Goal: Task Accomplishment & Management: Complete application form

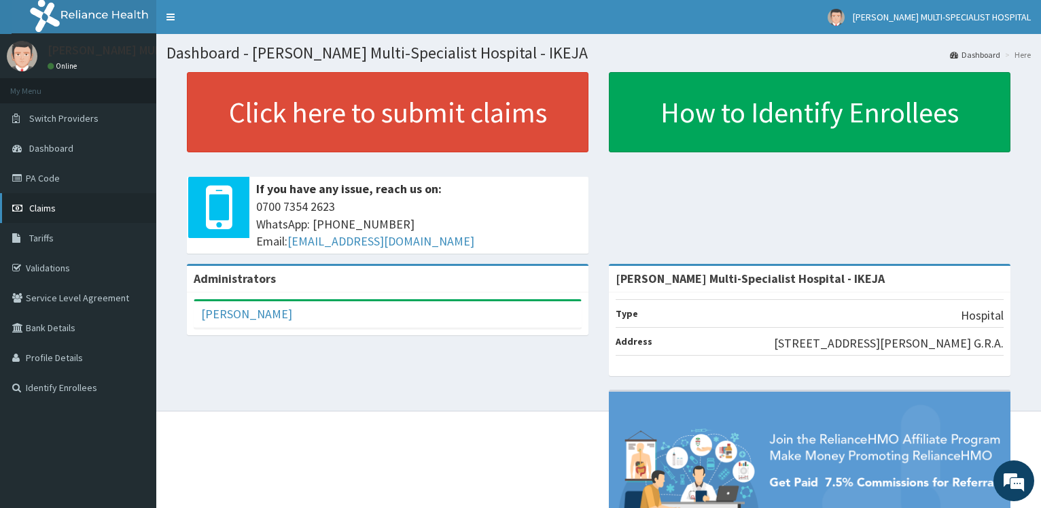
click at [65, 213] on link "Claims" at bounding box center [78, 208] width 156 height 30
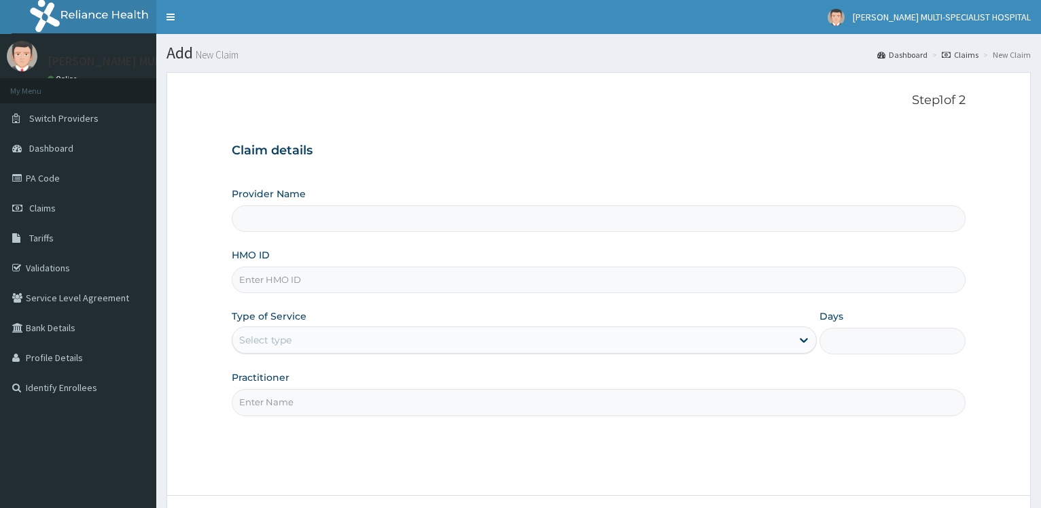
click at [298, 281] on input "HMO ID" at bounding box center [599, 279] width 734 height 26
type input "[PERSON_NAME] Multi-Specialist Hospital - IKEJA"
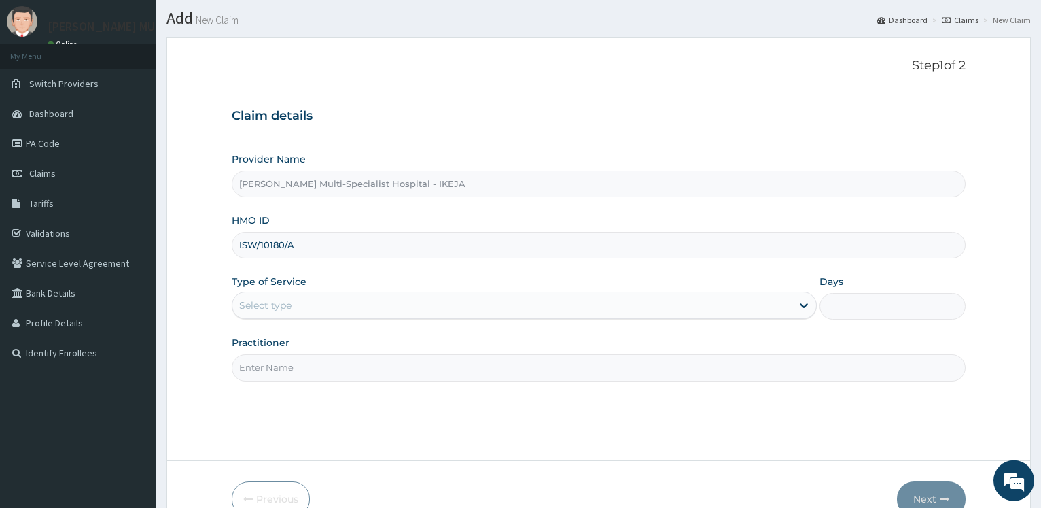
scroll to position [69, 0]
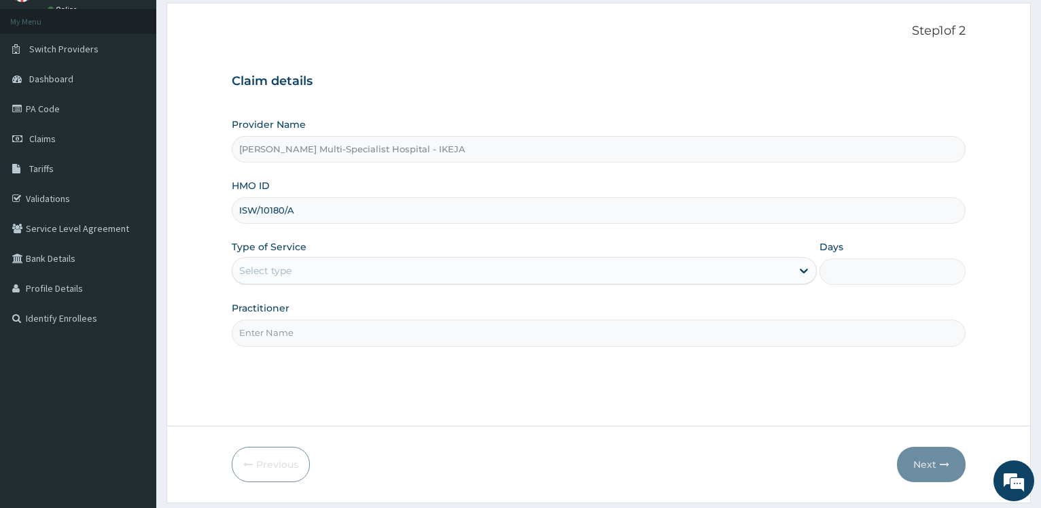
type input "ISW/10180/A"
click at [298, 272] on div "Select type" at bounding box center [511, 271] width 558 height 22
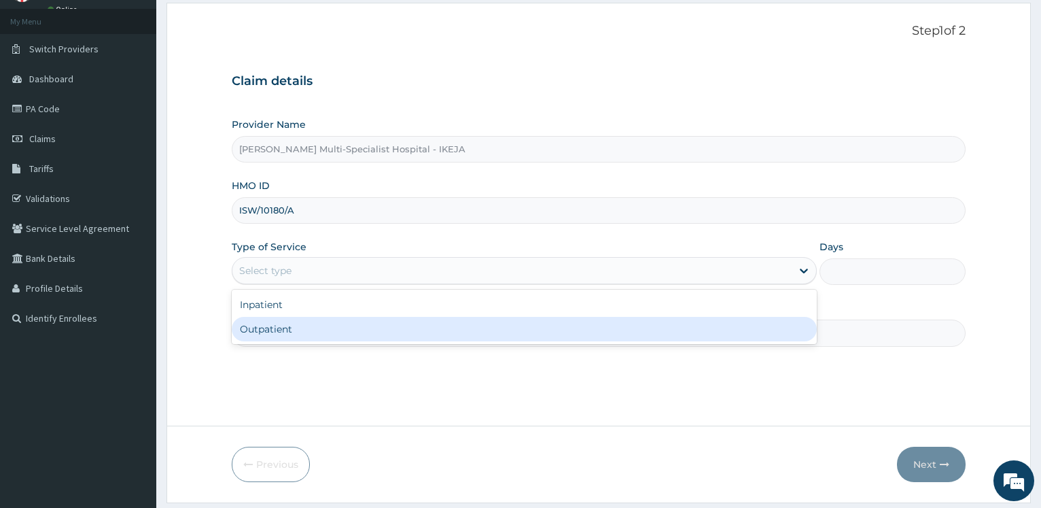
click at [291, 327] on div "Outpatient" at bounding box center [524, 329] width 584 height 24
type input "1"
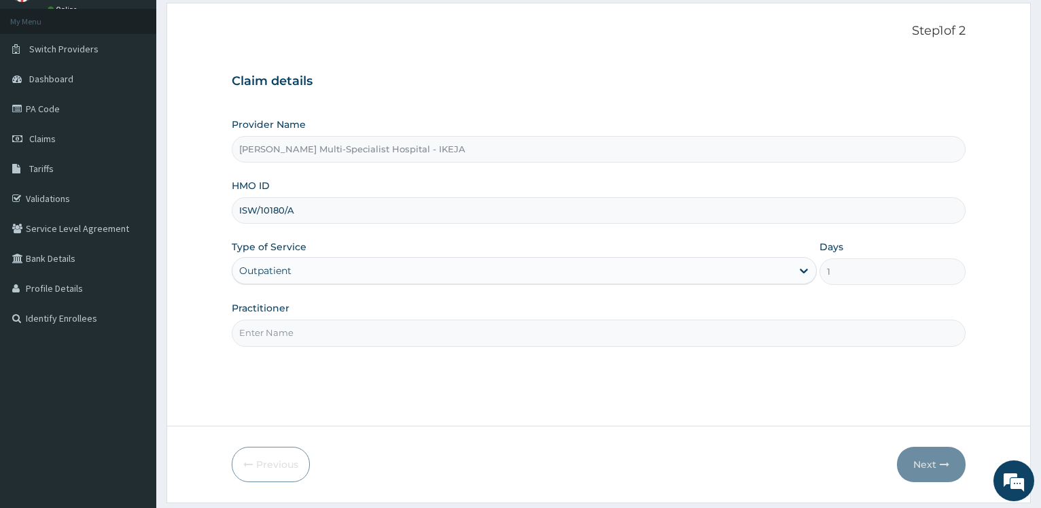
click at [279, 331] on input "Practitioner" at bounding box center [599, 332] width 734 height 26
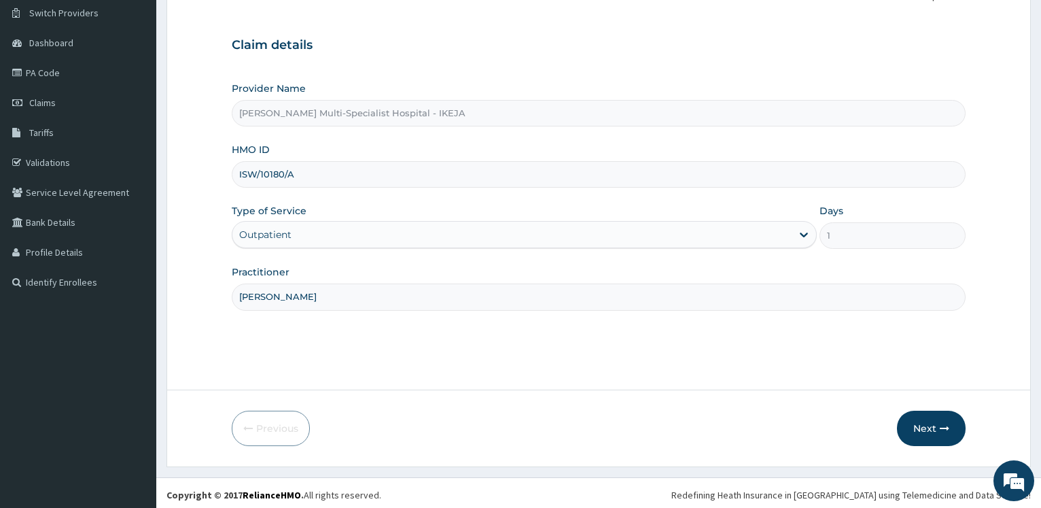
scroll to position [109, 0]
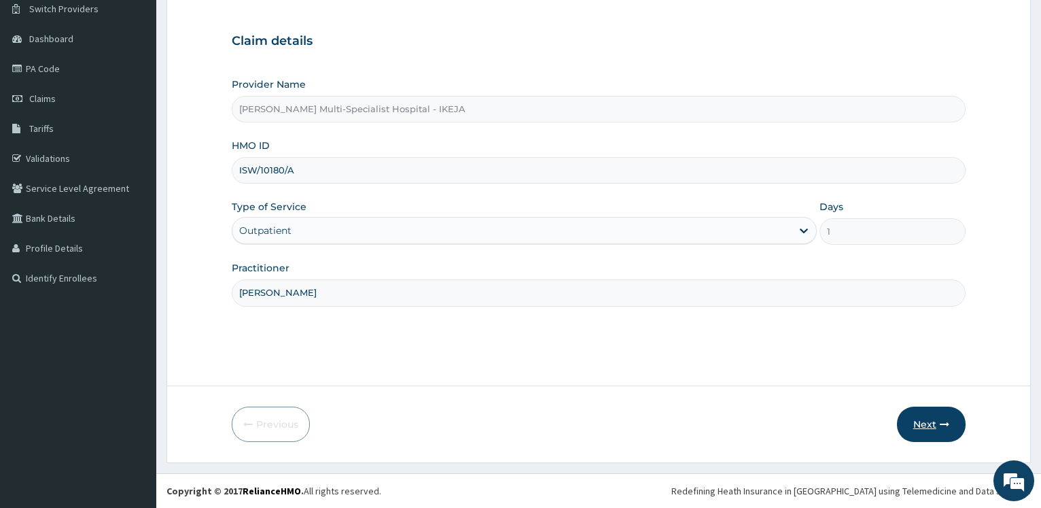
type input "DR MICHAEL"
click at [915, 427] on button "Next" at bounding box center [931, 423] width 69 height 35
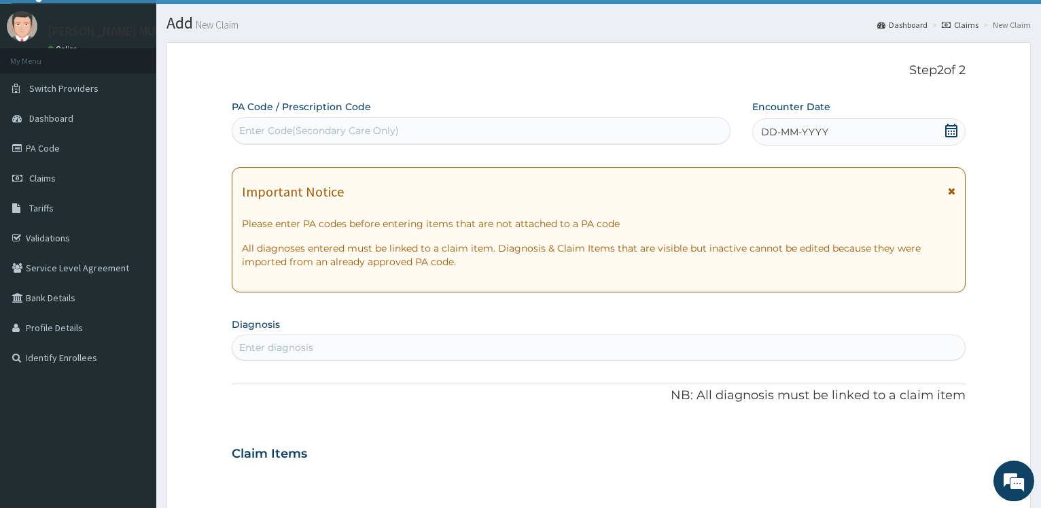
scroll to position [0, 0]
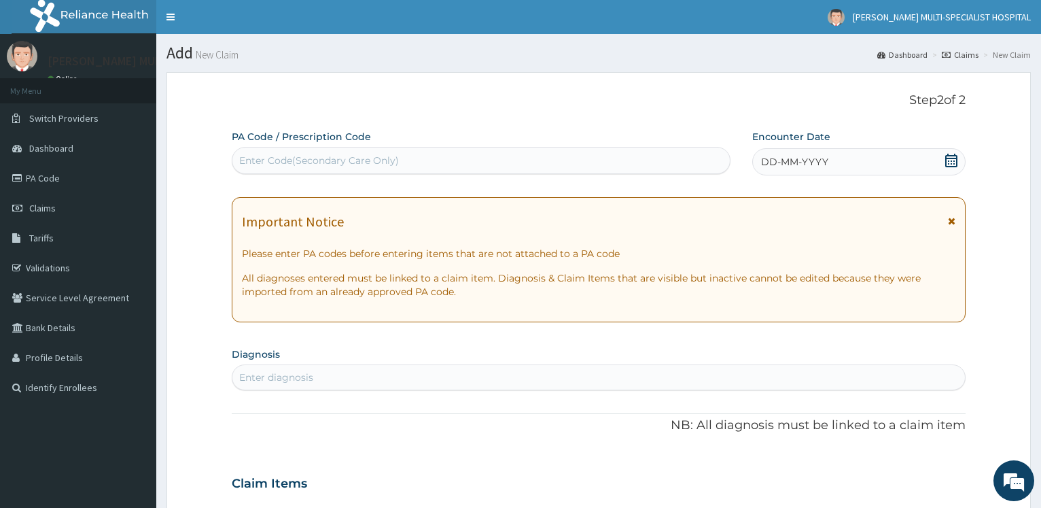
click at [298, 159] on div "Enter Code(Secondary Care Only)" at bounding box center [319, 161] width 160 height 14
type input "PA/183228"
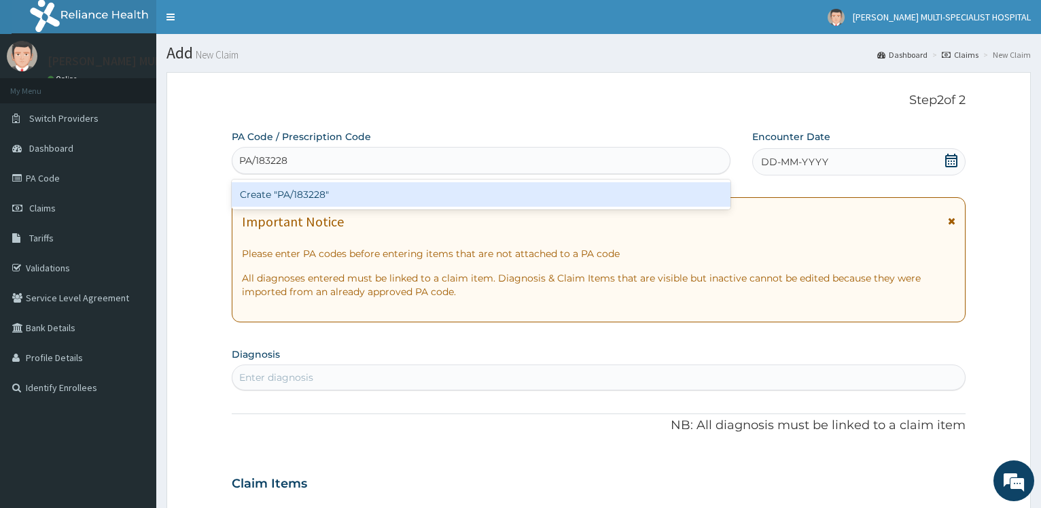
click at [313, 185] on div "Create "PA/183228"" at bounding box center [481, 194] width 498 height 24
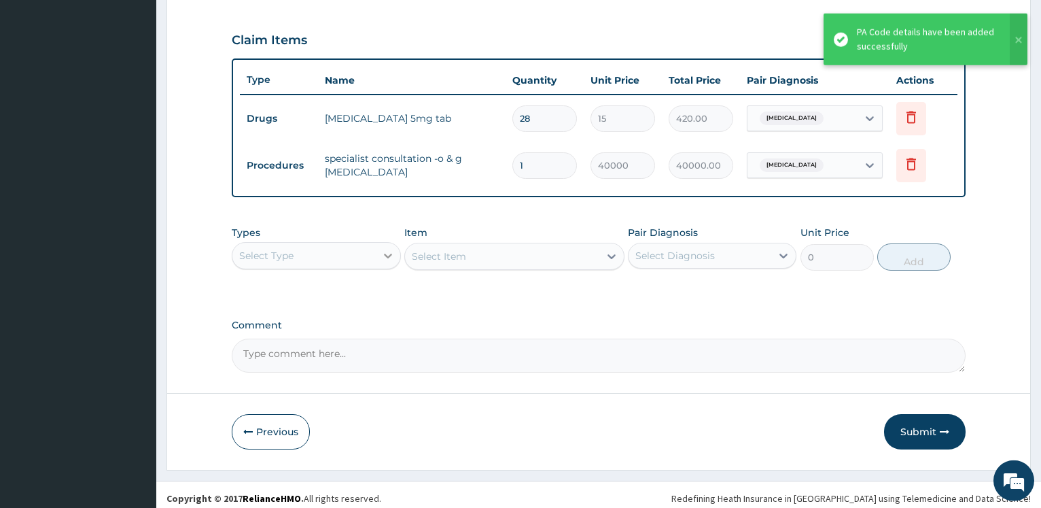
scroll to position [455, 0]
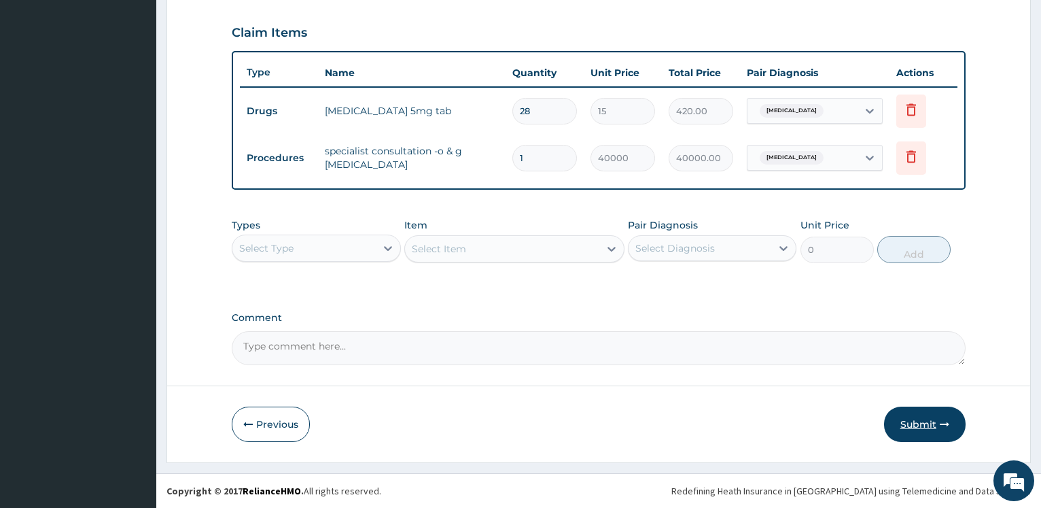
click at [924, 425] on button "Submit" at bounding box center [925, 423] width 82 height 35
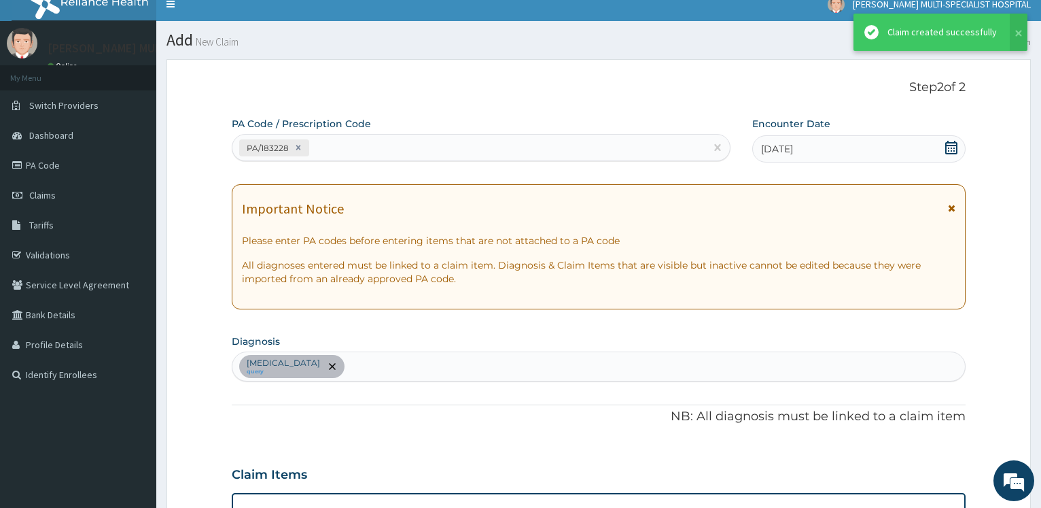
scroll to position [0, 0]
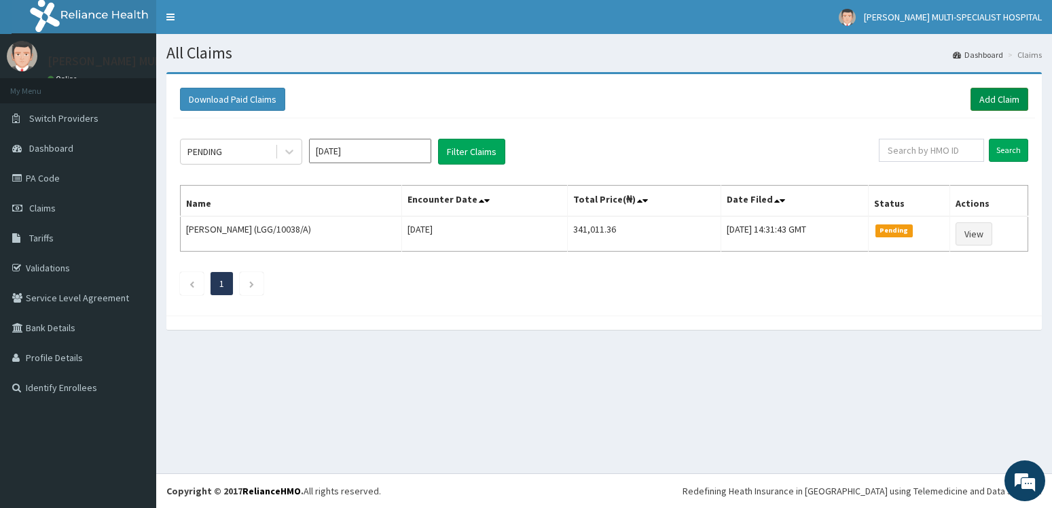
click at [986, 96] on link "Add Claim" at bounding box center [1000, 99] width 58 height 23
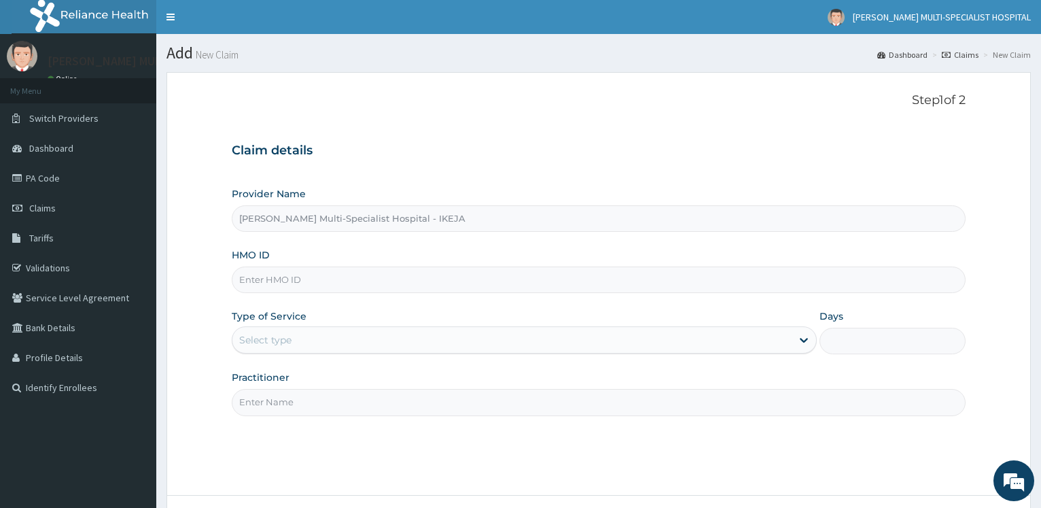
click at [313, 276] on input "HMO ID" at bounding box center [599, 279] width 734 height 26
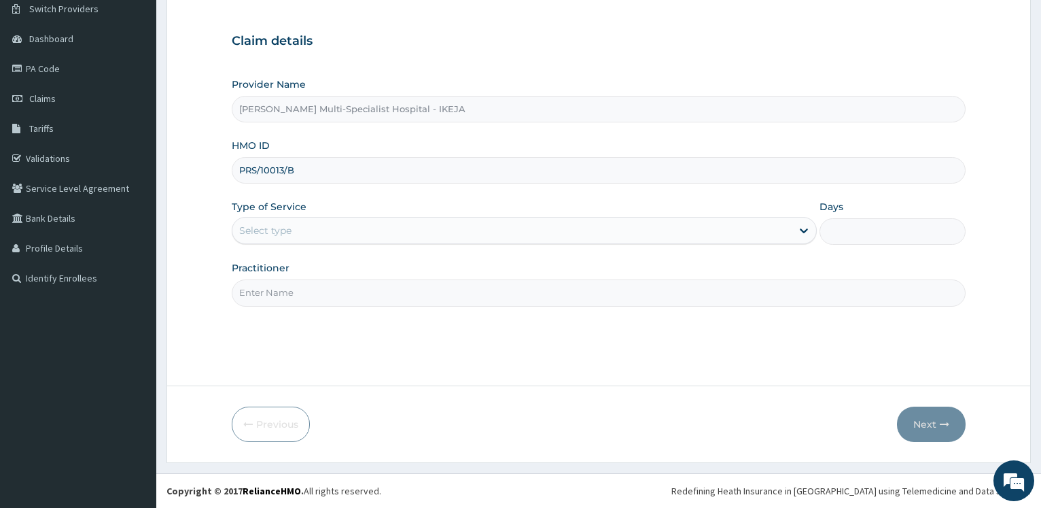
type input "PRS/10013/B"
click at [329, 238] on div "Select type" at bounding box center [511, 230] width 558 height 22
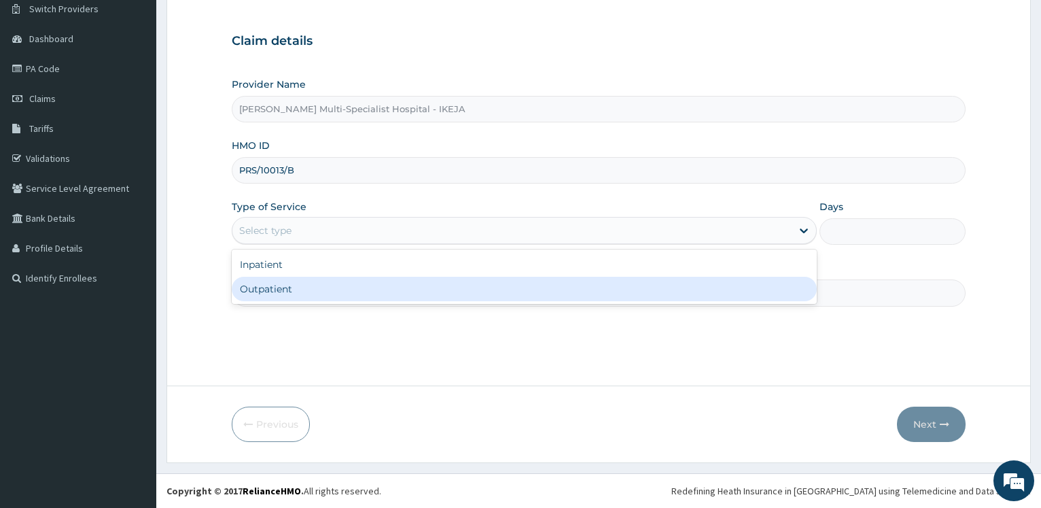
click at [315, 285] on div "Outpatient" at bounding box center [524, 289] width 584 height 24
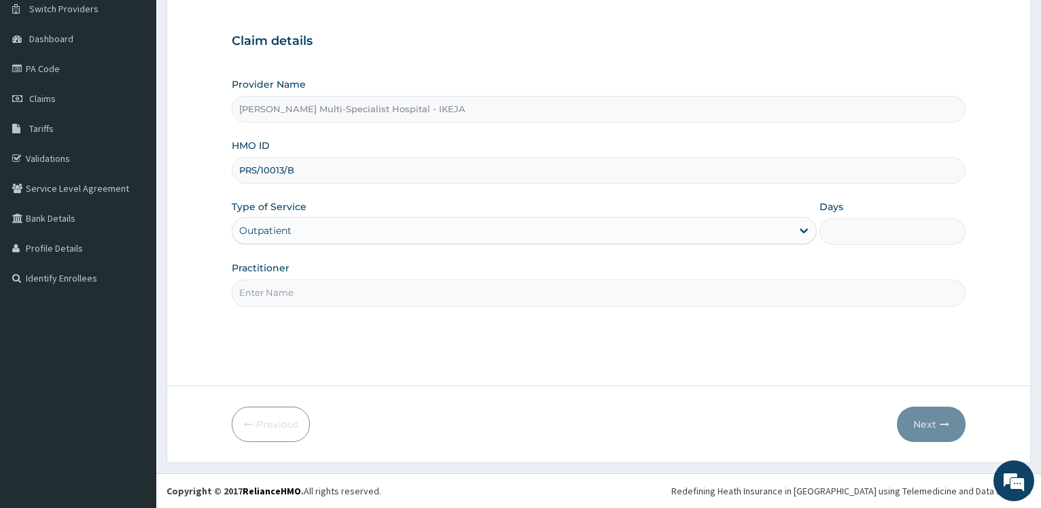
type input "1"
click at [313, 285] on input "Practitioner" at bounding box center [599, 292] width 734 height 26
type input "DR NWOKO"
click at [919, 412] on button "Next" at bounding box center [931, 423] width 69 height 35
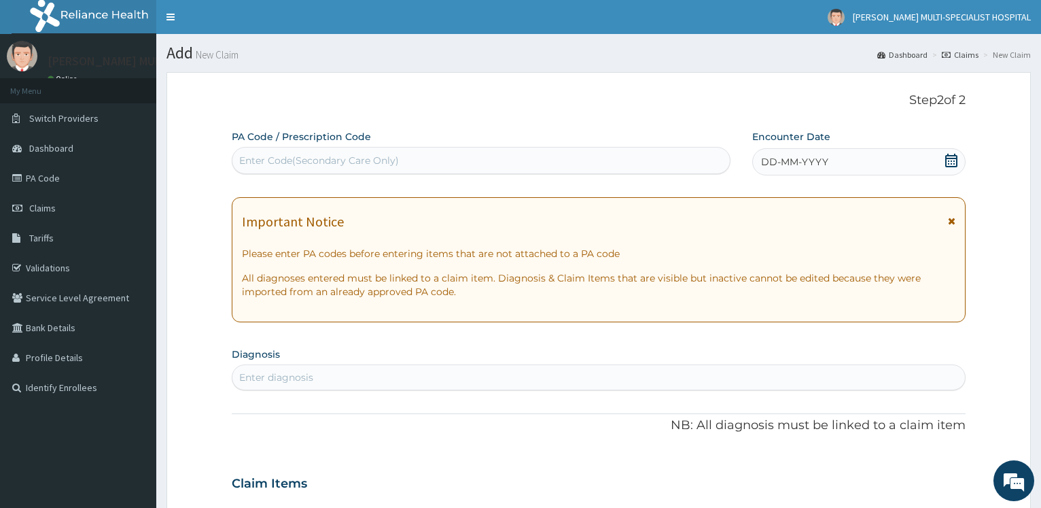
click at [366, 155] on div "Enter Code(Secondary Care Only)" at bounding box center [319, 161] width 160 height 14
type input "PA/B40F26"
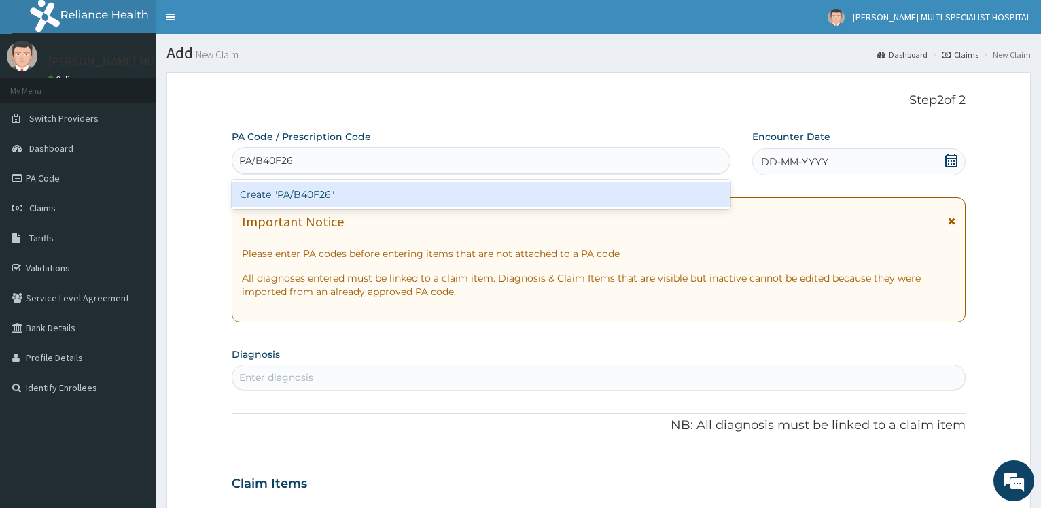
click at [324, 194] on div "Create "PA/B40F26"" at bounding box center [481, 194] width 498 height 24
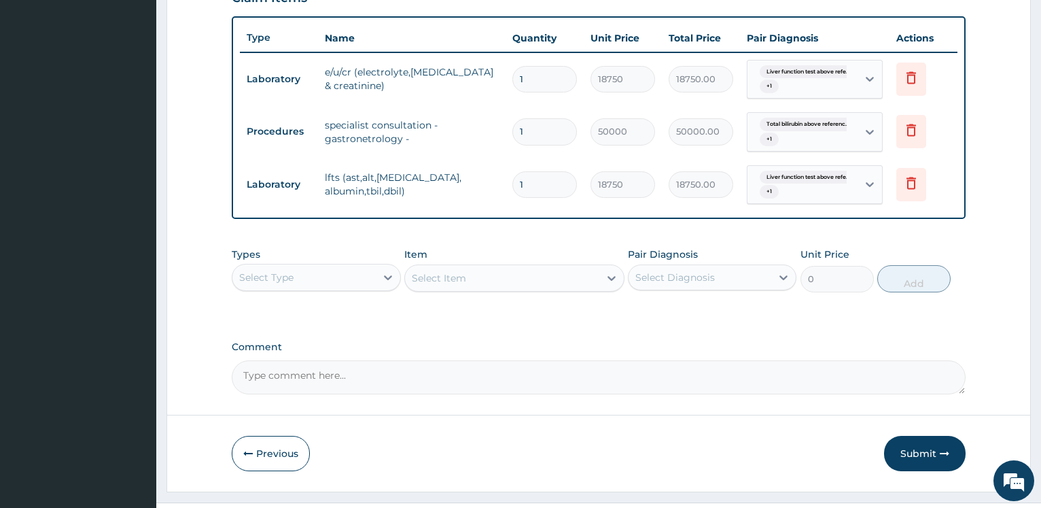
scroll to position [518, 0]
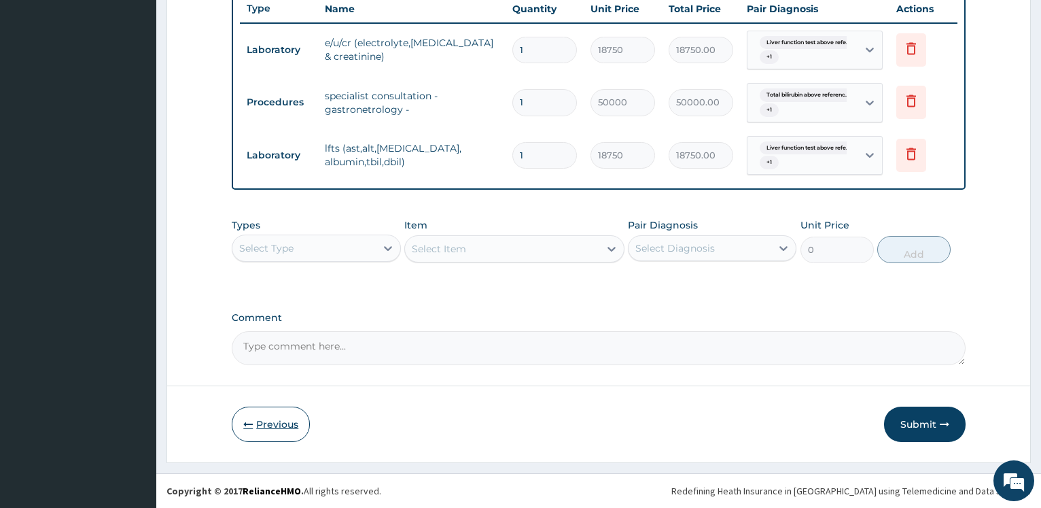
click at [291, 421] on button "Previous" at bounding box center [271, 423] width 78 height 35
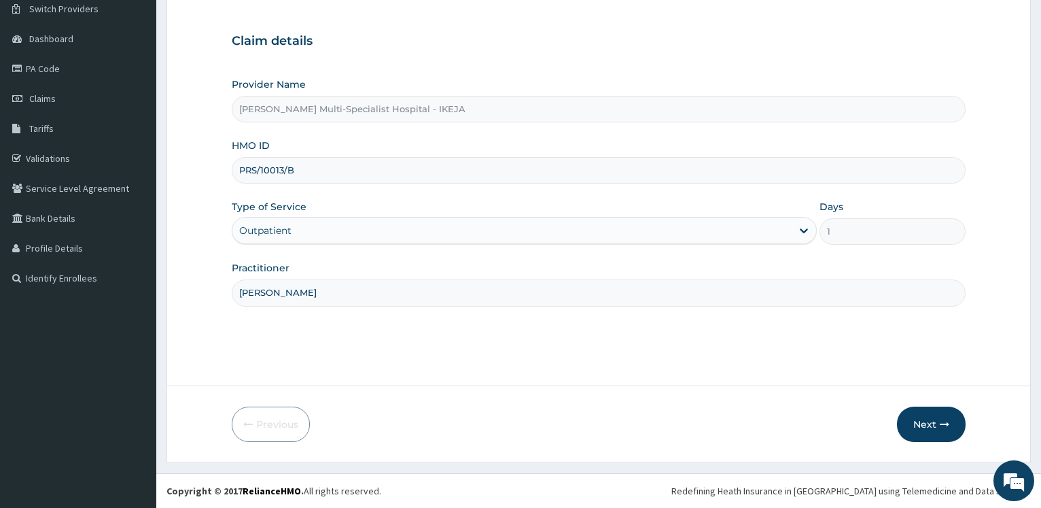
scroll to position [109, 0]
drag, startPoint x: 294, startPoint y: 167, endPoint x: 236, endPoint y: 171, distance: 57.9
click at [236, 171] on input "PRS/10013/B" at bounding box center [599, 170] width 734 height 26
click at [928, 424] on button "Next" at bounding box center [931, 423] width 69 height 35
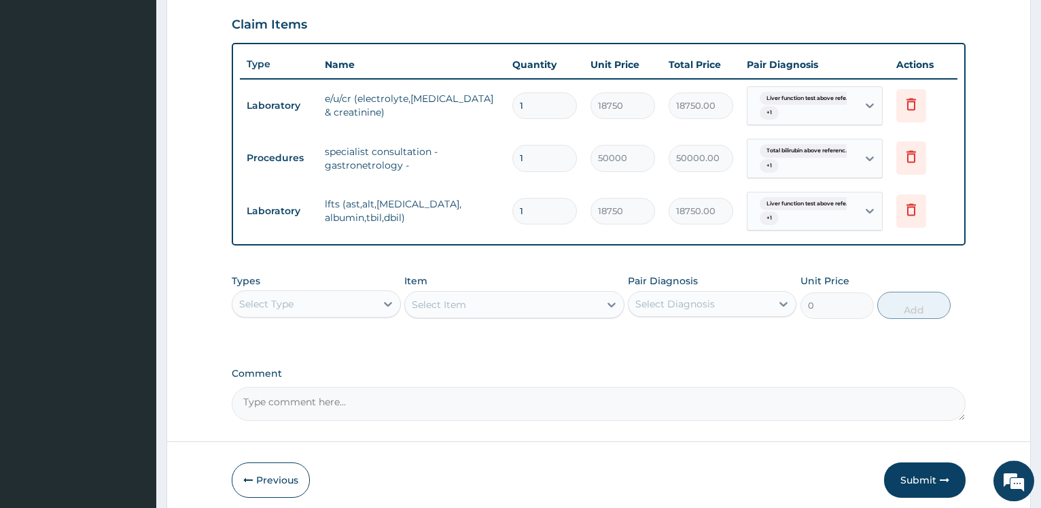
scroll to position [518, 0]
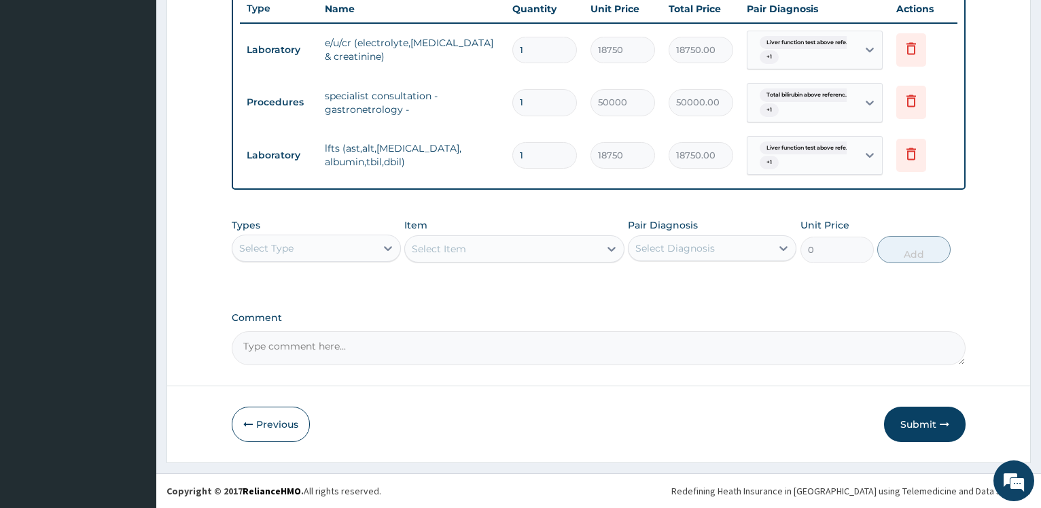
click at [293, 251] on div "Select Type" at bounding box center [266, 248] width 54 height 14
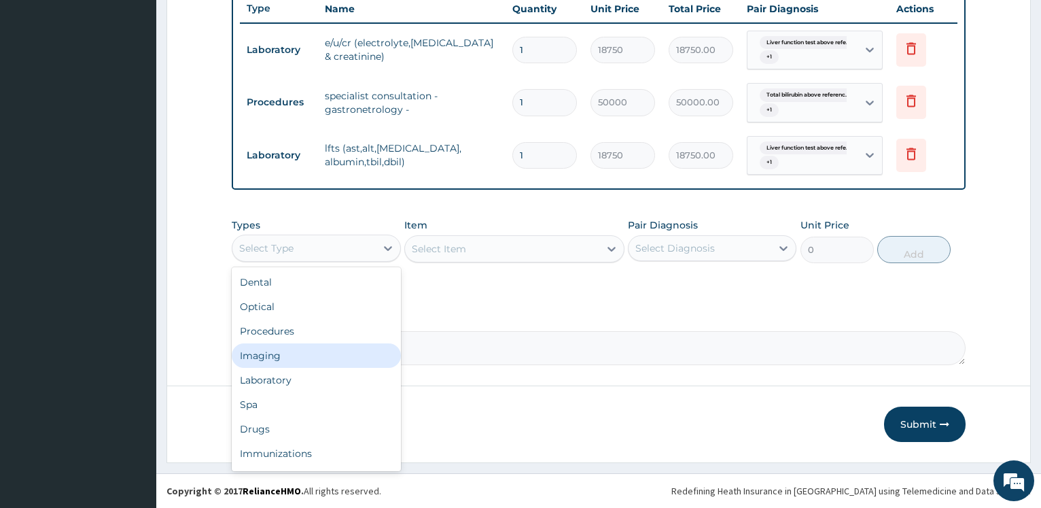
click at [301, 355] on div "Imaging" at bounding box center [316, 355] width 168 height 24
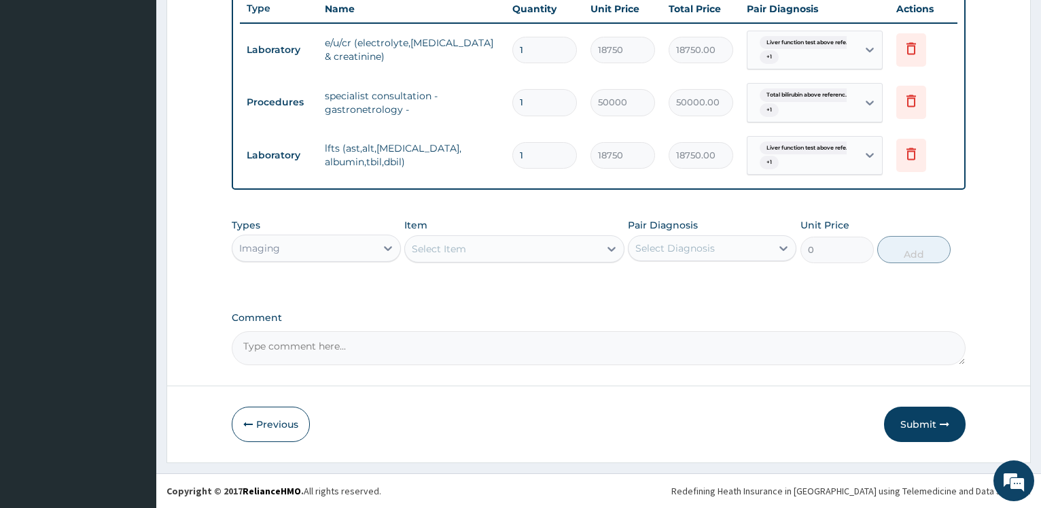
click at [334, 243] on div "Imaging" at bounding box center [303, 248] width 143 height 22
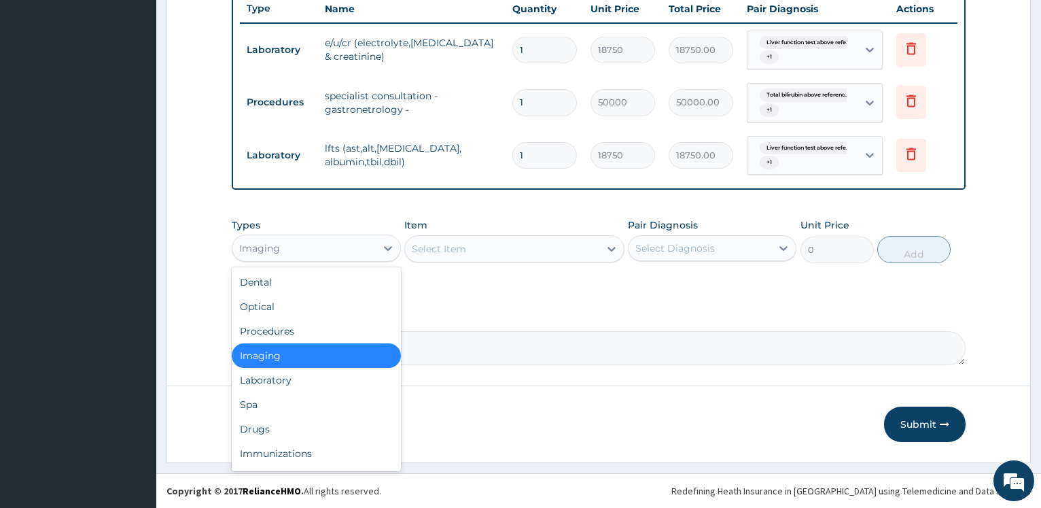
click at [322, 353] on div "Imaging" at bounding box center [316, 355] width 168 height 24
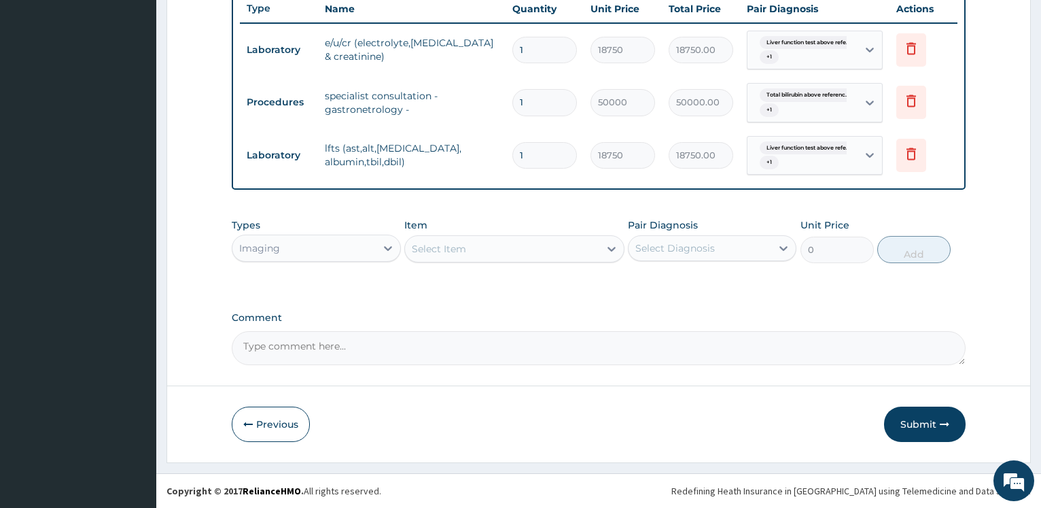
click at [467, 243] on div "Select Item" at bounding box center [502, 249] width 194 height 22
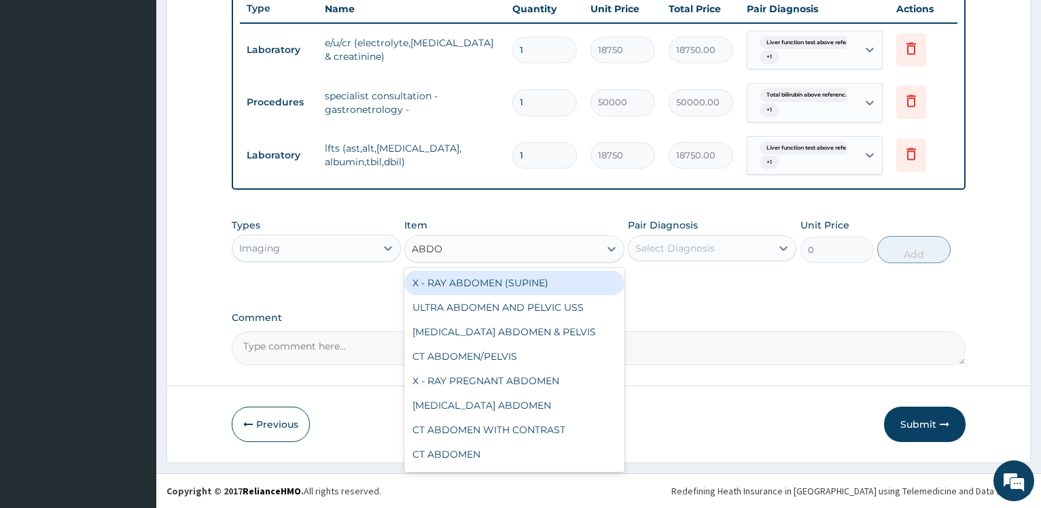
type input "ABDOM"
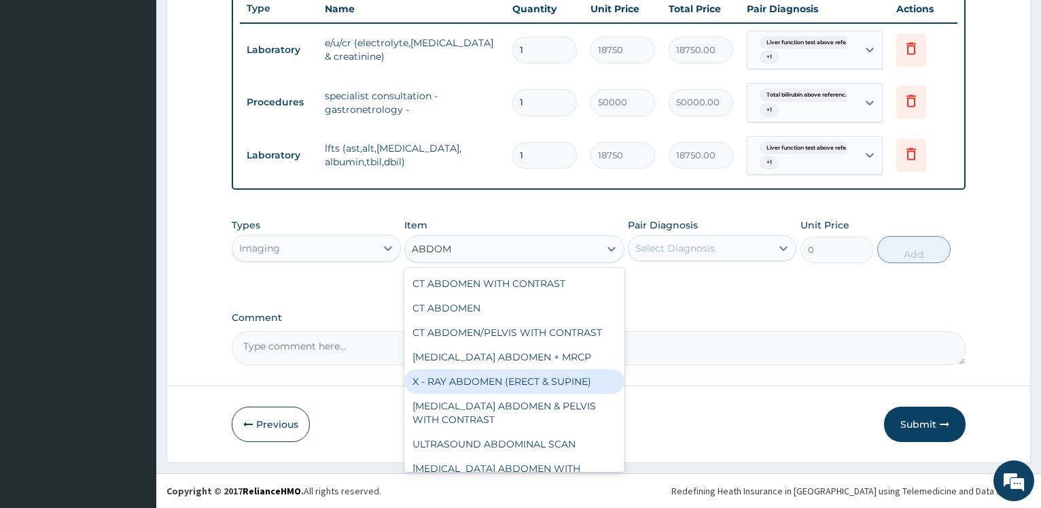
scroll to position [122, 0]
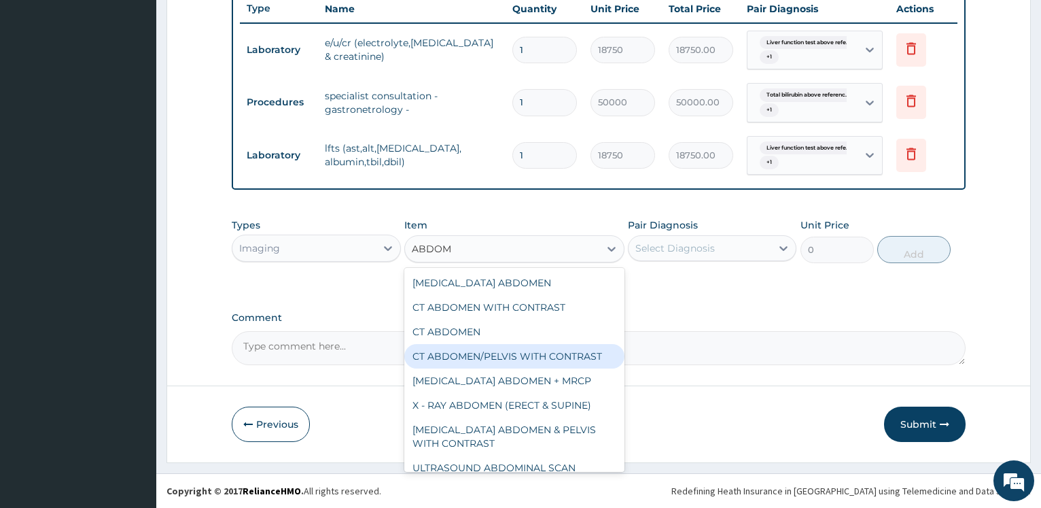
click at [527, 357] on div "CT ABDOMEN/PELVIS WITH CONTRAST" at bounding box center [514, 356] width 220 height 24
type input "130909.0909090909"
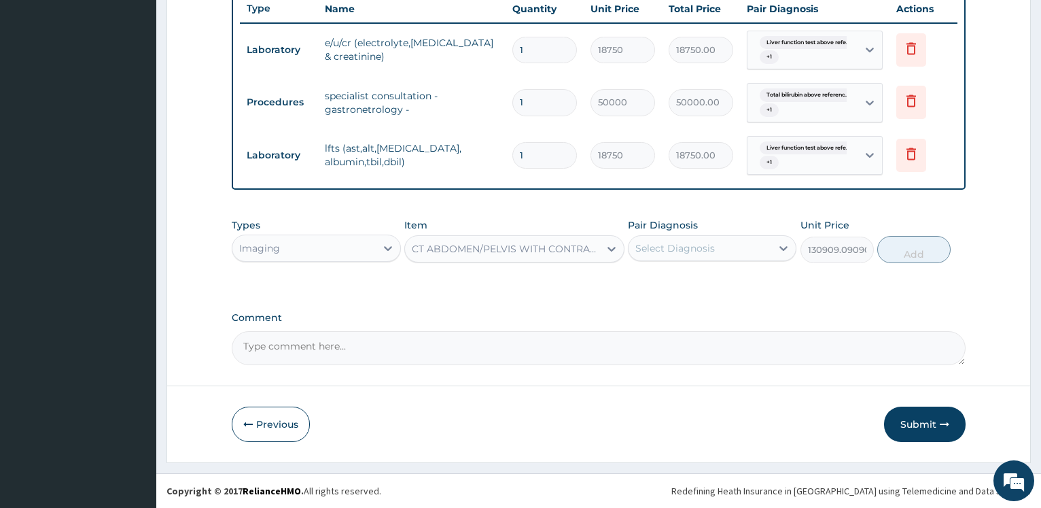
click at [687, 245] on div "Select Diagnosis" at bounding box center [674, 248] width 79 height 14
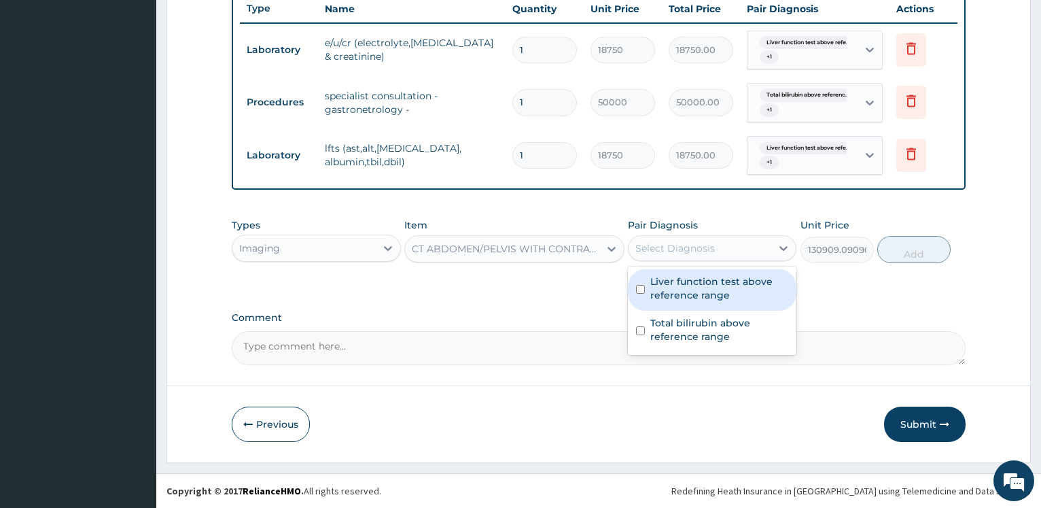
click at [676, 282] on label "Liver function test above reference range" at bounding box center [719, 287] width 138 height 27
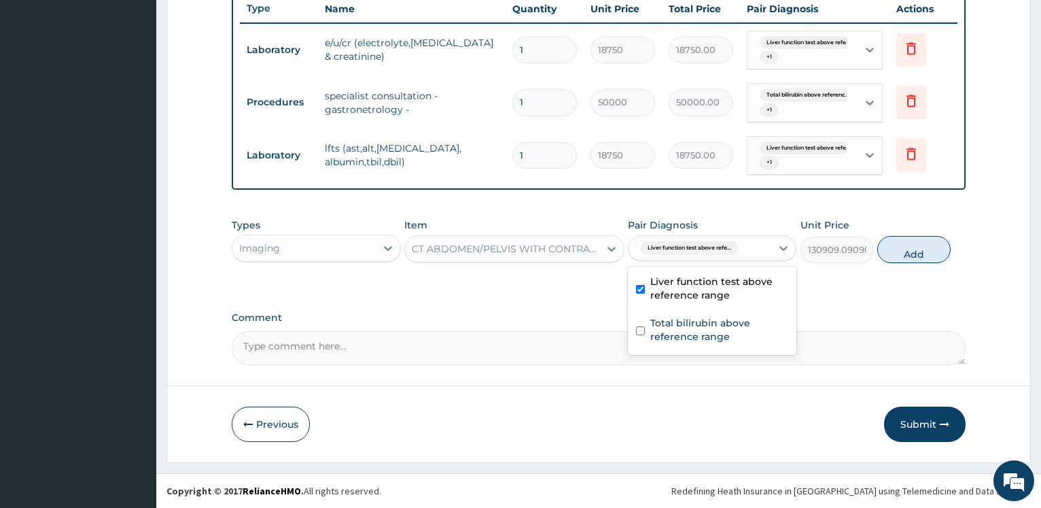
checkbox input "true"
click at [652, 319] on label "Total bilirubin above reference range" at bounding box center [719, 329] width 138 height 27
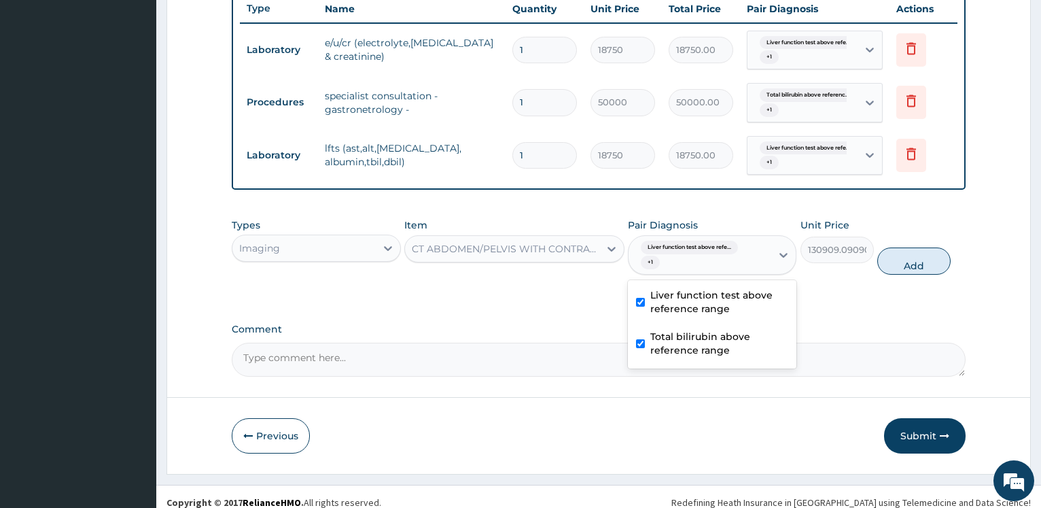
checkbox input "true"
click at [914, 263] on button "Add" at bounding box center [913, 260] width 73 height 27
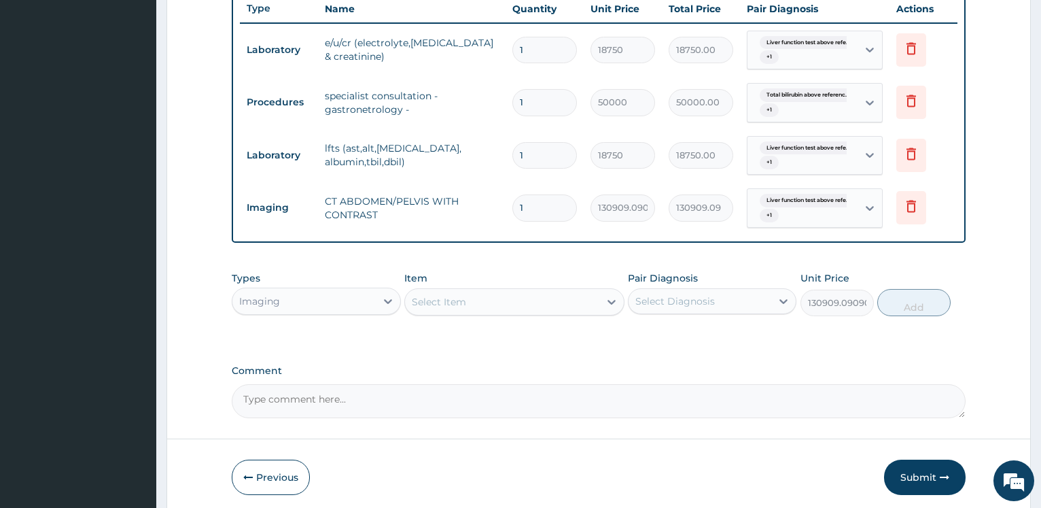
type input "0"
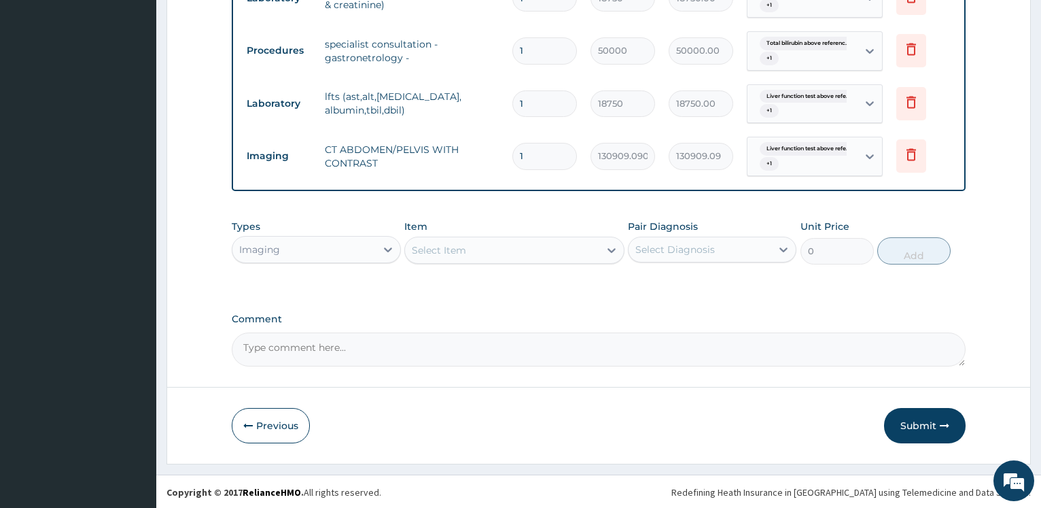
scroll to position [571, 0]
click at [907, 420] on button "Submit" at bounding box center [925, 423] width 82 height 35
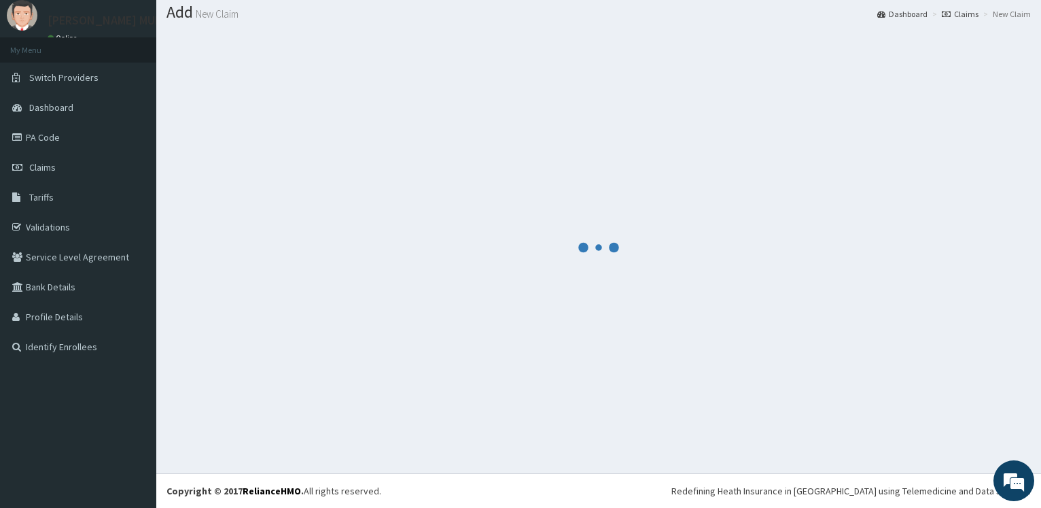
scroll to position [41, 0]
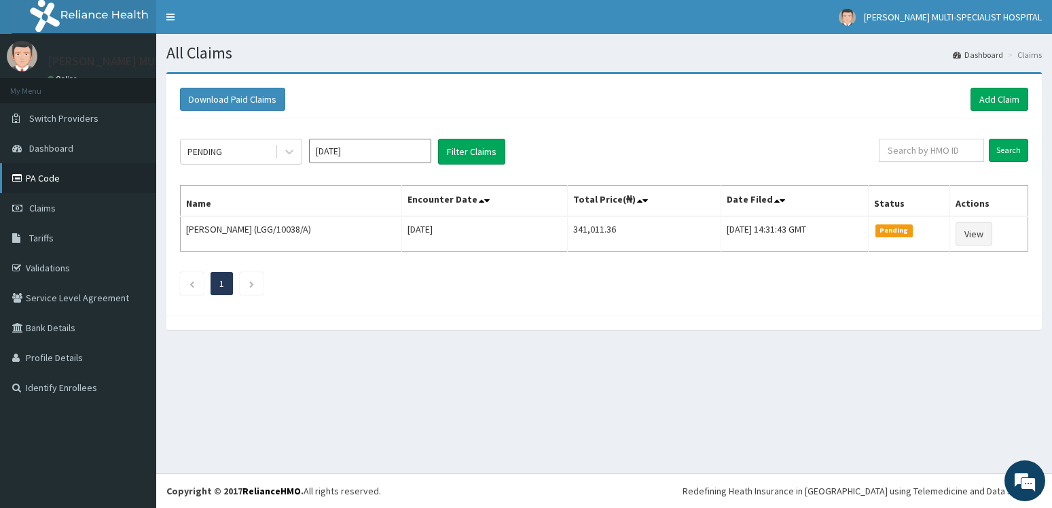
click at [65, 177] on link "PA Code" at bounding box center [78, 178] width 156 height 30
click at [77, 179] on link "PA Code" at bounding box center [78, 178] width 156 height 30
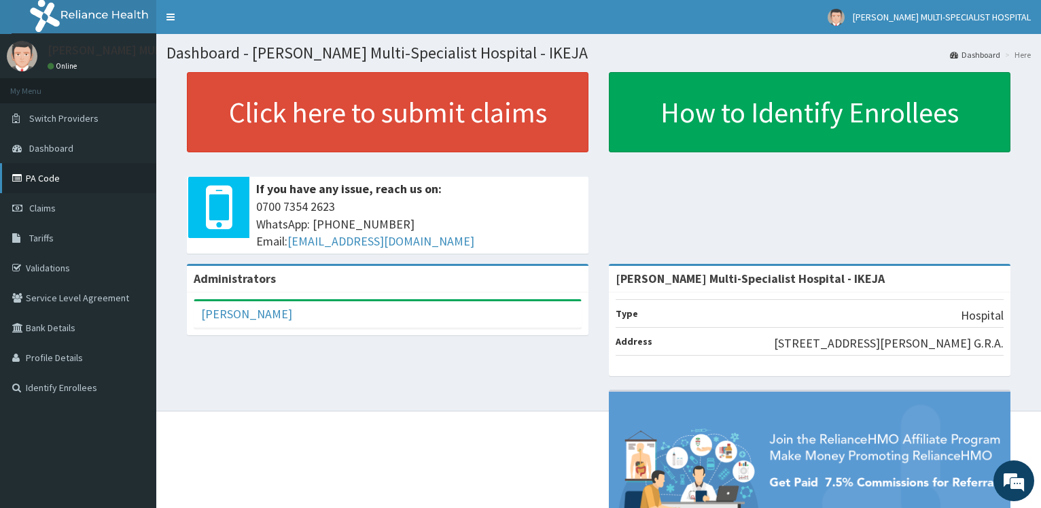
click at [54, 173] on link "PA Code" at bounding box center [78, 178] width 156 height 30
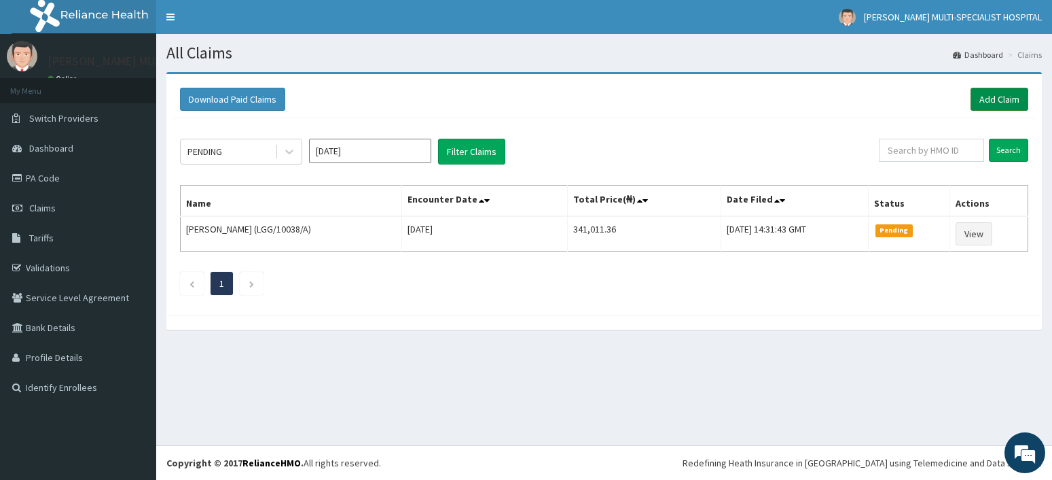
click at [981, 100] on link "Add Claim" at bounding box center [1000, 99] width 58 height 23
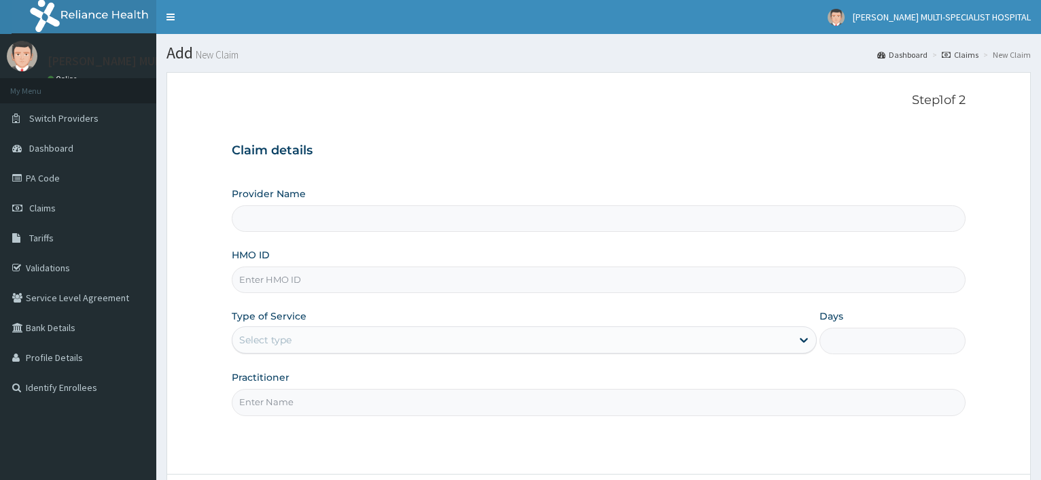
click at [270, 302] on div "Provider Name HMO ID Type of Service Select type Days Practitioner" at bounding box center [599, 301] width 734 height 228
type input "Reddington Multi-Specialist Hospital - IKEJA"
click at [275, 288] on input "HMO ID" at bounding box center [599, 279] width 734 height 26
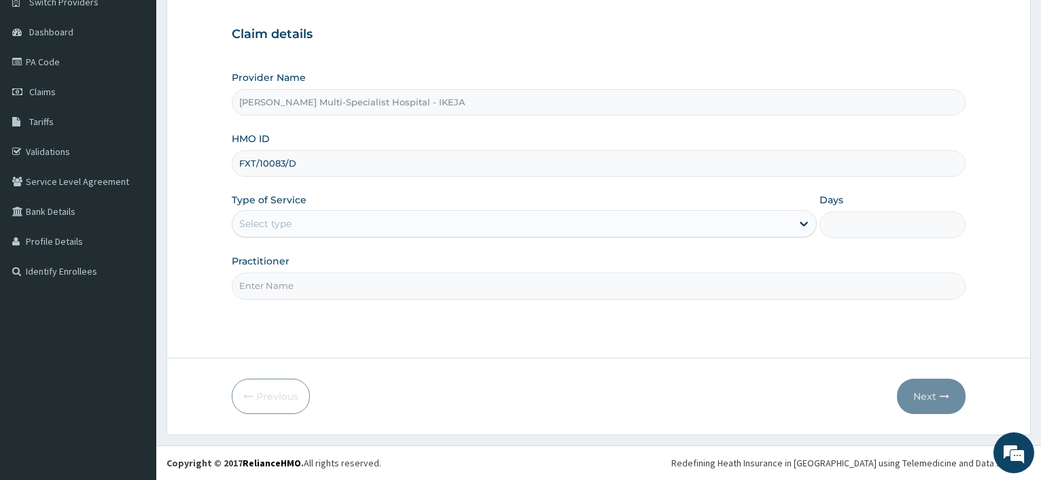
type input "FXT/10083/D"
drag, startPoint x: 290, startPoint y: 219, endPoint x: 299, endPoint y: 238, distance: 21.0
click at [292, 218] on div "Select type" at bounding box center [511, 224] width 558 height 22
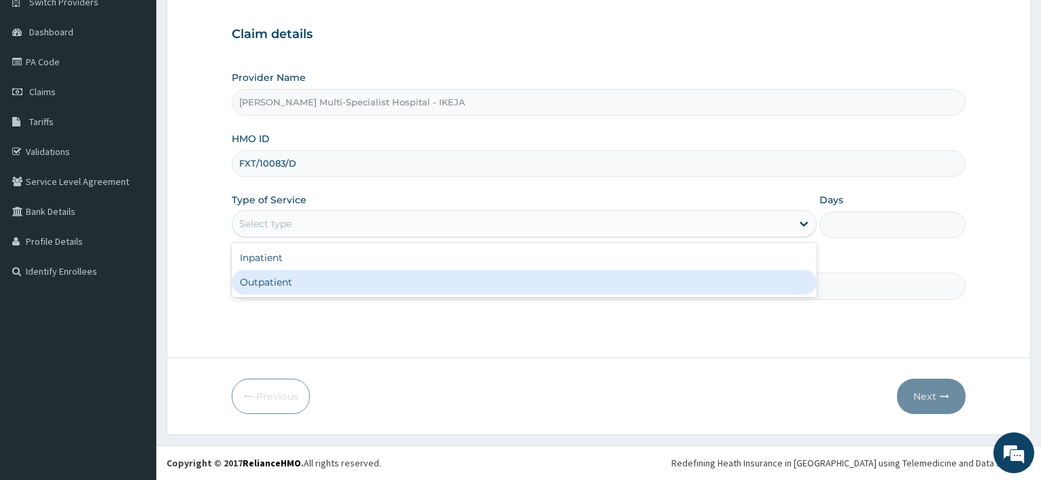
click at [292, 283] on div "Outpatient" at bounding box center [524, 282] width 584 height 24
type input "1"
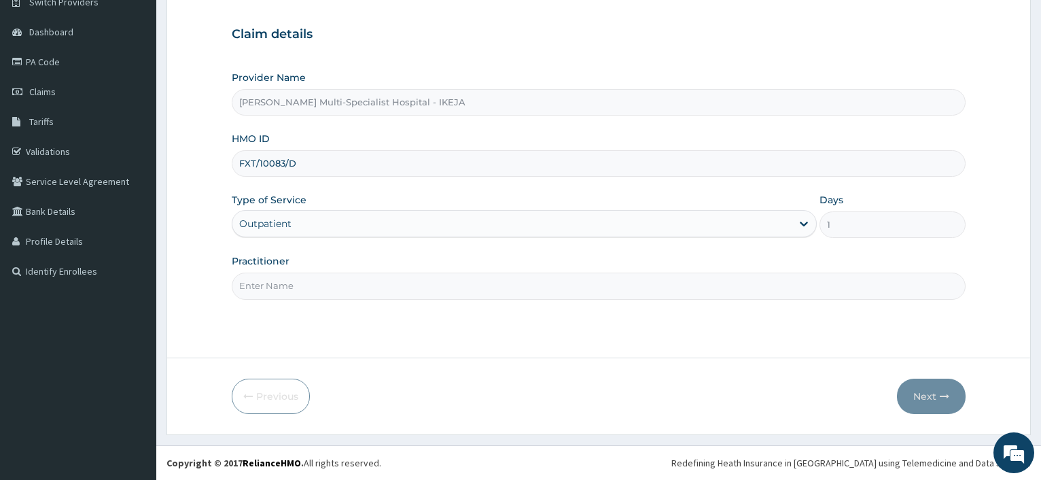
click at [292, 284] on input "Practitioner" at bounding box center [599, 285] width 734 height 26
type input "DR CHARLES"
click at [926, 400] on button "Next" at bounding box center [931, 395] width 69 height 35
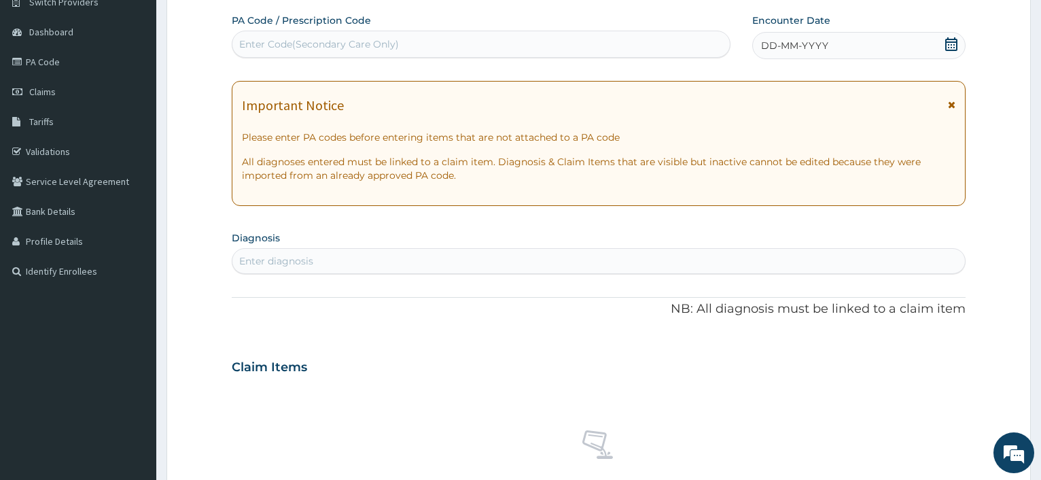
click at [322, 43] on div "Enter Code(Secondary Care Only)" at bounding box center [319, 44] width 160 height 14
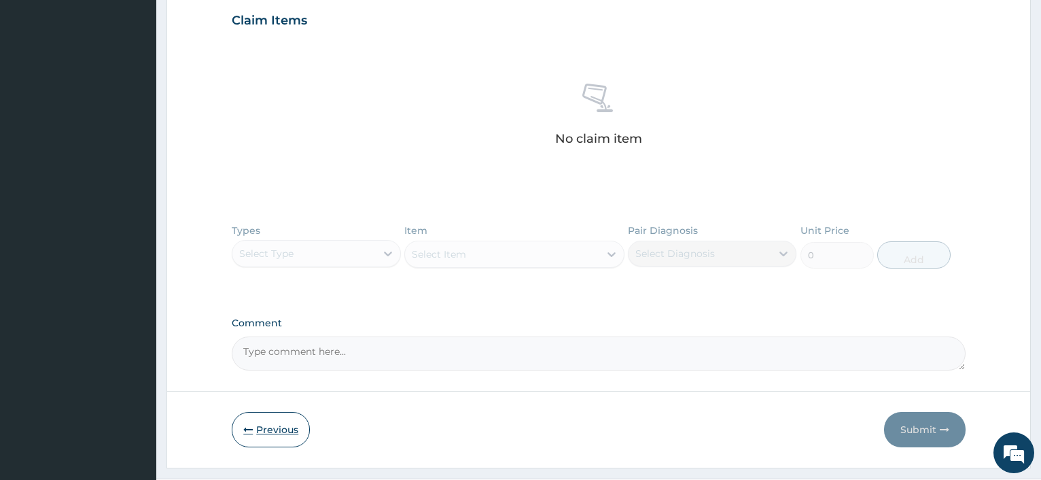
click at [283, 439] on button "Previous" at bounding box center [271, 429] width 78 height 35
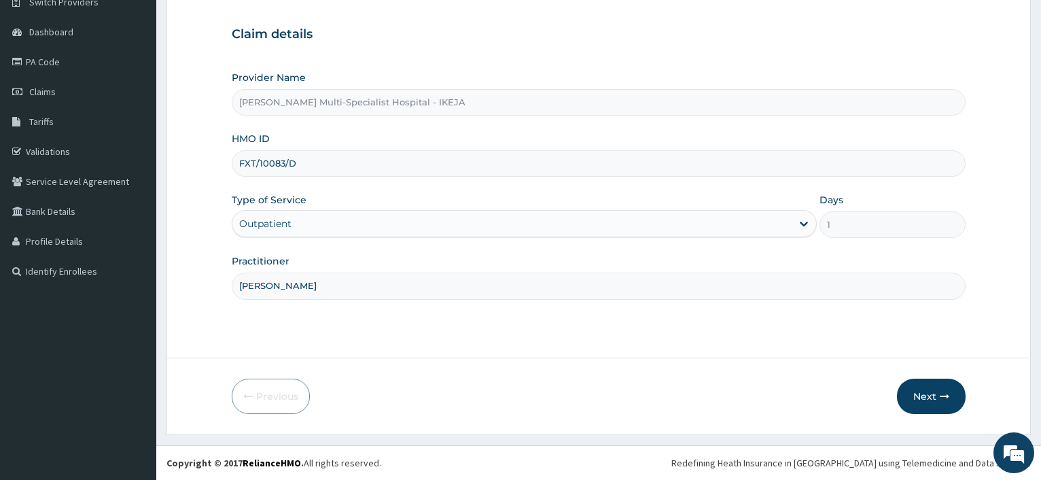
scroll to position [116, 0]
drag, startPoint x: 294, startPoint y: 162, endPoint x: 232, endPoint y: 155, distance: 62.3
click at [232, 155] on input "FXT/10083/D" at bounding box center [599, 163] width 734 height 26
click at [931, 400] on button "Next" at bounding box center [931, 395] width 69 height 35
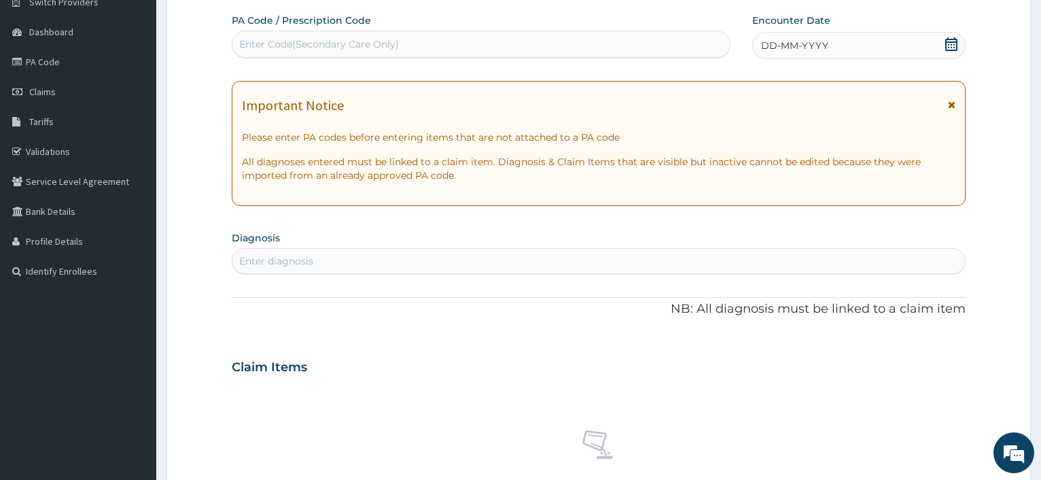
click at [308, 53] on div "Enter Code(Secondary Care Only)" at bounding box center [480, 44] width 497 height 22
paste input "PA/3630FE"
type input "PA/3630FE"
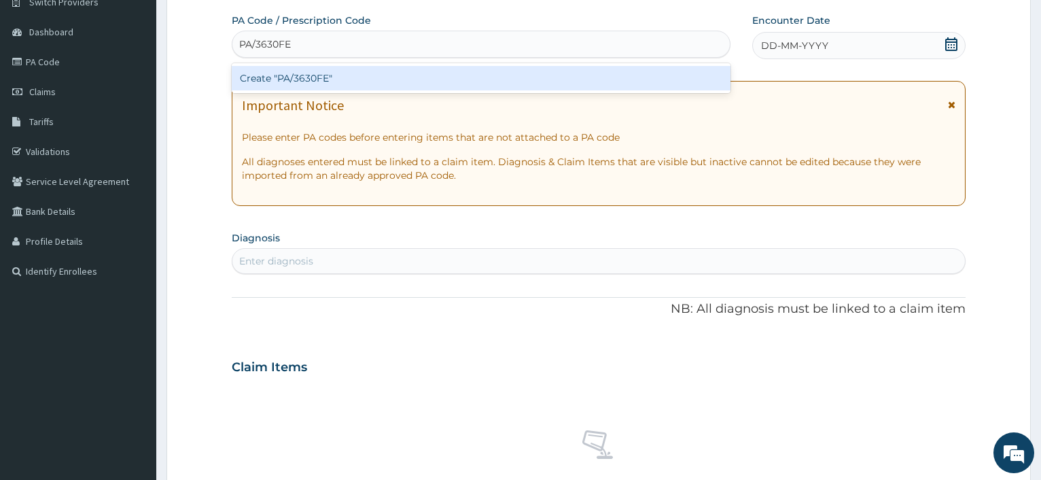
click at [278, 72] on div "Create "PA/3630FE"" at bounding box center [481, 78] width 498 height 24
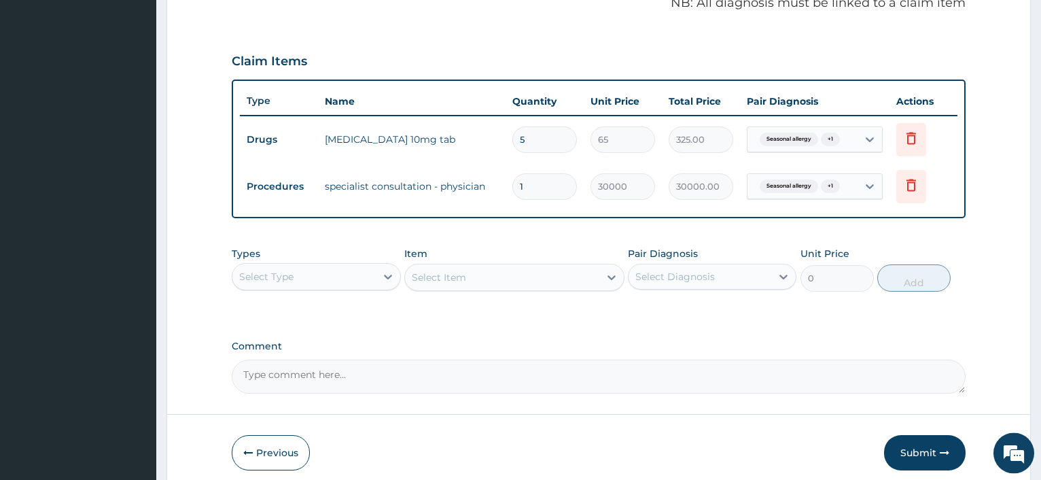
scroll to position [482, 0]
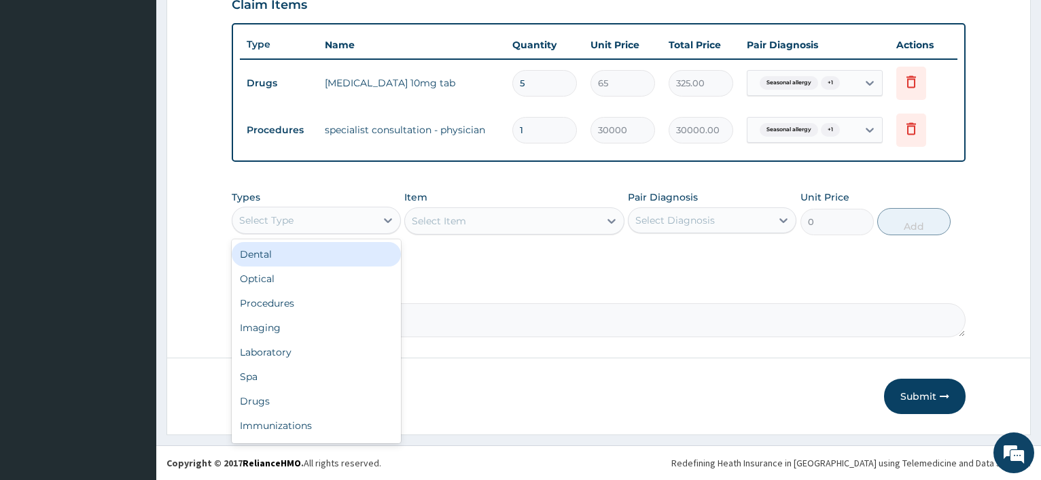
click at [359, 224] on div "Select Type" at bounding box center [303, 220] width 143 height 22
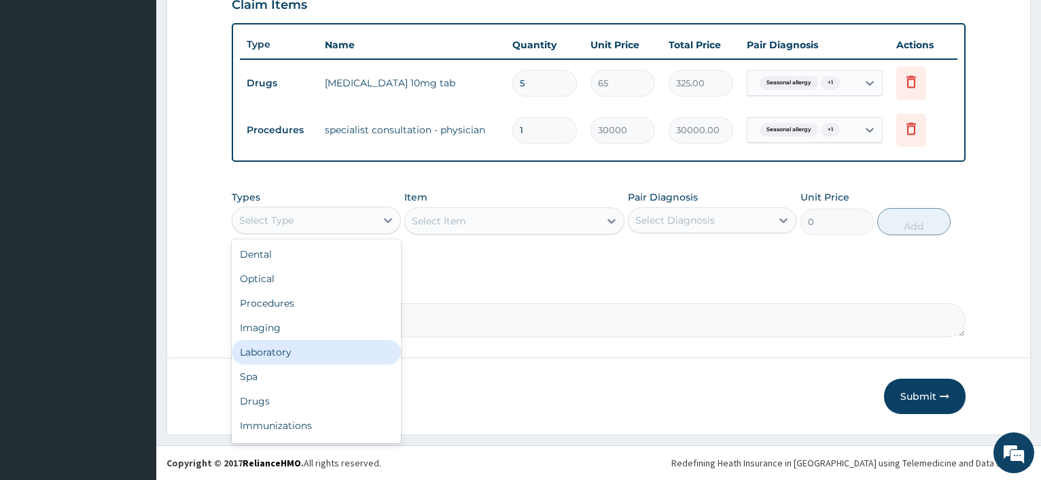
click at [279, 354] on div "Laboratory" at bounding box center [316, 352] width 168 height 24
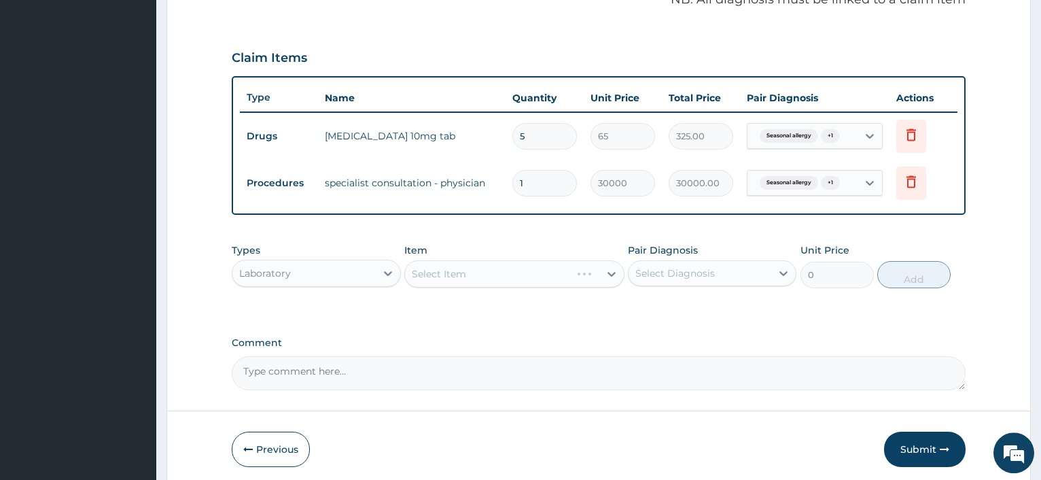
scroll to position [413, 0]
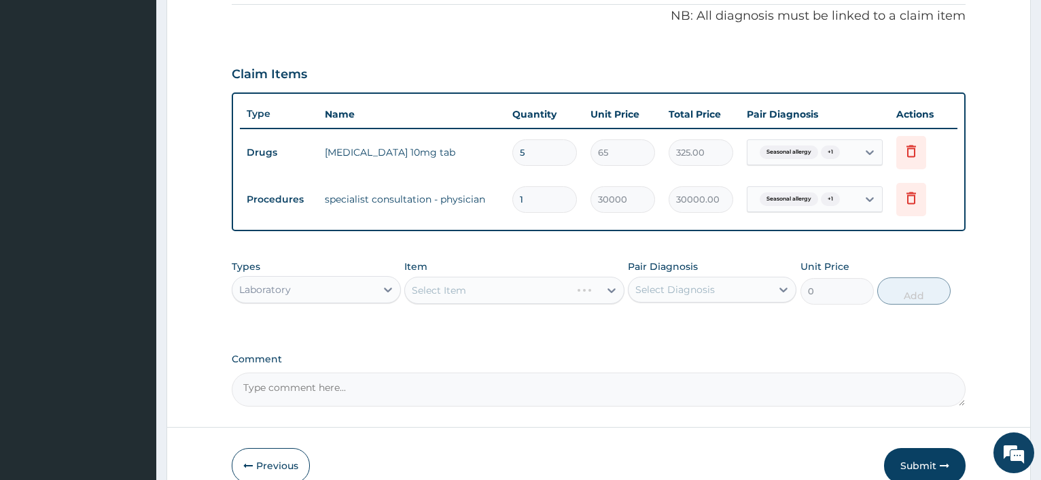
click at [466, 291] on div "Select Item" at bounding box center [514, 290] width 220 height 27
click at [486, 292] on div "Select Item" at bounding box center [502, 290] width 194 height 22
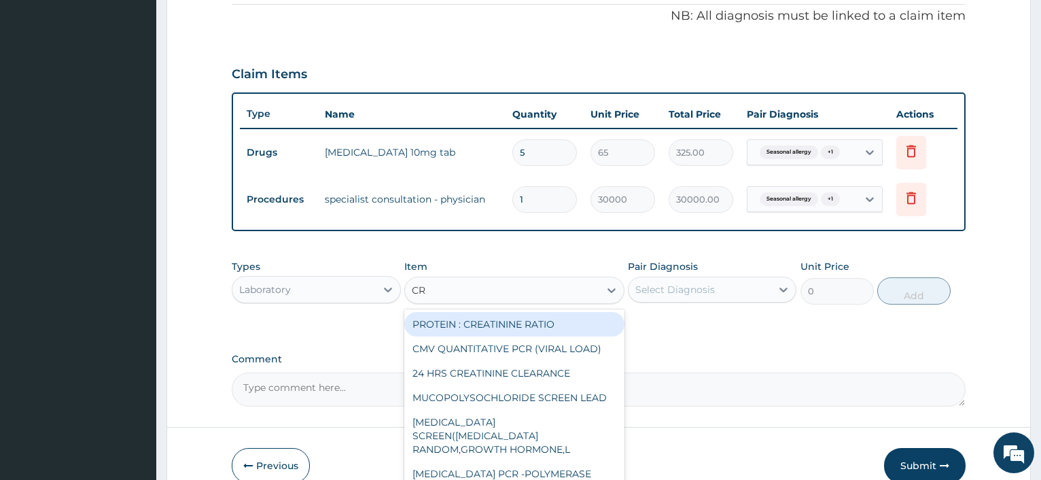
type input "CRP"
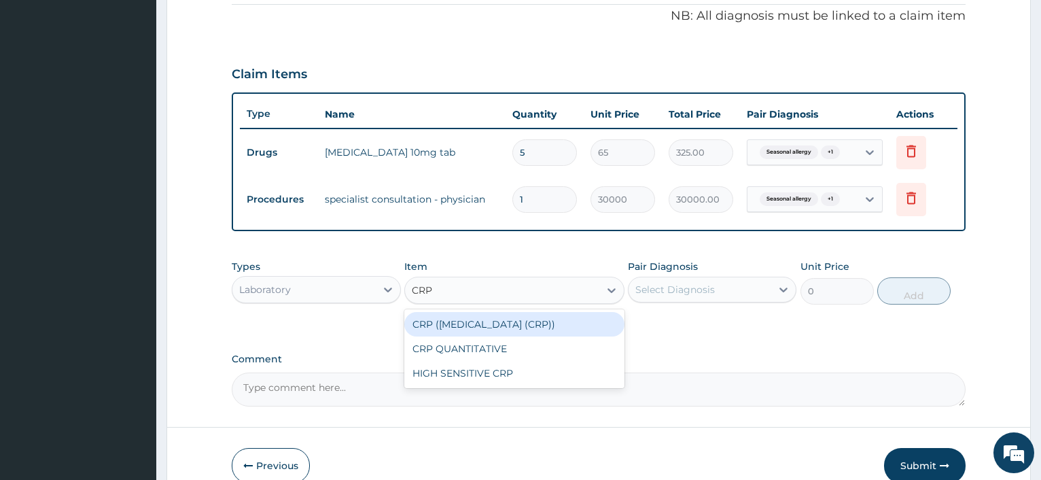
click at [481, 318] on div "CRP (C - REACTIVE PROTEIN TEST (CRP))" at bounding box center [514, 324] width 220 height 24
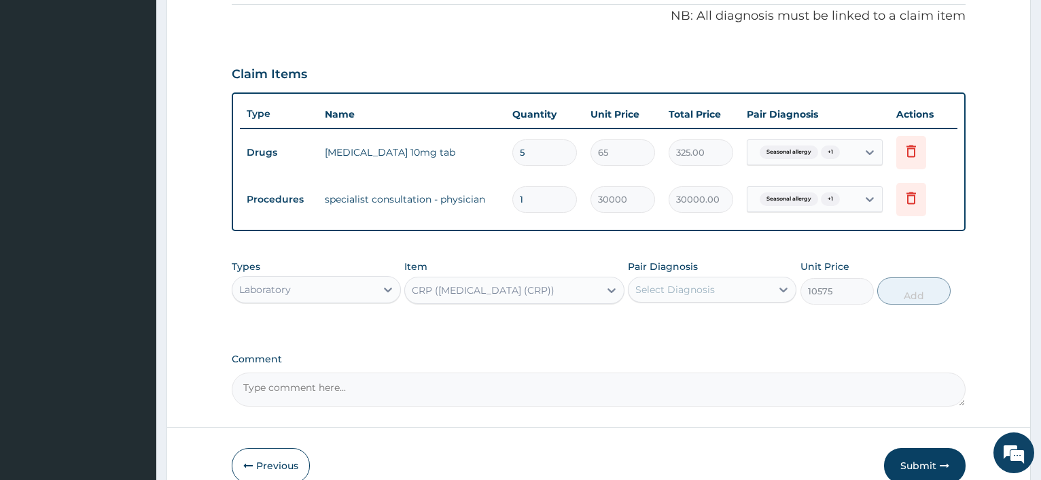
type input "10575"
click at [690, 285] on div "Select Diagnosis" at bounding box center [674, 290] width 79 height 14
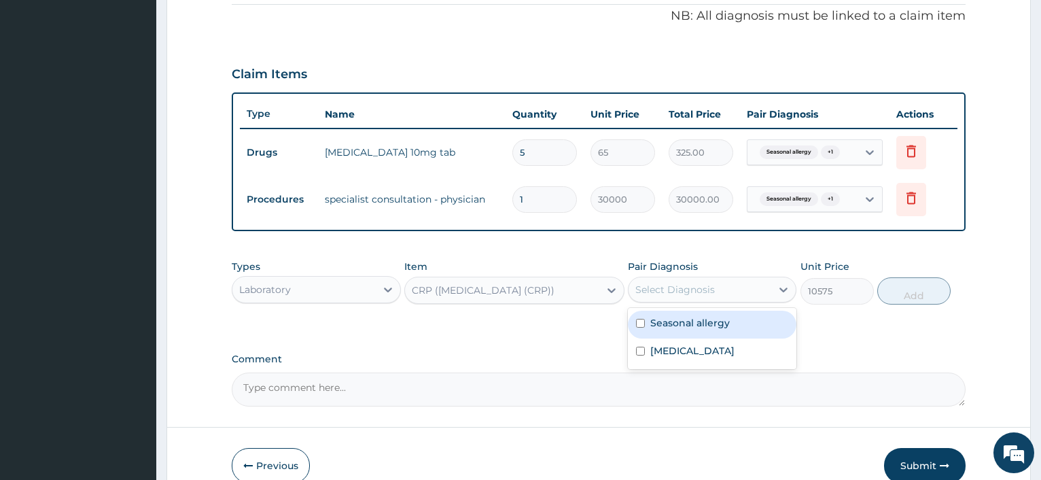
click at [687, 312] on div "Seasonal allergy" at bounding box center [712, 324] width 168 height 28
checkbox input "true"
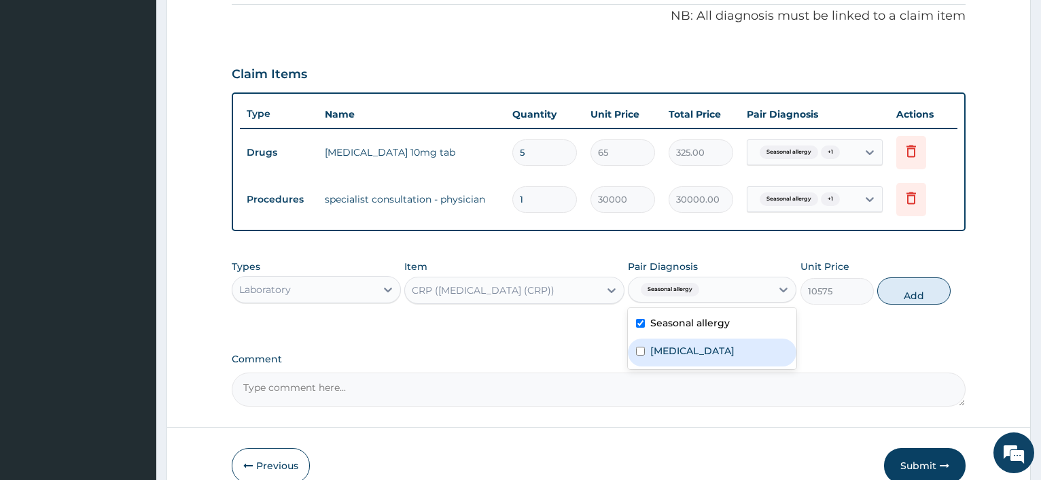
drag, startPoint x: 679, startPoint y: 345, endPoint x: 631, endPoint y: 344, distance: 48.2
click at [679, 345] on label "Adenoiditis" at bounding box center [692, 351] width 84 height 14
checkbox input "true"
click at [917, 296] on button "Add" at bounding box center [913, 290] width 73 height 27
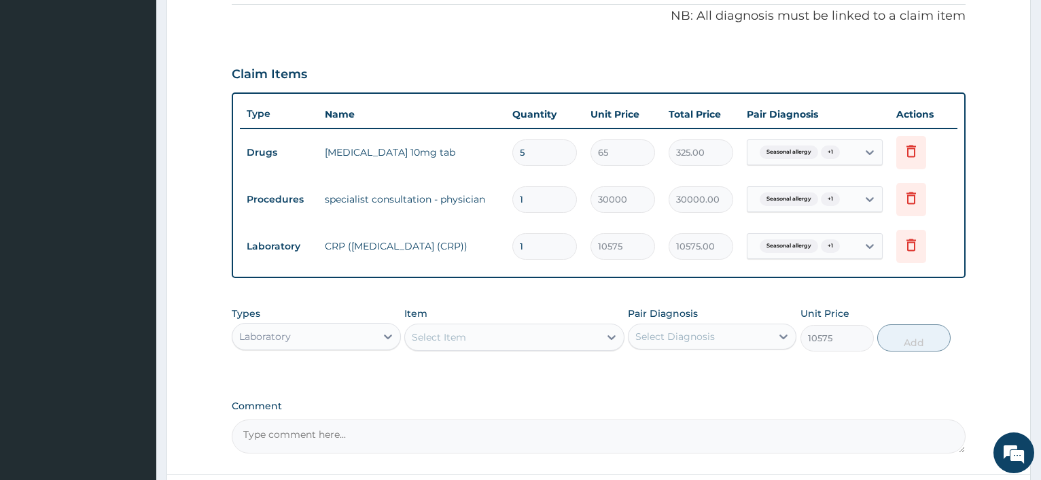
type input "0"
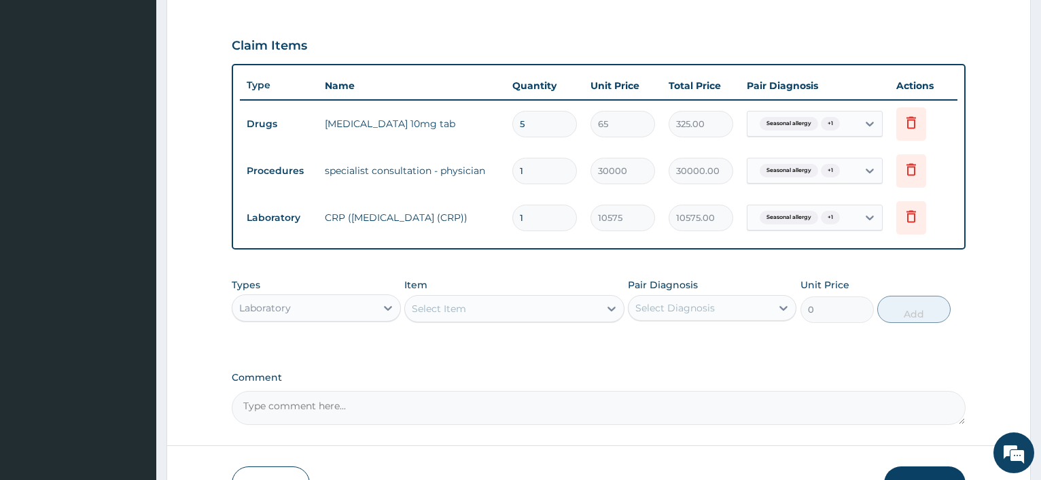
scroll to position [482, 0]
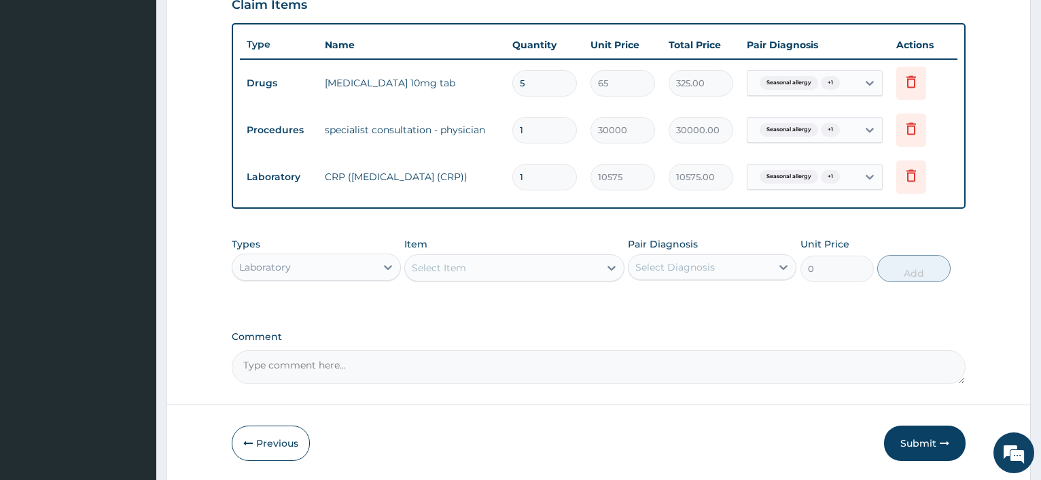
click at [474, 268] on div "Select Item" at bounding box center [502, 268] width 194 height 22
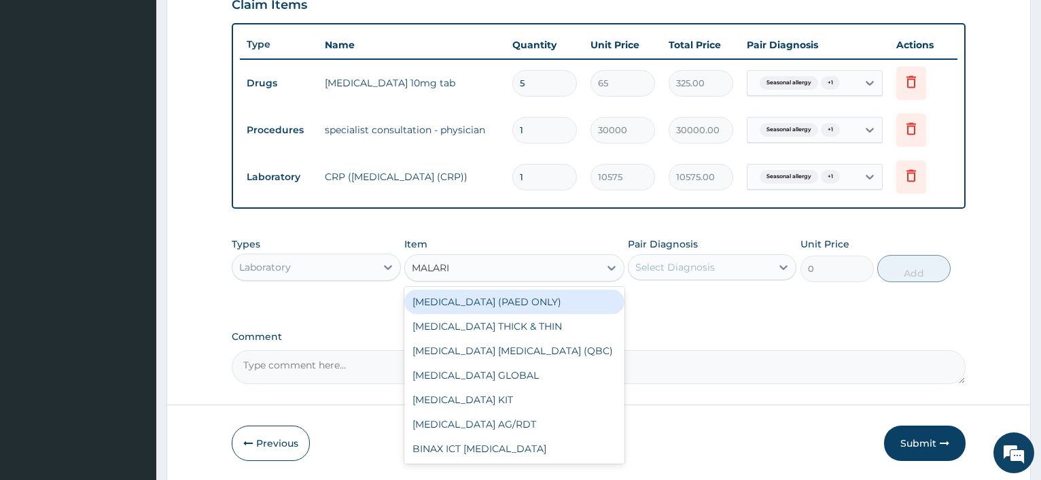
type input "MALARIA"
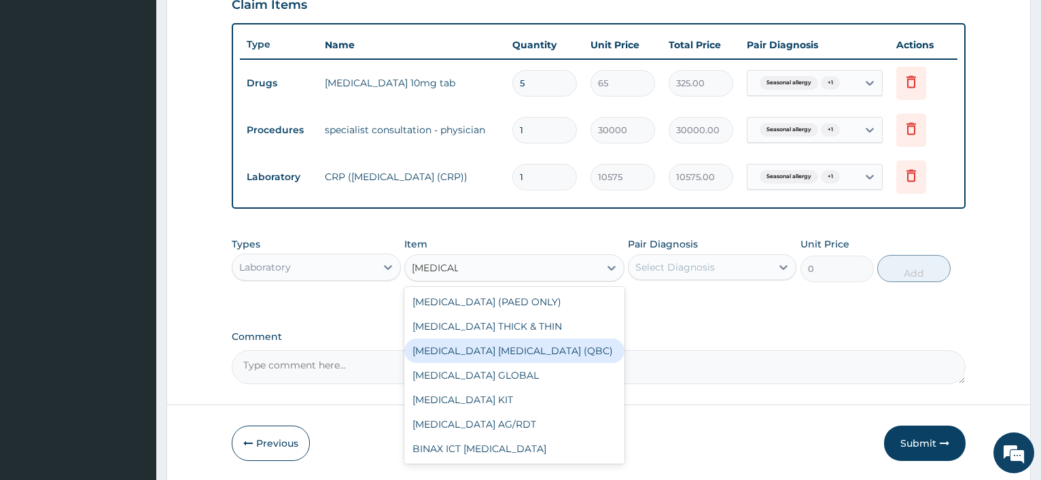
click at [463, 348] on div "MALARIA PARASITE (QBC)" at bounding box center [514, 350] width 220 height 24
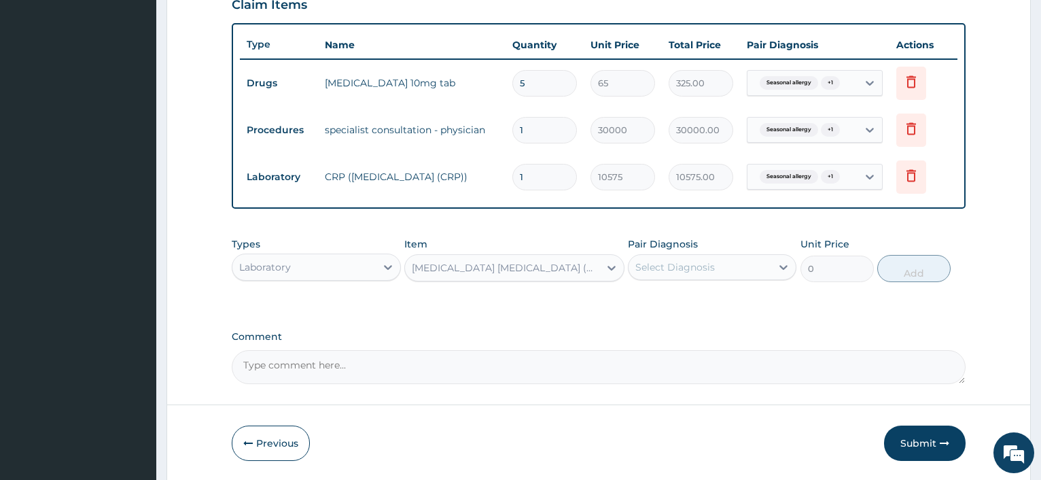
type input "6250"
click at [661, 260] on div "Select Diagnosis" at bounding box center [699, 267] width 143 height 22
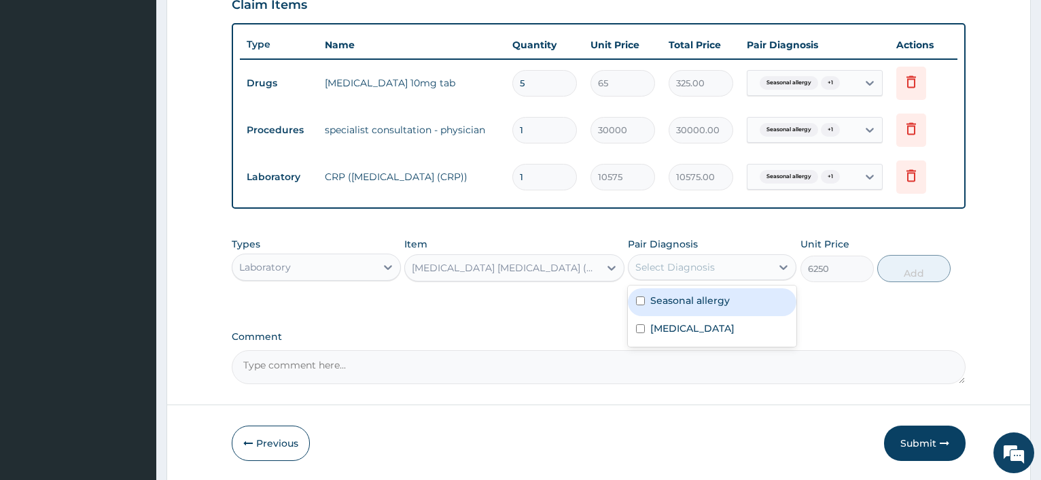
click at [658, 298] on label "Seasonal allergy" at bounding box center [689, 301] width 79 height 14
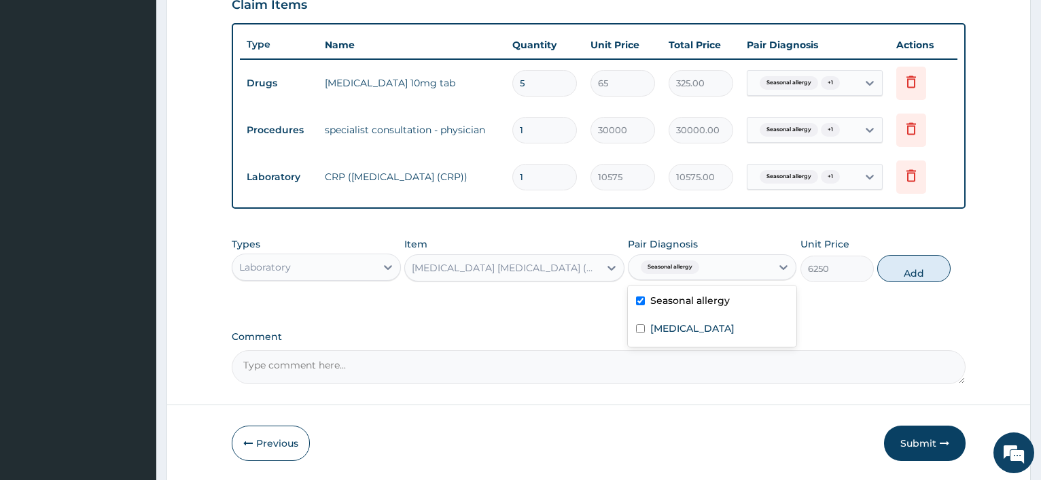
checkbox input "true"
drag, startPoint x: 652, startPoint y: 338, endPoint x: 643, endPoint y: 338, distance: 8.9
click at [652, 337] on div "Adenoiditis" at bounding box center [712, 330] width 168 height 28
checkbox input "true"
click at [924, 271] on button "Add" at bounding box center [913, 268] width 73 height 27
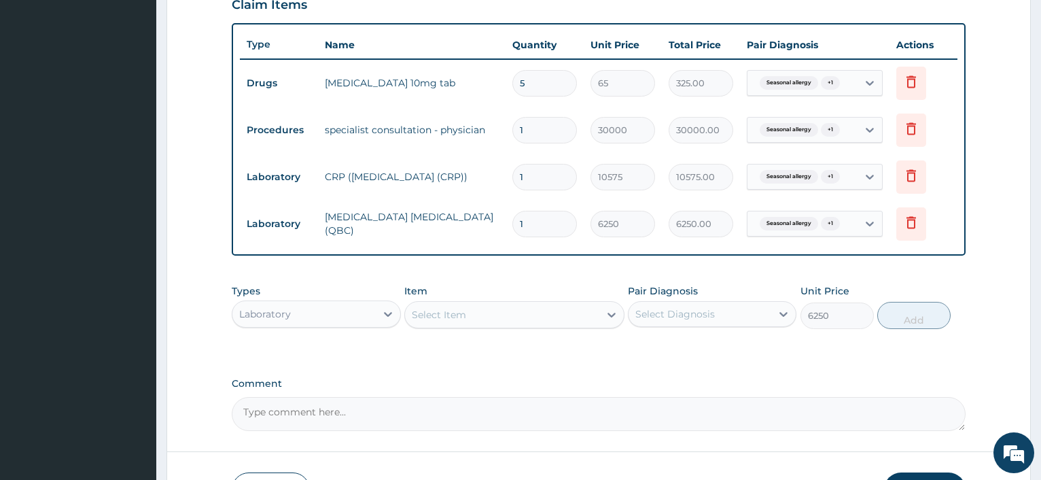
type input "0"
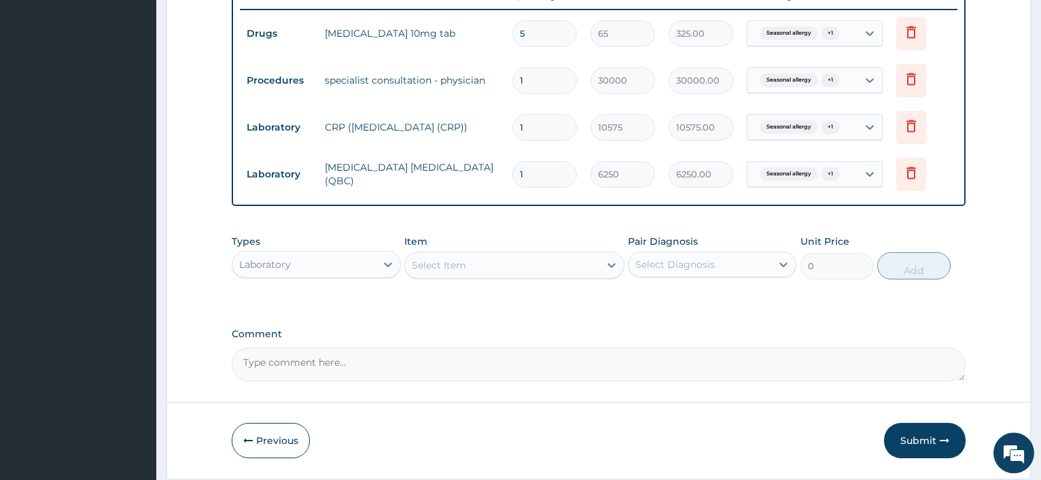
scroll to position [344, 0]
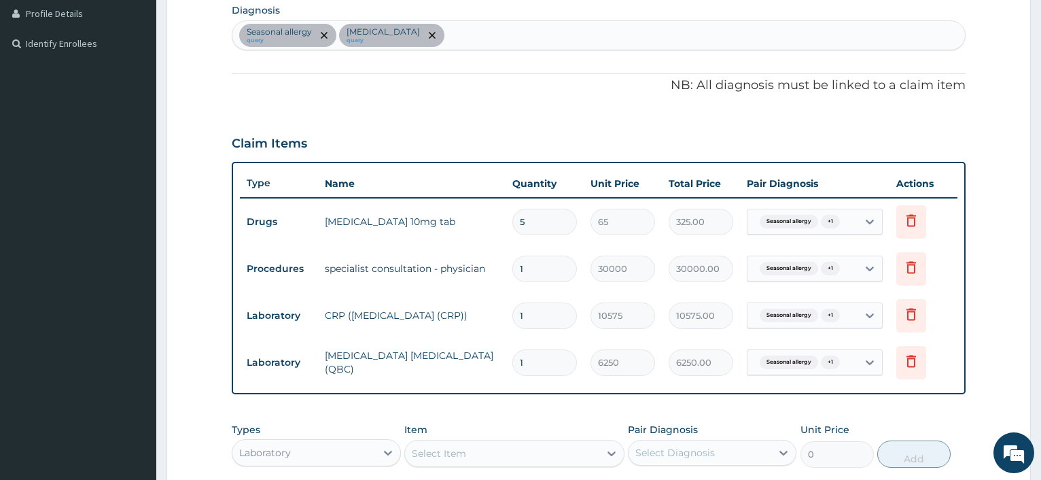
click at [456, 35] on div "Seasonal allergy query Adenoiditis query" at bounding box center [598, 35] width 732 height 29
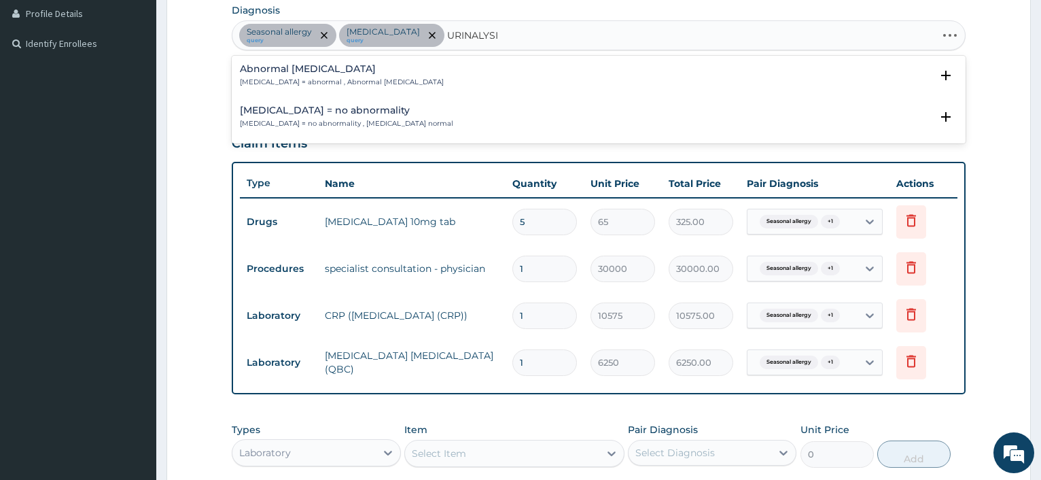
type input "URINALYSIS"
click at [343, 69] on h4 "Abnormal urinalysis" at bounding box center [342, 69] width 204 height 10
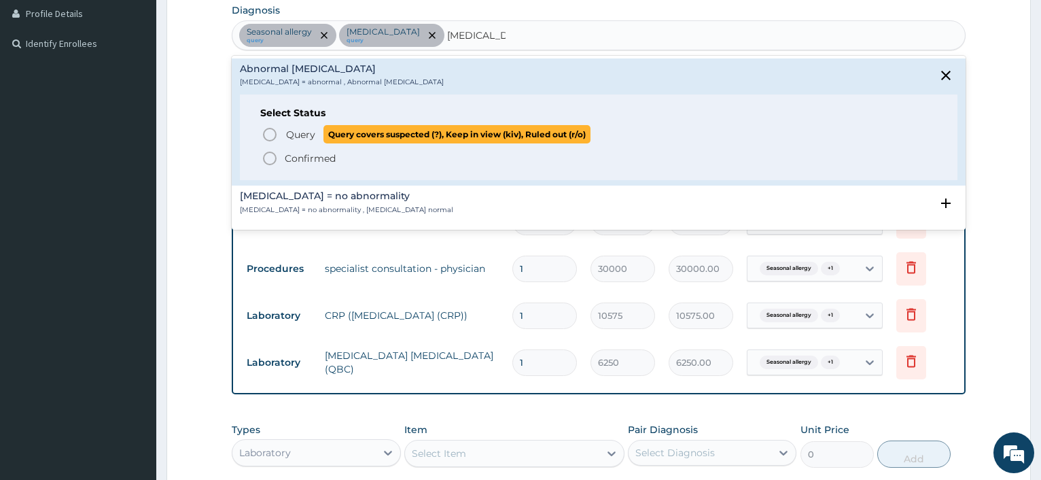
click at [306, 130] on span "Query" at bounding box center [300, 135] width 29 height 14
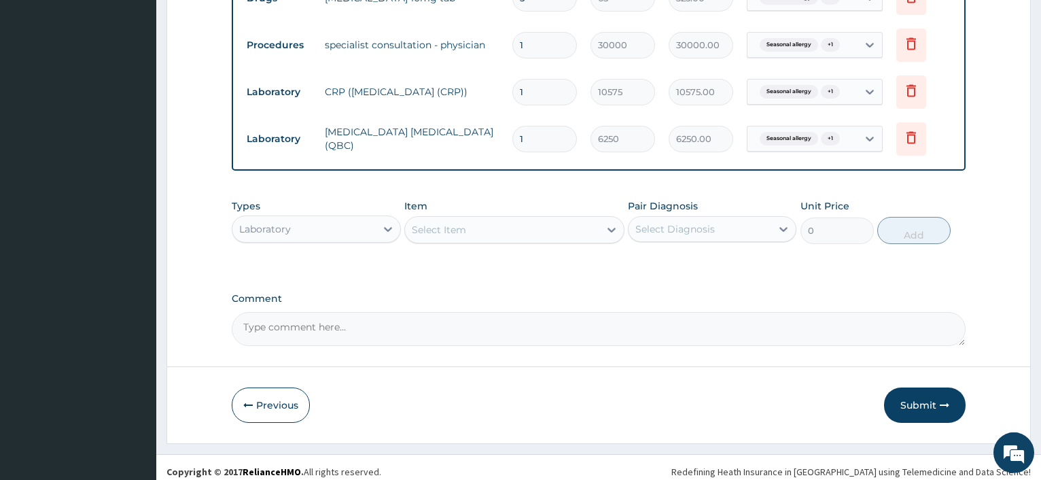
scroll to position [576, 0]
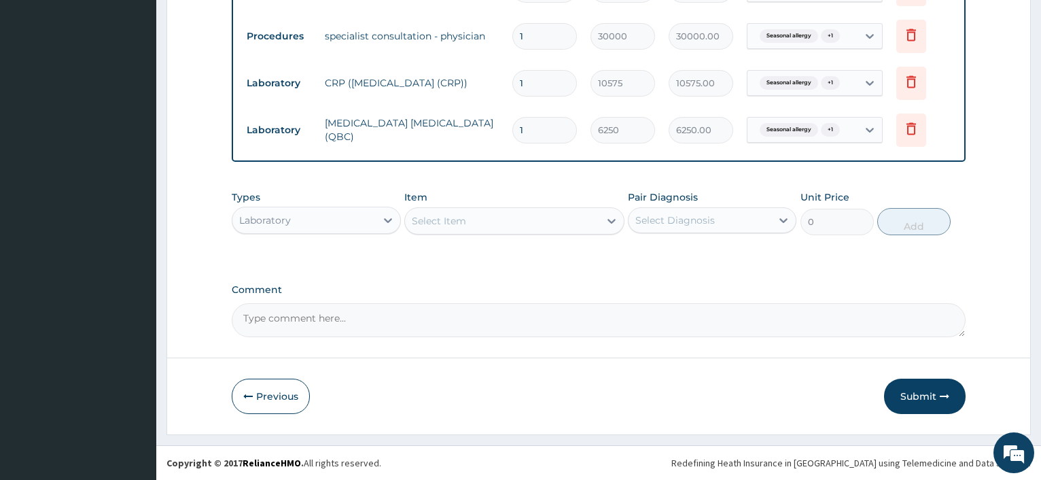
click at [473, 228] on div "Select Item" at bounding box center [502, 221] width 194 height 22
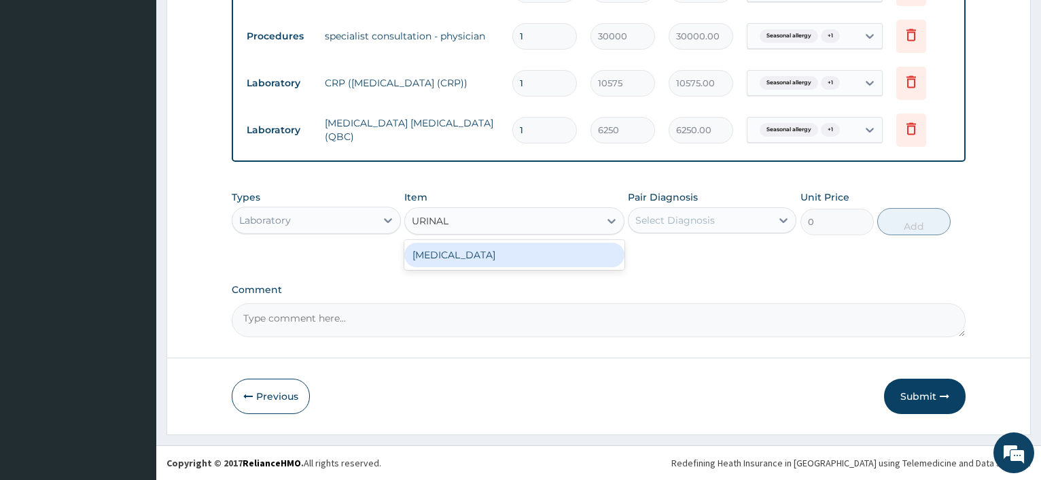
type input "URINALY"
click at [466, 259] on div "URINALYSIS" at bounding box center [514, 255] width 220 height 24
type input "4375"
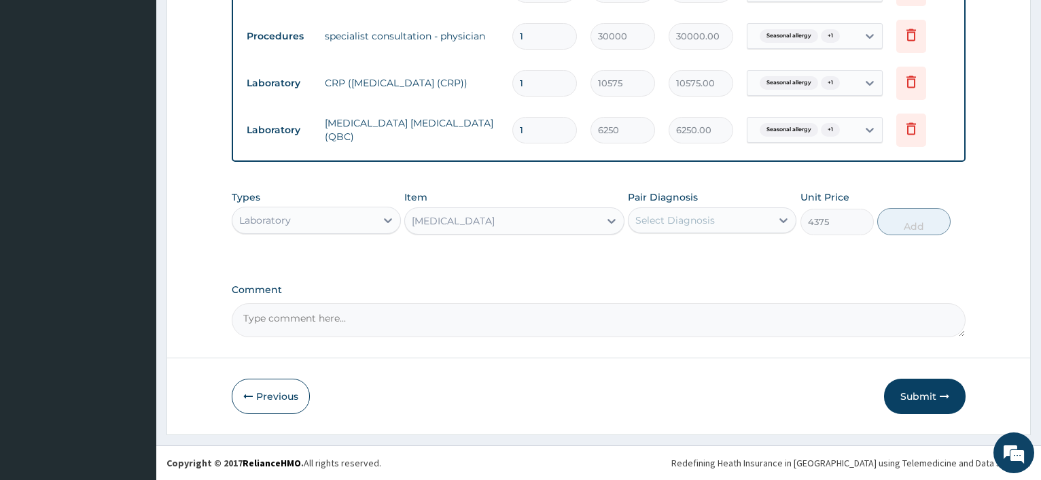
click at [677, 224] on div "Select Diagnosis" at bounding box center [674, 220] width 79 height 14
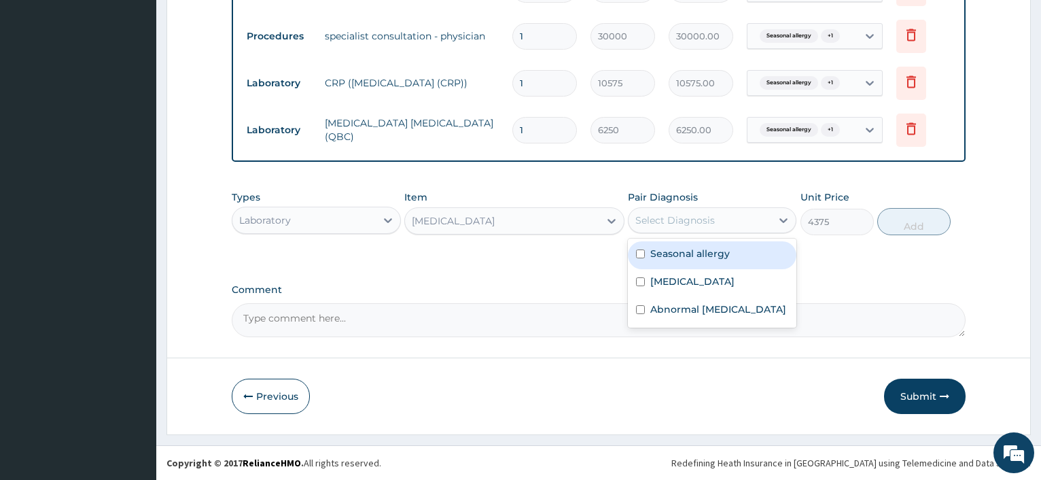
drag, startPoint x: 672, startPoint y: 252, endPoint x: 683, endPoint y: 264, distance: 16.8
click at [673, 252] on label "Seasonal allergy" at bounding box center [689, 254] width 79 height 14
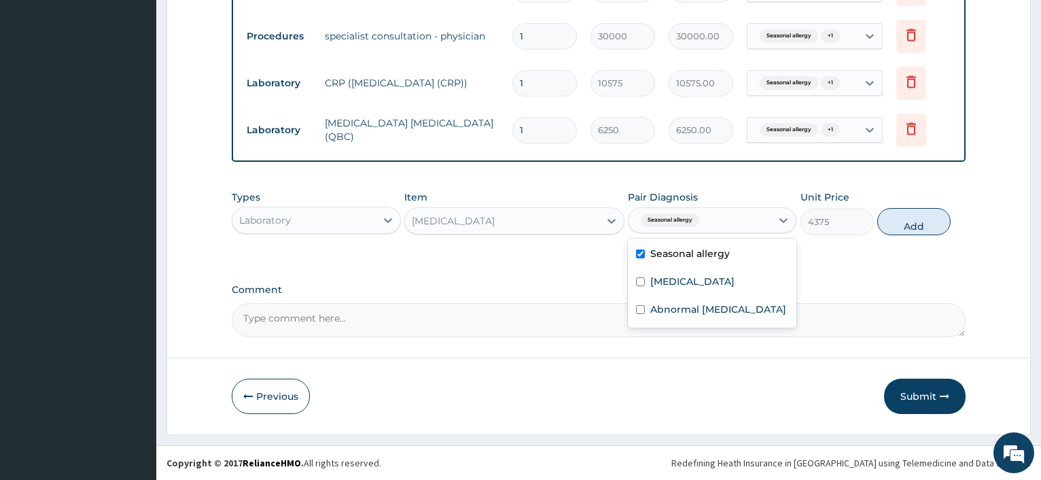
checkbox input "true"
click at [678, 279] on label "Adenoiditis" at bounding box center [692, 281] width 84 height 14
checkbox input "true"
click at [667, 314] on label "Abnormal urinalysis" at bounding box center [718, 309] width 136 height 14
checkbox input "true"
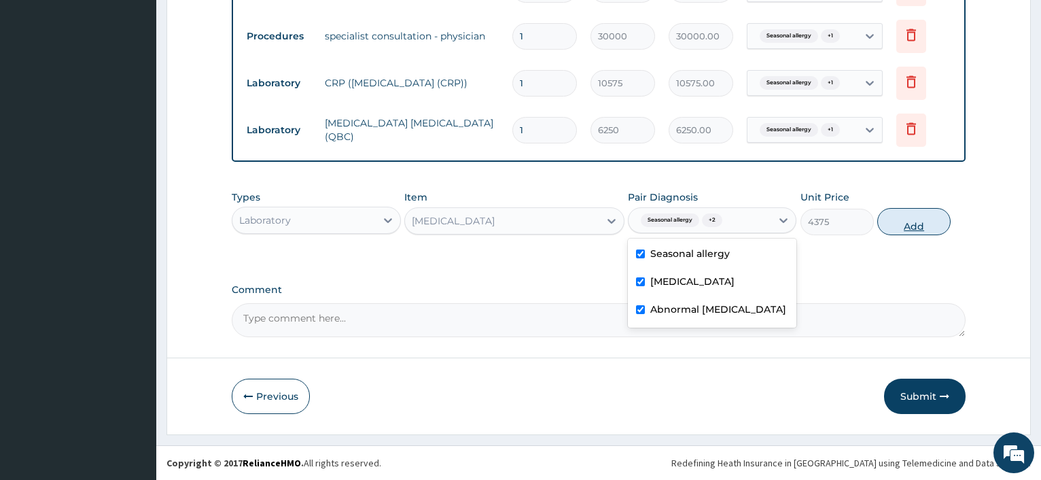
click at [919, 227] on button "Add" at bounding box center [913, 221] width 73 height 27
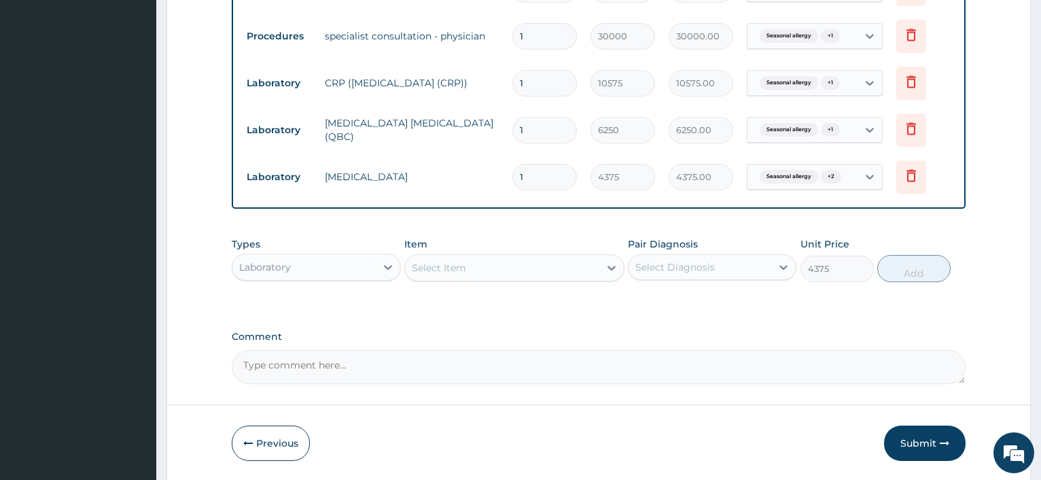
type input "0"
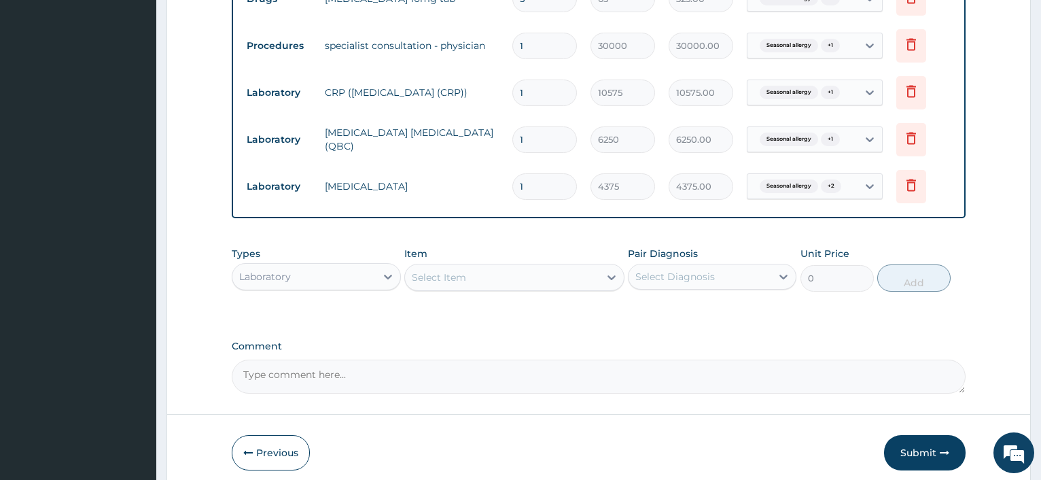
scroll to position [623, 0]
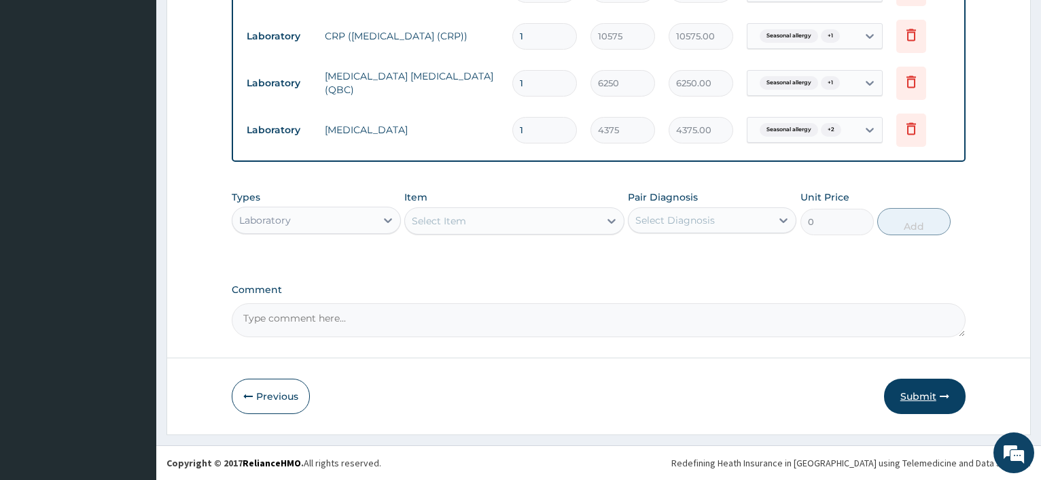
click at [917, 396] on button "Submit" at bounding box center [925, 395] width 82 height 35
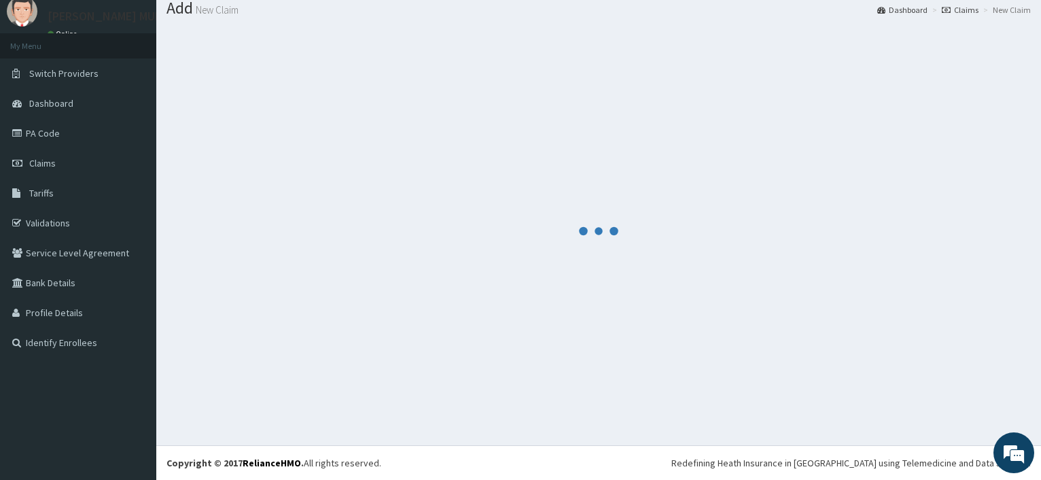
scroll to position [46, 0]
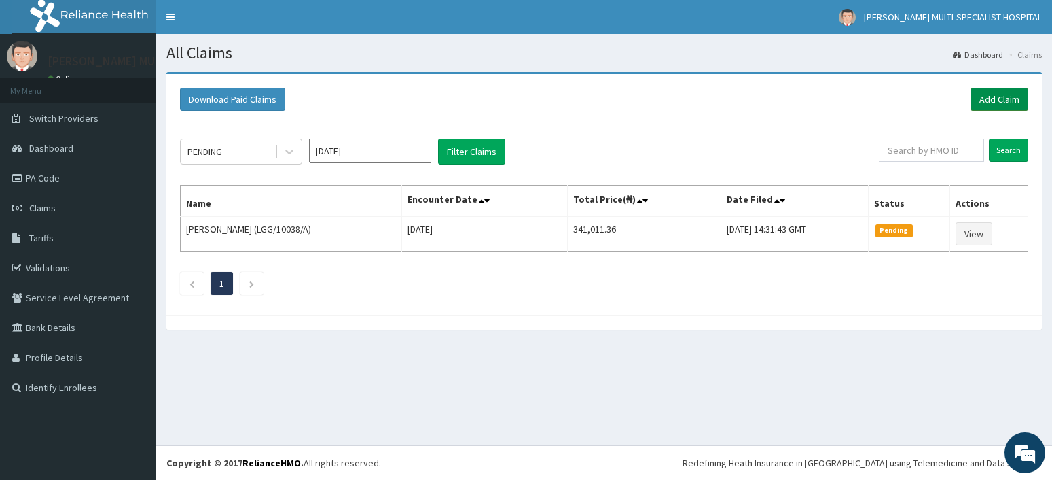
click at [1000, 99] on link "Add Claim" at bounding box center [1000, 99] width 58 height 23
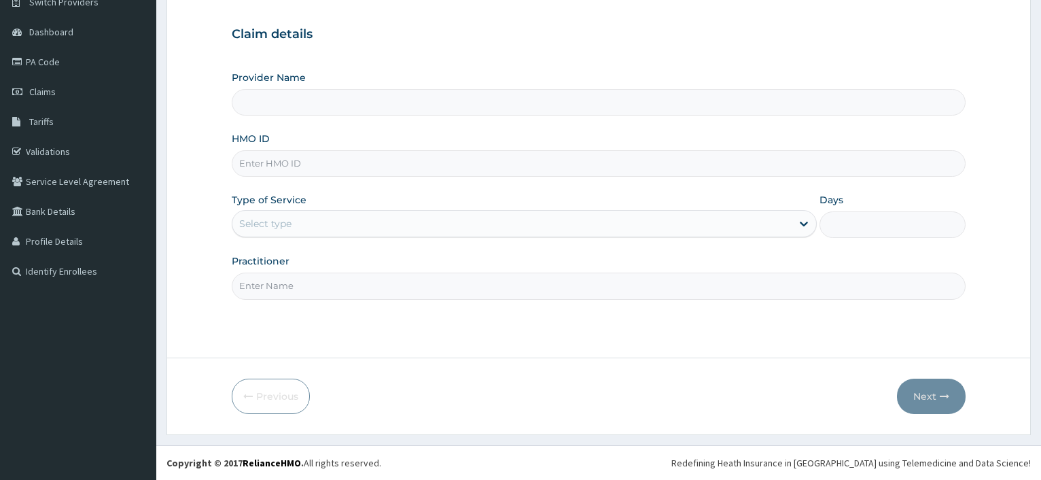
type input "M"
type input "[PERSON_NAME] Multi-Specialist Hospital - IKEJA"
type input "MXZ/10001A"
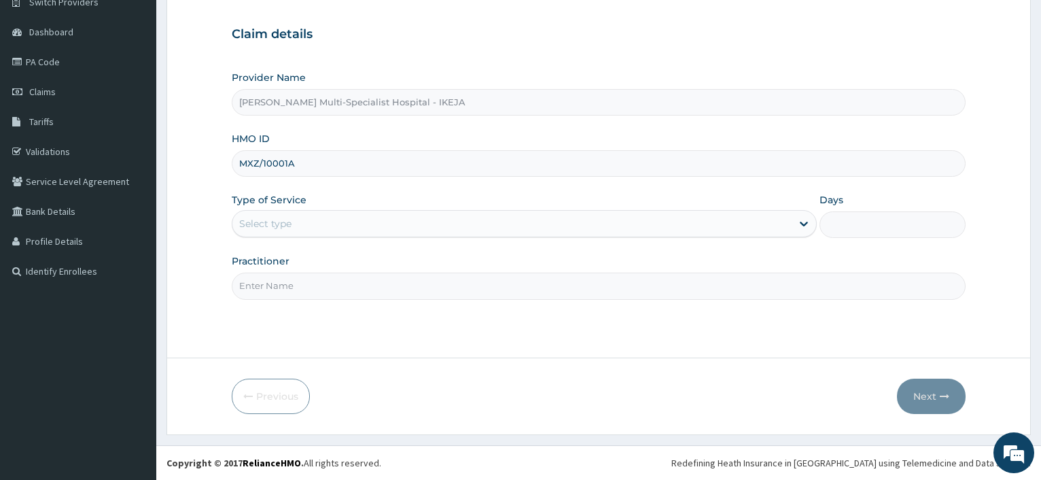
click at [316, 231] on div "Select type" at bounding box center [511, 224] width 558 height 22
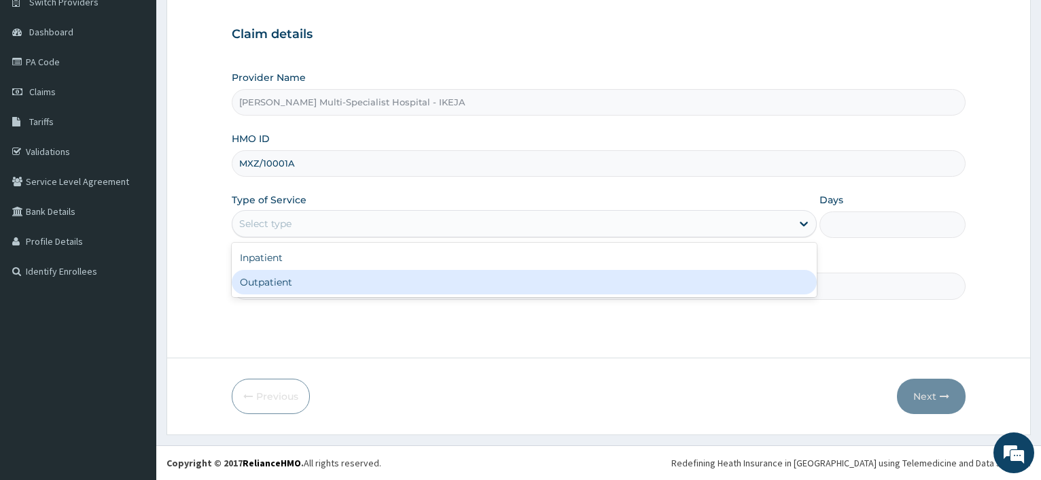
click at [313, 287] on div "Outpatient" at bounding box center [524, 282] width 584 height 24
type input "1"
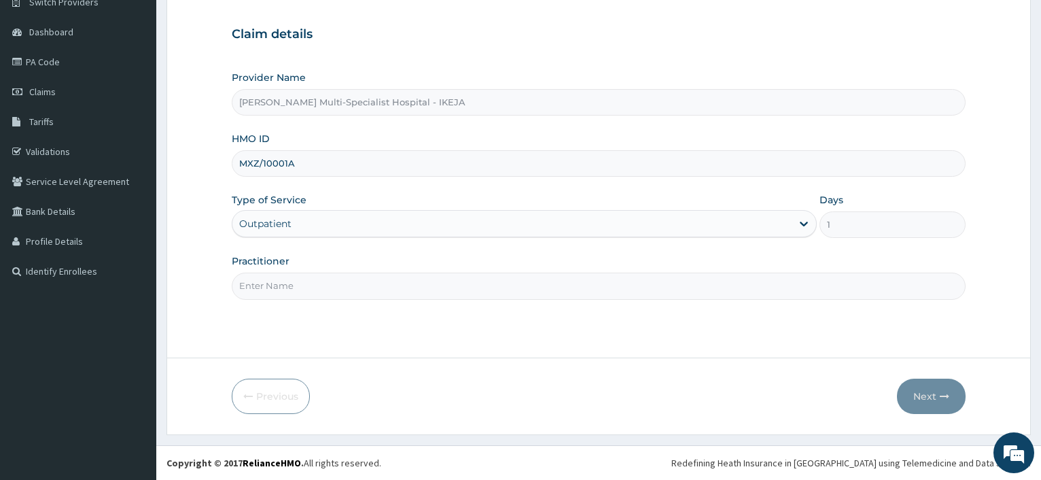
click at [313, 287] on input "Practitioner" at bounding box center [599, 285] width 734 height 26
click at [311, 289] on input "Practitioner" at bounding box center [599, 285] width 734 height 26
type input "DR OMISANJO"
drag, startPoint x: 930, startPoint y: 400, endPoint x: 792, endPoint y: 368, distance: 141.7
click at [931, 400] on button "Next" at bounding box center [931, 395] width 69 height 35
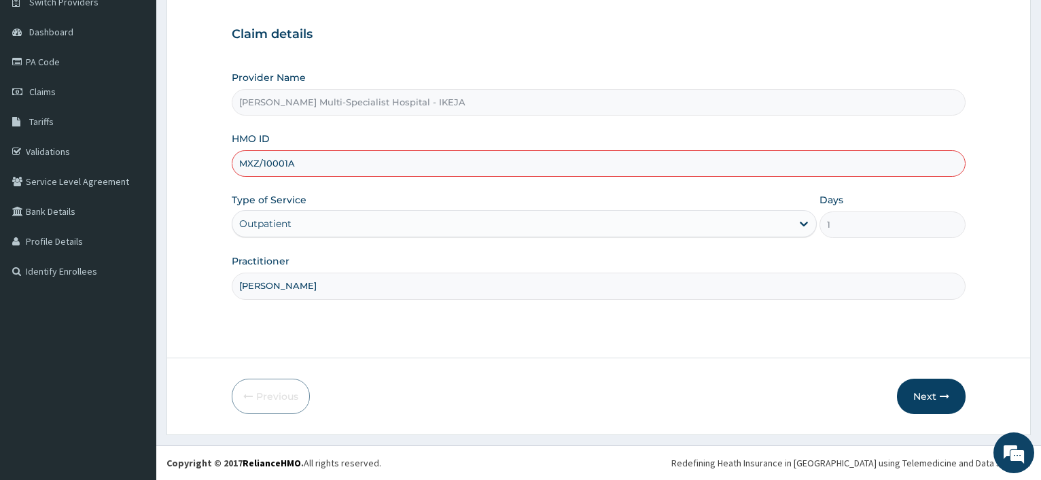
scroll to position [47, 0]
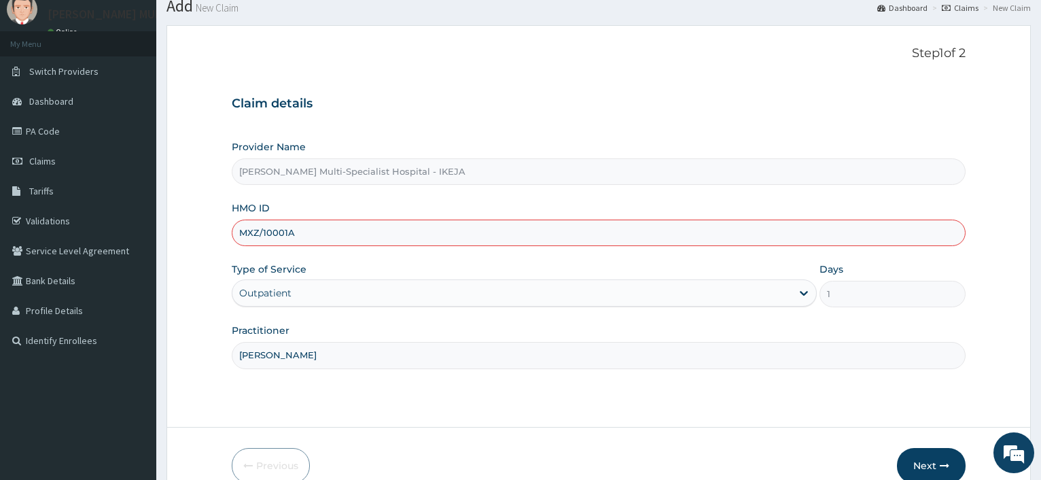
click at [286, 233] on input "MXZ/10001A" at bounding box center [599, 232] width 734 height 26
click at [219, 243] on form "Step 1 of 2 Claim details Provider Name Reddington Multi-Specialist Hospital - …" at bounding box center [598, 264] width 864 height 479
drag, startPoint x: 349, startPoint y: 67, endPoint x: 358, endPoint y: 58, distance: 12.5
click at [350, 64] on div "Step 1 of 2 Claim details Provider Name Reddington Multi-Specialist Hospital - …" at bounding box center [599, 226] width 734 height 360
click at [326, 235] on input "MXZ/10001/A" at bounding box center [599, 232] width 734 height 26
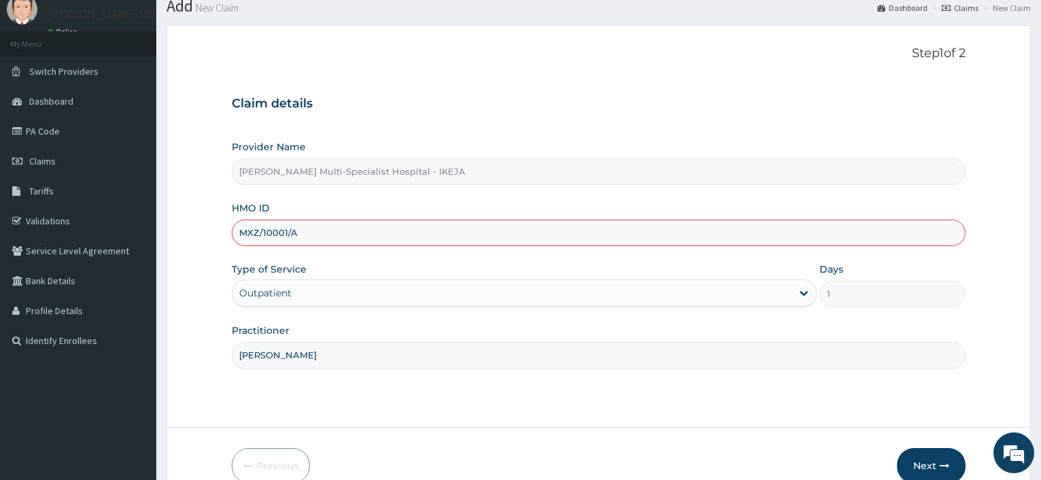
click at [250, 237] on input "MXZ/10001/A" at bounding box center [599, 232] width 734 height 26
click at [277, 231] on input "MXZ/10001/A" at bounding box center [599, 232] width 734 height 26
click at [255, 234] on input "MXZ/10001/A" at bounding box center [599, 232] width 734 height 26
click at [275, 235] on input "MXZ/10001/A" at bounding box center [599, 232] width 734 height 26
type input "MXZ/10001/A"
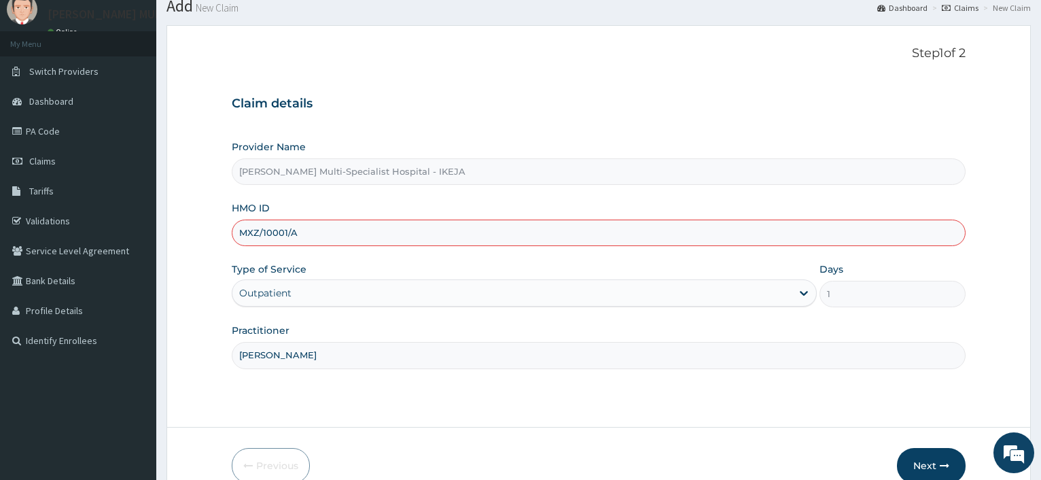
click at [318, 231] on input "MXZ/10001/A" at bounding box center [599, 232] width 734 height 26
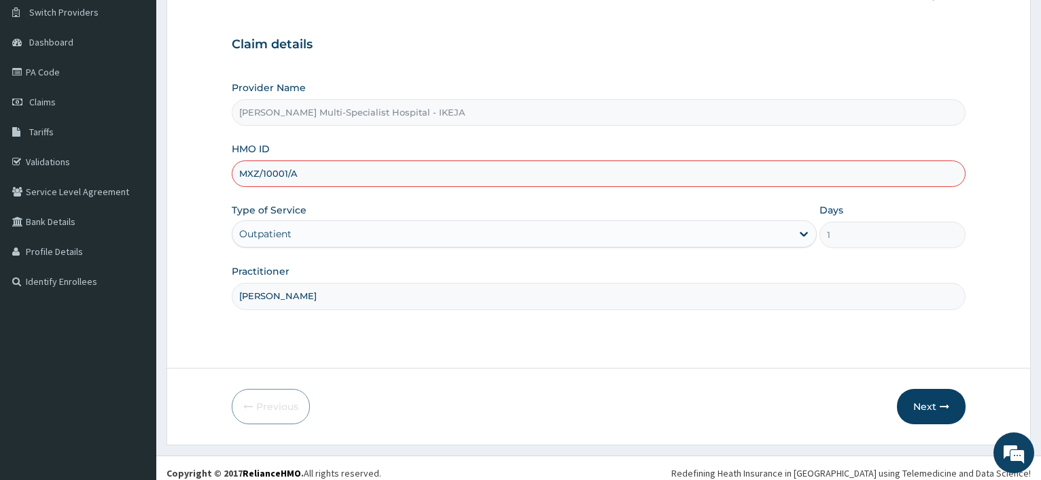
scroll to position [116, 0]
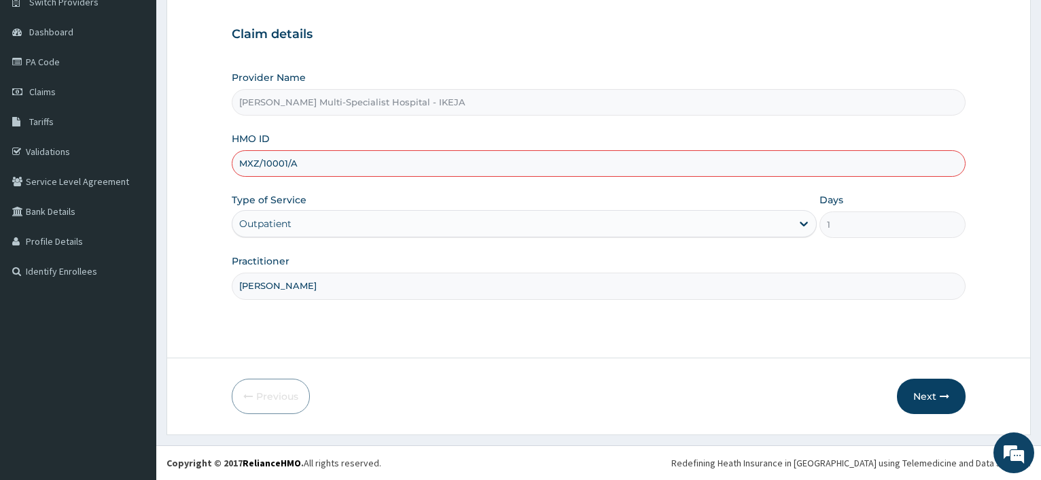
click at [192, 176] on form "Step 1 of 2 Claim details Provider Name Reddington Multi-Specialist Hospital - …" at bounding box center [598, 195] width 864 height 479
drag, startPoint x: 319, startPoint y: 162, endPoint x: 135, endPoint y: 149, distance: 183.9
click at [232, 150] on input "MXZ/10001/A" at bounding box center [599, 163] width 734 height 26
click at [187, 173] on form "Step 1 of 2 Claim details Provider Name Reddington Multi-Specialist Hospital - …" at bounding box center [598, 195] width 864 height 479
click at [212, 111] on form "Step 1 of 2 Claim details Provider Name Reddington Multi-Specialist Hospital - …" at bounding box center [598, 195] width 864 height 479
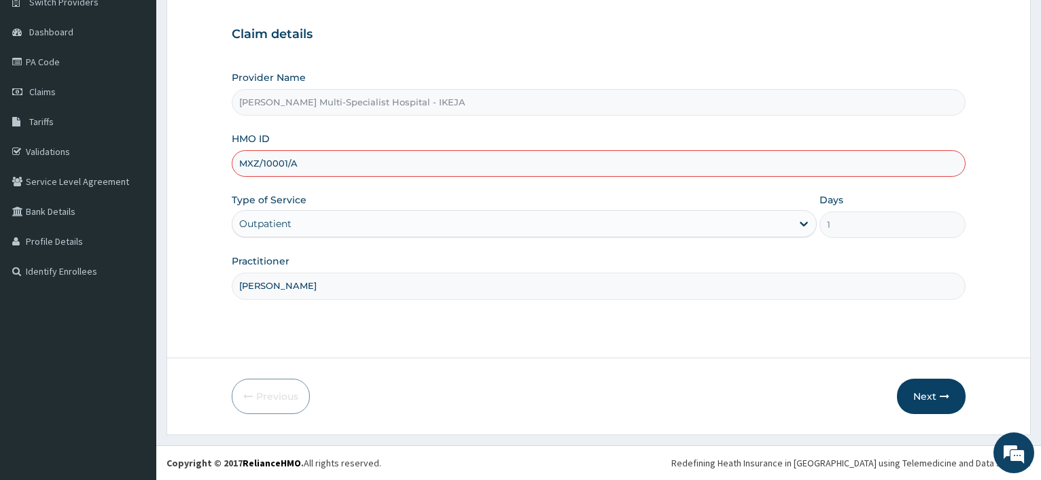
drag, startPoint x: 993, startPoint y: 239, endPoint x: 968, endPoint y: 238, distance: 24.5
click at [991, 233] on form "Step 1 of 2 Claim details Provider Name Reddington Multi-Specialist Hospital - …" at bounding box center [598, 195] width 864 height 479
click at [898, 285] on input "DR OMISANJO" at bounding box center [599, 285] width 734 height 26
click at [932, 387] on button "Next" at bounding box center [931, 395] width 69 height 35
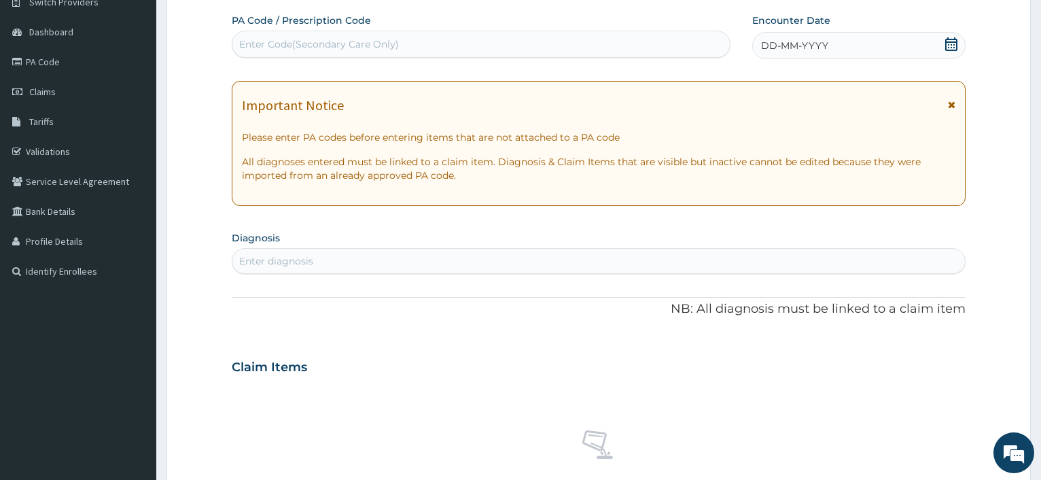
click at [262, 37] on div "Enter Code(Secondary Care Only)" at bounding box center [480, 44] width 497 height 22
type input "PA/C87DDB"
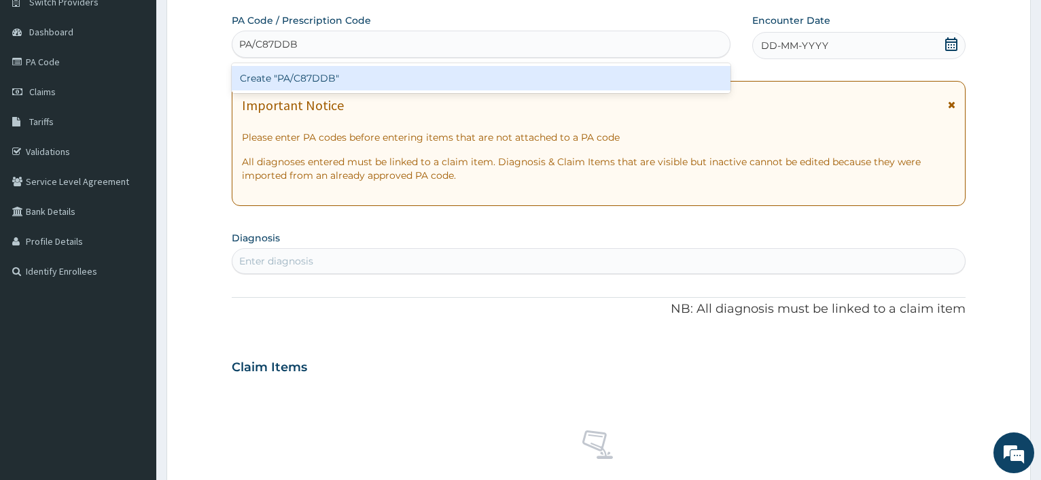
click at [287, 79] on div "Create "PA/C87DDB"" at bounding box center [481, 78] width 498 height 24
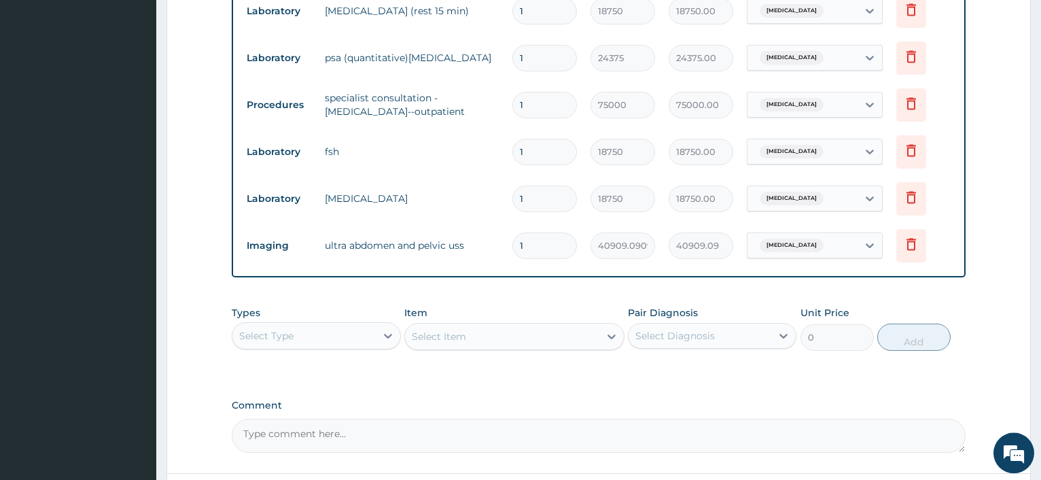
scroll to position [764, 0]
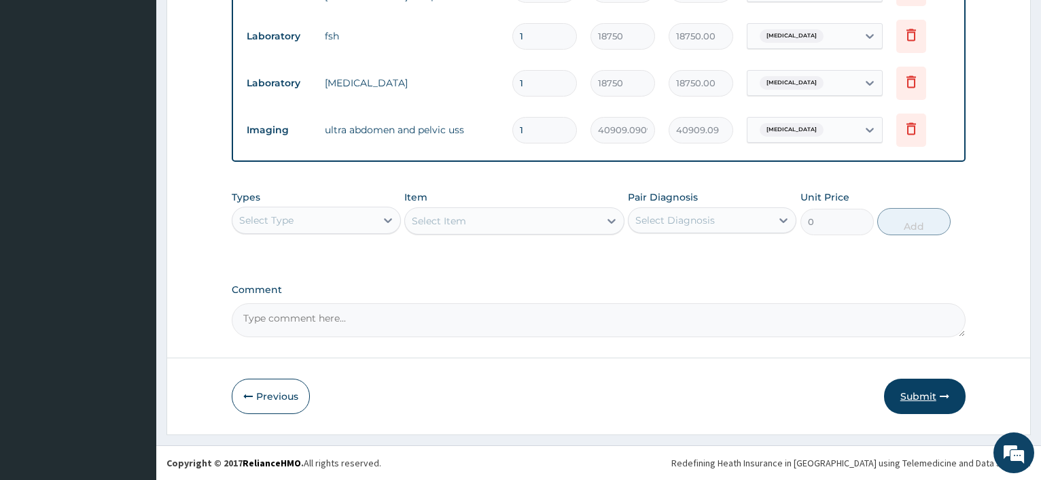
click at [929, 389] on button "Submit" at bounding box center [925, 395] width 82 height 35
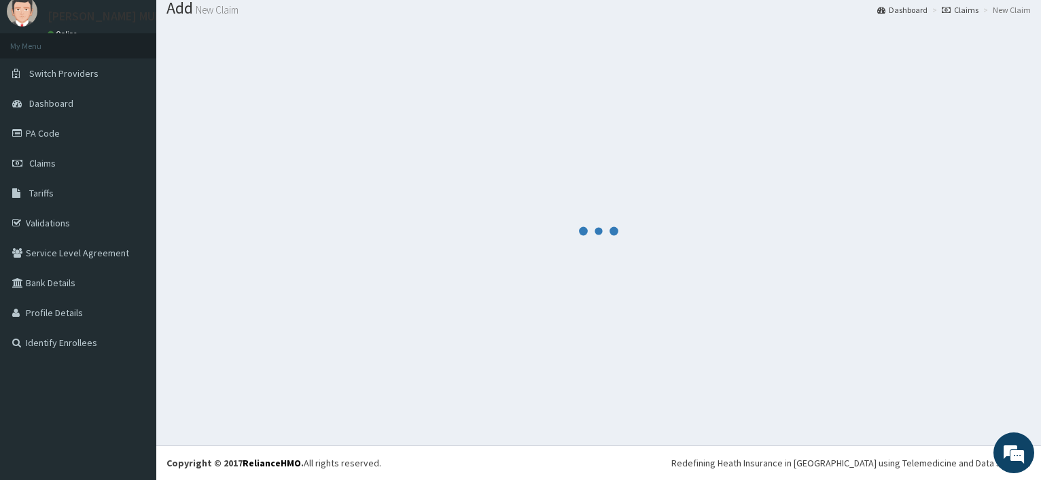
scroll to position [46, 0]
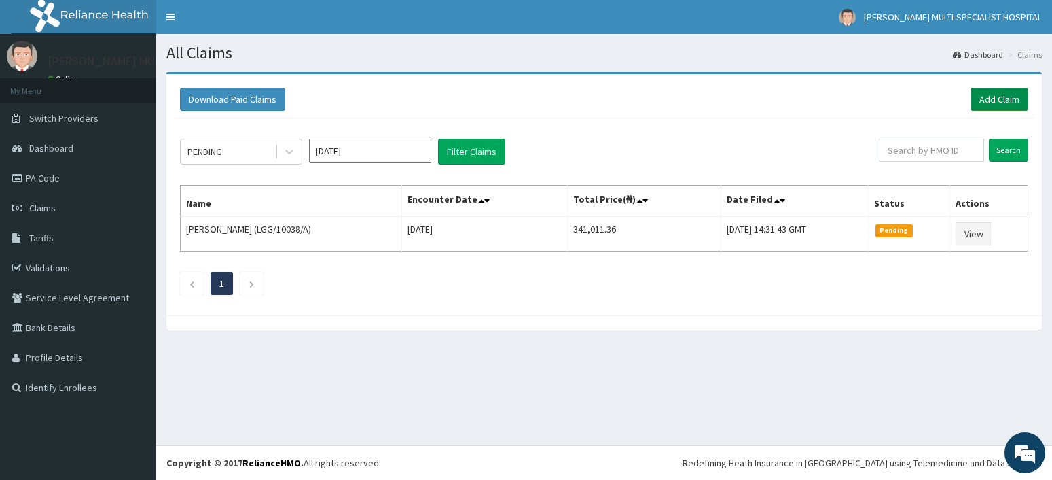
click at [998, 101] on link "Add Claim" at bounding box center [1000, 99] width 58 height 23
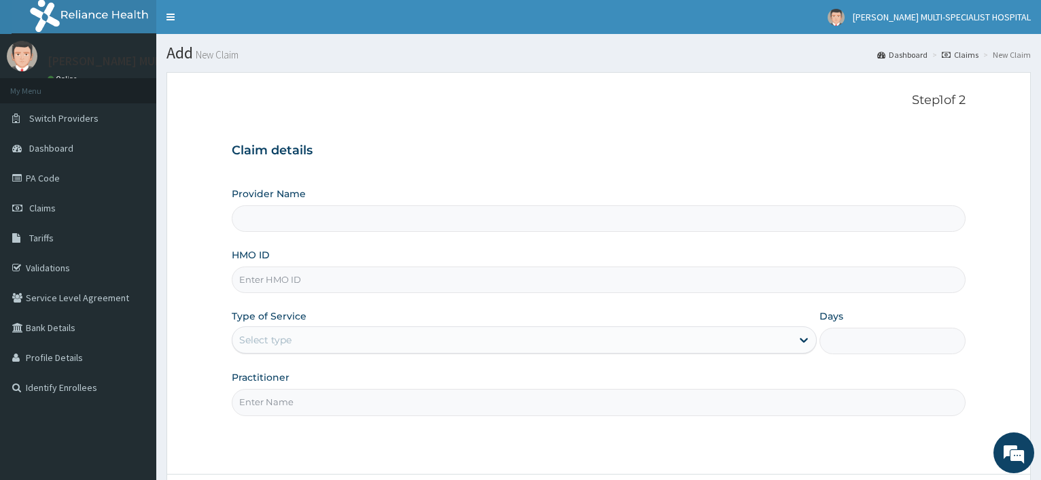
type input "[PERSON_NAME] Multi-Specialist Hospital - IKEJA"
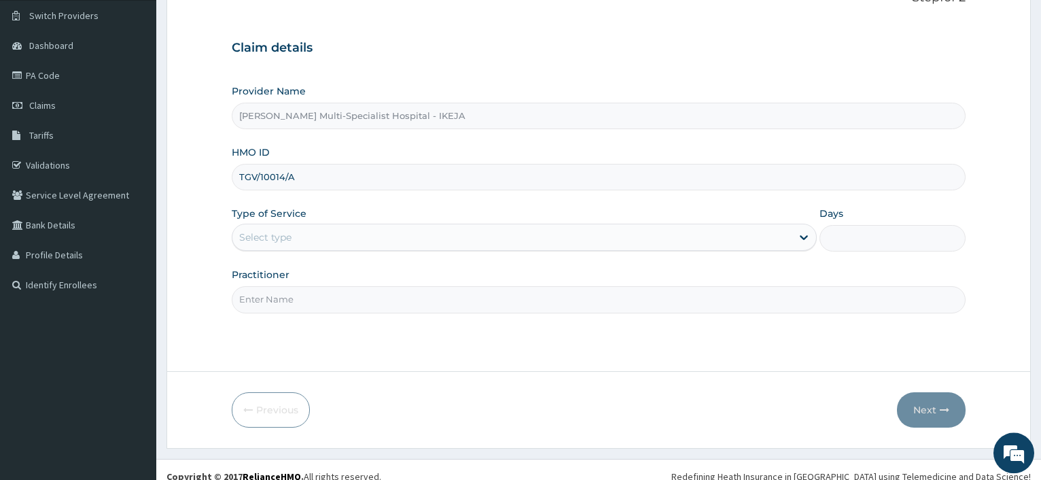
scroll to position [116, 0]
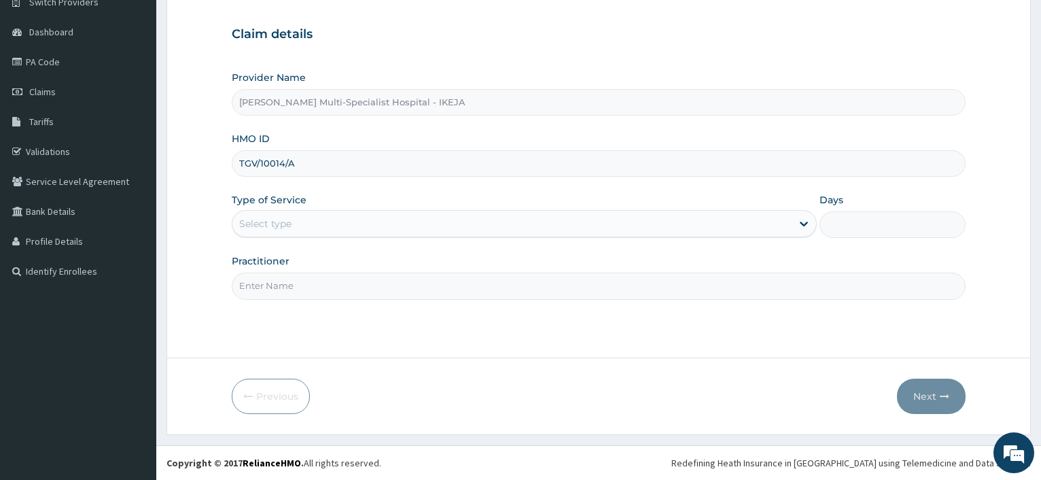
type input "TGV/10014/A"
click at [293, 221] on div "Select type" at bounding box center [511, 224] width 558 height 22
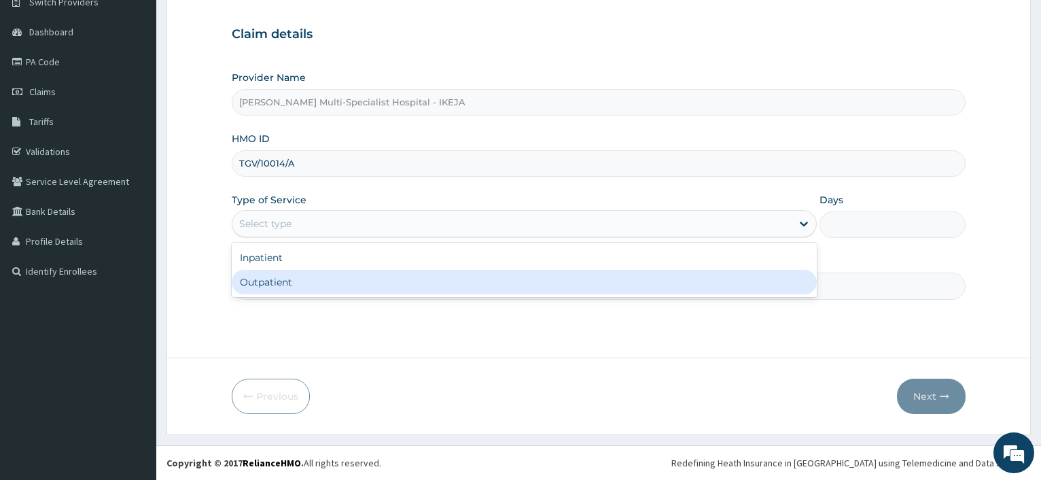
click at [274, 286] on div "Outpatient" at bounding box center [524, 282] width 584 height 24
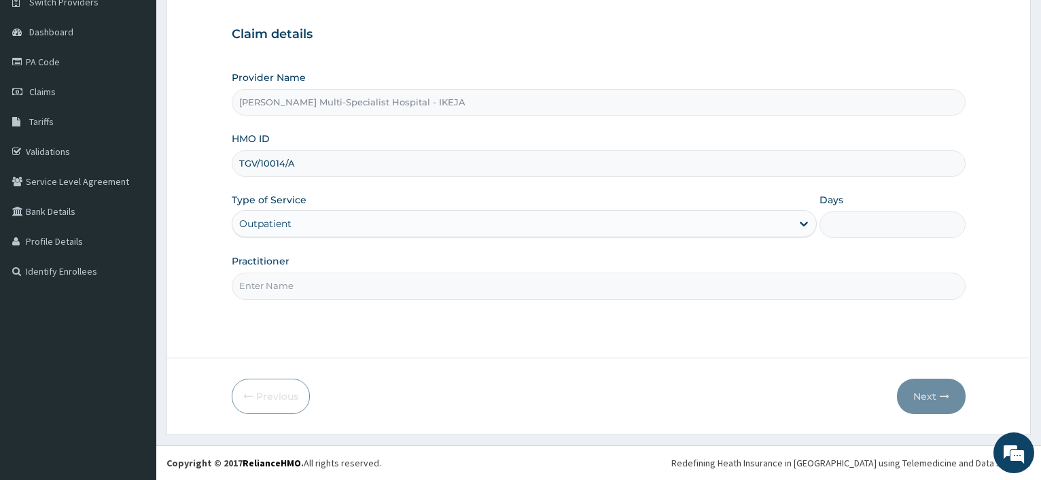
type input "1"
click at [274, 286] on input "Practitioner" at bounding box center [599, 285] width 734 height 26
type input "DR OGBULIE"
click at [927, 393] on button "Next" at bounding box center [931, 395] width 69 height 35
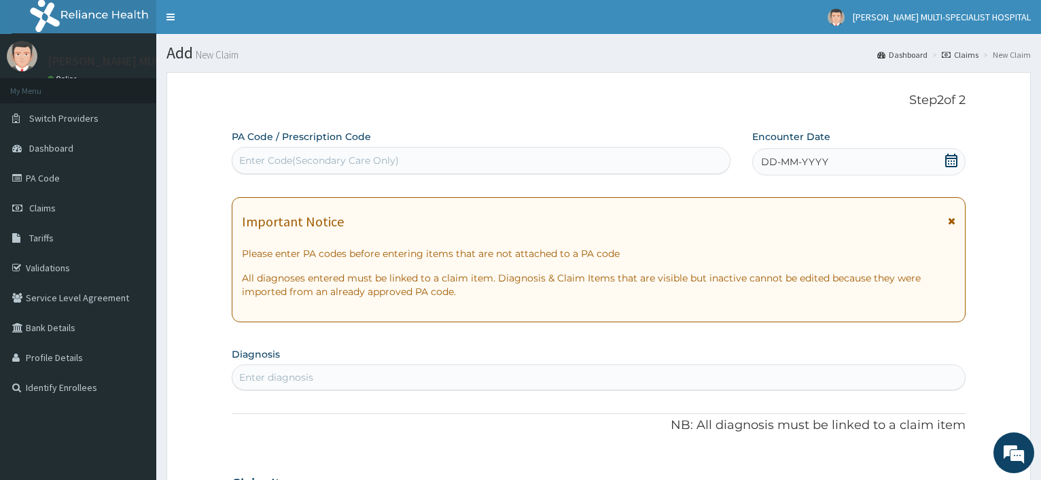
click at [285, 158] on div "Enter Code(Secondary Care Only)" at bounding box center [319, 161] width 160 height 14
type input "PA/EC1E81"
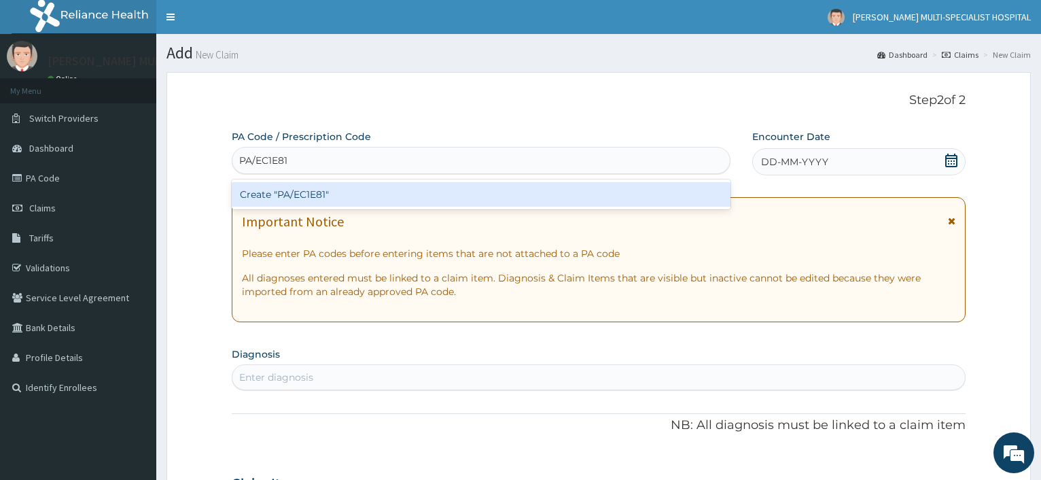
click at [292, 198] on div "Create "PA/EC1E81"" at bounding box center [481, 194] width 498 height 24
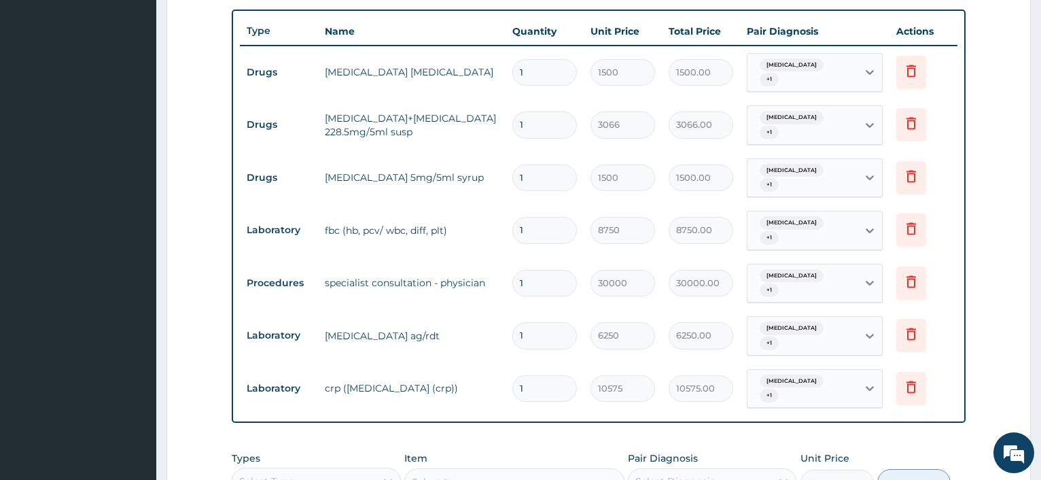
scroll to position [740, 0]
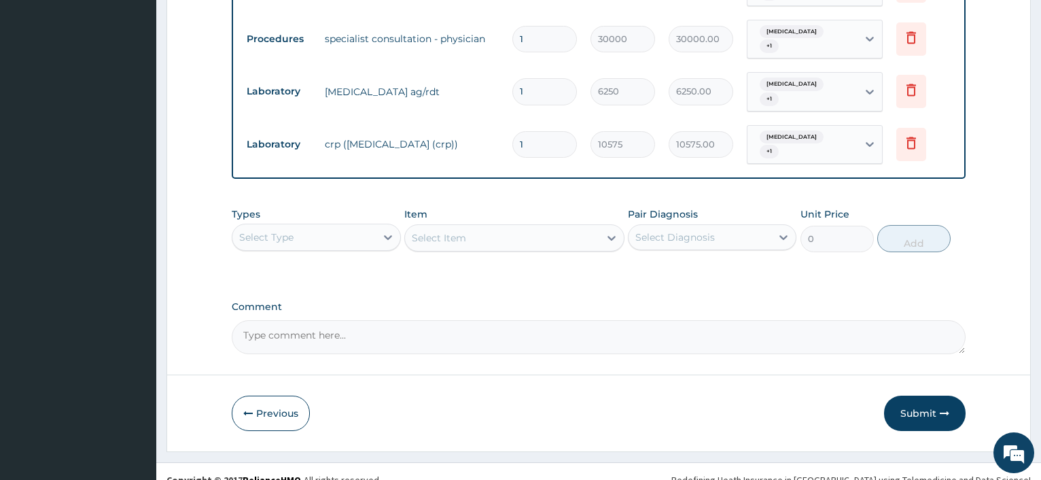
drag, startPoint x: 938, startPoint y: 400, endPoint x: 929, endPoint y: 352, distance: 49.2
click at [937, 400] on button "Submit" at bounding box center [925, 412] width 82 height 35
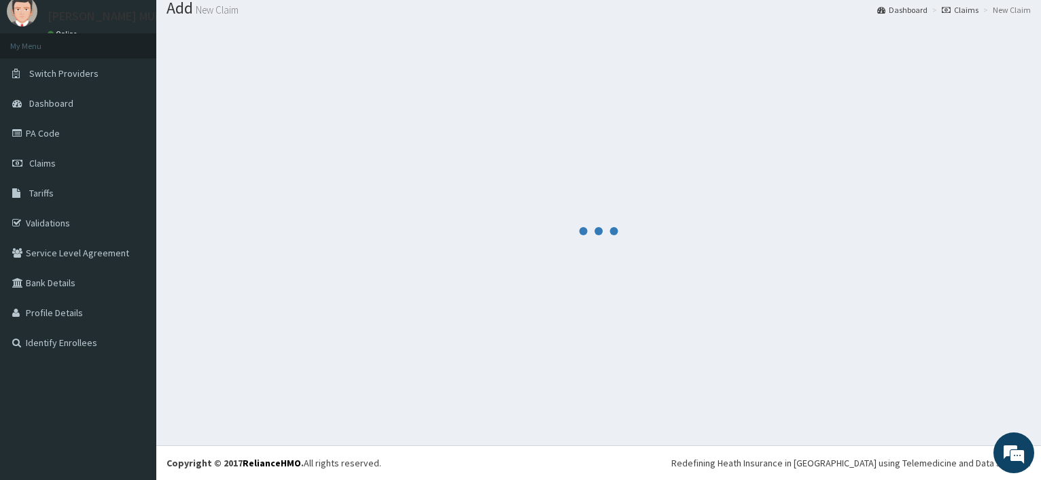
scroll to position [46, 0]
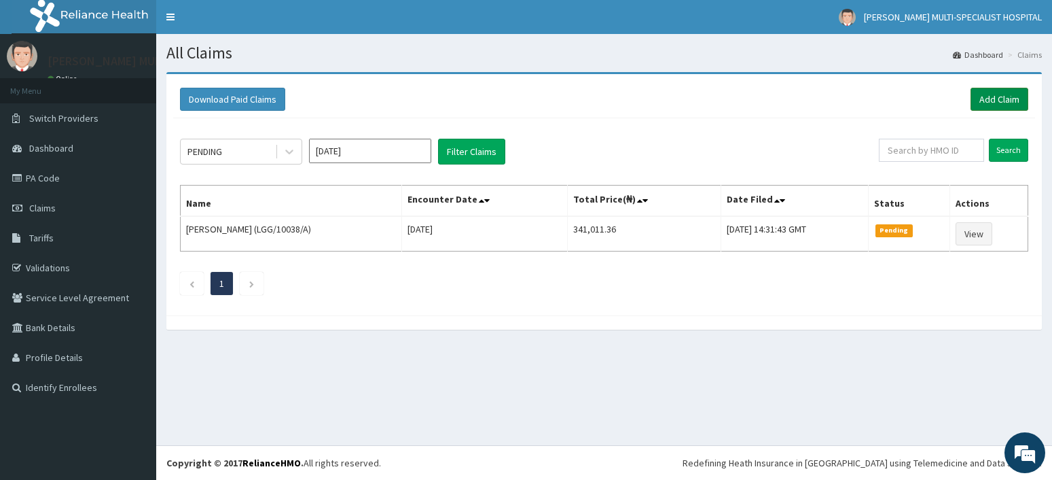
click at [1018, 101] on link "Add Claim" at bounding box center [1000, 99] width 58 height 23
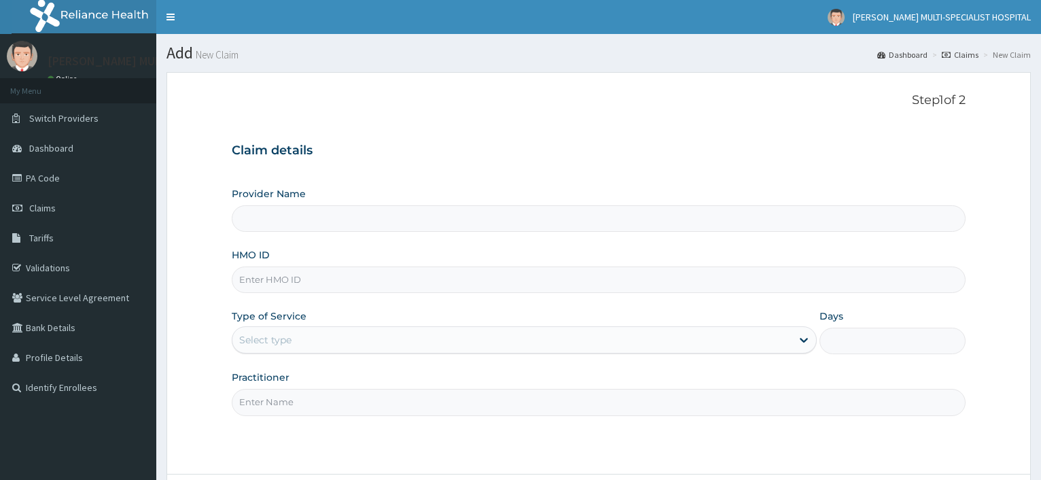
click at [341, 280] on input "HMO ID" at bounding box center [599, 279] width 734 height 26
type input "Reddington Multi-Specialist Hospital - IKEJA"
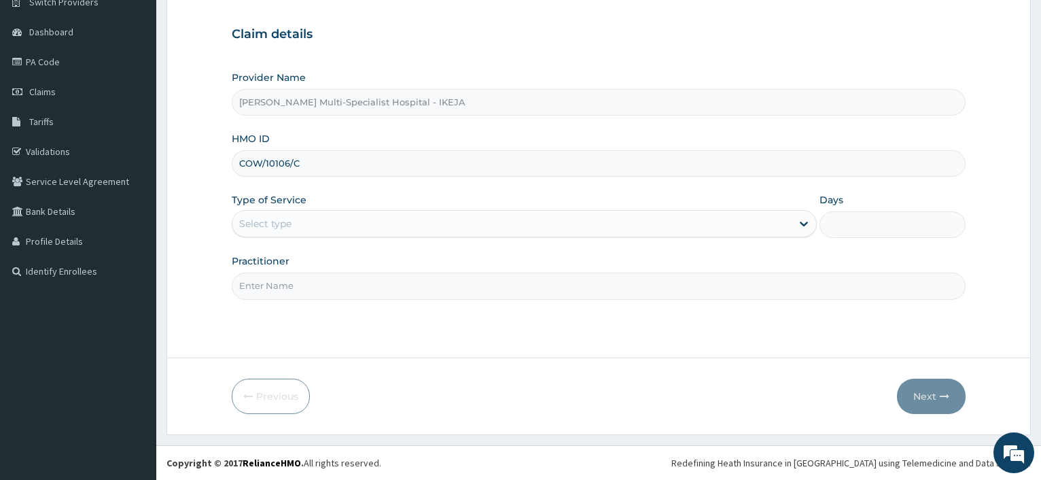
type input "COW/10106/C"
click at [384, 220] on div "Select type" at bounding box center [511, 224] width 558 height 22
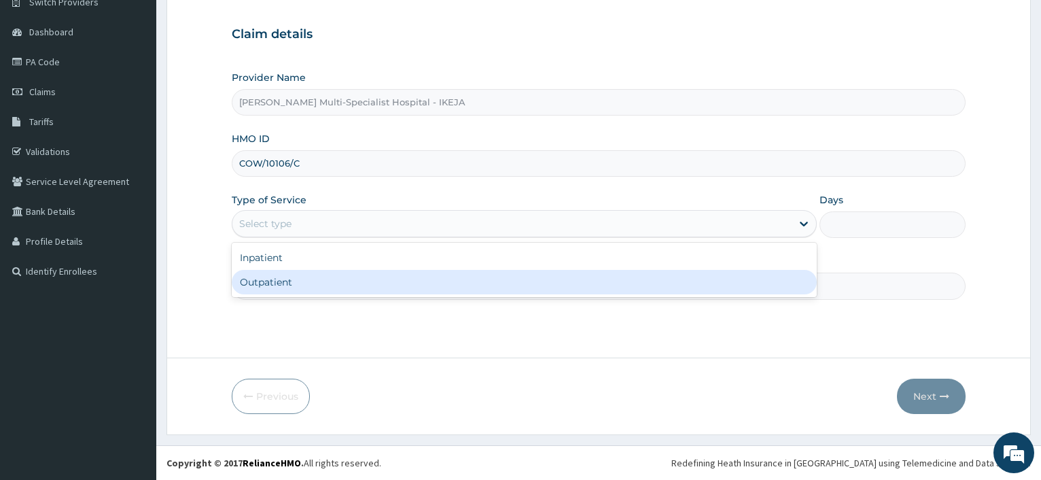
click at [338, 286] on div "Outpatient" at bounding box center [524, 282] width 584 height 24
type input "1"
click at [338, 283] on input "Practitioner" at bounding box center [599, 285] width 734 height 26
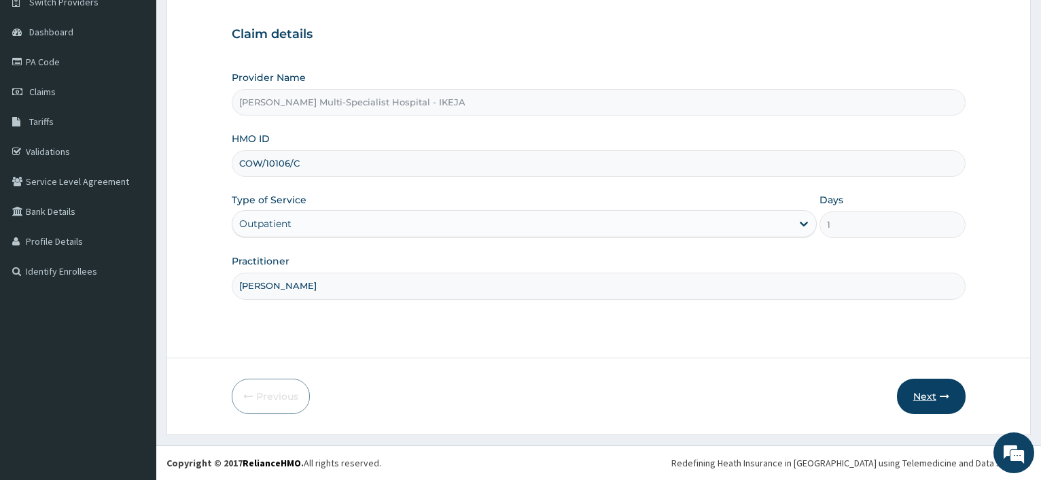
type input "DR OGBULIE"
click at [918, 390] on button "Next" at bounding box center [931, 395] width 69 height 35
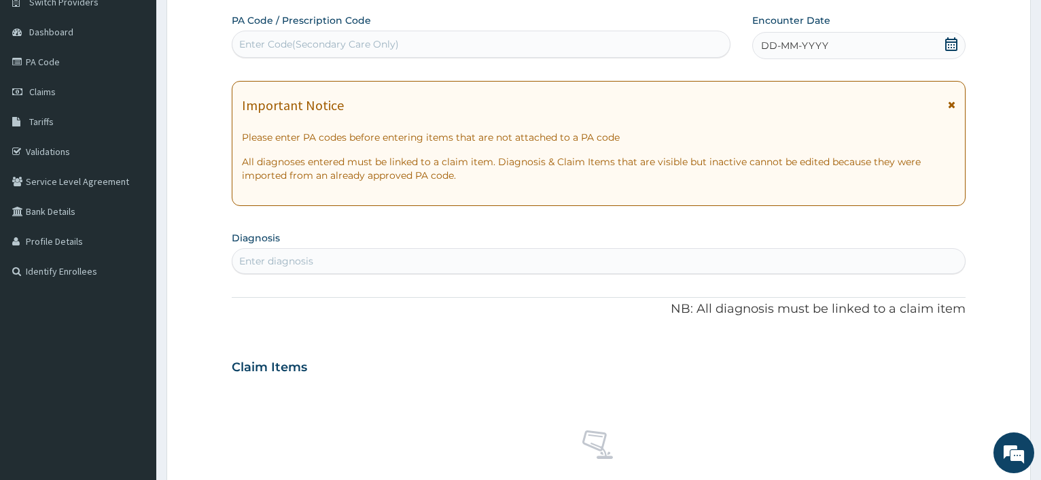
scroll to position [0, 0]
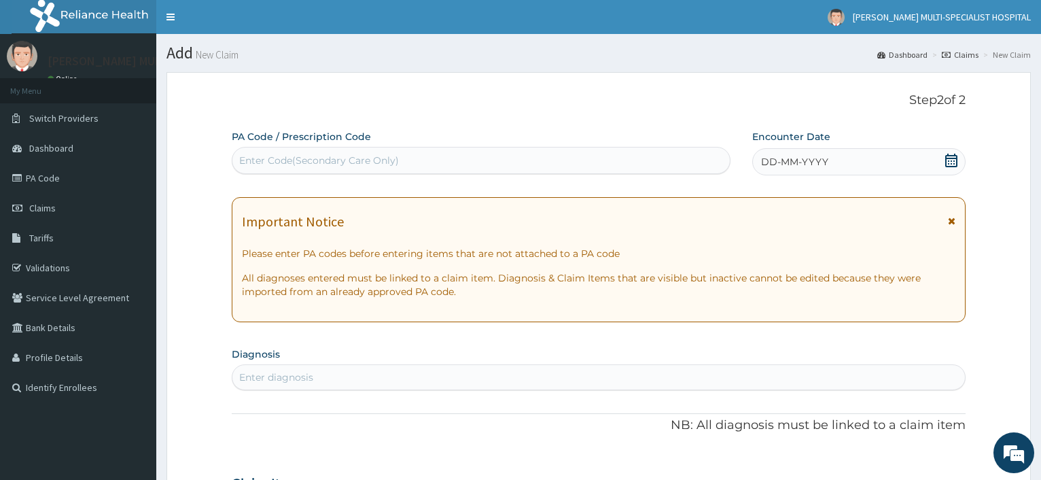
click at [405, 160] on div "Enter Code(Secondary Care Only)" at bounding box center [480, 160] width 497 height 22
type input "PA/7D6402"
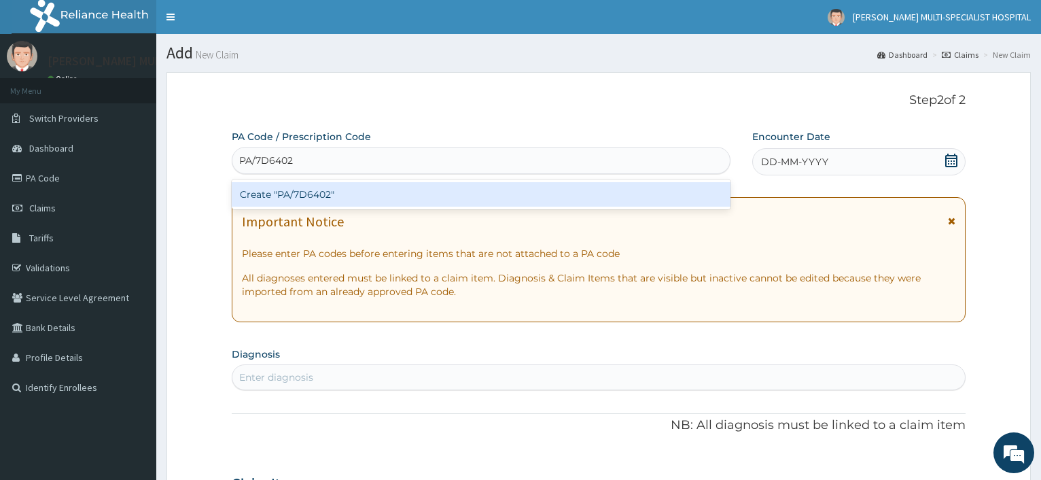
click at [370, 205] on div "Create "PA/7D6402"" at bounding box center [481, 194] width 498 height 24
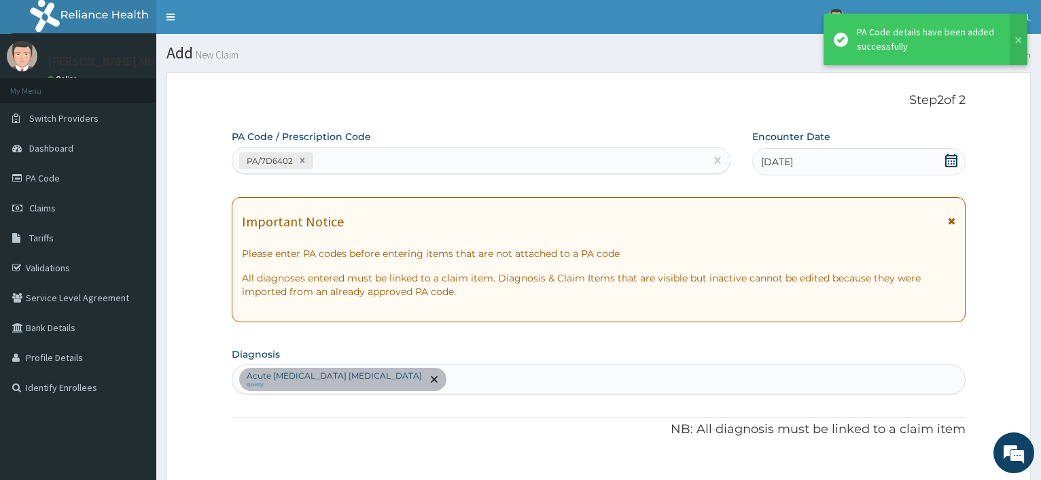
scroll to position [513, 0]
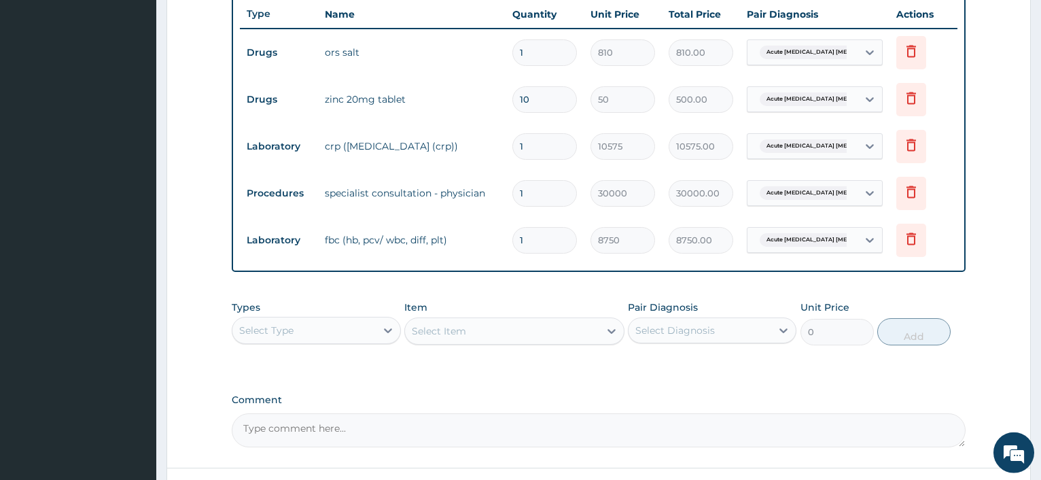
click at [196, 260] on form "Step 2 of 2 PA Code / Prescription Code PA/7D6402 Encounter Date 23-08-2025 Imp…" at bounding box center [598, 51] width 864 height 985
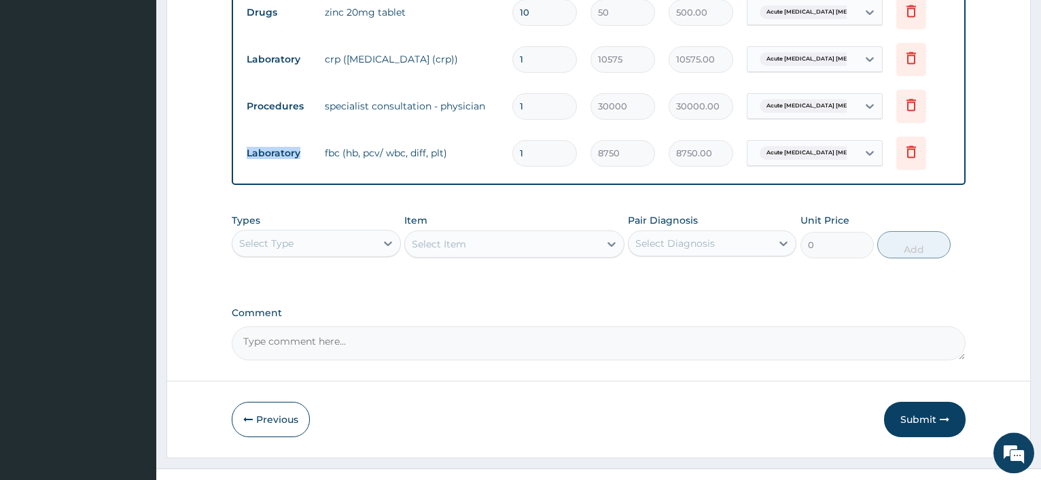
scroll to position [623, 0]
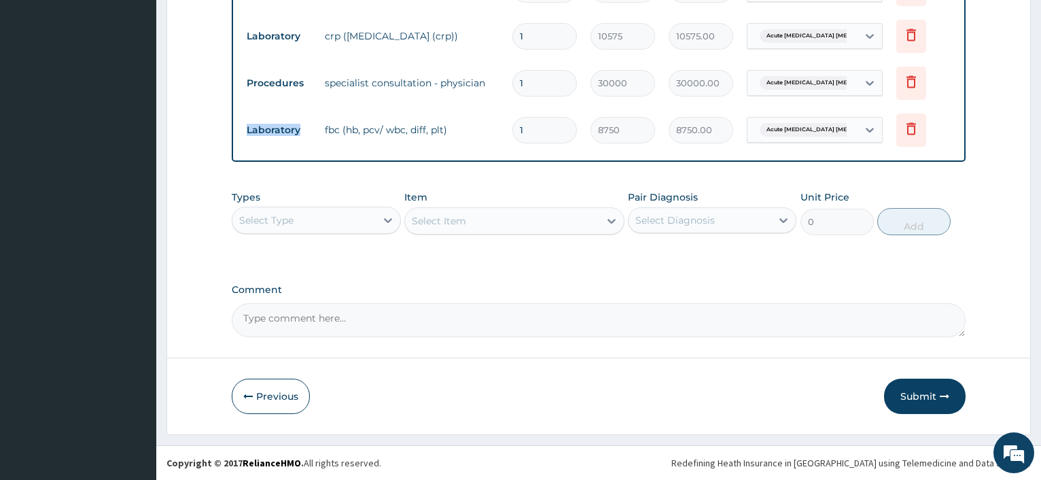
drag, startPoint x: 924, startPoint y: 397, endPoint x: 919, endPoint y: 374, distance: 24.4
click at [924, 396] on button "Submit" at bounding box center [925, 395] width 82 height 35
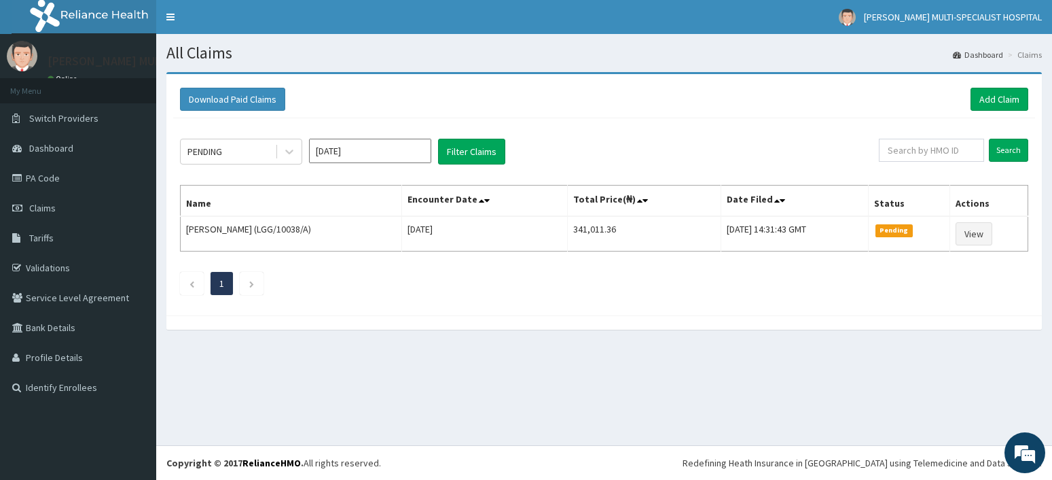
click at [376, 143] on input "[DATE]" at bounding box center [370, 151] width 122 height 24
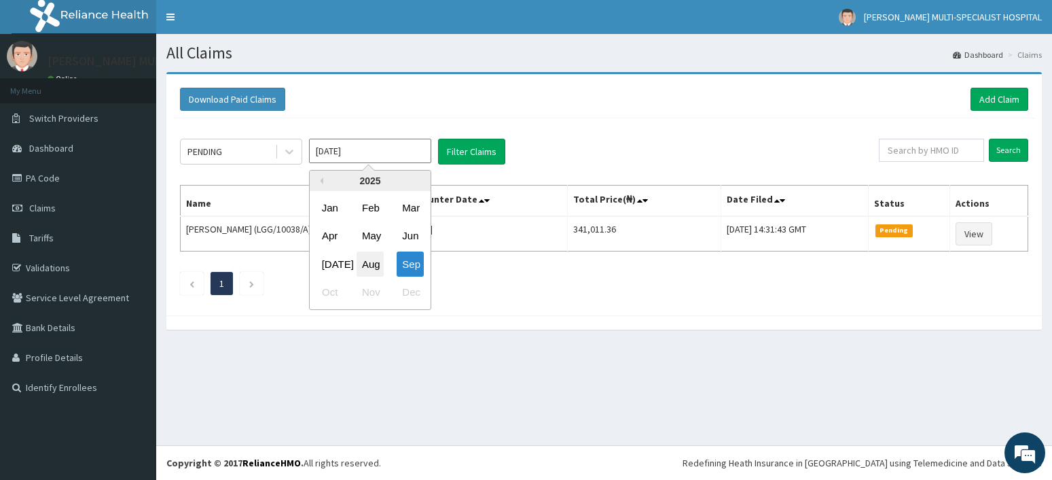
click at [367, 259] on div "Aug" at bounding box center [370, 263] width 27 height 25
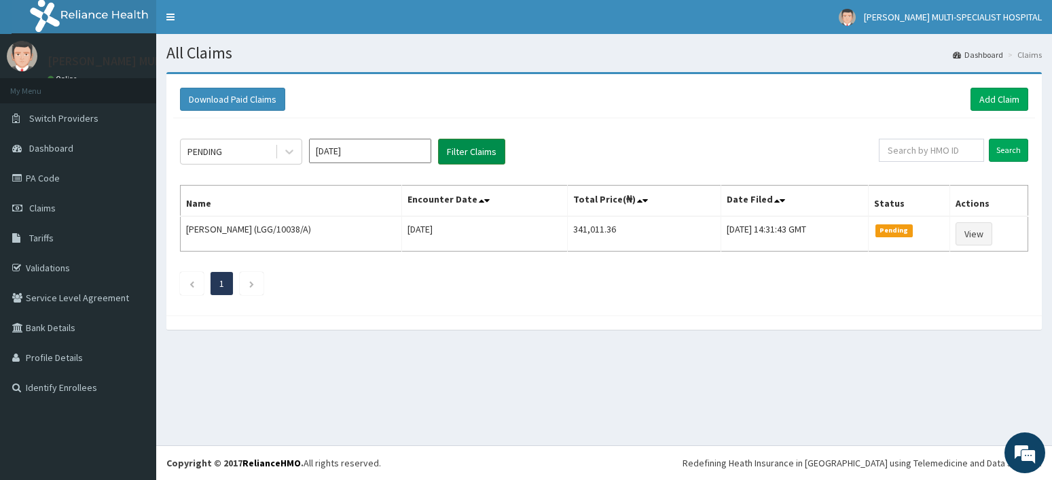
type input "[DATE]"
click at [461, 147] on button "Filter Claims" at bounding box center [471, 152] width 67 height 26
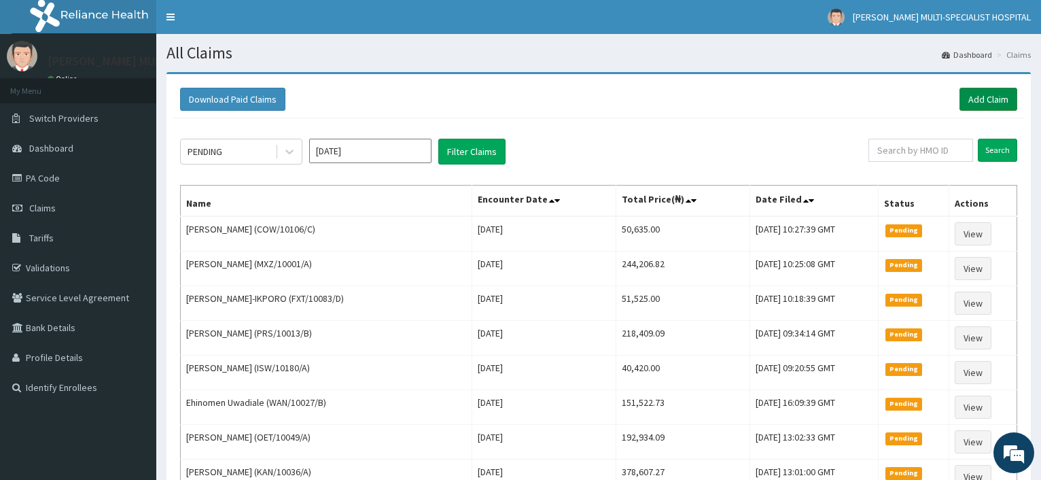
click at [984, 92] on link "Add Claim" at bounding box center [988, 99] width 58 height 23
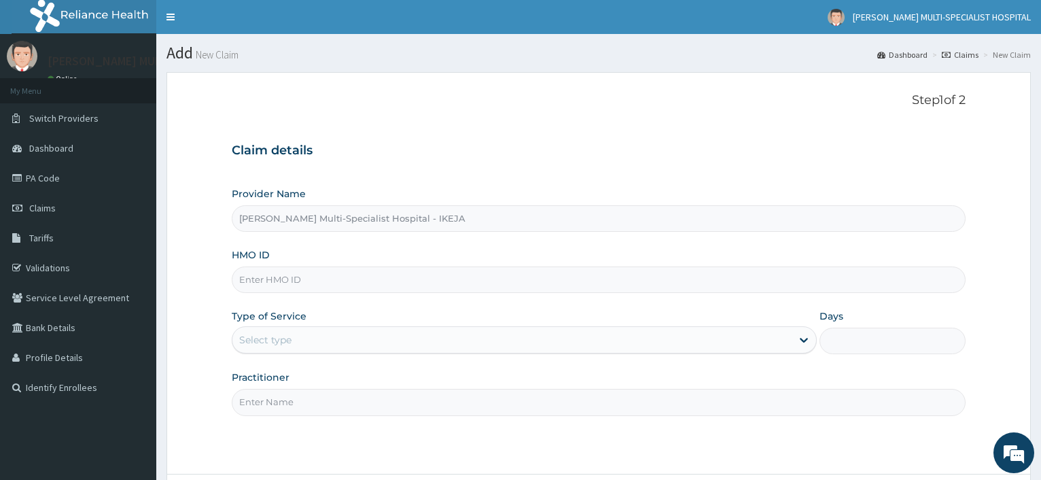
click at [294, 291] on input "HMO ID" at bounding box center [599, 279] width 734 height 26
click at [291, 281] on input "HMO ID" at bounding box center [599, 279] width 734 height 26
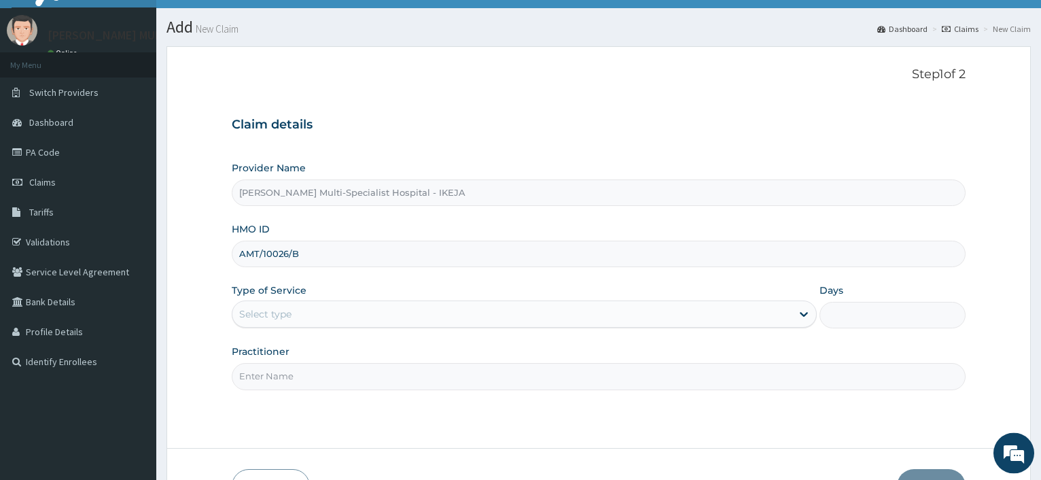
scroll to position [116, 0]
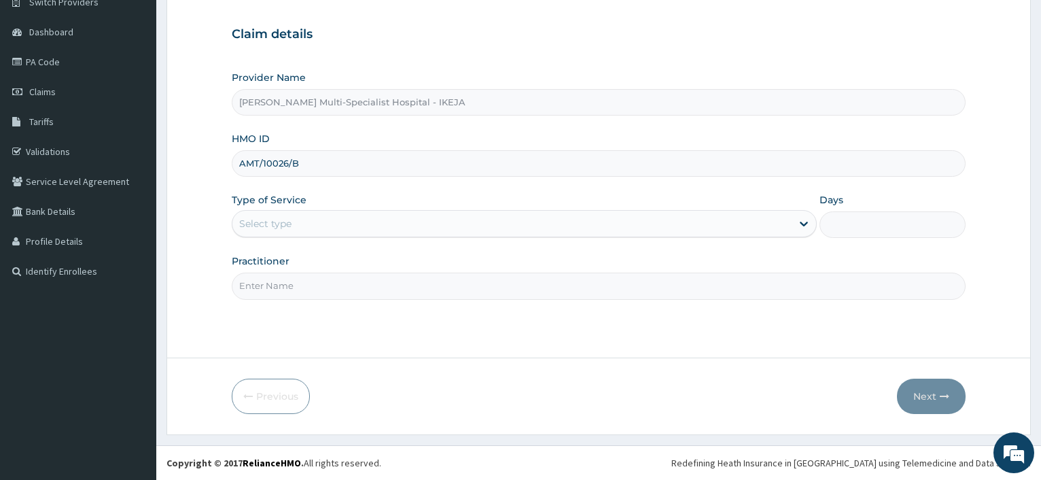
type input "AMT/10026/B"
click at [271, 218] on div "Select type" at bounding box center [265, 224] width 52 height 14
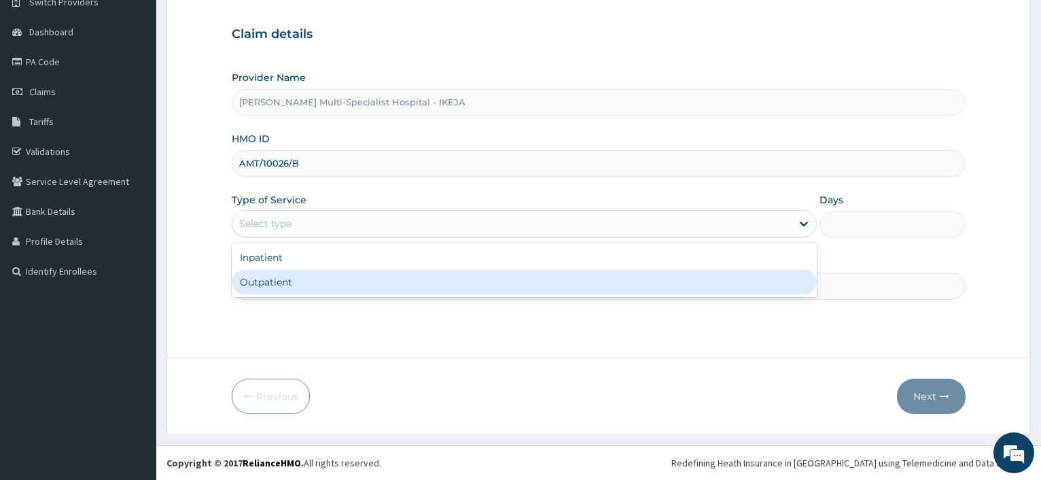
click at [274, 288] on div "Outpatient" at bounding box center [524, 282] width 584 height 24
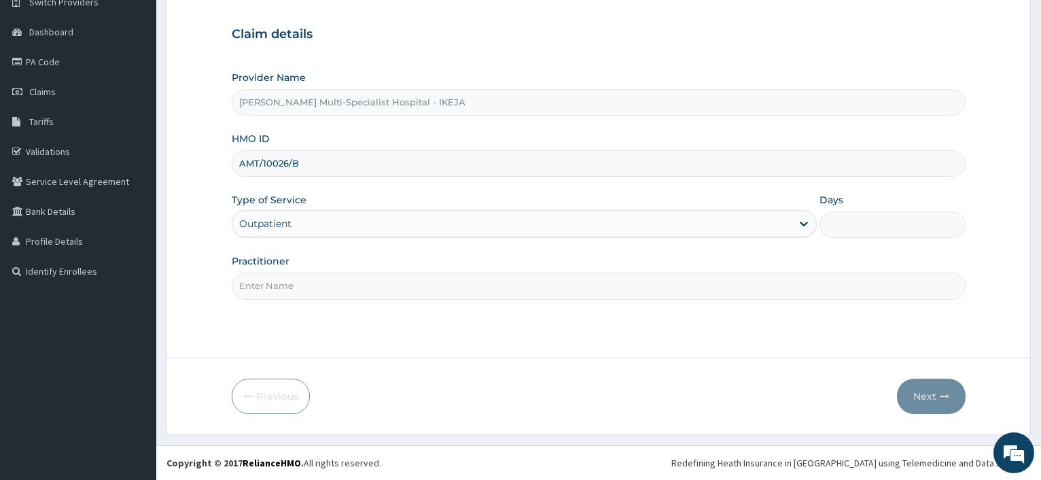
type input "1"
click at [280, 285] on input "Practitioner" at bounding box center [599, 285] width 734 height 26
type input "DR F.O BALOGUN"
click at [931, 395] on button "Next" at bounding box center [931, 395] width 69 height 35
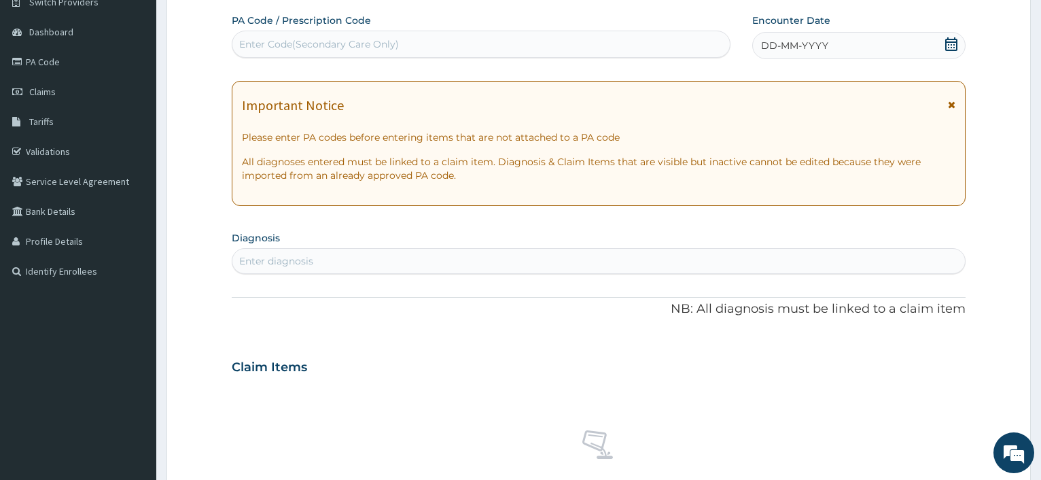
scroll to position [0, 0]
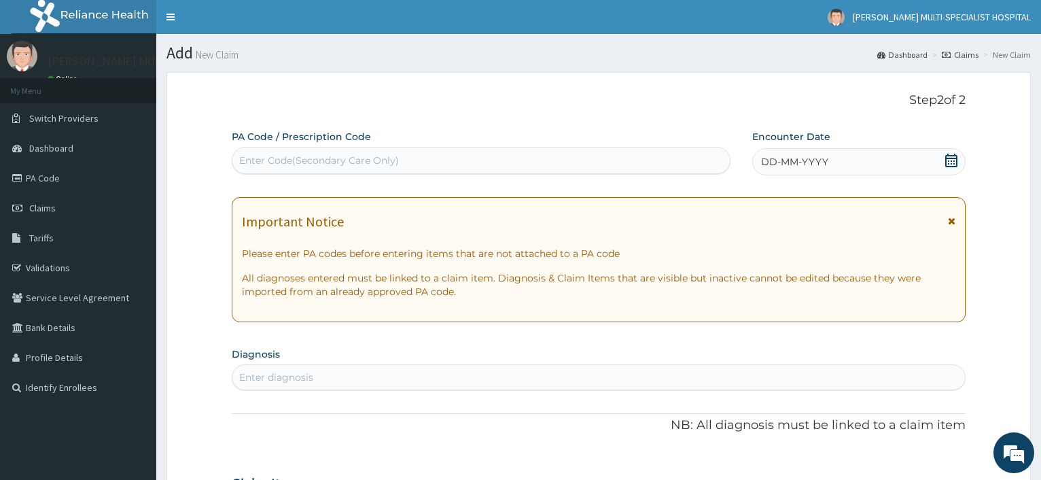
click at [270, 156] on div "Enter Code(Secondary Care Only)" at bounding box center [319, 161] width 160 height 14
type input "PA/1DD099"
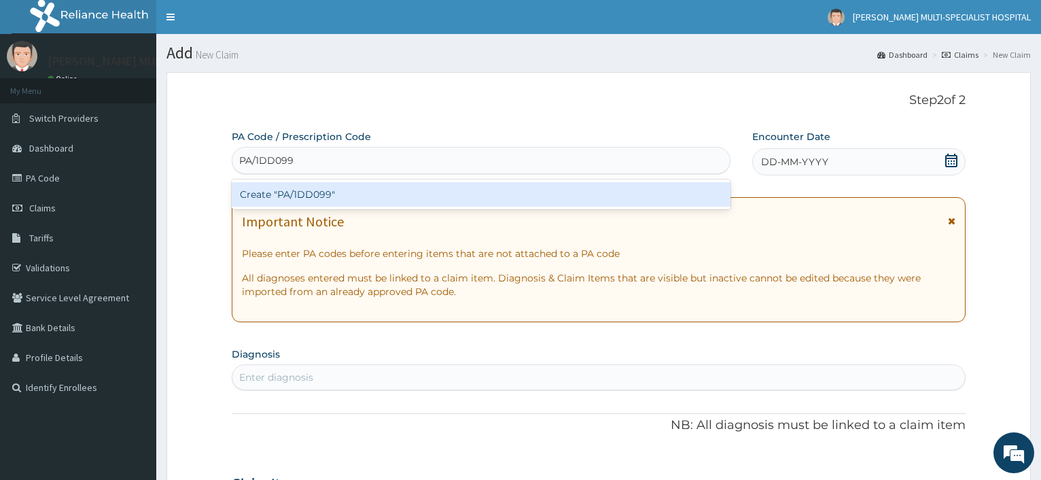
click at [281, 194] on div "Create "PA/1DD099"" at bounding box center [481, 194] width 498 height 24
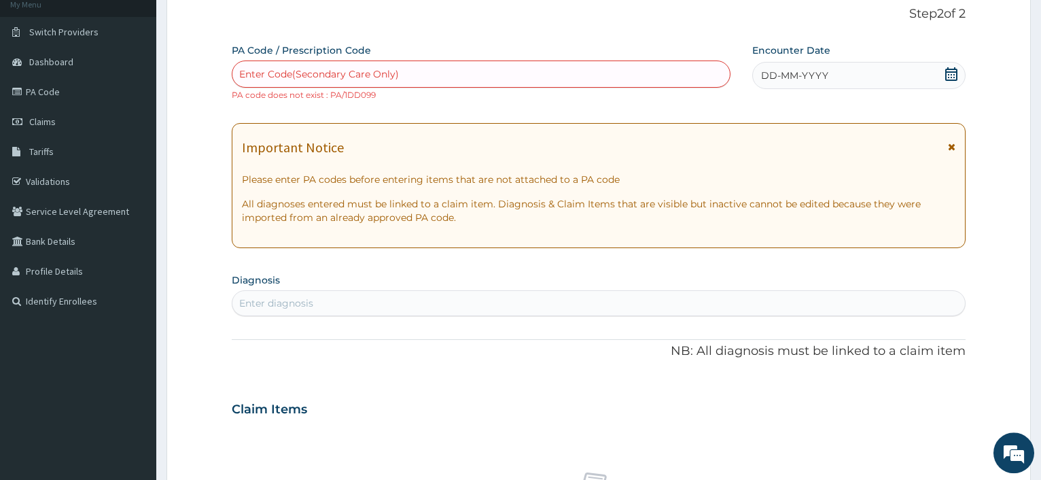
scroll to position [69, 0]
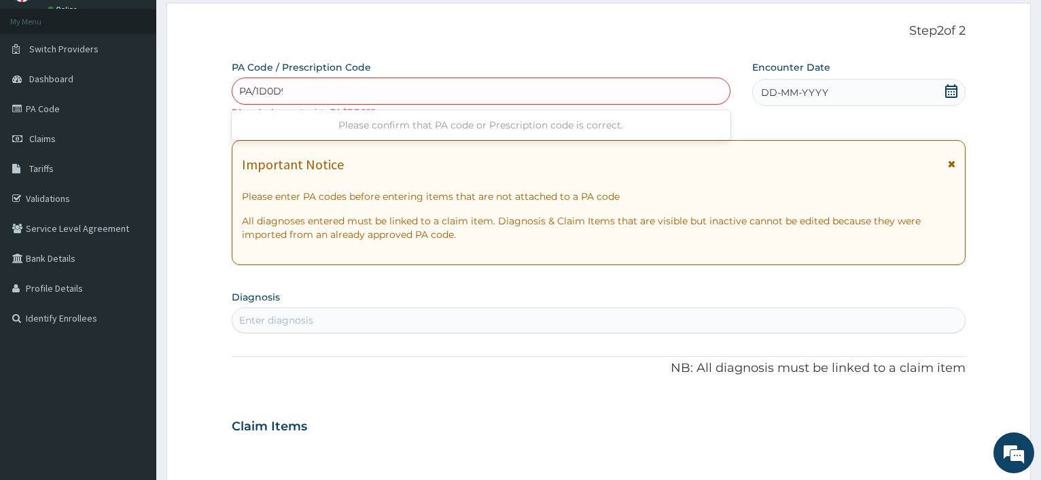
type input "PA/1D0D99"
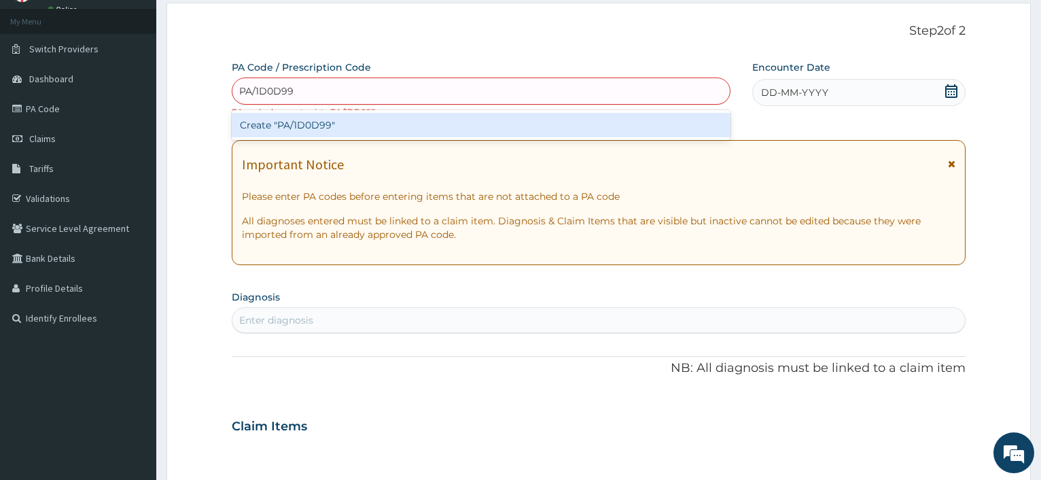
click at [321, 126] on div "Create "PA/1D0D99"" at bounding box center [481, 125] width 498 height 24
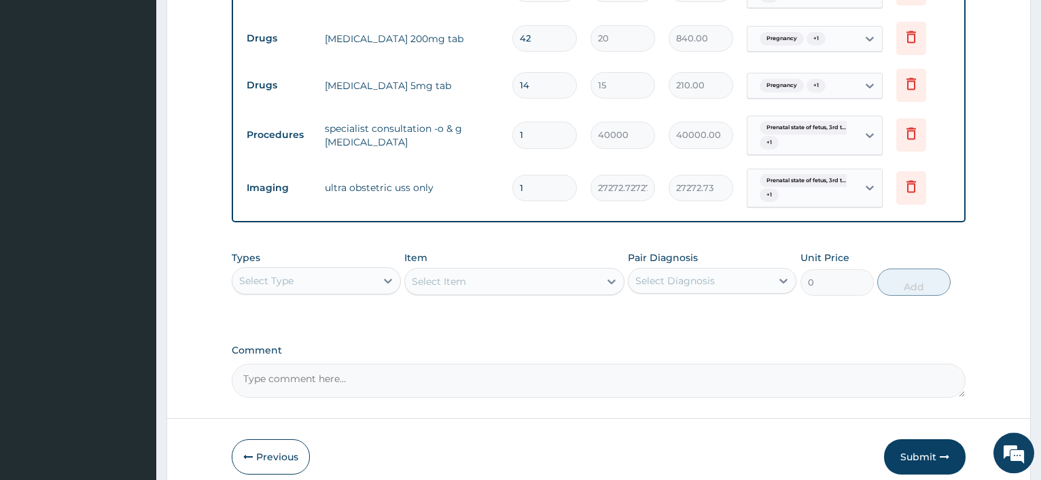
scroll to position [640, 0]
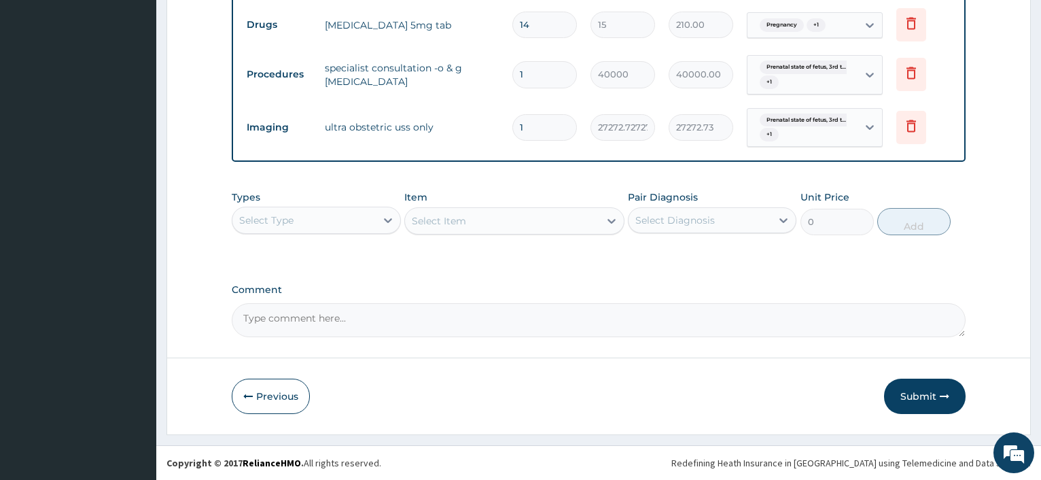
drag, startPoint x: 910, startPoint y: 390, endPoint x: 875, endPoint y: 317, distance: 81.4
click at [911, 390] on button "Submit" at bounding box center [925, 395] width 82 height 35
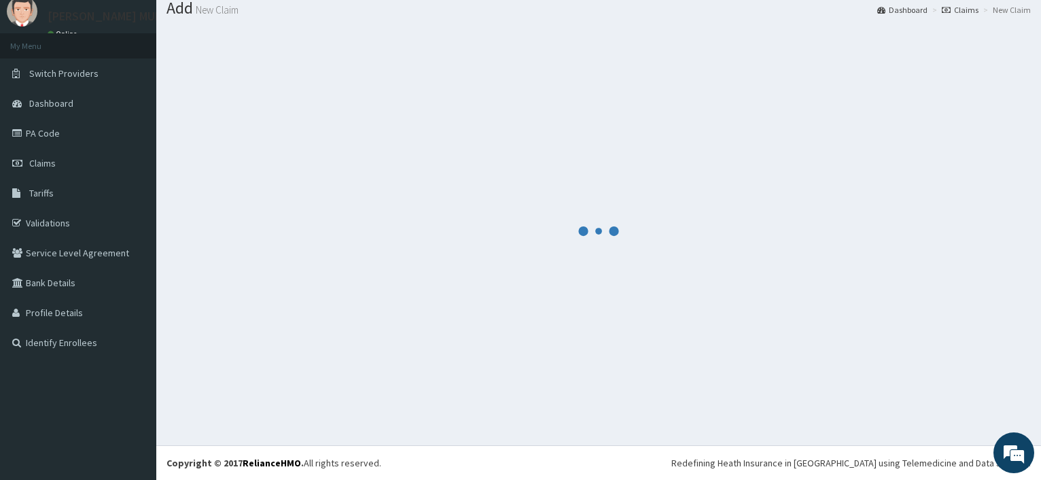
scroll to position [46, 0]
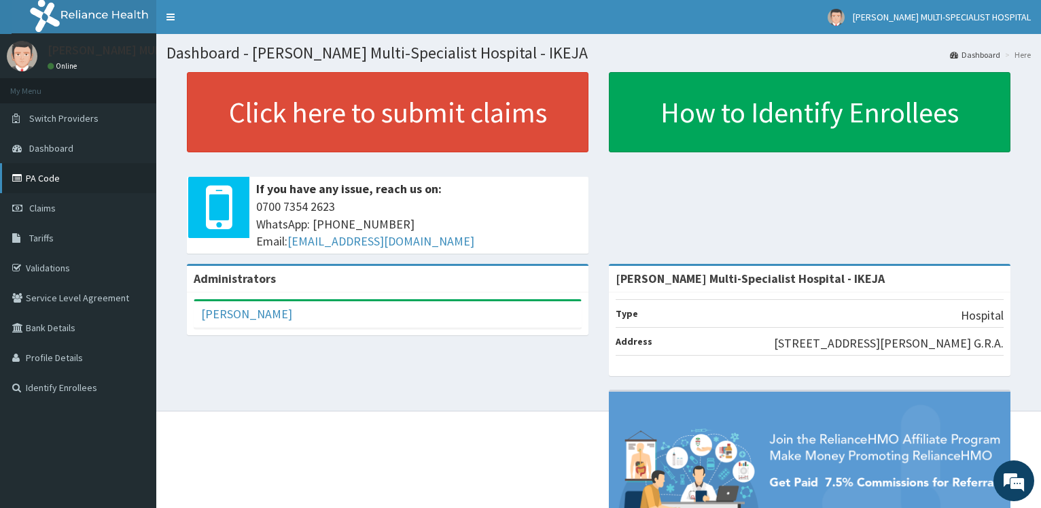
click at [37, 177] on link "PA Code" at bounding box center [78, 178] width 156 height 30
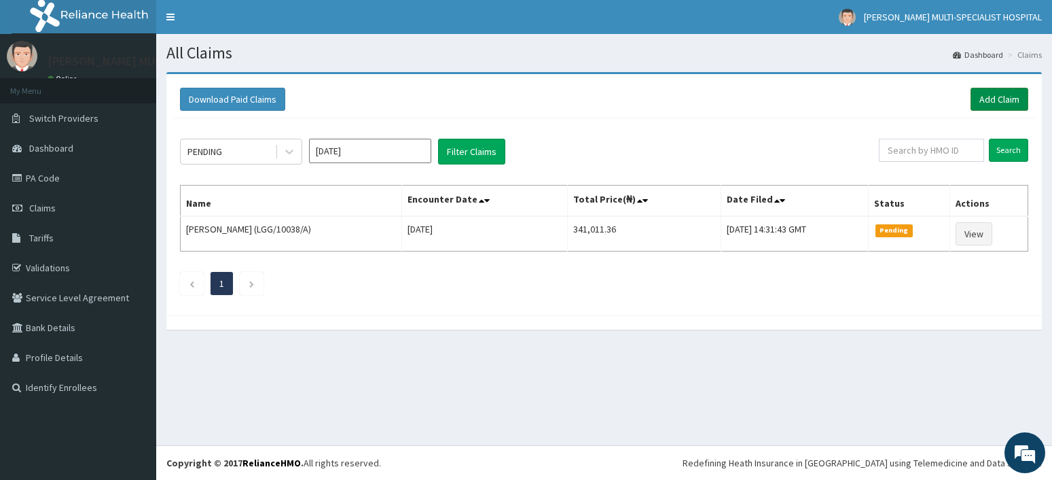
click at [996, 102] on link "Add Claim" at bounding box center [1000, 99] width 58 height 23
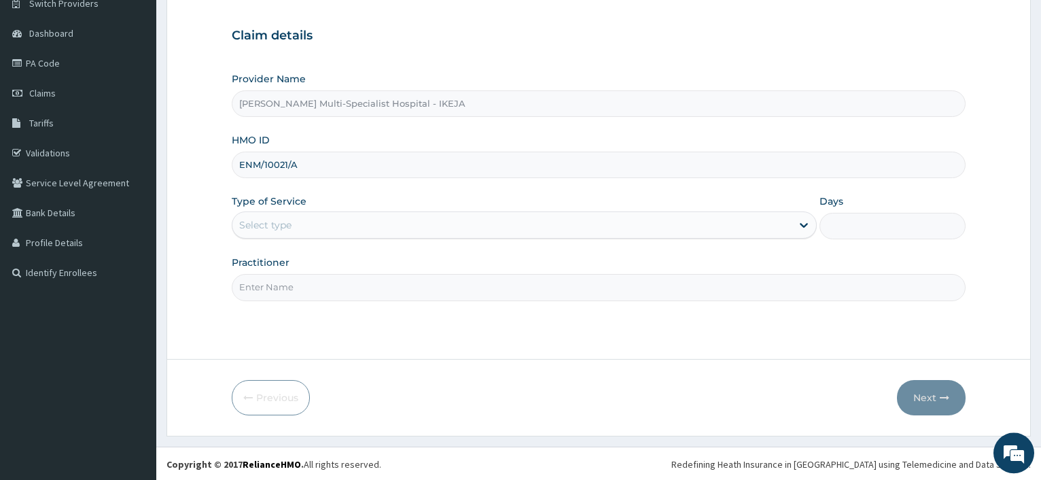
scroll to position [116, 0]
type input "ENM/10021/A"
click at [258, 215] on div "Select type" at bounding box center [511, 224] width 558 height 22
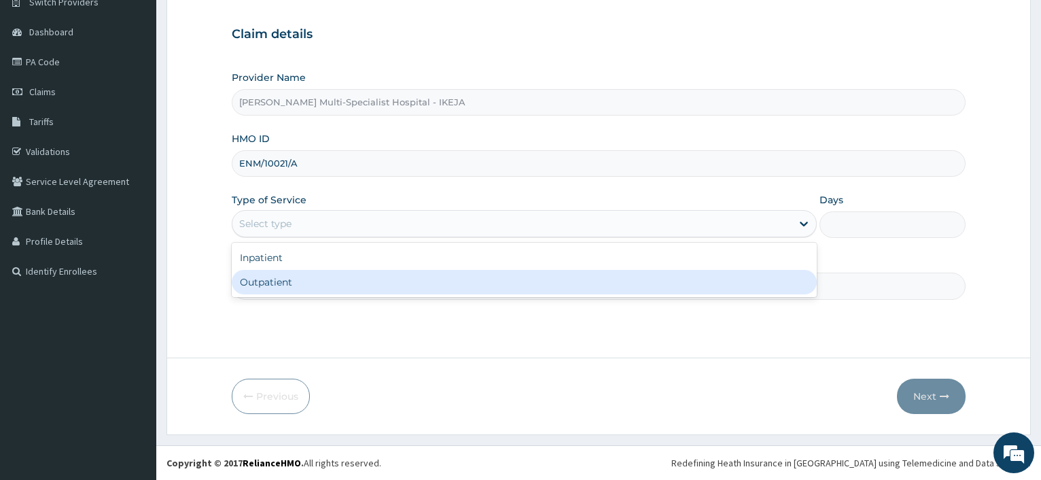
click at [262, 288] on div "Outpatient" at bounding box center [524, 282] width 584 height 24
type input "1"
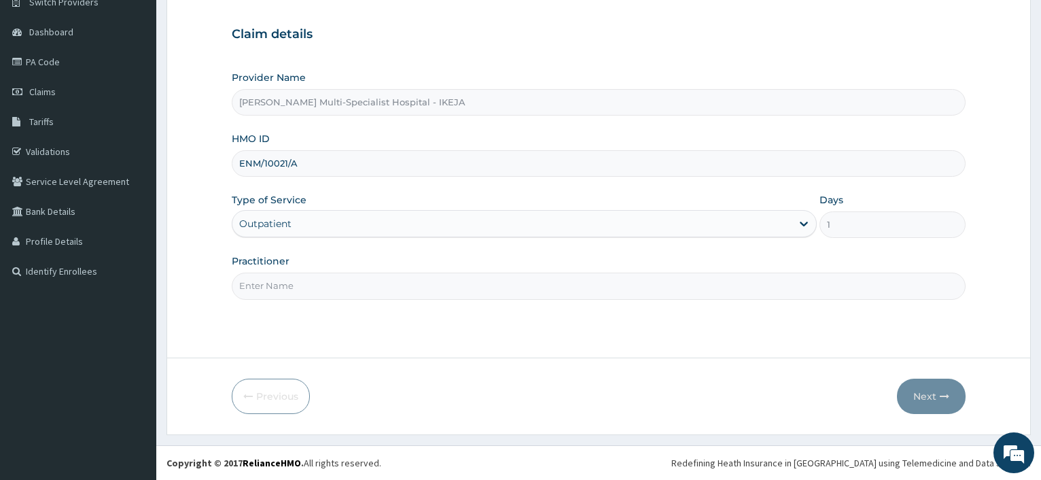
click at [259, 290] on input "Practitioner" at bounding box center [599, 285] width 734 height 26
type input "DR NESOCHI"
click at [927, 396] on button "Next" at bounding box center [931, 395] width 69 height 35
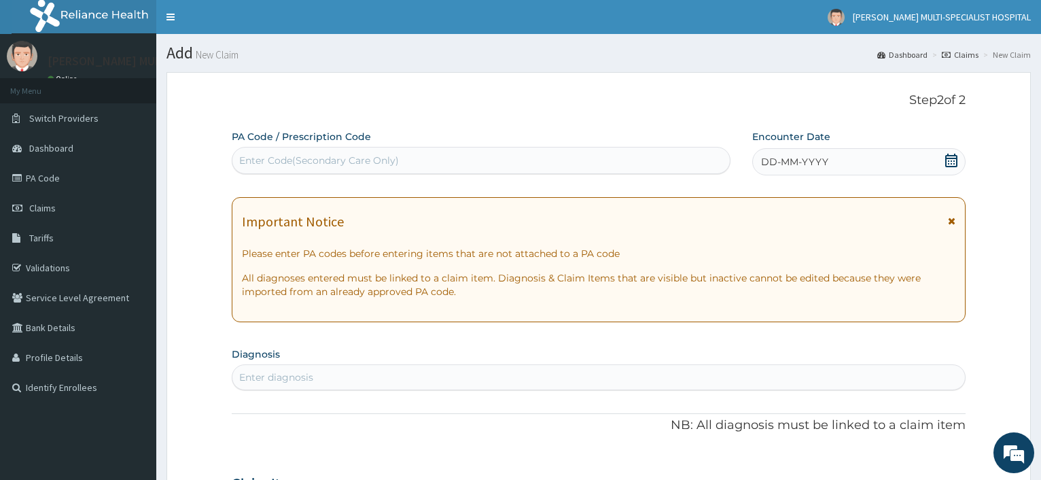
click at [363, 164] on div "Enter Code(Secondary Care Only)" at bounding box center [319, 161] width 160 height 14
type input "PA/6A8678"
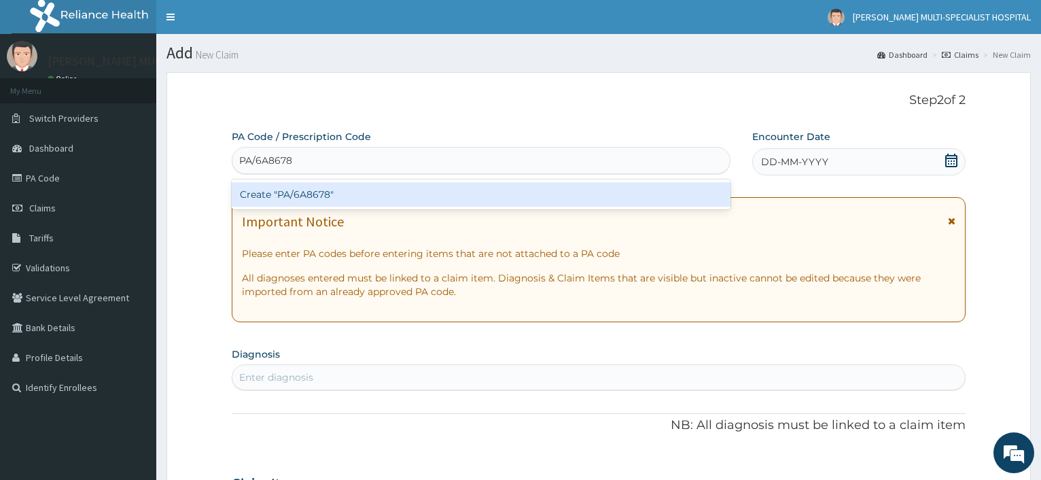
click at [317, 197] on div "Create "PA/6A8678"" at bounding box center [481, 194] width 498 height 24
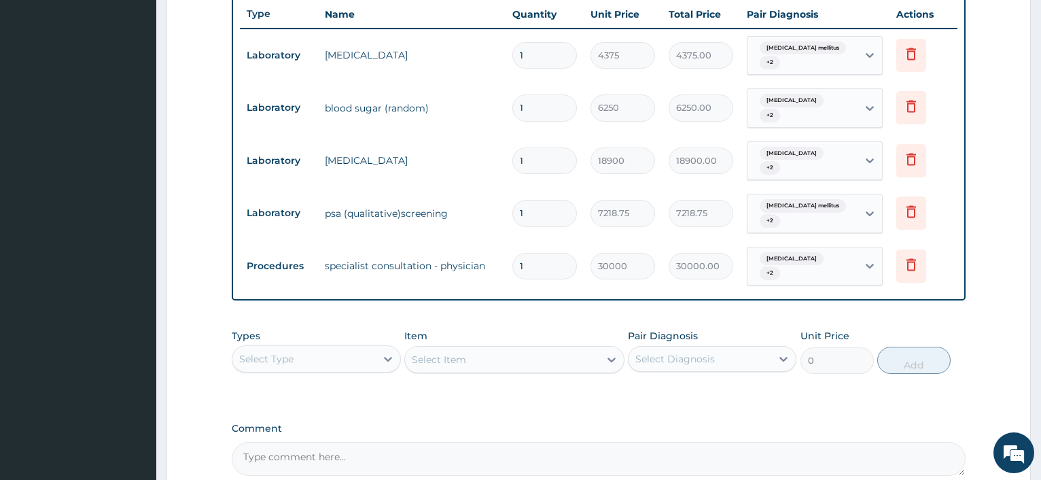
scroll to position [652, 0]
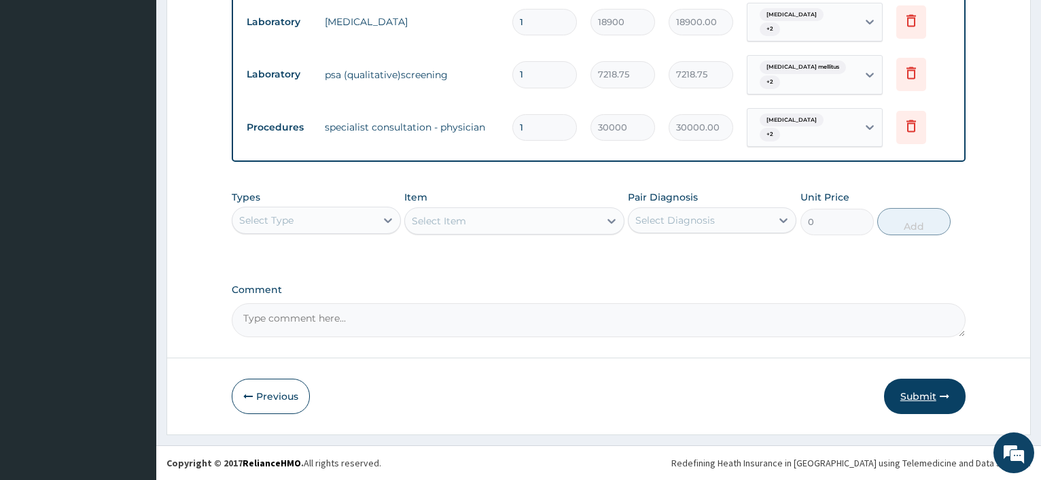
click at [936, 390] on button "Submit" at bounding box center [925, 395] width 82 height 35
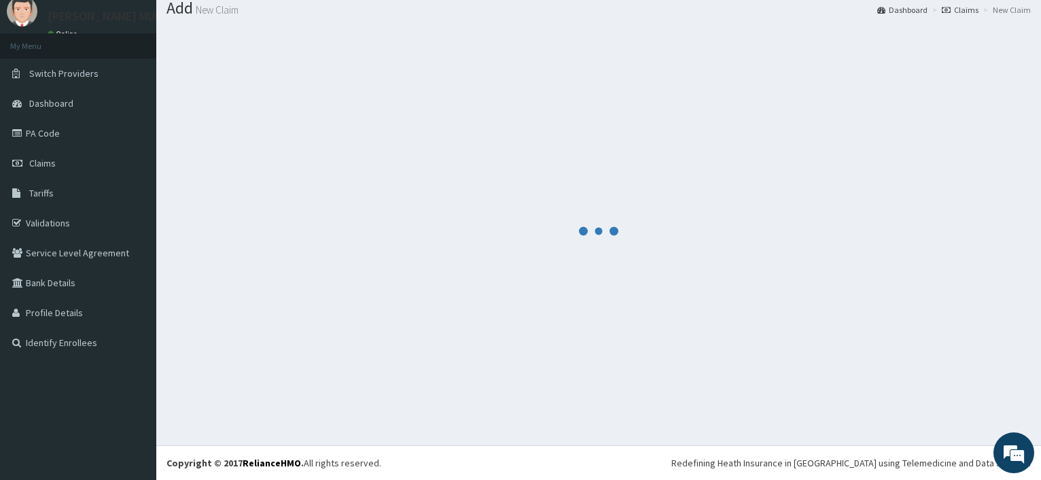
scroll to position [46, 0]
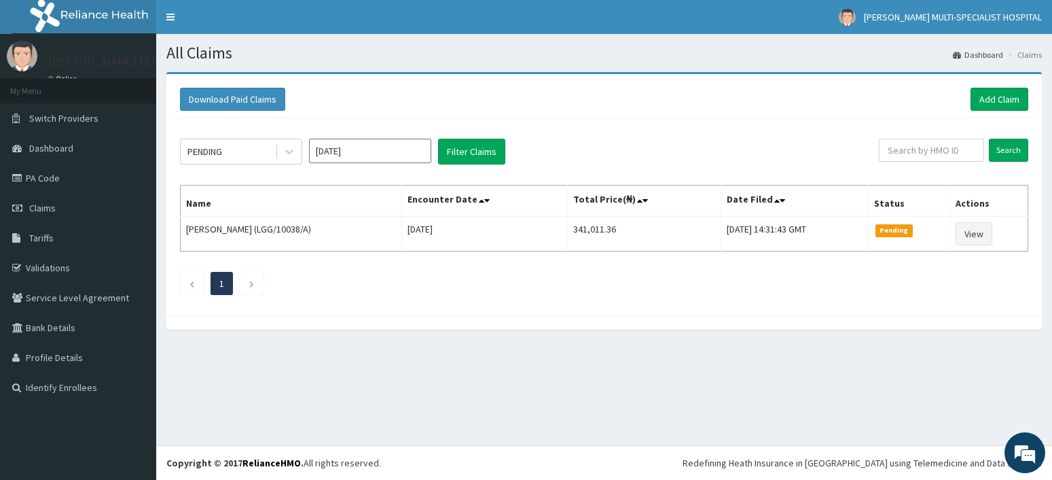
click at [425, 145] on input "[DATE]" at bounding box center [370, 151] width 122 height 24
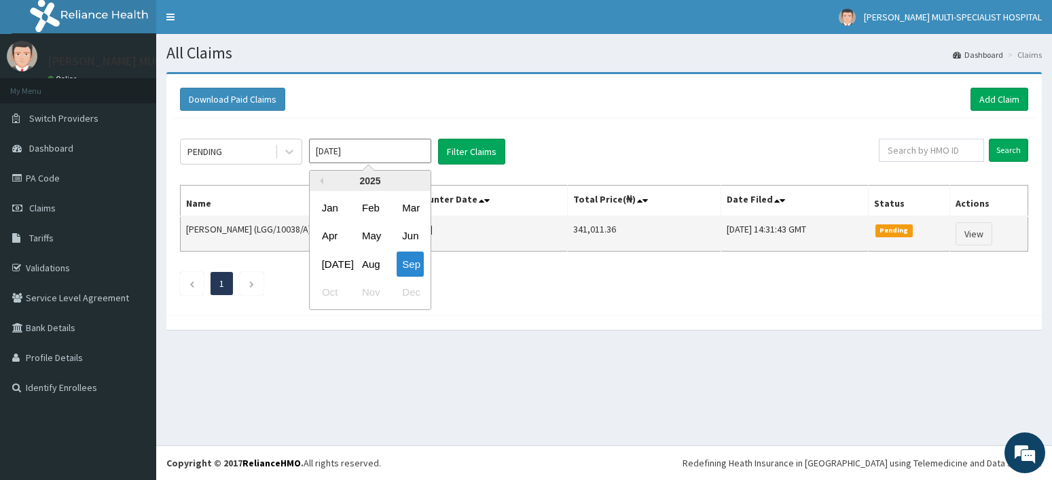
click at [369, 262] on div "Aug" at bounding box center [370, 263] width 27 height 25
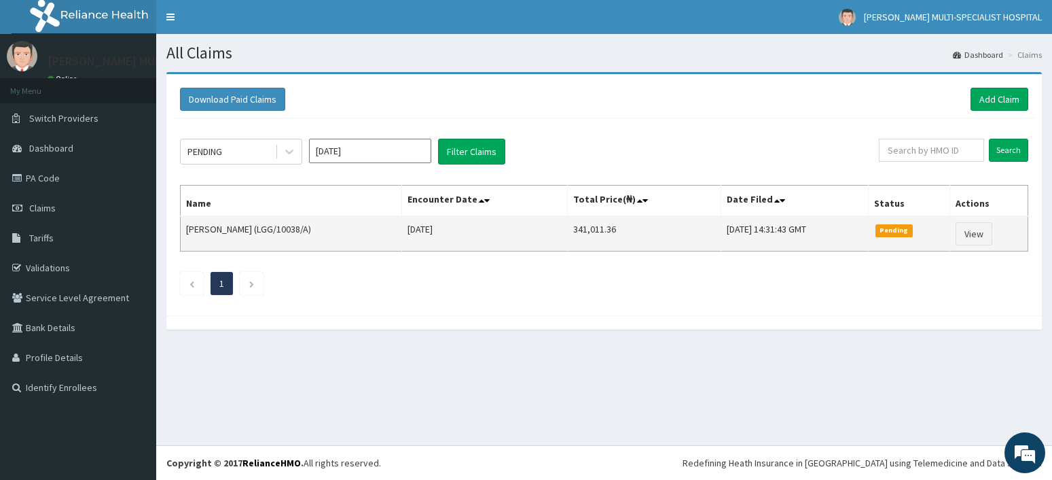
type input "[DATE]"
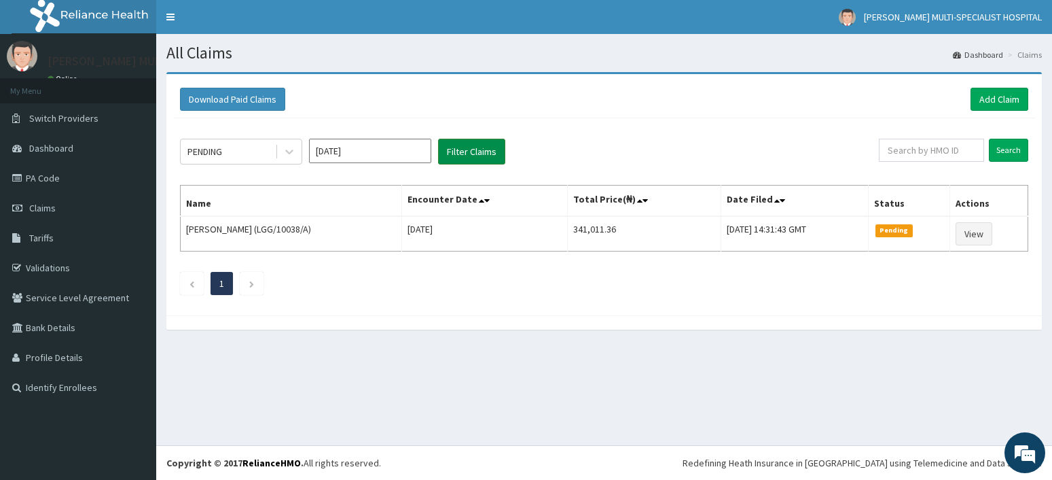
click at [451, 159] on button "Filter Claims" at bounding box center [471, 152] width 67 height 26
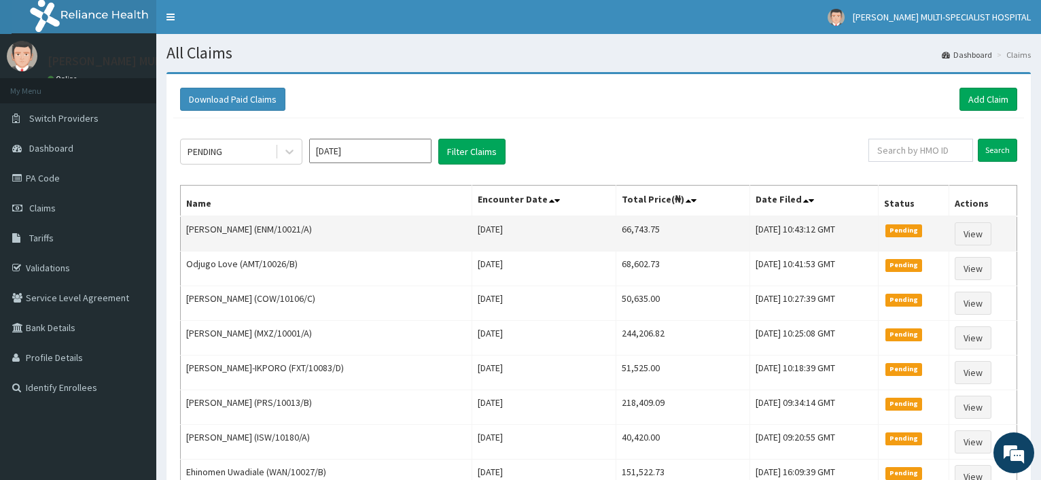
drag, startPoint x: 258, startPoint y: 231, endPoint x: 309, endPoint y: 229, distance: 51.0
click at [309, 229] on td "Kolawole Ibitoye (ENM/10021/A)" at bounding box center [326, 233] width 291 height 35
copy td "ENM/10021/A"
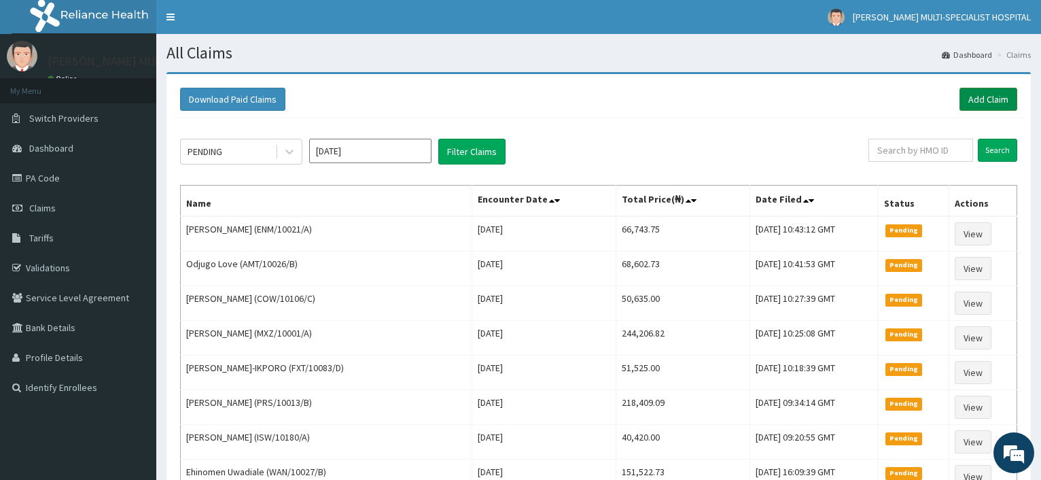
click at [996, 96] on link "Add Claim" at bounding box center [988, 99] width 58 height 23
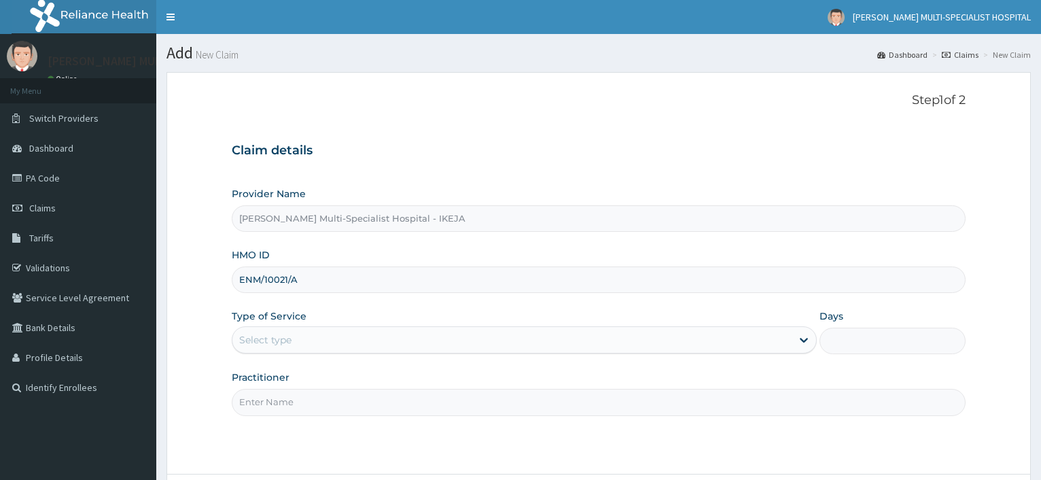
scroll to position [116, 0]
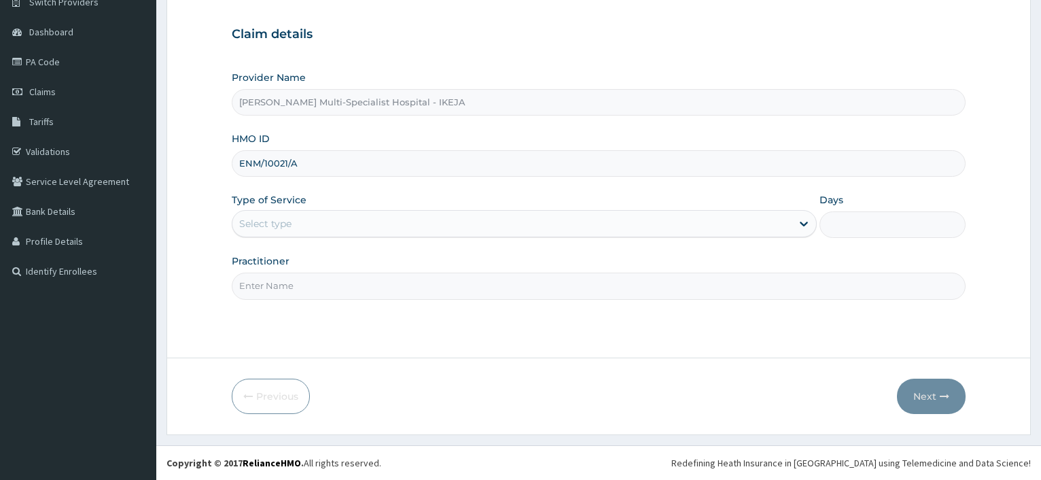
type input "ENM/10021/A"
click at [332, 216] on div "Select type" at bounding box center [511, 224] width 558 height 22
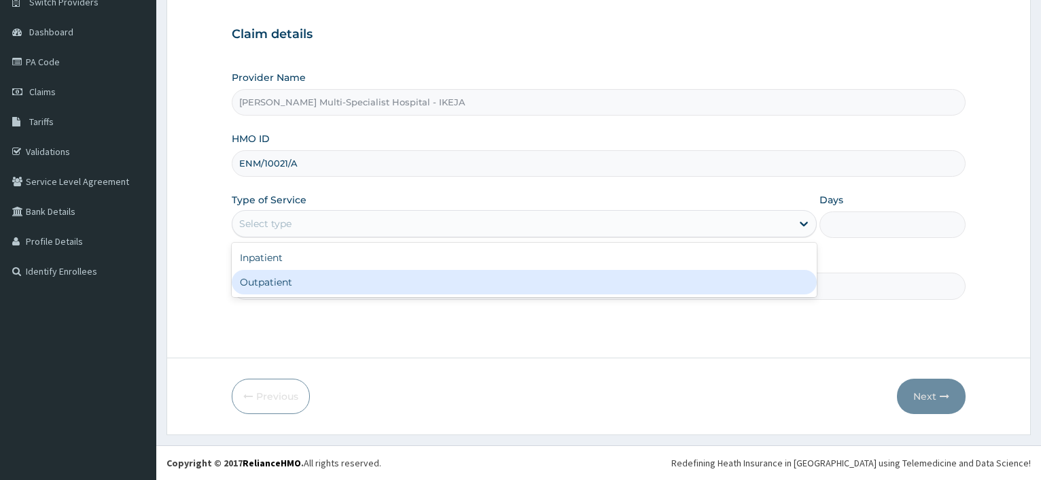
click at [310, 285] on div "Outpatient" at bounding box center [524, 282] width 584 height 24
type input "1"
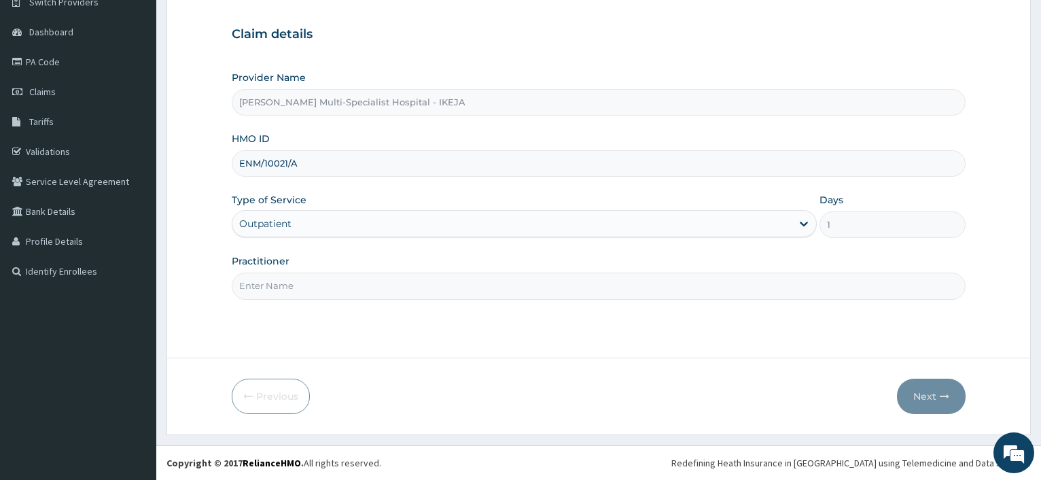
click at [308, 287] on input "Practitioner" at bounding box center [599, 285] width 734 height 26
type input "DR NESOCHI"
drag, startPoint x: 919, startPoint y: 386, endPoint x: 406, endPoint y: 5, distance: 639.1
click at [919, 383] on button "Next" at bounding box center [931, 395] width 69 height 35
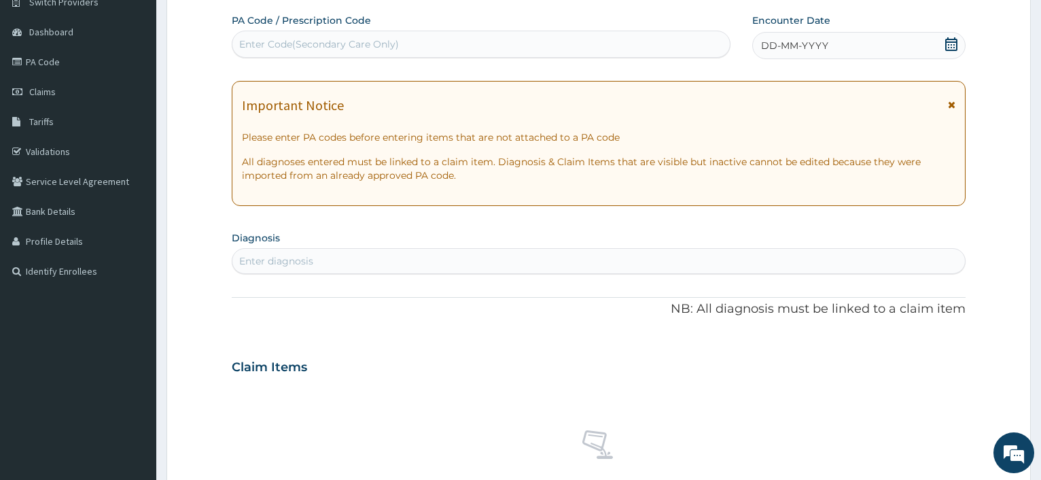
scroll to position [0, 0]
click at [294, 39] on div "Enter Code(Secondary Care Only)" at bounding box center [319, 44] width 160 height 14
paste input "PA/6A8678"
type input "PA/6A8678"
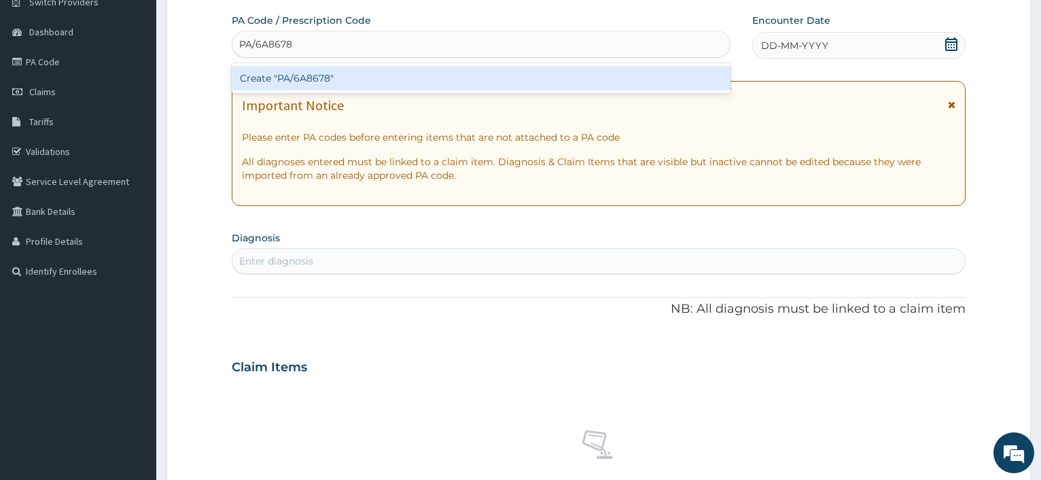
click at [300, 75] on div "Create "PA/6A8678"" at bounding box center [481, 78] width 498 height 24
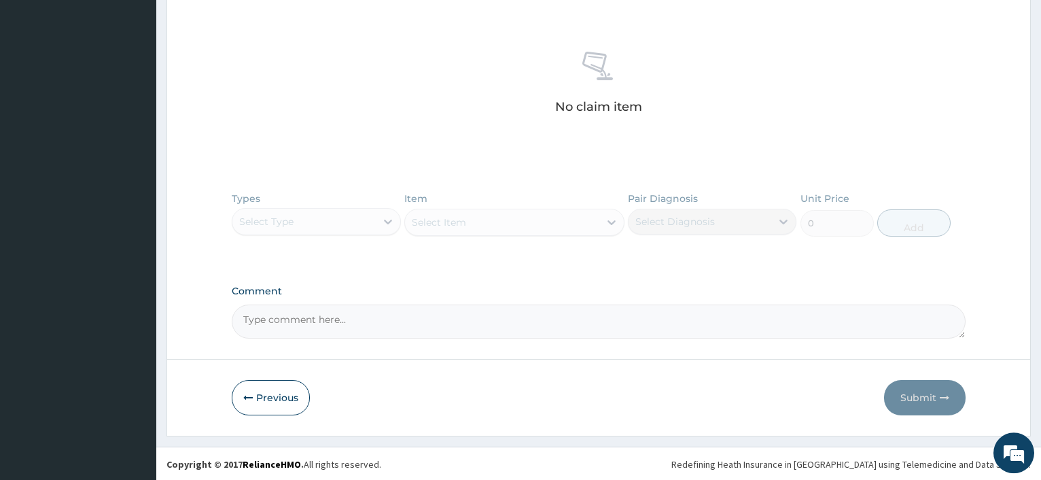
scroll to position [508, 0]
drag, startPoint x: 275, startPoint y: 393, endPoint x: 325, endPoint y: 373, distance: 54.3
click at [275, 395] on button "Previous" at bounding box center [271, 395] width 78 height 35
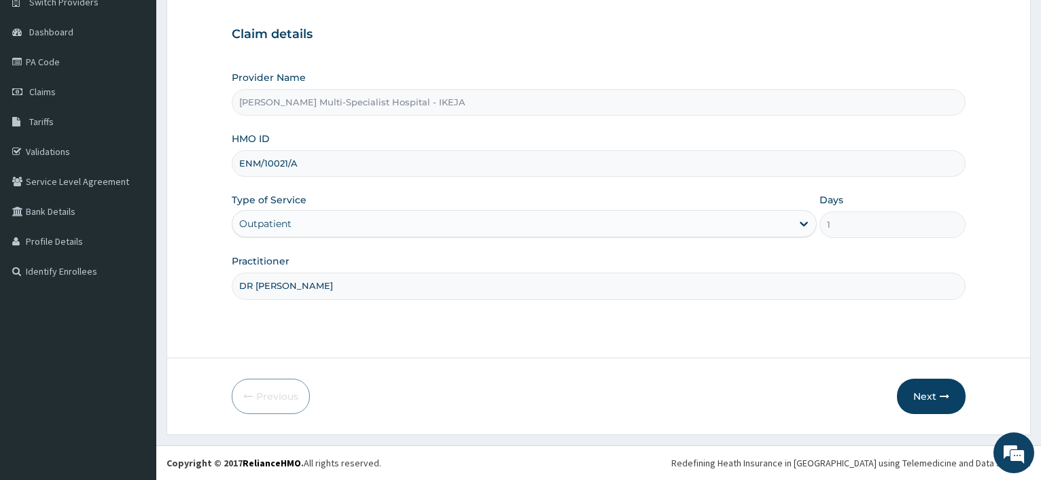
drag, startPoint x: 317, startPoint y: 170, endPoint x: 194, endPoint y: 138, distance: 126.4
click at [232, 150] on input "ENM/10021/A" at bounding box center [599, 163] width 734 height 26
type input "BLX/10061/C"
click at [342, 289] on input "DR NESOCHI" at bounding box center [599, 285] width 734 height 26
type input "DR OLONADE"
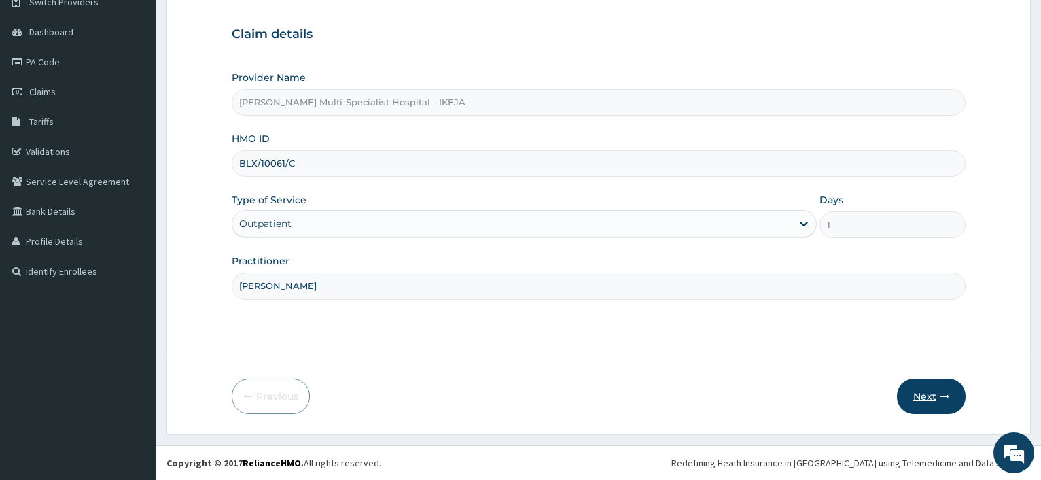
click at [921, 396] on button "Next" at bounding box center [931, 395] width 69 height 35
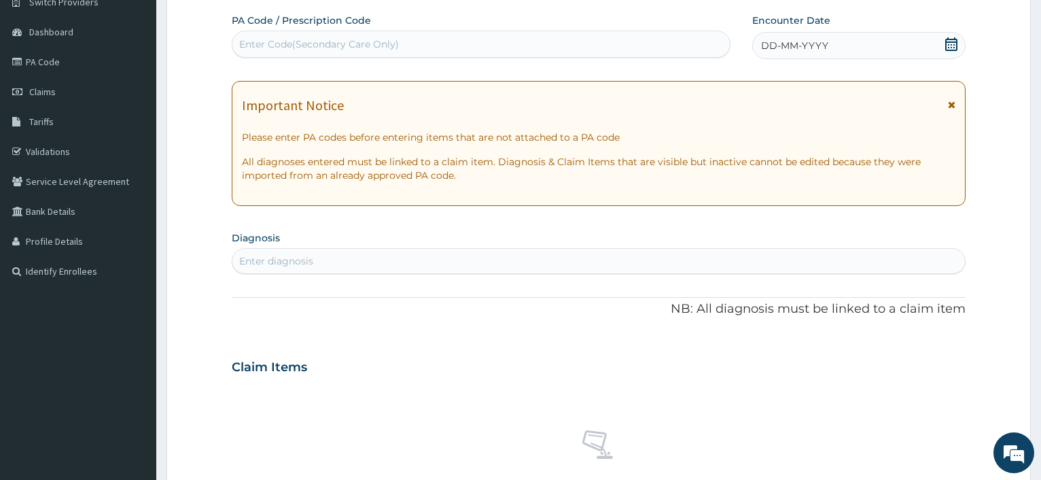
scroll to position [0, 0]
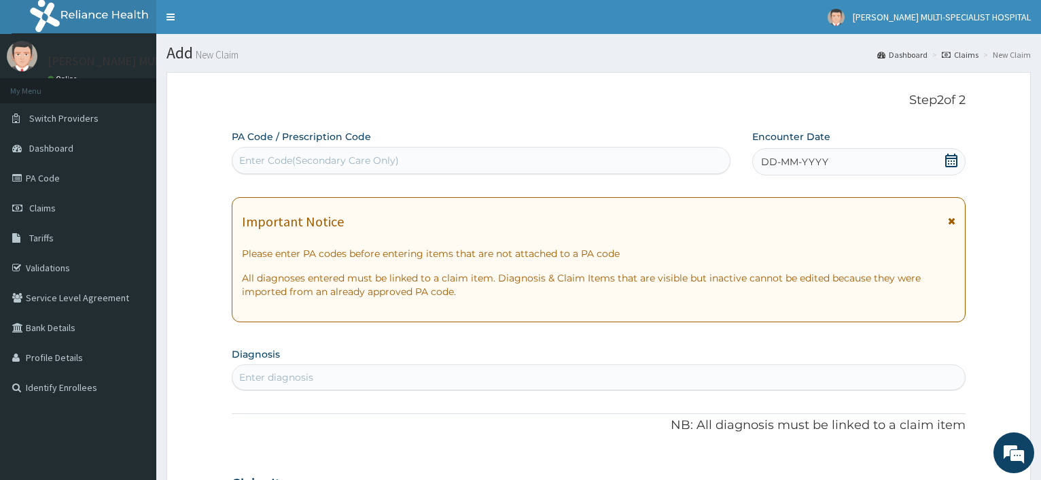
click at [272, 158] on div "Enter Code(Secondary Care Only)" at bounding box center [319, 161] width 160 height 14
type input "PA/686853"
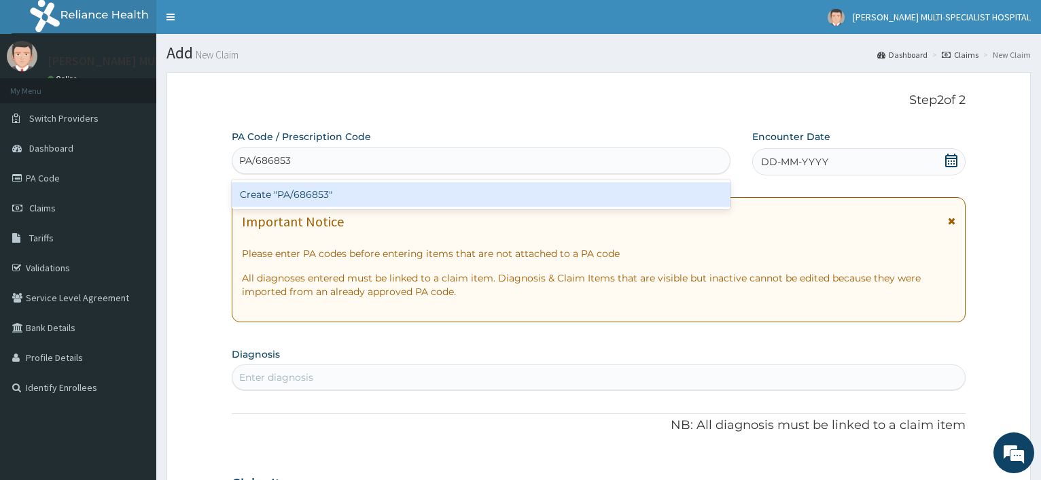
click at [295, 191] on div "Create "PA/686853"" at bounding box center [481, 194] width 498 height 24
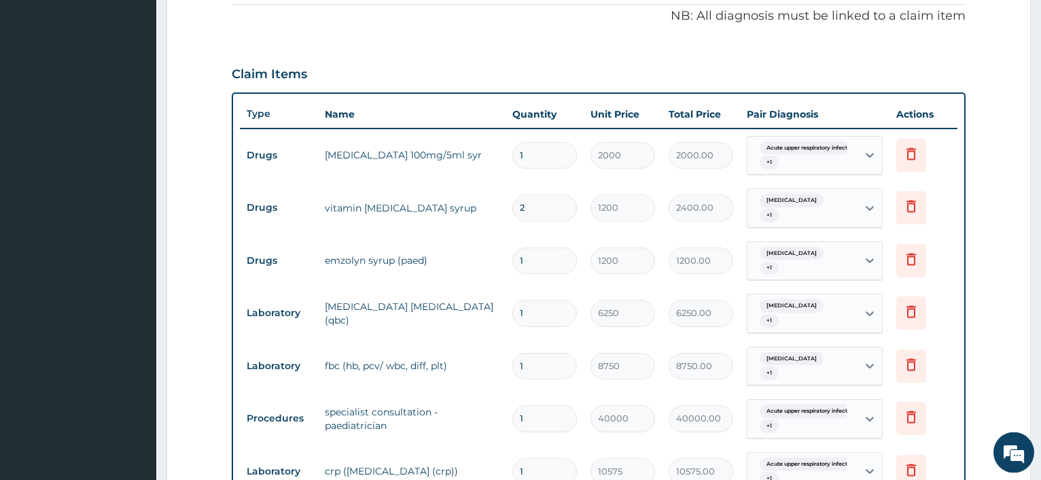
scroll to position [734, 0]
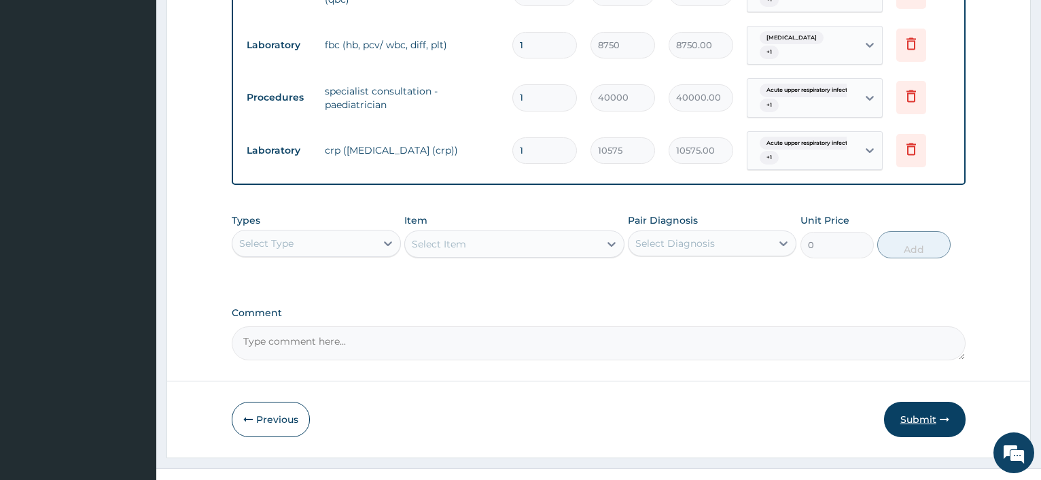
click at [915, 402] on button "Submit" at bounding box center [925, 419] width 82 height 35
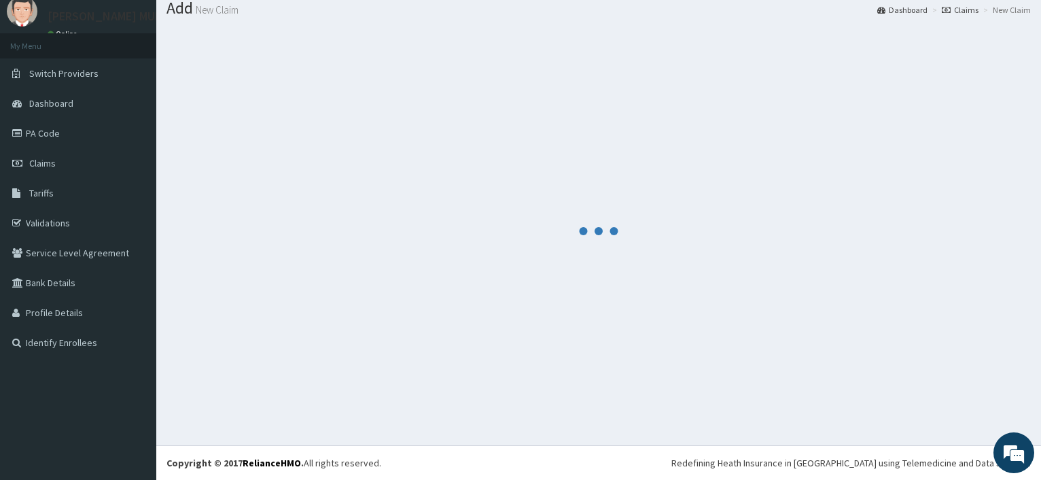
scroll to position [46, 0]
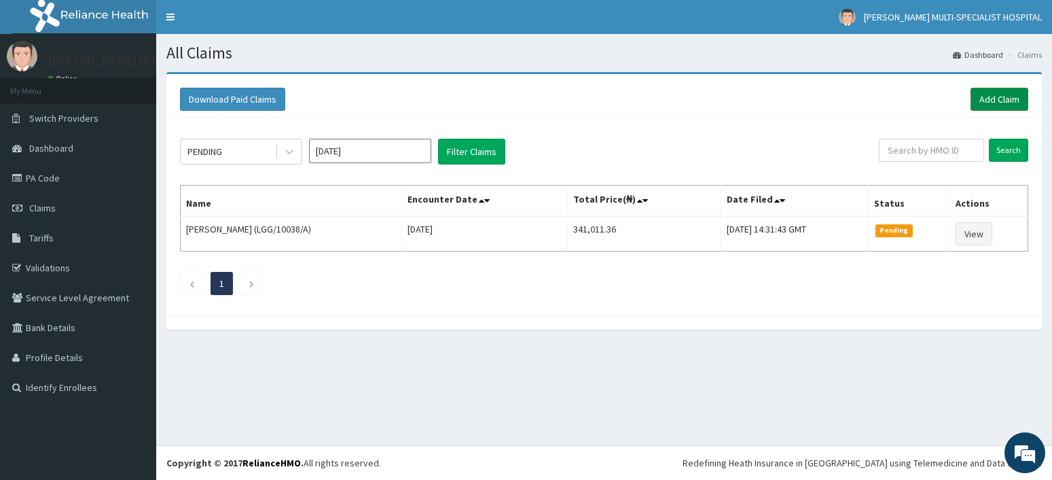
click at [994, 98] on link "Add Claim" at bounding box center [1000, 99] width 58 height 23
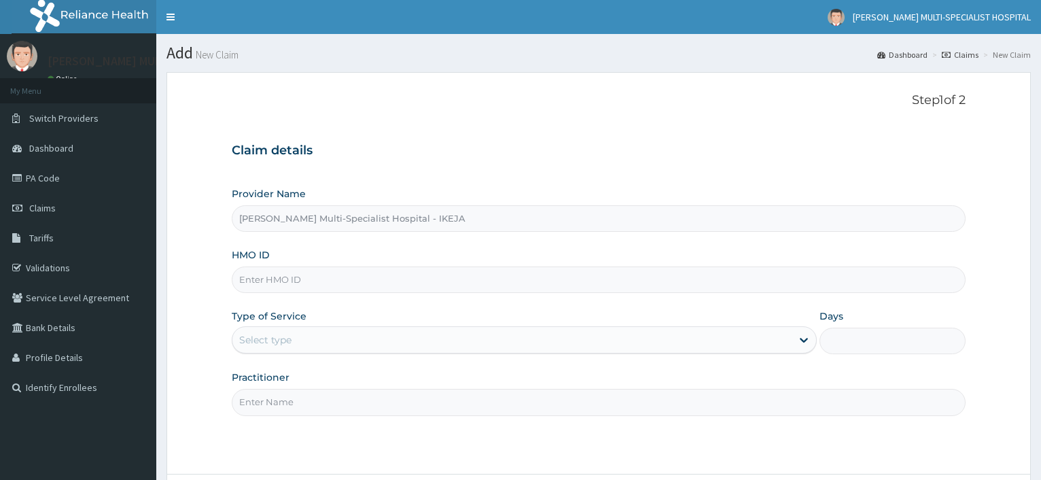
type input "[PERSON_NAME] Multi-Specialist Hospital - IKEJA"
click at [306, 279] on input "HMO ID" at bounding box center [599, 279] width 734 height 26
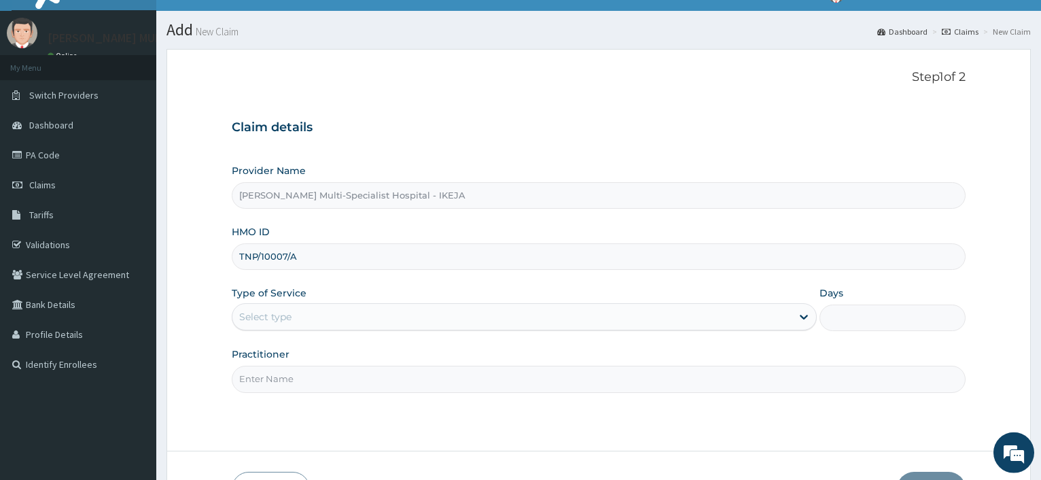
scroll to position [116, 0]
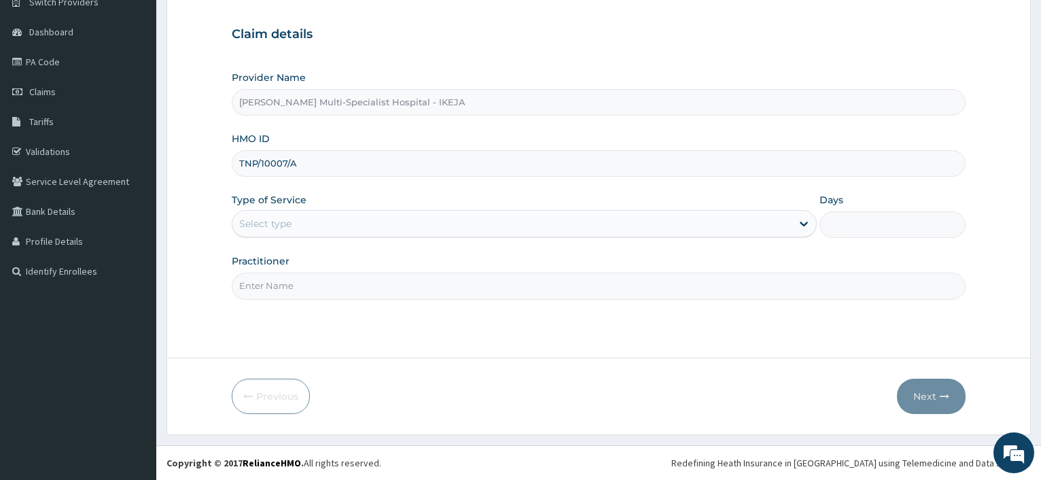
type input "TNP/10007/A"
click at [307, 228] on div "Select type" at bounding box center [511, 224] width 558 height 22
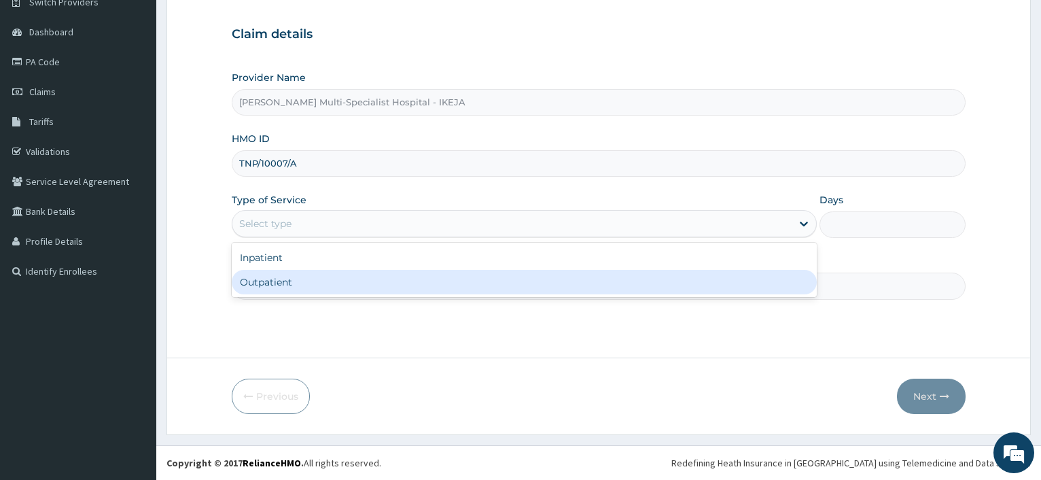
drag, startPoint x: 307, startPoint y: 228, endPoint x: 304, endPoint y: 286, distance: 57.8
click at [304, 286] on div "Outpatient" at bounding box center [524, 282] width 584 height 24
type input "1"
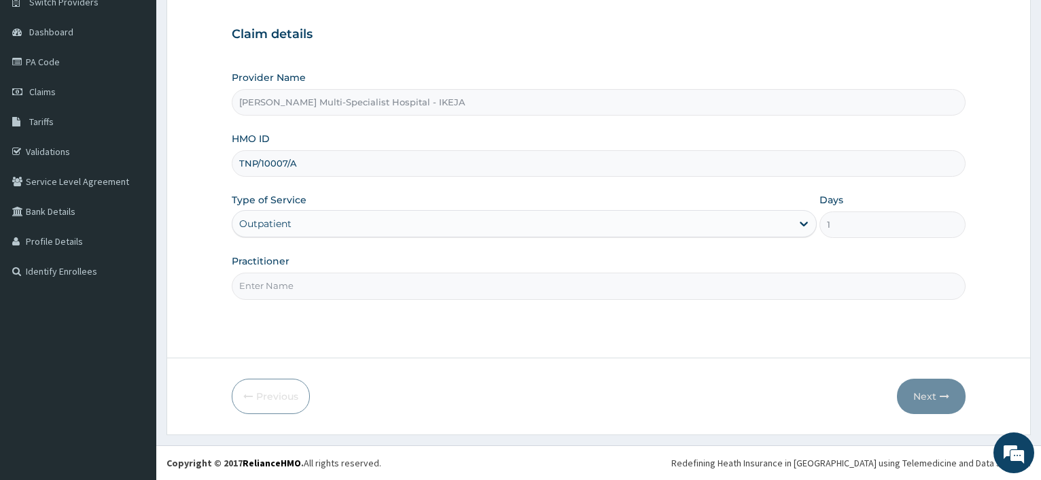
click at [304, 286] on input "Practitioner" at bounding box center [599, 285] width 734 height 26
type input "DR F.O BALOGUN"
click at [924, 396] on button "Next" at bounding box center [931, 395] width 69 height 35
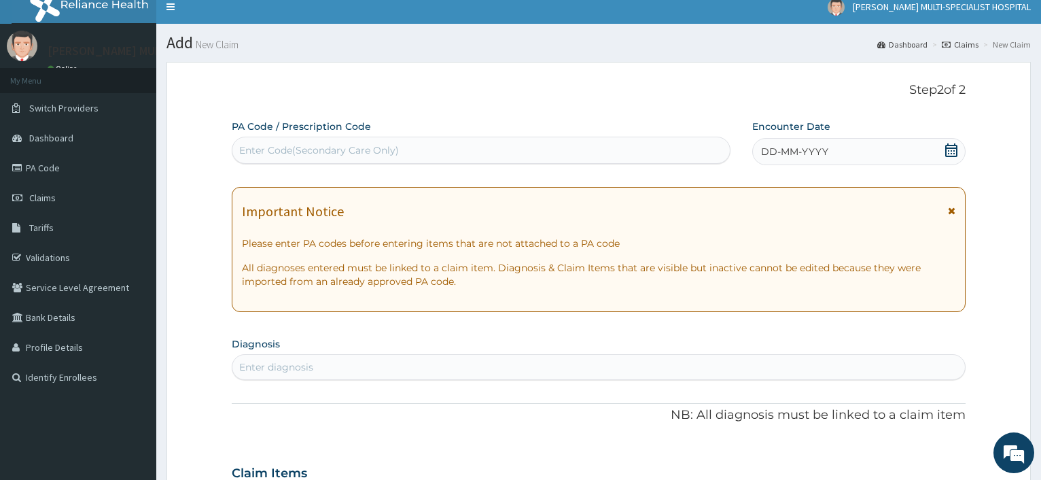
scroll to position [0, 0]
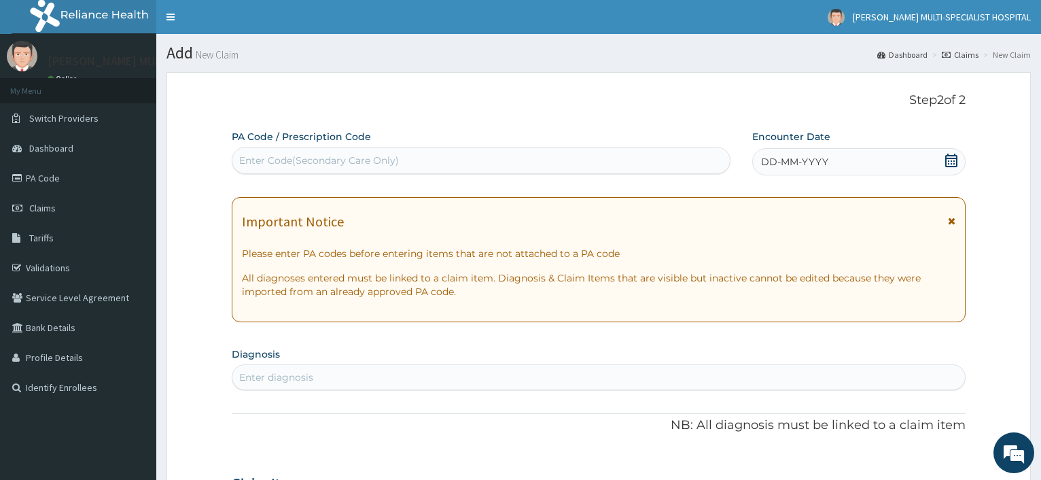
click at [290, 166] on div "Enter Code(Secondary Care Only)" at bounding box center [319, 161] width 160 height 14
type input "PA/883425"
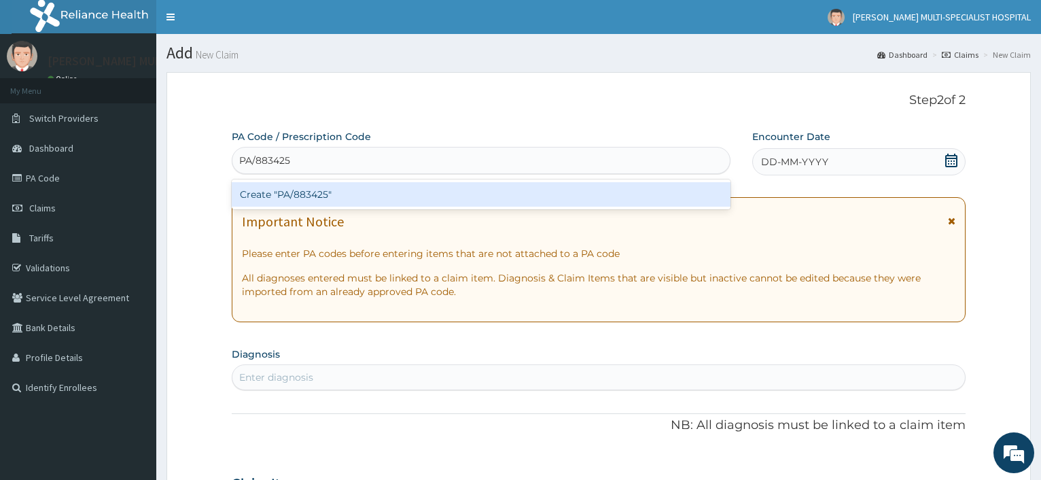
click at [289, 198] on div "Create "PA/883425"" at bounding box center [481, 194] width 498 height 24
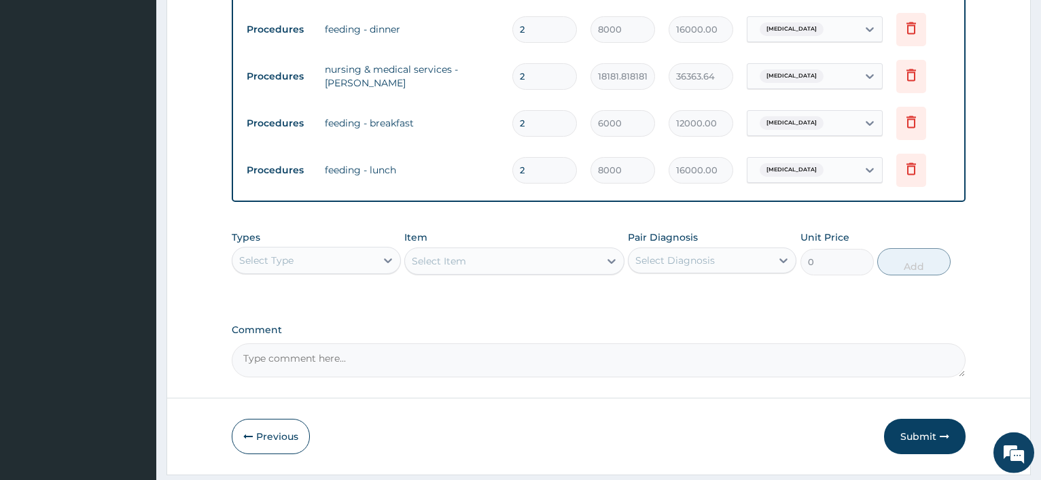
scroll to position [717, 0]
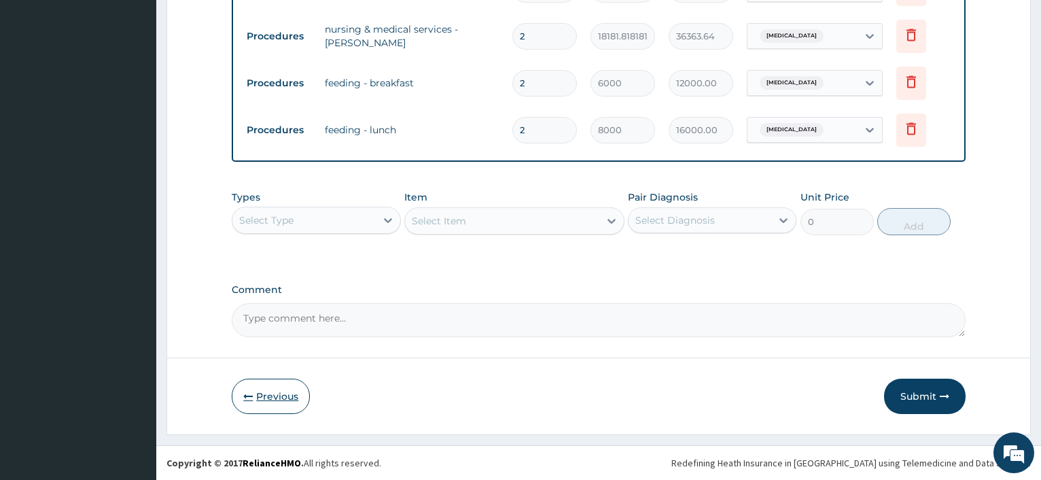
click at [287, 394] on button "Previous" at bounding box center [271, 395] width 78 height 35
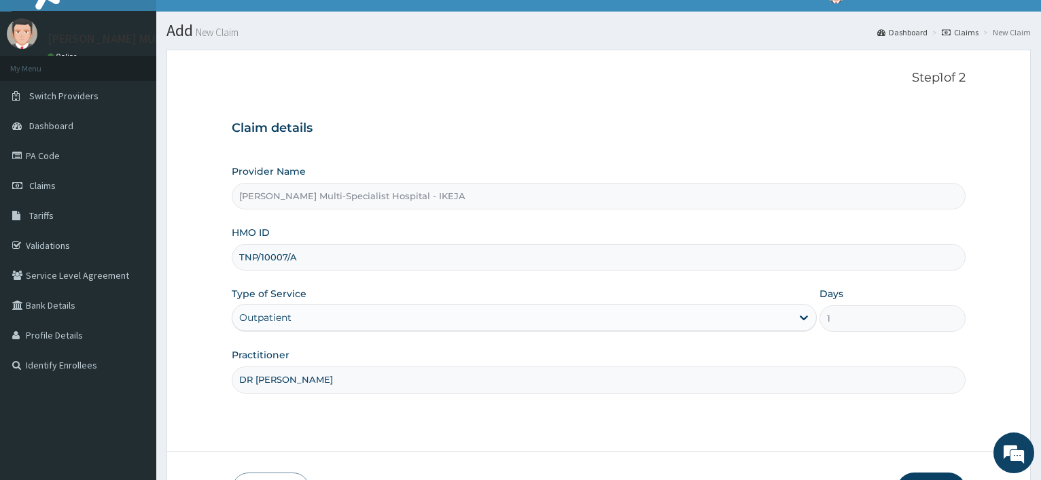
scroll to position [0, 0]
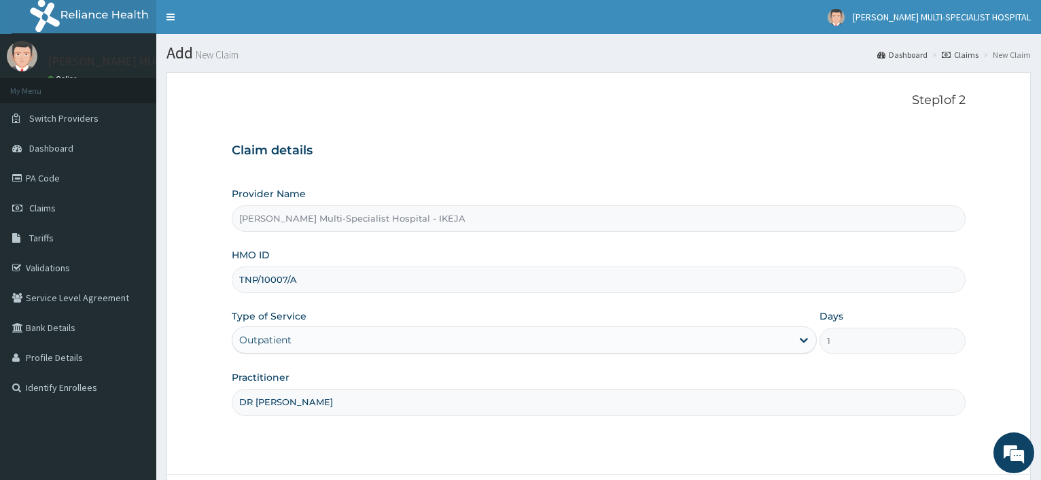
drag, startPoint x: 300, startPoint y: 281, endPoint x: 236, endPoint y: 281, distance: 63.9
click at [236, 281] on input "TNP/10007/A" at bounding box center [599, 279] width 734 height 26
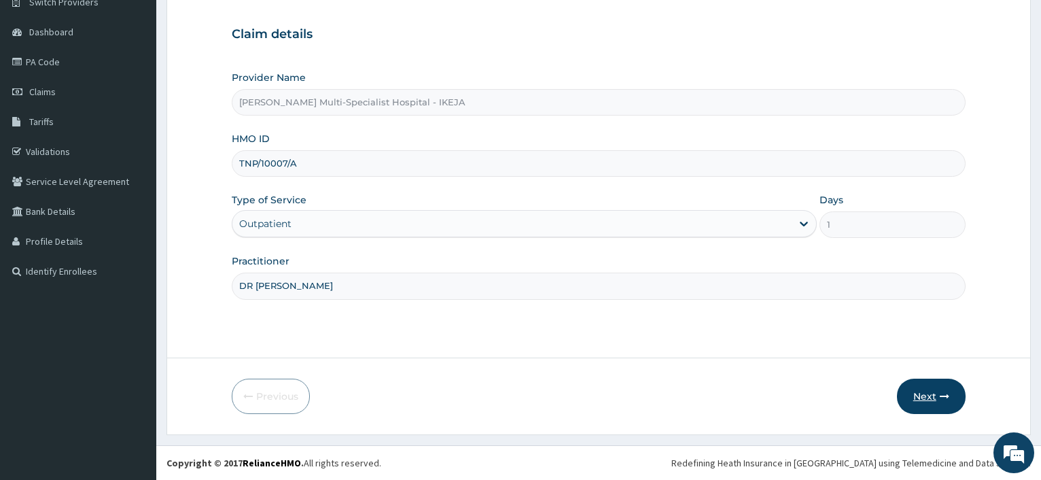
click at [920, 393] on button "Next" at bounding box center [931, 395] width 69 height 35
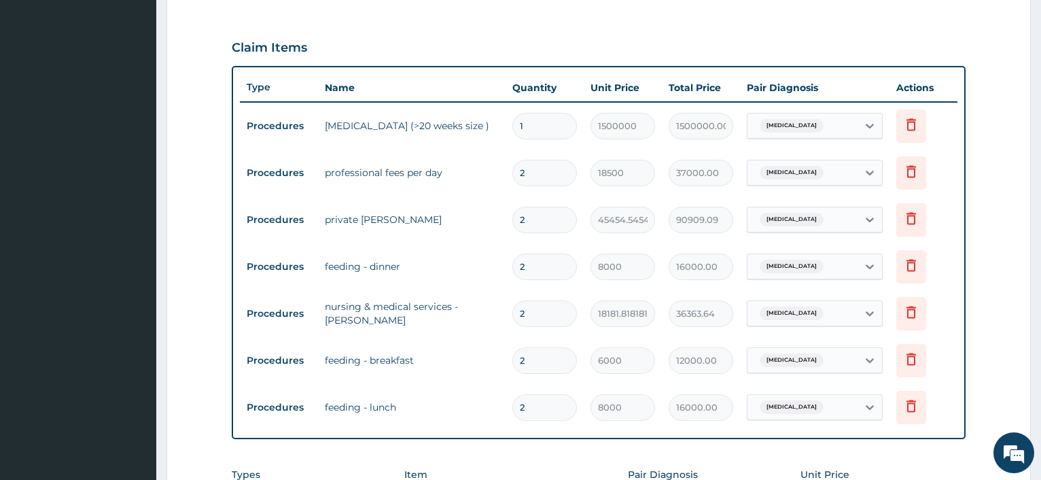
scroll to position [717, 0]
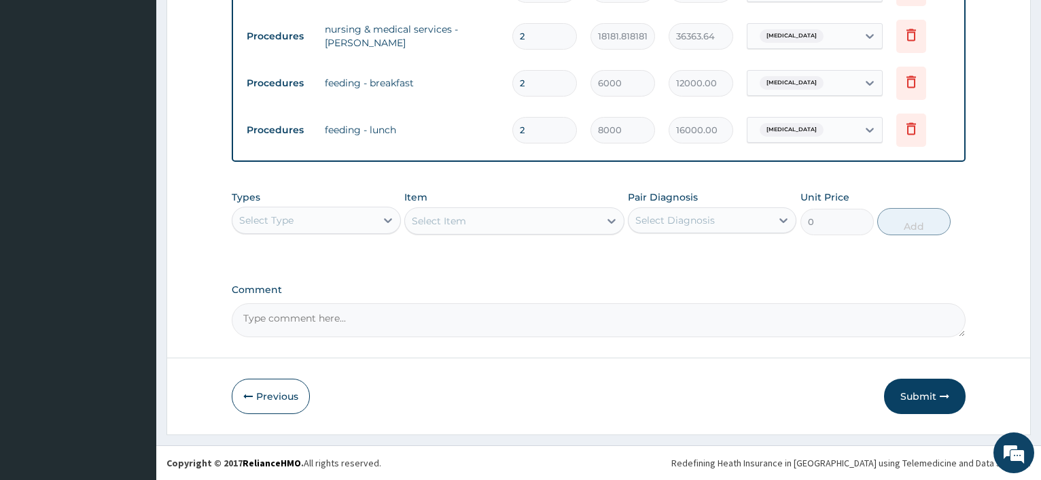
drag, startPoint x: 908, startPoint y: 394, endPoint x: 448, endPoint y: 306, distance: 469.0
click at [918, 396] on button "Submit" at bounding box center [925, 395] width 82 height 35
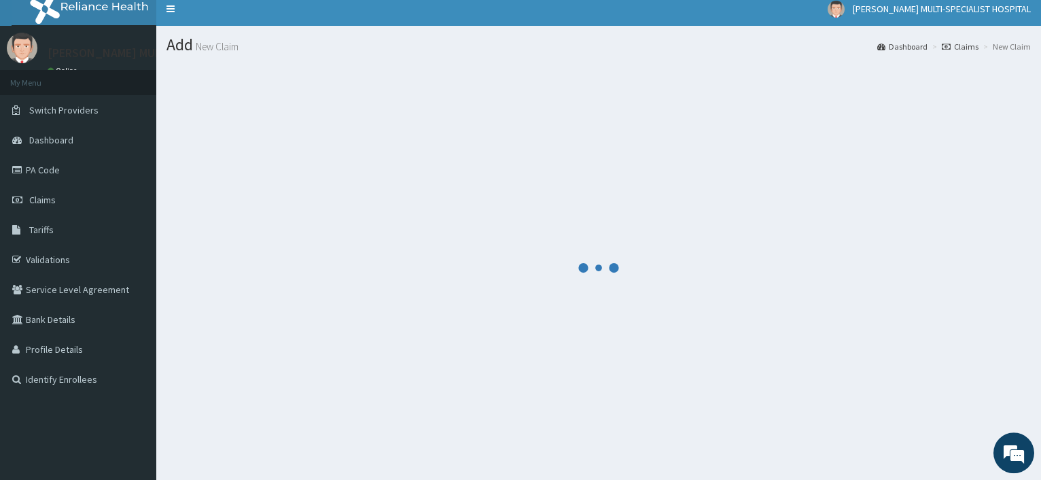
scroll to position [0, 0]
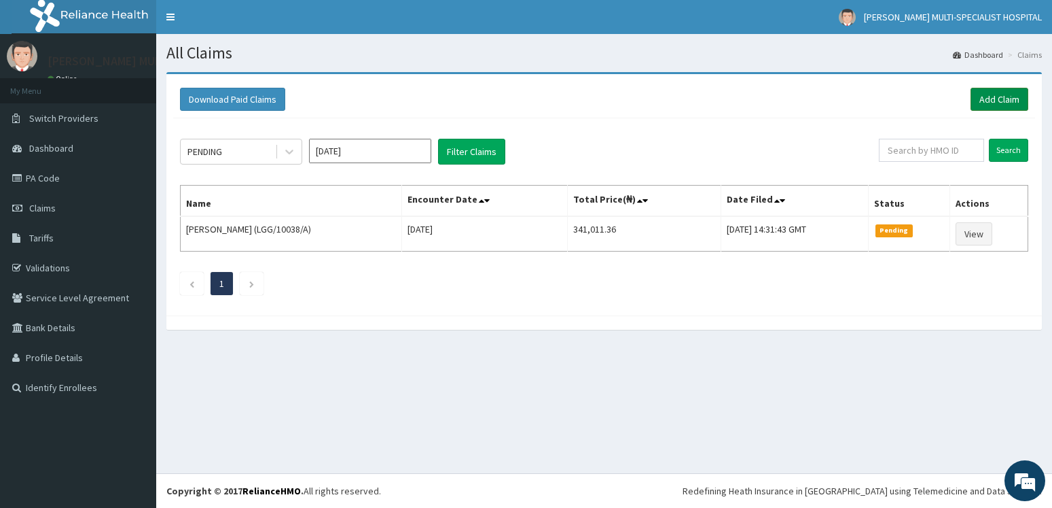
drag, startPoint x: 1016, startPoint y: 102, endPoint x: 1003, endPoint y: 109, distance: 14.9
click at [1016, 102] on link "Add Claim" at bounding box center [1000, 99] width 58 height 23
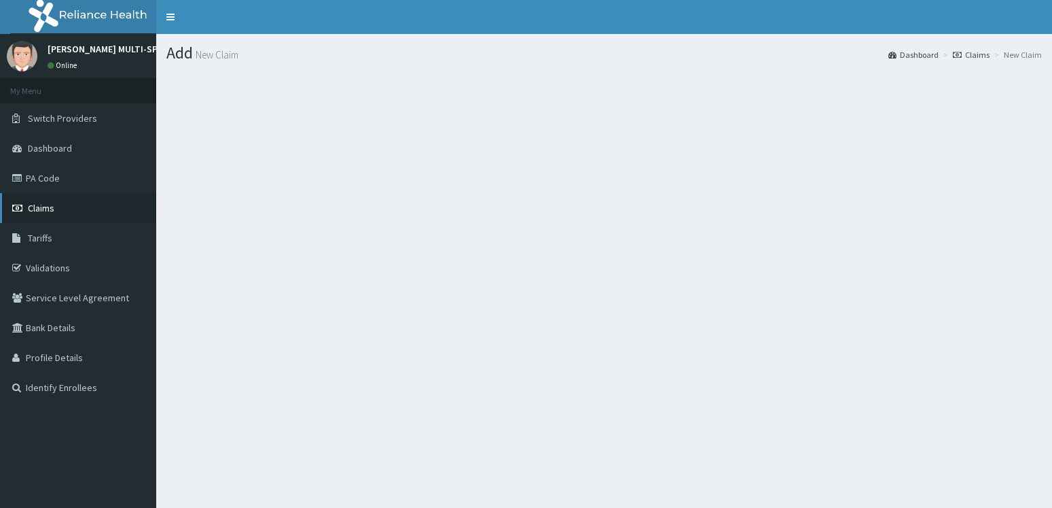
click at [54, 209] on span "Claims" at bounding box center [41, 208] width 26 height 12
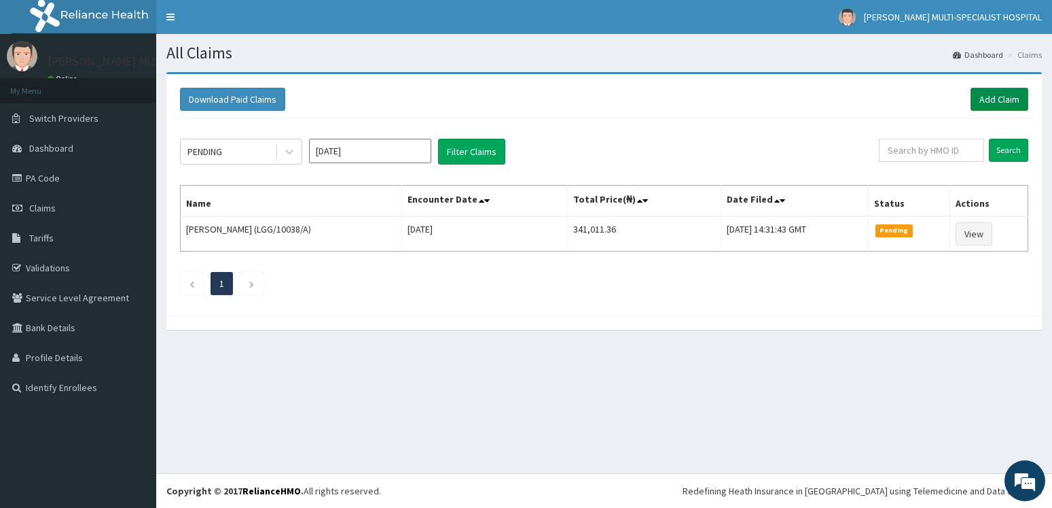
click at [995, 98] on link "Add Claim" at bounding box center [1000, 99] width 58 height 23
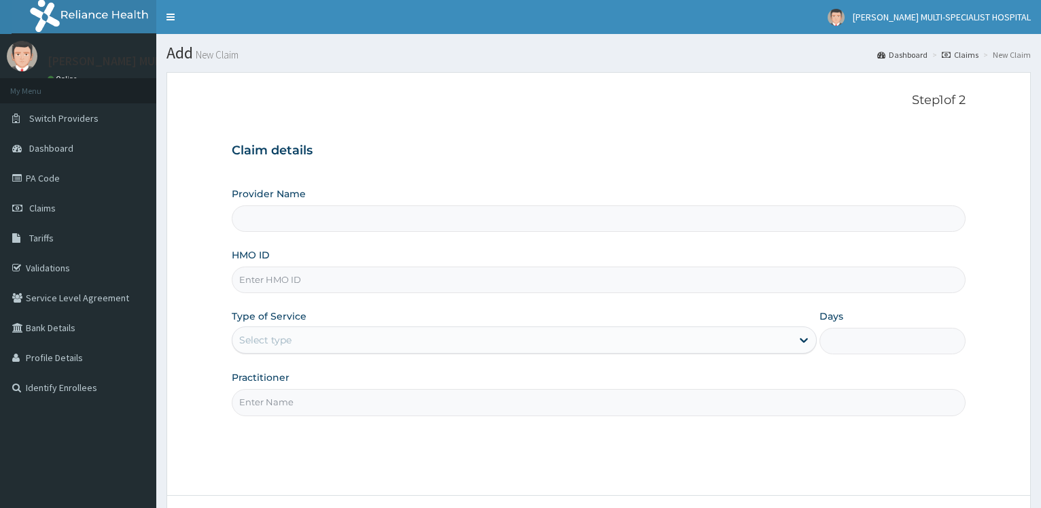
type input "[PERSON_NAME] Multi-Specialist Hospital - IKEJA"
click at [346, 285] on input "HMO ID" at bounding box center [599, 279] width 734 height 26
paste input "TNP/10007/A"
type input "TNP/10007/A"
click at [336, 333] on div "Select type" at bounding box center [511, 340] width 558 height 22
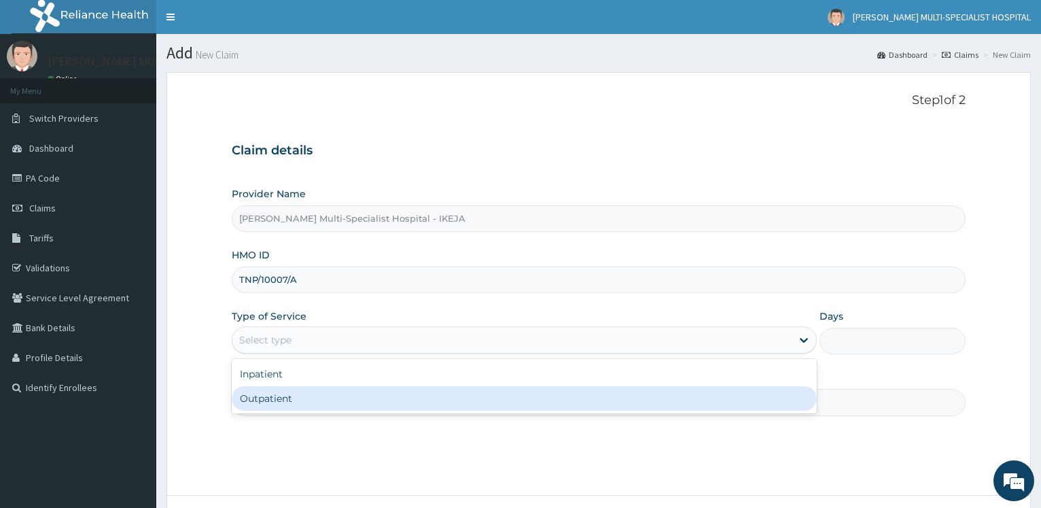
click at [303, 402] on div "Outpatient" at bounding box center [524, 398] width 584 height 24
type input "1"
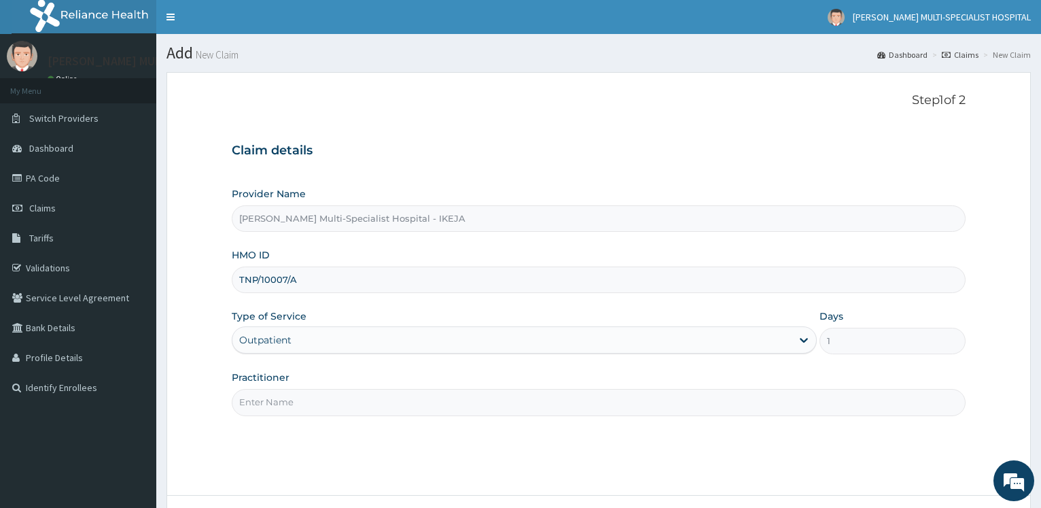
click at [308, 402] on input "Practitioner" at bounding box center [599, 402] width 734 height 26
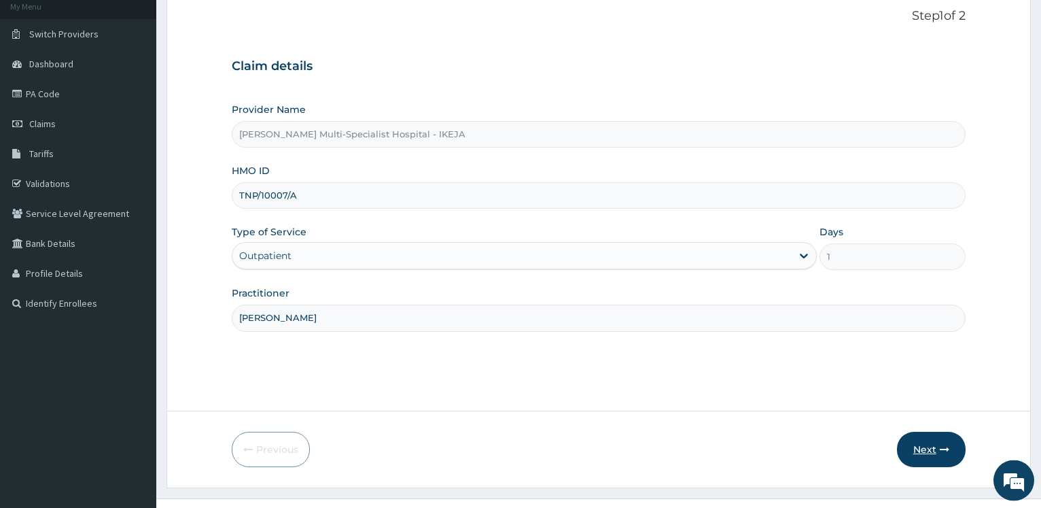
scroll to position [109, 0]
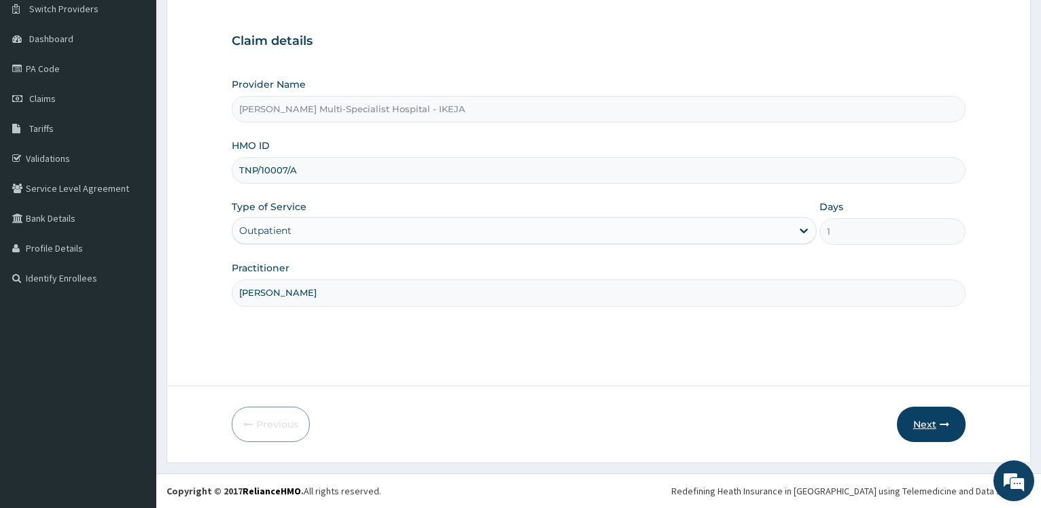
type input "[PERSON_NAME]"
click at [929, 421] on button "Next" at bounding box center [931, 423] width 69 height 35
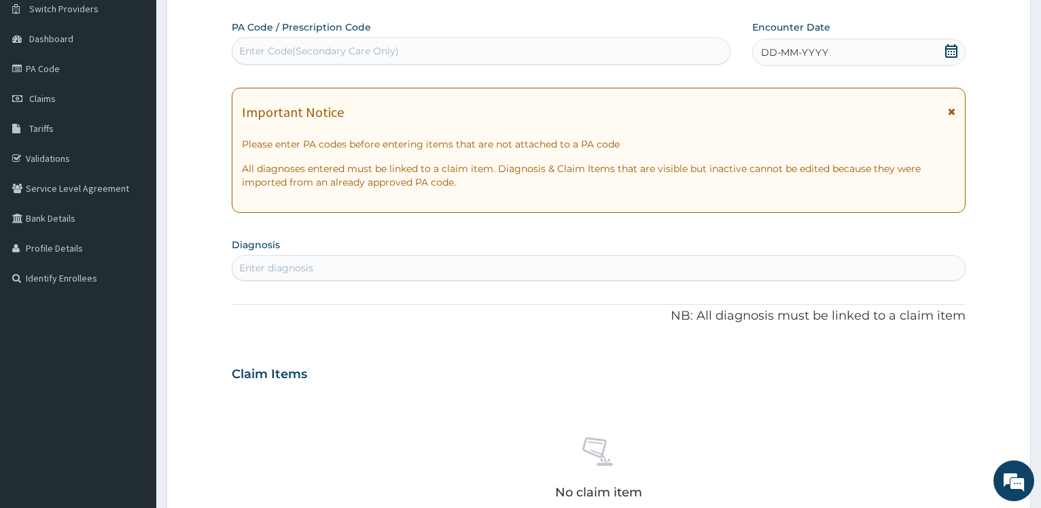
click at [329, 50] on div "Enter Code(Secondary Care Only)" at bounding box center [319, 51] width 160 height 14
click at [291, 56] on div "Enter Code(Secondary Care Only)" at bounding box center [319, 51] width 160 height 14
paste input "PA/BF4D7F"
type input "PA/BF4D7F"
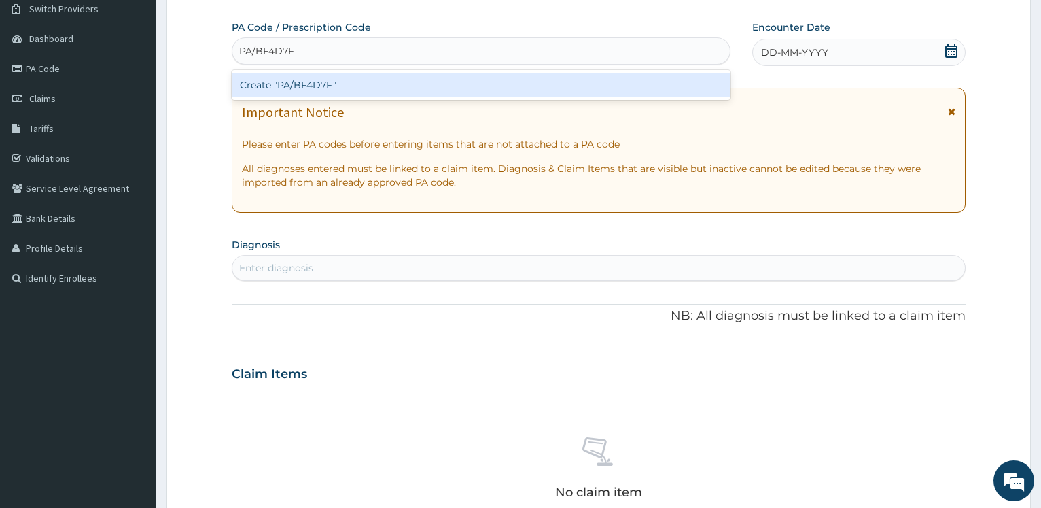
click at [293, 85] on div "Create "PA/BF4D7F"" at bounding box center [481, 85] width 498 height 24
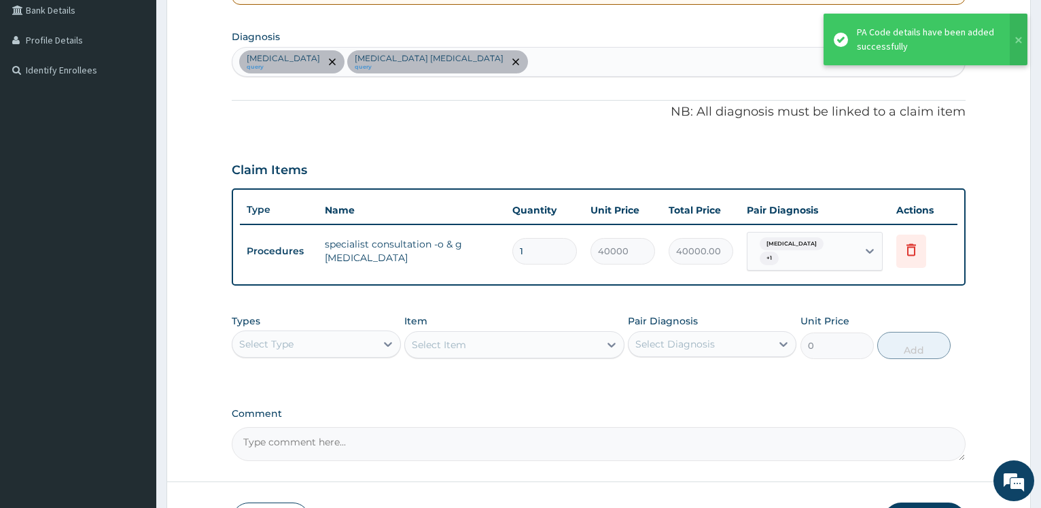
scroll to position [408, 0]
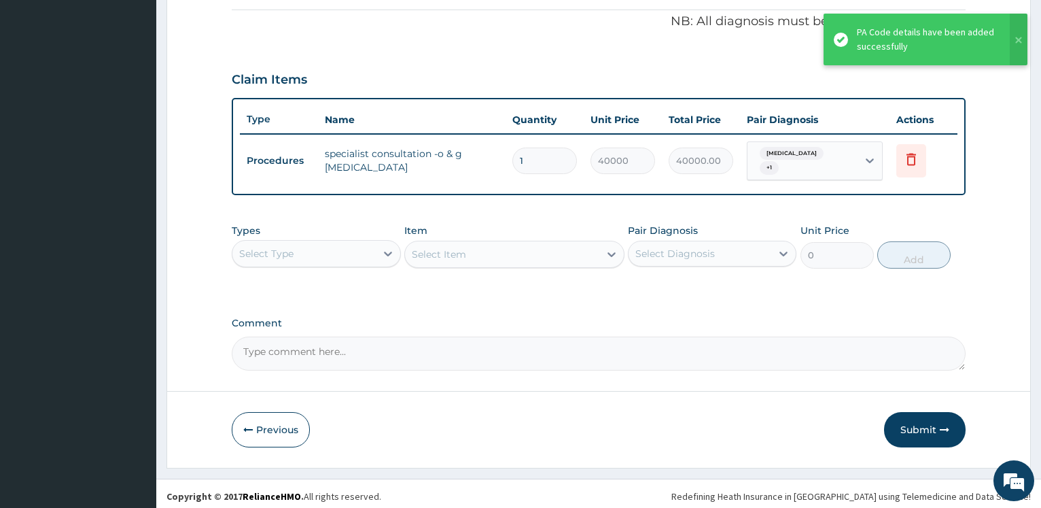
drag, startPoint x: 938, startPoint y: 419, endPoint x: 918, endPoint y: 419, distance: 20.4
click at [937, 419] on button "Submit" at bounding box center [925, 429] width 82 height 35
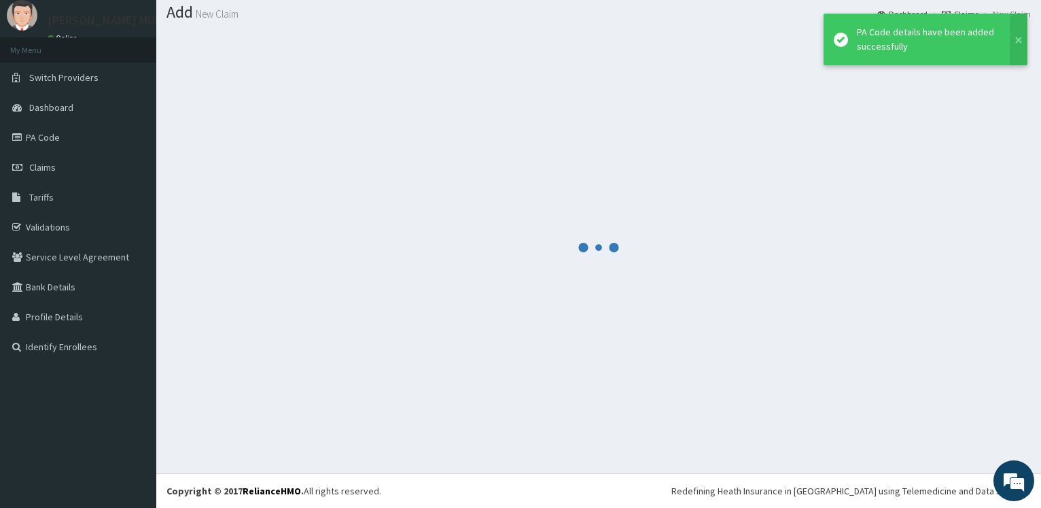
scroll to position [41, 0]
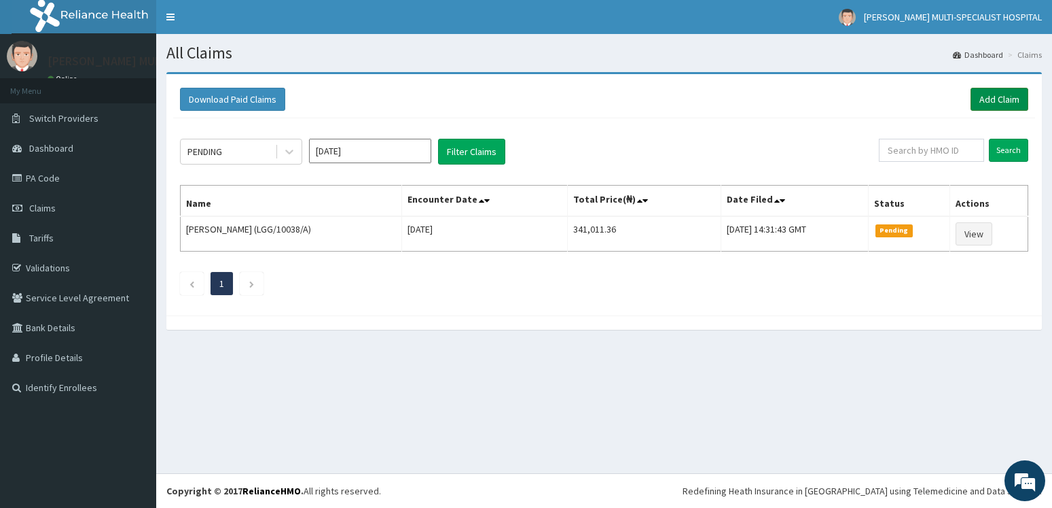
click at [1009, 96] on link "Add Claim" at bounding box center [1000, 99] width 58 height 23
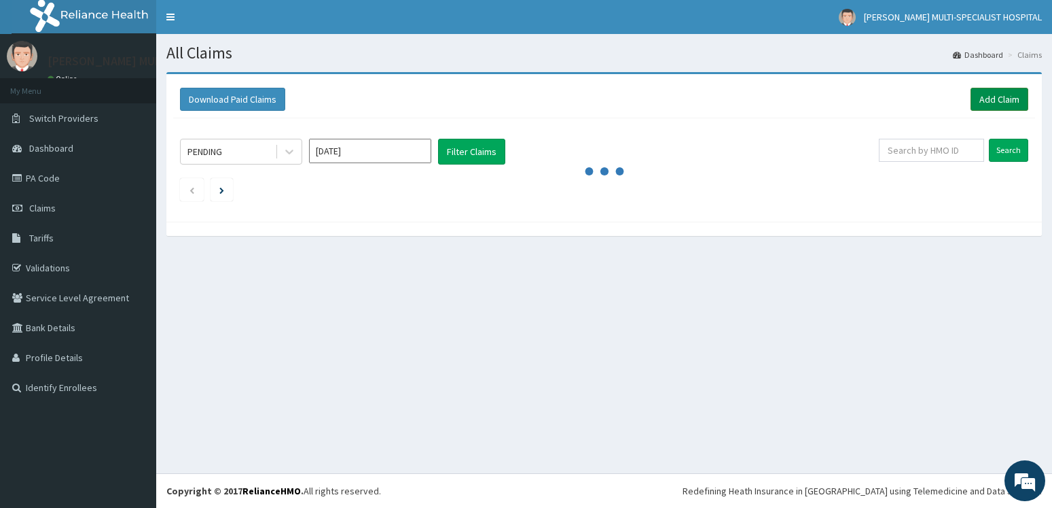
click at [974, 93] on link "Add Claim" at bounding box center [1000, 99] width 58 height 23
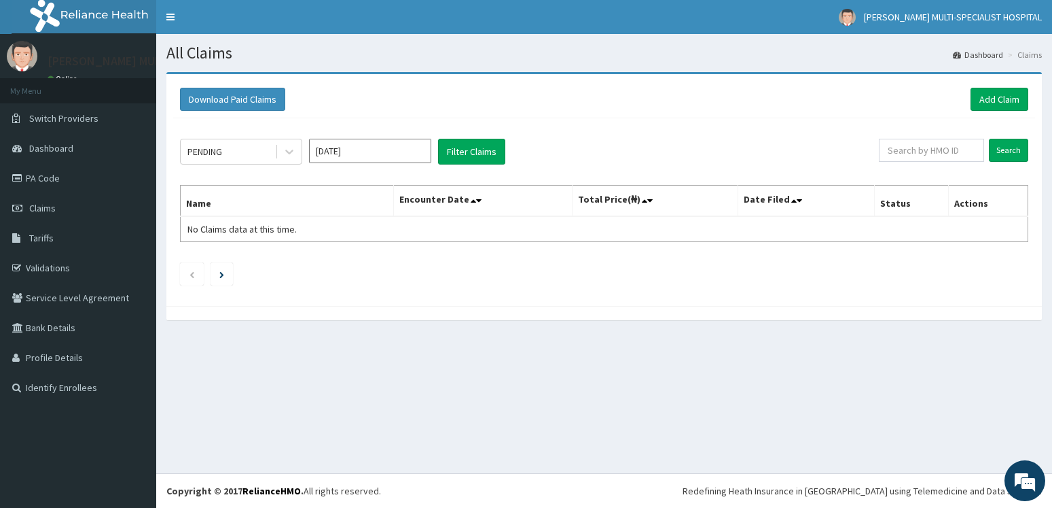
click at [582, 351] on div "All Claims Dashboard Claims Download Paid Claims Add Claim × Note you can only …" at bounding box center [604, 253] width 896 height 439
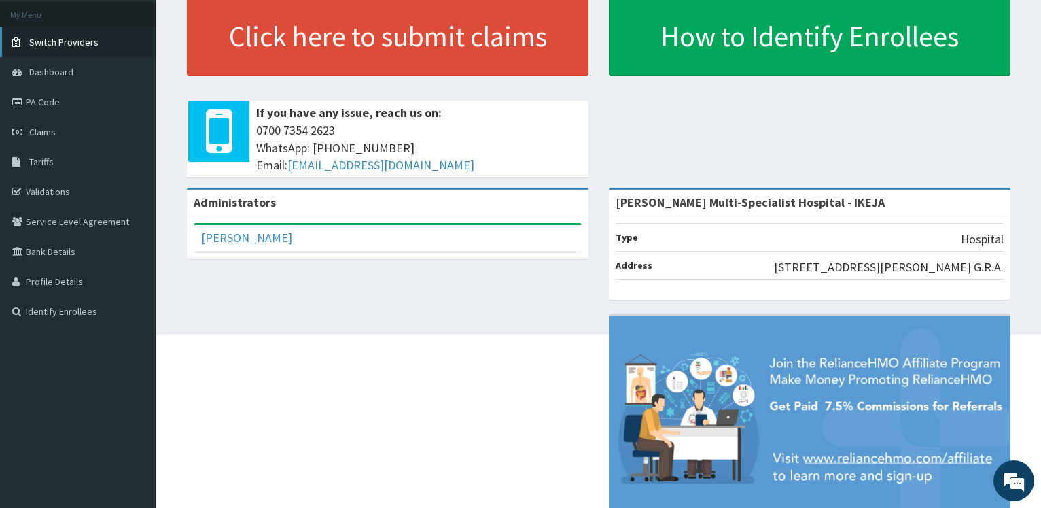
scroll to position [131, 0]
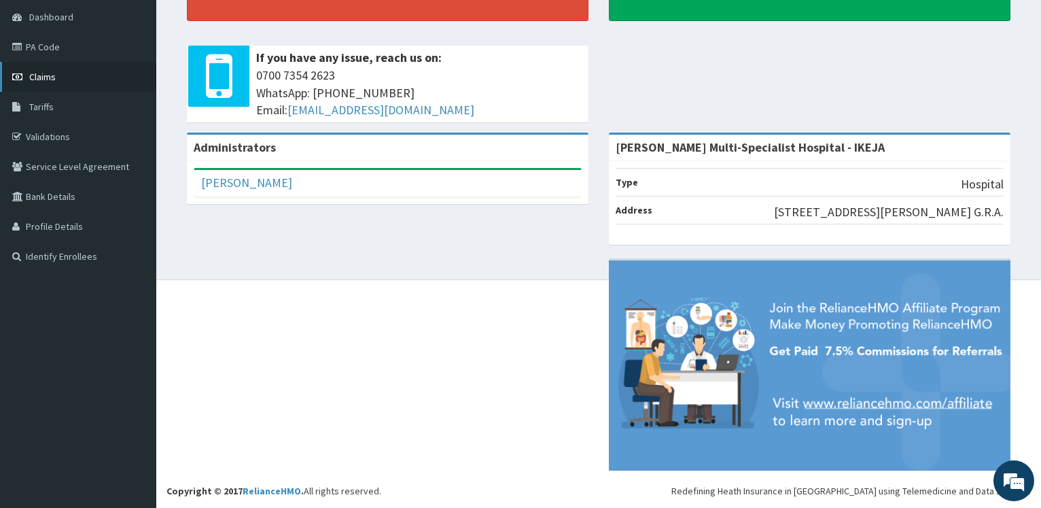
click at [58, 80] on link "Claims" at bounding box center [78, 77] width 156 height 30
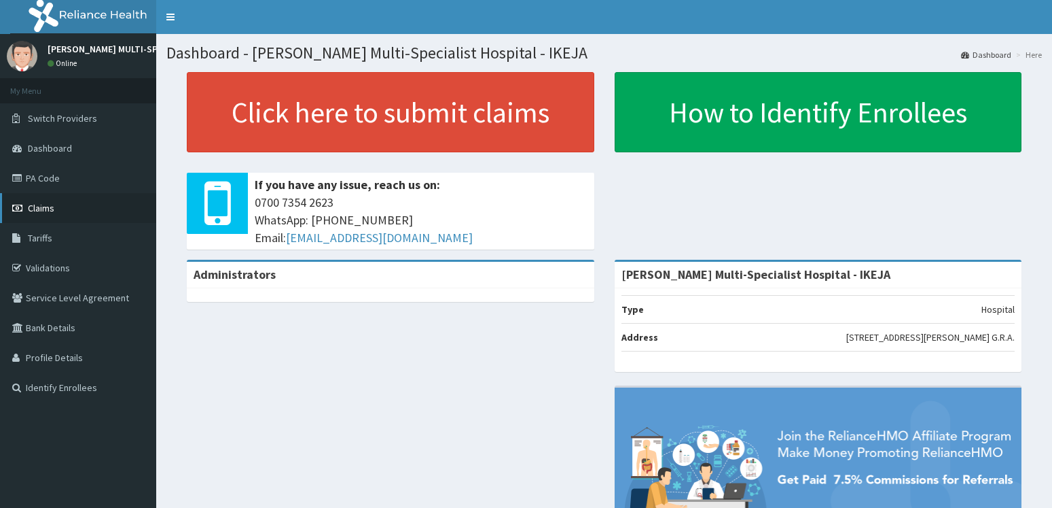
click at [63, 204] on link "Claims" at bounding box center [78, 208] width 156 height 30
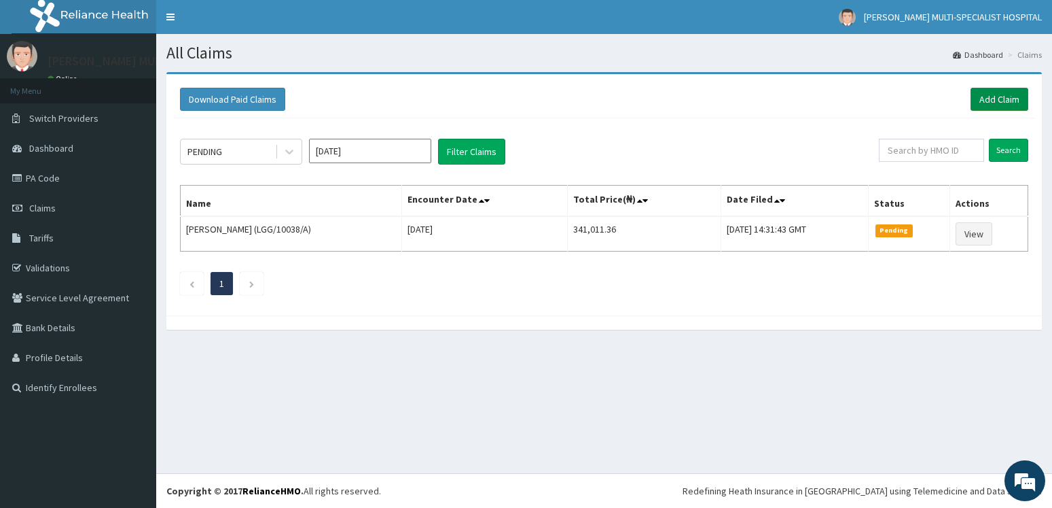
click at [1014, 99] on link "Add Claim" at bounding box center [1000, 99] width 58 height 23
drag, startPoint x: 52, startPoint y: 201, endPoint x: 164, endPoint y: 181, distance: 113.2
click at [52, 201] on link "Claims" at bounding box center [78, 208] width 156 height 30
click at [378, 145] on input "Sep 2025" at bounding box center [370, 151] width 122 height 24
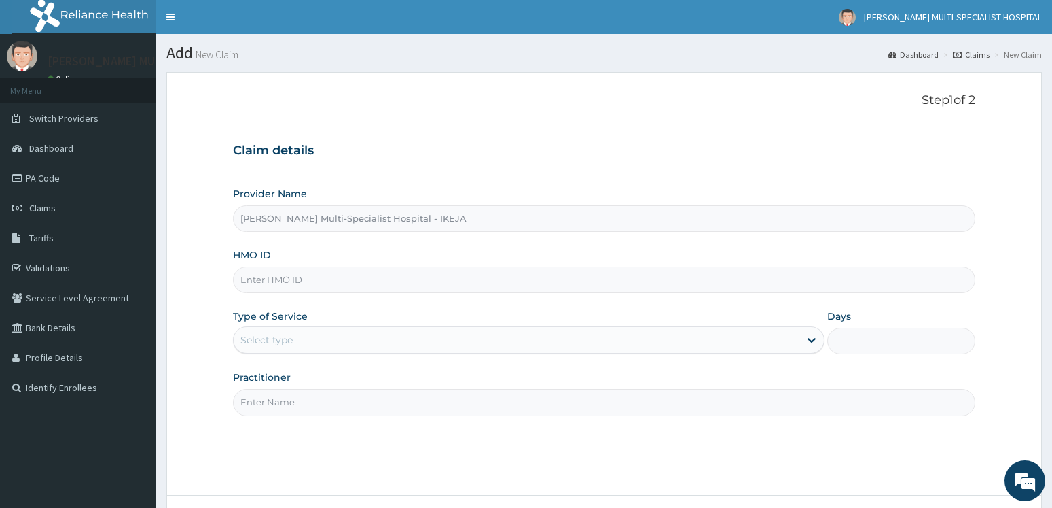
type input "[PERSON_NAME] Multi-Specialist Hospital - IKEJA"
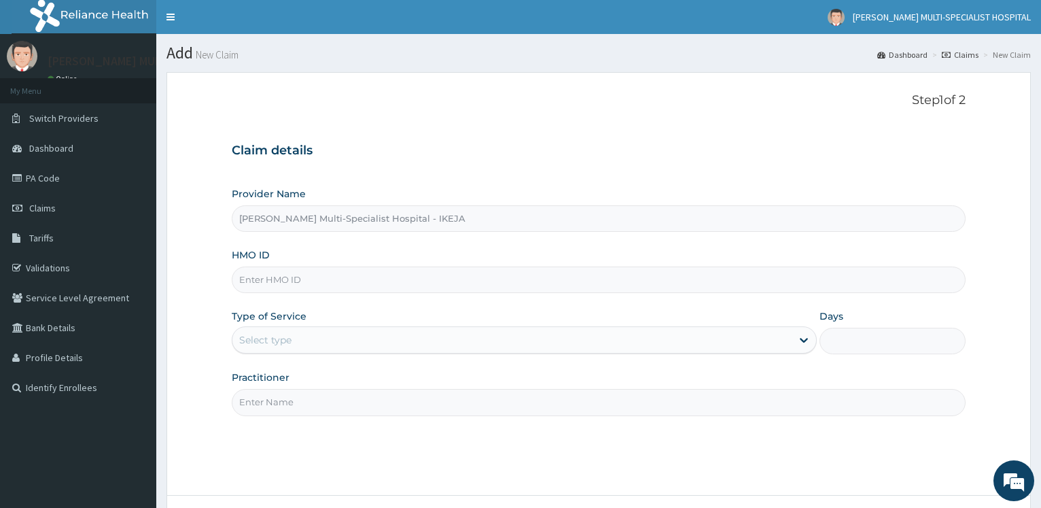
click at [315, 278] on input "HMO ID" at bounding box center [599, 279] width 734 height 26
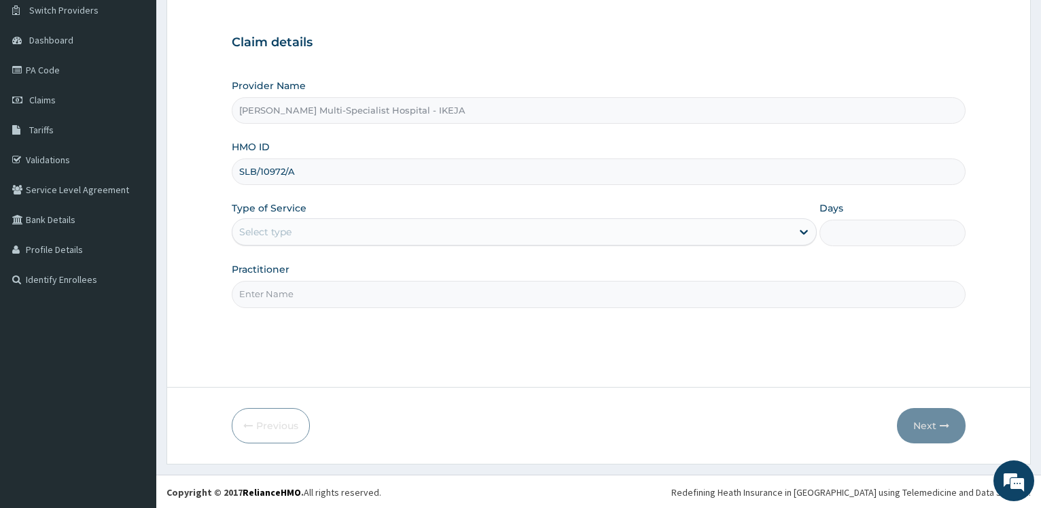
scroll to position [109, 0]
type input "SLB/10972/A"
click at [351, 229] on div "Select type" at bounding box center [511, 230] width 558 height 22
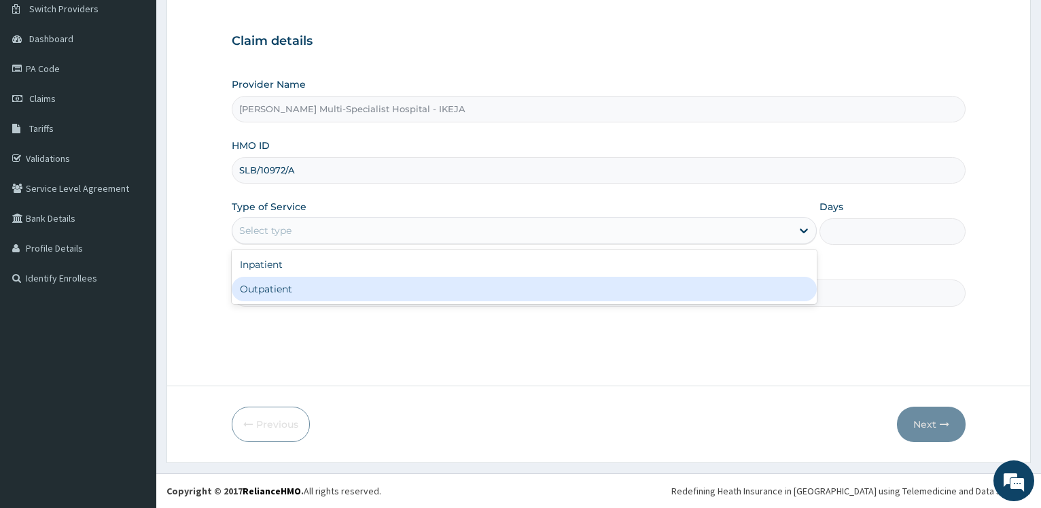
click at [318, 296] on div "Outpatient" at bounding box center [524, 289] width 584 height 24
type input "1"
click at [319, 296] on input "Practitioner" at bounding box center [599, 292] width 734 height 26
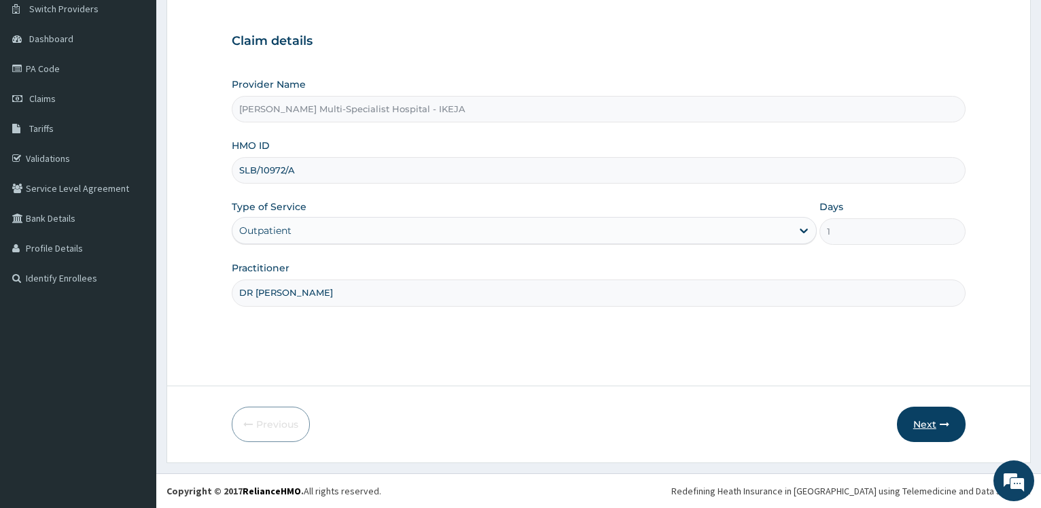
type input "DR AGEMO"
click at [940, 432] on button "Next" at bounding box center [931, 423] width 69 height 35
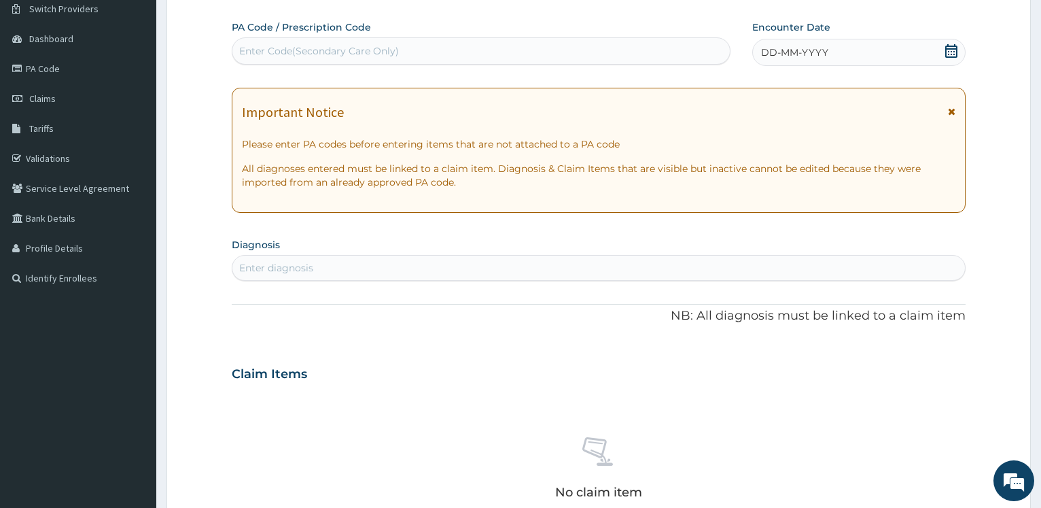
click at [520, 52] on div "Enter Code(Secondary Care Only)" at bounding box center [480, 51] width 497 height 22
type input "PA/CBBDBB"
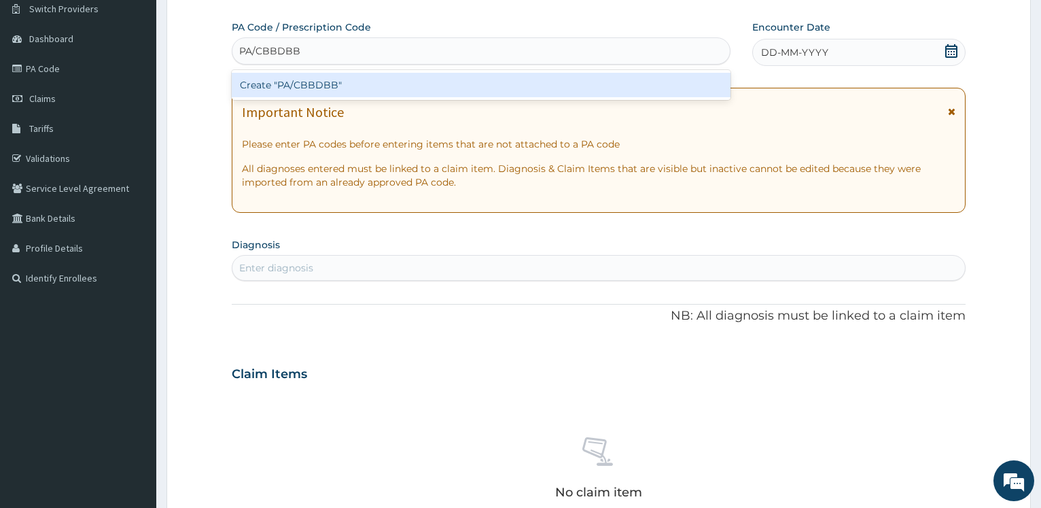
click at [381, 84] on div "Create "PA/CBBDBB"" at bounding box center [481, 85] width 498 height 24
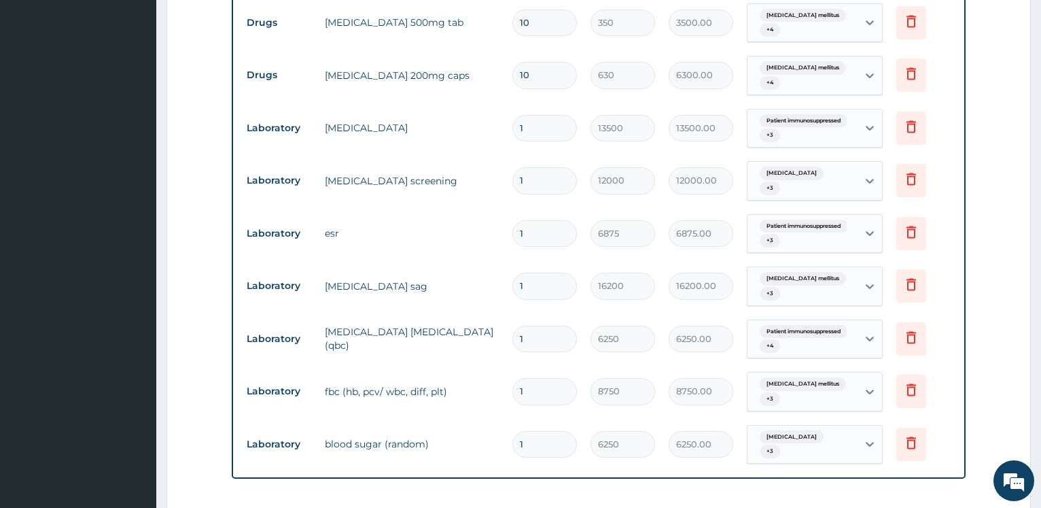
scroll to position [684, 0]
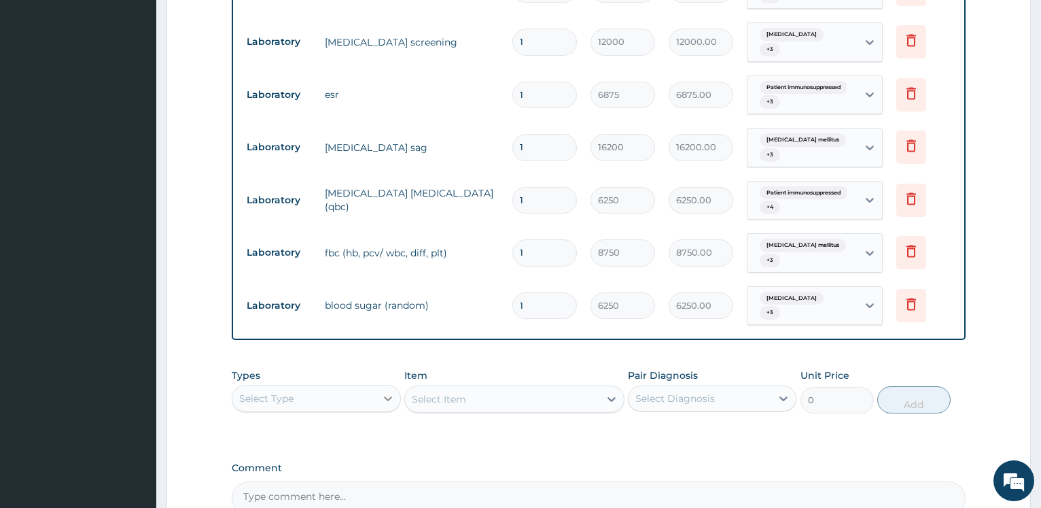
click at [377, 389] on div at bounding box center [388, 398] width 24 height 24
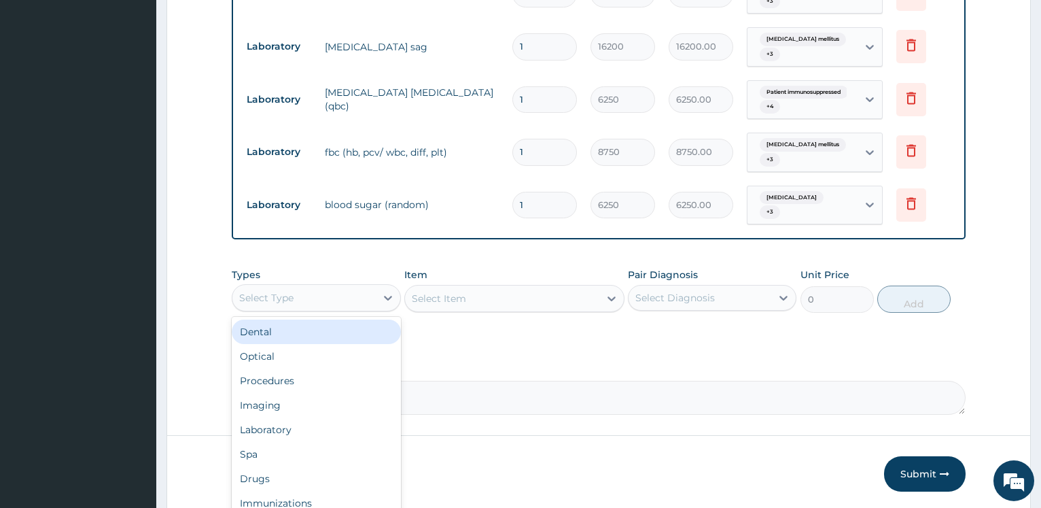
scroll to position [823, 0]
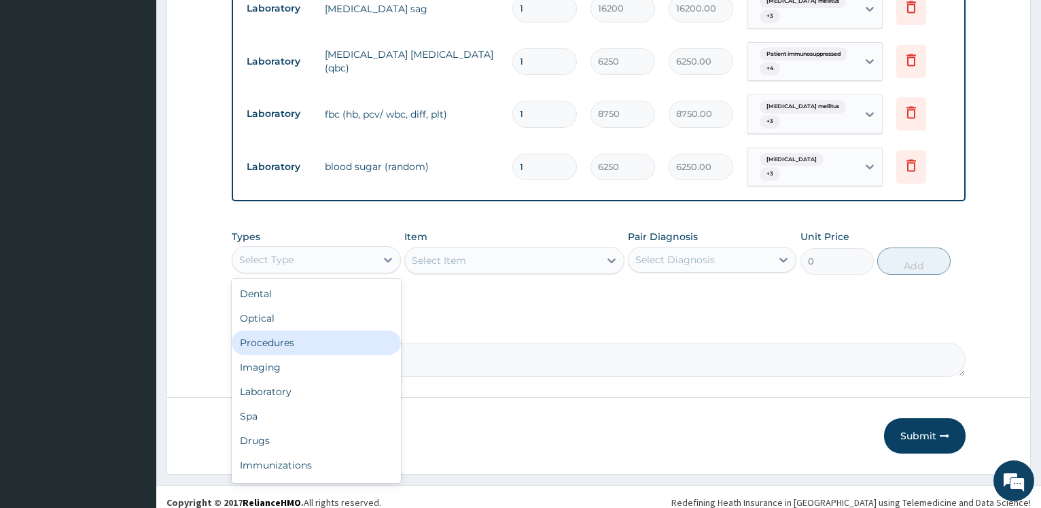
drag, startPoint x: 302, startPoint y: 332, endPoint x: 325, endPoint y: 323, distance: 24.1
click at [304, 332] on div "Procedures" at bounding box center [316, 342] width 168 height 24
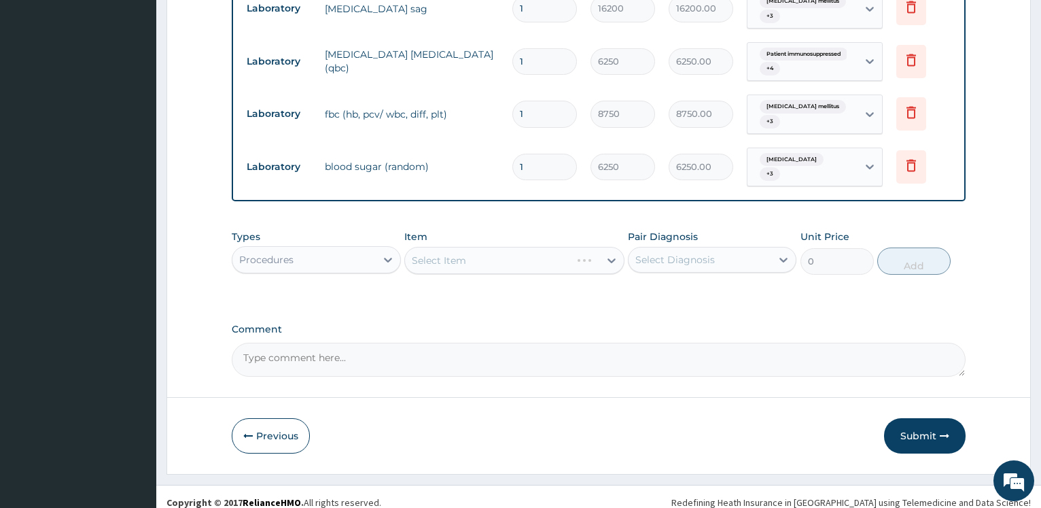
drag, startPoint x: 477, startPoint y: 239, endPoint x: 488, endPoint y: 244, distance: 11.9
click at [479, 247] on div "Select Item" at bounding box center [514, 260] width 220 height 27
click at [486, 252] on div "Select Item" at bounding box center [514, 260] width 220 height 27
click at [492, 251] on div "Select Item" at bounding box center [514, 260] width 220 height 27
click at [491, 249] on div "Select Item" at bounding box center [502, 260] width 194 height 22
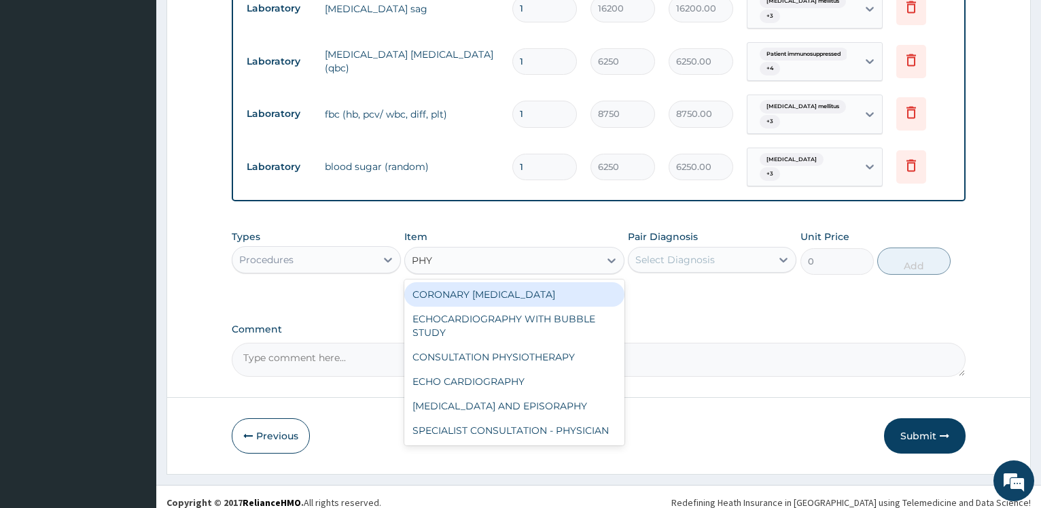
type input "PHYS"
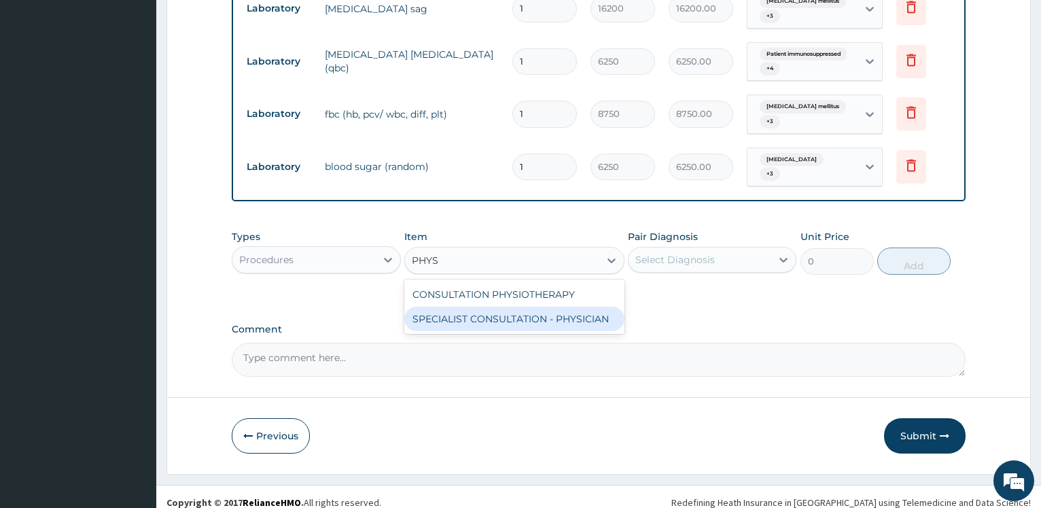
drag, startPoint x: 485, startPoint y: 319, endPoint x: 492, endPoint y: 305, distance: 15.2
click at [485, 317] on div "SPECIALIST CONSULTATION - PHYSICIAN" at bounding box center [514, 318] width 220 height 24
type input "30000"
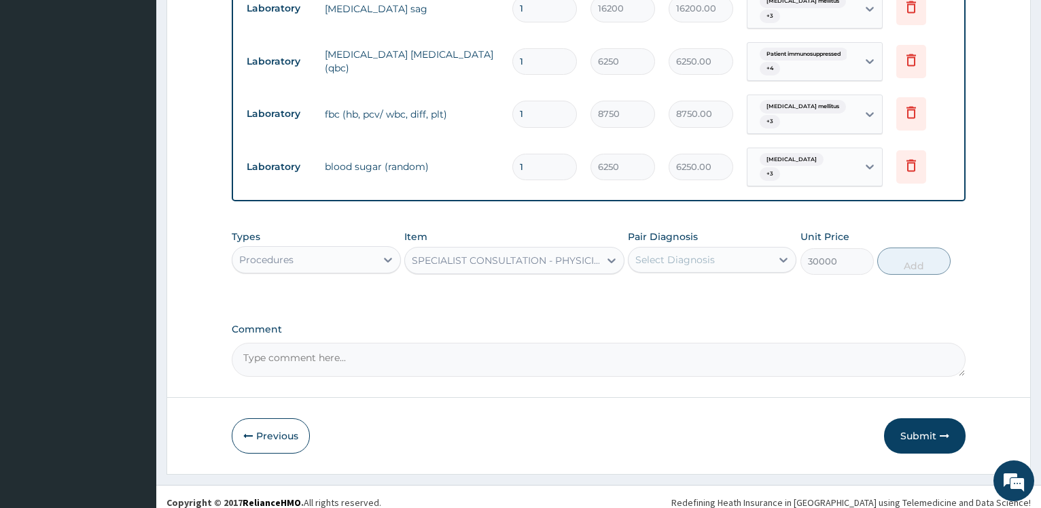
click at [637, 253] on div "Select Diagnosis" at bounding box center [674, 260] width 79 height 14
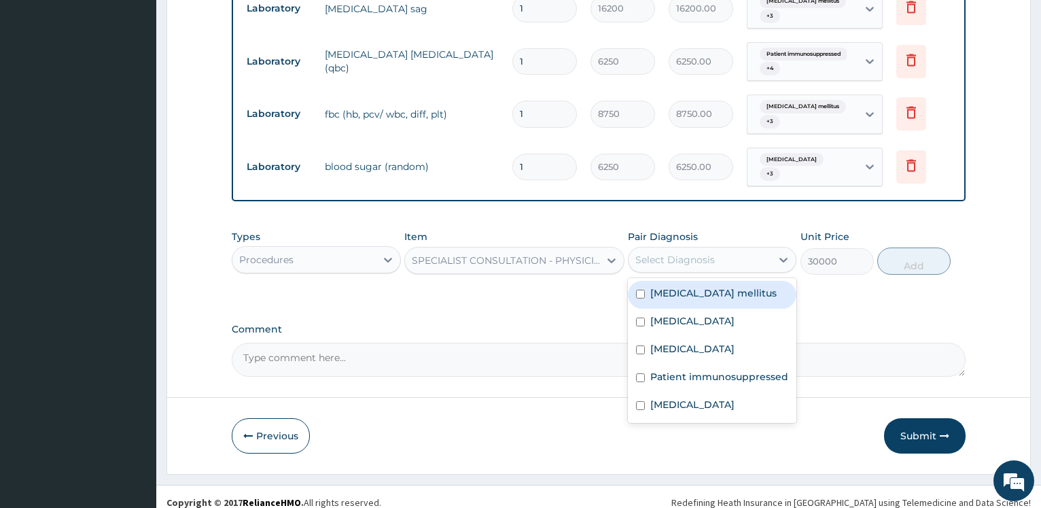
click at [651, 288] on div "Diabetes mellitus" at bounding box center [712, 295] width 168 height 28
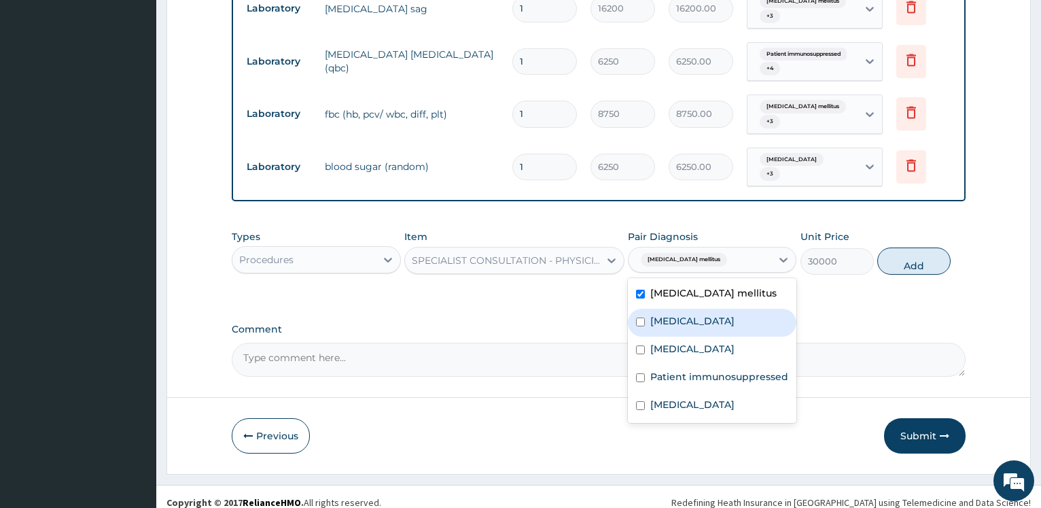
checkbox input "true"
drag, startPoint x: 651, startPoint y: 319, endPoint x: 645, endPoint y: 328, distance: 10.7
click at [650, 319] on div "Malaria" at bounding box center [712, 322] width 168 height 28
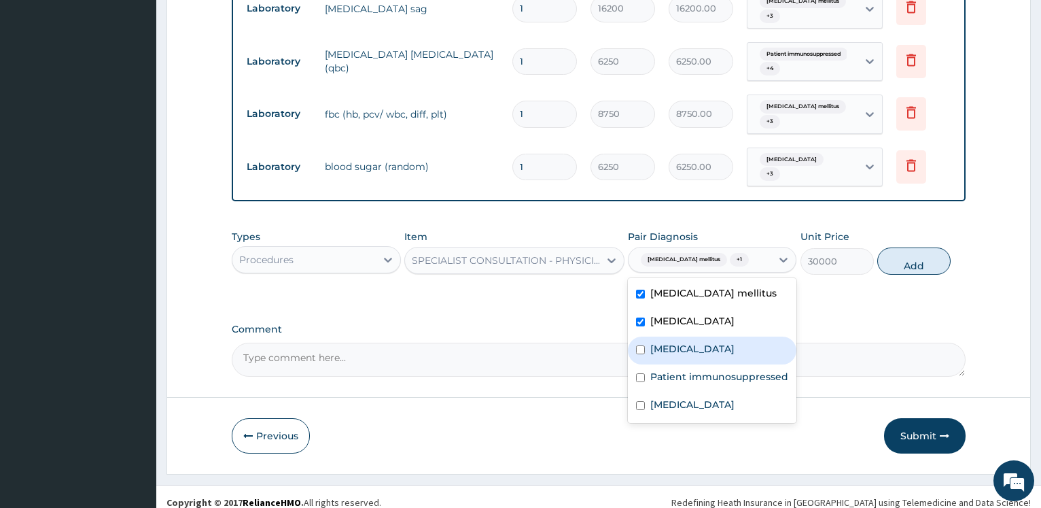
checkbox input "true"
click at [674, 370] on label "Patient immunosuppressed" at bounding box center [719, 377] width 138 height 14
checkbox input "true"
click at [671, 342] on label "Geotrichosis" at bounding box center [692, 349] width 84 height 14
checkbox input "true"
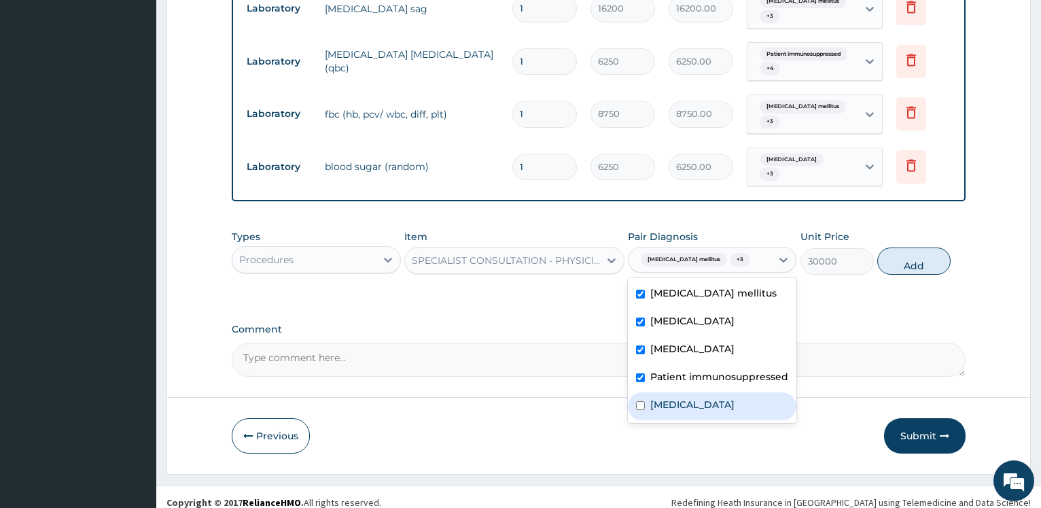
click at [661, 400] on div "Sepsis" at bounding box center [712, 406] width 168 height 28
checkbox input "true"
click at [908, 253] on button "Add" at bounding box center [913, 260] width 73 height 27
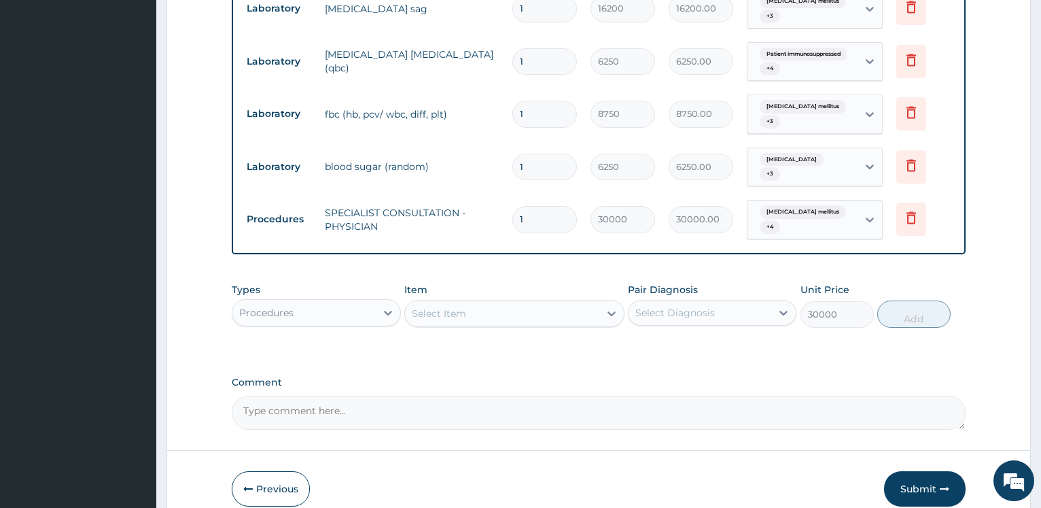
type input "0"
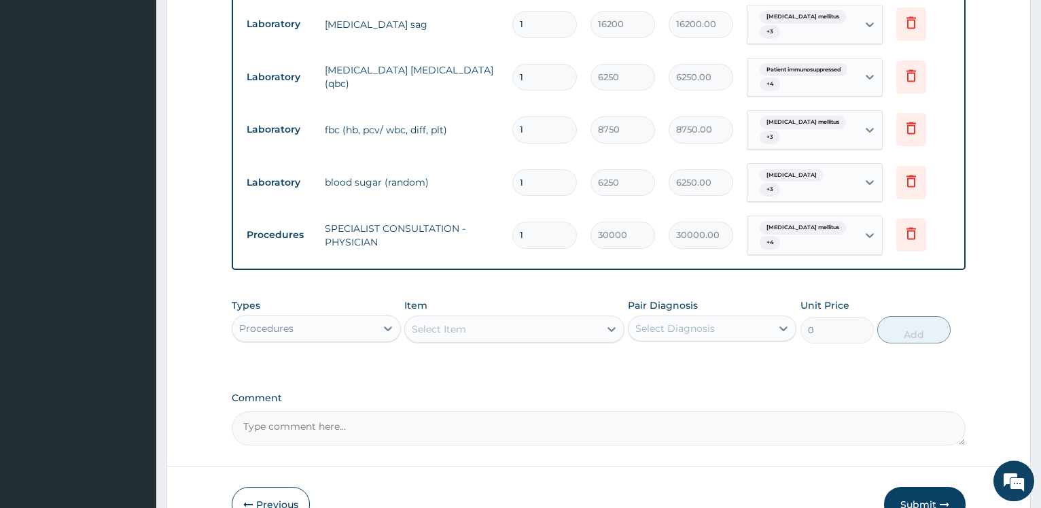
scroll to position [876, 0]
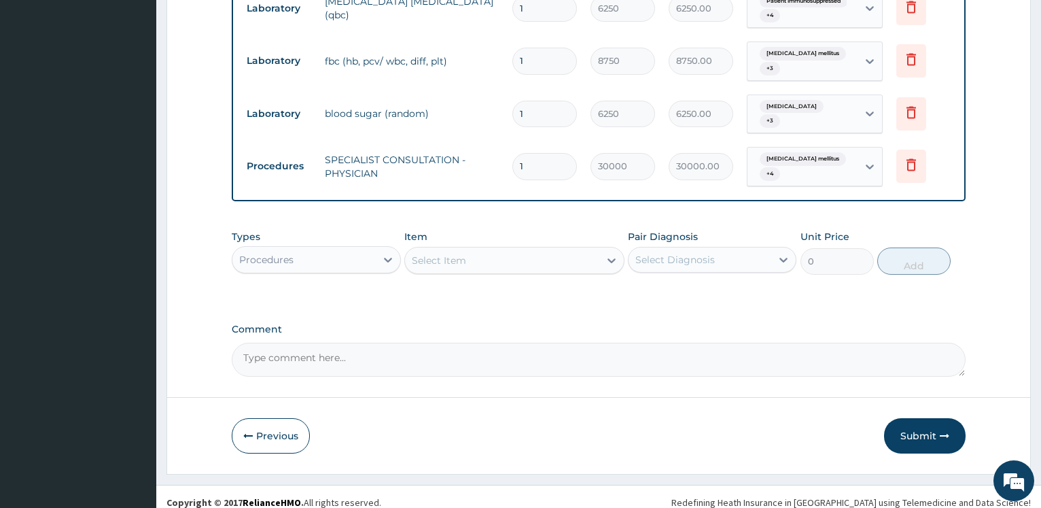
drag, startPoint x: 915, startPoint y: 420, endPoint x: 728, endPoint y: 248, distance: 254.4
click at [913, 420] on button "Submit" at bounding box center [925, 435] width 82 height 35
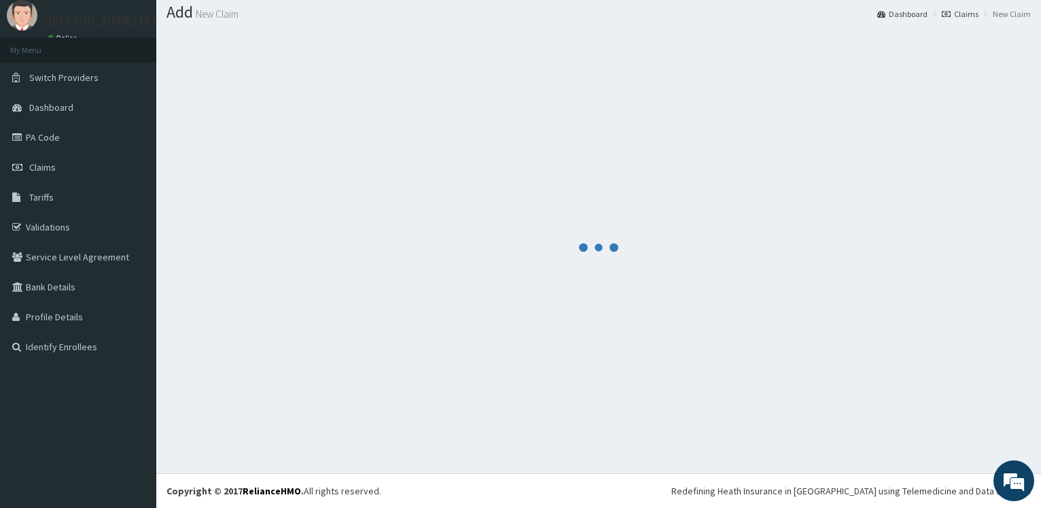
scroll to position [41, 0]
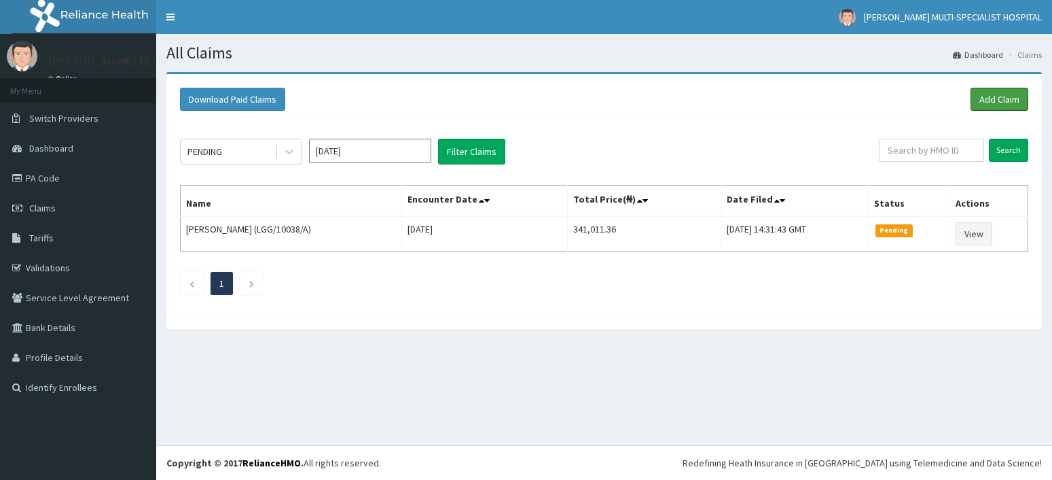
click at [988, 95] on link "Add Claim" at bounding box center [1000, 99] width 58 height 23
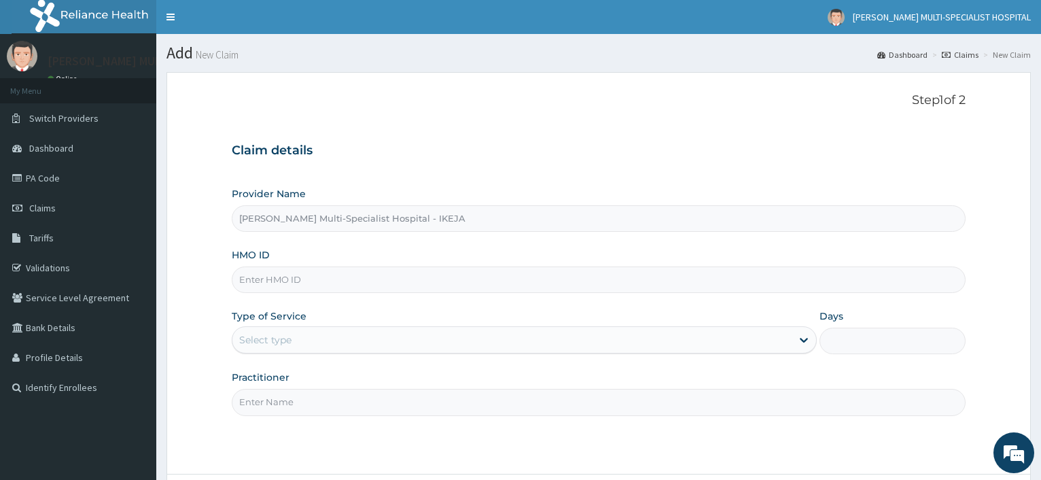
paste input "TNP/10007/A"
type input "TNP/10007/A"
click at [315, 347] on div "Select type" at bounding box center [511, 340] width 558 height 22
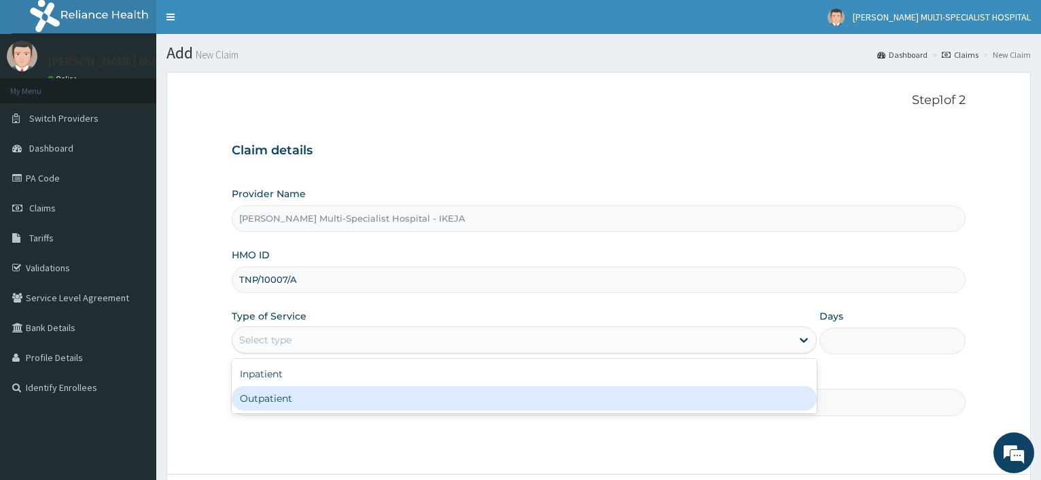
click at [301, 394] on div "Outpatient" at bounding box center [524, 398] width 584 height 24
type input "1"
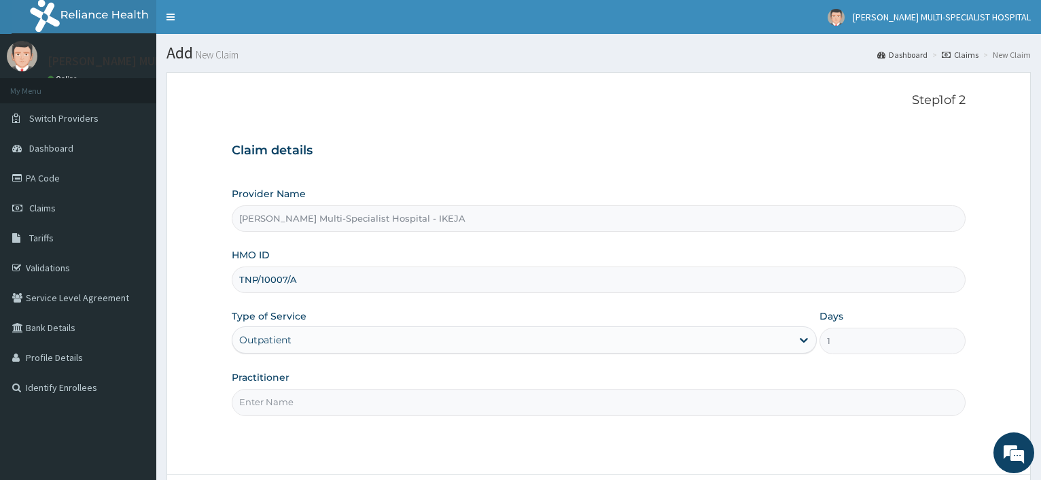
scroll to position [116, 0]
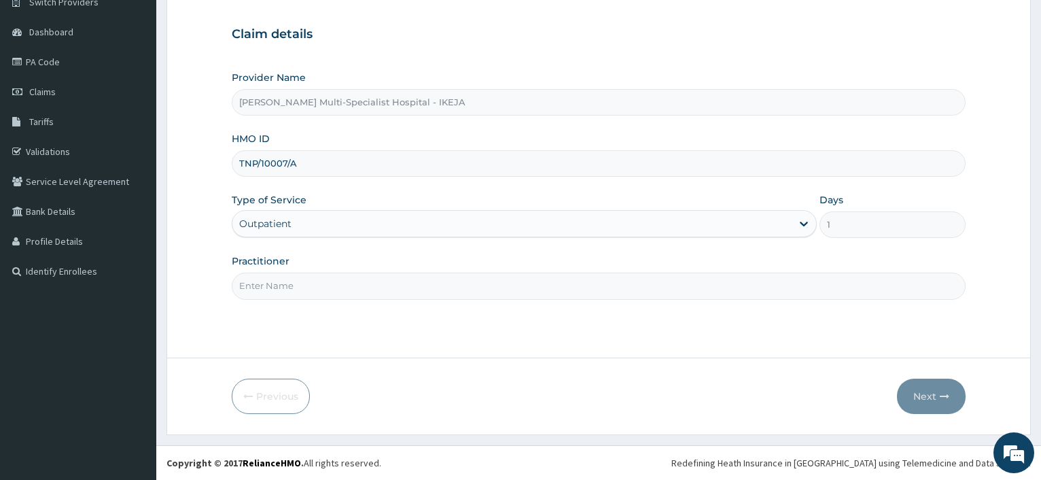
click at [261, 282] on input "Practitioner" at bounding box center [599, 285] width 734 height 26
type input "d"
type input "[PERSON_NAME]"
click at [935, 404] on button "Next" at bounding box center [931, 395] width 69 height 35
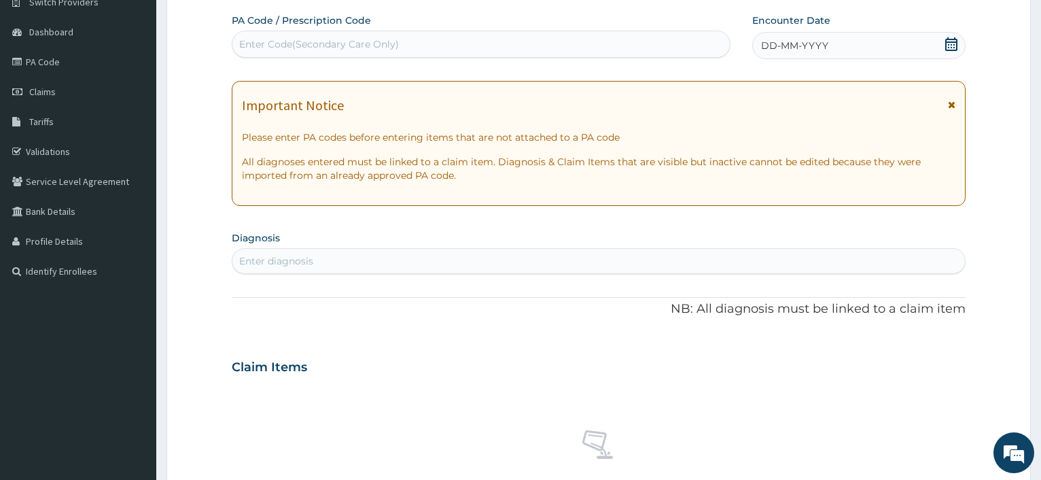
click at [323, 45] on div "Enter Code(Secondary Care Only)" at bounding box center [319, 44] width 160 height 14
click at [284, 35] on div "Enter Code(Secondary Care Only)" at bounding box center [480, 44] width 497 height 22
paste input "PA/BF4D7F"
type input "PA/BF4D7F"
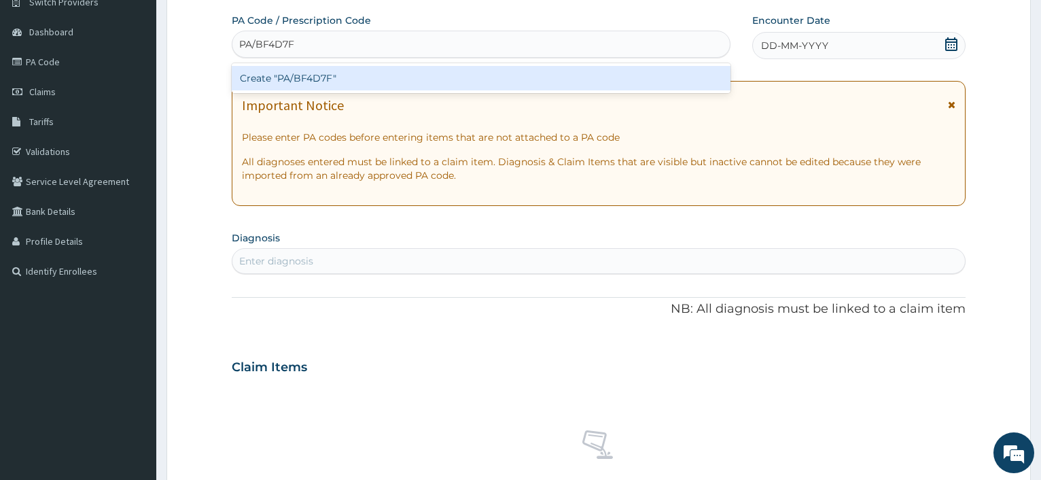
click at [263, 76] on div "Create "PA/BF4D7F"" at bounding box center [481, 78] width 498 height 24
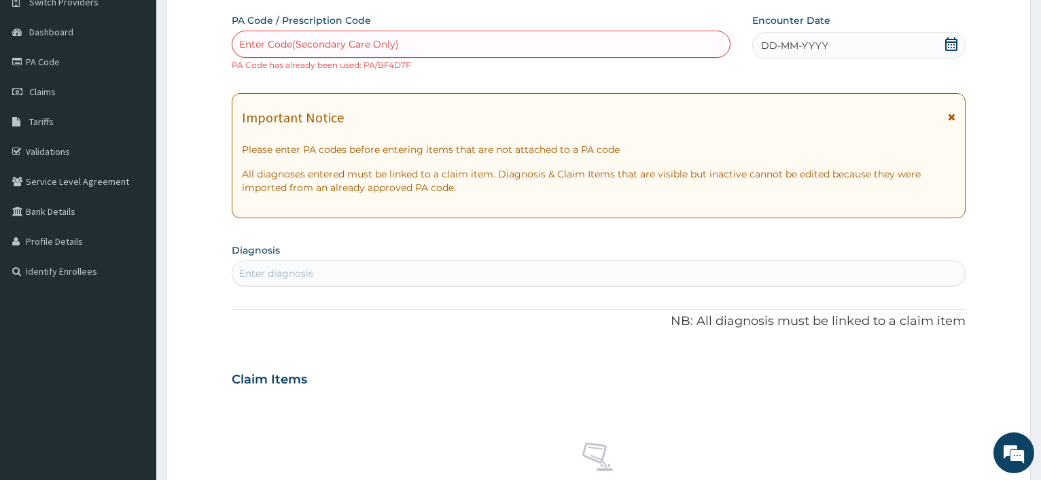
click at [256, 47] on div "Enter Code(Secondary Care Only)" at bounding box center [319, 44] width 160 height 14
paste input "PA/883425"
type input "PA/883425"
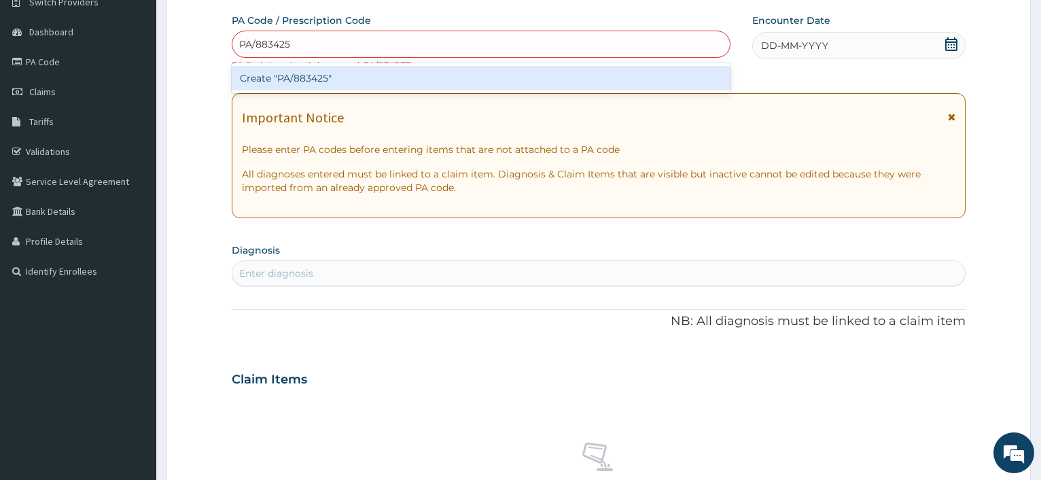
click at [262, 82] on div "Create "PA/883425"" at bounding box center [481, 78] width 498 height 24
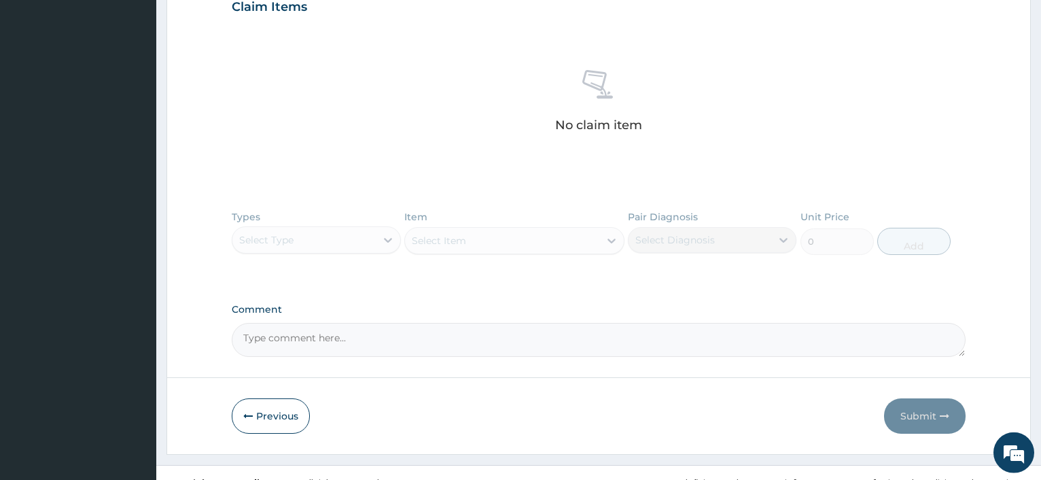
scroll to position [508, 0]
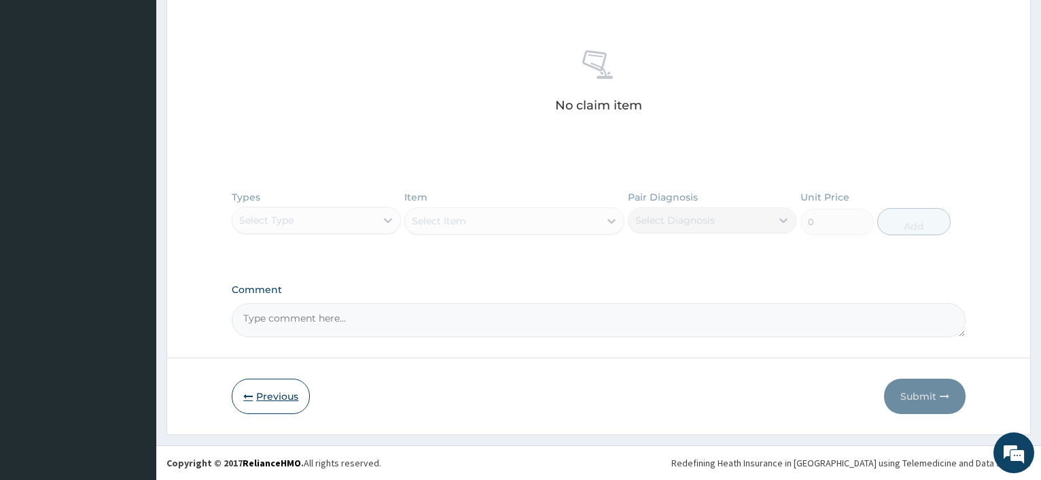
click at [284, 393] on button "Previous" at bounding box center [271, 395] width 78 height 35
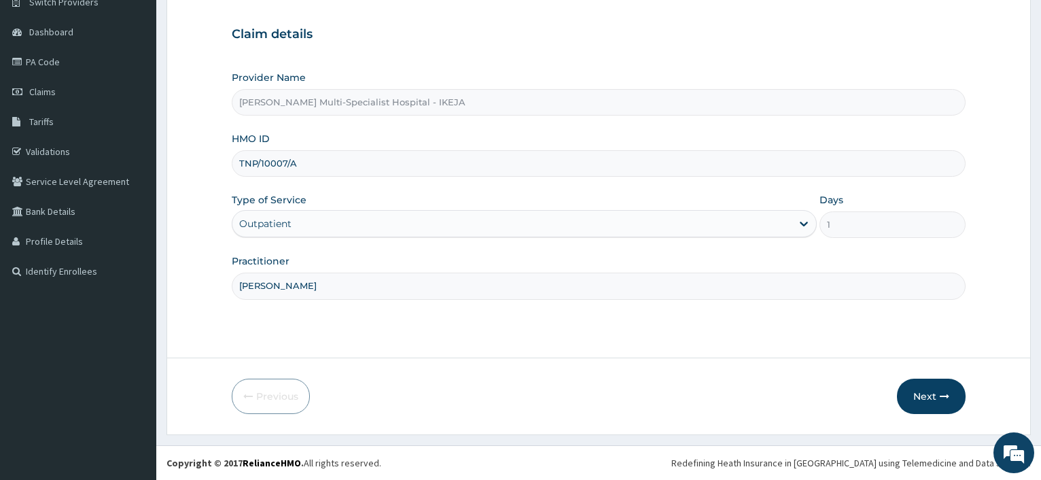
scroll to position [116, 0]
drag, startPoint x: 327, startPoint y: 171, endPoint x: 133, endPoint y: 145, distance: 196.1
click at [232, 150] on input "TNP/10007/A" at bounding box center [599, 163] width 734 height 26
type input "DUP/10024/B"
click at [930, 399] on button "Next" at bounding box center [931, 395] width 69 height 35
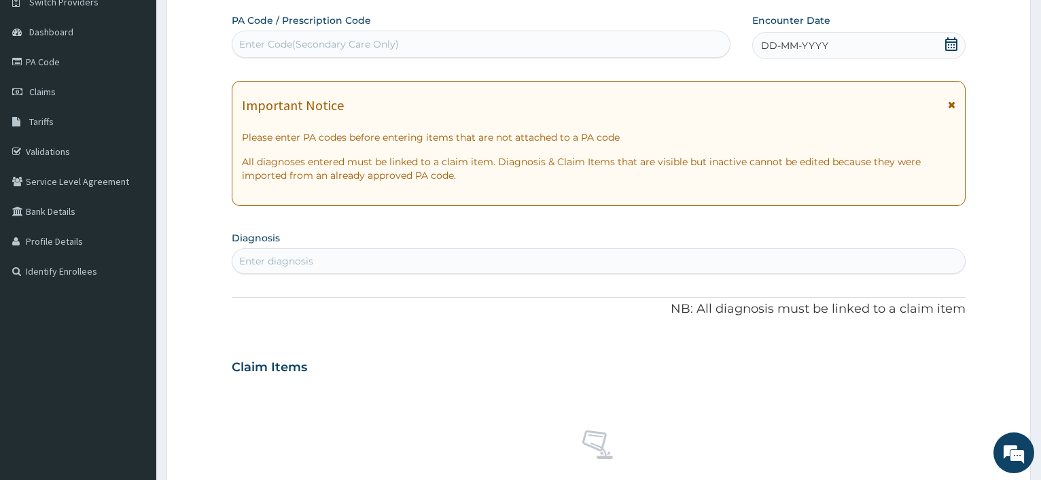
click at [429, 37] on div "Enter Code(Secondary Care Only)" at bounding box center [480, 44] width 497 height 22
type input "PA/D10BC7"
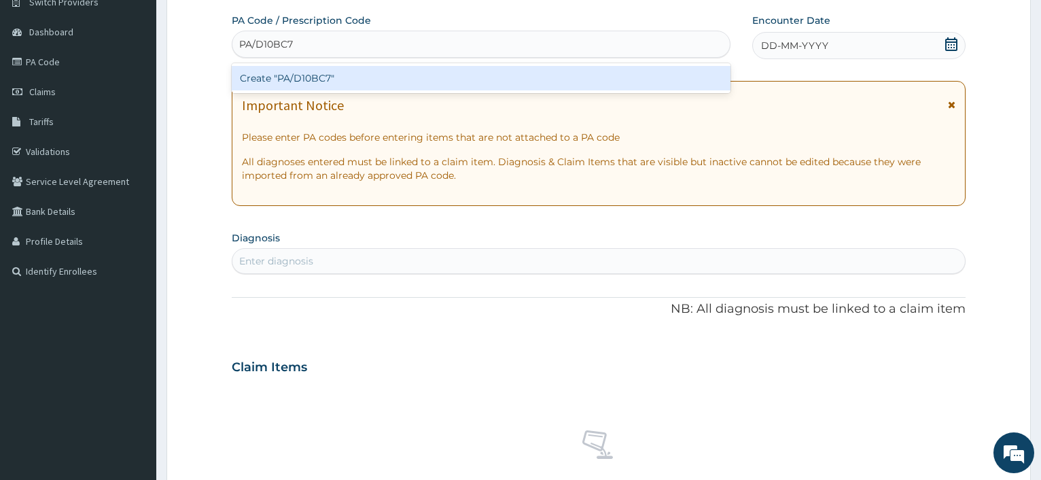
click at [313, 83] on div "Create "PA/D10BC7"" at bounding box center [481, 78] width 498 height 24
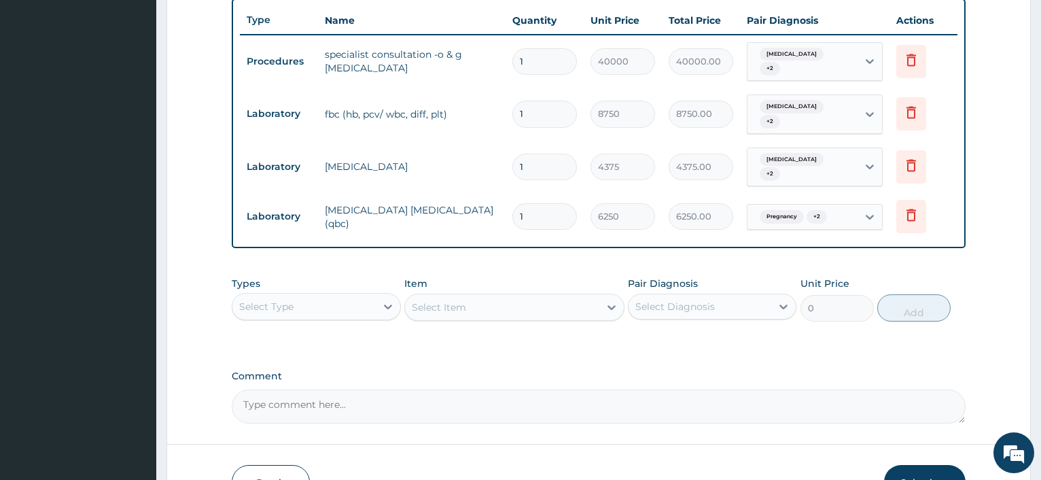
scroll to position [576, 0]
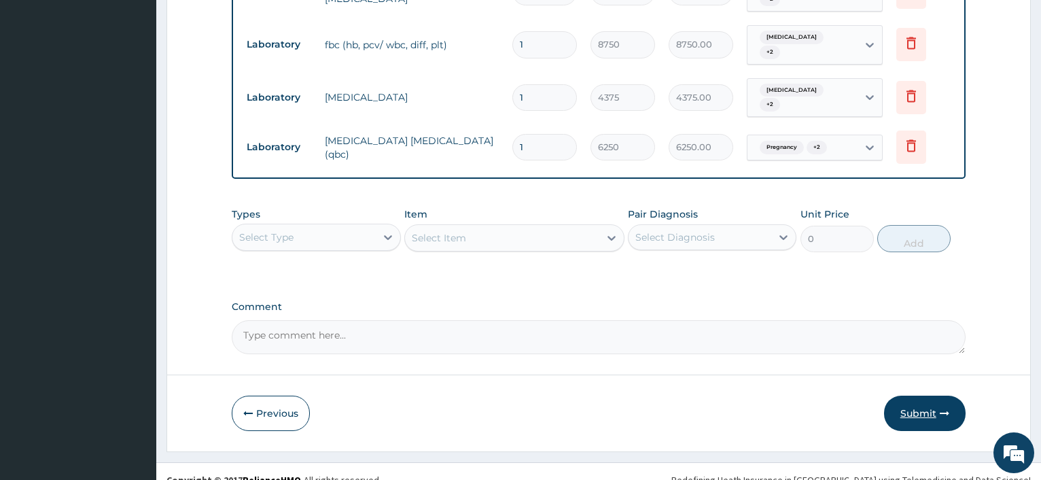
click at [923, 395] on button "Submit" at bounding box center [925, 412] width 82 height 35
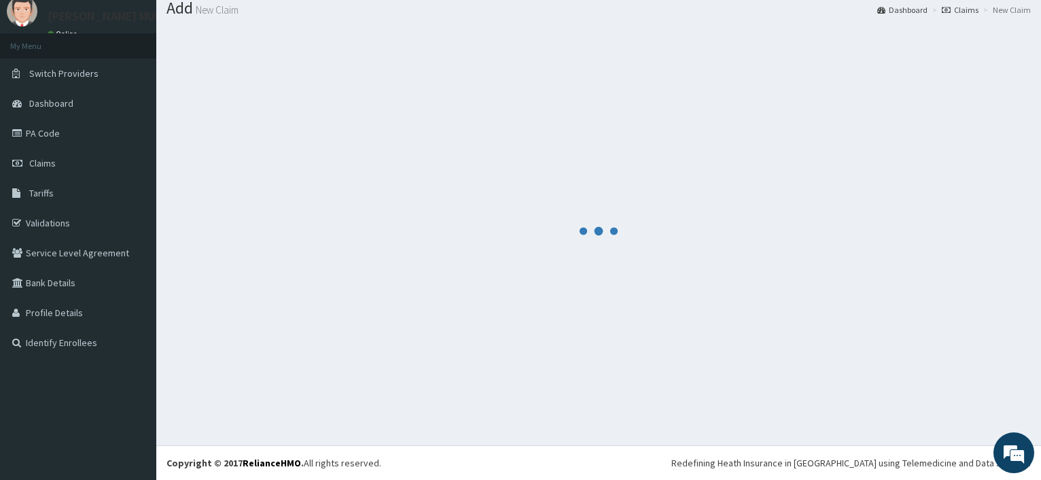
scroll to position [46, 0]
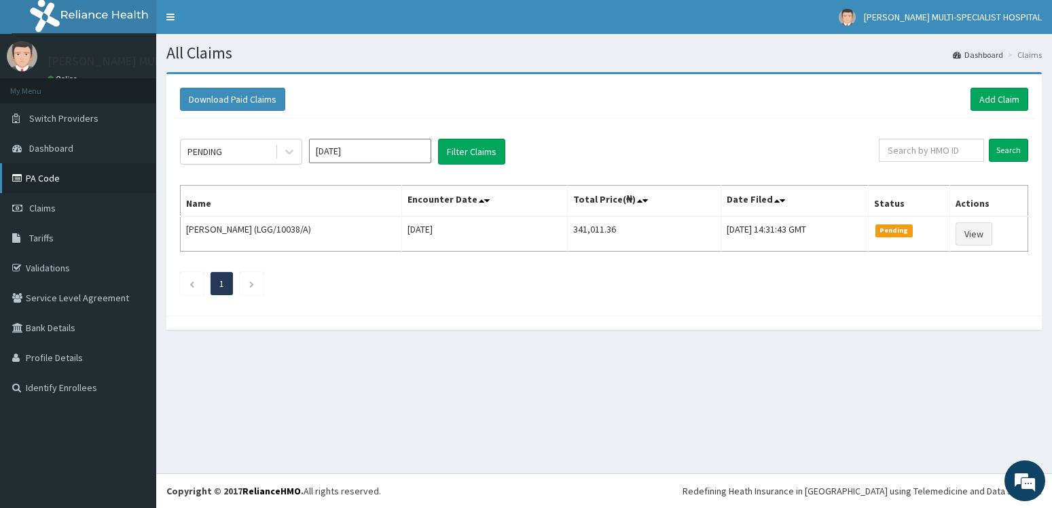
click at [80, 175] on link "PA Code" at bounding box center [78, 178] width 156 height 30
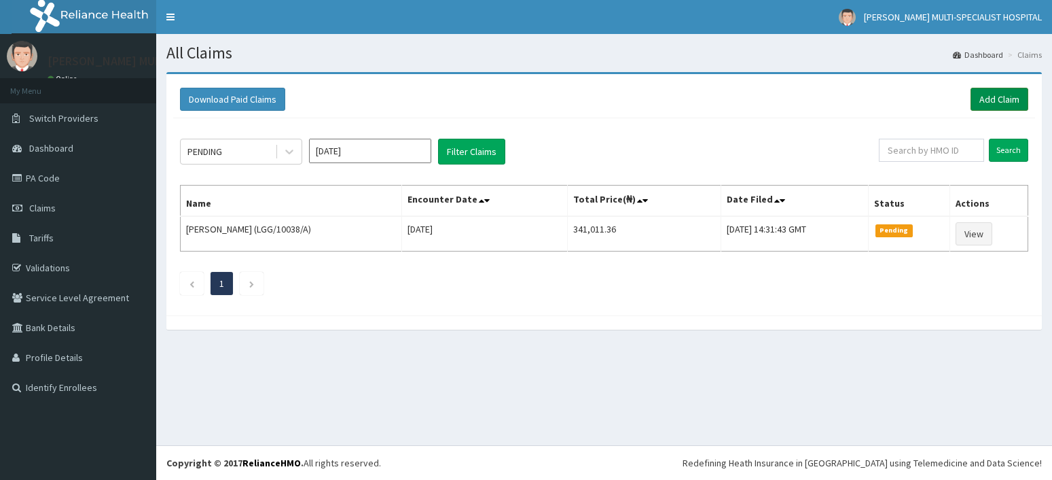
click at [1000, 101] on link "Add Claim" at bounding box center [1000, 99] width 58 height 23
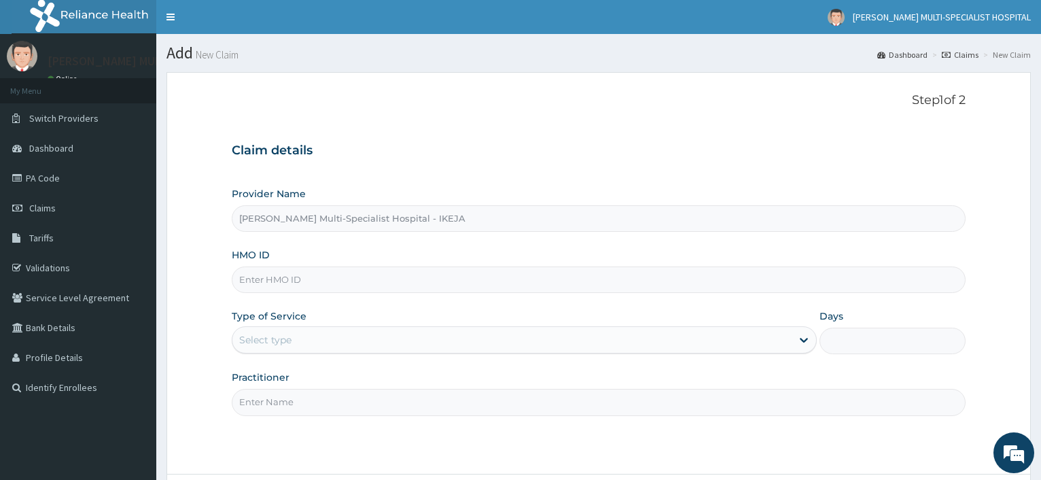
click at [317, 278] on input "HMO ID" at bounding box center [599, 279] width 734 height 26
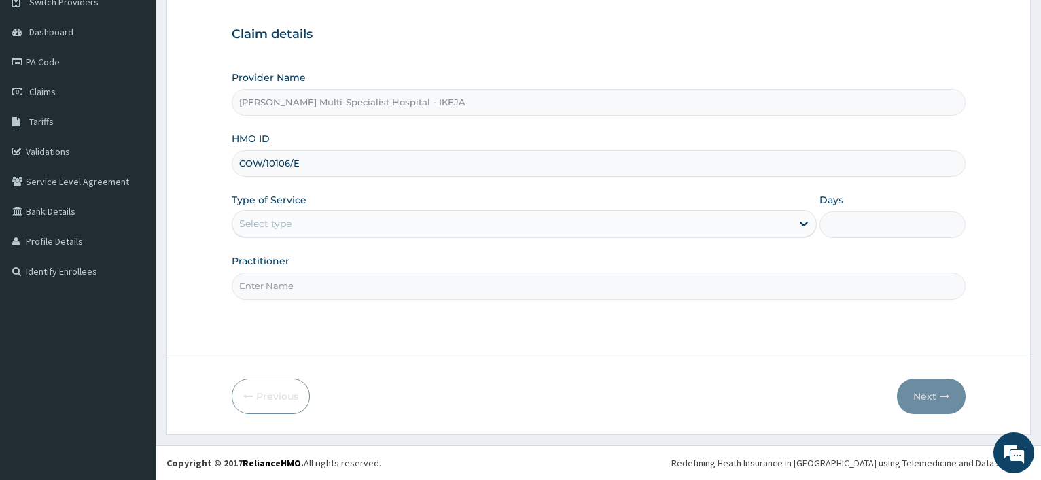
type input "COW/10106/E"
click at [283, 225] on div "Select type" at bounding box center [265, 224] width 52 height 14
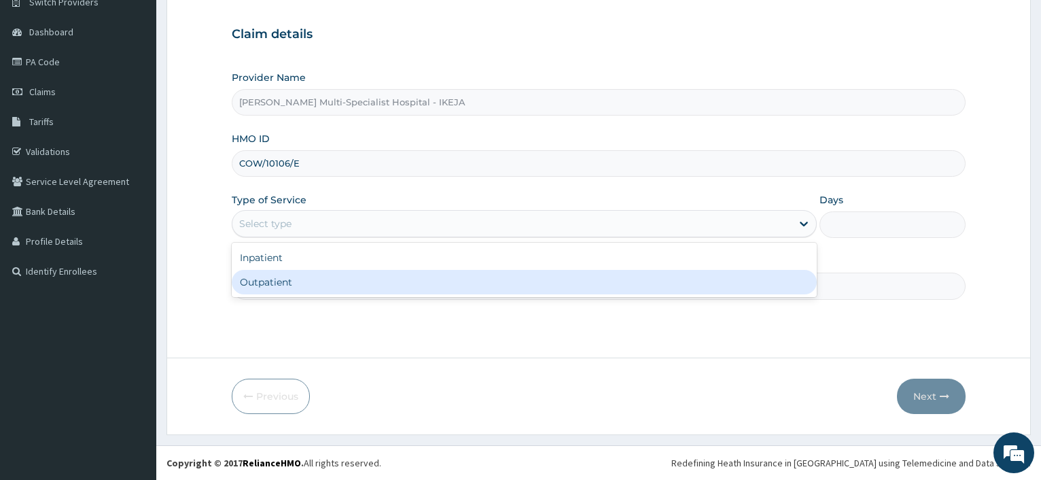
click at [269, 287] on div "Outpatient" at bounding box center [524, 282] width 584 height 24
type input "1"
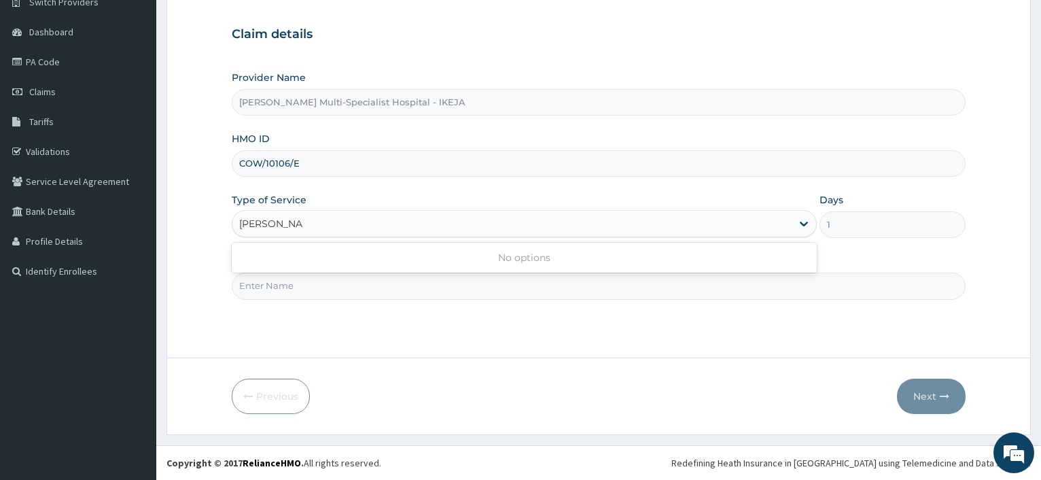
type input "[PERSON_NAME]"
drag, startPoint x: 226, startPoint y: 295, endPoint x: 202, endPoint y: 281, distance: 27.4
click at [224, 294] on form "Step 1 of 2 Claim details Provider Name [PERSON_NAME] Multi-Specialist Hospital…" at bounding box center [598, 195] width 864 height 479
click at [322, 224] on div "Outpatient" at bounding box center [511, 224] width 558 height 22
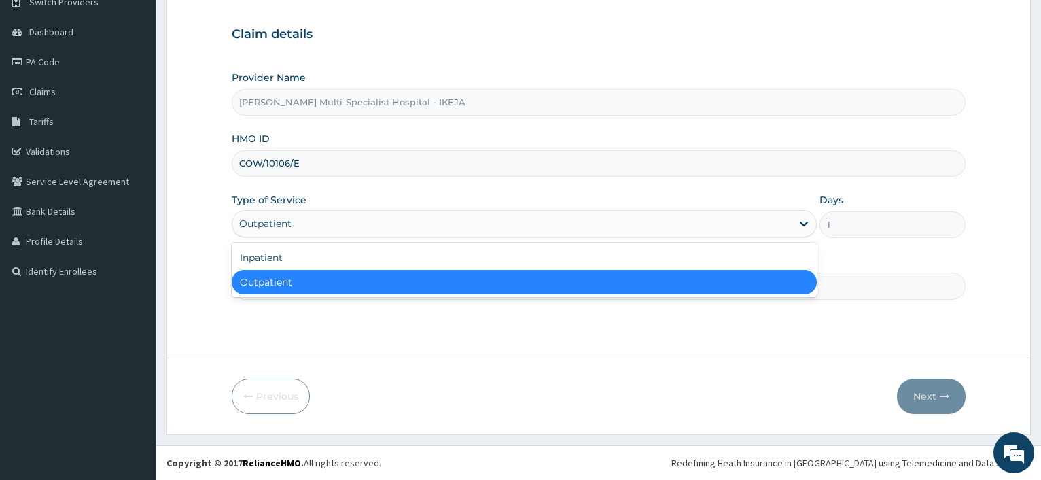
click at [313, 286] on div "Outpatient" at bounding box center [524, 282] width 584 height 24
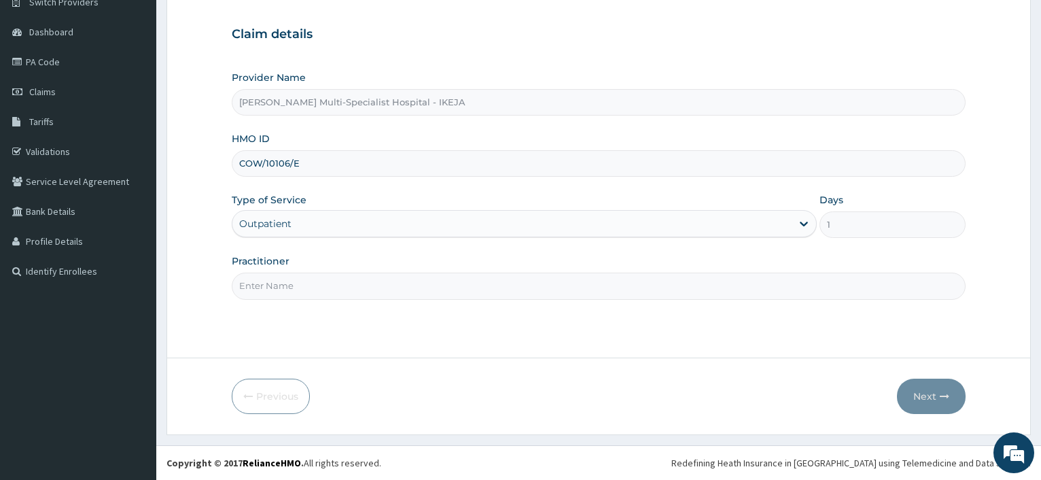
click at [306, 296] on input "Practitioner" at bounding box center [599, 285] width 734 height 26
type input "[PERSON_NAME]"
click at [924, 398] on button "Next" at bounding box center [931, 395] width 69 height 35
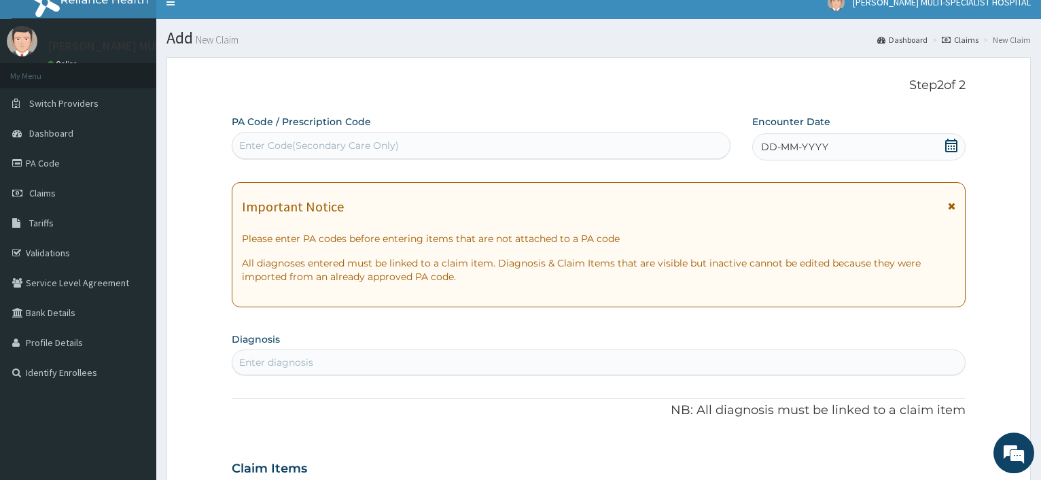
scroll to position [0, 0]
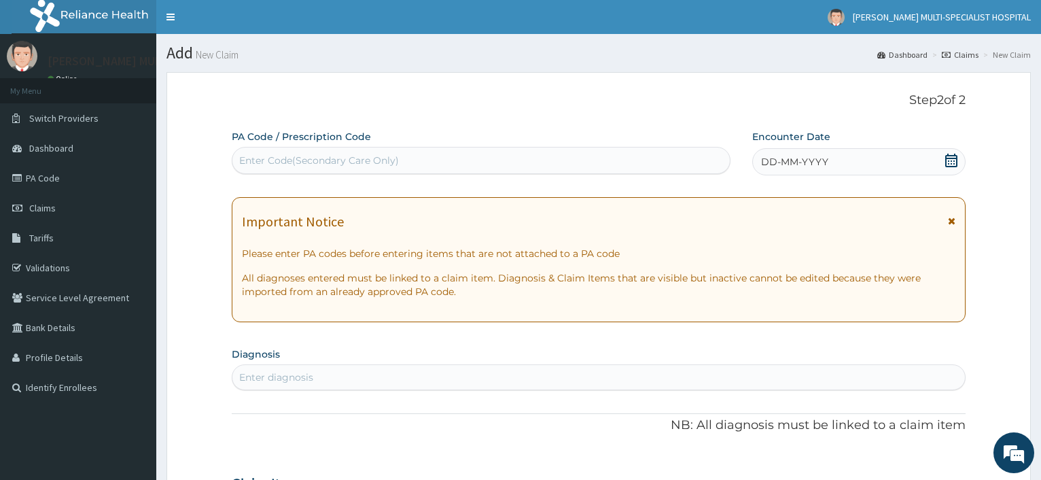
click at [298, 162] on div "Enter Code(Secondary Care Only)" at bounding box center [319, 161] width 160 height 14
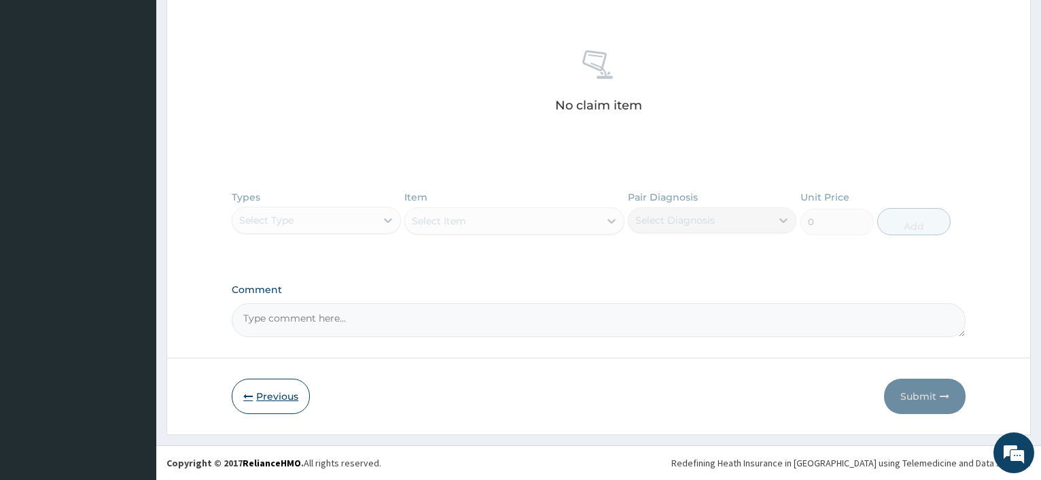
click at [277, 396] on button "Previous" at bounding box center [271, 395] width 78 height 35
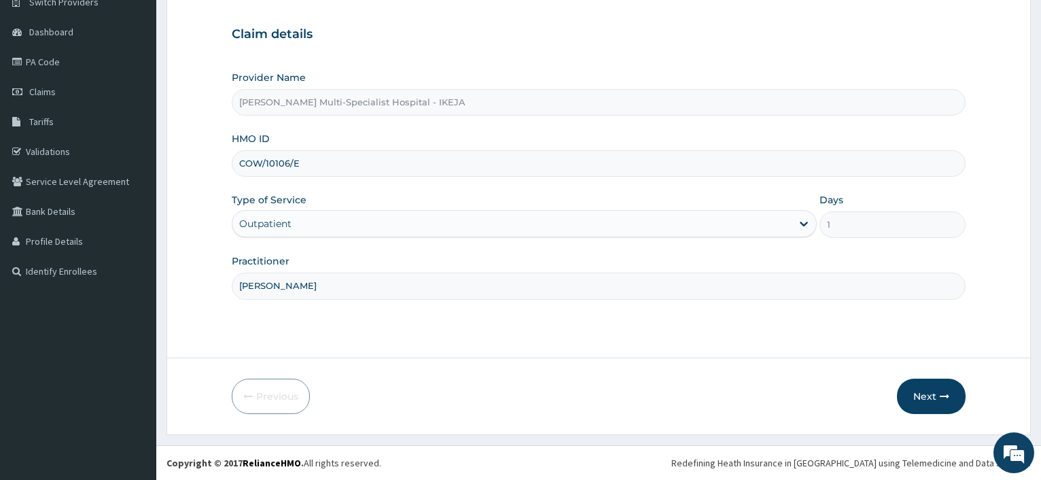
drag, startPoint x: 299, startPoint y: 166, endPoint x: 238, endPoint y: 167, distance: 60.5
click at [238, 167] on input "COW/10106/E" at bounding box center [599, 163] width 734 height 26
click at [914, 397] on button "Next" at bounding box center [931, 395] width 69 height 35
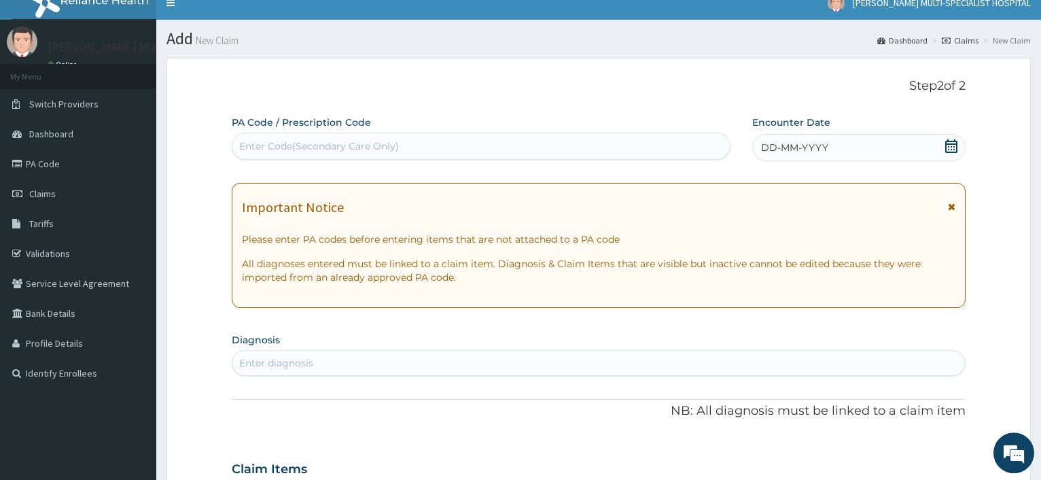
scroll to position [0, 0]
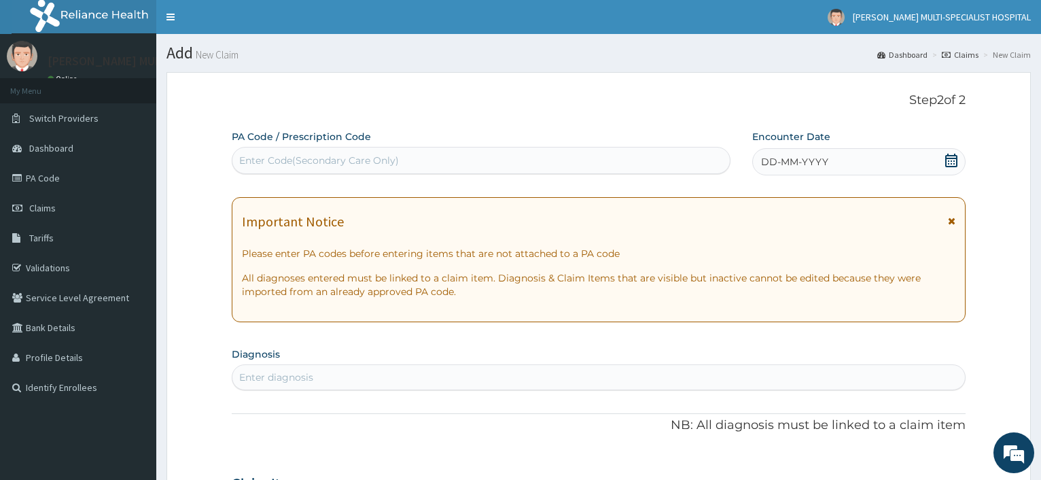
click at [334, 158] on div "Enter Code(Secondary Care Only)" at bounding box center [319, 161] width 160 height 14
paste input "PA/5DEBCE"
type input "PA/5DEBCE"
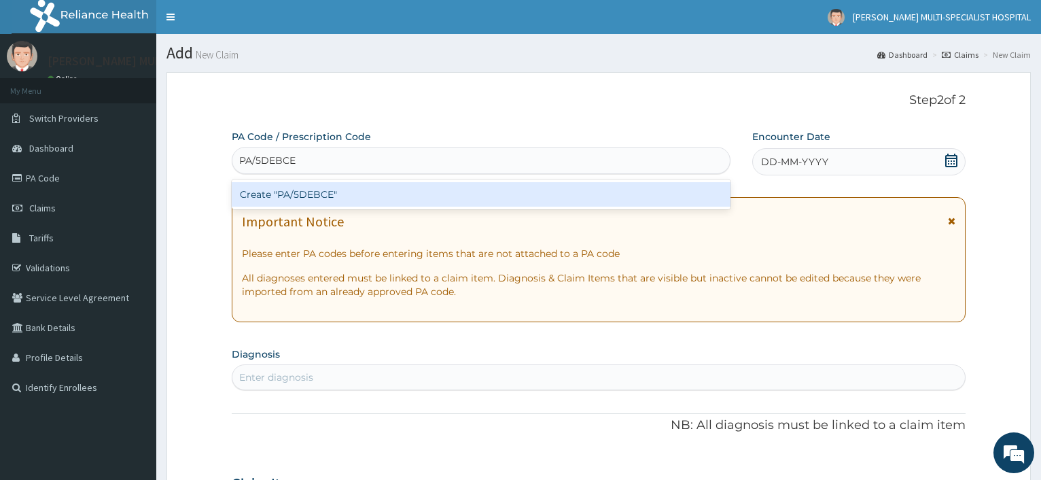
click at [316, 191] on div "Create "PA/5DEBCE"" at bounding box center [481, 194] width 498 height 24
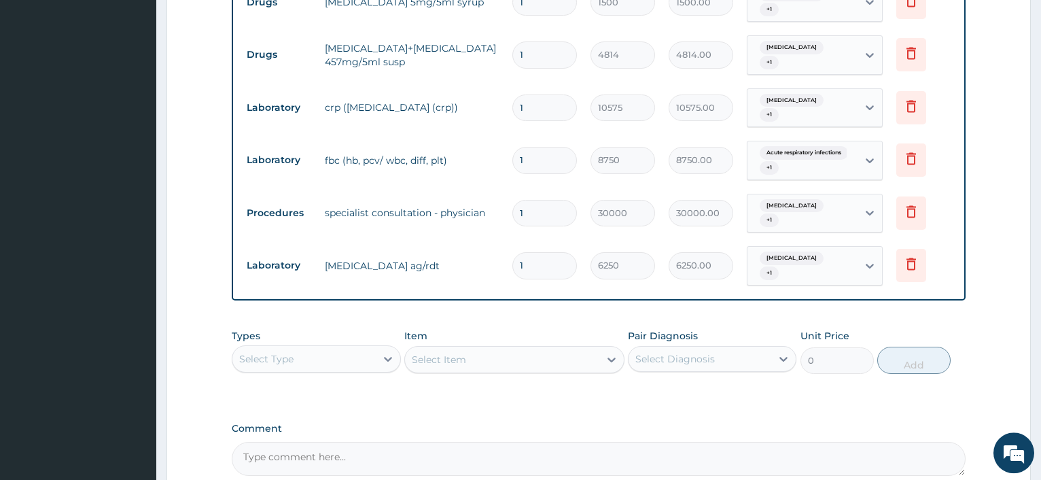
scroll to position [675, 0]
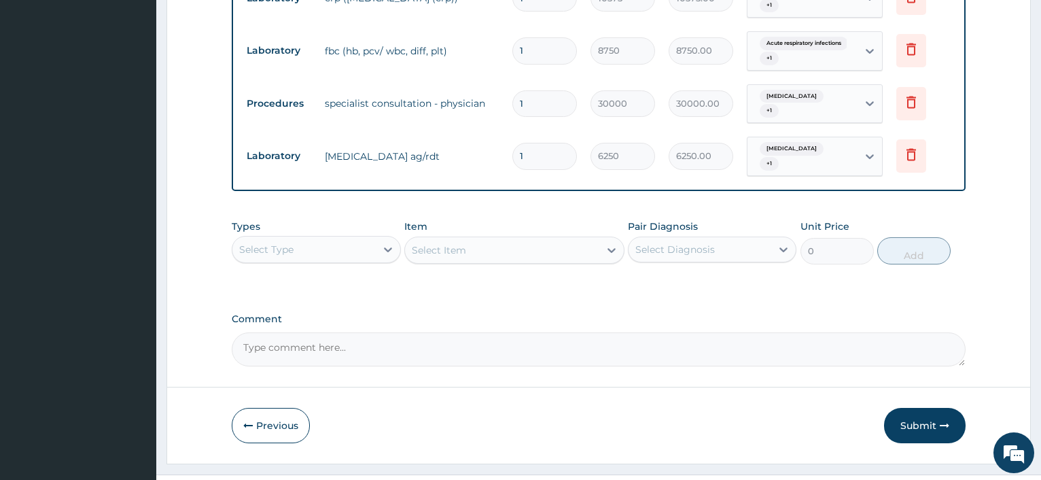
click at [921, 408] on button "Submit" at bounding box center [925, 425] width 82 height 35
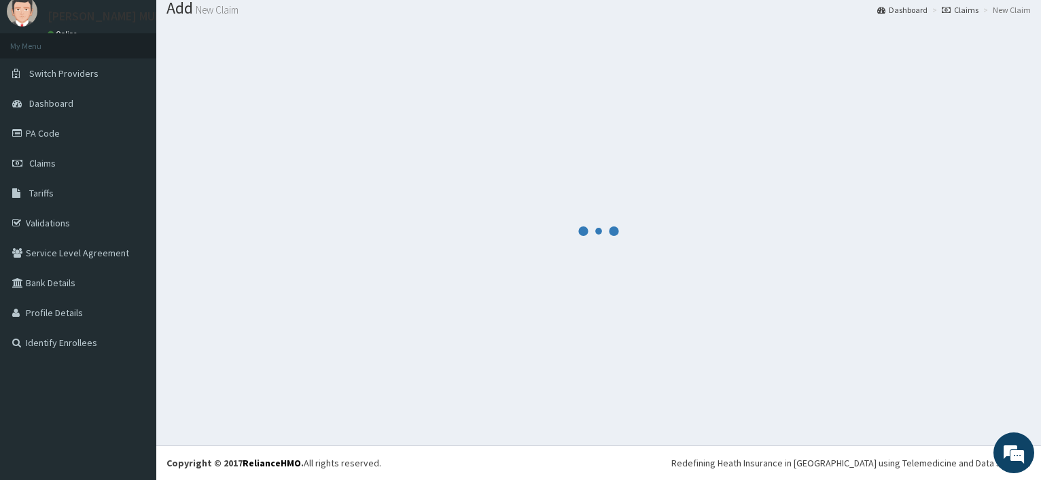
scroll to position [0, 0]
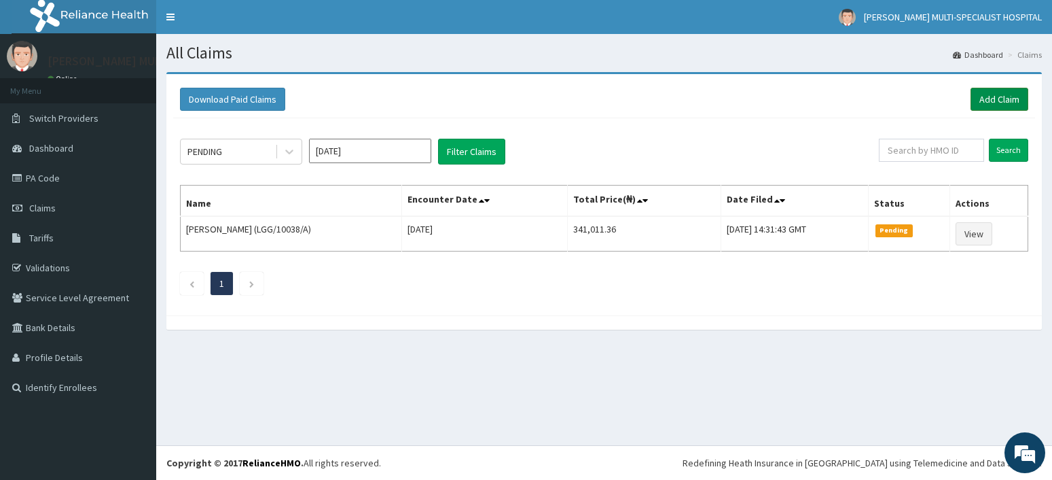
click at [1010, 93] on link "Add Claim" at bounding box center [1000, 99] width 58 height 23
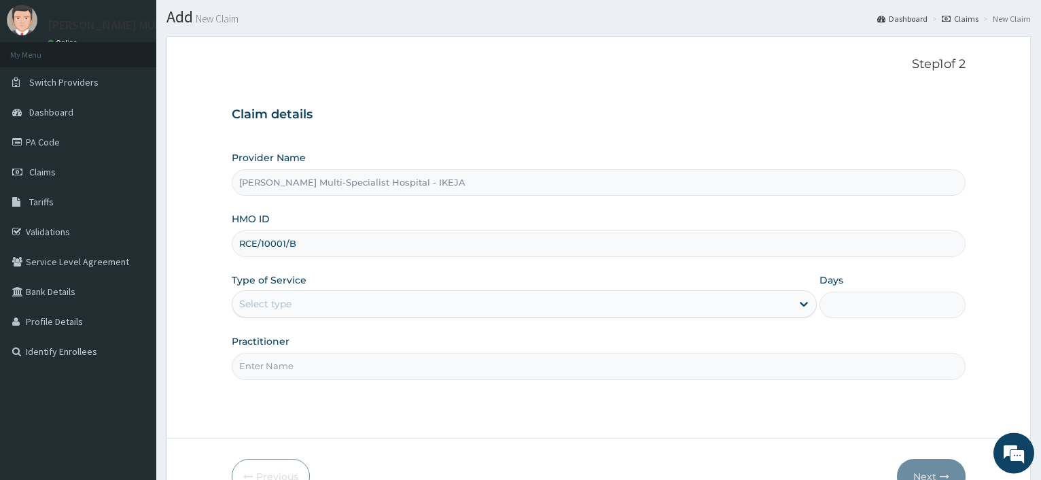
scroll to position [69, 0]
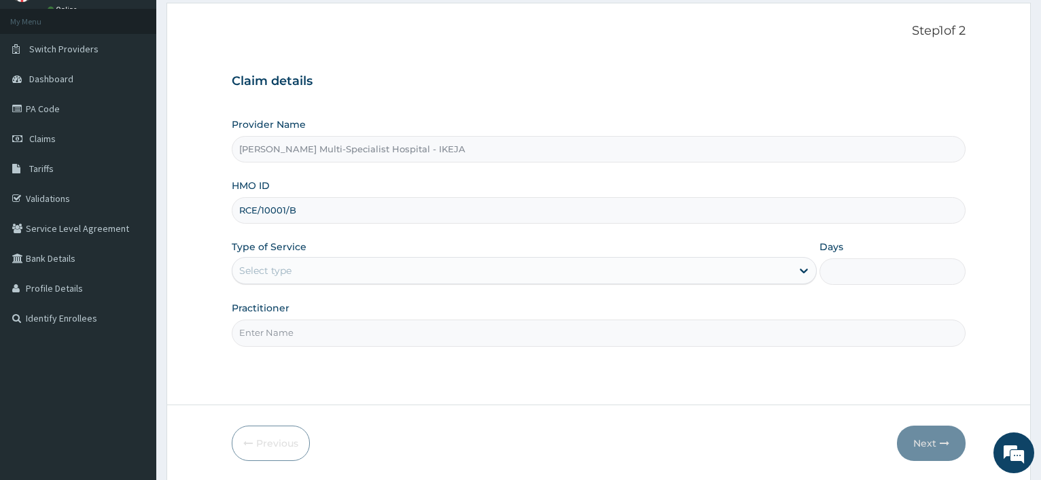
type input "RCE/10001/B"
click at [289, 279] on div "Select type" at bounding box center [511, 271] width 558 height 22
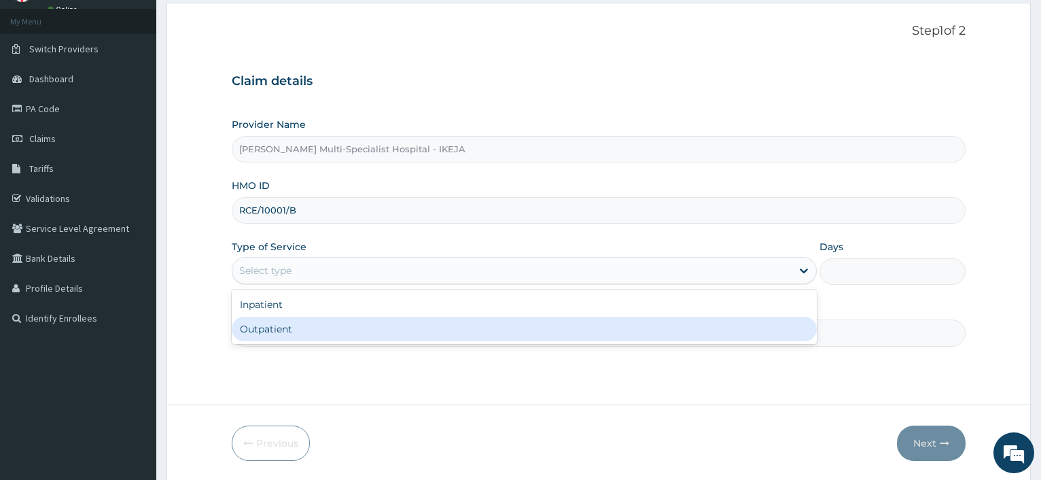
click at [280, 328] on div "Outpatient" at bounding box center [524, 329] width 584 height 24
type input "1"
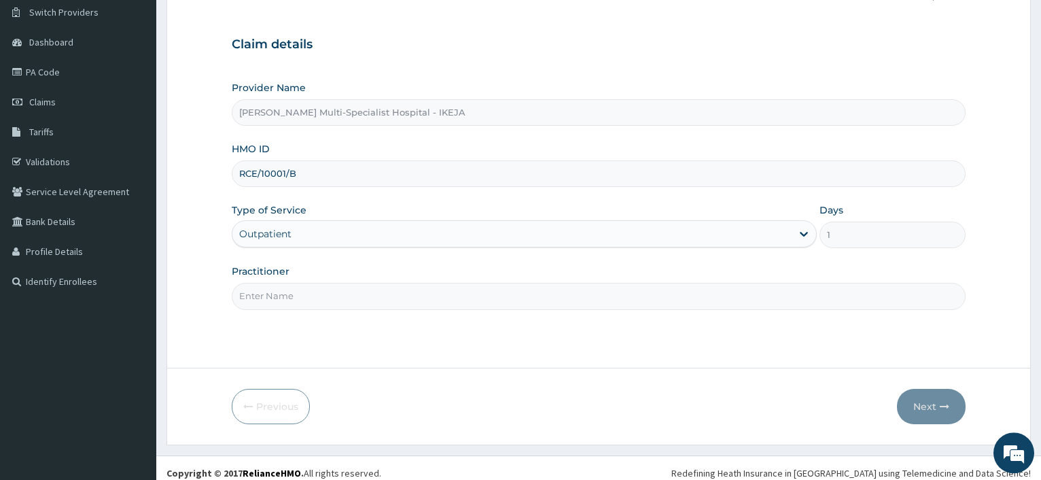
scroll to position [116, 0]
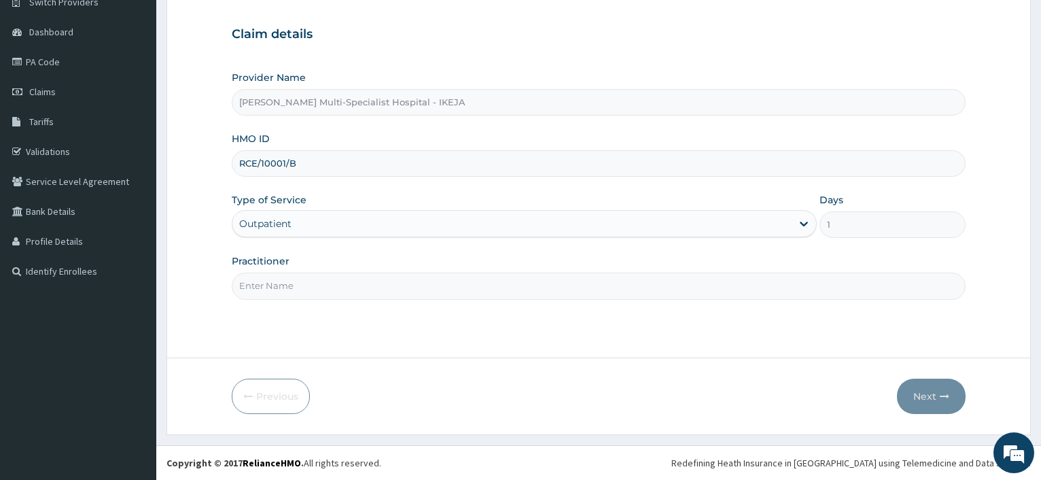
click at [285, 286] on input "Practitioner" at bounding box center [599, 285] width 734 height 26
type input "[PERSON_NAME]"
click at [927, 393] on button "Next" at bounding box center [931, 395] width 69 height 35
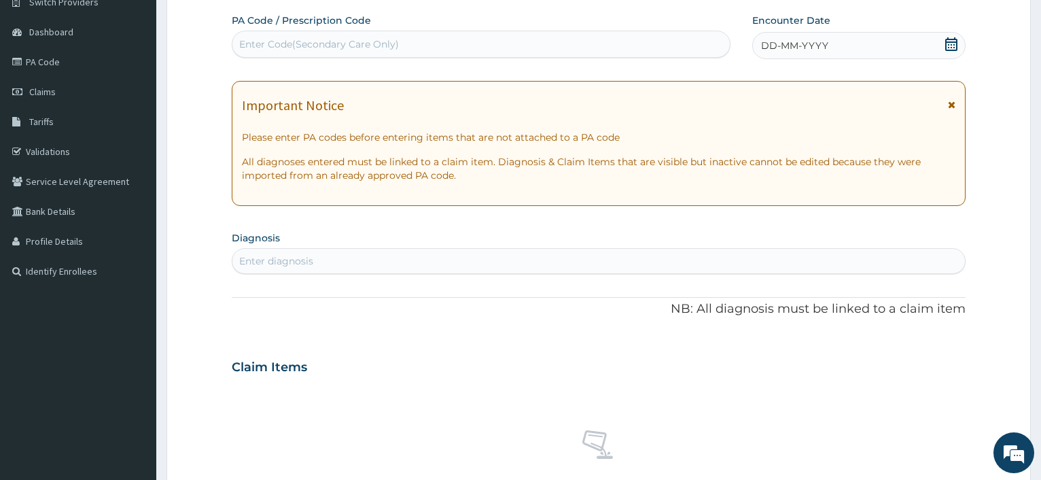
click at [274, 50] on div "Enter Code(Secondary Care Only)" at bounding box center [319, 44] width 160 height 14
type input "D"
type input "PA/153673"
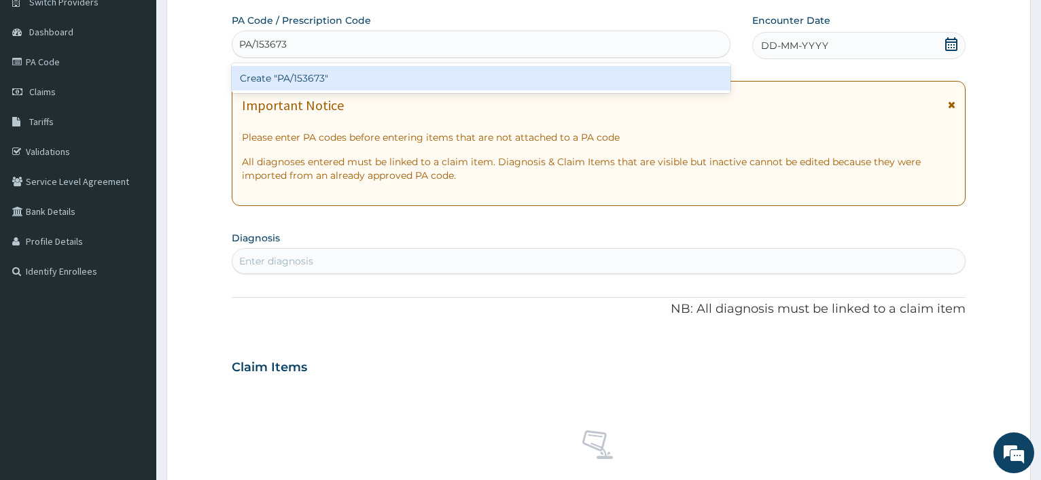
click at [292, 84] on div "Create "PA/153673"" at bounding box center [481, 78] width 498 height 24
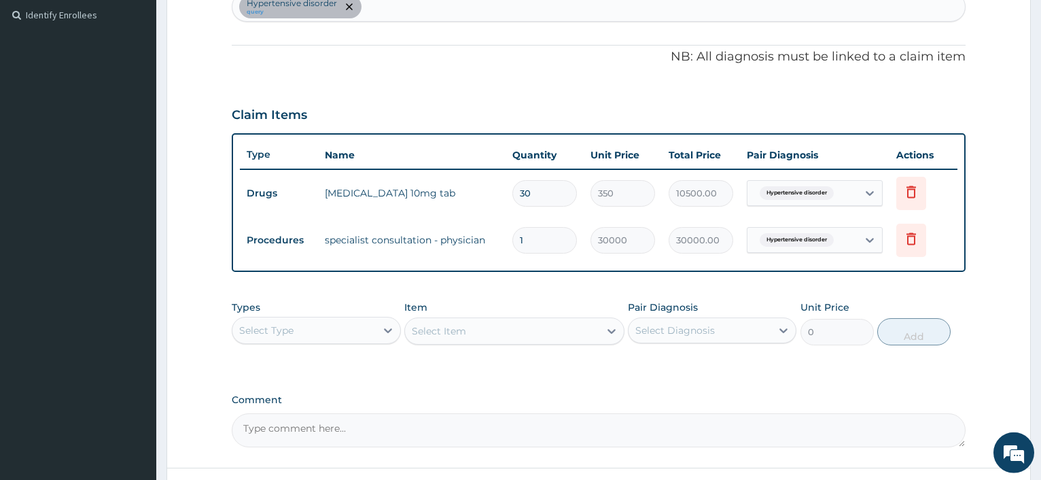
scroll to position [482, 0]
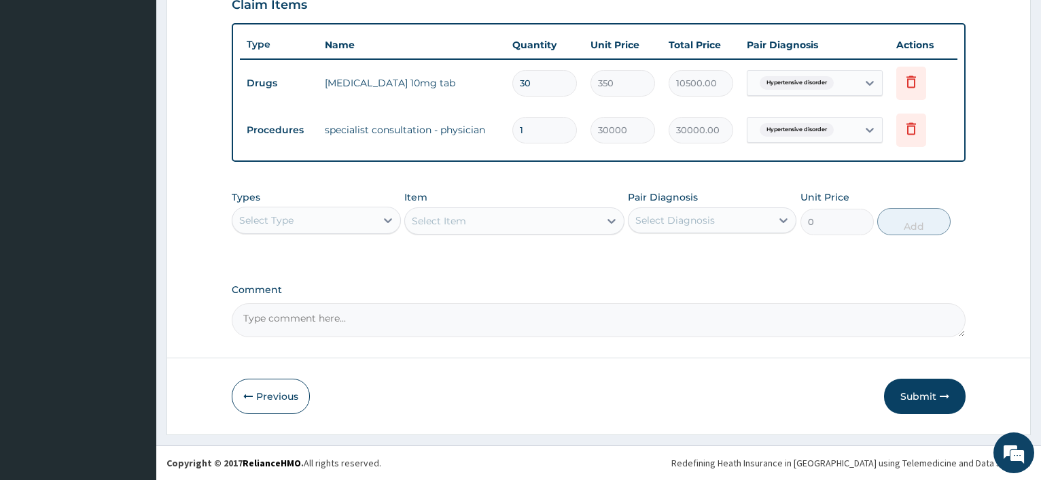
drag, startPoint x: 942, startPoint y: 383, endPoint x: 935, endPoint y: 391, distance: 11.6
click at [942, 386] on button "Submit" at bounding box center [925, 395] width 82 height 35
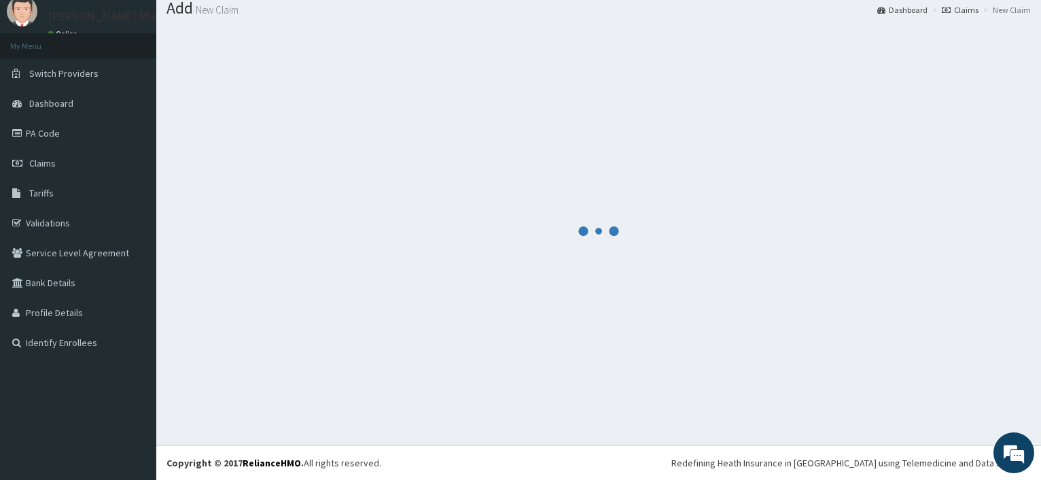
scroll to position [46, 0]
click at [922, 400] on div at bounding box center [598, 231] width 864 height 408
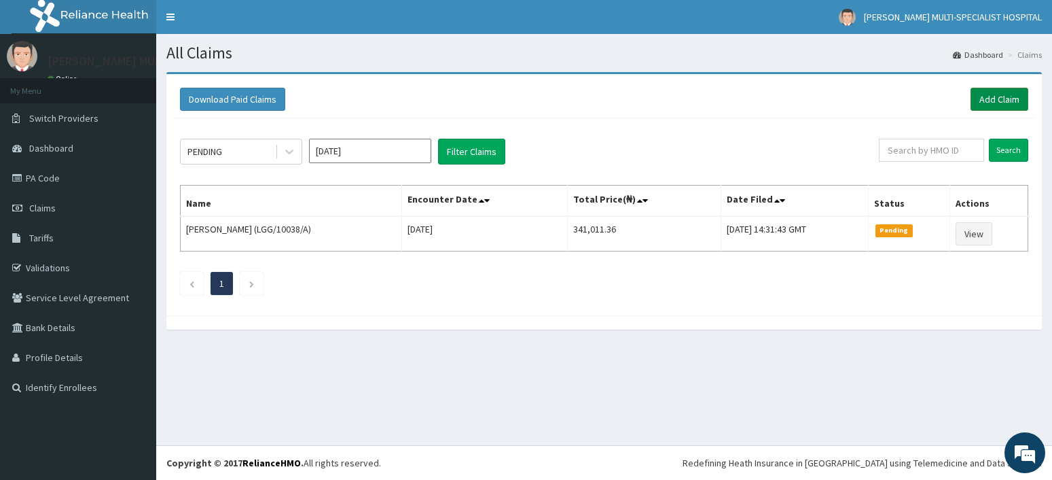
click at [1007, 104] on link "Add Claim" at bounding box center [1000, 99] width 58 height 23
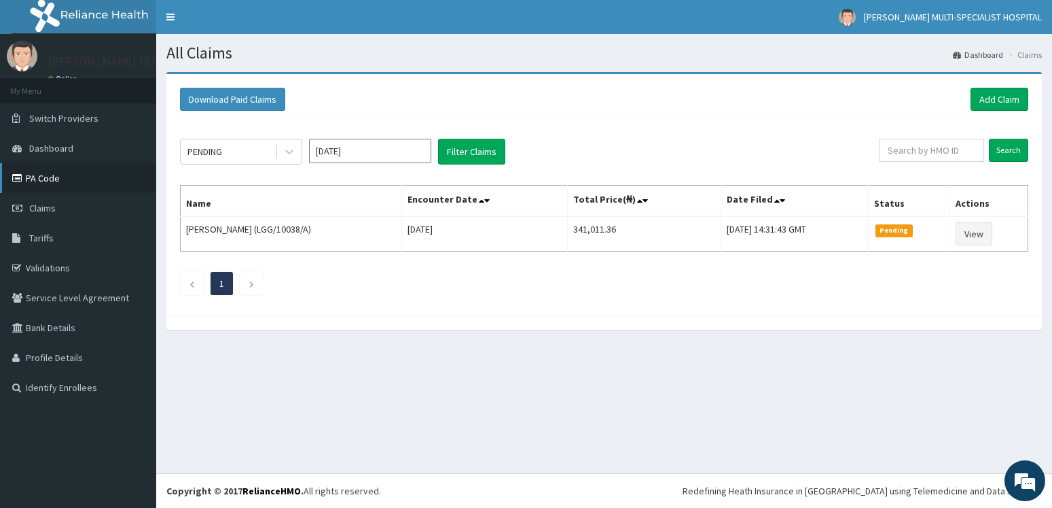
click at [52, 179] on link "PA Code" at bounding box center [78, 178] width 156 height 30
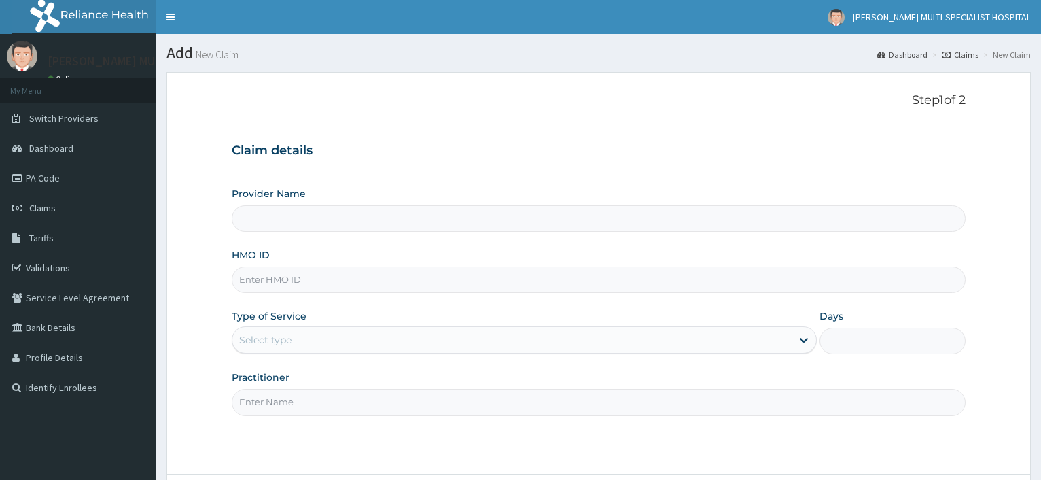
type input "[PERSON_NAME] Multi-Specialist Hospital - IKEJA"
click at [351, 287] on input "HMO ID" at bounding box center [599, 279] width 734 height 26
click at [293, 274] on input "HMO ID" at bounding box center [599, 279] width 734 height 26
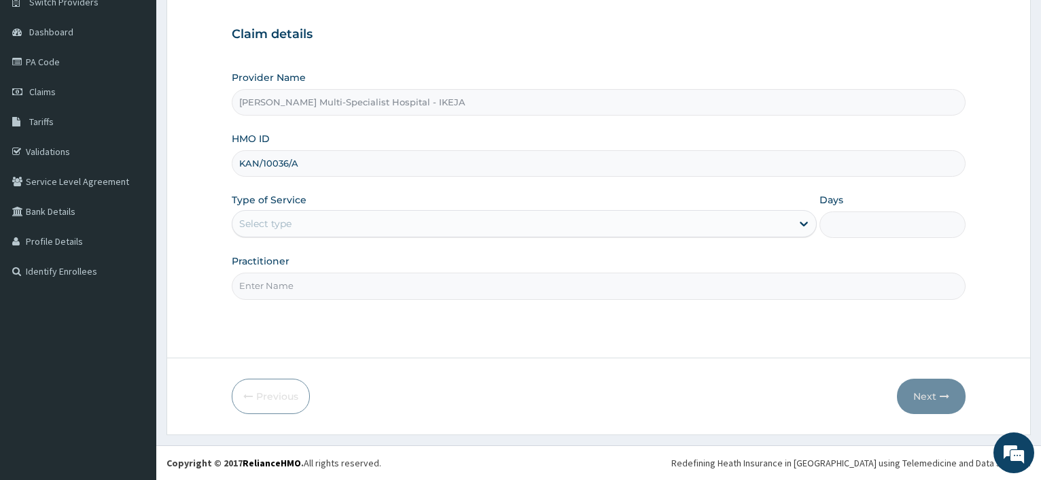
type input "KAN/10036/A"
click at [310, 225] on div "Select type" at bounding box center [511, 224] width 558 height 22
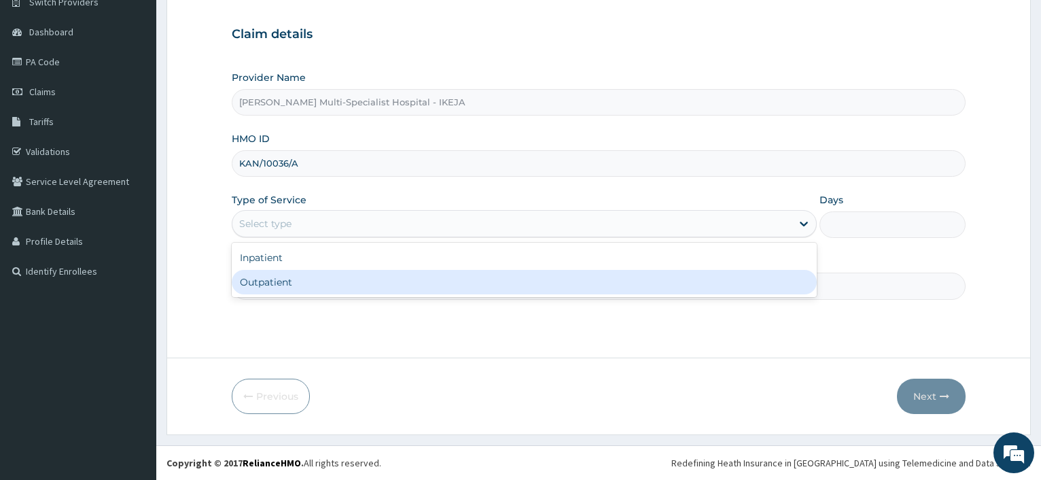
click at [304, 281] on div "Outpatient" at bounding box center [524, 282] width 584 height 24
type input "1"
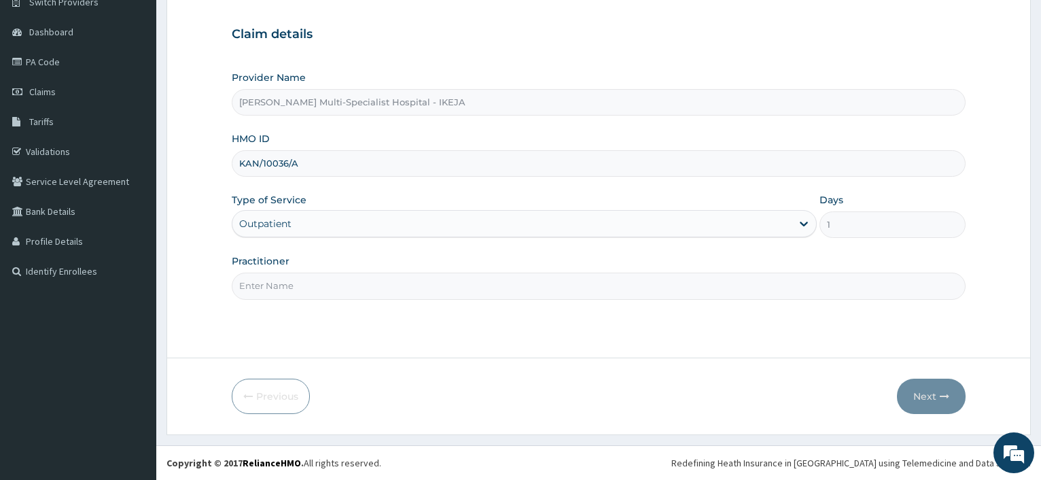
click at [304, 281] on input "Practitioner" at bounding box center [599, 285] width 734 height 26
type input "DR [PERSON_NAME]"
click at [941, 399] on icon "button" at bounding box center [945, 396] width 10 height 10
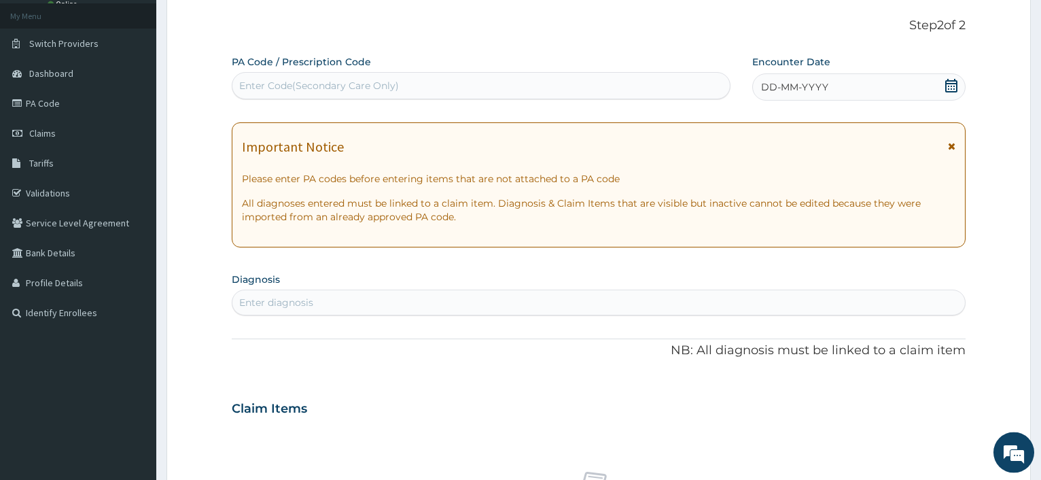
scroll to position [47, 0]
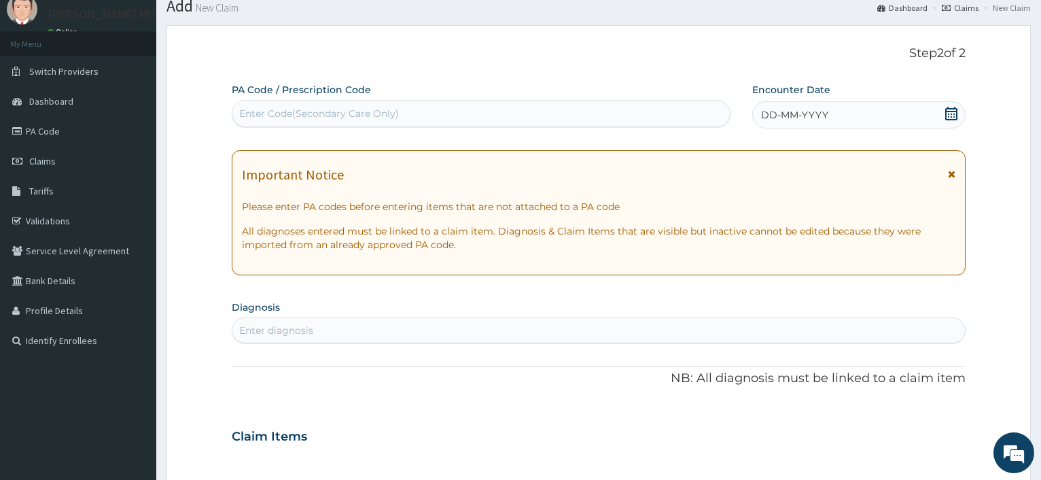
click at [346, 117] on div "Enter Code(Secondary Care Only)" at bounding box center [319, 114] width 160 height 14
type input "PA/4BA0BD"
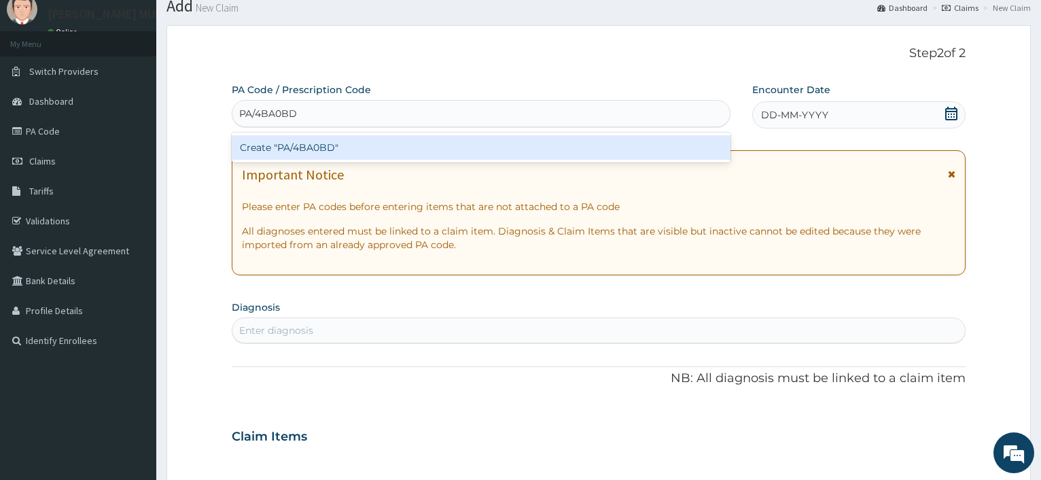
click at [312, 145] on div "Create "PA/4BA0BD"" at bounding box center [481, 147] width 498 height 24
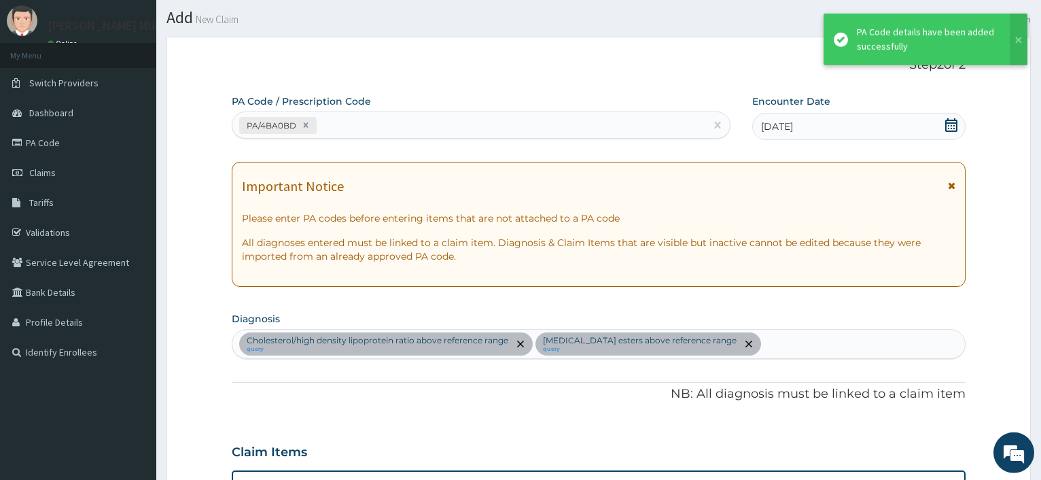
scroll to position [0, 0]
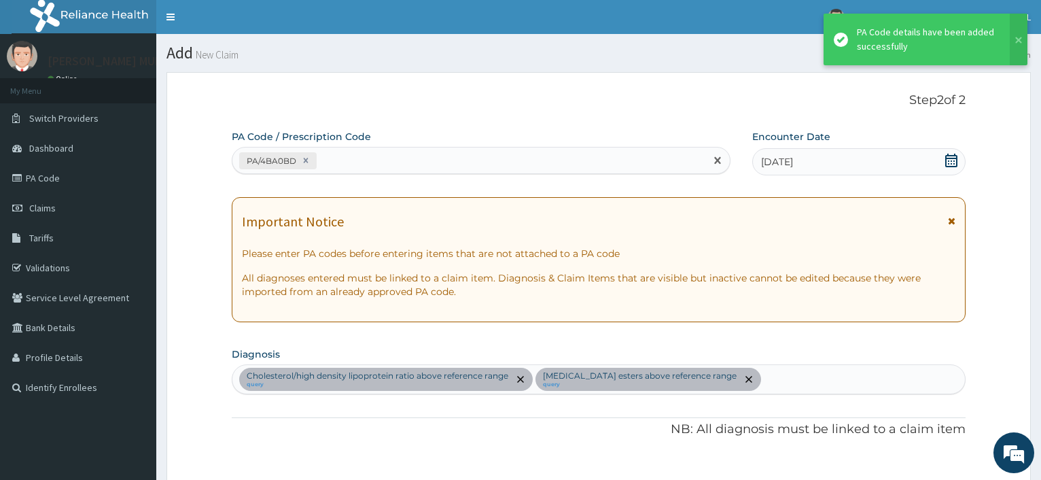
click at [350, 156] on div "PA/4BA0BD" at bounding box center [468, 160] width 472 height 22
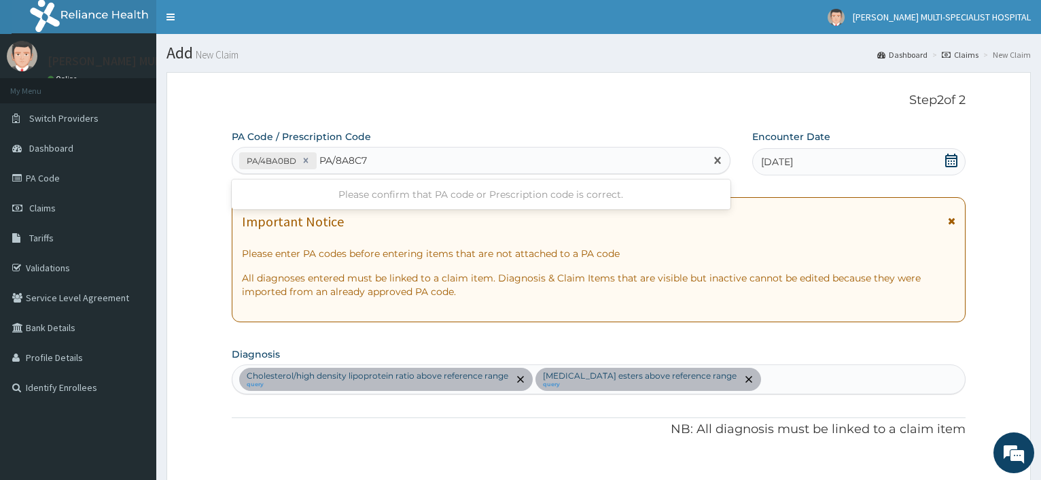
type input "PA/8A8C70"
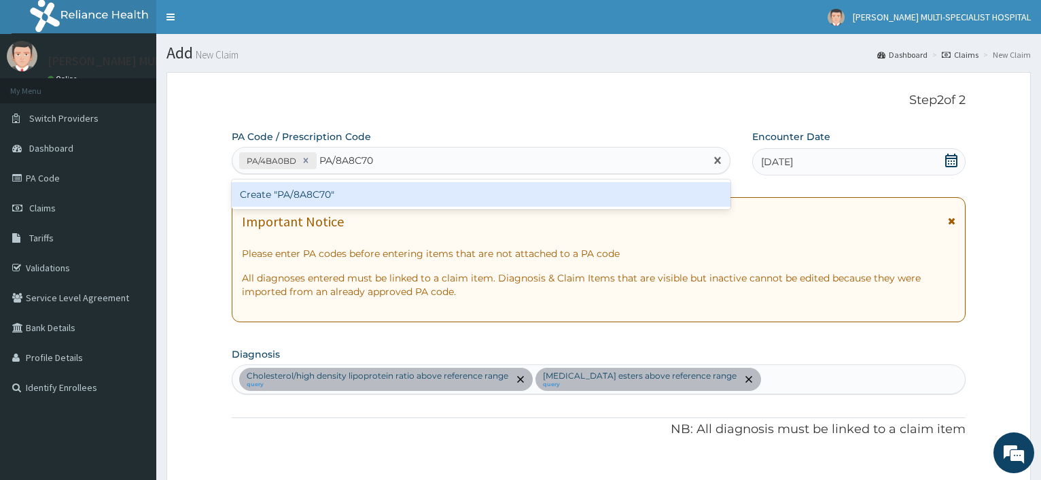
click at [319, 194] on div "Create "PA/8A8C70"" at bounding box center [481, 194] width 498 height 24
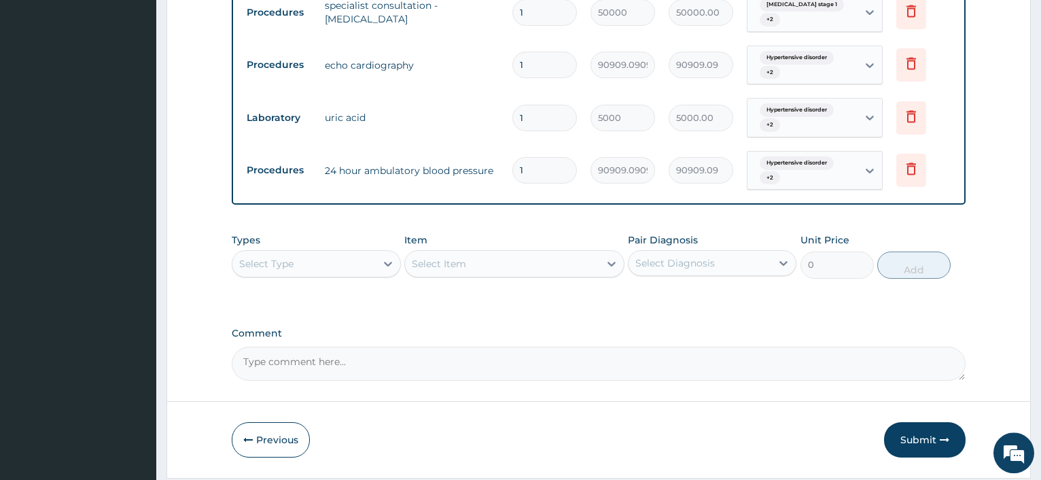
scroll to position [730, 0]
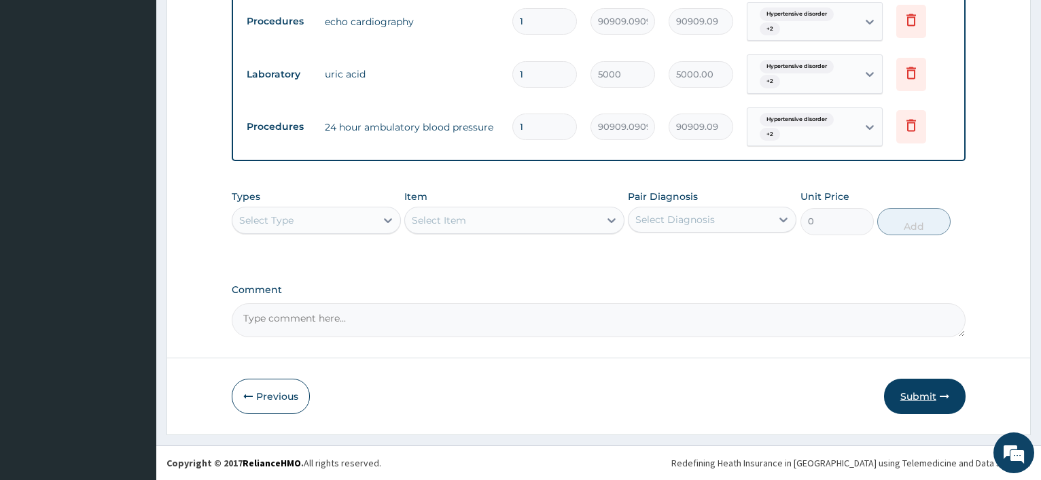
click at [914, 393] on button "Submit" at bounding box center [925, 395] width 82 height 35
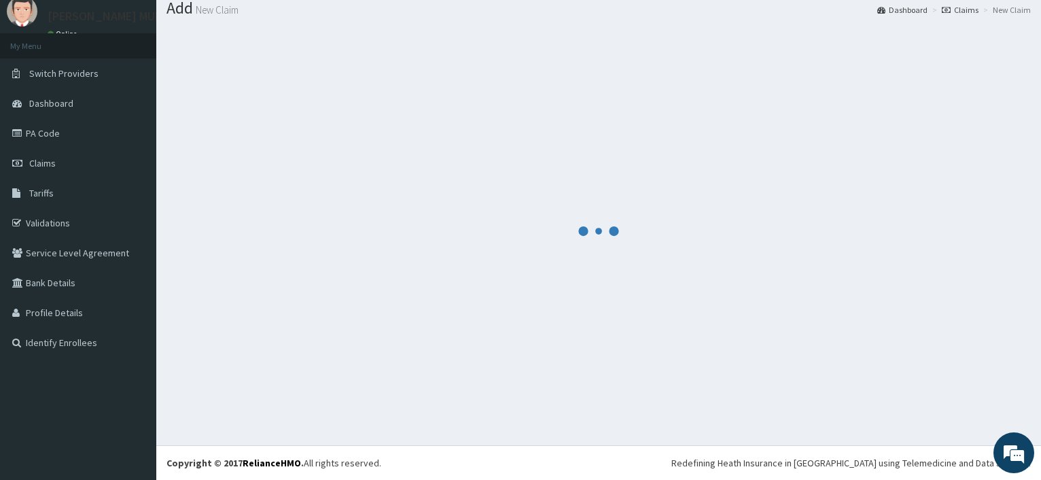
scroll to position [46, 0]
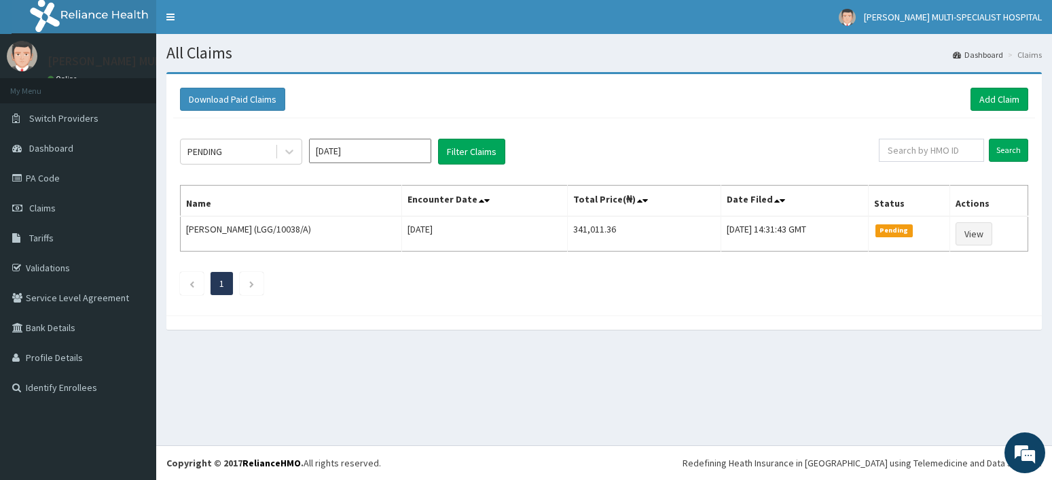
click at [1010, 81] on div "Download Paid Claims Add Claim × Note you can only download claims within a max…" at bounding box center [604, 194] width 876 height 241
click at [1000, 93] on link "Add Claim" at bounding box center [1000, 99] width 58 height 23
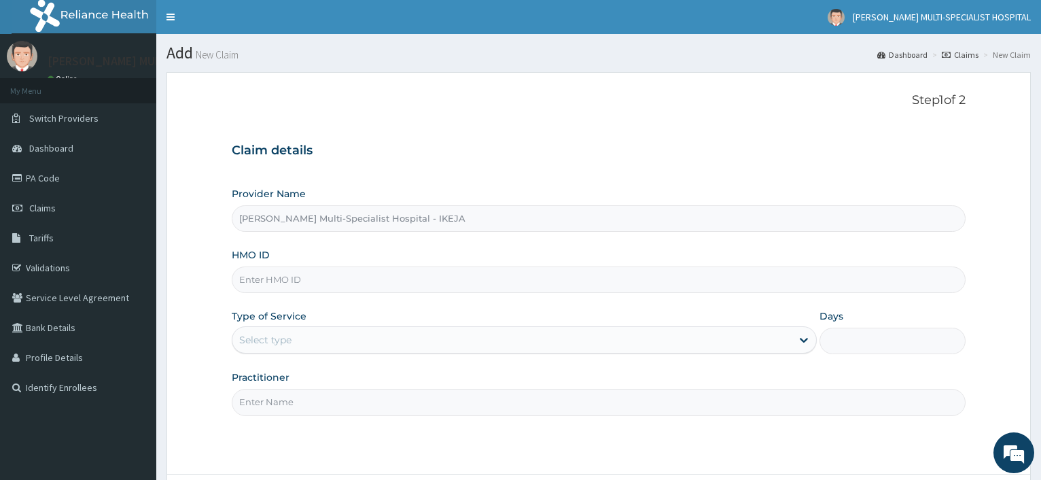
click at [292, 277] on input "HMO ID" at bounding box center [599, 279] width 734 height 26
type input "s"
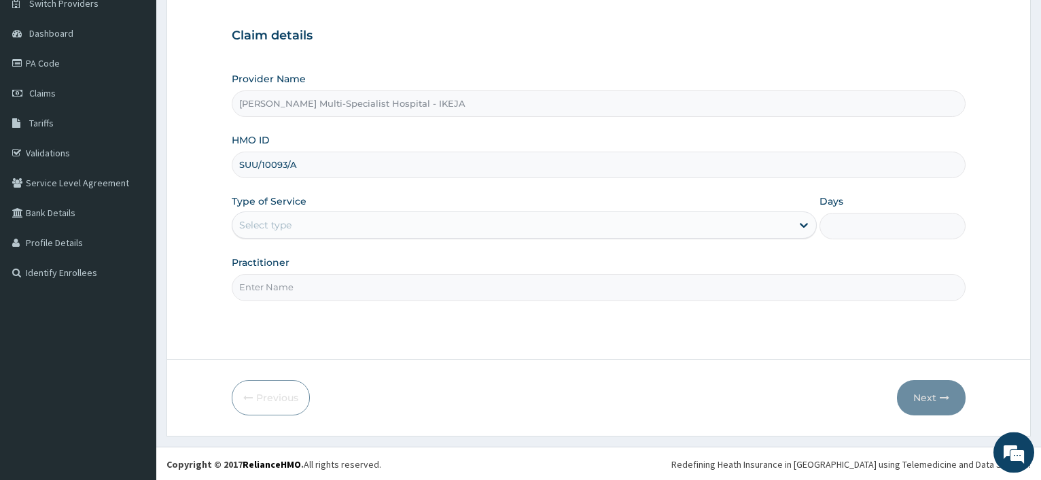
scroll to position [116, 0]
type input "SUU/10093/A"
click at [287, 223] on div "Select type" at bounding box center [265, 224] width 52 height 14
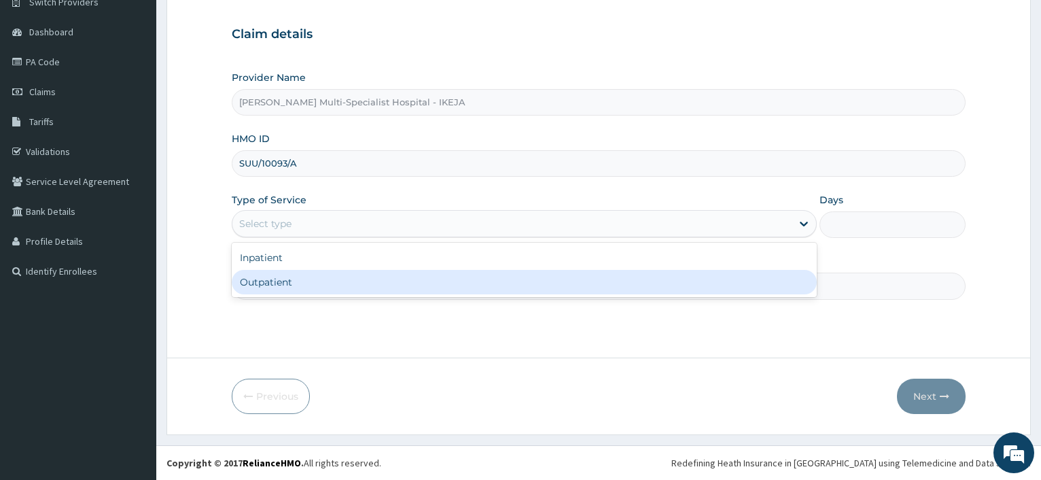
drag, startPoint x: 288, startPoint y: 274, endPoint x: 288, endPoint y: 295, distance: 20.4
click at [288, 282] on div "Outpatient" at bounding box center [524, 282] width 584 height 24
type input "1"
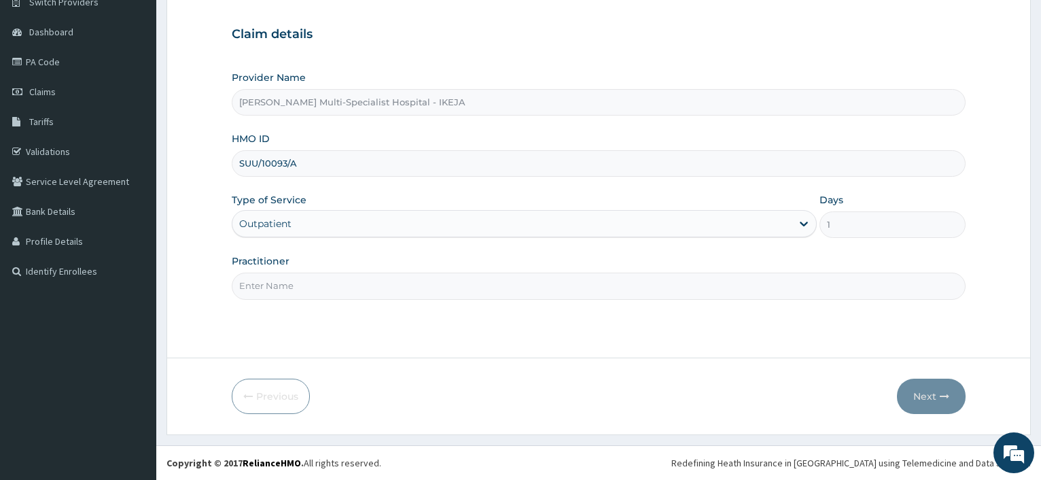
click at [288, 294] on input "Practitioner" at bounding box center [599, 285] width 734 height 26
type input "[PERSON_NAME]"
click at [939, 395] on button "Next" at bounding box center [931, 395] width 69 height 35
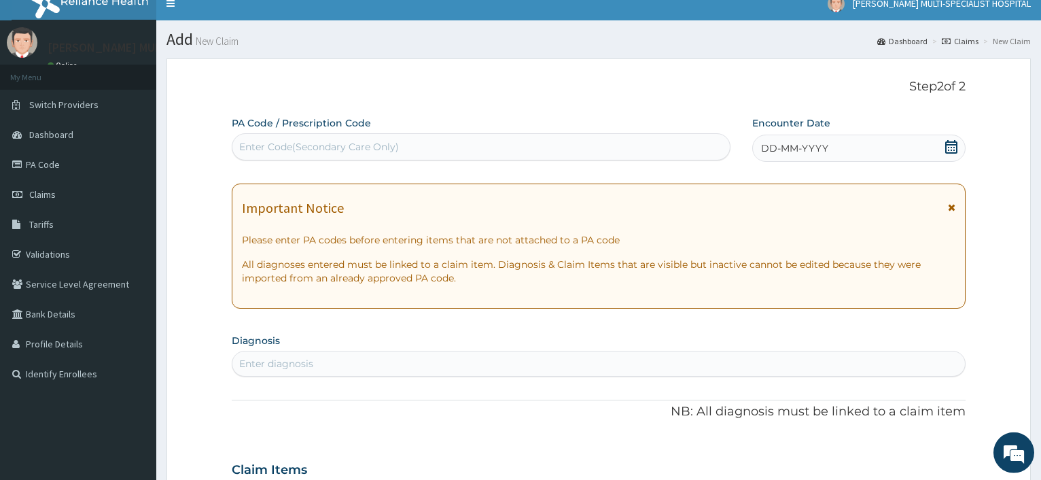
scroll to position [0, 0]
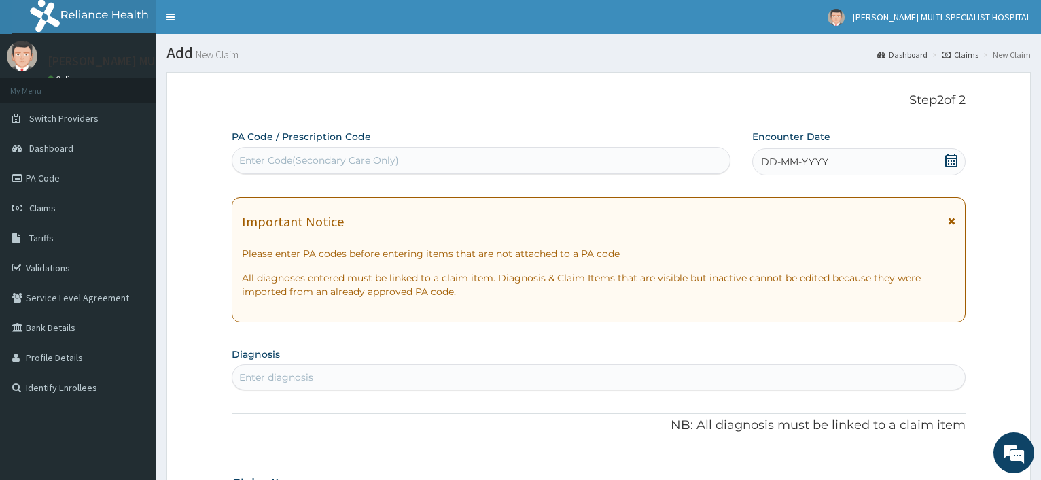
click at [313, 164] on div "Enter Code(Secondary Care Only)" at bounding box center [319, 161] width 160 height 14
type input "PA/E984C7"
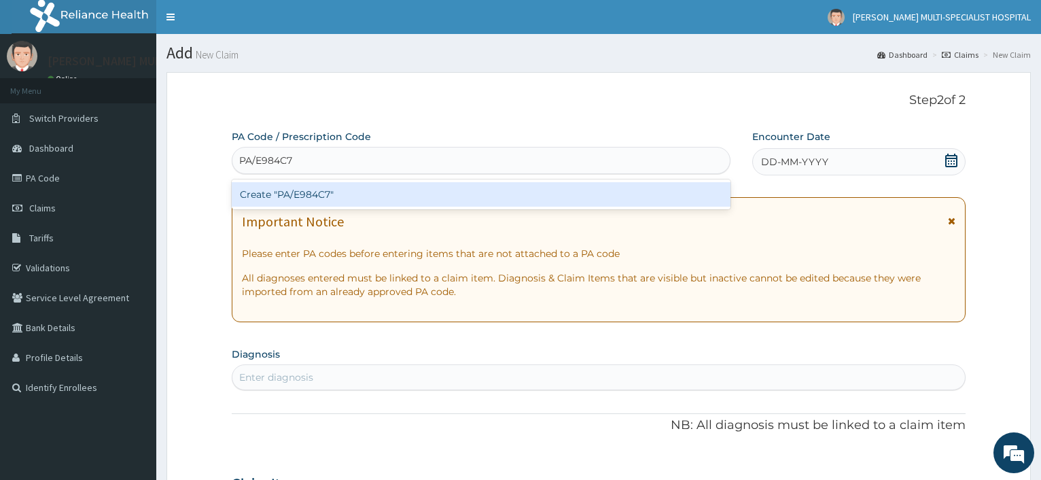
click at [281, 190] on div "Create "PA/E984C7"" at bounding box center [481, 194] width 498 height 24
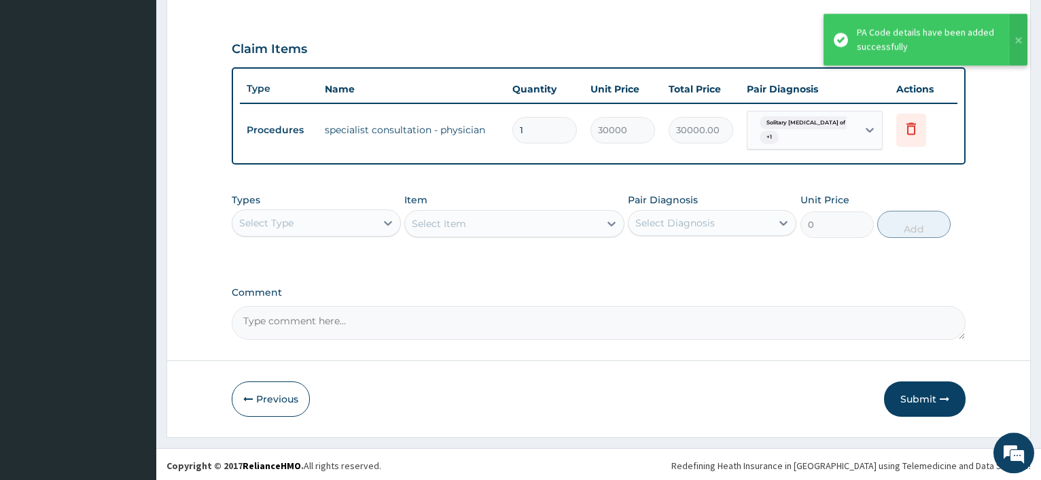
scroll to position [441, 0]
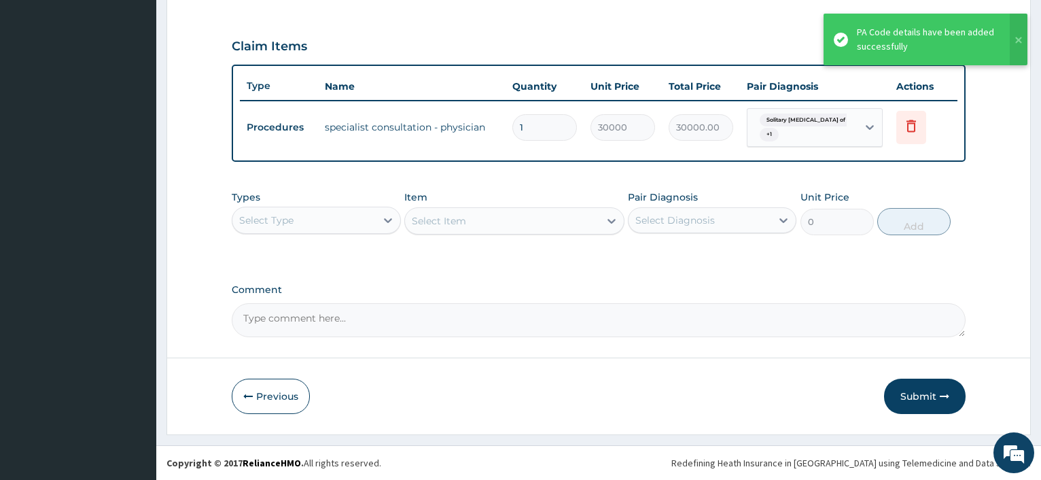
click at [844, 368] on form "Step 2 of 2 PA Code / Prescription Code PA/E984C7 Encounter Date [DATE] Importa…" at bounding box center [598, 33] width 864 height 804
click at [919, 388] on button "Submit" at bounding box center [925, 395] width 82 height 35
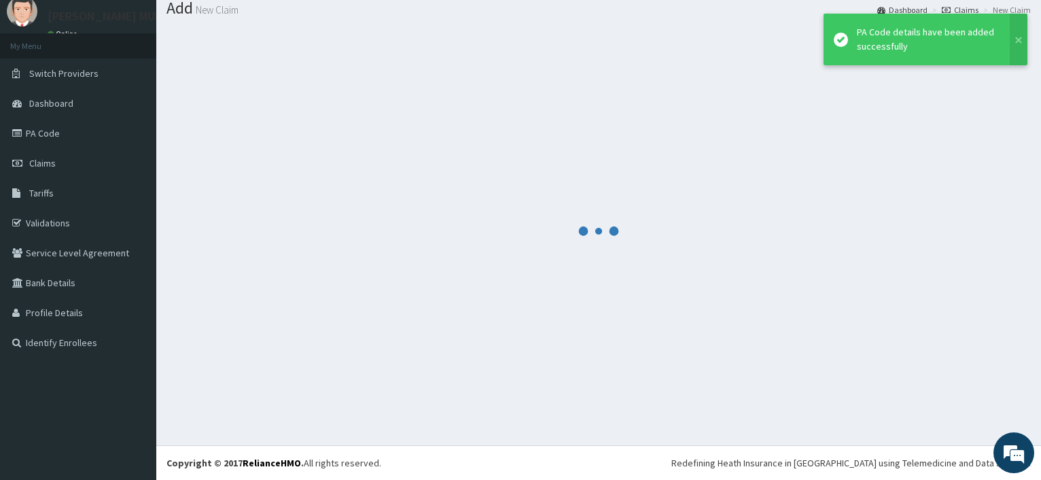
scroll to position [46, 0]
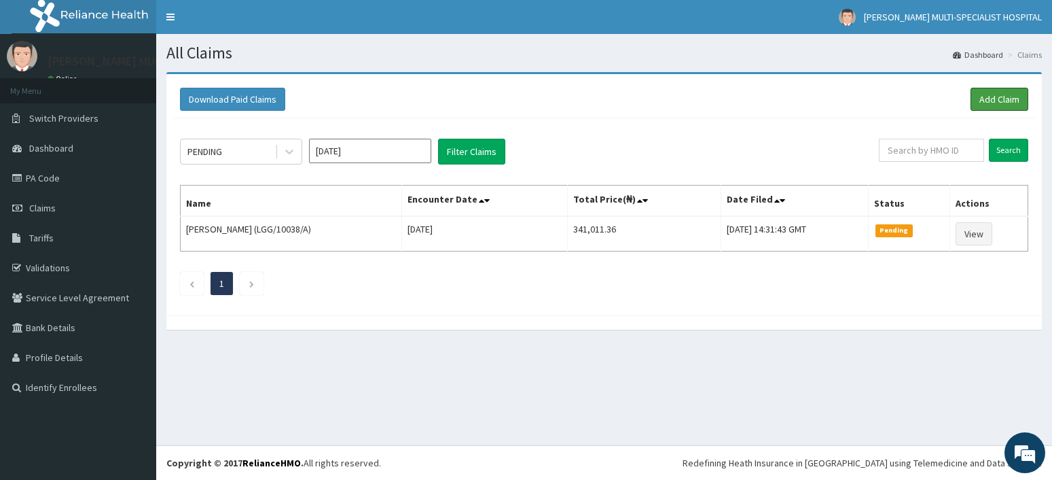
click at [983, 94] on link "Add Claim" at bounding box center [1000, 99] width 58 height 23
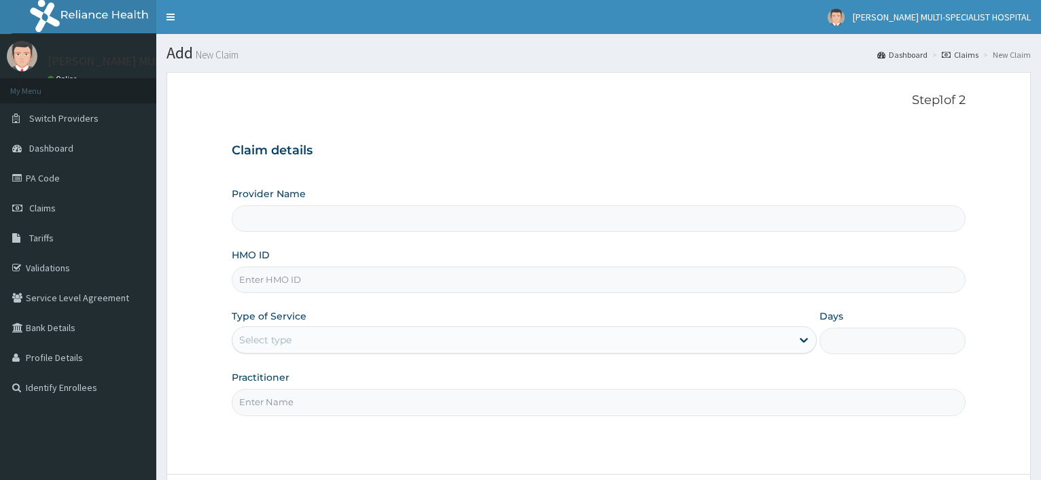
type input "[PERSON_NAME] Multi-Specialist Hospital - IKEJA"
click at [361, 287] on input "HMO ID" at bounding box center [599, 279] width 734 height 26
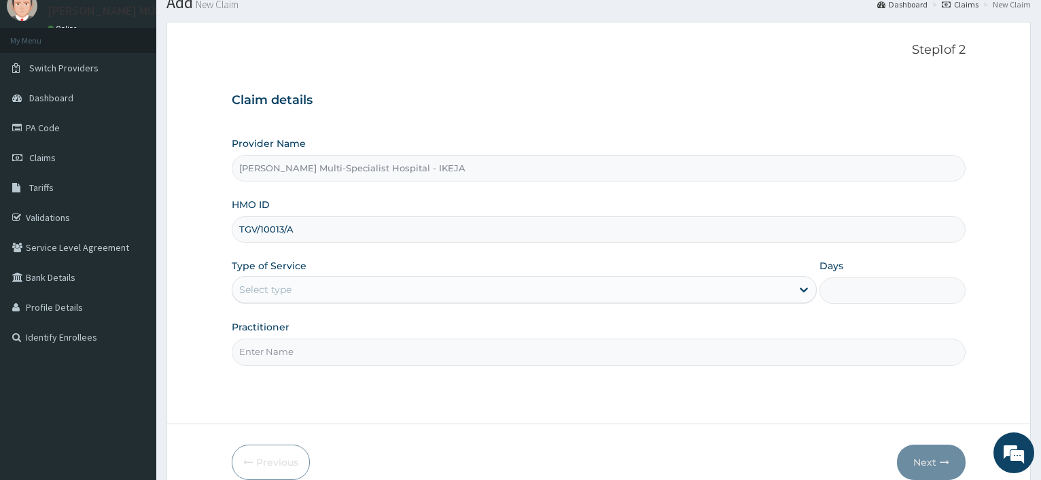
scroll to position [116, 0]
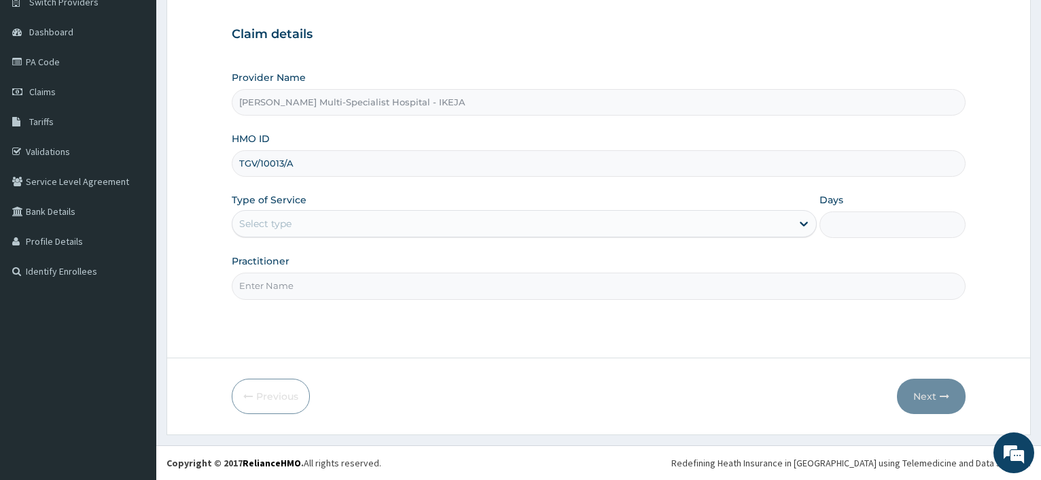
type input "TGV/10013/A"
click at [372, 224] on div "Select type" at bounding box center [511, 224] width 558 height 22
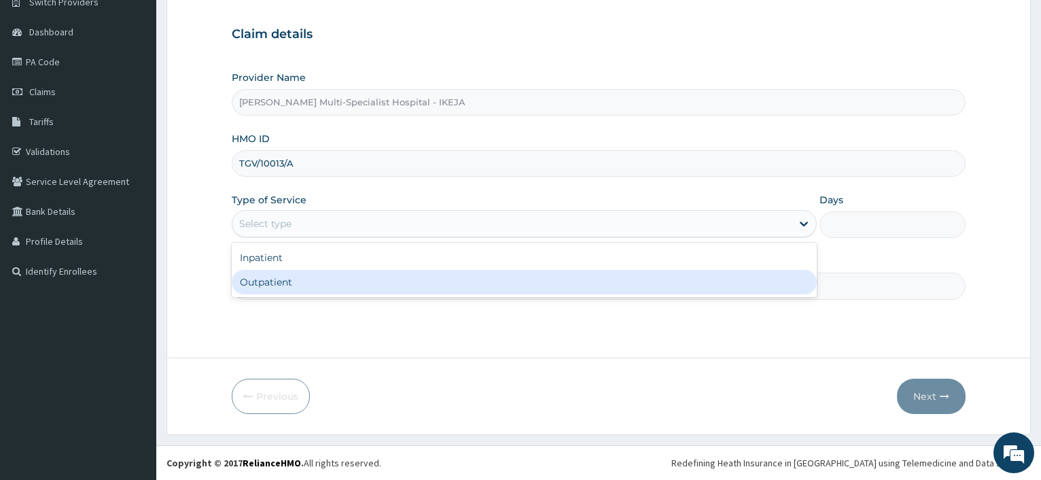
click at [302, 286] on div "Outpatient" at bounding box center [524, 282] width 584 height 24
type input "1"
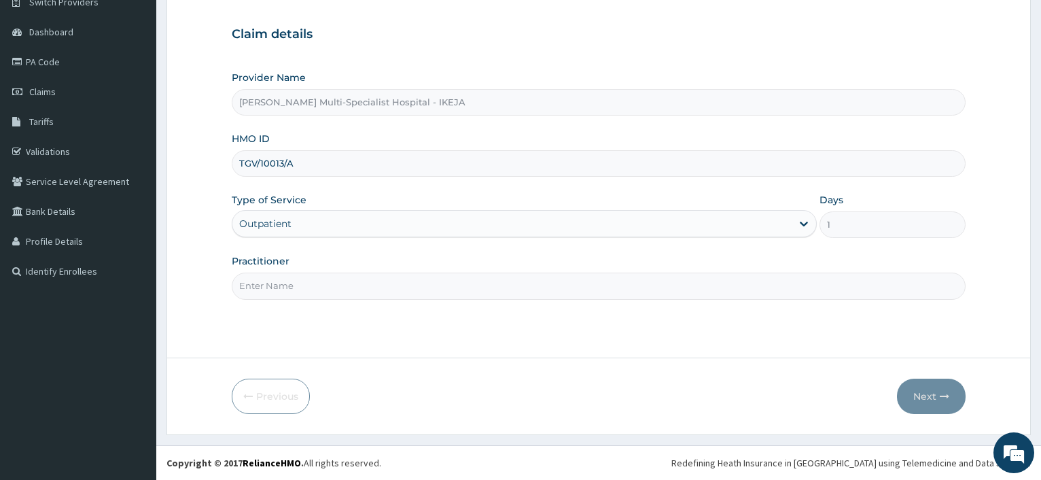
click at [291, 295] on input "Practitioner" at bounding box center [599, 285] width 734 height 26
type input "[PERSON_NAME]"
click at [931, 395] on button "Next" at bounding box center [931, 395] width 69 height 35
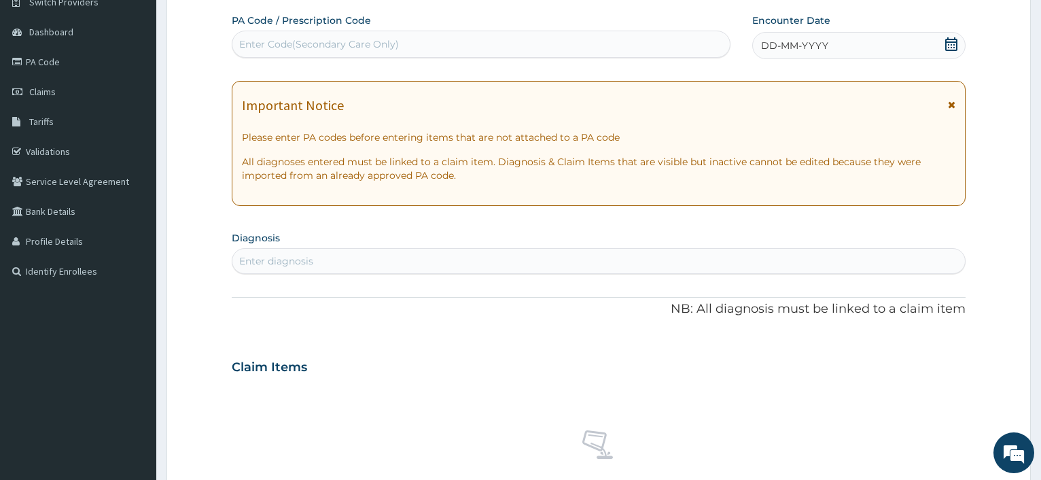
scroll to position [47, 0]
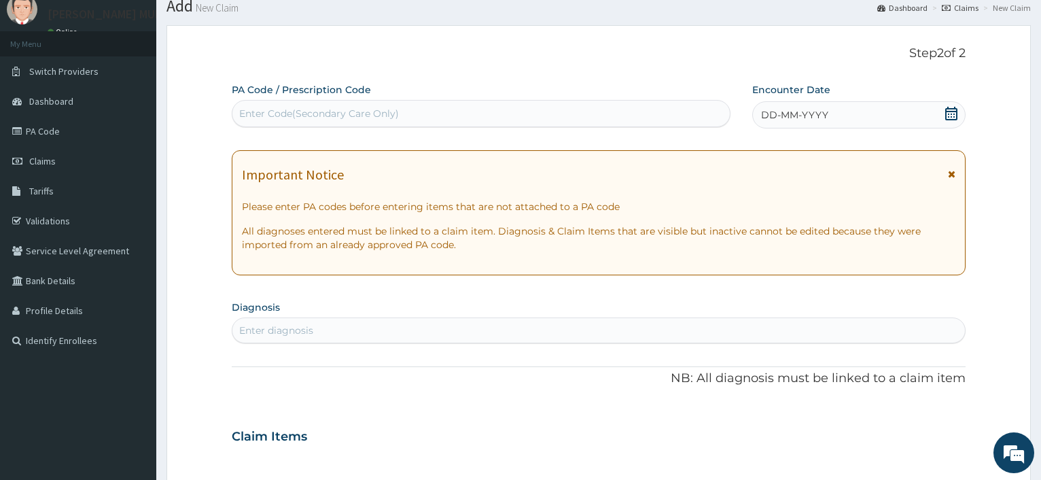
click at [293, 114] on div "Enter Code(Secondary Care Only)" at bounding box center [319, 114] width 160 height 14
type input "PA/920C45"
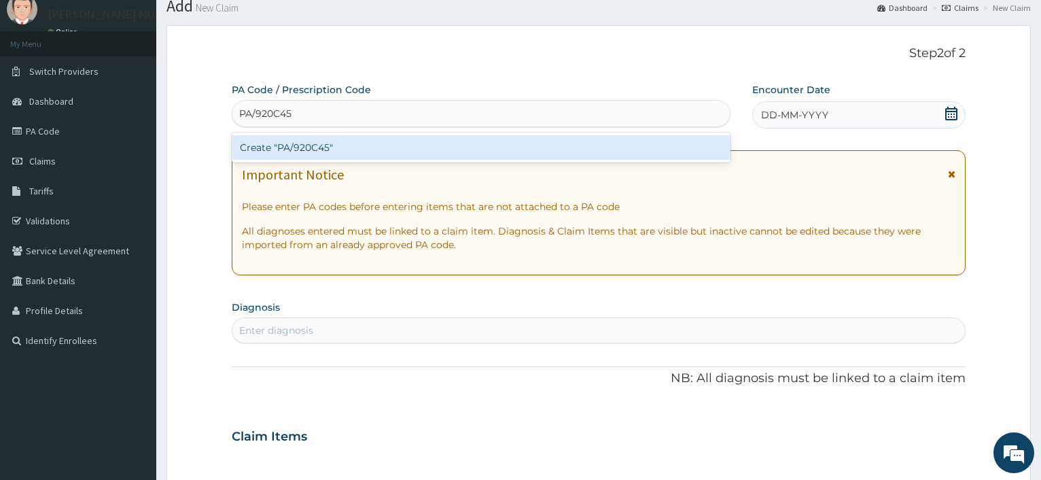
click at [298, 145] on div "Create "PA/920C45"" at bounding box center [481, 147] width 498 height 24
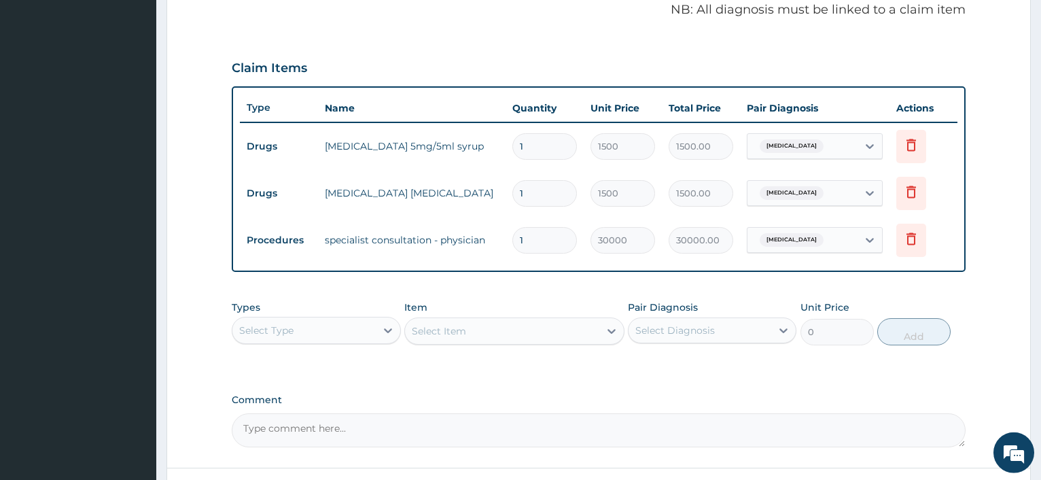
scroll to position [529, 0]
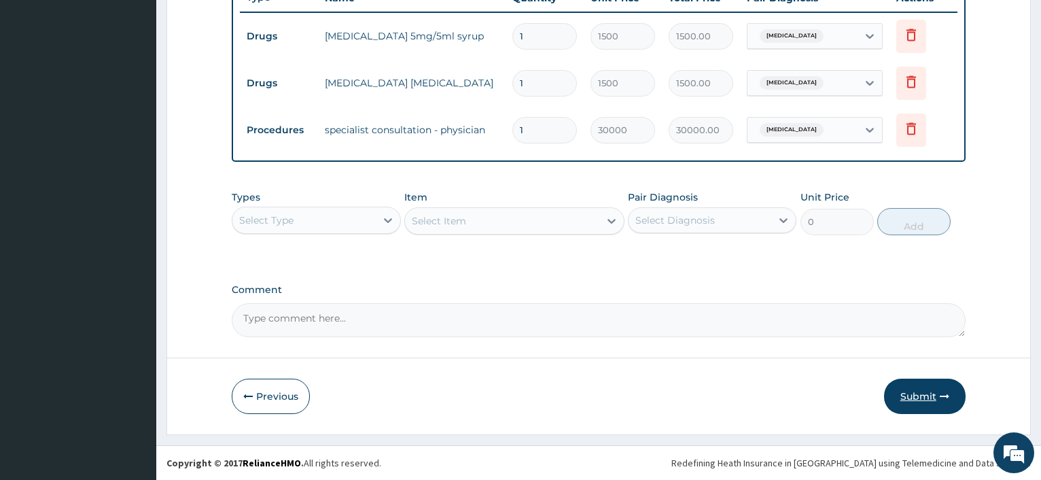
click at [926, 394] on button "Submit" at bounding box center [925, 395] width 82 height 35
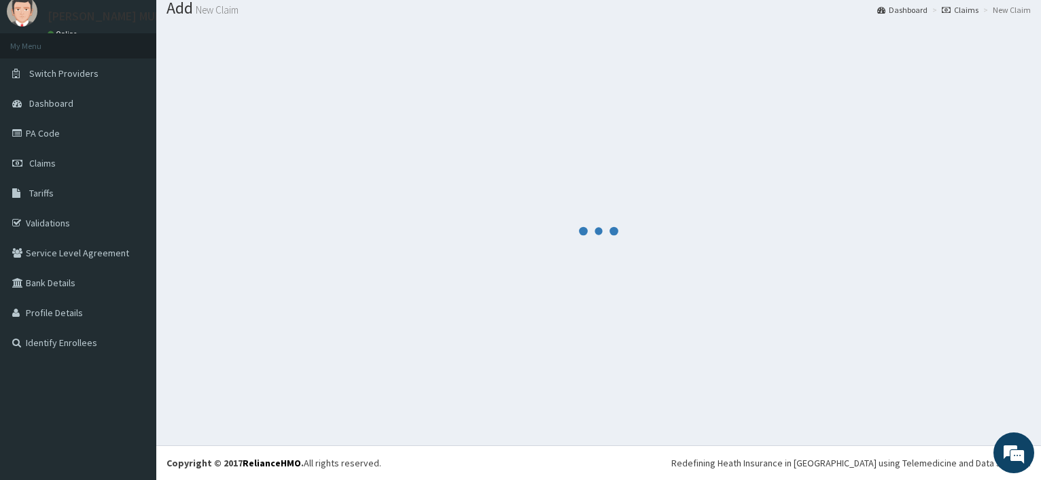
scroll to position [46, 0]
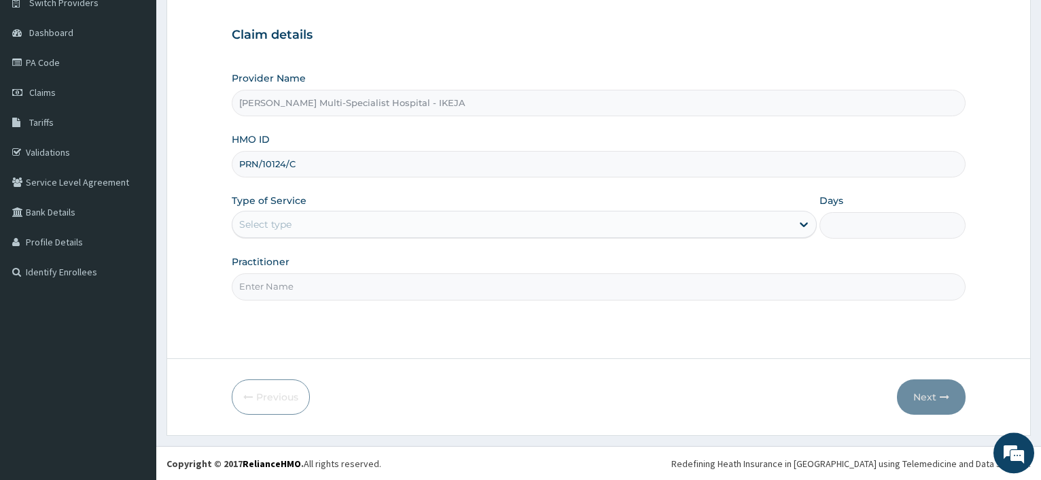
scroll to position [116, 0]
type input "PRN/10124/C"
click at [292, 224] on div "Select type" at bounding box center [511, 224] width 558 height 22
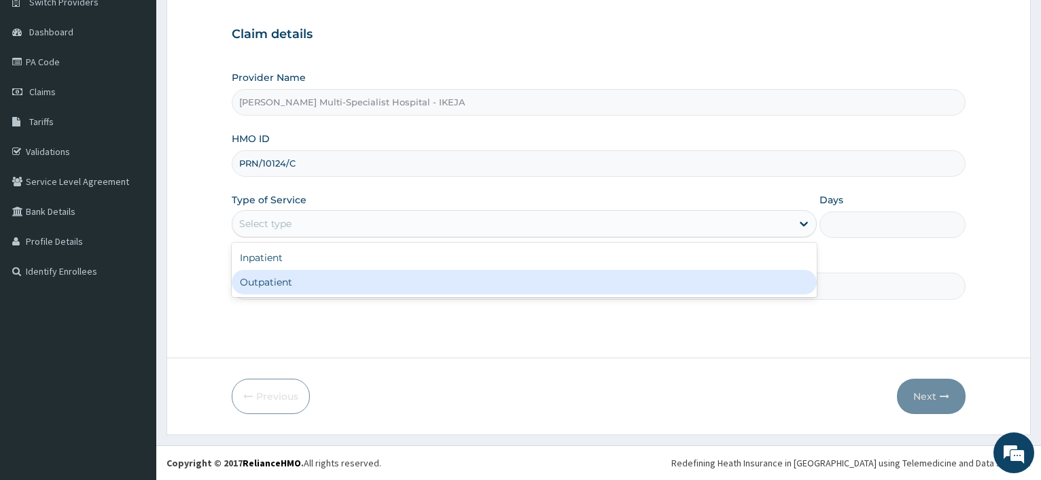
click at [277, 281] on div "Outpatient" at bounding box center [524, 282] width 584 height 24
type input "1"
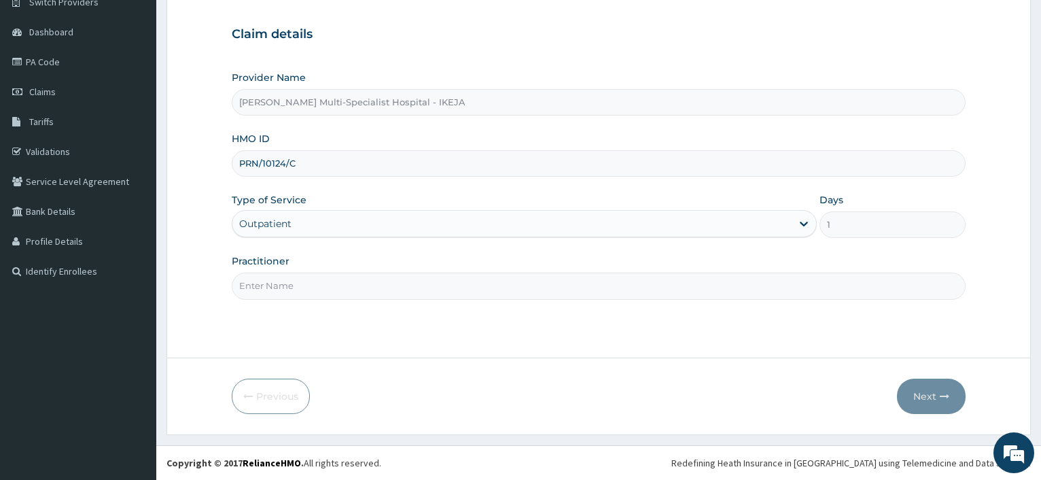
click at [270, 294] on input "Practitioner" at bounding box center [599, 285] width 734 height 26
type input "[PERSON_NAME]"
click at [923, 393] on button "Next" at bounding box center [931, 395] width 69 height 35
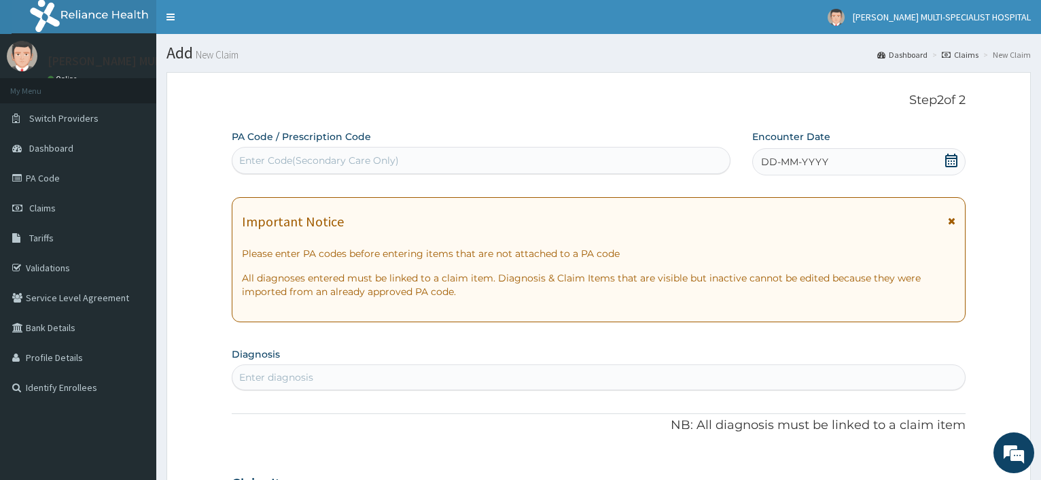
click at [290, 160] on div "Enter Code(Secondary Care Only)" at bounding box center [319, 161] width 160 height 14
type input "PA/607D17"
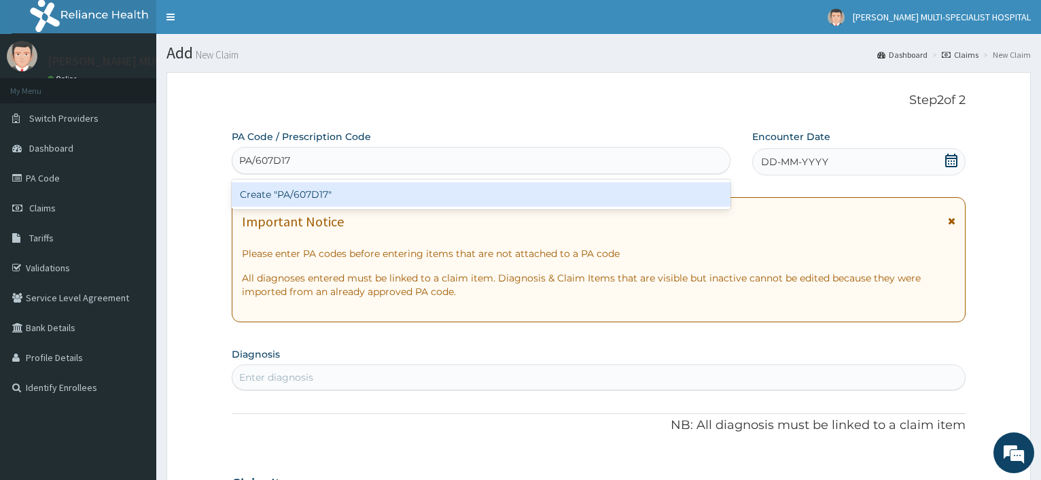
click at [301, 199] on div "Create "PA/607D17"" at bounding box center [481, 194] width 498 height 24
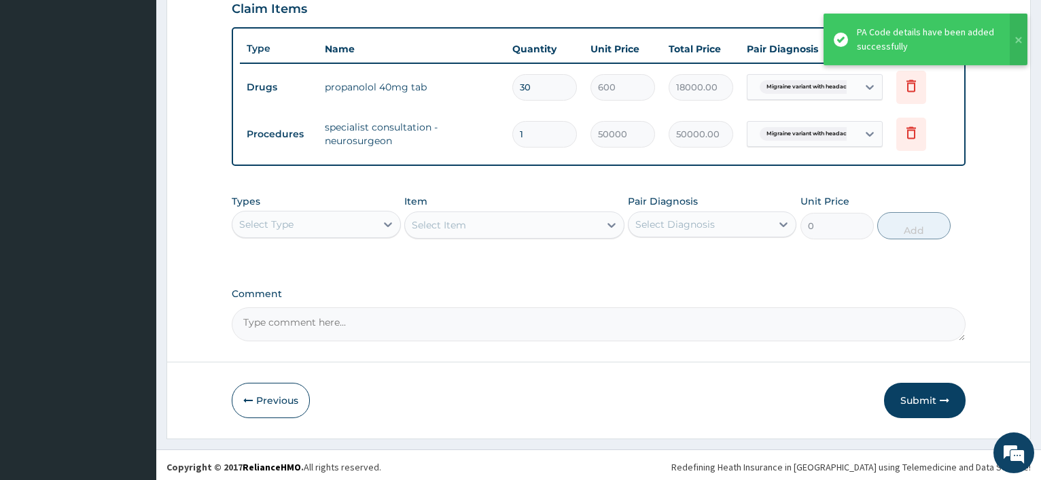
scroll to position [482, 0]
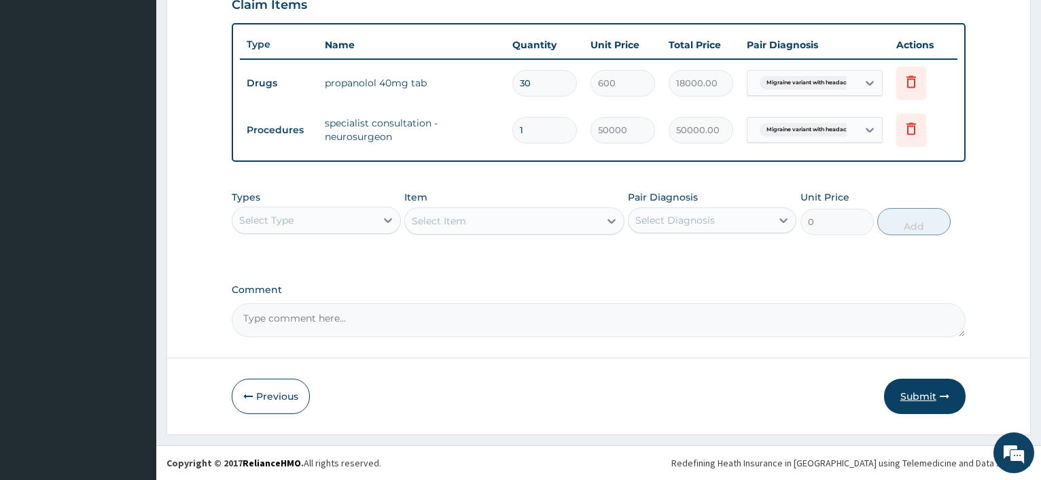
click at [919, 406] on button "Submit" at bounding box center [925, 395] width 82 height 35
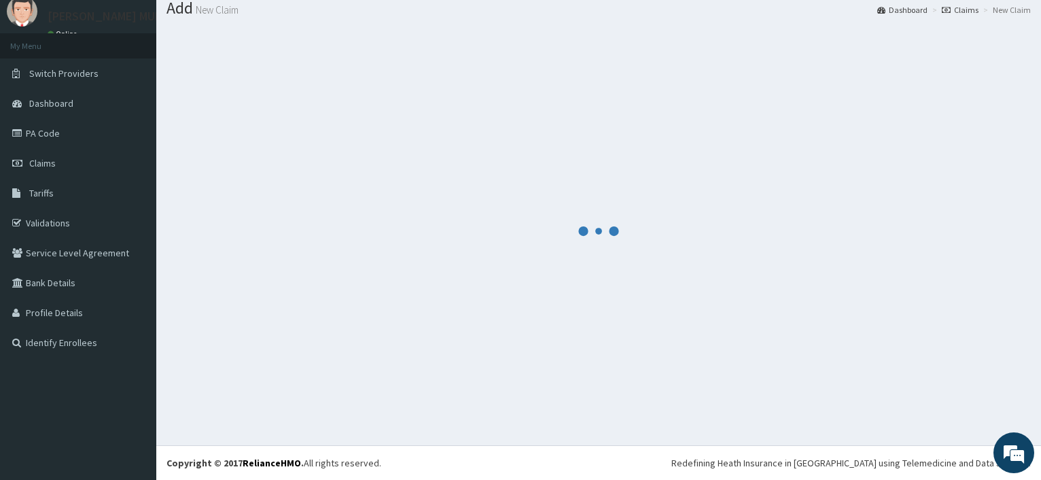
scroll to position [46, 0]
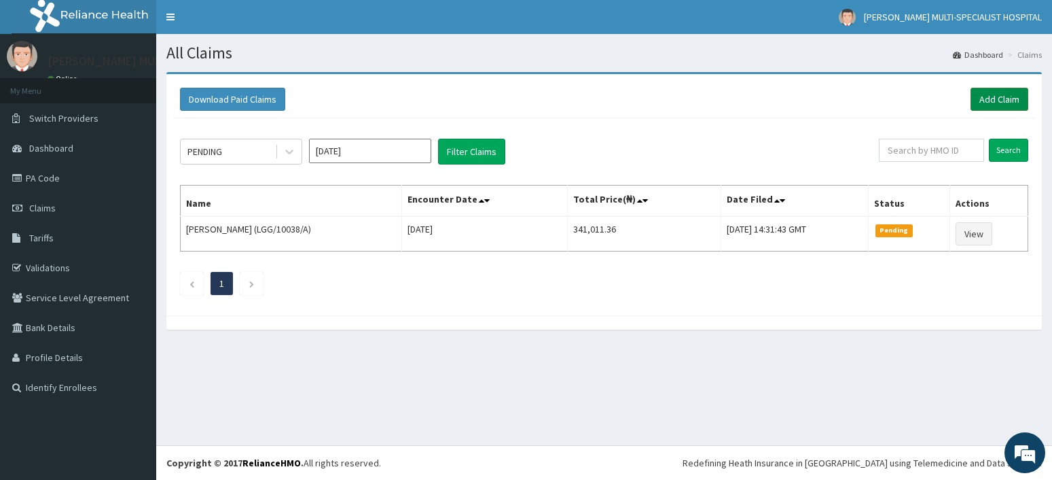
click at [987, 104] on link "Add Claim" at bounding box center [1000, 99] width 58 height 23
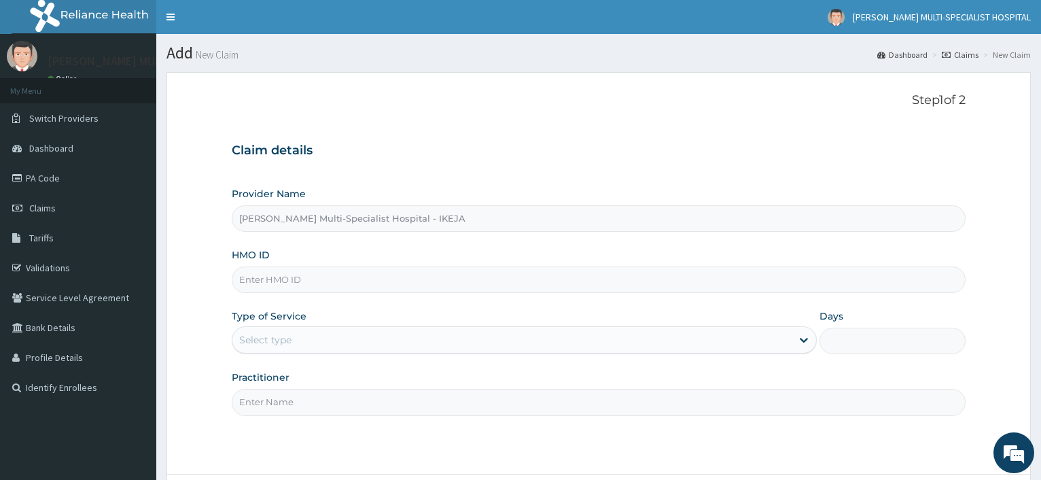
click at [254, 272] on input "HMO ID" at bounding box center [599, 279] width 734 height 26
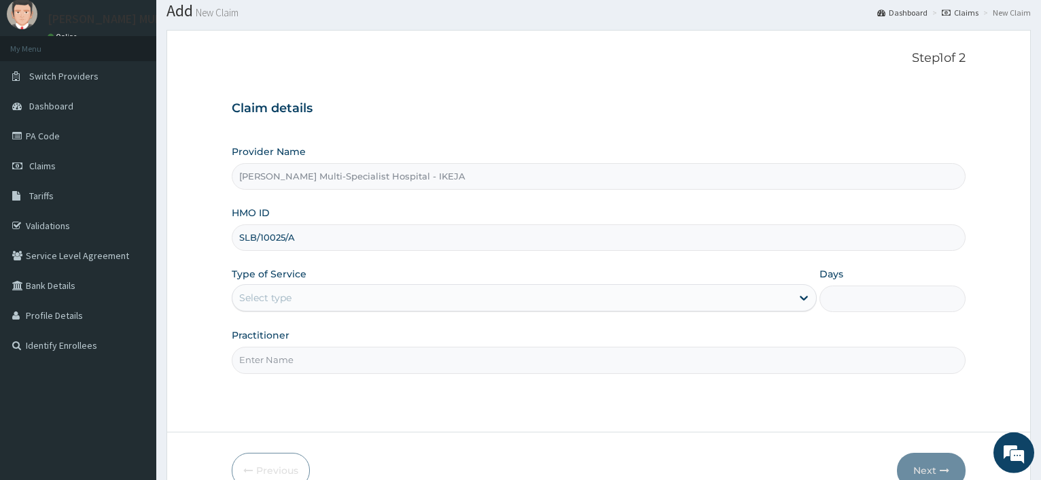
scroll to position [69, 0]
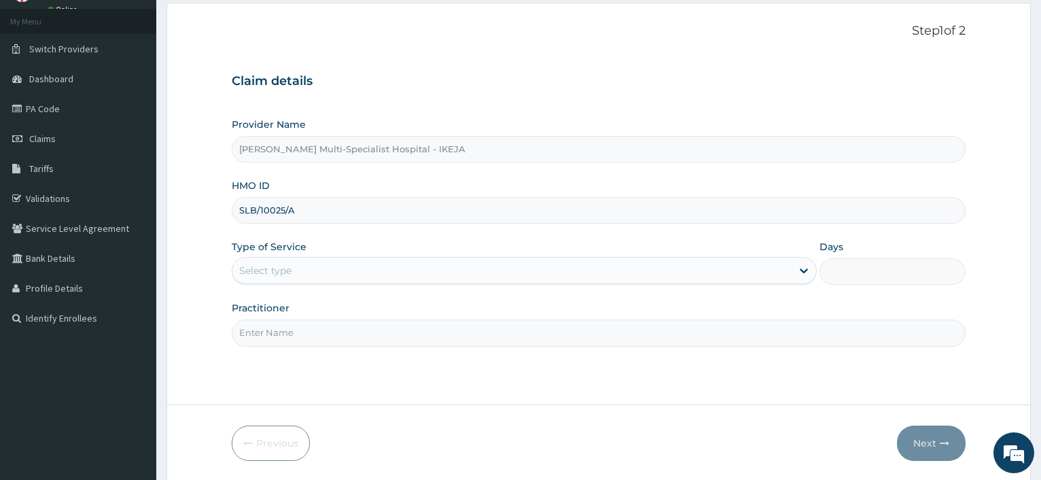
type input "SLB/10025/A"
click at [267, 272] on div "Select type" at bounding box center [265, 271] width 52 height 14
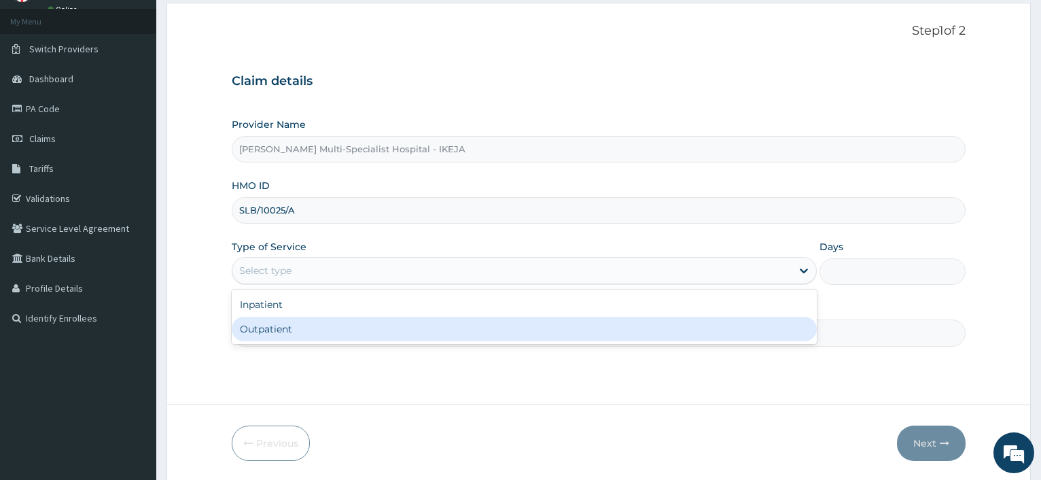
click at [266, 338] on div "Outpatient" at bounding box center [524, 329] width 584 height 24
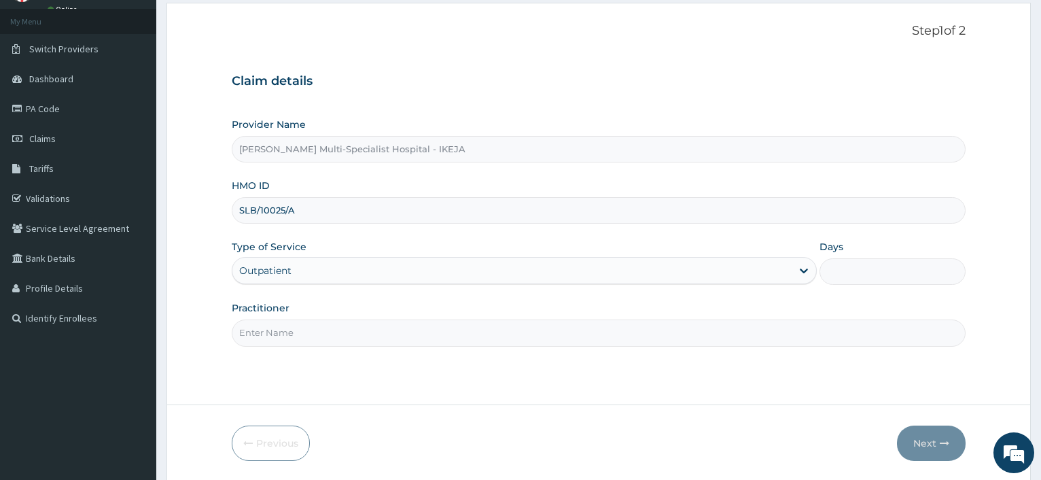
type input "1"
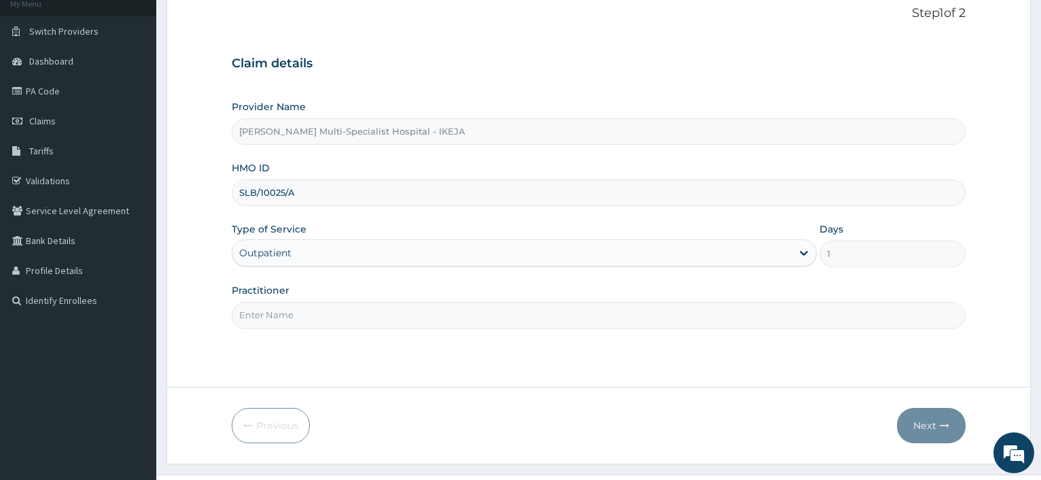
scroll to position [116, 0]
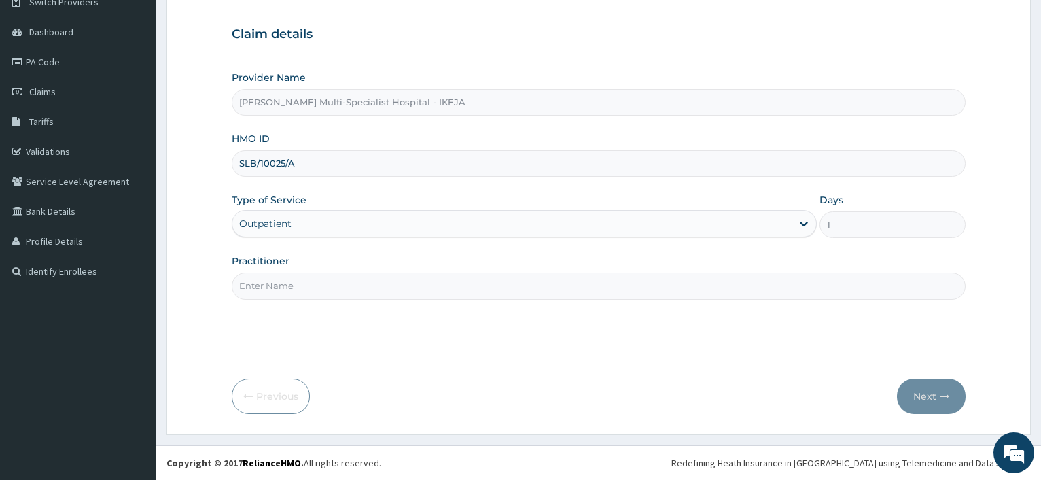
click at [277, 289] on input "Practitioner" at bounding box center [599, 285] width 734 height 26
type input "DR [PERSON_NAME]"
click at [904, 385] on button "Next" at bounding box center [931, 395] width 69 height 35
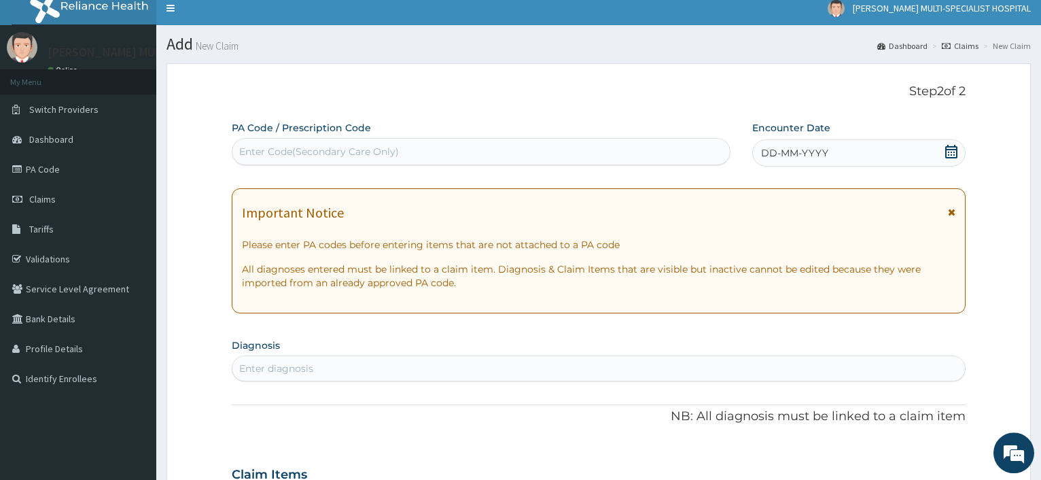
scroll to position [0, 0]
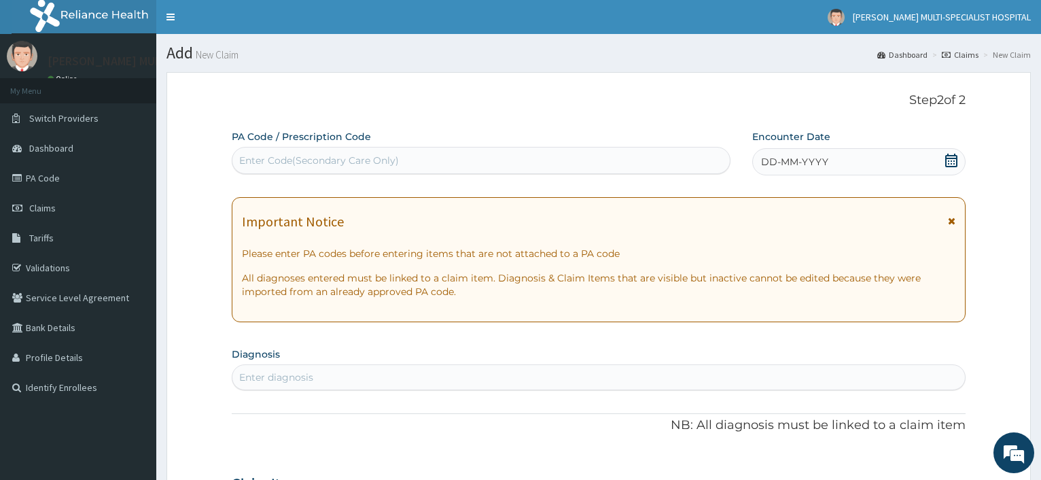
click at [243, 163] on div "Enter Code(Secondary Care Only)" at bounding box center [319, 161] width 160 height 14
type input "PA/13DBA9"
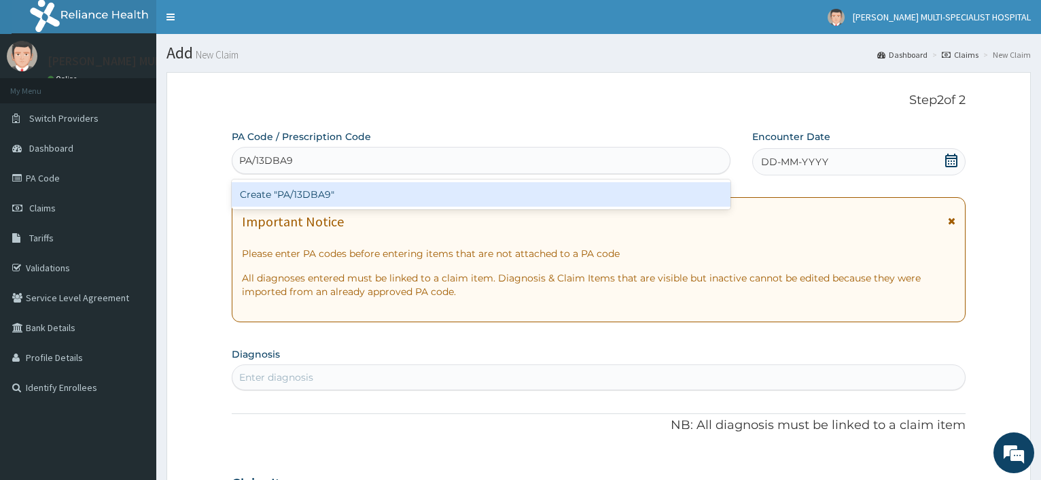
click at [286, 194] on div "Create "PA/13DBA9"" at bounding box center [481, 194] width 498 height 24
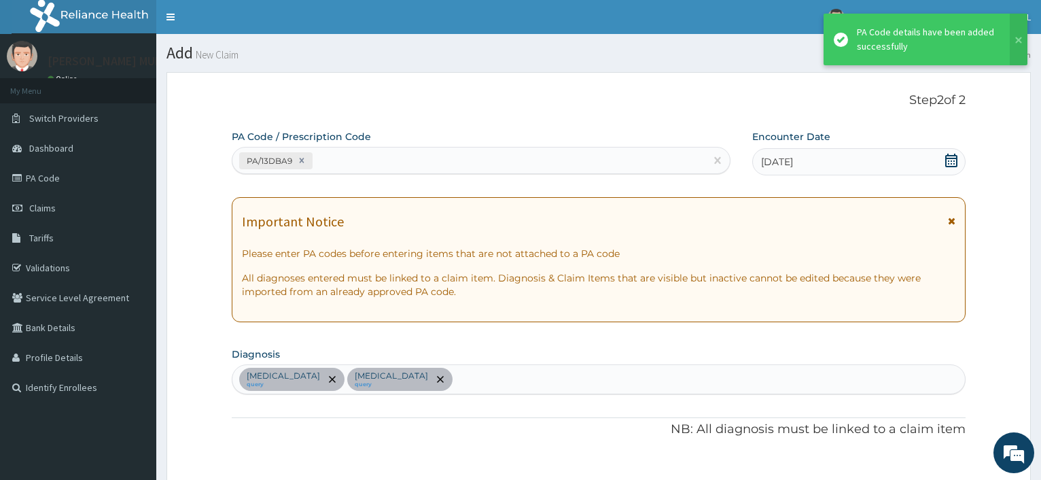
scroll to position [527, 0]
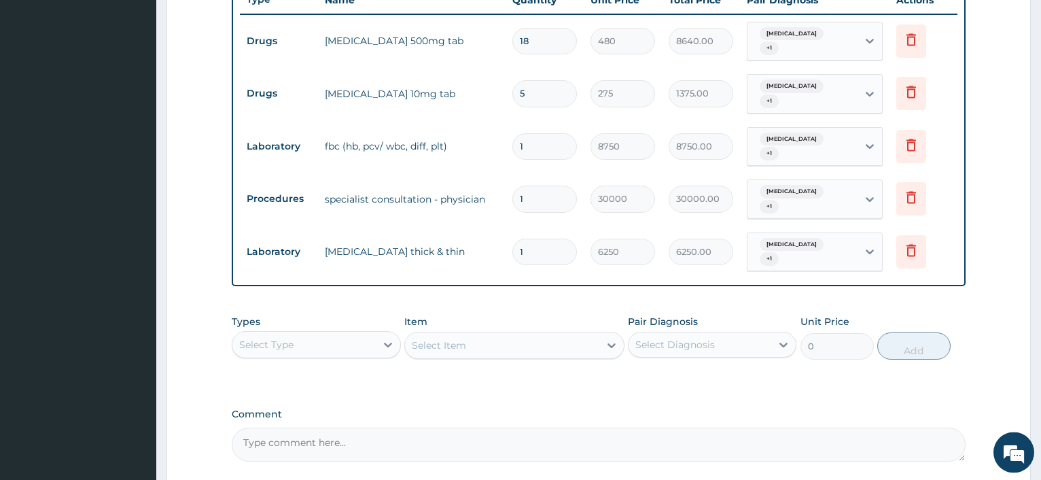
drag, startPoint x: 469, startPoint y: 37, endPoint x: 446, endPoint y: 30, distance: 24.3
click at [512, 33] on input "18" at bounding box center [544, 41] width 65 height 26
type input "2"
type input "960.00"
type input "2"
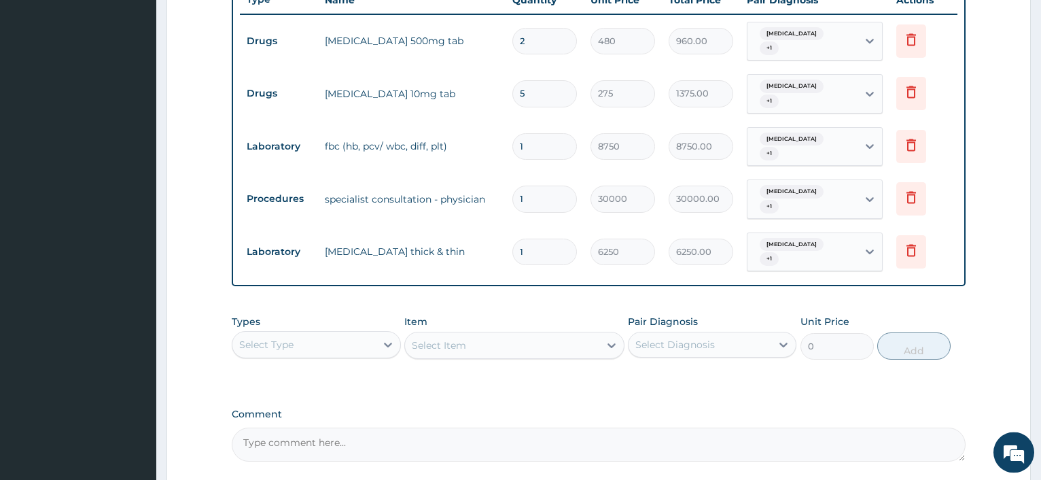
click at [201, 139] on form "Step 2 of 2 PA Code / Prescription Code PA/13DBA9 Encounter Date [DATE] Importa…" at bounding box center [598, 52] width 864 height 1014
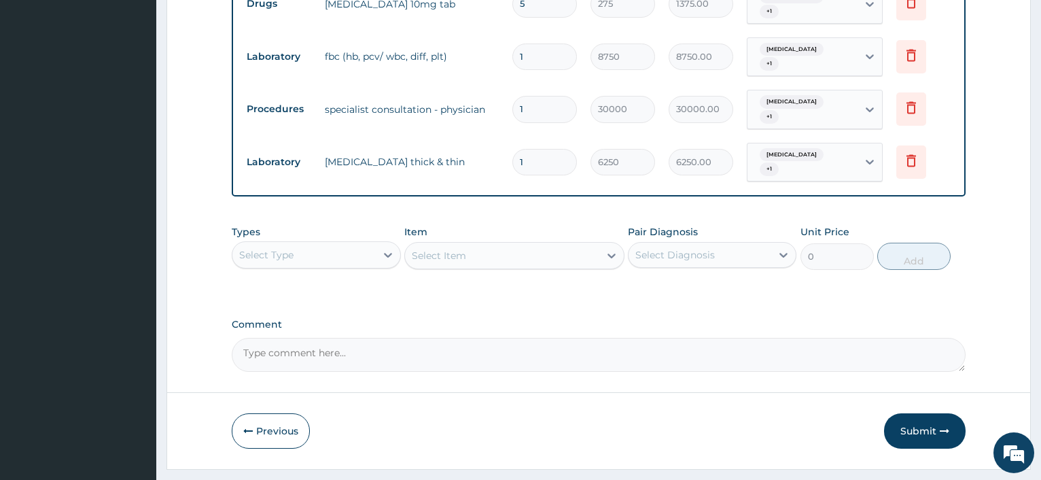
scroll to position [640, 0]
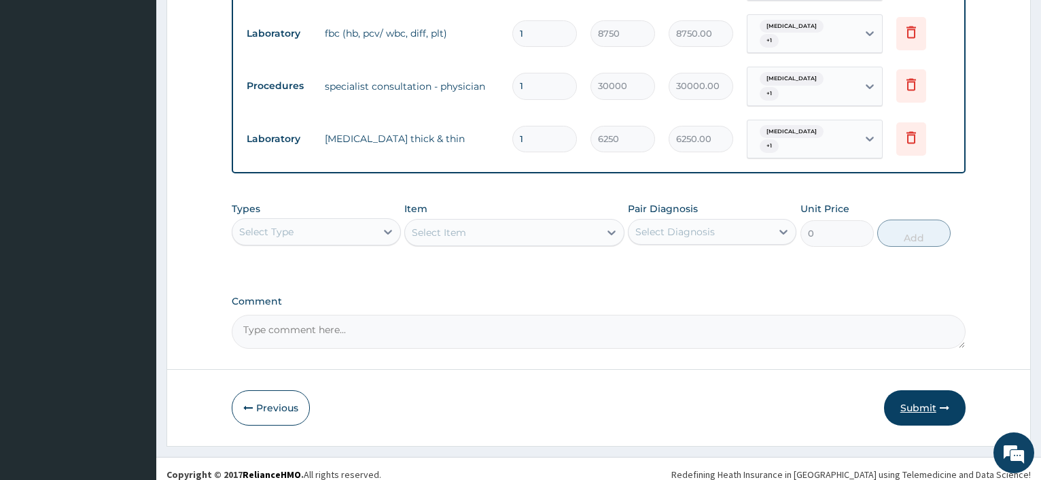
click at [913, 393] on button "Submit" at bounding box center [925, 407] width 82 height 35
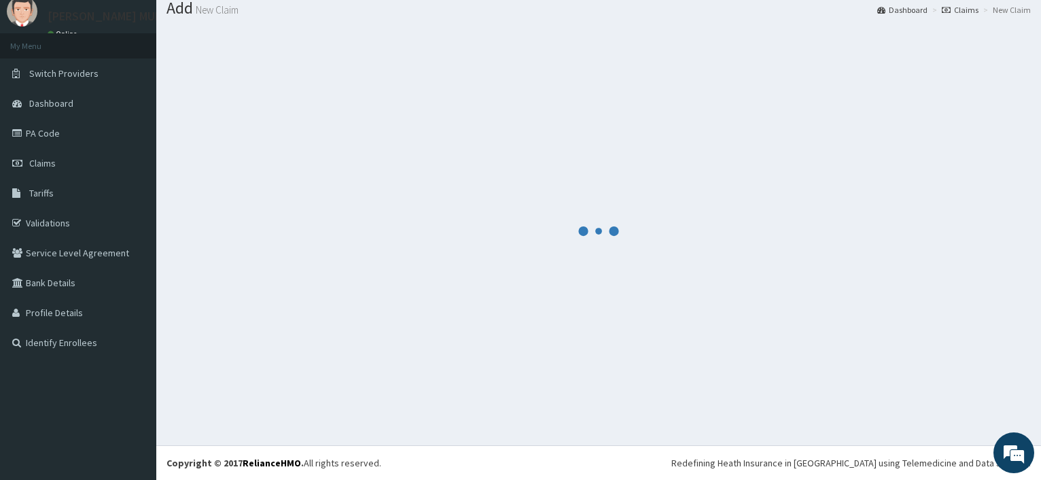
scroll to position [46, 0]
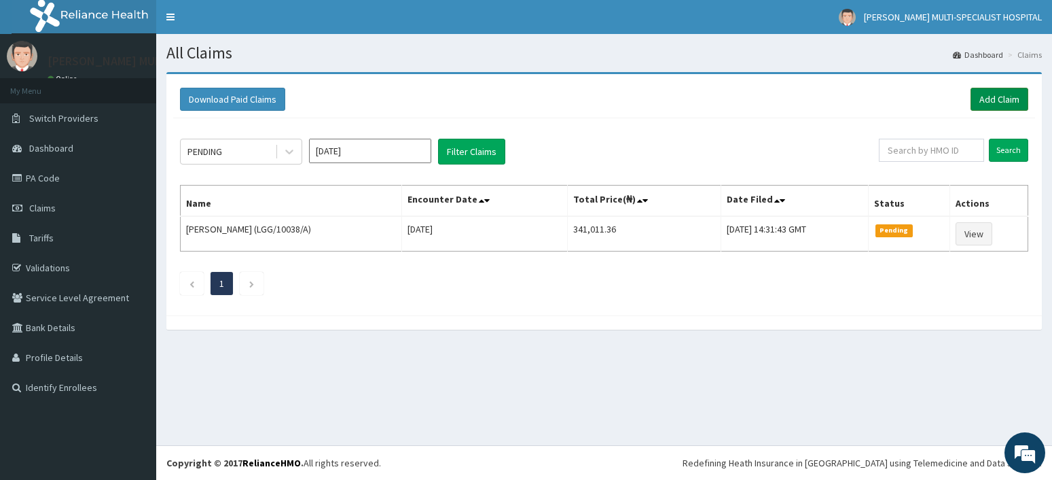
click at [1008, 95] on link "Add Claim" at bounding box center [1000, 99] width 58 height 23
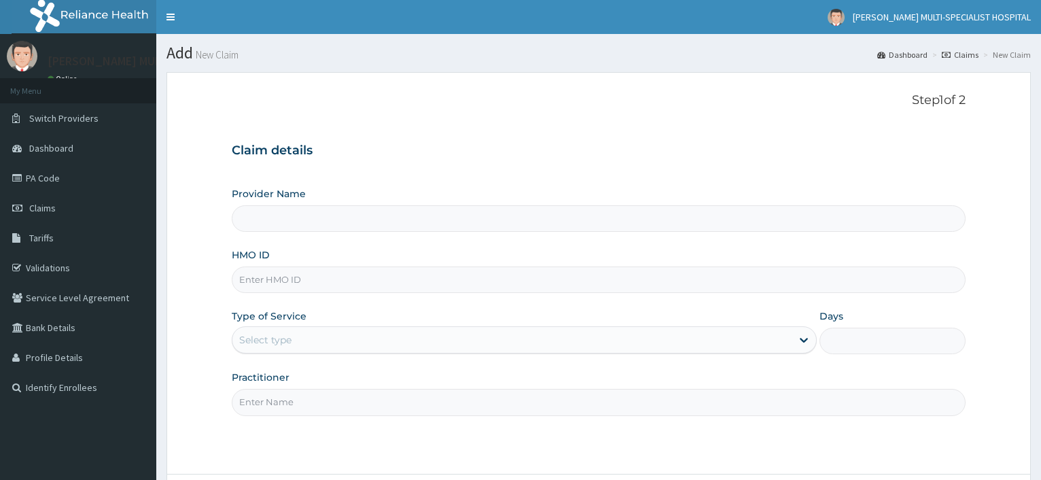
type input "[PERSON_NAME] Multi-Specialist Hospital - IKEJA"
click at [315, 291] on input "HMO ID" at bounding box center [599, 279] width 734 height 26
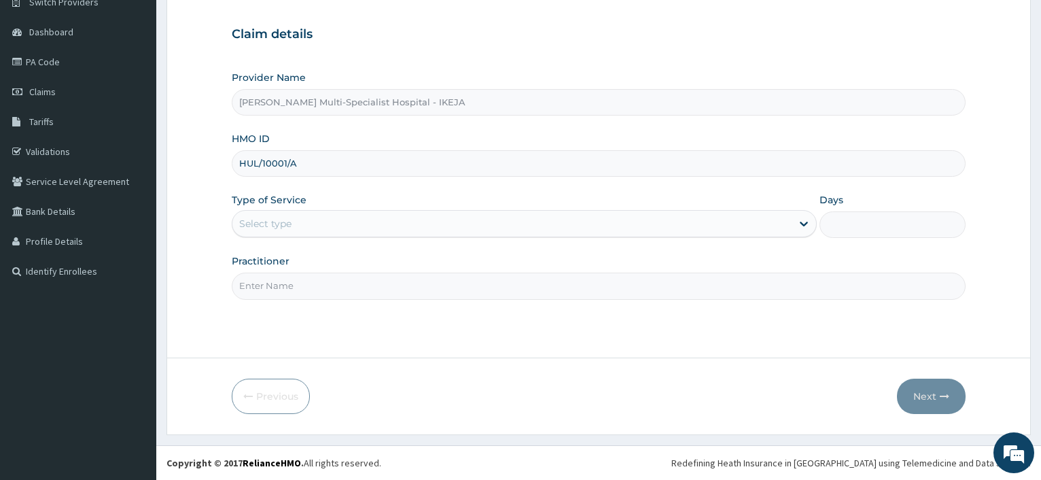
type input "HUL/10001/A"
click at [286, 222] on div "Select type" at bounding box center [265, 224] width 52 height 14
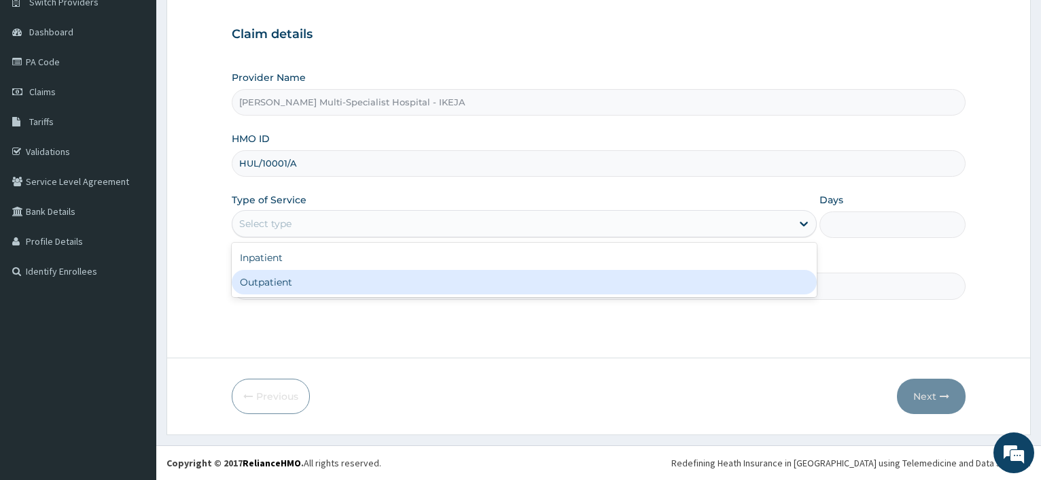
click at [289, 283] on div "Outpatient" at bounding box center [524, 282] width 584 height 24
click at [291, 281] on input "Practitioner" at bounding box center [599, 285] width 734 height 26
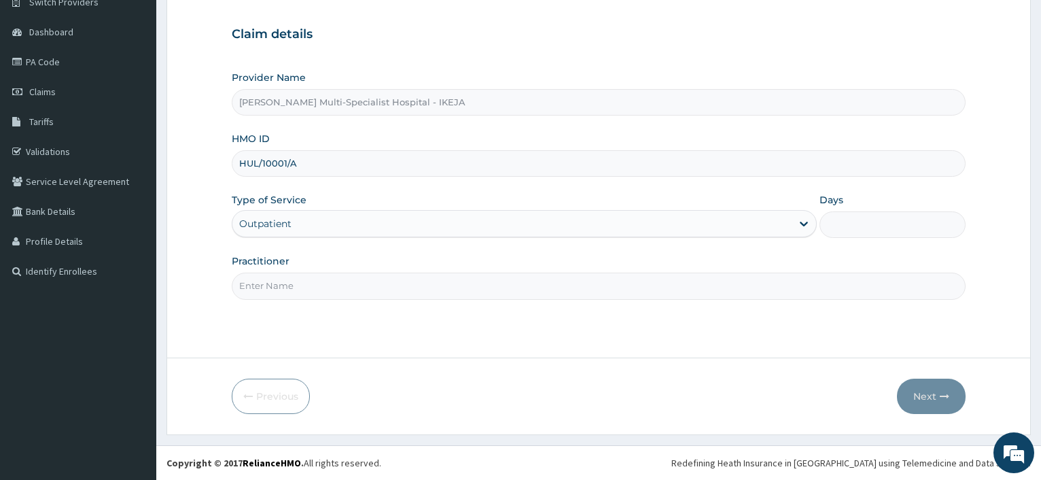
type input "1"
type input "[PERSON_NAME]"
click at [941, 391] on icon "button" at bounding box center [945, 396] width 10 height 10
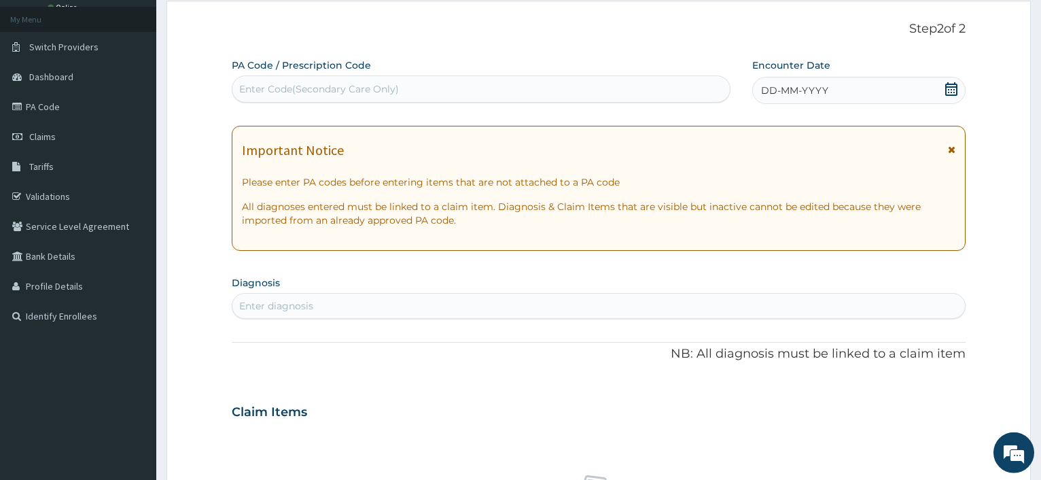
scroll to position [0, 0]
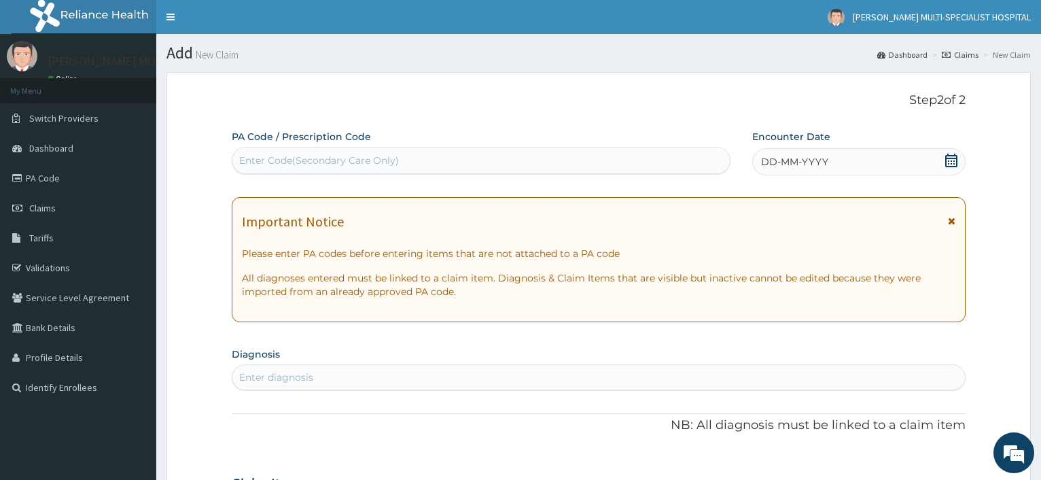
click at [323, 162] on div "Enter Code(Secondary Care Only)" at bounding box center [319, 161] width 160 height 14
type input "PA/5390B1"
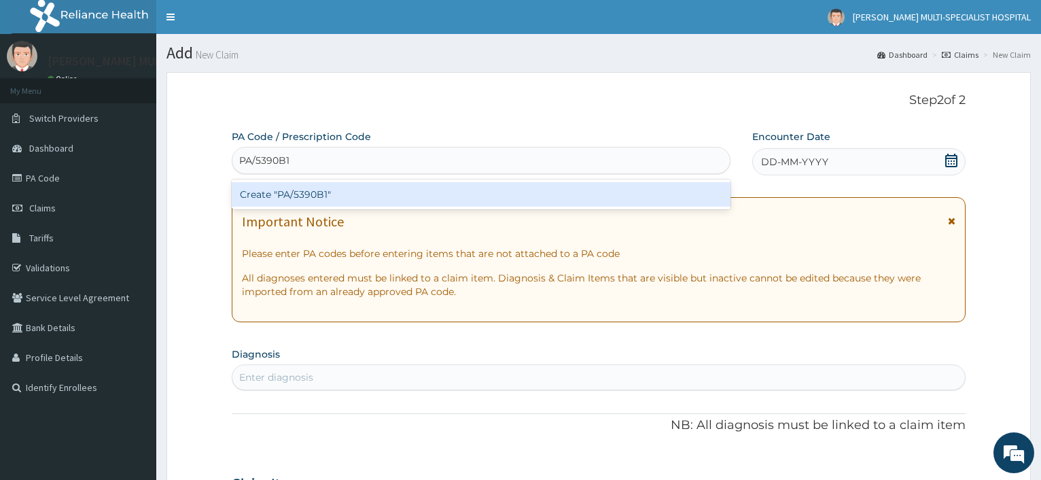
click at [312, 193] on div "Create "PA/5390B1"" at bounding box center [481, 194] width 498 height 24
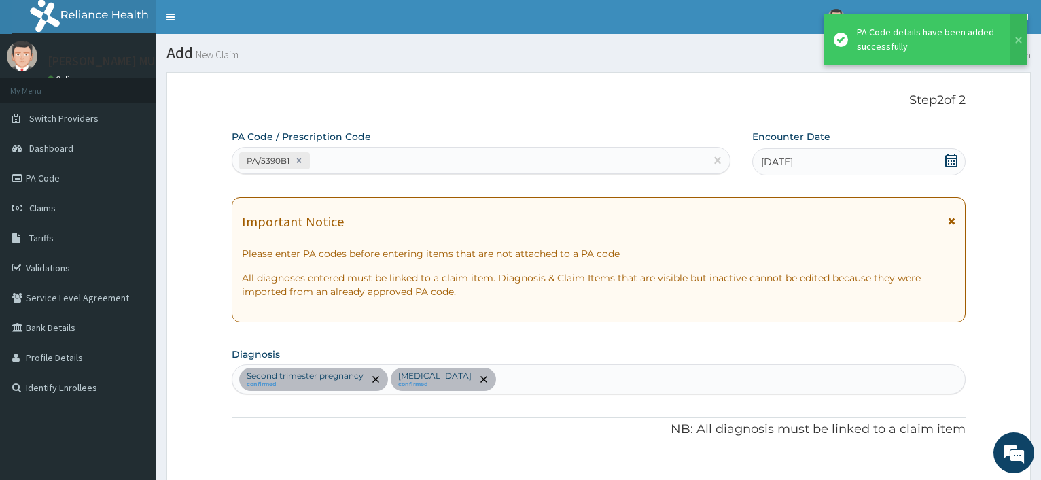
click at [378, 158] on div "PA/5390B1" at bounding box center [468, 160] width 472 height 22
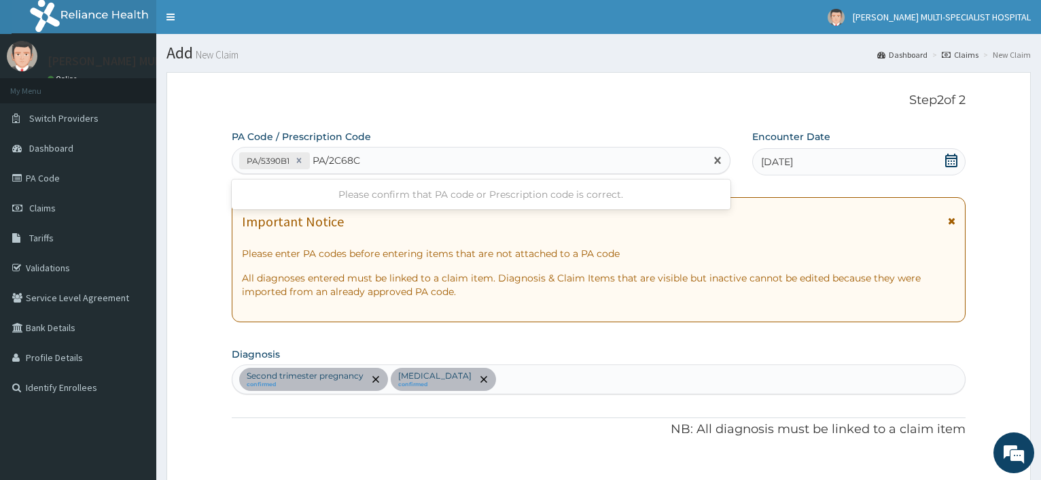
type input "PA/2C68C7"
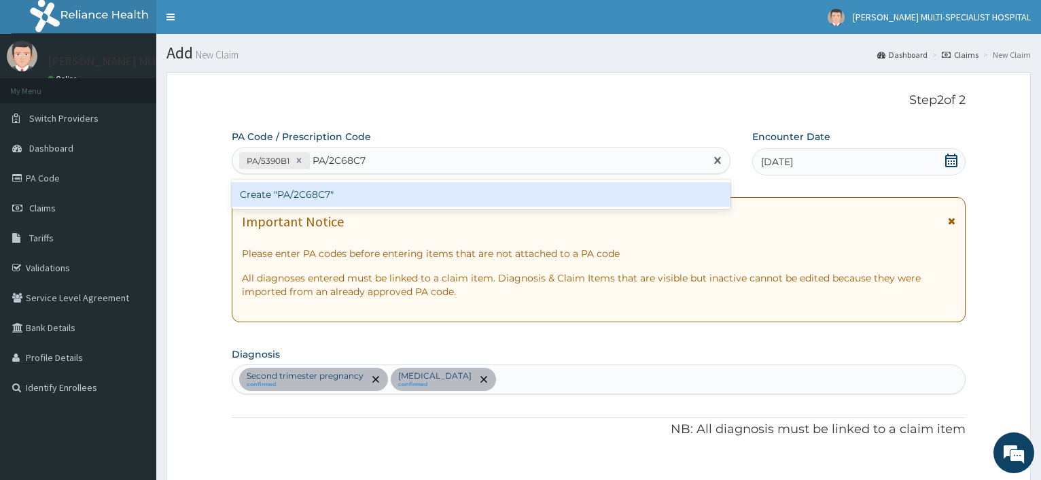
click at [333, 198] on div "Create "PA/2C68C7"" at bounding box center [481, 194] width 498 height 24
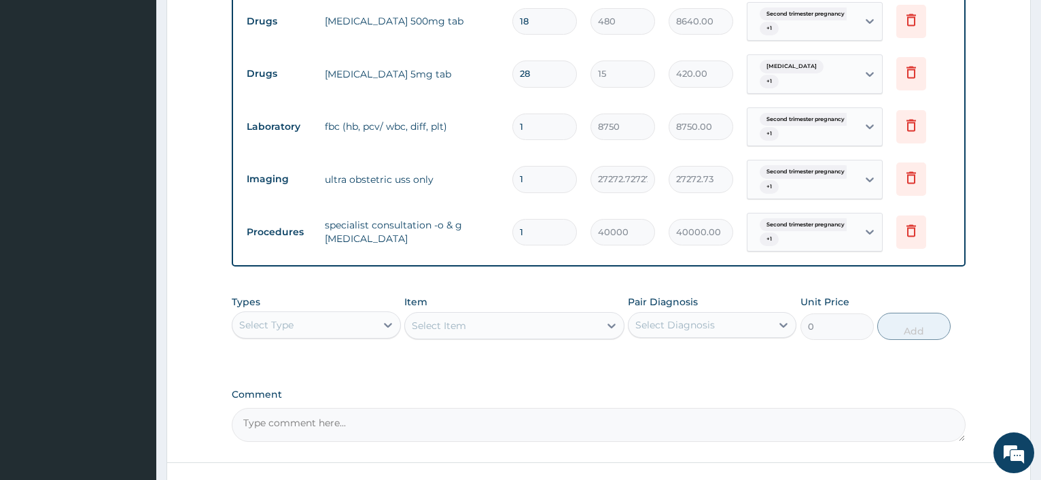
scroll to position [751, 0]
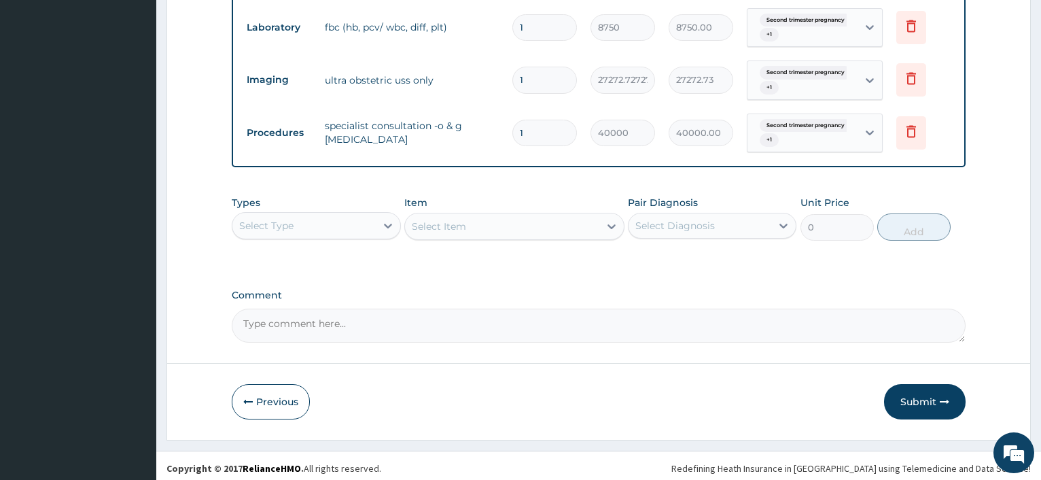
click at [914, 395] on button "Submit" at bounding box center [925, 401] width 82 height 35
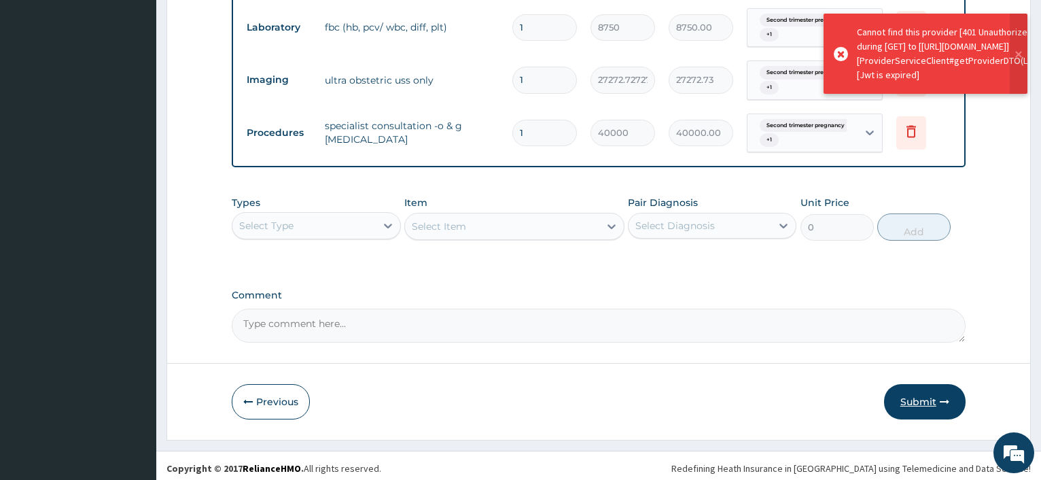
click at [936, 397] on button "Submit" at bounding box center [925, 401] width 82 height 35
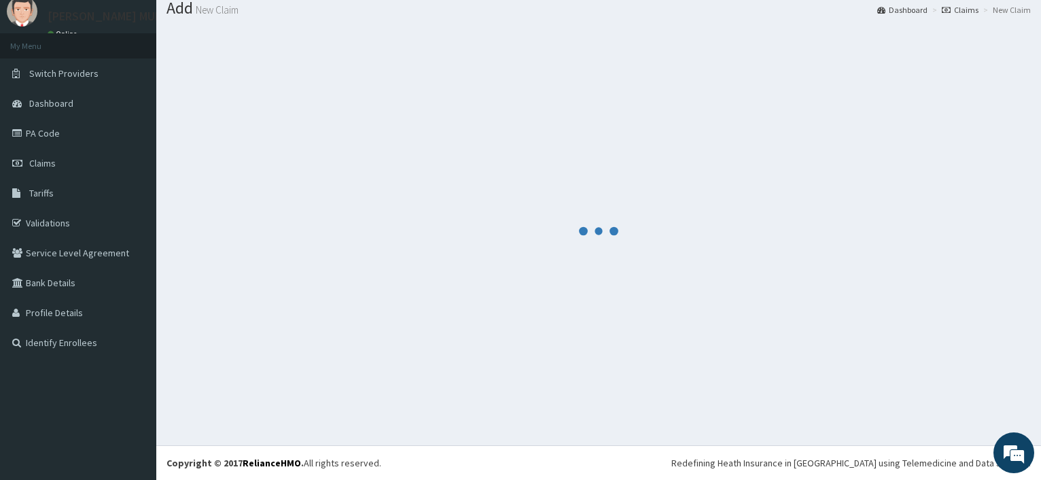
scroll to position [0, 0]
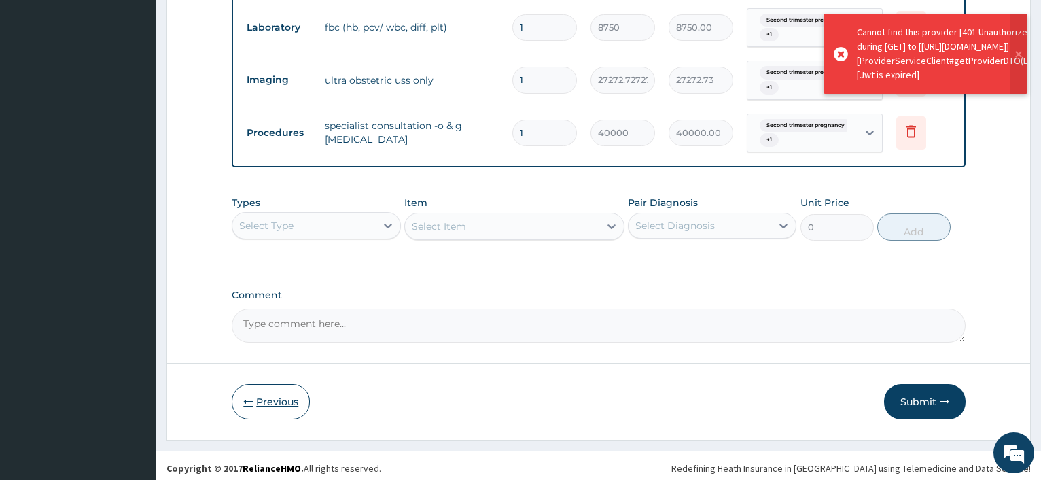
click at [306, 396] on button "Previous" at bounding box center [271, 401] width 78 height 35
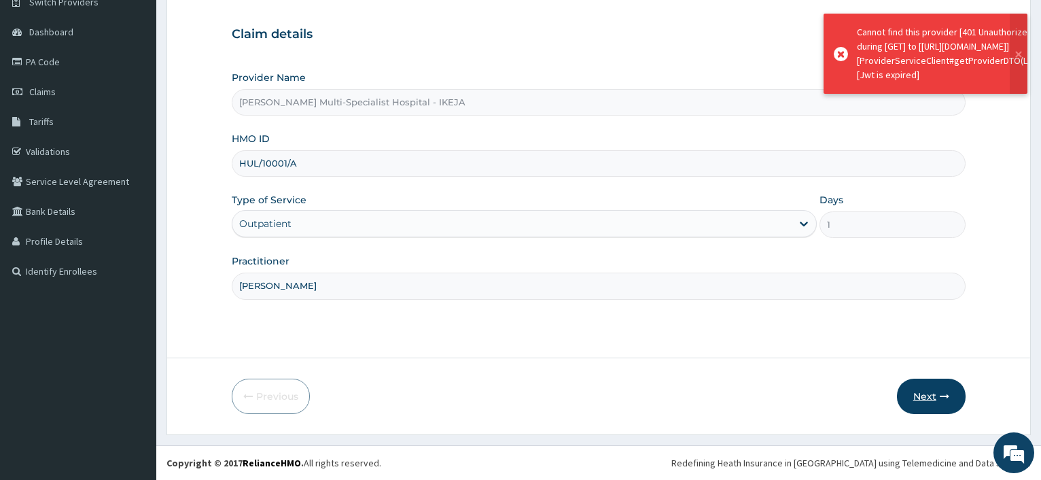
click at [918, 393] on button "Next" at bounding box center [931, 395] width 69 height 35
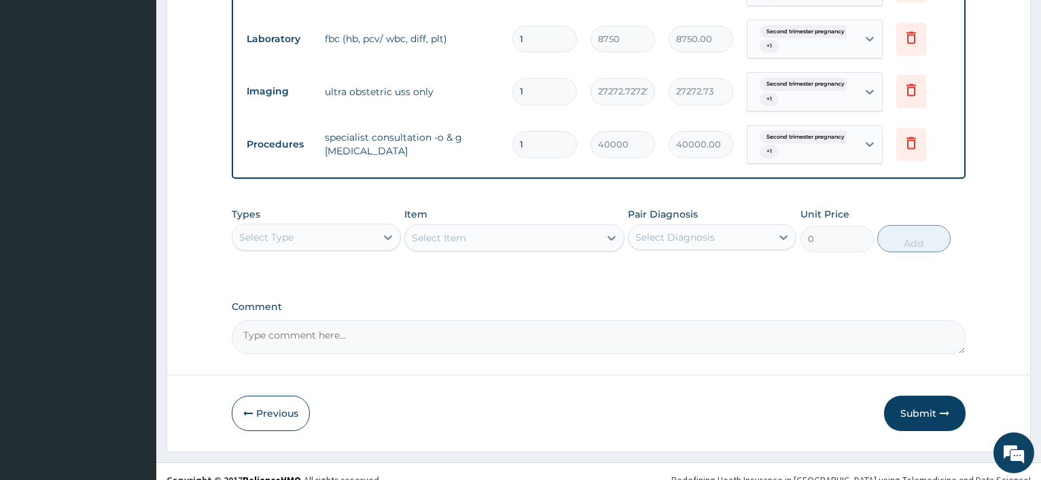
scroll to position [751, 0]
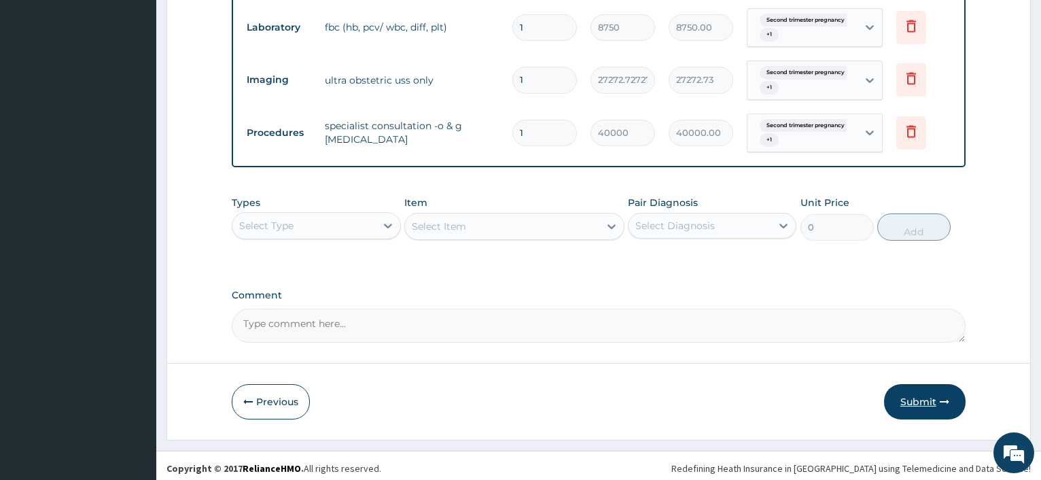
click at [911, 404] on button "Submit" at bounding box center [925, 401] width 82 height 35
click at [934, 395] on button "Submit" at bounding box center [925, 401] width 82 height 35
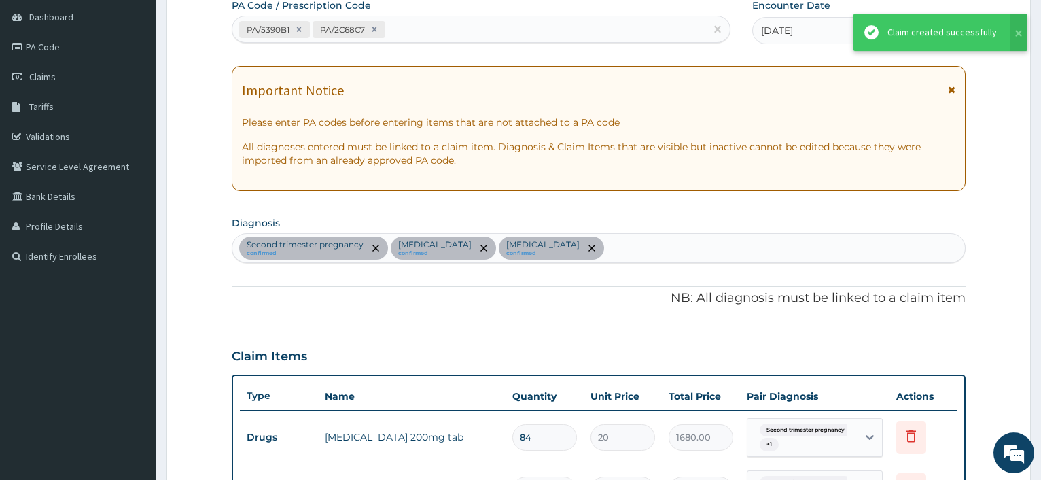
scroll to position [184, 0]
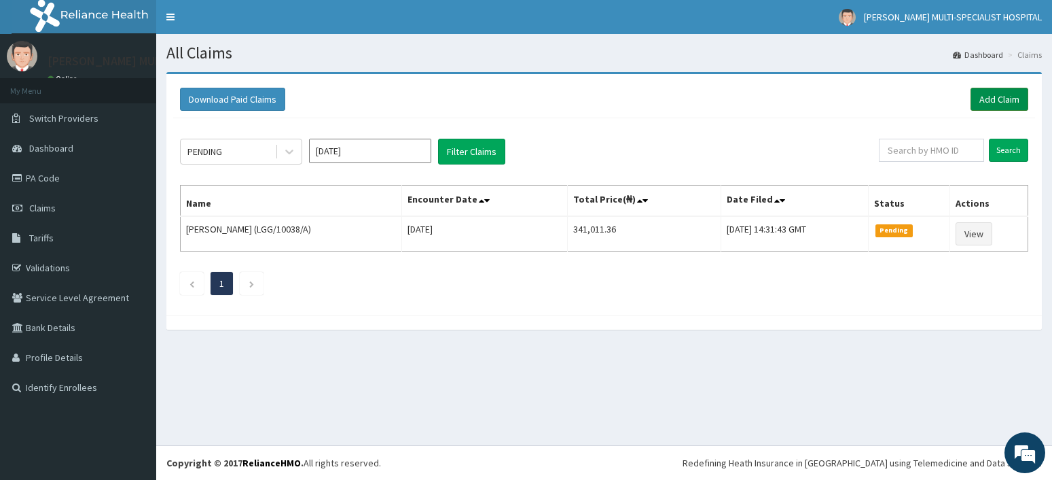
click at [994, 100] on link "Add Claim" at bounding box center [1000, 99] width 58 height 23
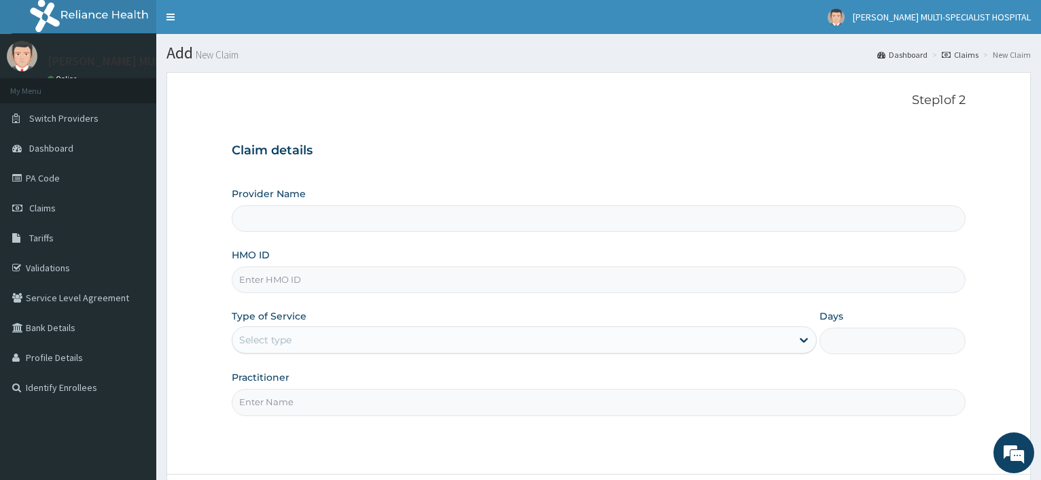
type input "[PERSON_NAME] Multi-Specialist Hospital - IKEJA"
click at [285, 279] on input "HMO ID" at bounding box center [599, 279] width 734 height 26
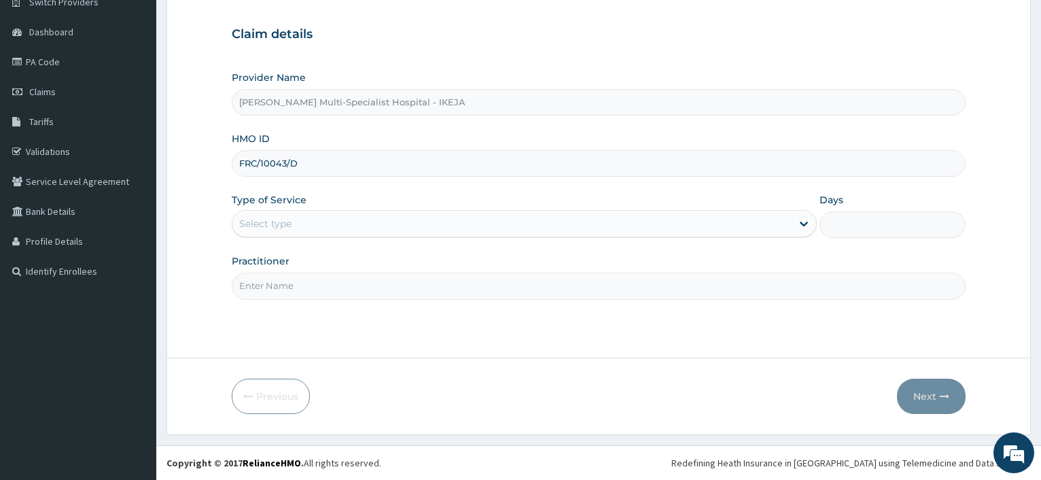
type input "FRC/10043/D"
click at [261, 229] on div "Select type" at bounding box center [265, 224] width 52 height 14
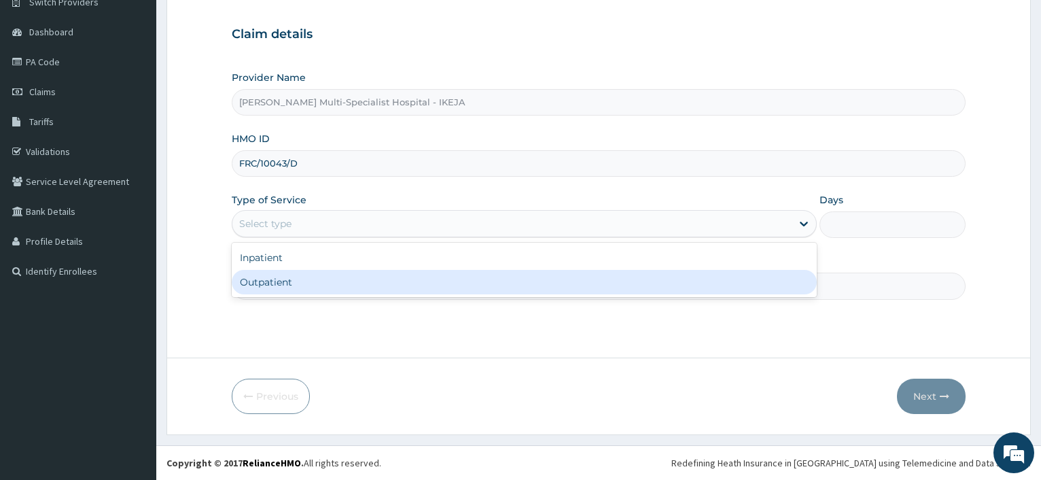
click at [270, 277] on div "Outpatient" at bounding box center [524, 282] width 584 height 24
type input "1"
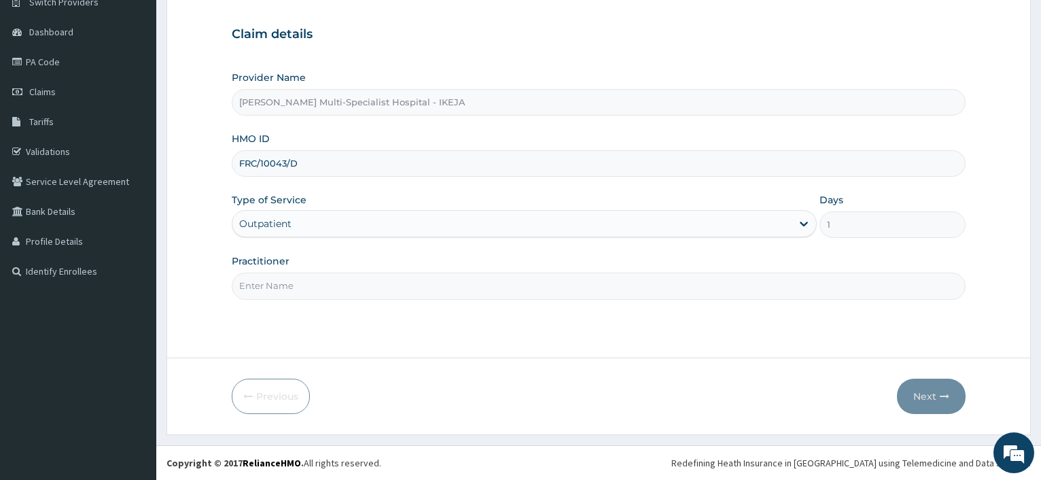
click at [270, 279] on input "Practitioner" at bounding box center [599, 285] width 734 height 26
type input "DR CHAR;E"
click at [918, 393] on button "Next" at bounding box center [931, 395] width 69 height 35
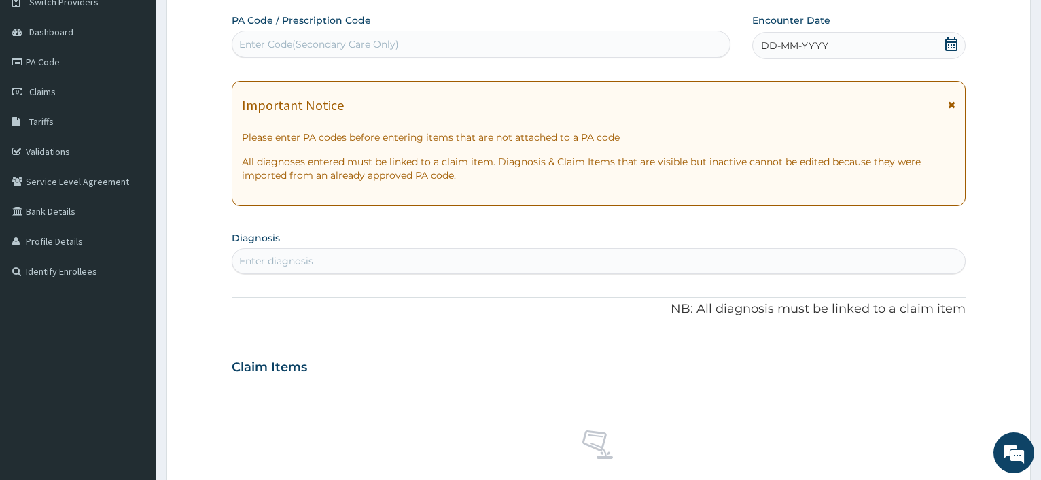
click at [287, 49] on div "Enter Code(Secondary Care Only)" at bounding box center [319, 44] width 160 height 14
type input "PA/40F946"
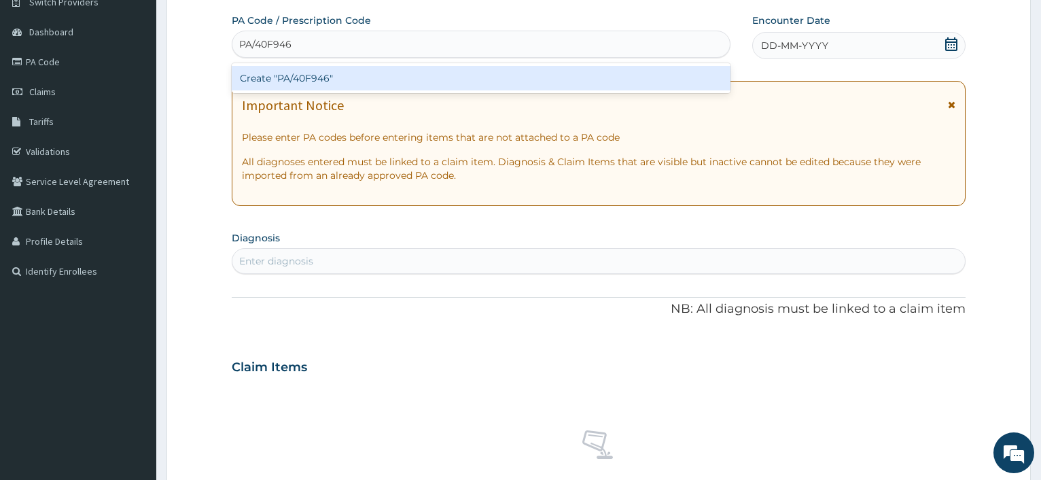
click at [278, 75] on div "Create "PA/40F946"" at bounding box center [481, 78] width 498 height 24
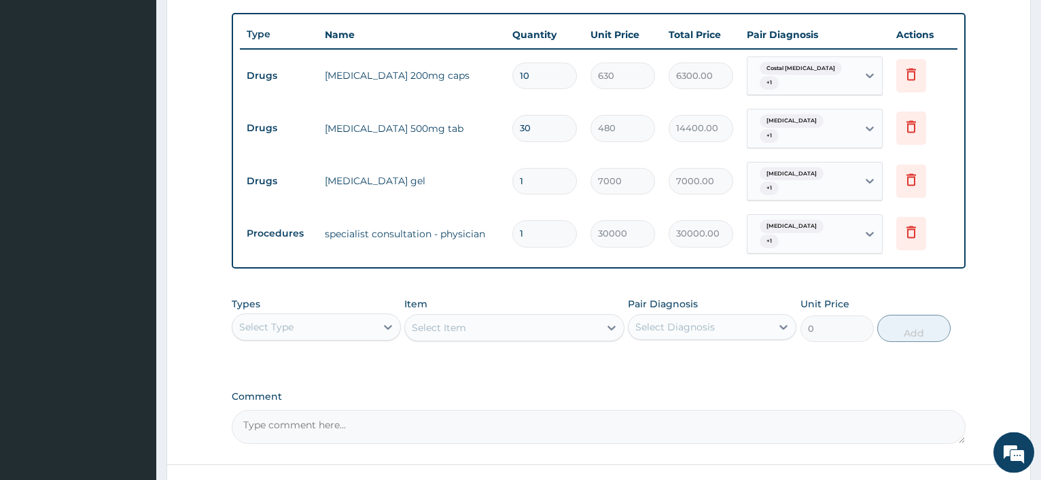
scroll to position [438, 0]
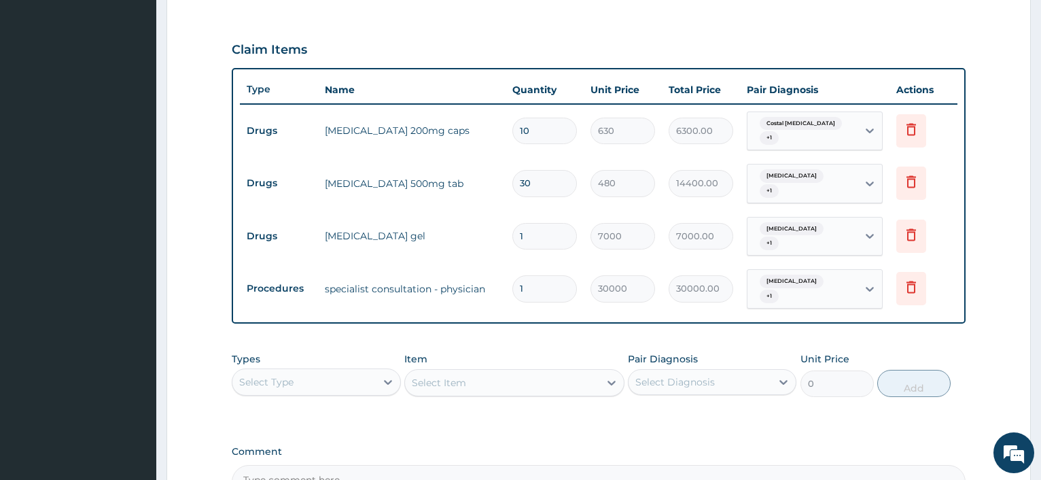
drag, startPoint x: 537, startPoint y: 175, endPoint x: 430, endPoint y: 122, distance: 120.0
click at [512, 170] on input "30" at bounding box center [544, 183] width 65 height 26
type input "3"
type input "1440.00"
type input "3"
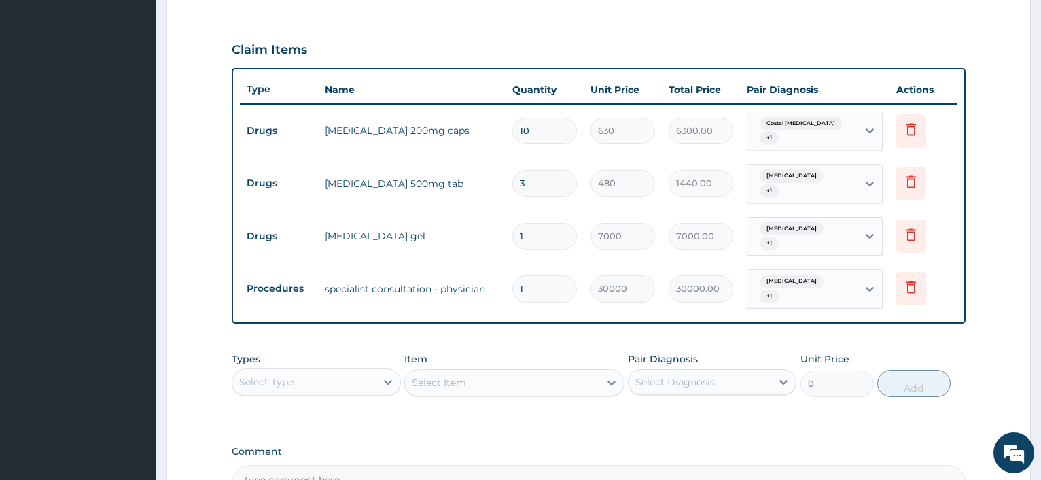
click at [590, 25] on div "PA Code / Prescription Code PA/40F946 Encounter Date 24-08-2025 Important Notic…" at bounding box center [599, 95] width 734 height 806
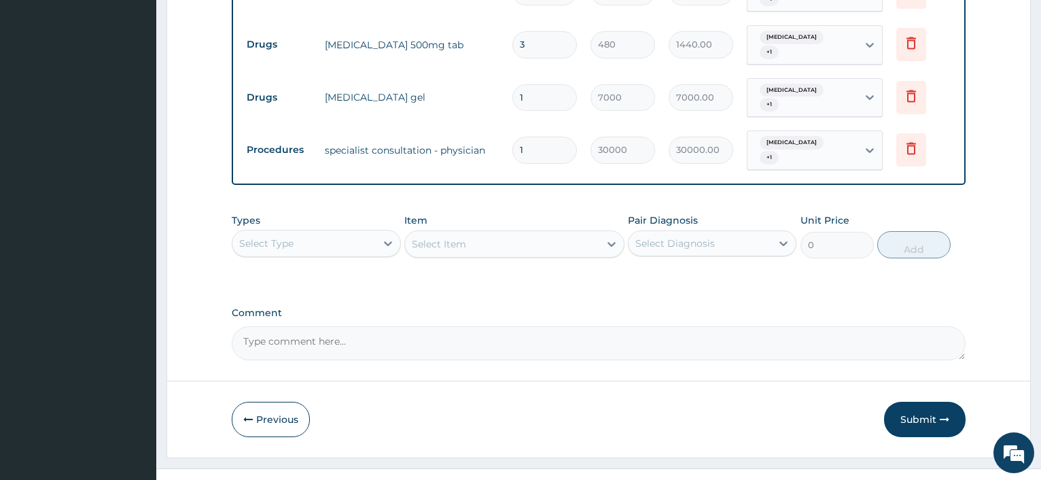
drag, startPoint x: 921, startPoint y: 400, endPoint x: 917, endPoint y: 366, distance: 34.9
click at [921, 402] on button "Submit" at bounding box center [925, 419] width 82 height 35
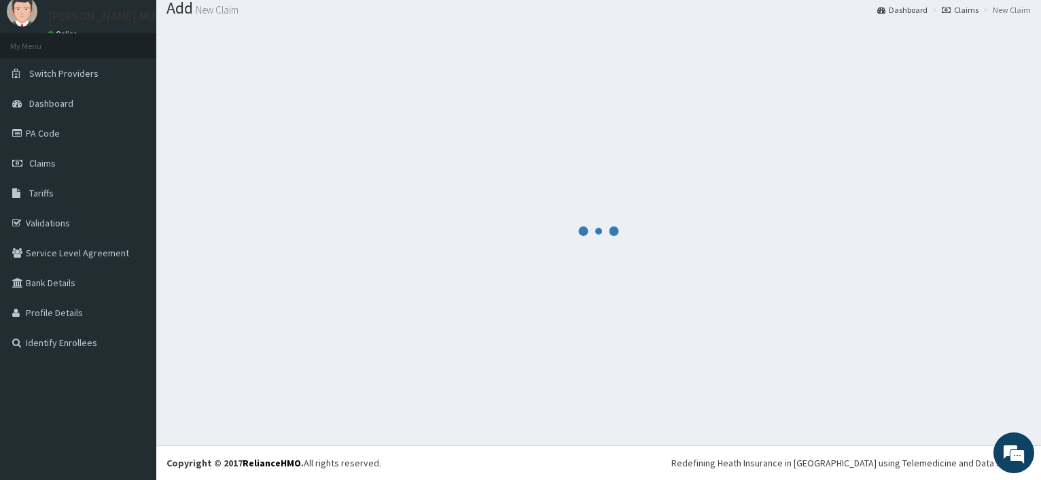
scroll to position [46, 0]
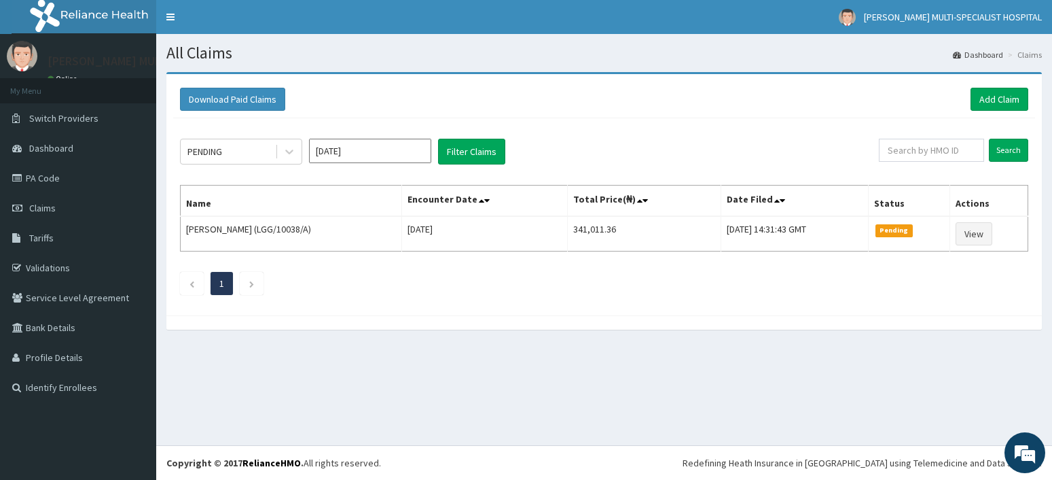
click at [412, 154] on input "[DATE]" at bounding box center [370, 151] width 122 height 24
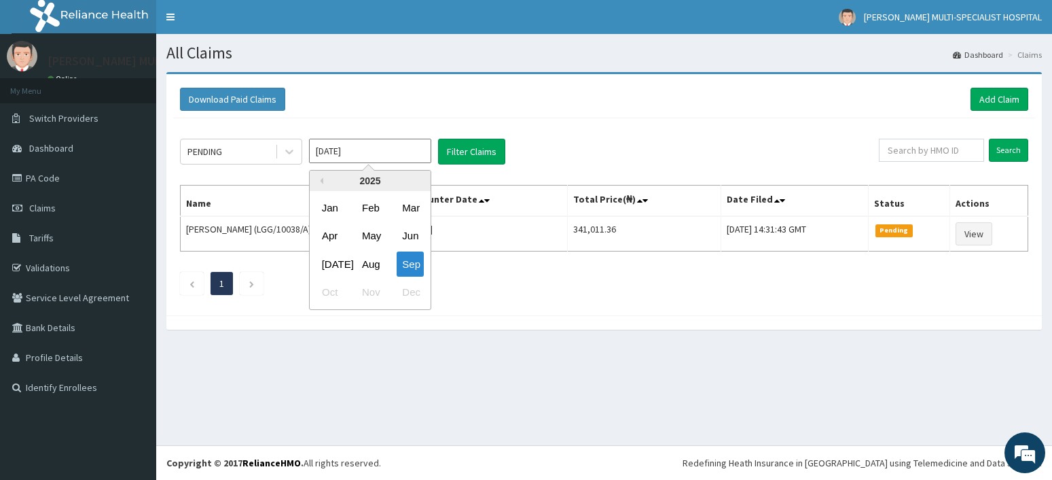
drag, startPoint x: 374, startPoint y: 260, endPoint x: 437, endPoint y: 205, distance: 83.3
click at [372, 260] on div "Aug" at bounding box center [370, 263] width 27 height 25
type input "Aug 2025"
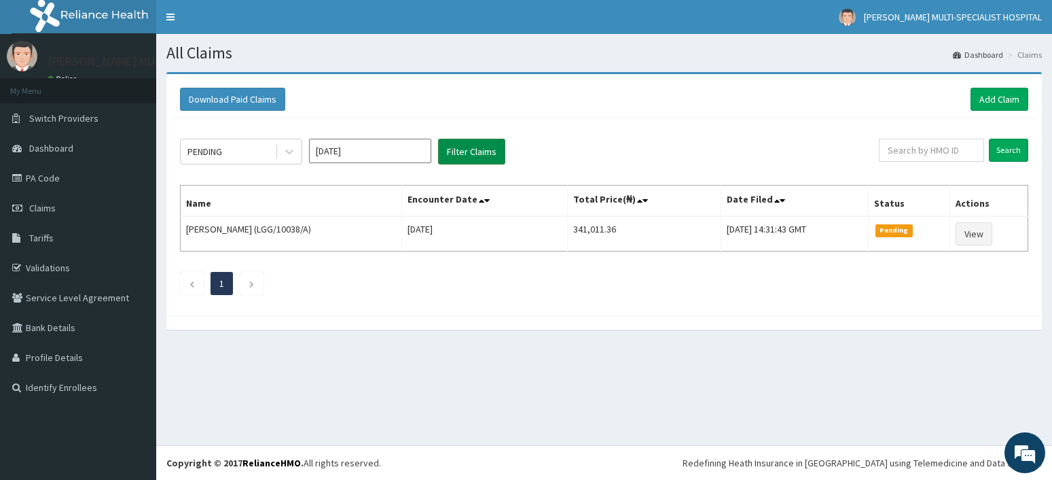
click at [462, 153] on button "Filter Claims" at bounding box center [471, 152] width 67 height 26
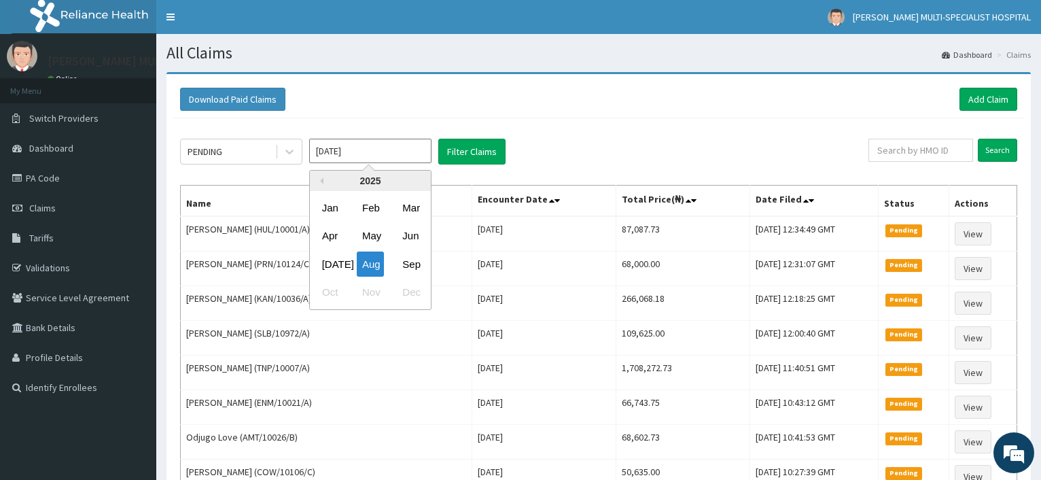
click at [384, 154] on input "Aug 2025" at bounding box center [370, 151] width 122 height 24
click at [253, 156] on div "PENDING" at bounding box center [228, 152] width 94 height 22
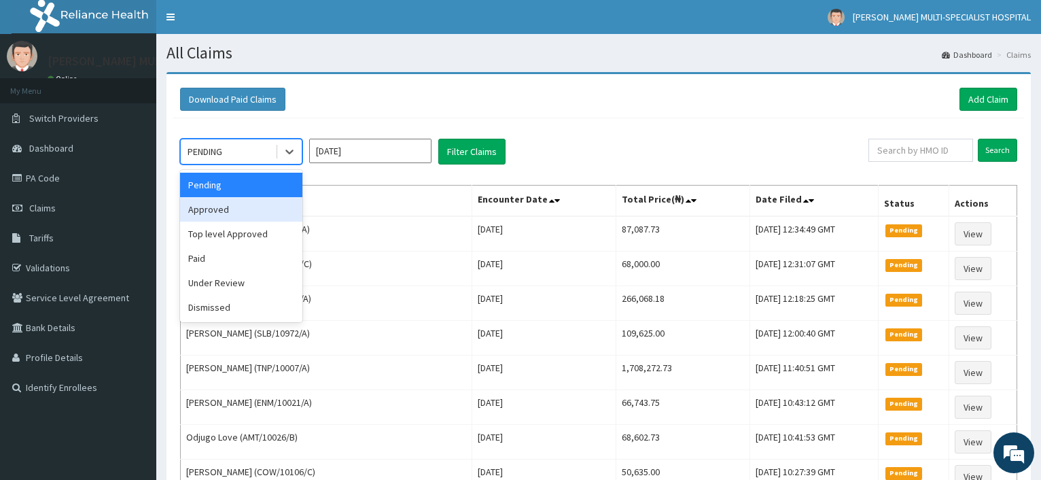
drag, startPoint x: 248, startPoint y: 211, endPoint x: 264, endPoint y: 207, distance: 16.8
click at [247, 211] on div "Approved" at bounding box center [241, 209] width 122 height 24
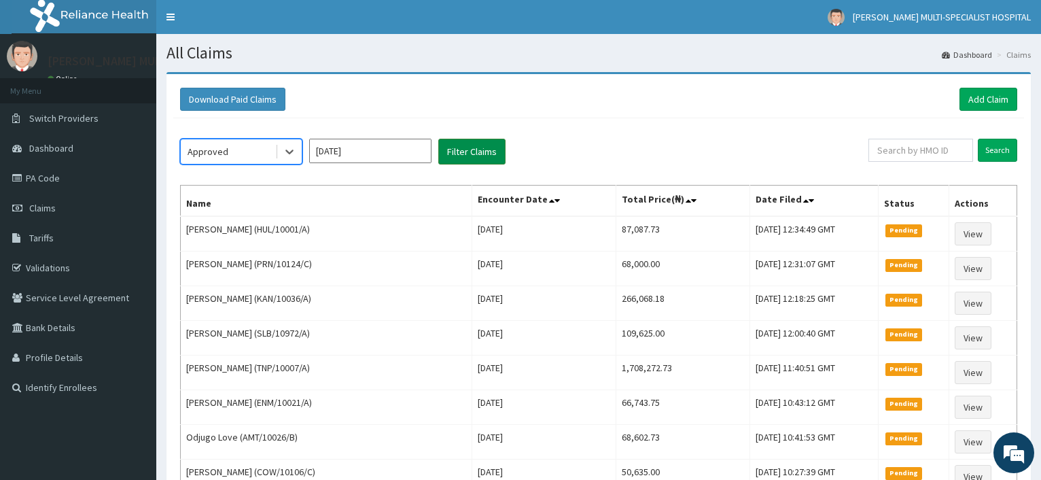
click at [493, 147] on button "Filter Claims" at bounding box center [471, 152] width 67 height 26
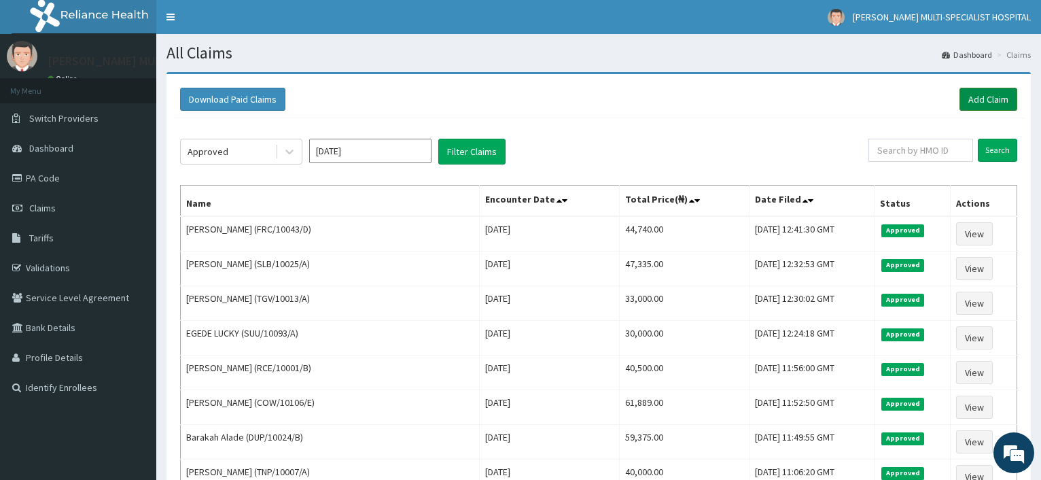
click at [996, 97] on link "Add Claim" at bounding box center [988, 99] width 58 height 23
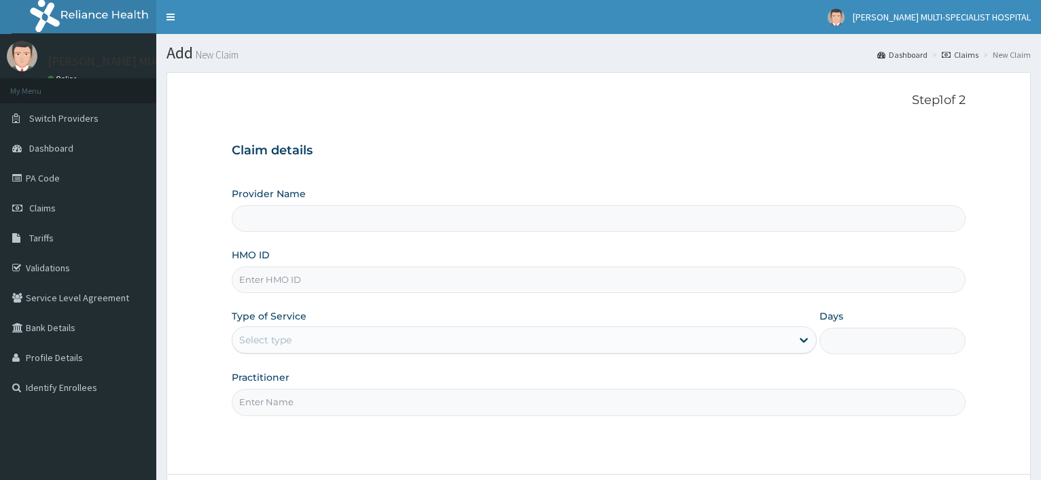
type input "[PERSON_NAME] Multi-Specialist Hospital - IKEJA"
click at [291, 280] on input "HMO ID" at bounding box center [599, 279] width 734 height 26
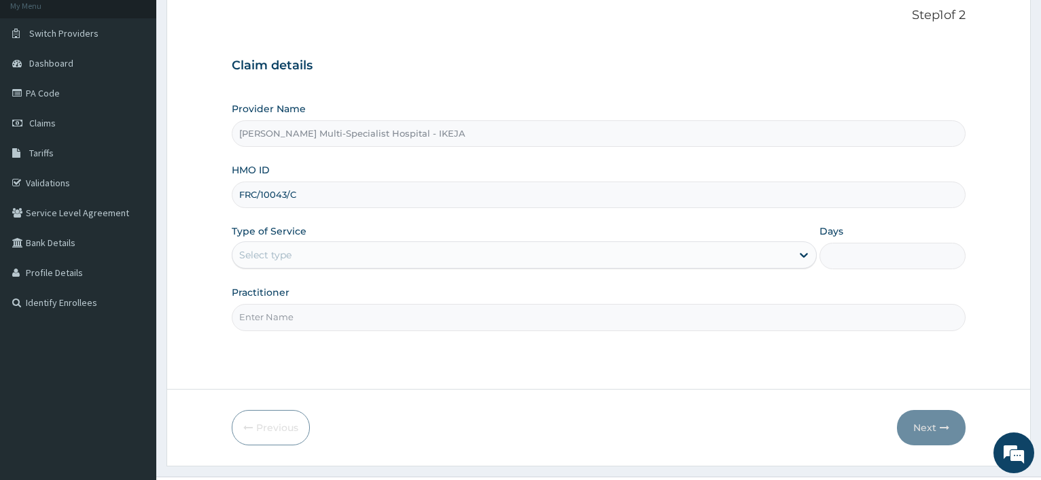
scroll to position [116, 0]
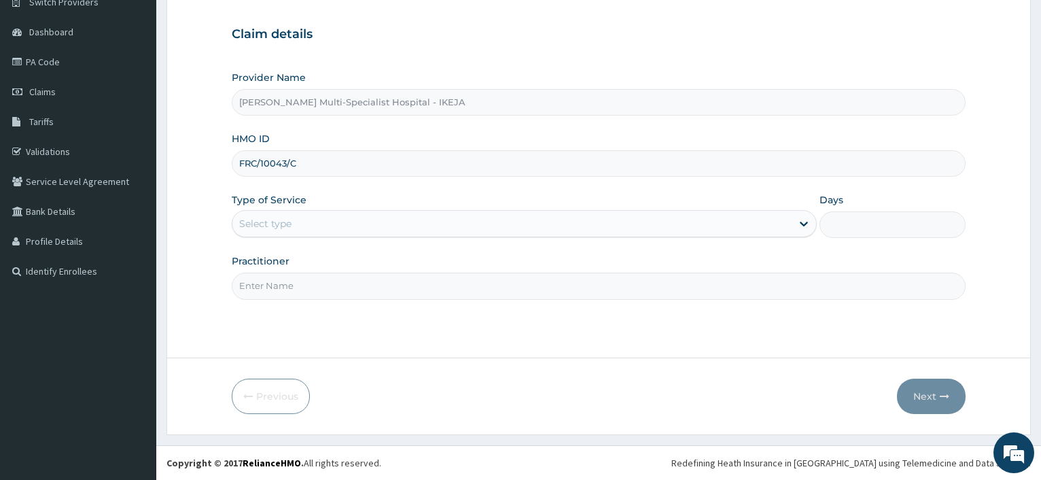
type input "FRC/10043/C"
click at [311, 217] on div "Select type" at bounding box center [511, 224] width 558 height 22
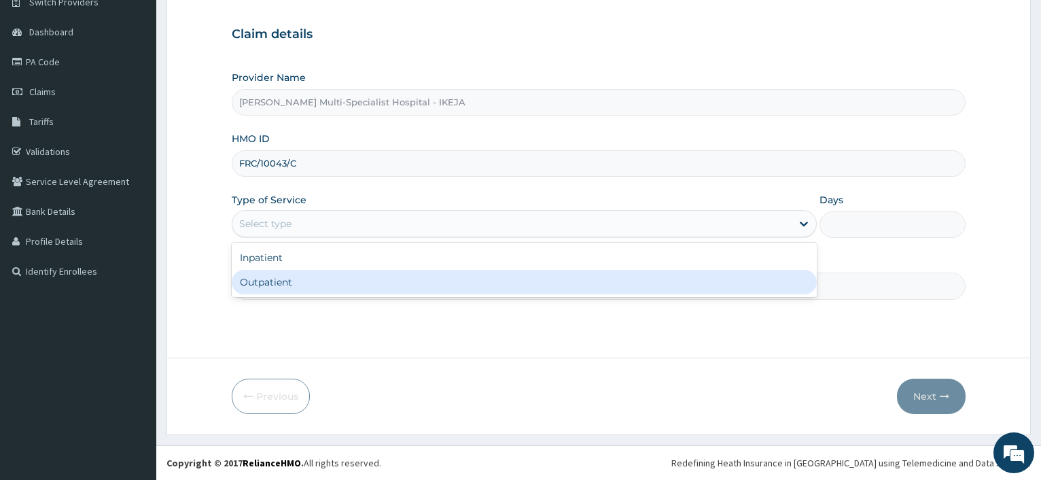
click at [281, 287] on div "Outpatient" at bounding box center [524, 282] width 584 height 24
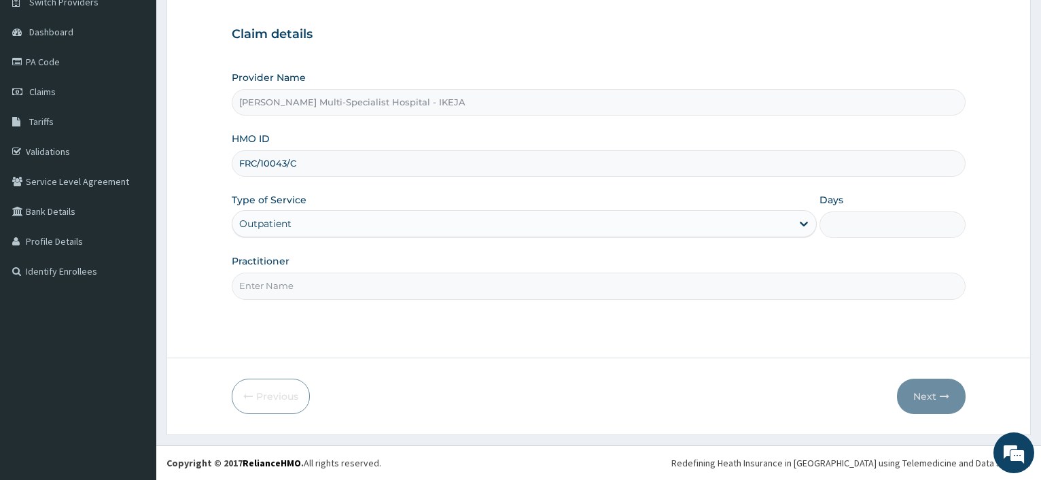
type input "1"
click at [281, 294] on input "Practitioner" at bounding box center [599, 285] width 734 height 26
type input "DR CHARLES"
click at [912, 389] on button "Next" at bounding box center [931, 395] width 69 height 35
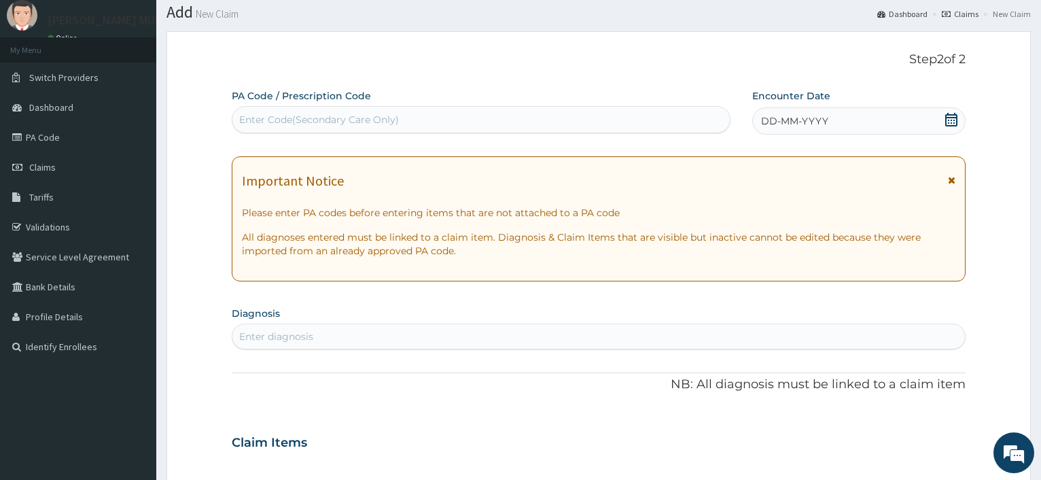
scroll to position [0, 0]
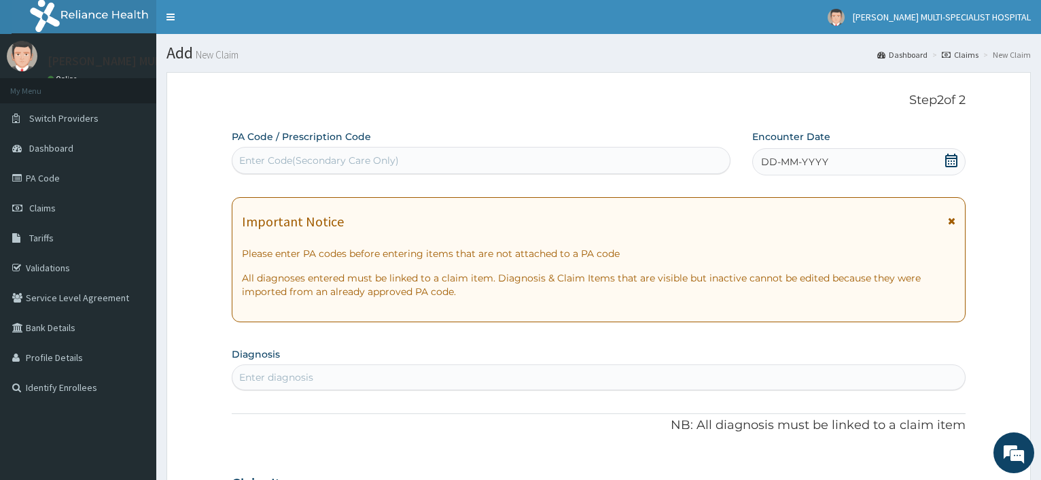
click at [317, 168] on div "Enter Code(Secondary Care Only)" at bounding box center [480, 160] width 497 height 22
type input "PA/DBDB1B"
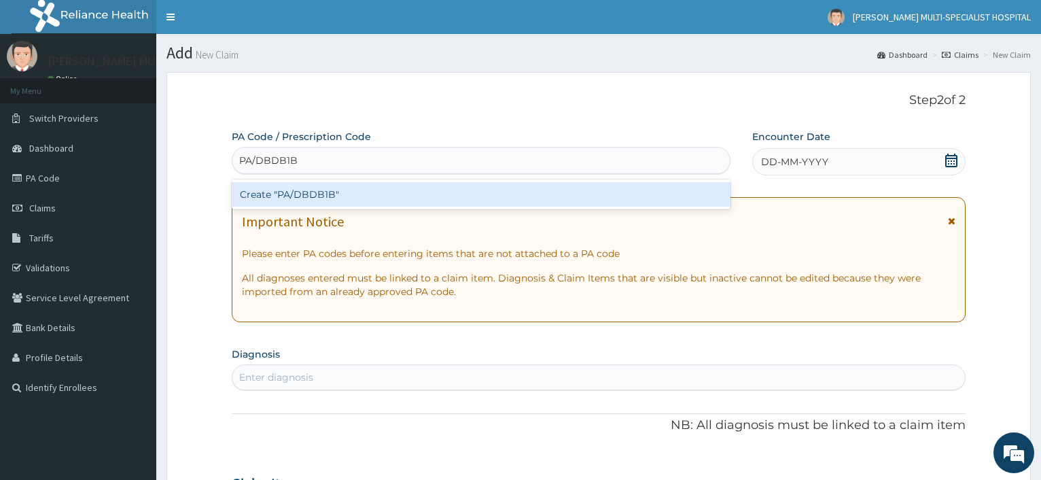
click at [296, 190] on div "Create "PA/DBDB1B"" at bounding box center [481, 194] width 498 height 24
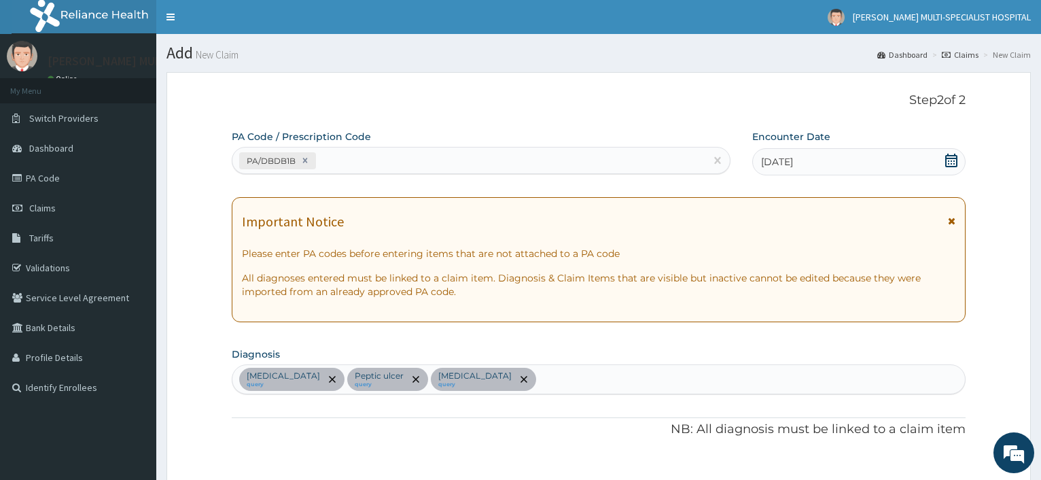
scroll to position [519, 0]
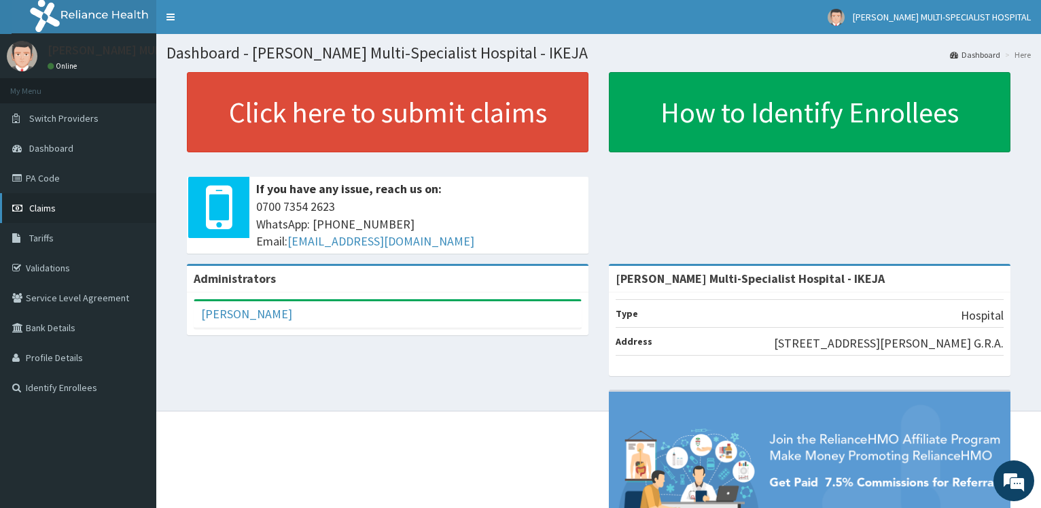
click at [62, 213] on link "Claims" at bounding box center [78, 208] width 156 height 30
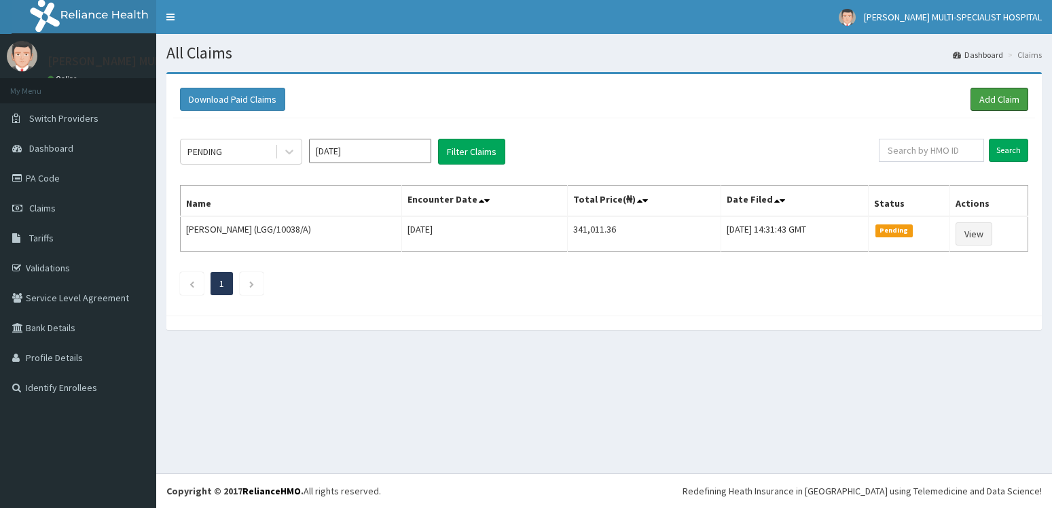
click at [1014, 94] on link "Add Claim" at bounding box center [1000, 99] width 58 height 23
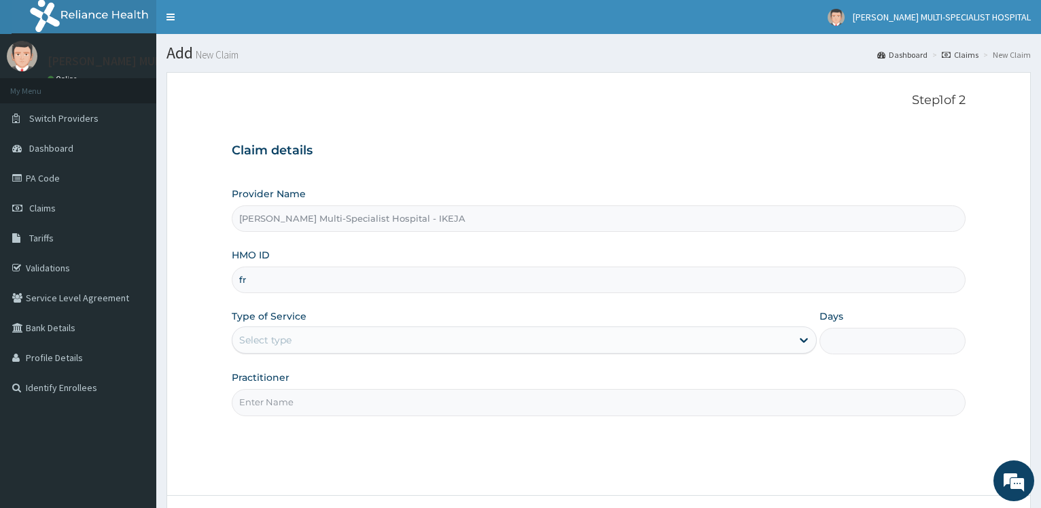
type input "f"
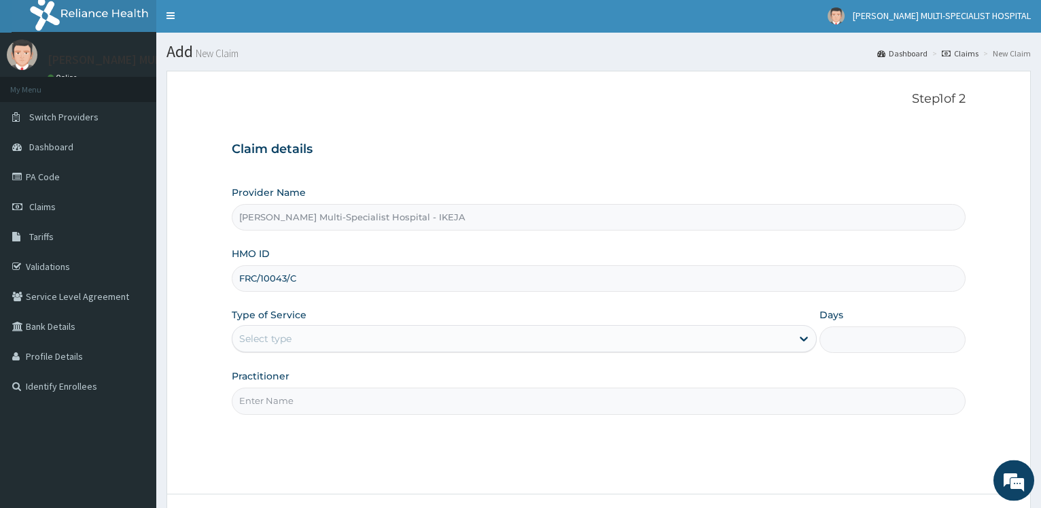
scroll to position [109, 0]
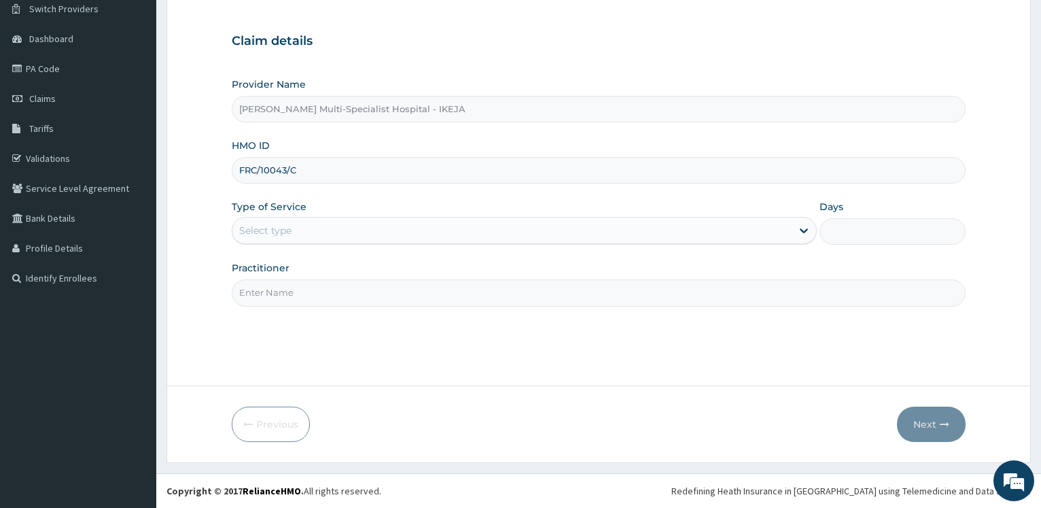
type input "FRC/10043/C"
click at [327, 234] on div "Select type" at bounding box center [511, 230] width 558 height 22
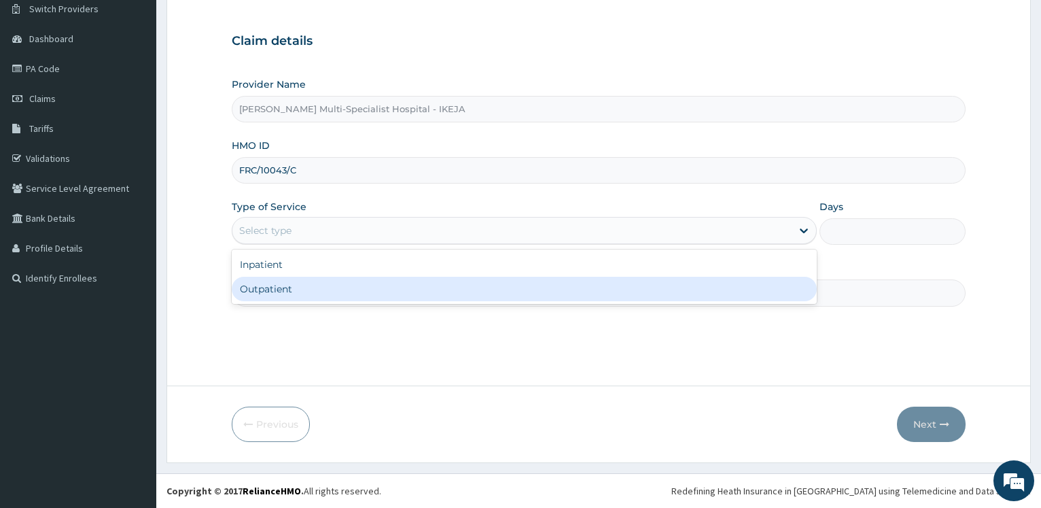
click at [320, 287] on div "Outpatient" at bounding box center [524, 289] width 584 height 24
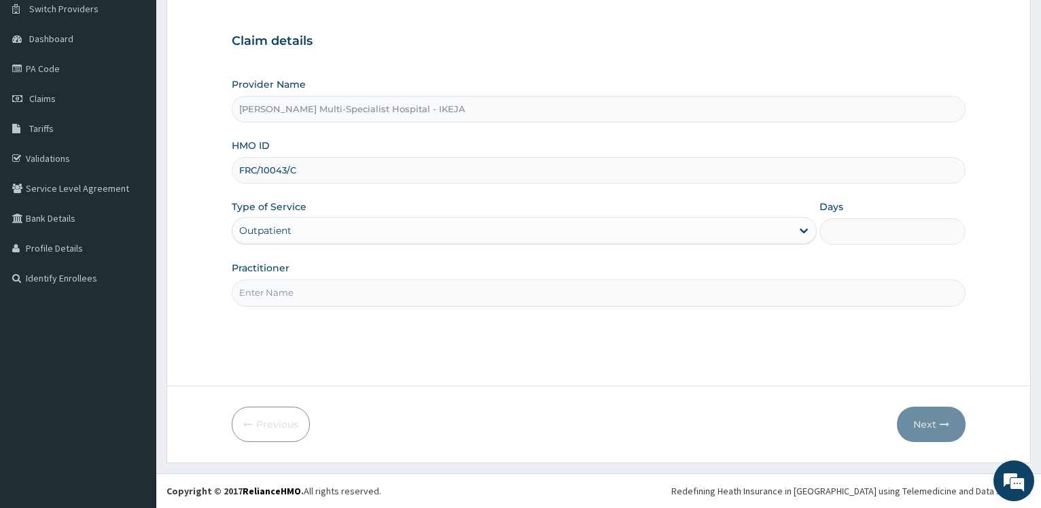
type input "1"
click at [321, 291] on input "Practitioner" at bounding box center [599, 292] width 734 height 26
type input "DR CHARLES"
click at [922, 423] on button "Next" at bounding box center [931, 423] width 69 height 35
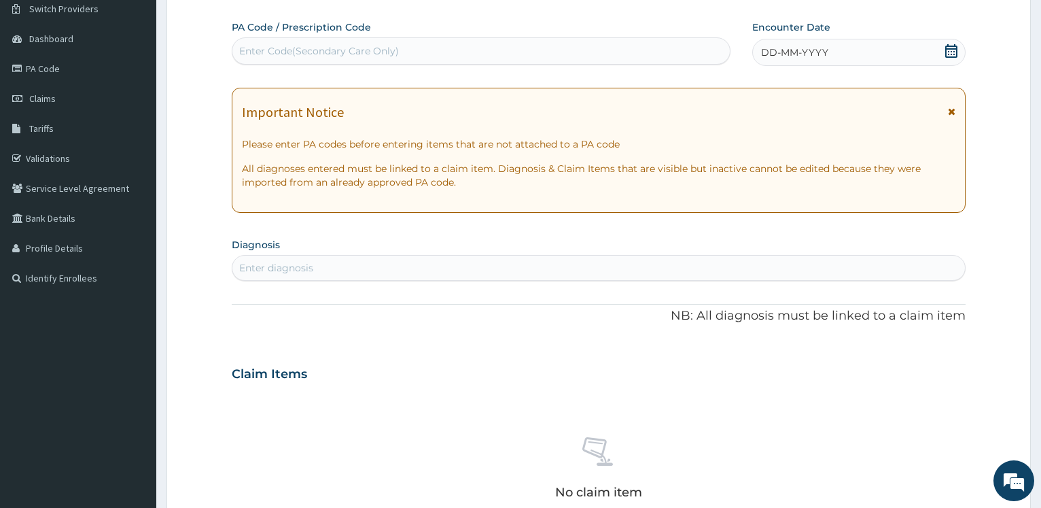
click at [324, 54] on div "Enter Code(Secondary Care Only)" at bounding box center [319, 51] width 160 height 14
type input "PA/DBDB1B"
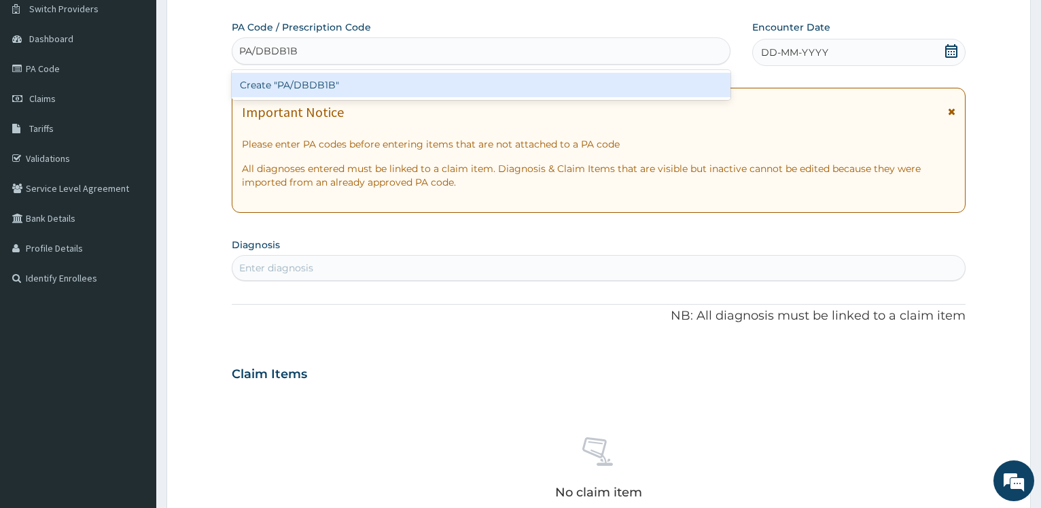
click at [268, 75] on div "Create "PA/DBDB1B"" at bounding box center [481, 85] width 498 height 24
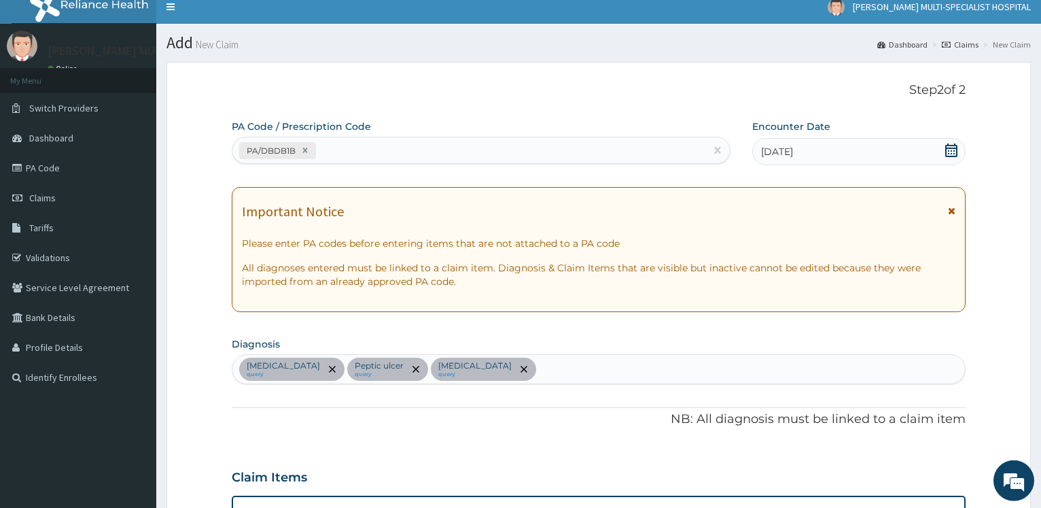
scroll to position [0, 0]
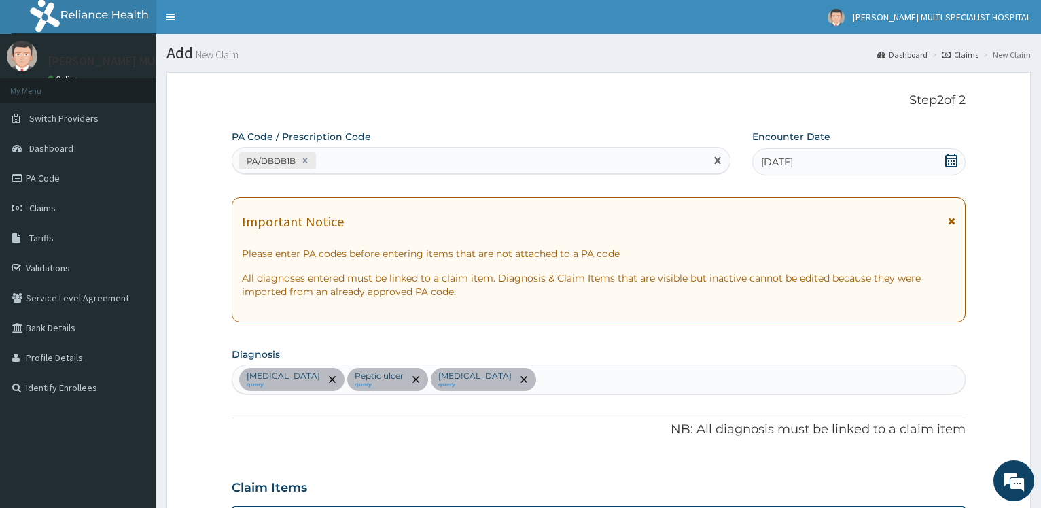
click at [328, 162] on div "PA/DBDB1B" at bounding box center [468, 160] width 472 height 22
type input "PA/FAFB9D"
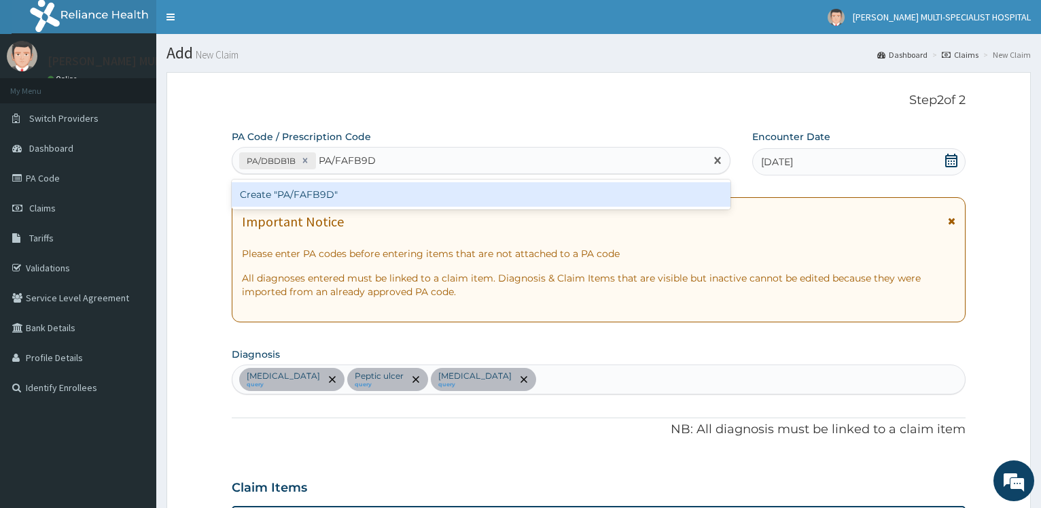
click at [327, 200] on div "Create "PA/FAFB9D"" at bounding box center [481, 194] width 498 height 24
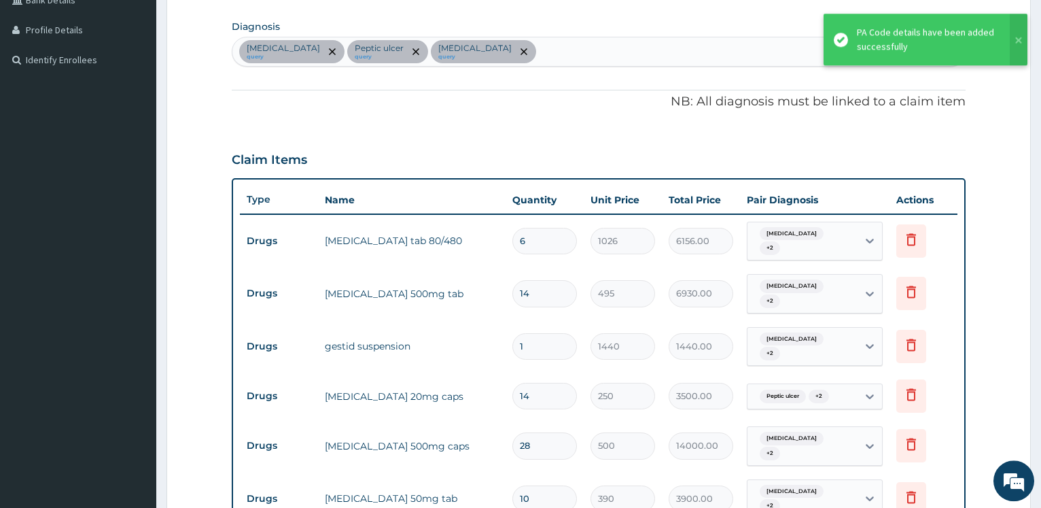
scroll to position [120, 0]
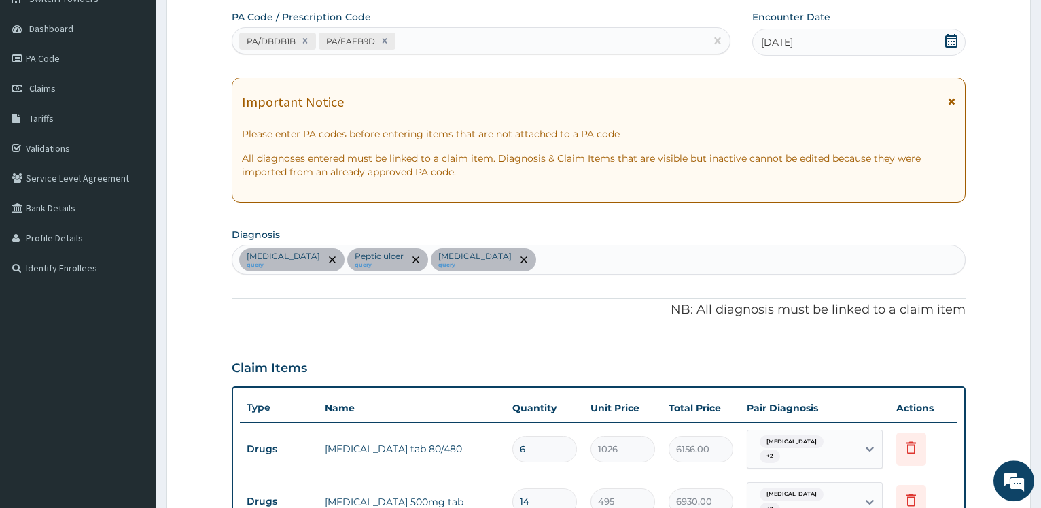
drag, startPoint x: 423, startPoint y: 34, endPoint x: 436, endPoint y: 35, distance: 13.7
click at [426, 34] on div "PA/DBDB1B PA/FAFB9D" at bounding box center [468, 41] width 472 height 22
type input "PA/064DA4"
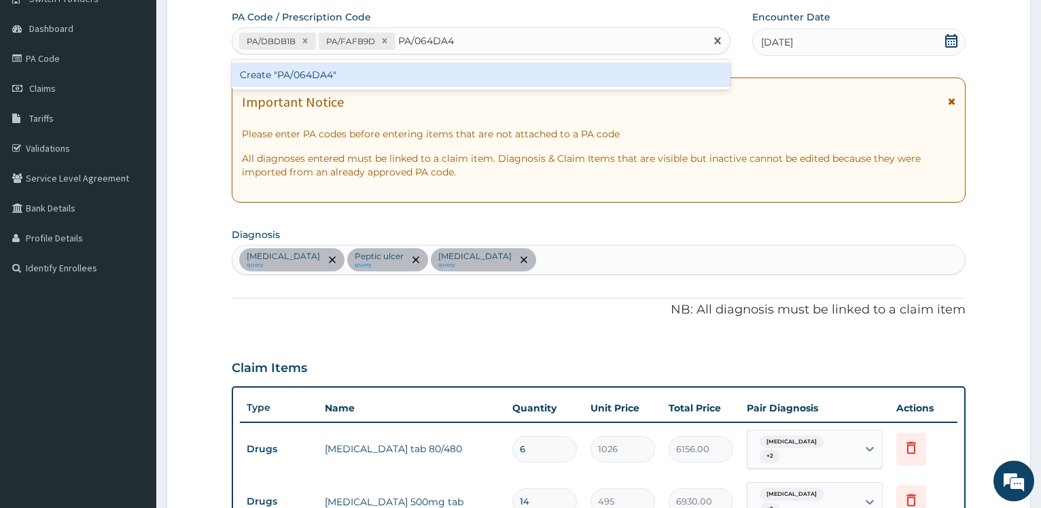
click at [304, 71] on div "Create "PA/064DA4"" at bounding box center [481, 75] width 498 height 24
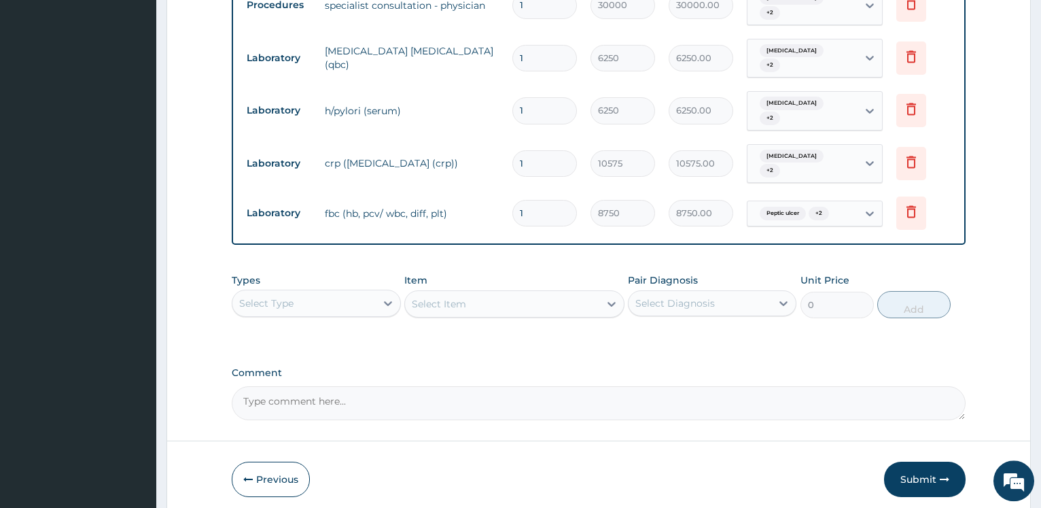
scroll to position [946, 0]
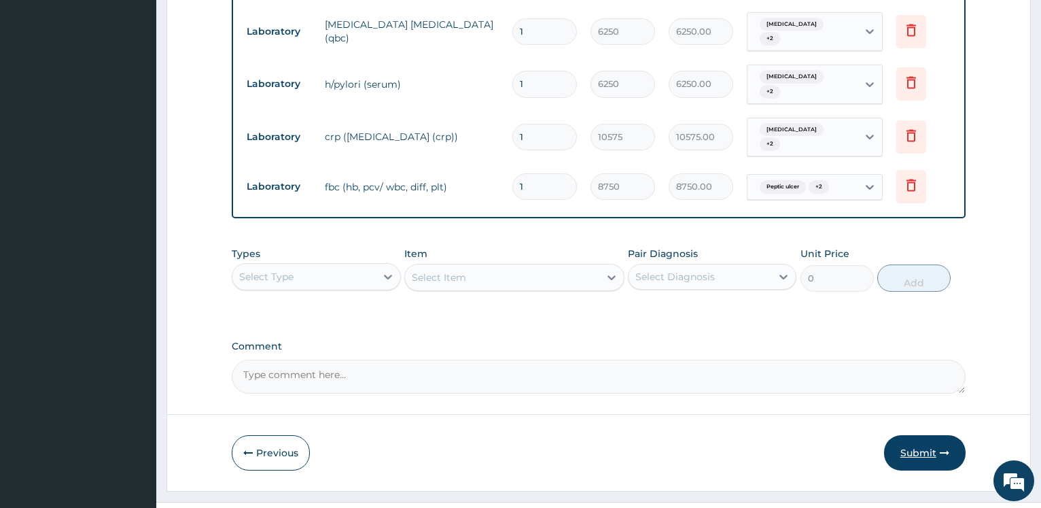
click at [925, 435] on button "Submit" at bounding box center [925, 452] width 82 height 35
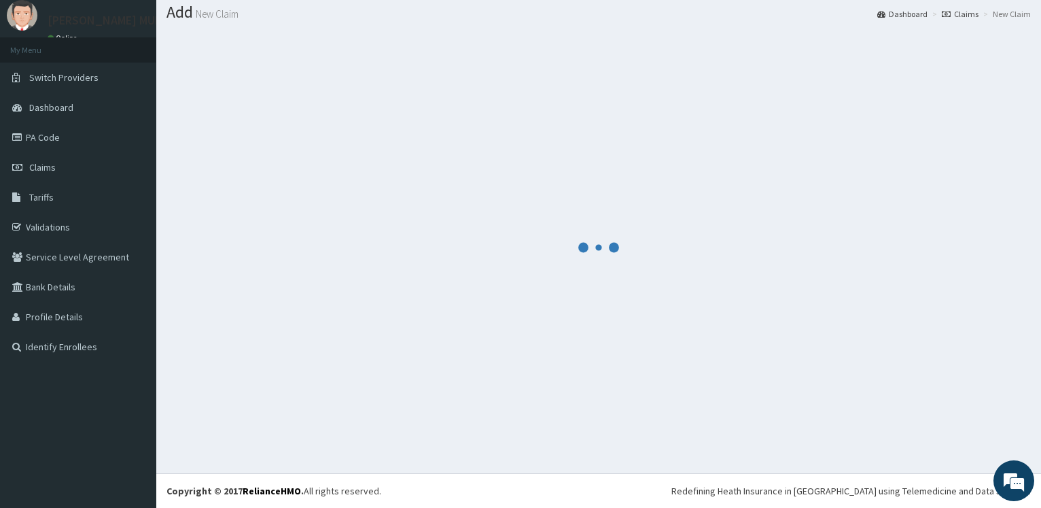
scroll to position [41, 0]
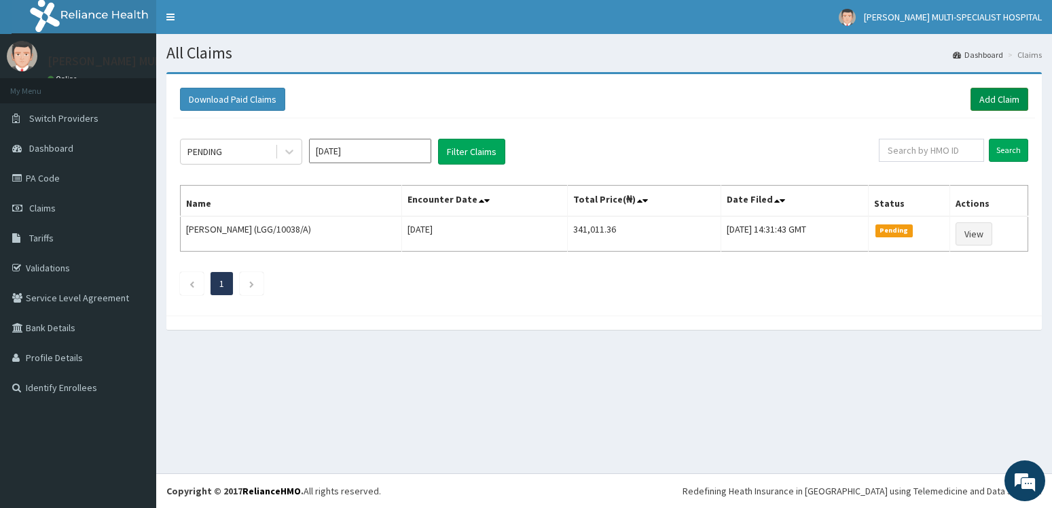
click at [998, 97] on link "Add Claim" at bounding box center [1000, 99] width 58 height 23
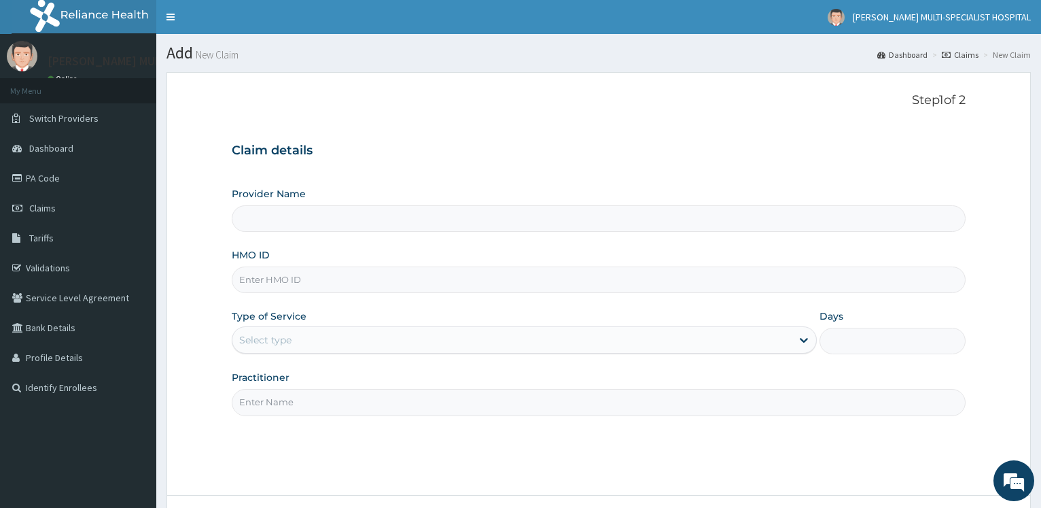
type input "[PERSON_NAME] Multi-Specialist Hospital - IKEJA"
click at [277, 277] on input "HMO ID" at bounding box center [599, 279] width 734 height 26
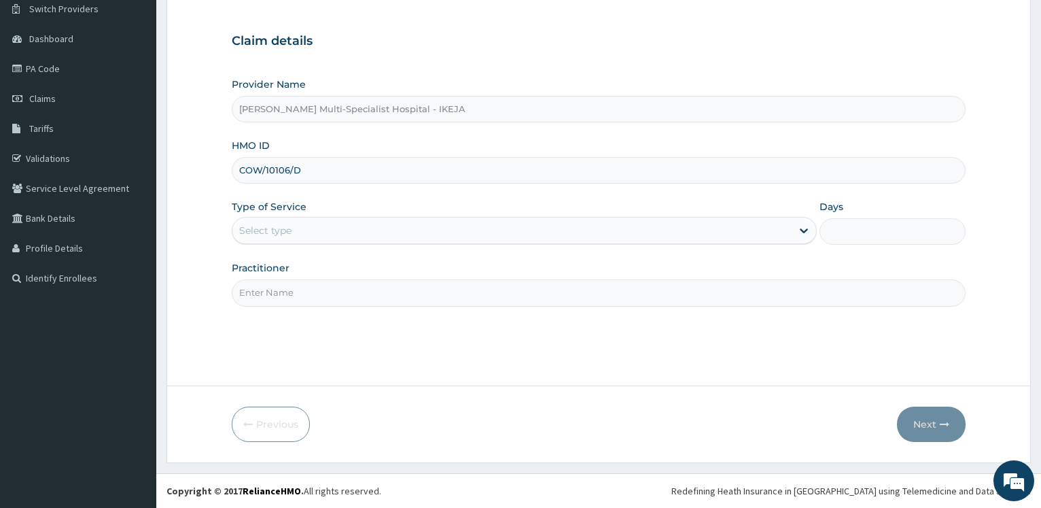
type input "COW/10106/D"
click at [258, 227] on div "Select type" at bounding box center [265, 231] width 52 height 14
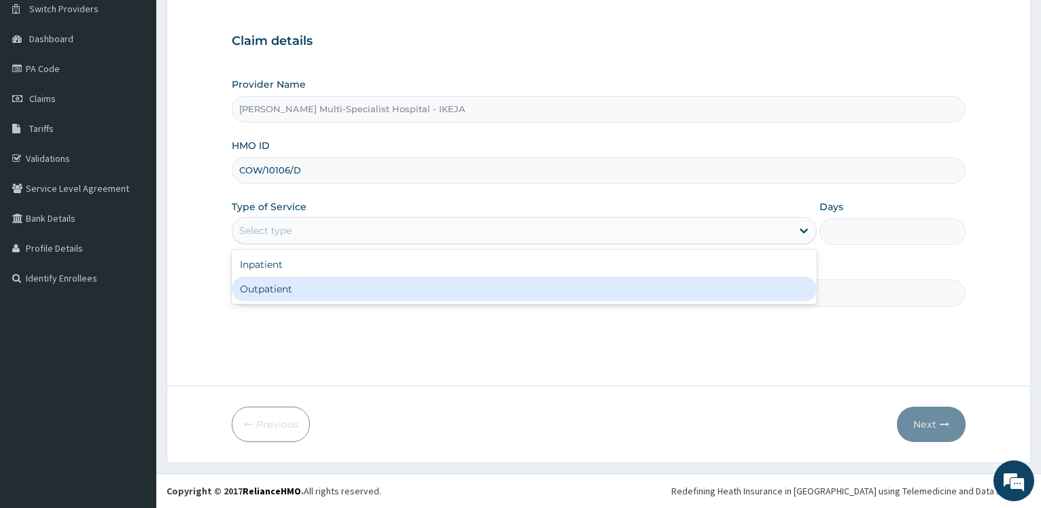
click at [258, 295] on div "Outpatient" at bounding box center [524, 289] width 584 height 24
type input "1"
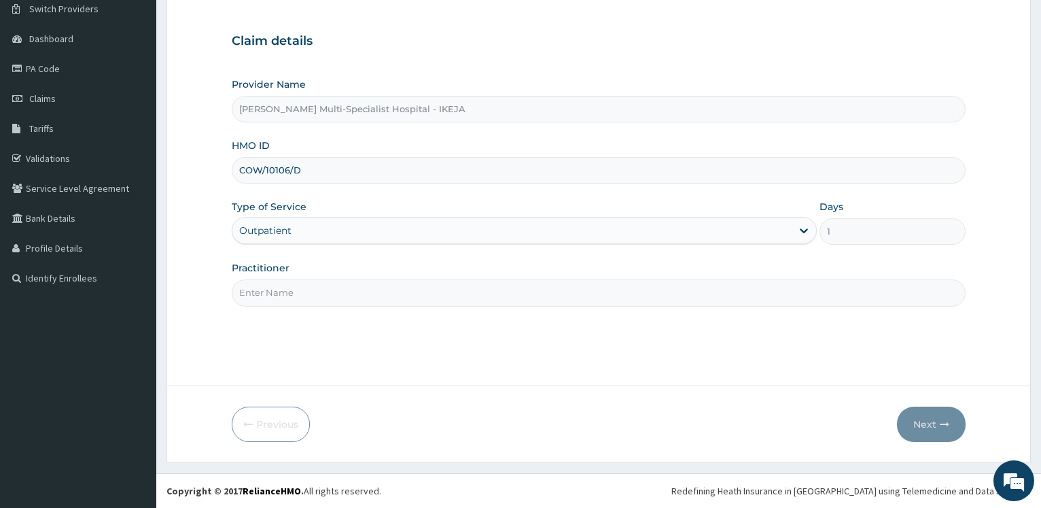
click at [266, 294] on input "Practitioner" at bounding box center [599, 292] width 734 height 26
type input "DR [PERSON_NAME]"
click at [933, 419] on button "Next" at bounding box center [931, 423] width 69 height 35
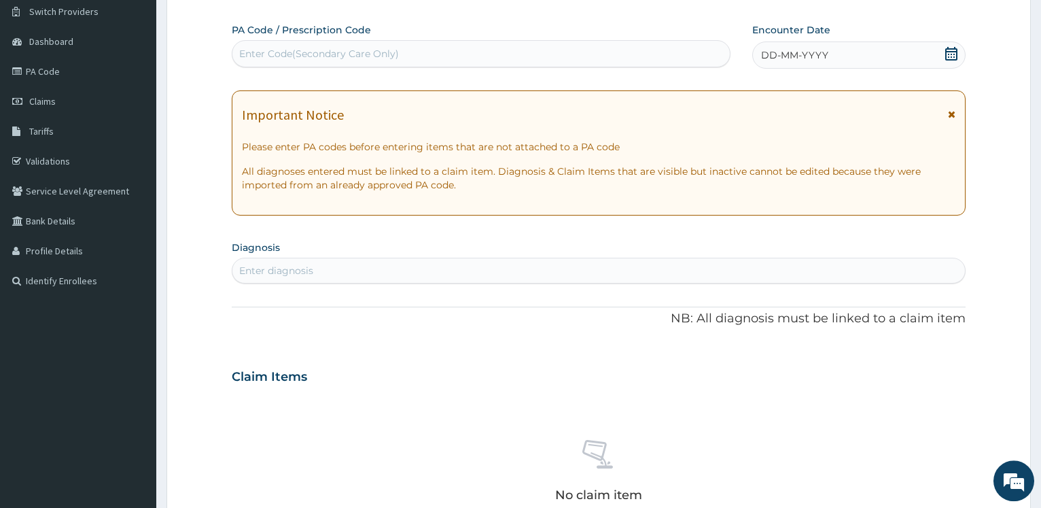
scroll to position [0, 0]
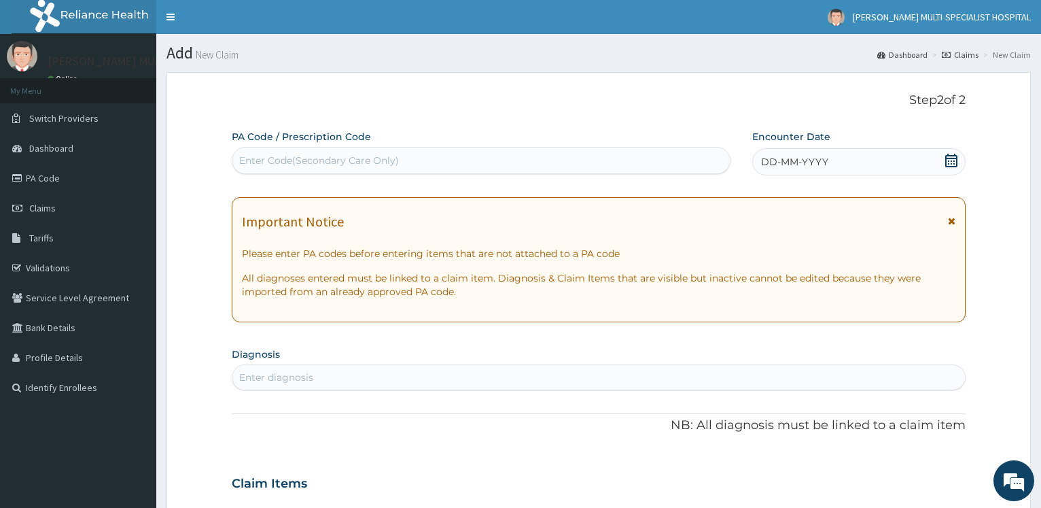
click at [422, 162] on div "Enter Code(Secondary Care Only)" at bounding box center [480, 160] width 497 height 22
type input "PA/79BE53"
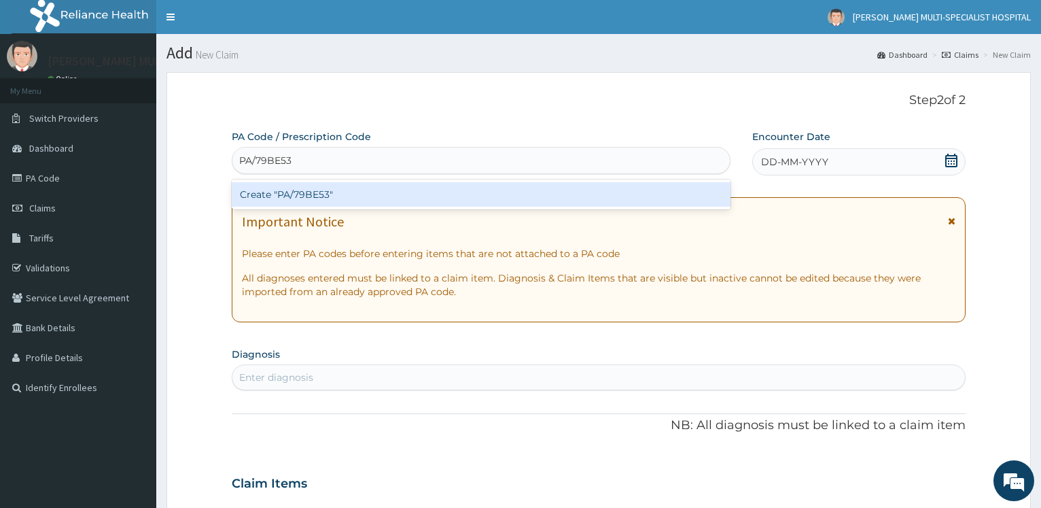
click at [303, 202] on div "Create "PA/79BE53"" at bounding box center [481, 194] width 498 height 24
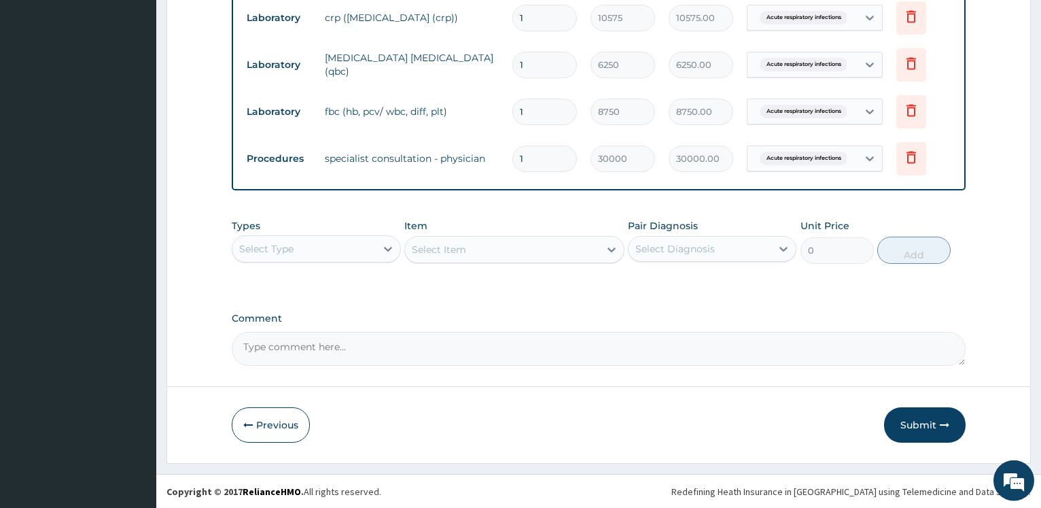
scroll to position [642, 0]
drag, startPoint x: 902, startPoint y: 427, endPoint x: 932, endPoint y: 418, distance: 32.0
click at [902, 427] on button "Submit" at bounding box center [925, 423] width 82 height 35
click at [919, 419] on button "Submit" at bounding box center [925, 423] width 82 height 35
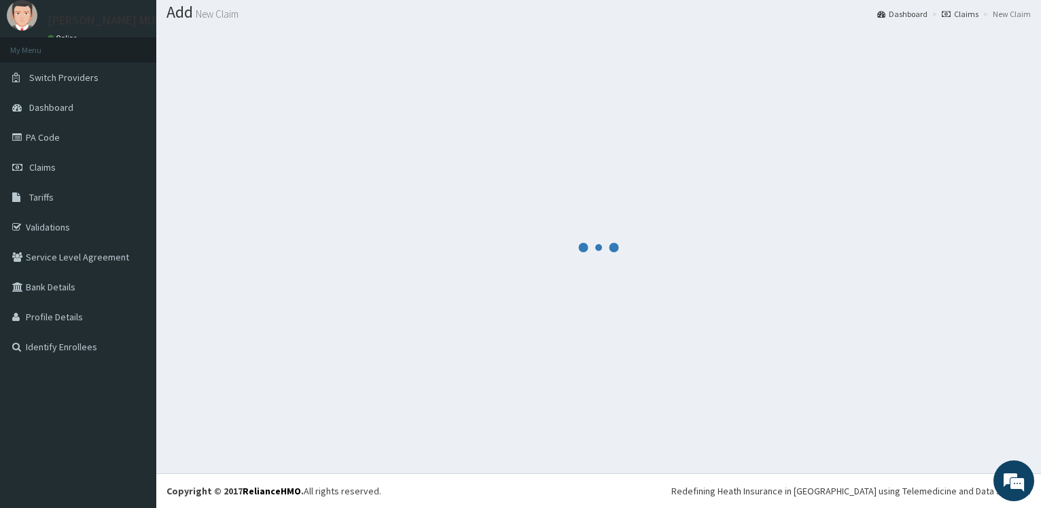
scroll to position [41, 0]
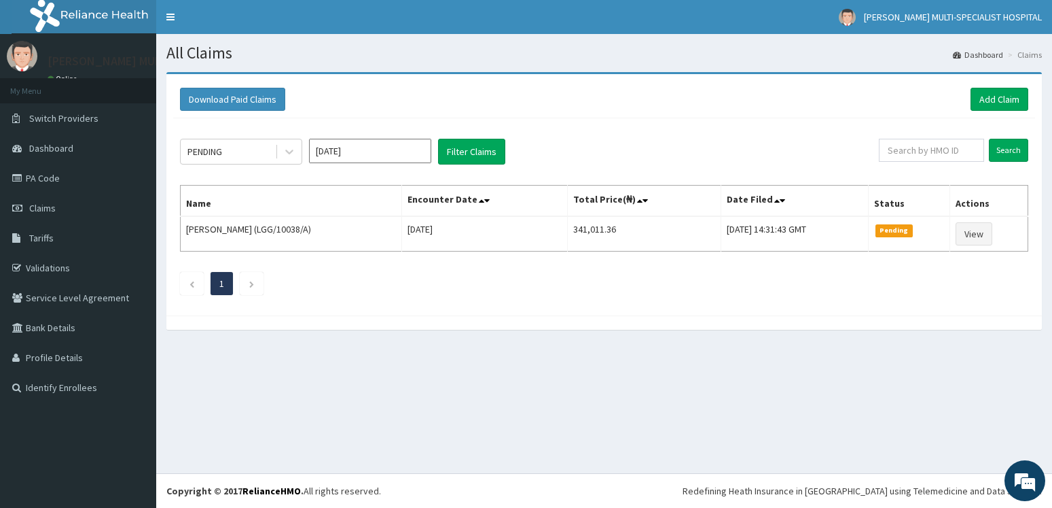
click at [397, 151] on input "Sep 2025" at bounding box center [370, 151] width 122 height 24
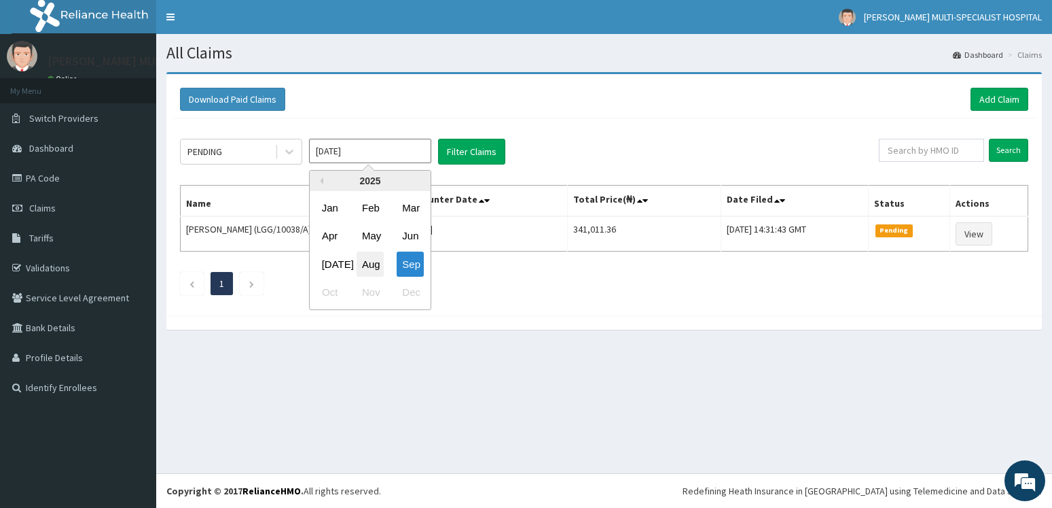
click at [376, 266] on div "Aug" at bounding box center [370, 263] width 27 height 25
type input "Aug 2025"
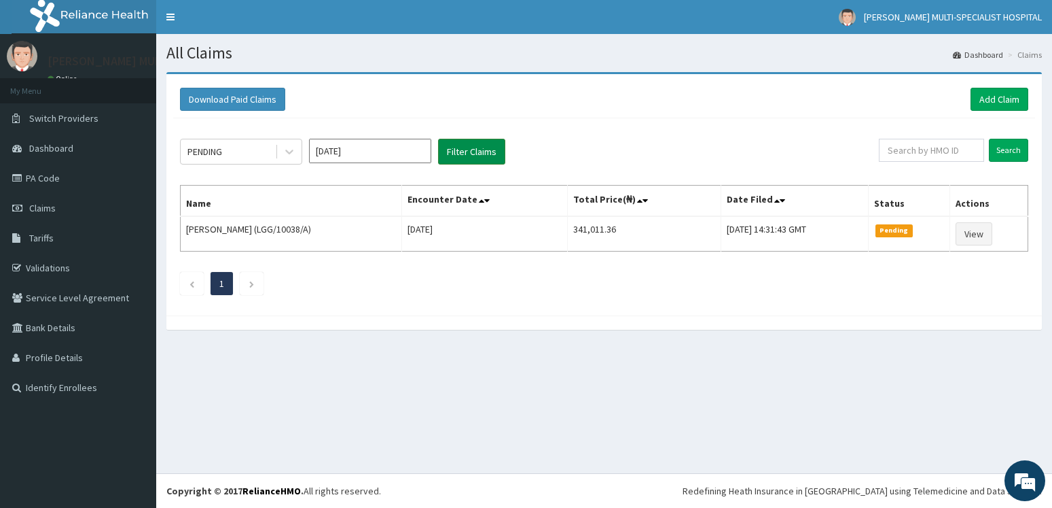
click at [465, 147] on button "Filter Claims" at bounding box center [471, 152] width 67 height 26
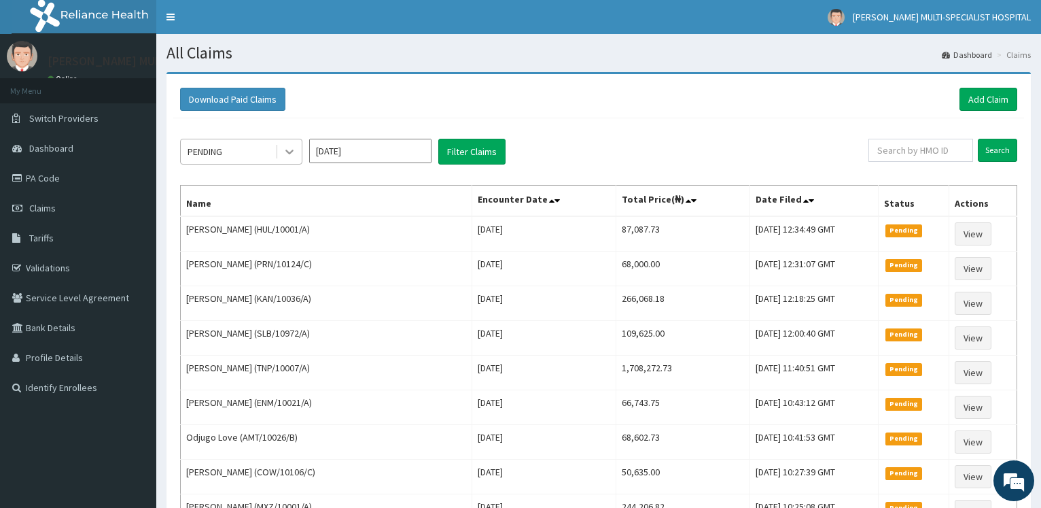
click at [286, 155] on icon at bounding box center [290, 152] width 14 height 14
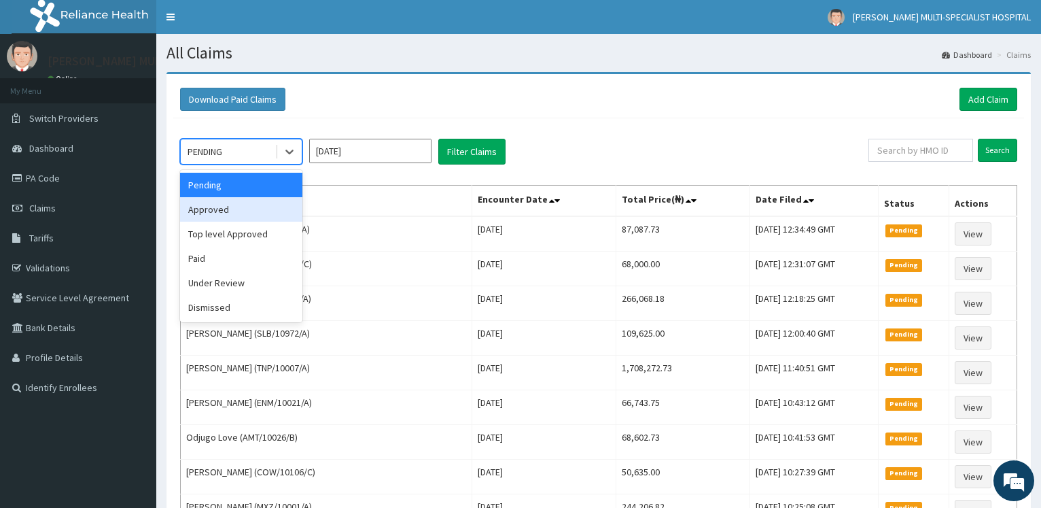
click at [247, 213] on div "Approved" at bounding box center [241, 209] width 122 height 24
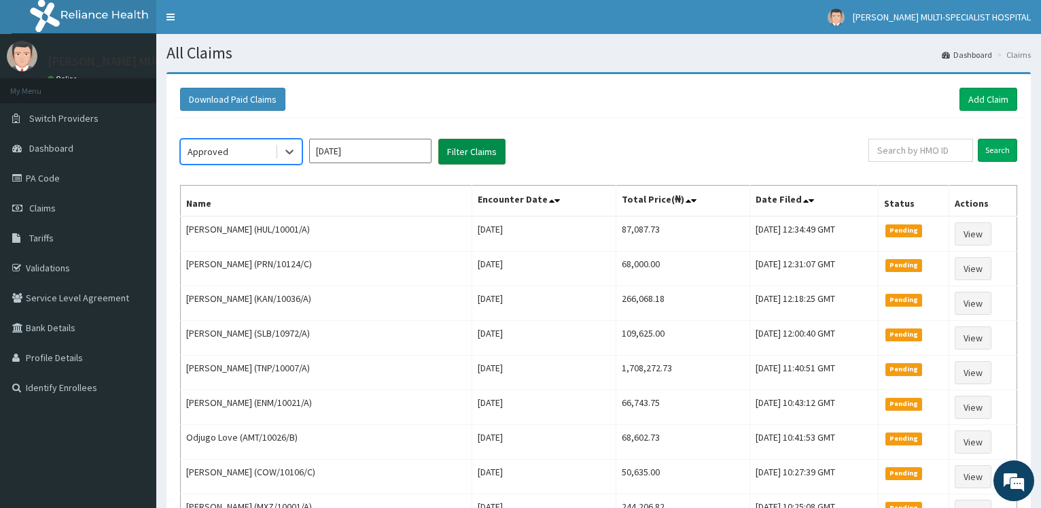
click at [469, 150] on button "Filter Claims" at bounding box center [471, 152] width 67 height 26
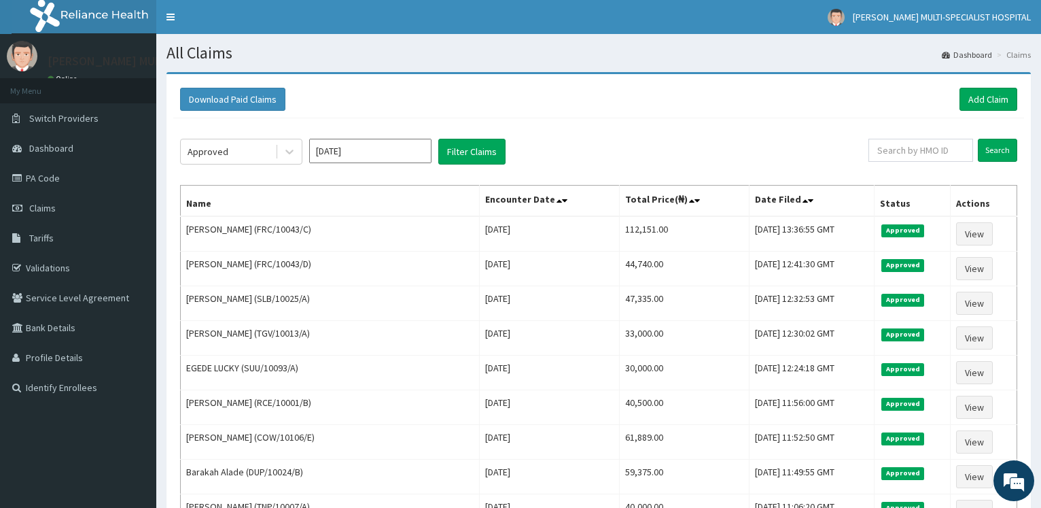
click at [402, 143] on input "Aug 2025" at bounding box center [370, 151] width 122 height 24
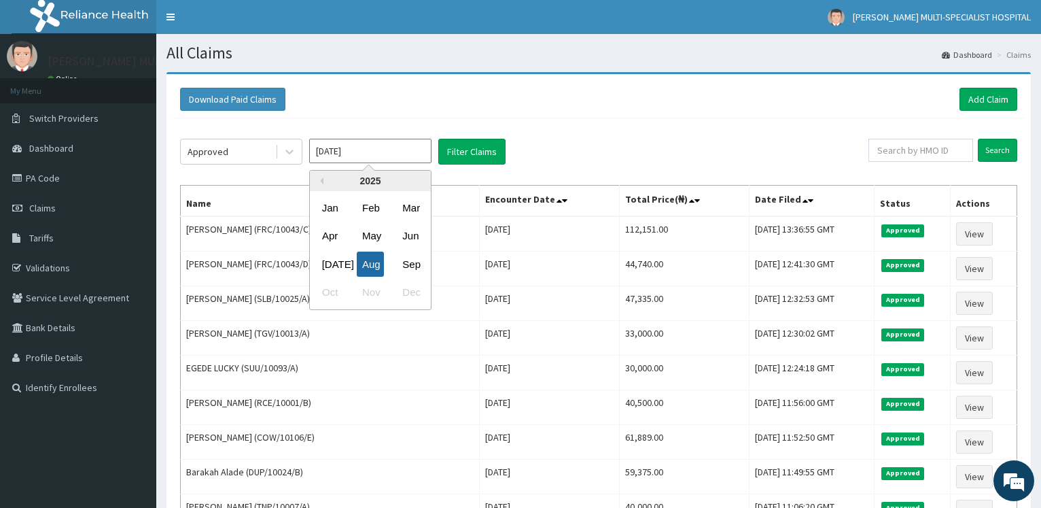
click at [374, 264] on div "Aug" at bounding box center [370, 263] width 27 height 25
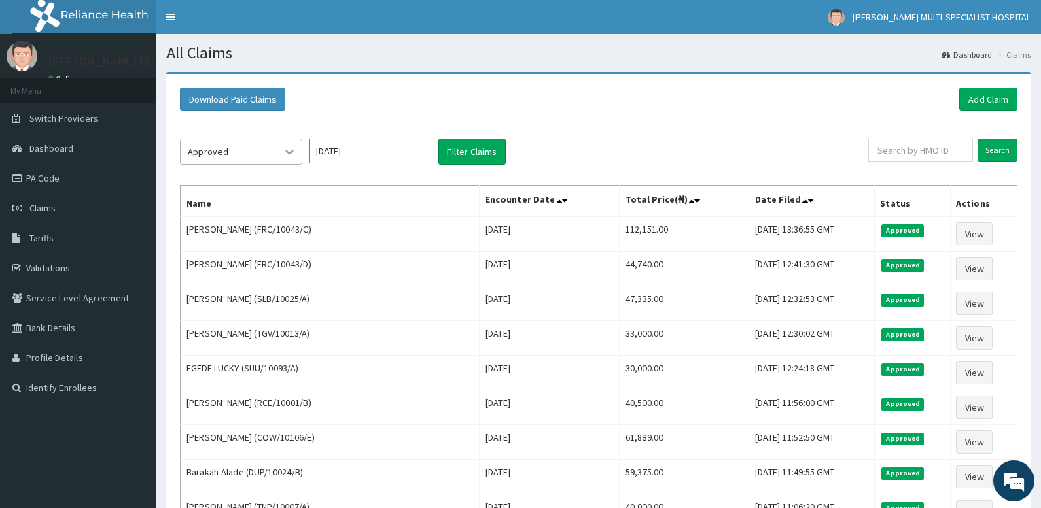
click at [289, 153] on icon at bounding box center [289, 152] width 8 height 5
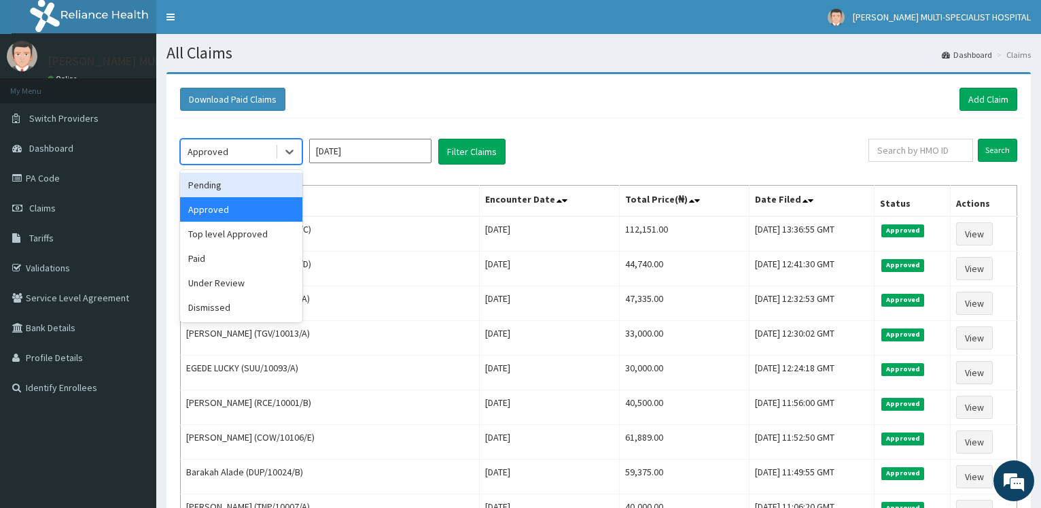
click at [251, 192] on div "Pending" at bounding box center [241, 185] width 122 height 24
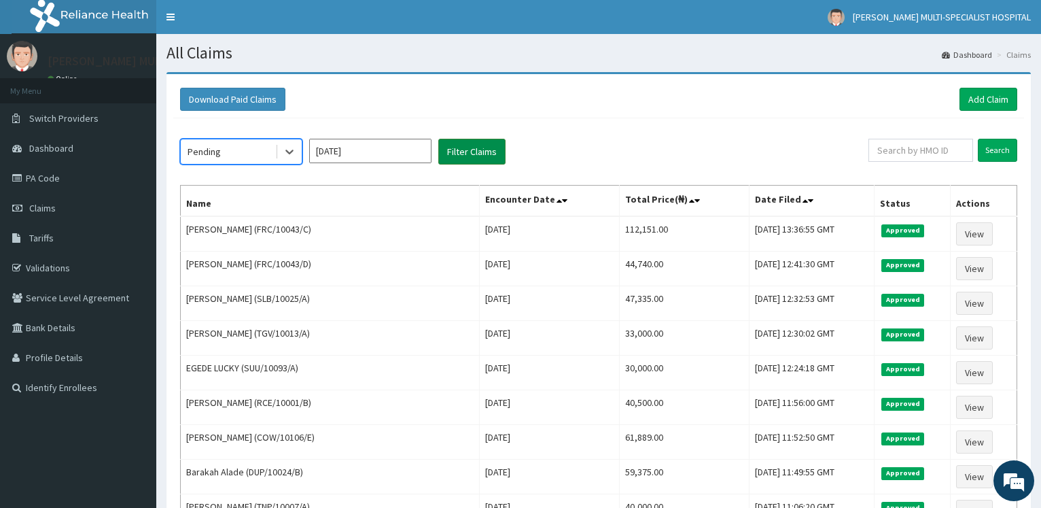
click at [467, 141] on button "Filter Claims" at bounding box center [471, 152] width 67 height 26
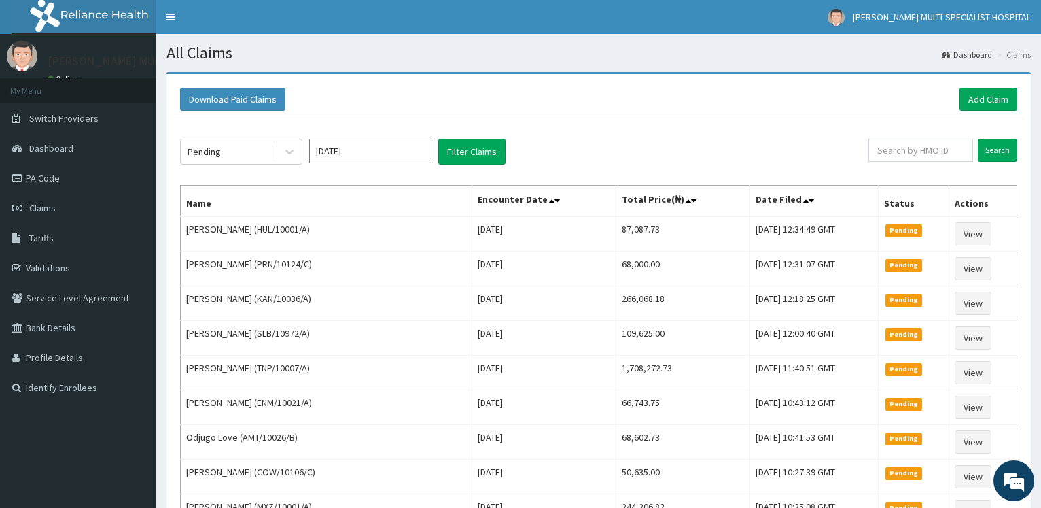
click at [389, 143] on input "Aug 2025" at bounding box center [370, 151] width 122 height 24
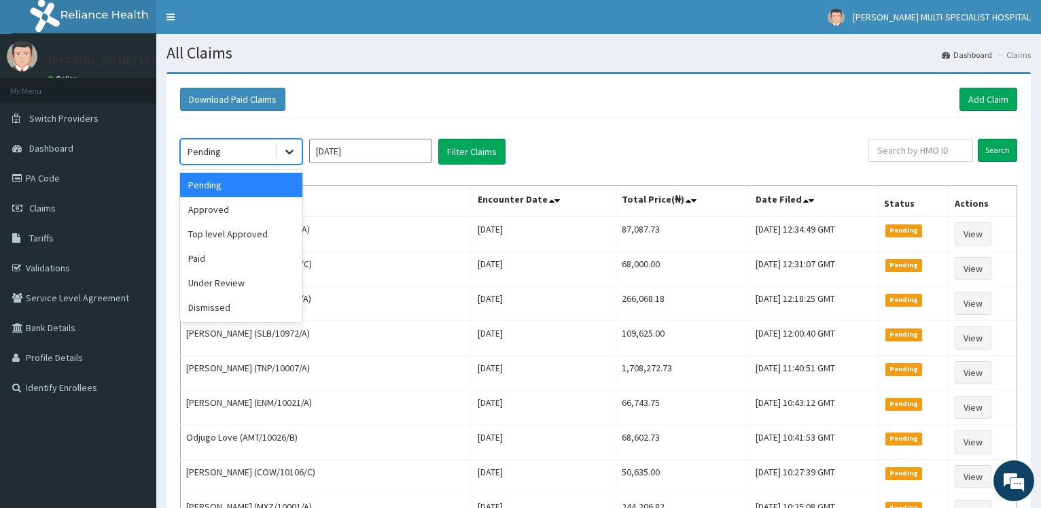
click at [284, 147] on icon at bounding box center [290, 152] width 14 height 14
click at [248, 207] on div "Approved" at bounding box center [241, 209] width 122 height 24
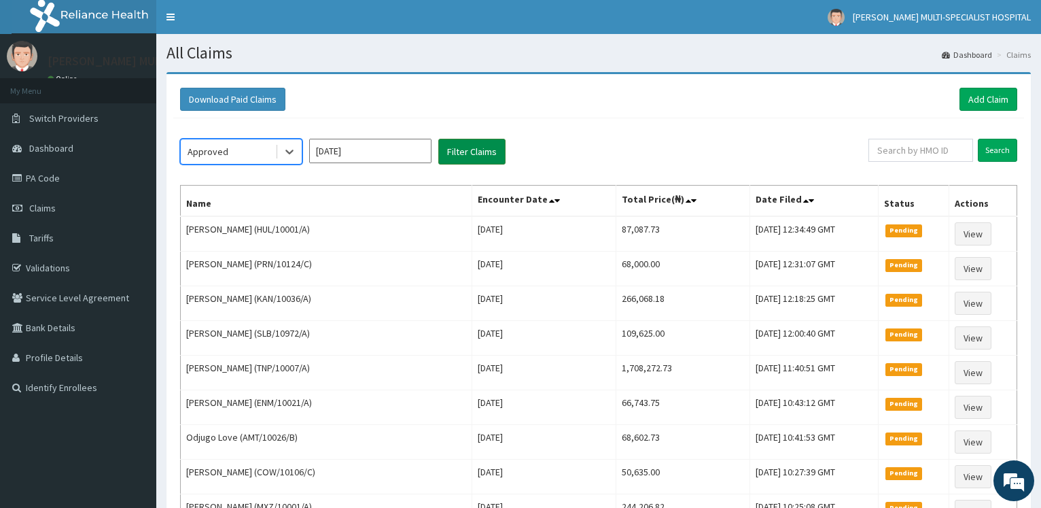
click at [488, 146] on button "Filter Claims" at bounding box center [471, 152] width 67 height 26
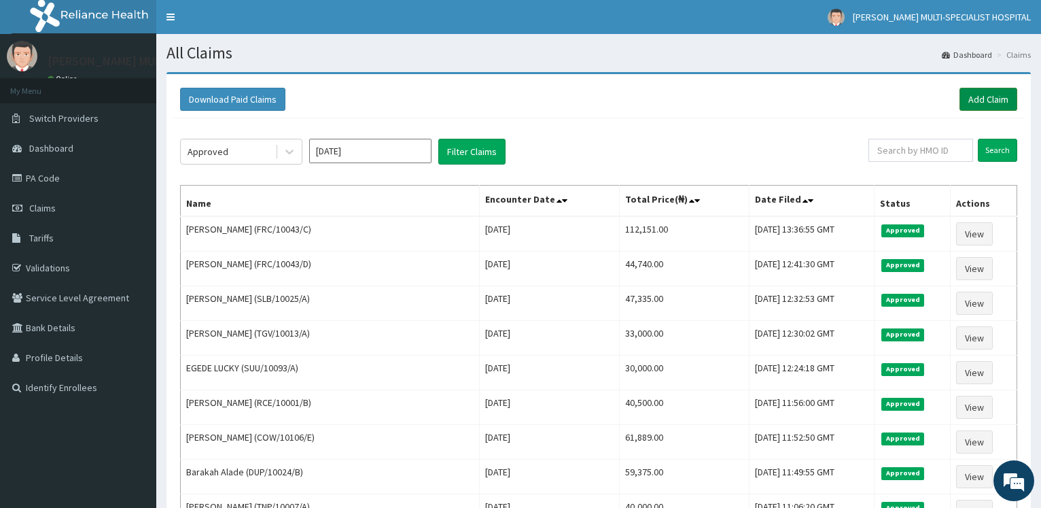
click at [1001, 102] on link "Add Claim" at bounding box center [988, 99] width 58 height 23
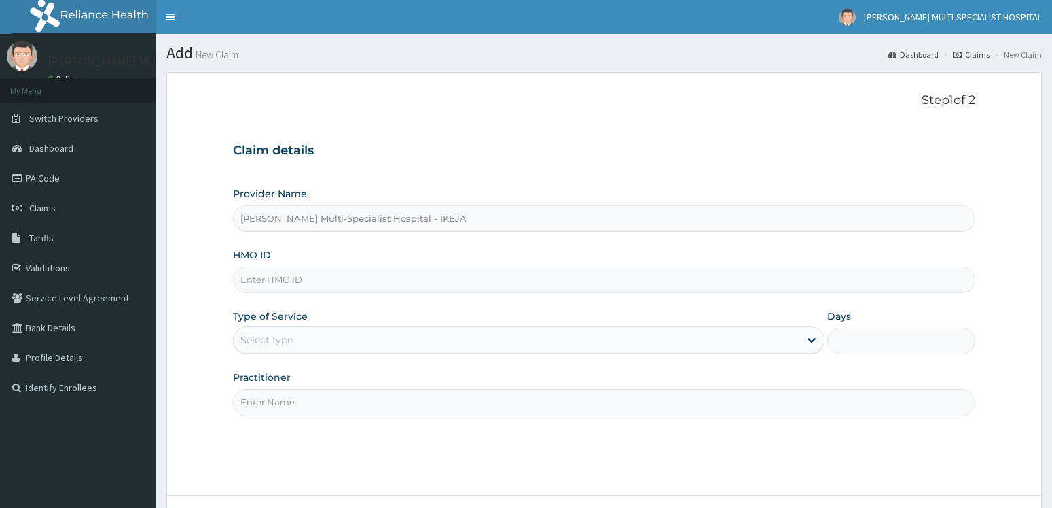
type input "[PERSON_NAME] Multi-Specialist Hospital - IKEJA"
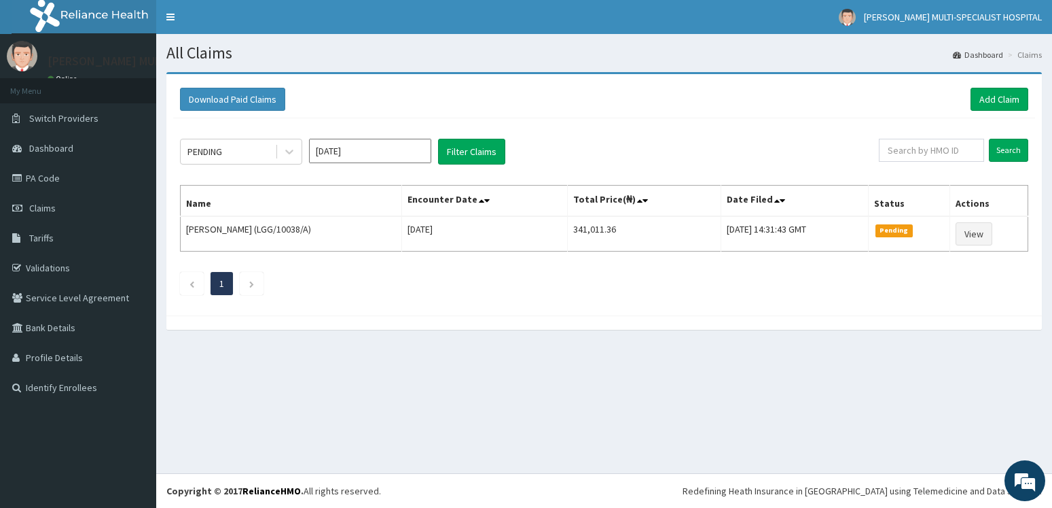
click at [395, 149] on input "Sep 2025" at bounding box center [370, 151] width 122 height 24
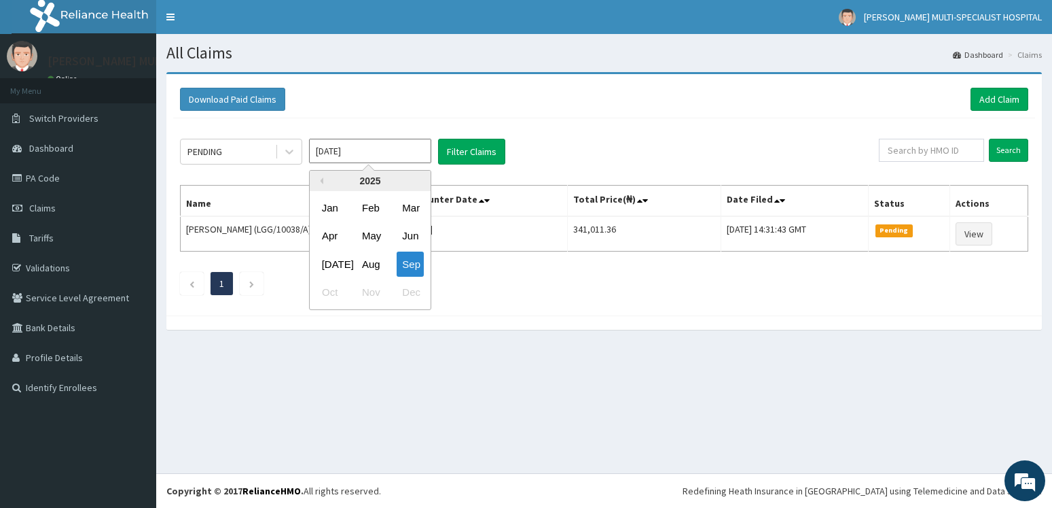
click at [366, 264] on div "Aug" at bounding box center [370, 263] width 27 height 25
type input "Aug 2025"
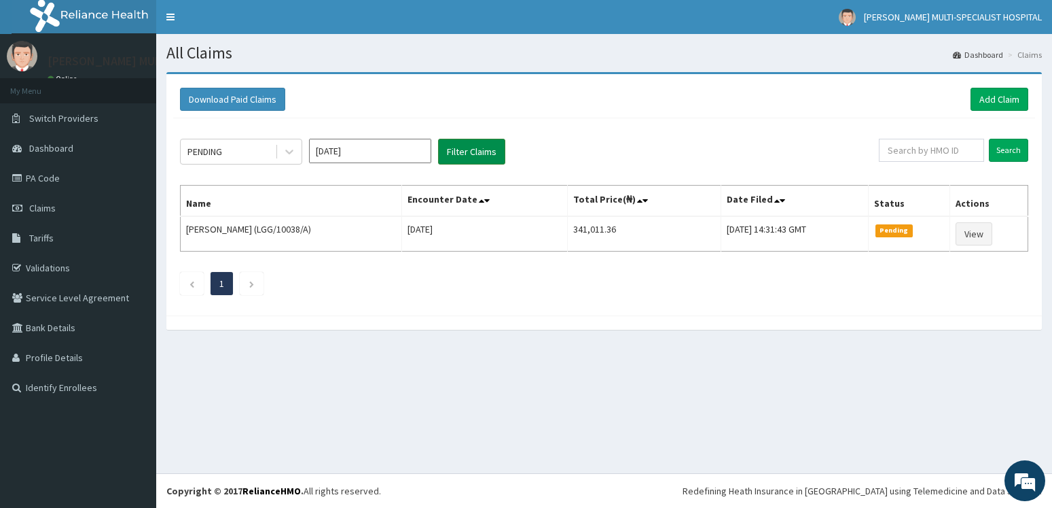
click button "Filter Claims"
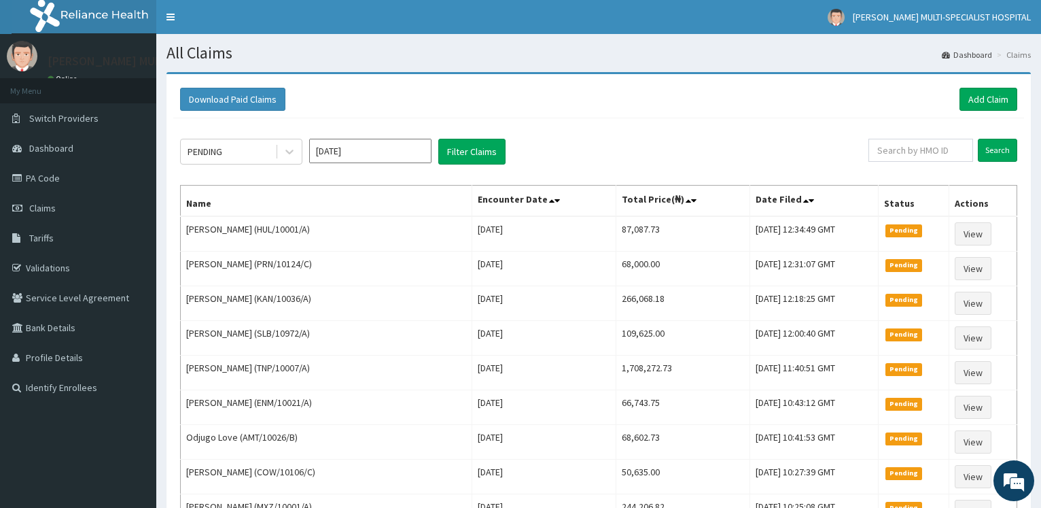
click input "Aug 2025"
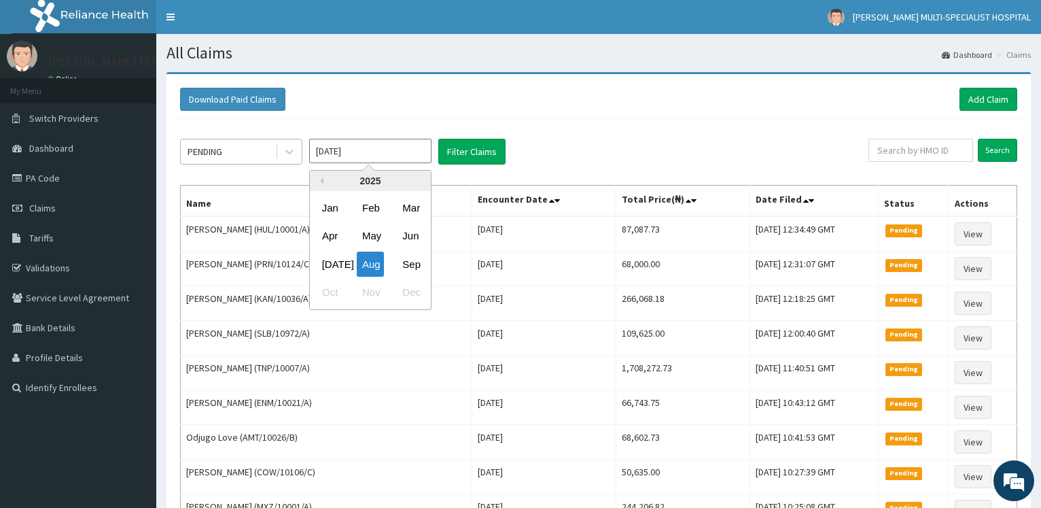
click div "PENDING"
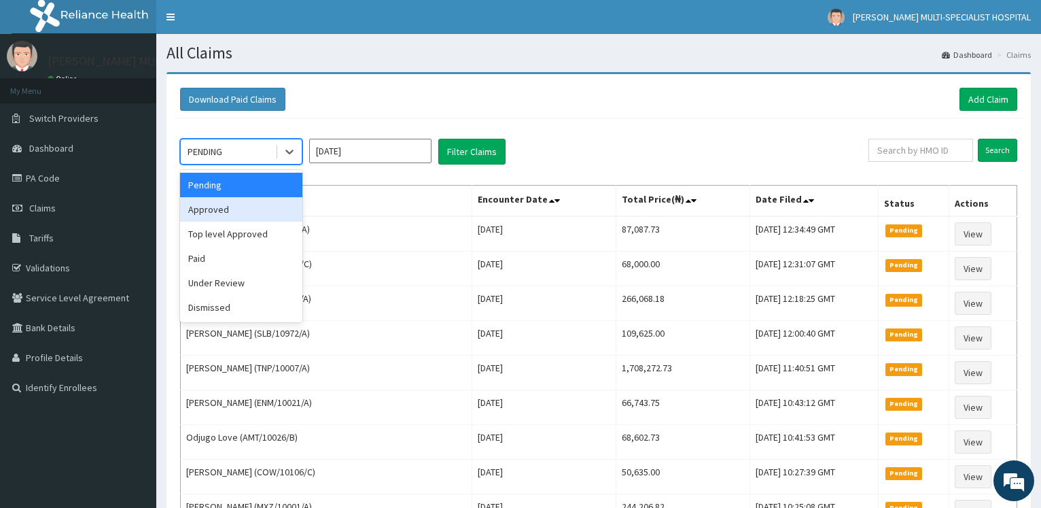
drag, startPoint x: 253, startPoint y: 205, endPoint x: 287, endPoint y: 198, distance: 35.3
click div "Approved"
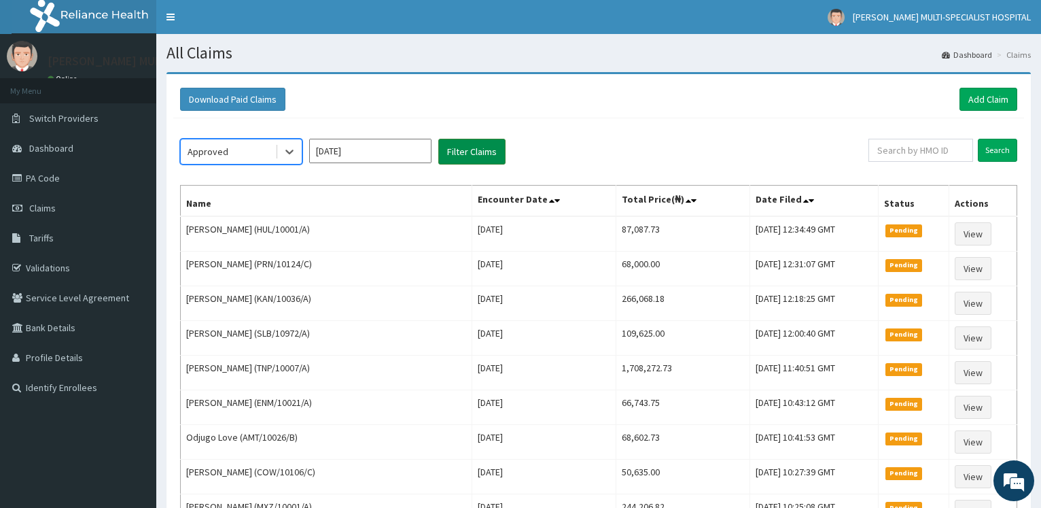
click button "Filter Claims"
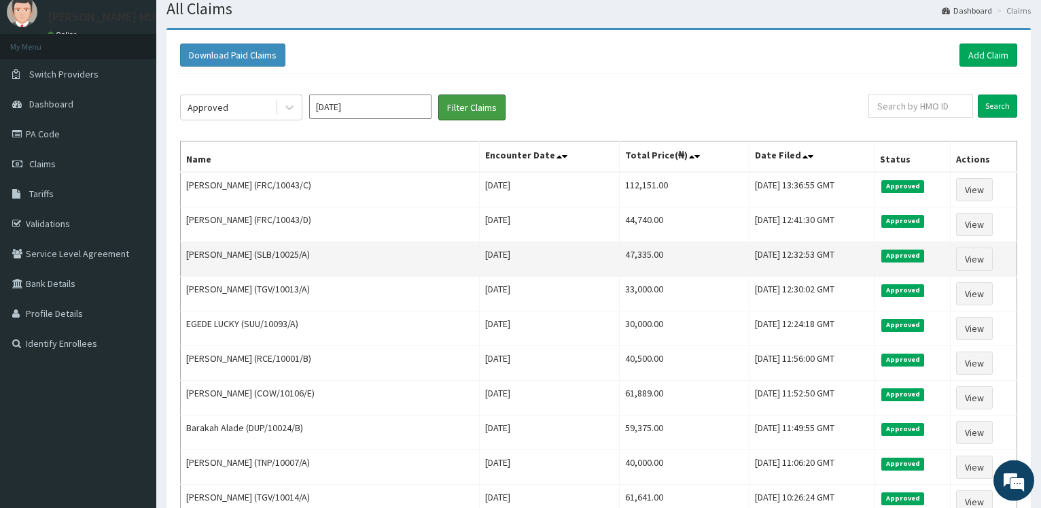
scroll to position [69, 0]
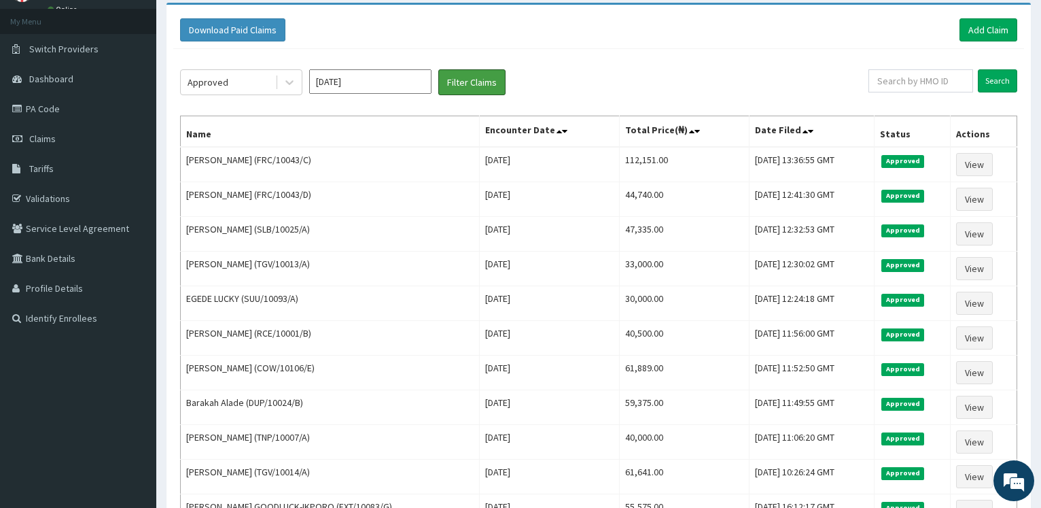
drag, startPoint x: 477, startPoint y: 77, endPoint x: 478, endPoint y: 67, distance: 10.2
click button "Filter Claims"
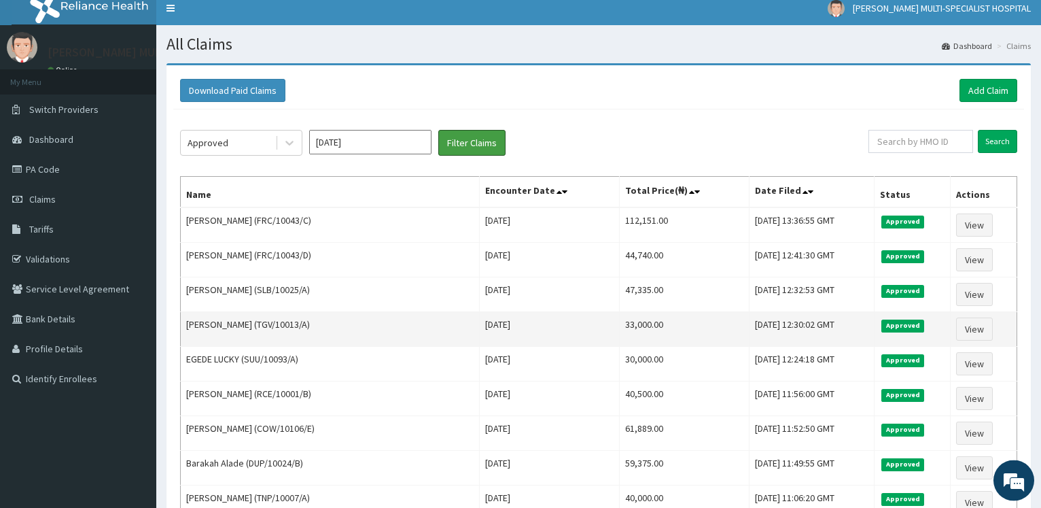
scroll to position [0, 0]
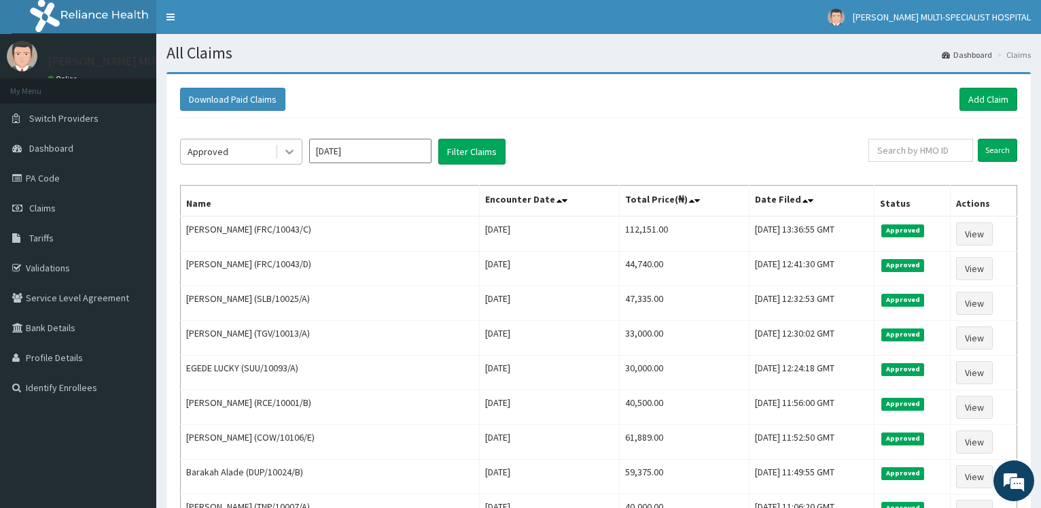
click icon
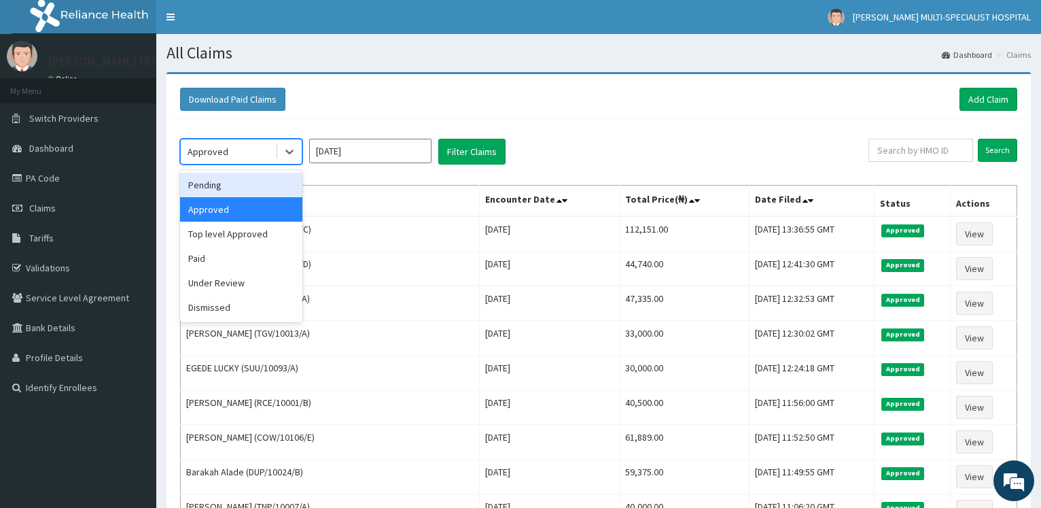
click div "Pending"
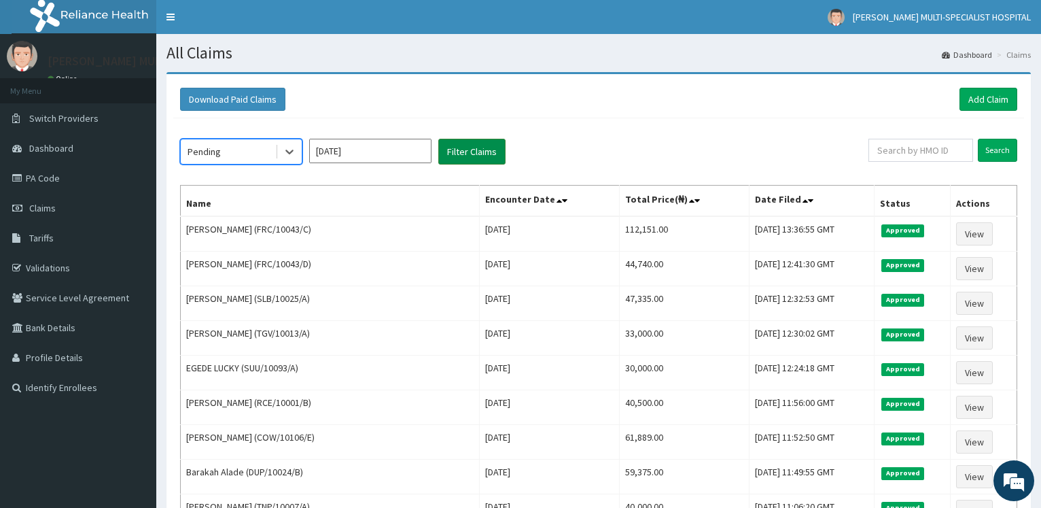
click button "Filter Claims"
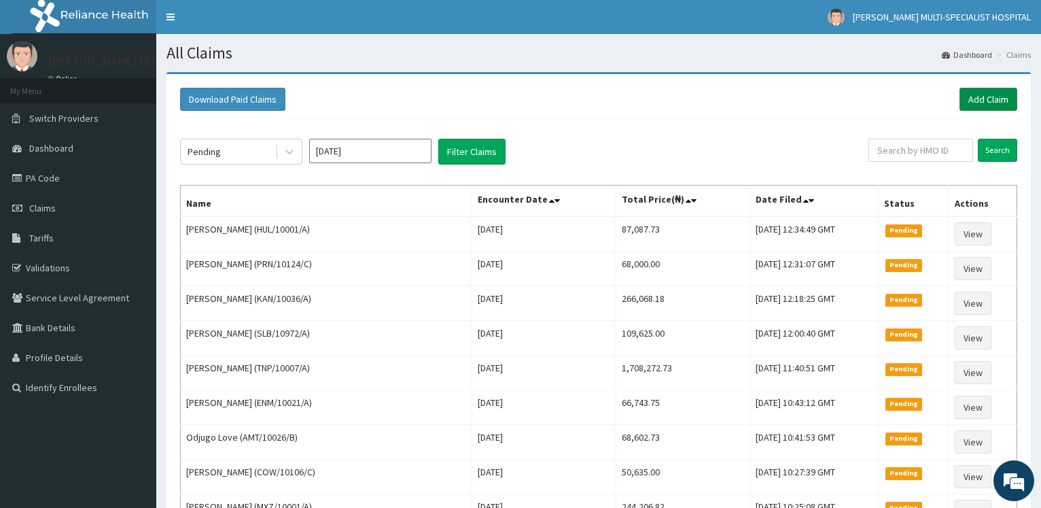
click link "Add Claim"
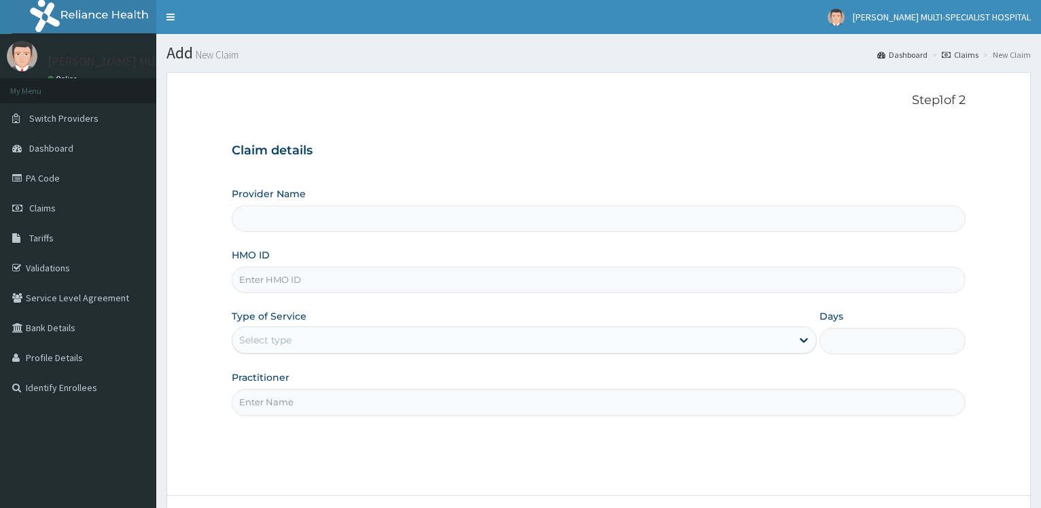
click at [340, 280] on input "HMO ID" at bounding box center [599, 279] width 734 height 26
type input "[PERSON_NAME] Multi-Specialist Hospital - IKEJA"
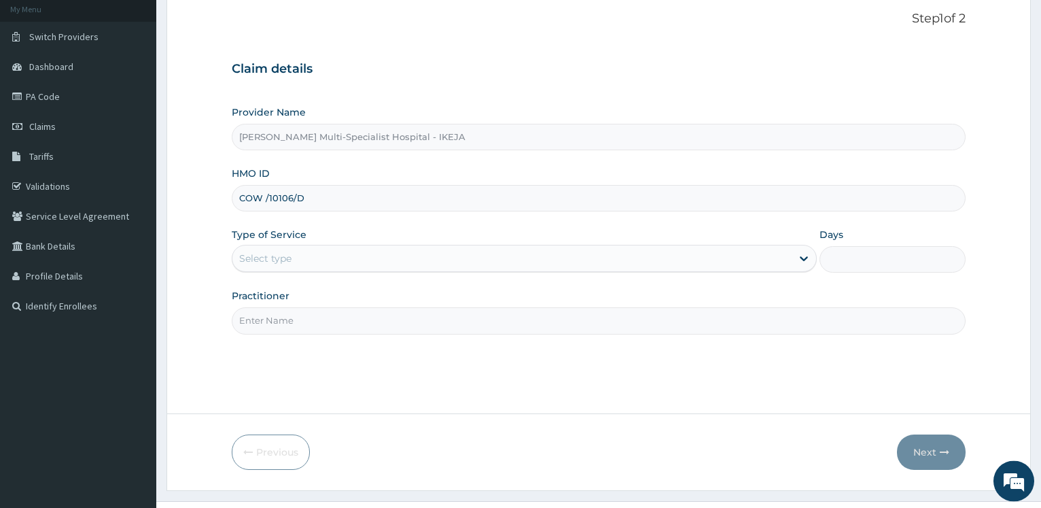
scroll to position [109, 0]
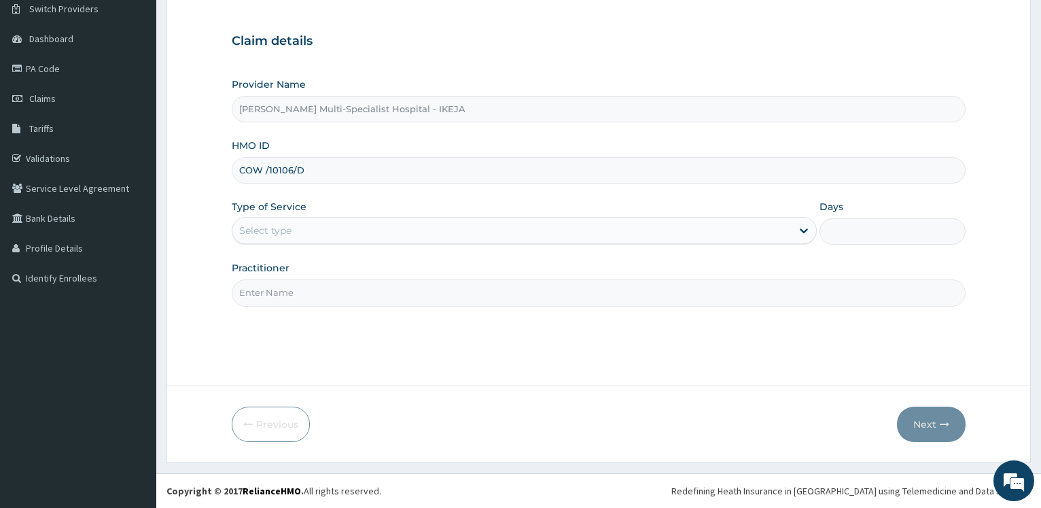
type input "COW /10106/D"
click at [284, 223] on div "Select type" at bounding box center [511, 230] width 558 height 22
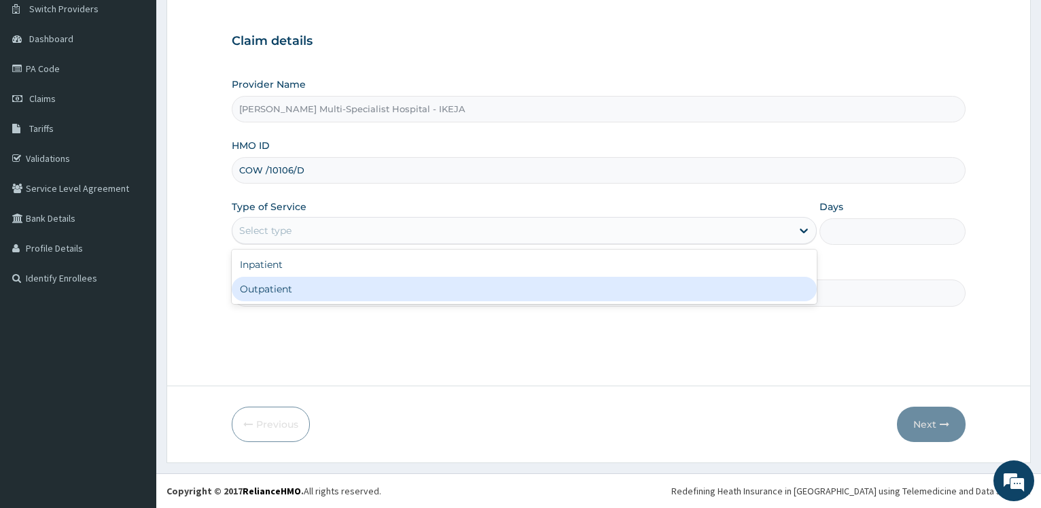
click at [262, 296] on div "Outpatient" at bounding box center [524, 289] width 584 height 24
type input "1"
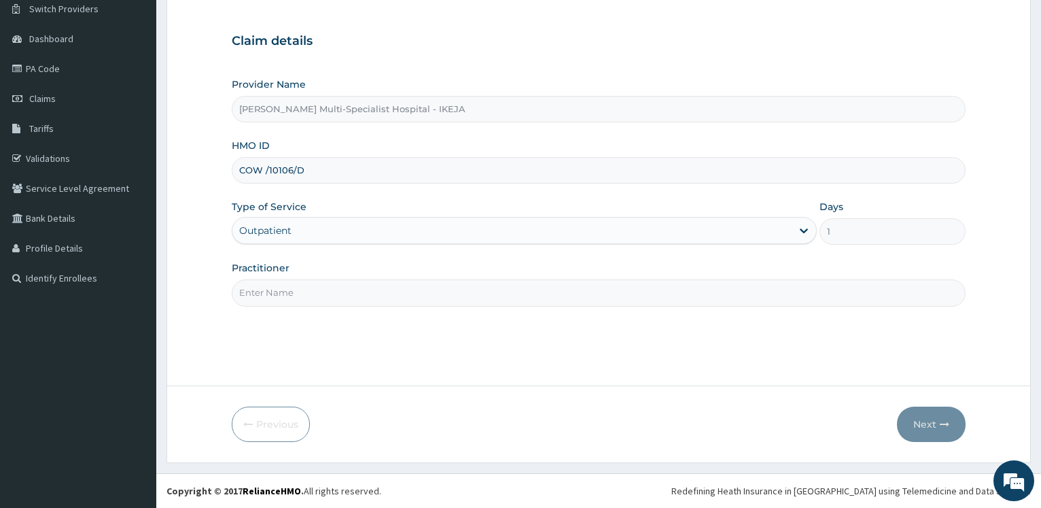
click at [262, 296] on input "Practitioner" at bounding box center [599, 292] width 734 height 26
type input "[PERSON_NAME]"
drag, startPoint x: 920, startPoint y: 423, endPoint x: 518, endPoint y: 353, distance: 407.7
click at [914, 422] on button "Next" at bounding box center [931, 423] width 69 height 35
drag, startPoint x: 261, startPoint y: 170, endPoint x: 298, endPoint y: 178, distance: 38.2
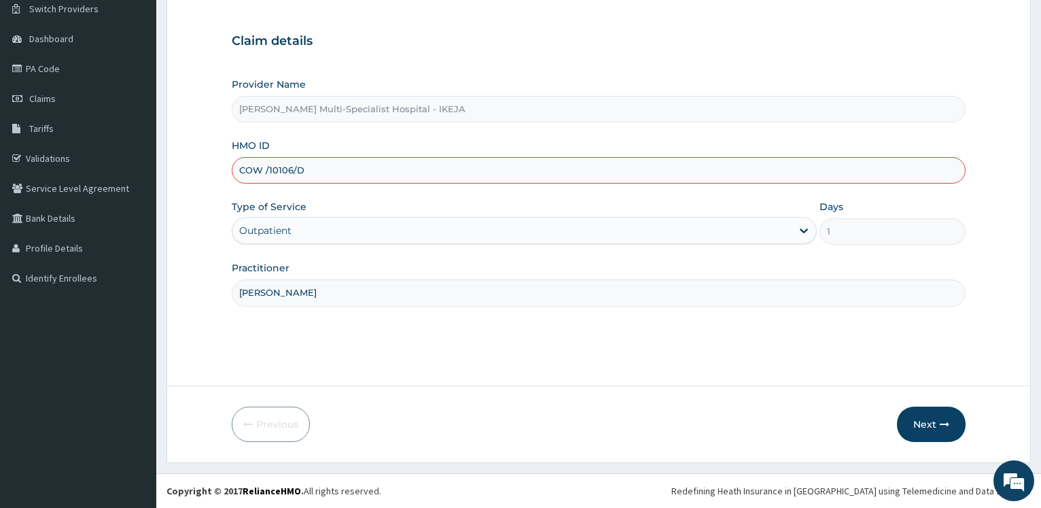
click at [260, 171] on input "COW /10106/D" at bounding box center [599, 170] width 734 height 26
type input "COW/10106/D"
click at [936, 424] on button "Next" at bounding box center [931, 423] width 69 height 35
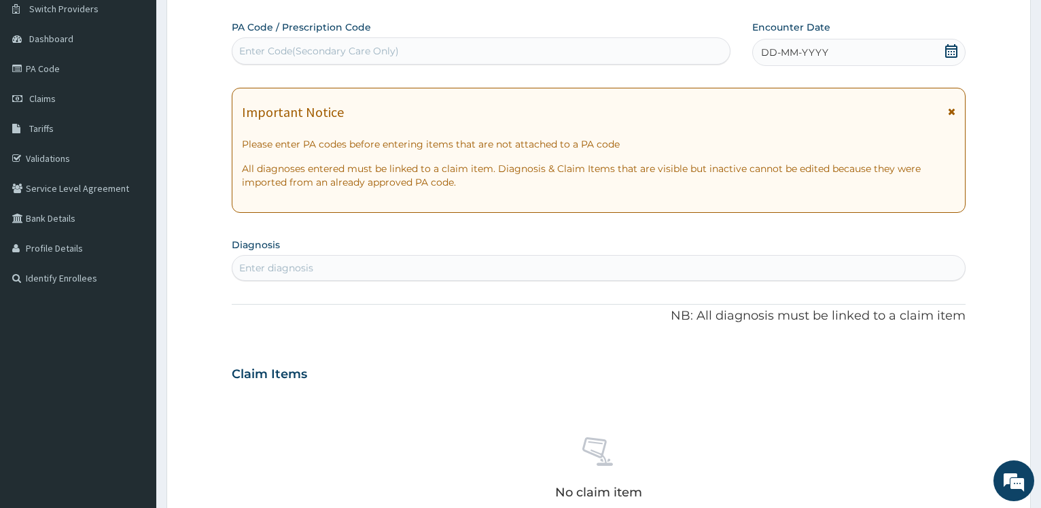
click at [319, 46] on div "Enter Code(Secondary Care Only)" at bounding box center [319, 51] width 160 height 14
type input "PA/79BE53"
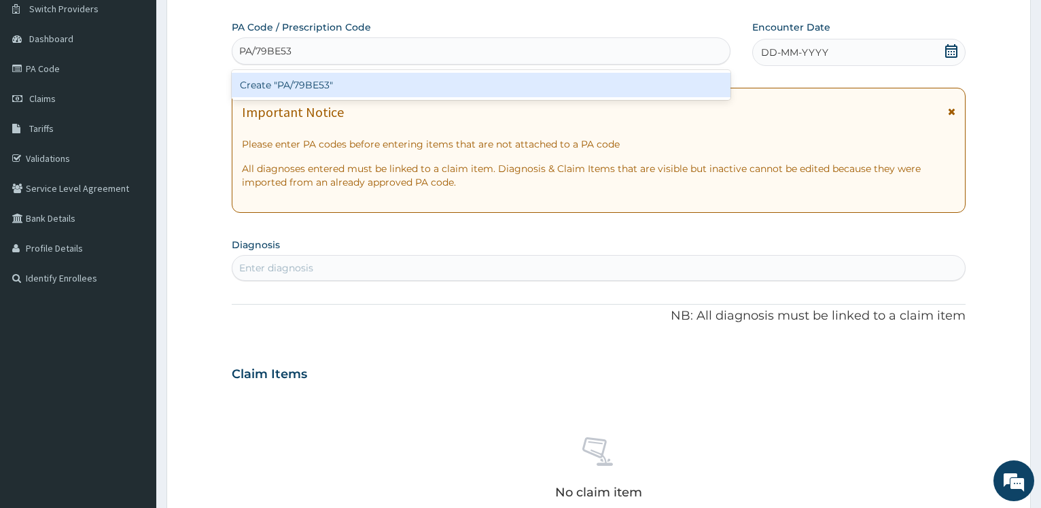
click at [300, 87] on div "Create "PA/79BE53"" at bounding box center [481, 85] width 498 height 24
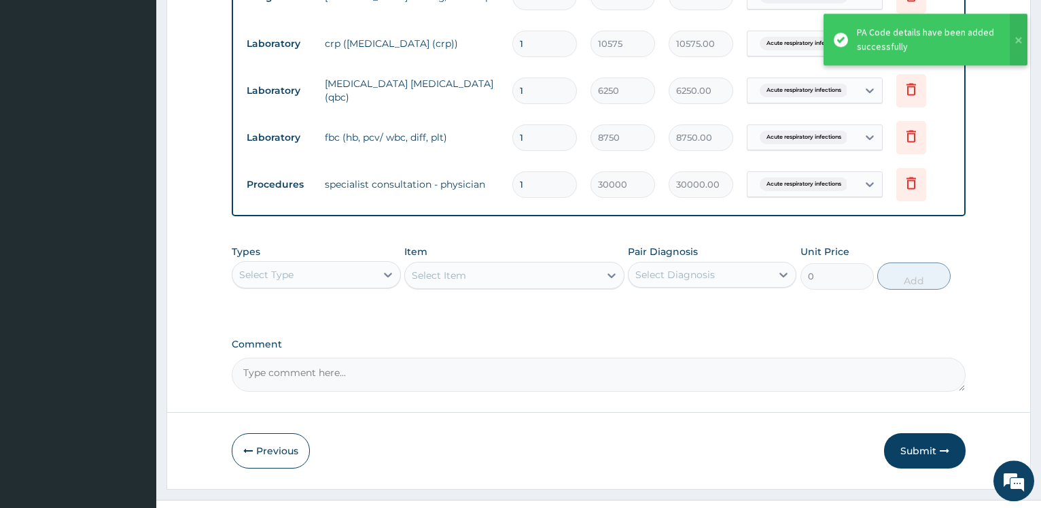
scroll to position [642, 0]
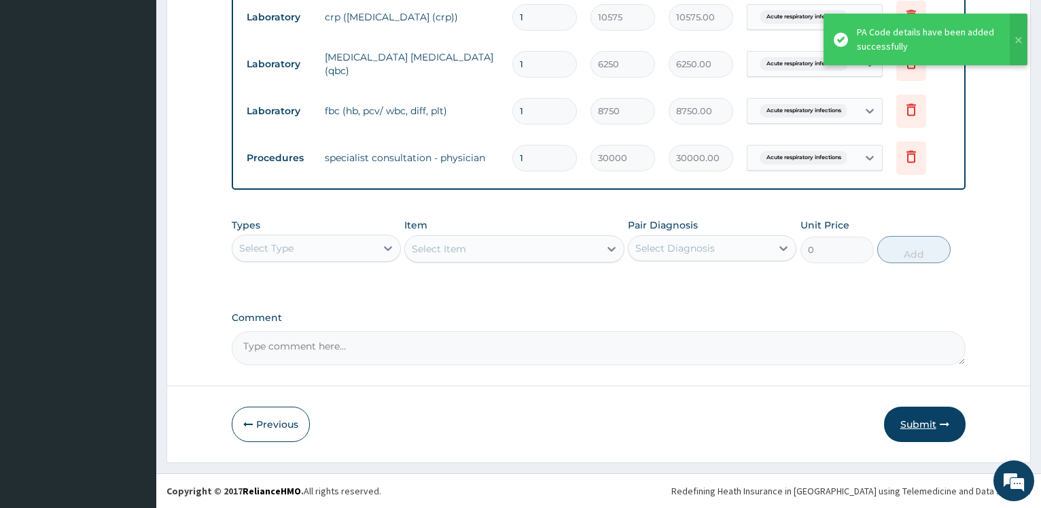
click at [909, 412] on button "Submit" at bounding box center [925, 423] width 82 height 35
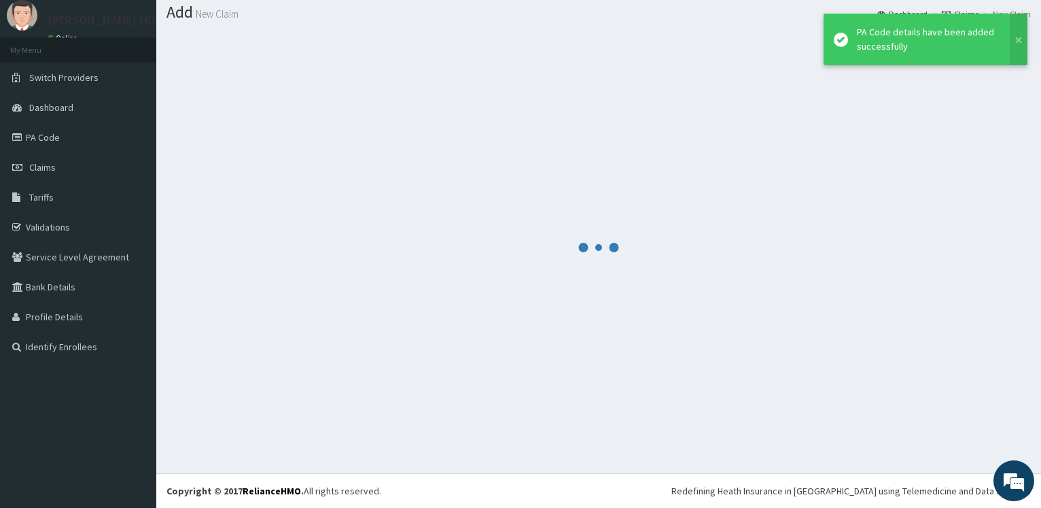
scroll to position [41, 0]
click at [912, 419] on div at bounding box center [598, 246] width 864 height 431
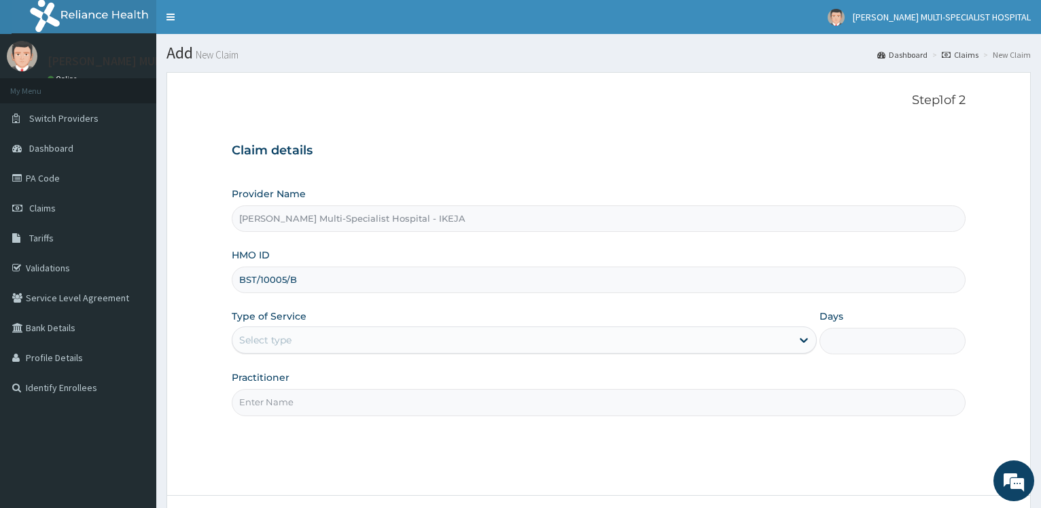
scroll to position [109, 0]
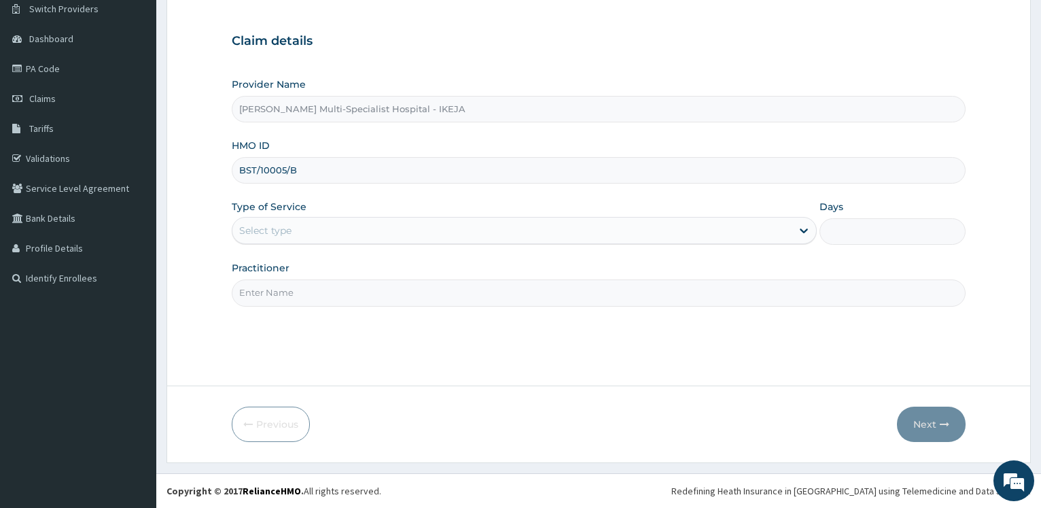
type input "BST/10005/B"
click at [299, 235] on div "Select type" at bounding box center [511, 230] width 558 height 22
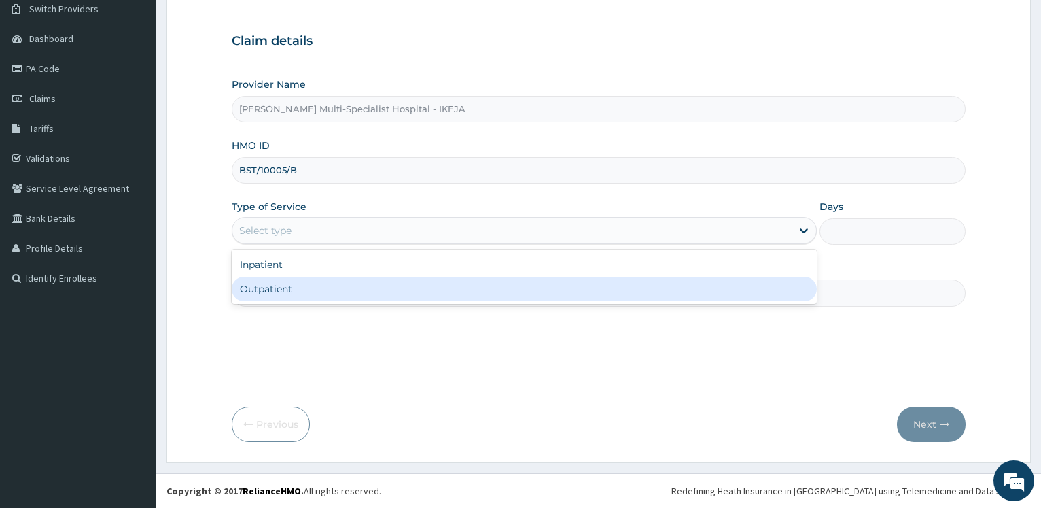
click at [288, 293] on div "Outpatient" at bounding box center [524, 289] width 584 height 24
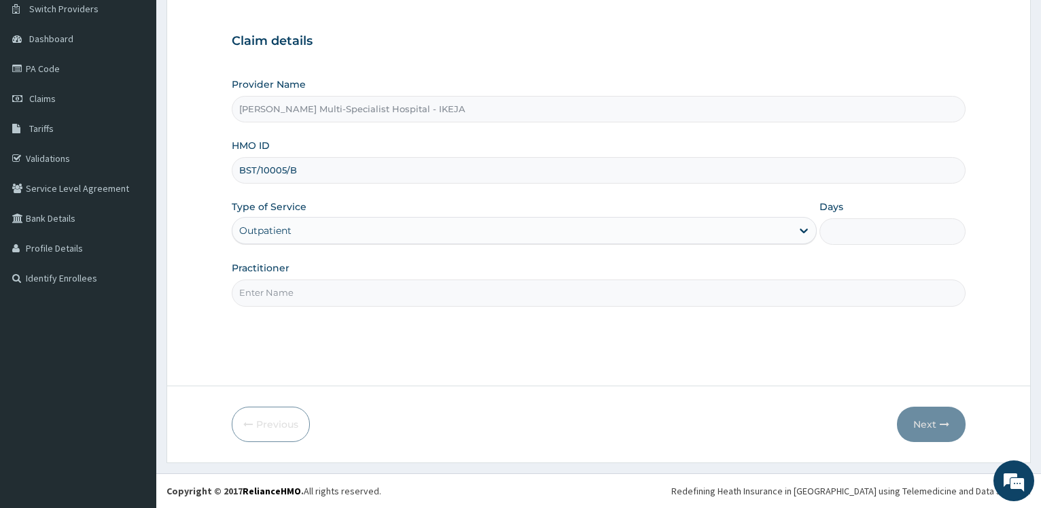
type input "1"
click at [288, 293] on input "Practitioner" at bounding box center [599, 292] width 734 height 26
type input "[PERSON_NAME]"
click at [941, 425] on icon "button" at bounding box center [945, 424] width 10 height 10
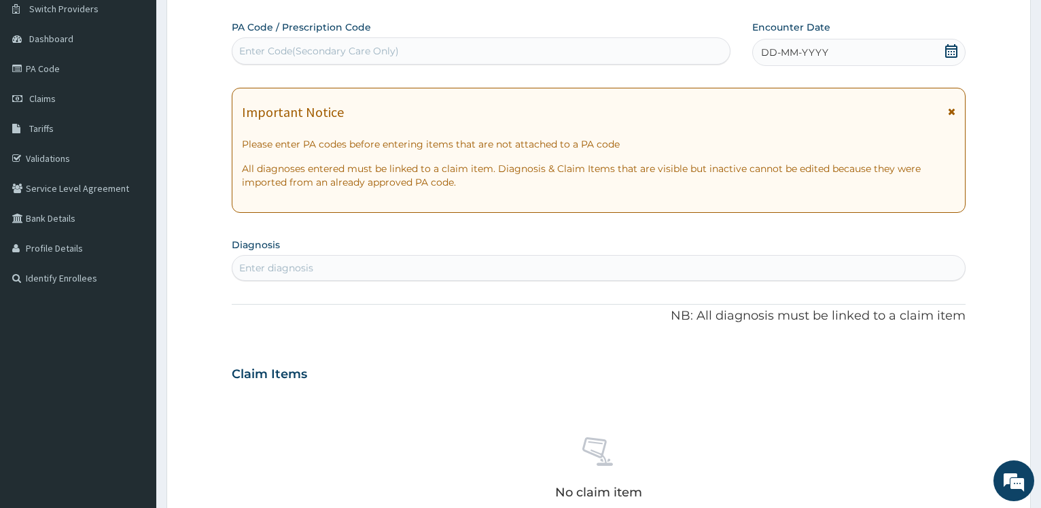
click at [306, 50] on div "Enter Code(Secondary Care Only)" at bounding box center [319, 51] width 160 height 14
type input "PA/69029E"
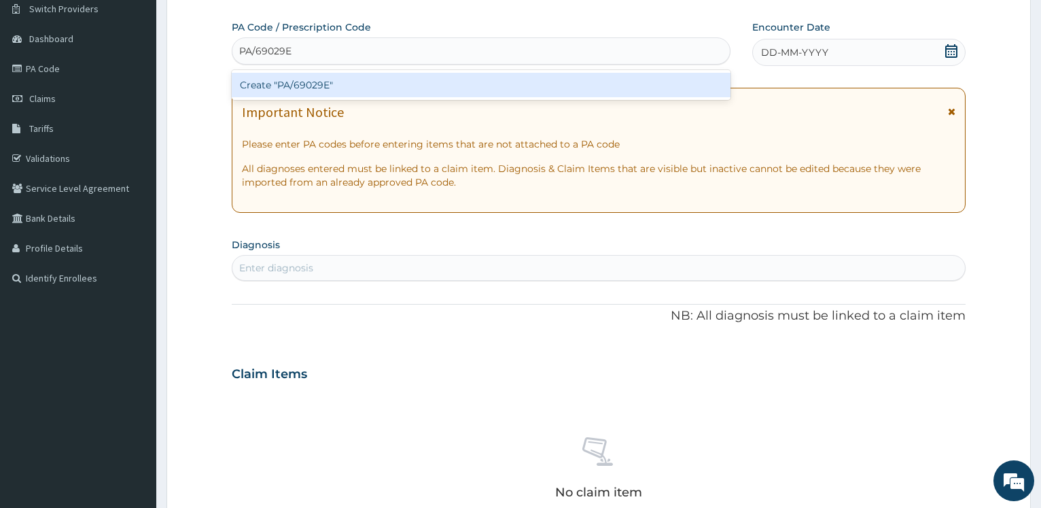
click at [325, 96] on div "Create "PA/69029E"" at bounding box center [481, 85] width 498 height 24
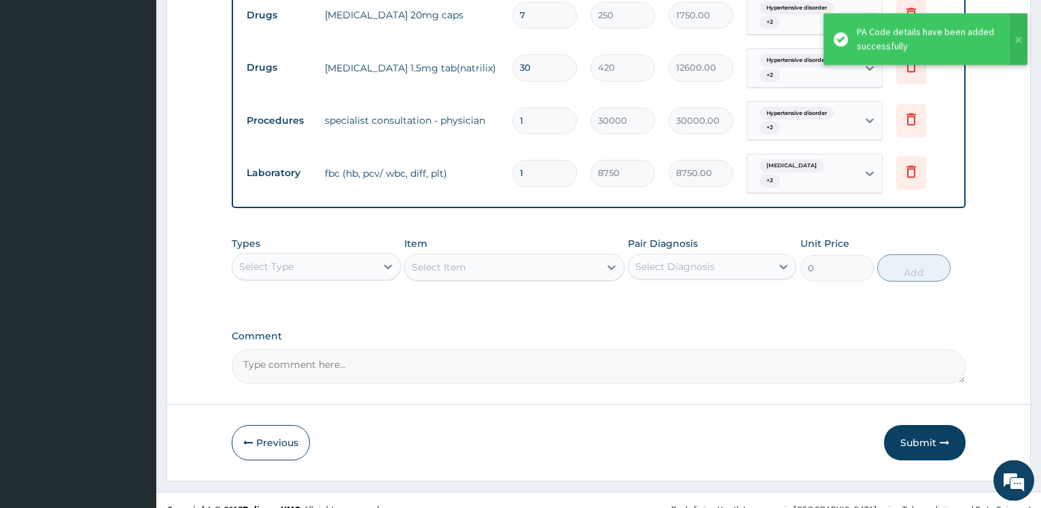
scroll to position [571, 0]
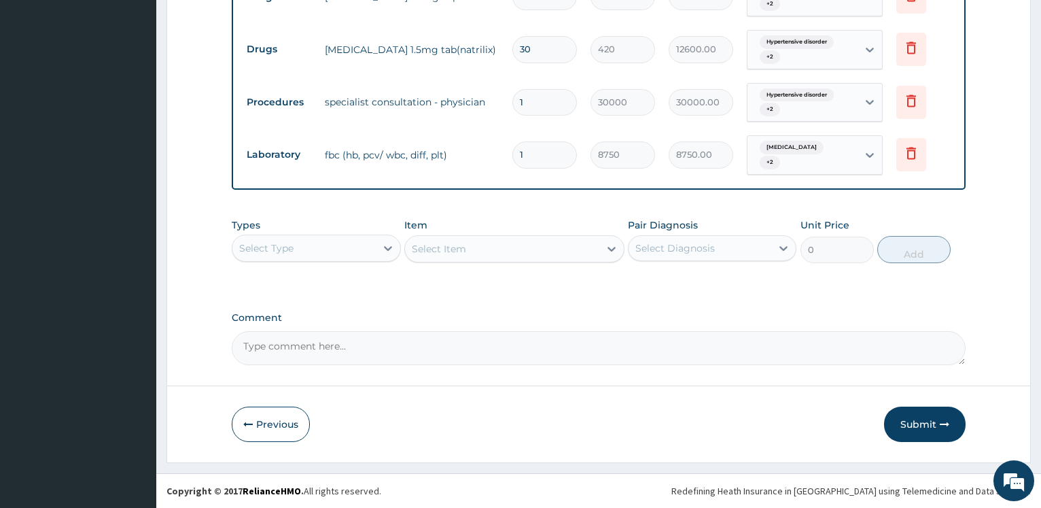
click at [454, 257] on div "Select Item" at bounding box center [514, 248] width 220 height 27
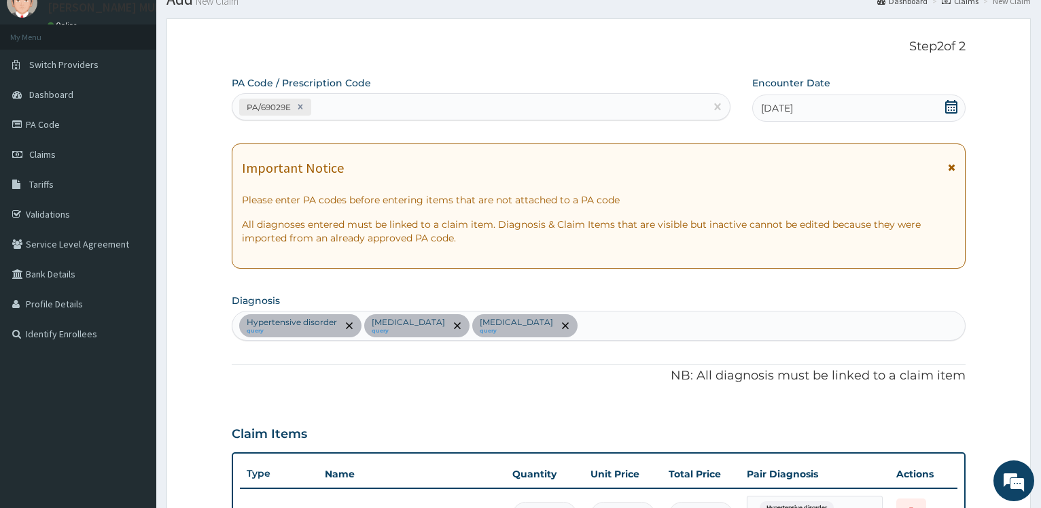
scroll to position [17, 0]
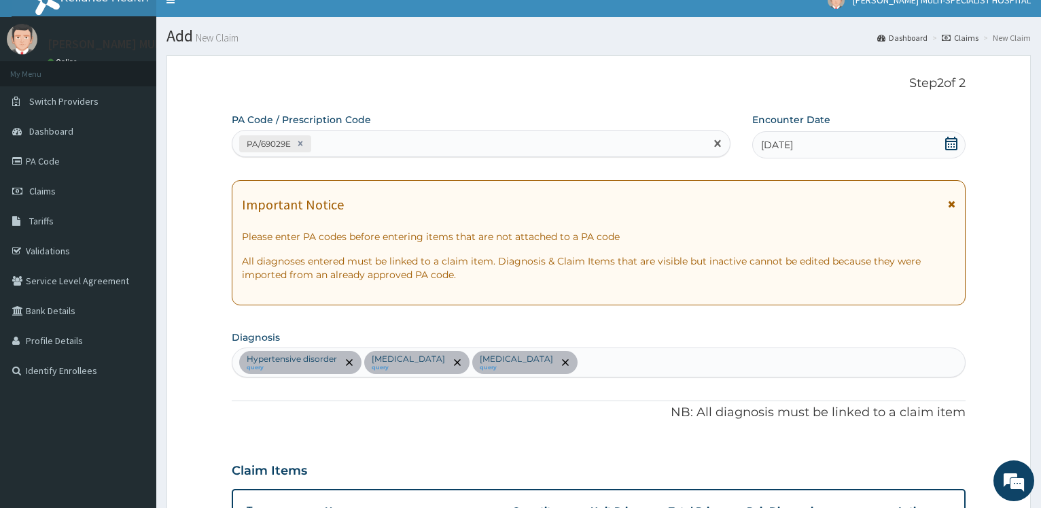
click at [342, 147] on div "PA/69029E" at bounding box center [468, 143] width 472 height 22
type input "PA/84E67C"
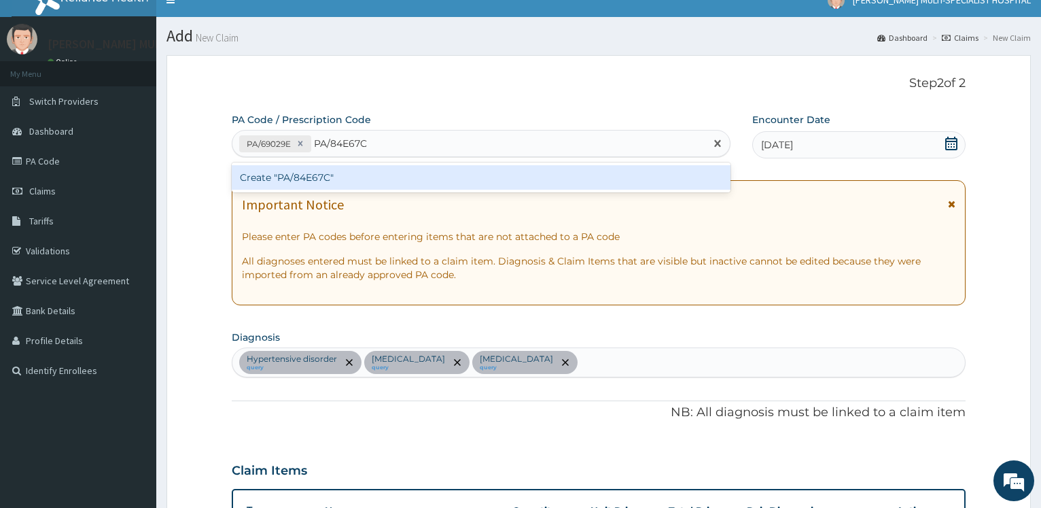
click at [321, 187] on div "Create "PA/84E67C"" at bounding box center [481, 177] width 498 height 24
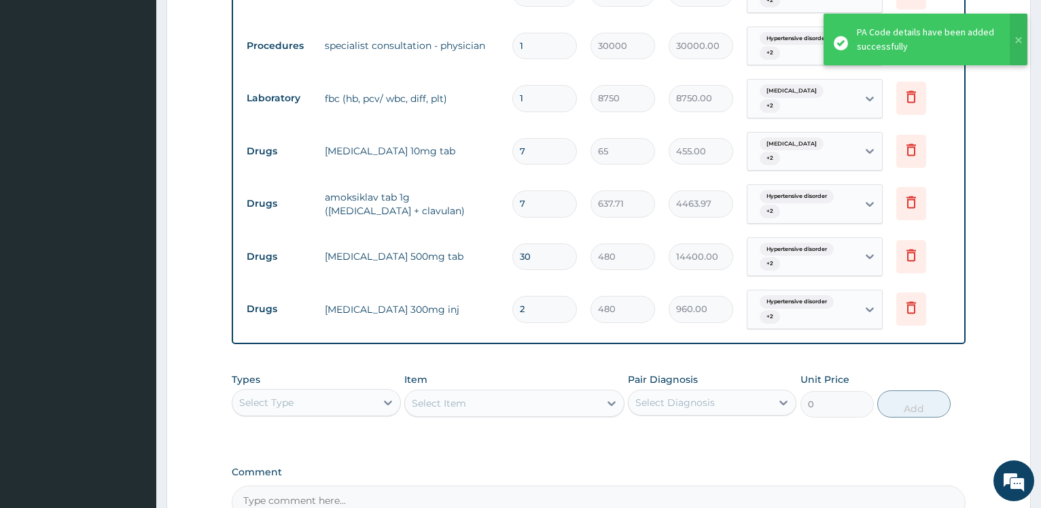
scroll to position [608, 0]
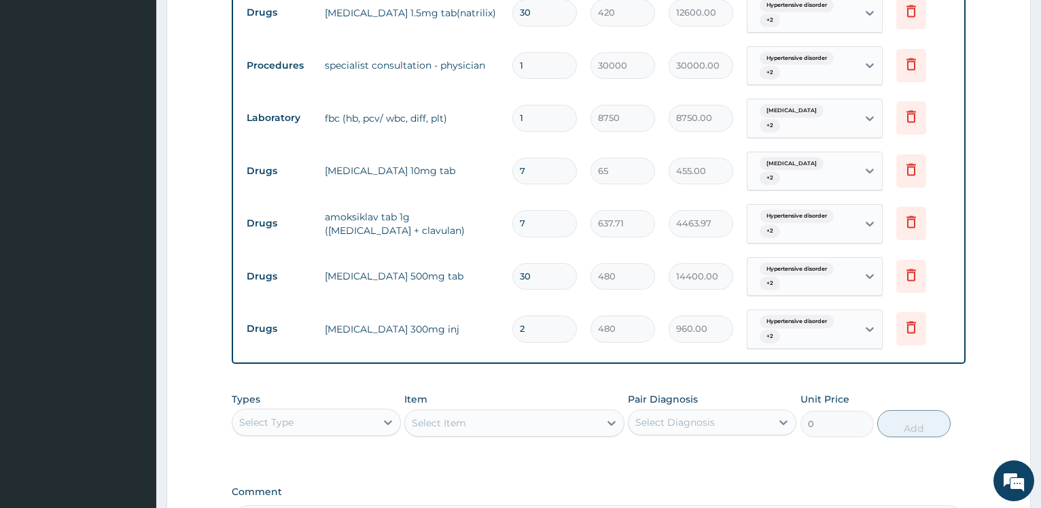
drag, startPoint x: 554, startPoint y: 266, endPoint x: 351, endPoint y: 236, distance: 205.3
click at [512, 263] on input "30" at bounding box center [544, 276] width 65 height 26
type input "3"
type input "1440.00"
type input "3"
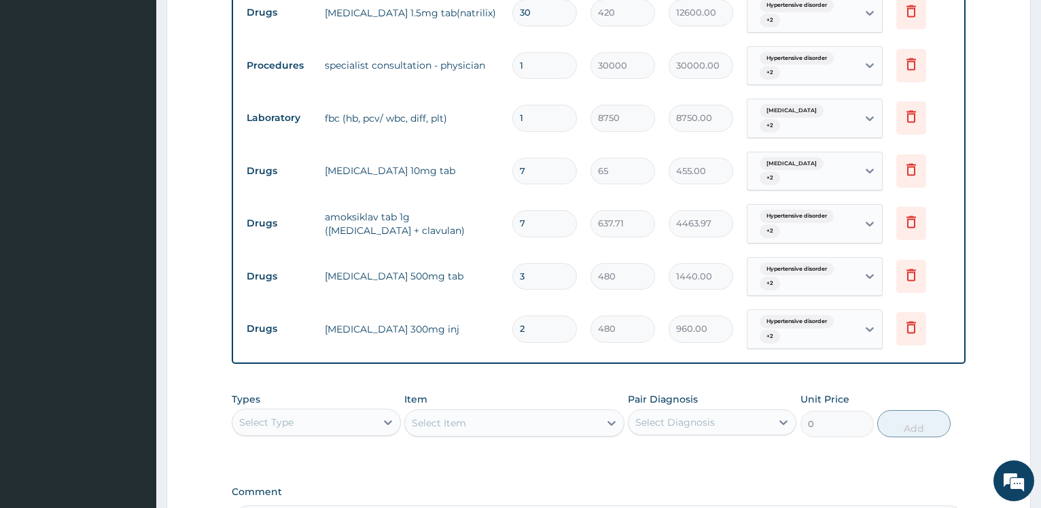
click at [199, 168] on form "Step 2 of 2 PA Code / Prescription Code PA/69029E PA/84E67C Encounter Date 24-0…" at bounding box center [598, 50] width 864 height 1172
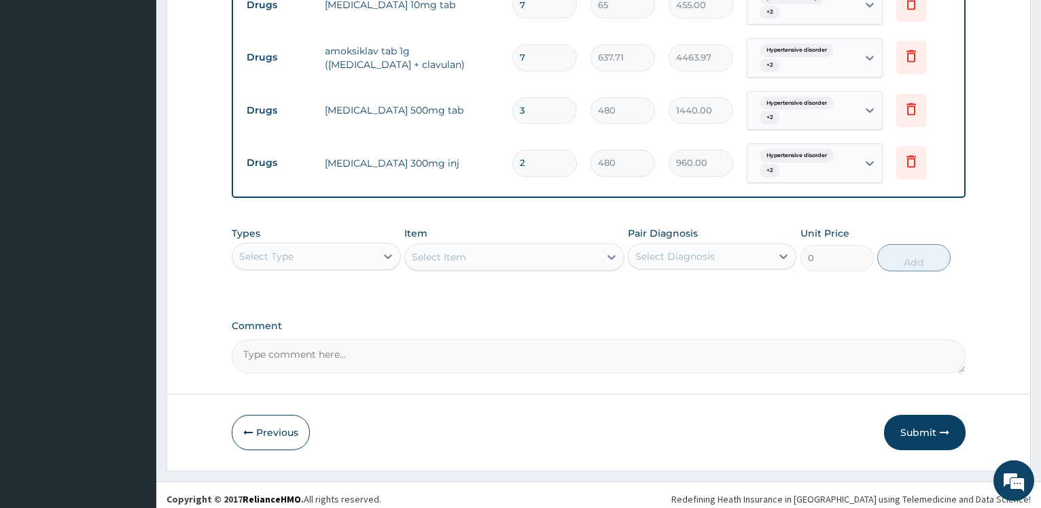
scroll to position [776, 0]
click at [918, 415] on button "Submit" at bounding box center [925, 429] width 82 height 35
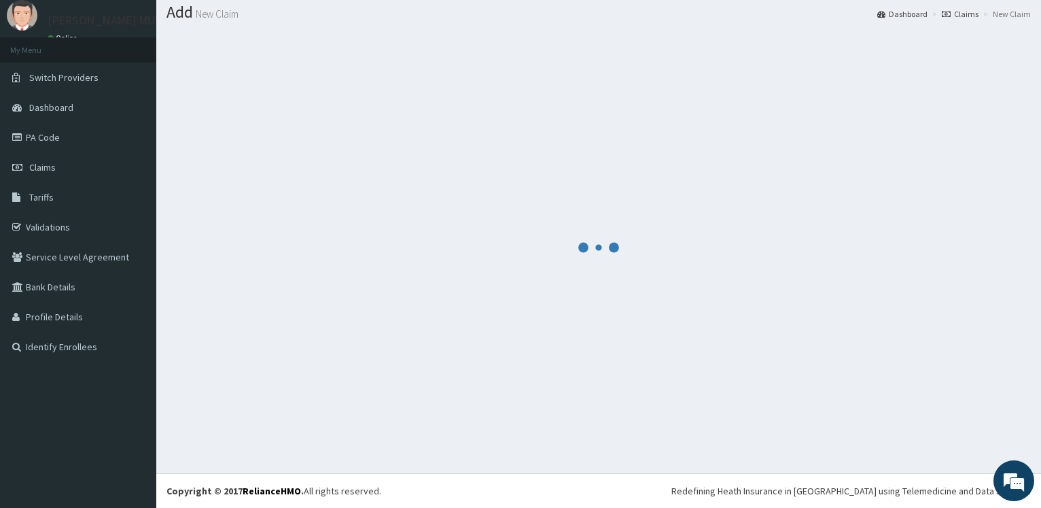
scroll to position [41, 0]
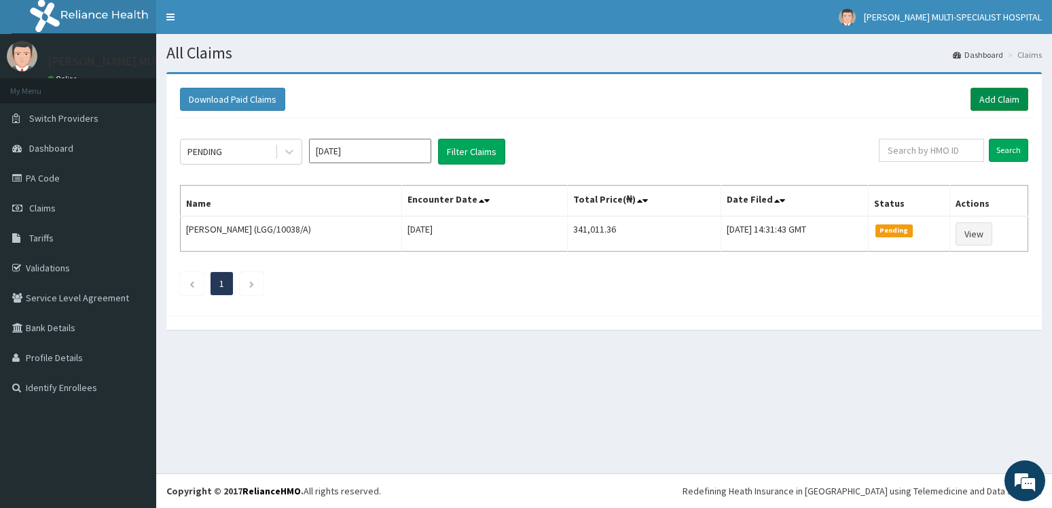
click at [997, 100] on link "Add Claim" at bounding box center [1000, 99] width 58 height 23
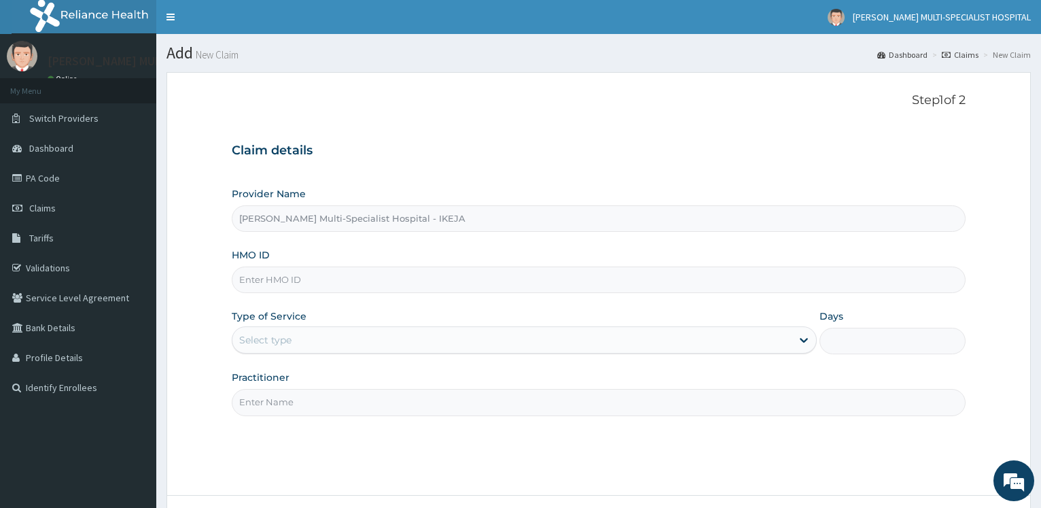
click at [253, 278] on input "HMO ID" at bounding box center [599, 279] width 734 height 26
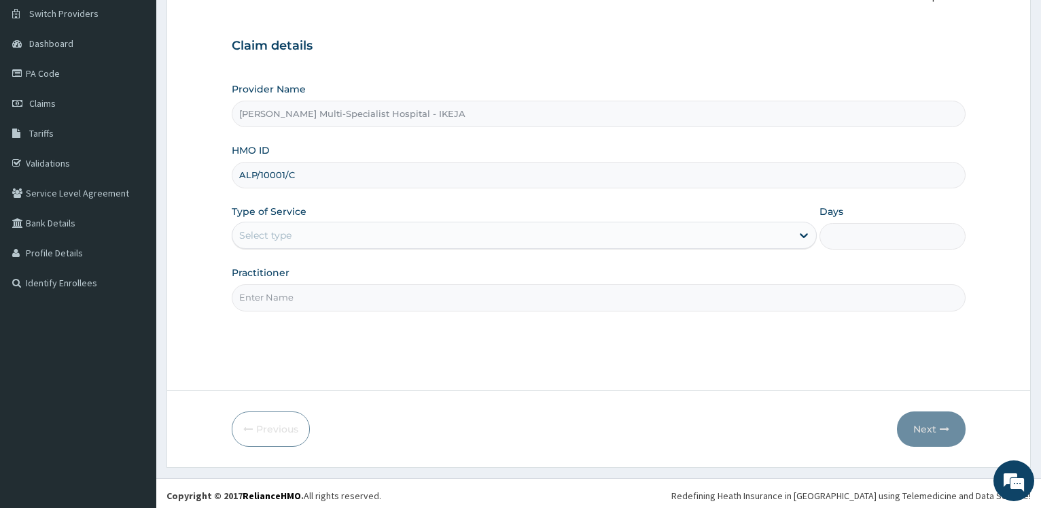
scroll to position [109, 0]
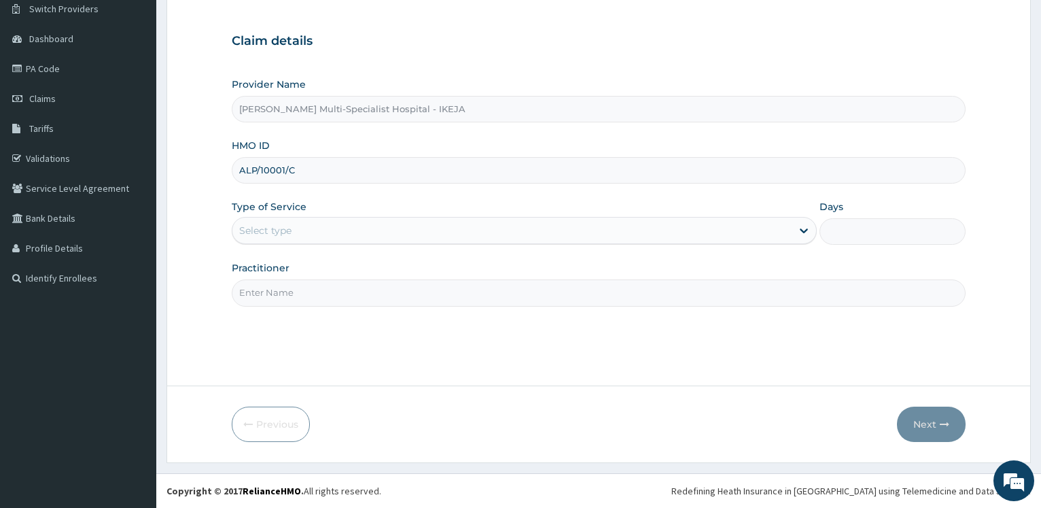
type input "ALP/10001/C"
click at [303, 228] on div "Select type" at bounding box center [511, 230] width 558 height 22
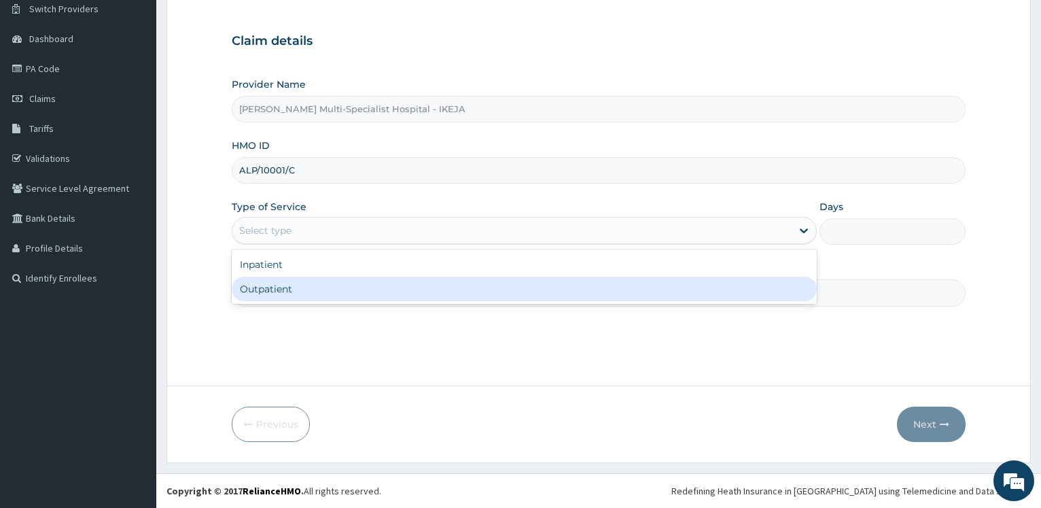
click at [287, 291] on div "Outpatient" at bounding box center [524, 289] width 584 height 24
type input "1"
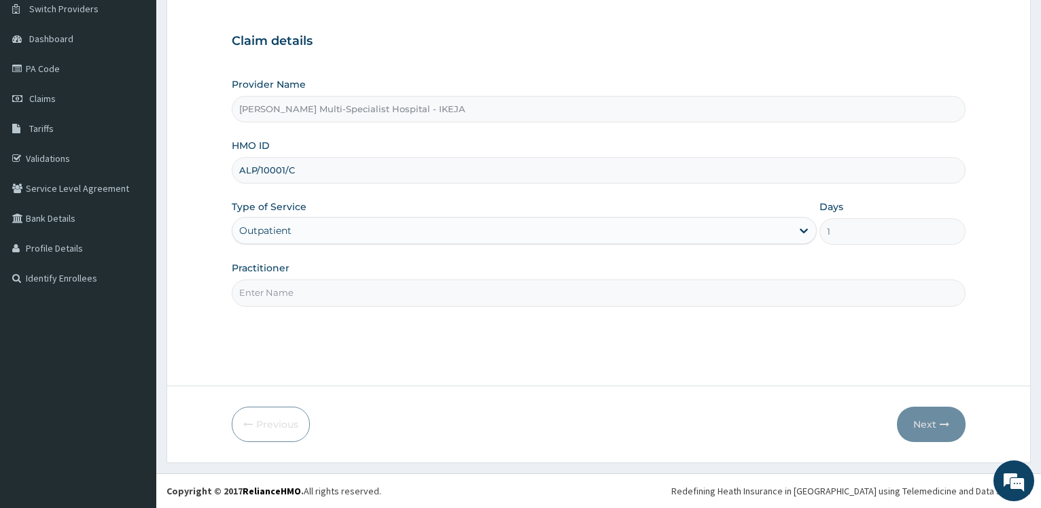
click at [289, 286] on input "Practitioner" at bounding box center [599, 292] width 734 height 26
type input "[PERSON_NAME]"
click at [940, 429] on button "Next" at bounding box center [931, 423] width 69 height 35
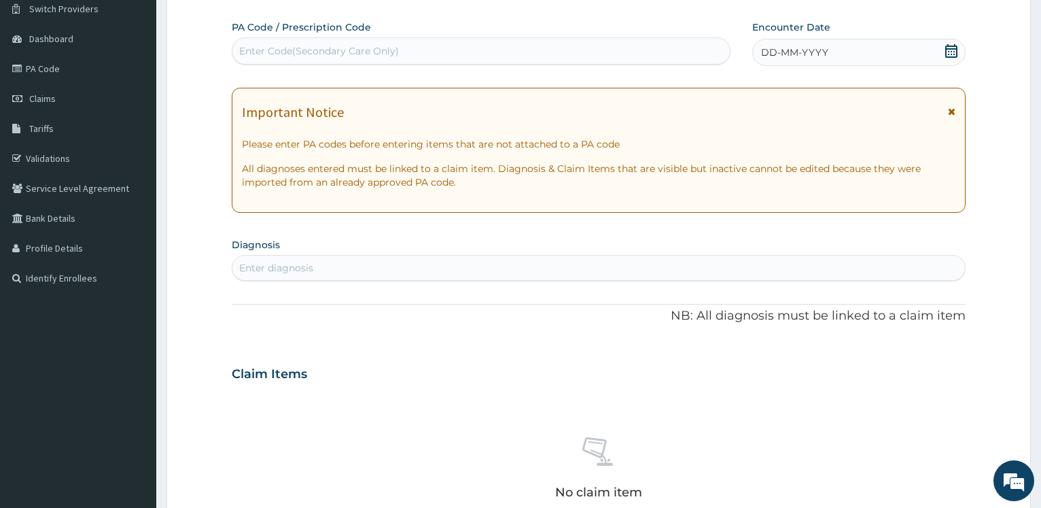
click at [304, 46] on div "Enter Code(Secondary Care Only)" at bounding box center [319, 51] width 160 height 14
type input "PA/714BD4"
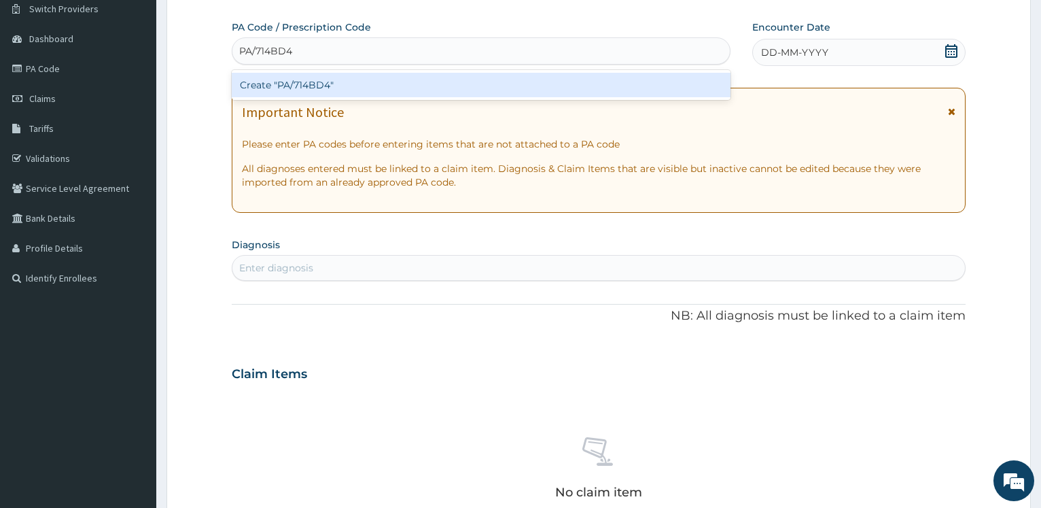
click at [348, 82] on div "Create "PA/714BD4"" at bounding box center [481, 85] width 498 height 24
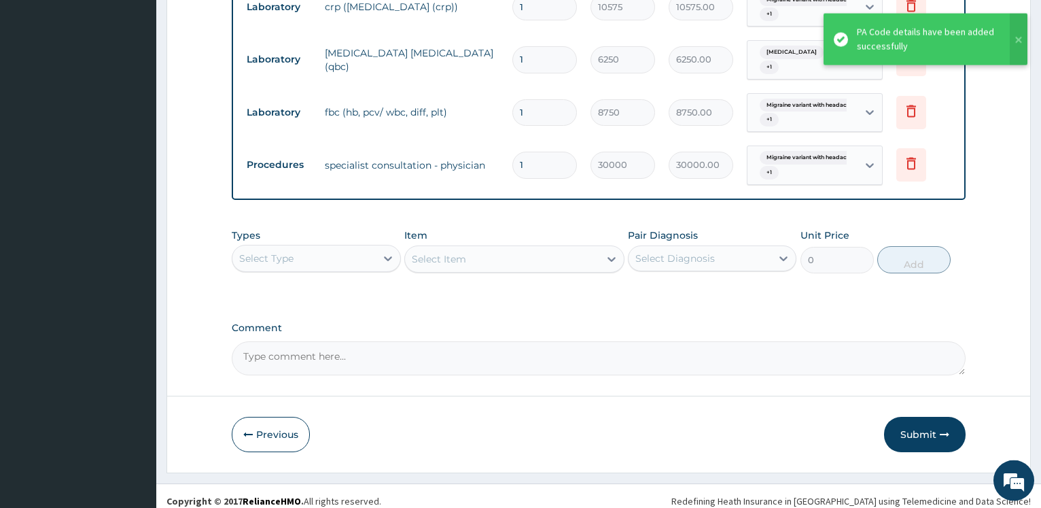
scroll to position [565, 0]
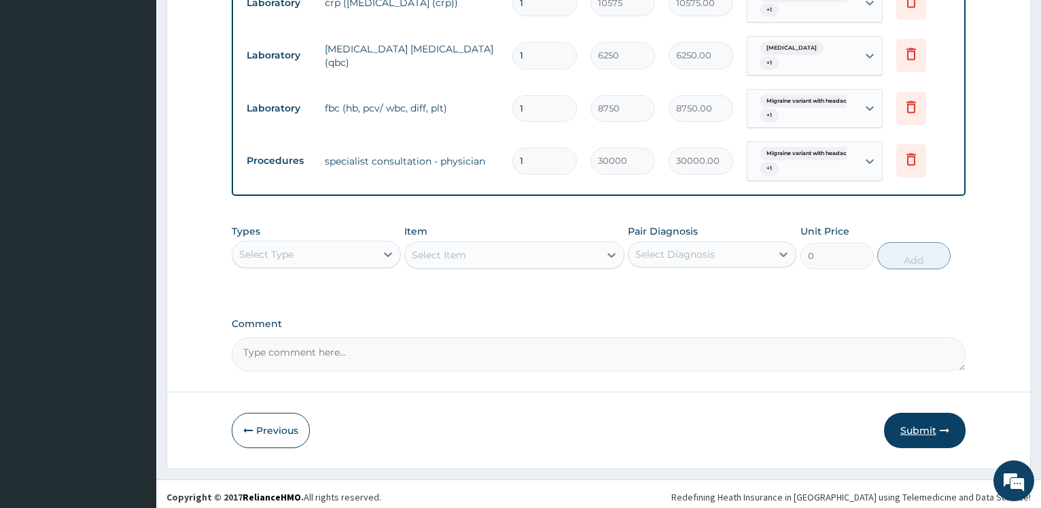
click at [938, 427] on button "Submit" at bounding box center [925, 429] width 82 height 35
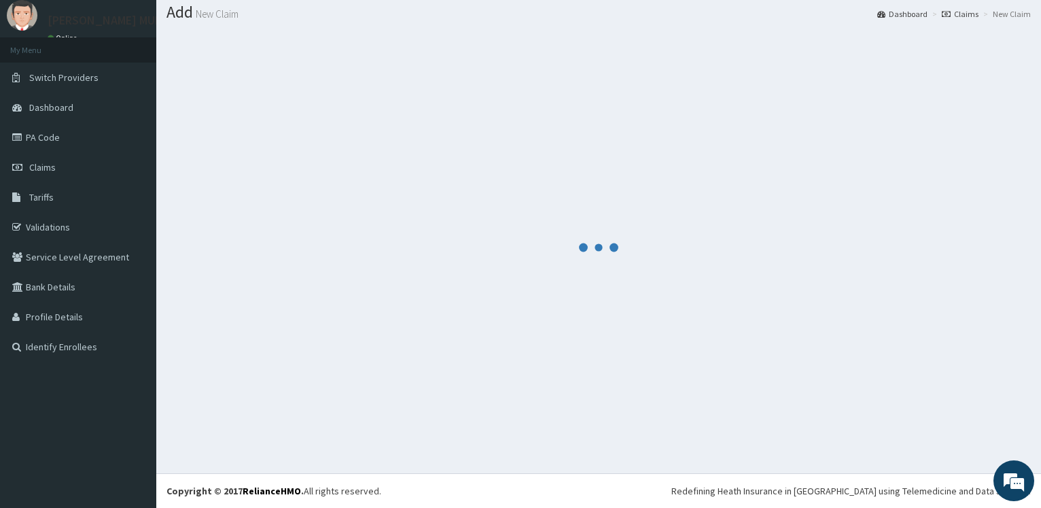
scroll to position [41, 0]
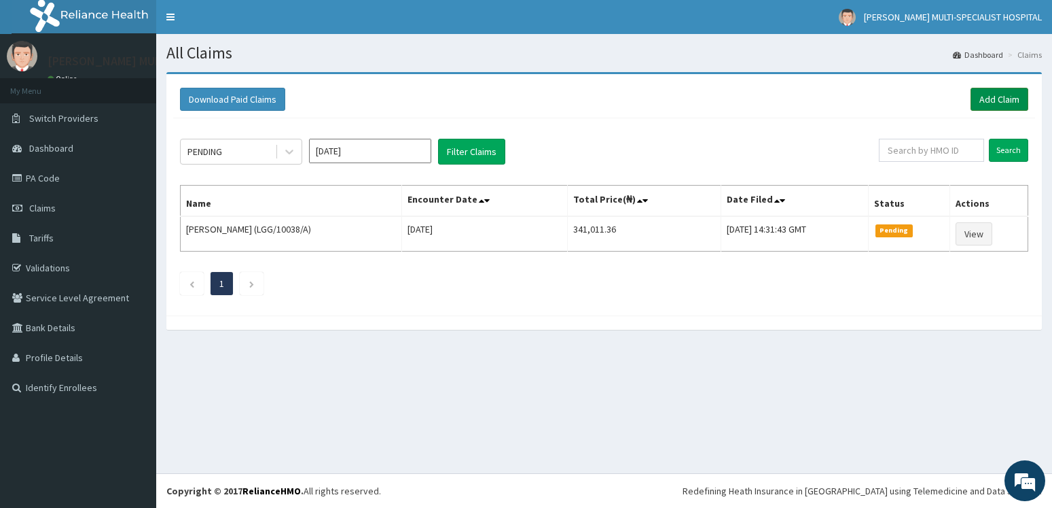
click at [1018, 102] on link "Add Claim" at bounding box center [1000, 99] width 58 height 23
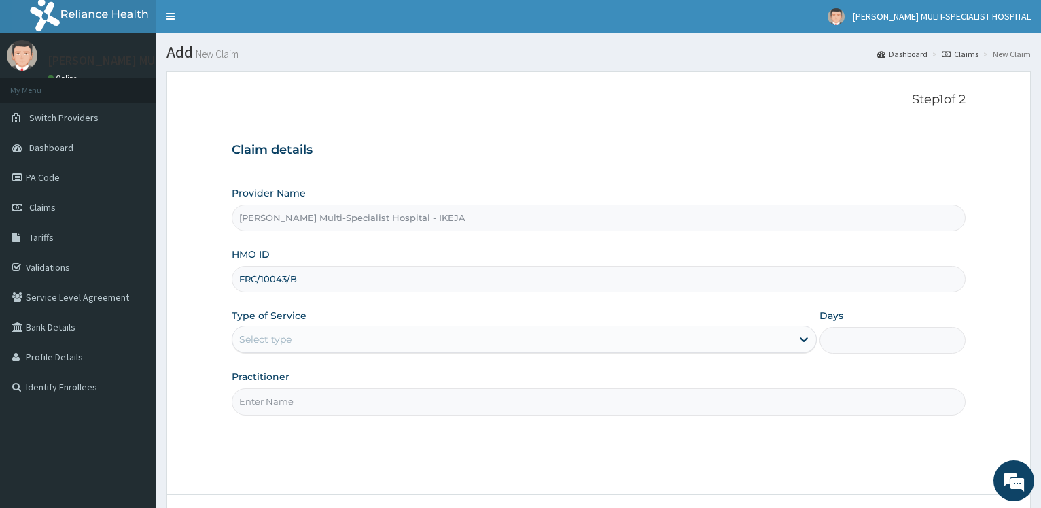
scroll to position [109, 0]
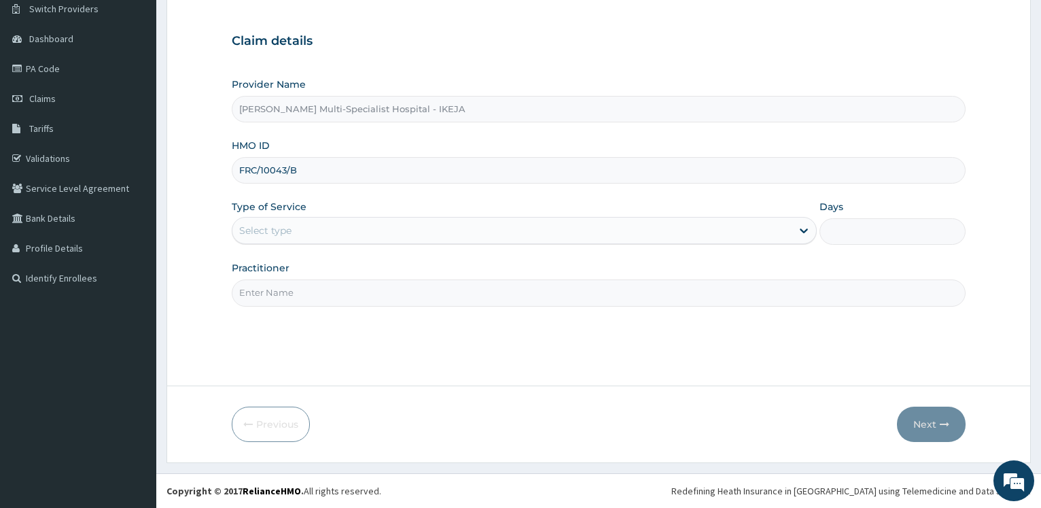
type input "FRC/10043/B"
click at [295, 240] on div "Select type" at bounding box center [511, 230] width 558 height 22
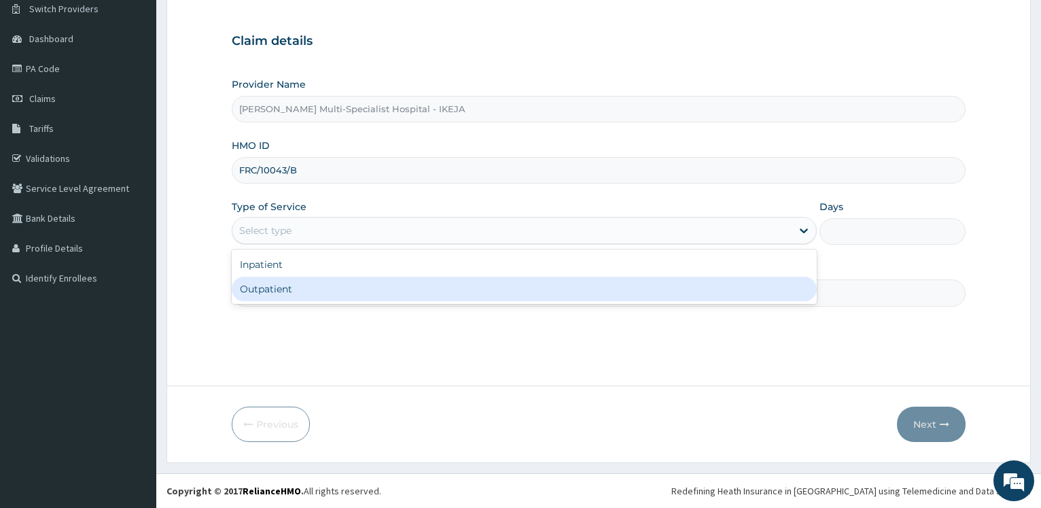
click at [279, 287] on div "Outpatient" at bounding box center [524, 289] width 584 height 24
type input "1"
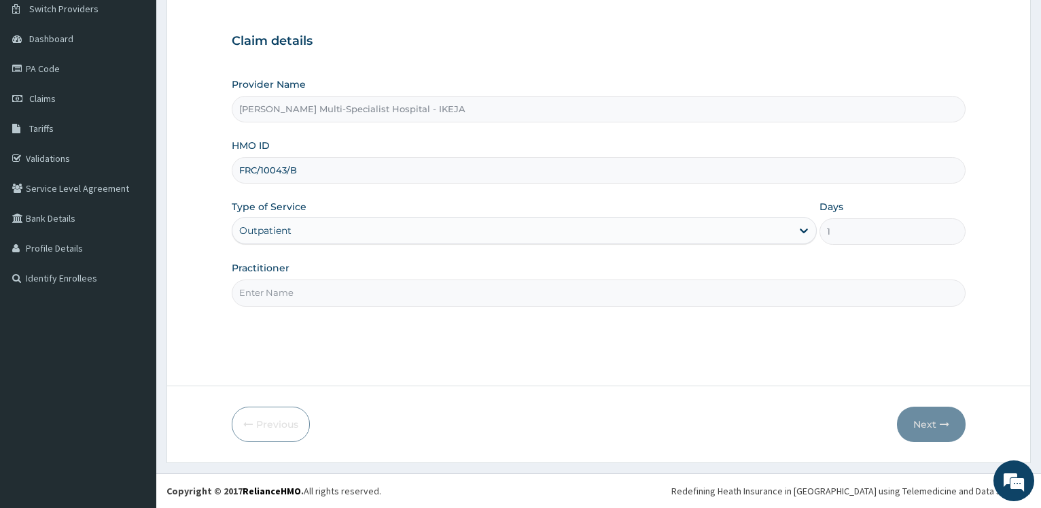
click at [279, 289] on input "Practitioner" at bounding box center [599, 292] width 734 height 26
type input "DR CHARLES"
click at [929, 420] on button "Next" at bounding box center [931, 423] width 69 height 35
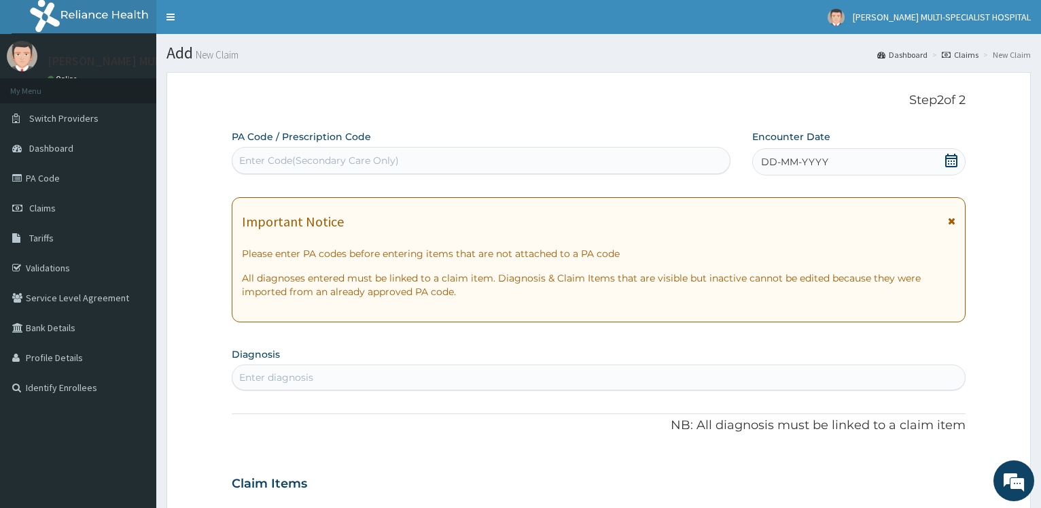
click at [309, 168] on div "Enter Code(Secondary Care Only)" at bounding box center [480, 160] width 497 height 22
type input "PA/56CEF8"
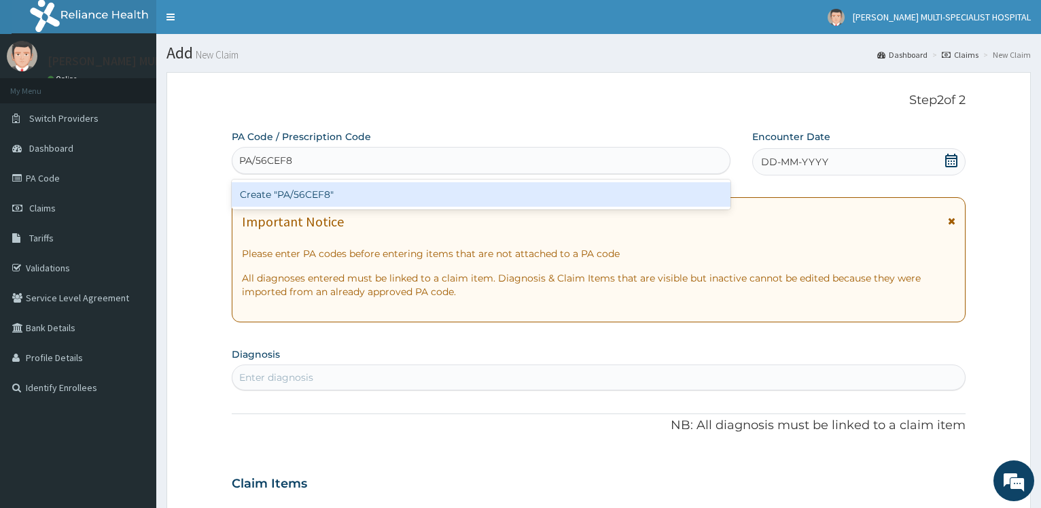
click at [304, 188] on div "Create "PA/56CEF8"" at bounding box center [481, 194] width 498 height 24
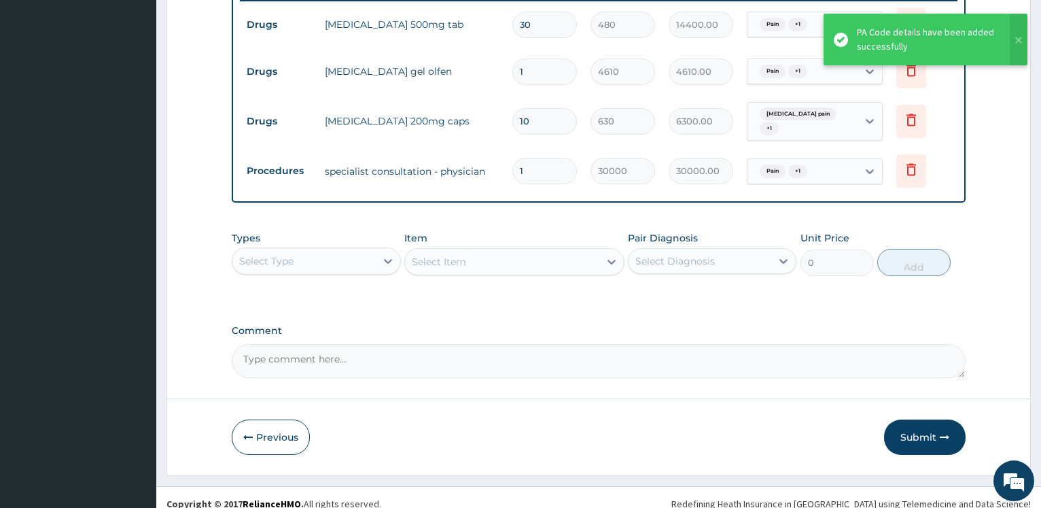
scroll to position [554, 0]
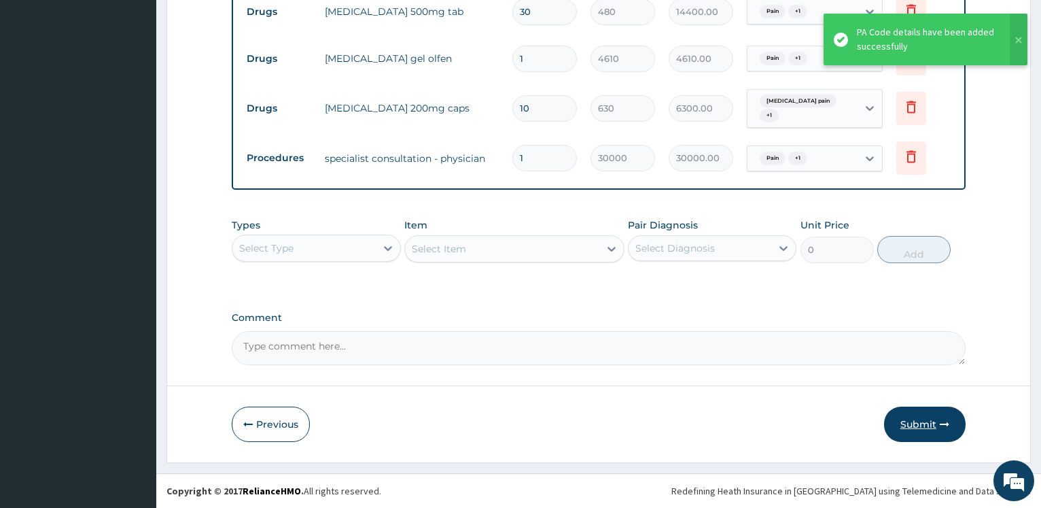
click at [934, 421] on button "Submit" at bounding box center [925, 423] width 82 height 35
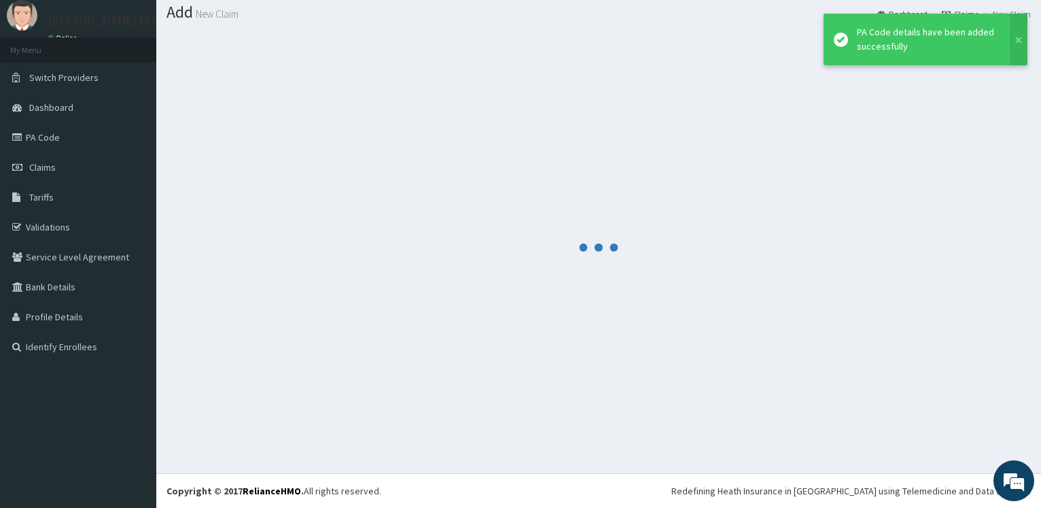
scroll to position [41, 0]
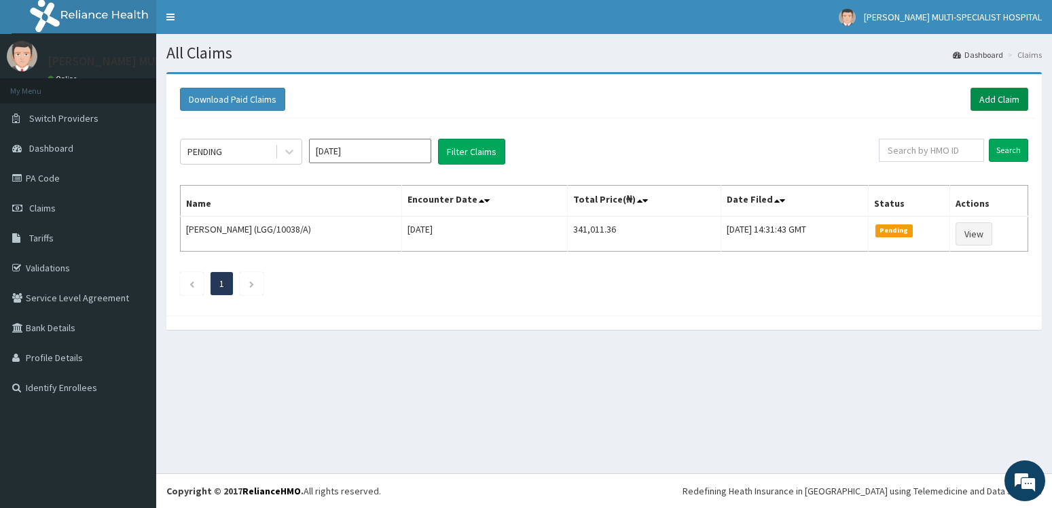
click at [1008, 94] on link "Add Claim" at bounding box center [1000, 99] width 58 height 23
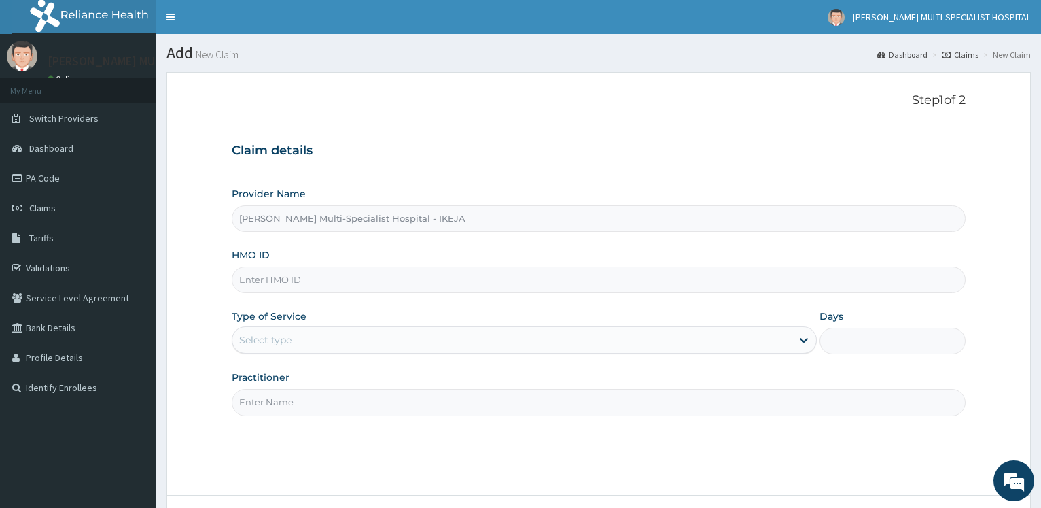
click at [305, 284] on input "HMO ID" at bounding box center [599, 279] width 734 height 26
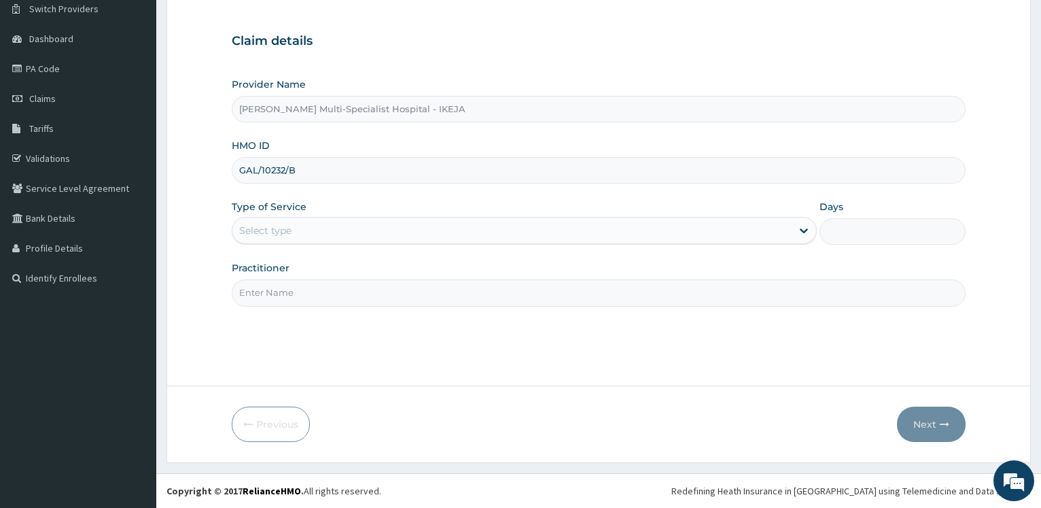
type input "GAL/10232/B"
click at [300, 224] on div "Select type" at bounding box center [511, 230] width 558 height 22
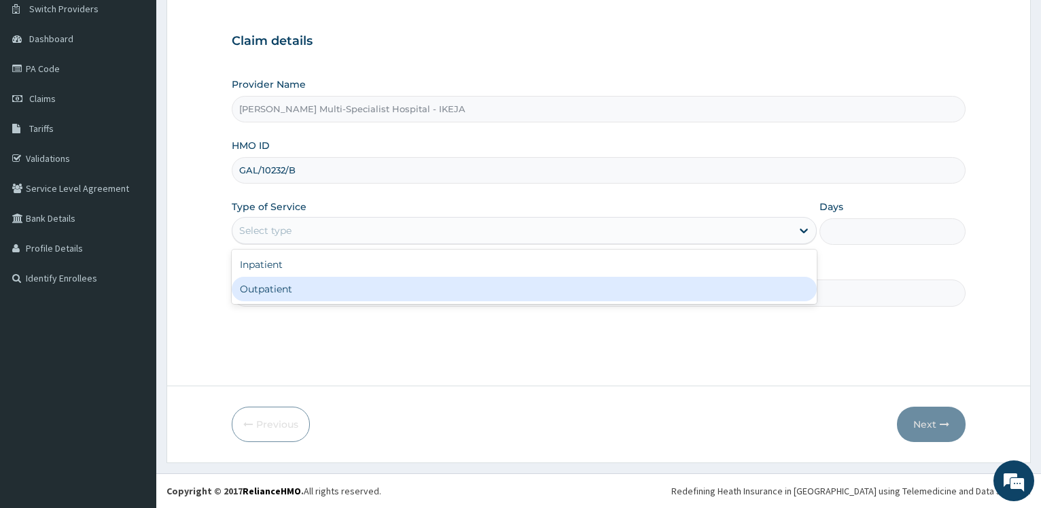
click at [278, 294] on div "Outpatient" at bounding box center [524, 289] width 584 height 24
type input "1"
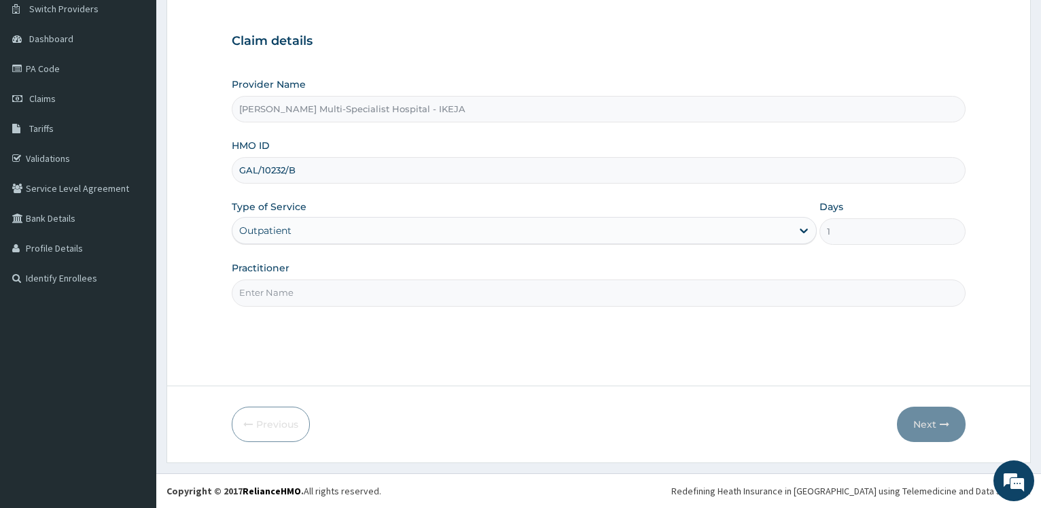
click at [278, 294] on input "Practitioner" at bounding box center [599, 292] width 734 height 26
type input "[PERSON_NAME]"
click at [928, 431] on button "Next" at bounding box center [931, 423] width 69 height 35
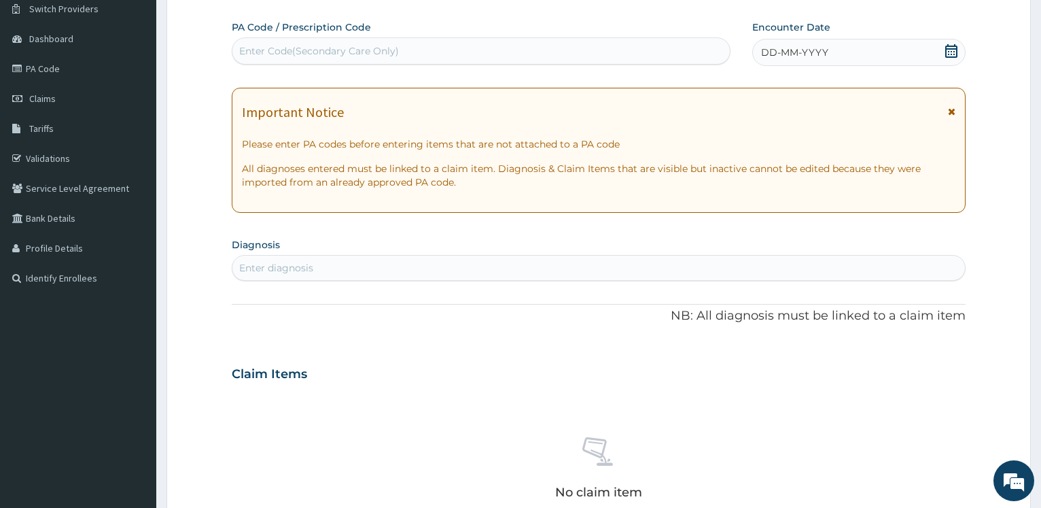
click at [385, 56] on div "Enter Code(Secondary Care Only)" at bounding box center [319, 51] width 160 height 14
type input "PA/AF0F37"
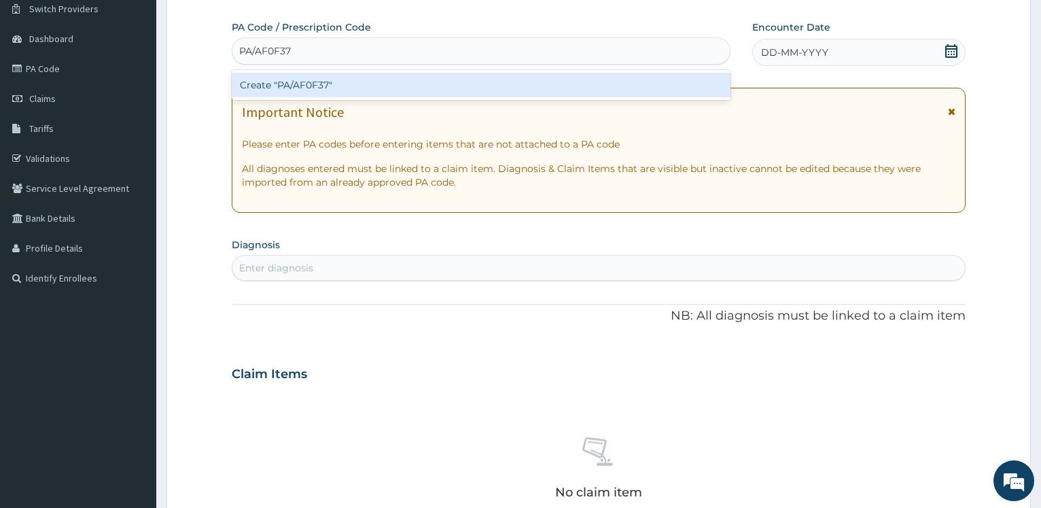
click at [266, 76] on div "Create "PA/AF0F37"" at bounding box center [481, 85] width 498 height 24
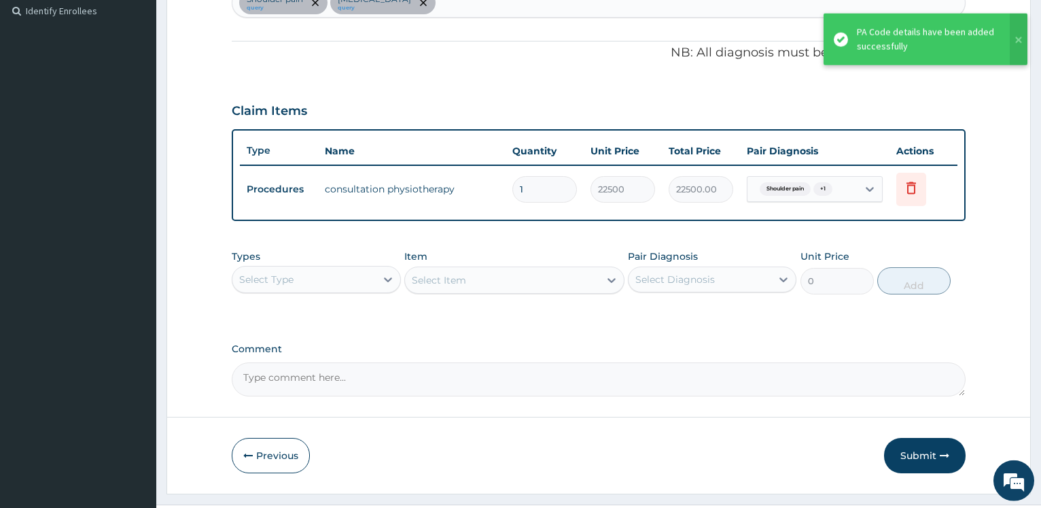
scroll to position [408, 0]
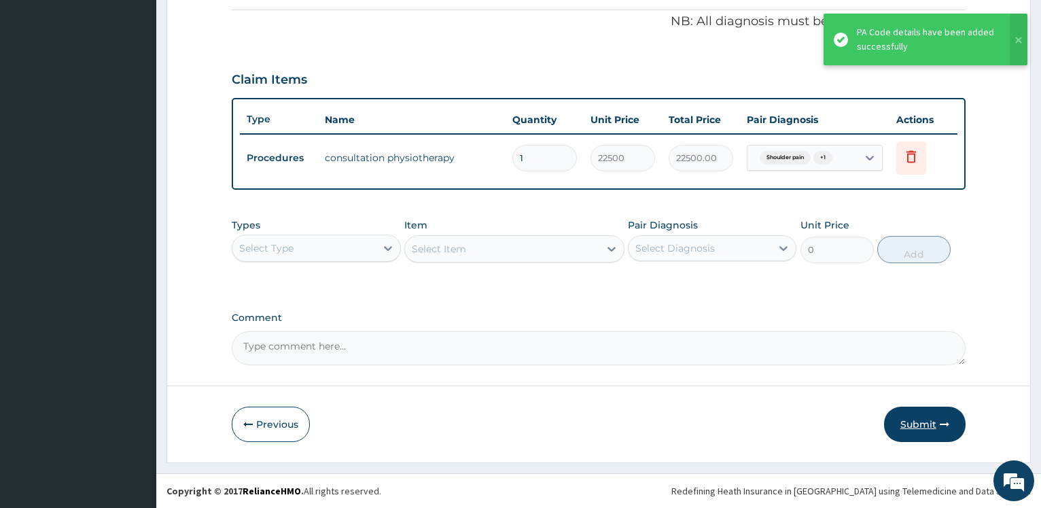
click at [923, 428] on button "Submit" at bounding box center [925, 423] width 82 height 35
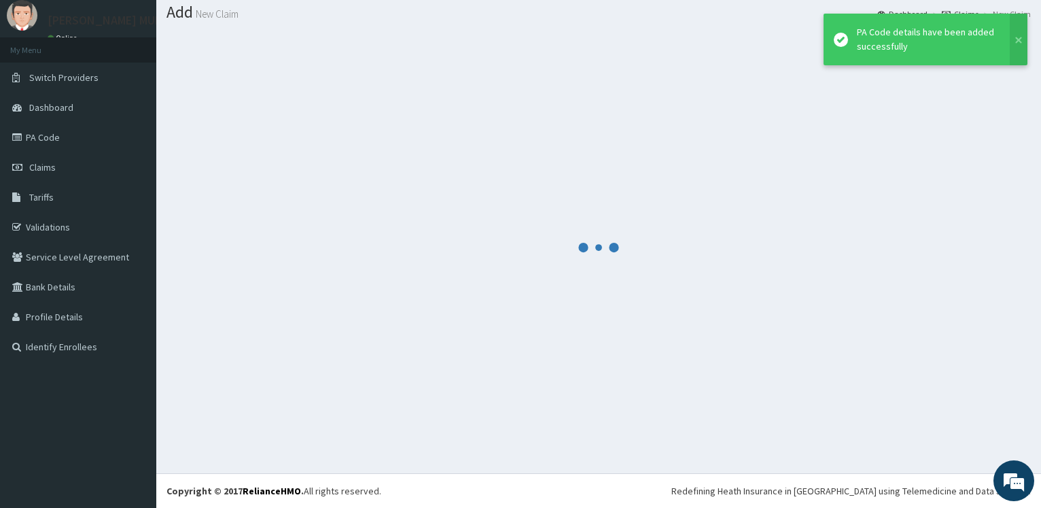
scroll to position [41, 0]
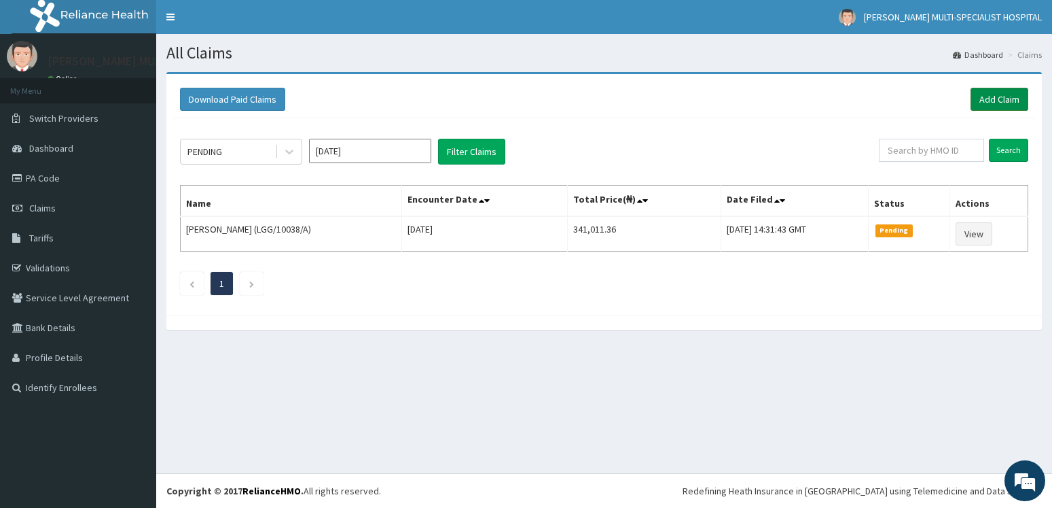
click at [995, 92] on link "Add Claim" at bounding box center [1000, 99] width 58 height 23
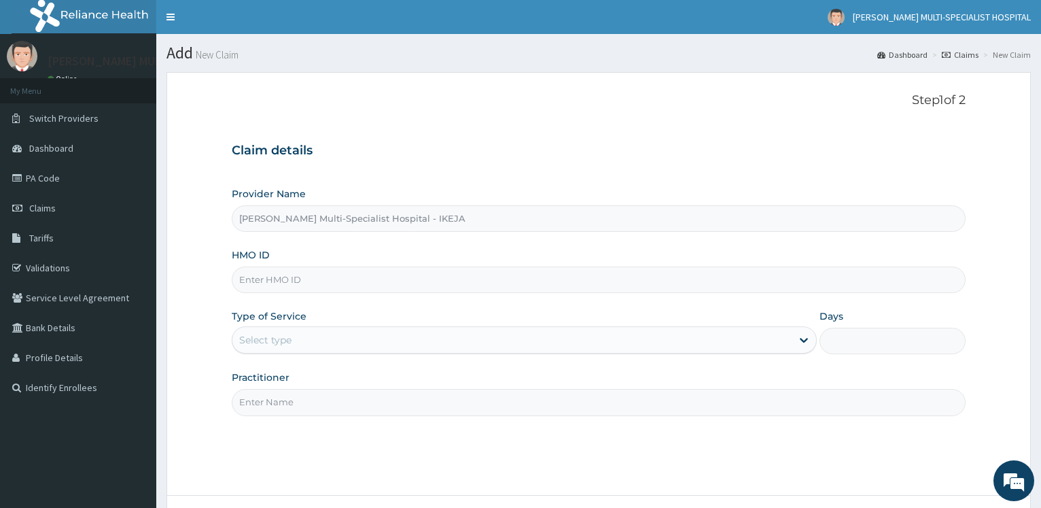
click at [287, 273] on input "HMO ID" at bounding box center [599, 279] width 734 height 26
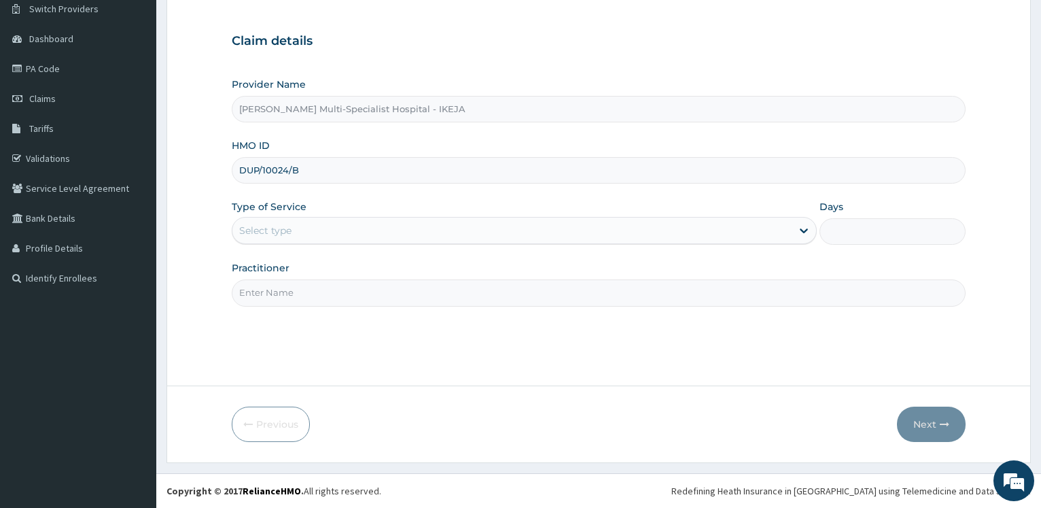
type input "DUP/10024/B"
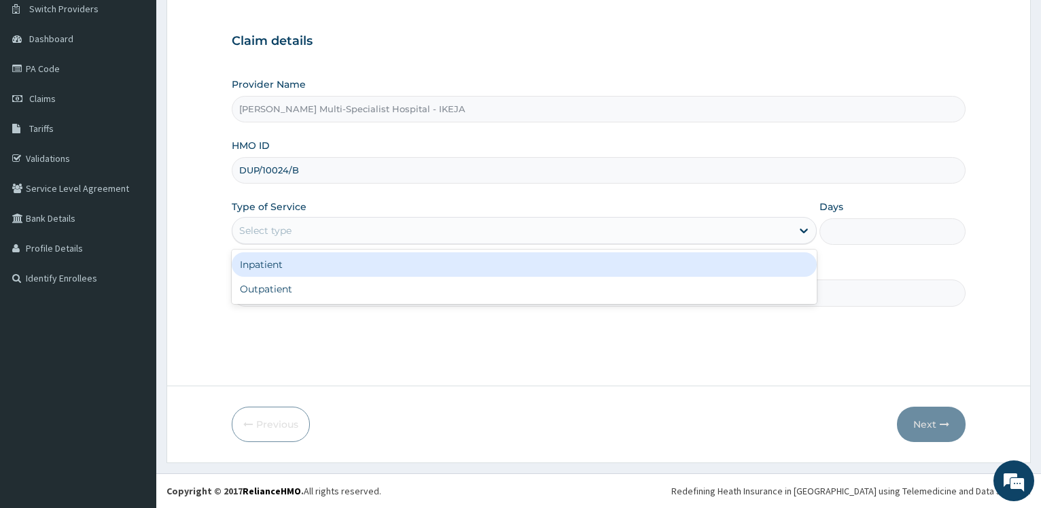
click at [285, 232] on div "Select type" at bounding box center [265, 231] width 52 height 14
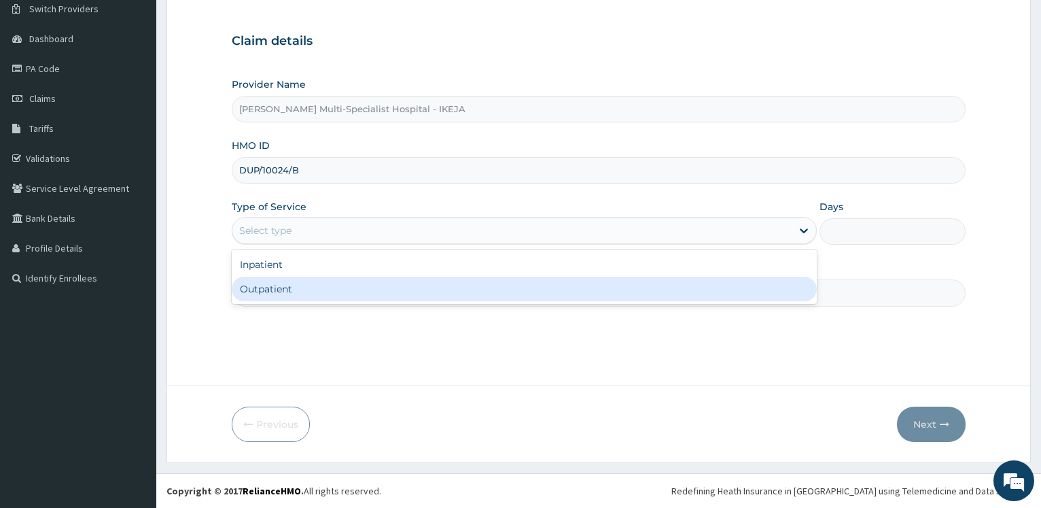
click at [286, 289] on div "Outpatient" at bounding box center [524, 289] width 584 height 24
type input "1"
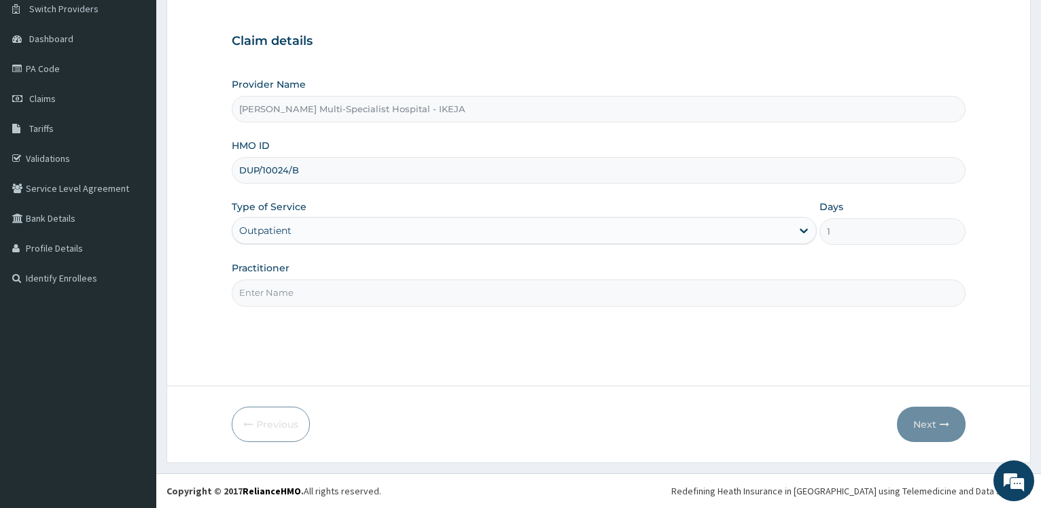
click at [286, 289] on input "Practitioner" at bounding box center [599, 292] width 734 height 26
type input "DR MICHAEL"
click at [931, 424] on button "Next" at bounding box center [931, 423] width 69 height 35
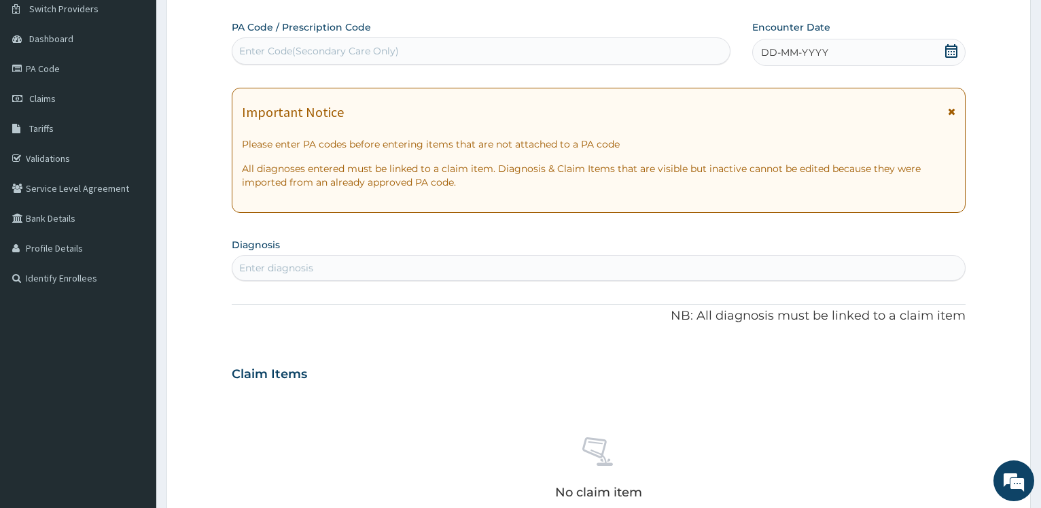
click at [328, 54] on div "Enter Code(Secondary Care Only)" at bounding box center [319, 51] width 160 height 14
type input "PA/391824"
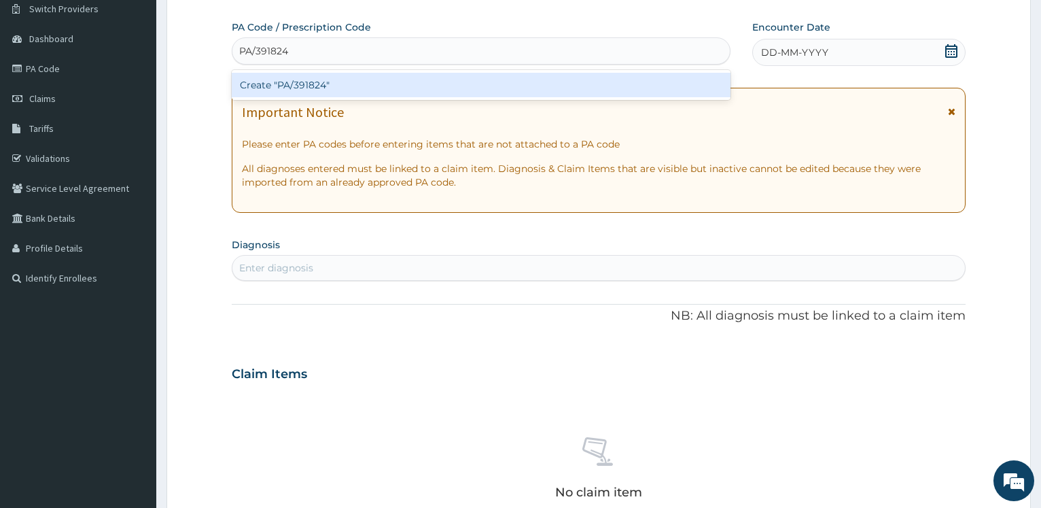
click at [323, 81] on div "Create "PA/391824"" at bounding box center [481, 85] width 498 height 24
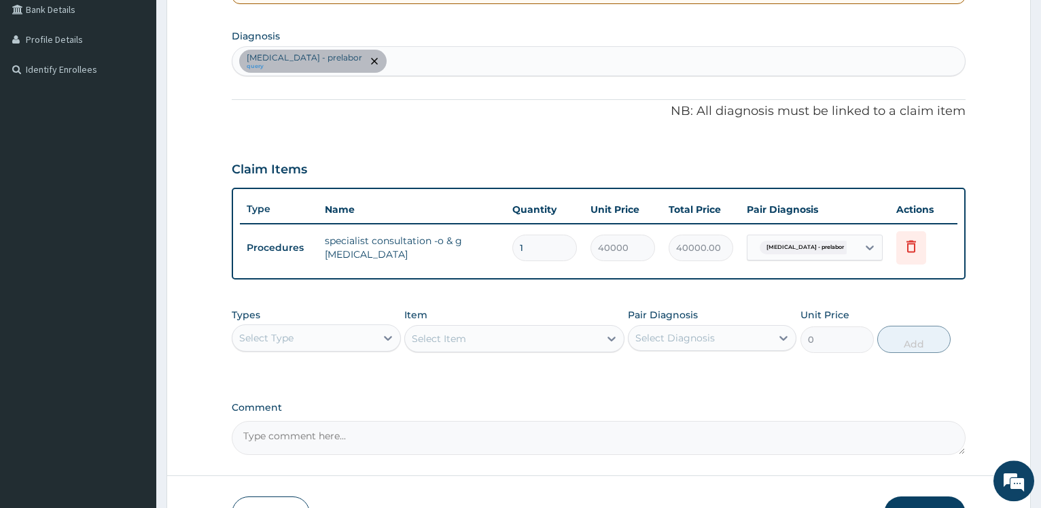
scroll to position [408, 0]
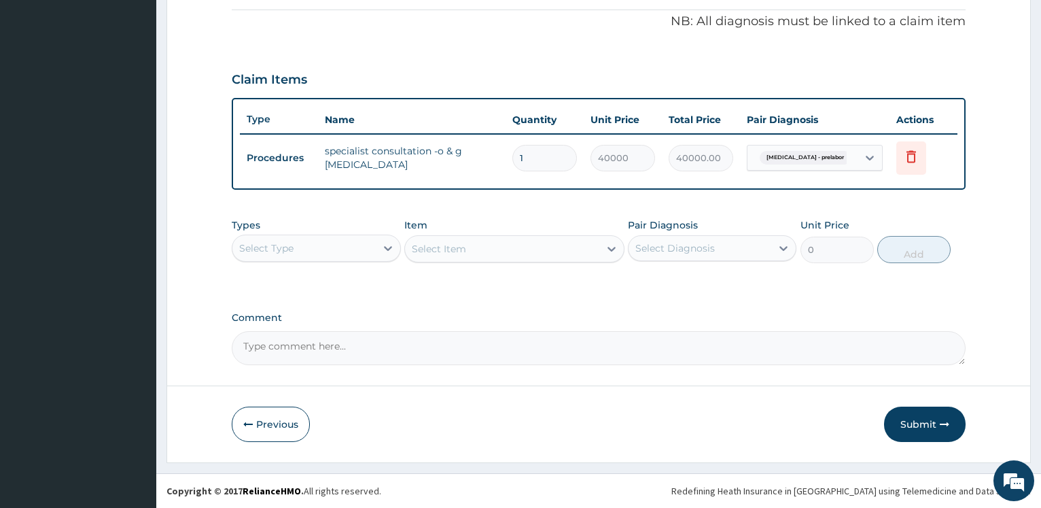
drag, startPoint x: 912, startPoint y: 428, endPoint x: 320, endPoint y: 247, distance: 619.4
click at [904, 428] on button "Submit" at bounding box center [925, 423] width 82 height 35
drag, startPoint x: 922, startPoint y: 412, endPoint x: 503, endPoint y: 94, distance: 525.2
click at [919, 413] on button "Submit" at bounding box center [925, 423] width 82 height 35
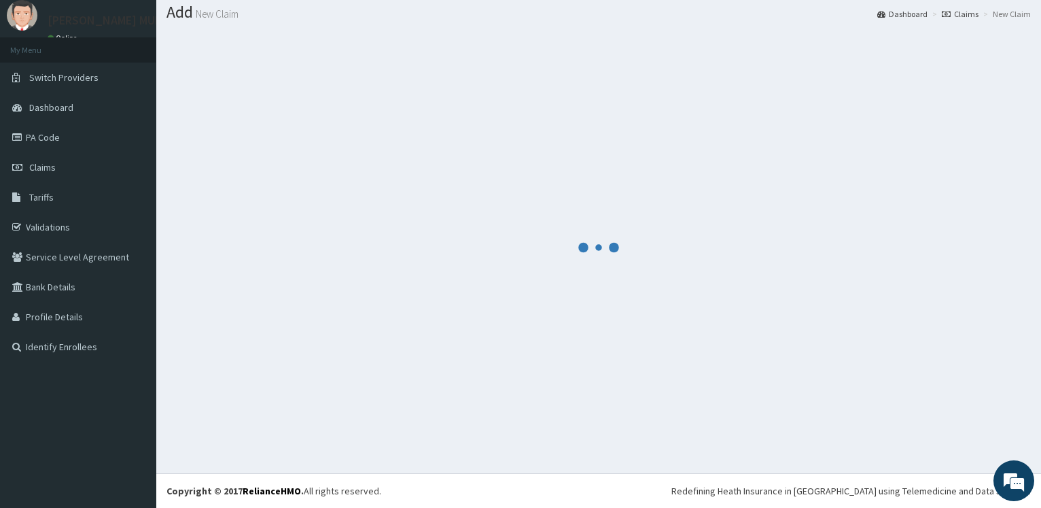
scroll to position [41, 0]
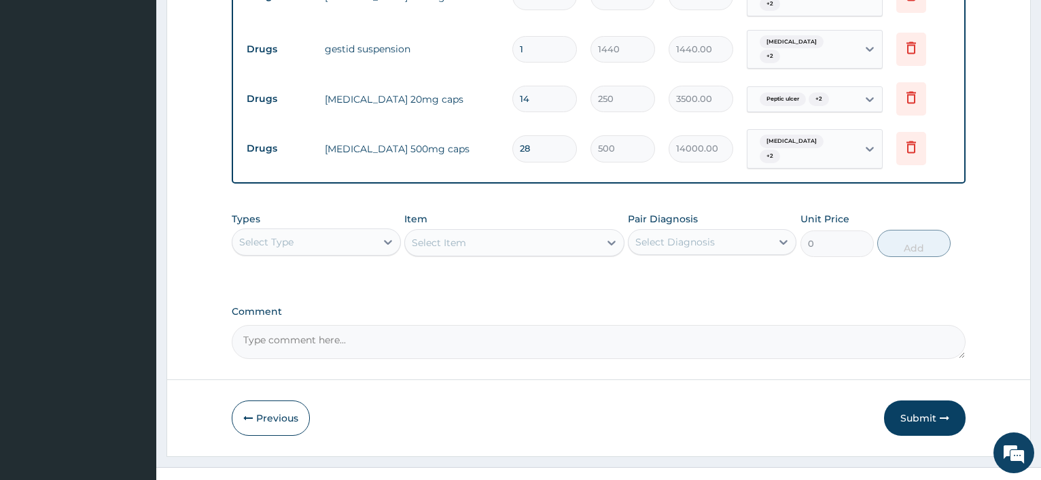
scroll to position [628, 0]
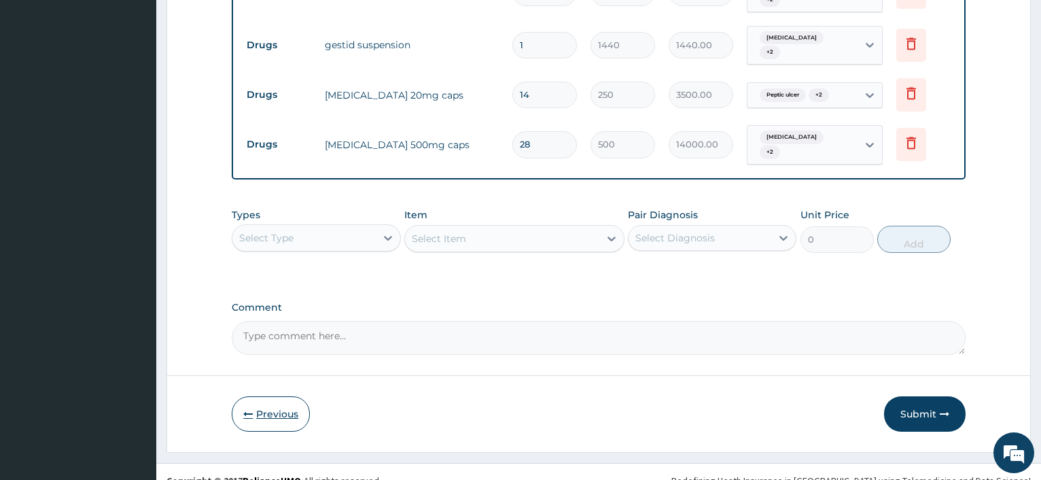
click at [276, 396] on button "Previous" at bounding box center [271, 413] width 78 height 35
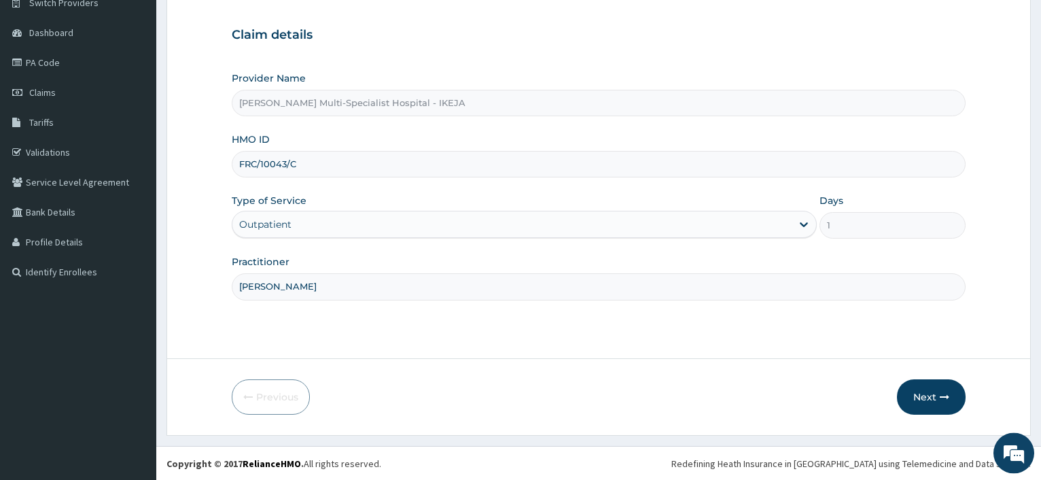
scroll to position [116, 0]
click at [907, 393] on button "Next" at bounding box center [931, 395] width 69 height 35
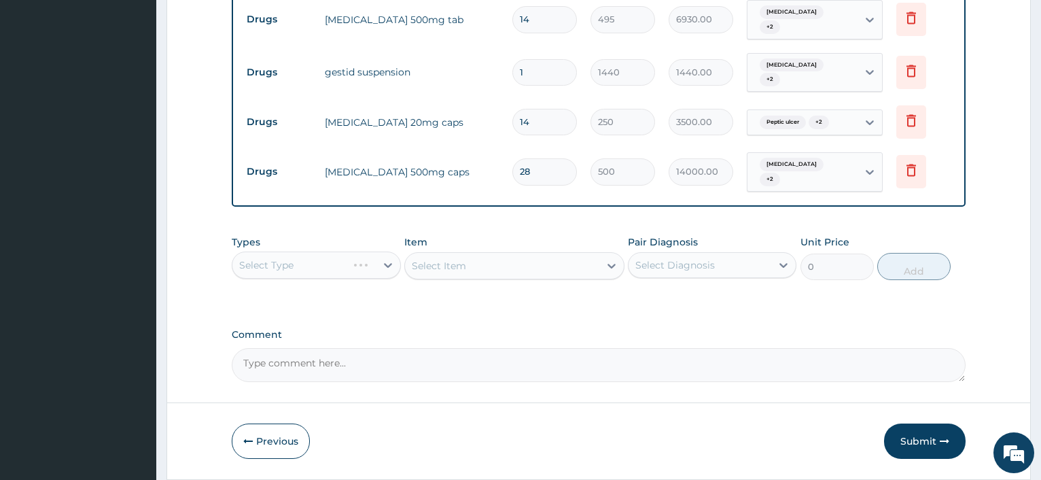
scroll to position [628, 0]
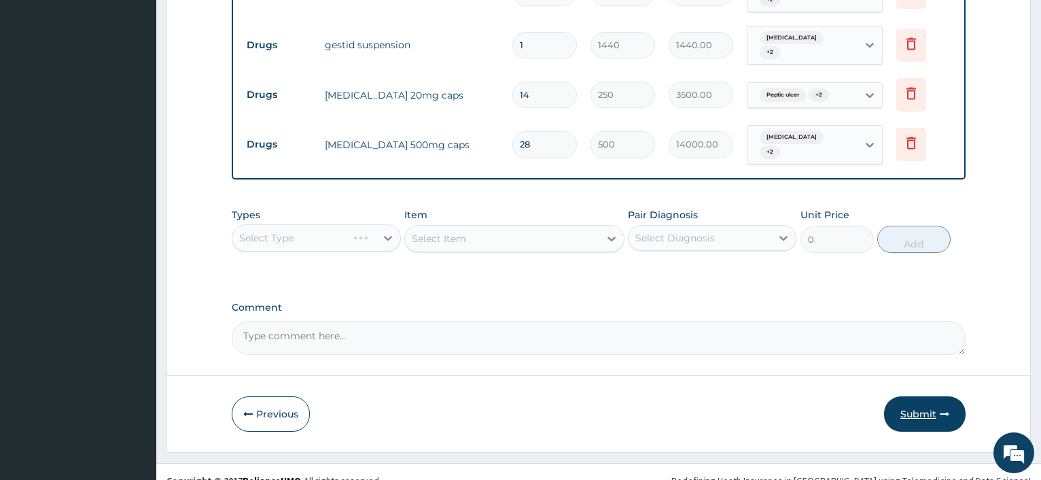
drag, startPoint x: 887, startPoint y: 387, endPoint x: 902, endPoint y: 394, distance: 17.3
click at [887, 396] on div "Submit" at bounding box center [925, 413] width 82 height 35
click at [909, 398] on button "Submit" at bounding box center [925, 413] width 82 height 35
click at [908, 402] on button "Submit" at bounding box center [925, 413] width 82 height 35
click at [928, 396] on button "Submit" at bounding box center [925, 413] width 82 height 35
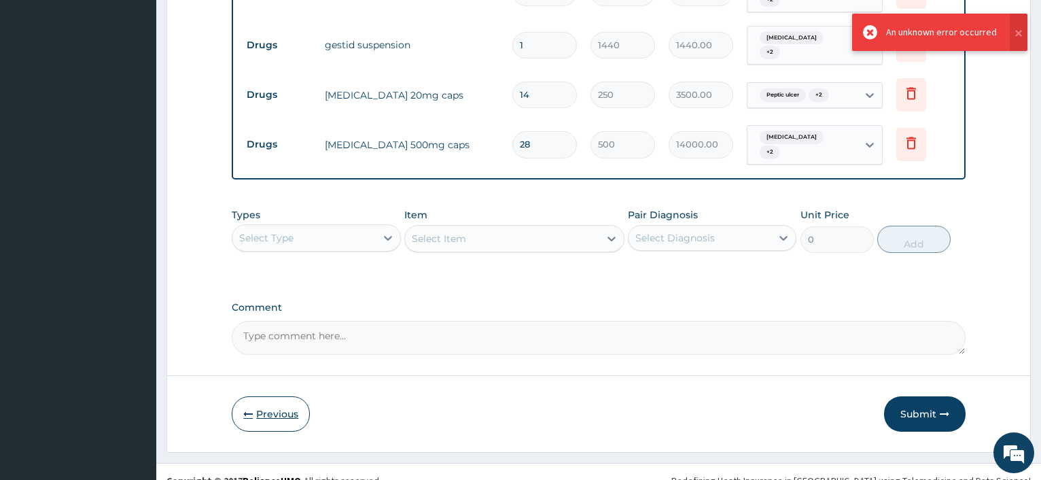
drag, startPoint x: 260, startPoint y: 390, endPoint x: 271, endPoint y: 390, distance: 10.9
click at [261, 396] on button "Previous" at bounding box center [271, 413] width 78 height 35
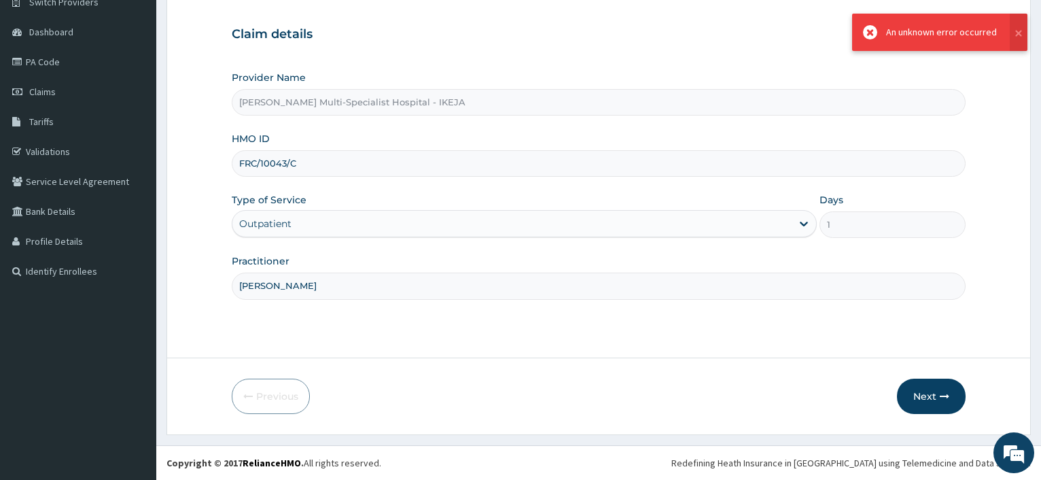
scroll to position [116, 0]
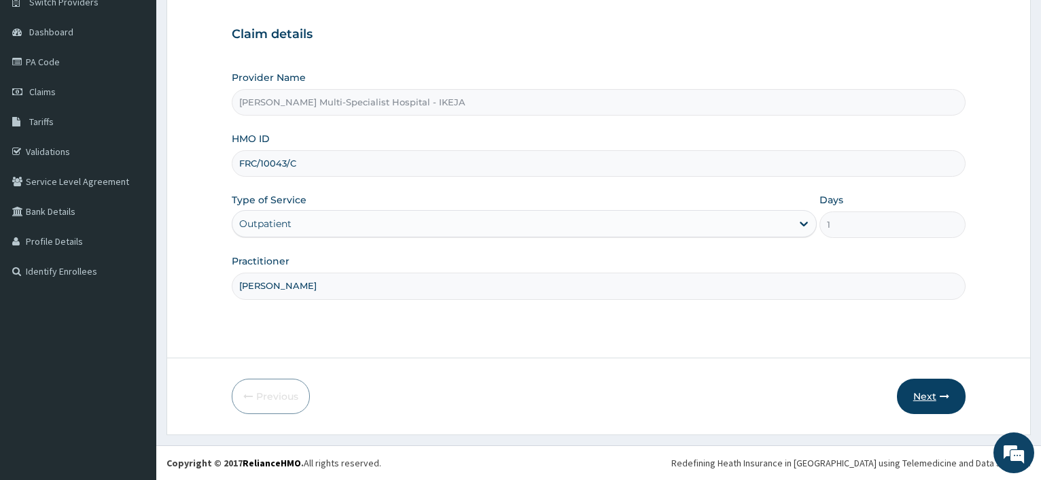
click at [916, 385] on button "Next" at bounding box center [931, 395] width 69 height 35
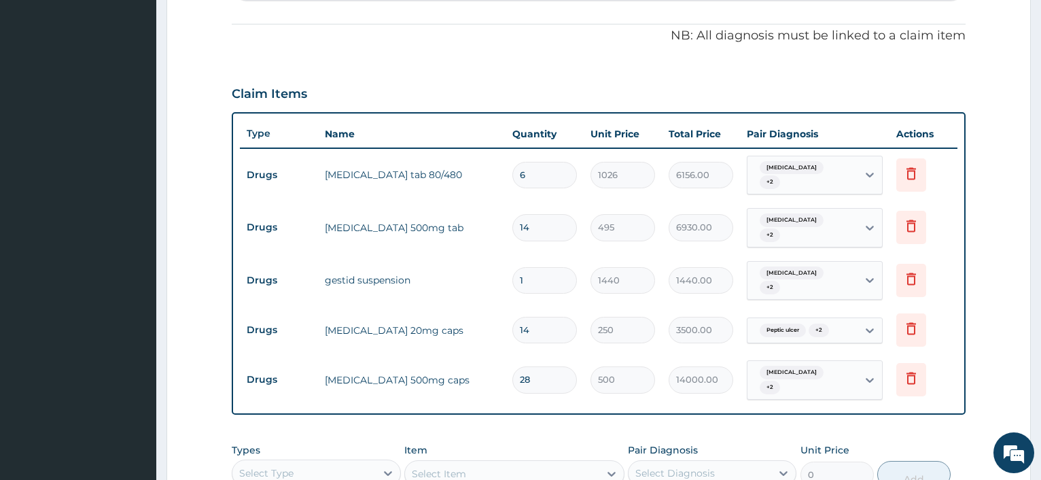
scroll to position [601, 0]
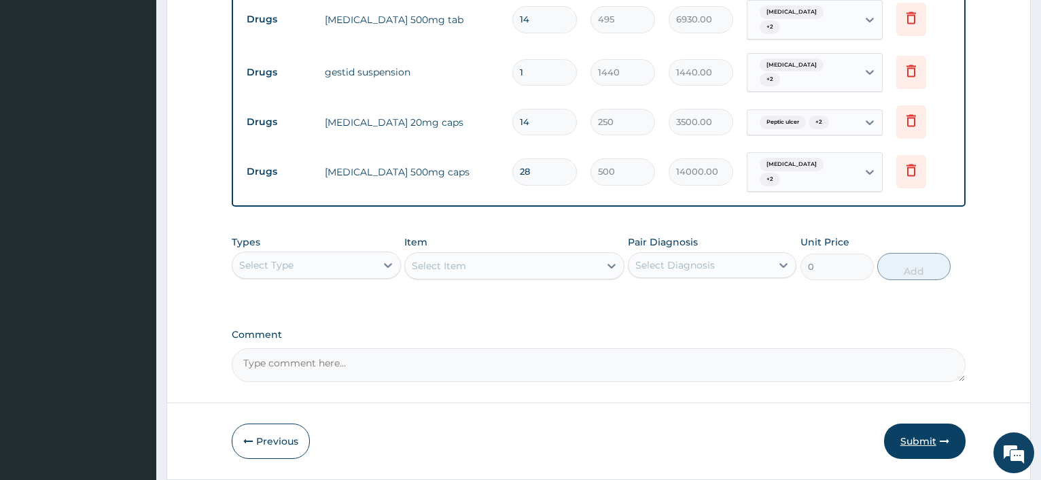
click at [940, 436] on icon "button" at bounding box center [945, 441] width 10 height 10
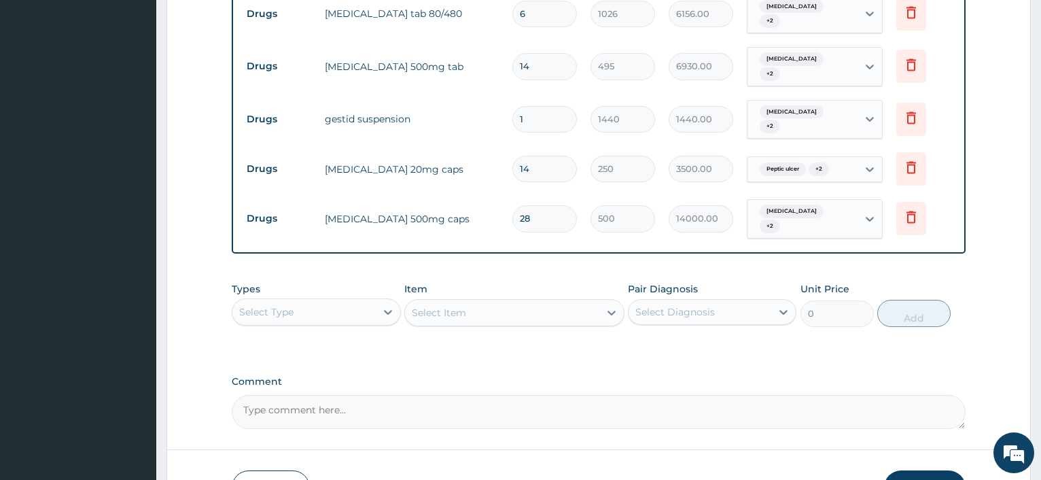
scroll to position [628, 0]
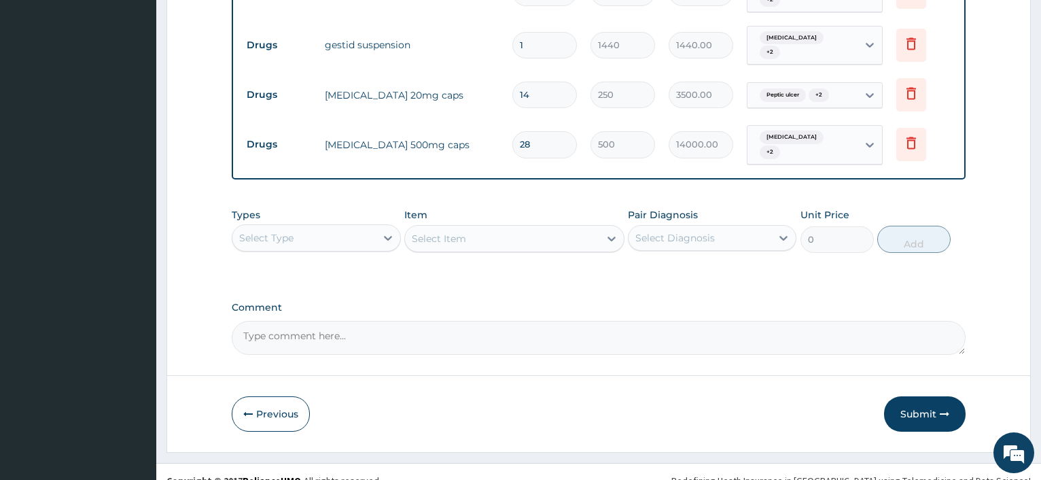
drag, startPoint x: 238, startPoint y: 390, endPoint x: 308, endPoint y: 336, distance: 88.6
click at [247, 396] on button "Previous" at bounding box center [271, 413] width 78 height 35
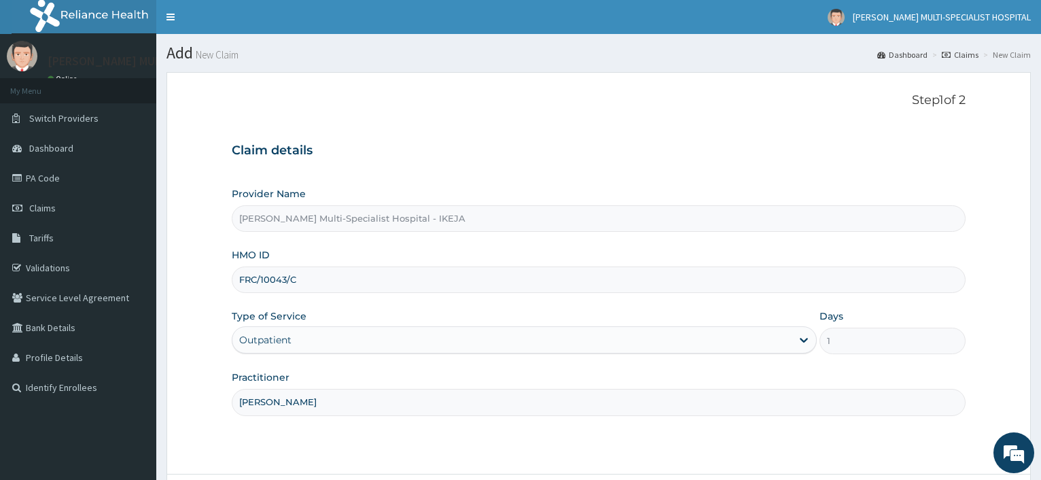
scroll to position [116, 0]
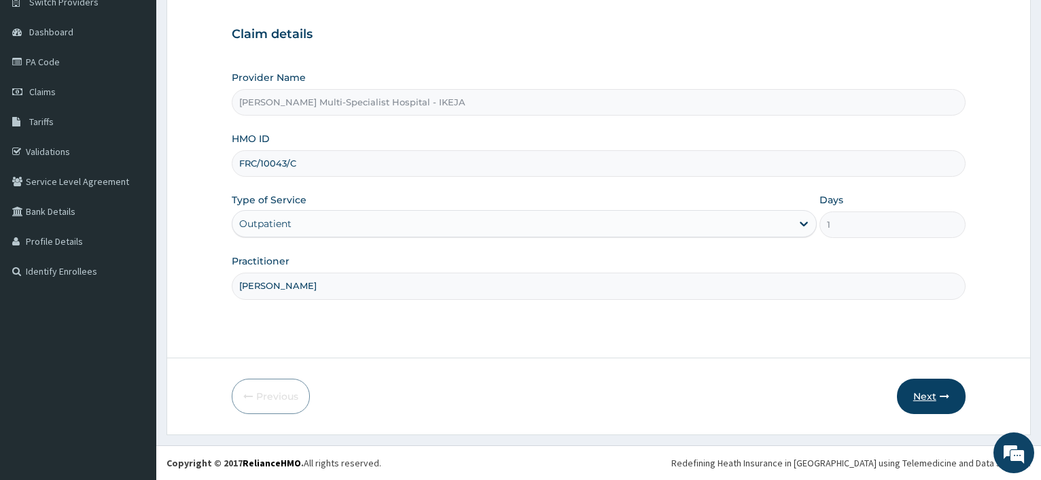
click at [941, 395] on icon "button" at bounding box center [945, 396] width 10 height 10
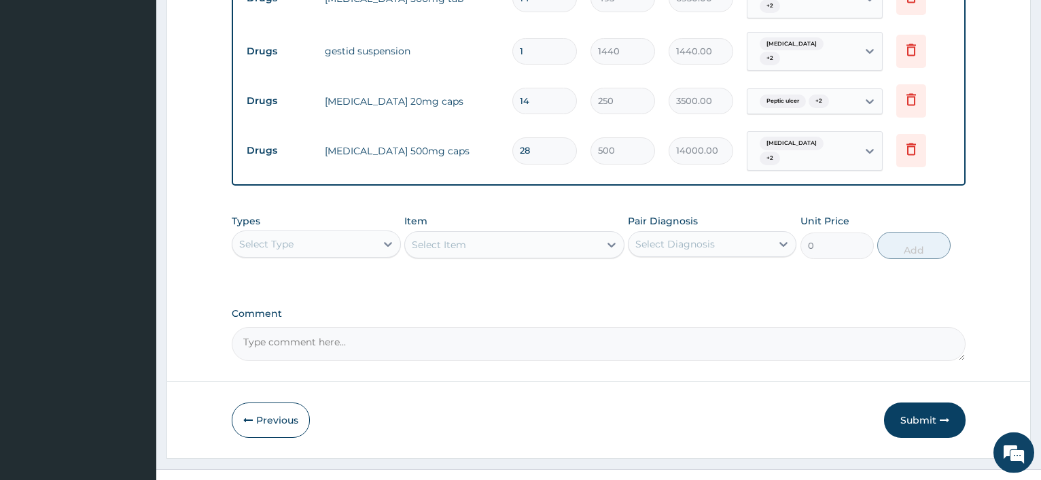
scroll to position [628, 0]
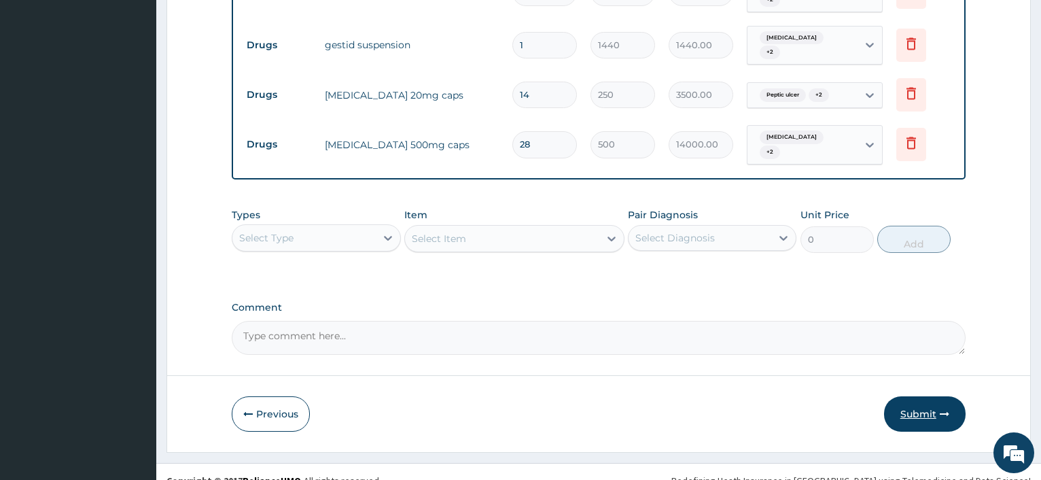
click at [938, 396] on button "Submit" at bounding box center [925, 413] width 82 height 35
drag, startPoint x: 940, startPoint y: 379, endPoint x: 923, endPoint y: 381, distance: 17.1
click at [922, 396] on button "Submit" at bounding box center [925, 413] width 82 height 35
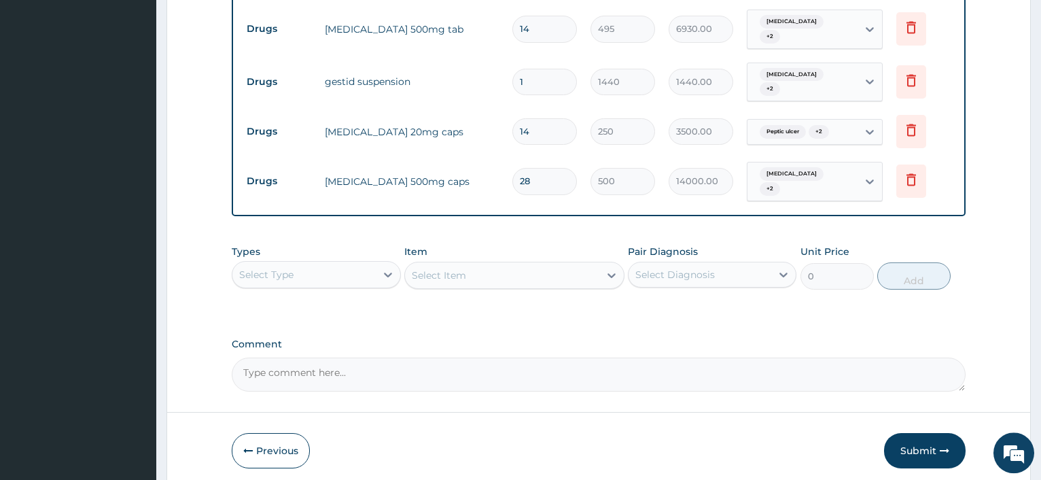
scroll to position [624, 0]
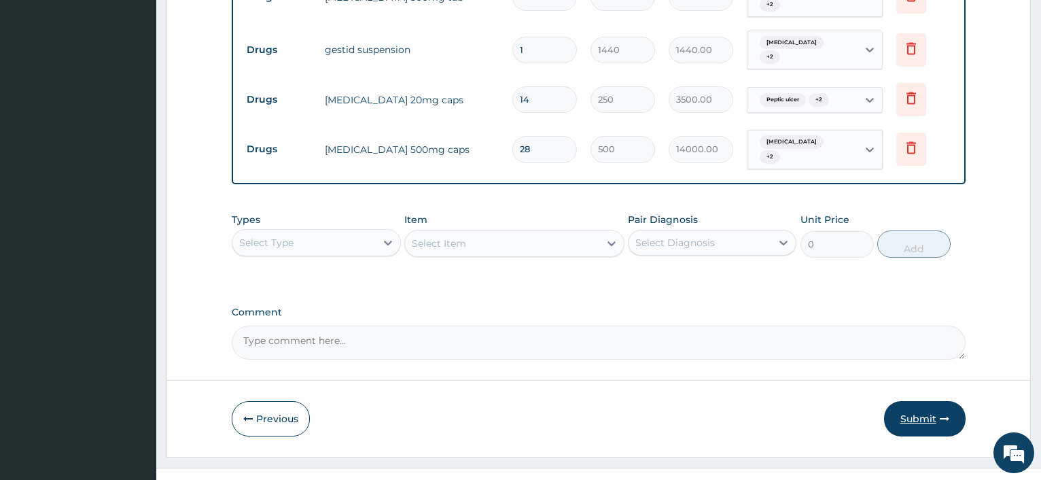
click at [912, 405] on button "Submit" at bounding box center [925, 418] width 82 height 35
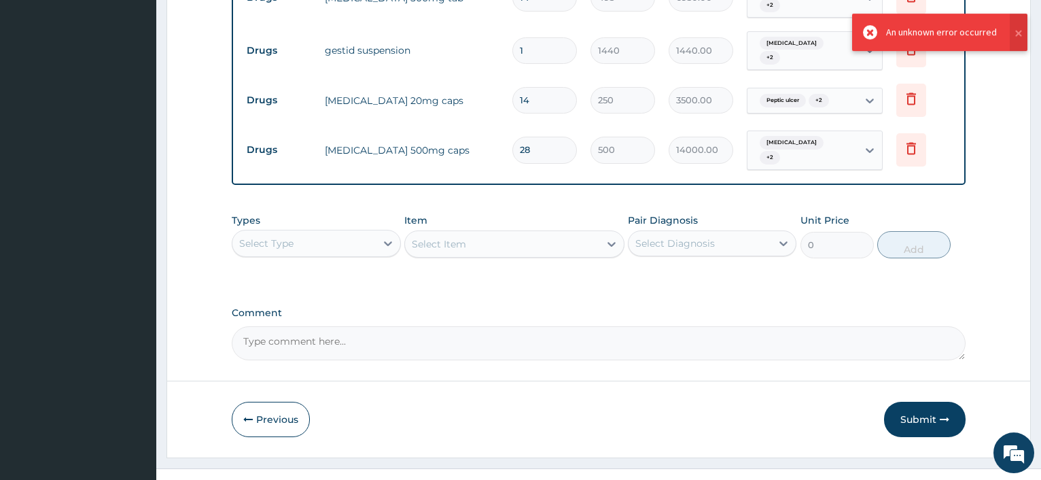
scroll to position [628, 0]
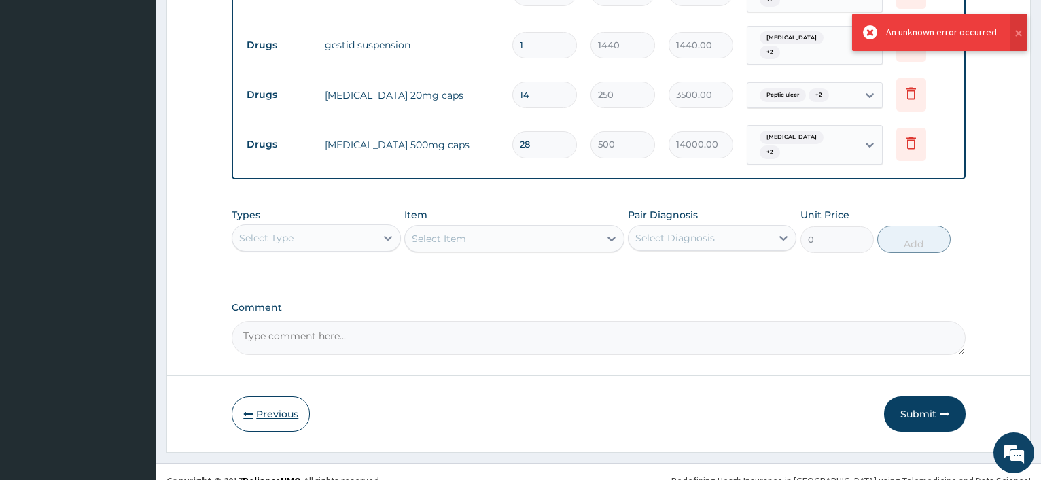
click at [293, 405] on button "Previous" at bounding box center [271, 413] width 78 height 35
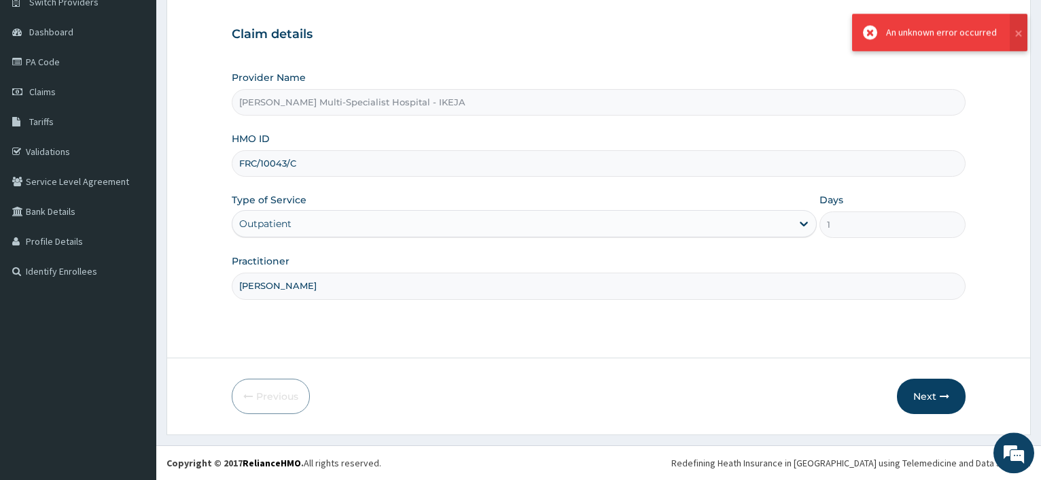
scroll to position [0, 0]
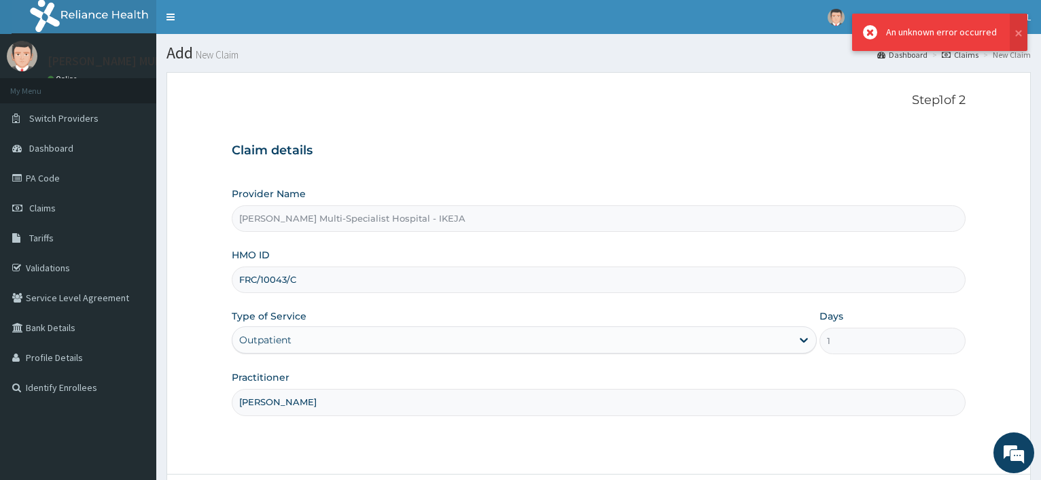
drag, startPoint x: 285, startPoint y: 282, endPoint x: 218, endPoint y: 276, distance: 66.9
click at [232, 276] on input "FRC/10043/C" at bounding box center [599, 279] width 734 height 26
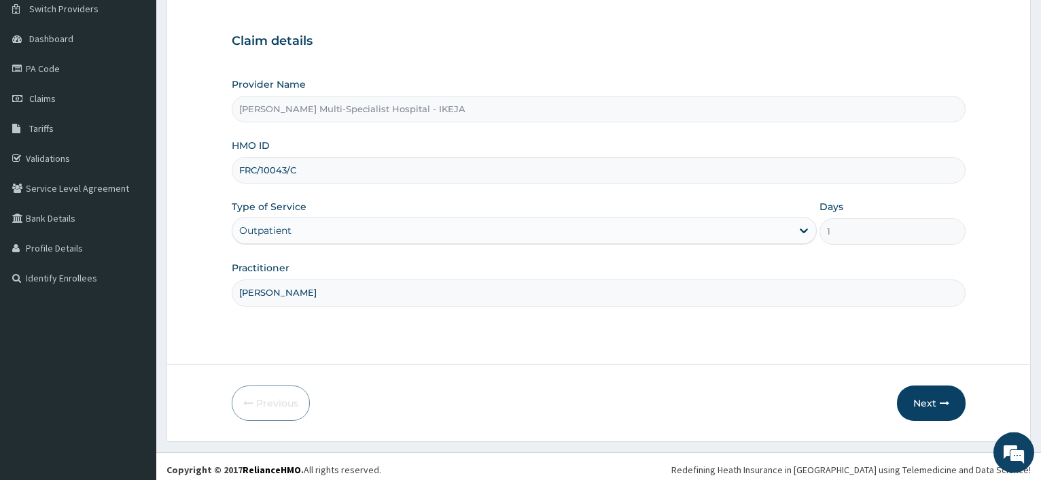
scroll to position [116, 0]
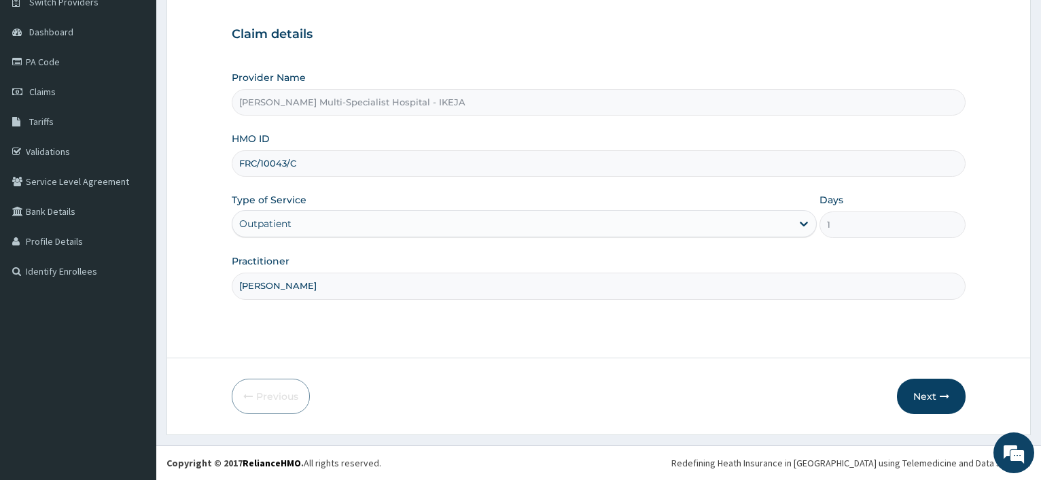
drag, startPoint x: 927, startPoint y: 397, endPoint x: 164, endPoint y: 131, distance: 808.1
click at [927, 396] on button "Next" at bounding box center [931, 395] width 69 height 35
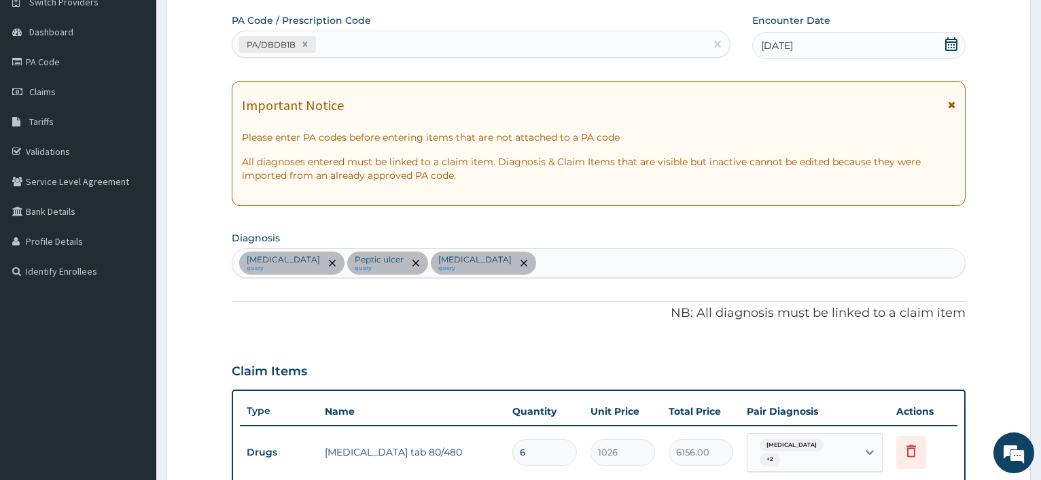
click at [294, 46] on div "PA/DBDB1B" at bounding box center [270, 45] width 55 height 16
drag, startPoint x: 297, startPoint y: 45, endPoint x: 240, endPoint y: 38, distance: 57.5
click at [240, 38] on div "PA/DBDB1B" at bounding box center [277, 44] width 77 height 17
click at [239, 41] on div "PA/DBDB1B" at bounding box center [468, 44] width 472 height 22
drag, startPoint x: 243, startPoint y: 41, endPoint x: 278, endPoint y: 43, distance: 34.7
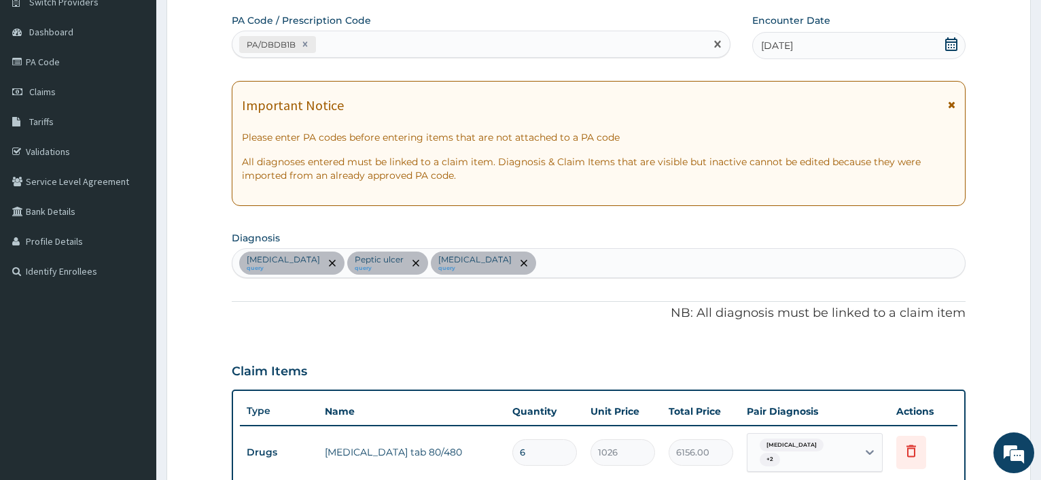
click at [278, 43] on div "PA/DBDB1B" at bounding box center [270, 45] width 55 height 16
drag, startPoint x: 256, startPoint y: 48, endPoint x: 304, endPoint y: 46, distance: 47.6
click at [304, 46] on div "PA/DBDB1B" at bounding box center [277, 44] width 77 height 17
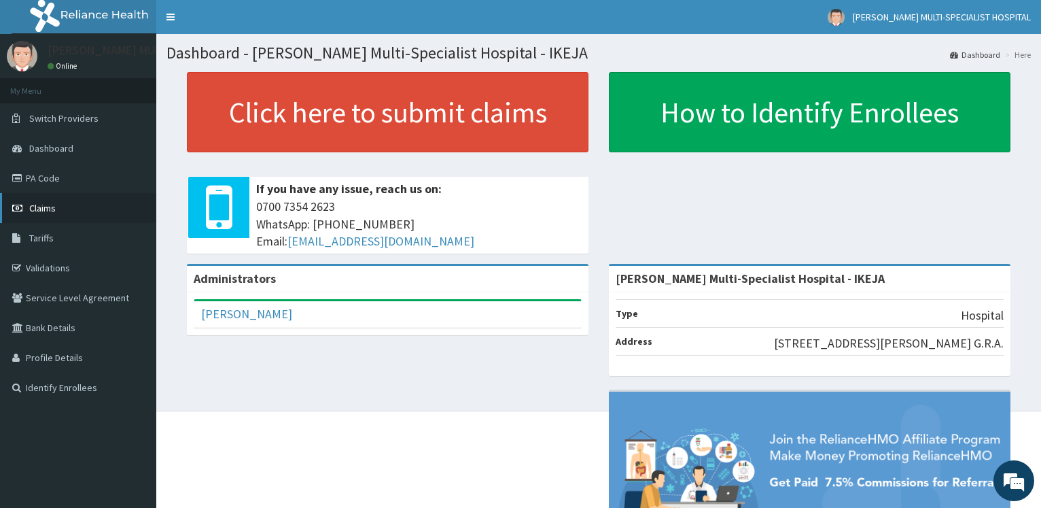
click at [60, 207] on link "Claims" at bounding box center [78, 208] width 156 height 30
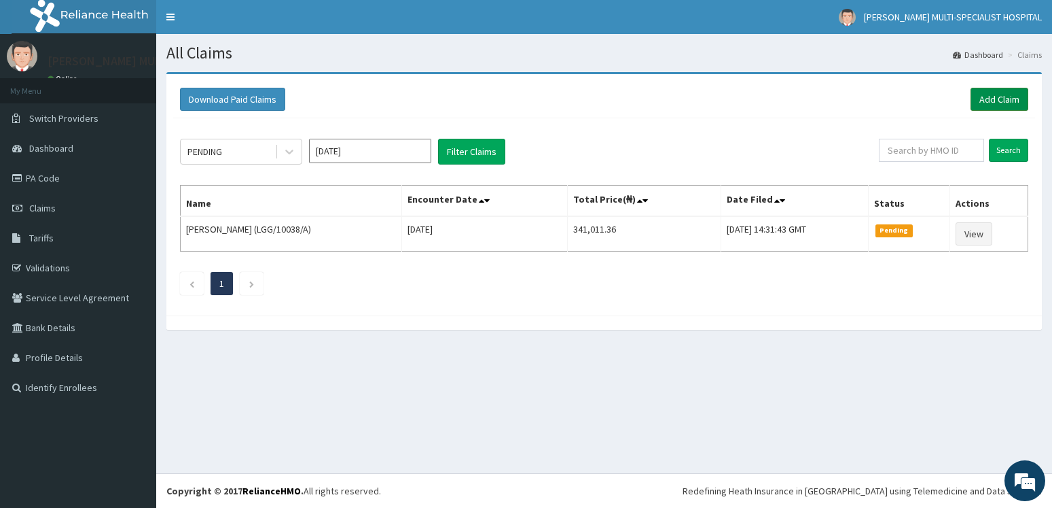
click at [987, 101] on link "Add Claim" at bounding box center [1000, 99] width 58 height 23
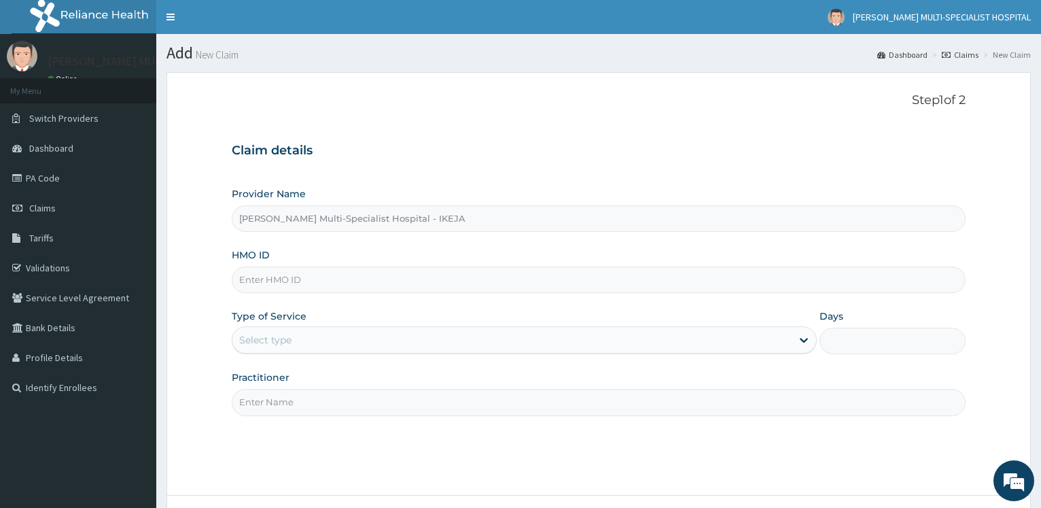
type input "[PERSON_NAME] Multi-Specialist Hospital - IKEJA"
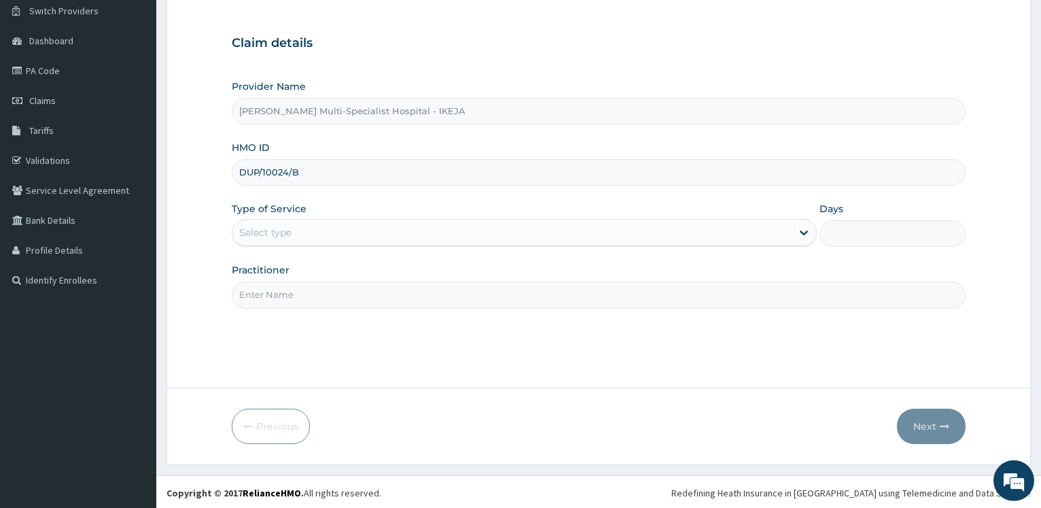
scroll to position [109, 0]
type input "DUP/10024/B"
click at [264, 232] on div "Select type" at bounding box center [265, 231] width 52 height 14
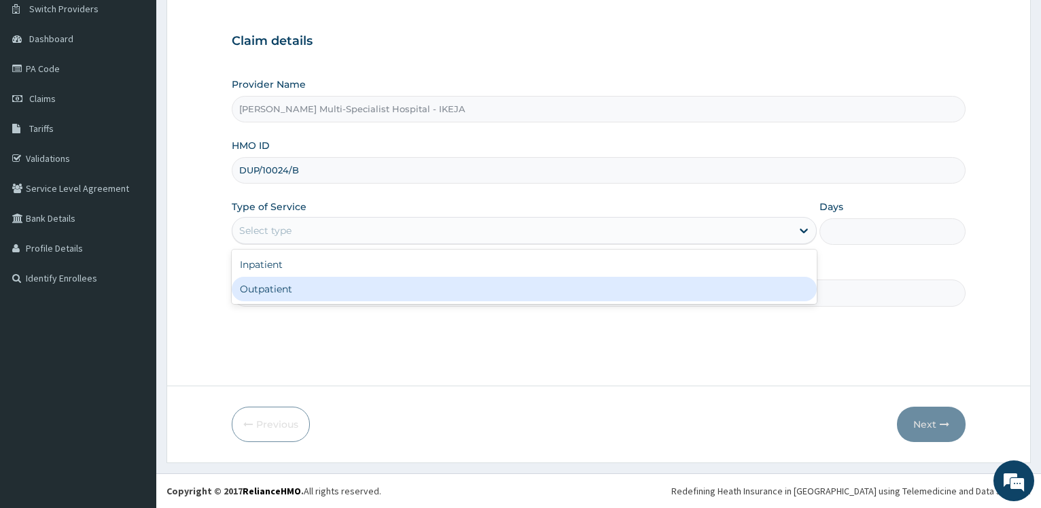
click at [266, 294] on div "Outpatient" at bounding box center [524, 289] width 584 height 24
type input "1"
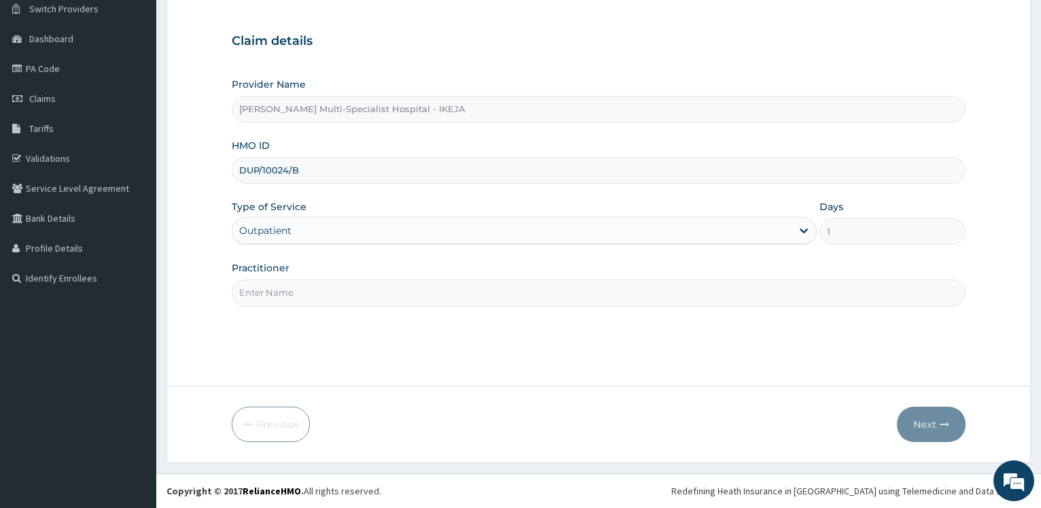
scroll to position [0, 0]
click at [266, 296] on input "Practitioner" at bounding box center [599, 292] width 734 height 26
click at [277, 299] on input "Practitioner" at bounding box center [599, 292] width 734 height 26
type input "O"
type input "DR MICHAEL"
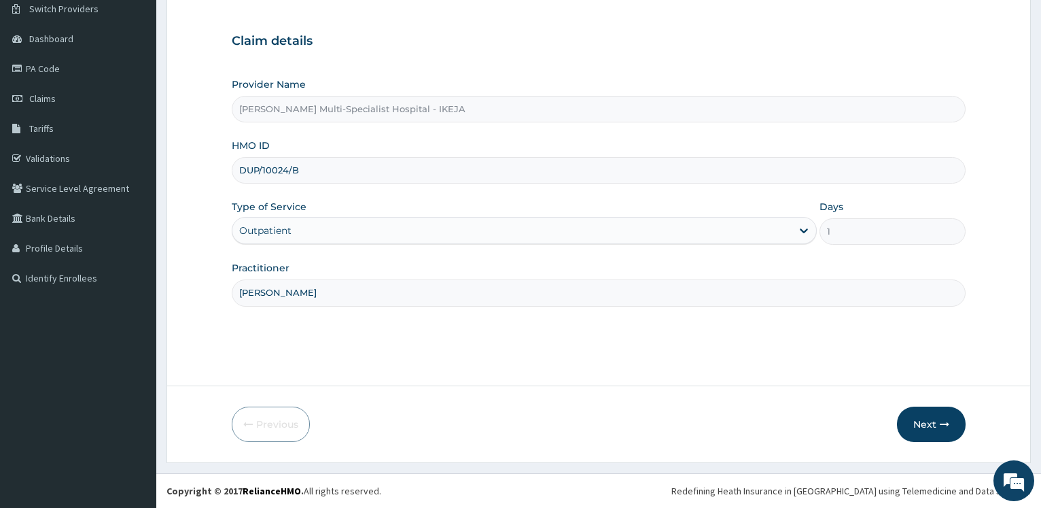
drag, startPoint x: 246, startPoint y: 332, endPoint x: 253, endPoint y: 326, distance: 9.1
click at [248, 330] on div "Step 1 of 2 Claim details Provider Name Reddington Multi-Specialist Hospital - …" at bounding box center [599, 174] width 734 height 380
click at [964, 438] on div "Next" at bounding box center [931, 423] width 69 height 35
drag, startPoint x: 926, startPoint y: 415, endPoint x: 1036, endPoint y: 294, distance: 164.0
click at [939, 423] on button "Next" at bounding box center [931, 423] width 69 height 35
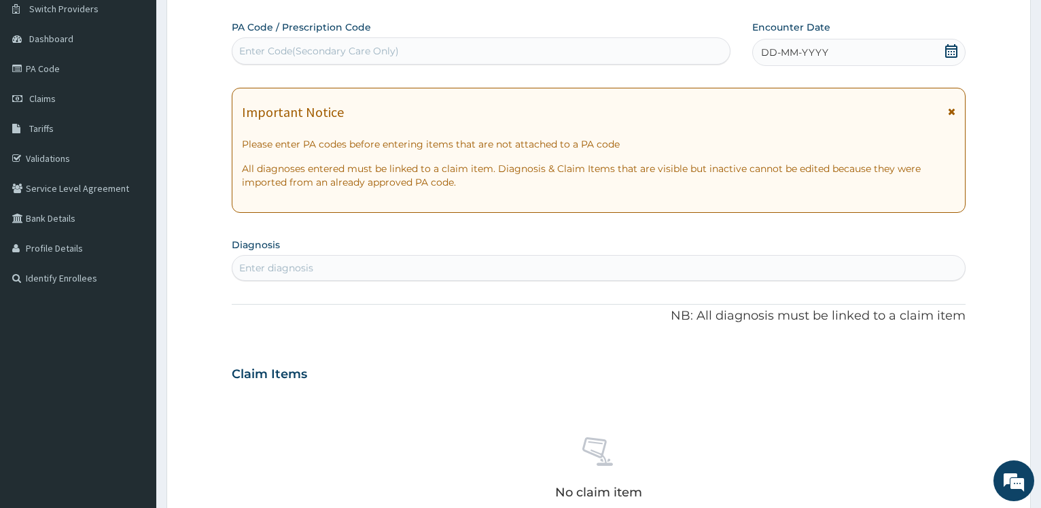
click at [296, 51] on div "Enter Code(Secondary Care Only)" at bounding box center [319, 51] width 160 height 14
type input "PA/391824"
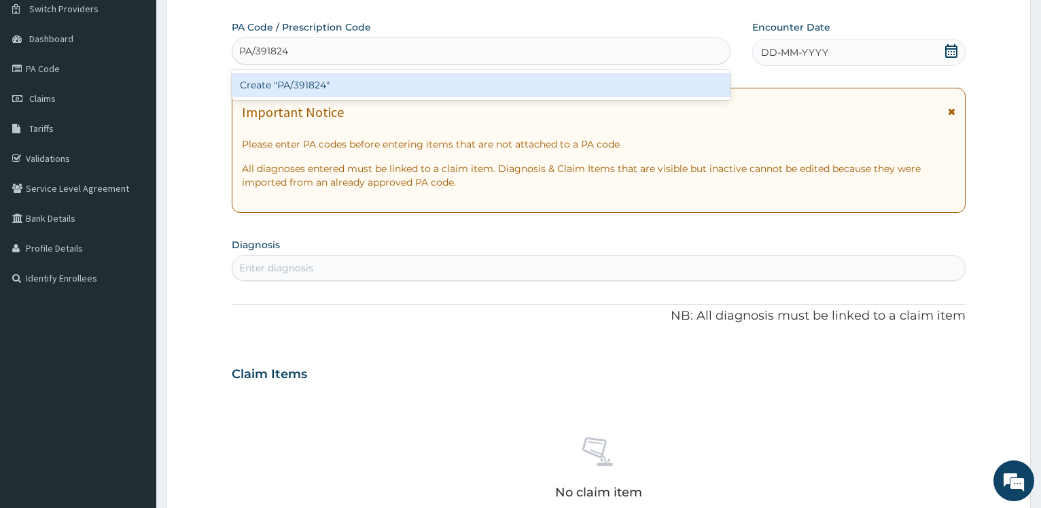
click at [275, 86] on div "Create "PA/391824"" at bounding box center [481, 85] width 498 height 24
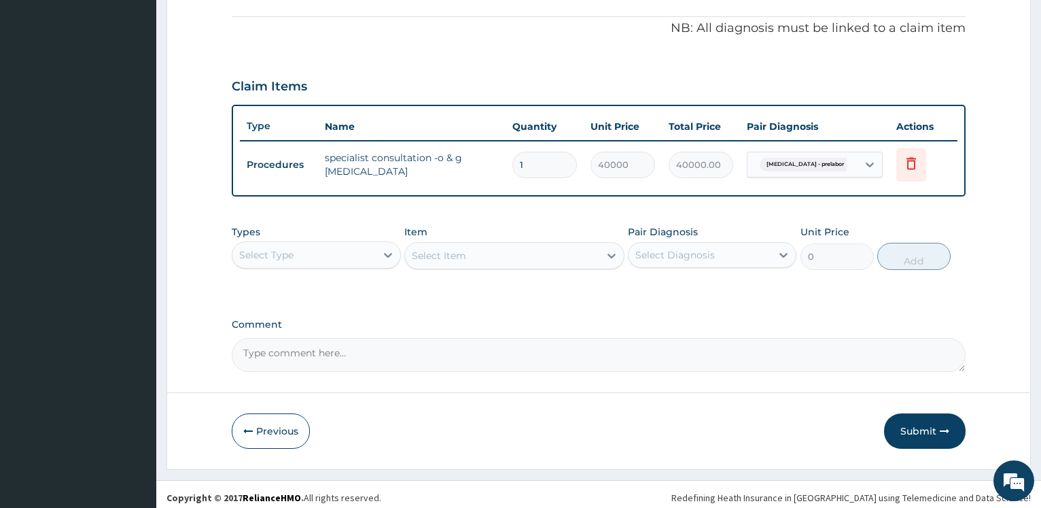
scroll to position [408, 0]
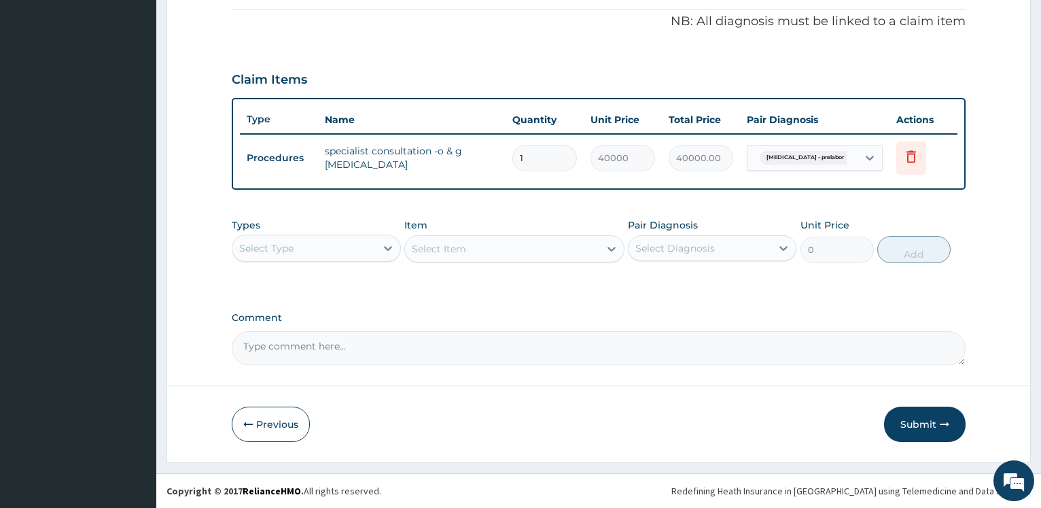
drag, startPoint x: 897, startPoint y: 415, endPoint x: 912, endPoint y: 405, distance: 17.5
click at [911, 406] on form "Step 2 of 2 PA Code / Prescription Code PA/391824 Encounter Date 26-08-2025 Imp…" at bounding box center [598, 63] width 864 height 798
click at [928, 433] on button "Submit" at bounding box center [925, 423] width 82 height 35
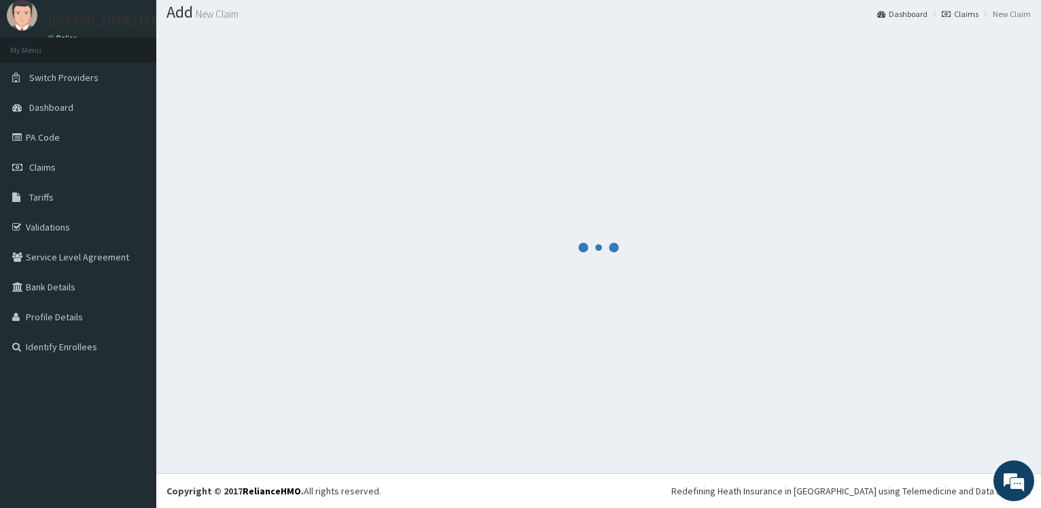
scroll to position [41, 0]
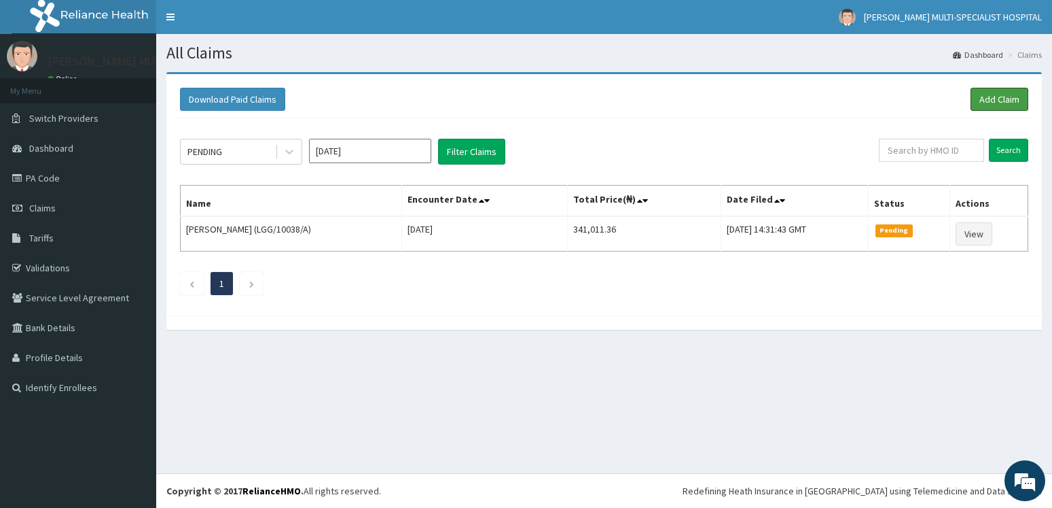
click at [1006, 100] on link "Add Claim" at bounding box center [1000, 99] width 58 height 23
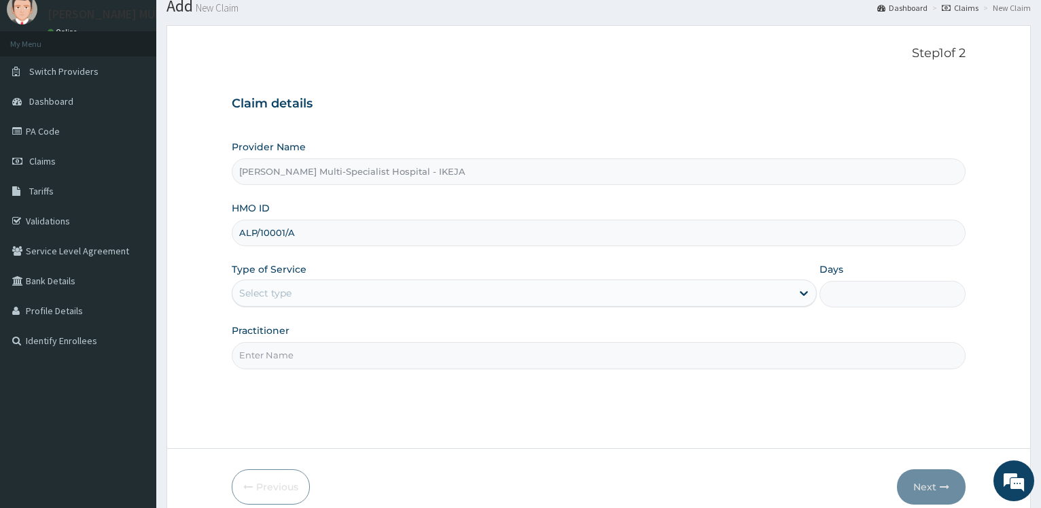
scroll to position [69, 0]
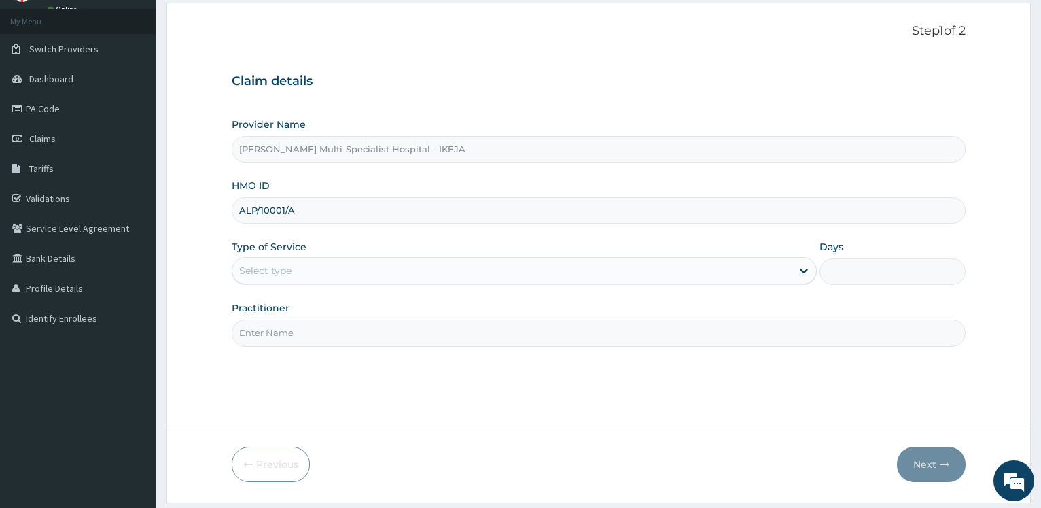
type input "ALP/10001/A"
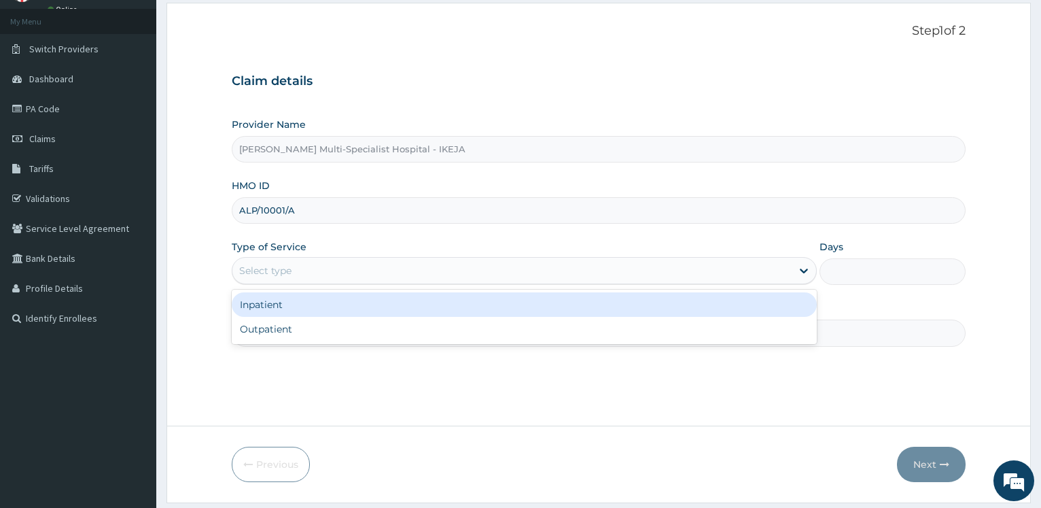
click at [272, 269] on div "Select type" at bounding box center [265, 271] width 52 height 14
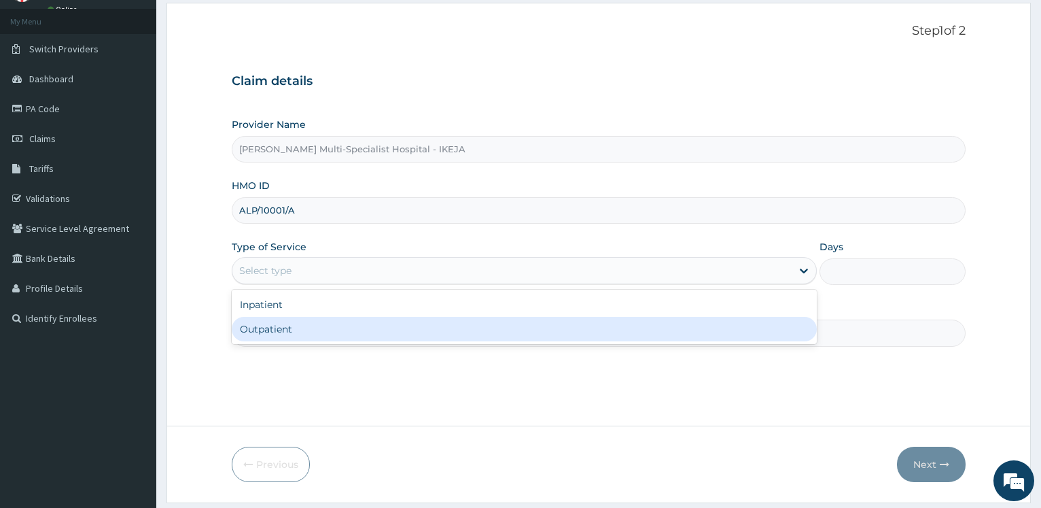
click at [274, 330] on div "Outpatient" at bounding box center [524, 329] width 584 height 24
type input "1"
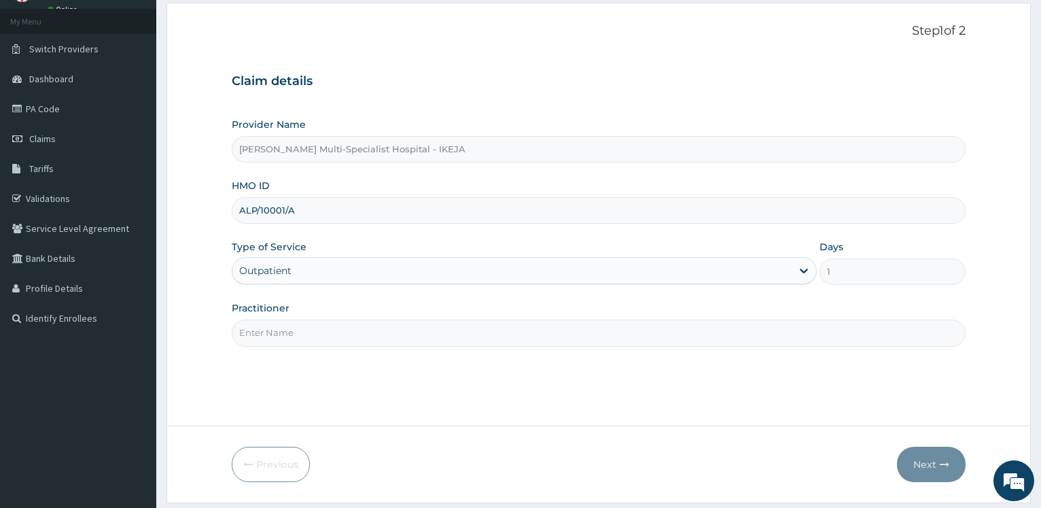
scroll to position [109, 0]
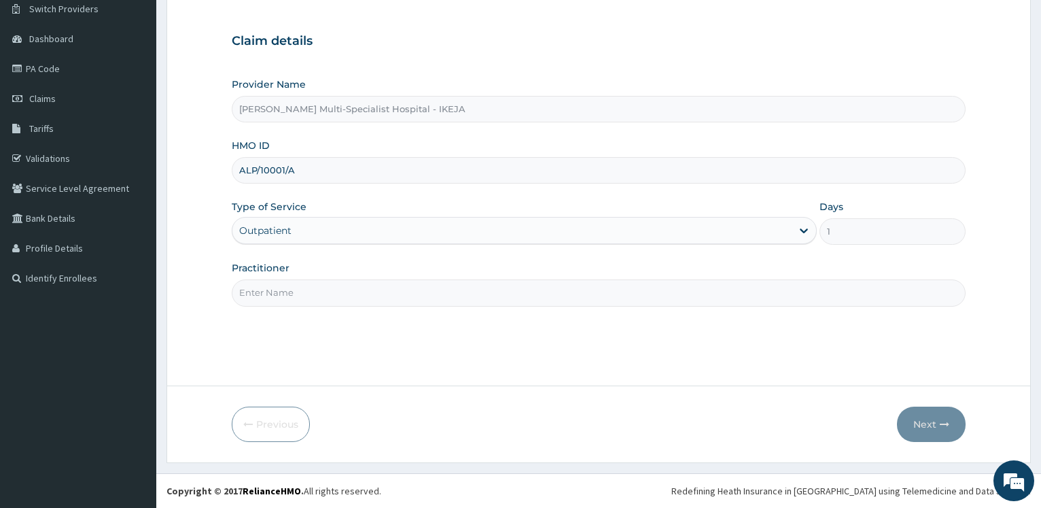
click at [323, 293] on input "Practitioner" at bounding box center [599, 292] width 734 height 26
type input "DR ALIYU"
click at [934, 425] on button "Next" at bounding box center [931, 423] width 69 height 35
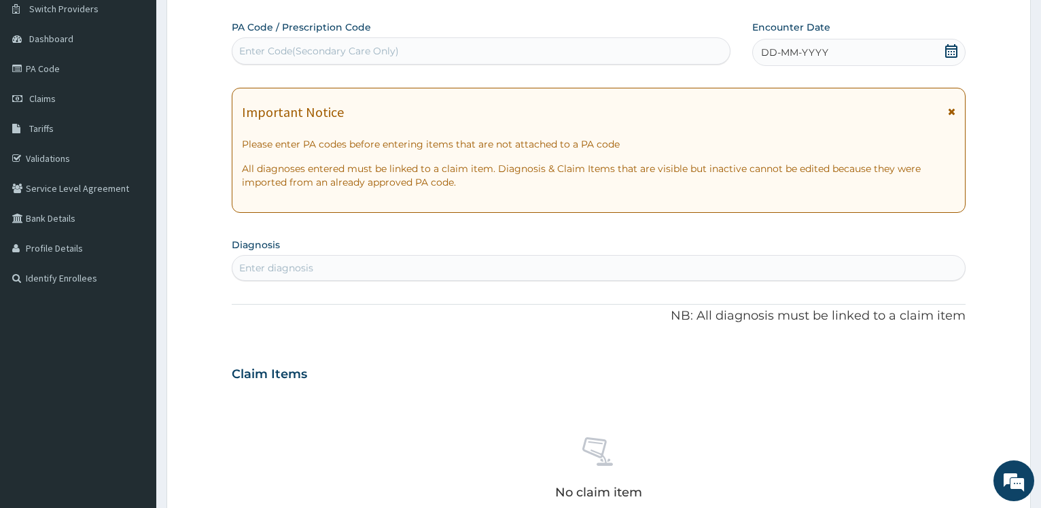
scroll to position [0, 0]
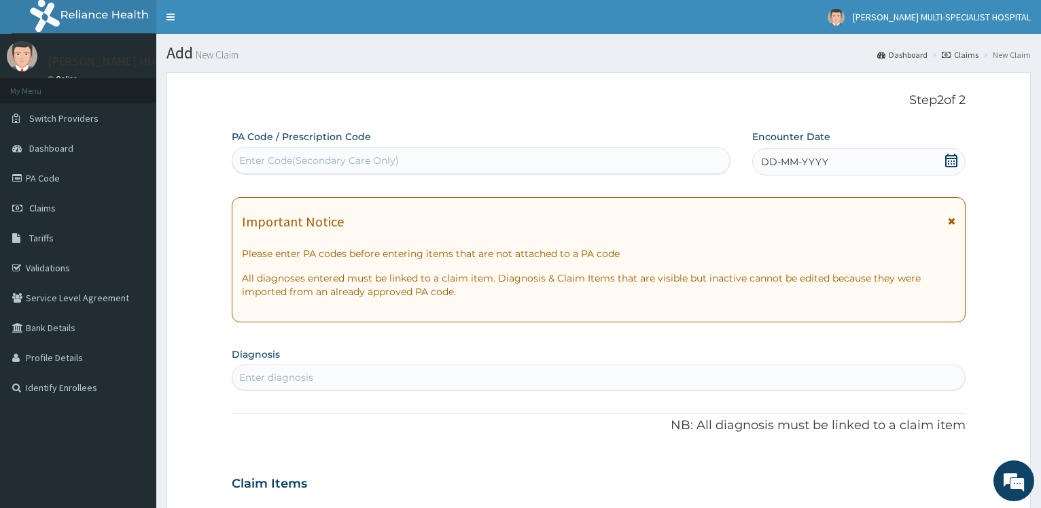
click at [330, 159] on div "Enter Code(Secondary Care Only)" at bounding box center [319, 161] width 160 height 14
type input "PA/488941"
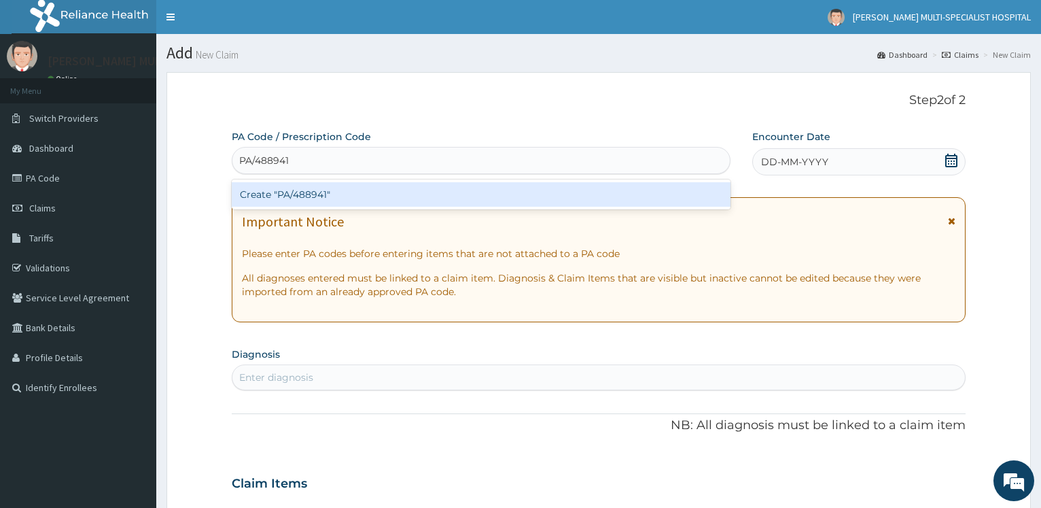
click at [283, 198] on div "Create "PA/488941"" at bounding box center [481, 194] width 498 height 24
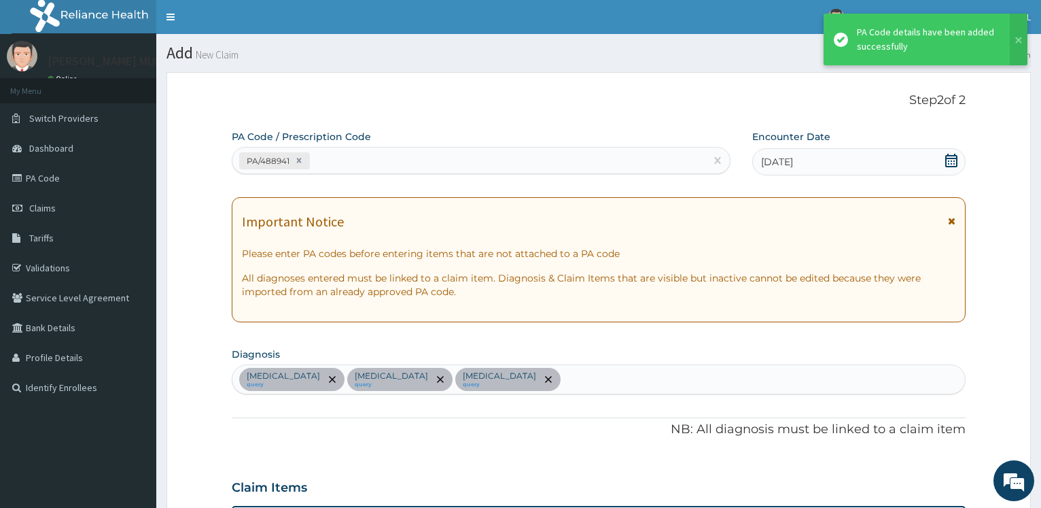
click at [346, 158] on div "PA/488941" at bounding box center [468, 160] width 472 height 22
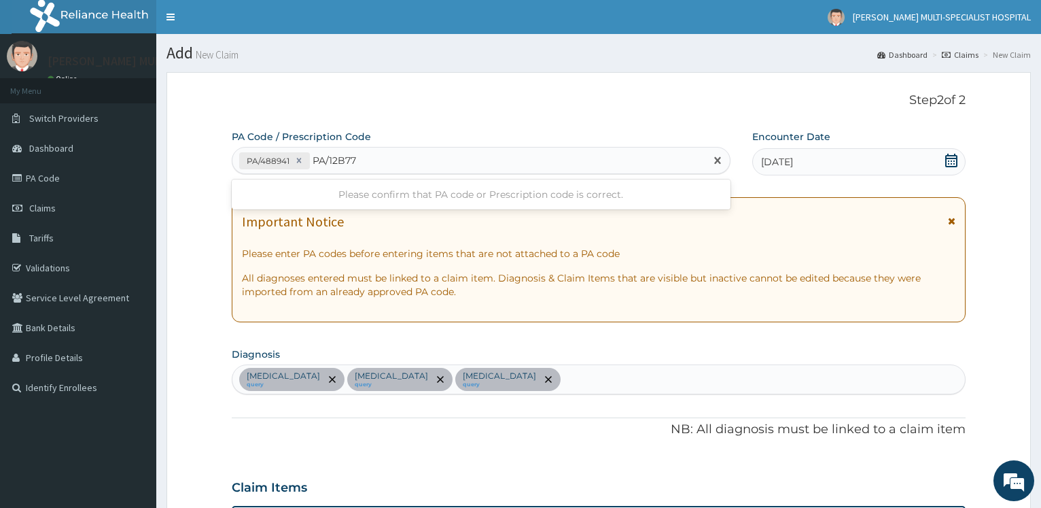
type input "PA/12B77C"
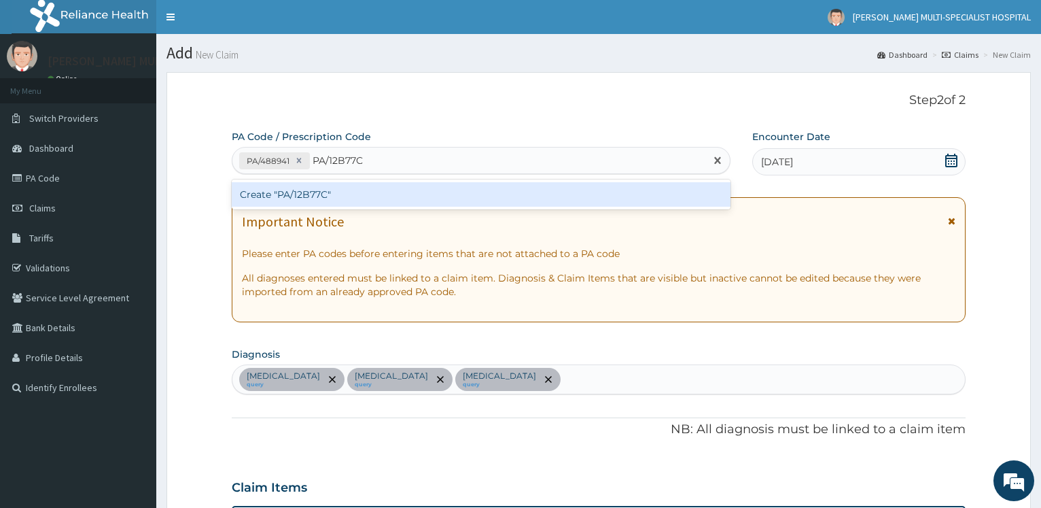
click at [302, 190] on div "Create "PA/12B77C"" at bounding box center [481, 194] width 498 height 24
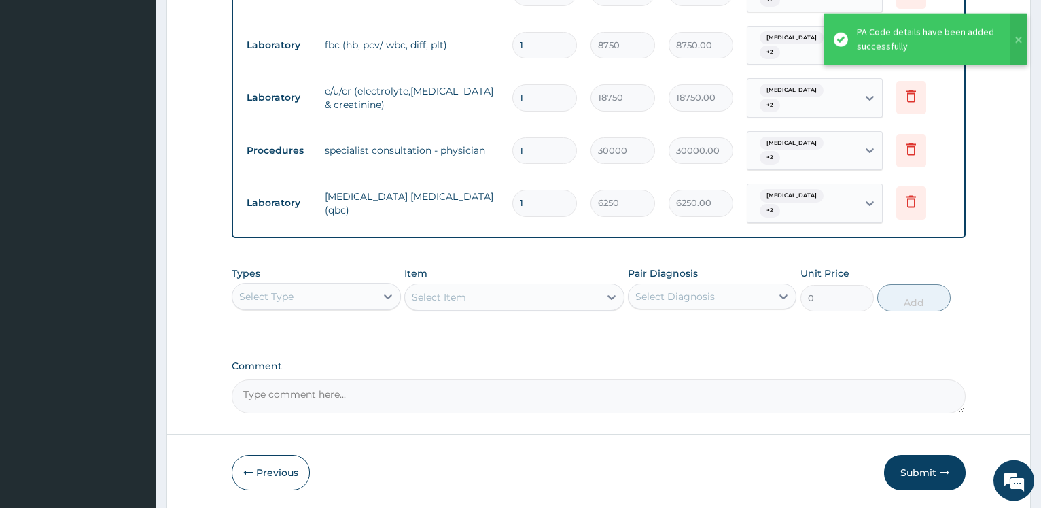
scroll to position [736, 0]
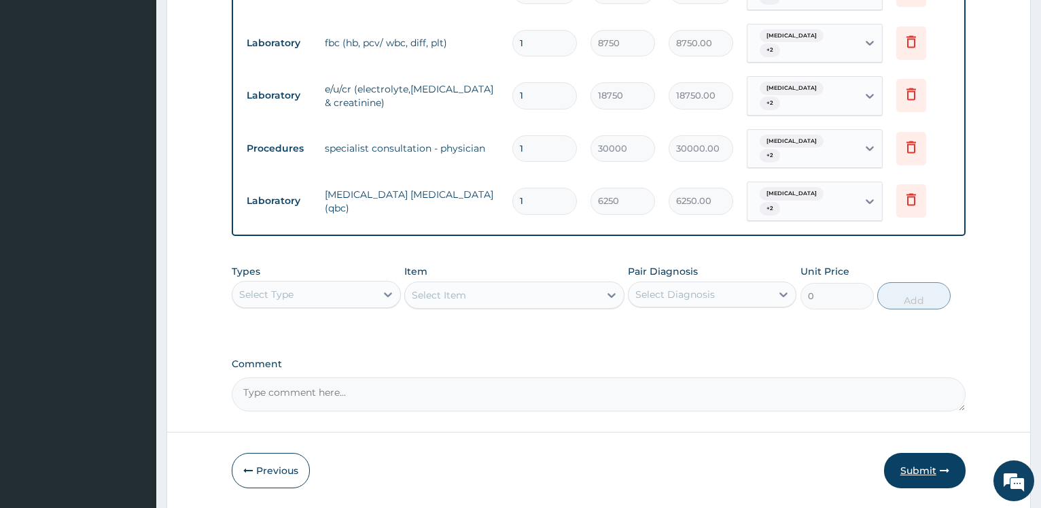
click at [906, 452] on button "Submit" at bounding box center [925, 469] width 82 height 35
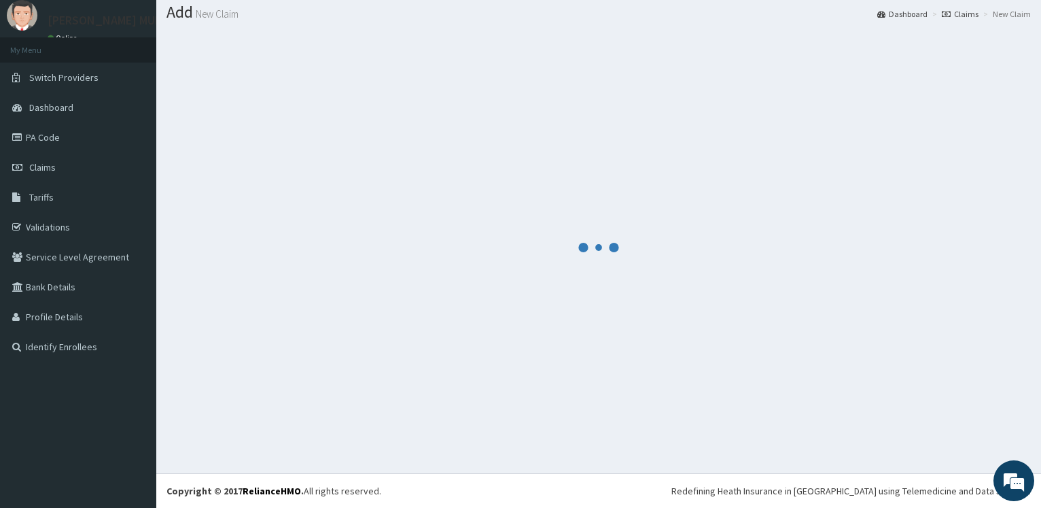
scroll to position [41, 0]
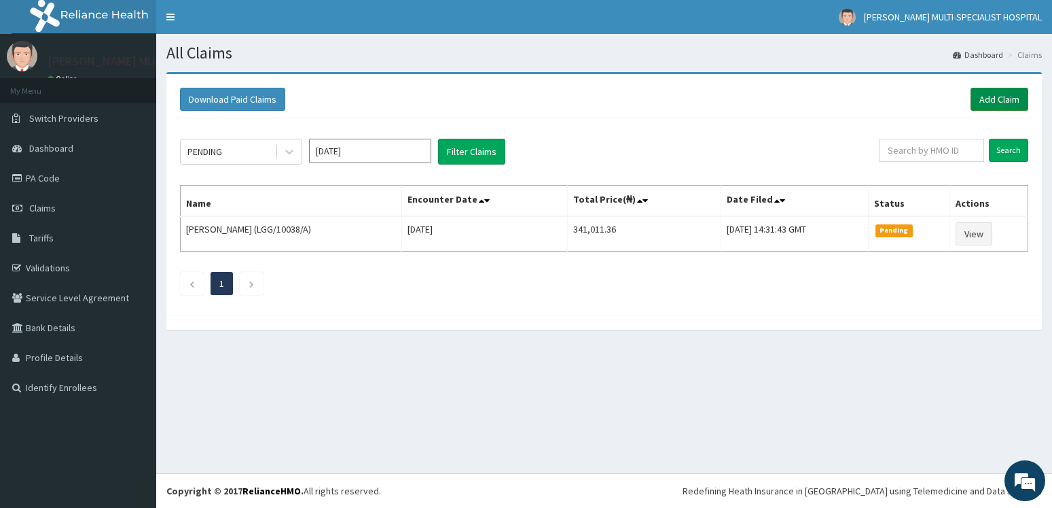
click at [1001, 102] on link "Add Claim" at bounding box center [1000, 99] width 58 height 23
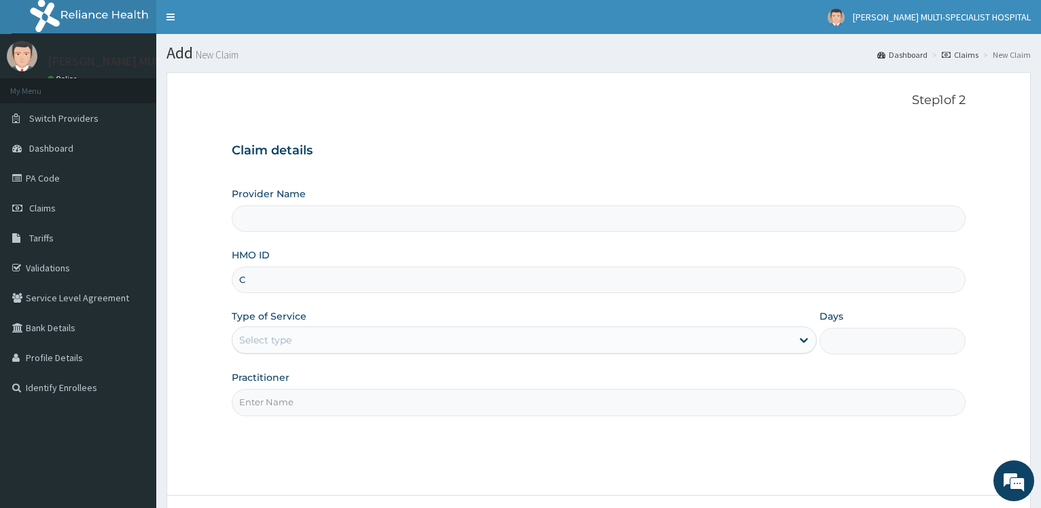
type input "[PERSON_NAME] Multi-Specialist Hospital - IKEJA"
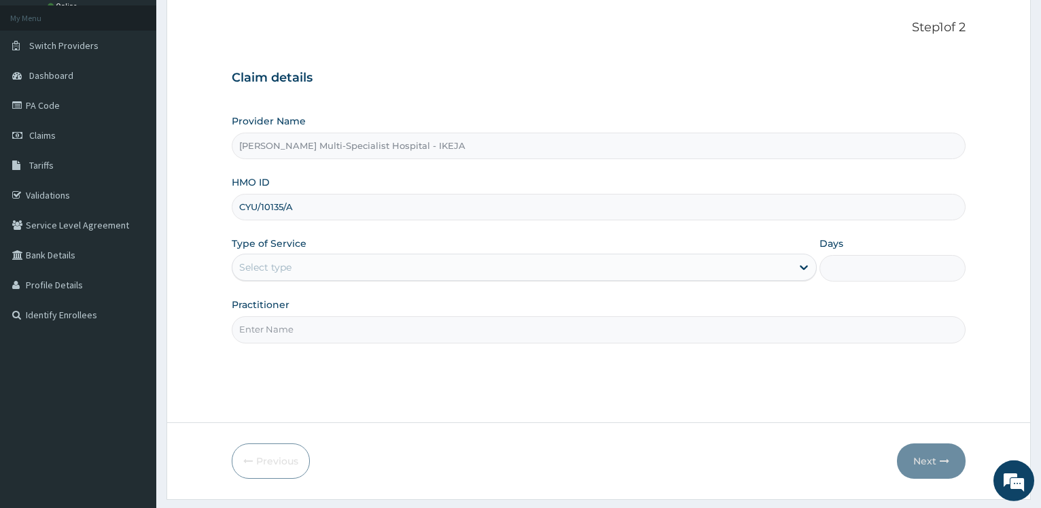
scroll to position [109, 0]
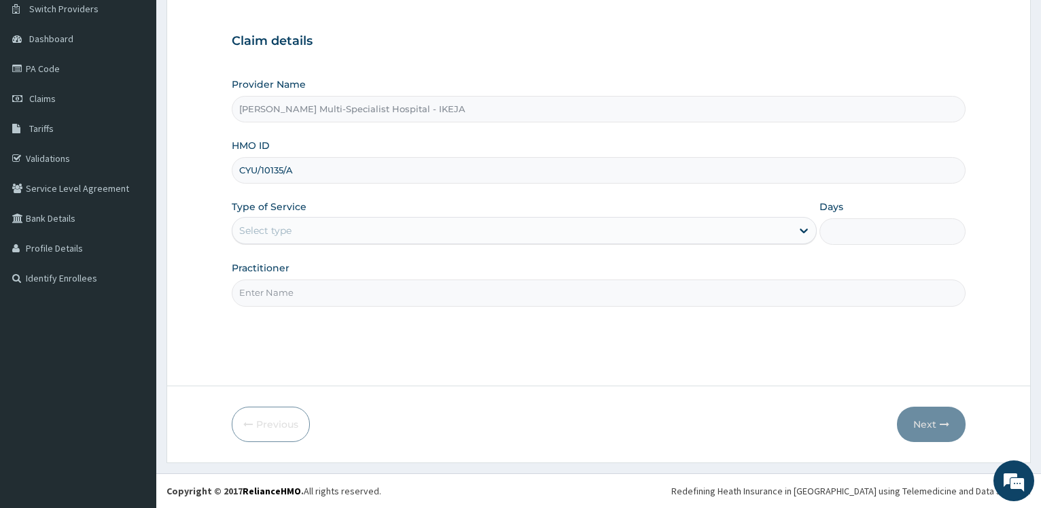
type input "CYU/10135/A"
click at [303, 234] on div "Select type" at bounding box center [511, 230] width 558 height 22
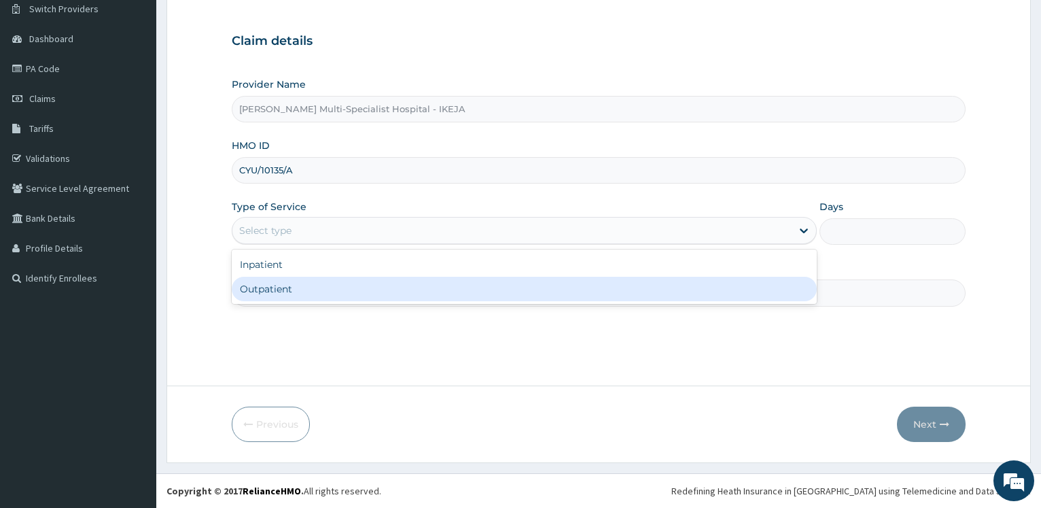
click at [277, 295] on div "Outpatient" at bounding box center [524, 289] width 584 height 24
type input "1"
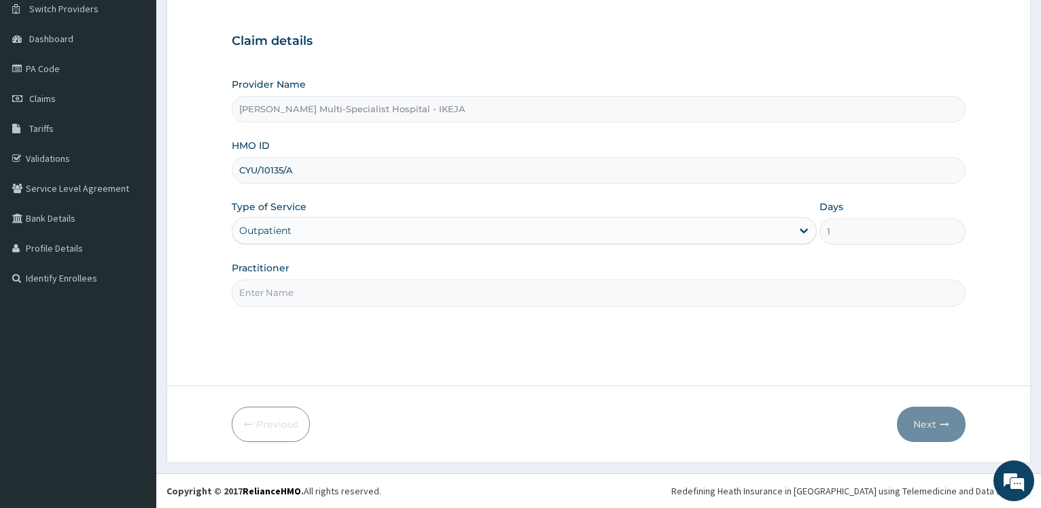
click at [277, 295] on input "Practitioner" at bounding box center [599, 292] width 734 height 26
type input "DR OPEYEMI"
click at [929, 429] on button "Next" at bounding box center [931, 423] width 69 height 35
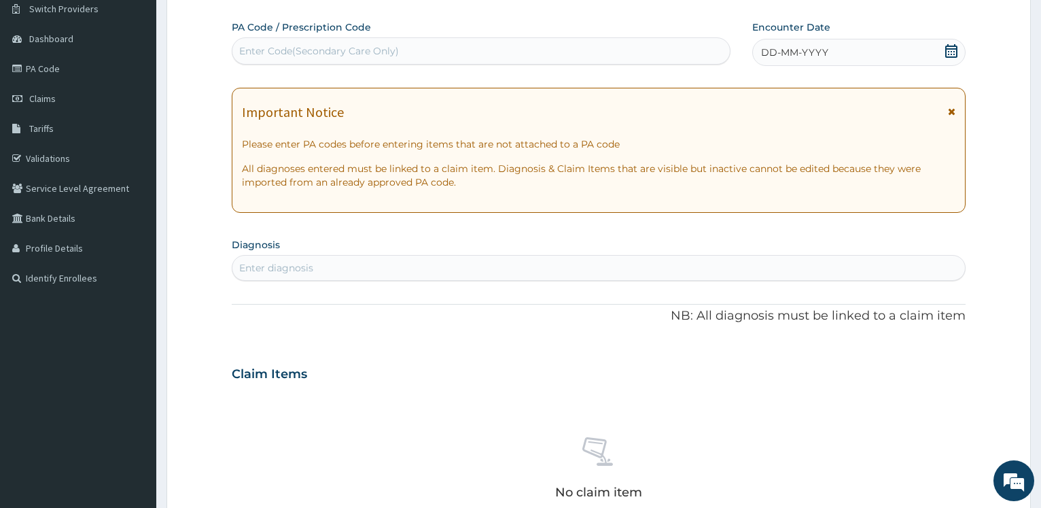
click at [378, 56] on div "Enter Code(Secondary Care Only)" at bounding box center [319, 51] width 160 height 14
type input "PA/FD9C3A"
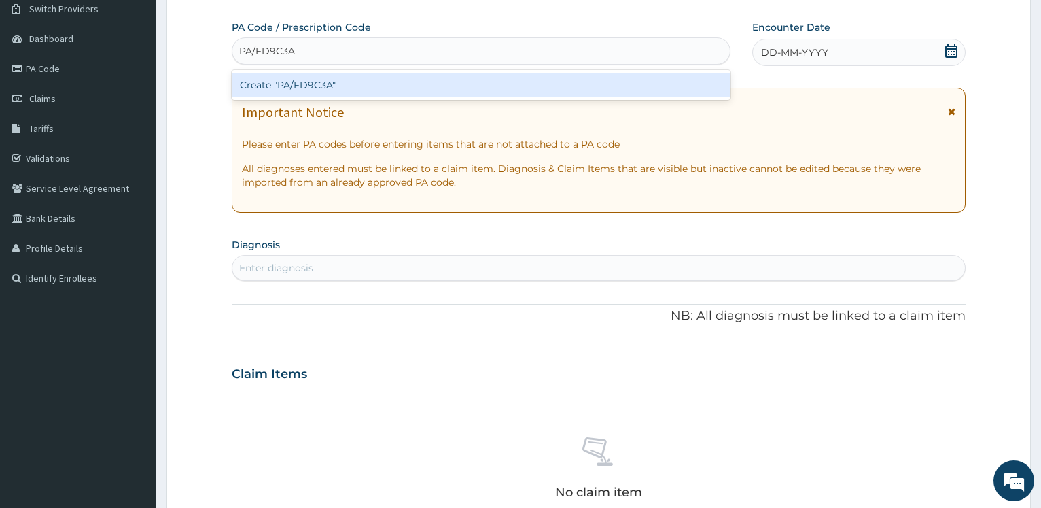
click at [330, 90] on div "Create "PA/FD9C3A"" at bounding box center [481, 85] width 498 height 24
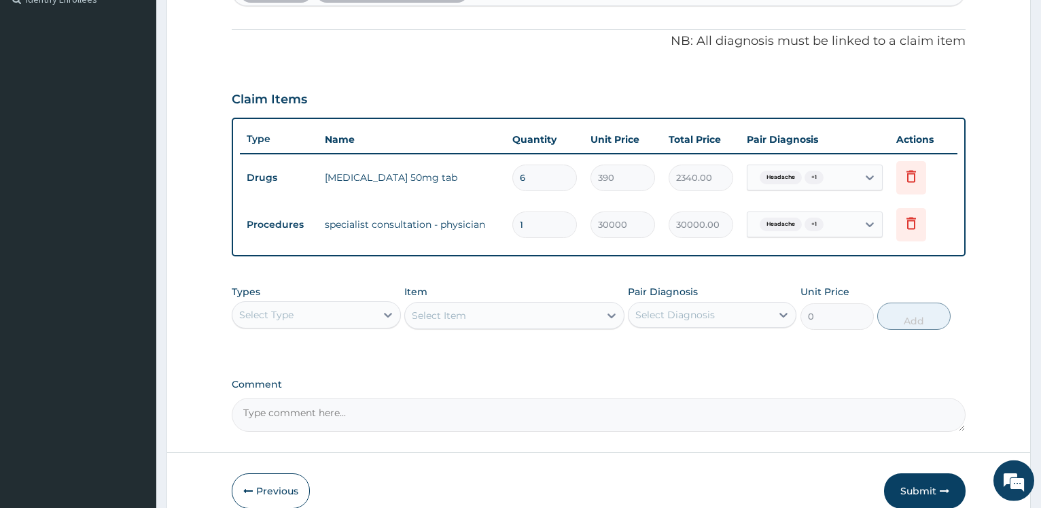
scroll to position [455, 0]
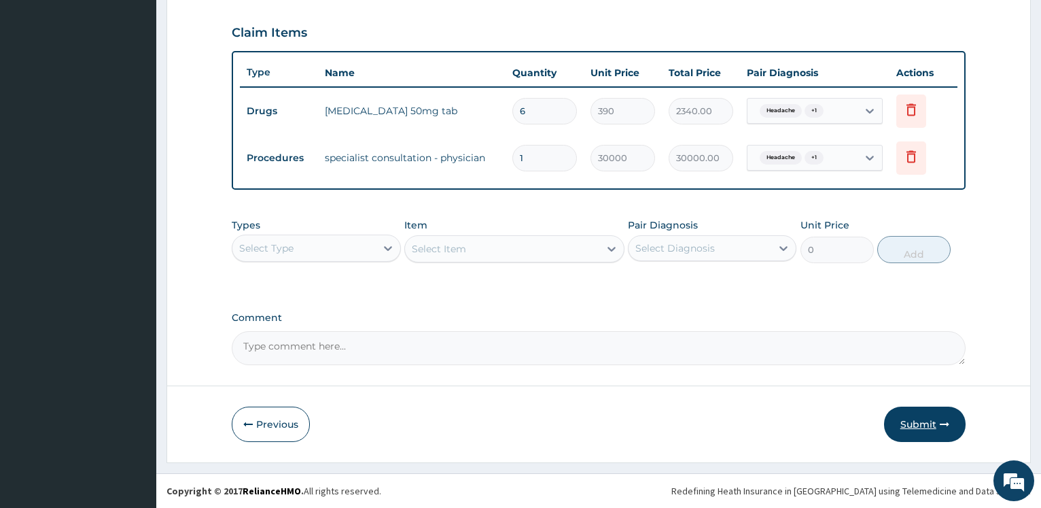
click at [918, 423] on button "Submit" at bounding box center [925, 423] width 82 height 35
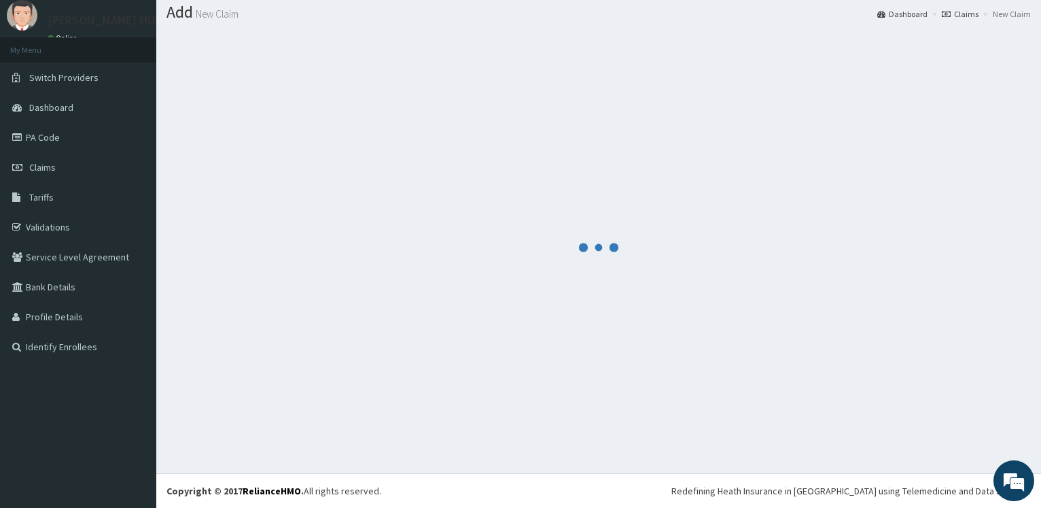
scroll to position [41, 0]
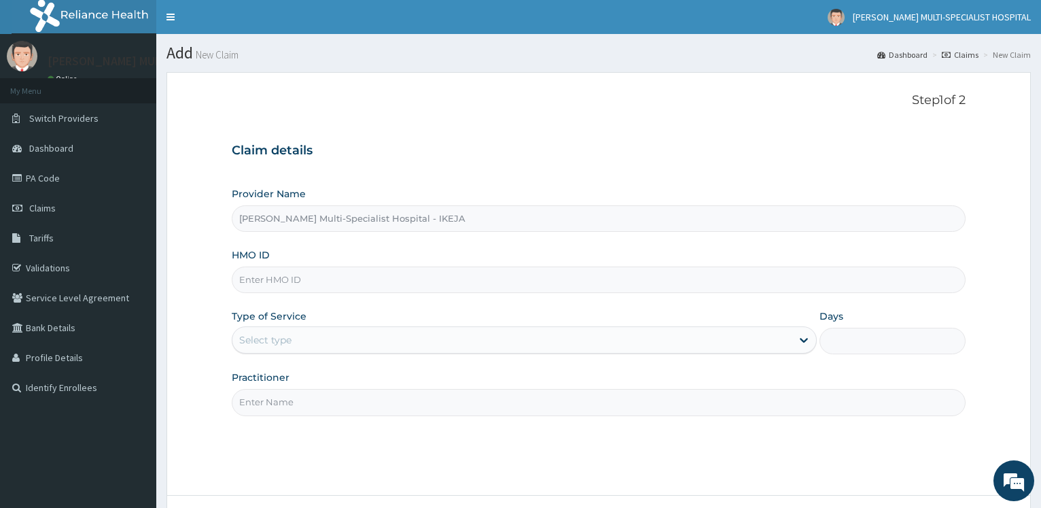
click at [294, 282] on input "HMO ID" at bounding box center [599, 279] width 734 height 26
paste input "FRC/10043/C"
type input "FRC/10043/C"
click at [270, 335] on div "Select type" at bounding box center [265, 340] width 52 height 14
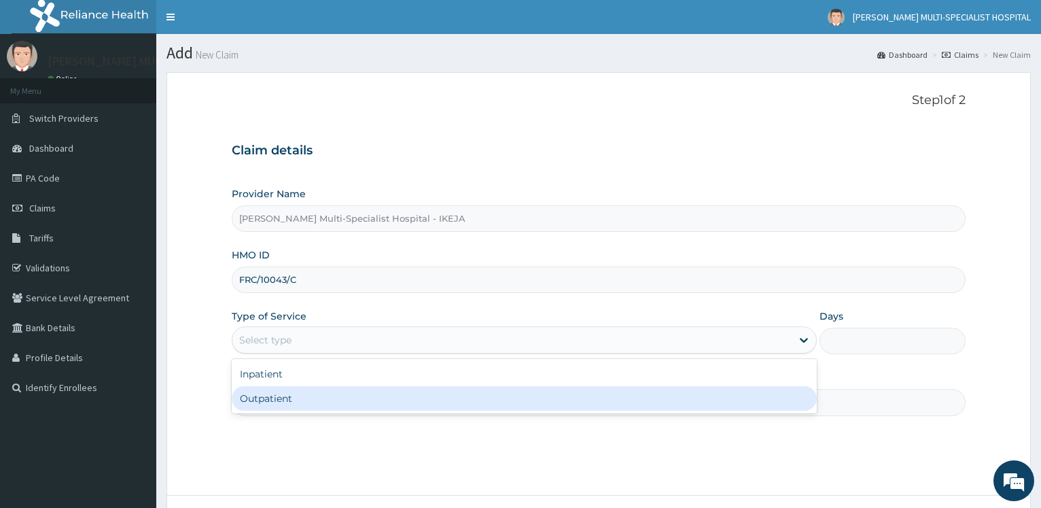
click at [278, 404] on div "Outpatient" at bounding box center [524, 398] width 584 height 24
type input "1"
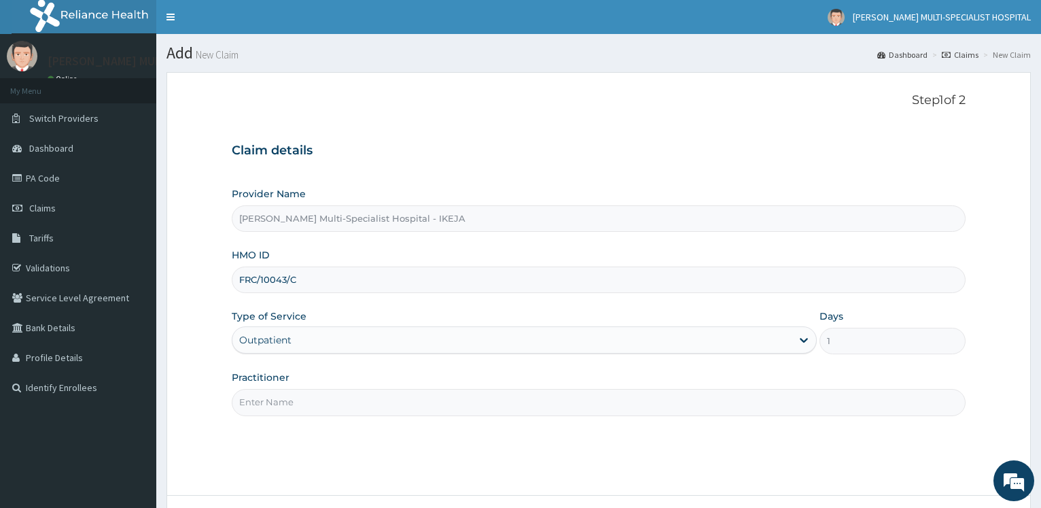
click at [281, 403] on input "Practitioner" at bounding box center [599, 402] width 734 height 26
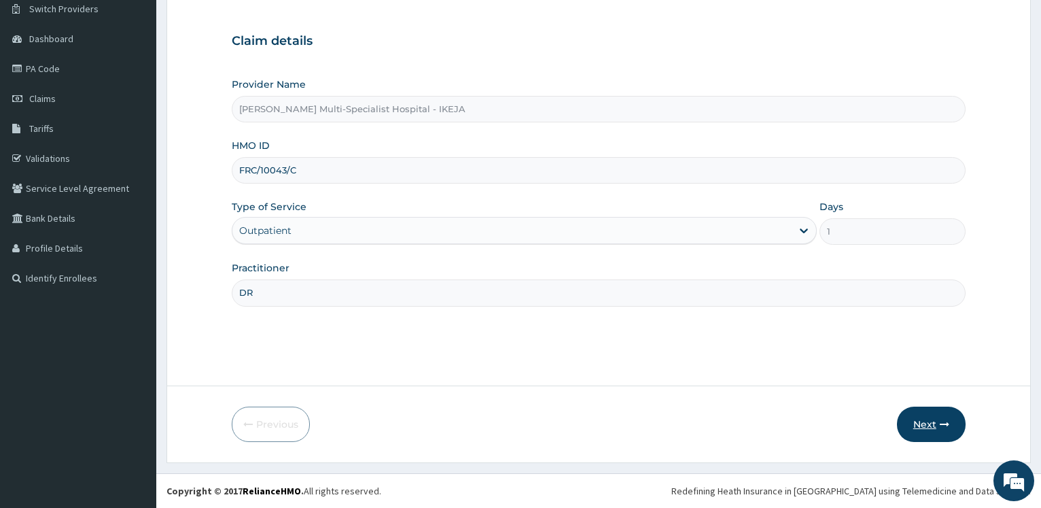
type input "DR"
click at [946, 419] on button "Next" at bounding box center [931, 423] width 69 height 35
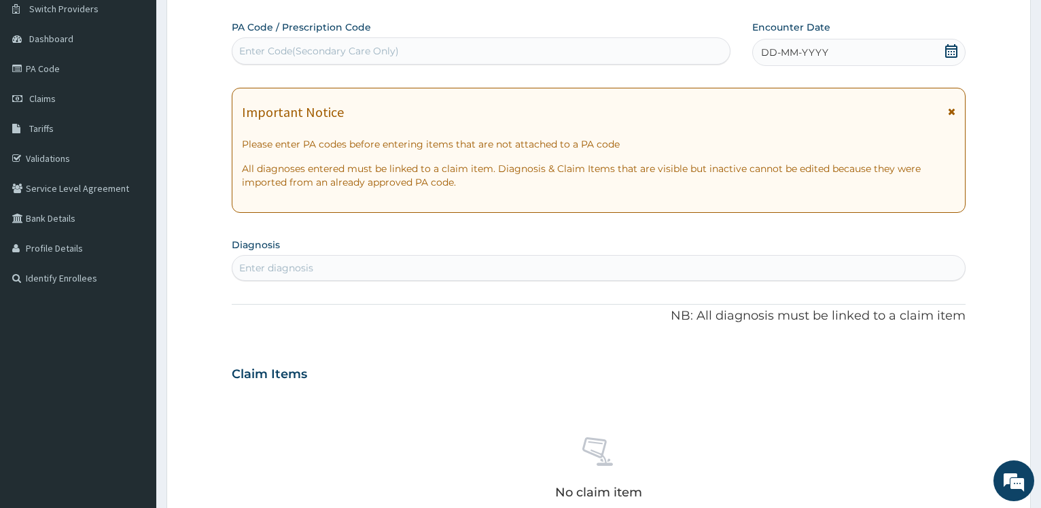
click at [385, 62] on div "Enter Code(Secondary Care Only)" at bounding box center [480, 51] width 497 height 22
type input "PA/DBDB1B"
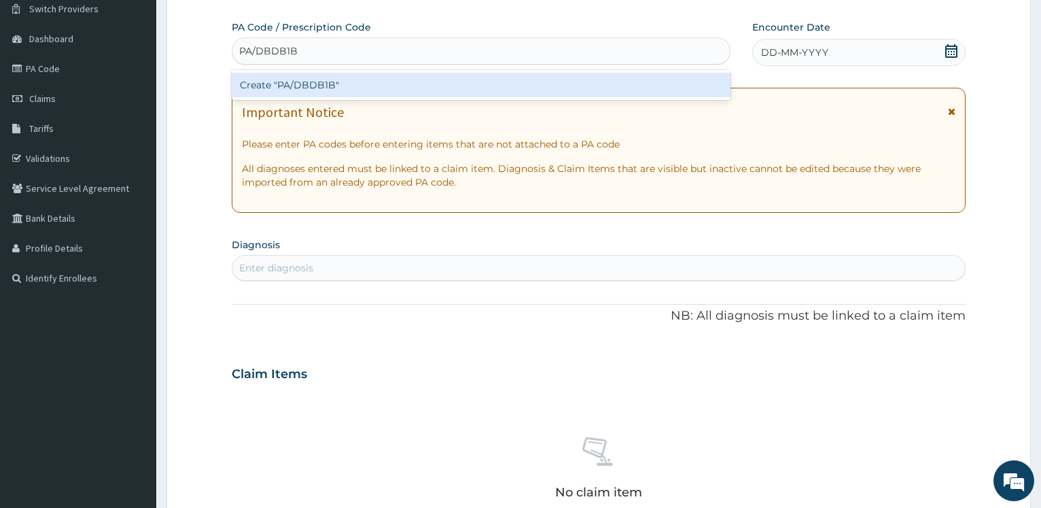
click at [313, 84] on div "Create "PA/DBDB1B"" at bounding box center [481, 85] width 498 height 24
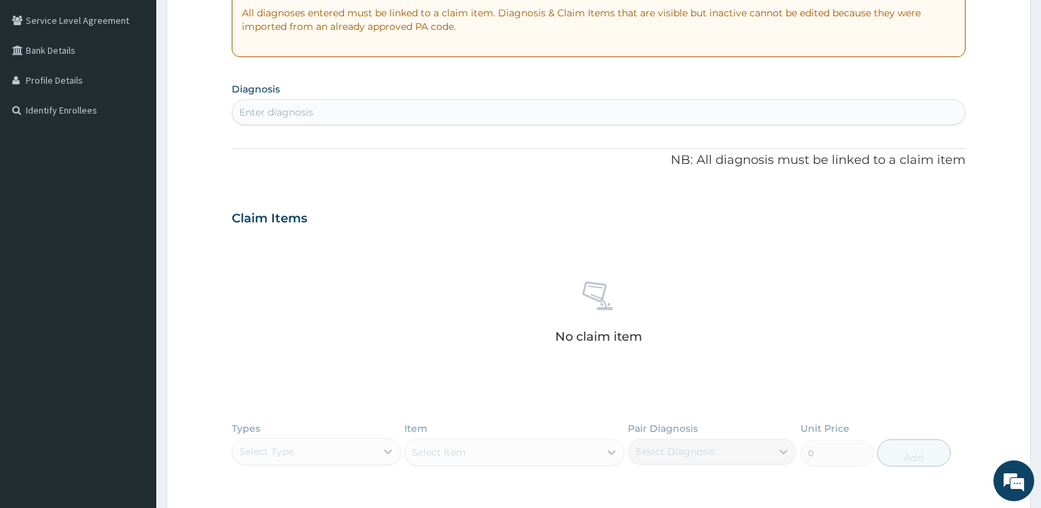
scroll to position [480, 0]
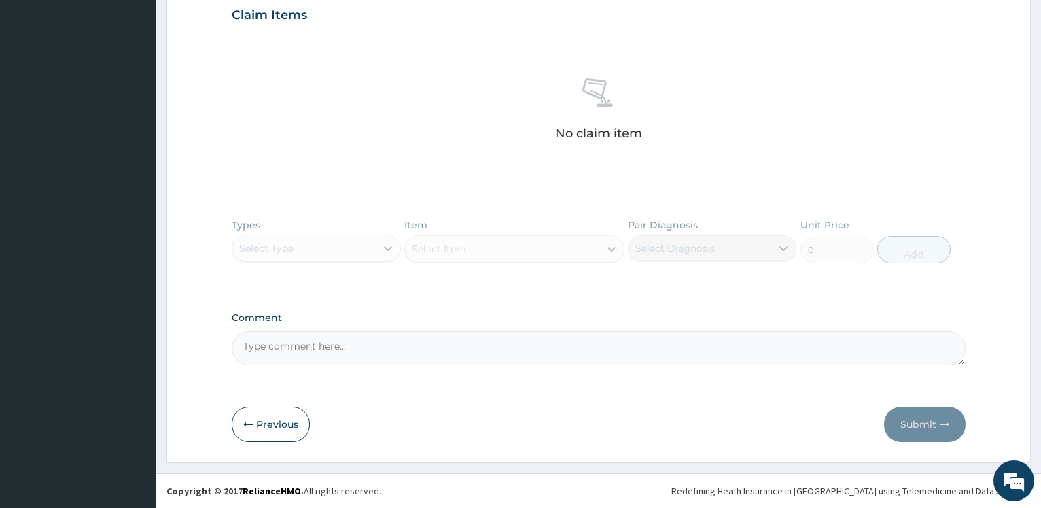
drag, startPoint x: 260, startPoint y: 421, endPoint x: 260, endPoint y: 393, distance: 27.9
click at [258, 421] on button "Previous" at bounding box center [271, 423] width 78 height 35
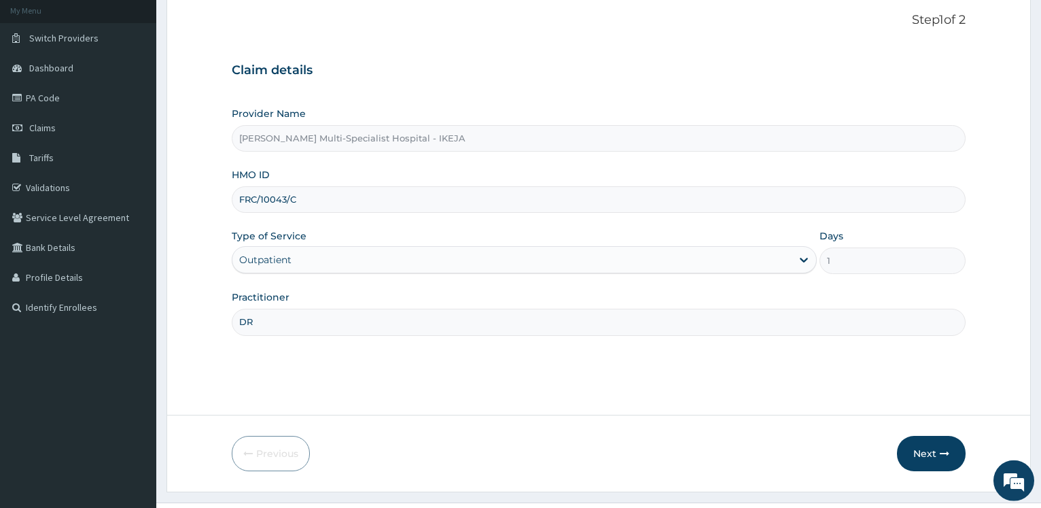
scroll to position [0, 0]
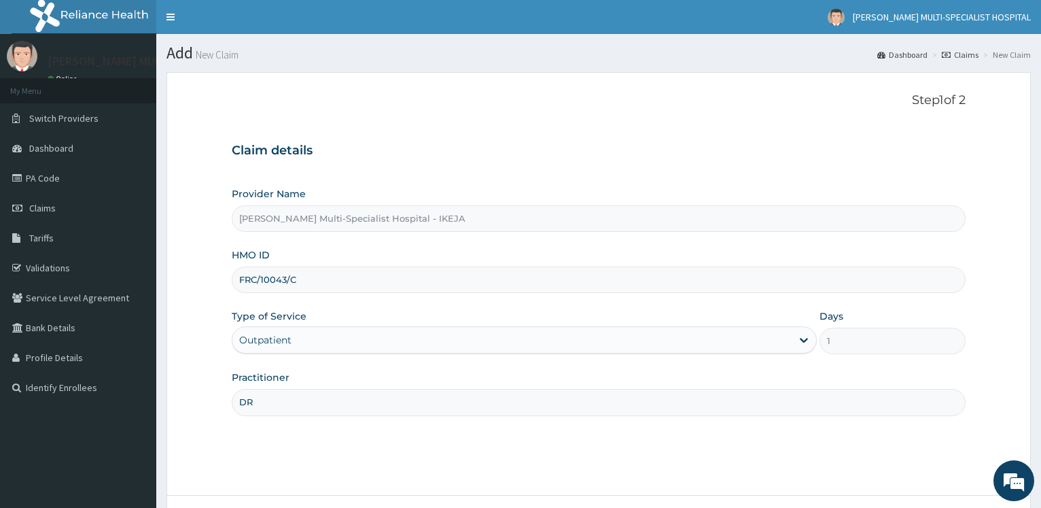
click at [327, 278] on input "FRC/10043/C" at bounding box center [599, 279] width 734 height 26
type input "F"
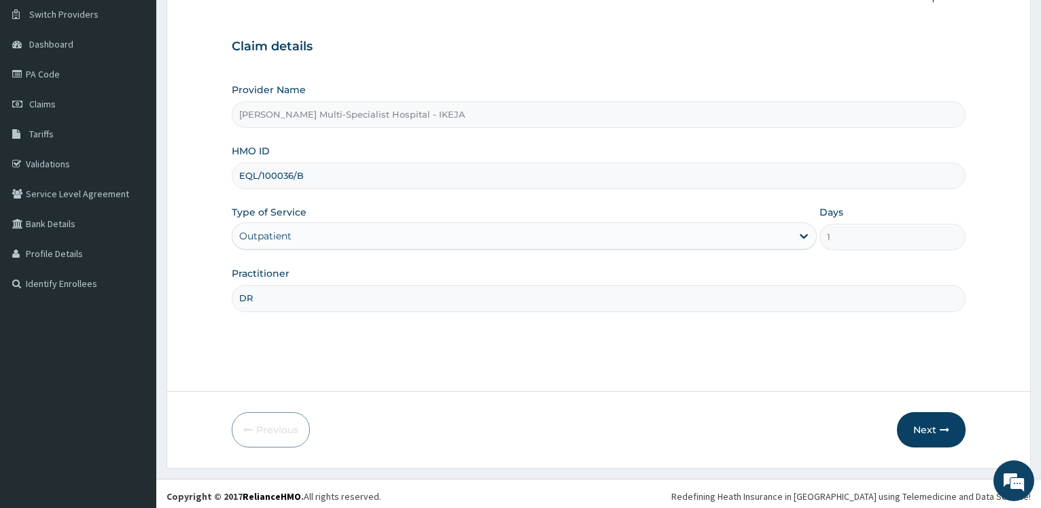
scroll to position [109, 0]
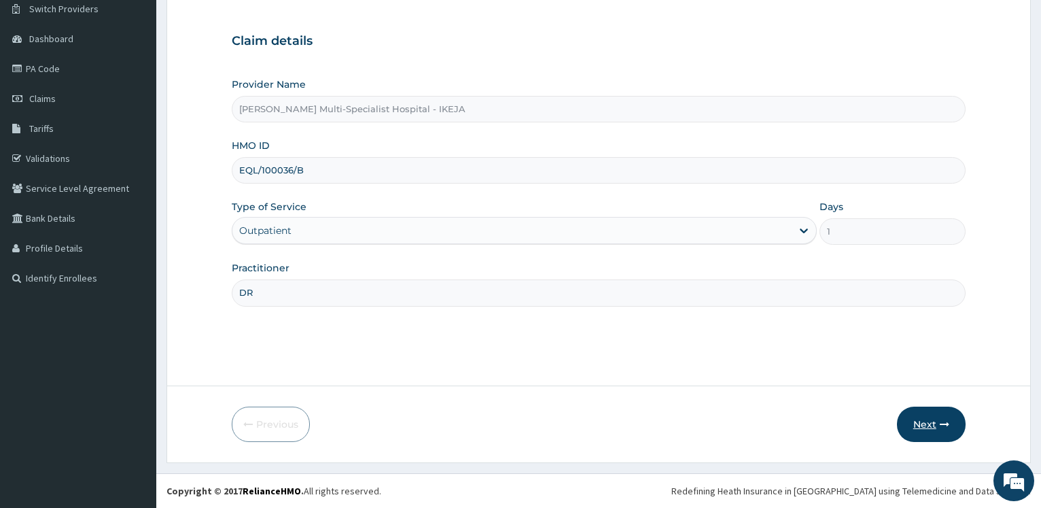
type input "EQL/100036/B"
click at [921, 415] on button "Next" at bounding box center [931, 423] width 69 height 35
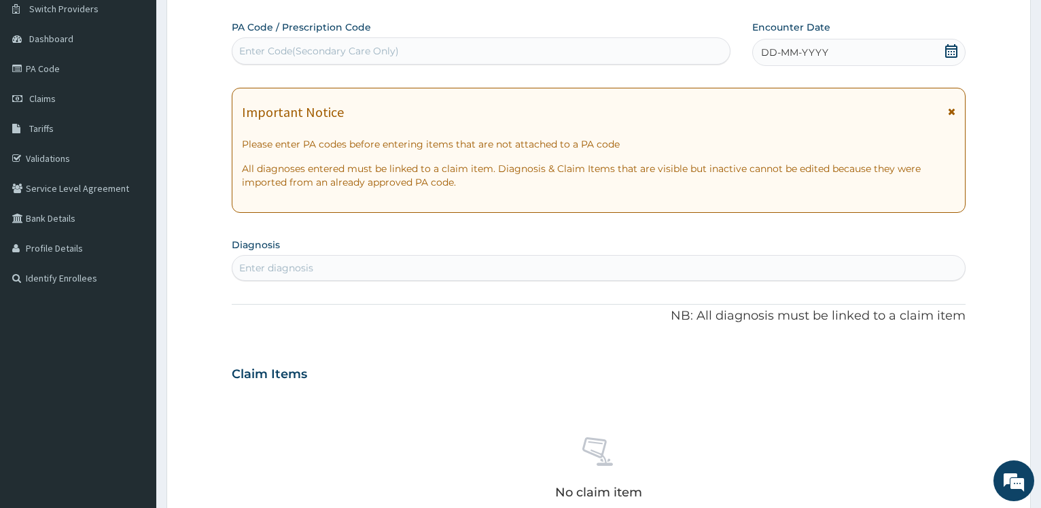
click at [258, 43] on div "Enter Code(Secondary Care Only)" at bounding box center [480, 51] width 497 height 22
type input "PA/E90965"
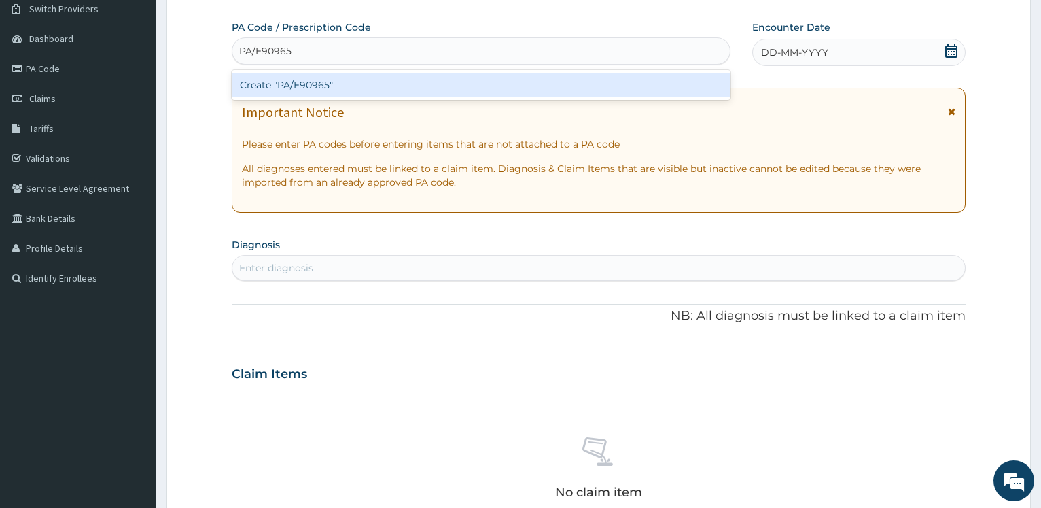
click at [268, 87] on div "Create "PA/E90965"" at bounding box center [481, 85] width 498 height 24
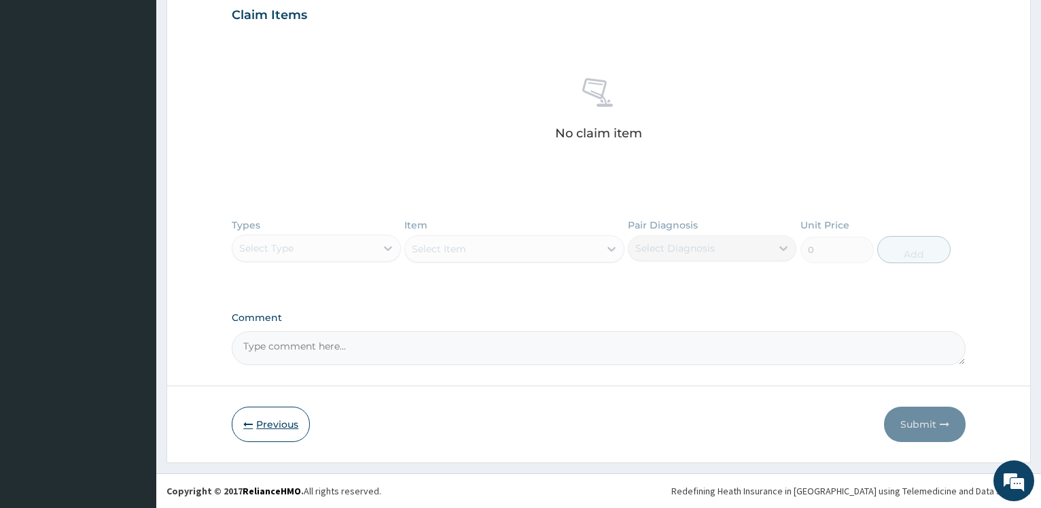
click at [281, 430] on button "Previous" at bounding box center [271, 423] width 78 height 35
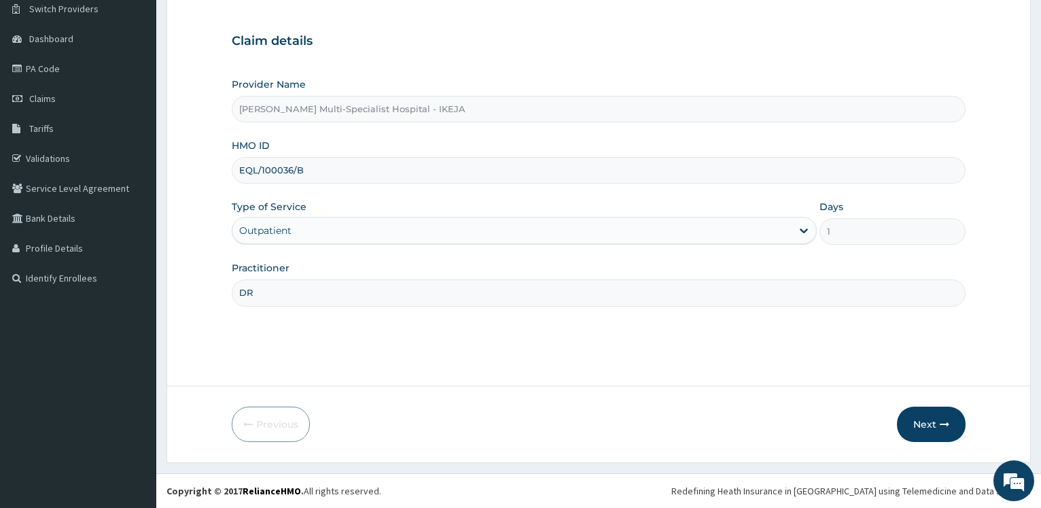
click at [277, 175] on input "EQL/100036/B" at bounding box center [599, 170] width 734 height 26
type input "EQL/10036/B"
click at [938, 420] on button "Next" at bounding box center [931, 423] width 69 height 35
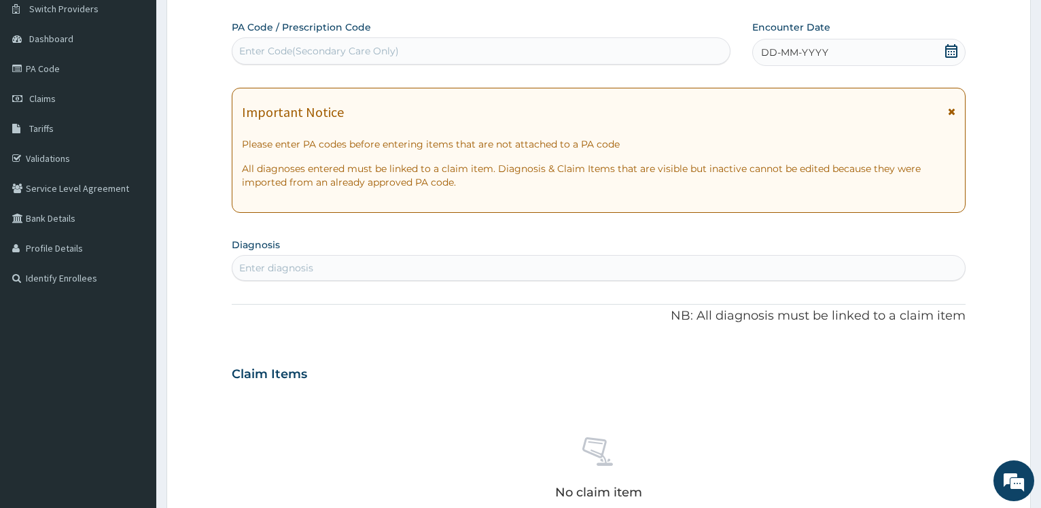
click at [303, 56] on div "Enter Code(Secondary Care Only)" at bounding box center [319, 51] width 160 height 14
type input "PA/E90965"
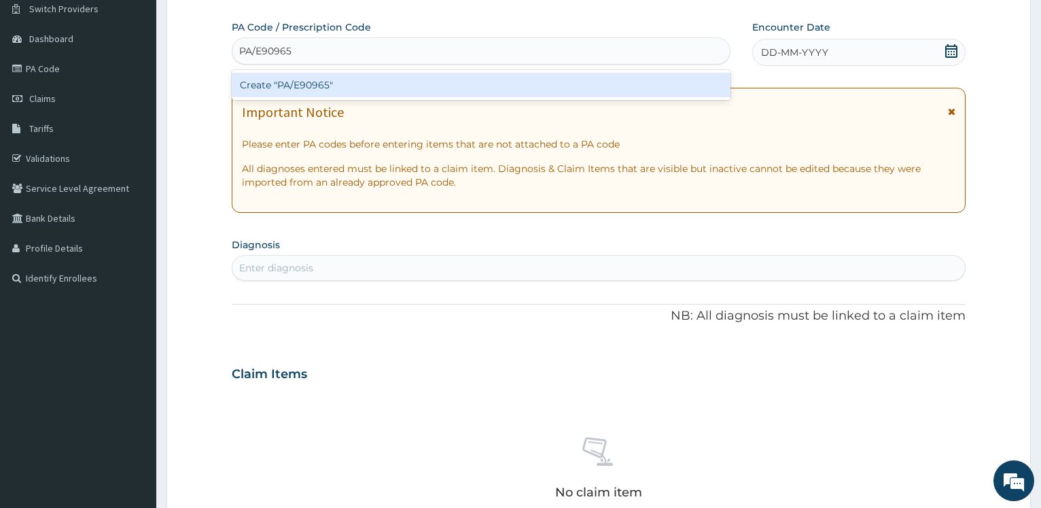
click at [297, 77] on div "Create "PA/E90965"" at bounding box center [481, 85] width 498 height 24
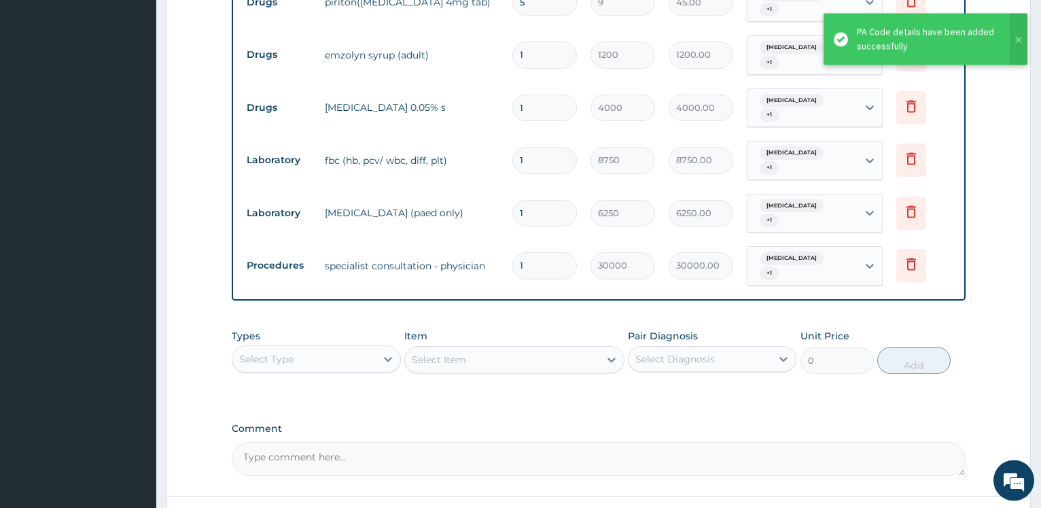
scroll to position [665, 0]
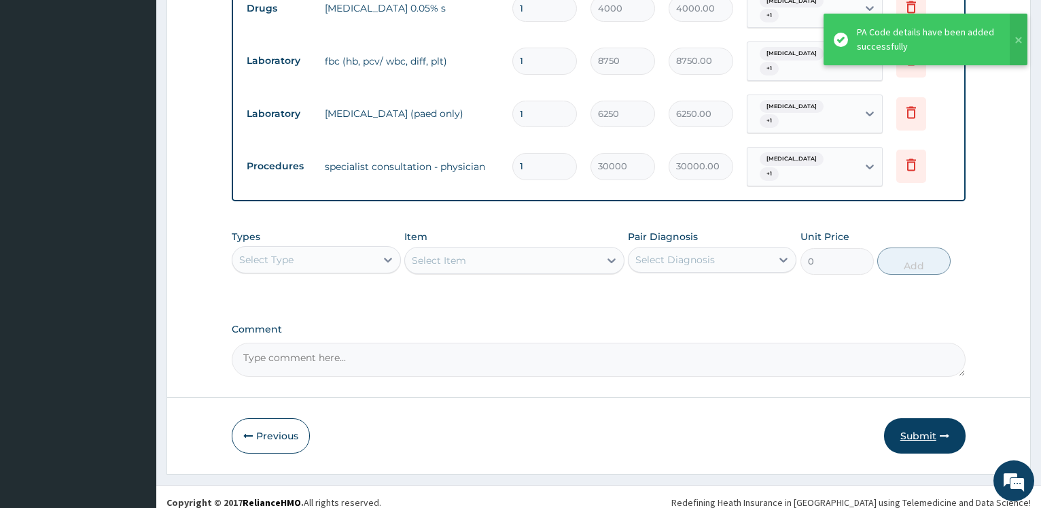
click at [945, 418] on button "Submit" at bounding box center [925, 435] width 82 height 35
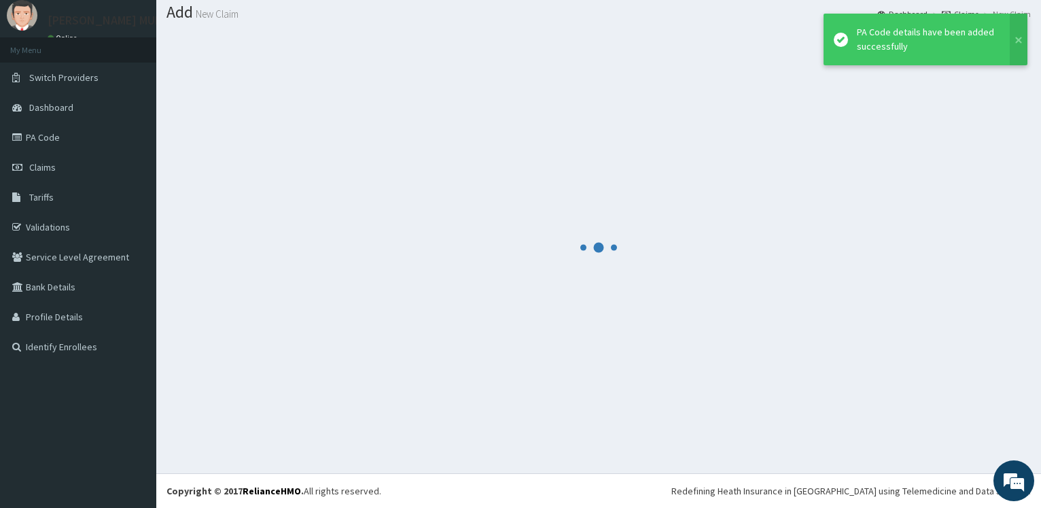
scroll to position [41, 0]
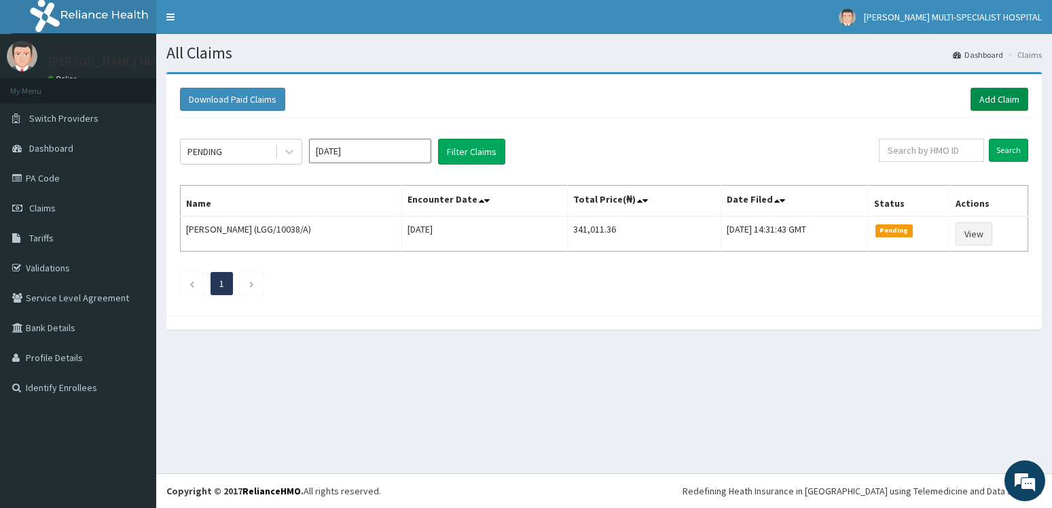
click at [993, 103] on link "Add Claim" at bounding box center [1000, 99] width 58 height 23
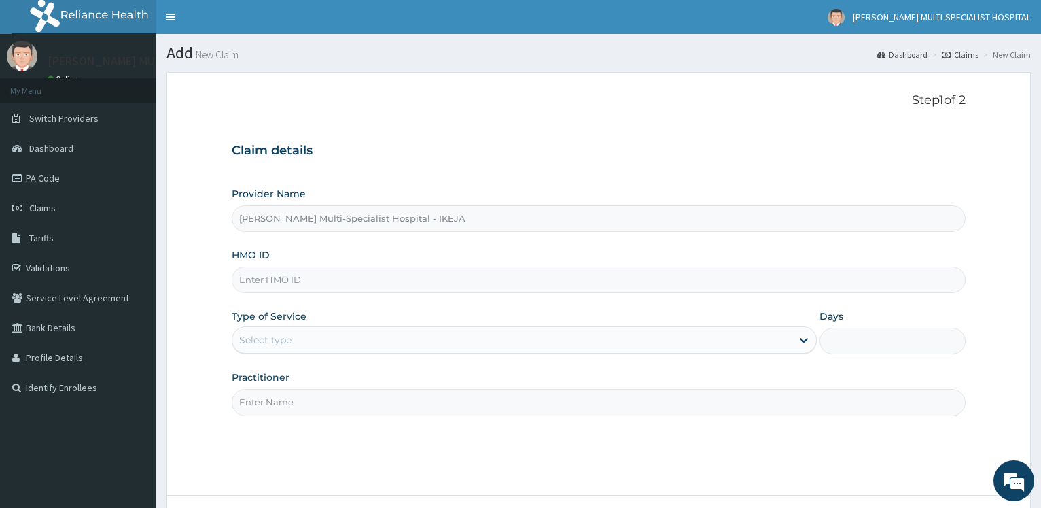
type input "[PERSON_NAME] Multi-Specialist Hospital - IKEJA"
click at [272, 282] on input "HMO ID" at bounding box center [599, 279] width 734 height 26
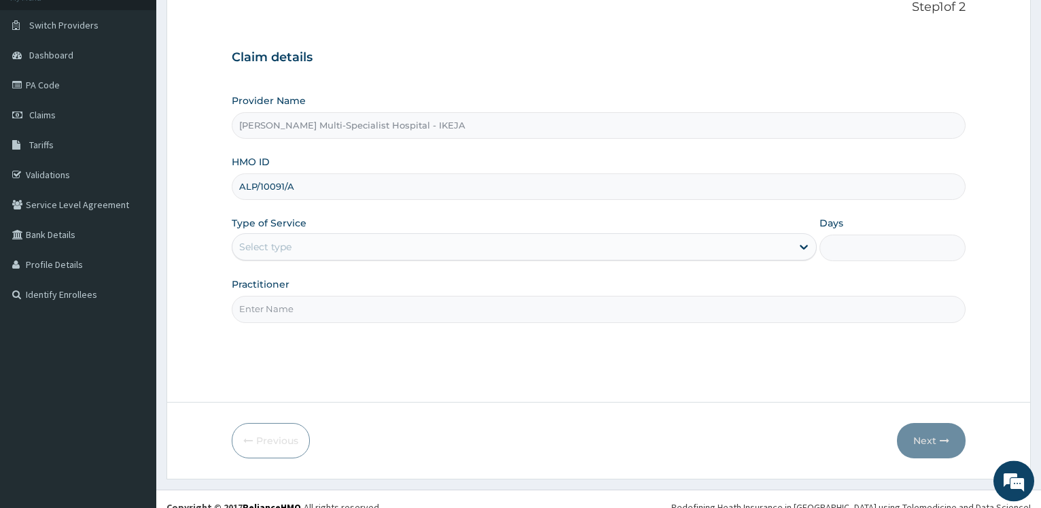
scroll to position [109, 0]
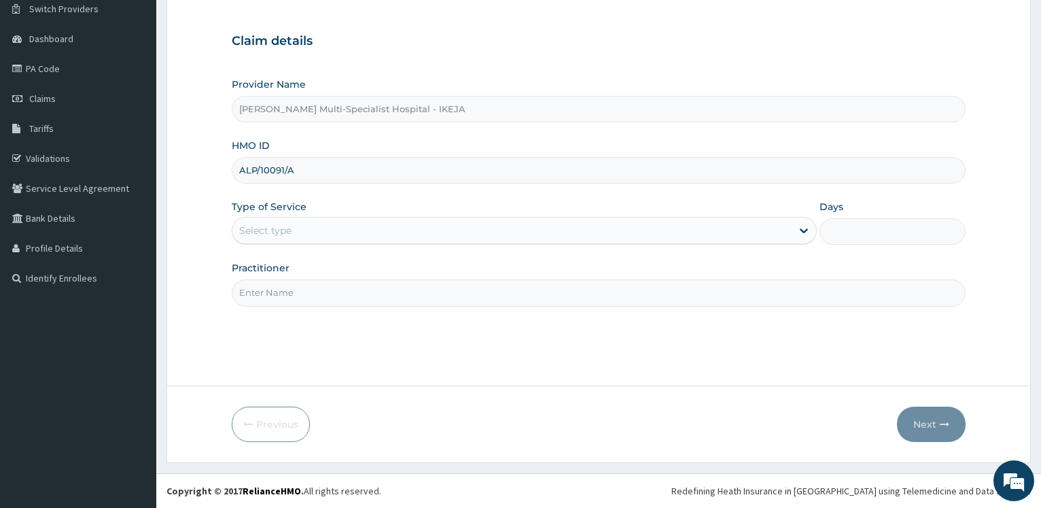
type input "ALP/10091/A"
click at [260, 228] on div "Select type" at bounding box center [265, 231] width 52 height 14
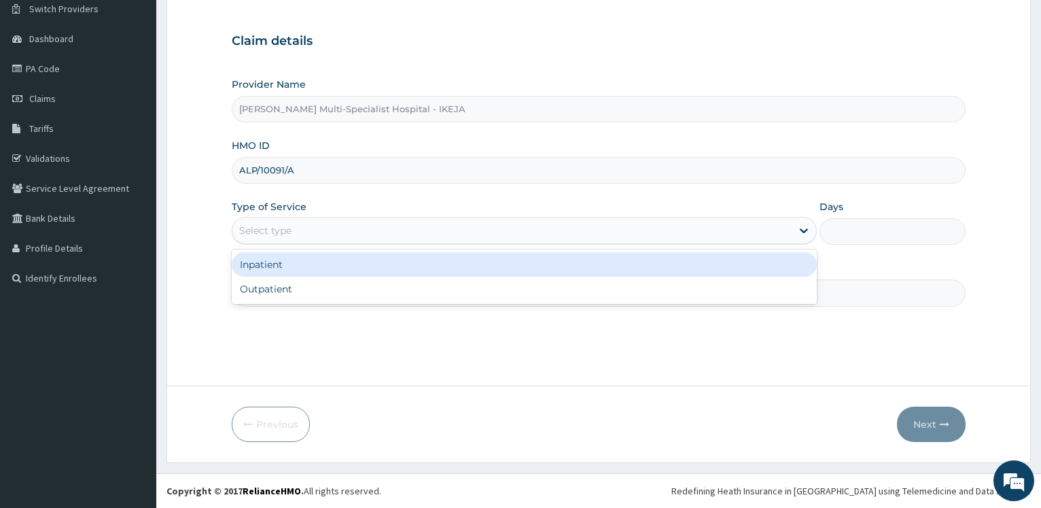
click at [264, 268] on div "Inpatient" at bounding box center [524, 264] width 584 height 24
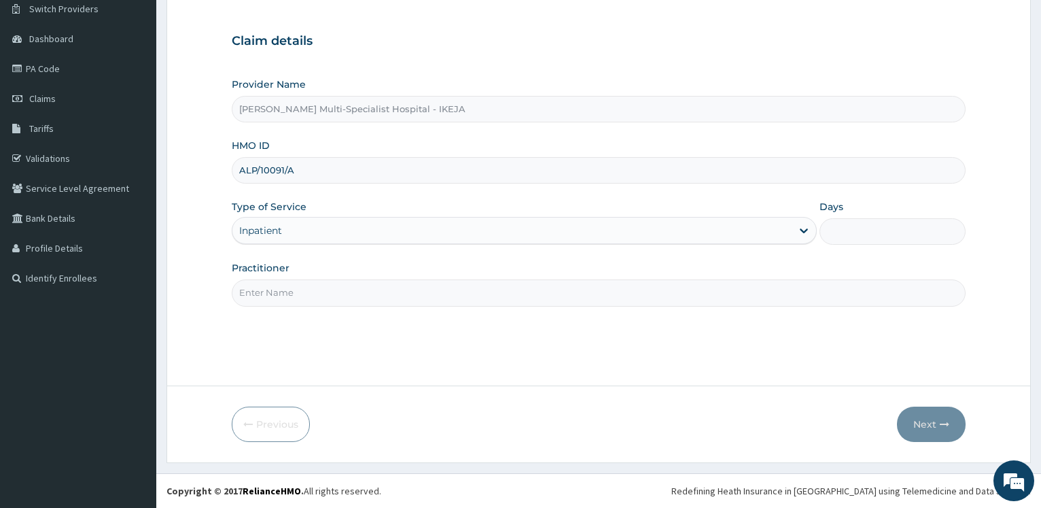
click at [276, 226] on div "Inpatient" at bounding box center [260, 231] width 43 height 14
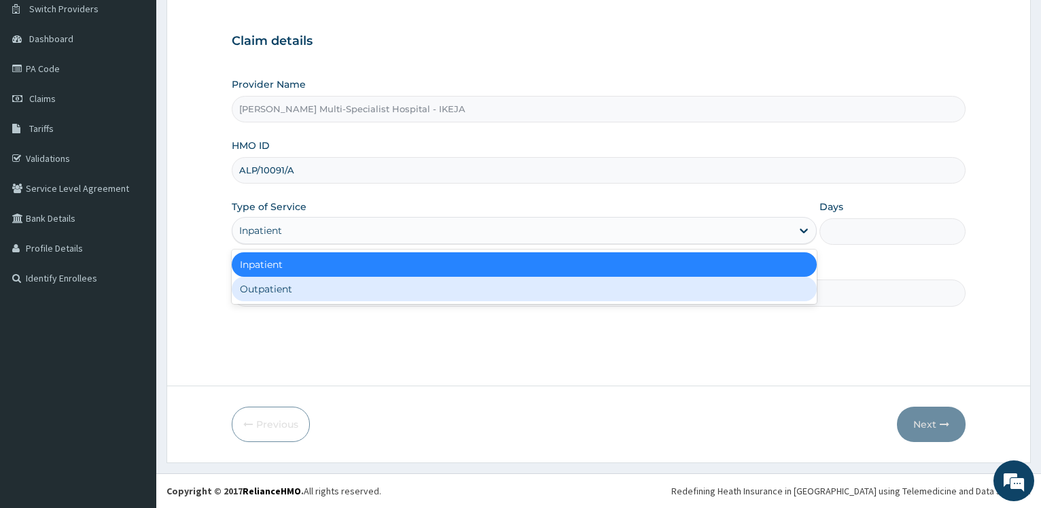
click at [288, 290] on div "Outpatient" at bounding box center [524, 289] width 584 height 24
type input "1"
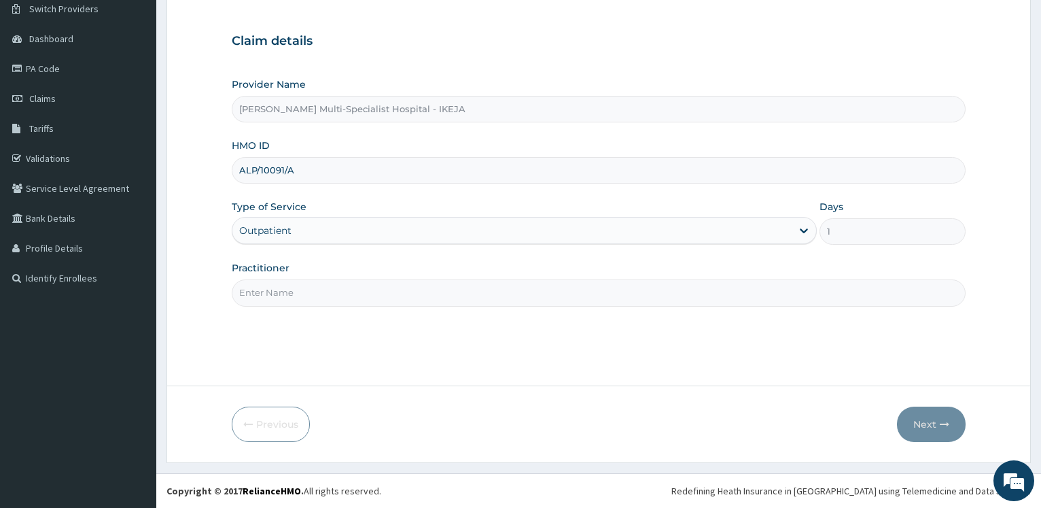
click at [288, 290] on input "Practitioner" at bounding box center [599, 292] width 734 height 26
type input "DR CHARLES"
click at [923, 418] on button "Next" at bounding box center [931, 423] width 69 height 35
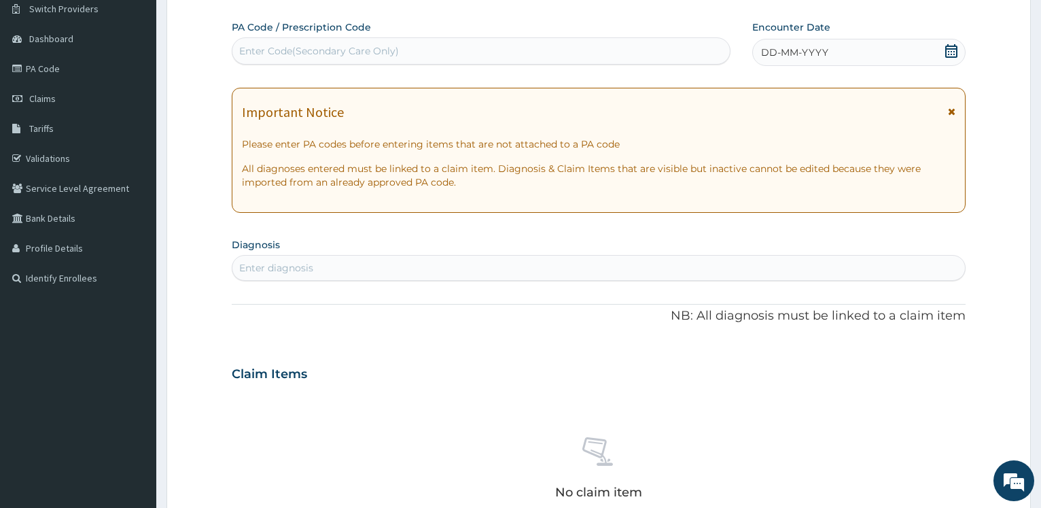
click at [294, 60] on div "Enter Code(Secondary Care Only)" at bounding box center [480, 51] width 497 height 22
type input "PA/1C28E9"
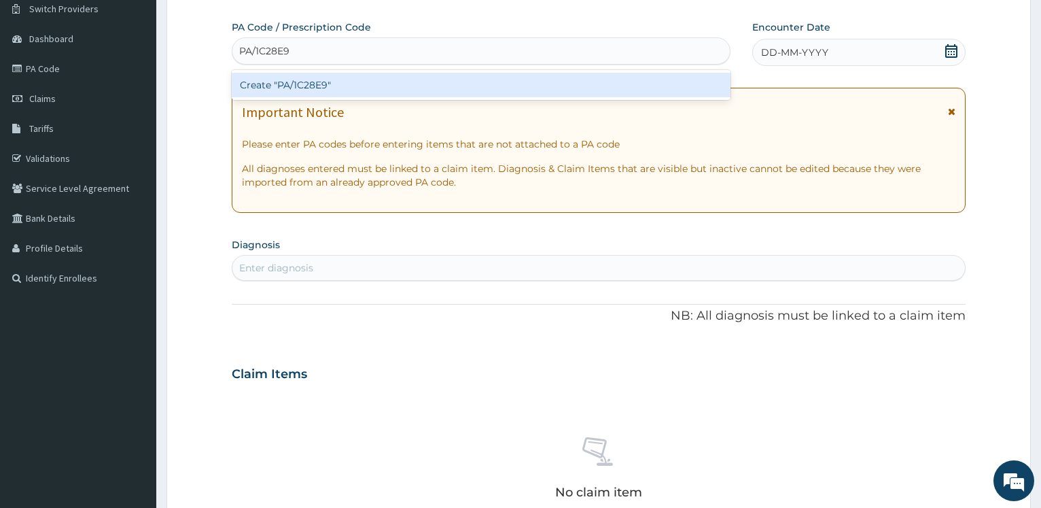
click at [255, 73] on div "Create "PA/1C28E9"" at bounding box center [481, 85] width 498 height 24
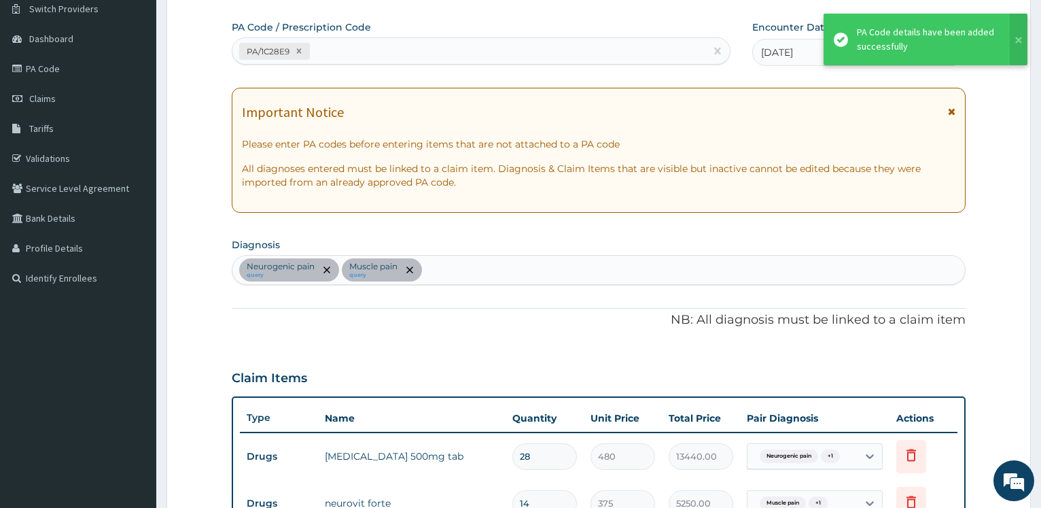
scroll to position [499, 0]
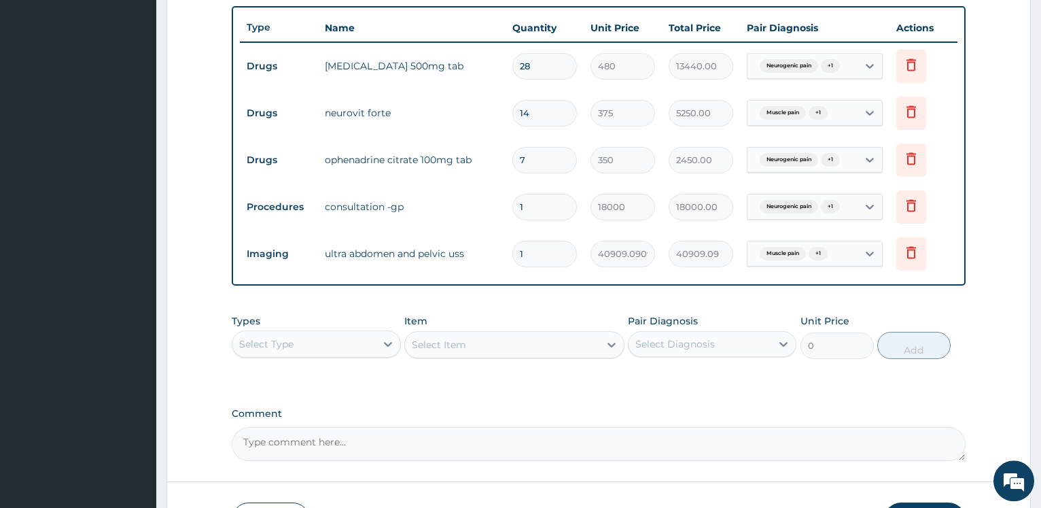
drag, startPoint x: 542, startPoint y: 66, endPoint x: 446, endPoint y: 64, distance: 95.8
click at [512, 66] on input "28" at bounding box center [544, 66] width 65 height 26
type input "3"
type input "1440.00"
type input "3"
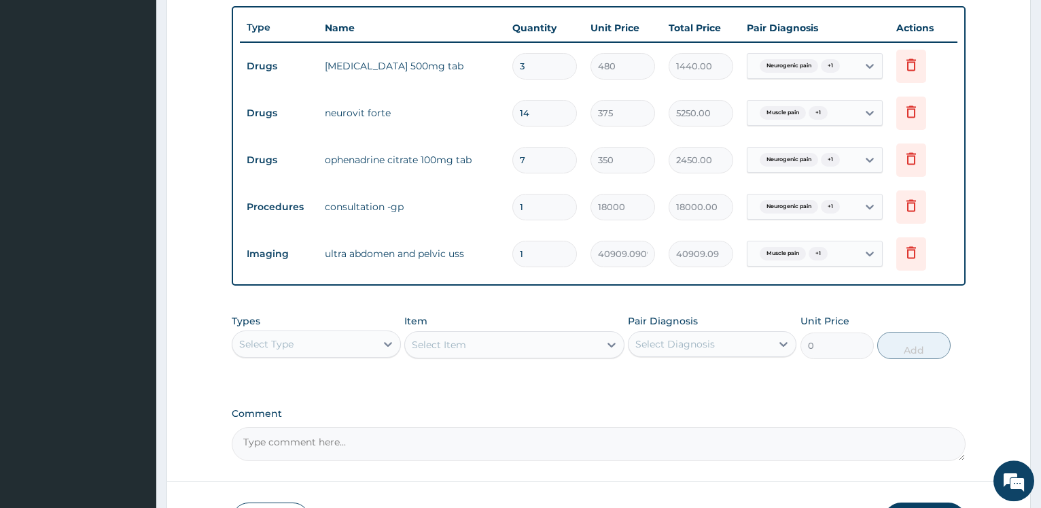
click at [219, 105] on form "Step 2 of 2 PA Code / Prescription Code PA/1C28E9 Encounter Date 25-08-2025 Imp…" at bounding box center [598, 65] width 864 height 985
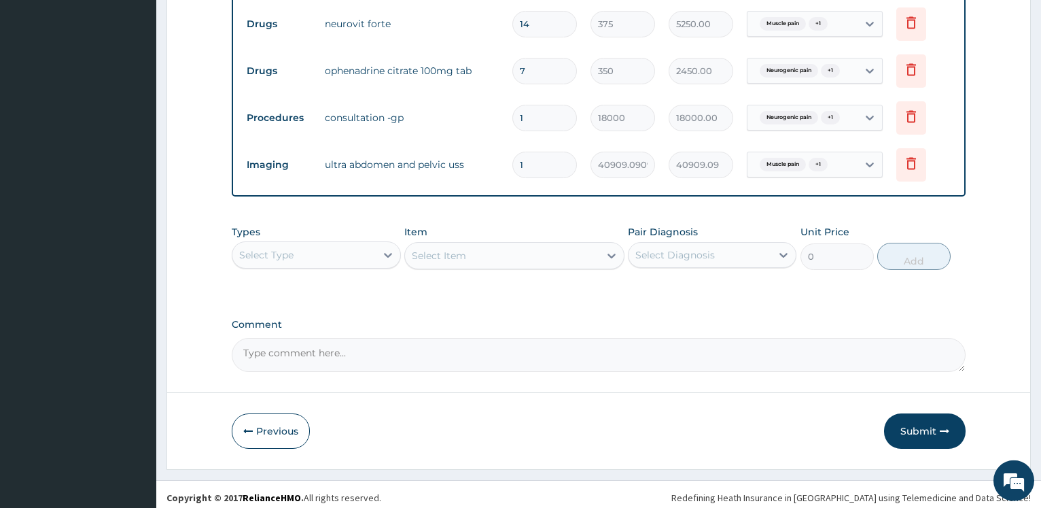
scroll to position [595, 0]
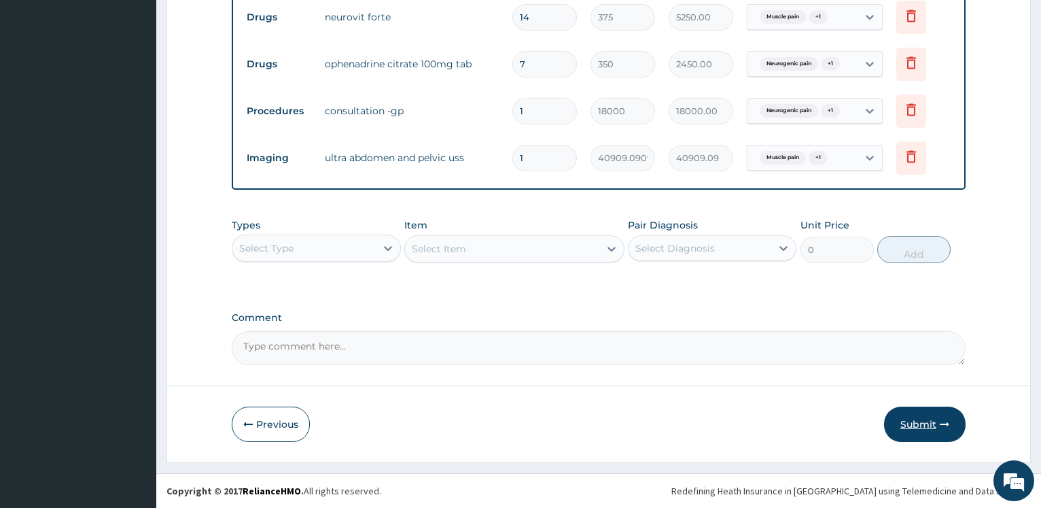
click at [912, 427] on button "Submit" at bounding box center [925, 423] width 82 height 35
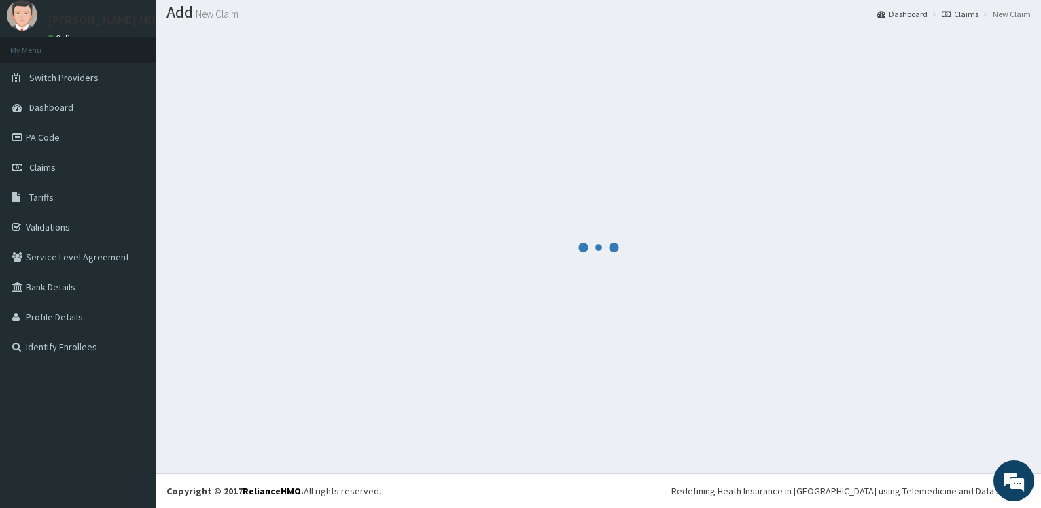
scroll to position [41, 0]
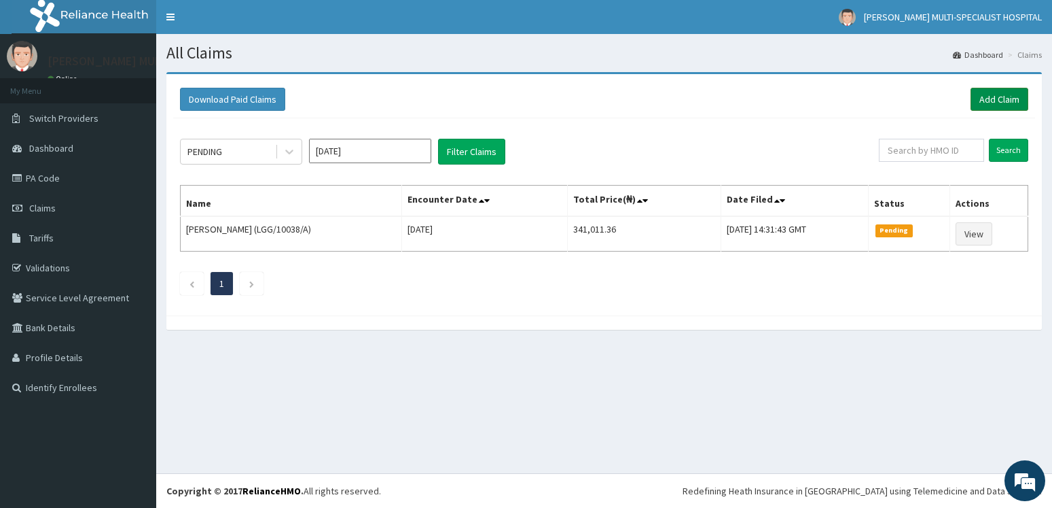
click at [1003, 96] on link "Add Claim" at bounding box center [1000, 99] width 58 height 23
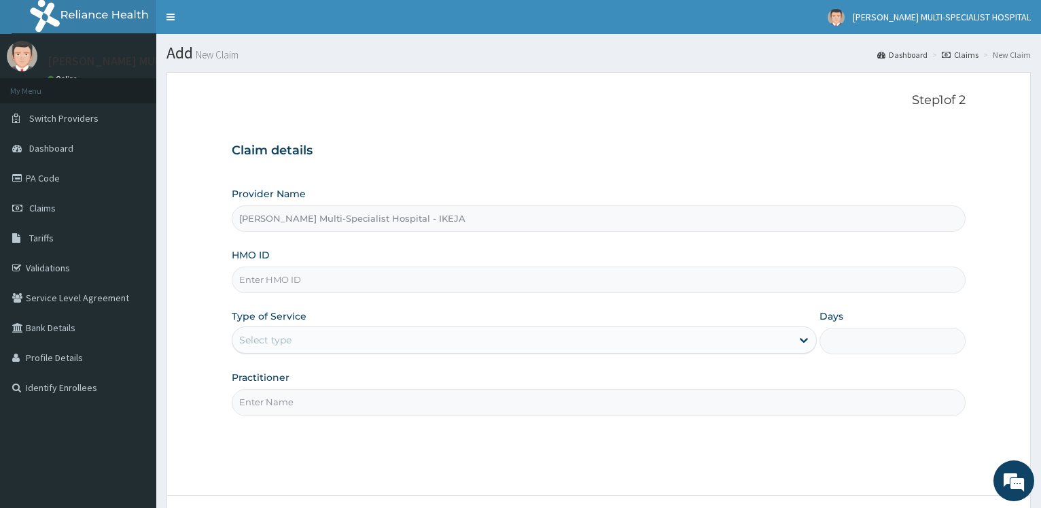
type input "[PERSON_NAME] Multi-Specialist Hospital - IKEJA"
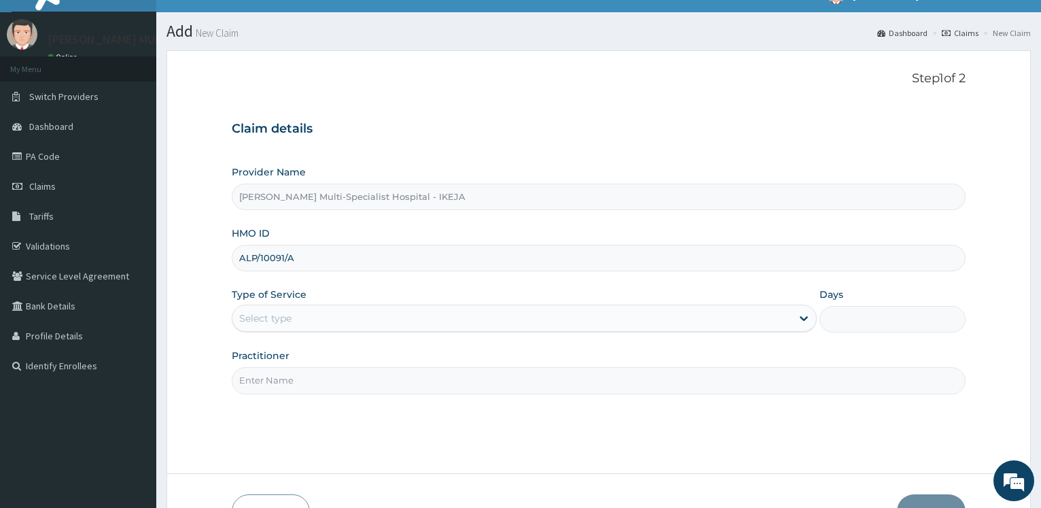
scroll to position [109, 0]
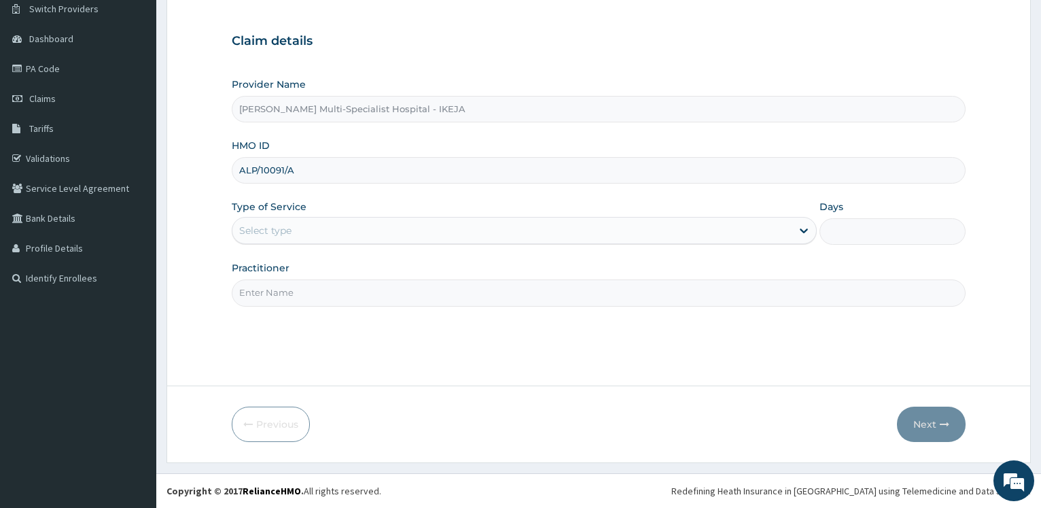
type input "ALP/10091/A"
click at [262, 246] on div "Provider Name Reddington Multi-Specialist Hospital - IKEJA HMO ID ALP/10091/A T…" at bounding box center [599, 191] width 734 height 228
click at [268, 228] on div "Select type" at bounding box center [265, 231] width 52 height 14
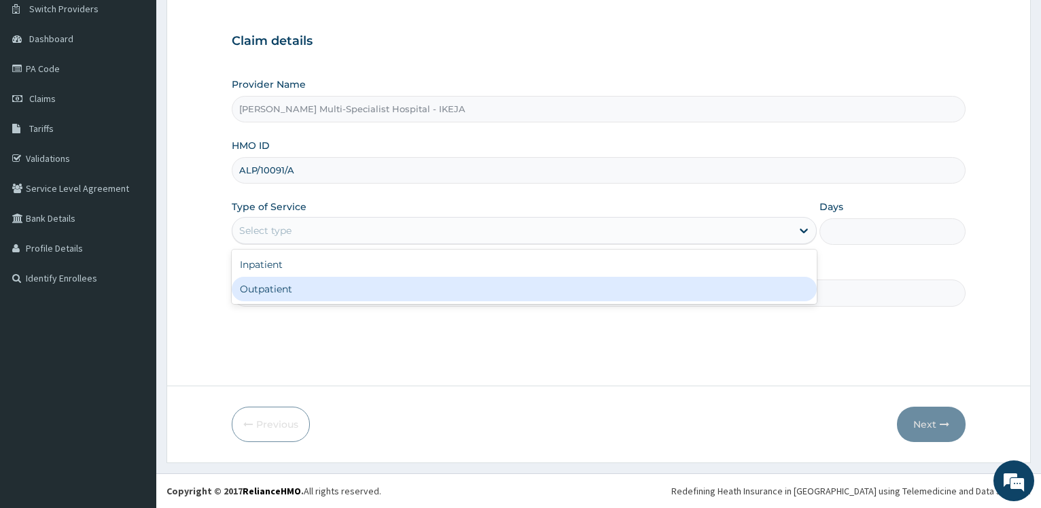
drag, startPoint x: 270, startPoint y: 290, endPoint x: 287, endPoint y: 296, distance: 18.1
click at [275, 290] on div "Outpatient" at bounding box center [524, 289] width 584 height 24
type input "1"
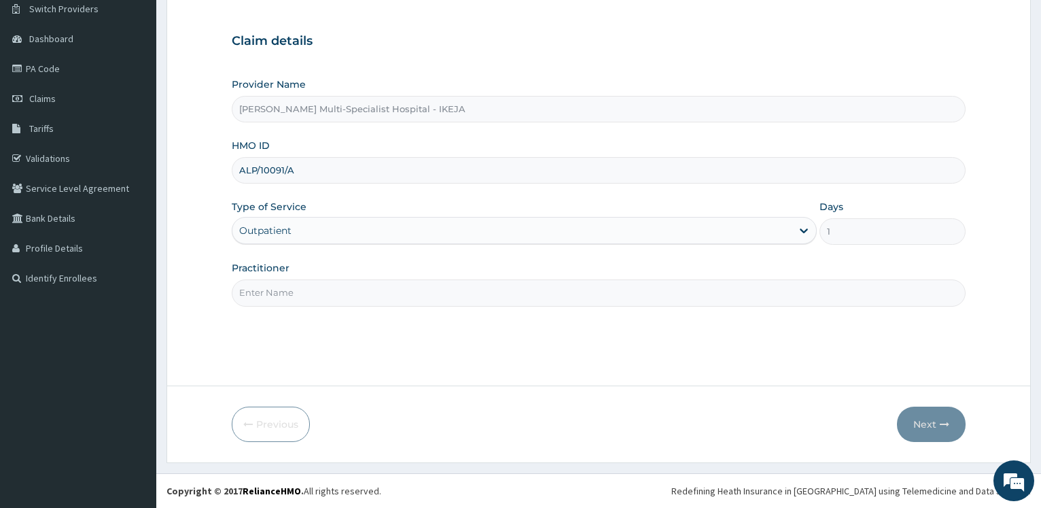
click at [287, 296] on input "Practitioner" at bounding box center [599, 292] width 734 height 26
type input "DR KEN"
click at [923, 427] on button "Next" at bounding box center [931, 423] width 69 height 35
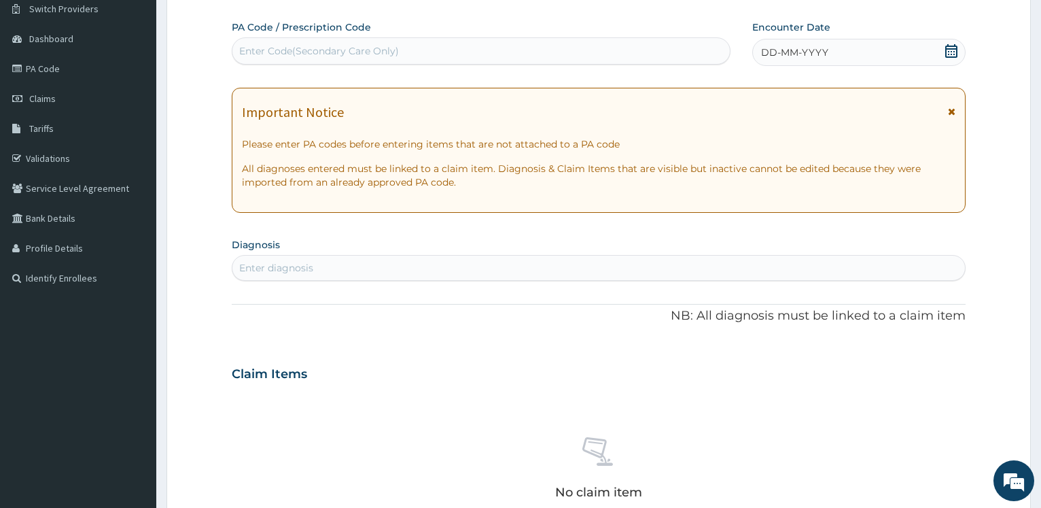
click at [307, 47] on div "Enter Code(Secondary Care Only)" at bounding box center [319, 51] width 160 height 14
type input "PA/F32D0D"
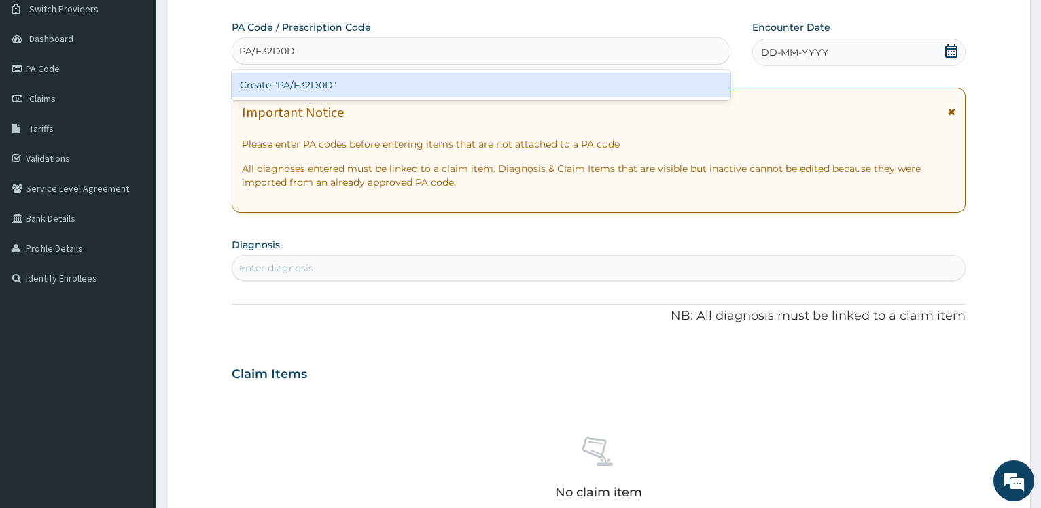
click at [349, 78] on div "Create "PA/F32D0D"" at bounding box center [481, 85] width 498 height 24
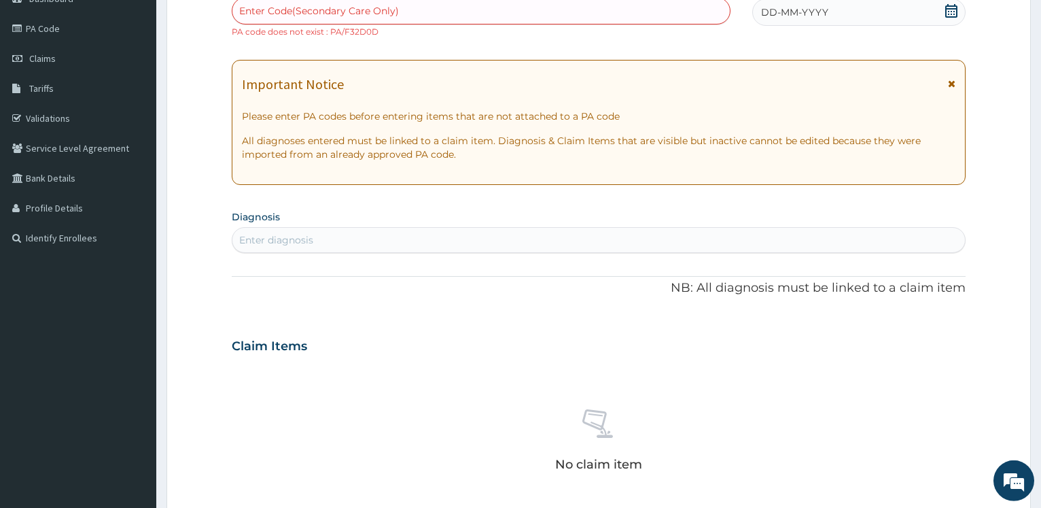
scroll to position [139, 0]
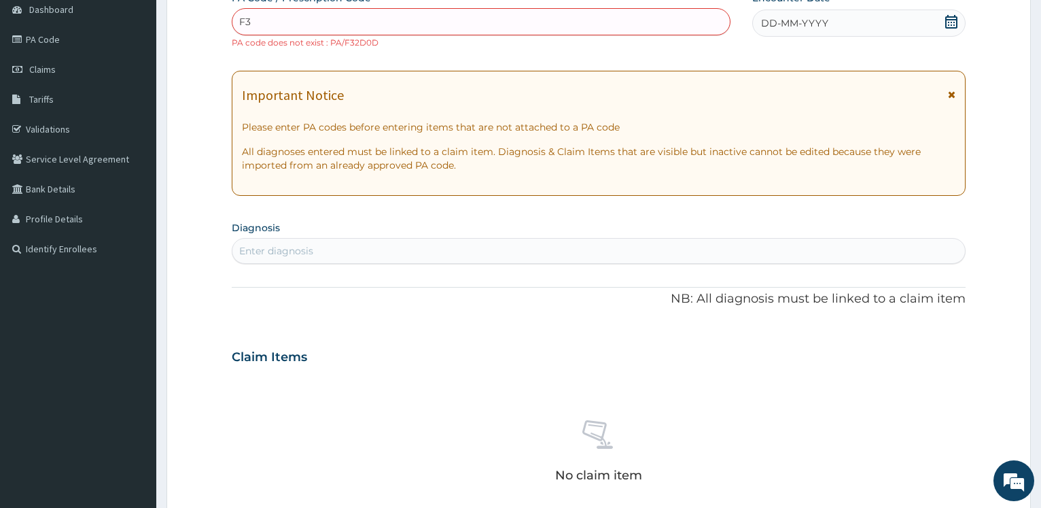
type input "F"
type input "PA/F32D00"
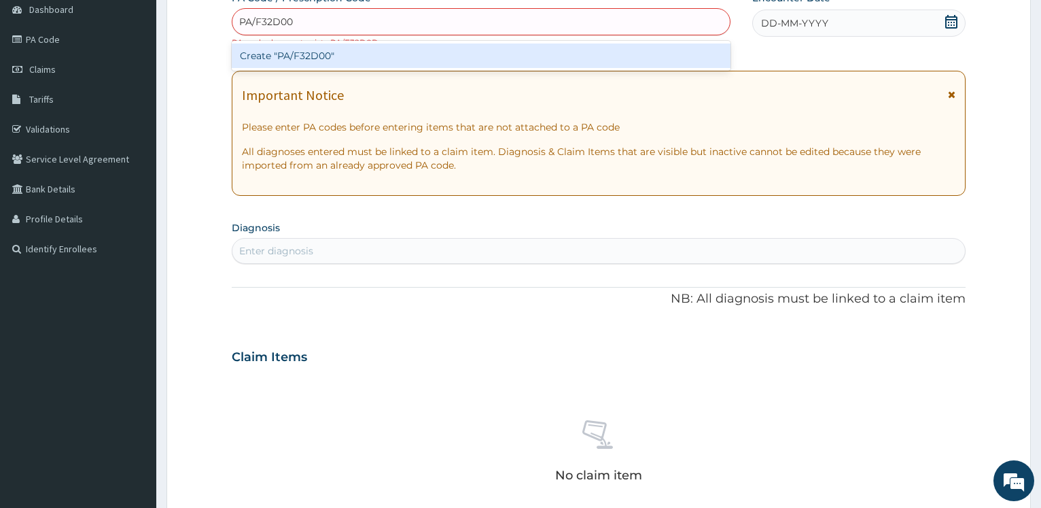
click at [297, 60] on div "Create "PA/F32D00"" at bounding box center [481, 55] width 498 height 24
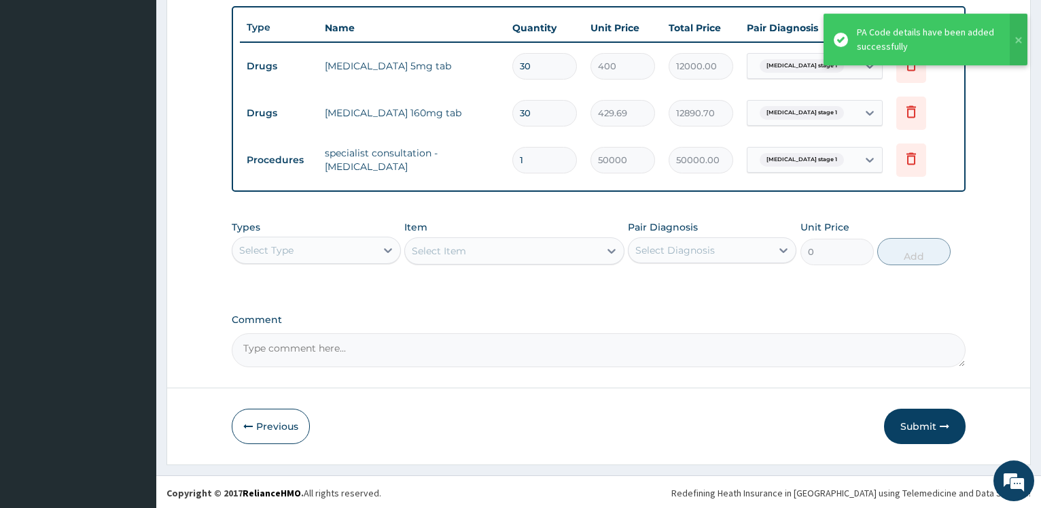
scroll to position [501, 0]
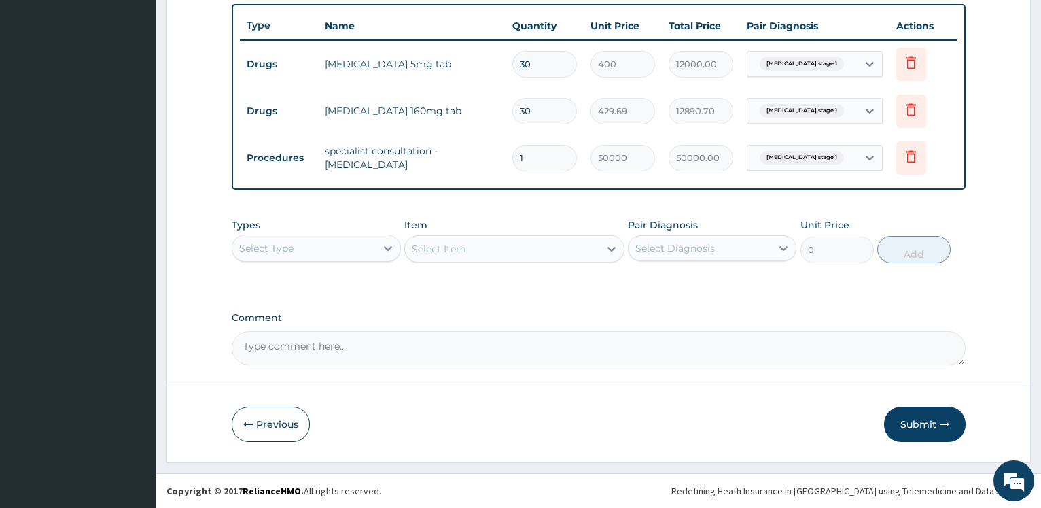
drag, startPoint x: 925, startPoint y: 419, endPoint x: 604, endPoint y: 317, distance: 336.9
click at [920, 414] on button "Submit" at bounding box center [925, 423] width 82 height 35
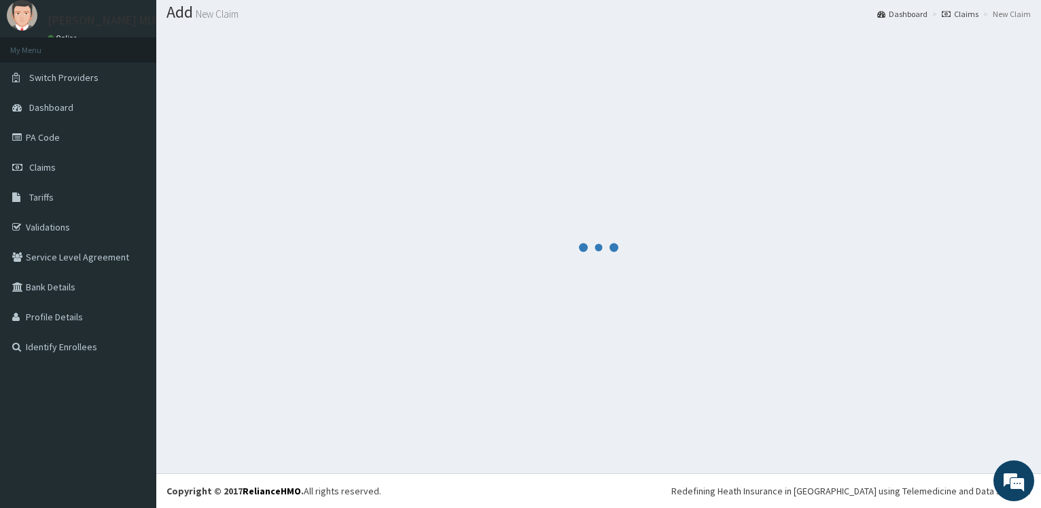
scroll to position [41, 0]
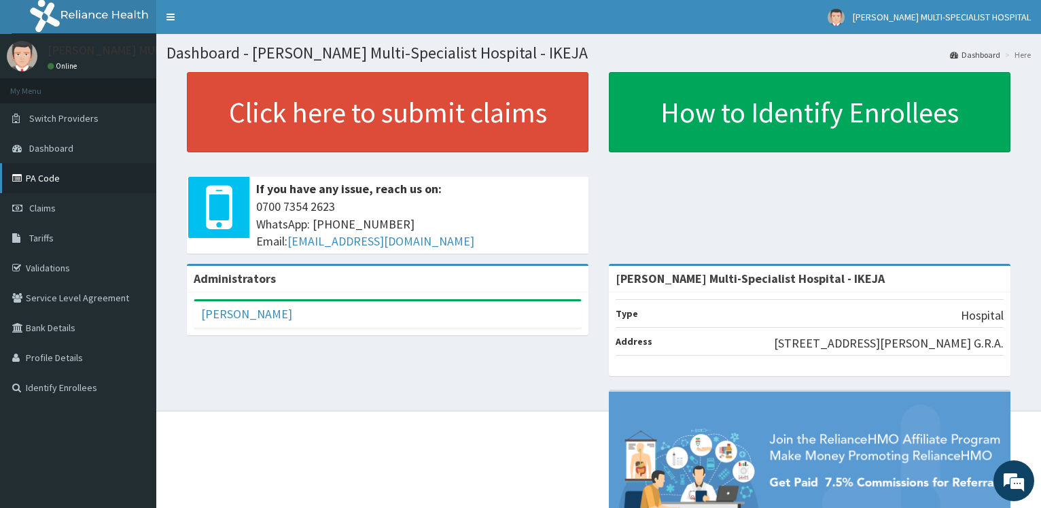
click at [71, 179] on link "PA Code" at bounding box center [78, 178] width 156 height 30
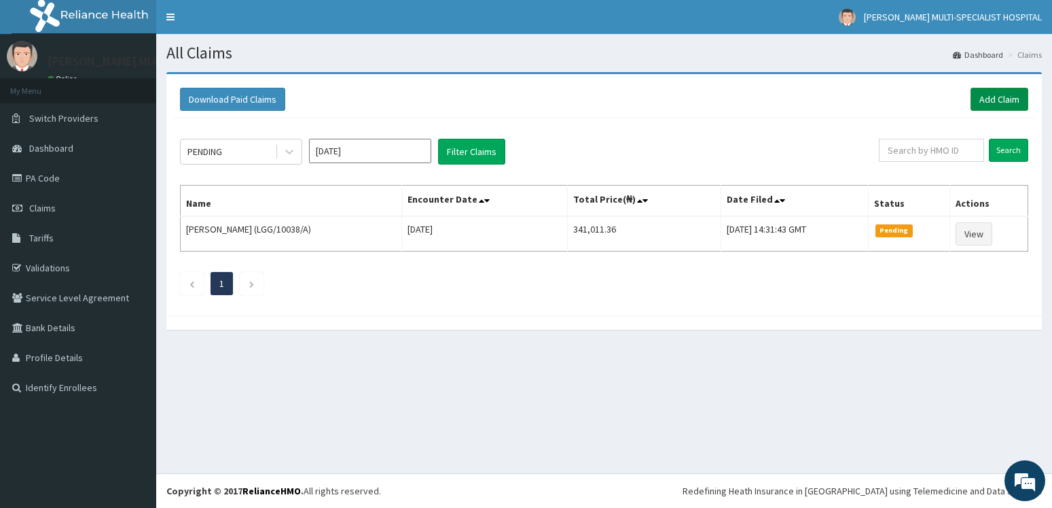
click at [1001, 96] on link "Add Claim" at bounding box center [1000, 99] width 58 height 23
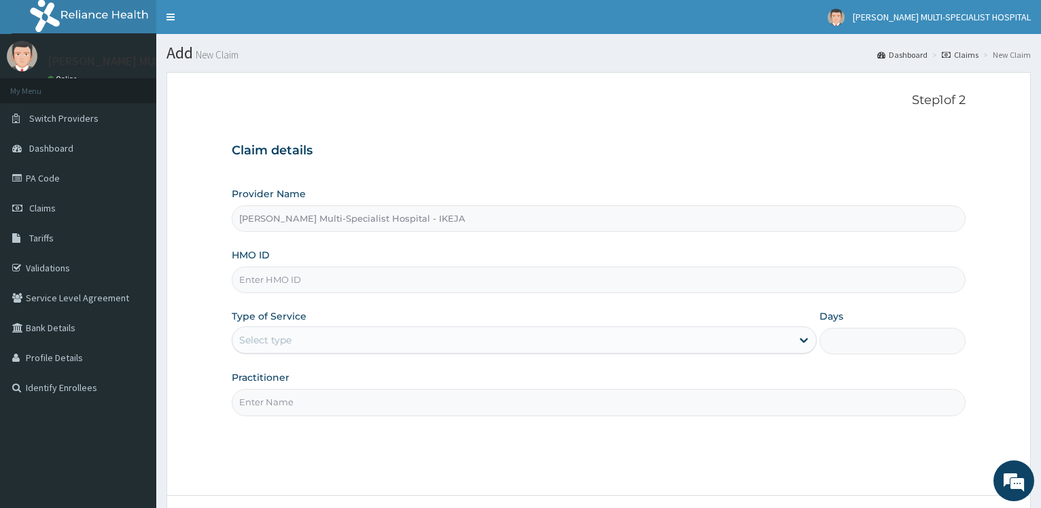
drag, startPoint x: 274, startPoint y: 280, endPoint x: 281, endPoint y: 279, distance: 7.5
click at [274, 281] on input "HMO ID" at bounding box center [599, 279] width 734 height 26
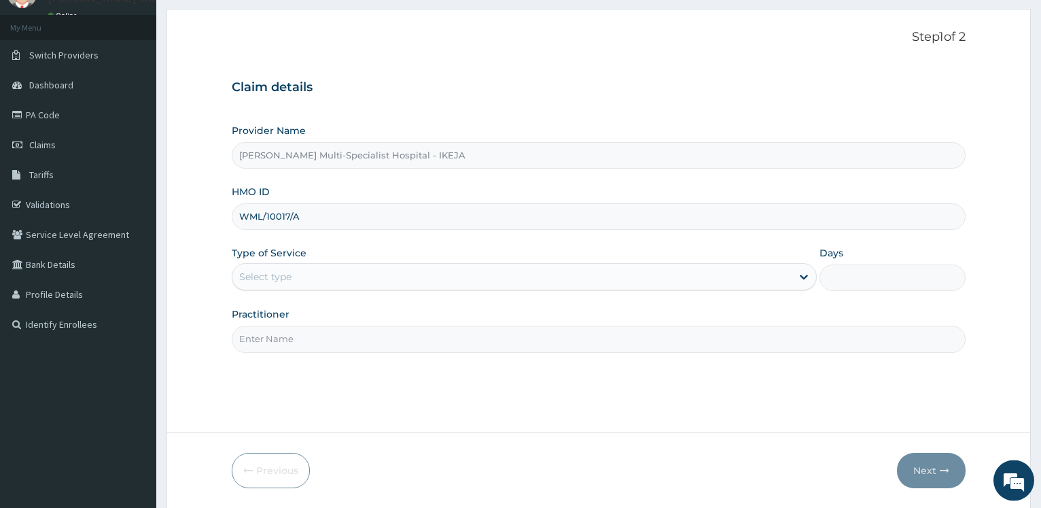
scroll to position [69, 0]
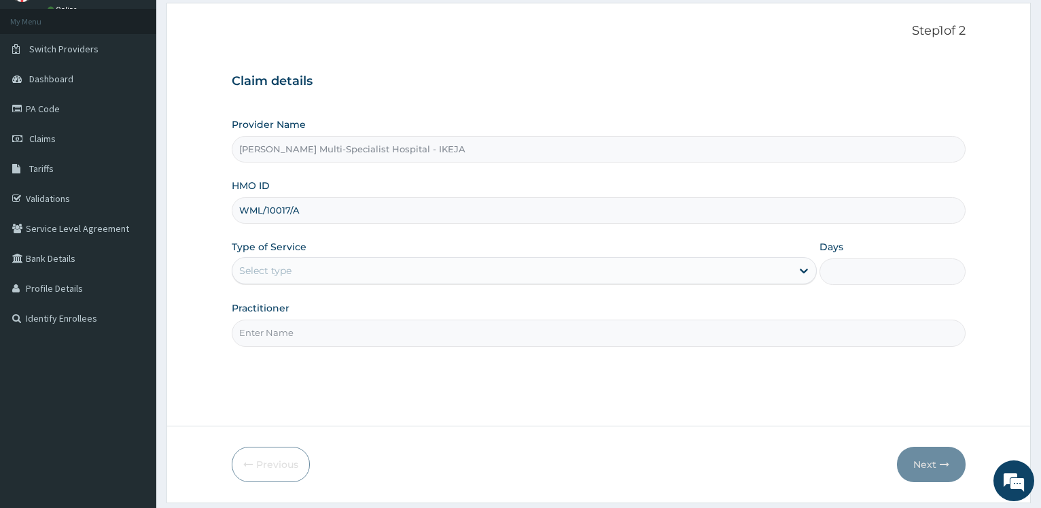
type input "WML/10017/A"
click at [317, 272] on div "Select type" at bounding box center [511, 271] width 558 height 22
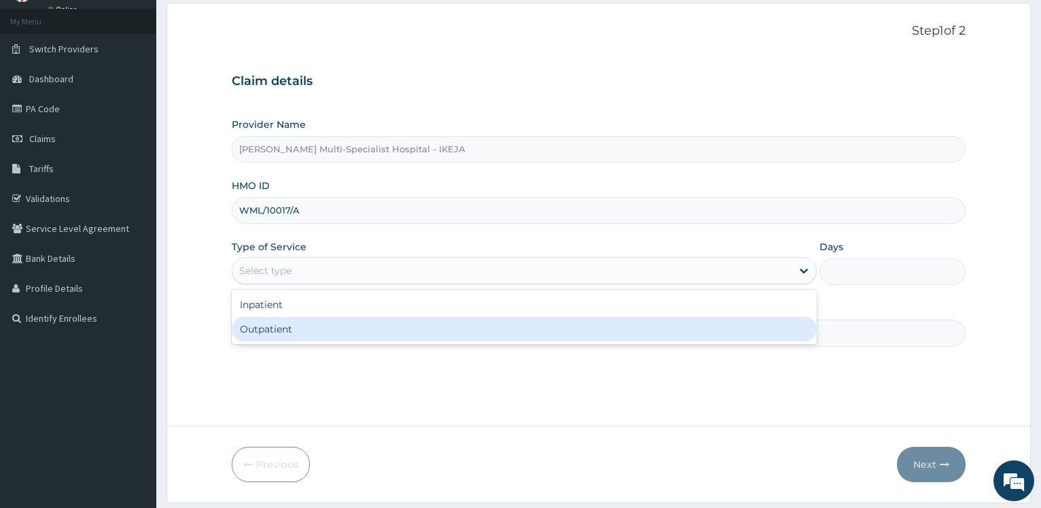
click at [291, 321] on div "Outpatient" at bounding box center [524, 329] width 584 height 24
type input "1"
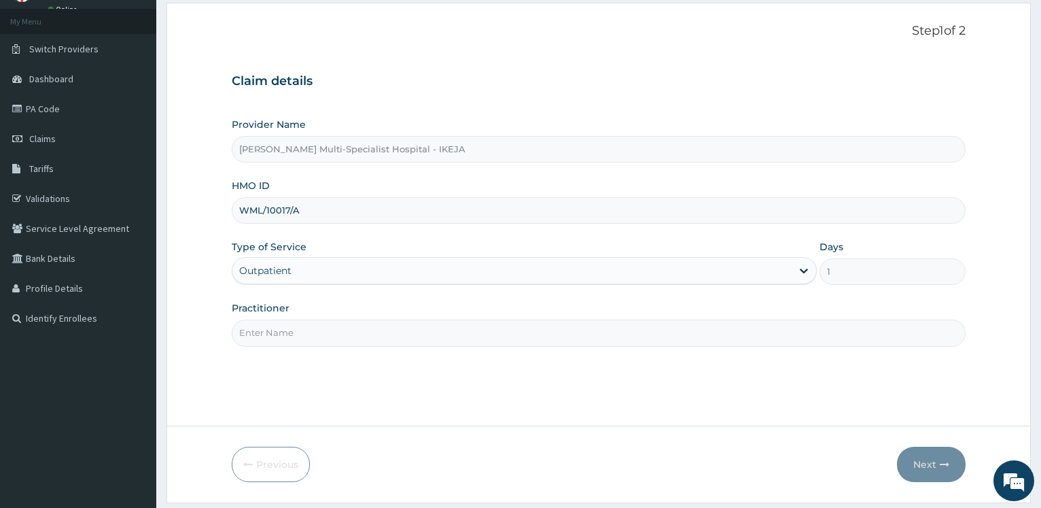
click at [291, 327] on input "Practitioner" at bounding box center [599, 332] width 734 height 26
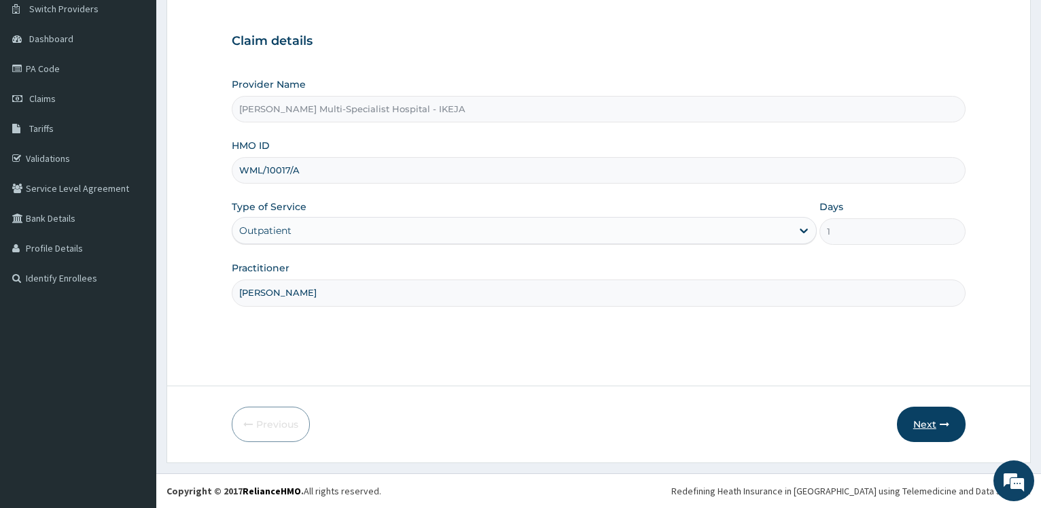
type input "[PERSON_NAME]"
click at [944, 414] on button "Next" at bounding box center [931, 423] width 69 height 35
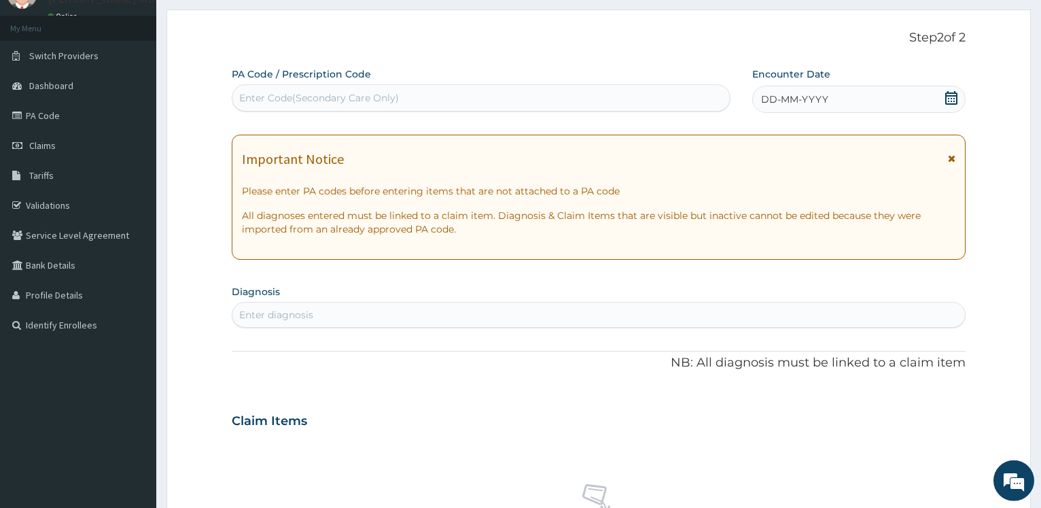
scroll to position [40, 0]
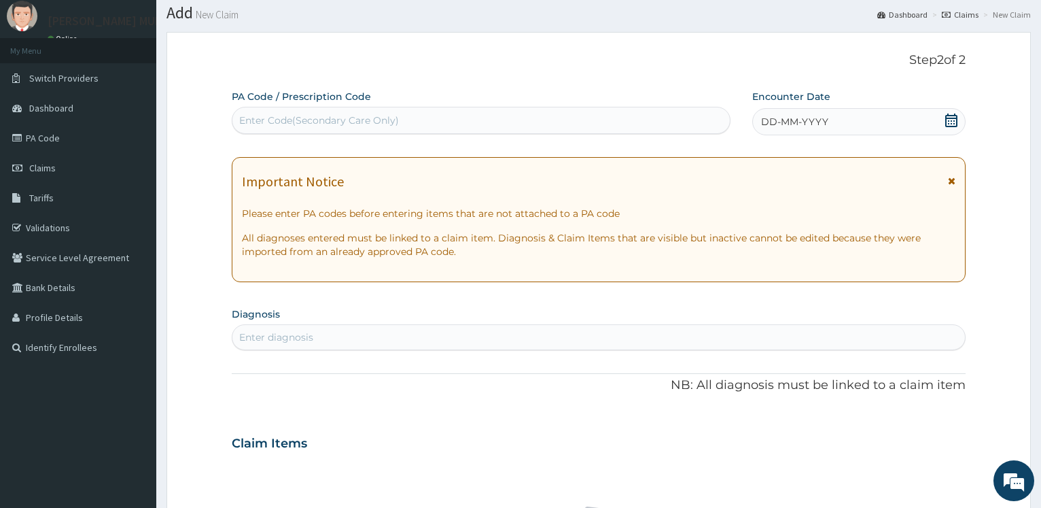
click at [361, 134] on div "Enter Code(Secondary Care Only)" at bounding box center [481, 120] width 498 height 27
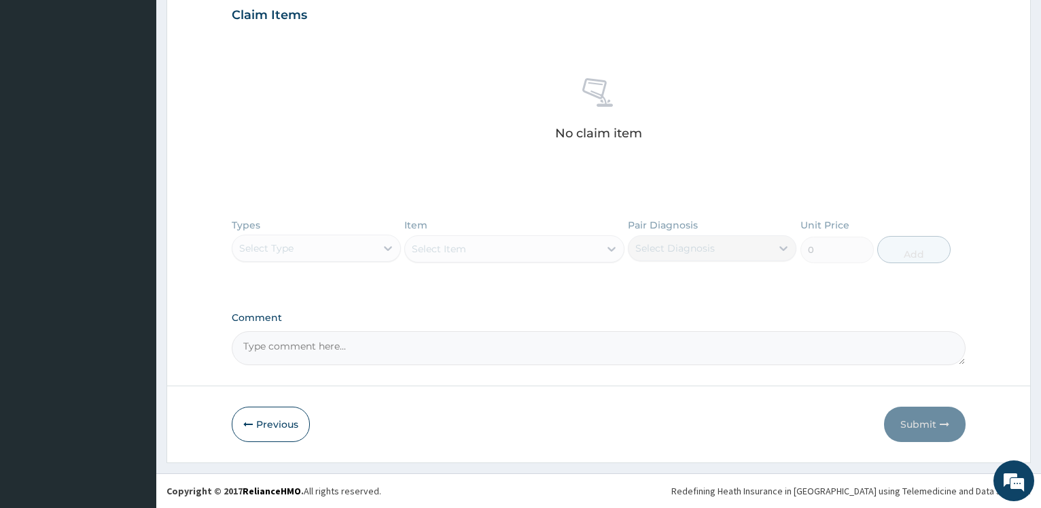
drag, startPoint x: 282, startPoint y: 423, endPoint x: 330, endPoint y: 346, distance: 90.9
click at [285, 423] on button "Previous" at bounding box center [271, 423] width 78 height 35
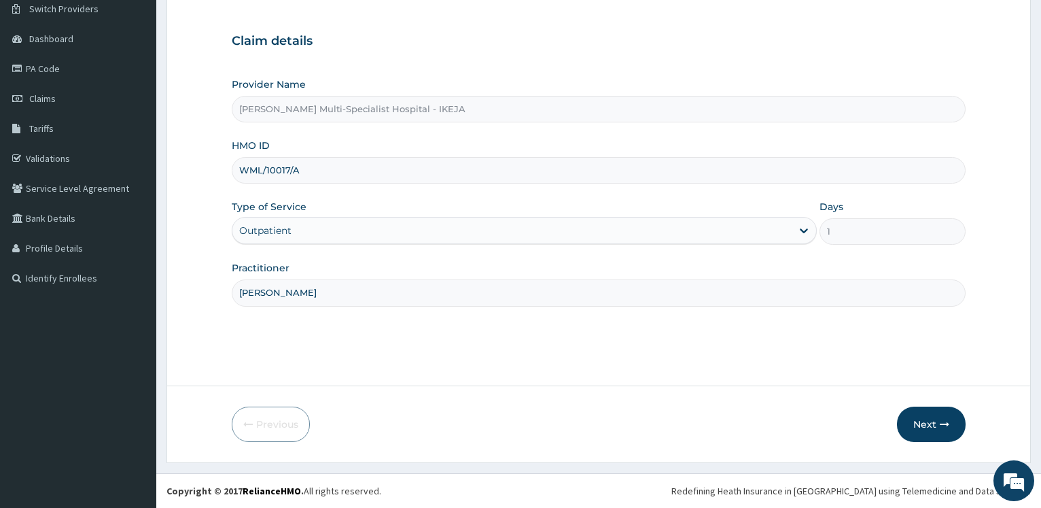
scroll to position [109, 0]
drag, startPoint x: 299, startPoint y: 173, endPoint x: 242, endPoint y: 168, distance: 57.3
click at [242, 168] on input "WML/10017/A" at bounding box center [599, 170] width 734 height 26
click at [926, 420] on button "Next" at bounding box center [931, 423] width 69 height 35
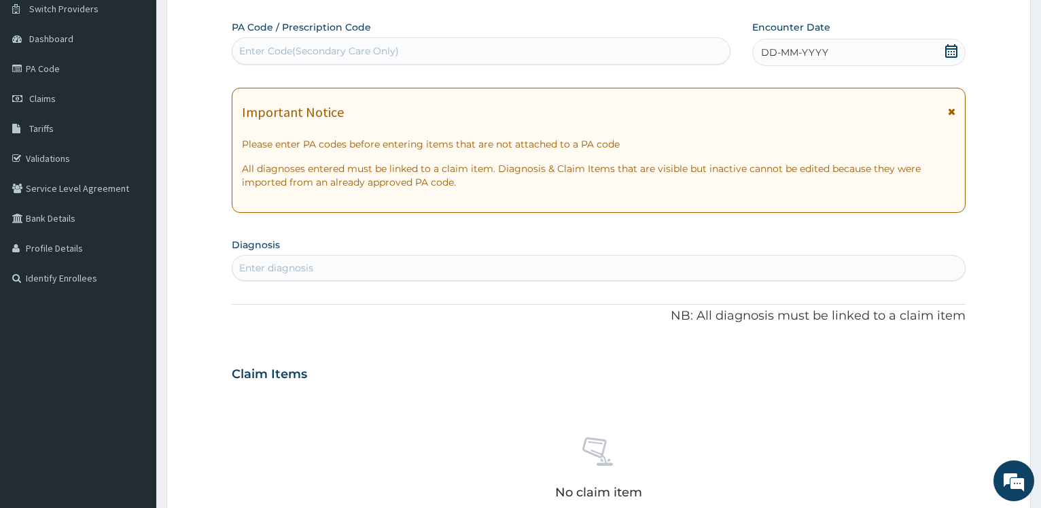
click at [269, 56] on div "Enter Code(Secondary Care Only)" at bounding box center [319, 51] width 160 height 14
click at [264, 50] on div "Enter Code(Secondary Care Only)" at bounding box center [319, 51] width 160 height 14
paste input "PA/0833DC"
type input "PA/0833DC"
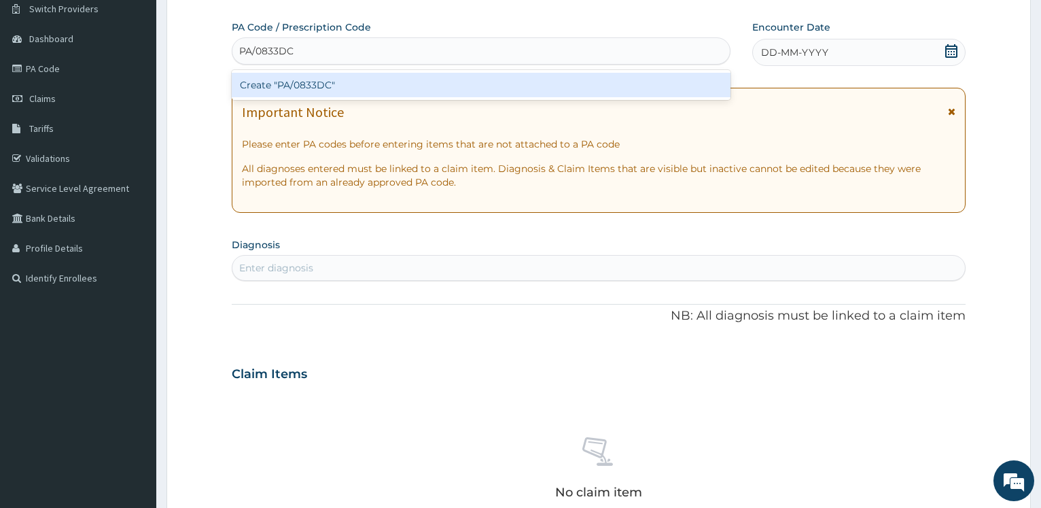
click at [291, 82] on div "Create "PA/0833DC"" at bounding box center [481, 85] width 498 height 24
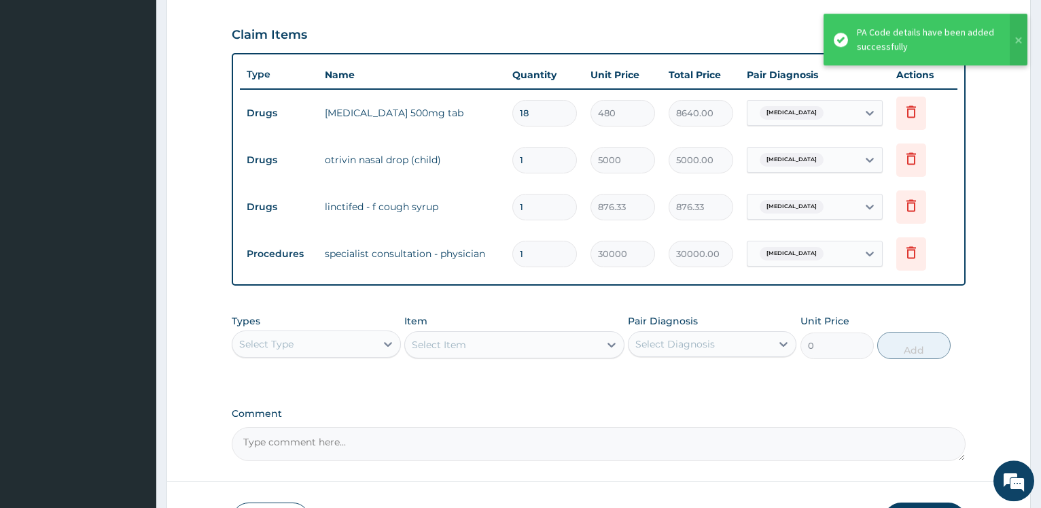
scroll to position [548, 0]
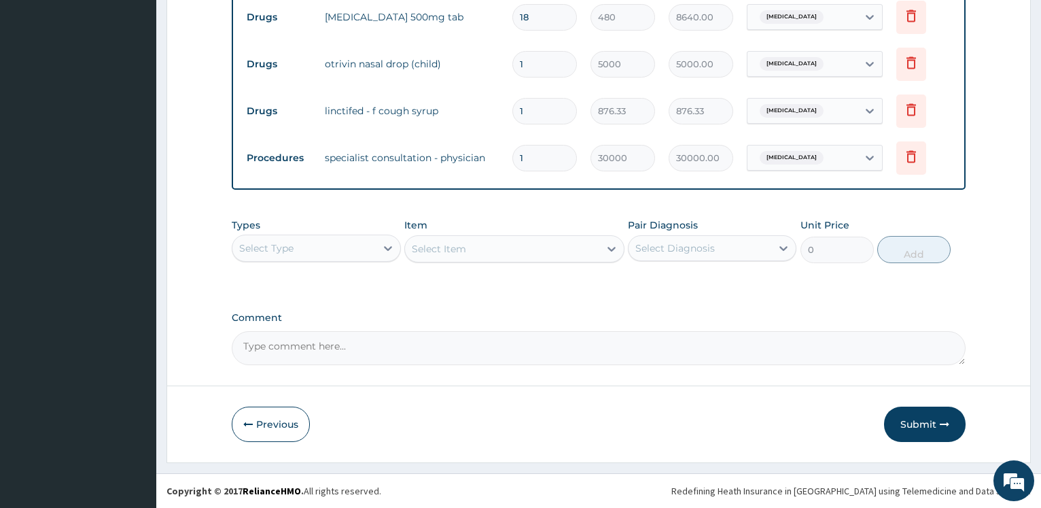
click at [325, 255] on div "Select Type" at bounding box center [303, 248] width 143 height 22
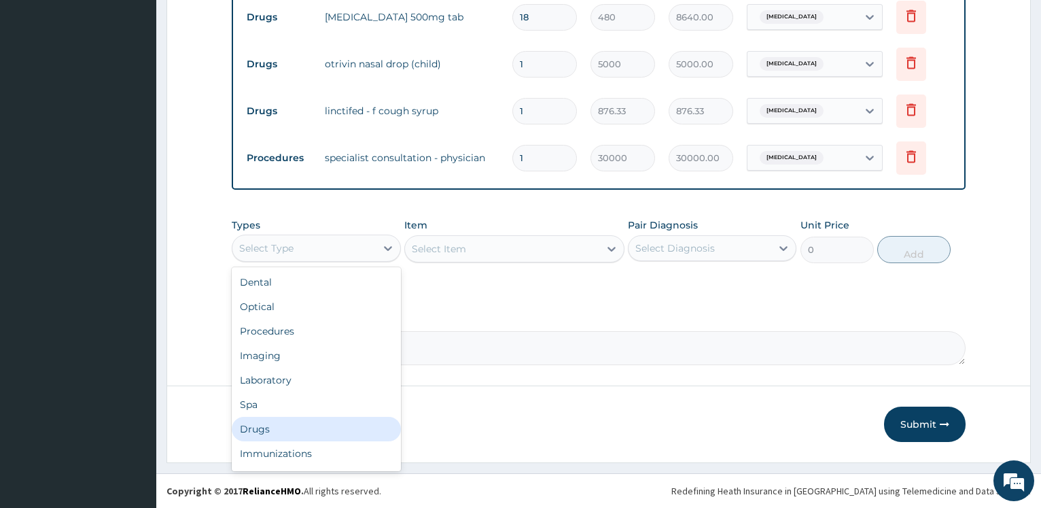
drag, startPoint x: 280, startPoint y: 422, endPoint x: 329, endPoint y: 391, distance: 57.7
click at [281, 423] on div "Drugs" at bounding box center [316, 428] width 168 height 24
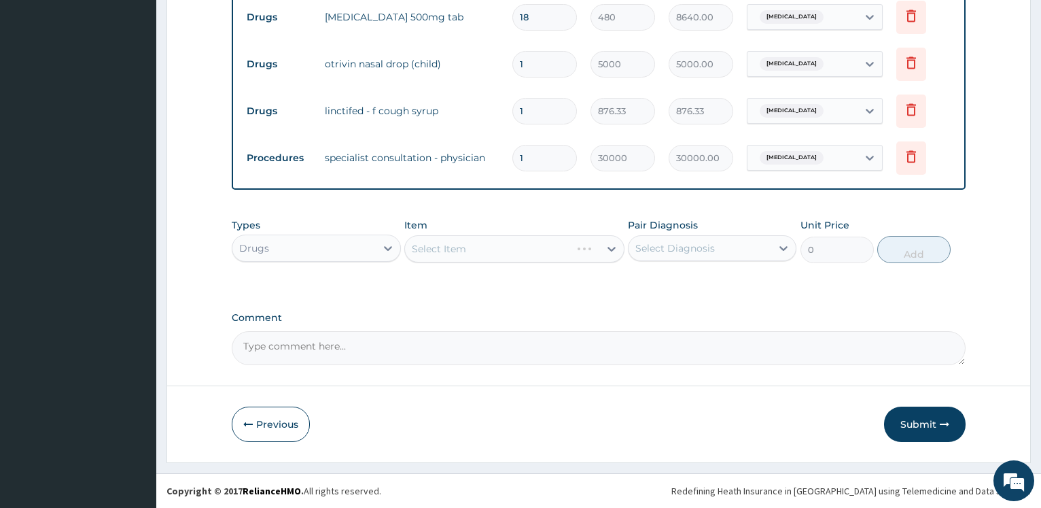
click at [449, 258] on div "Select Item" at bounding box center [514, 248] width 220 height 27
click at [459, 251] on div "Select Item" at bounding box center [514, 248] width 220 height 27
click at [465, 249] on div "Select Item" at bounding box center [514, 248] width 220 height 27
click at [465, 248] on div "Select Item" at bounding box center [514, 248] width 220 height 27
click at [464, 247] on div "Select Item" at bounding box center [514, 248] width 220 height 27
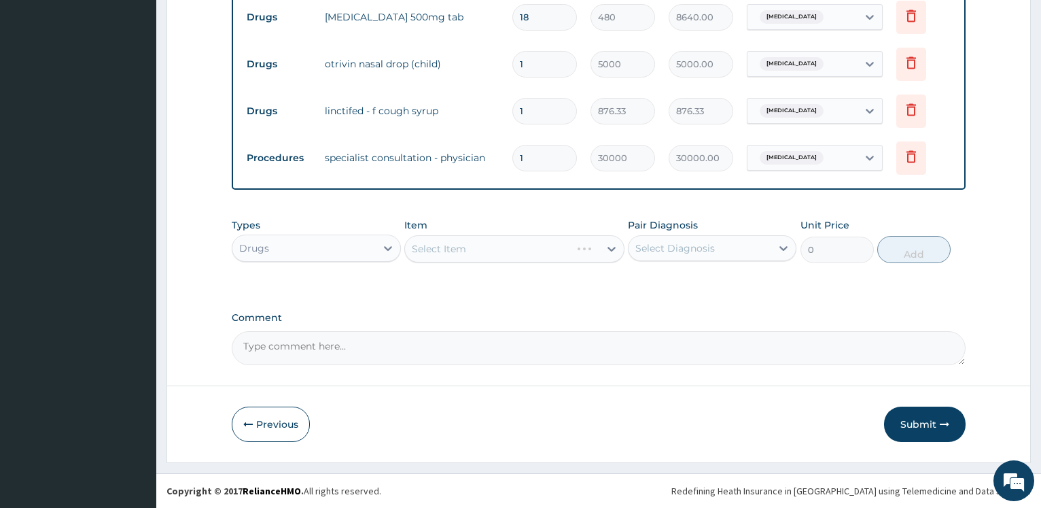
click at [464, 247] on div "Select Item" at bounding box center [514, 248] width 220 height 27
click at [480, 249] on div "Select Item" at bounding box center [514, 248] width 220 height 27
click at [483, 248] on div "Select Item" at bounding box center [514, 248] width 220 height 27
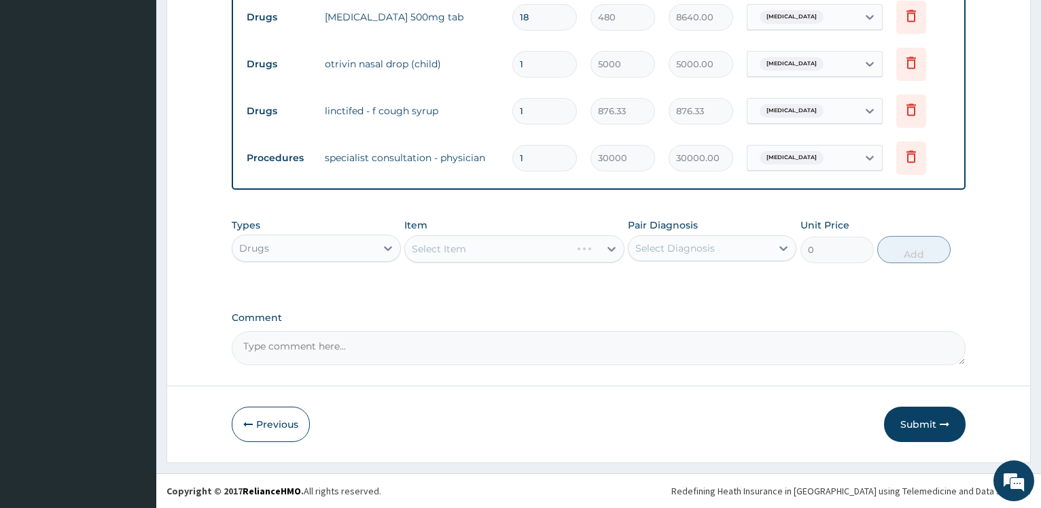
click at [483, 248] on div "Select Item" at bounding box center [514, 248] width 220 height 27
click at [488, 249] on div "Select Item" at bounding box center [514, 248] width 220 height 27
click at [488, 249] on div "Select Item" at bounding box center [502, 249] width 194 height 22
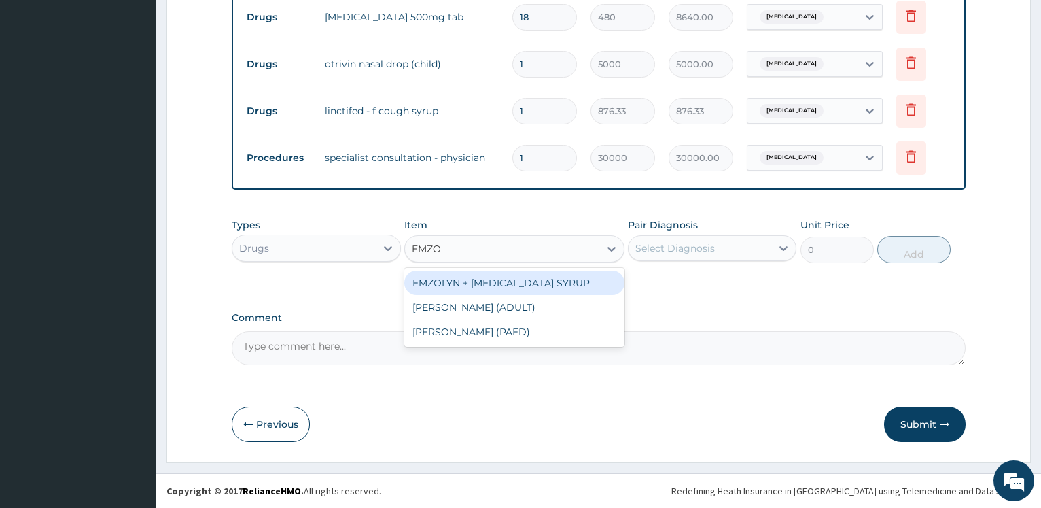
type input "EMZOL"
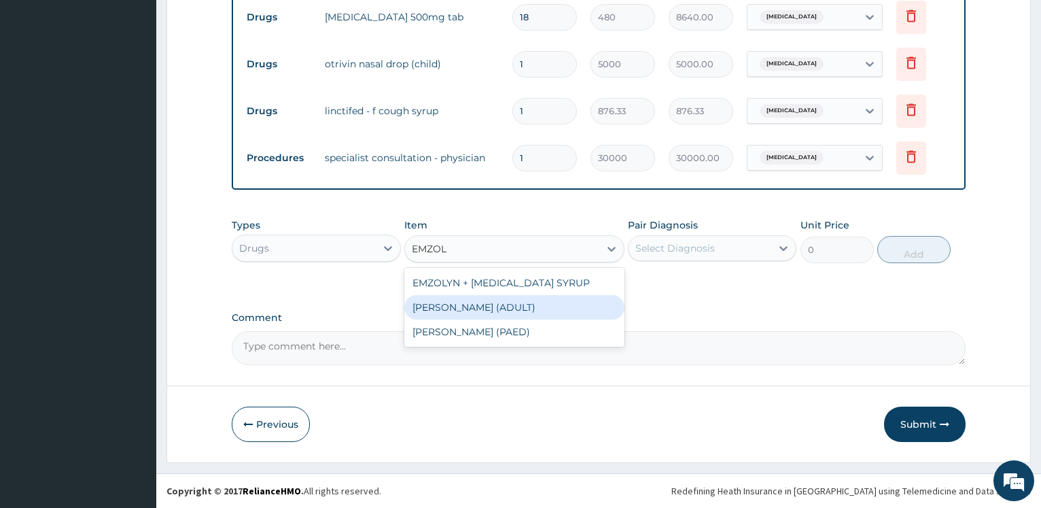
click at [522, 310] on div "EMZOLYN SYRUP (ADULT)" at bounding box center [514, 307] width 220 height 24
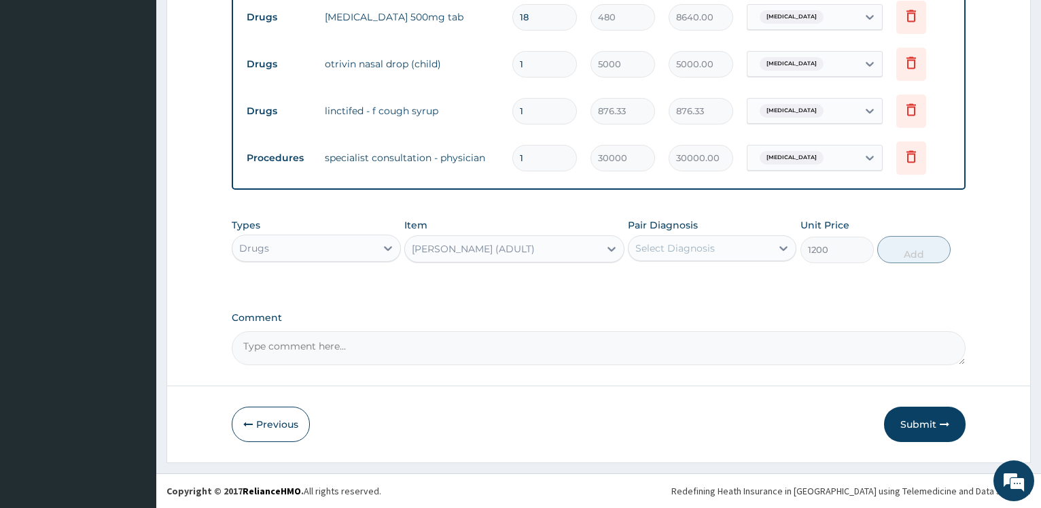
type input "1200"
click at [671, 251] on div "Select Diagnosis" at bounding box center [674, 248] width 79 height 14
click at [673, 289] on div "[MEDICAL_DATA]" at bounding box center [712, 283] width 168 height 28
checkbox input "true"
click at [922, 257] on button "Add" at bounding box center [913, 249] width 73 height 27
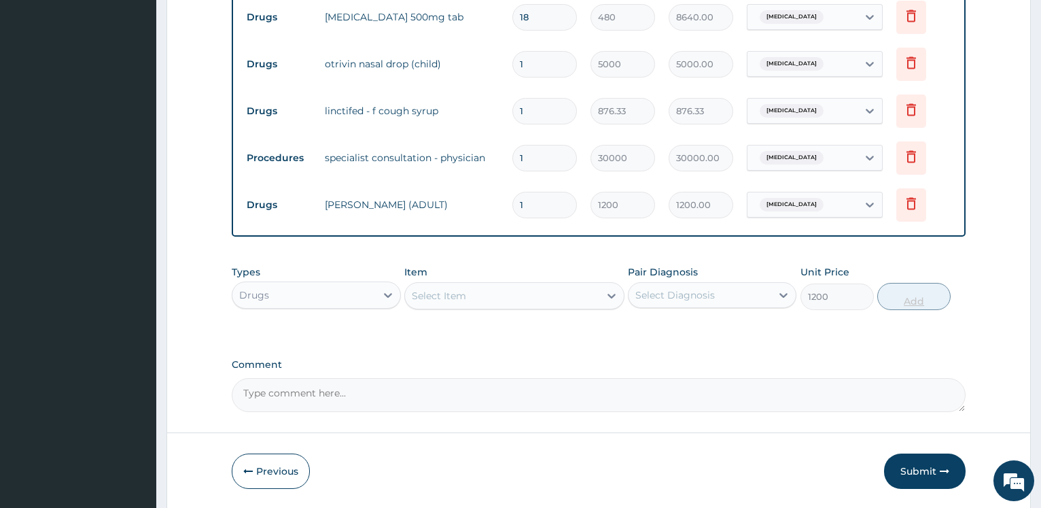
type input "0"
click at [915, 111] on icon at bounding box center [911, 109] width 10 height 12
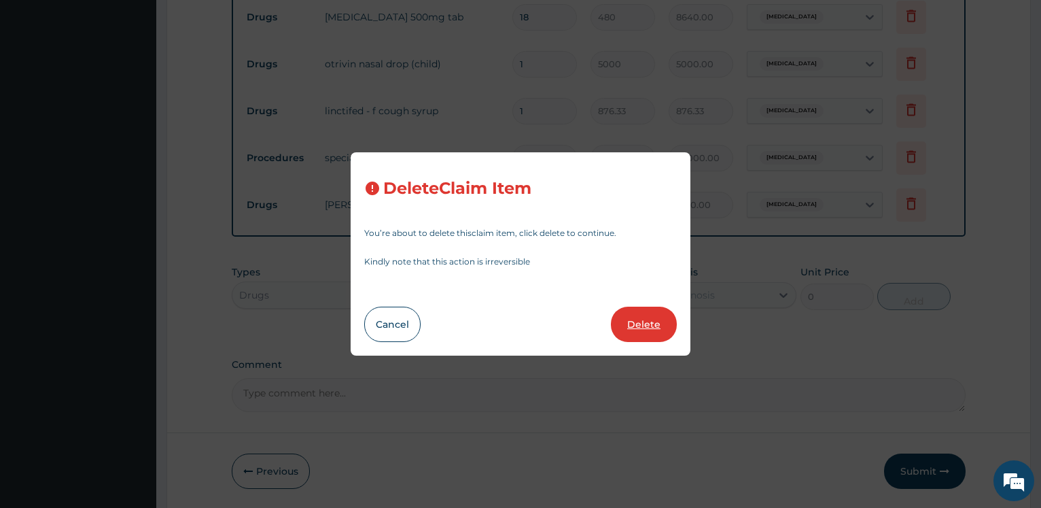
click at [636, 325] on button "Delete" at bounding box center [644, 323] width 66 height 35
type input "30000"
type input "30000.00"
type input "1200"
type input "1200.00"
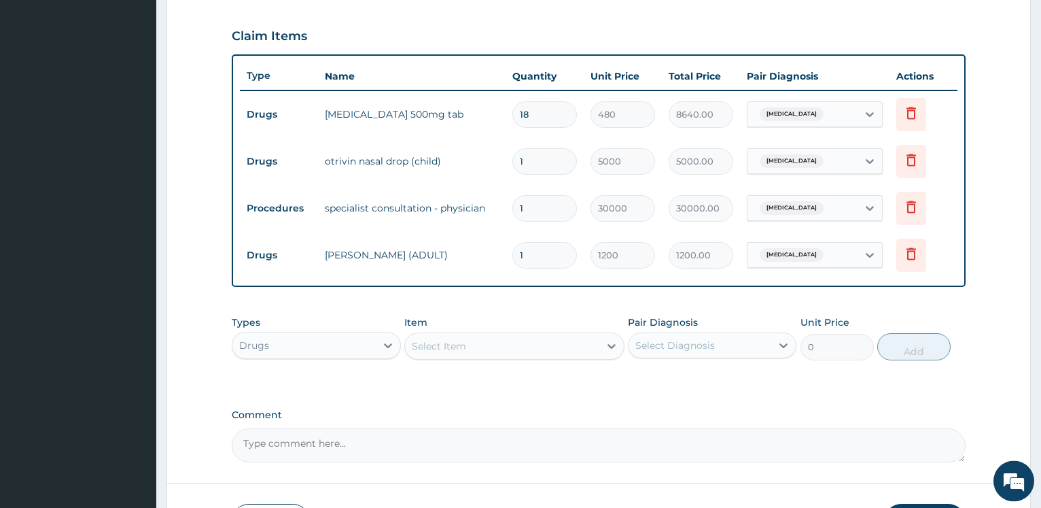
scroll to position [410, 0]
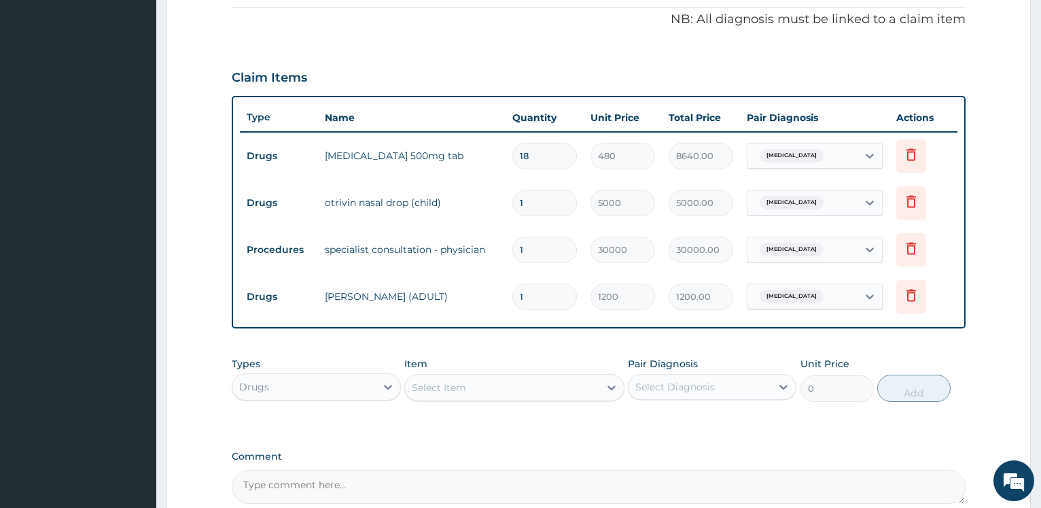
drag, startPoint x: 551, startPoint y: 160, endPoint x: 439, endPoint y: 158, distance: 112.1
click at [512, 160] on input "18" at bounding box center [544, 156] width 65 height 26
type input "2"
type input "960.00"
type input "2"
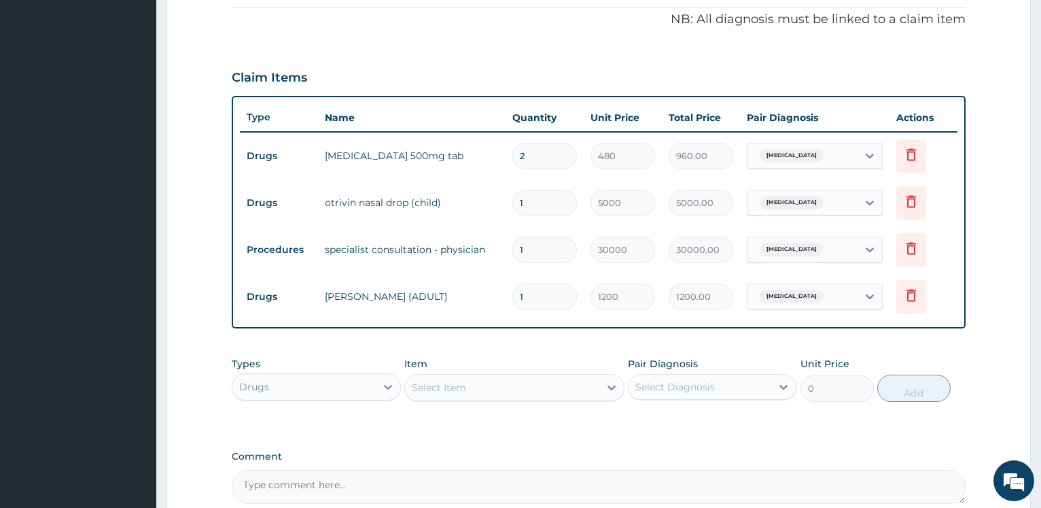
click at [601, 39] on div "PA Code / Prescription Code PA/0833DC Encounter Date 28-08-2025 Important Notic…" at bounding box center [599, 111] width 734 height 783
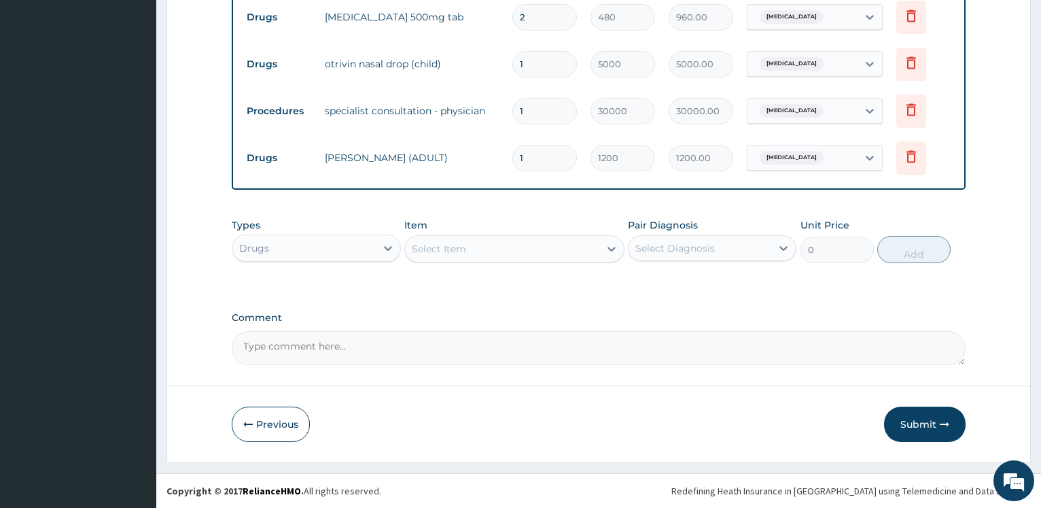
drag, startPoint x: 901, startPoint y: 412, endPoint x: 660, endPoint y: 290, distance: 269.8
click at [901, 412] on button "Submit" at bounding box center [925, 423] width 82 height 35
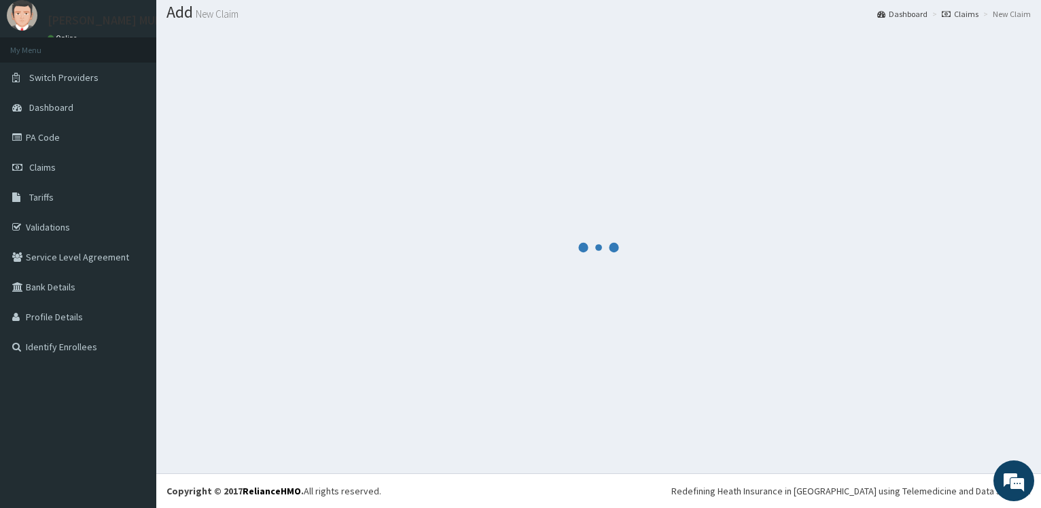
scroll to position [41, 0]
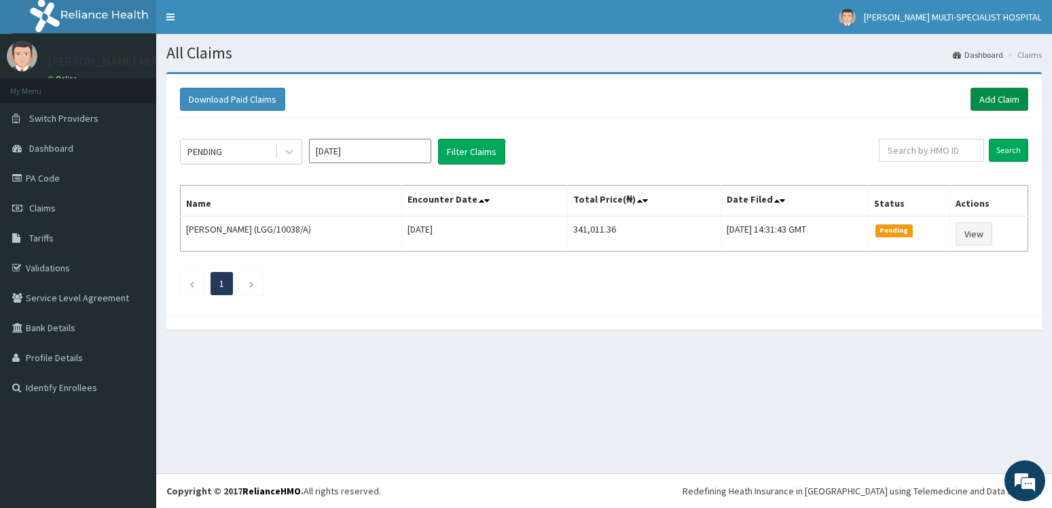
click at [1008, 107] on link "Add Claim" at bounding box center [1000, 99] width 58 height 23
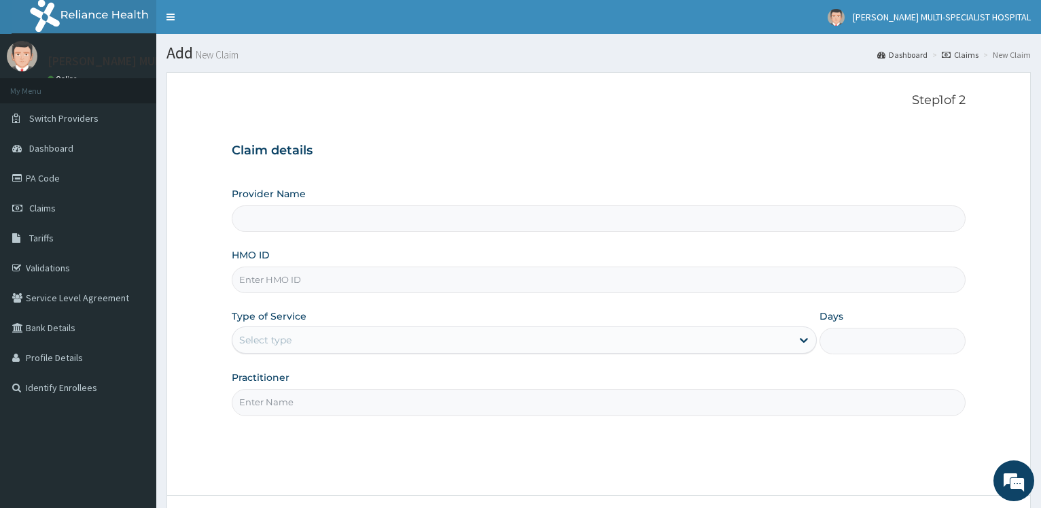
type input "[PERSON_NAME] Multi-Specialist Hospital - IKEJA"
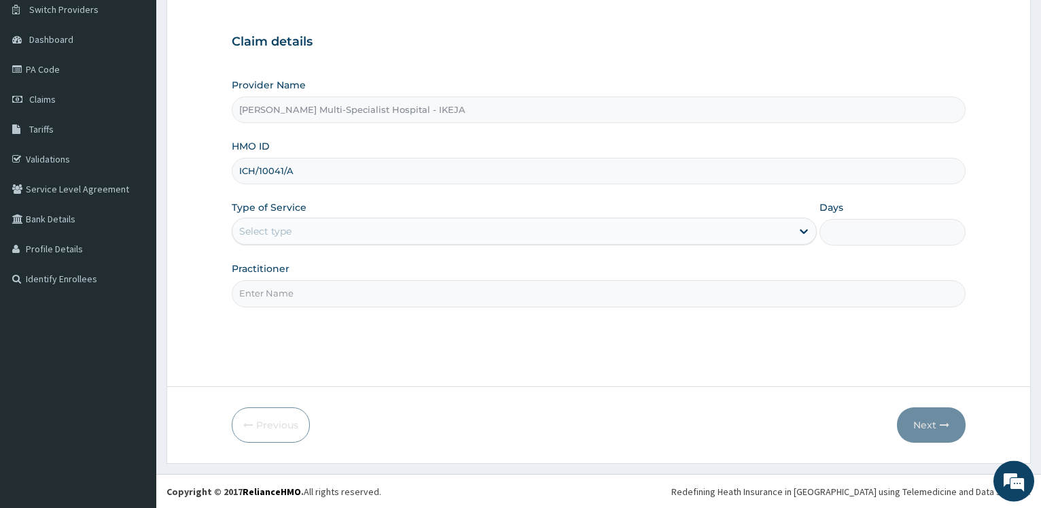
scroll to position [109, 0]
type input "ICH/10041/A"
click at [332, 228] on div "Select type" at bounding box center [511, 230] width 558 height 22
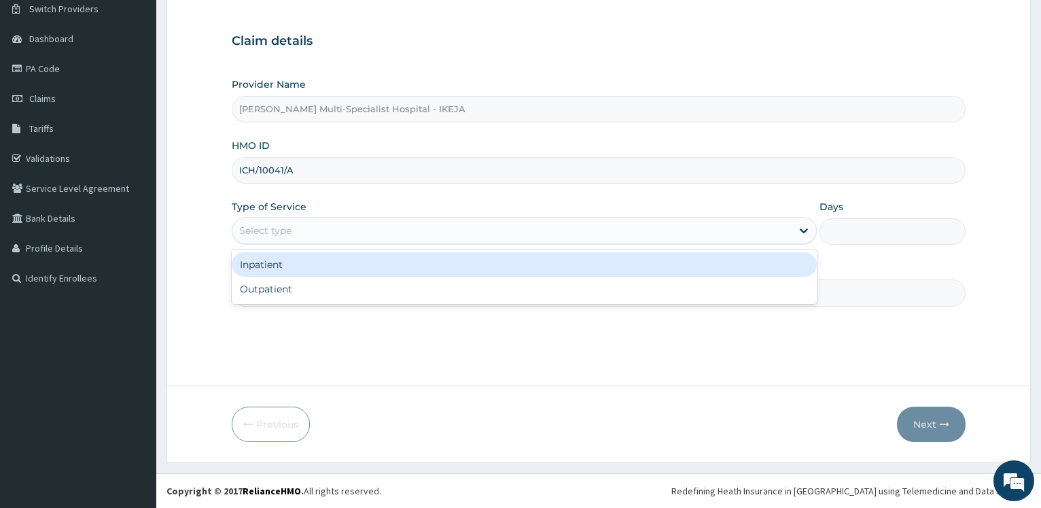
click at [310, 304] on input "Practitioner" at bounding box center [599, 292] width 734 height 26
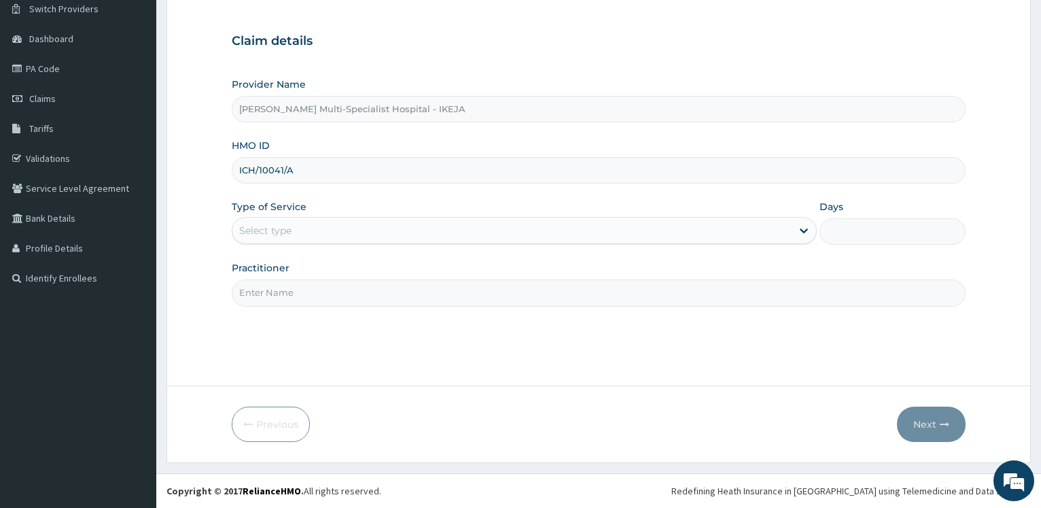
click at [310, 296] on input "Practitioner" at bounding box center [599, 292] width 734 height 26
type input "DR FOWO SERE"
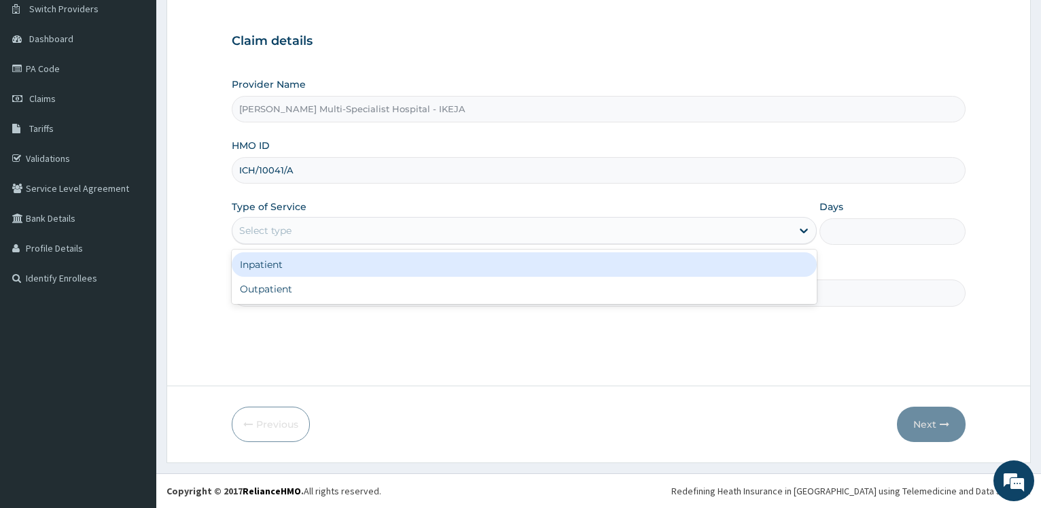
click at [339, 228] on div "Select type" at bounding box center [511, 230] width 558 height 22
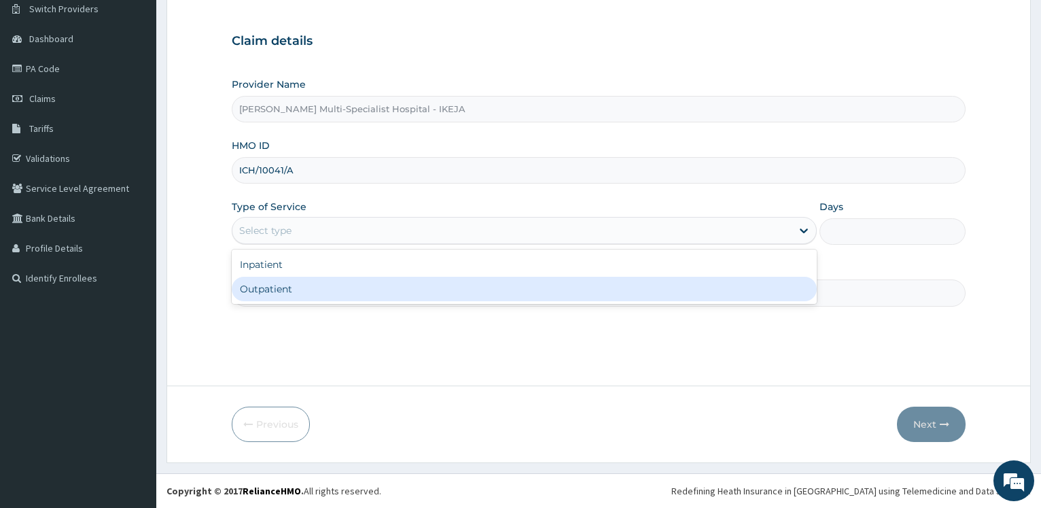
click at [328, 283] on div "Outpatient" at bounding box center [524, 289] width 584 height 24
type input "1"
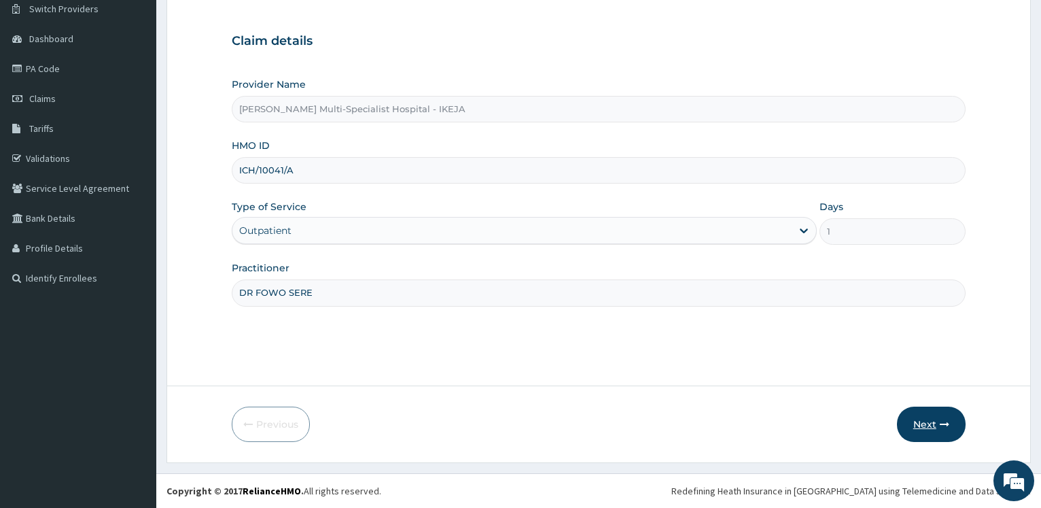
click at [923, 419] on button "Next" at bounding box center [931, 423] width 69 height 35
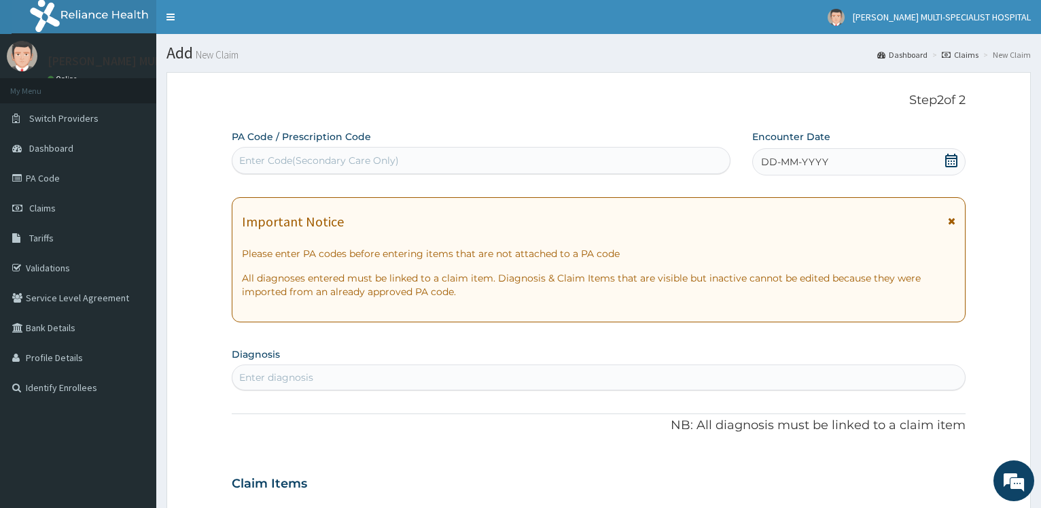
click at [344, 162] on div "Enter Code(Secondary Care Only)" at bounding box center [319, 161] width 160 height 14
type input "PA/C03460"
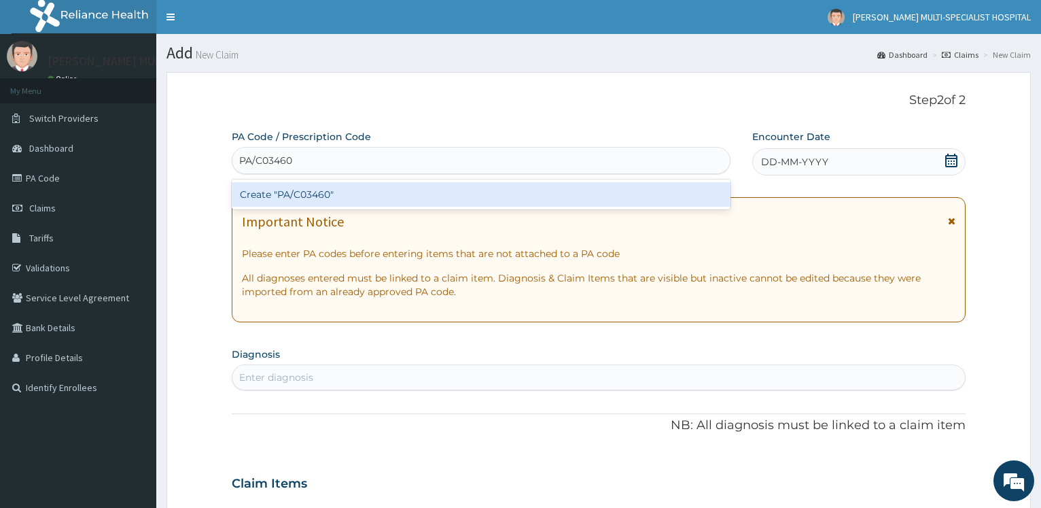
click at [332, 187] on div "Create "PA/C03460"" at bounding box center [481, 194] width 498 height 24
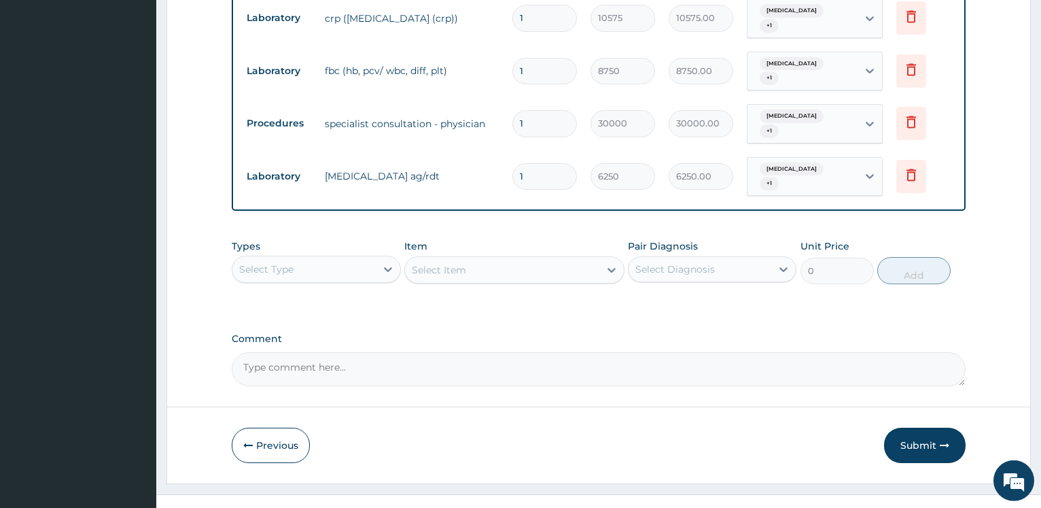
scroll to position [712, 0]
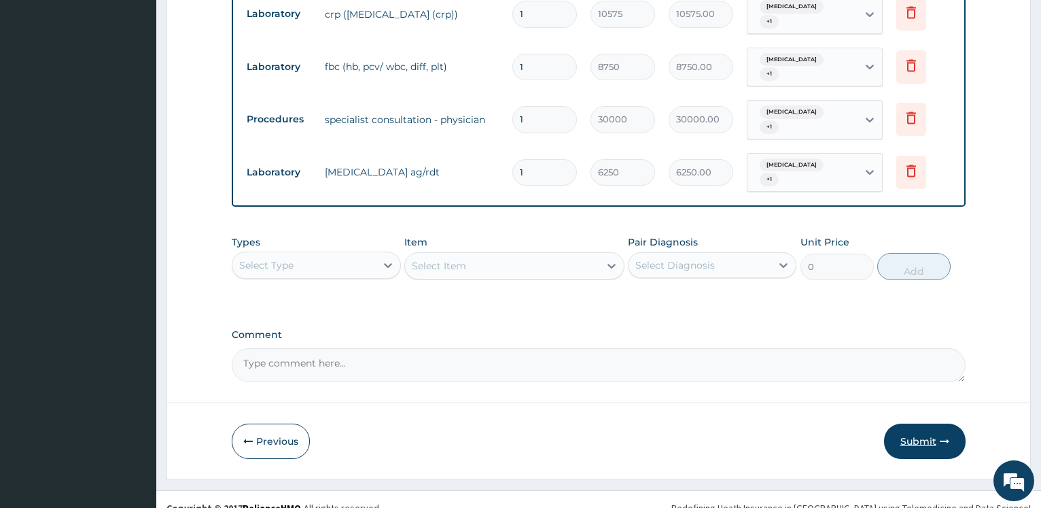
click at [940, 423] on button "Submit" at bounding box center [925, 440] width 82 height 35
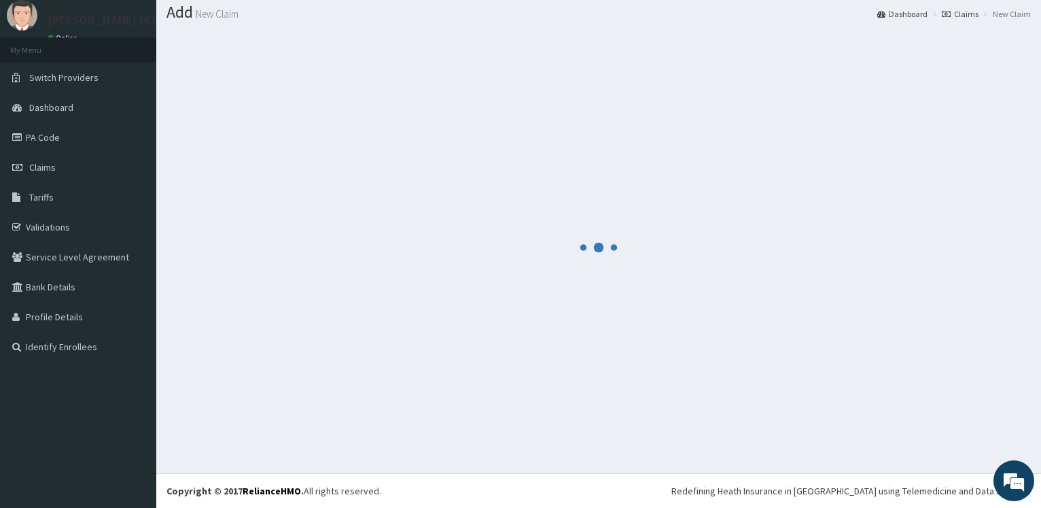
scroll to position [41, 0]
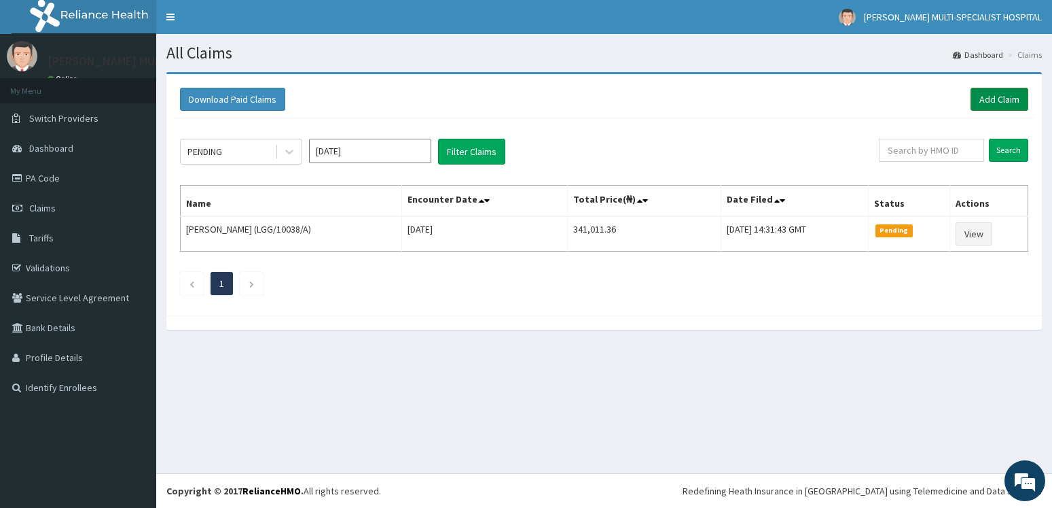
drag, startPoint x: 0, startPoint y: 0, endPoint x: 1016, endPoint y: 96, distance: 1020.3
click at [1011, 96] on link "Add Claim" at bounding box center [1000, 99] width 58 height 23
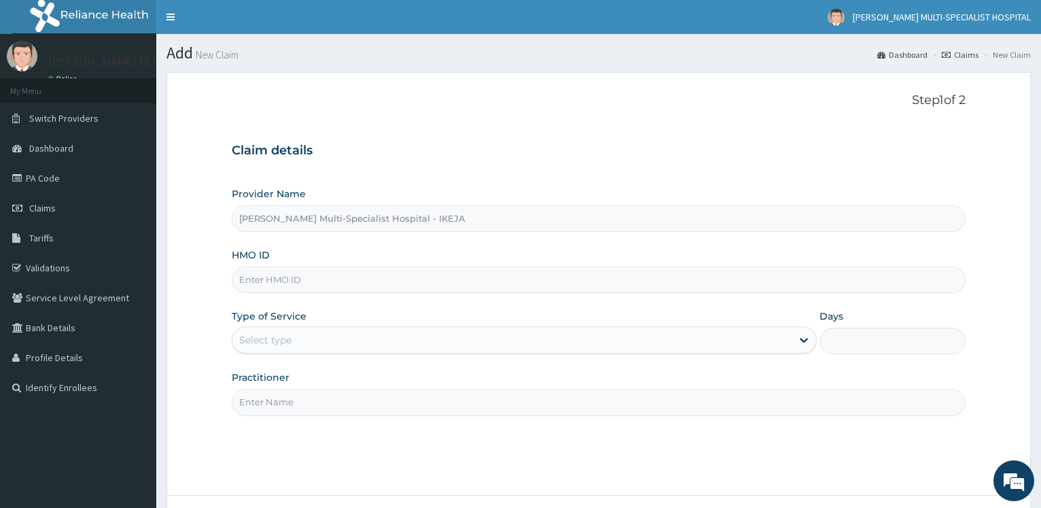
click at [319, 272] on input "HMO ID" at bounding box center [599, 279] width 734 height 26
drag, startPoint x: 300, startPoint y: 283, endPoint x: 248, endPoint y: 285, distance: 51.7
click at [232, 280] on input "ICH/10041/B" at bounding box center [599, 279] width 734 height 26
type input "ICH/10041/B"
click at [414, 335] on div "Select type" at bounding box center [511, 340] width 558 height 22
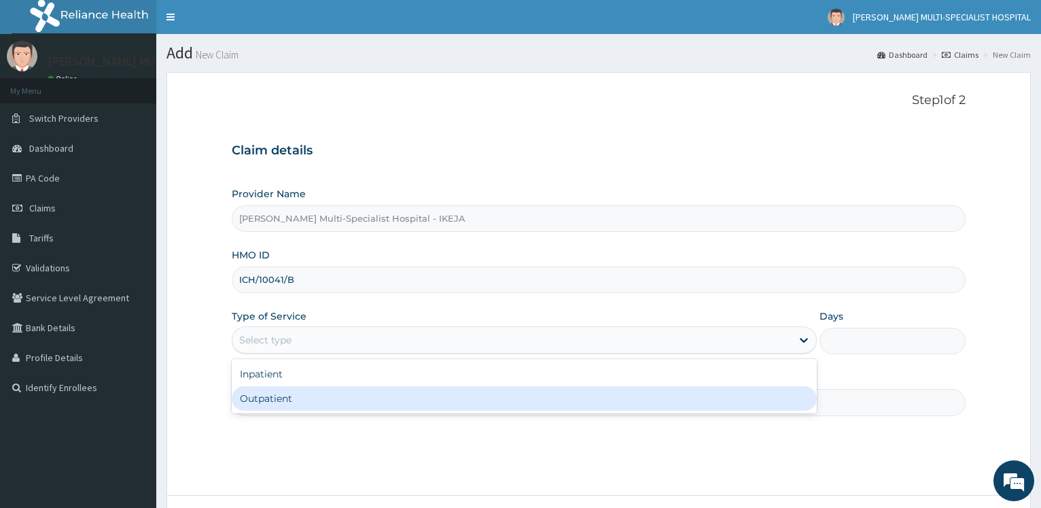
click at [332, 399] on div "Outpatient" at bounding box center [524, 398] width 584 height 24
type input "1"
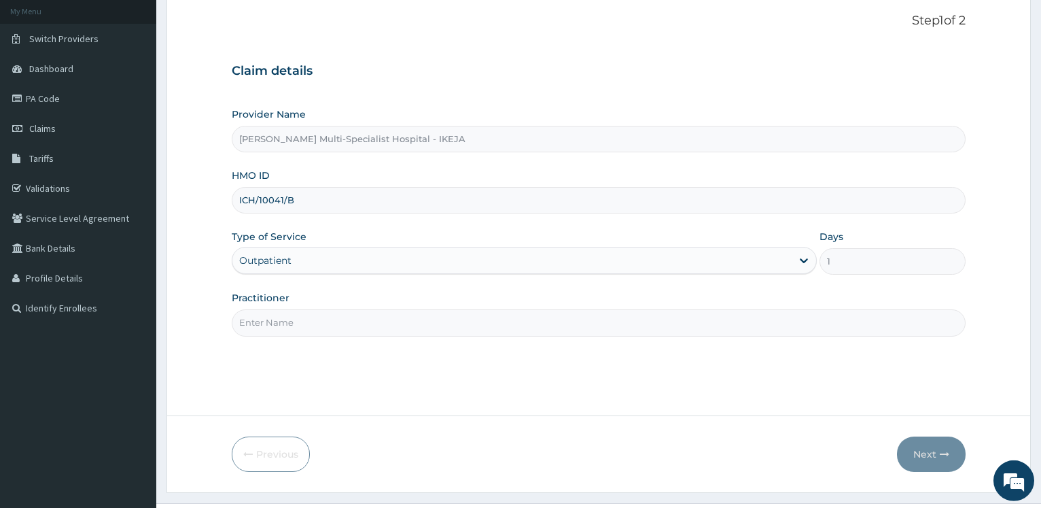
scroll to position [109, 0]
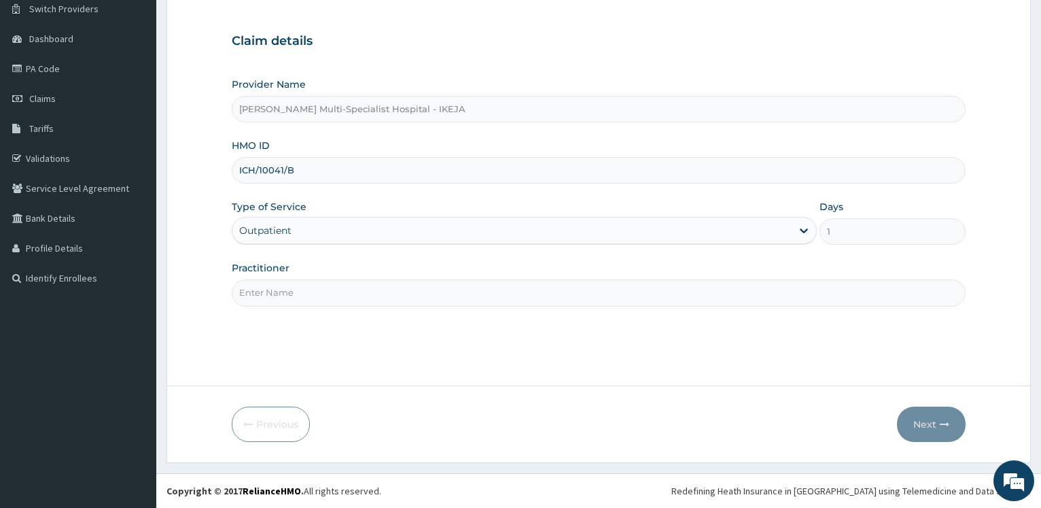
click at [332, 299] on input "Practitioner" at bounding box center [599, 292] width 734 height 26
type input "DR"
click at [915, 410] on button "Next" at bounding box center [931, 423] width 69 height 35
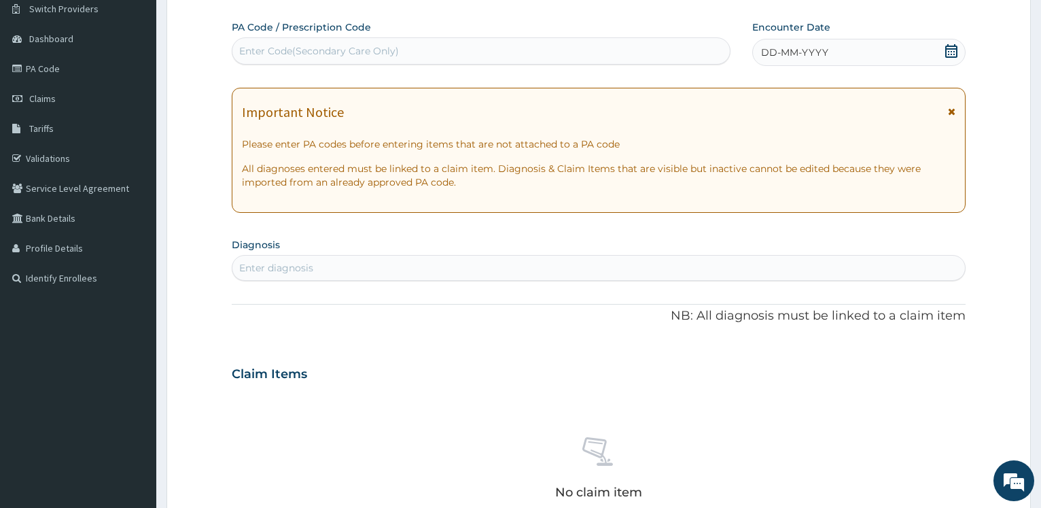
click at [301, 63] on div "Enter Code(Secondary Care Only)" at bounding box center [481, 50] width 498 height 27
type input "O"
type input "PA/21BFF7"
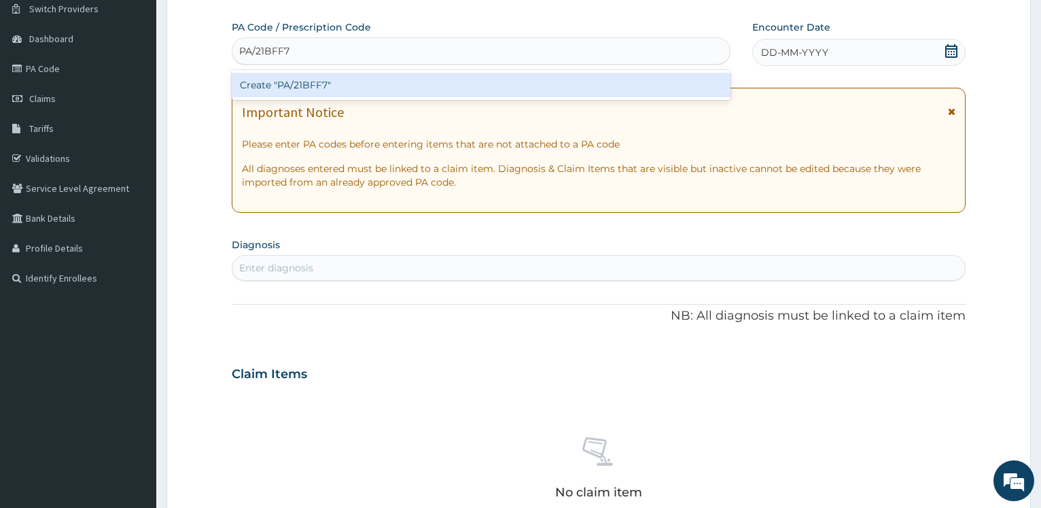
click at [299, 90] on div "Create "PA/21BFF7"" at bounding box center [481, 85] width 498 height 24
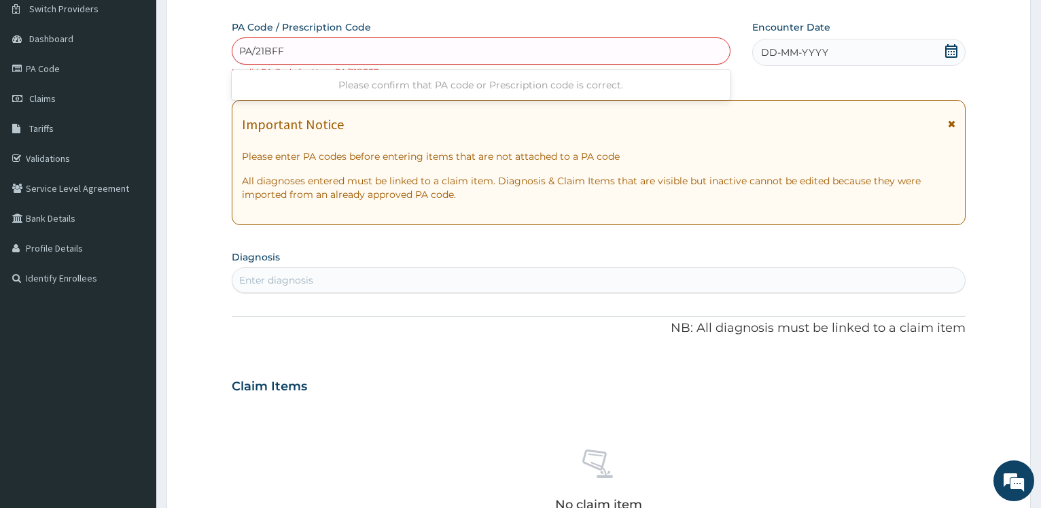
type input "PA/21BFF7"
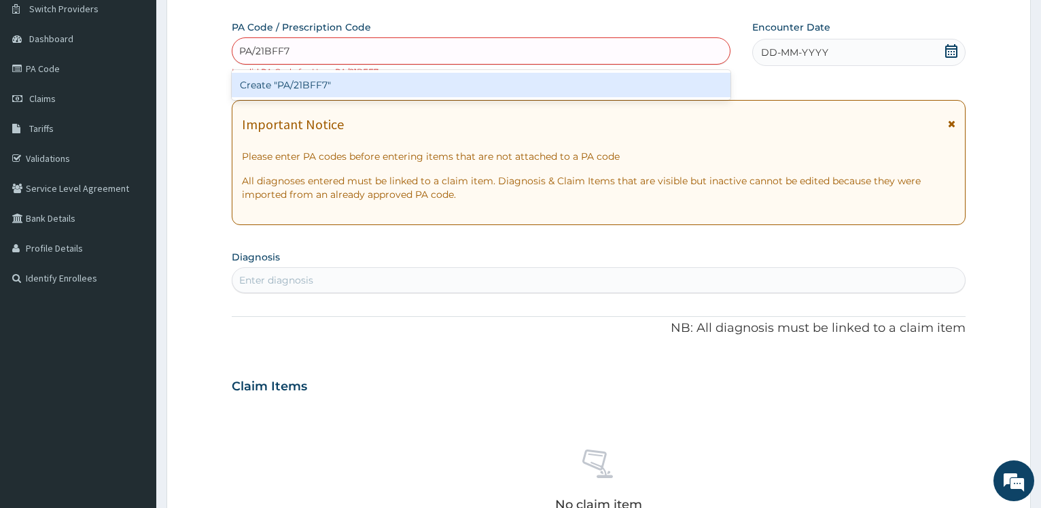
click at [301, 80] on div "Create "PA/21BFF7"" at bounding box center [481, 85] width 498 height 24
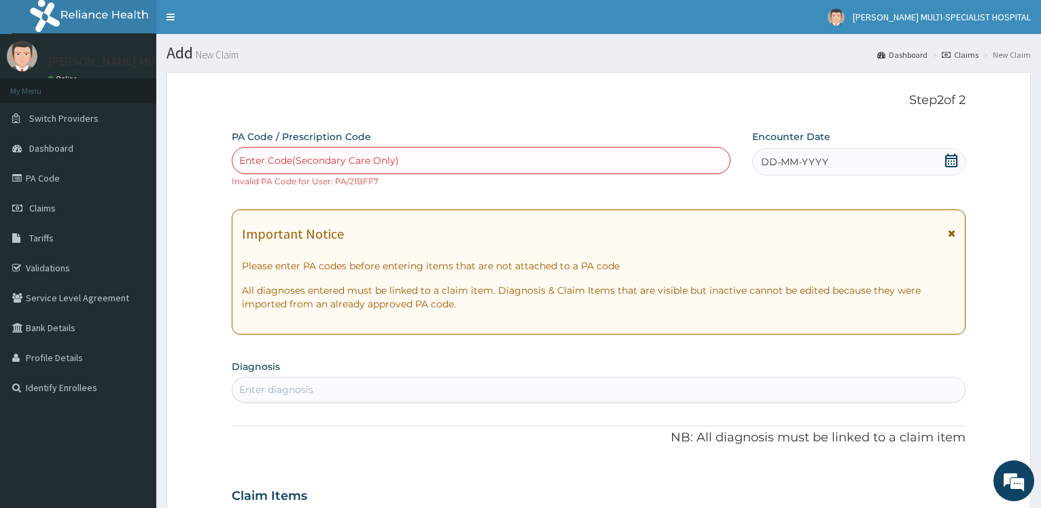
scroll to position [346, 0]
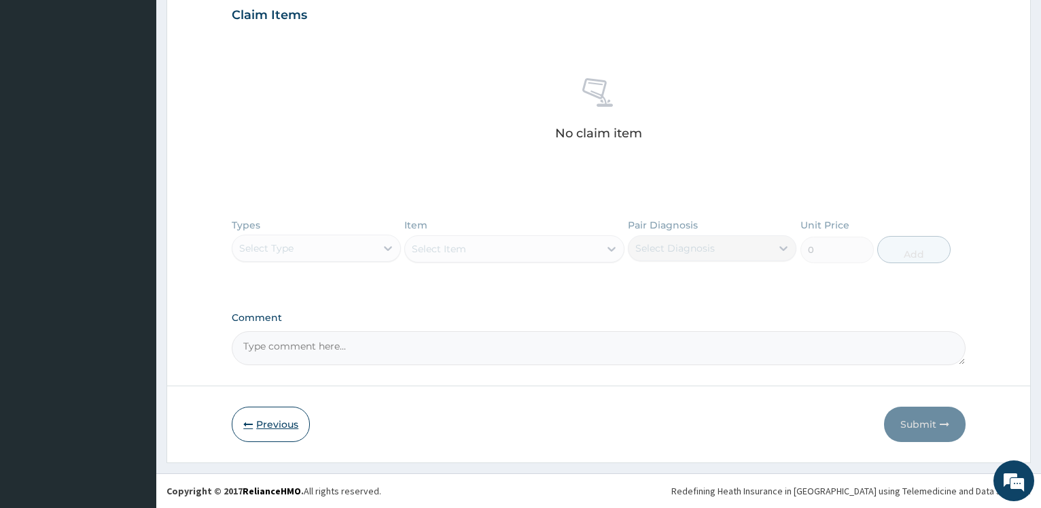
click at [287, 421] on button "Previous" at bounding box center [271, 423] width 78 height 35
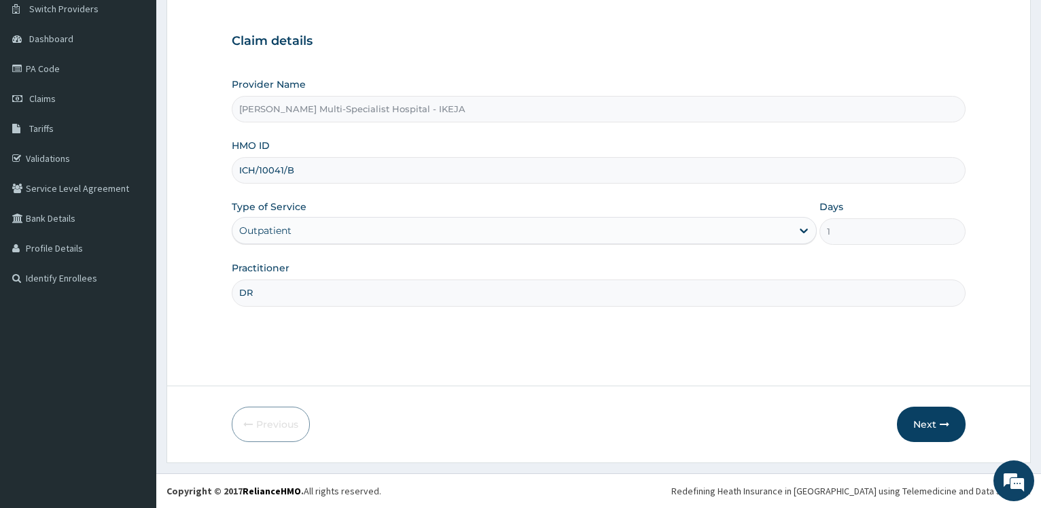
scroll to position [109, 0]
click at [302, 169] on input "ICH/10041/B" at bounding box center [599, 170] width 734 height 26
type input "ICH/10041/C"
click at [933, 421] on button "Next" at bounding box center [931, 423] width 69 height 35
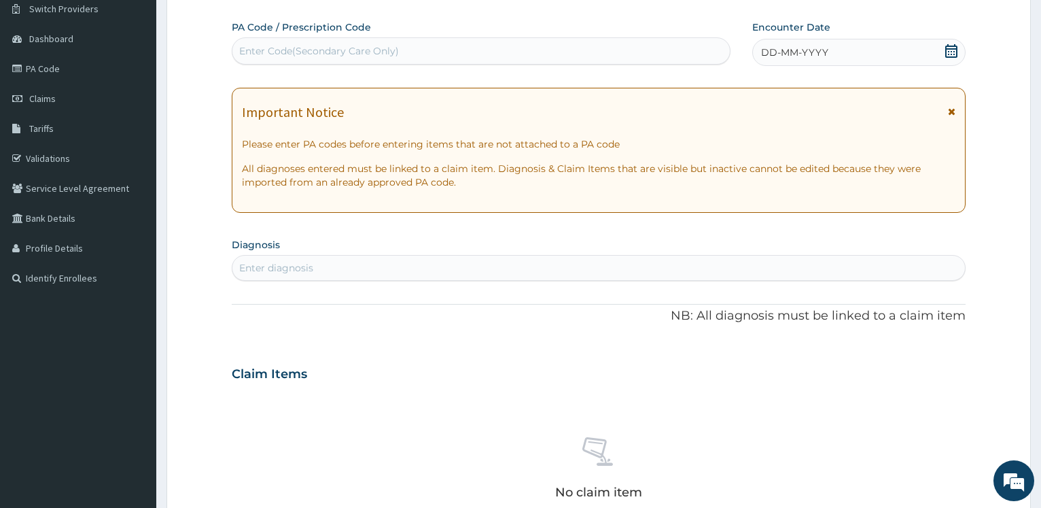
click at [289, 63] on div "Enter Code(Secondary Care Only)" at bounding box center [481, 50] width 498 height 27
type input "PA/21BFF7"
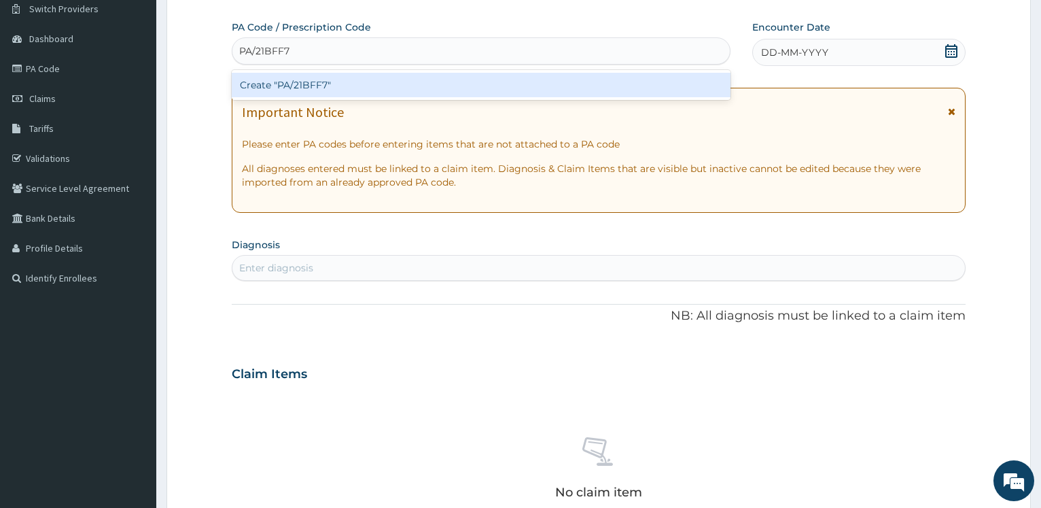
click at [291, 84] on div "Create "PA/21BFF7"" at bounding box center [481, 85] width 498 height 24
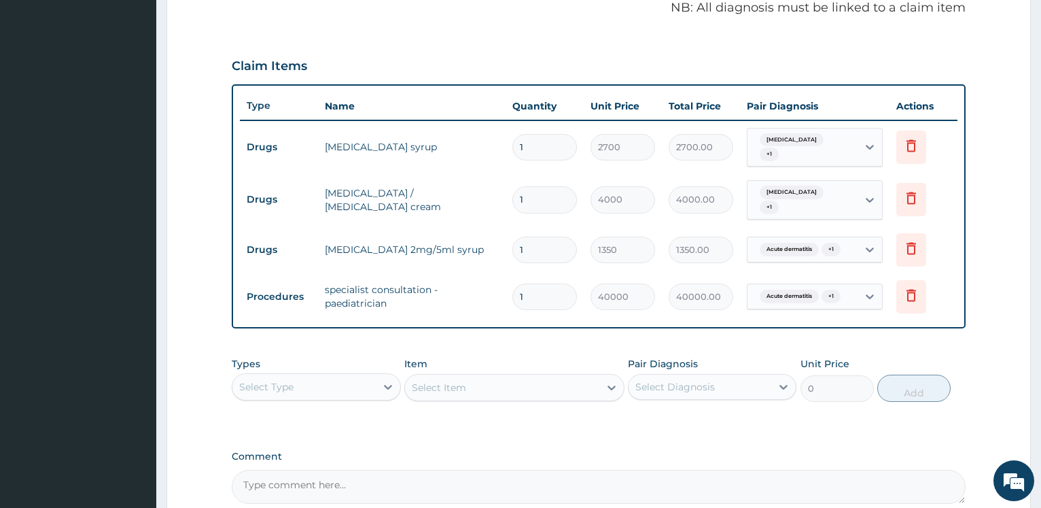
scroll to position [560, 0]
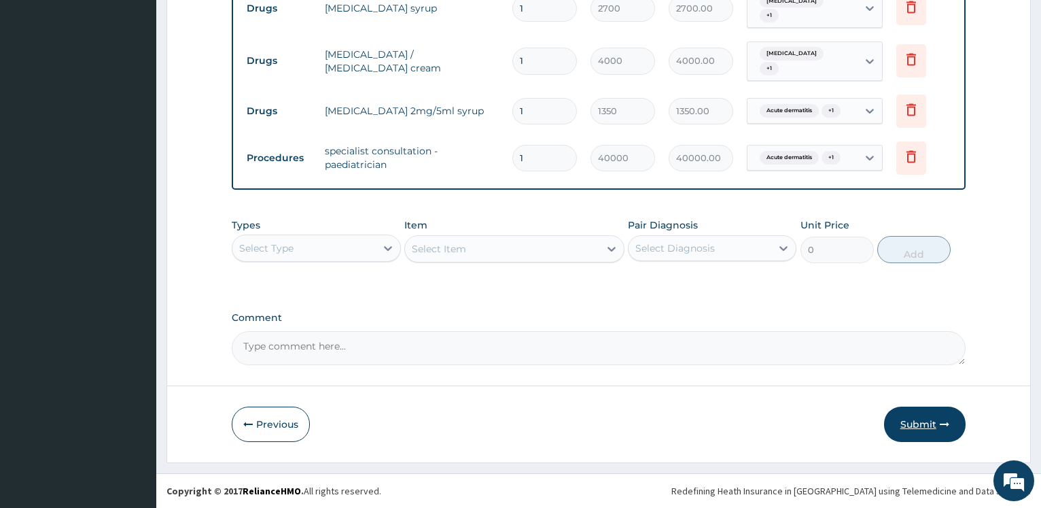
click at [906, 413] on button "Submit" at bounding box center [925, 423] width 82 height 35
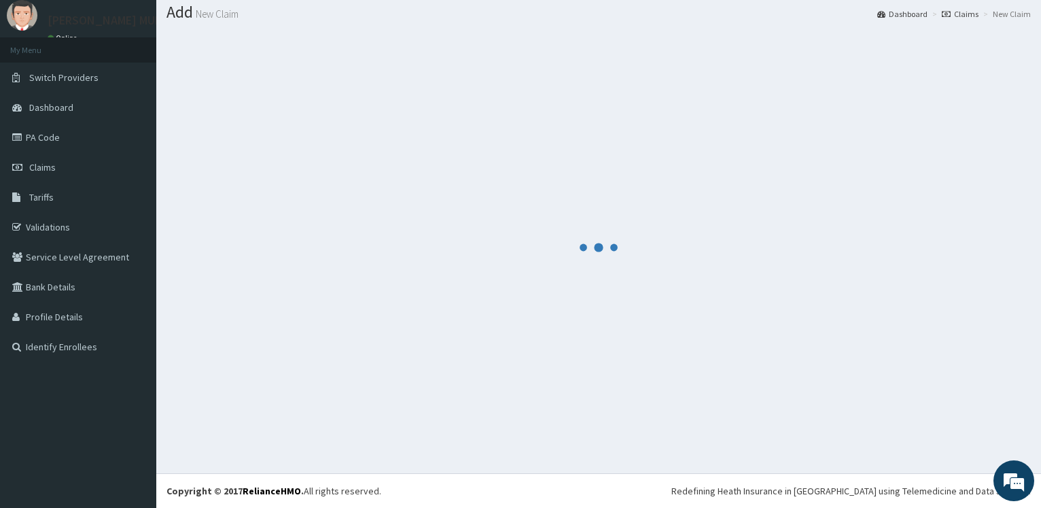
scroll to position [41, 0]
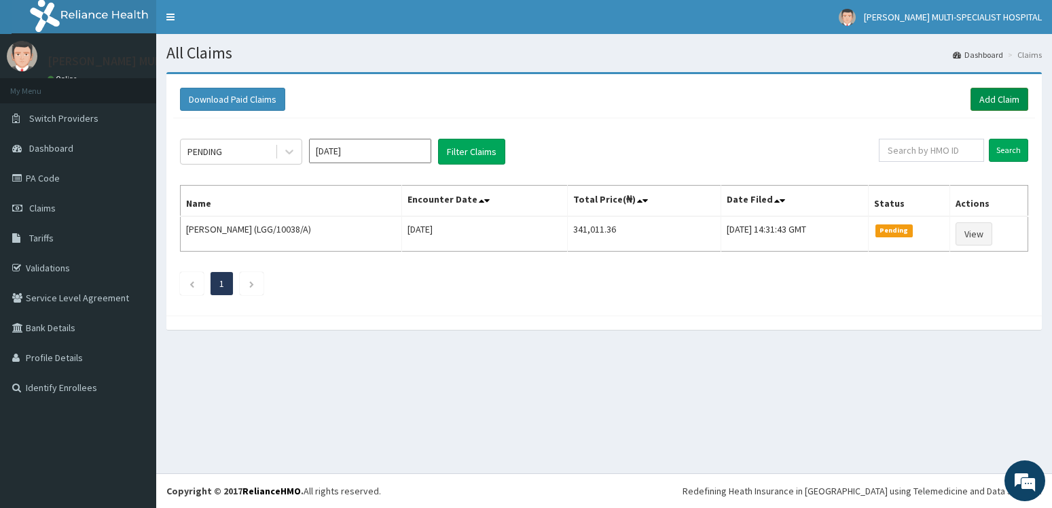
click at [1003, 94] on link "Add Claim" at bounding box center [1000, 99] width 58 height 23
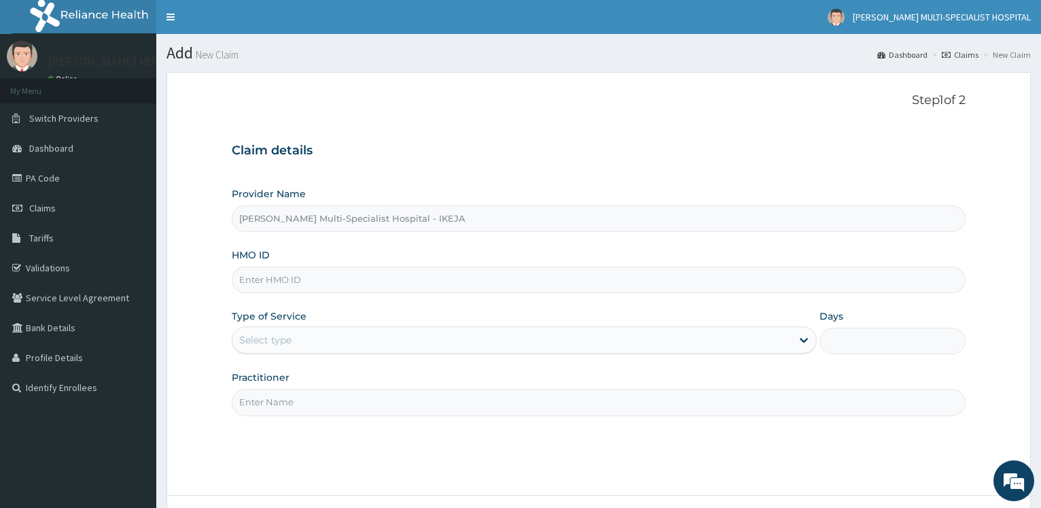
click at [266, 277] on input "HMO ID" at bounding box center [599, 279] width 734 height 26
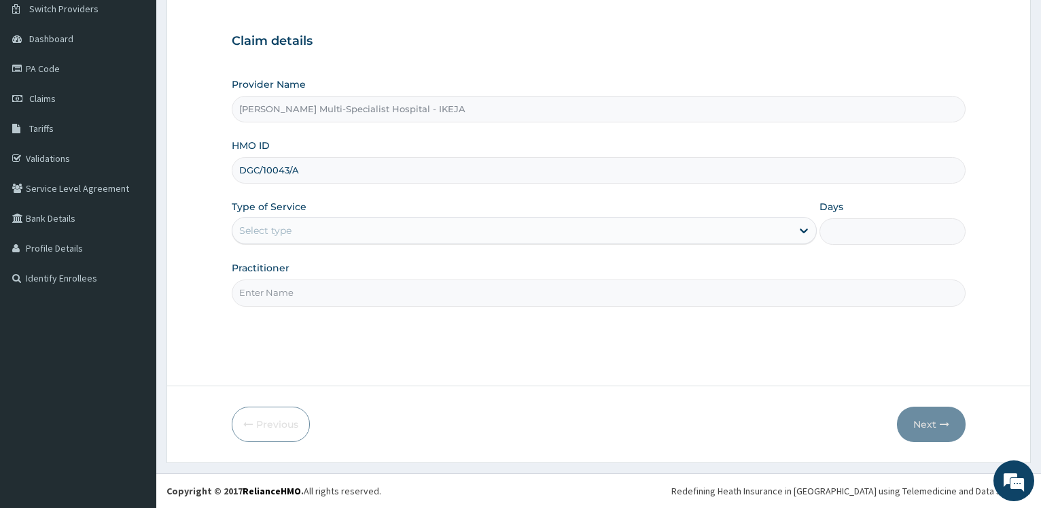
type input "DGC/10043/A"
drag, startPoint x: 279, startPoint y: 241, endPoint x: 283, endPoint y: 229, distance: 12.9
click at [281, 234] on div "Select type" at bounding box center [511, 230] width 558 height 22
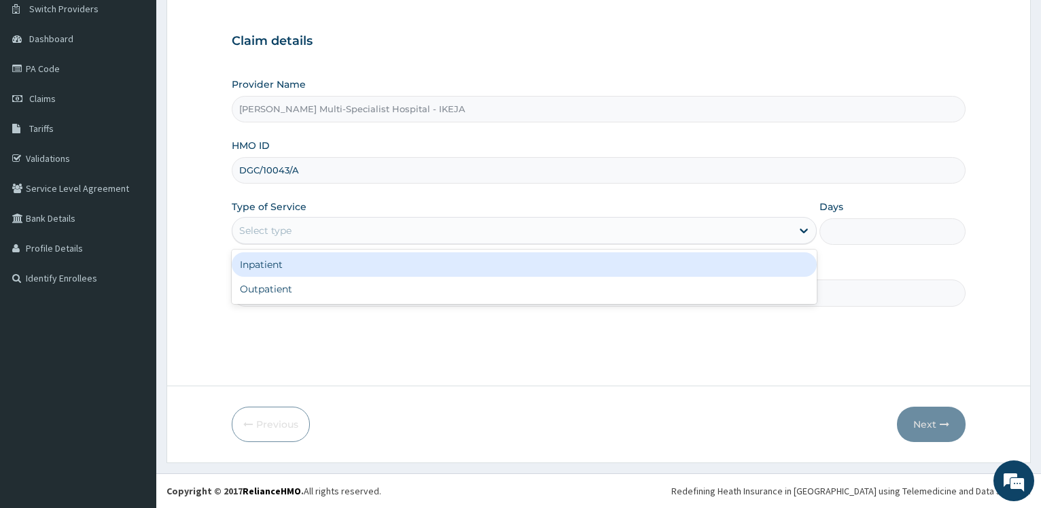
click at [283, 229] on div "Select type" at bounding box center [265, 231] width 52 height 14
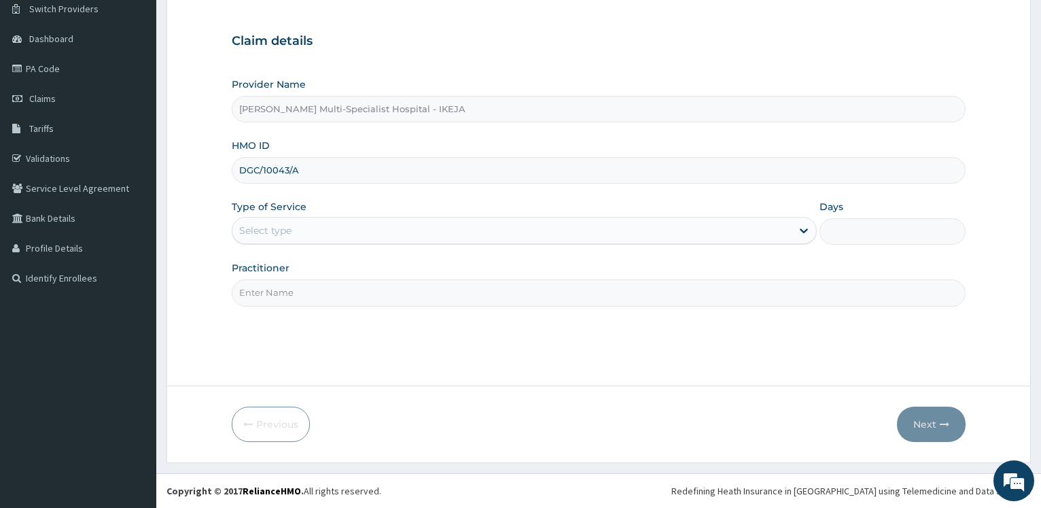
click at [281, 300] on input "Practitioner" at bounding box center [599, 292] width 734 height 26
click at [294, 233] on div "Select type" at bounding box center [511, 230] width 558 height 22
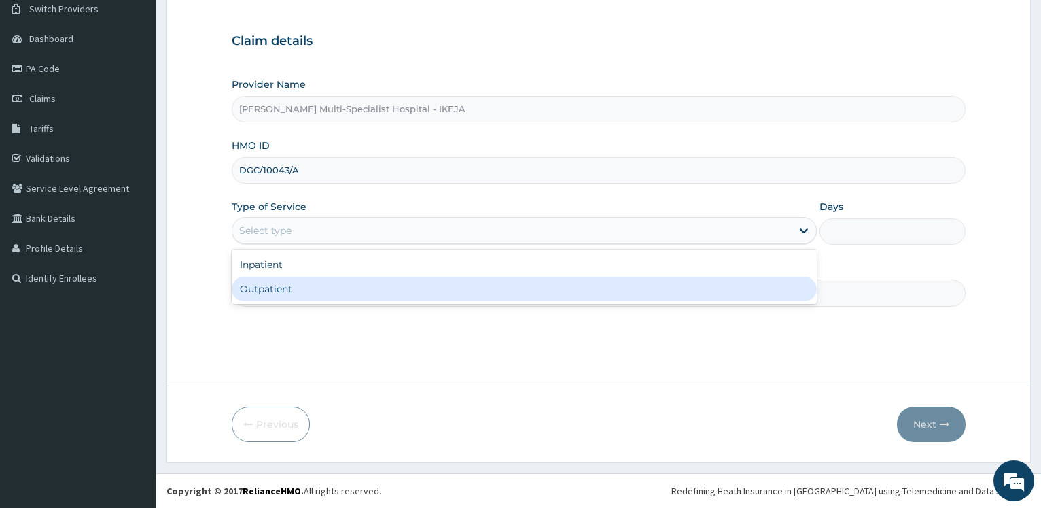
click at [291, 298] on div "Outpatient" at bounding box center [524, 289] width 584 height 24
type input "1"
click at [291, 298] on input "Practitioner" at bounding box center [599, 292] width 734 height 26
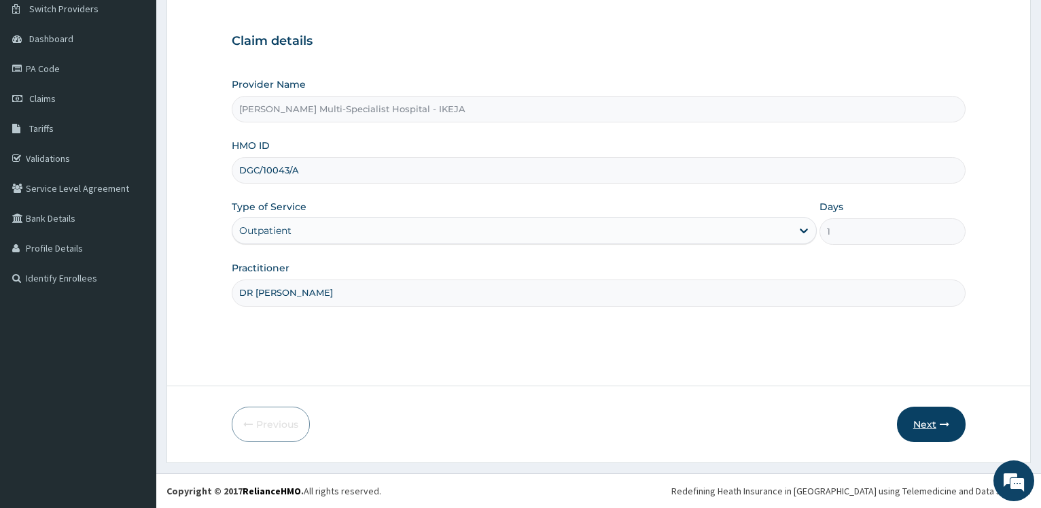
type input "DR [PERSON_NAME]"
click at [915, 411] on button "Next" at bounding box center [931, 423] width 69 height 35
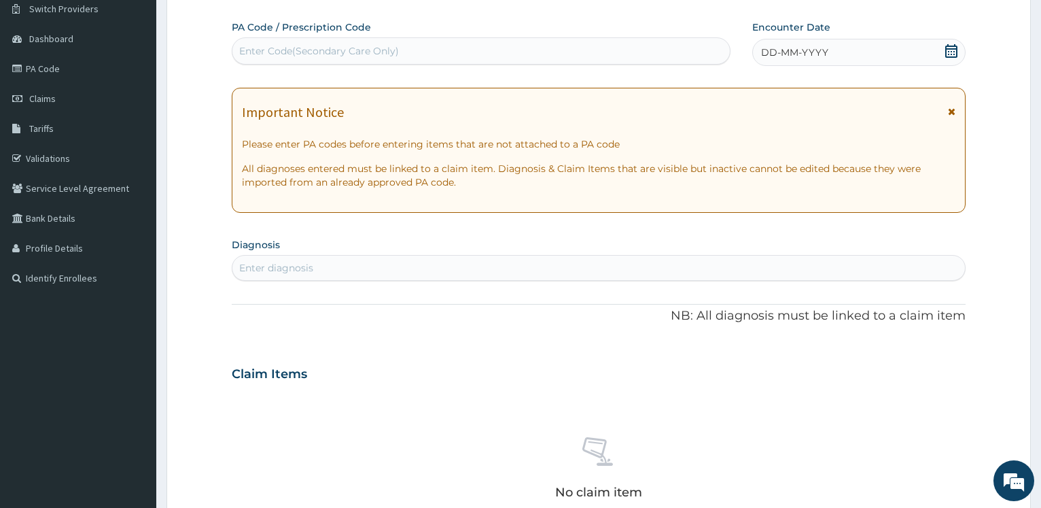
click at [361, 46] on div "Enter Code(Secondary Care Only)" at bounding box center [319, 51] width 160 height 14
type input "PA/D8B372"
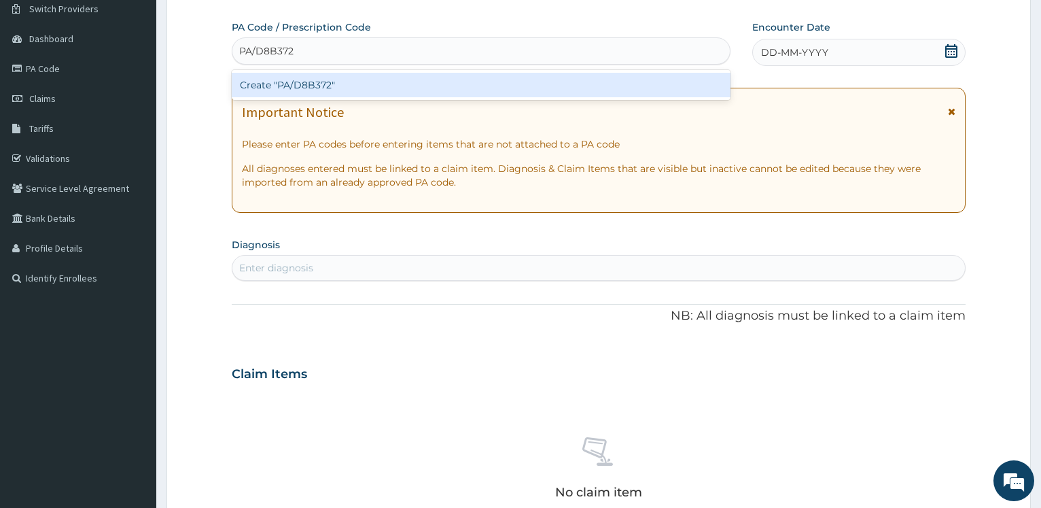
click at [327, 87] on div "Create "PA/D8B372"" at bounding box center [481, 85] width 498 height 24
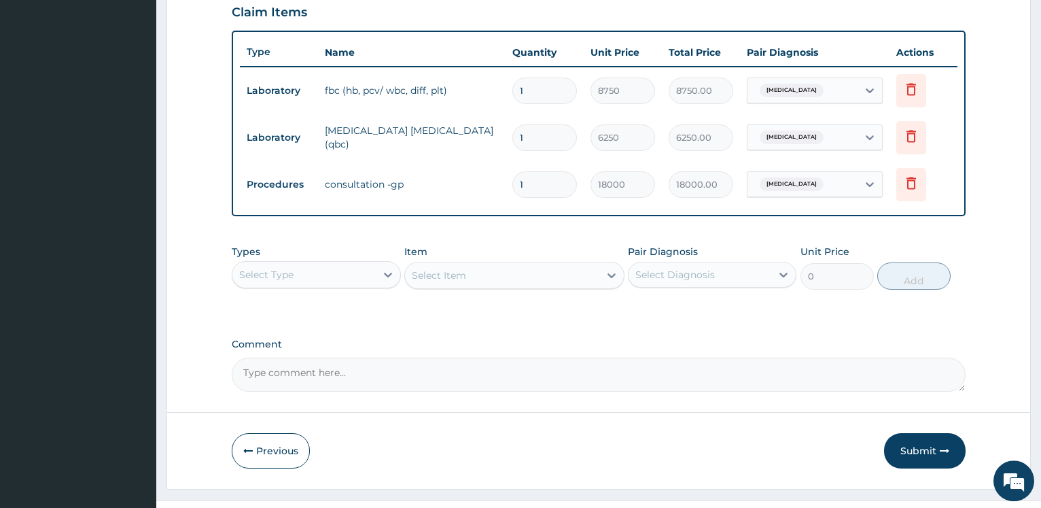
scroll to position [501, 0]
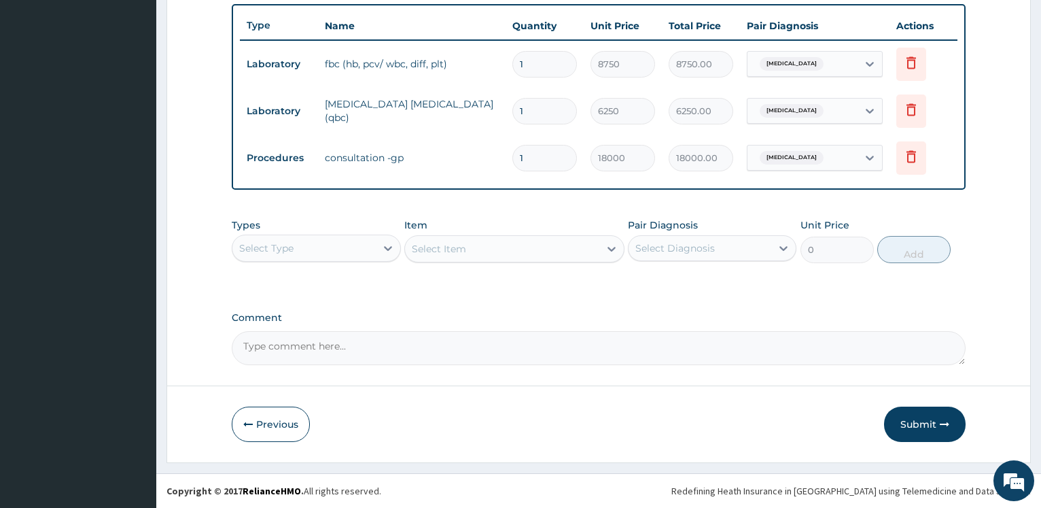
click at [934, 433] on button "Submit" at bounding box center [925, 423] width 82 height 35
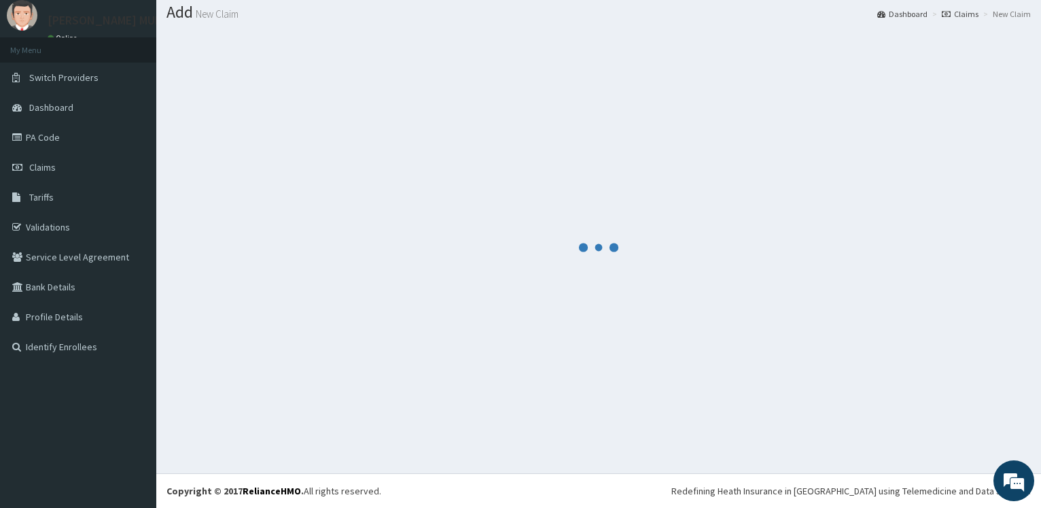
scroll to position [41, 0]
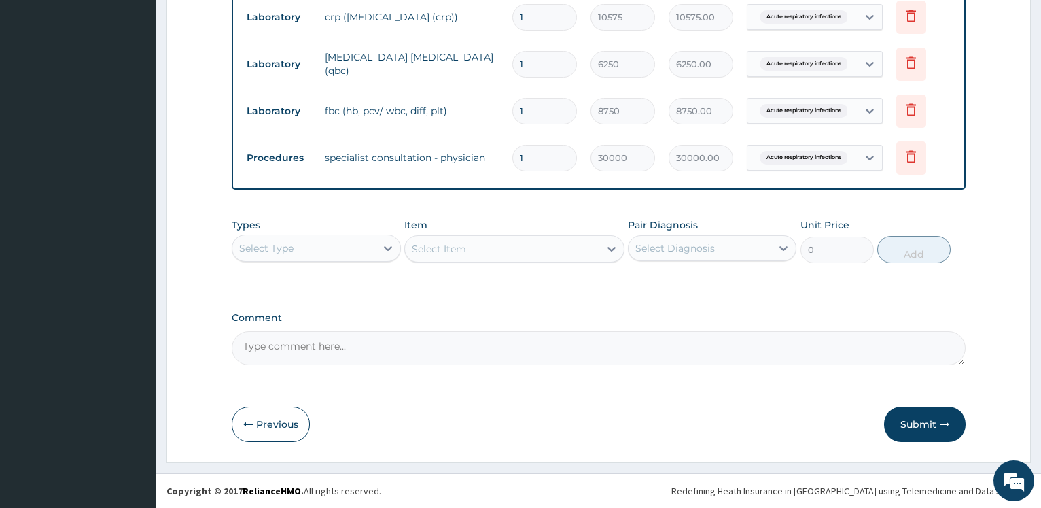
scroll to position [642, 0]
click at [921, 412] on button "Submit" at bounding box center [925, 423] width 82 height 35
drag, startPoint x: 934, startPoint y: 416, endPoint x: 133, endPoint y: 20, distance: 893.9
click at [934, 417] on button "Submit" at bounding box center [925, 423] width 82 height 35
drag, startPoint x: 927, startPoint y: 417, endPoint x: 707, endPoint y: 335, distance: 235.6
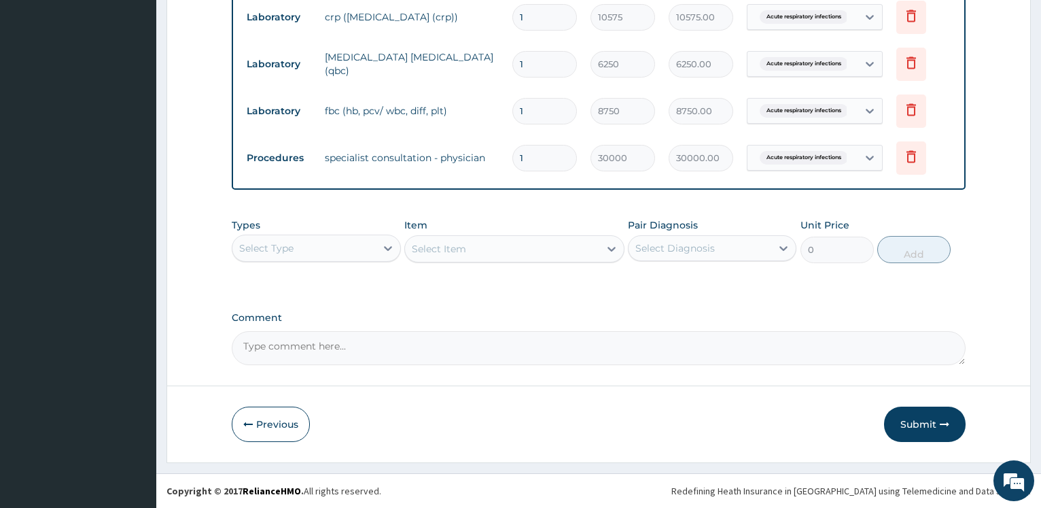
click at [927, 416] on button "Submit" at bounding box center [925, 423] width 82 height 35
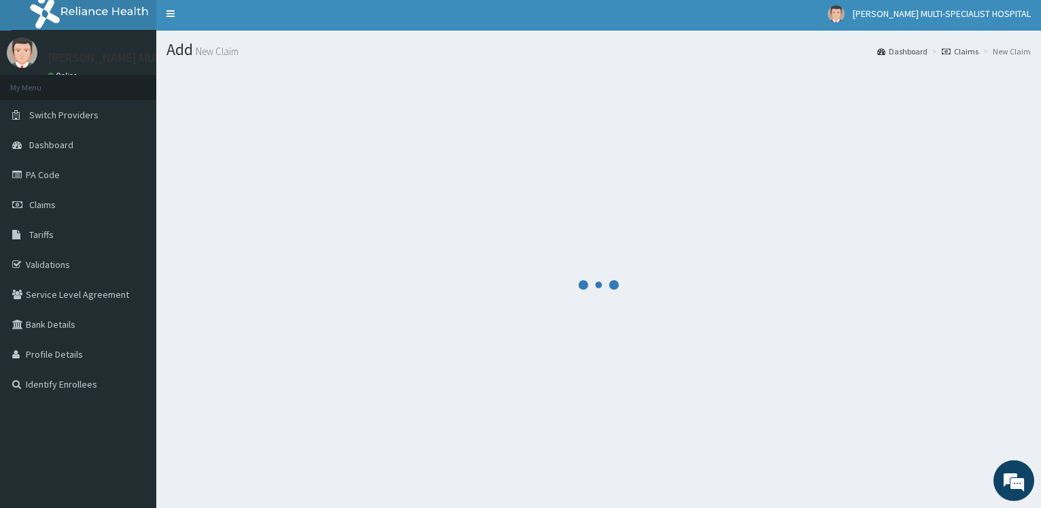
scroll to position [0, 0]
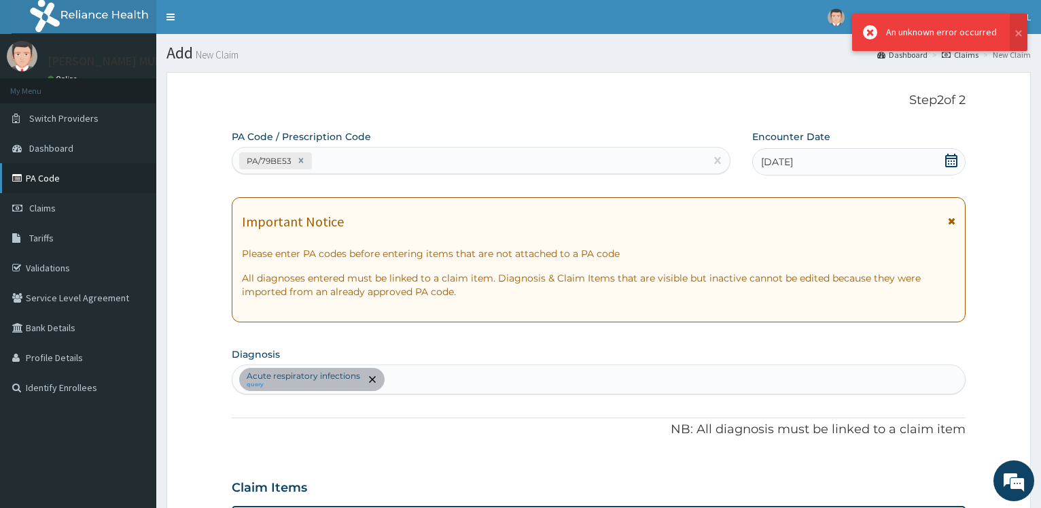
click at [60, 171] on link "PA Code" at bounding box center [78, 178] width 156 height 30
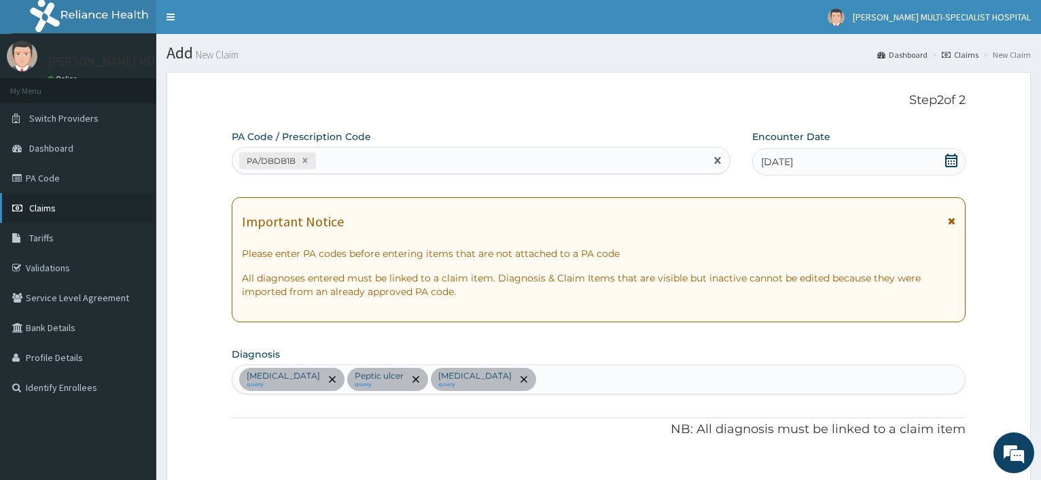
click at [50, 204] on span "Claims" at bounding box center [42, 208] width 26 height 12
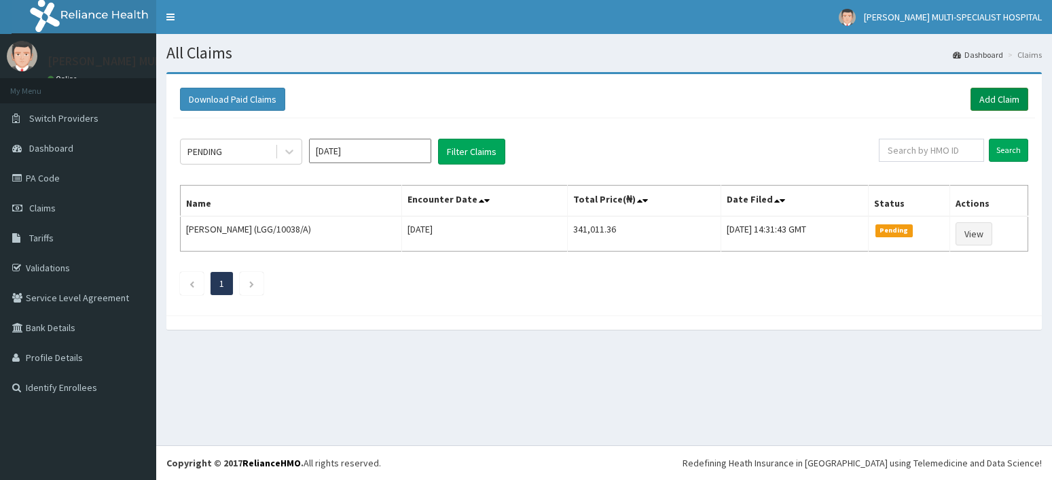
click at [1001, 101] on link "Add Claim" at bounding box center [1000, 99] width 58 height 23
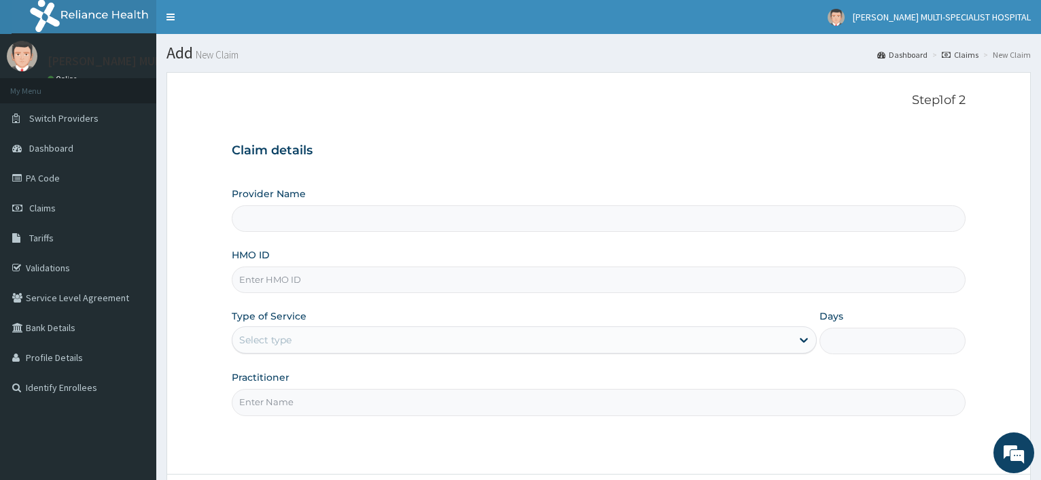
type input "[PERSON_NAME] Multi-Specialist Hospital - IKEJA"
click at [266, 281] on input "HMO ID" at bounding box center [599, 279] width 734 height 26
type input "d"
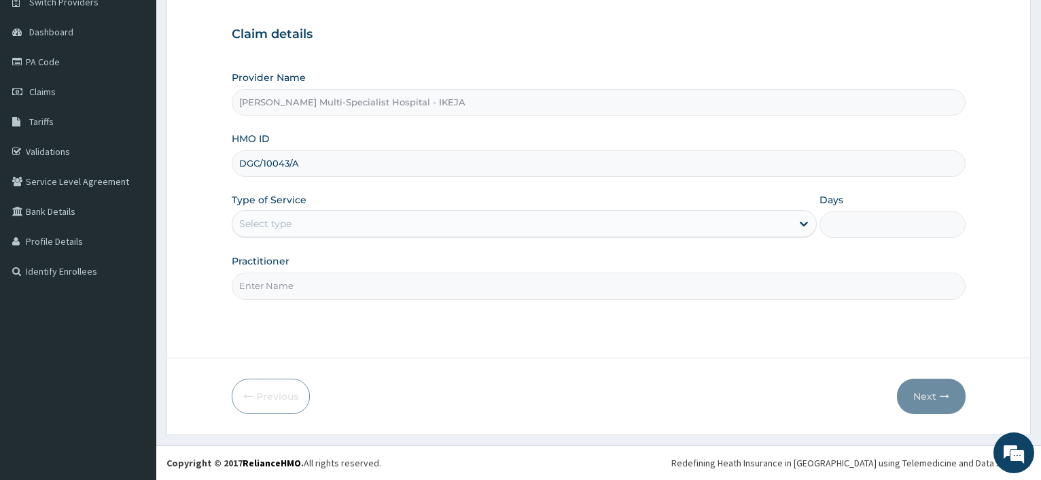
type input "DGC/10043/A"
click at [302, 212] on div "Select type" at bounding box center [524, 223] width 584 height 27
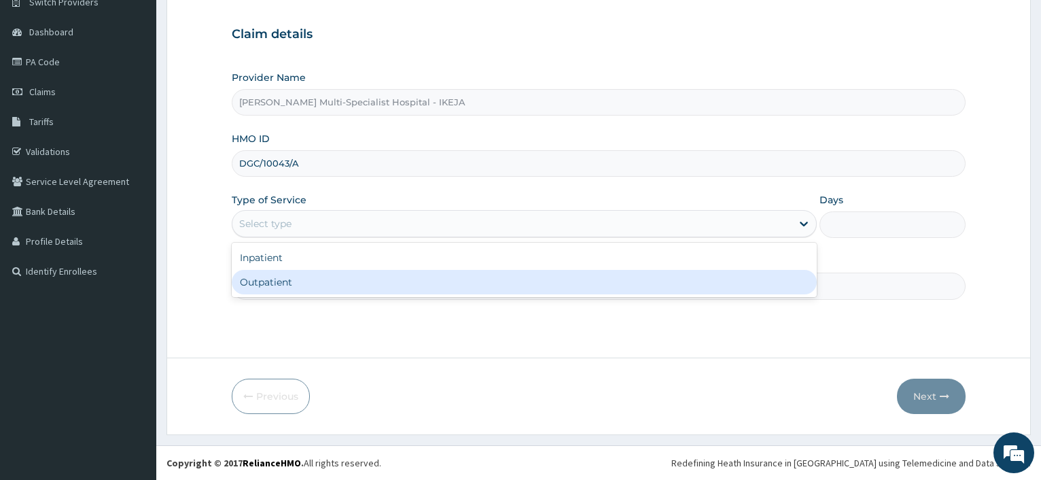
click at [283, 283] on div "Outpatient" at bounding box center [524, 282] width 584 height 24
type input "1"
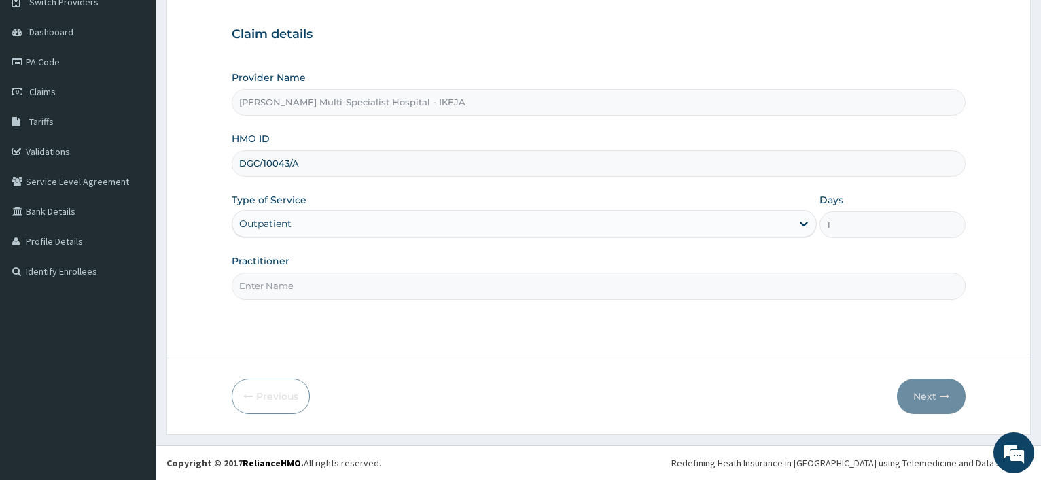
click at [283, 283] on input "Practitioner" at bounding box center [599, 285] width 734 height 26
type input "DR [PERSON_NAME]"
click at [931, 399] on button "Next" at bounding box center [931, 395] width 69 height 35
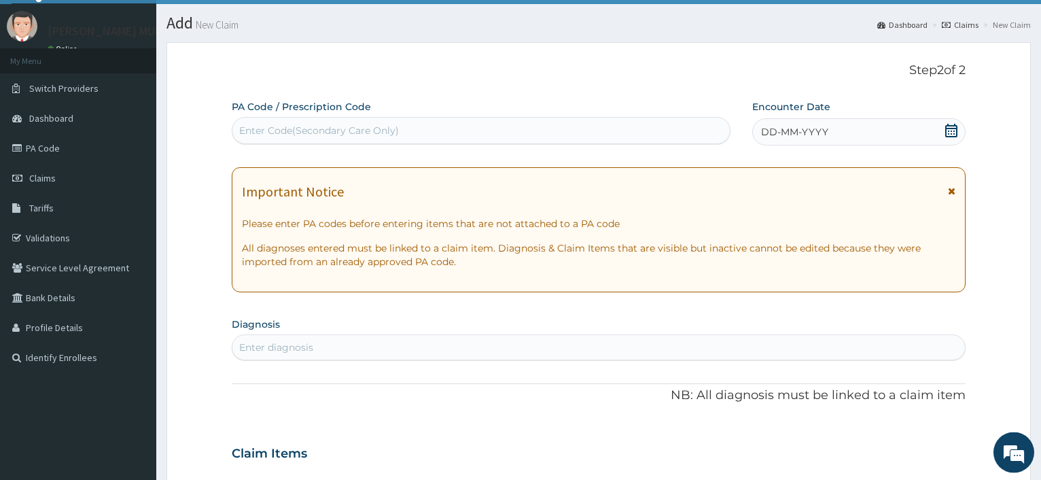
scroll to position [0, 0]
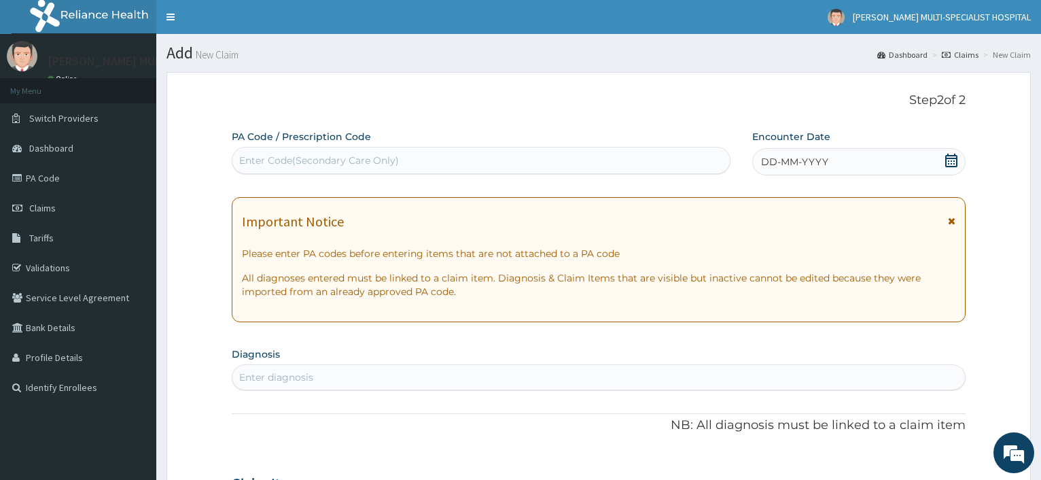
click at [330, 170] on div "Enter Code(Secondary Care Only)" at bounding box center [480, 160] width 497 height 22
type input "PA/D8B372"
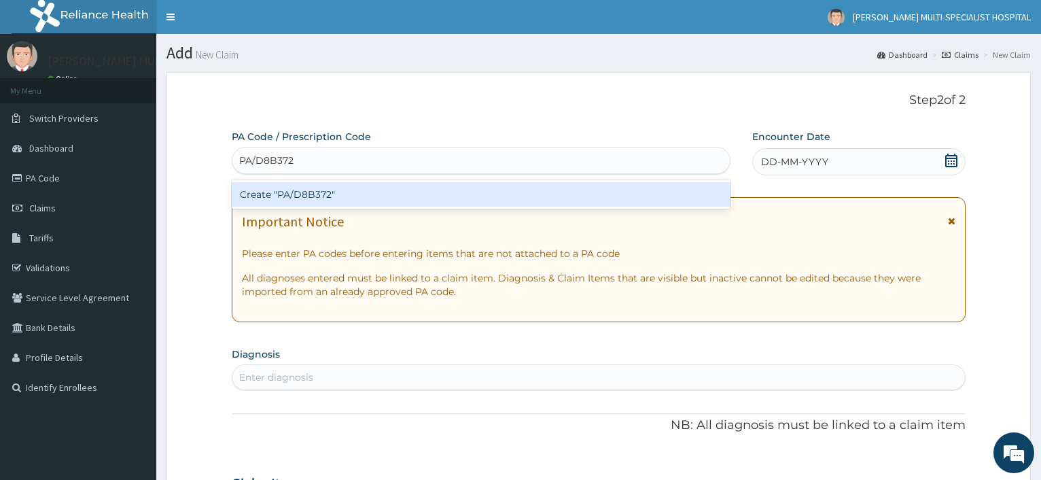
click at [342, 198] on div "Create "PA/D8B372"" at bounding box center [481, 194] width 498 height 24
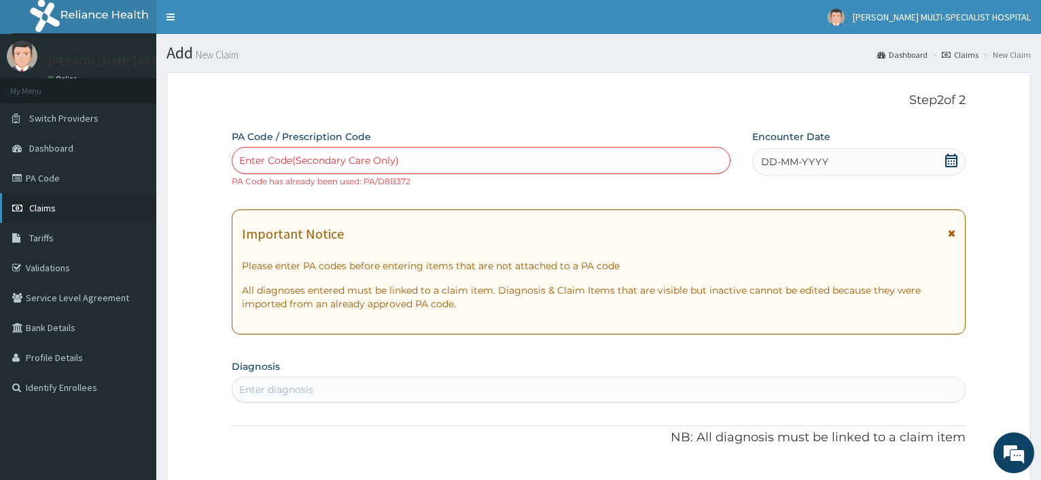
click at [56, 215] on link "Claims" at bounding box center [78, 208] width 156 height 30
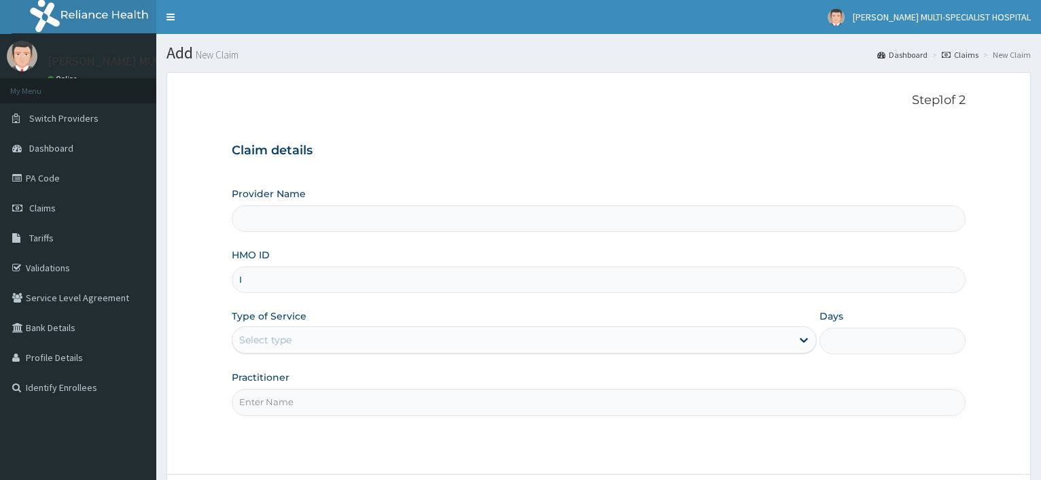
type input "IC"
type input "[PERSON_NAME] Multi-Specialist Hospital - IKEJA"
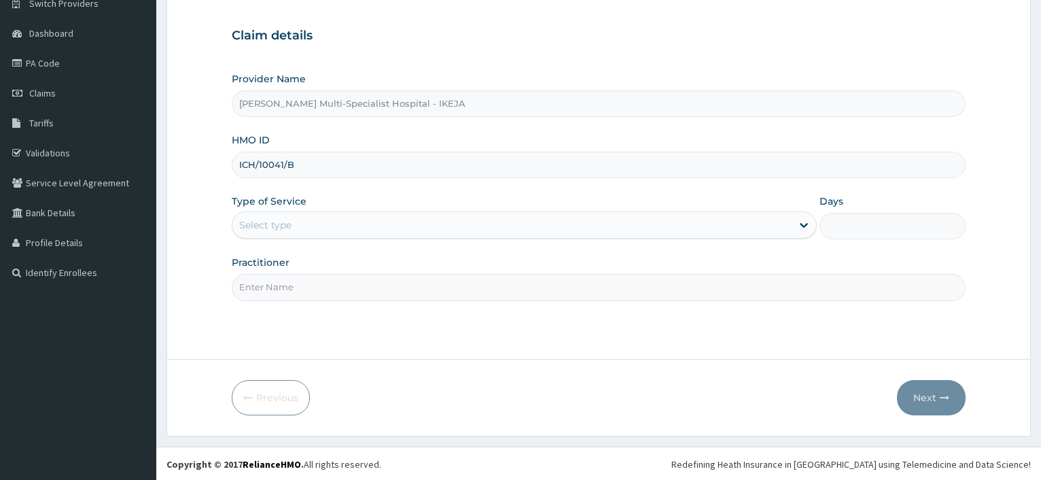
scroll to position [116, 0]
type input "ICH/10041/B"
click at [294, 221] on div "Select type" at bounding box center [511, 224] width 558 height 22
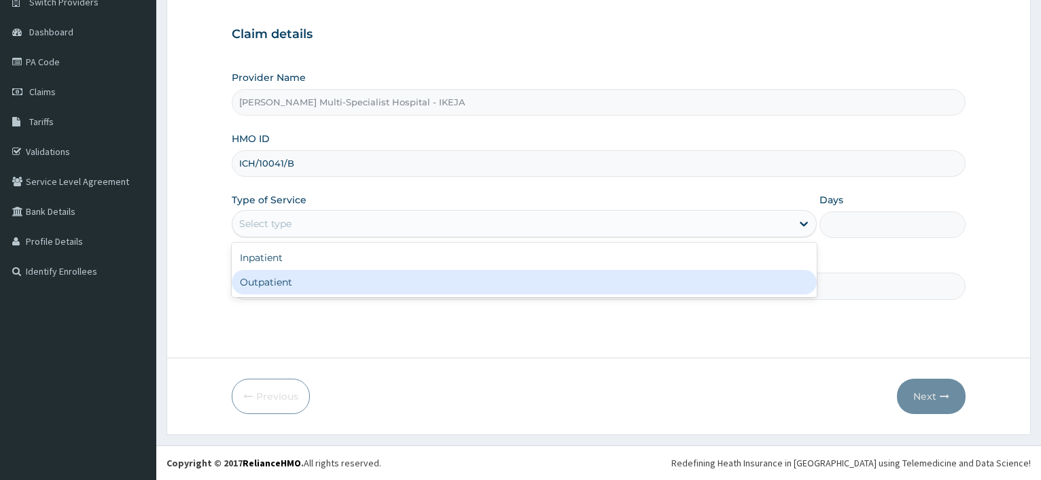
click at [292, 292] on div "Outpatient" at bounding box center [524, 282] width 584 height 24
type input "1"
click at [291, 293] on input "Practitioner" at bounding box center [599, 285] width 734 height 26
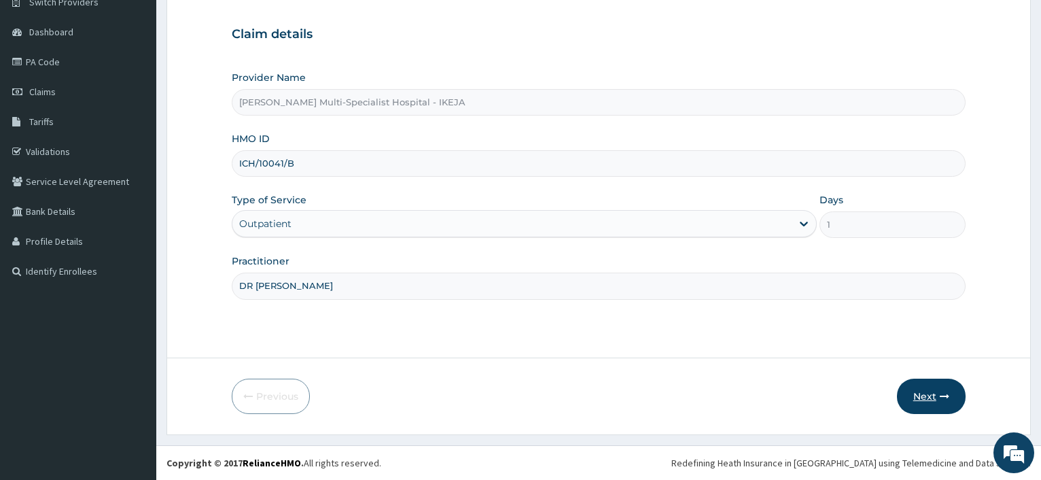
type input "DR AGEMO"
click at [919, 391] on button "Next" at bounding box center [931, 395] width 69 height 35
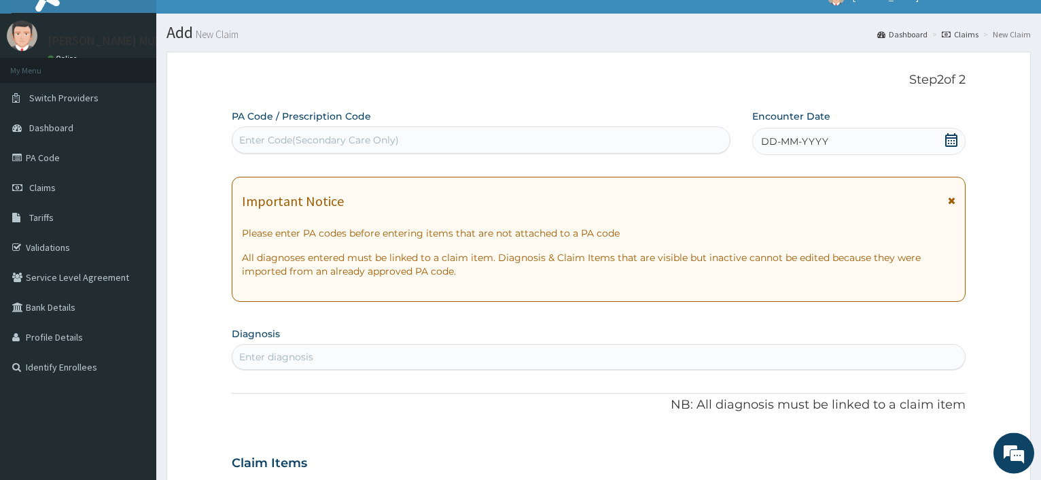
scroll to position [0, 0]
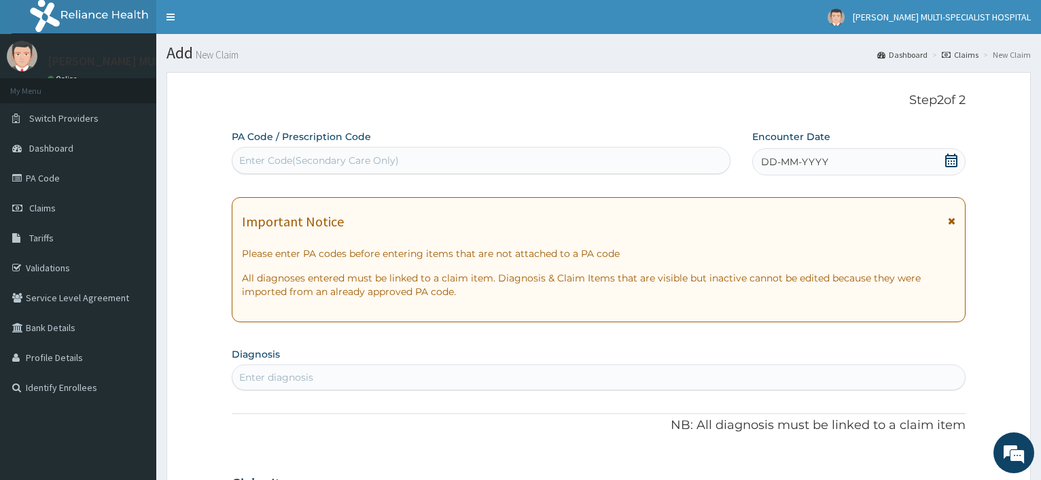
click at [339, 168] on div "Enter Code(Secondary Care Only)" at bounding box center [480, 160] width 497 height 22
type input "PA/73B1FA"
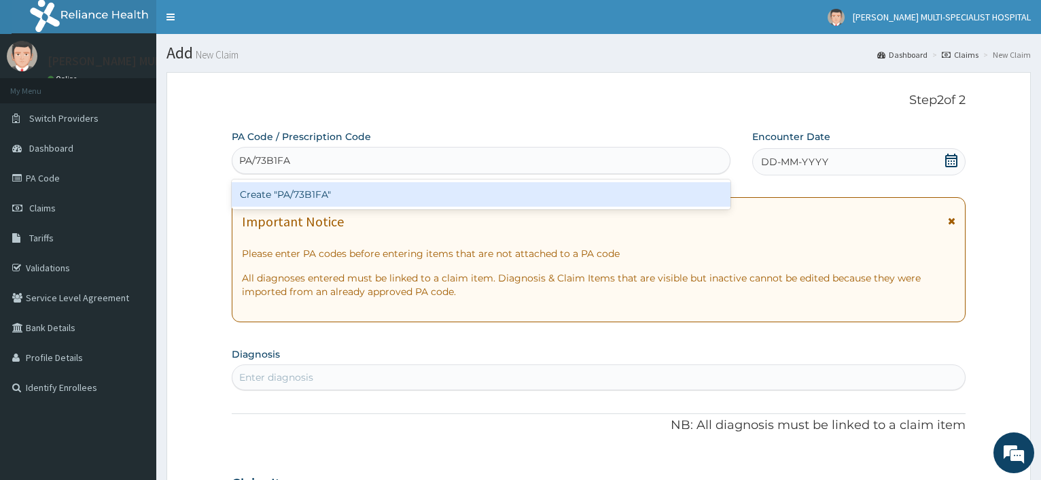
click at [334, 185] on div "Create "PA/73B1FA"" at bounding box center [481, 194] width 498 height 24
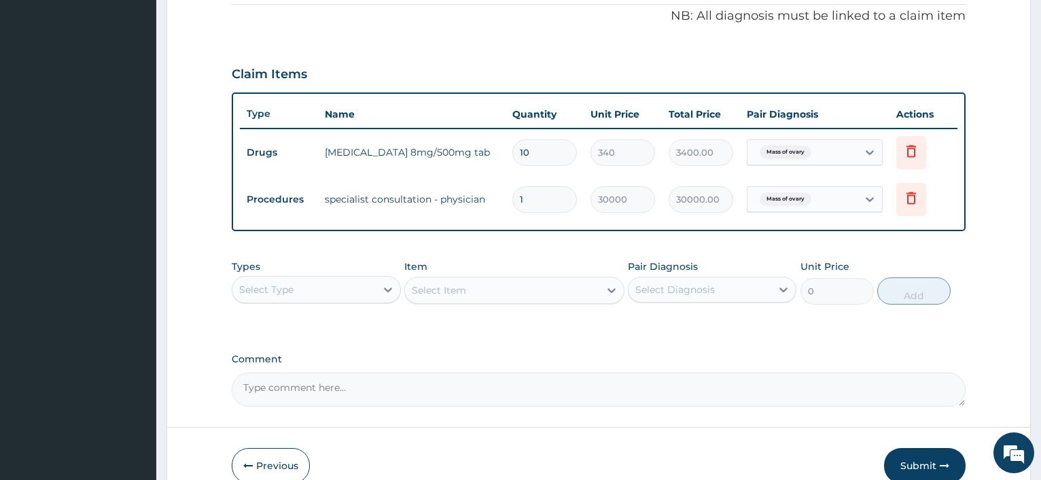
scroll to position [482, 0]
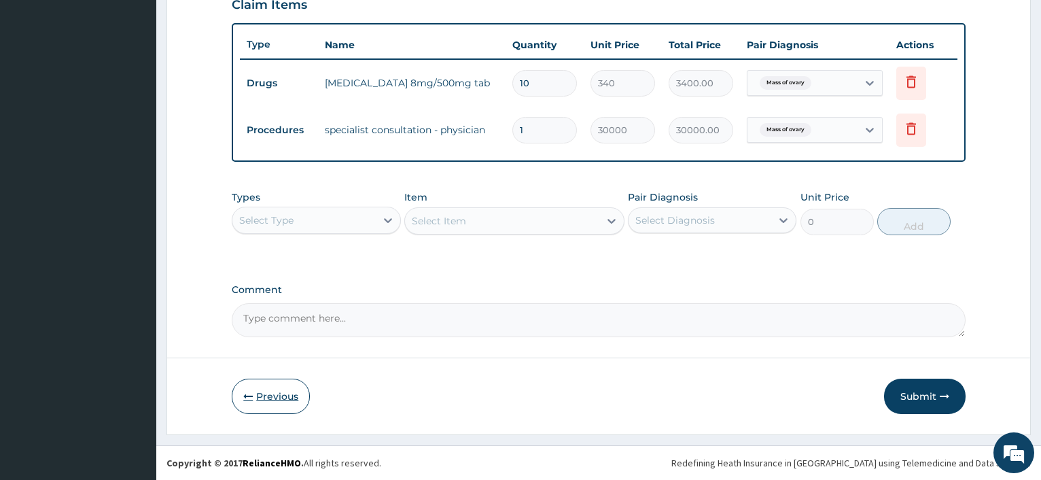
click at [259, 395] on button "Previous" at bounding box center [271, 395] width 78 height 35
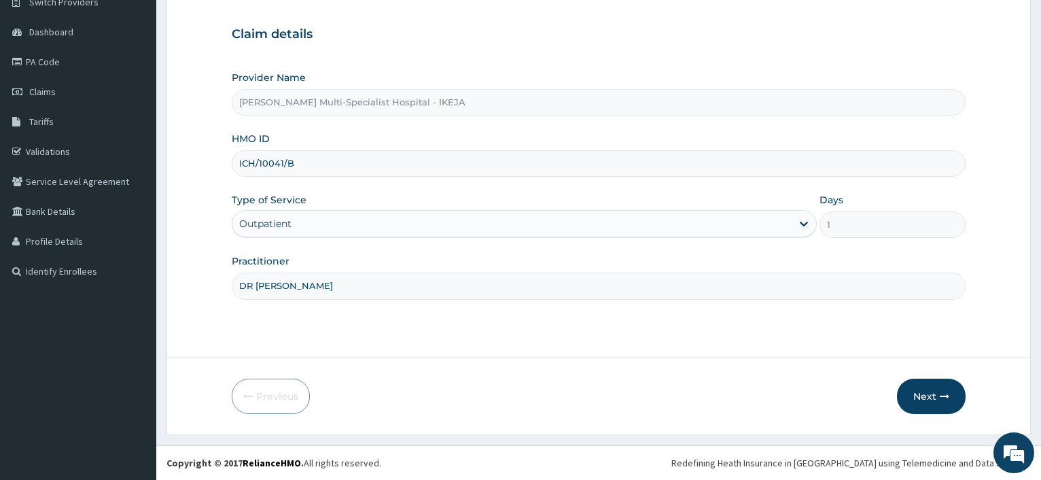
scroll to position [116, 0]
drag, startPoint x: 303, startPoint y: 164, endPoint x: 236, endPoint y: 161, distance: 67.3
click at [232, 154] on input "ICH/10041/B" at bounding box center [599, 163] width 734 height 26
click at [925, 406] on button "Next" at bounding box center [931, 395] width 69 height 35
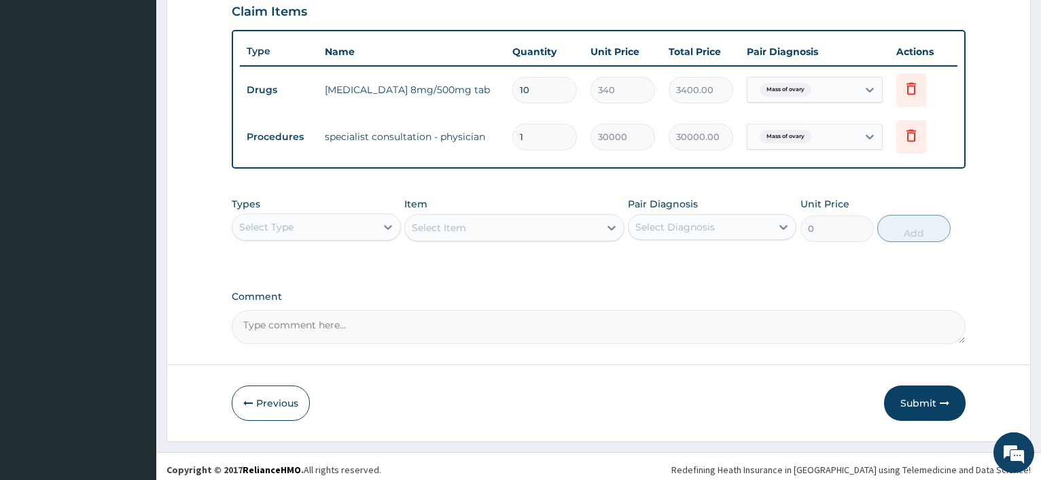
scroll to position [482, 0]
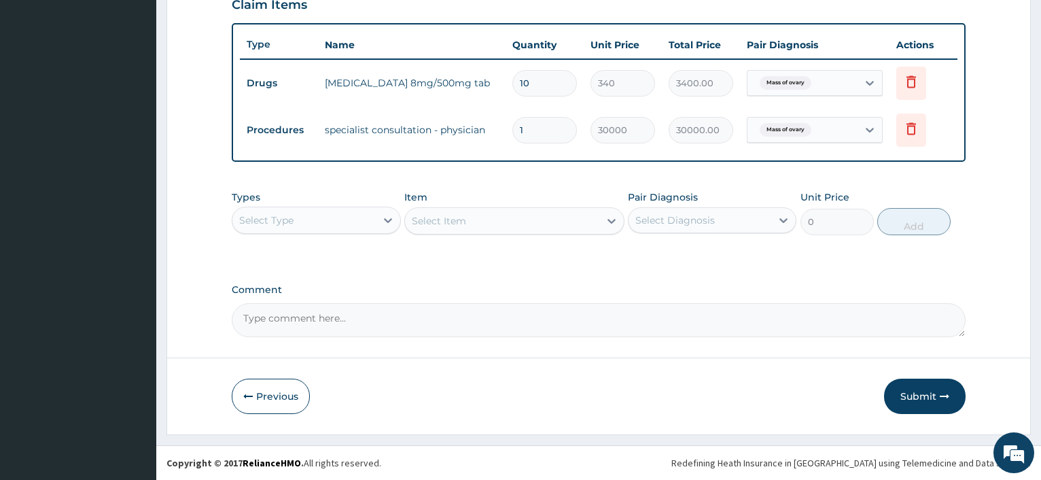
click at [335, 218] on div "Select Type" at bounding box center [303, 220] width 143 height 22
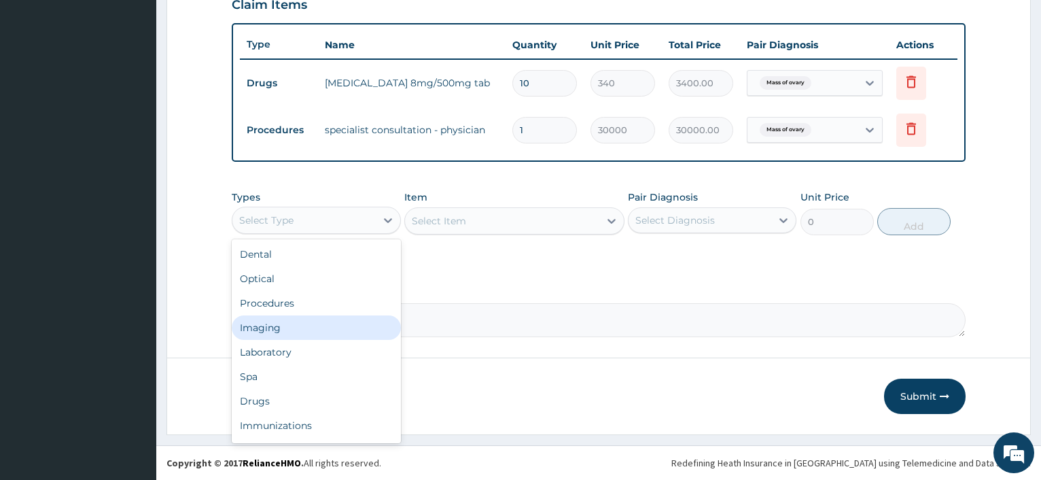
drag, startPoint x: 321, startPoint y: 325, endPoint x: 368, endPoint y: 303, distance: 51.4
click at [321, 326] on div "Imaging" at bounding box center [316, 327] width 168 height 24
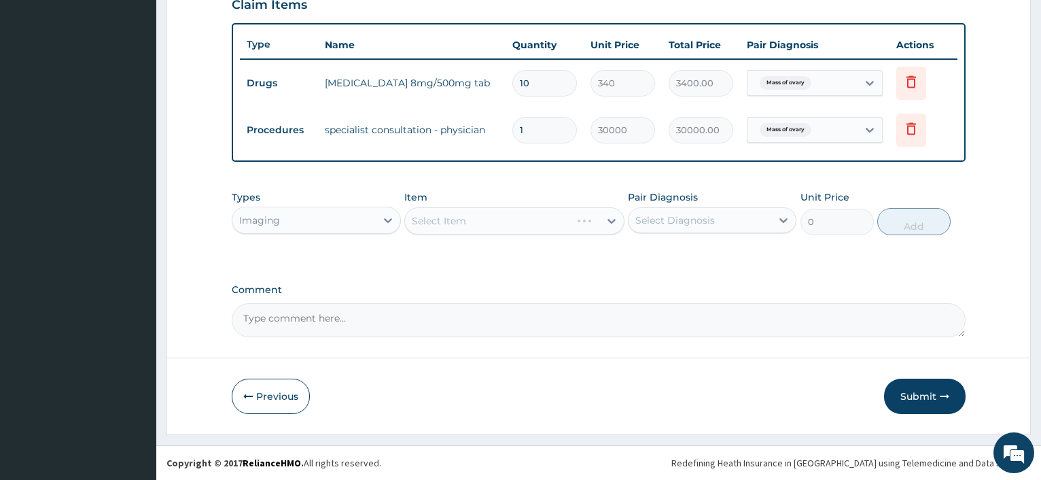
click at [451, 226] on div "Select Item" at bounding box center [514, 220] width 220 height 27
click at [482, 217] on div "Select Item" at bounding box center [502, 221] width 194 height 22
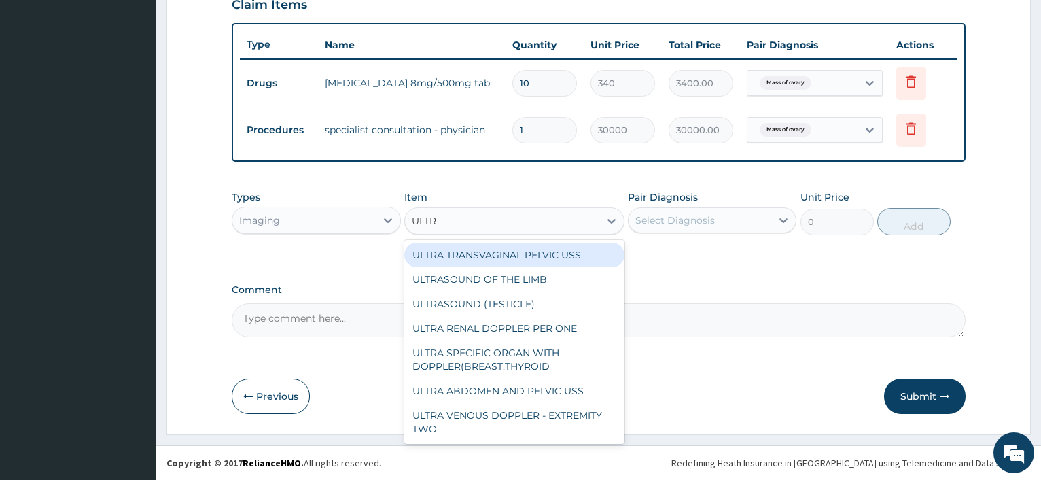
type input "ULTRA"
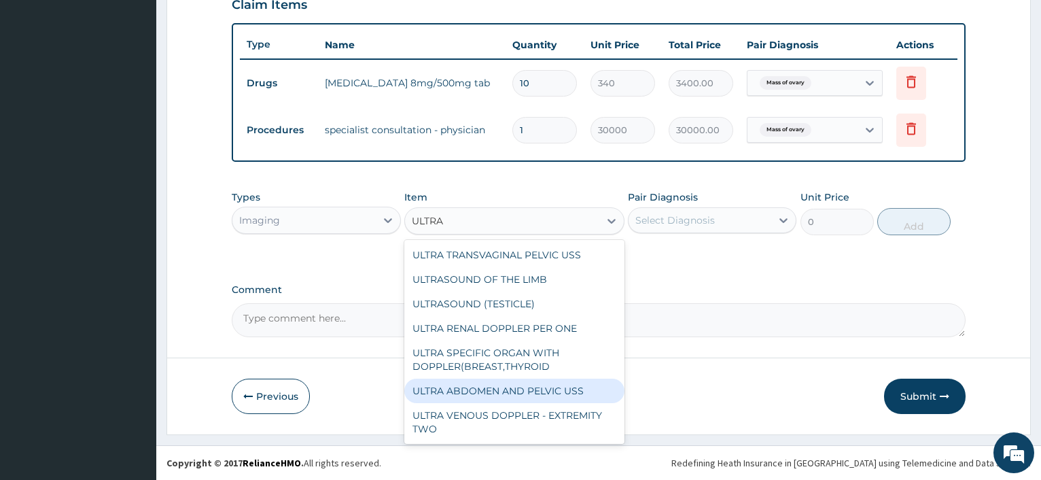
click at [499, 393] on div "ULTRA ABDOMEN AND PELVIC USS" at bounding box center [514, 390] width 220 height 24
type input "40909.0909090909"
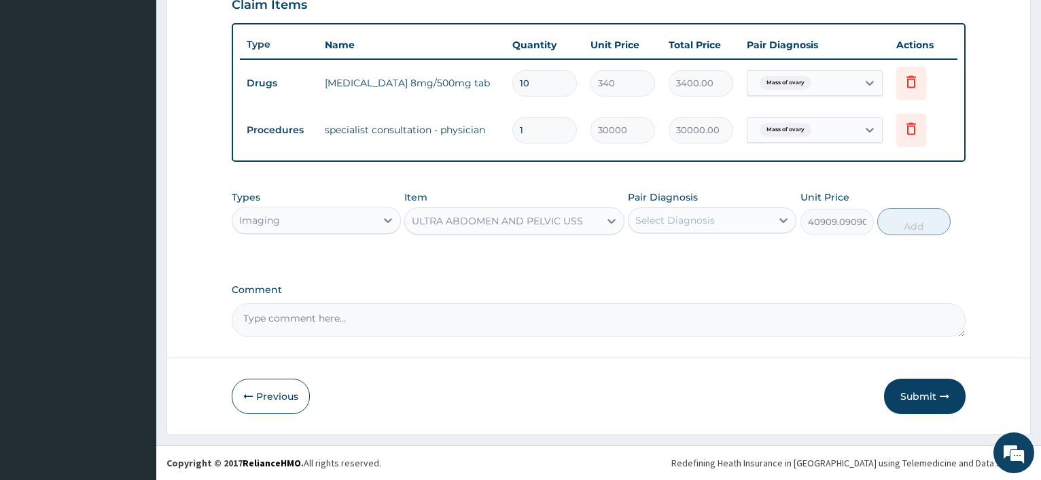
click at [694, 212] on div "Select Diagnosis" at bounding box center [699, 220] width 143 height 22
drag, startPoint x: 693, startPoint y: 252, endPoint x: 755, endPoint y: 274, distance: 65.8
click at [692, 253] on label "Mass of ovary" at bounding box center [682, 254] width 65 height 14
checkbox input "true"
click at [916, 224] on button "Add" at bounding box center [913, 221] width 73 height 27
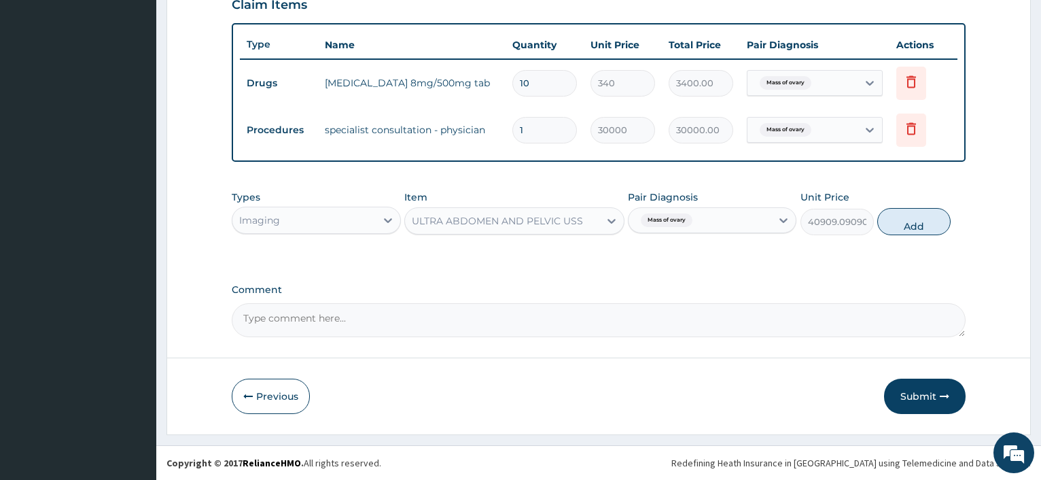
type input "0"
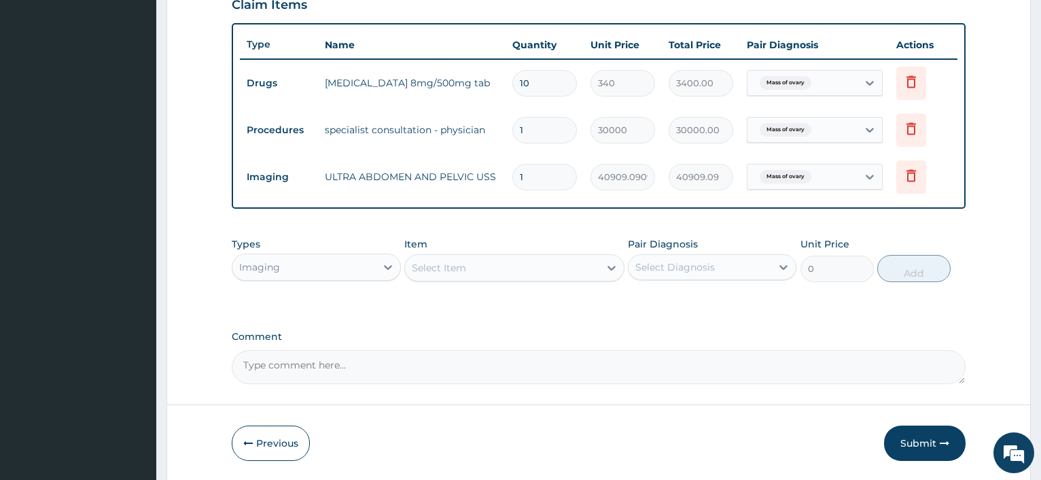
drag, startPoint x: 931, startPoint y: 438, endPoint x: 848, endPoint y: 410, distance: 88.1
click at [930, 438] on button "Submit" at bounding box center [925, 442] width 82 height 35
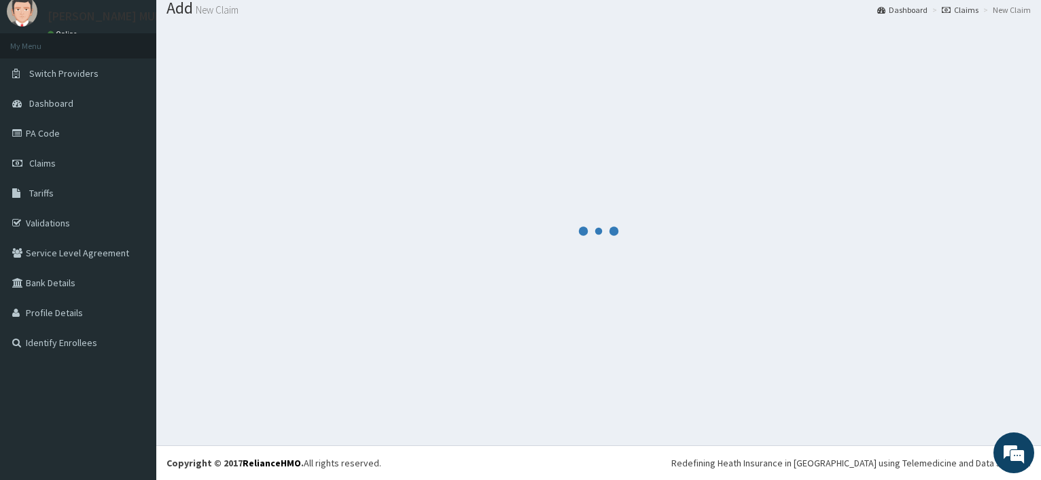
scroll to position [46, 0]
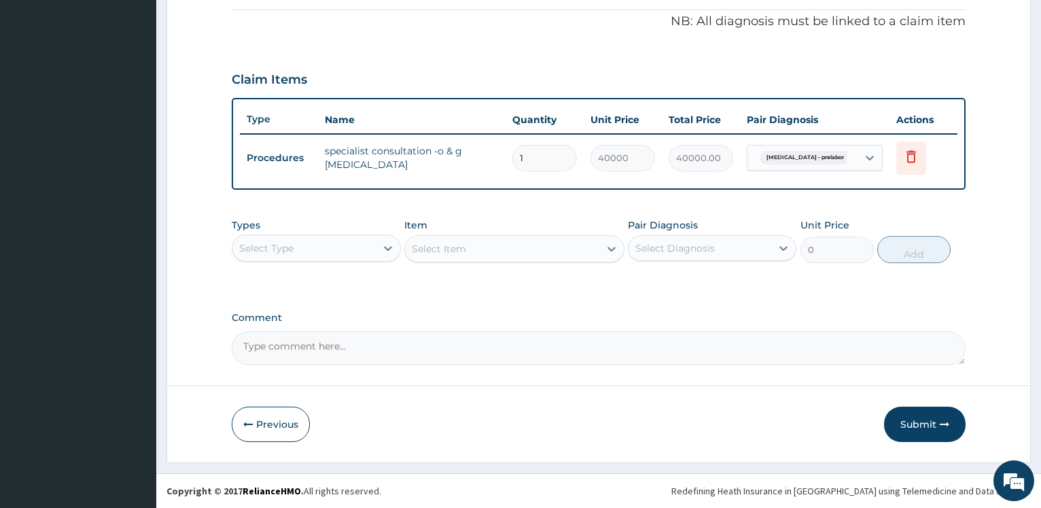
scroll to position [408, 0]
drag, startPoint x: 942, startPoint y: 433, endPoint x: 289, endPoint y: 198, distance: 693.7
click at [940, 427] on button "Submit" at bounding box center [925, 423] width 82 height 35
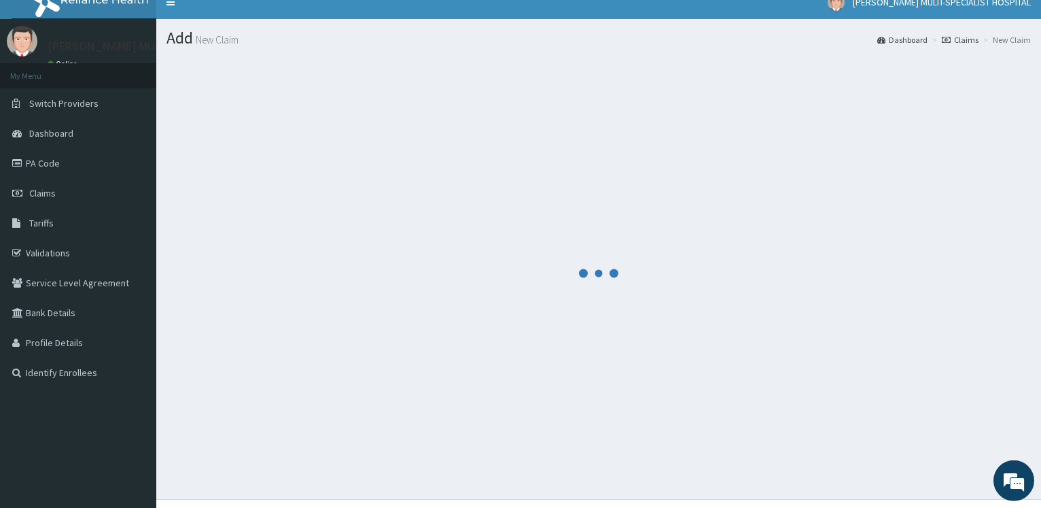
scroll to position [0, 0]
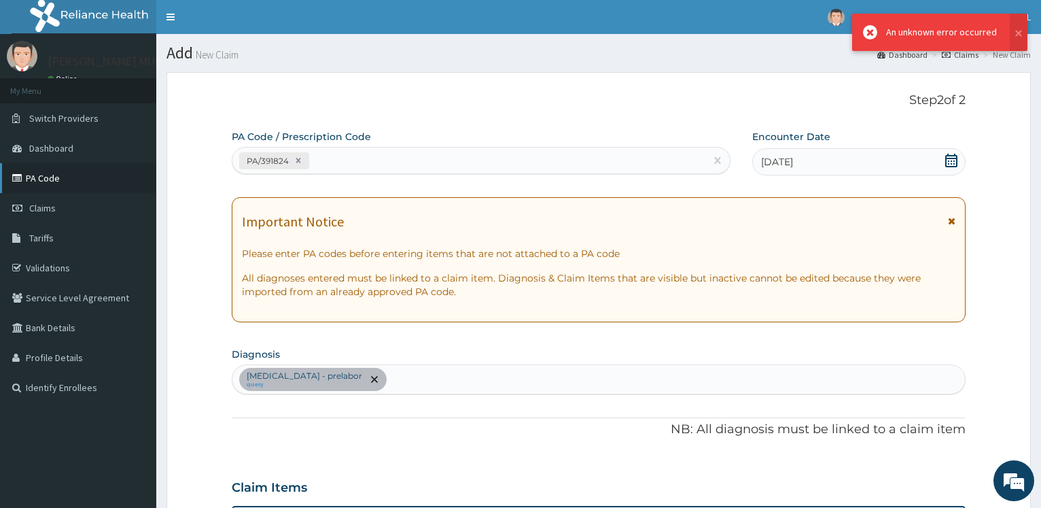
click at [56, 173] on link "PA Code" at bounding box center [78, 178] width 156 height 30
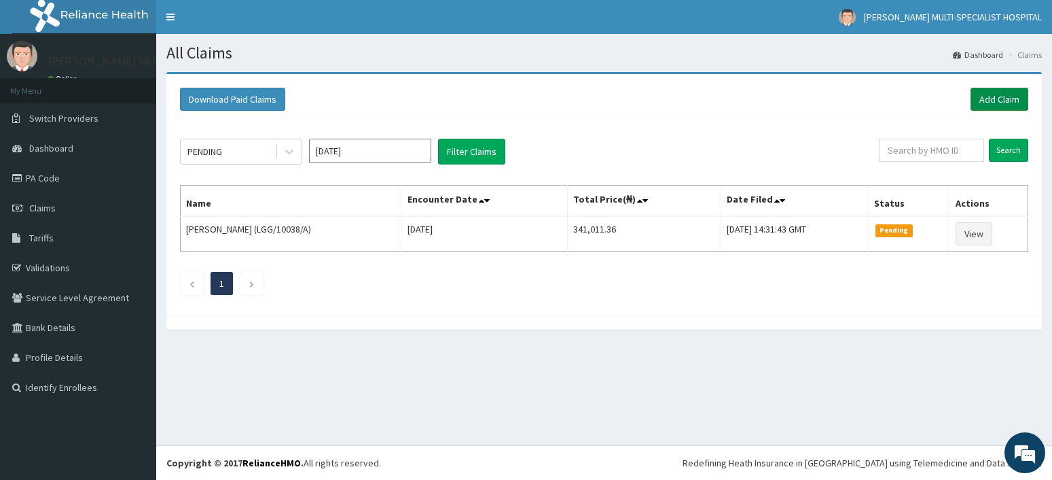
click at [984, 98] on link "Add Claim" at bounding box center [1000, 99] width 58 height 23
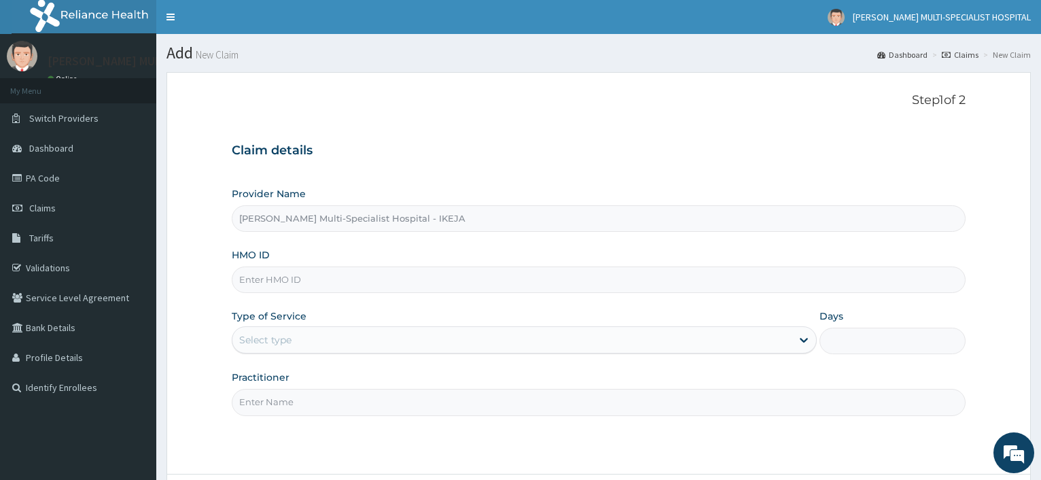
click at [380, 285] on input "HMO ID" at bounding box center [599, 279] width 734 height 26
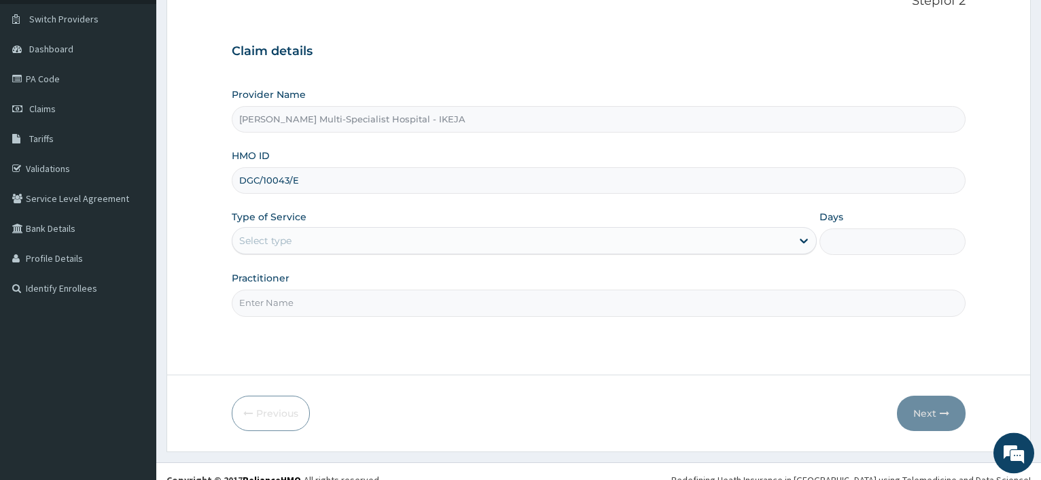
scroll to position [116, 0]
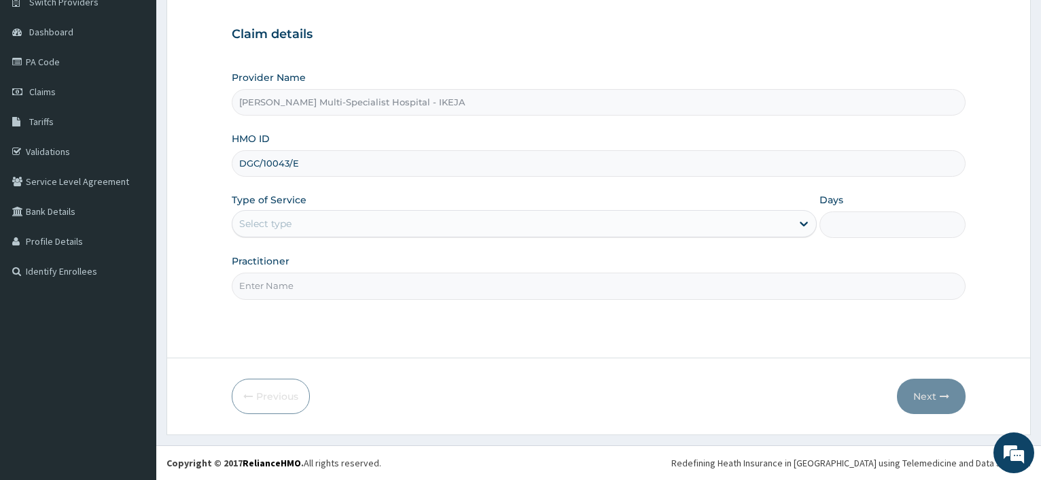
type input "DGC/10043/E"
click at [341, 217] on div "Select type" at bounding box center [511, 224] width 558 height 22
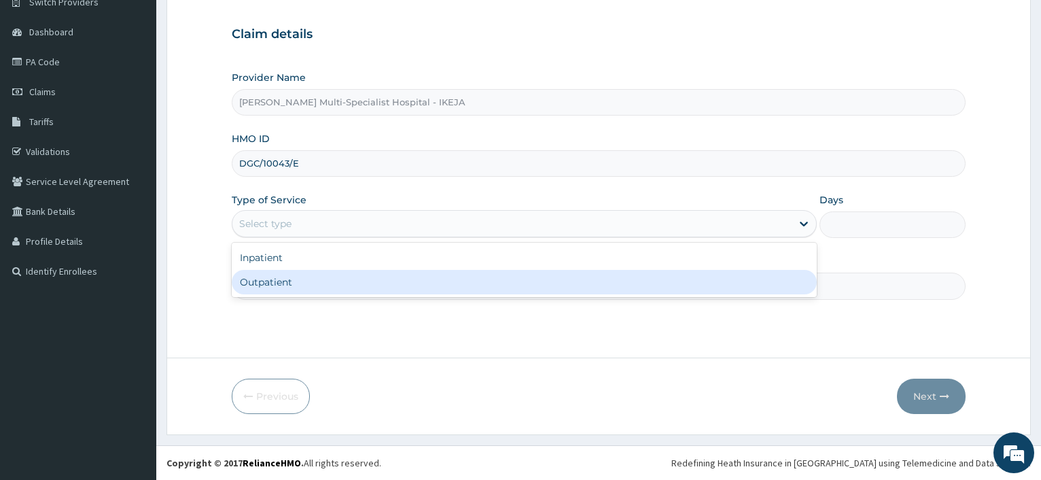
click at [326, 285] on div "Outpatient" at bounding box center [524, 282] width 584 height 24
type input "1"
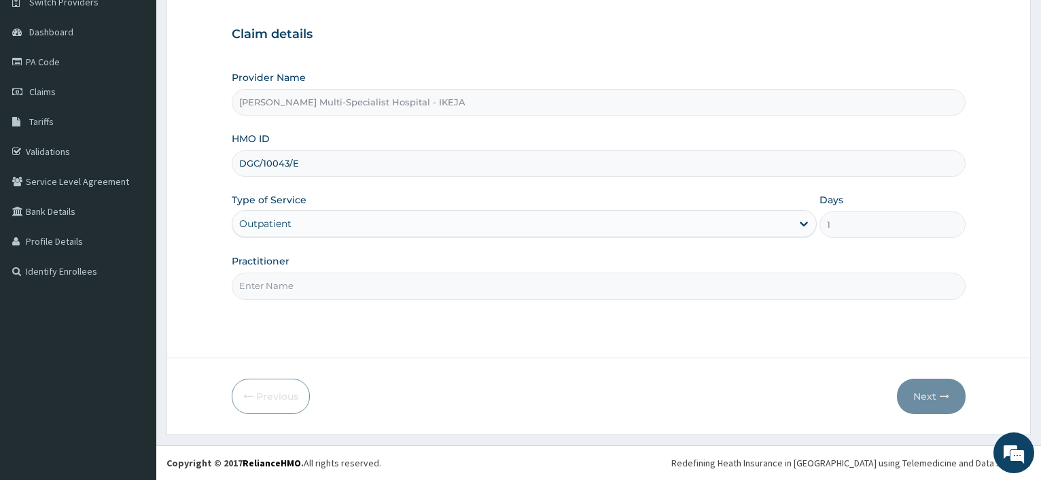
click at [326, 285] on input "Practitioner" at bounding box center [599, 285] width 734 height 26
type input "DR OLONDE"
click at [898, 384] on div "Next" at bounding box center [931, 395] width 69 height 35
click at [922, 388] on button "Next" at bounding box center [931, 395] width 69 height 35
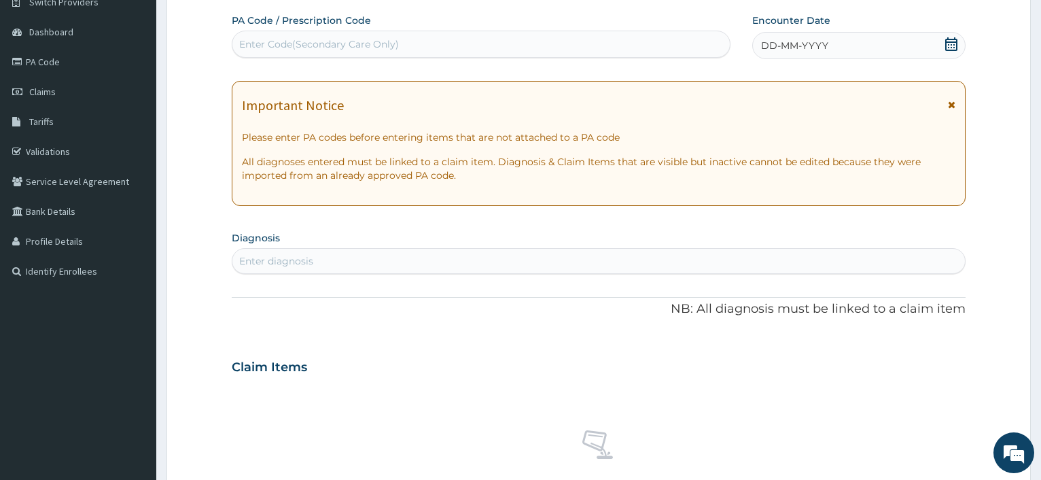
click at [317, 52] on div "Enter Code(Secondary Care Only)" at bounding box center [480, 44] width 497 height 22
type input "PA/74402C"
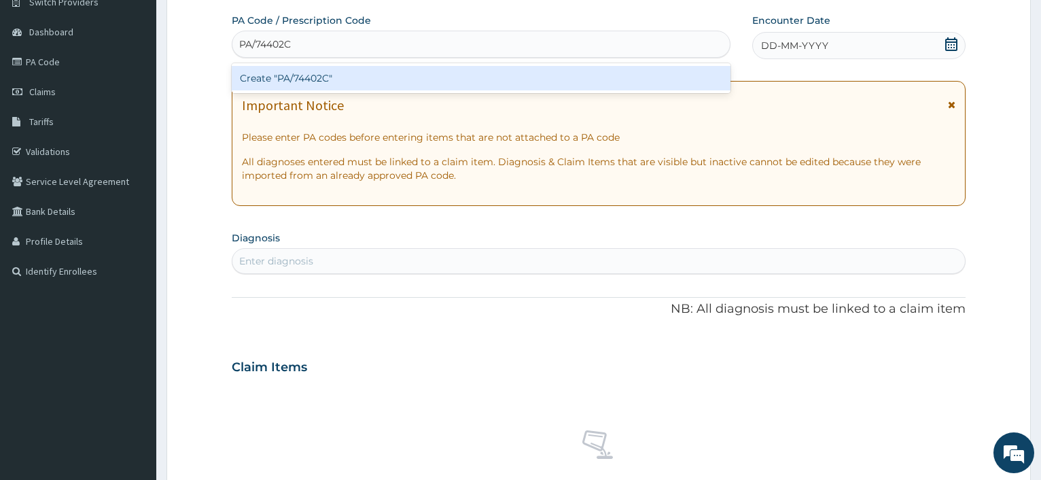
click at [388, 79] on div "Create "PA/74402C"" at bounding box center [481, 78] width 498 height 24
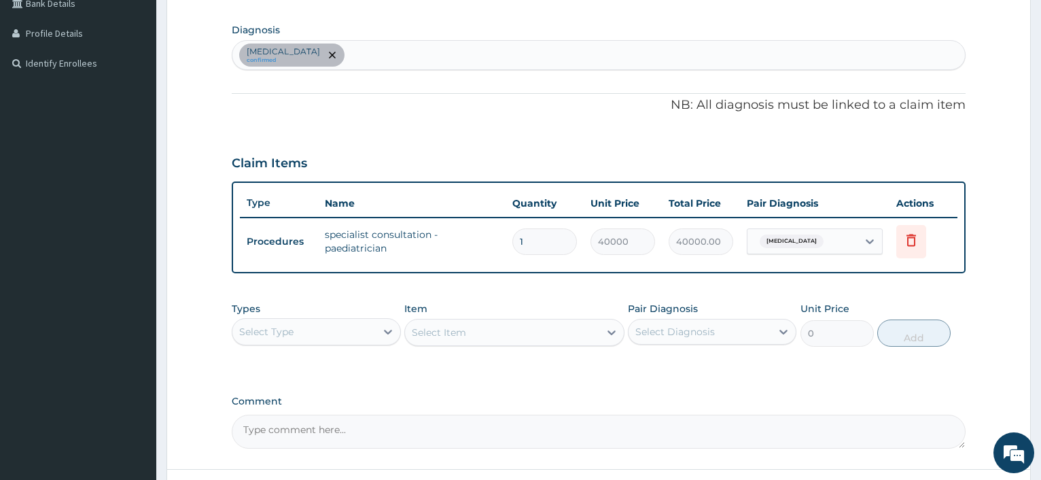
scroll to position [436, 0]
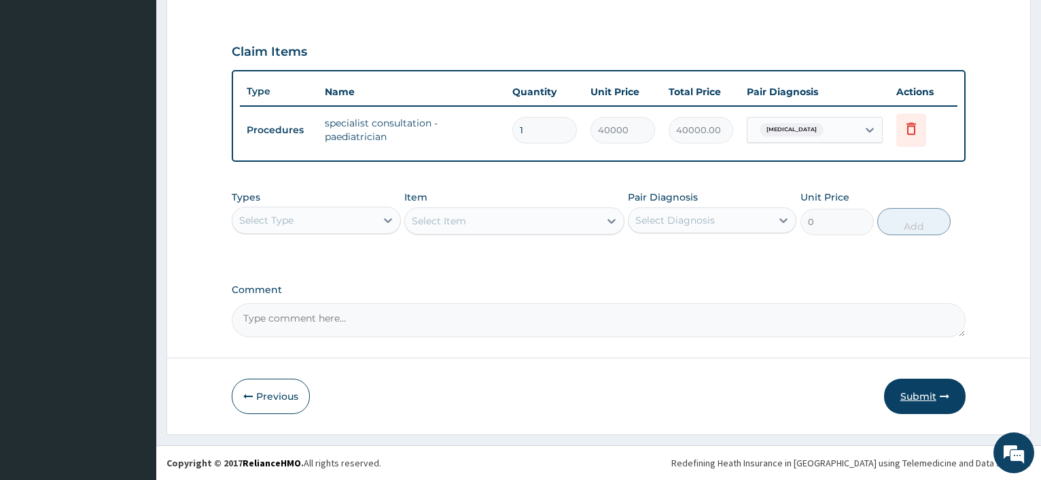
click at [924, 378] on button "Submit" at bounding box center [925, 395] width 82 height 35
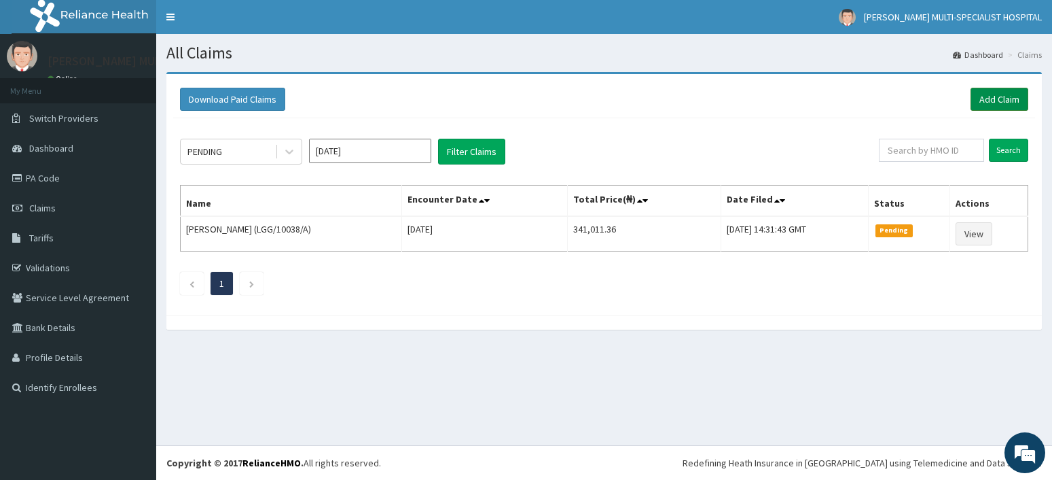
click at [1020, 102] on link "Add Claim" at bounding box center [1000, 99] width 58 height 23
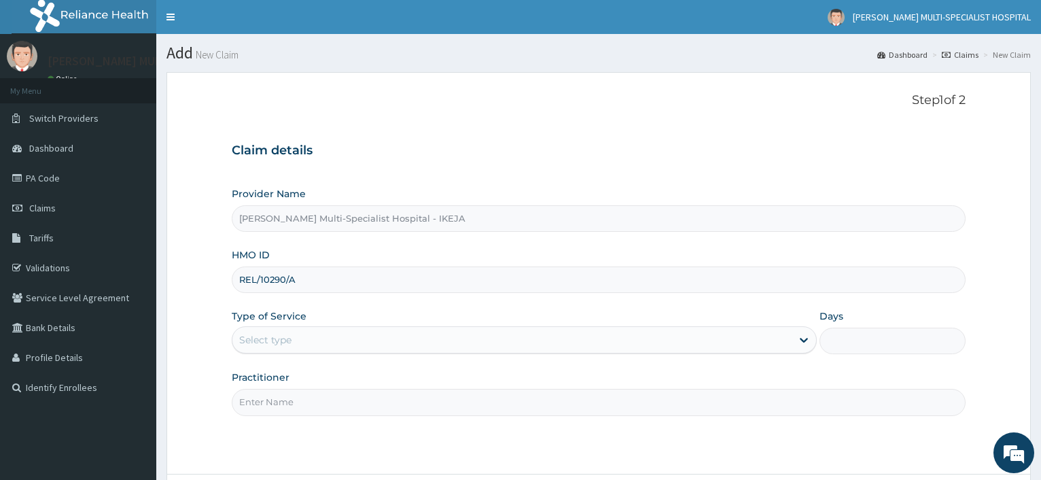
scroll to position [116, 0]
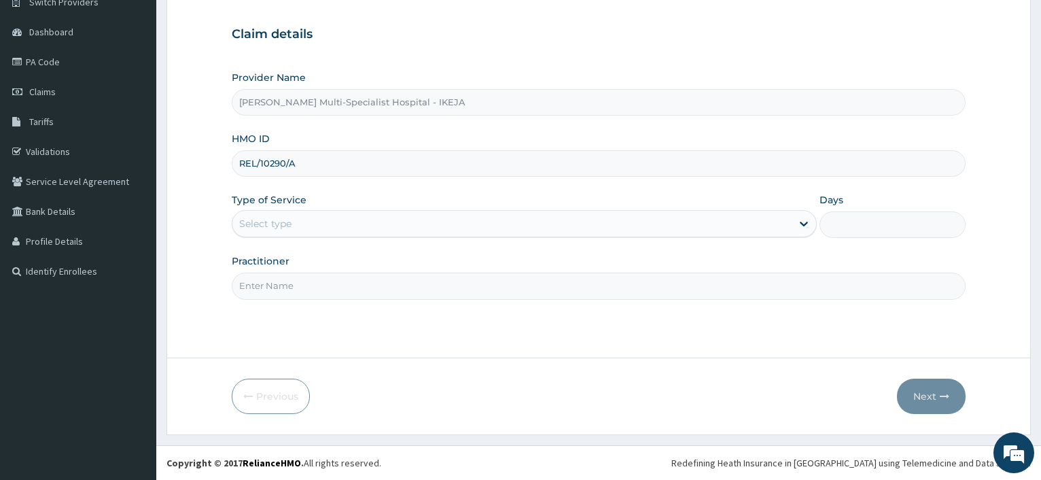
type input "REL/10290/A"
click at [292, 208] on div "Type of Service Select type" at bounding box center [524, 215] width 584 height 45
click at [298, 281] on input "Practitioner" at bounding box center [599, 285] width 734 height 26
click at [315, 291] on input "Practitioner" at bounding box center [599, 285] width 734 height 26
click at [322, 213] on div "Select type" at bounding box center [511, 224] width 558 height 22
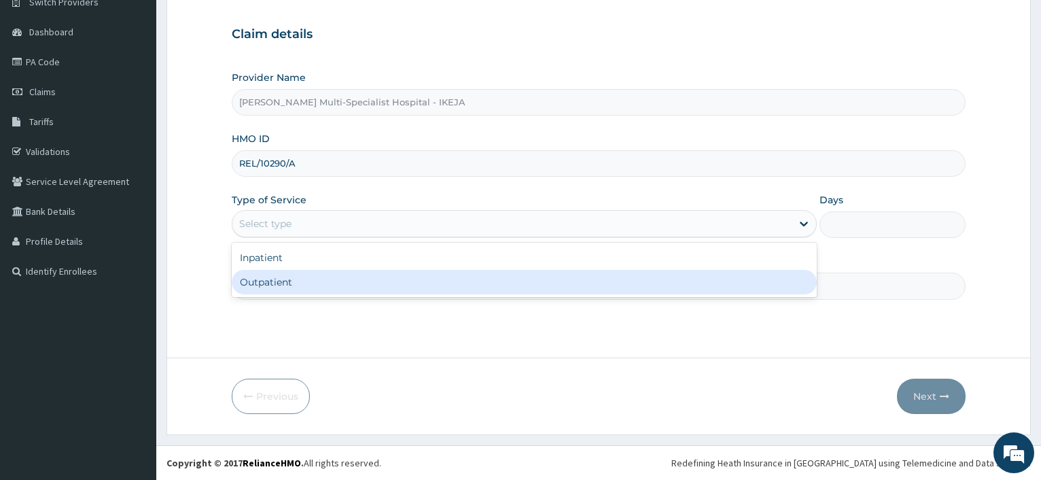
click at [310, 283] on div "Outpatient" at bounding box center [524, 282] width 584 height 24
type input "1"
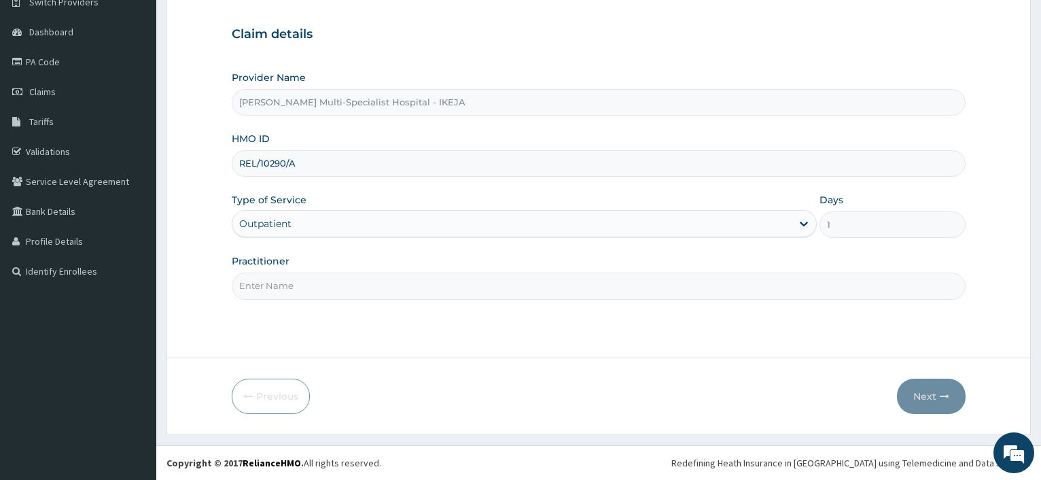
scroll to position [0, 0]
click at [310, 283] on input "Practitioner" at bounding box center [599, 285] width 734 height 26
type input "[PERSON_NAME]"
click at [911, 387] on button "Next" at bounding box center [931, 395] width 69 height 35
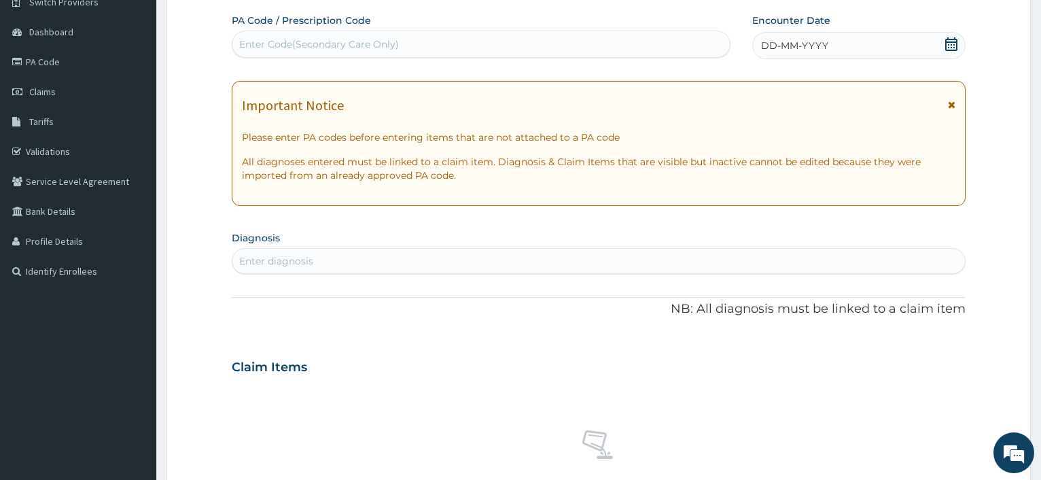
click at [317, 44] on div "Enter Code(Secondary Care Only)" at bounding box center [319, 44] width 160 height 14
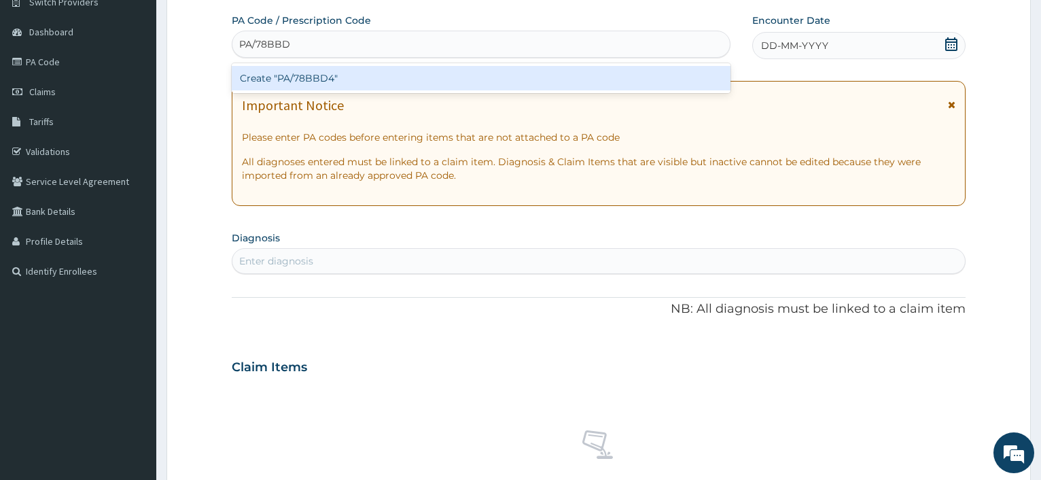
type input "PA/78BBD4"
click at [341, 81] on div "Create "PA/78BBD4"" at bounding box center [481, 78] width 498 height 24
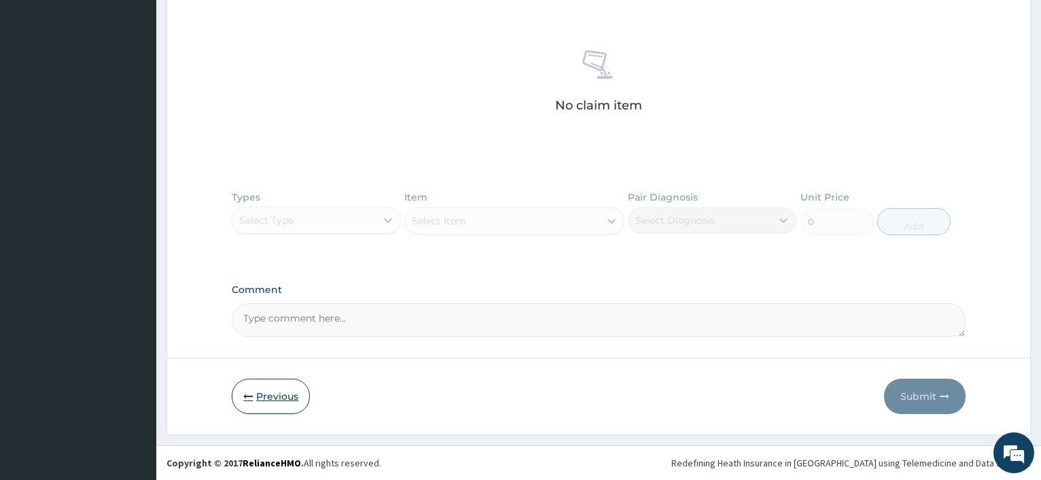
click at [266, 405] on button "Previous" at bounding box center [271, 395] width 78 height 35
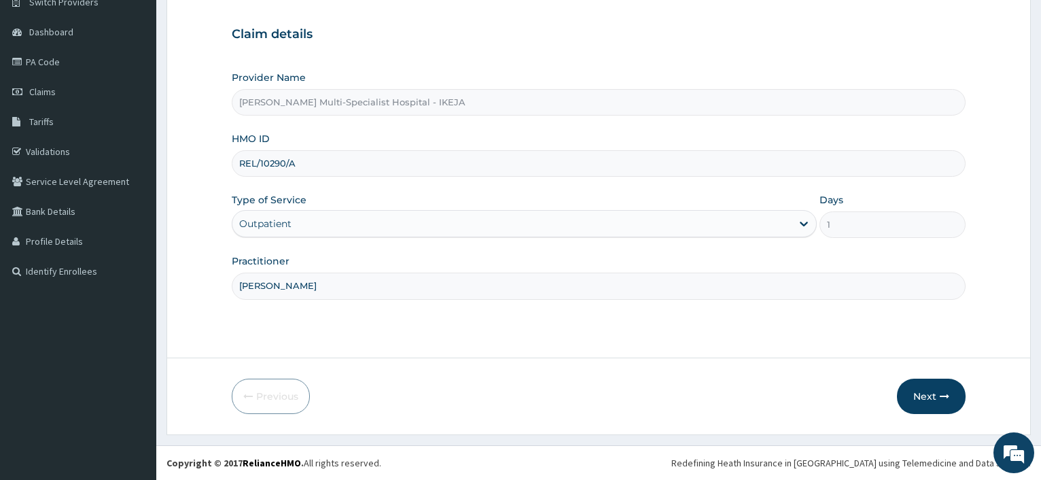
scroll to position [116, 0]
drag, startPoint x: 295, startPoint y: 162, endPoint x: 236, endPoint y: 162, distance: 58.4
click at [236, 162] on input "REL/10290/A" at bounding box center [599, 163] width 734 height 26
click at [239, 270] on div "Practitioner DR ALIYU" at bounding box center [599, 276] width 734 height 45
click at [929, 385] on button "Next" at bounding box center [931, 395] width 69 height 35
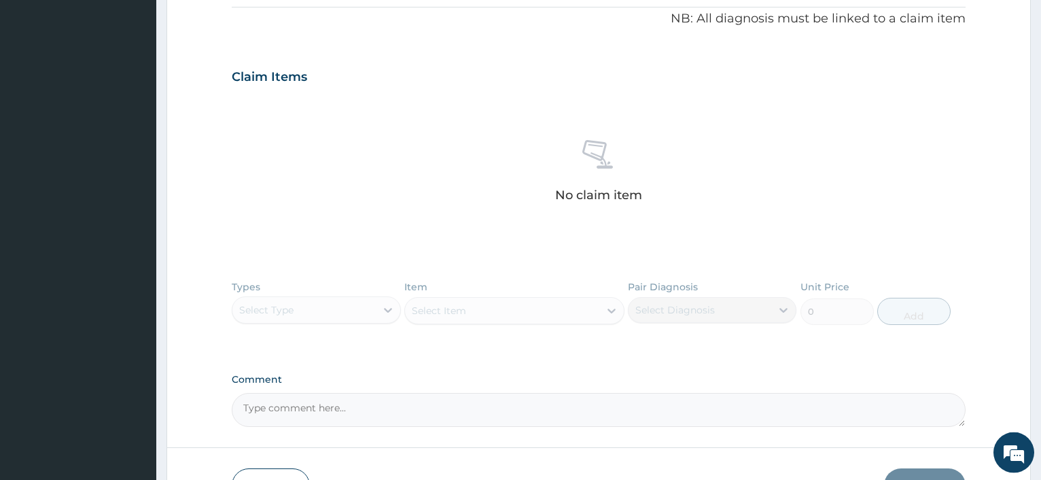
scroll to position [496, 0]
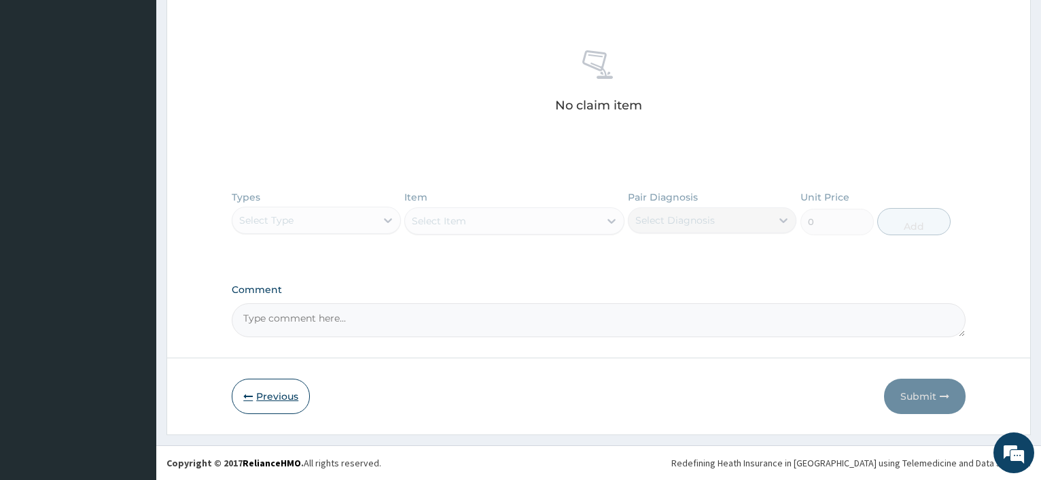
click at [285, 391] on button "Previous" at bounding box center [271, 395] width 78 height 35
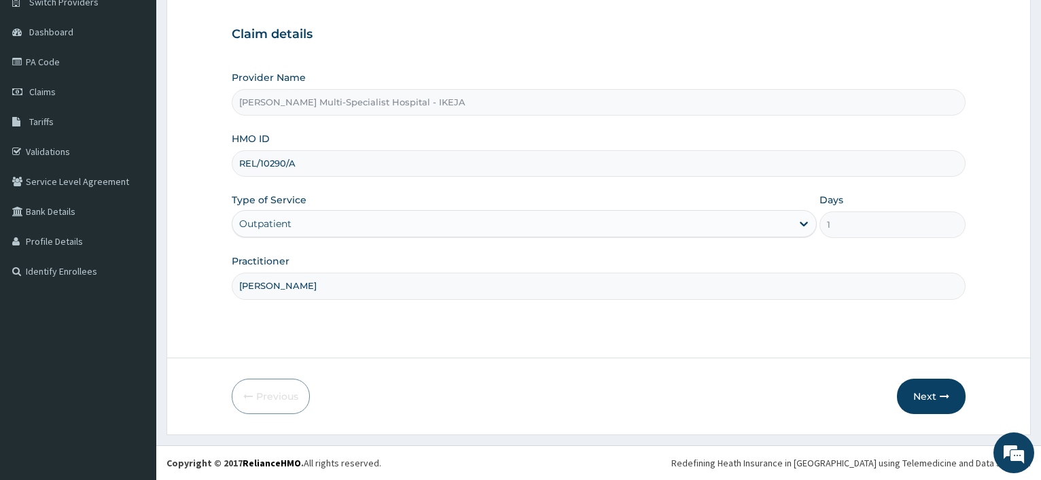
scroll to position [116, 0]
click at [298, 160] on input "REL/10290/A" at bounding box center [599, 163] width 734 height 26
type input "R"
type input "RHO/10029/C"
click at [940, 386] on button "Next" at bounding box center [931, 395] width 69 height 35
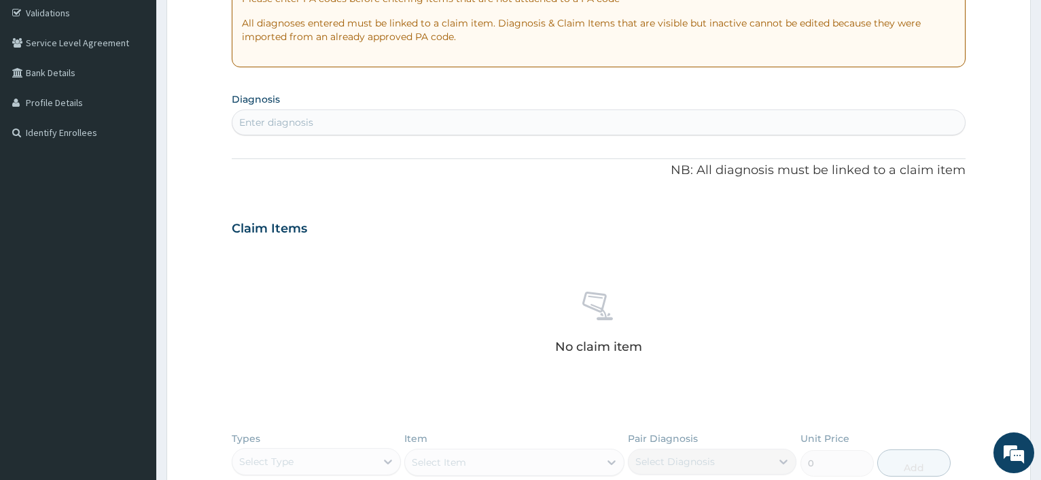
scroll to position [496, 0]
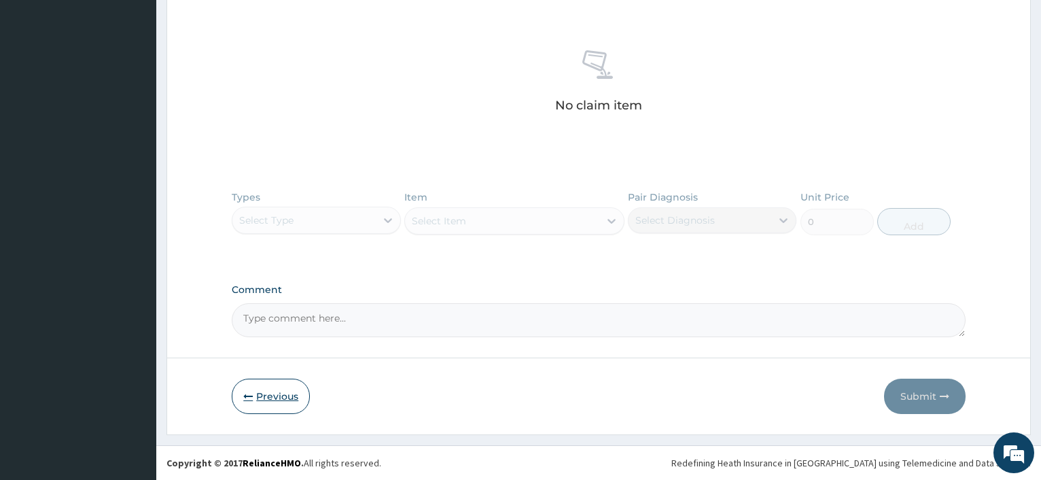
drag, startPoint x: 298, startPoint y: 374, endPoint x: 296, endPoint y: 385, distance: 11.1
click at [298, 375] on form "Step 2 of 2 PA Code / Prescription Code Enter Code(Secondary Care Only) Encount…" at bounding box center [598, 5] width 864 height 859
click at [294, 385] on button "Previous" at bounding box center [271, 395] width 78 height 35
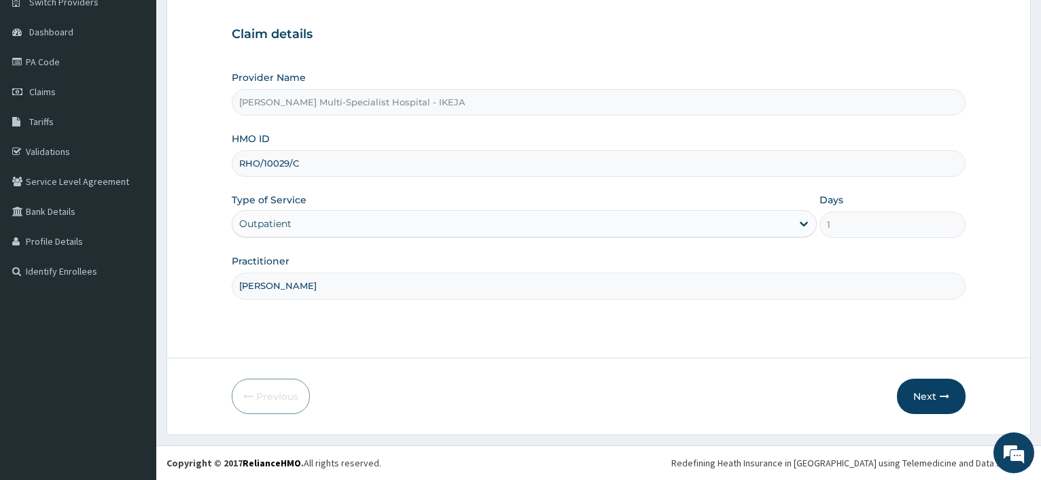
scroll to position [116, 0]
click at [302, 274] on input "DR ALIYU" at bounding box center [599, 285] width 734 height 26
type input "DR OLONADE"
click at [934, 402] on button "Next" at bounding box center [931, 395] width 69 height 35
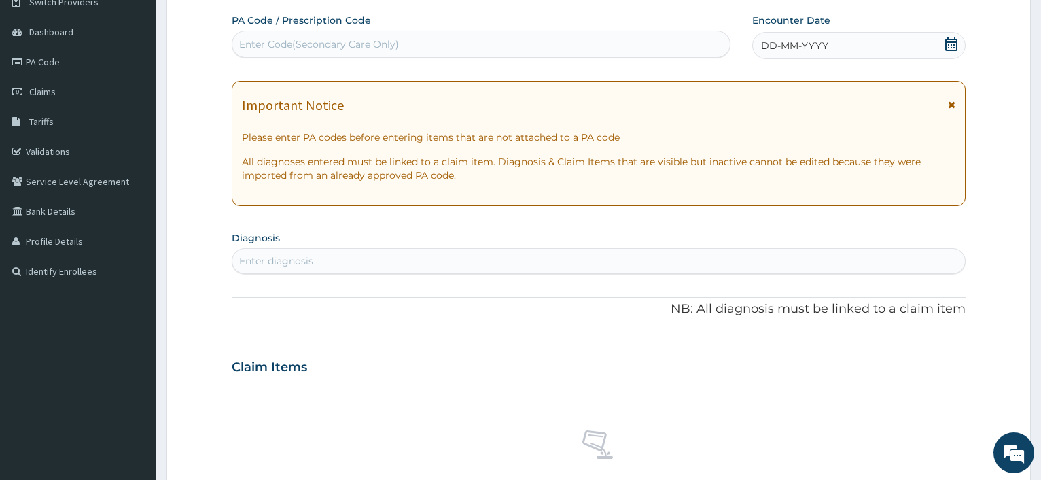
click at [332, 43] on div "Enter Code(Secondary Care Only)" at bounding box center [319, 44] width 160 height 14
type input "PA/9735B6"
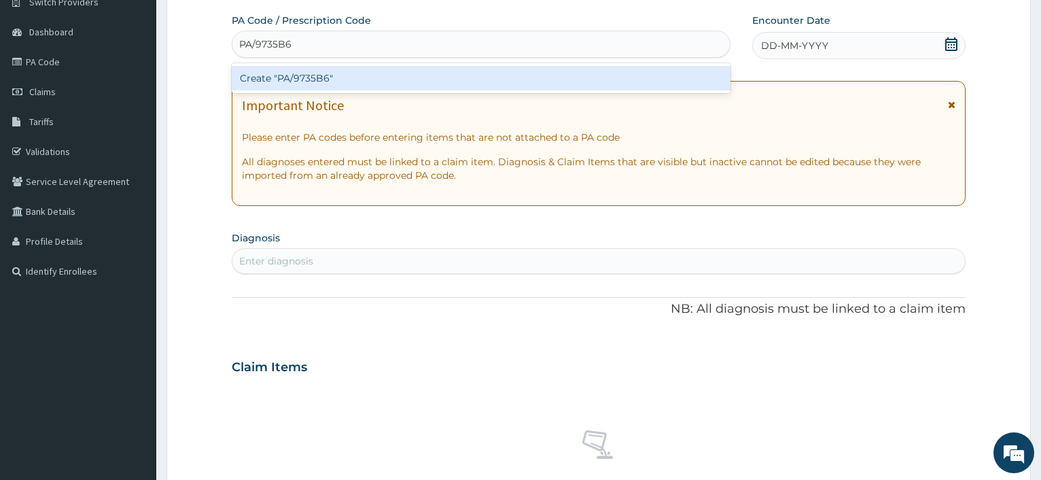
click at [330, 71] on div "Create "PA/9735B6"" at bounding box center [481, 78] width 498 height 24
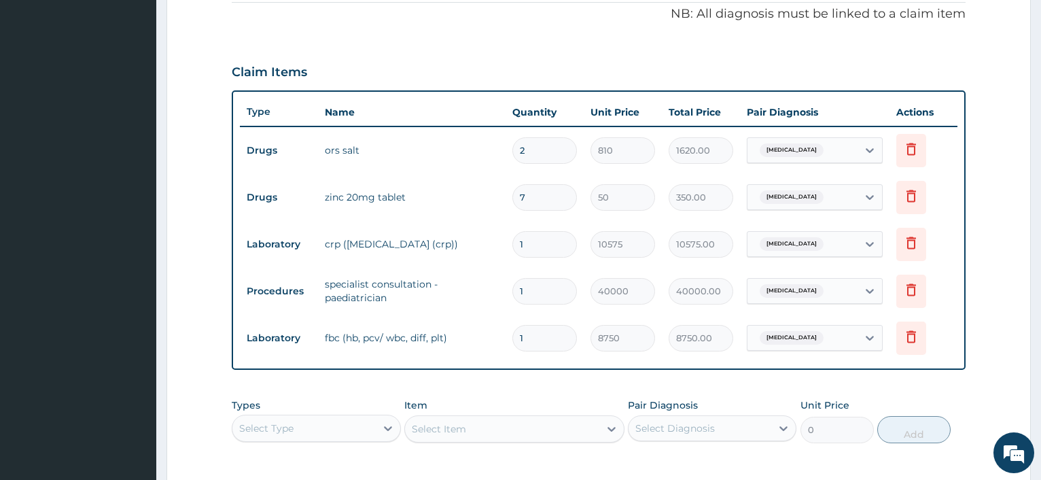
scroll to position [623, 0]
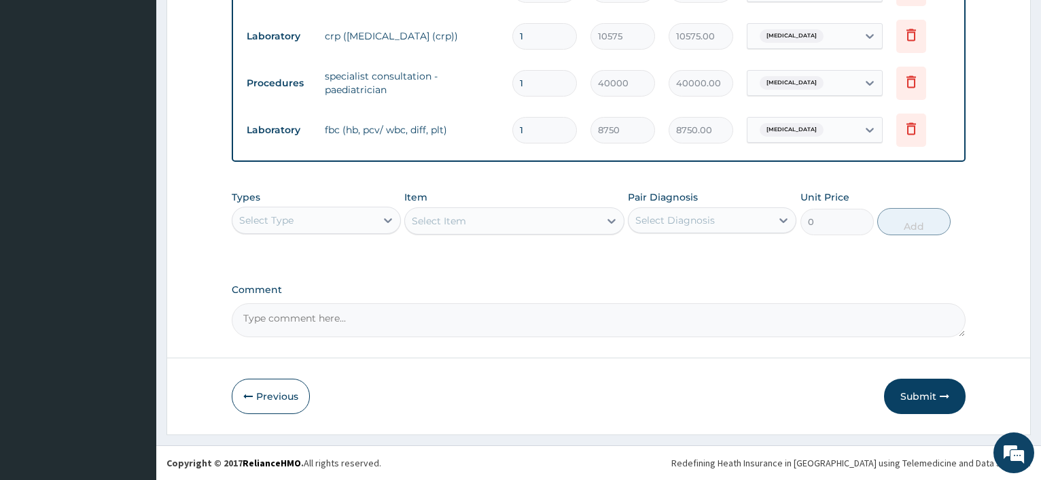
click at [905, 390] on button "Submit" at bounding box center [925, 395] width 82 height 35
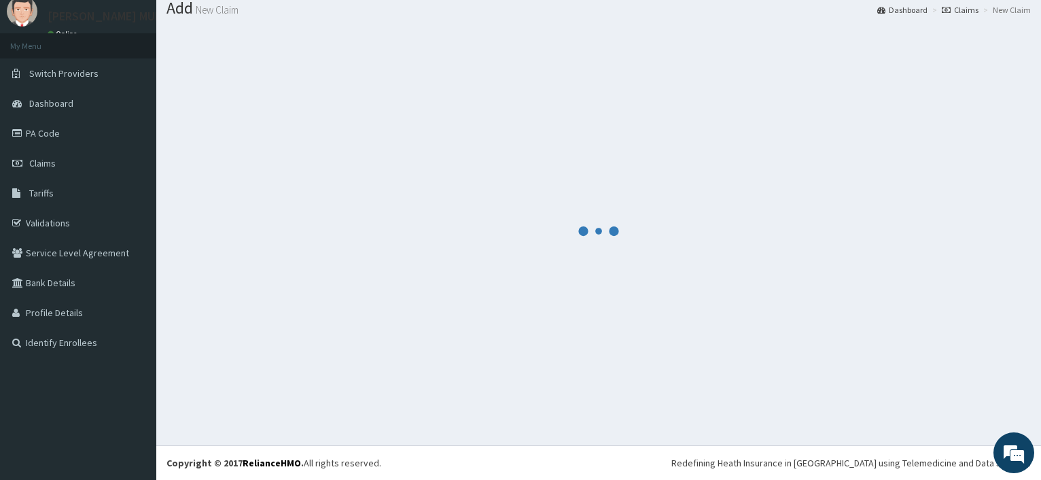
scroll to position [46, 0]
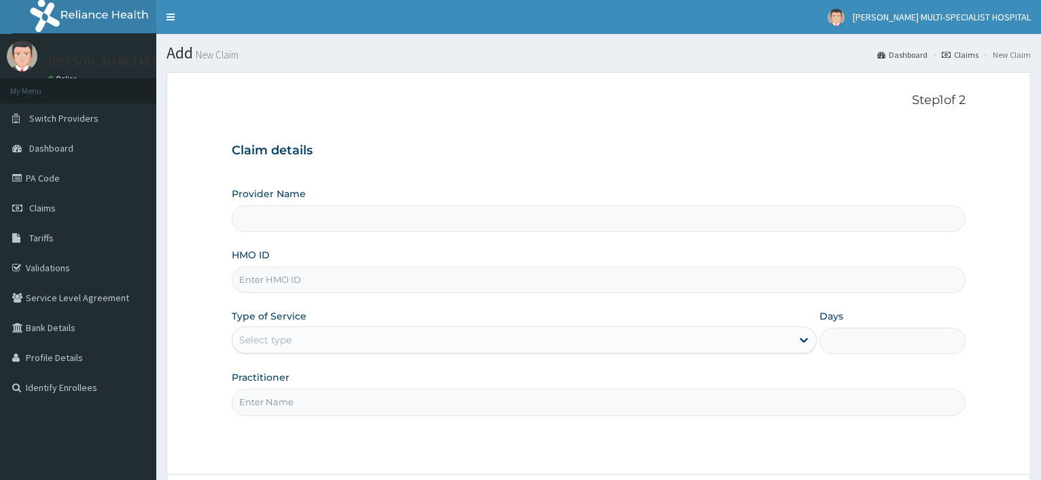
drag, startPoint x: 0, startPoint y: 0, endPoint x: 296, endPoint y: 285, distance: 410.3
click at [281, 288] on input "HMO ID" at bounding box center [599, 279] width 734 height 26
type input "K"
type input "[PERSON_NAME] Multi-Specialist Hospital - IKEJA"
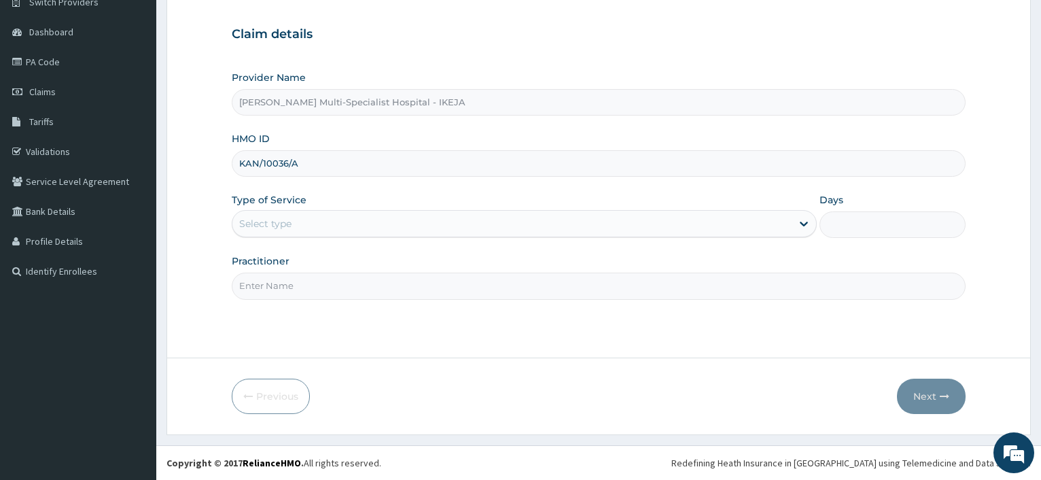
drag, startPoint x: 260, startPoint y: 229, endPoint x: 291, endPoint y: 250, distance: 37.1
click at [264, 177] on input "KAN/10036/A" at bounding box center [599, 163] width 734 height 26
type input "KAN/10036/A"
click at [289, 219] on div "Select type" at bounding box center [265, 224] width 52 height 14
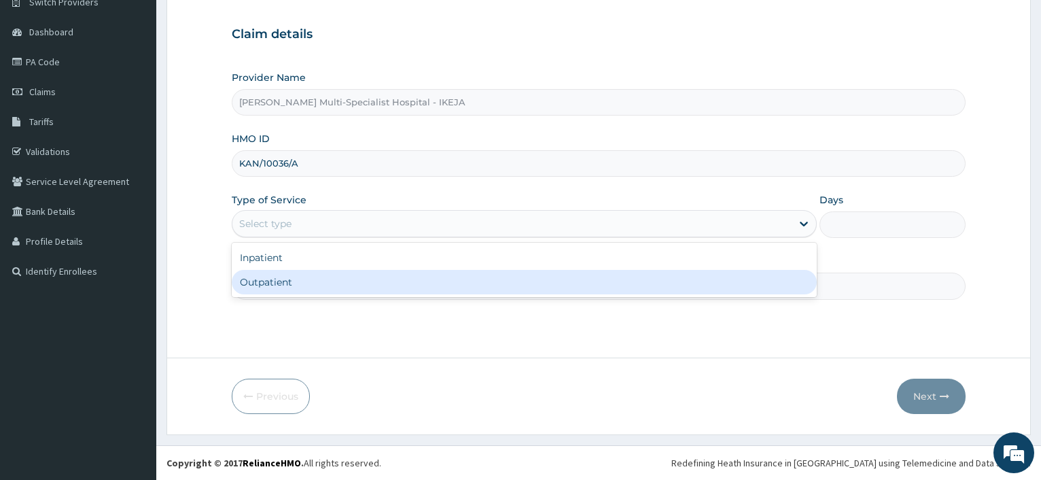
click at [284, 287] on div "Outpatient" at bounding box center [524, 282] width 584 height 24
type input "1"
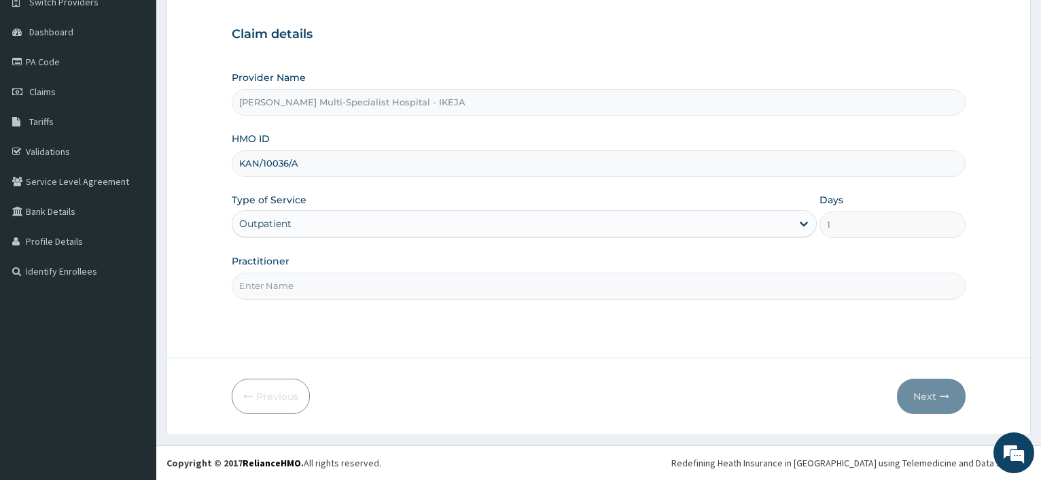
click at [285, 289] on input "Practitioner" at bounding box center [599, 285] width 734 height 26
type input "DR [PERSON_NAME]"
click at [918, 381] on button "Next" at bounding box center [931, 395] width 69 height 35
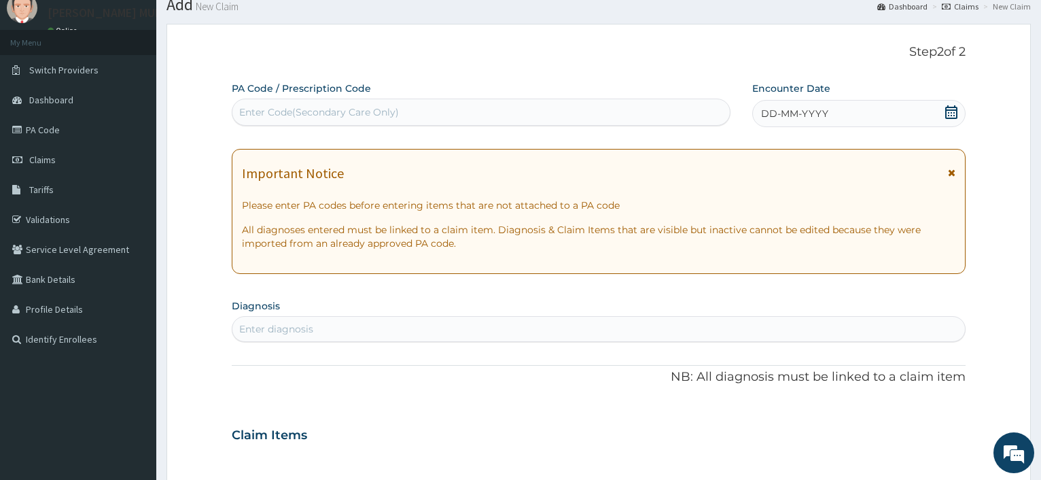
scroll to position [0, 0]
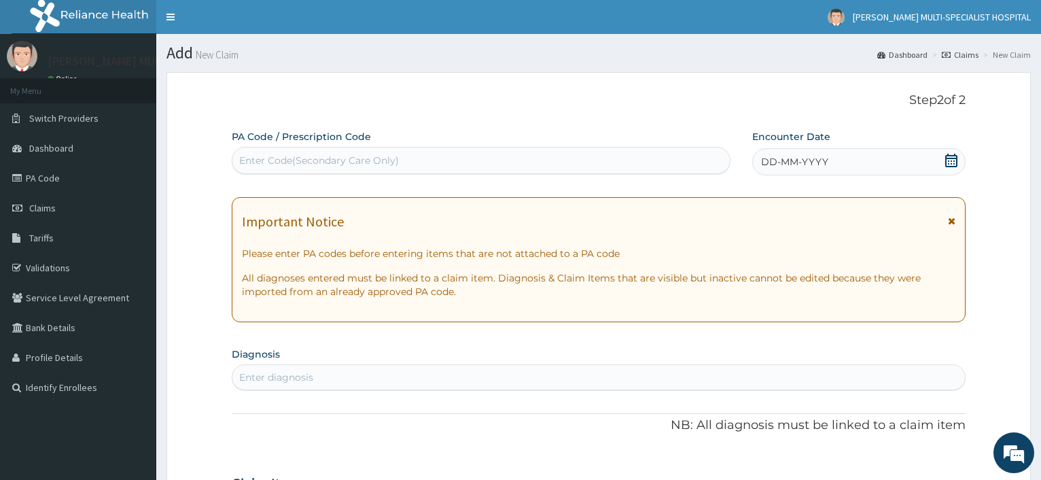
click at [374, 162] on div "Enter Code(Secondary Care Only)" at bounding box center [319, 161] width 160 height 14
type input "PA/9BF4C8"
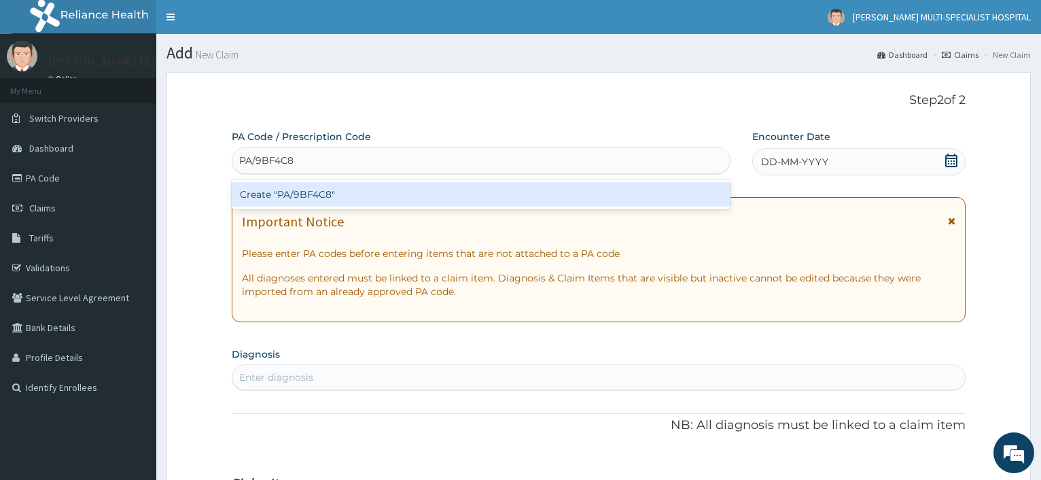
click at [330, 192] on div "Create "PA/9BF4C8"" at bounding box center [481, 194] width 498 height 24
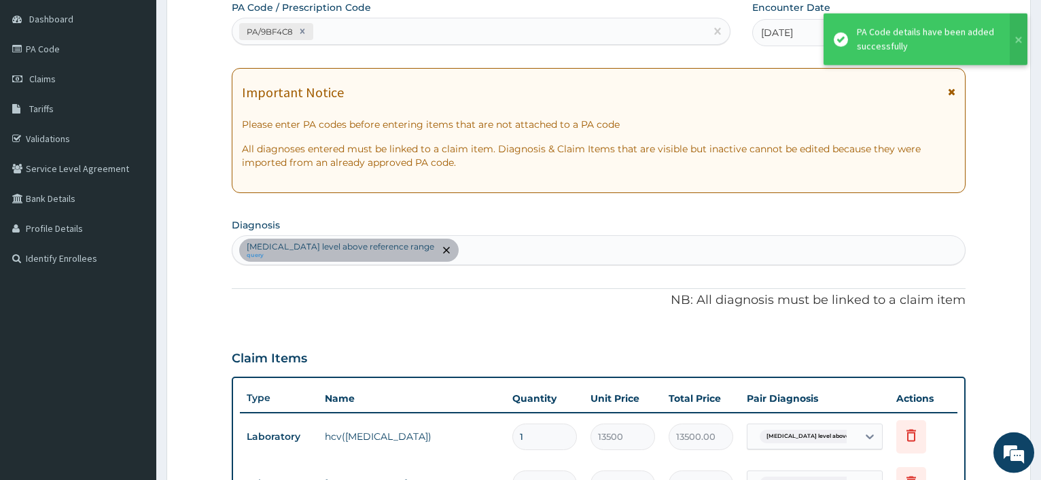
scroll to position [95, 0]
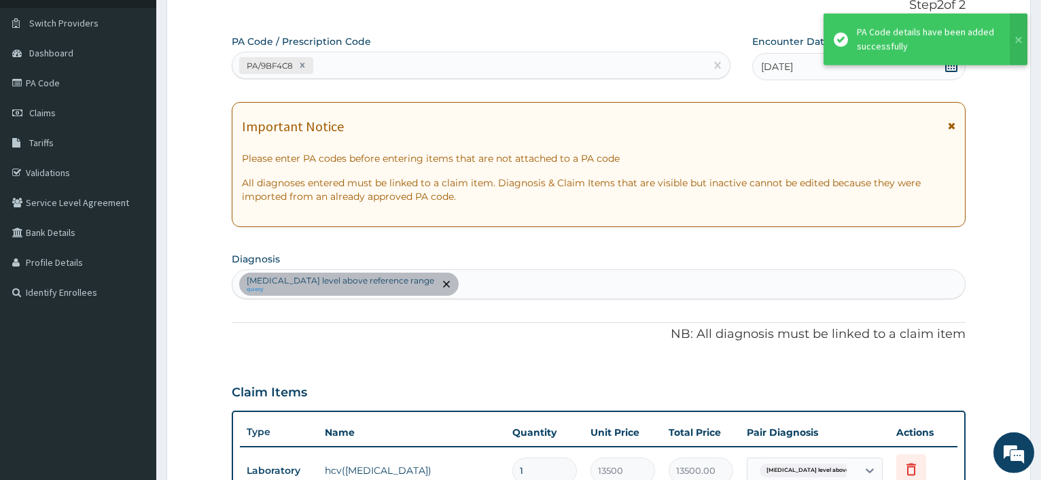
click at [369, 65] on div "PA/9BF4C8" at bounding box center [468, 65] width 472 height 22
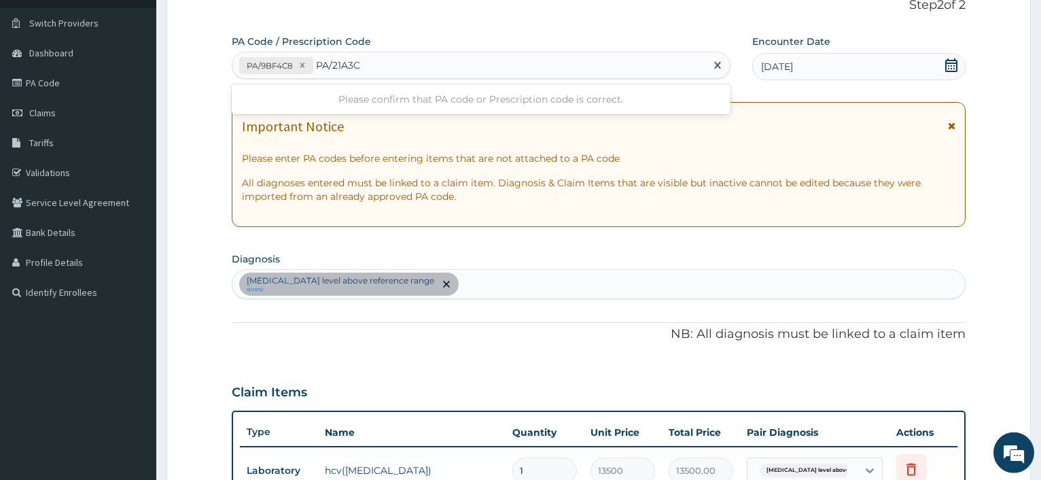
type input "PA/21A3C1"
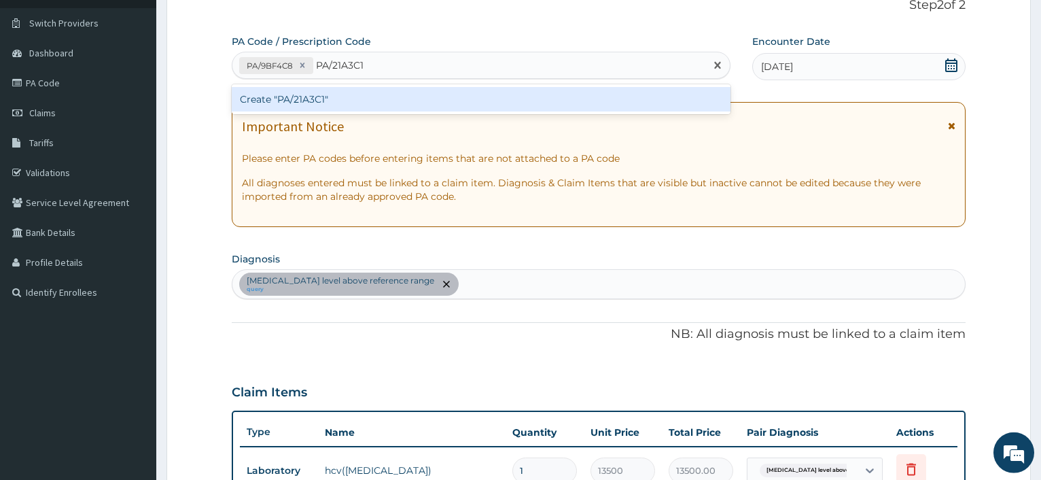
click at [289, 91] on div "Create "PA/21A3C1"" at bounding box center [481, 99] width 498 height 24
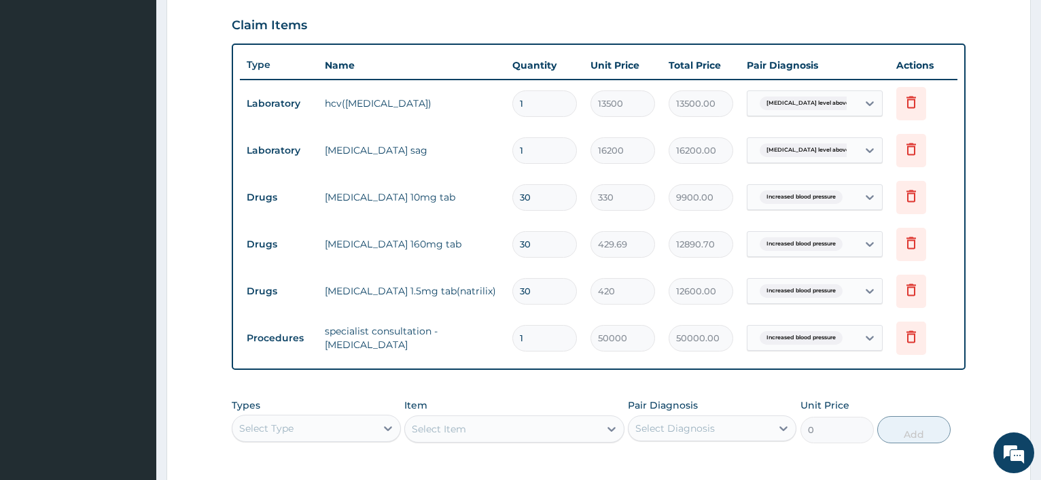
scroll to position [670, 0]
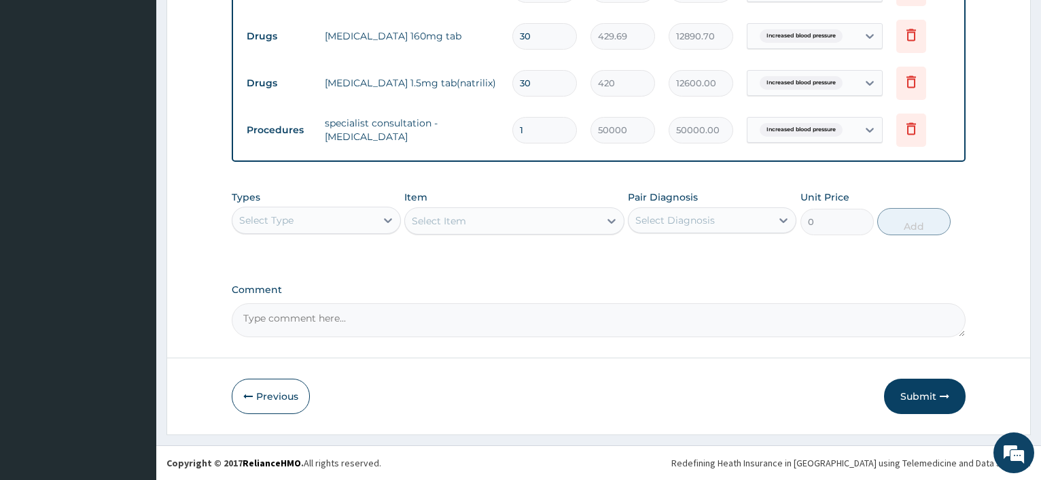
click at [927, 402] on button "Submit" at bounding box center [925, 395] width 82 height 35
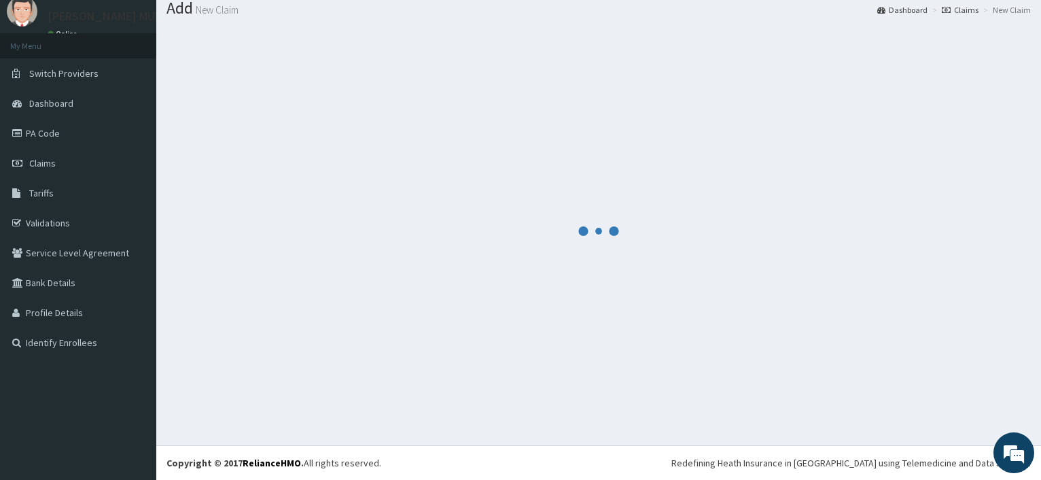
scroll to position [46, 0]
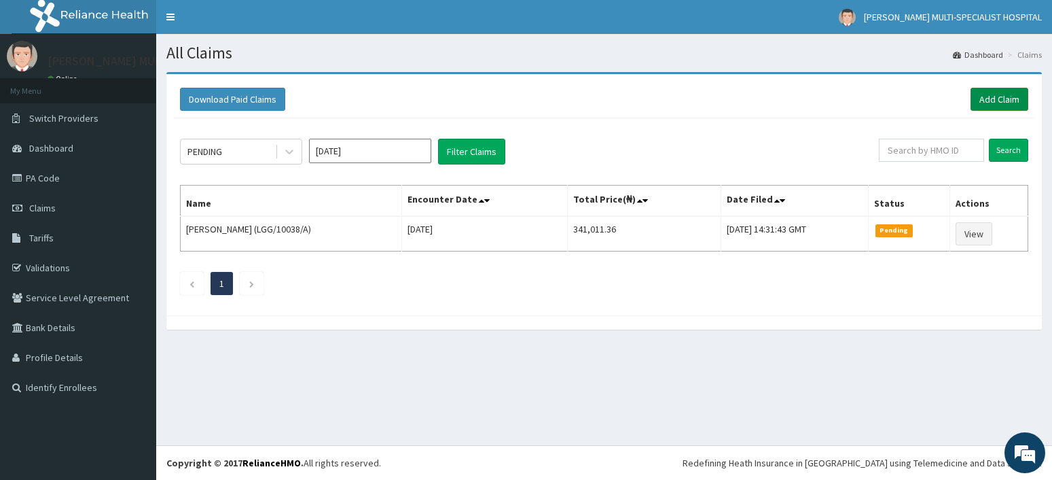
drag, startPoint x: 992, startPoint y: 100, endPoint x: 999, endPoint y: 94, distance: 9.1
click at [993, 101] on link "Add Claim" at bounding box center [1000, 99] width 58 height 23
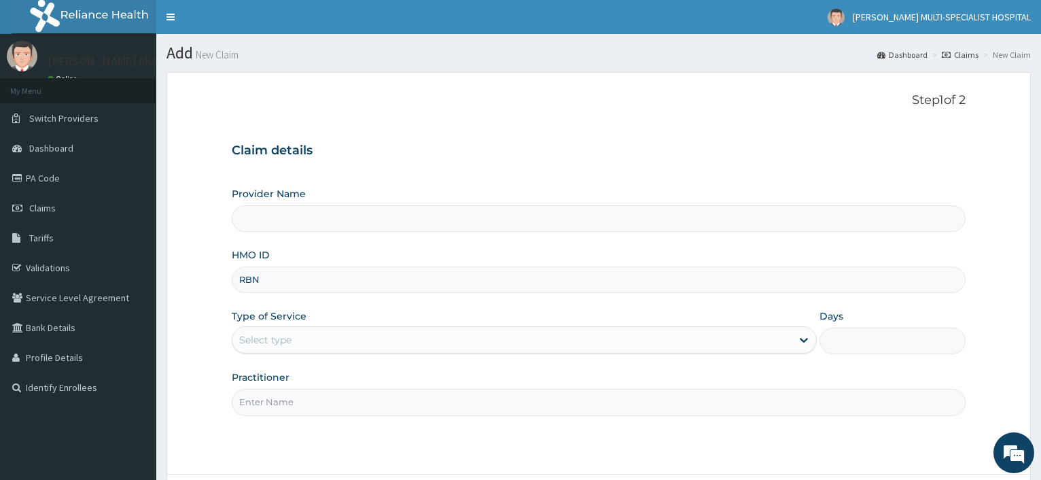
type input "RBN/"
type input "[PERSON_NAME] Multi-Specialist Hospital - IKEJA"
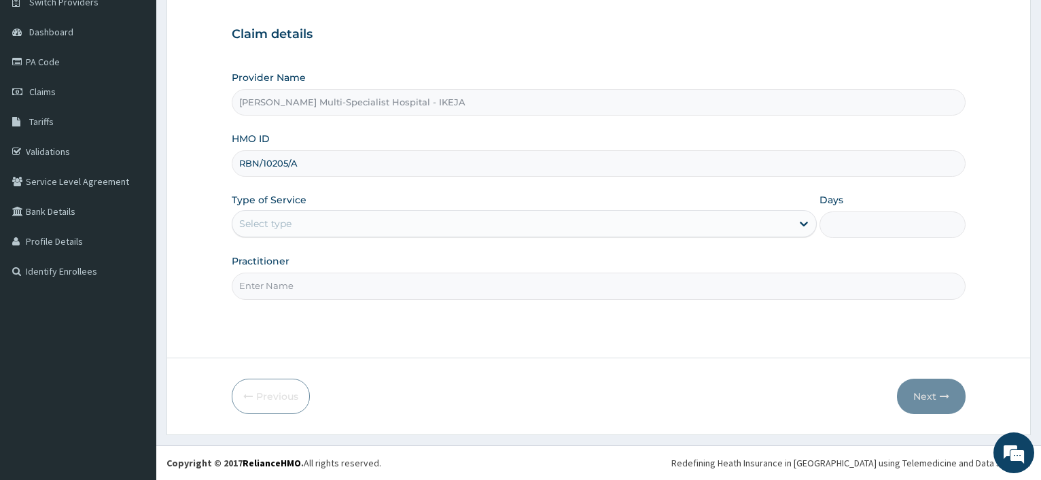
type input "RBN/10205/A"
click at [372, 217] on div "Select type" at bounding box center [511, 224] width 558 height 22
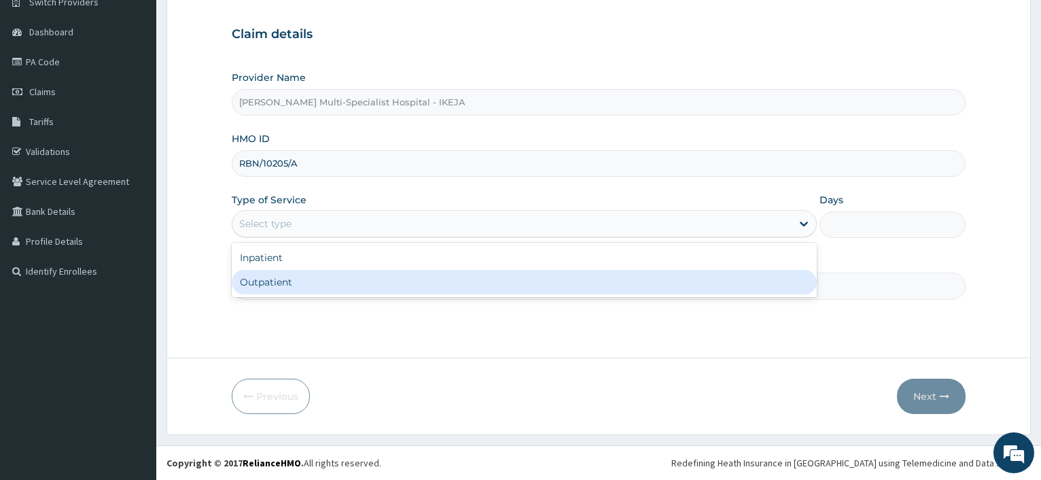
click at [368, 297] on div "Inpatient Outpatient" at bounding box center [524, 270] width 584 height 54
click at [368, 296] on div "Inpatient Outpatient" at bounding box center [524, 270] width 584 height 54
click at [378, 287] on div "Outpatient" at bounding box center [524, 282] width 584 height 24
type input "1"
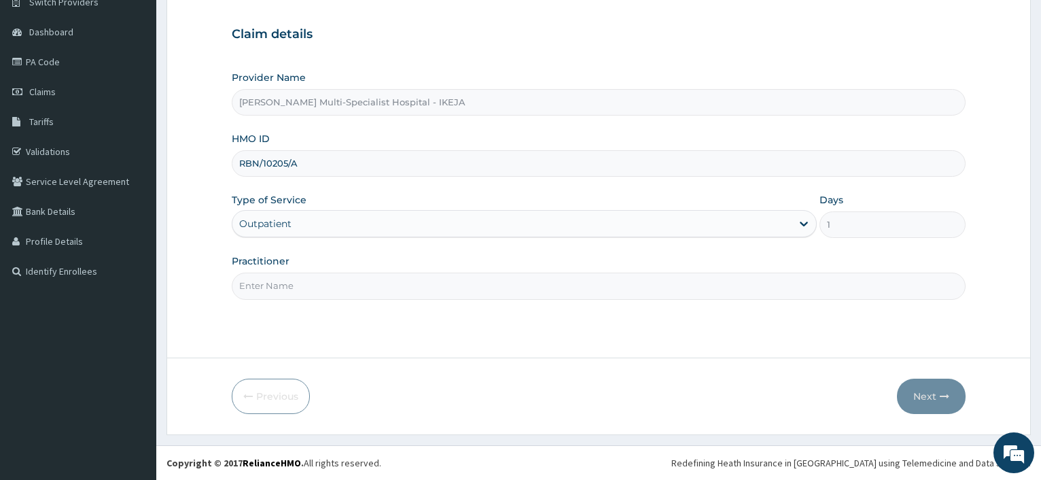
click at [378, 287] on input "Practitioner" at bounding box center [599, 285] width 734 height 26
type input "DR KEN"
click at [948, 402] on button "Next" at bounding box center [931, 395] width 69 height 35
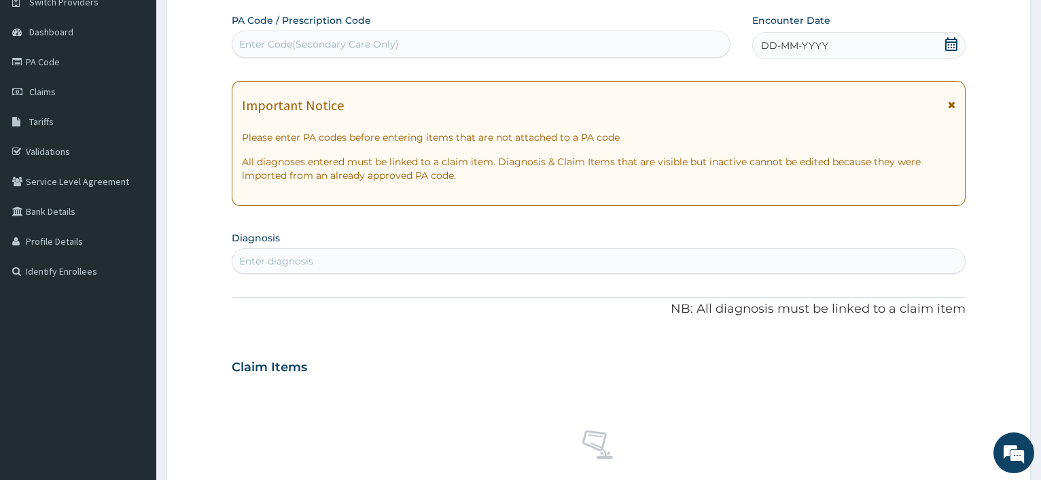
click at [355, 44] on div "Enter Code(Secondary Care Only)" at bounding box center [319, 44] width 160 height 14
type input "PA/B010BC"
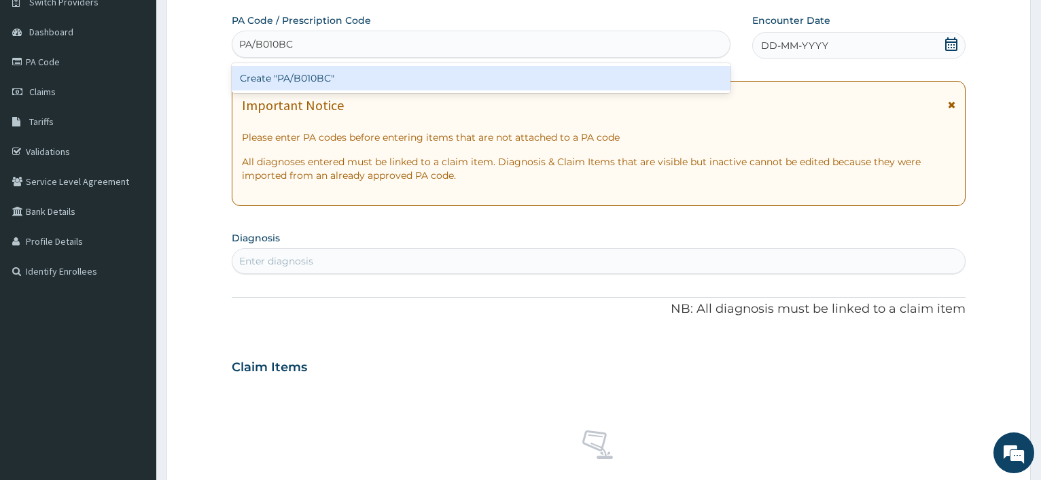
click at [287, 73] on div "Create "PA/B010BC"" at bounding box center [481, 78] width 498 height 24
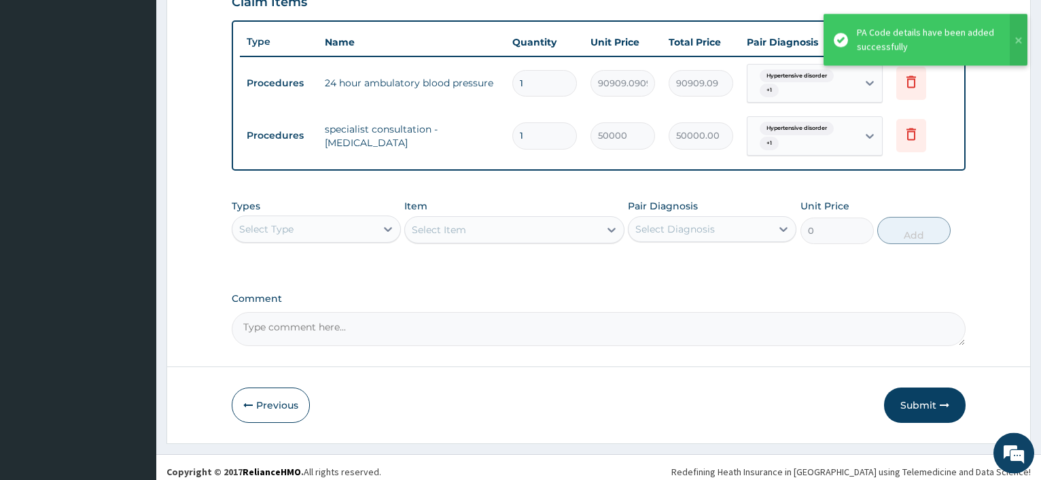
scroll to position [494, 0]
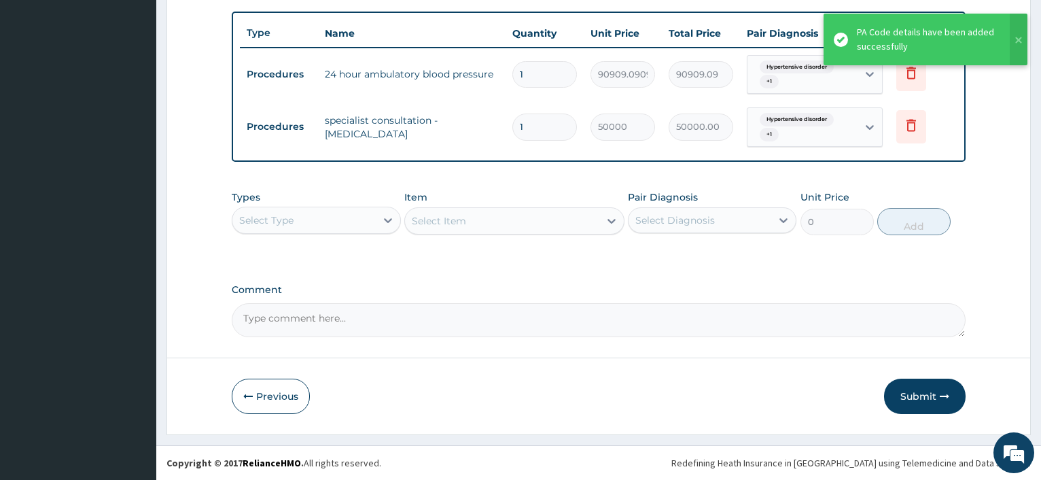
drag, startPoint x: 929, startPoint y: 387, endPoint x: 915, endPoint y: 378, distance: 16.4
click at [926, 387] on button "Submit" at bounding box center [925, 395] width 82 height 35
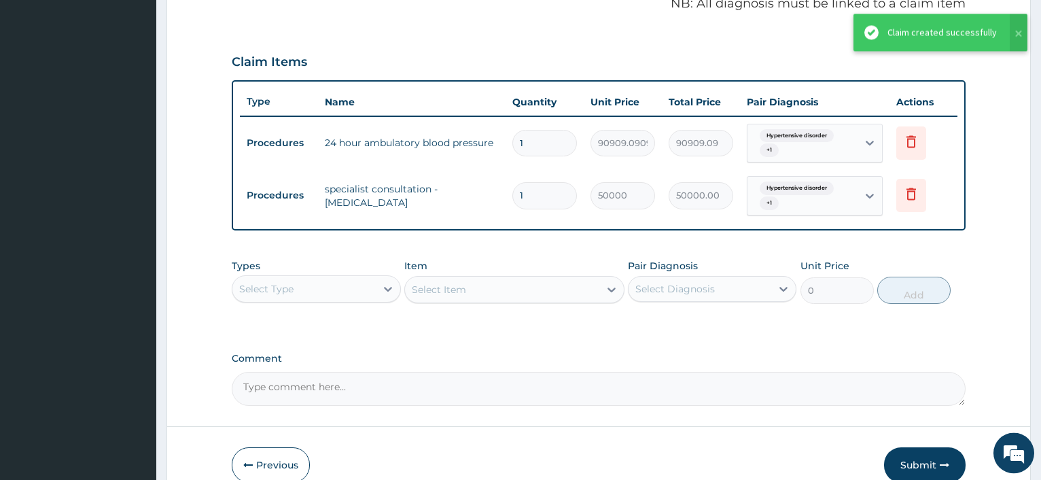
scroll to position [461, 0]
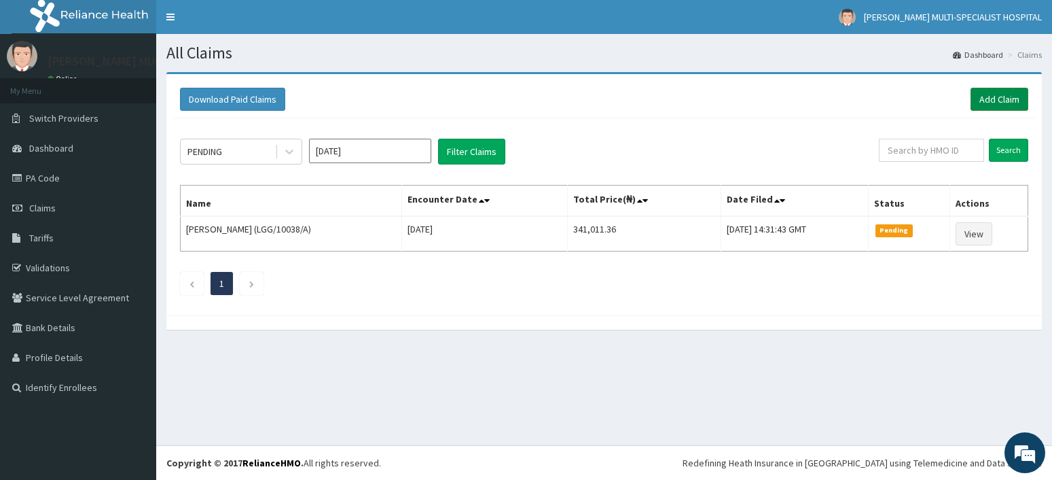
click at [1002, 94] on link "Add Claim" at bounding box center [1000, 99] width 58 height 23
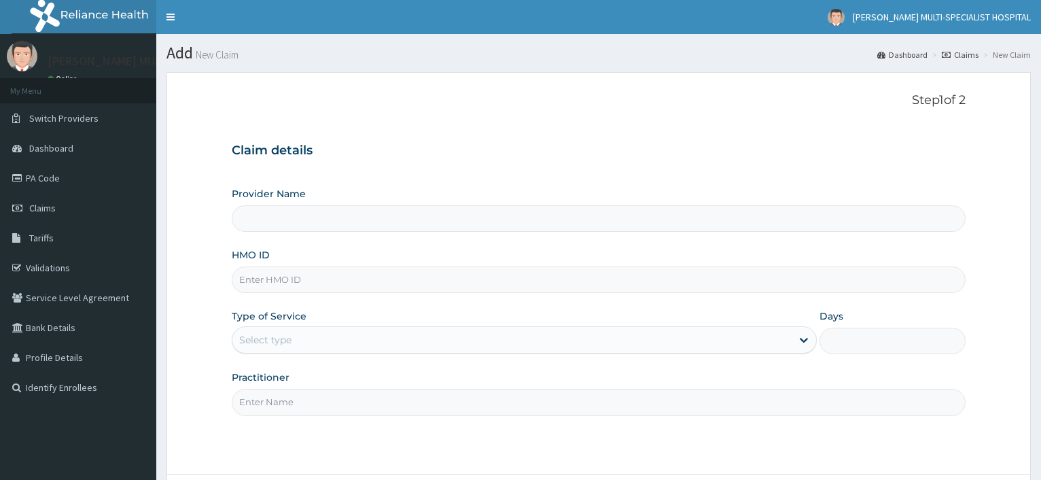
type input "[PERSON_NAME] Multi-Specialist Hospital - IKEJA"
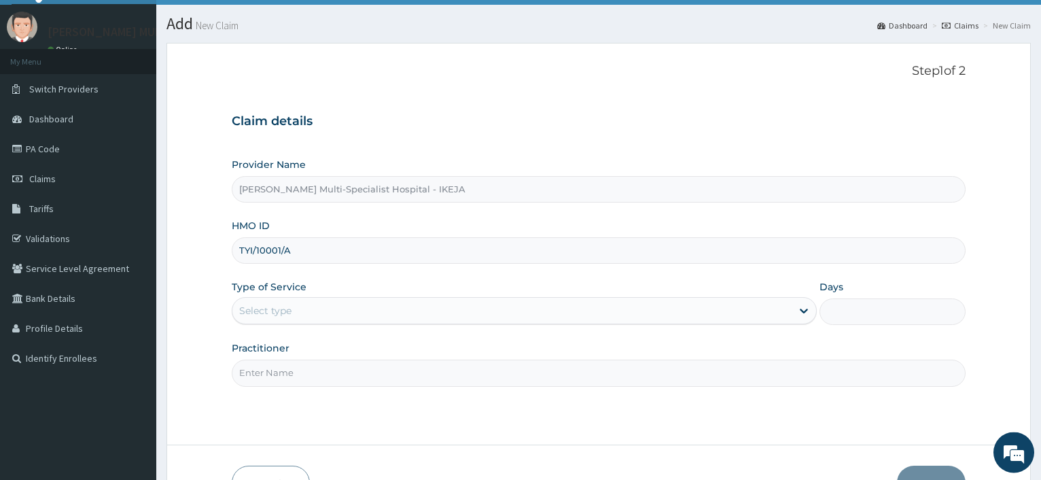
scroll to position [116, 0]
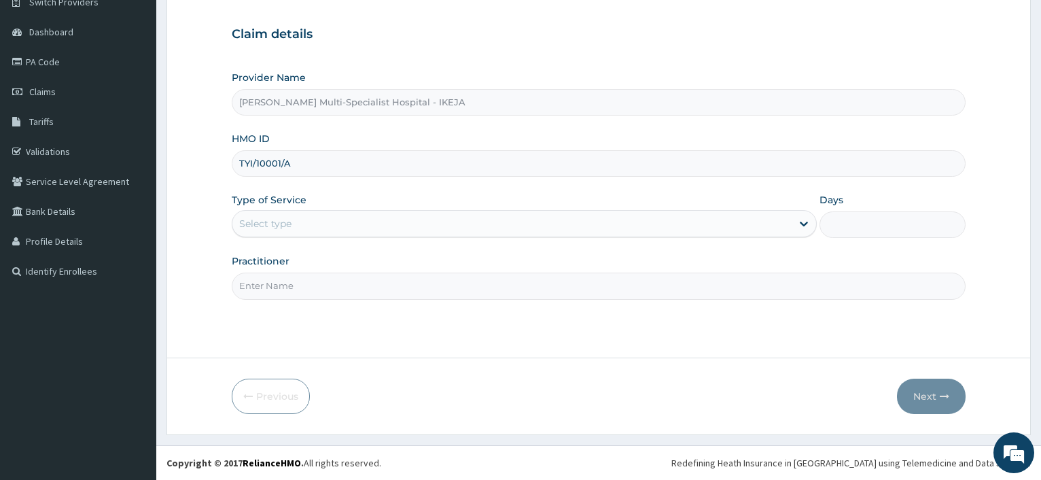
type input "TYI/10001/A"
click at [306, 232] on div "Select type" at bounding box center [511, 224] width 558 height 22
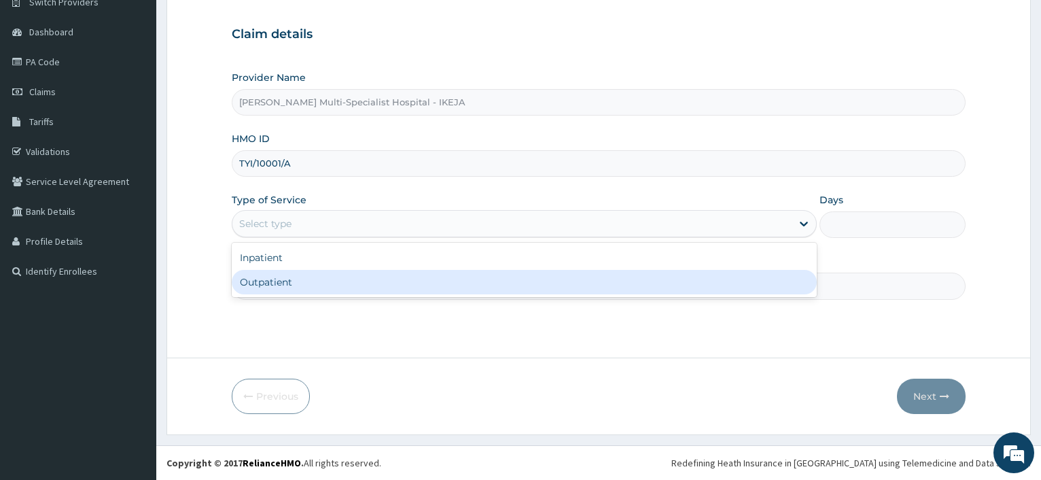
click at [277, 295] on div "Inpatient Outpatient" at bounding box center [524, 270] width 584 height 54
click at [281, 280] on div "Outpatient" at bounding box center [524, 282] width 584 height 24
type input "1"
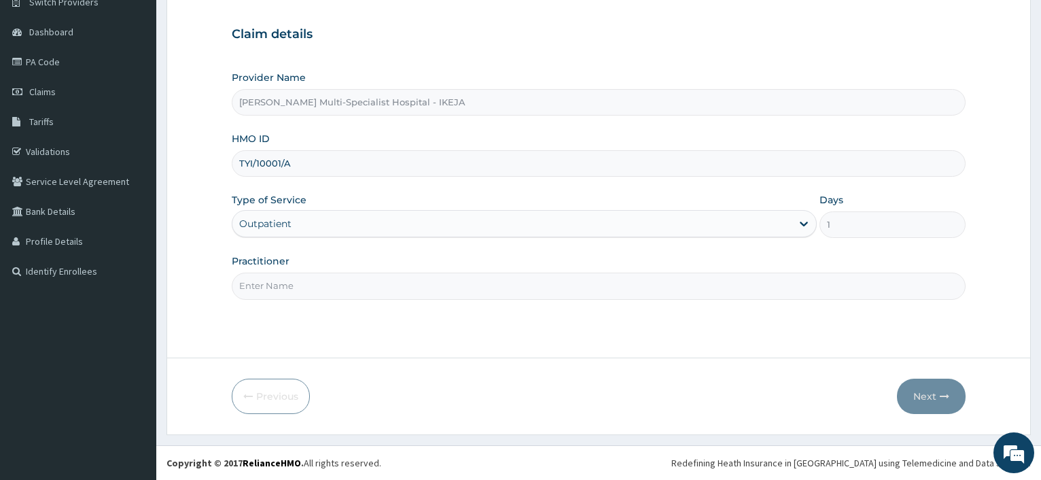
click at [281, 280] on input "Practitioner" at bounding box center [599, 285] width 734 height 26
type input "DR [PERSON_NAME]"
click at [953, 400] on button "Next" at bounding box center [931, 395] width 69 height 35
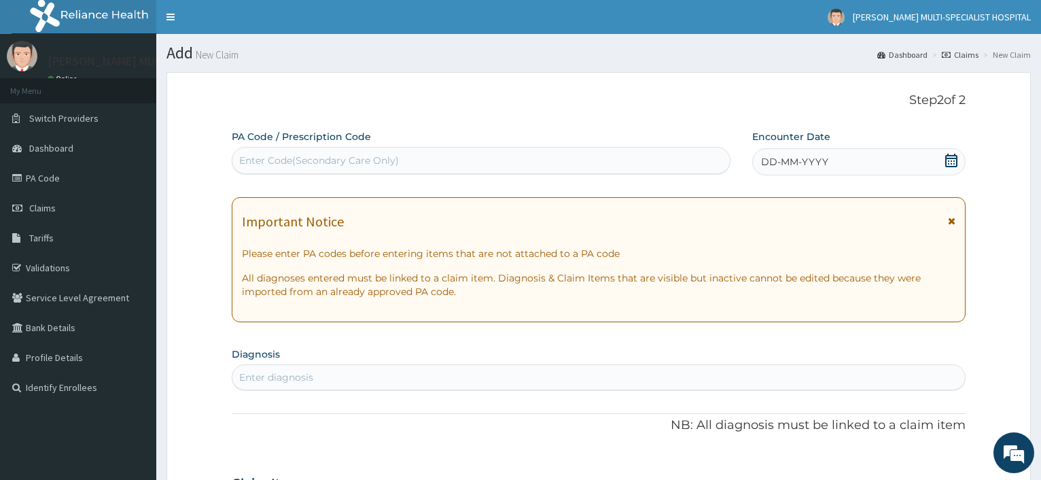
click at [268, 160] on div "Enter Code(Secondary Care Only)" at bounding box center [319, 161] width 160 height 14
type input "PA/3C6C2A"
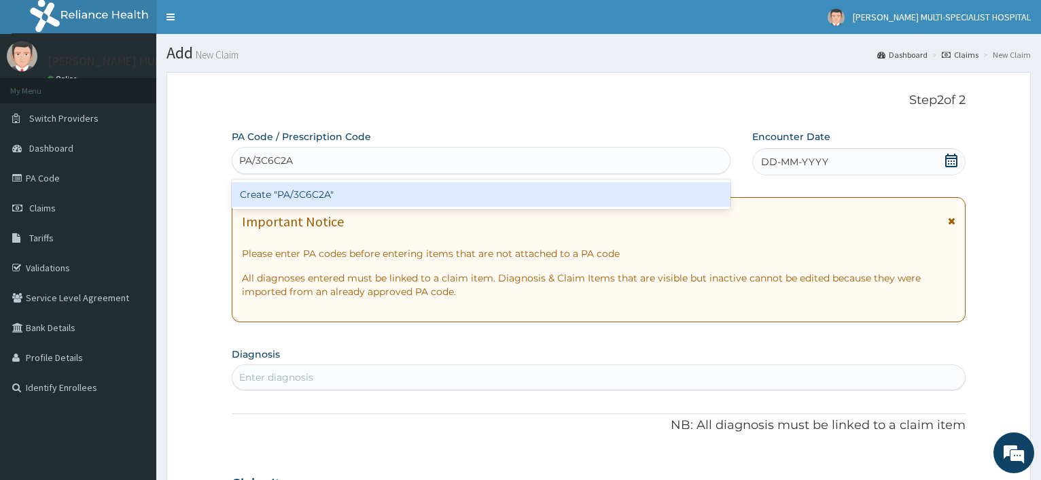
click at [299, 194] on div "Create "PA/3C6C2A"" at bounding box center [481, 194] width 498 height 24
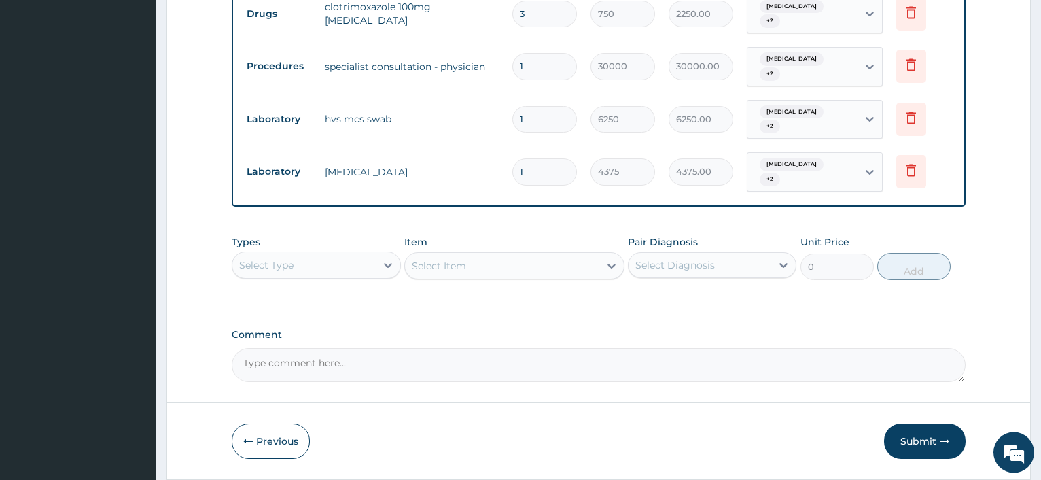
scroll to position [576, 0]
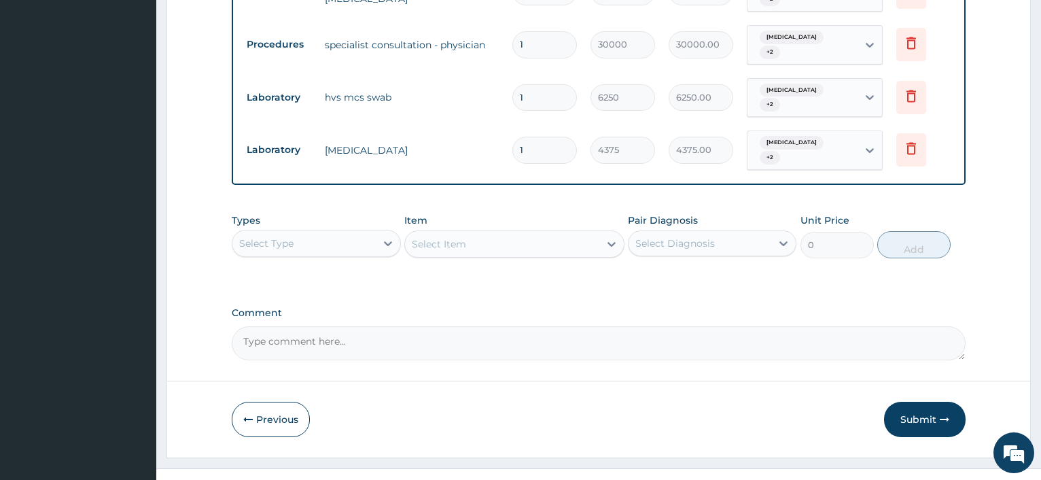
drag, startPoint x: 927, startPoint y: 395, endPoint x: 898, endPoint y: 383, distance: 31.7
click at [922, 402] on button "Submit" at bounding box center [925, 419] width 82 height 35
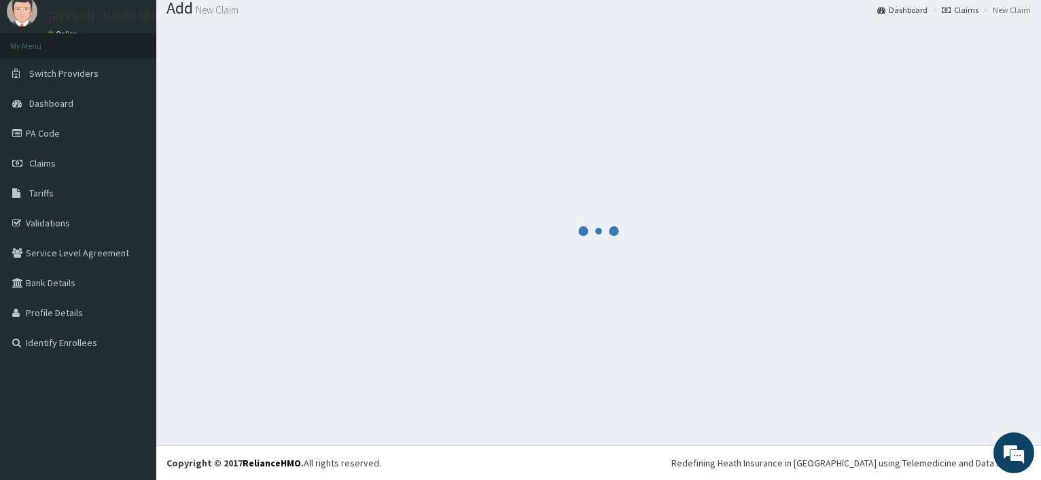
scroll to position [46, 0]
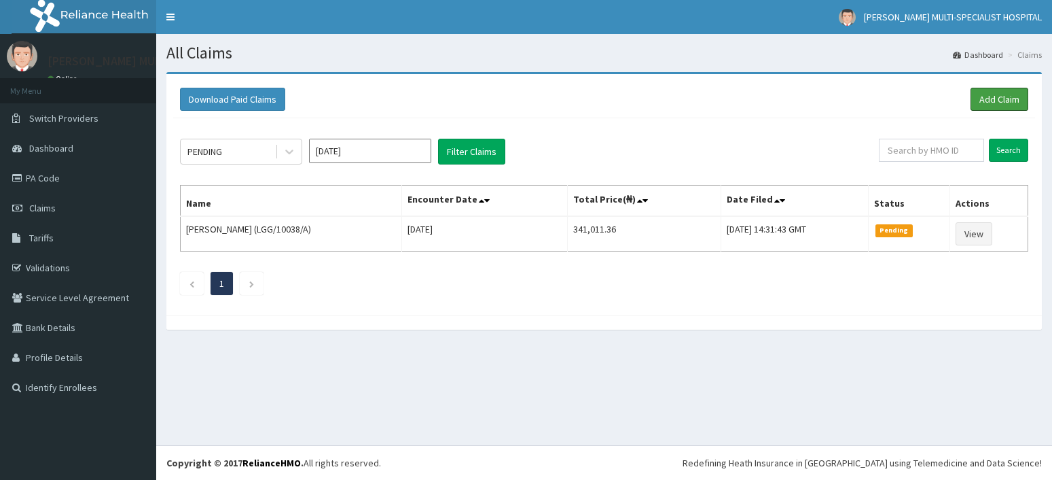
drag, startPoint x: 997, startPoint y: 94, endPoint x: 970, endPoint y: 118, distance: 36.1
click at [997, 94] on link "Add Claim" at bounding box center [1000, 99] width 58 height 23
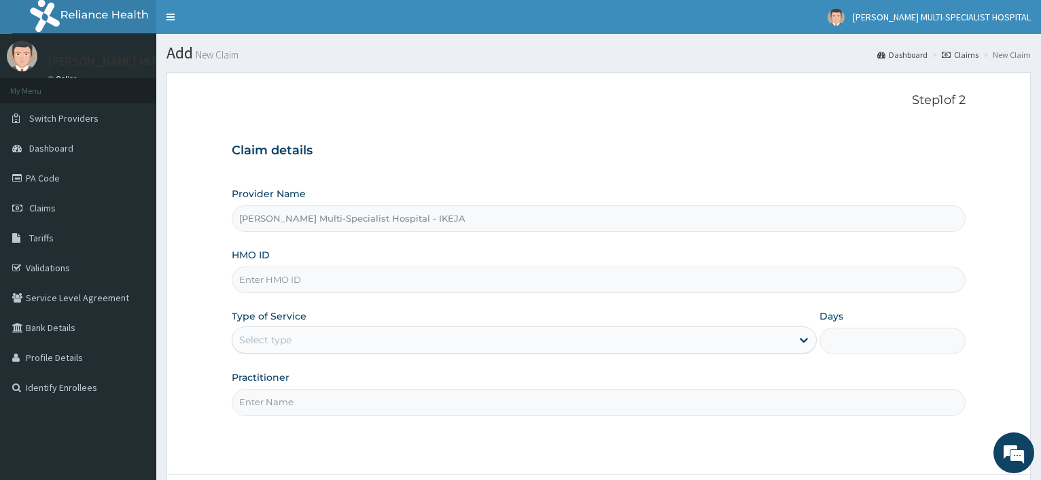
click at [278, 278] on input "HMO ID" at bounding box center [599, 279] width 734 height 26
click at [277, 279] on input "HMO ID" at bounding box center [599, 279] width 734 height 26
type input "z"
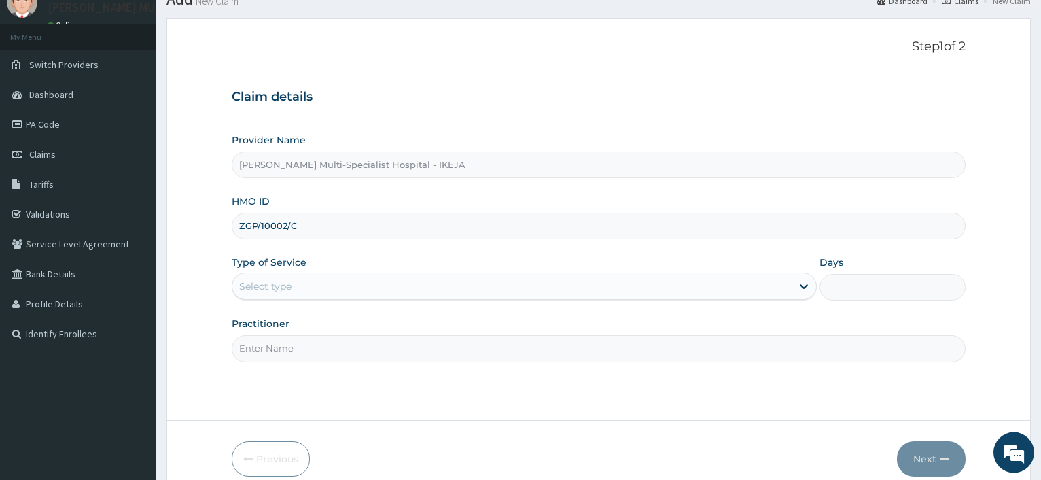
scroll to position [69, 0]
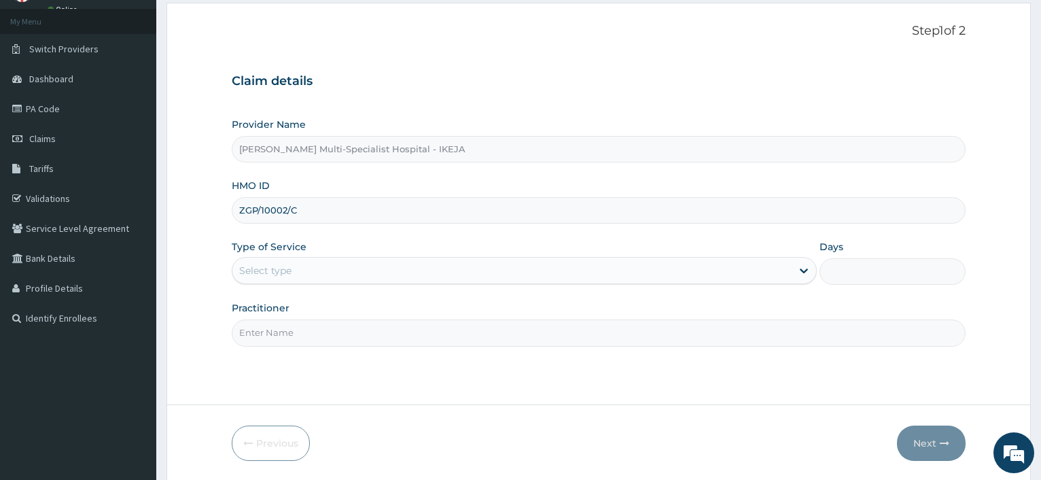
type input "ZGP/10002/C"
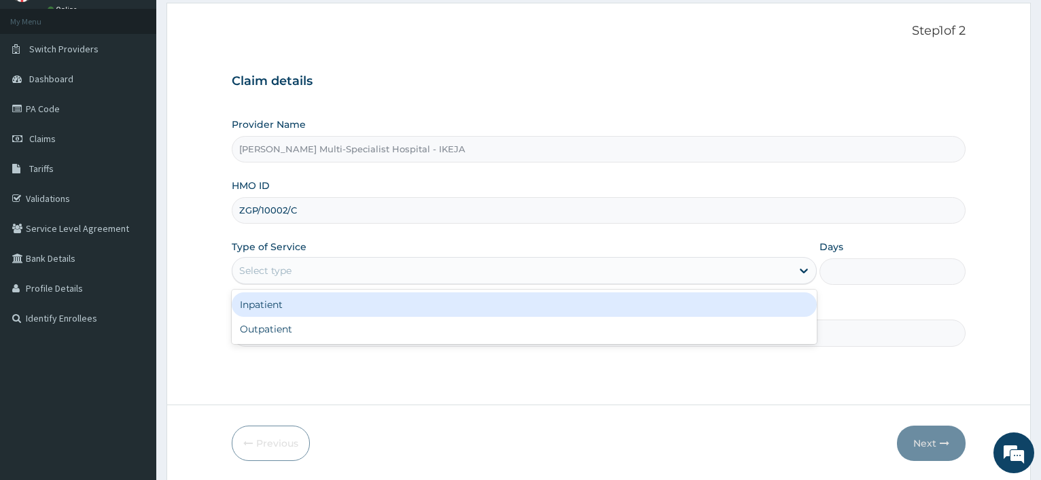
click at [294, 262] on div "Select type" at bounding box center [511, 271] width 558 height 22
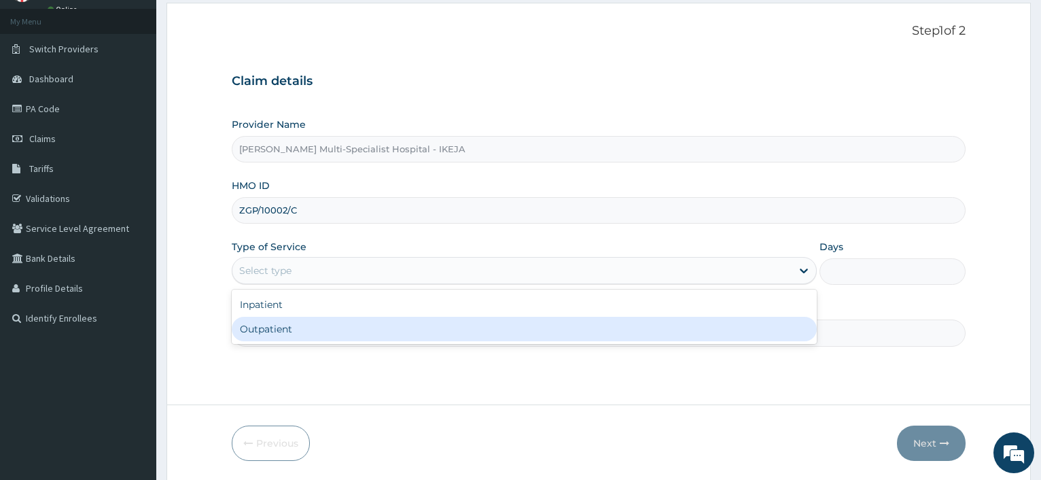
click at [305, 321] on div "Outpatient" at bounding box center [524, 329] width 584 height 24
type input "1"
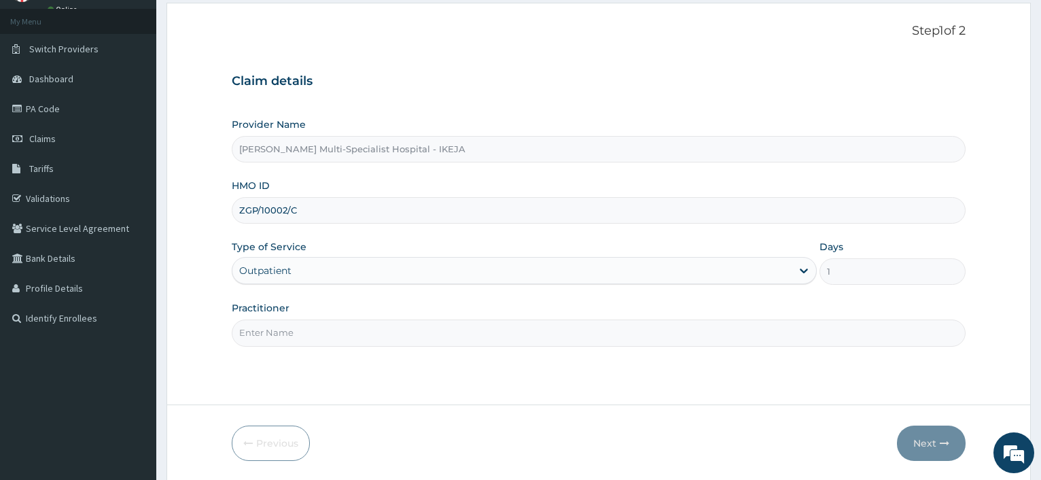
drag, startPoint x: 304, startPoint y: 325, endPoint x: 317, endPoint y: 339, distance: 18.8
click at [304, 325] on input "Practitioner" at bounding box center [599, 332] width 734 height 26
type input "[PERSON_NAME]"
click at [940, 440] on icon "button" at bounding box center [945, 443] width 10 height 10
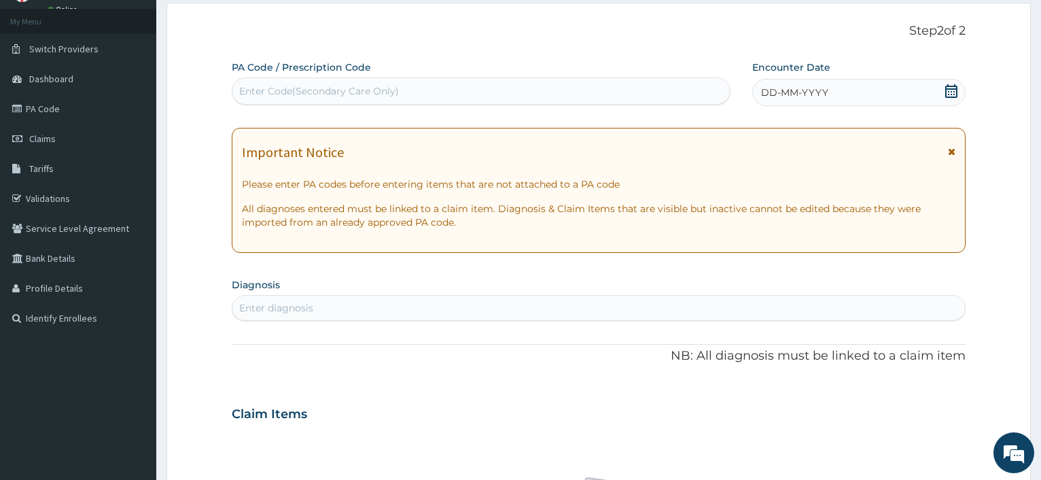
click at [351, 94] on div "Enter Code(Secondary Care Only)" at bounding box center [319, 91] width 160 height 14
type input "PA/1C7F36"
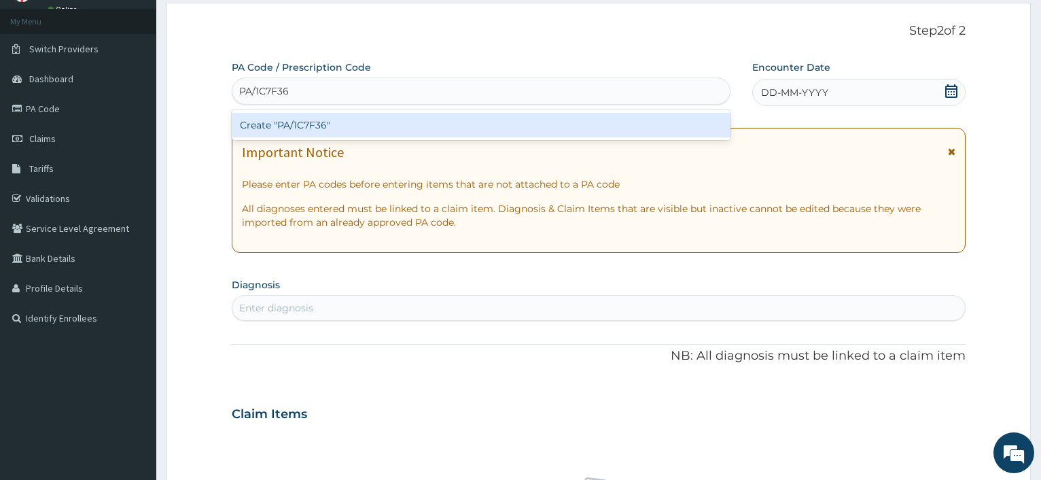
click at [347, 129] on div "Create "PA/1C7F36"" at bounding box center [481, 125] width 498 height 24
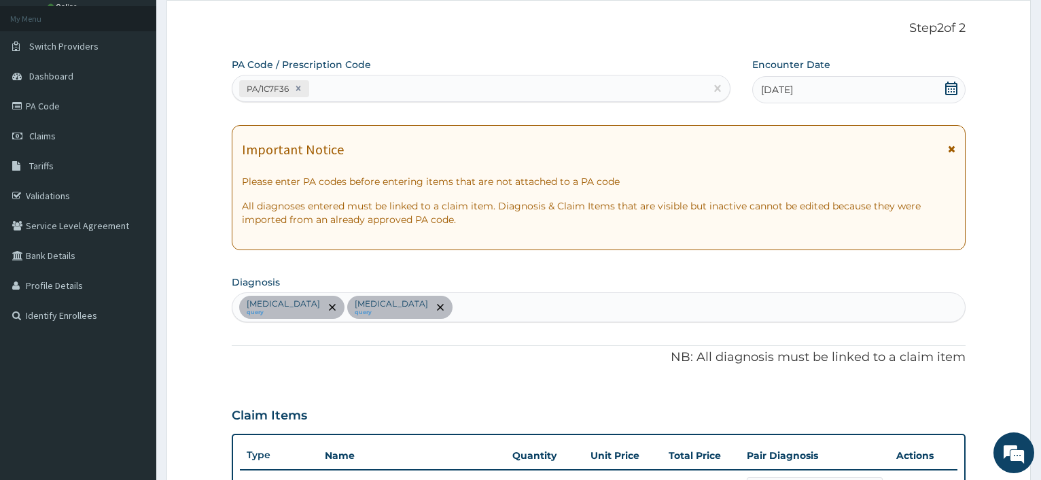
scroll to position [50, 0]
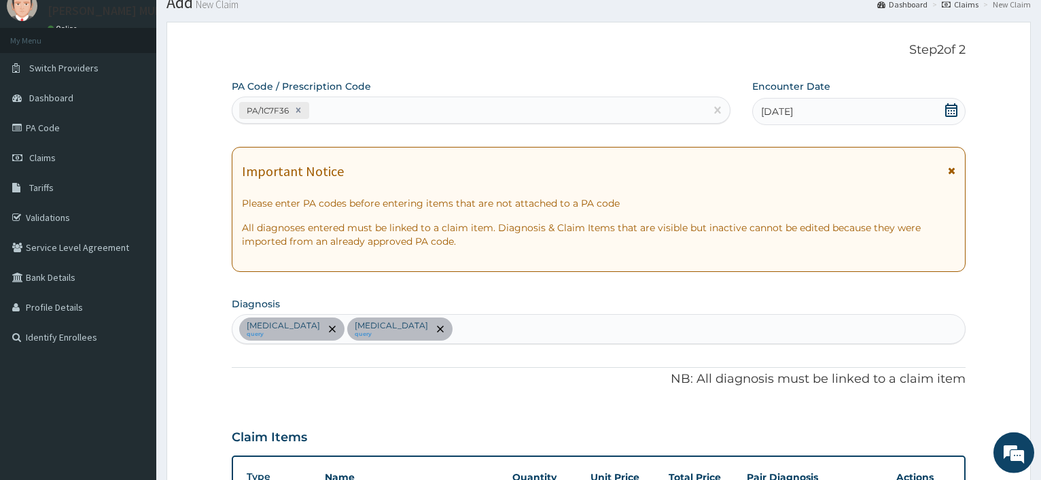
click at [382, 120] on div "PA/1C7F36" at bounding box center [468, 110] width 472 height 22
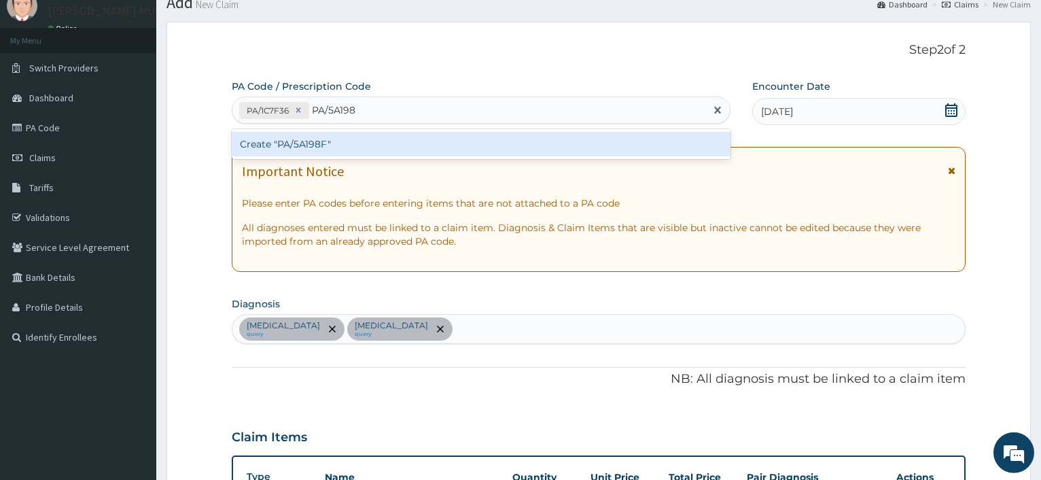
type input "PA/5A198F"
click at [366, 145] on div "Create "PA/5A198F"" at bounding box center [481, 144] width 498 height 24
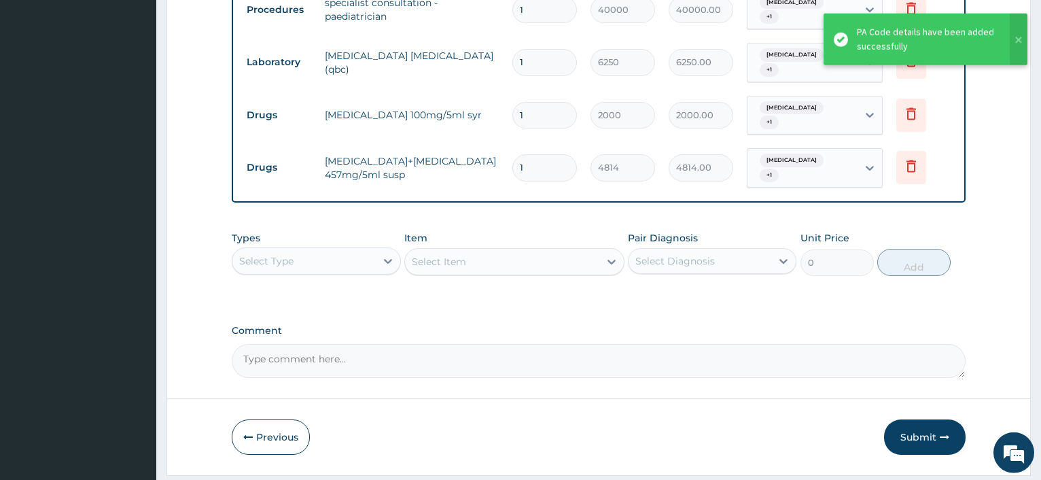
scroll to position [670, 0]
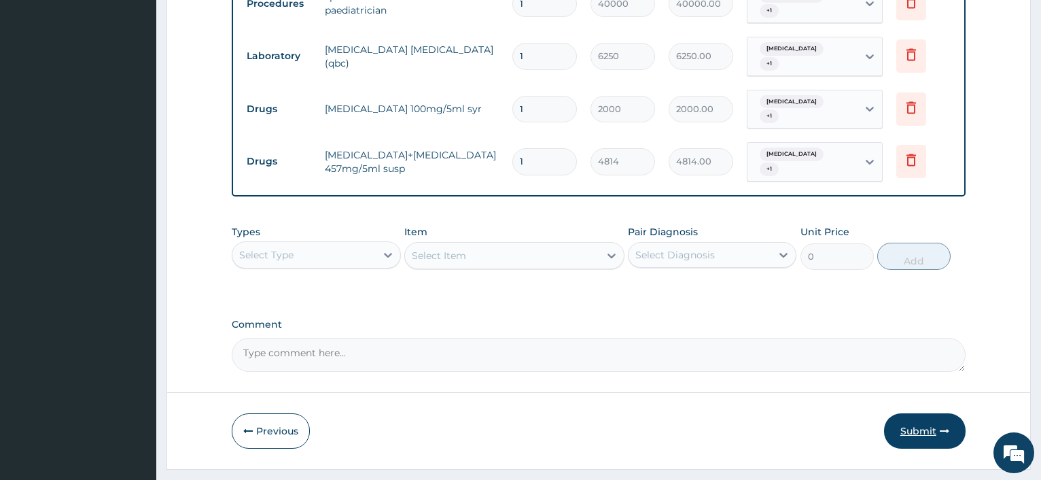
click at [926, 413] on button "Submit" at bounding box center [925, 430] width 82 height 35
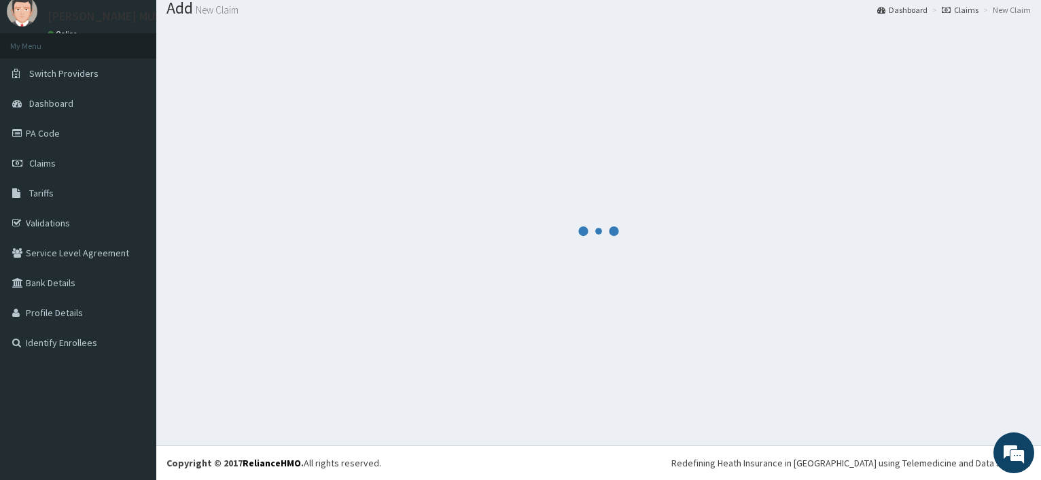
scroll to position [46, 0]
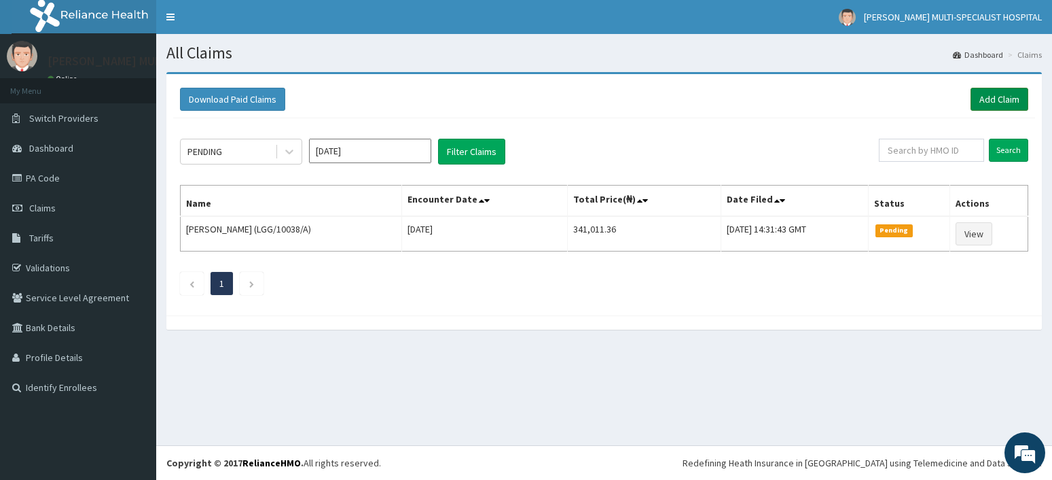
click at [976, 98] on link "Add Claim" at bounding box center [1000, 99] width 58 height 23
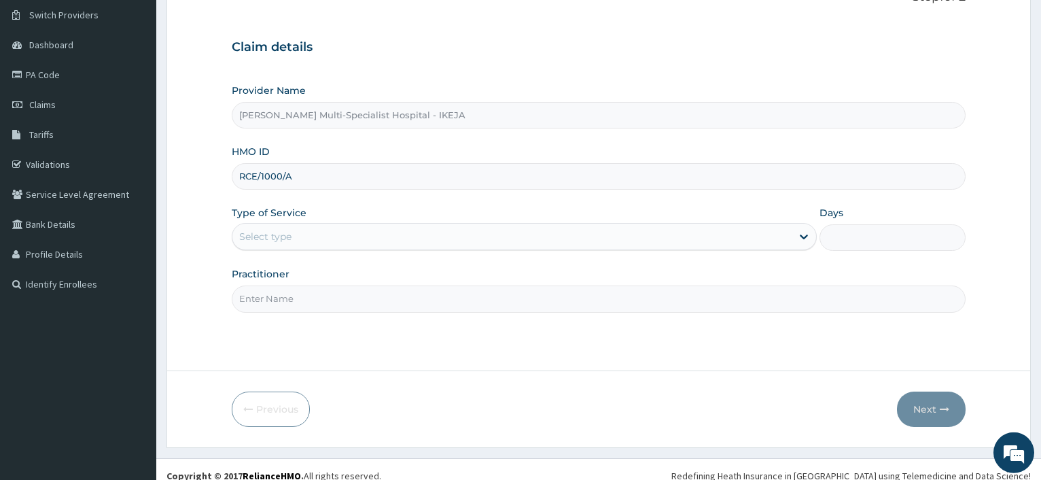
scroll to position [116, 0]
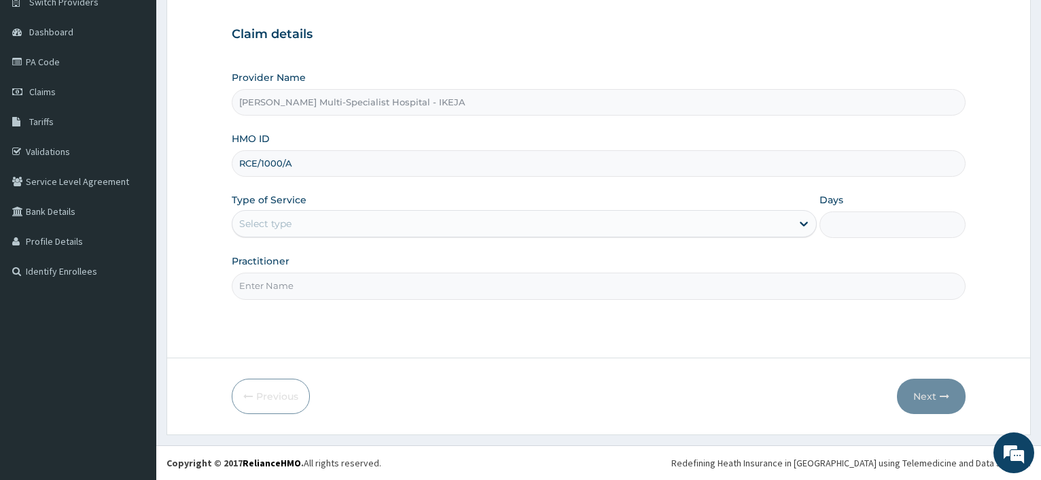
type input "RCE/1000/A"
click at [318, 217] on div "Select type" at bounding box center [511, 224] width 558 height 22
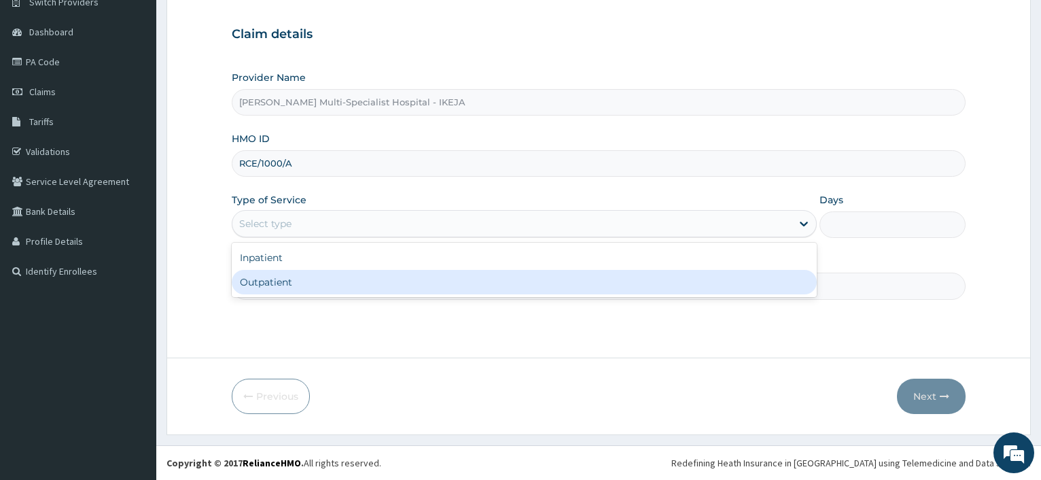
click at [311, 286] on div "Outpatient" at bounding box center [524, 282] width 584 height 24
type input "1"
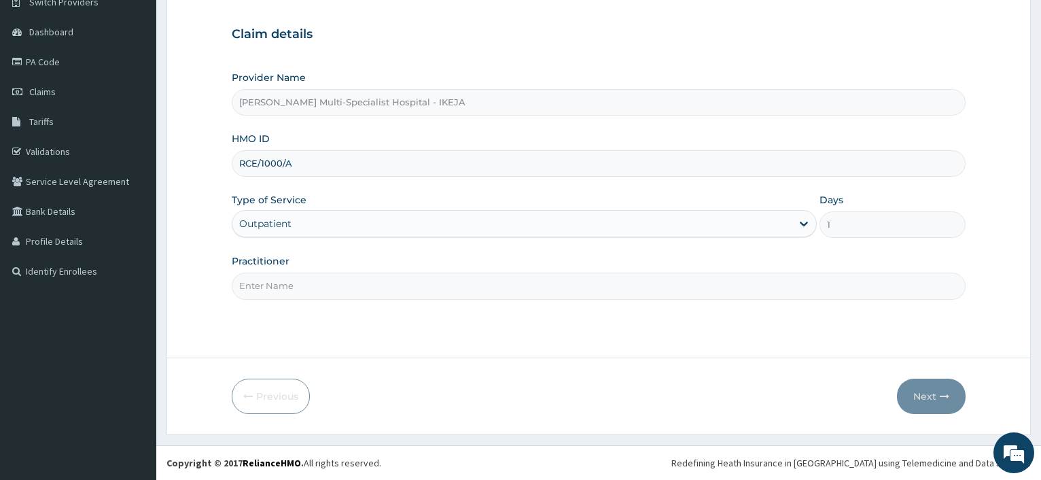
scroll to position [0, 0]
click at [323, 284] on input "Practitioner" at bounding box center [599, 285] width 734 height 26
click at [322, 280] on input "Practitioner" at bounding box center [599, 285] width 734 height 26
click at [313, 275] on input "Practitioner" at bounding box center [599, 285] width 734 height 26
click at [312, 277] on input "Practitioner" at bounding box center [599, 285] width 734 height 26
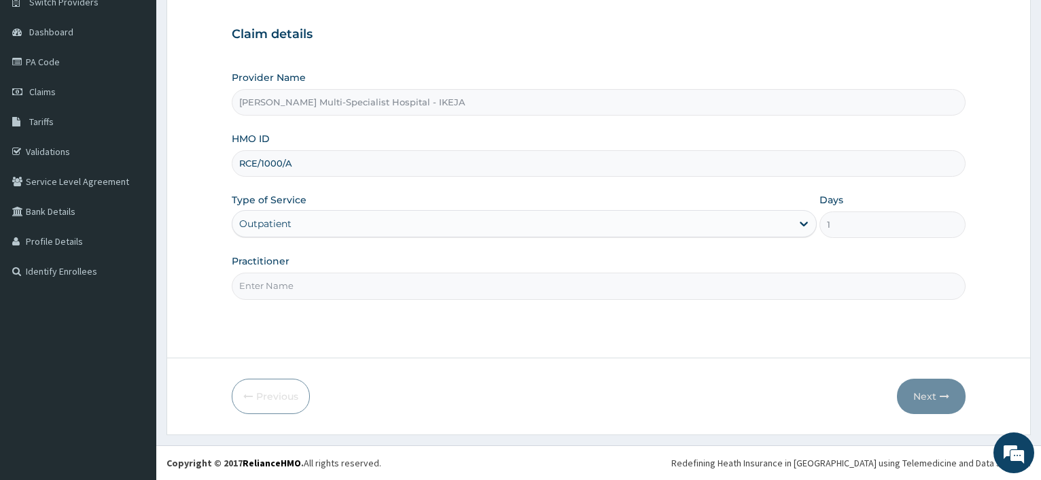
click at [311, 277] on input "Practitioner" at bounding box center [599, 285] width 734 height 26
drag, startPoint x: 262, startPoint y: 285, endPoint x: 235, endPoint y: 284, distance: 27.2
click at [239, 284] on input "DR" at bounding box center [599, 285] width 734 height 26
click at [266, 291] on input "DR" at bounding box center [599, 285] width 734 height 26
type input "DR"
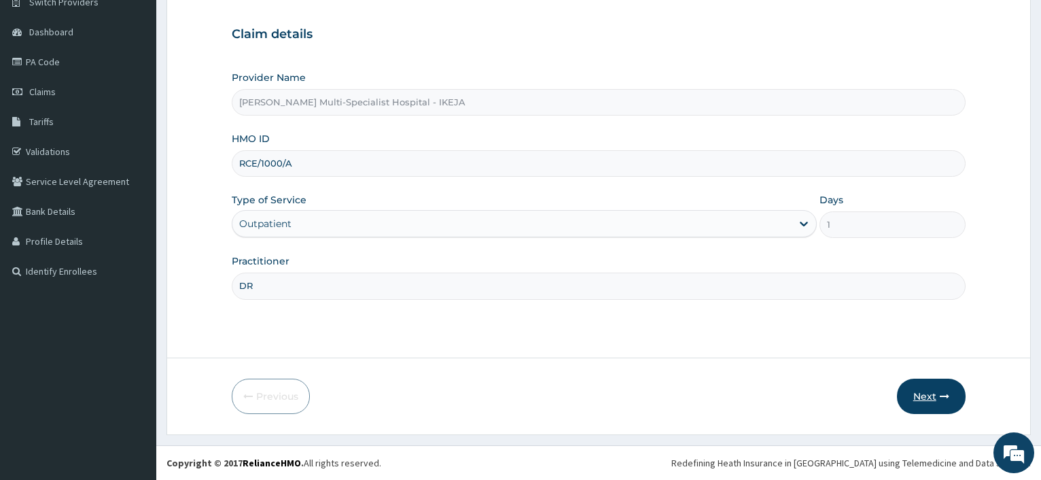
click at [941, 402] on button "Next" at bounding box center [931, 395] width 69 height 35
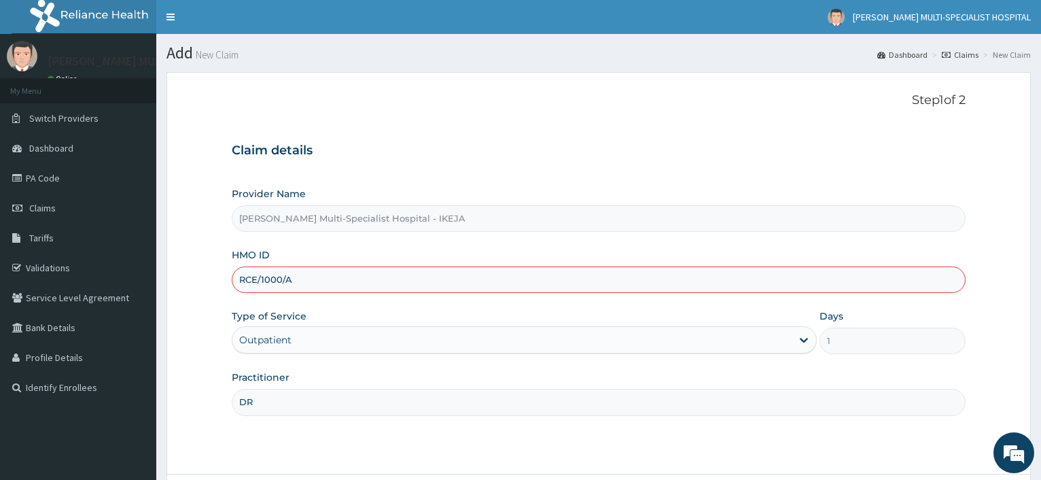
click at [281, 281] on input "RCE/1000/A" at bounding box center [599, 279] width 734 height 26
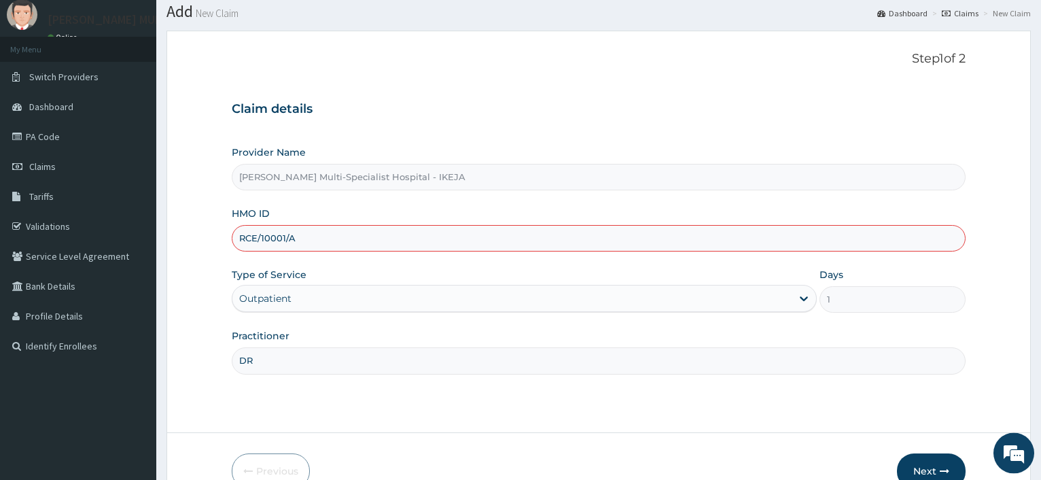
scroll to position [69, 0]
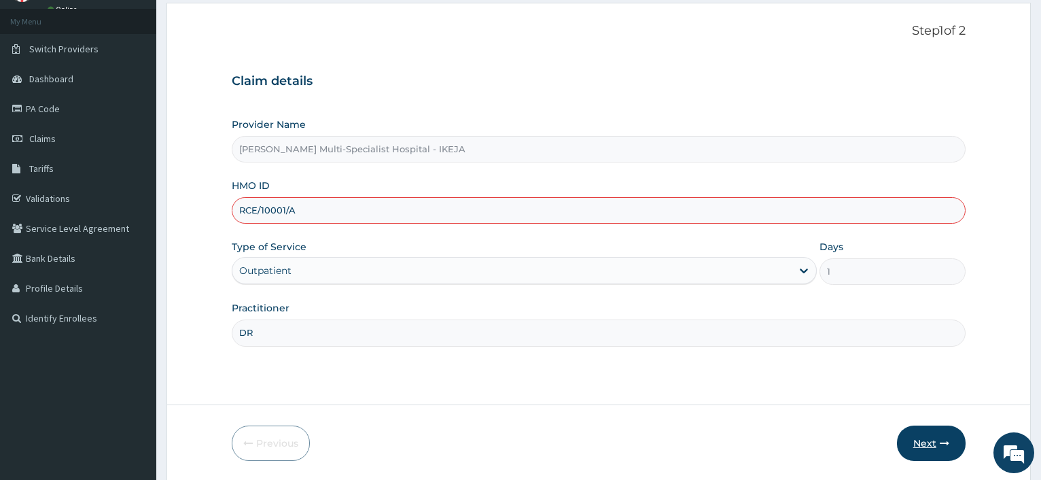
type input "RCE/10001/A"
click at [931, 437] on button "Next" at bounding box center [931, 442] width 69 height 35
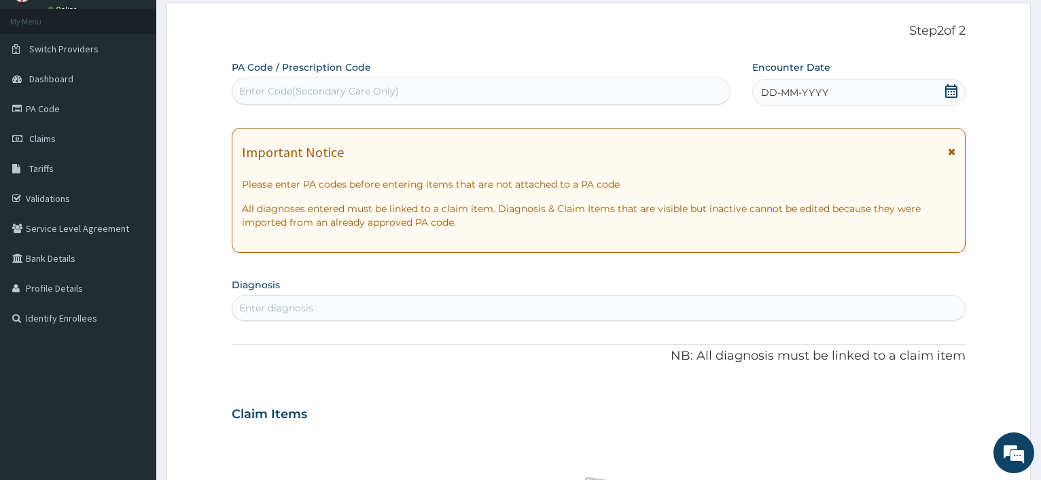
click at [427, 92] on div "Enter Code(Secondary Care Only)" at bounding box center [480, 91] width 497 height 22
type input "PA/E7525D"
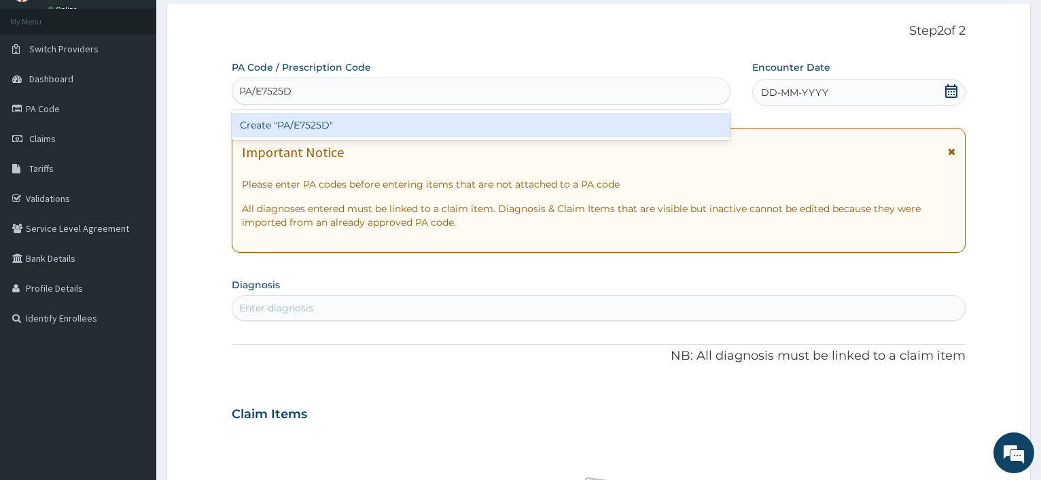
click at [336, 120] on div "Create "PA/E7525D"" at bounding box center [481, 125] width 498 height 24
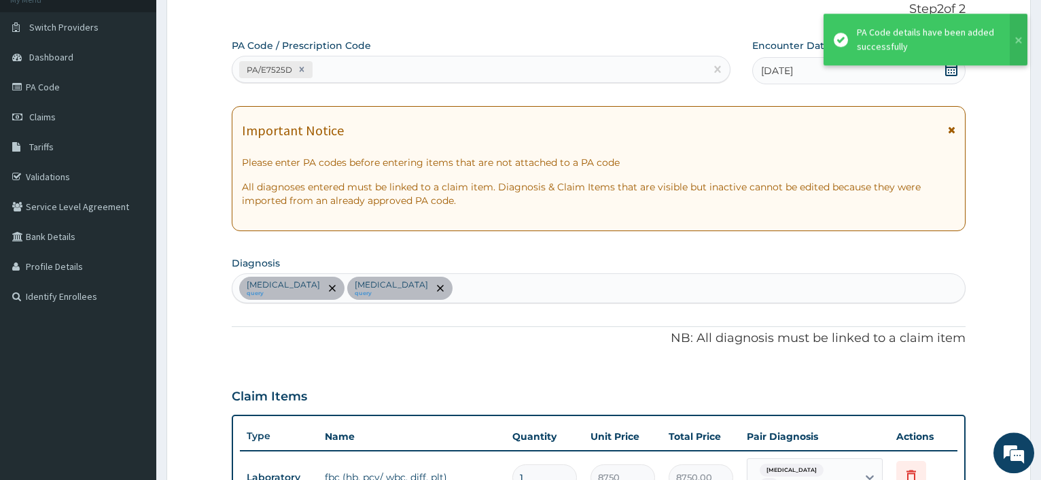
scroll to position [0, 0]
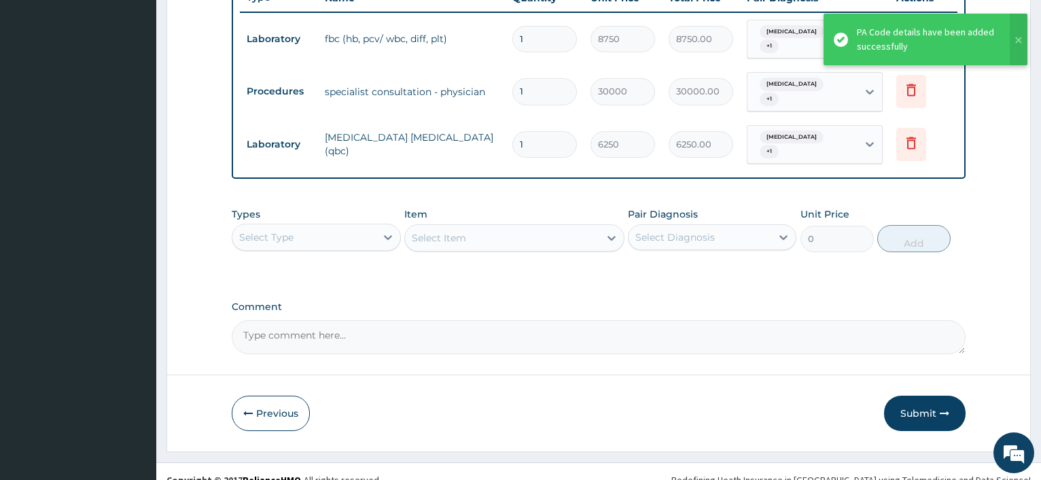
drag, startPoint x: 937, startPoint y: 389, endPoint x: 1052, endPoint y: 384, distance: 114.9
click at [936, 395] on button "Submit" at bounding box center [925, 412] width 82 height 35
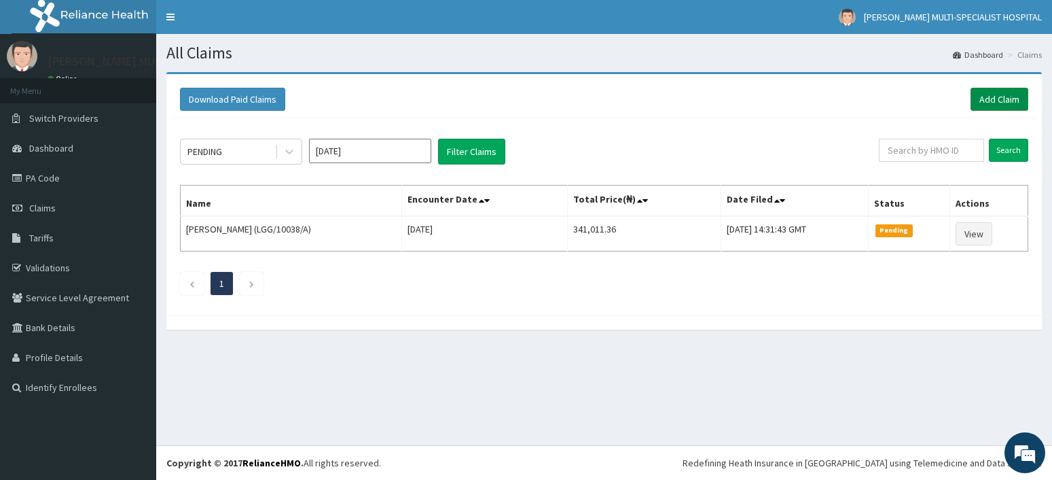
click at [1017, 106] on link "Add Claim" at bounding box center [1000, 99] width 58 height 23
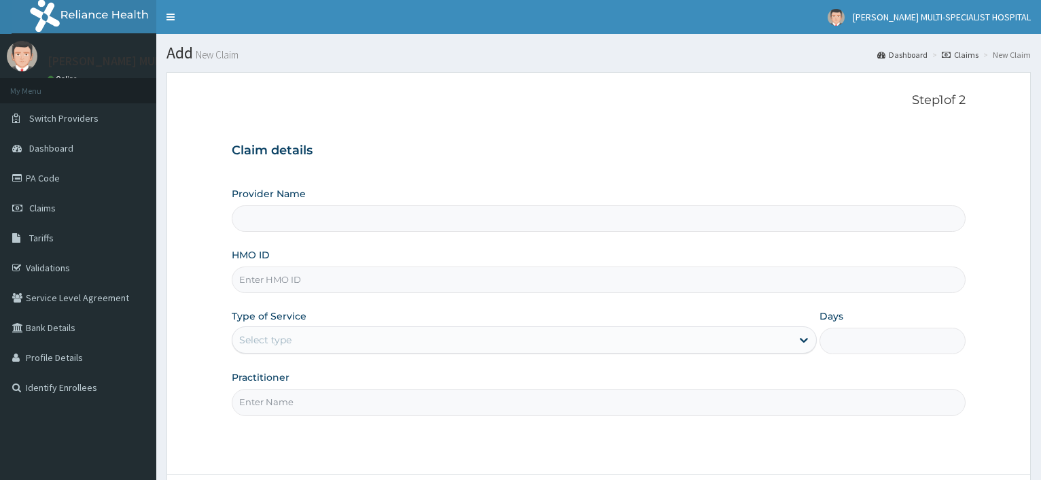
click at [300, 274] on input "HMO ID" at bounding box center [599, 279] width 734 height 26
type input "[PERSON_NAME] Multi-Specialist Hospital - IKEJA"
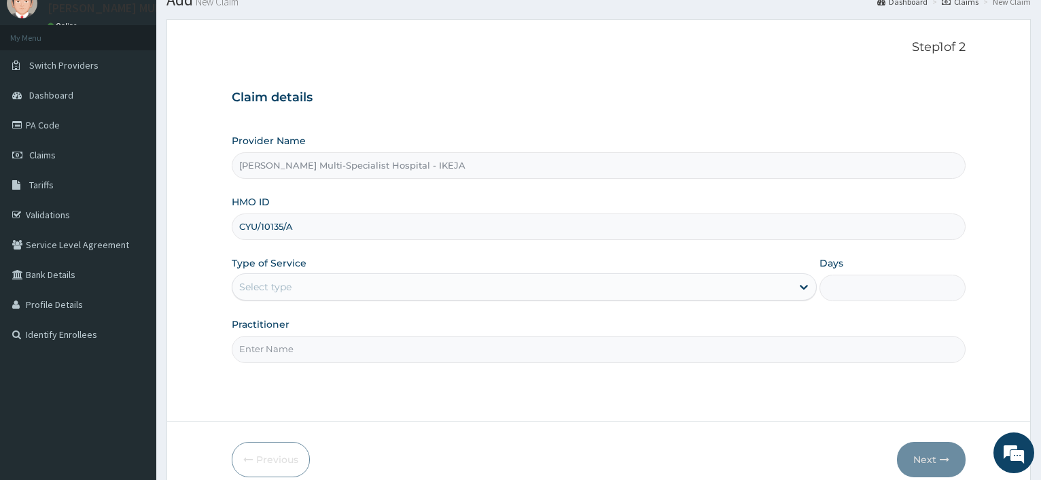
scroll to position [116, 0]
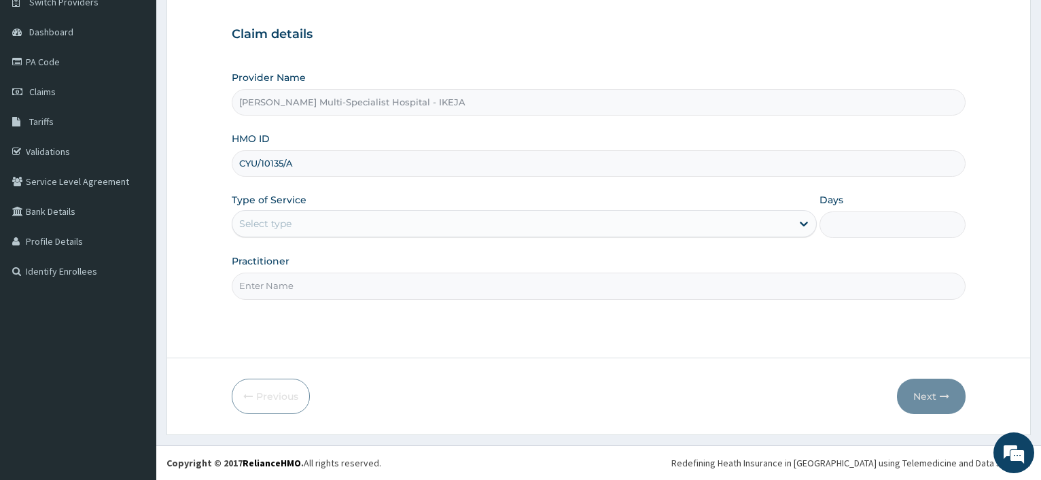
type input "CYU/10135/A"
click at [403, 222] on div "Select type" at bounding box center [511, 224] width 558 height 22
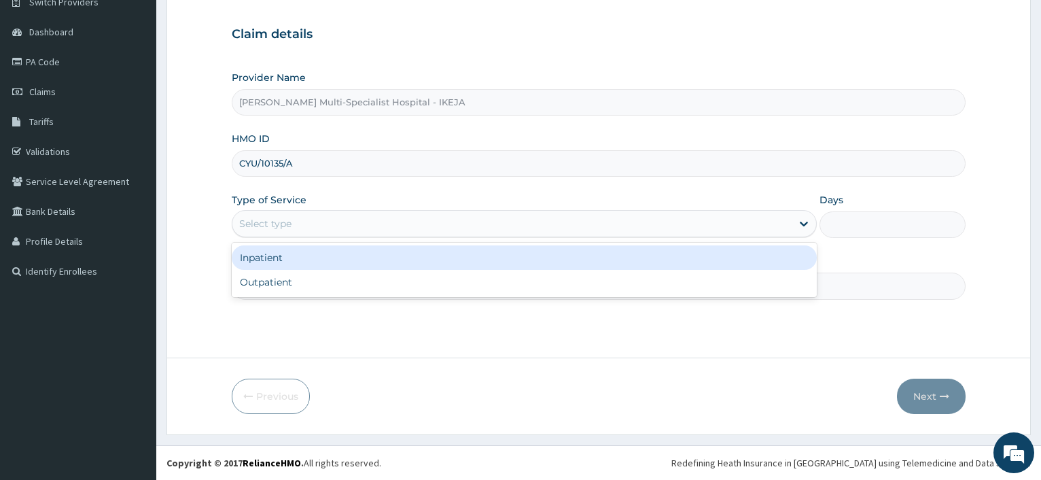
click at [392, 287] on div "Outpatient" at bounding box center [524, 282] width 584 height 24
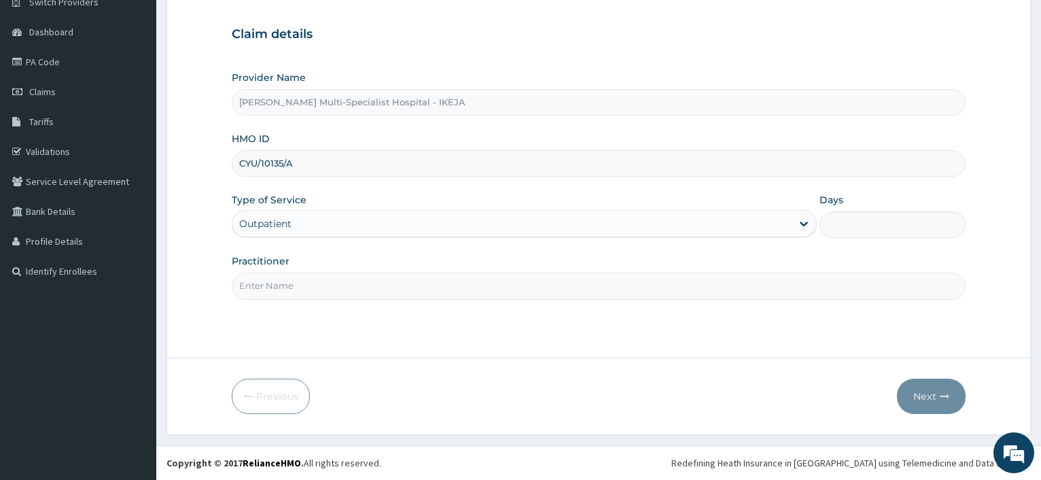
type input "1"
click at [392, 287] on input "Practitioner" at bounding box center [599, 285] width 734 height 26
type input "DR ALIYU"
click at [913, 385] on button "Next" at bounding box center [931, 395] width 69 height 35
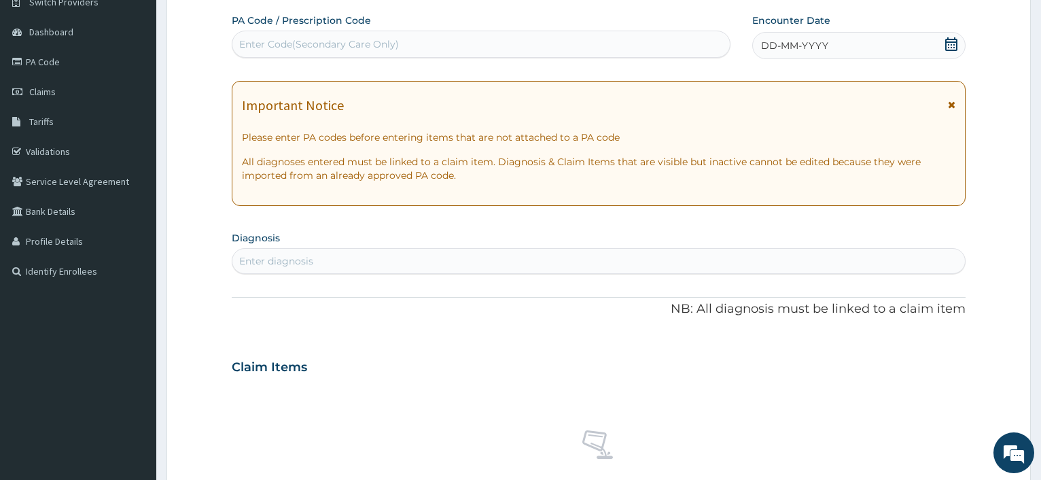
click at [414, 46] on div "Enter Code(Secondary Care Only)" at bounding box center [480, 44] width 497 height 22
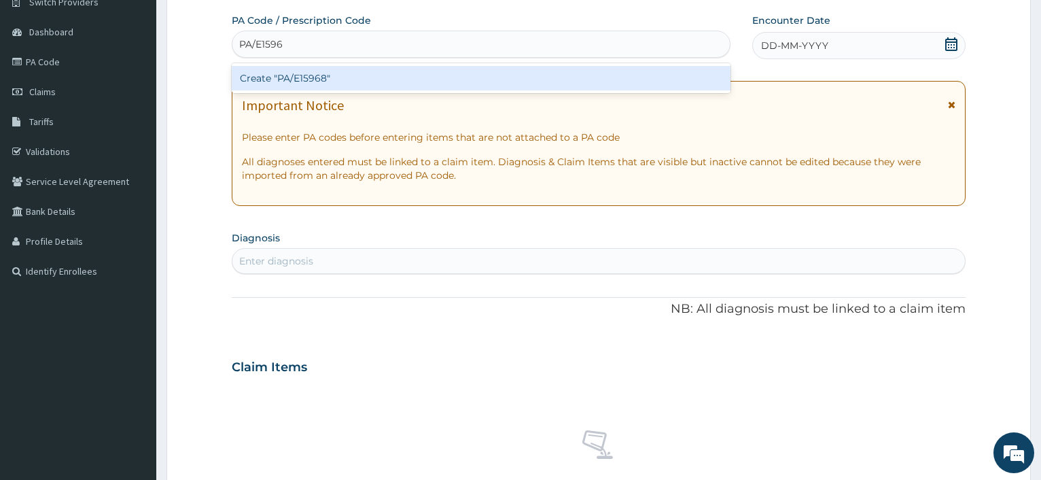
type input "PA/E15968"
click at [319, 82] on div "Create "PA/E15968"" at bounding box center [481, 78] width 498 height 24
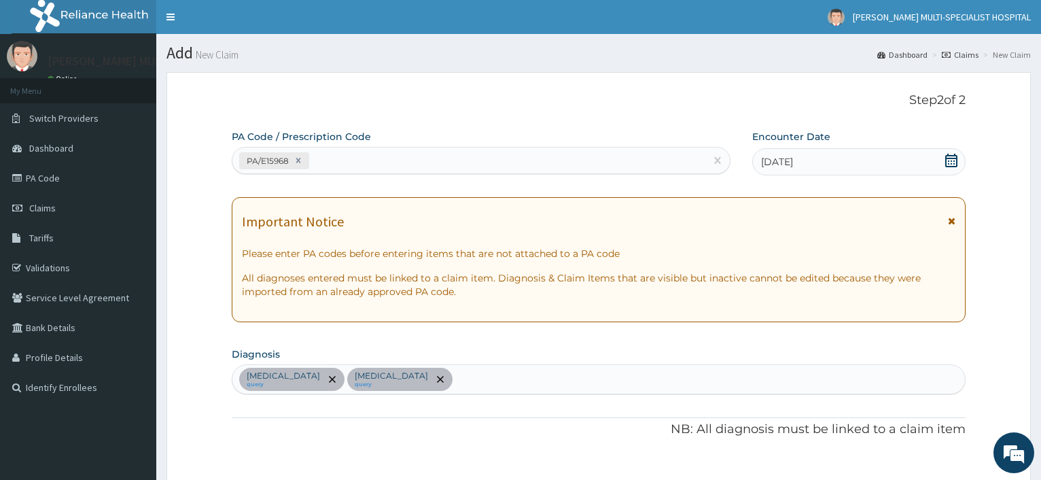
click at [413, 161] on div "PA/E15968" at bounding box center [468, 160] width 472 height 22
type input "PA/5E1615"
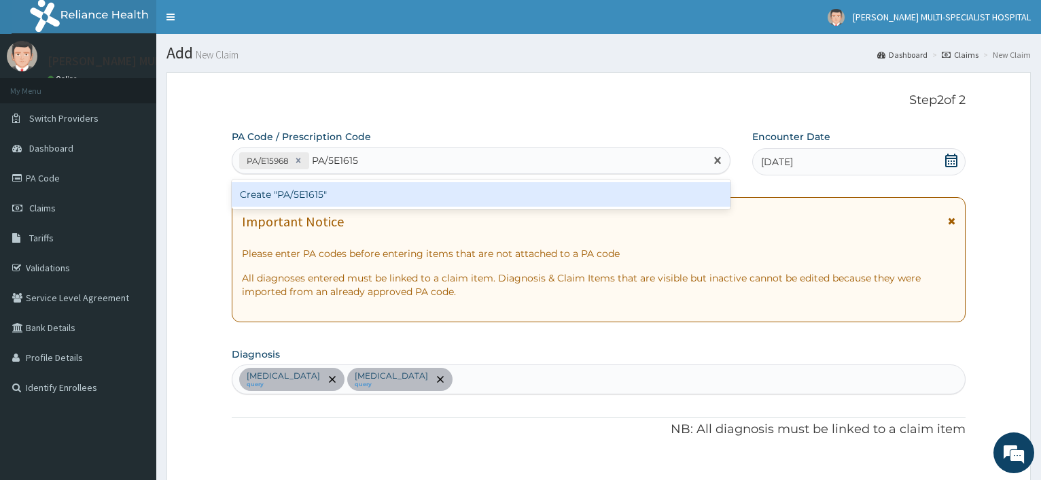
click at [391, 196] on div "Create "PA/5E1615"" at bounding box center [481, 194] width 498 height 24
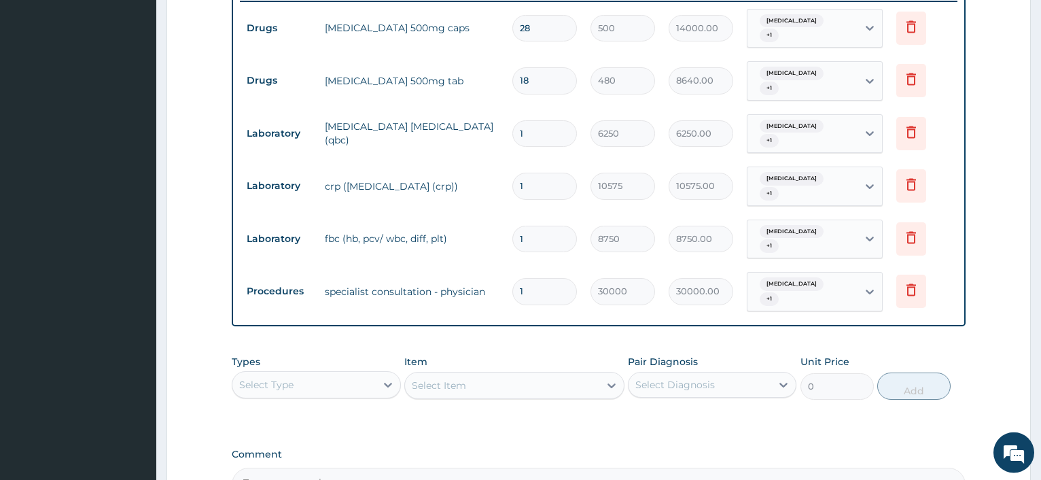
scroll to position [670, 0]
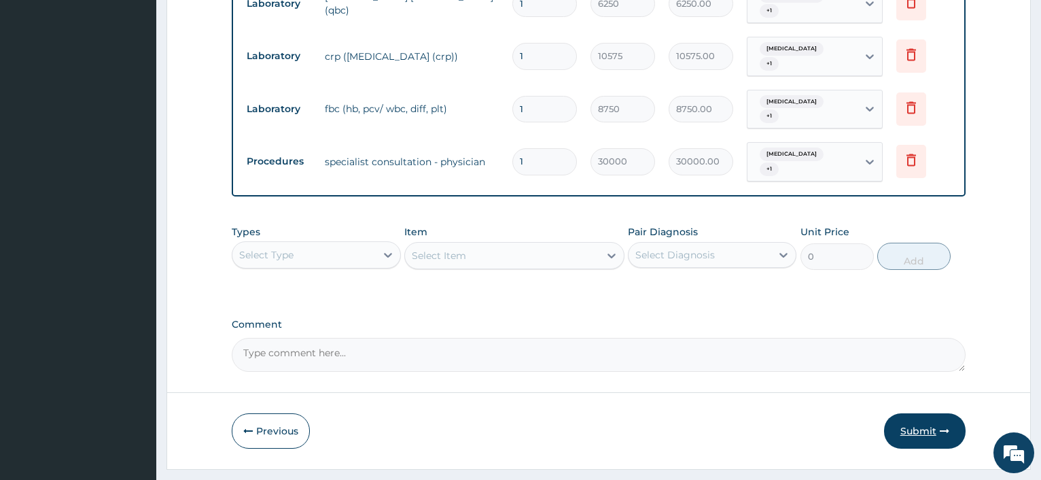
click at [913, 413] on button "Submit" at bounding box center [925, 430] width 82 height 35
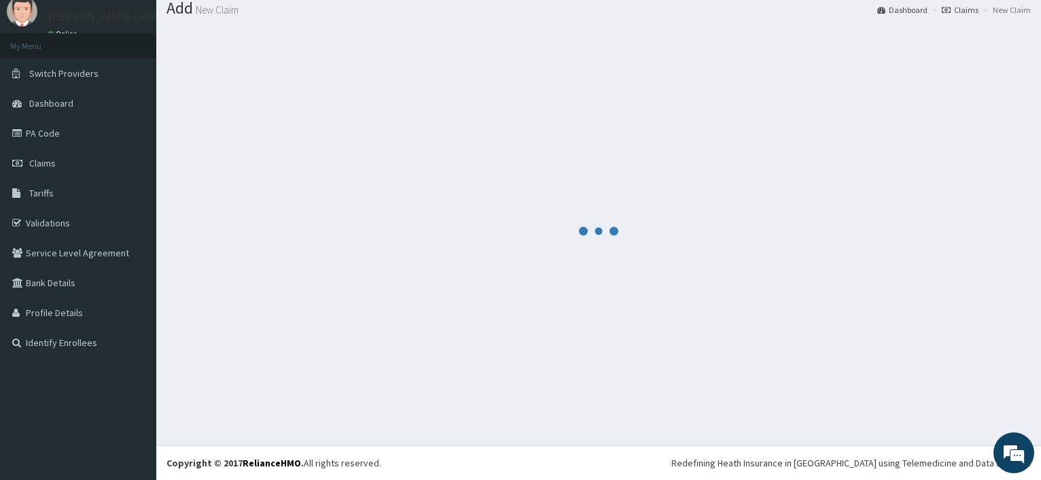
scroll to position [46, 0]
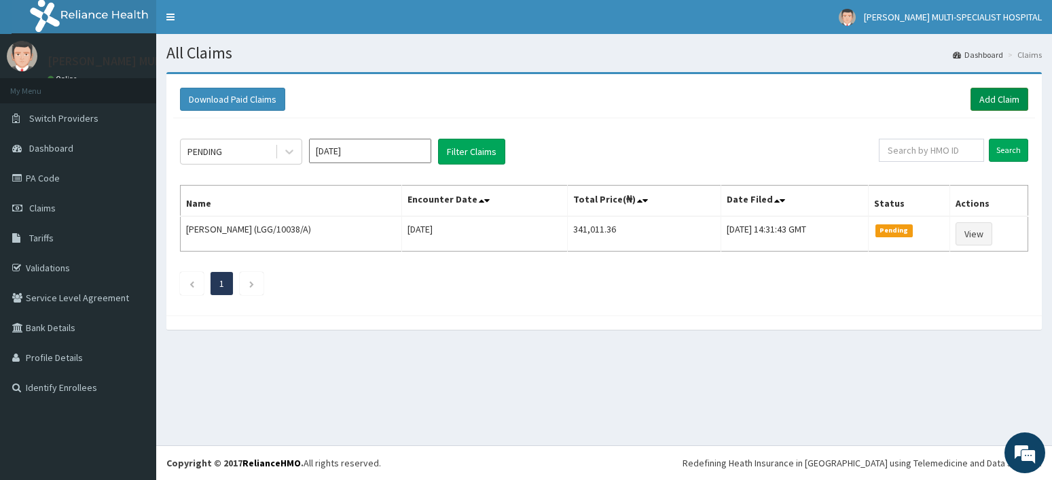
click at [1003, 103] on link "Add Claim" at bounding box center [1000, 99] width 58 height 23
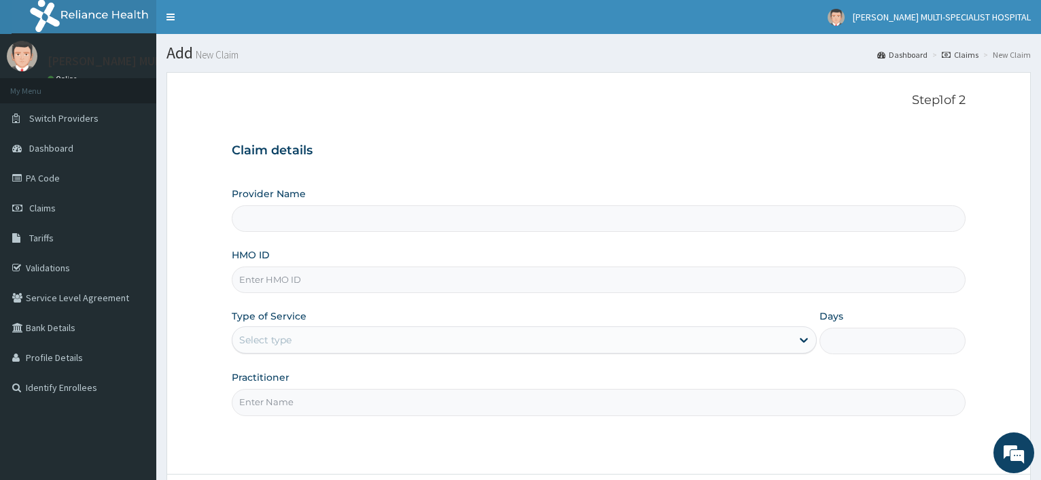
click at [277, 268] on input "HMO ID" at bounding box center [599, 279] width 734 height 26
type input "[PERSON_NAME] Multi-Specialist Hospital - IKEJA"
click at [302, 287] on input "HMO ID" at bounding box center [599, 279] width 734 height 26
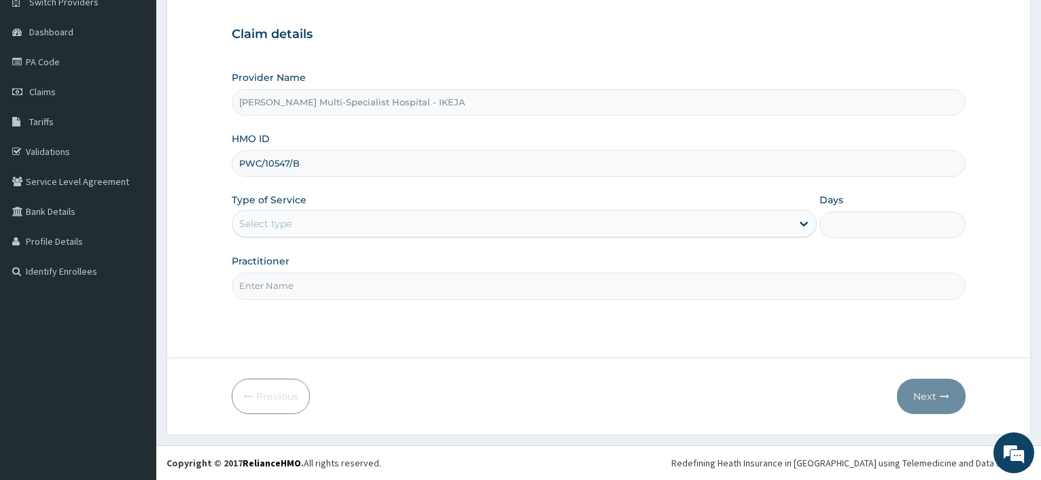
type input "PWC/10547/B"
click at [295, 209] on div "Type of Service Select type" at bounding box center [524, 215] width 584 height 45
click at [290, 224] on div "Select type" at bounding box center [265, 224] width 52 height 14
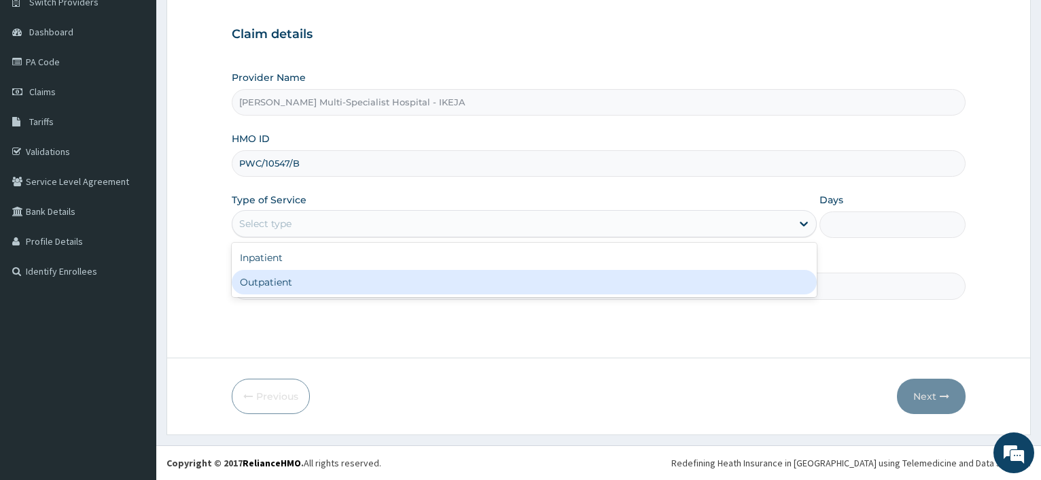
click at [277, 285] on div "Outpatient" at bounding box center [524, 282] width 584 height 24
type input "1"
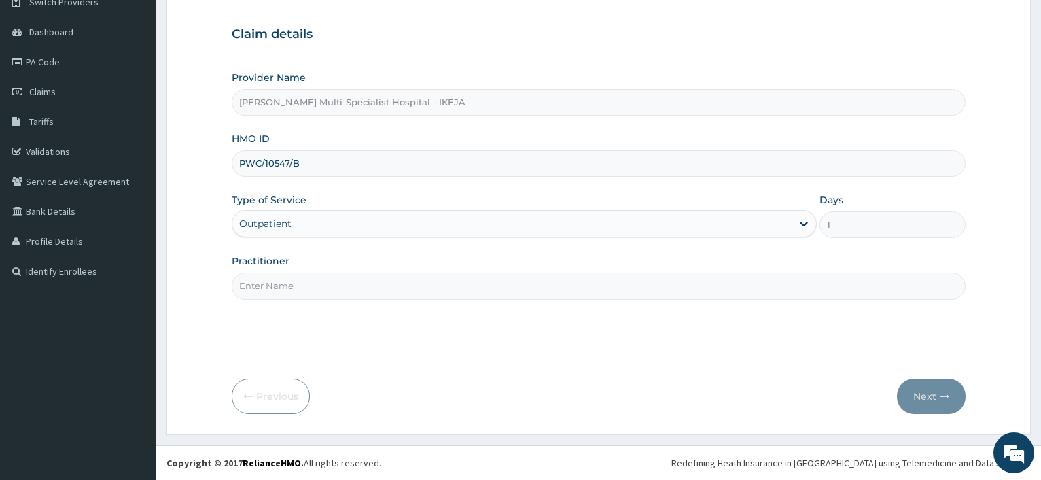
click at [280, 283] on input "Practitioner" at bounding box center [599, 285] width 734 height 26
type input "DR [PERSON_NAME]"
click at [926, 406] on button "Next" at bounding box center [931, 395] width 69 height 35
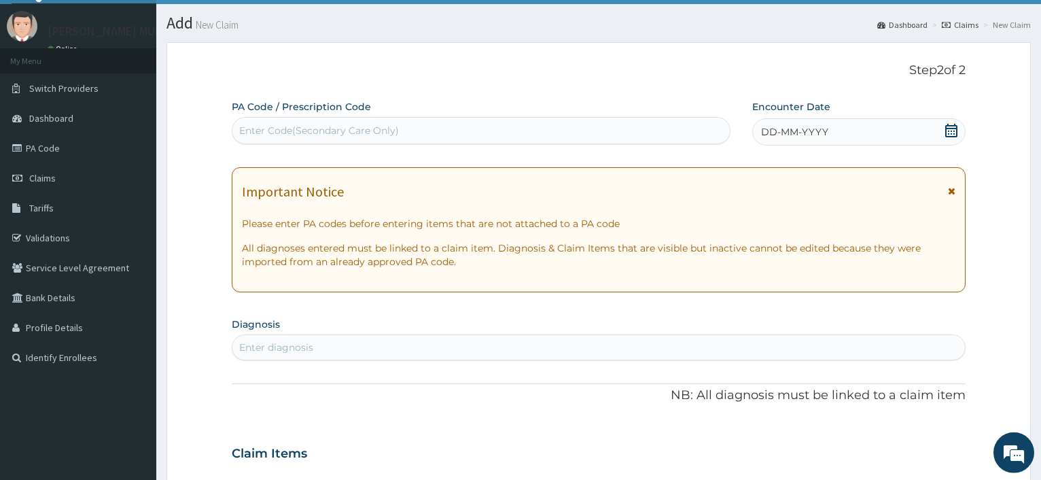
scroll to position [0, 0]
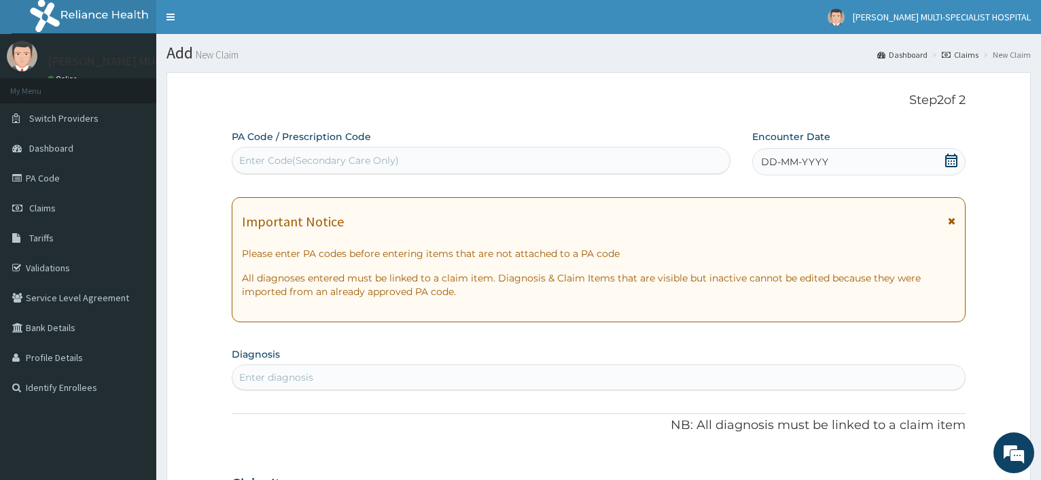
click at [313, 165] on div "Enter Code(Secondary Care Only)" at bounding box center [480, 160] width 497 height 22
type input "PA/99F7B9"
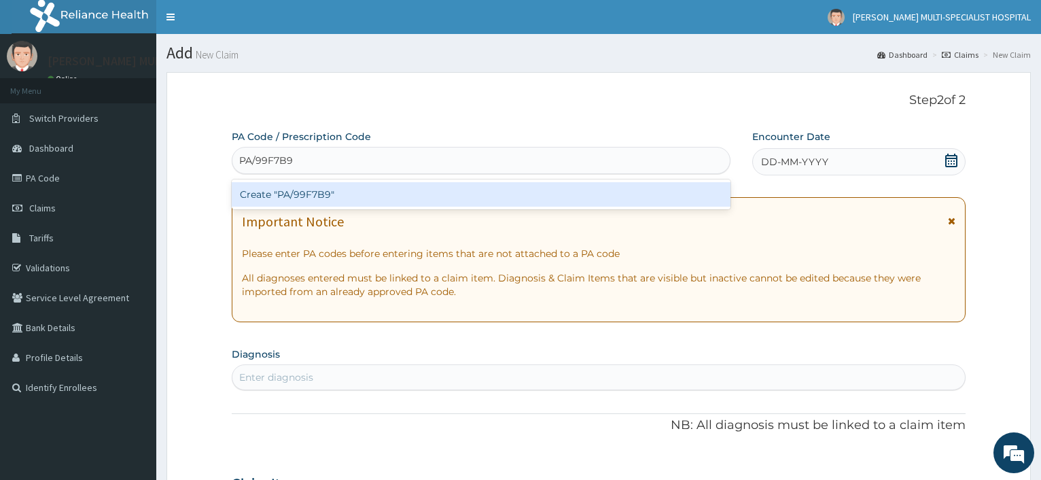
click at [332, 196] on div "Create "PA/99F7B9"" at bounding box center [481, 194] width 498 height 24
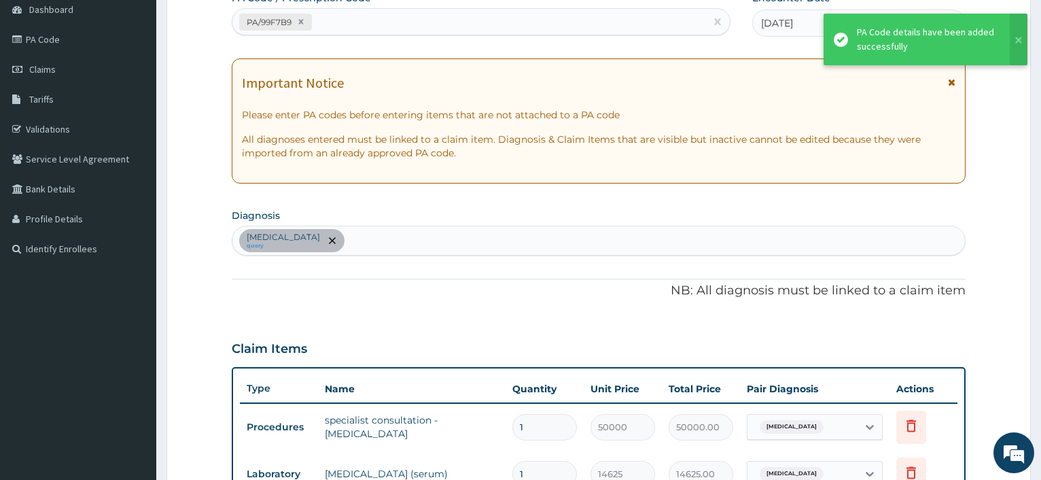
scroll to position [416, 0]
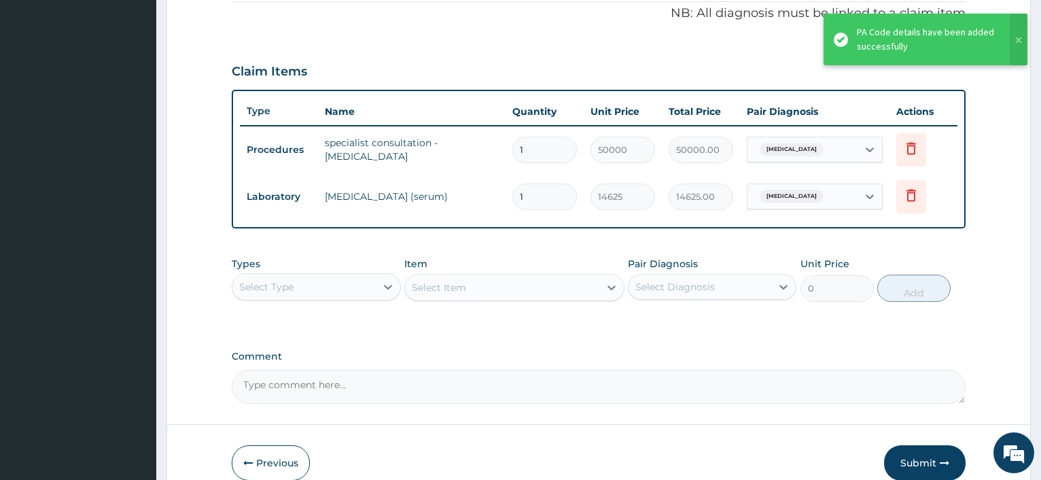
drag, startPoint x: 933, startPoint y: 465, endPoint x: 898, endPoint y: 412, distance: 63.3
click at [933, 463] on button "Submit" at bounding box center [925, 462] width 82 height 35
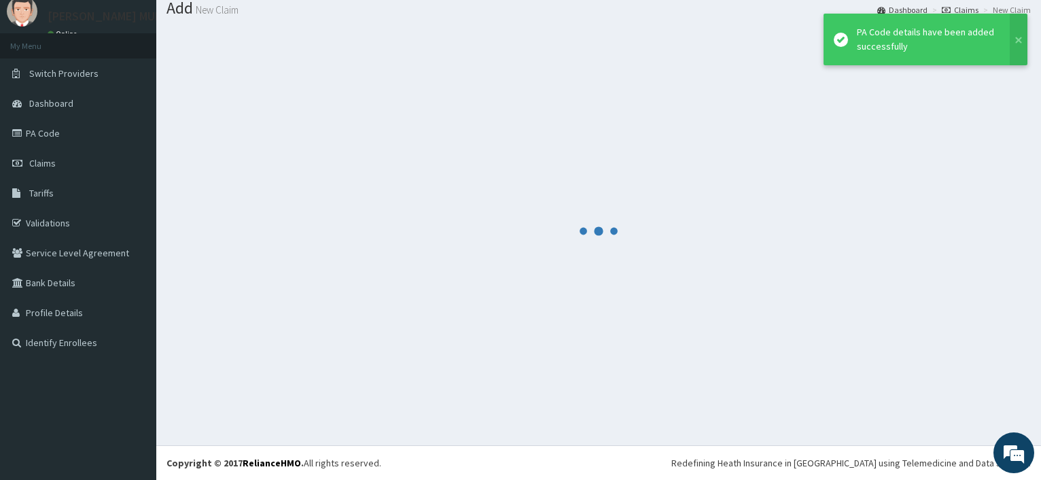
scroll to position [46, 0]
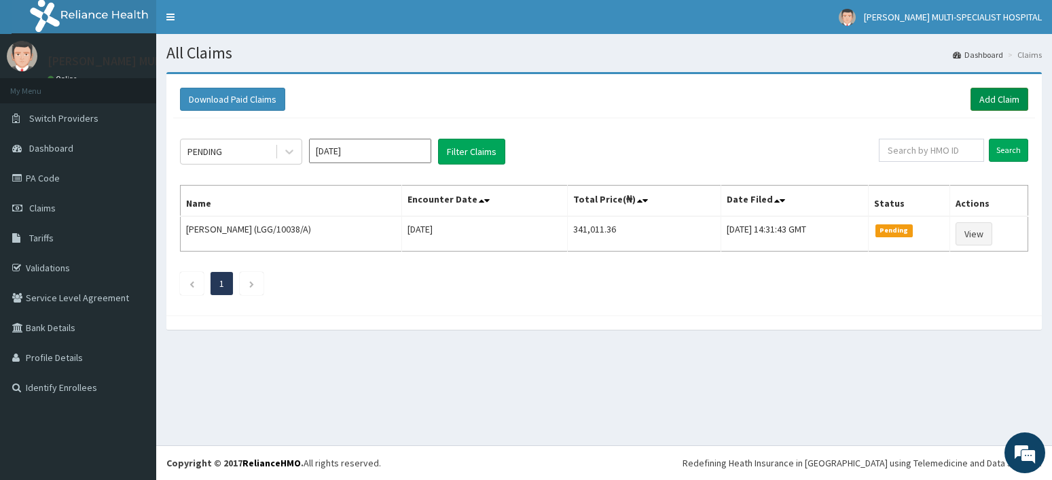
click at [991, 96] on link "Add Claim" at bounding box center [1000, 99] width 58 height 23
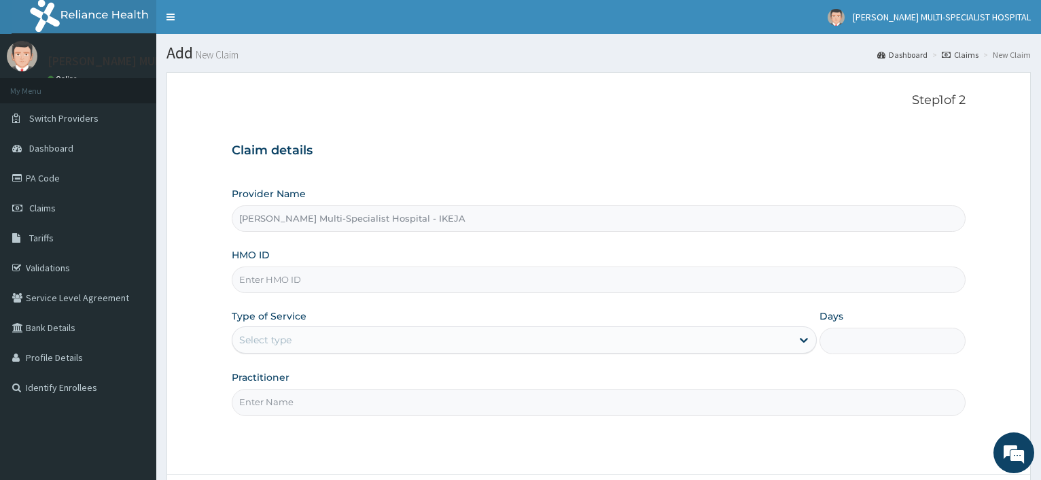
click at [251, 284] on input "HMO ID" at bounding box center [599, 279] width 734 height 26
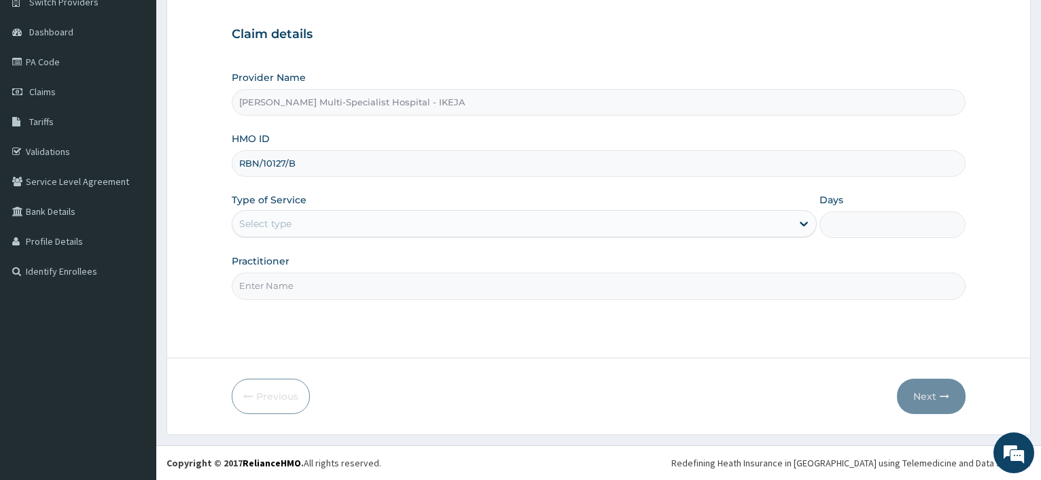
type input "RBN/10127/B"
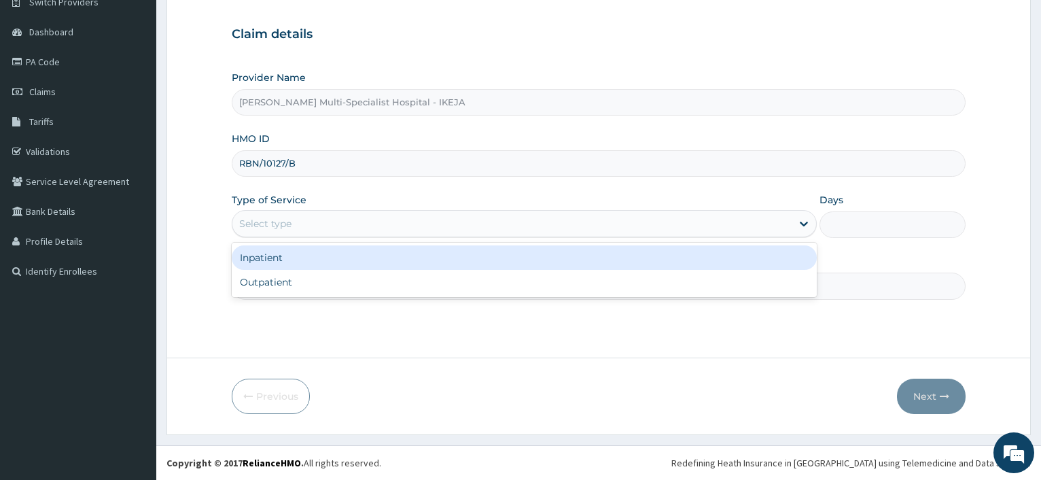
drag, startPoint x: 287, startPoint y: 224, endPoint x: 297, endPoint y: 279, distance: 55.8
click at [290, 228] on div "Select type" at bounding box center [265, 224] width 52 height 14
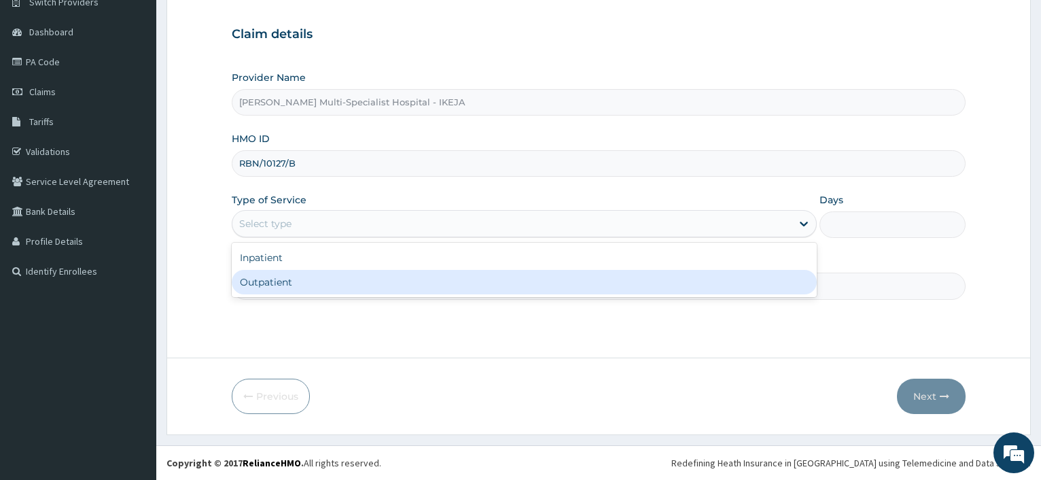
click at [297, 281] on div "Outpatient" at bounding box center [524, 282] width 584 height 24
type input "1"
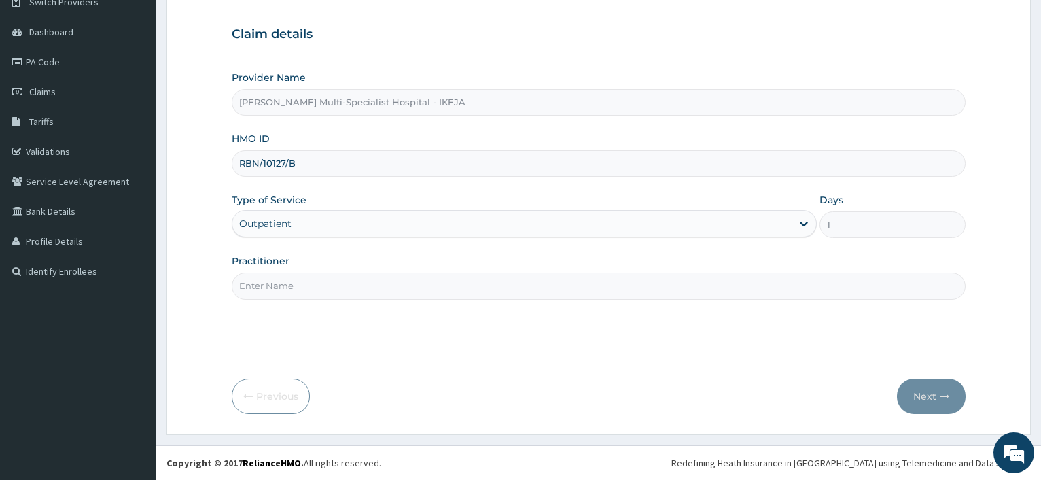
click at [297, 281] on input "Practitioner" at bounding box center [599, 285] width 734 height 26
type input "DR [PERSON_NAME]"
click at [924, 383] on button "Next" at bounding box center [931, 395] width 69 height 35
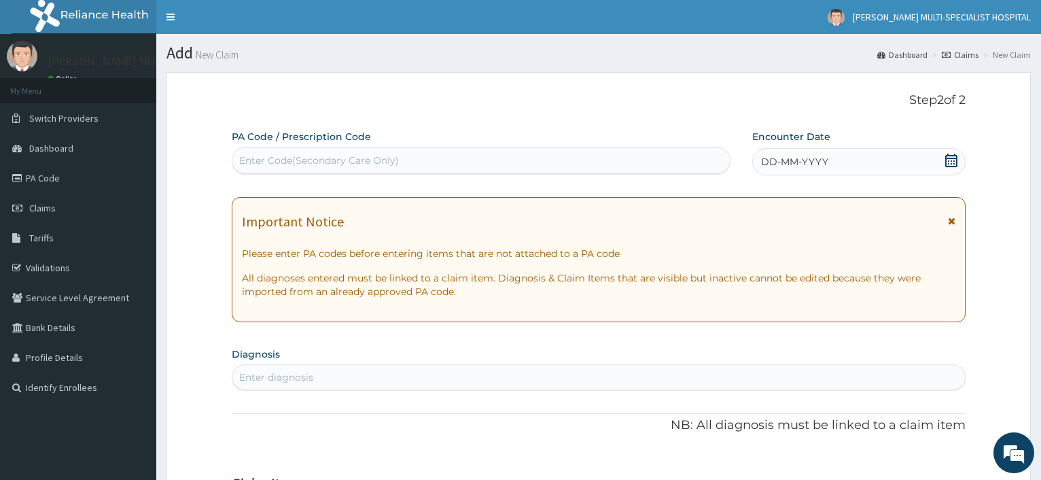
click at [247, 157] on div "Enter Code(Secondary Care Only)" at bounding box center [319, 161] width 160 height 14
type input "PA/B75FE2"
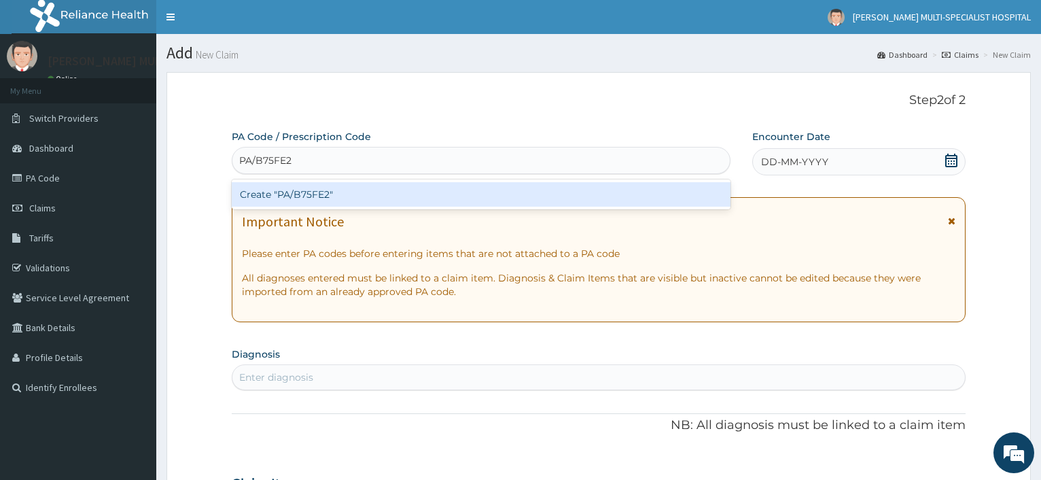
click at [324, 193] on div "Create "PA/B75FE2"" at bounding box center [481, 194] width 498 height 24
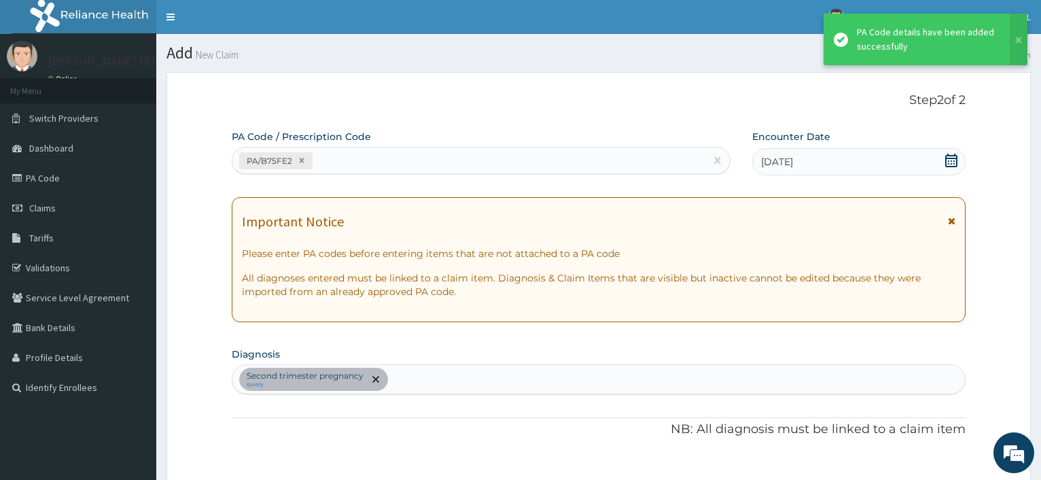
click at [345, 156] on div "PA/B75FE2" at bounding box center [468, 160] width 472 height 22
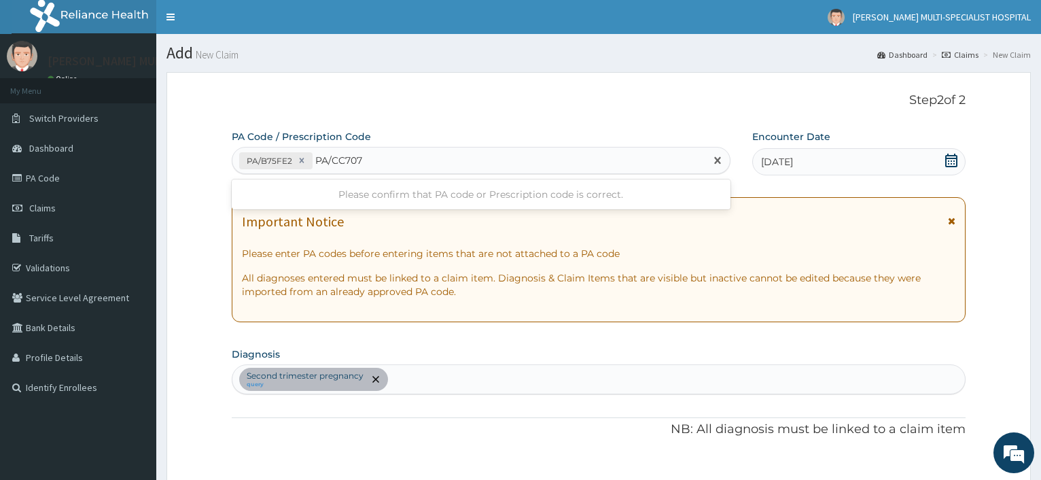
type input "PA/CC7071"
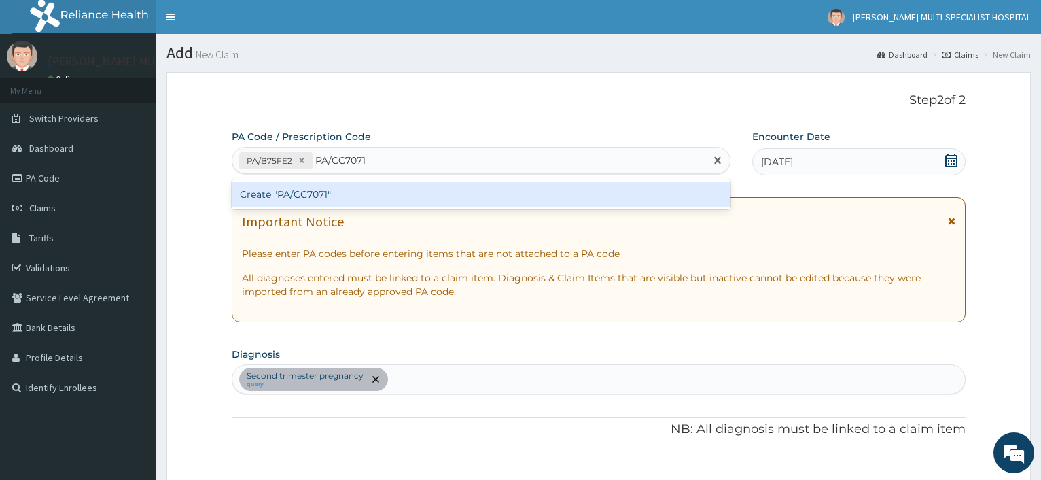
click at [355, 187] on div "Create "PA/CC7071"" at bounding box center [481, 194] width 498 height 24
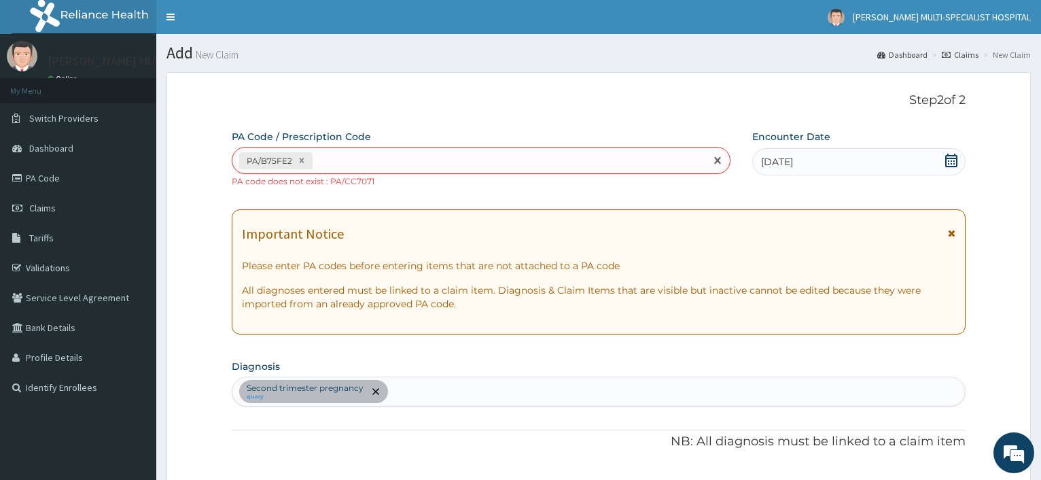
click at [379, 156] on div "PA/B75FE2" at bounding box center [468, 160] width 472 height 22
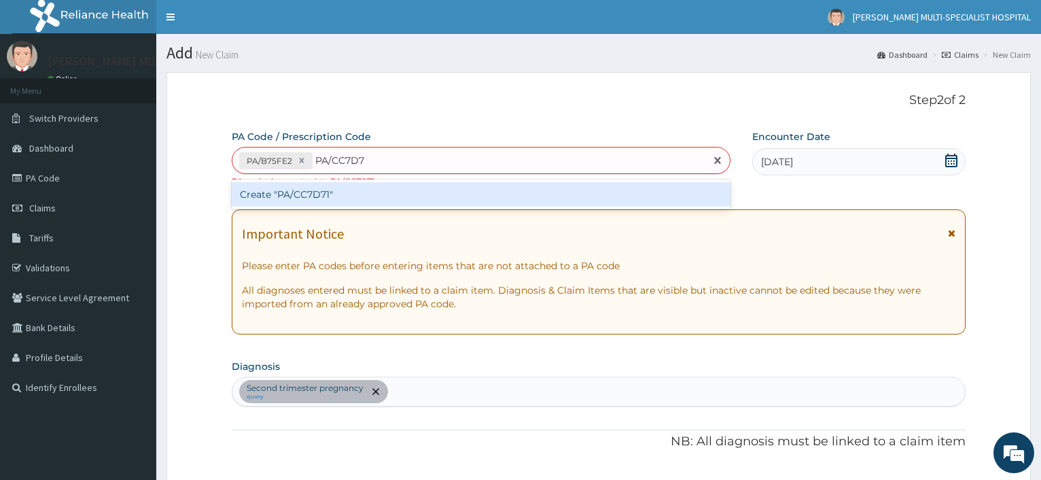
type input "PA/CC7D71"
click at [329, 197] on div "Create "PA/CC7D71"" at bounding box center [481, 194] width 498 height 24
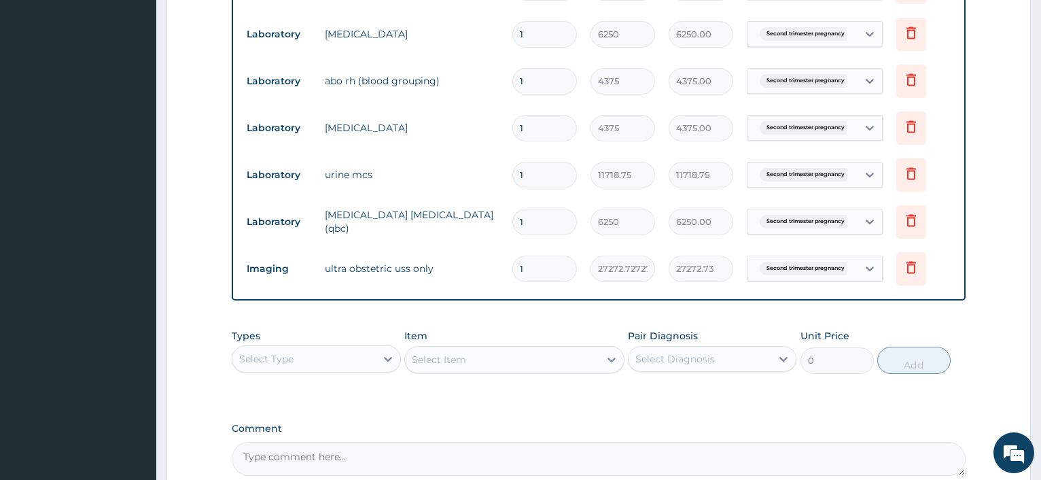
scroll to position [998, 0]
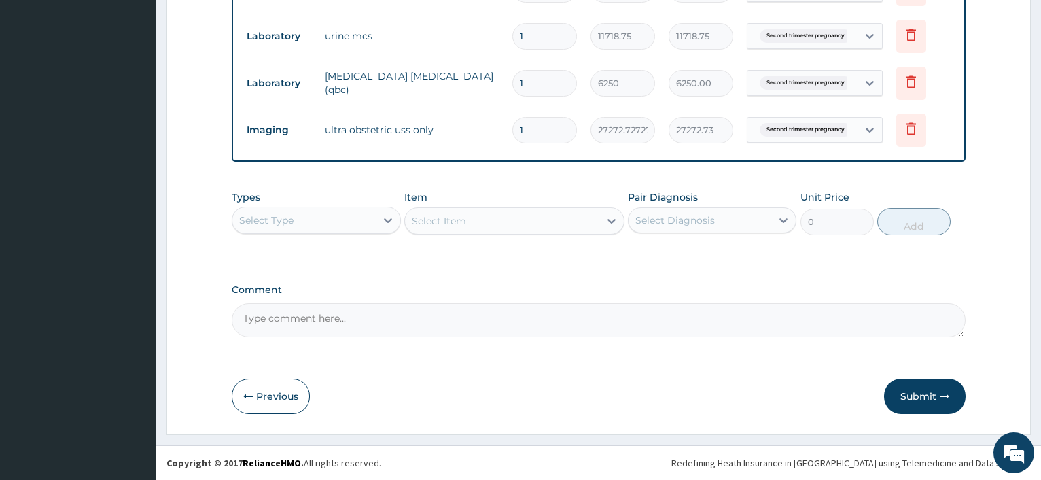
drag, startPoint x: 905, startPoint y: 397, endPoint x: 873, endPoint y: 351, distance: 56.2
click at [907, 397] on button "Submit" at bounding box center [925, 395] width 82 height 35
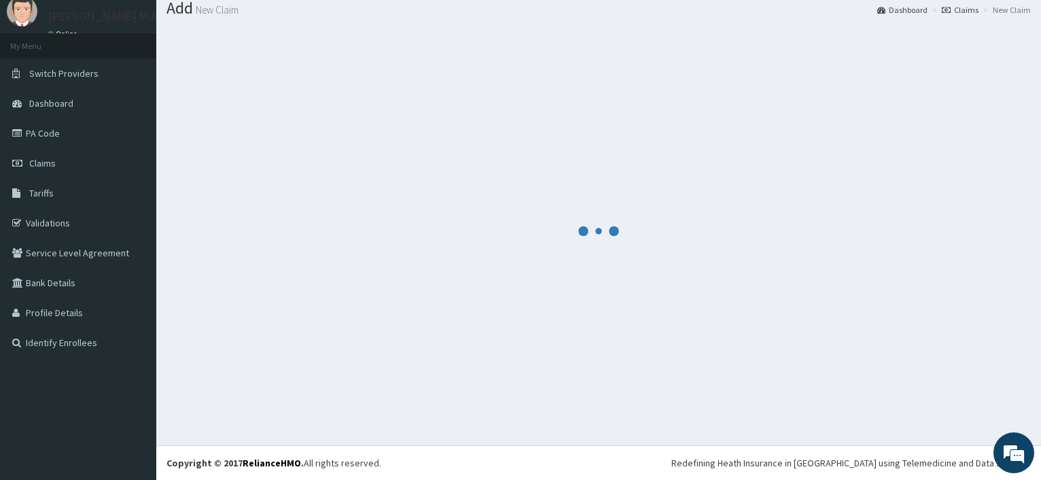
scroll to position [46, 0]
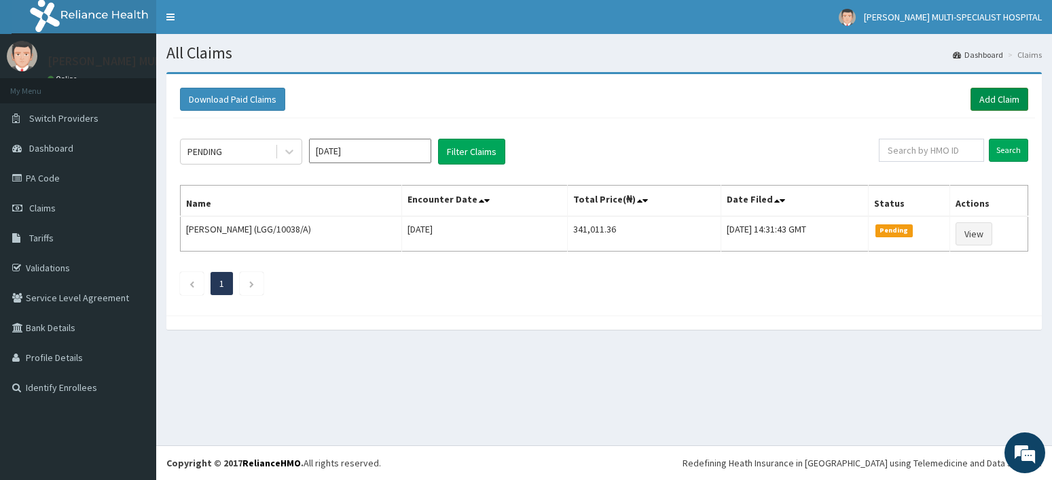
click at [1012, 99] on link "Add Claim" at bounding box center [1000, 99] width 58 height 23
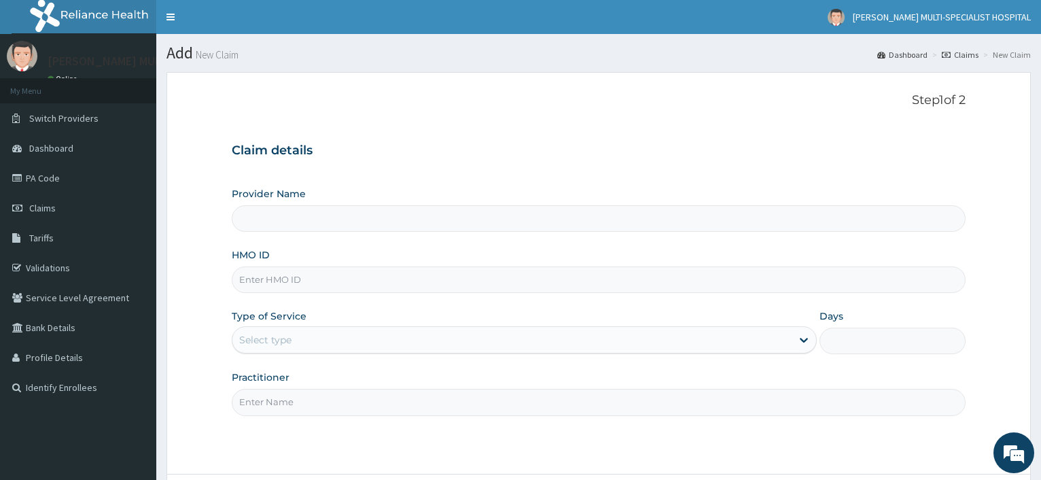
type input "[PERSON_NAME] Multi-Specialist Hospital - IKEJA"
click at [249, 285] on input "HMO ID" at bounding box center [599, 279] width 734 height 26
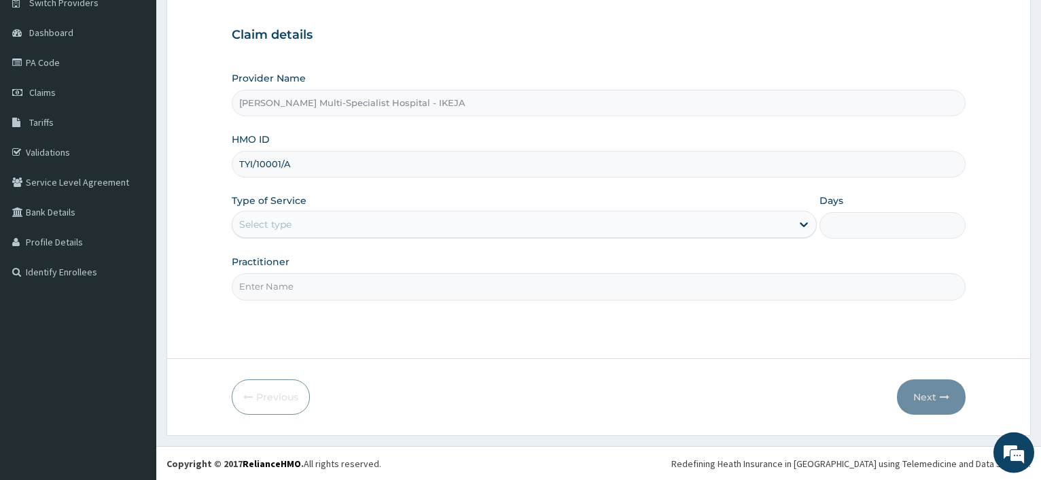
scroll to position [116, 0]
type input "TYI/10001/A"
click at [326, 230] on div "Select type" at bounding box center [511, 224] width 558 height 22
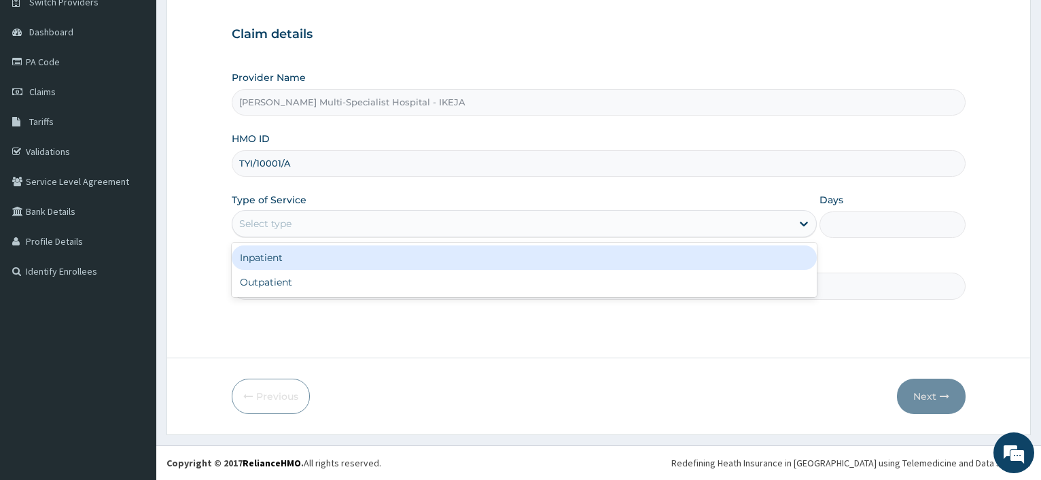
drag, startPoint x: 296, startPoint y: 275, endPoint x: 295, endPoint y: 287, distance: 11.6
click at [294, 276] on div "Outpatient" at bounding box center [524, 282] width 584 height 24
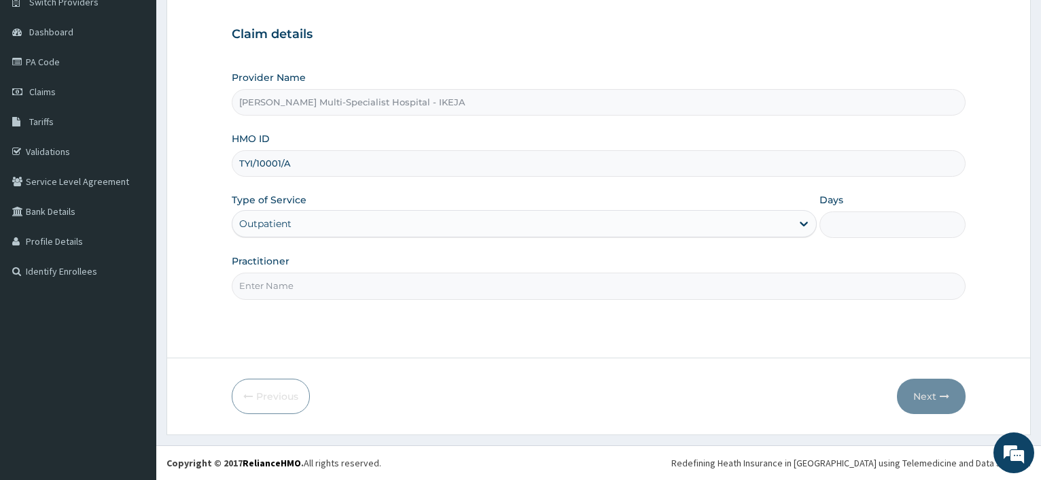
type input "1"
click at [295, 289] on input "Practitioner" at bounding box center [599, 285] width 734 height 26
type input "DR F"
click at [940, 395] on icon "button" at bounding box center [945, 396] width 10 height 10
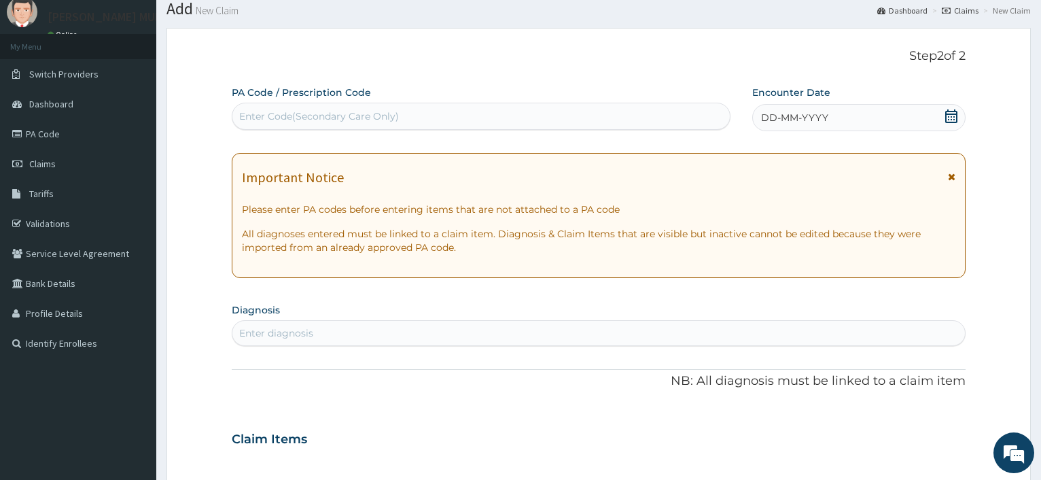
scroll to position [0, 0]
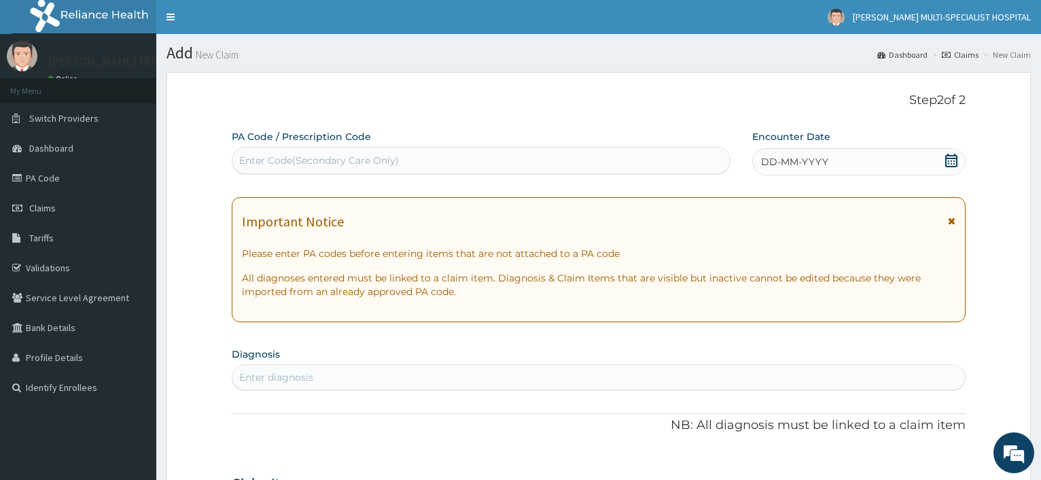
click at [319, 160] on div "Enter Code(Secondary Care Only)" at bounding box center [319, 161] width 160 height 14
type input "PA/8CBB9B"
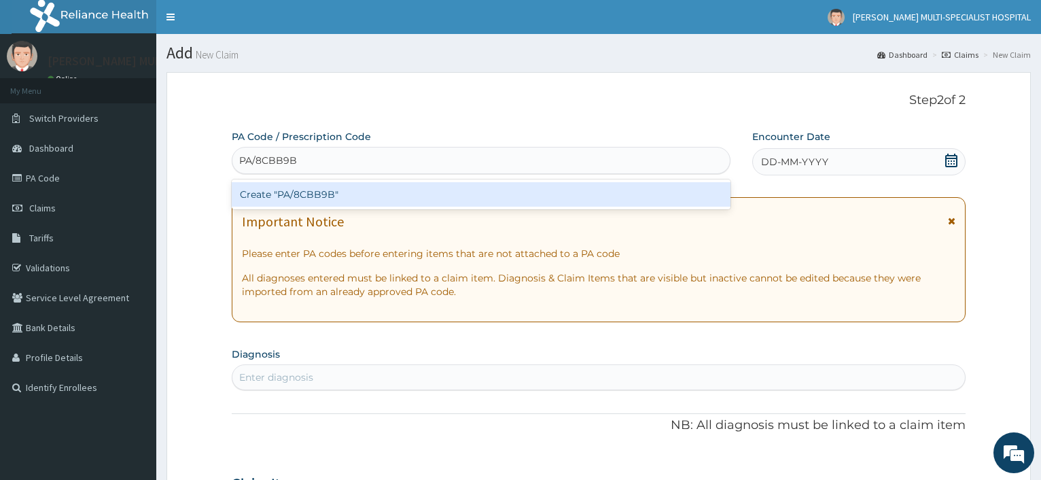
click at [327, 195] on div "Create "PA/8CBB9B"" at bounding box center [481, 194] width 498 height 24
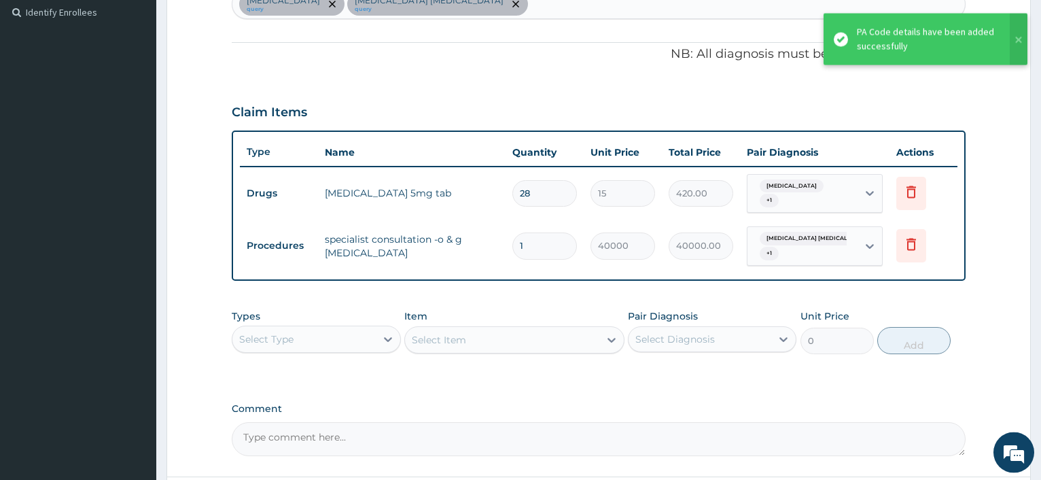
scroll to position [488, 0]
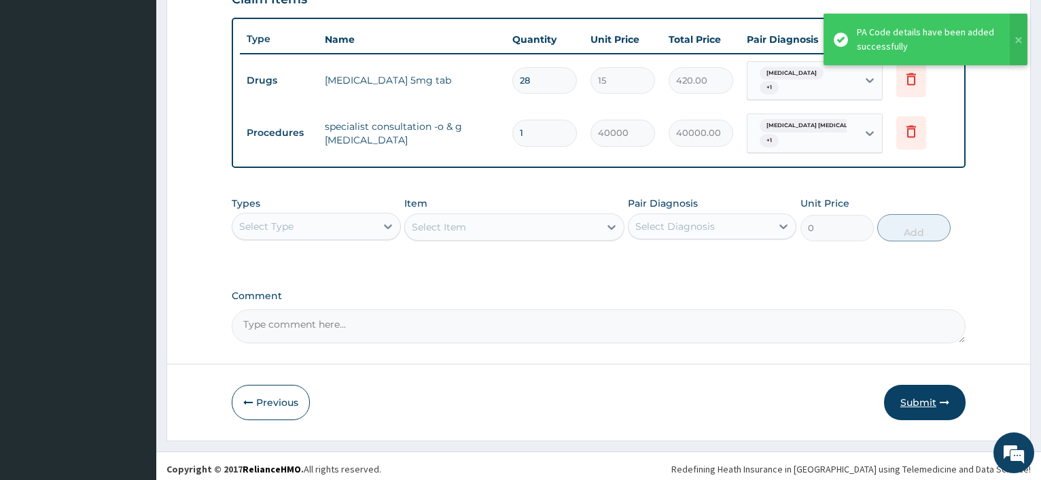
click at [945, 397] on icon "button" at bounding box center [945, 402] width 10 height 10
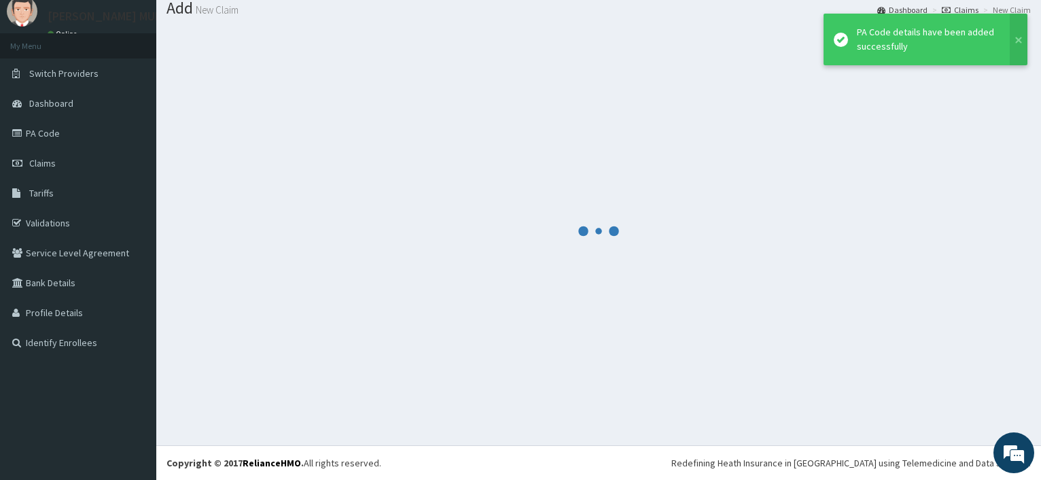
scroll to position [46, 0]
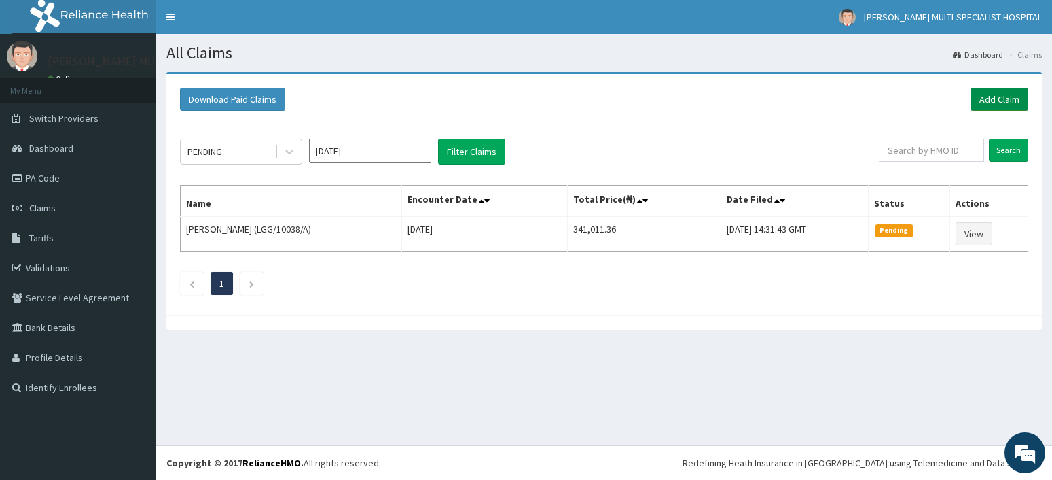
click at [1010, 92] on link "Add Claim" at bounding box center [1000, 99] width 58 height 23
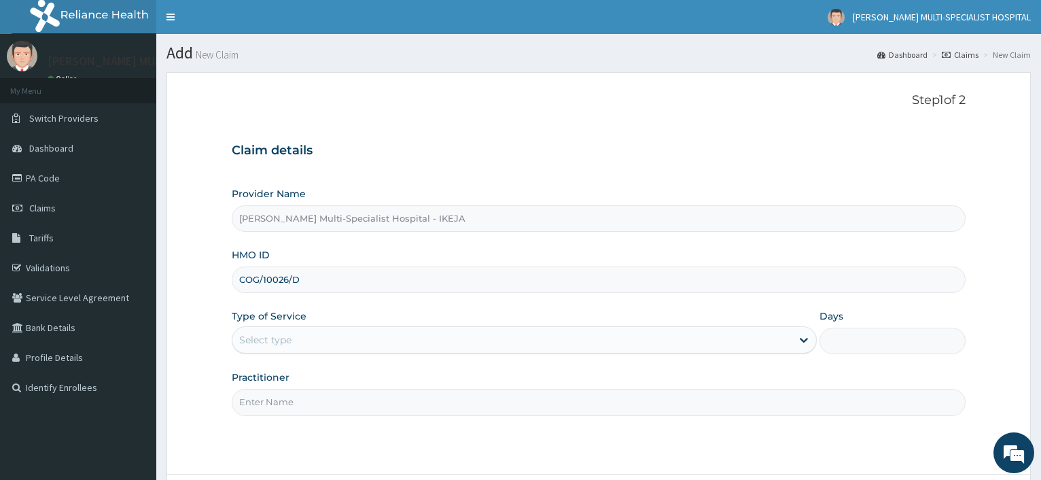
scroll to position [116, 0]
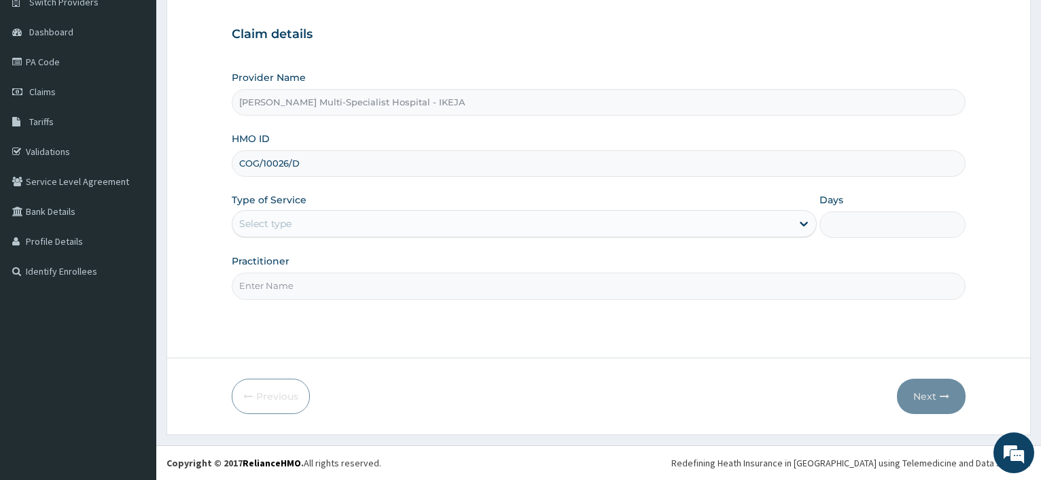
type input "COG/10026/D"
click at [275, 209] on div "Type of Service Select type" at bounding box center [524, 215] width 584 height 45
click at [305, 228] on div "Select type" at bounding box center [511, 224] width 558 height 22
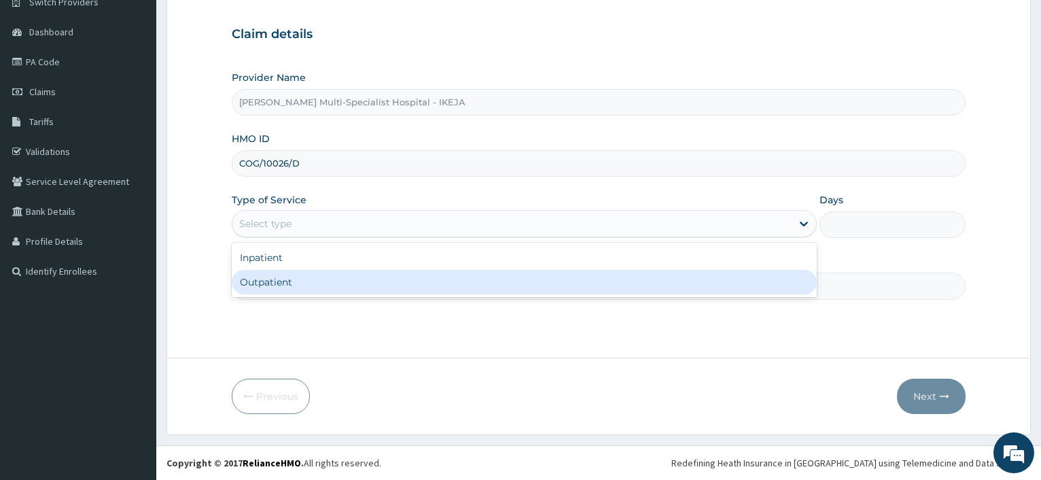
click at [291, 283] on div "Outpatient" at bounding box center [524, 282] width 584 height 24
type input "1"
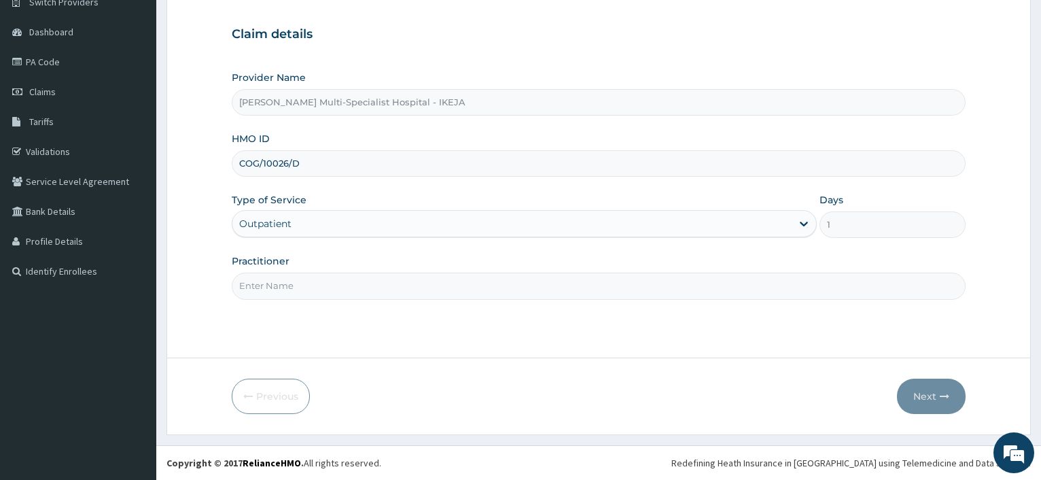
click at [291, 285] on input "Practitioner" at bounding box center [599, 285] width 734 height 26
click at [294, 286] on input "Practitioner" at bounding box center [599, 285] width 734 height 26
type input "DR"
click at [919, 383] on button "Next" at bounding box center [931, 395] width 69 height 35
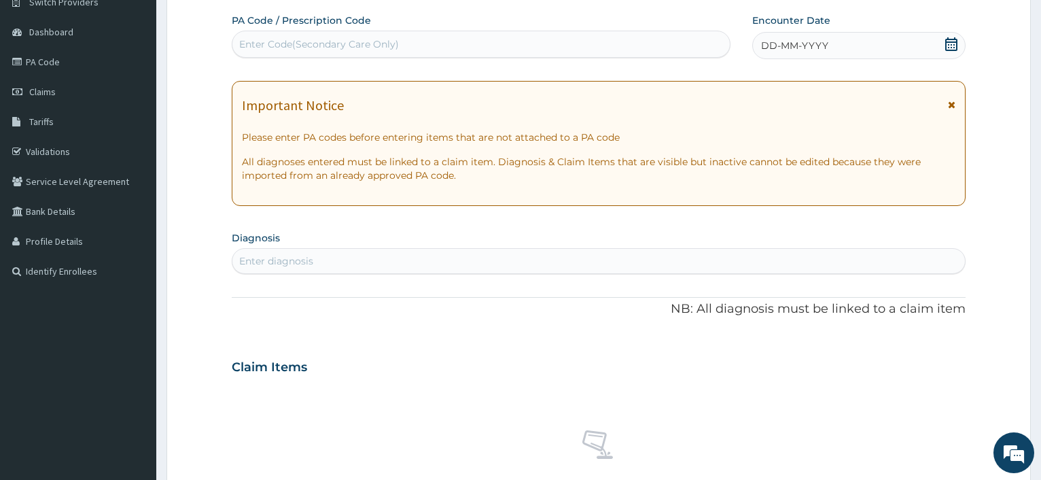
click at [356, 43] on div "Enter Code(Secondary Care Only)" at bounding box center [319, 44] width 160 height 14
type input "PA/5958CB"
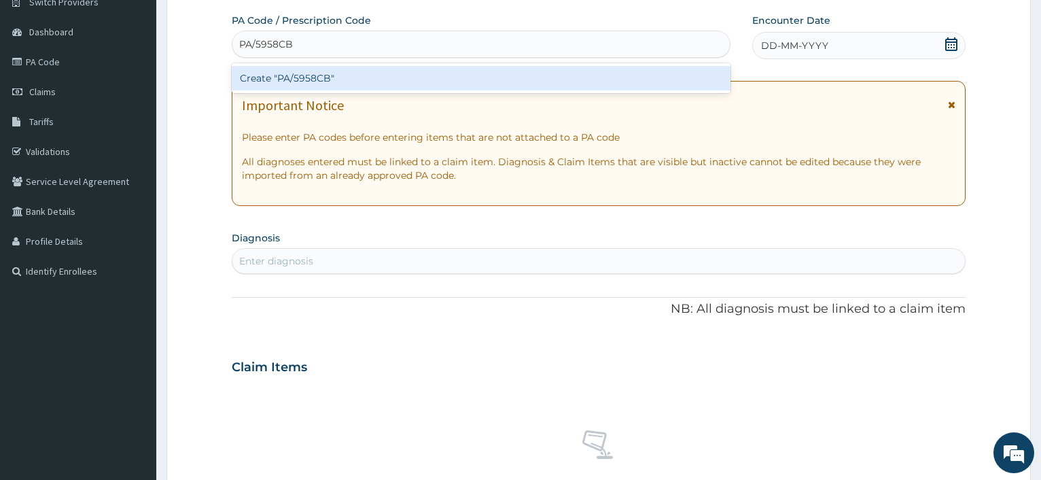
click at [289, 67] on div "Create "PA/5958CB"" at bounding box center [481, 78] width 498 height 24
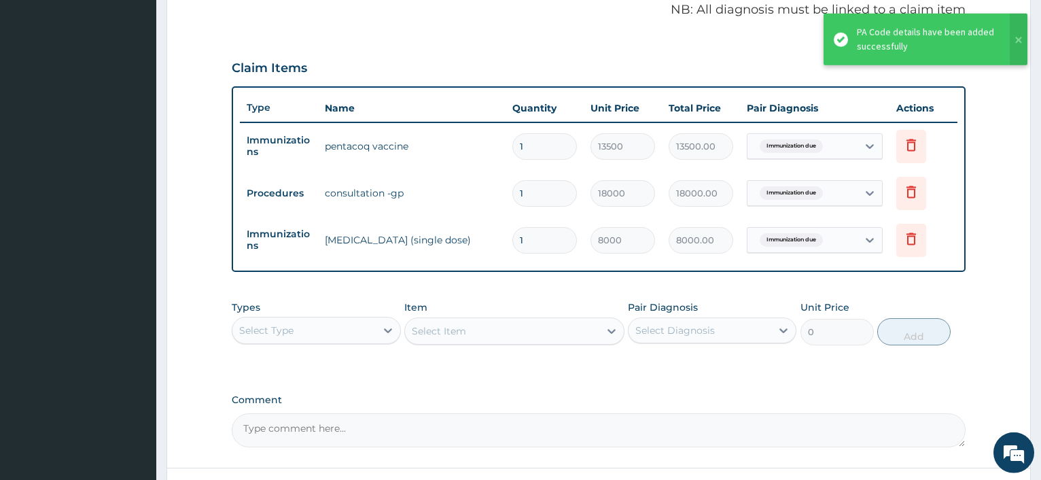
scroll to position [529, 0]
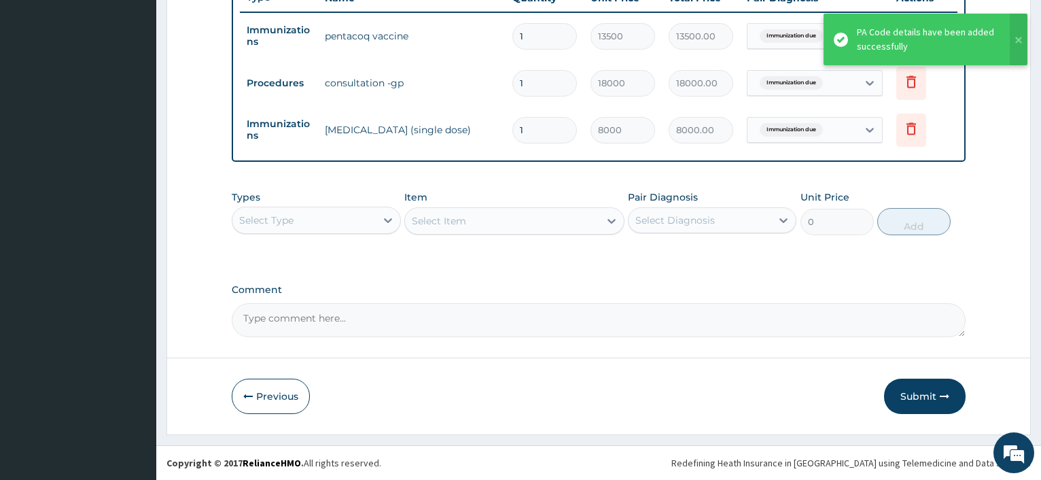
click at [927, 387] on button "Submit" at bounding box center [925, 395] width 82 height 35
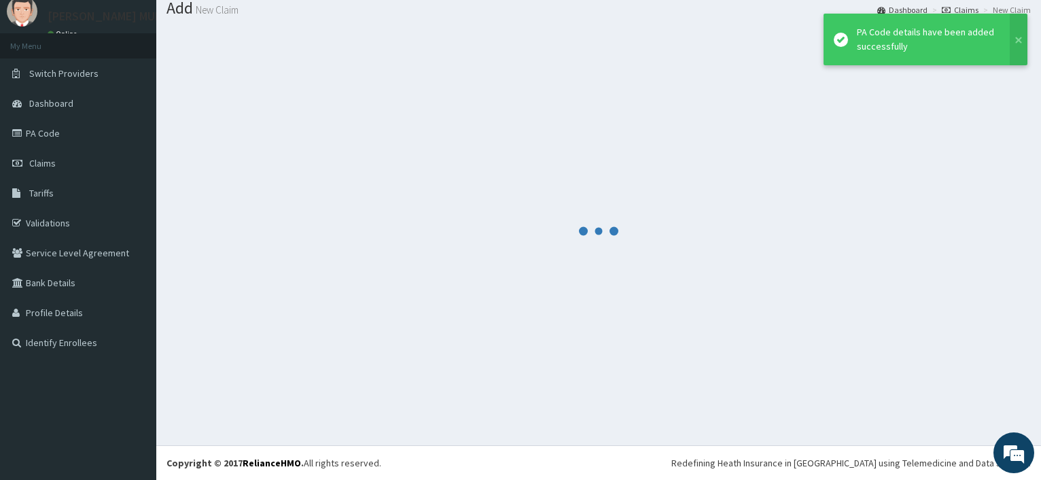
scroll to position [46, 0]
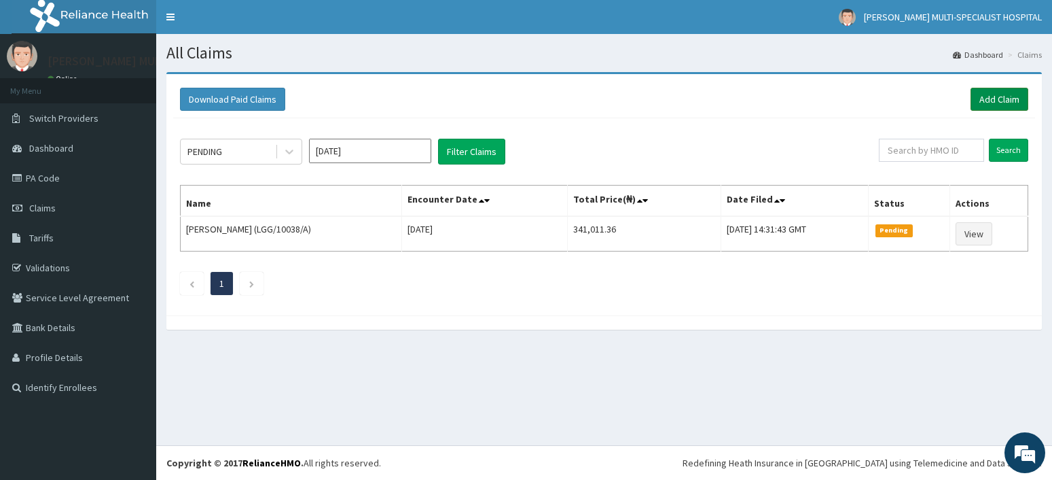
click at [1012, 97] on link "Add Claim" at bounding box center [1000, 99] width 58 height 23
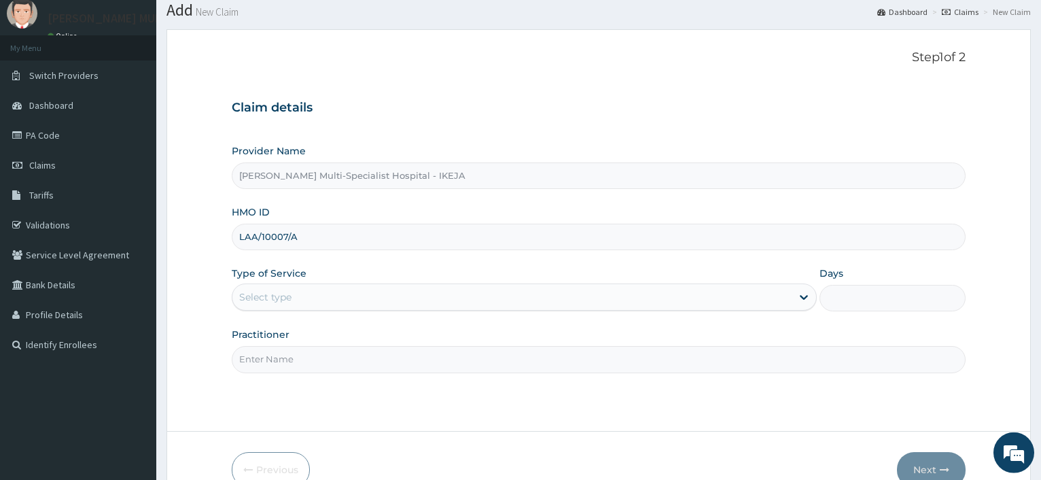
scroll to position [69, 0]
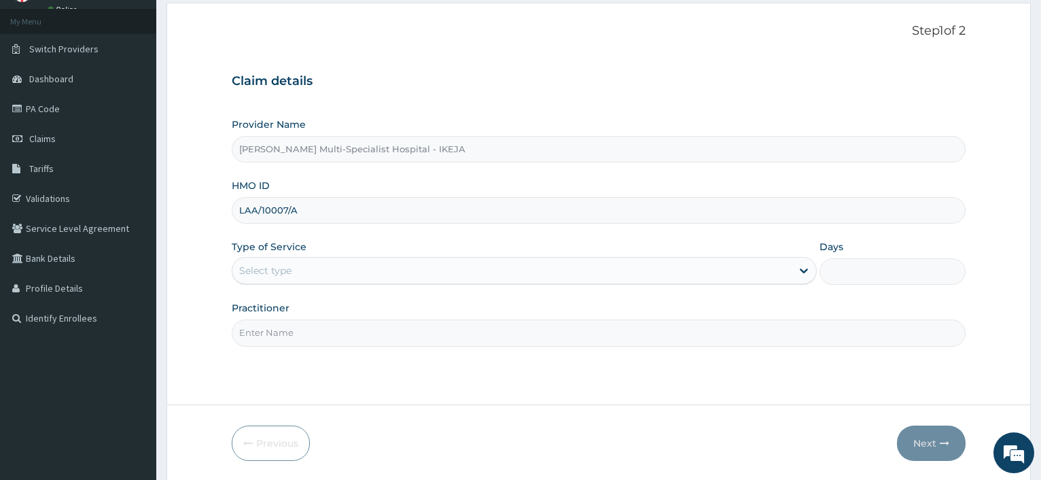
type input "LAA/10007/A"
click at [317, 266] on div "Select type" at bounding box center [511, 271] width 558 height 22
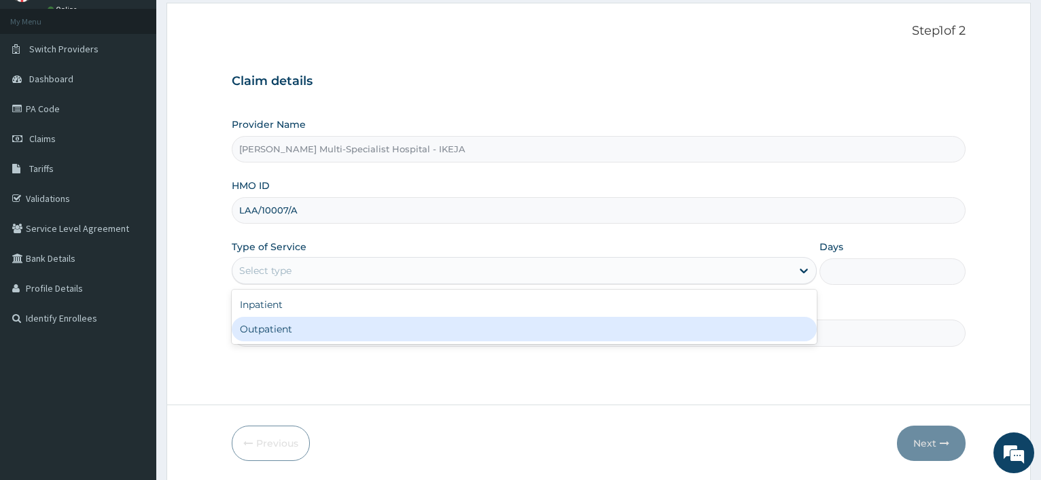
click at [302, 327] on div "Outpatient" at bounding box center [524, 329] width 584 height 24
type input "1"
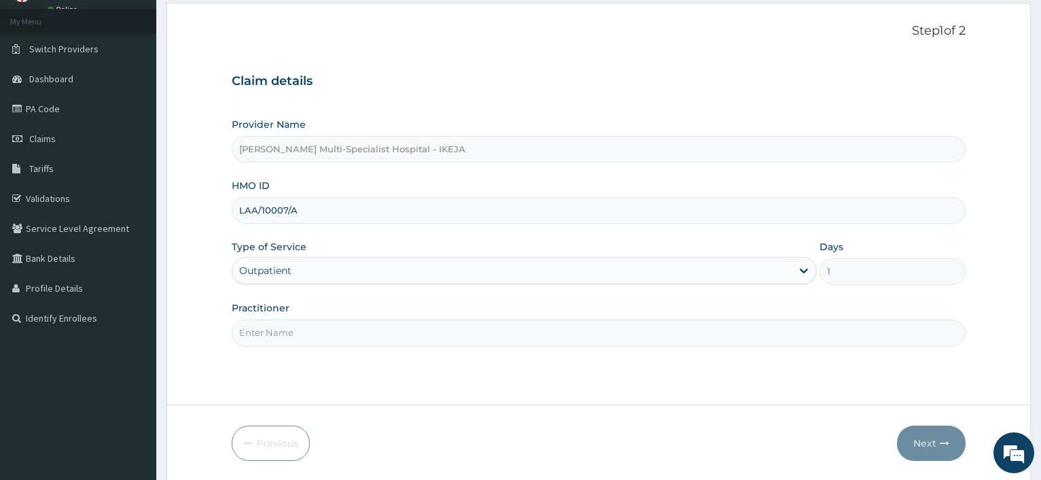
click at [303, 328] on input "Practitioner" at bounding box center [599, 332] width 734 height 26
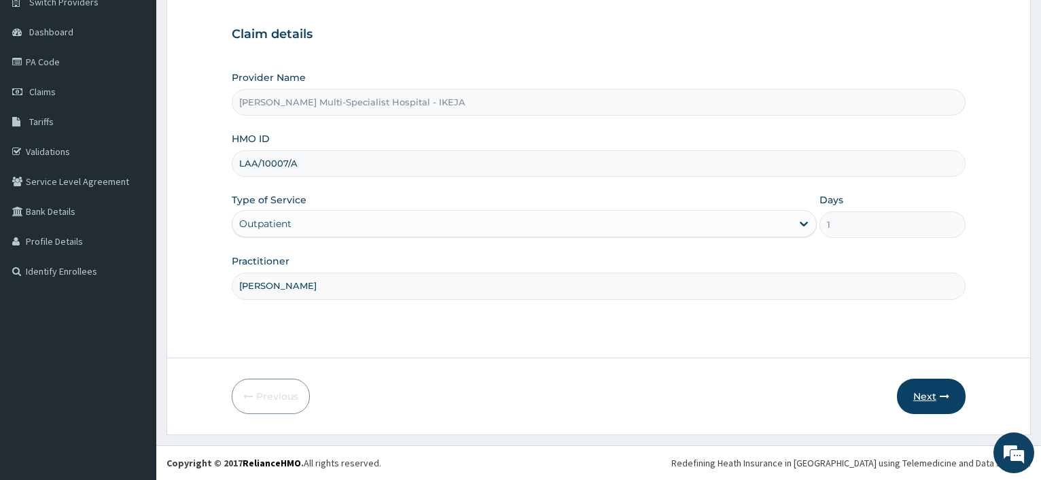
type input "[PERSON_NAME]"
click at [924, 387] on button "Next" at bounding box center [931, 395] width 69 height 35
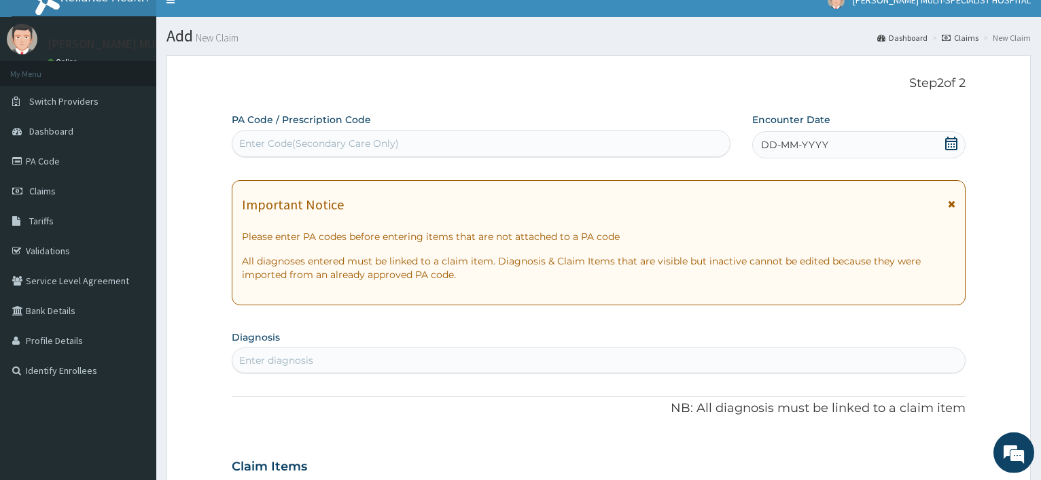
scroll to position [0, 0]
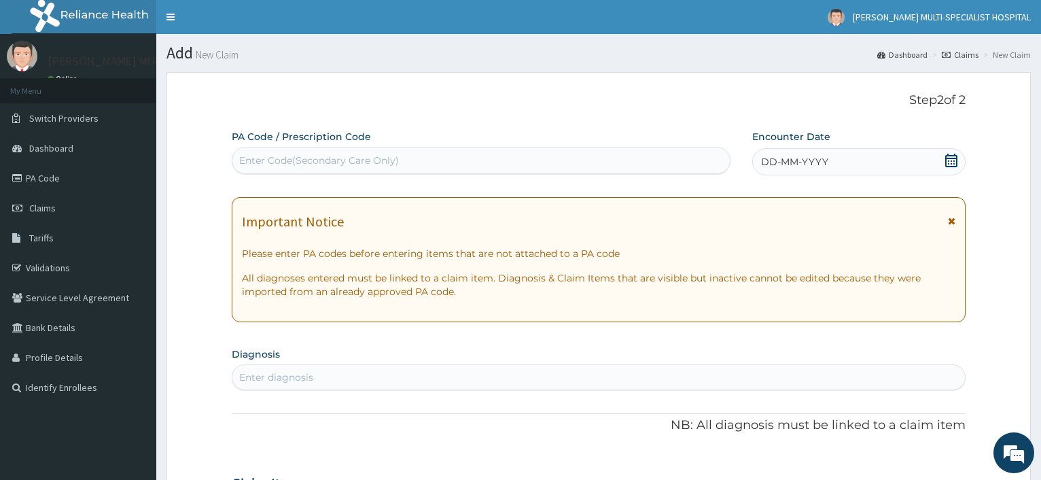
click at [263, 156] on div "Enter Code(Secondary Care Only)" at bounding box center [319, 161] width 160 height 14
type input "PA/D19EFB"
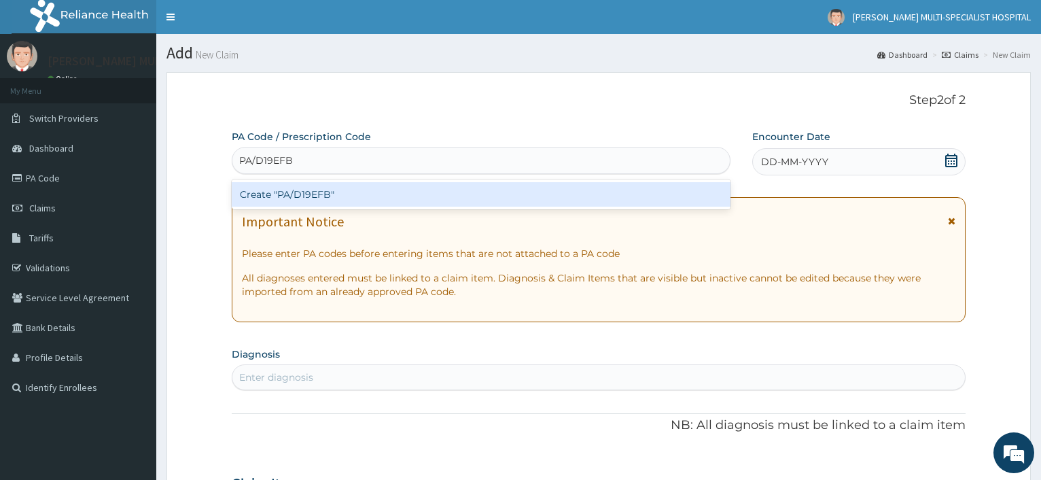
click at [311, 199] on div "Create "PA/D19EFB"" at bounding box center [481, 194] width 498 height 24
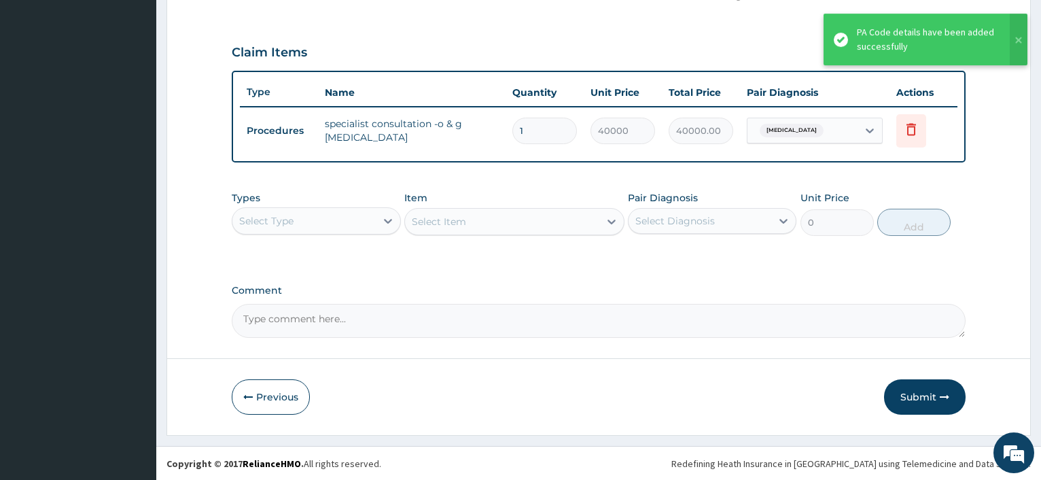
scroll to position [436, 0]
drag, startPoint x: 925, startPoint y: 409, endPoint x: 581, endPoint y: 352, distance: 348.5
click at [925, 408] on button "Submit" at bounding box center [925, 395] width 82 height 35
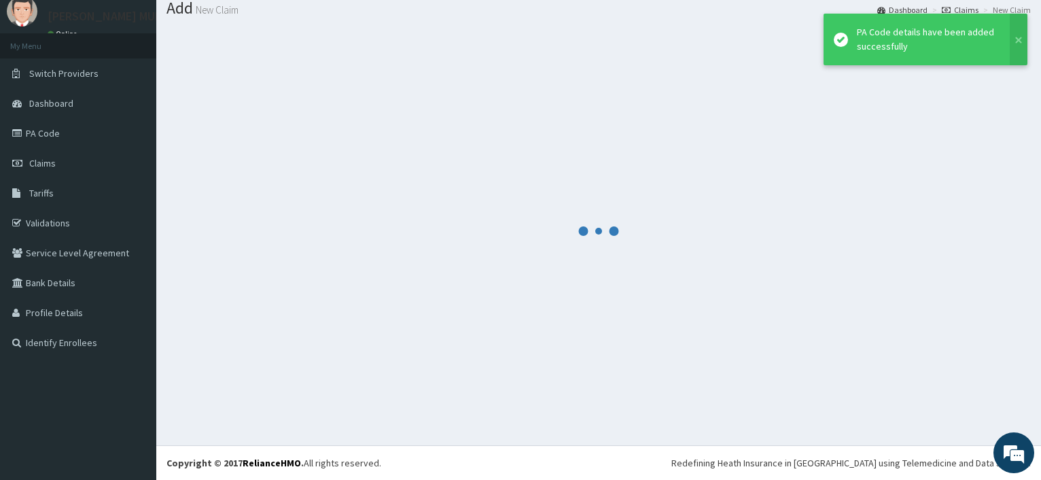
scroll to position [46, 0]
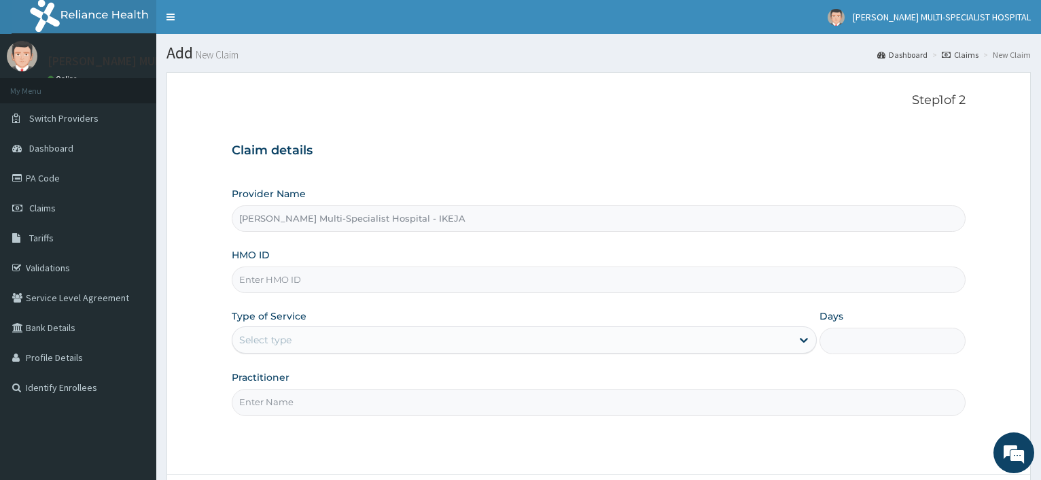
drag, startPoint x: 268, startPoint y: 277, endPoint x: 304, endPoint y: 255, distance: 42.1
click at [287, 270] on input "HMO ID" at bounding box center [599, 279] width 734 height 26
click at [300, 274] on input "FRC/10028" at bounding box center [599, 279] width 734 height 26
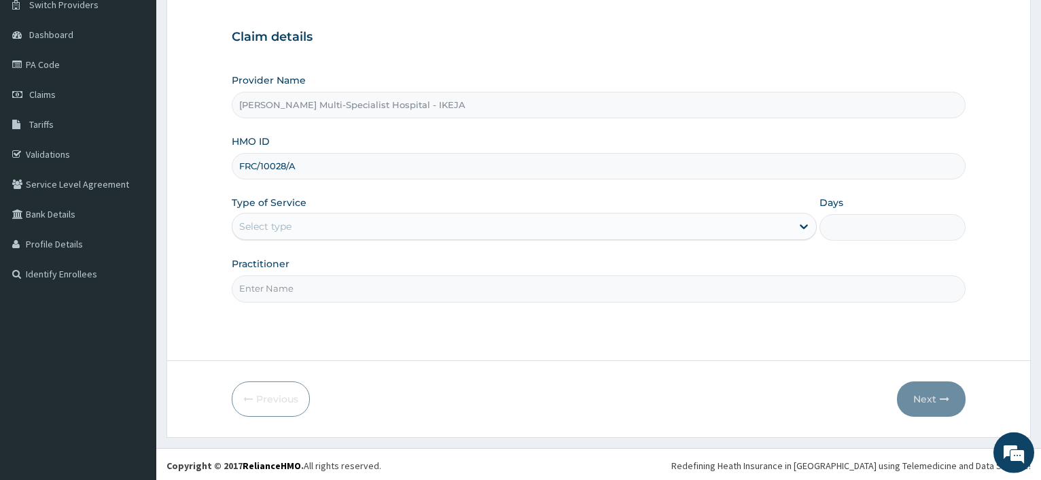
scroll to position [116, 0]
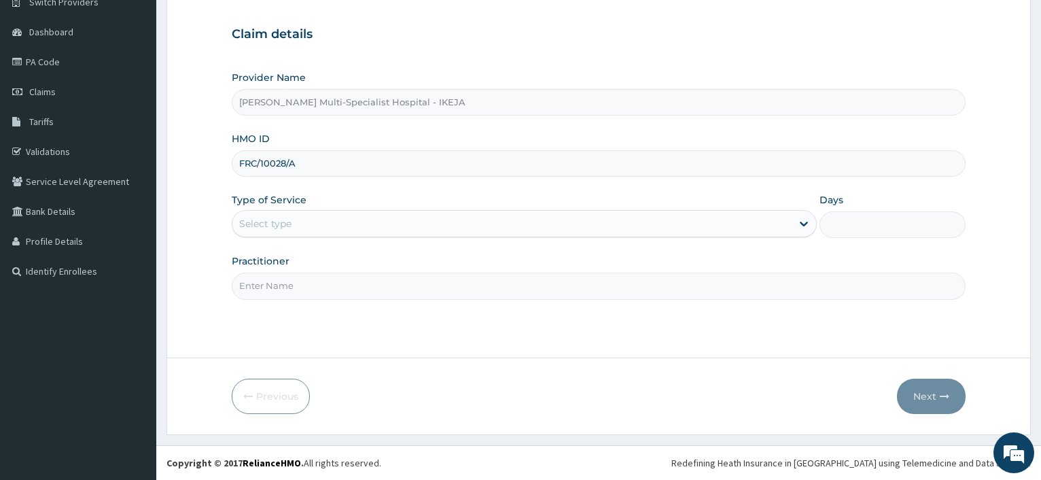
type input "FRC/10028/A"
click at [298, 225] on div "Select type" at bounding box center [511, 224] width 558 height 22
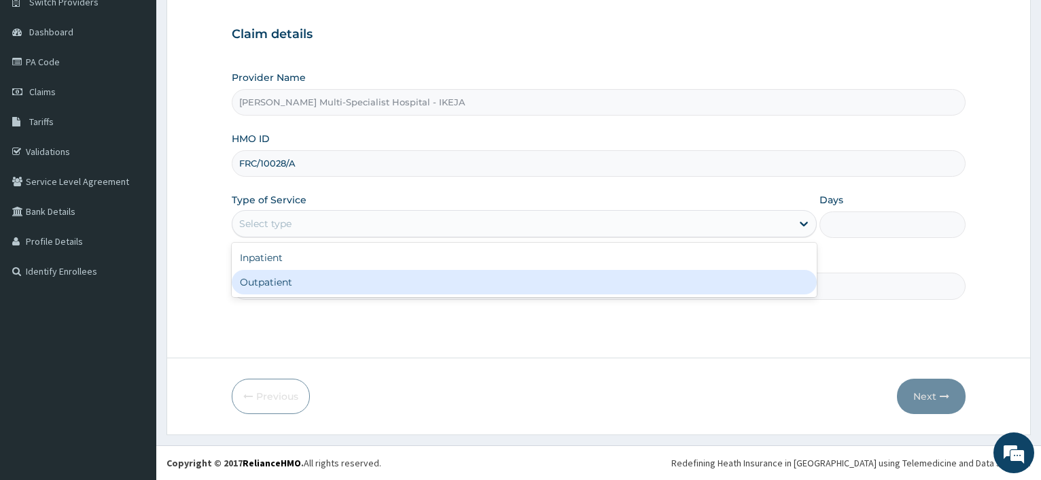
drag, startPoint x: 280, startPoint y: 275, endPoint x: 275, endPoint y: 285, distance: 11.2
click at [279, 277] on div "Outpatient" at bounding box center [524, 282] width 584 height 24
type input "1"
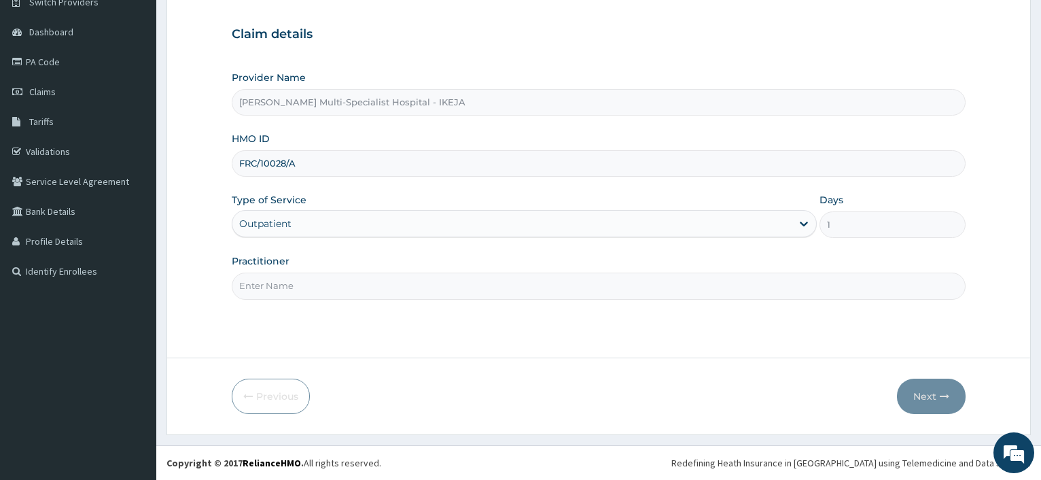
click at [275, 284] on input "Practitioner" at bounding box center [599, 285] width 734 height 26
type input "DR MICH"
click at [919, 384] on button "Next" at bounding box center [931, 395] width 69 height 35
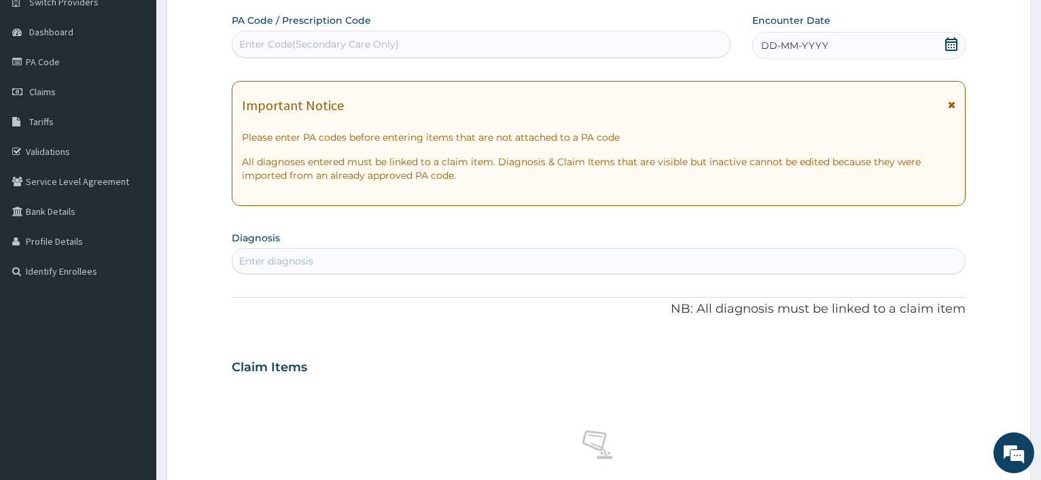
scroll to position [47, 0]
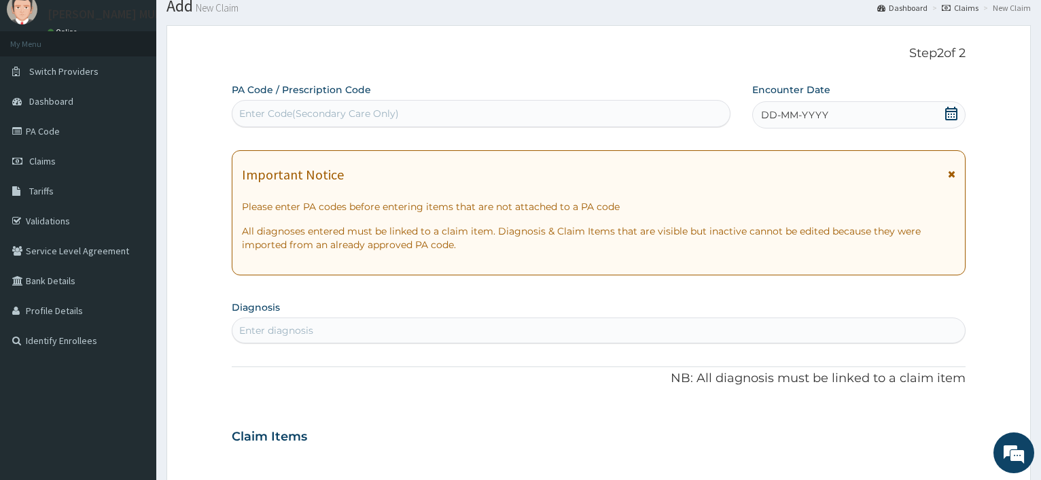
click at [308, 109] on div "Enter Code(Secondary Care Only)" at bounding box center [319, 114] width 160 height 14
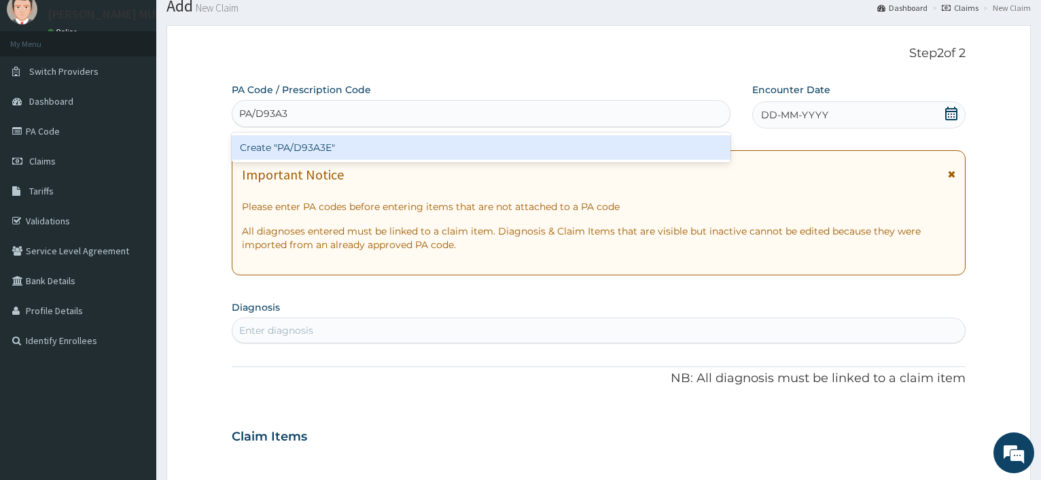
type input "PA/D93A3E"
click at [304, 149] on div "Create "PA/D93A3E"" at bounding box center [481, 147] width 498 height 24
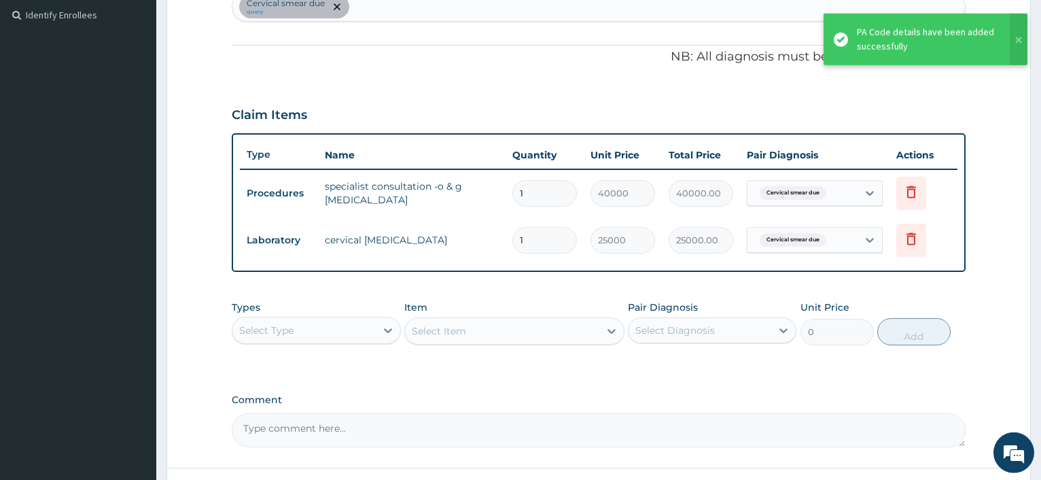
scroll to position [482, 0]
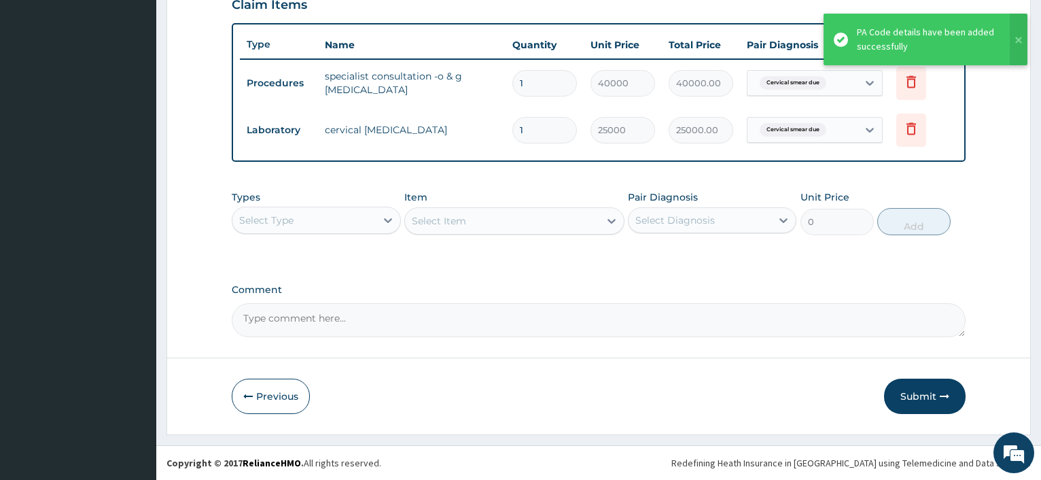
drag, startPoint x: 906, startPoint y: 398, endPoint x: 941, endPoint y: 313, distance: 92.4
click at [909, 399] on button "Submit" at bounding box center [925, 395] width 82 height 35
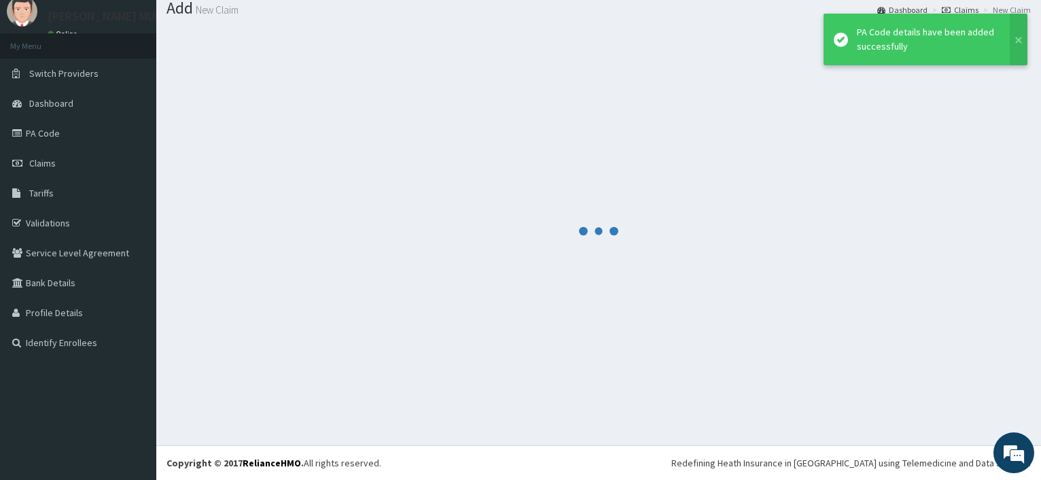
scroll to position [46, 0]
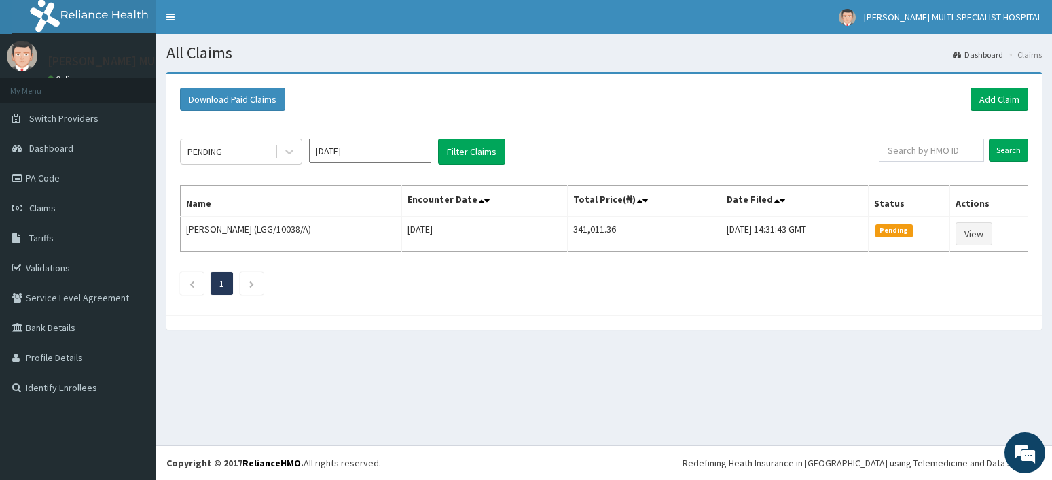
click at [1012, 107] on link "Add Claim" at bounding box center [1000, 99] width 58 height 23
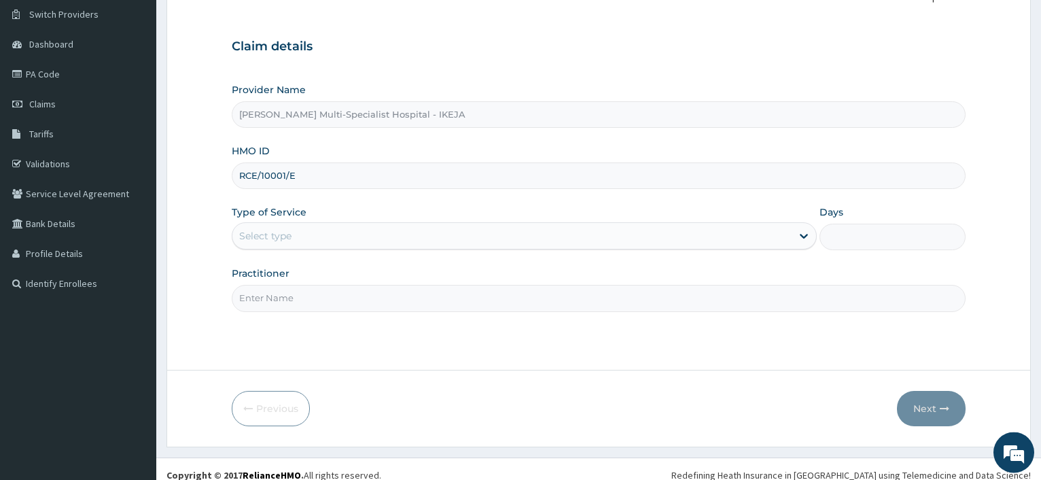
scroll to position [116, 0]
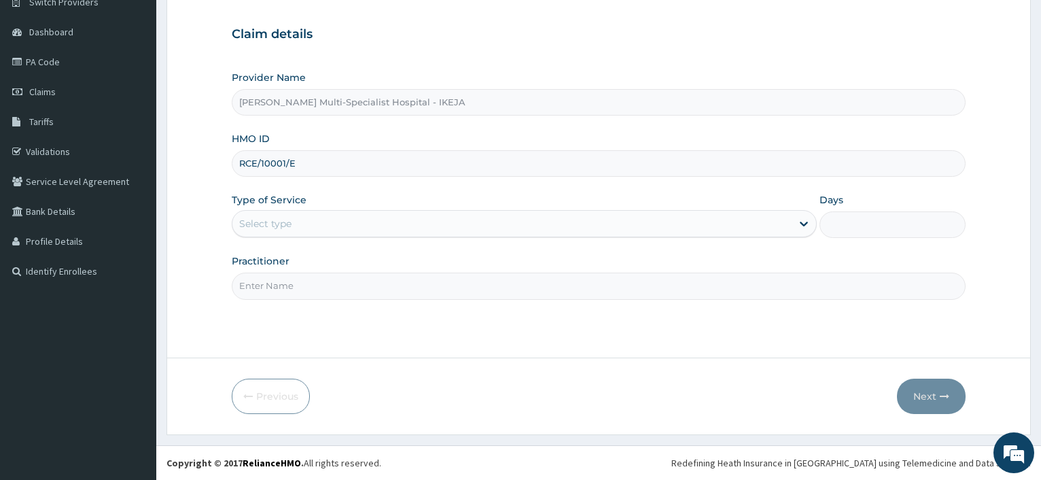
type input "RCE/10001/E"
click at [317, 221] on div "Select type" at bounding box center [511, 224] width 558 height 22
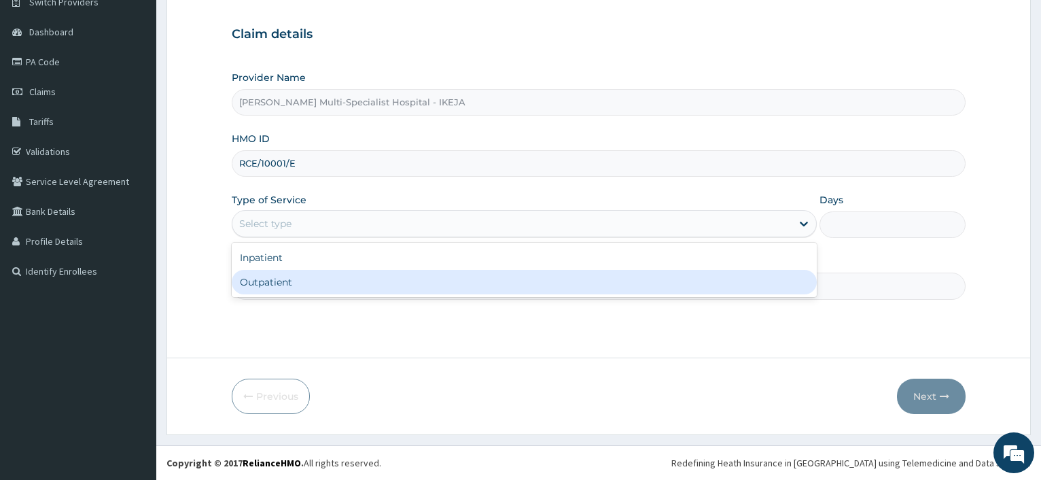
click at [289, 289] on div "Outpatient" at bounding box center [524, 282] width 584 height 24
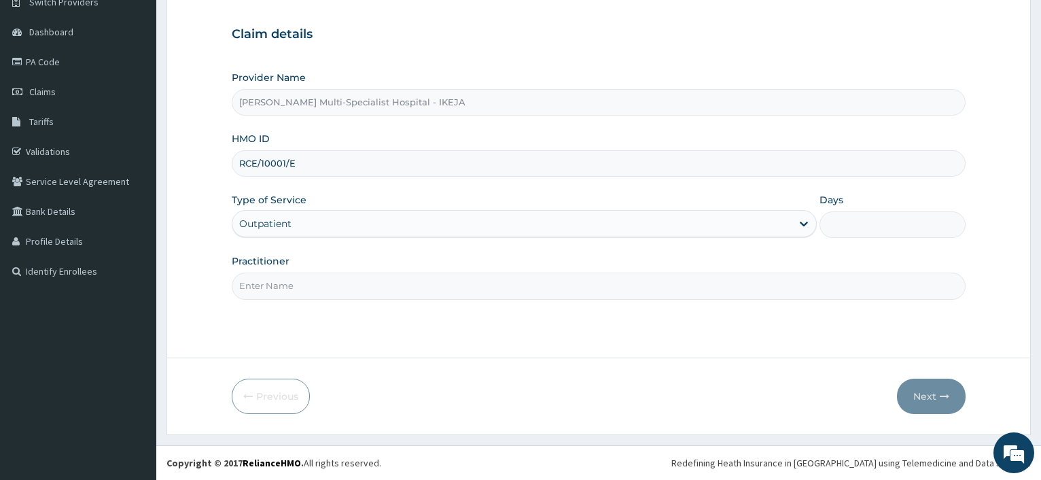
type input "1"
click at [289, 289] on input "Practitioner" at bounding box center [599, 285] width 734 height 26
type input "[PERSON_NAME]"
click at [946, 394] on icon "button" at bounding box center [945, 396] width 10 height 10
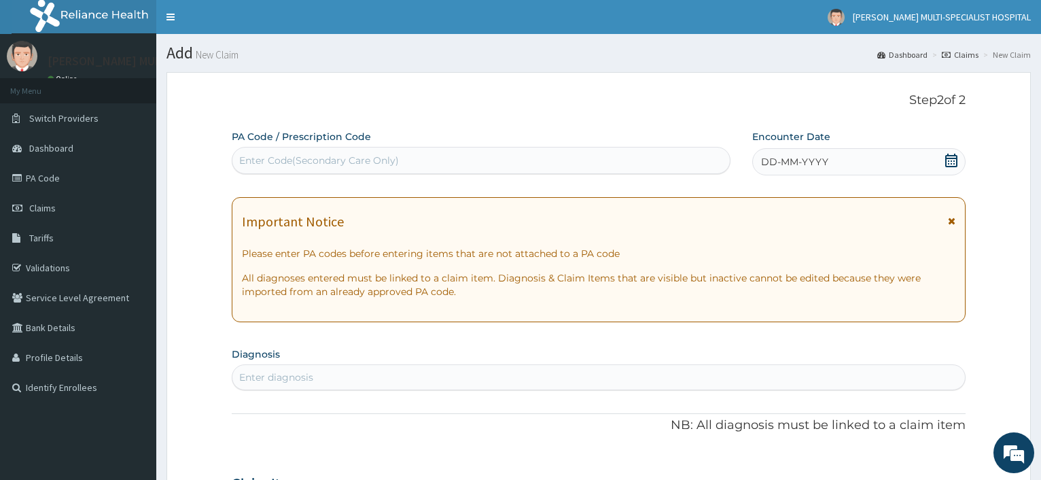
click at [359, 166] on div "Enter Code(Secondary Care Only)" at bounding box center [319, 161] width 160 height 14
type input "PA/F9C0A5"
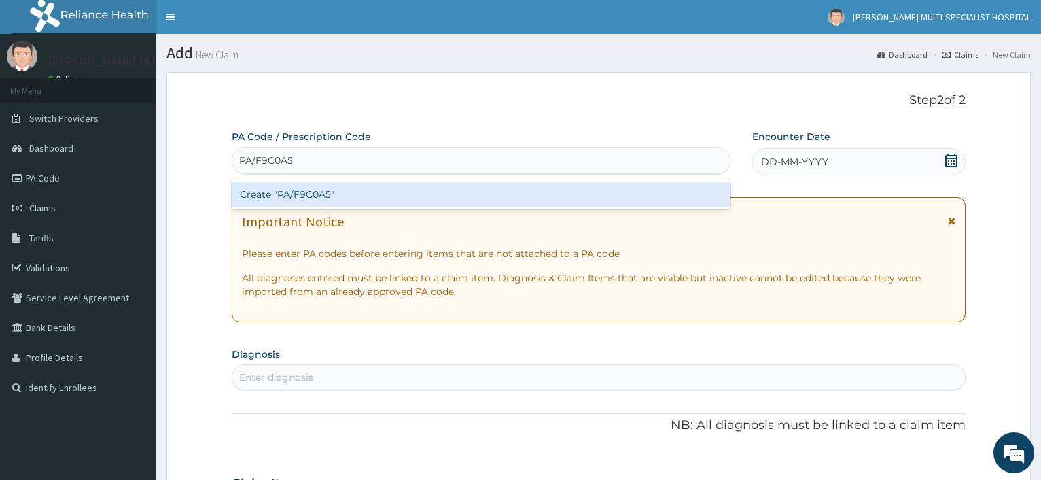
click at [325, 202] on div "Create "PA/F9C0A5"" at bounding box center [481, 194] width 498 height 24
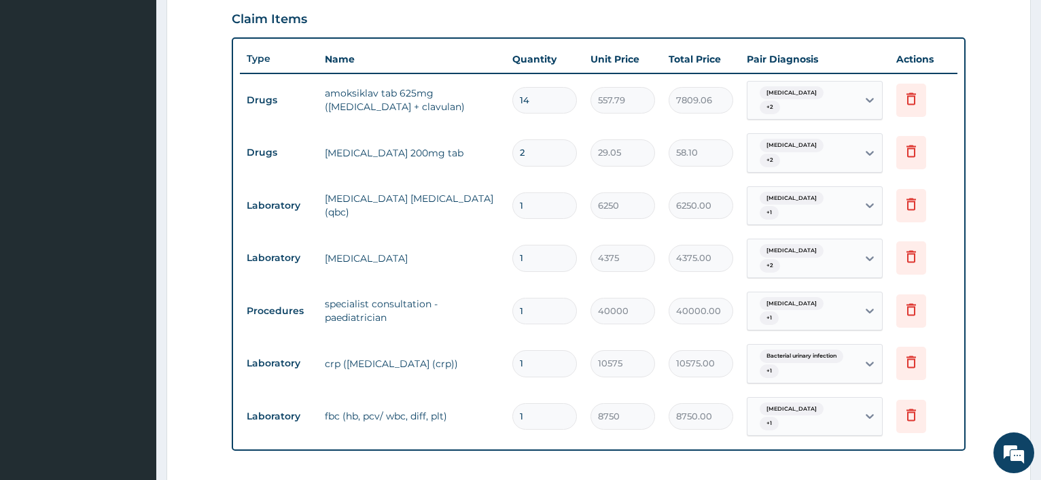
scroll to position [676, 0]
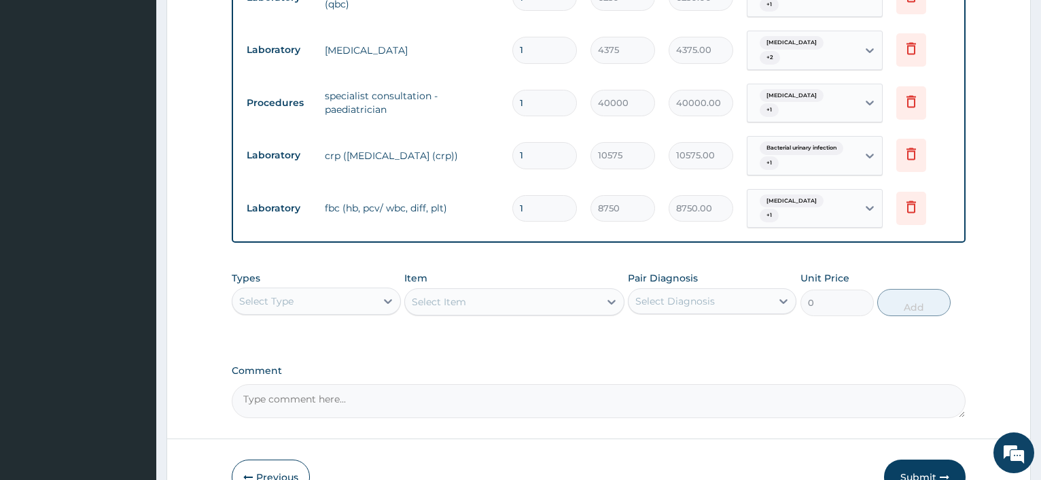
drag, startPoint x: 937, startPoint y: 475, endPoint x: 933, endPoint y: 448, distance: 27.5
click at [935, 474] on button "Submit" at bounding box center [925, 476] width 82 height 35
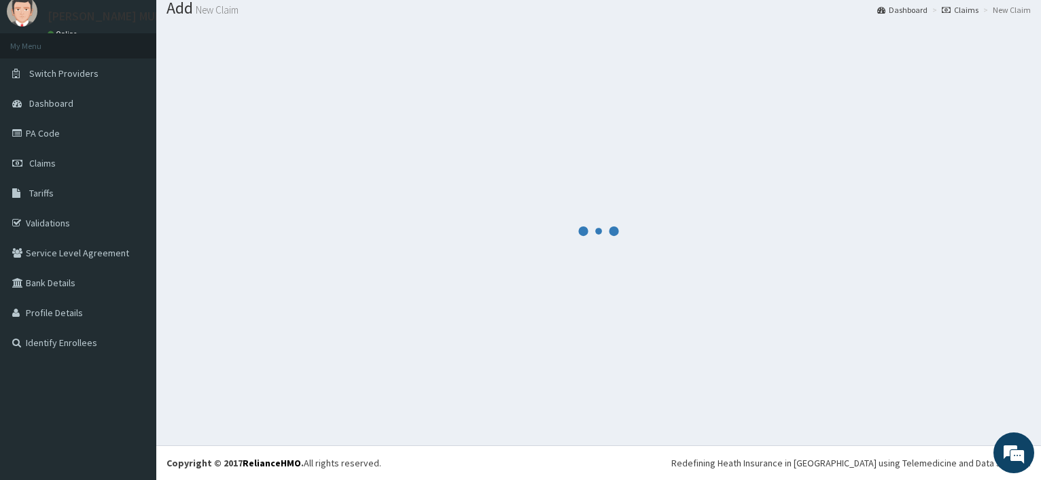
scroll to position [46, 0]
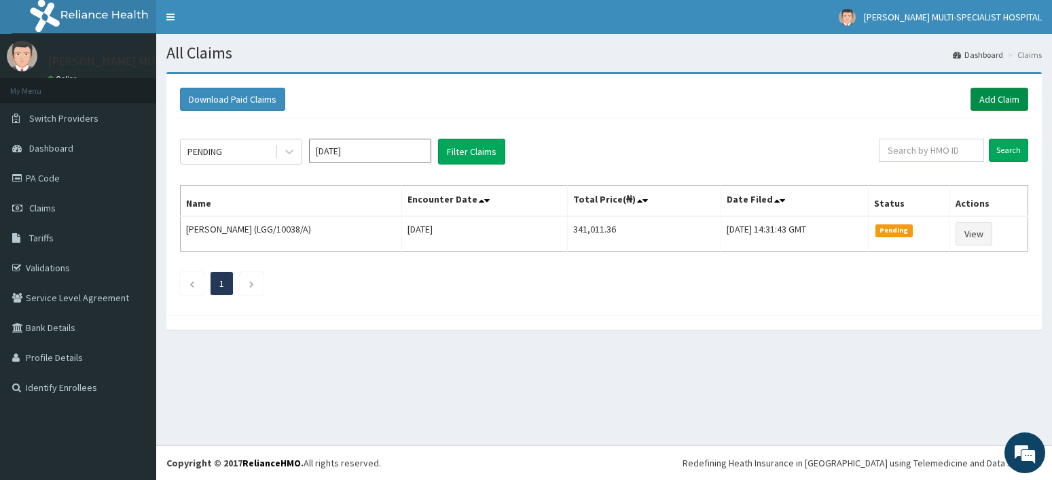
click at [980, 107] on link "Add Claim" at bounding box center [1000, 99] width 58 height 23
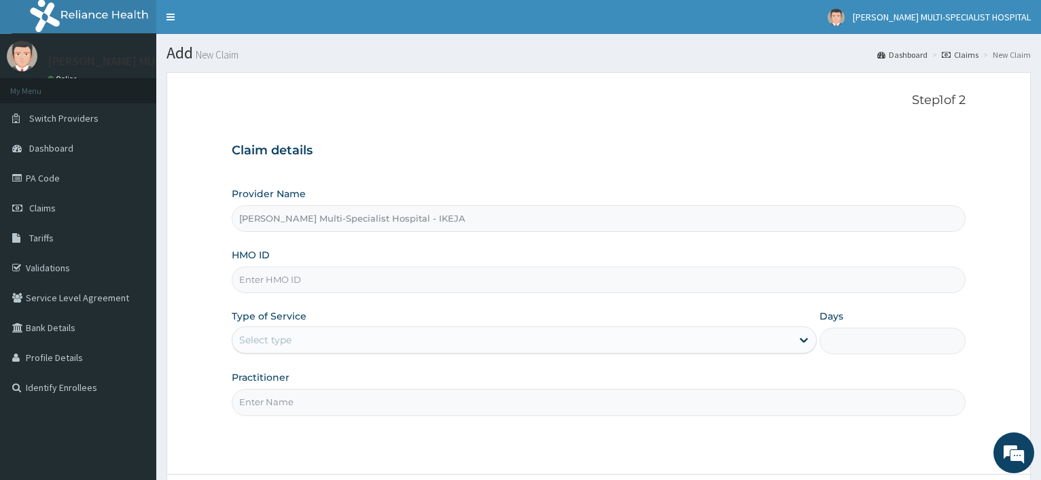
click at [278, 285] on input "HMO ID" at bounding box center [599, 279] width 734 height 26
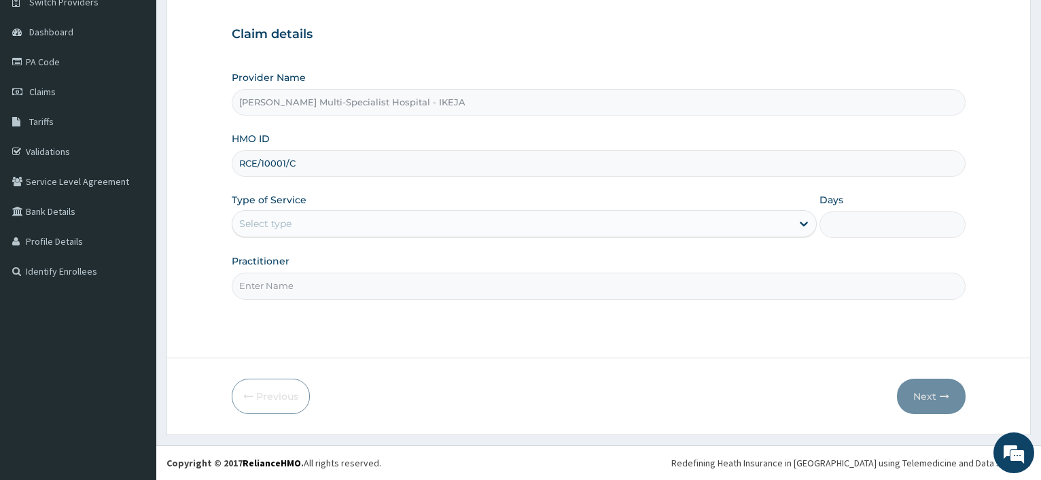
type input "RCE/10001/C"
click at [294, 228] on div "Select type" at bounding box center [511, 224] width 558 height 22
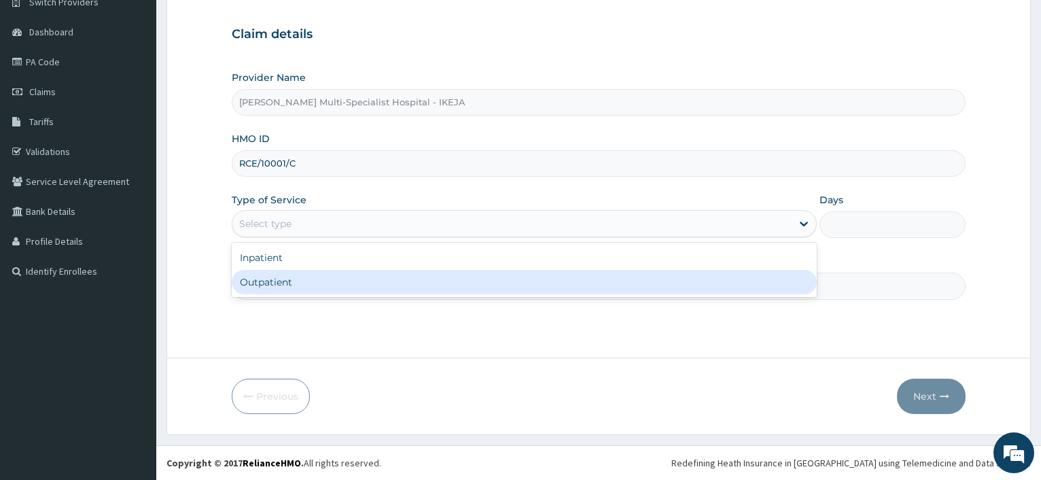
click at [284, 283] on div "Outpatient" at bounding box center [524, 282] width 584 height 24
type input "1"
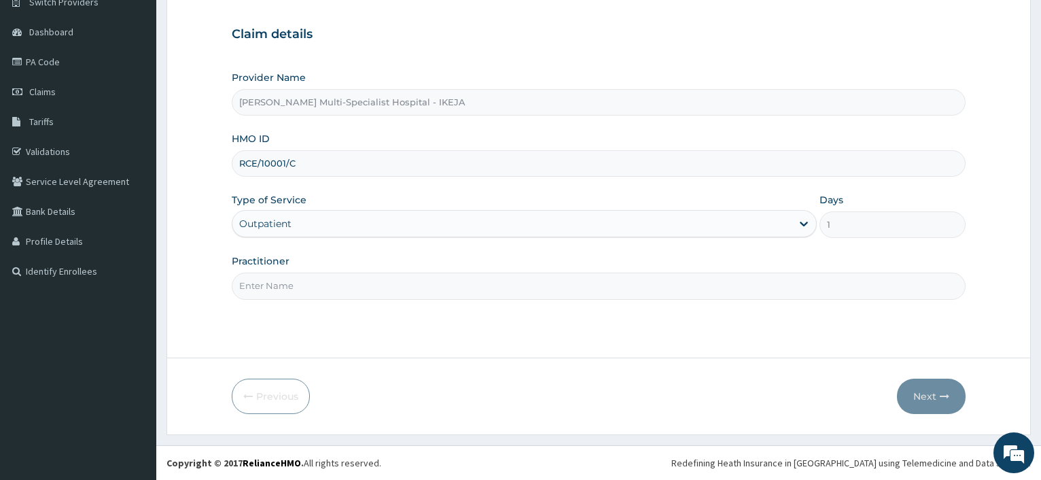
click at [275, 286] on input "Practitioner" at bounding box center [599, 285] width 734 height 26
type input "DR OLONAE"
click at [935, 395] on button "Next" at bounding box center [931, 395] width 69 height 35
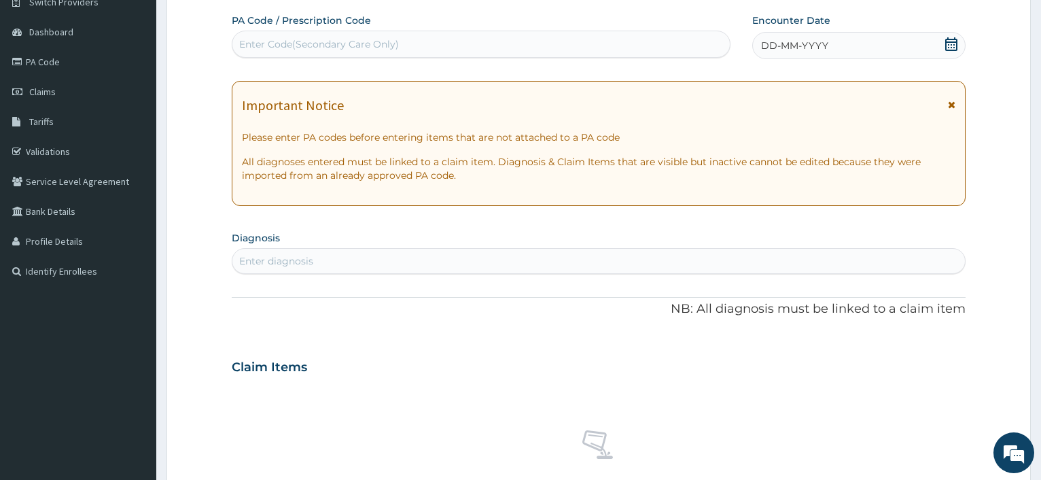
click at [314, 43] on div "Enter Code(Secondary Care Only)" at bounding box center [319, 44] width 160 height 14
type input "PA/CF87FA"
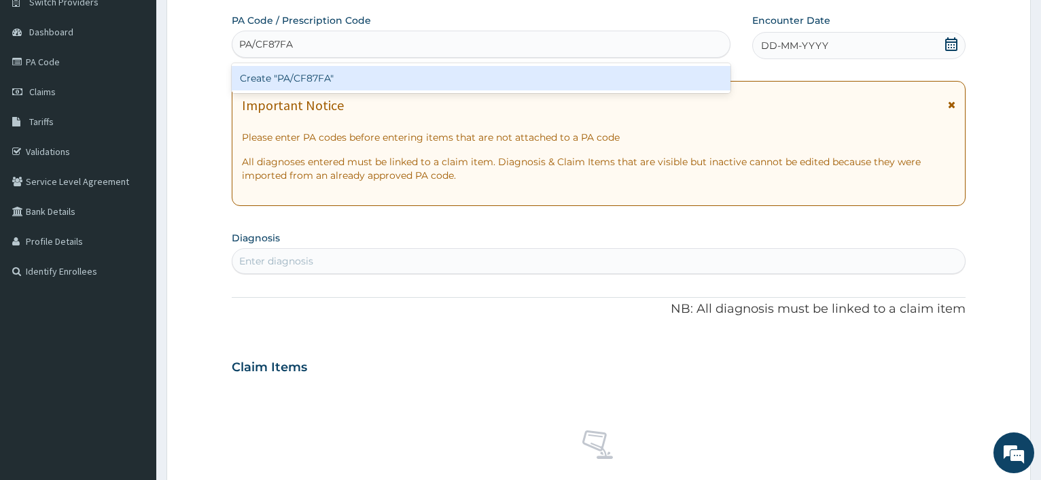
click at [297, 81] on div "Create "PA/CF87FA"" at bounding box center [481, 78] width 498 height 24
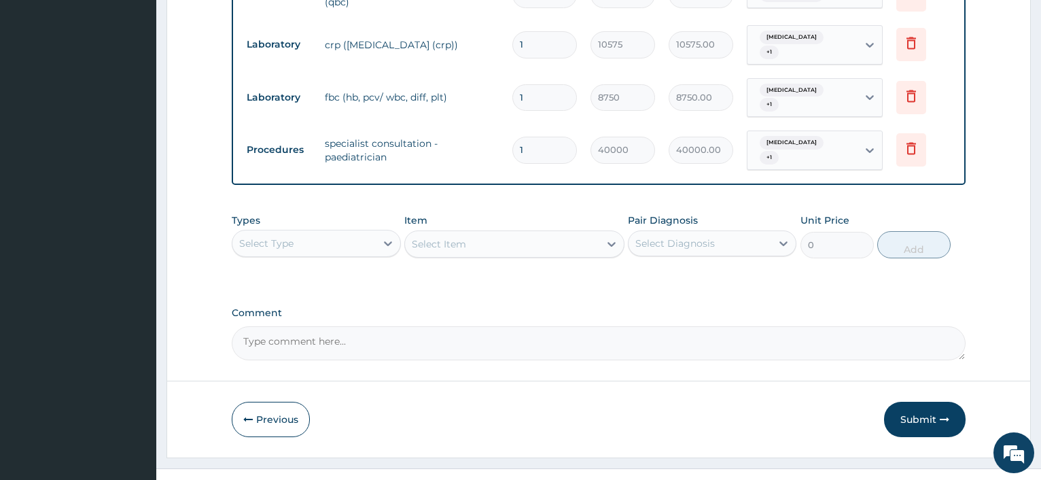
scroll to position [346, 0]
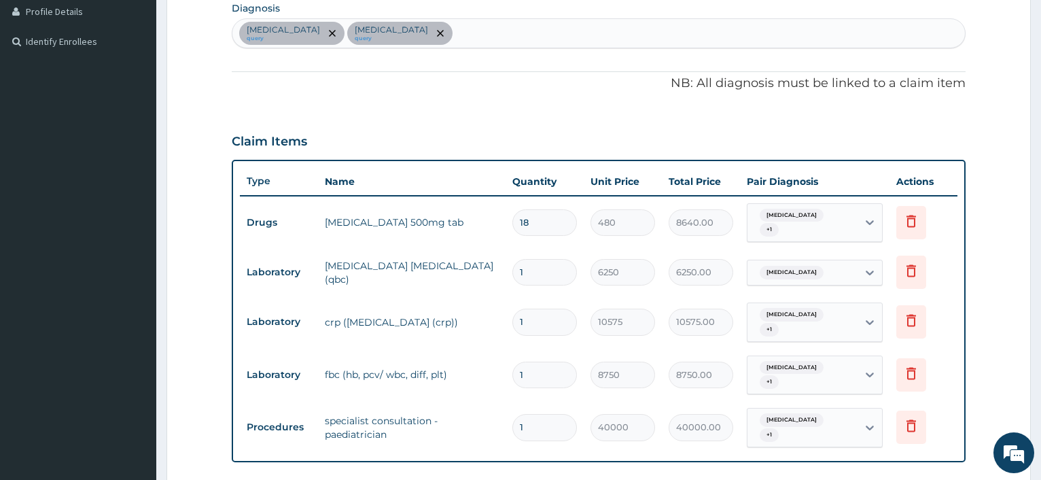
drag, startPoint x: 527, startPoint y: 214, endPoint x: 495, endPoint y: 200, distance: 34.7
click at [512, 209] on input "18" at bounding box center [544, 222] width 65 height 26
type input "2"
type input "960.00"
type input "2"
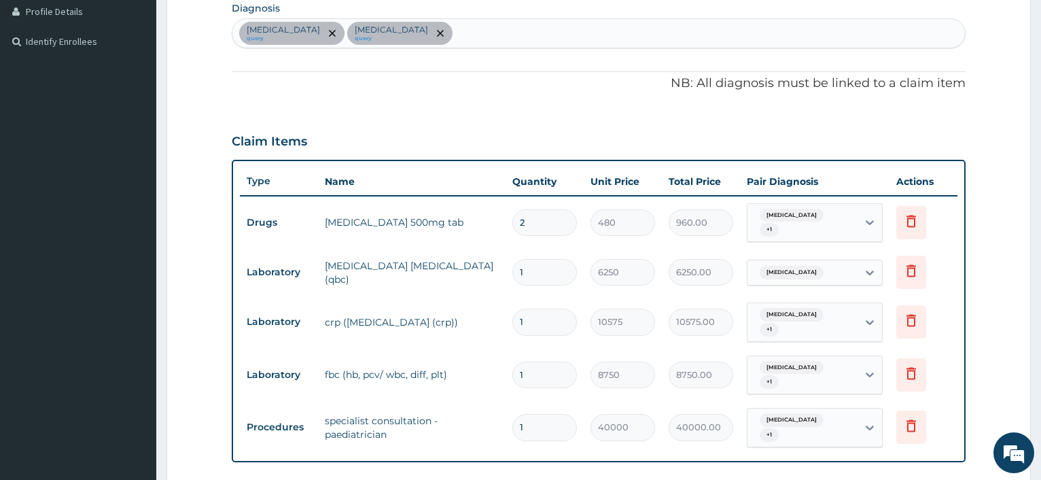
click at [592, 118] on div "PA Code / Prescription Code PA/CF87FA Encounter Date 28-08-2025 Important Notic…" at bounding box center [599, 210] width 734 height 853
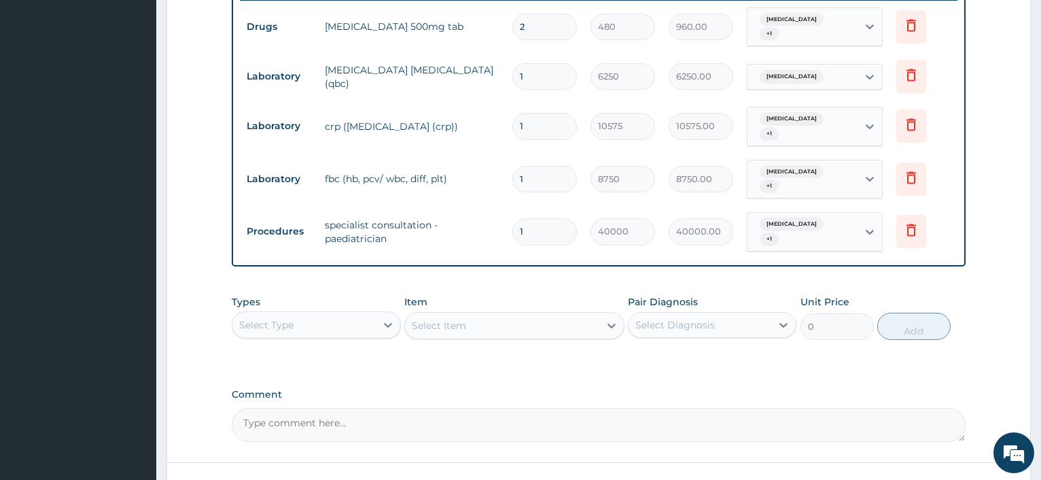
scroll to position [554, 0]
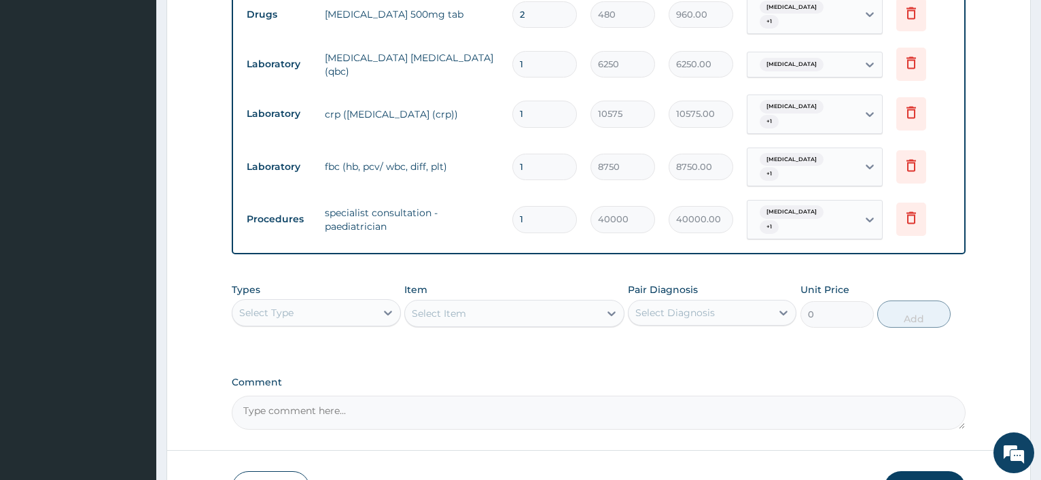
drag, startPoint x: 936, startPoint y: 465, endPoint x: 588, endPoint y: 292, distance: 388.3
click at [934, 471] on button "Submit" at bounding box center [925, 488] width 82 height 35
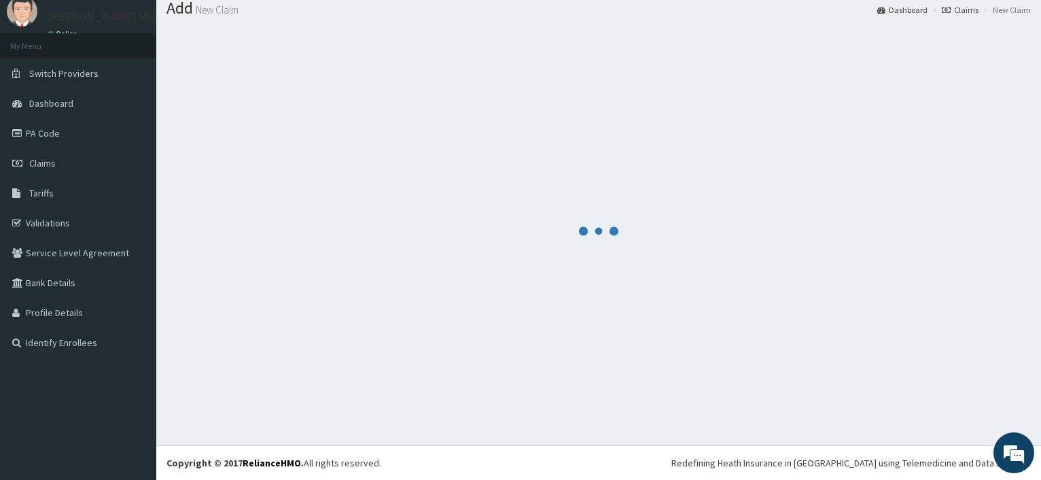
scroll to position [46, 0]
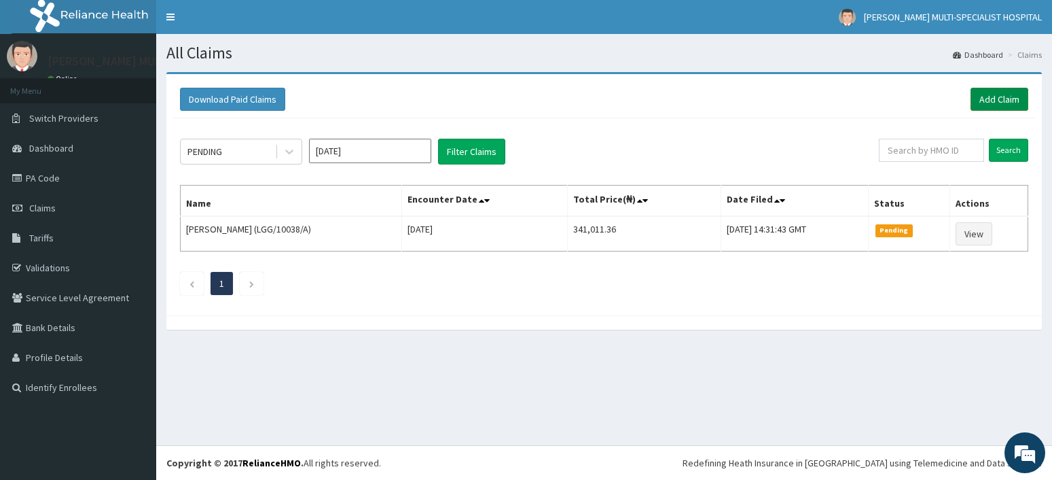
click at [1016, 94] on link "Add Claim" at bounding box center [1000, 99] width 58 height 23
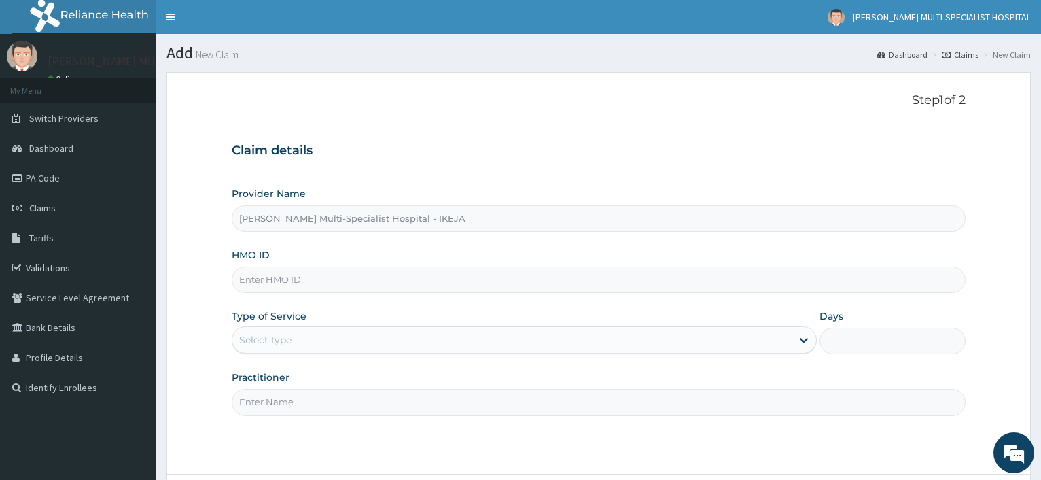
click at [351, 275] on input "HMO ID" at bounding box center [599, 279] width 734 height 26
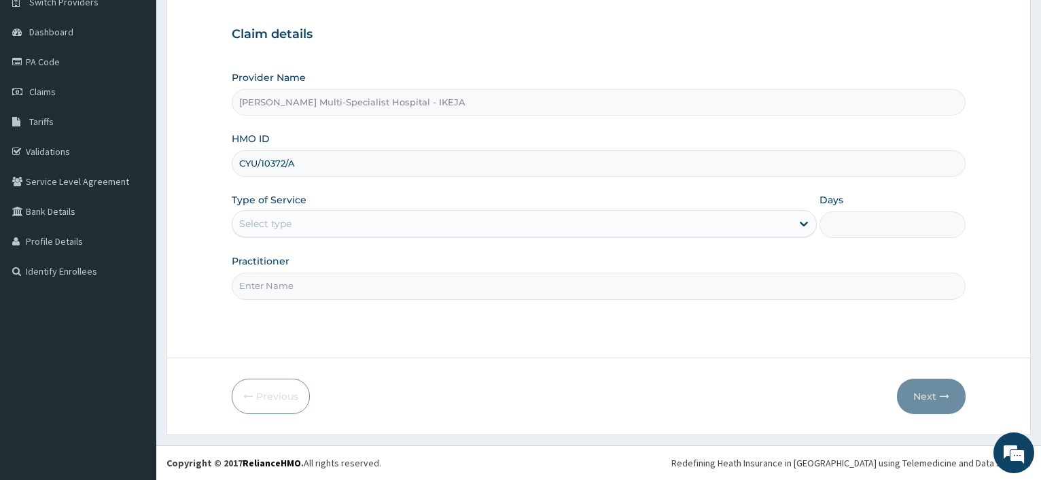
type input "CYU/10372/A"
drag, startPoint x: 321, startPoint y: 227, endPoint x: 318, endPoint y: 236, distance: 9.2
click at [322, 225] on div "Select type" at bounding box center [511, 224] width 558 height 22
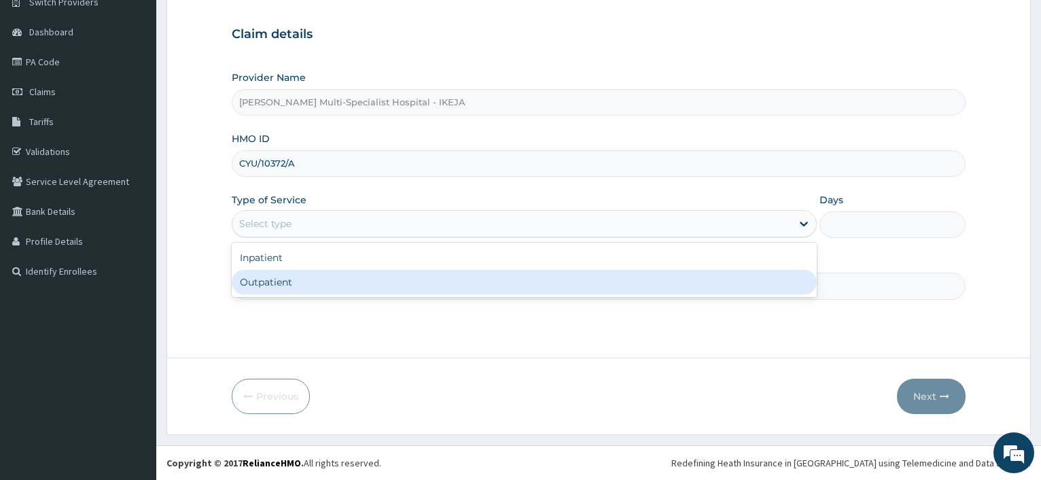
drag, startPoint x: 306, startPoint y: 274, endPoint x: 304, endPoint y: 283, distance: 9.1
click at [304, 276] on div "Outpatient" at bounding box center [524, 282] width 584 height 24
type input "1"
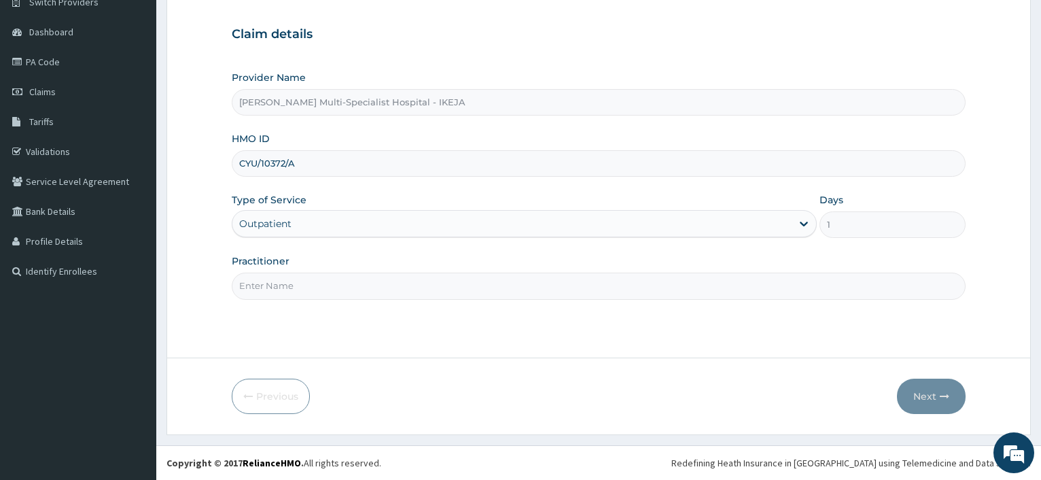
click at [309, 283] on input "Practitioner" at bounding box center [599, 285] width 734 height 26
type input "[PERSON_NAME]"
click at [955, 392] on button "Next" at bounding box center [931, 395] width 69 height 35
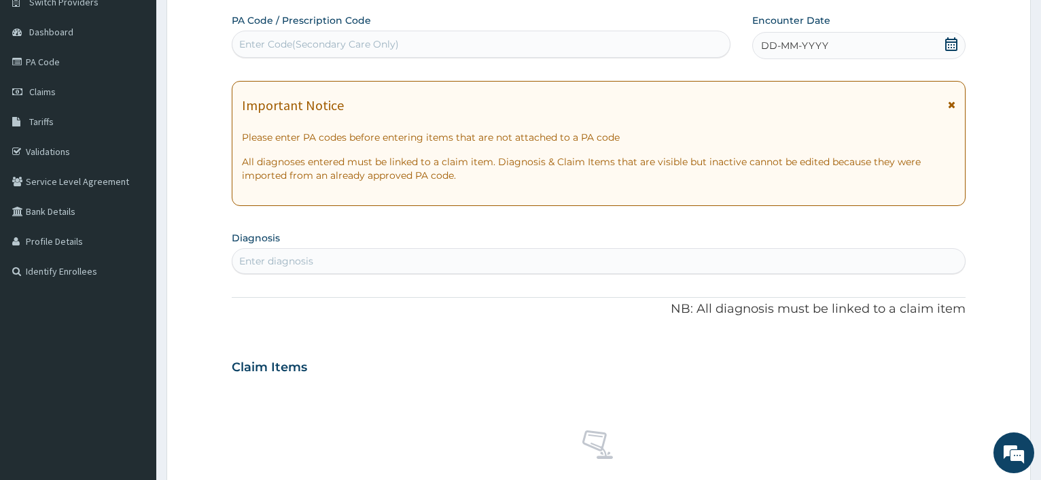
click at [462, 41] on div "Enter Code(Secondary Care Only)" at bounding box center [480, 44] width 497 height 22
type input "PA/1F82A6"
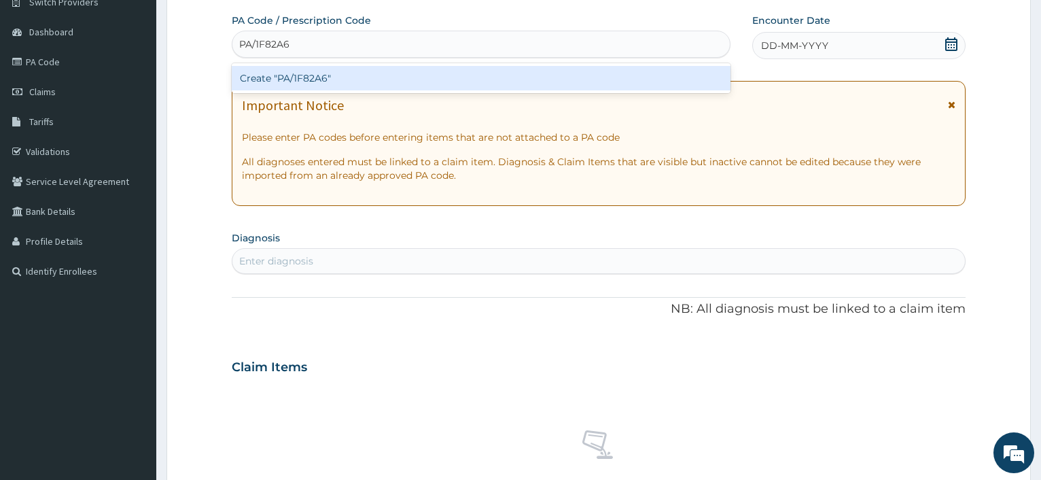
click at [293, 67] on div "Create "PA/1F82A6"" at bounding box center [481, 78] width 498 height 24
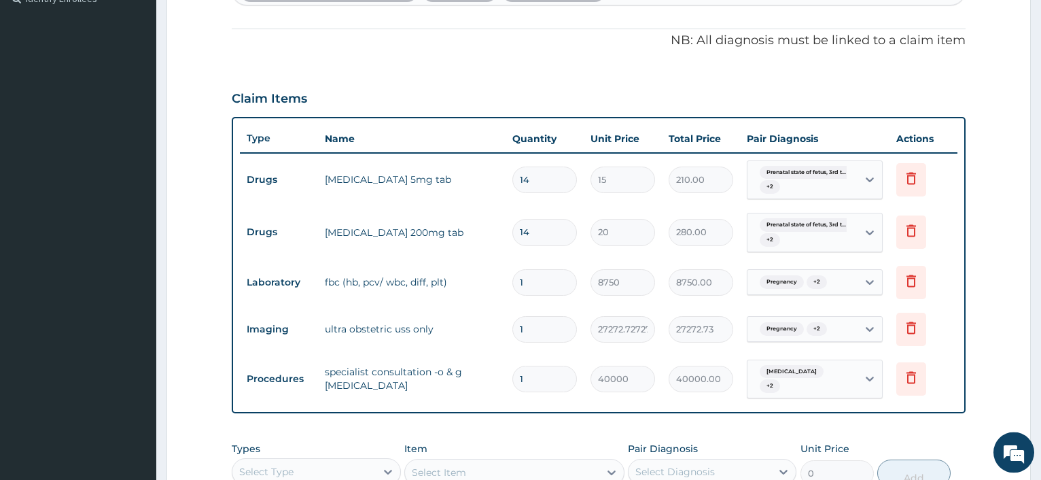
scroll to position [640, 0]
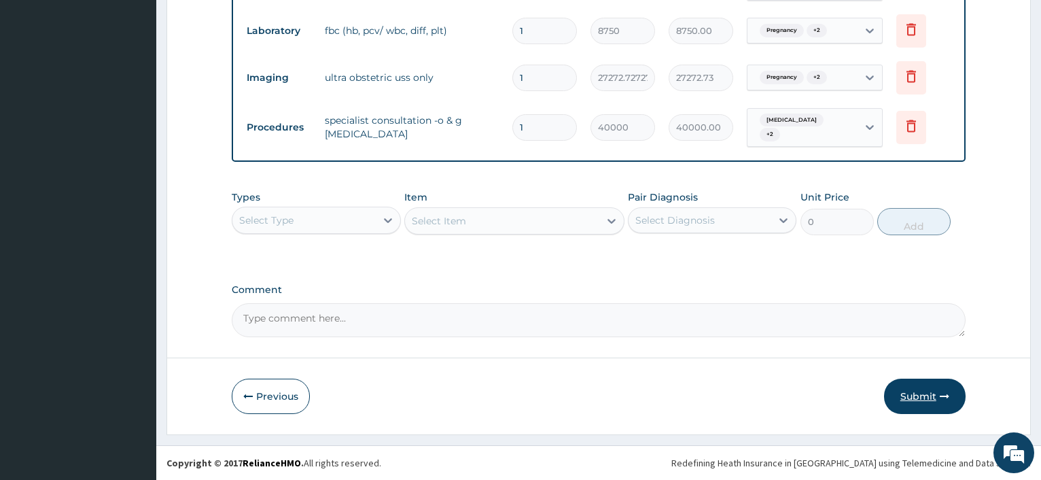
click at [955, 399] on button "Submit" at bounding box center [925, 395] width 82 height 35
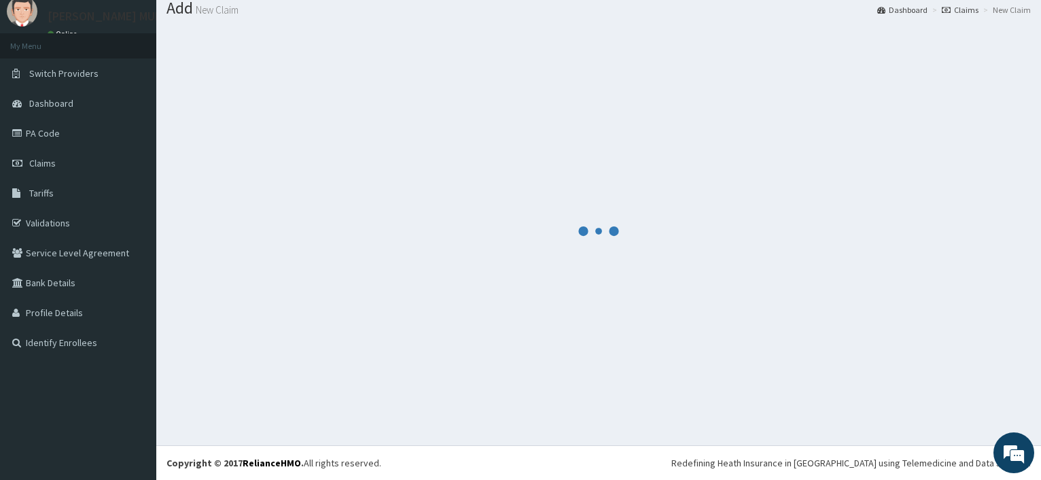
scroll to position [46, 0]
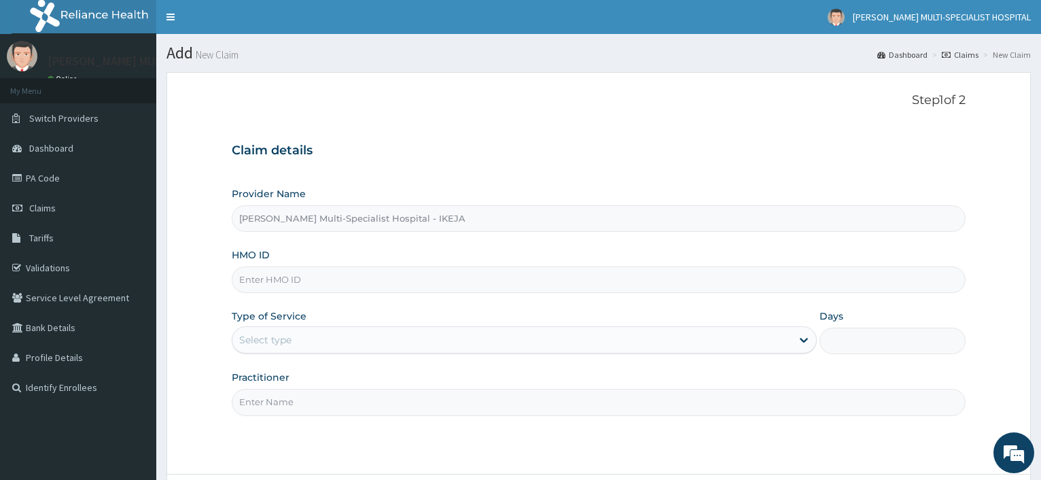
drag, startPoint x: 333, startPoint y: 279, endPoint x: 356, endPoint y: 256, distance: 32.2
click at [336, 279] on input "HMO ID" at bounding box center [599, 279] width 734 height 26
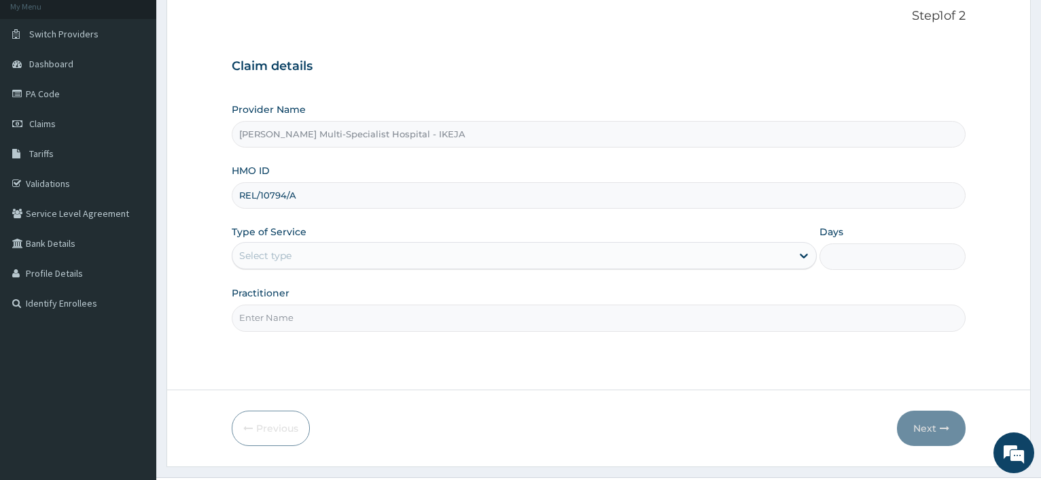
scroll to position [116, 0]
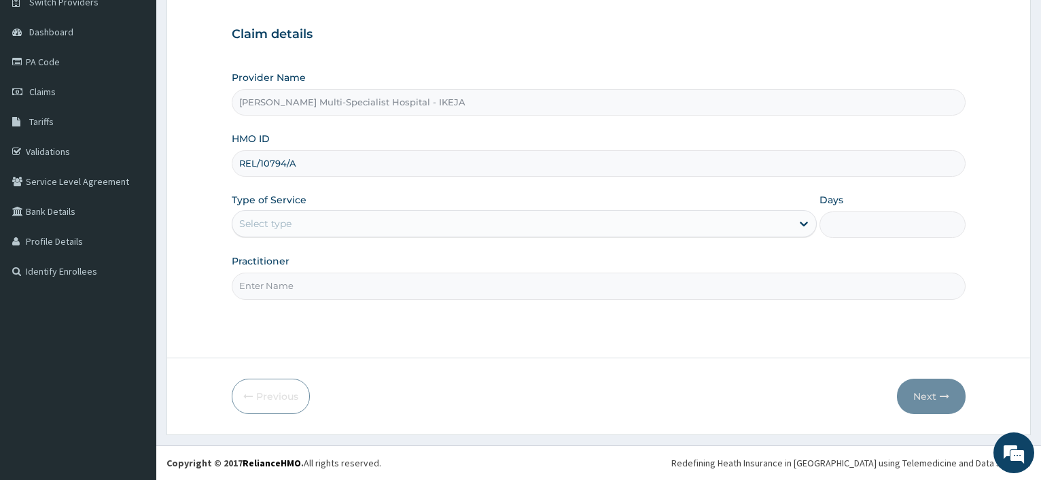
type input "REL/10794/A"
click at [327, 234] on div "Select type" at bounding box center [511, 224] width 558 height 22
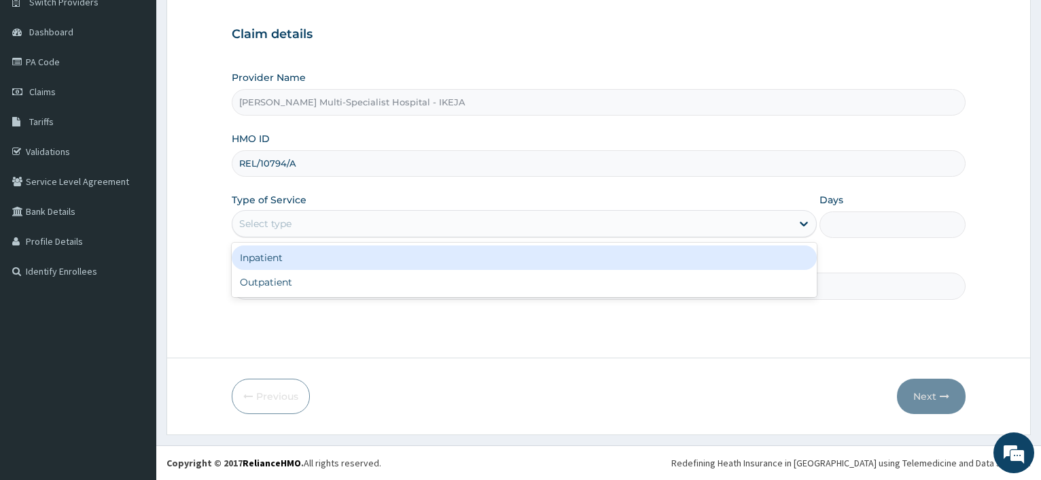
scroll to position [0, 0]
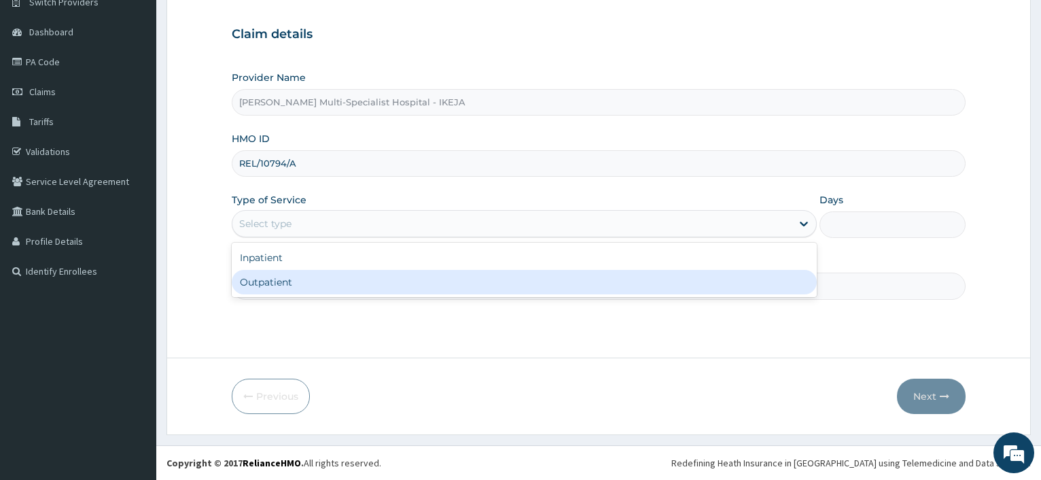
click at [291, 283] on div "Outpatient" at bounding box center [524, 282] width 584 height 24
type input "1"
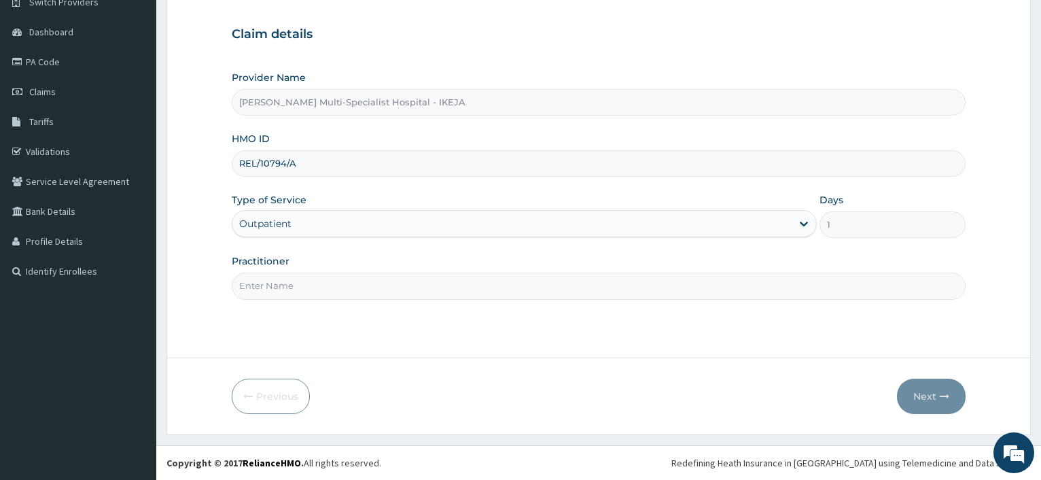
click at [291, 283] on input "Practitioner" at bounding box center [599, 285] width 734 height 26
type input "[PERSON_NAME]"
click at [940, 384] on button "Next" at bounding box center [931, 395] width 69 height 35
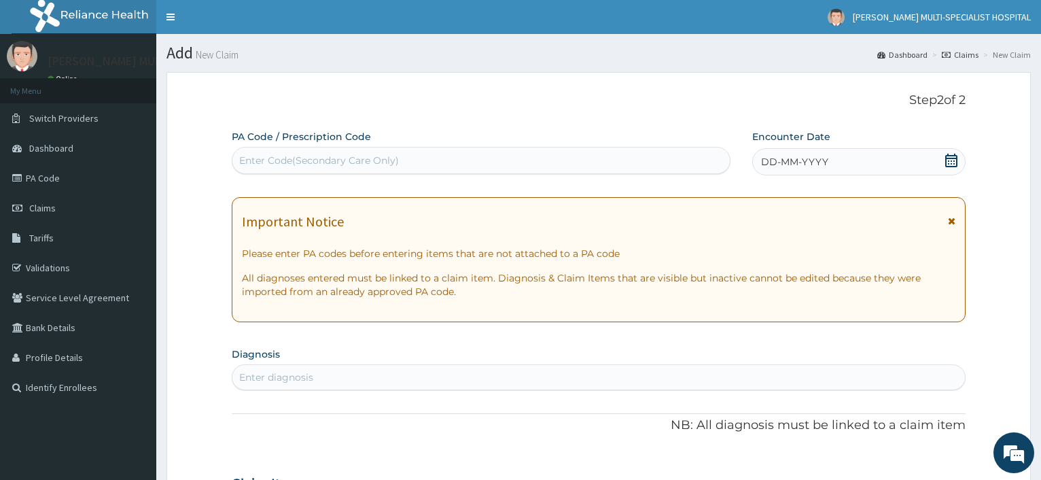
drag, startPoint x: 305, startPoint y: 170, endPoint x: 315, endPoint y: 164, distance: 11.0
click at [315, 164] on div "Enter Code(Secondary Care Only)" at bounding box center [480, 160] width 497 height 22
type input "PA/A43865"
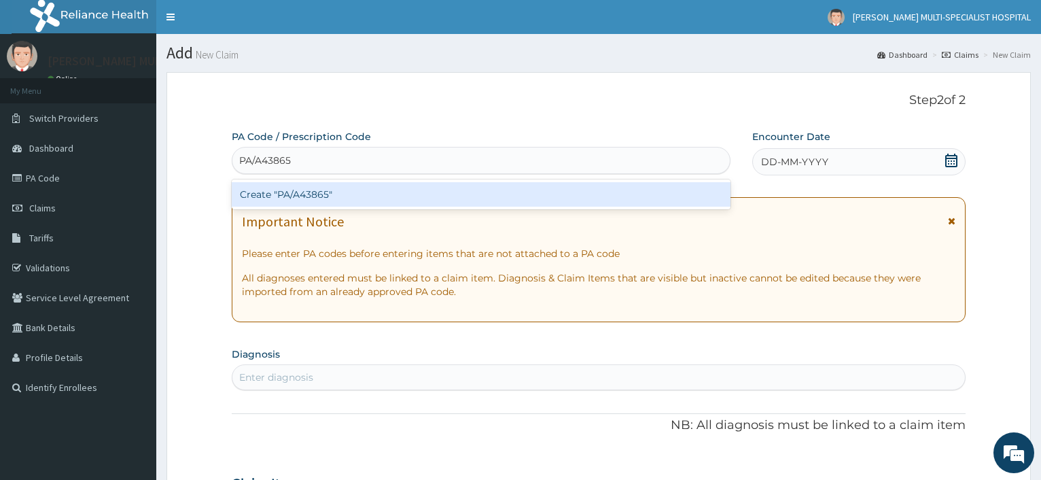
click at [319, 194] on div "Create "PA/A43865"" at bounding box center [481, 194] width 498 height 24
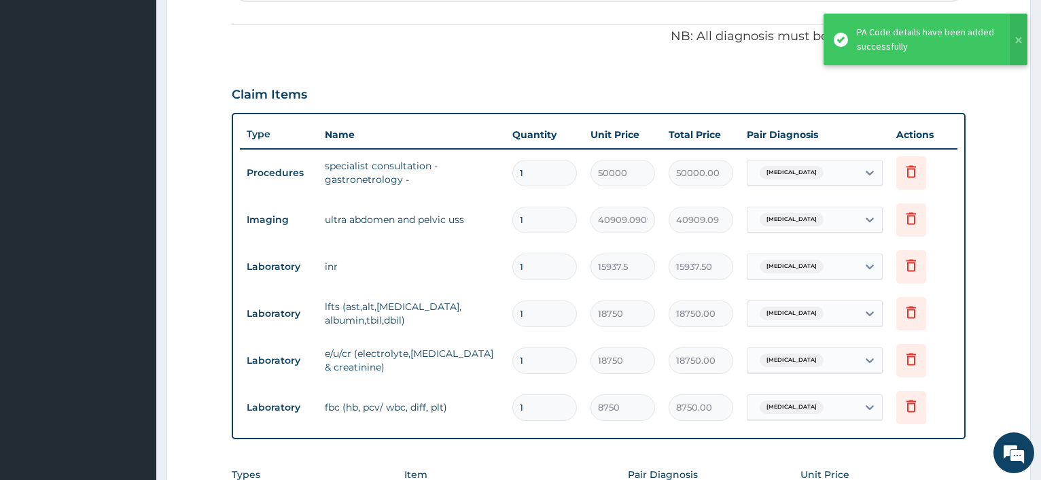
scroll to position [601, 0]
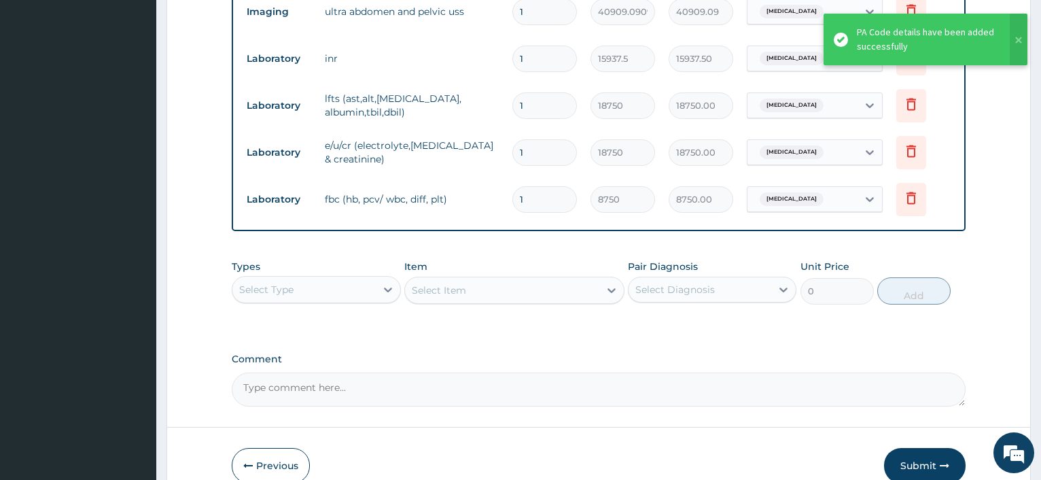
drag, startPoint x: 932, startPoint y: 450, endPoint x: 912, endPoint y: 194, distance: 257.6
click at [932, 451] on button "Submit" at bounding box center [925, 465] width 82 height 35
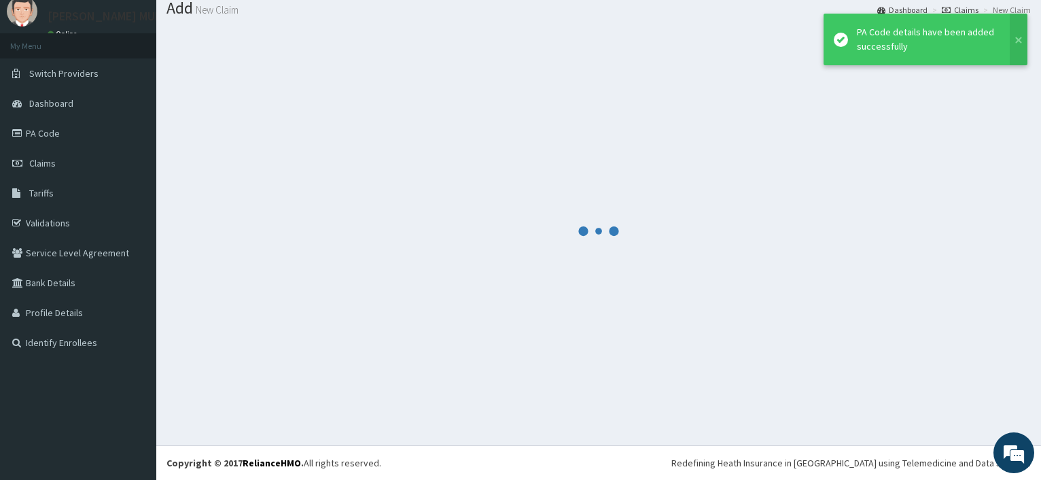
scroll to position [46, 0]
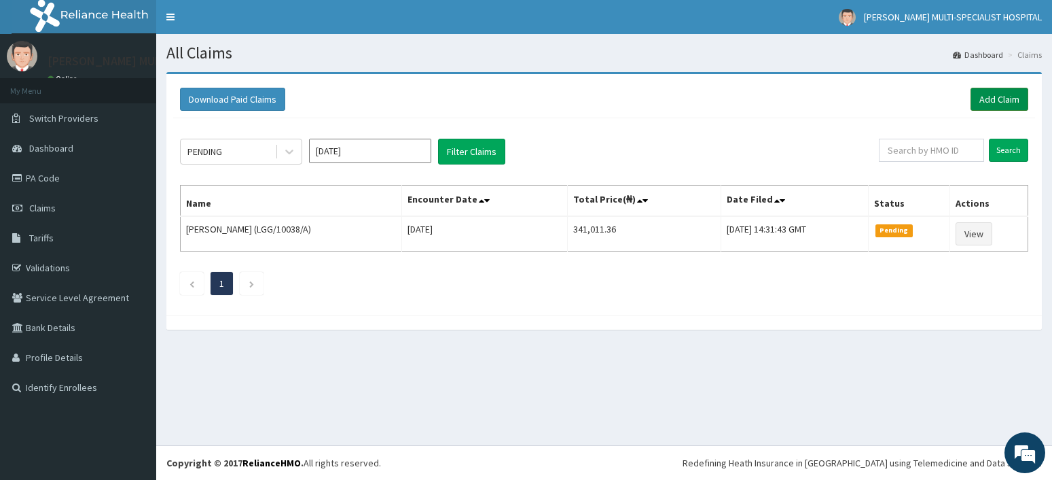
click at [988, 103] on link "Add Claim" at bounding box center [1000, 99] width 58 height 23
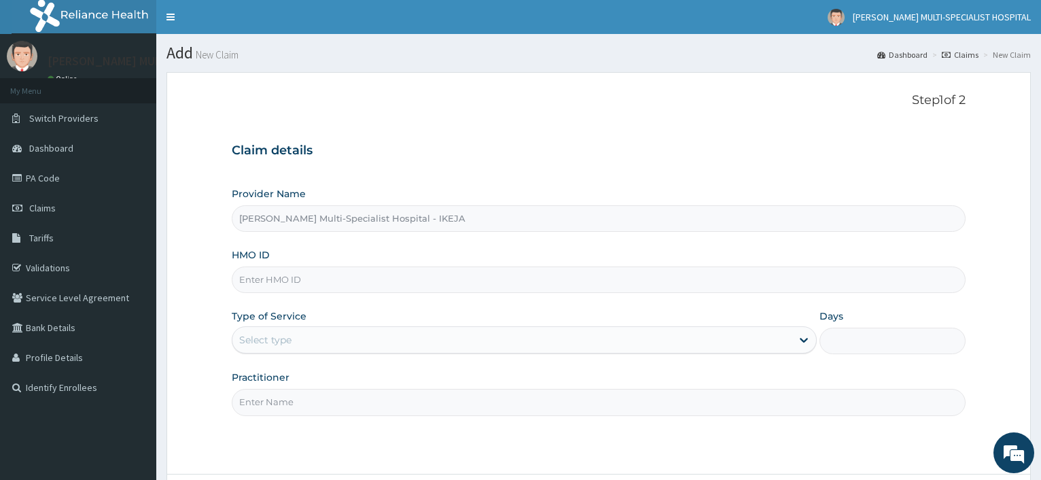
click at [246, 274] on input "HMO ID" at bounding box center [599, 279] width 734 height 26
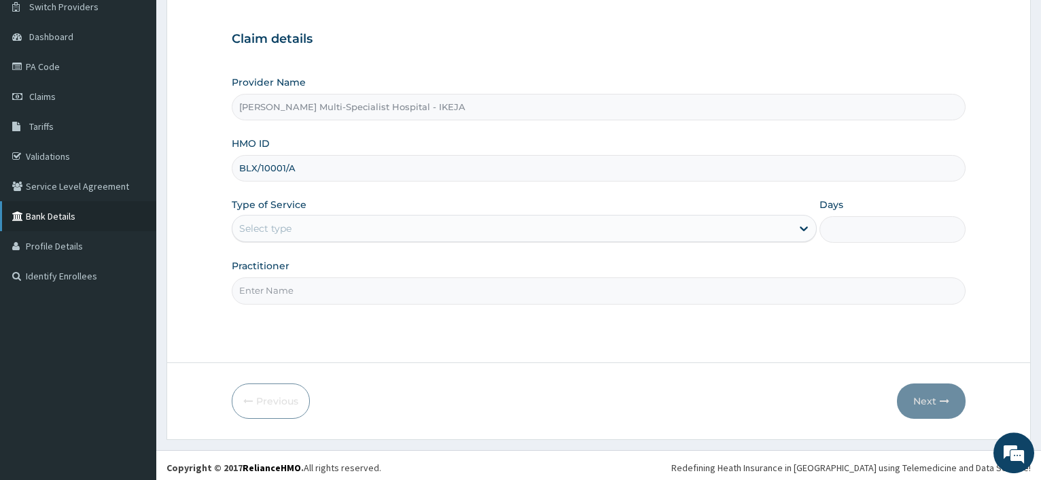
scroll to position [116, 0]
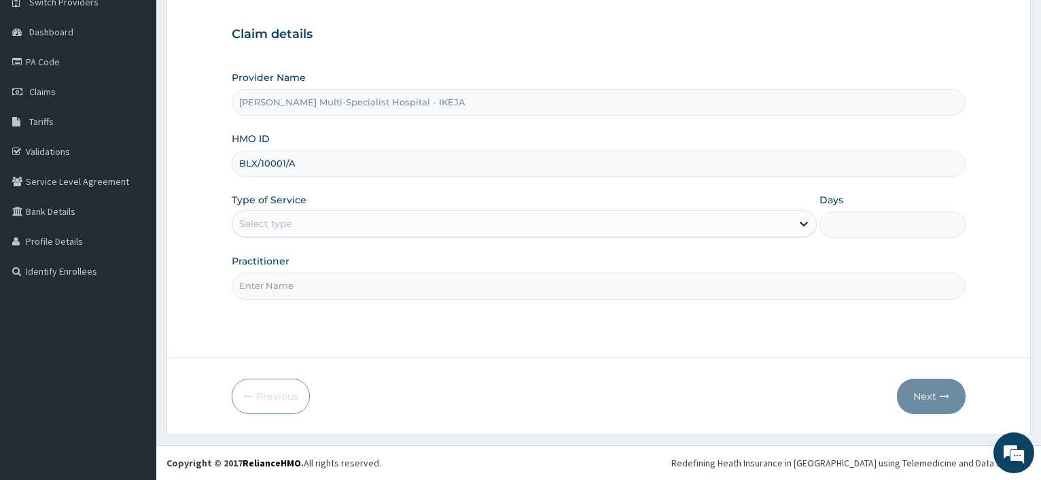
type input "BLX/10001/A"
drag, startPoint x: 274, startPoint y: 207, endPoint x: 287, endPoint y: 211, distance: 12.9
click at [276, 207] on div "Type of Service Select type" at bounding box center [524, 215] width 584 height 45
click at [284, 280] on input "Practitioner" at bounding box center [599, 285] width 734 height 26
click at [298, 218] on div "Select type" at bounding box center [511, 224] width 558 height 22
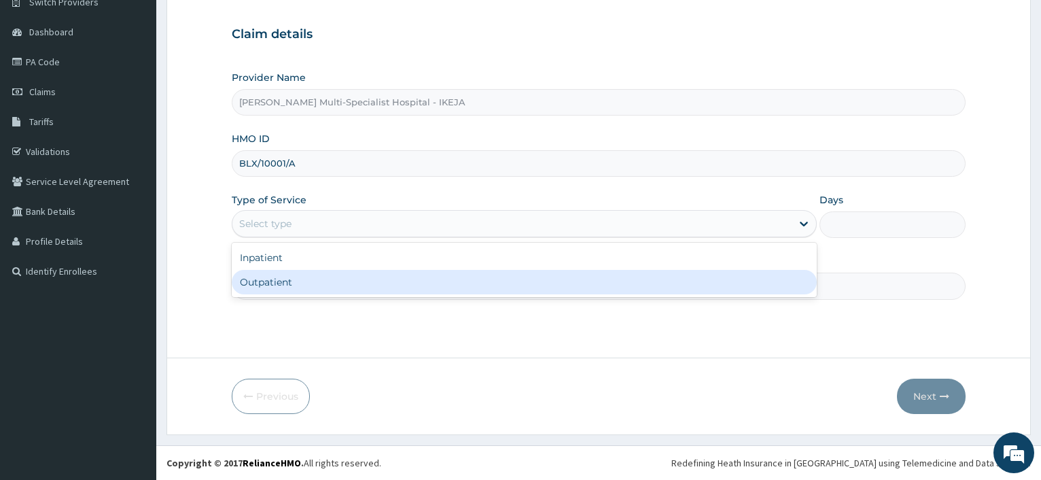
click at [274, 281] on div "Outpatient" at bounding box center [524, 282] width 584 height 24
type input "1"
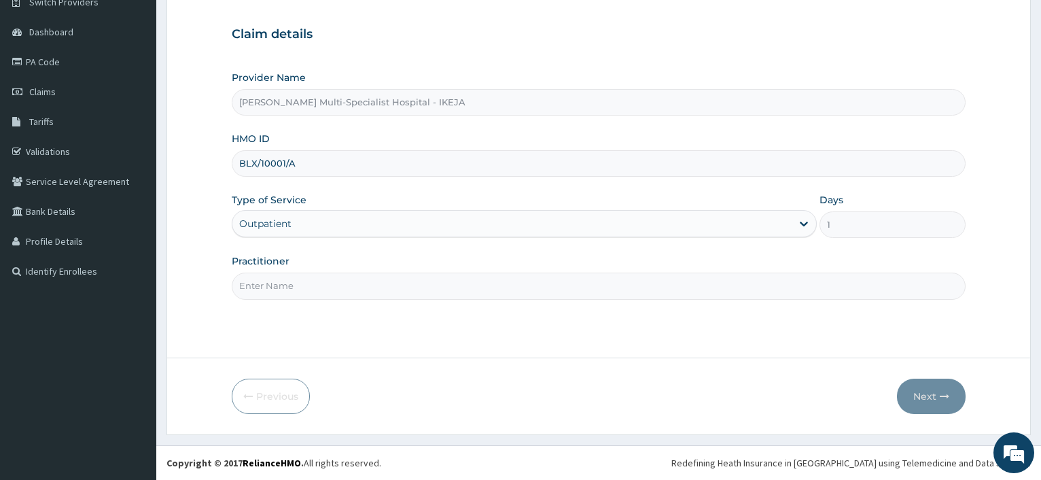
click at [274, 281] on input "Practitioner" at bounding box center [599, 285] width 734 height 26
type input "DR [PERSON_NAME]"
click at [908, 393] on button "Next" at bounding box center [931, 395] width 69 height 35
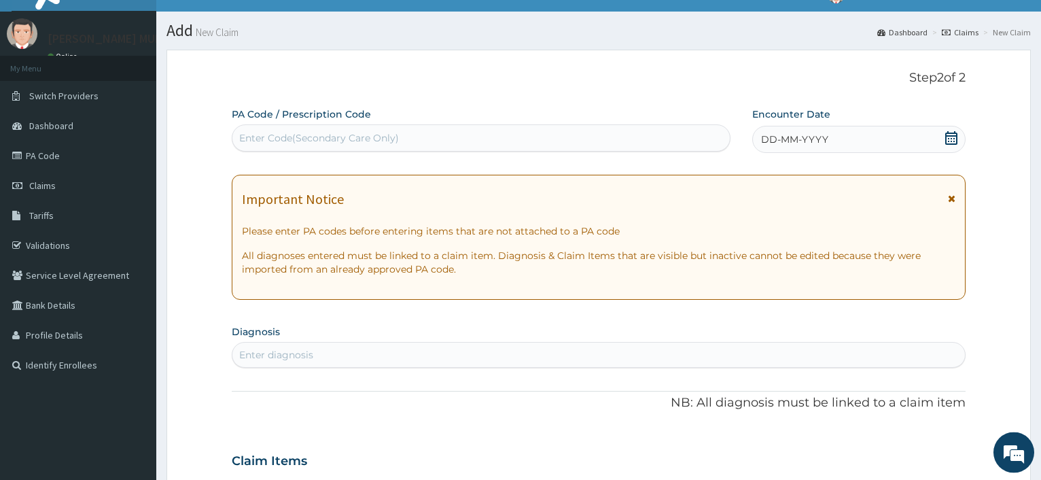
scroll to position [0, 0]
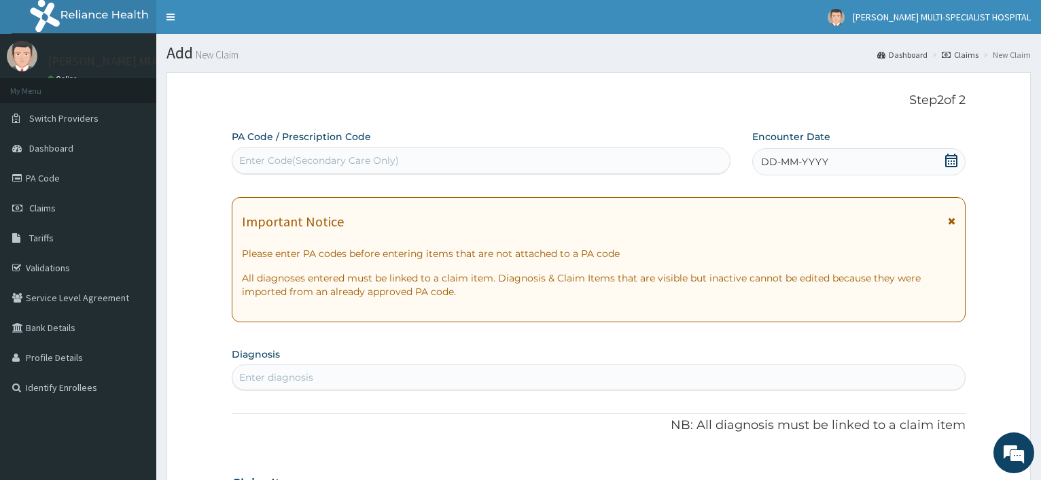
click at [286, 160] on div "Enter Code(Secondary Care Only)" at bounding box center [319, 161] width 160 height 14
type input "PA/963951"
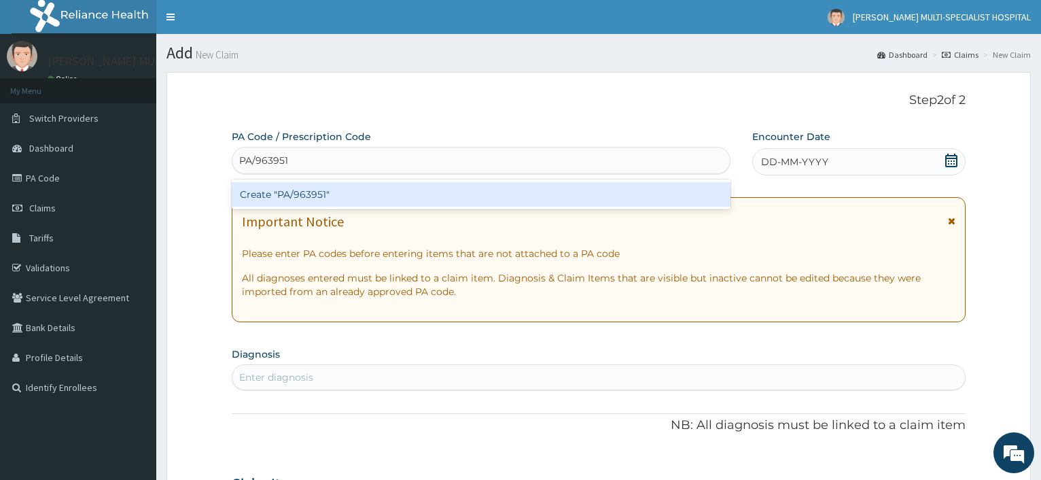
click at [289, 190] on div "Create "PA/963951"" at bounding box center [481, 194] width 498 height 24
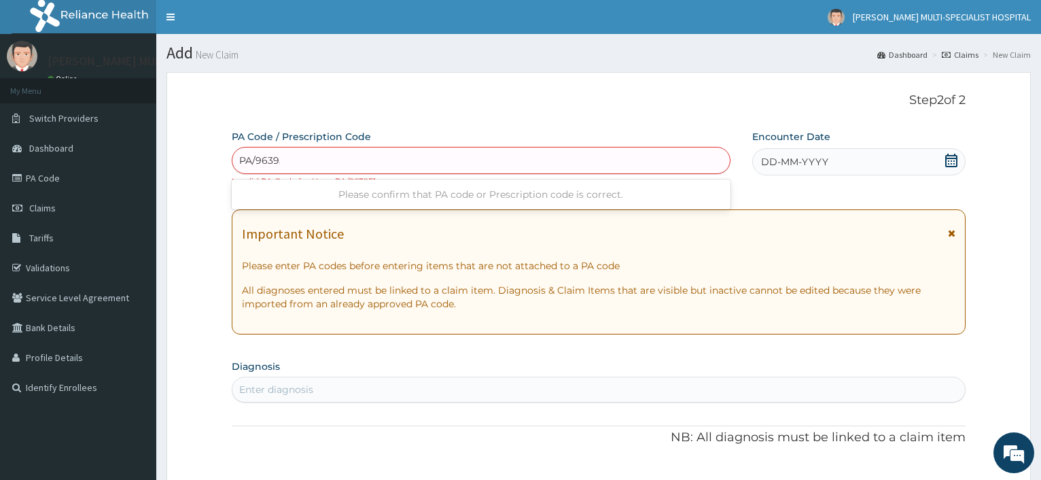
type input "PA/963951"
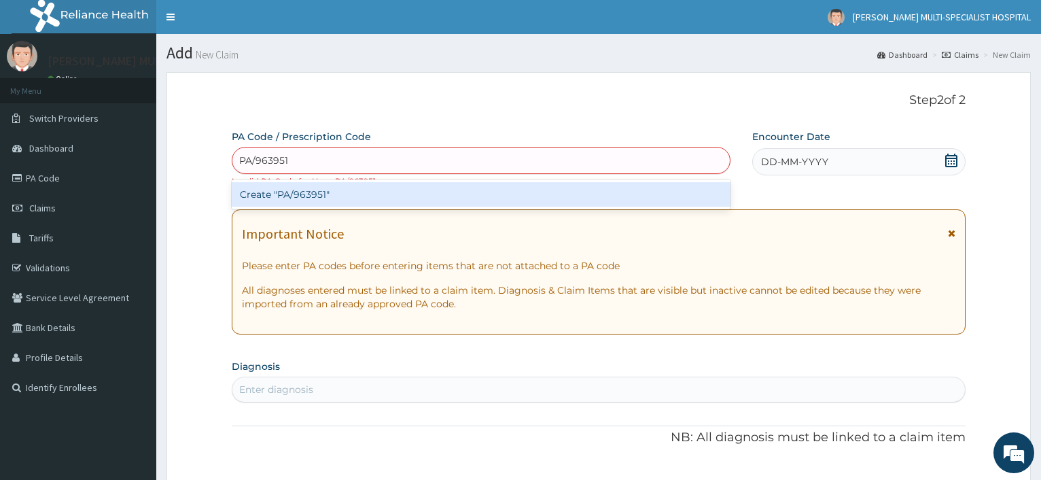
click at [313, 195] on div "Create "PA/963951"" at bounding box center [481, 194] width 498 height 24
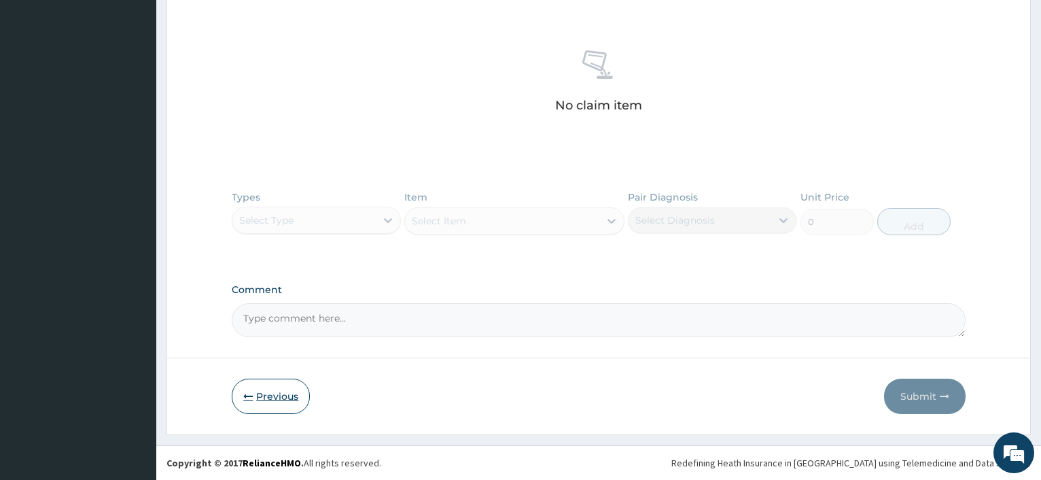
click at [287, 389] on button "Previous" at bounding box center [271, 395] width 78 height 35
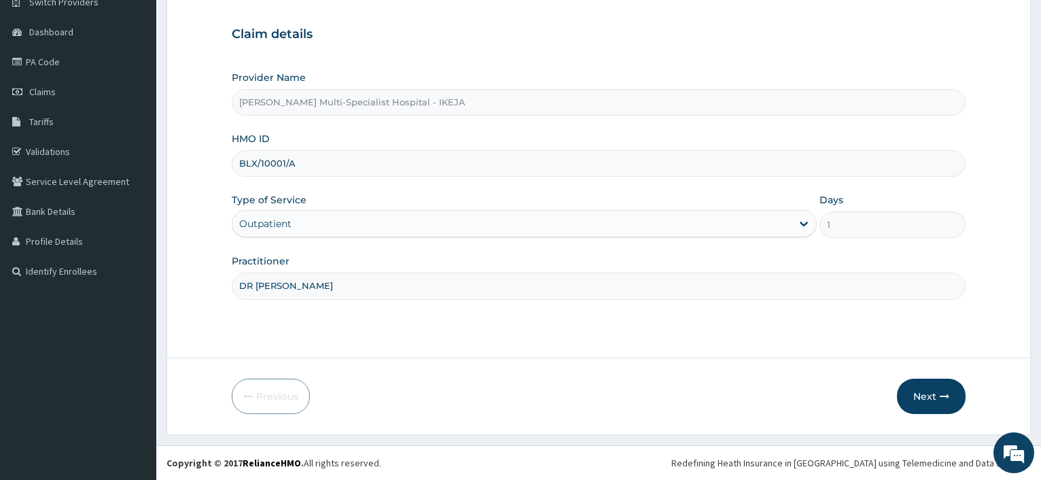
scroll to position [116, 0]
drag, startPoint x: 294, startPoint y: 164, endPoint x: 167, endPoint y: 158, distance: 126.5
click at [232, 158] on input "BLX/10001/A" at bounding box center [599, 163] width 734 height 26
click at [913, 385] on button "Next" at bounding box center [931, 395] width 69 height 35
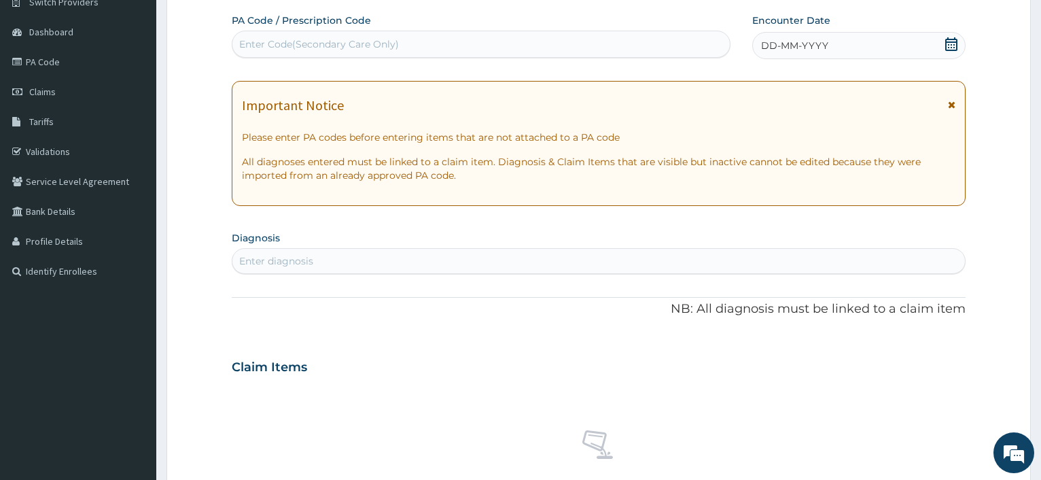
click at [338, 39] on div "Enter Code(Secondary Care Only)" at bounding box center [319, 44] width 160 height 14
paste input "PA/E8C66A"
type input "PA/E8C66A"
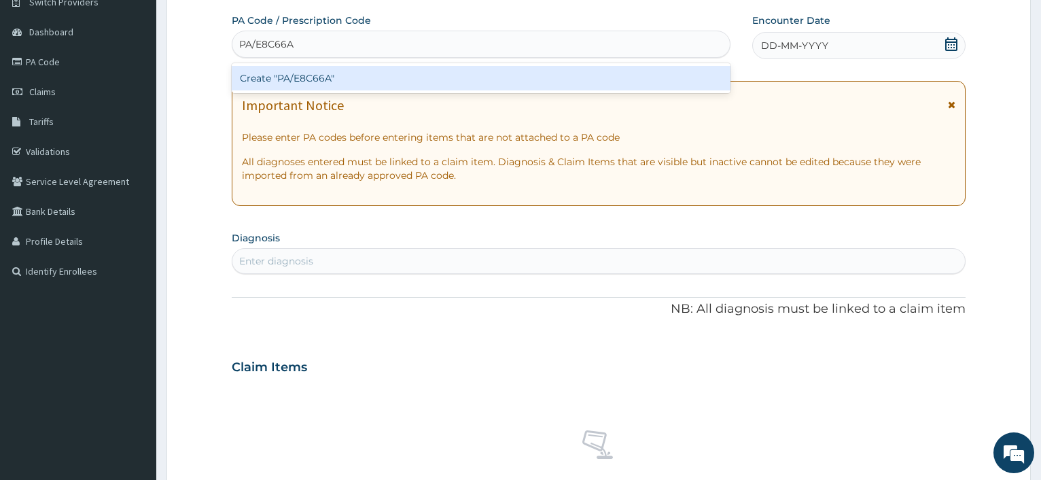
click at [325, 73] on div "Create "PA/E8C66A"" at bounding box center [481, 78] width 498 height 24
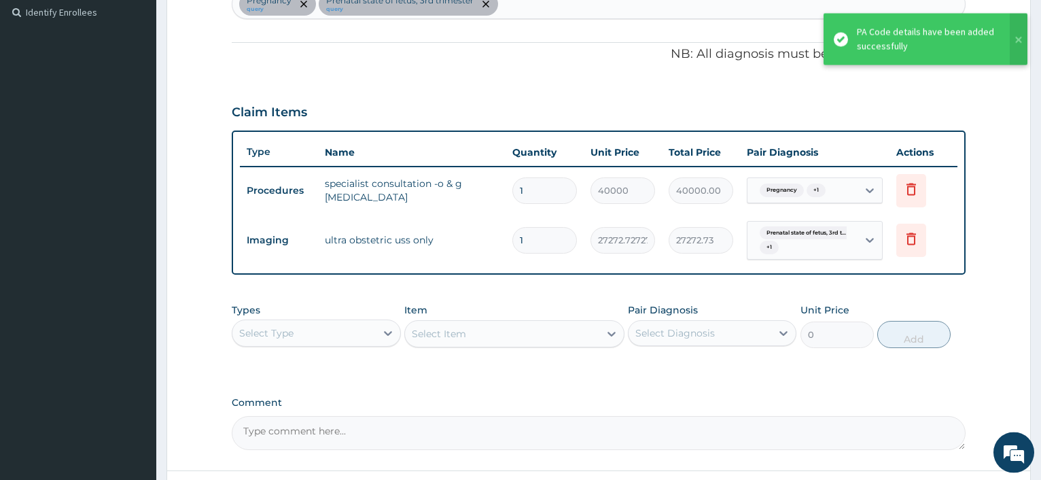
scroll to position [488, 0]
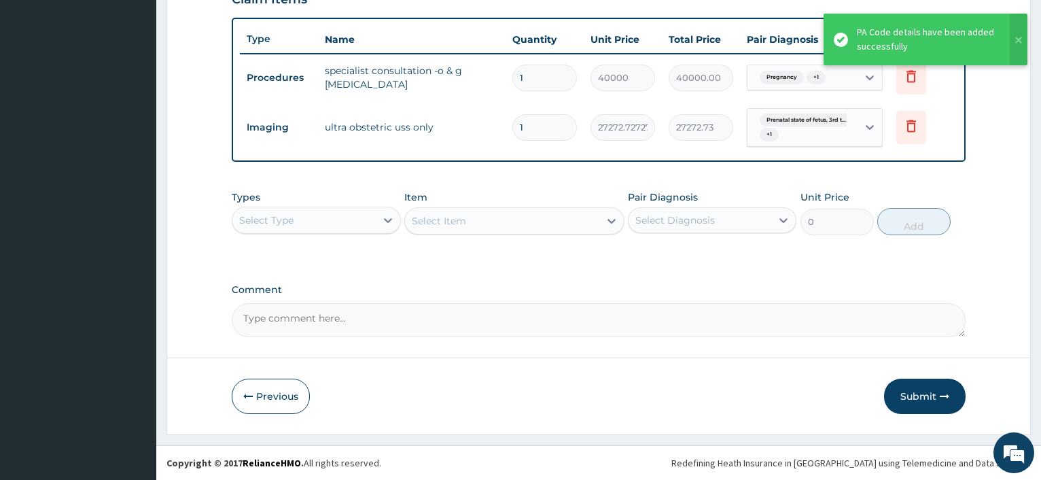
drag, startPoint x: 921, startPoint y: 404, endPoint x: 882, endPoint y: 375, distance: 48.7
click at [921, 401] on button "Submit" at bounding box center [925, 395] width 82 height 35
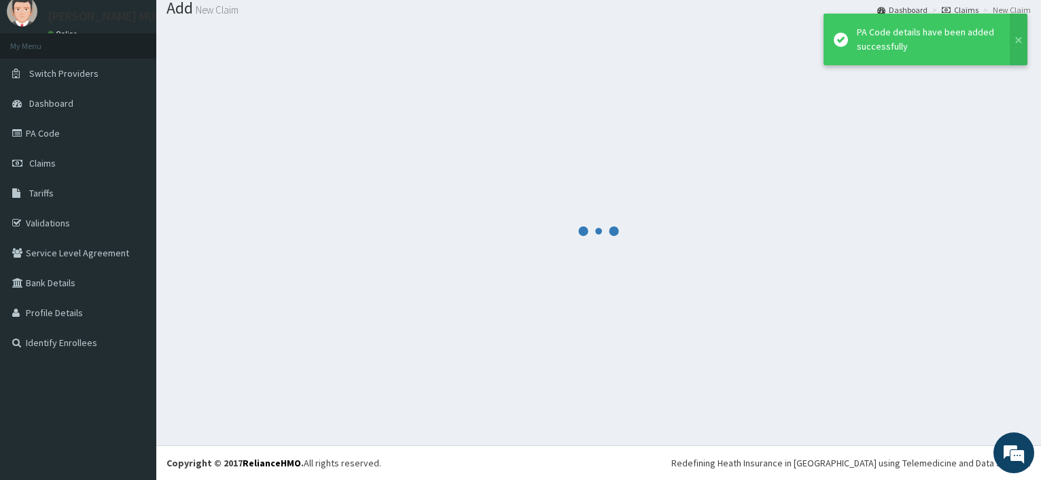
scroll to position [46, 0]
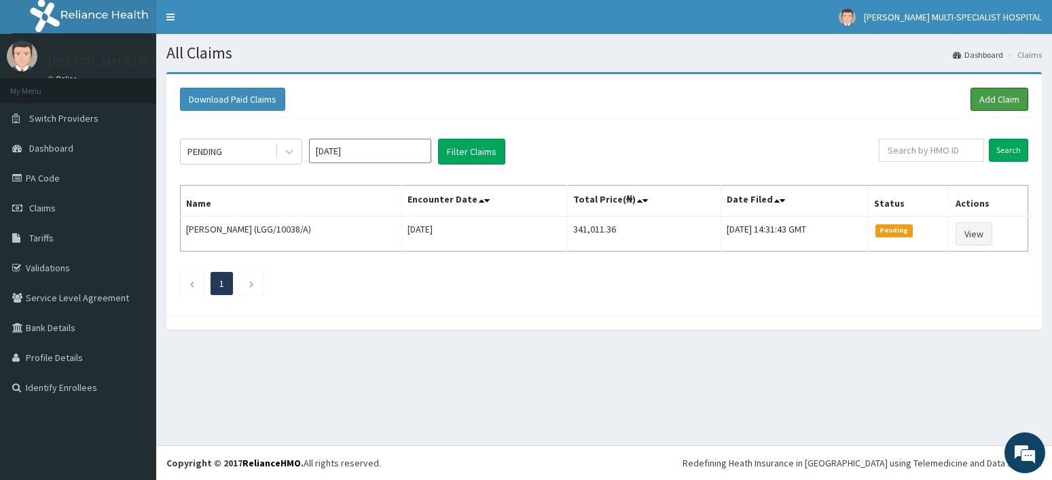
click at [989, 99] on link "Add Claim" at bounding box center [1000, 99] width 58 height 23
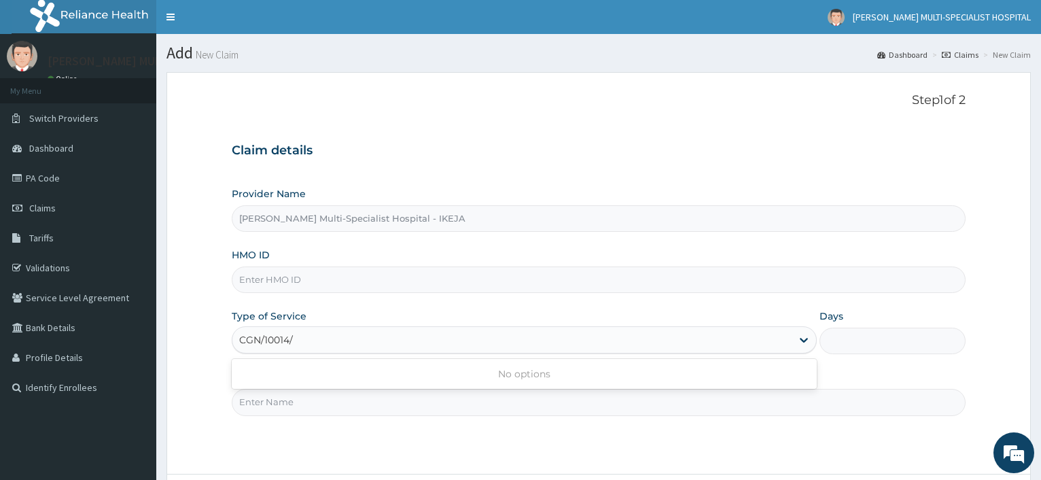
type input "CGN/10014/A"
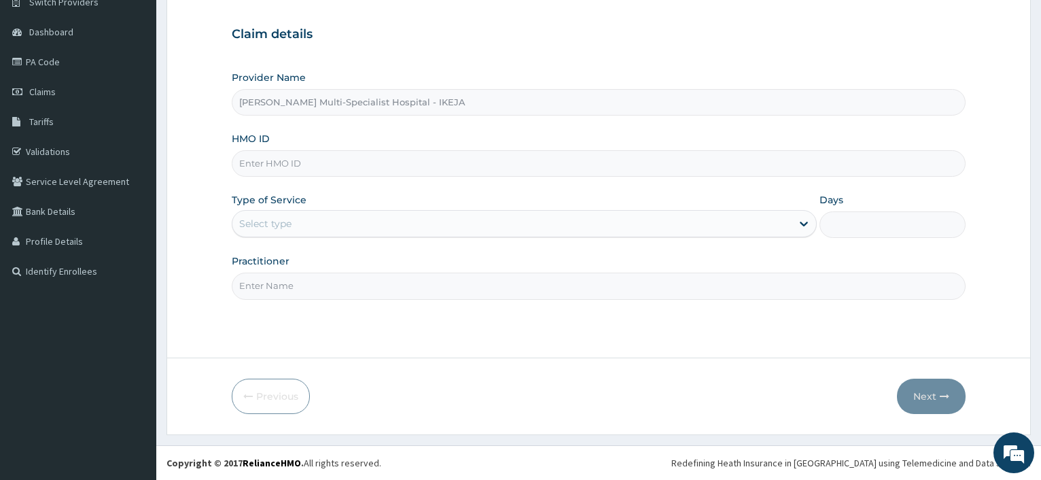
drag, startPoint x: 311, startPoint y: 213, endPoint x: 221, endPoint y: 217, distance: 90.4
click at [221, 217] on form "Step 1 of 2 Claim details Provider Name [PERSON_NAME] Multi-Specialist Hospital…" at bounding box center [598, 195] width 864 height 479
click at [254, 166] on input "HMO ID" at bounding box center [599, 163] width 734 height 26
type input "CGN/100014"
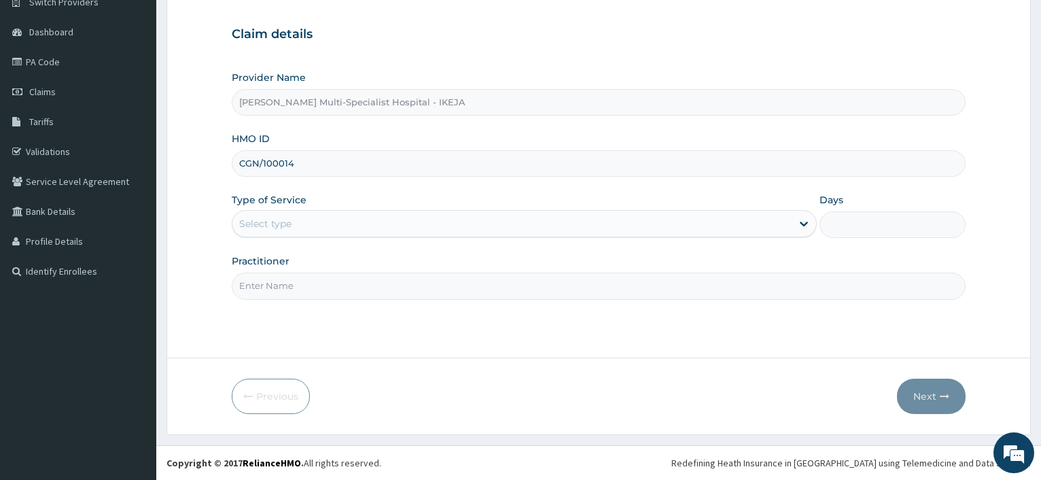
click at [270, 222] on div "Select type" at bounding box center [265, 224] width 52 height 14
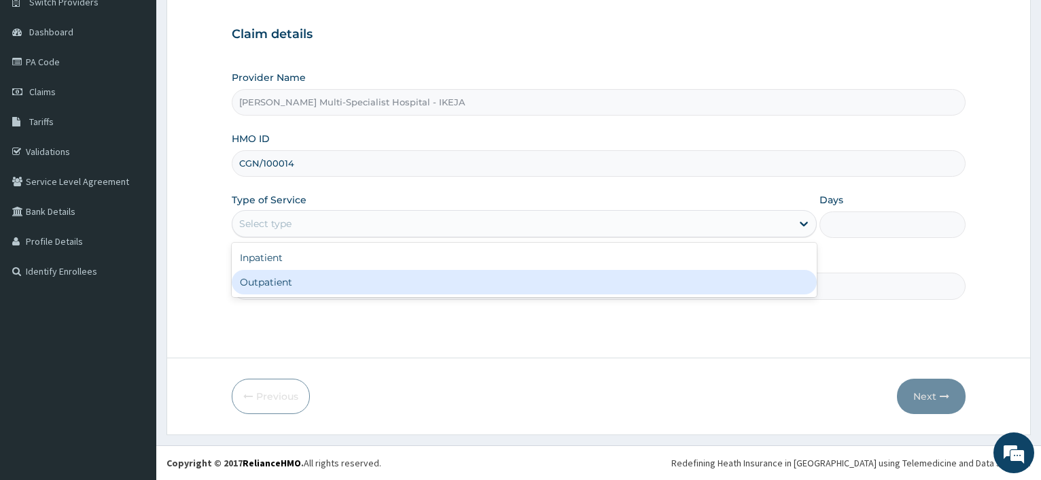
click at [277, 283] on div "Outpatient" at bounding box center [524, 282] width 584 height 24
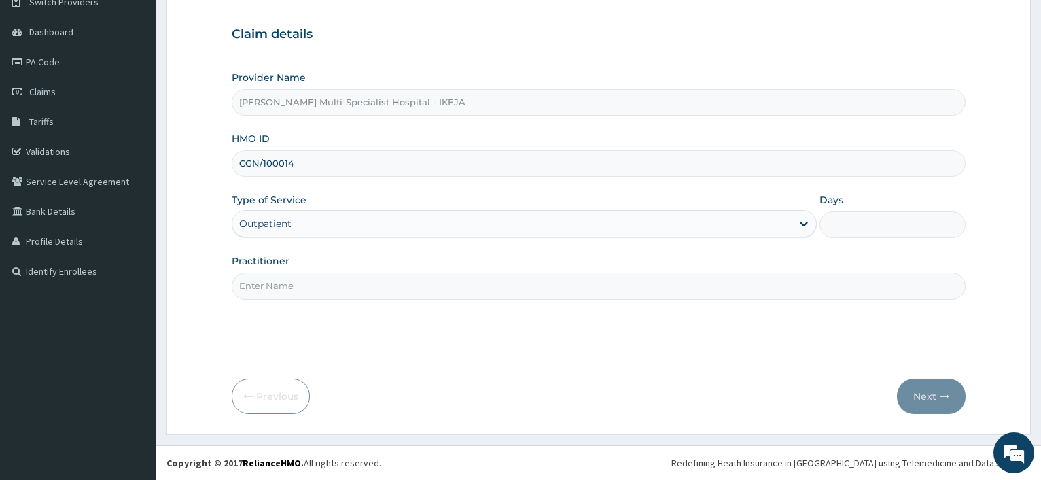
type input "1"
click at [279, 280] on input "Practitioner" at bounding box center [599, 285] width 734 height 26
type input "DR NWOKO"
drag, startPoint x: 912, startPoint y: 391, endPoint x: 550, endPoint y: 300, distance: 373.4
click at [911, 388] on button "Next" at bounding box center [931, 395] width 69 height 35
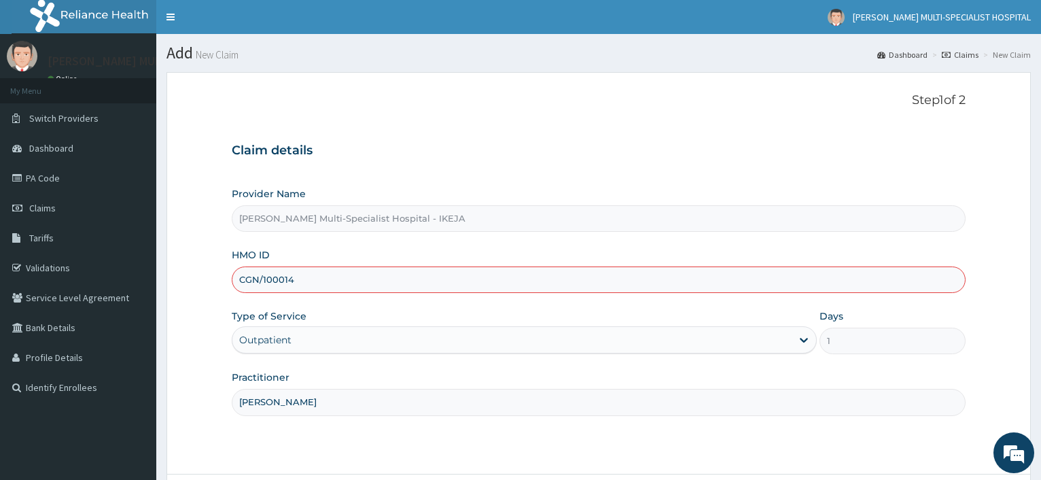
drag, startPoint x: 285, startPoint y: 281, endPoint x: 326, endPoint y: 291, distance: 42.2
click at [286, 281] on input "CGN/100014" at bounding box center [599, 279] width 734 height 26
click at [270, 280] on input "CGN/100014/A" at bounding box center [599, 279] width 734 height 26
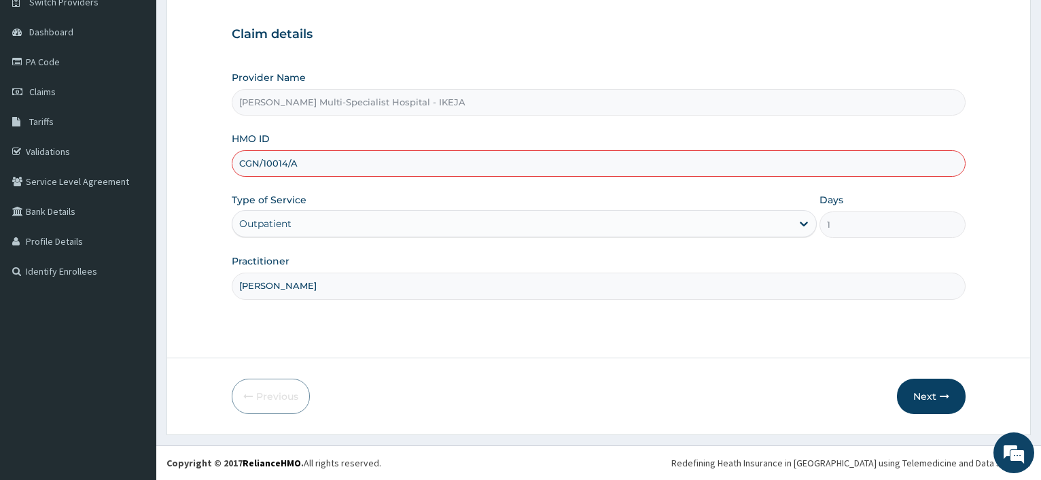
type input "CGN/10014/A"
click at [896, 396] on div "Previous Next" at bounding box center [599, 395] width 734 height 35
click at [933, 393] on button "Next" at bounding box center [931, 395] width 69 height 35
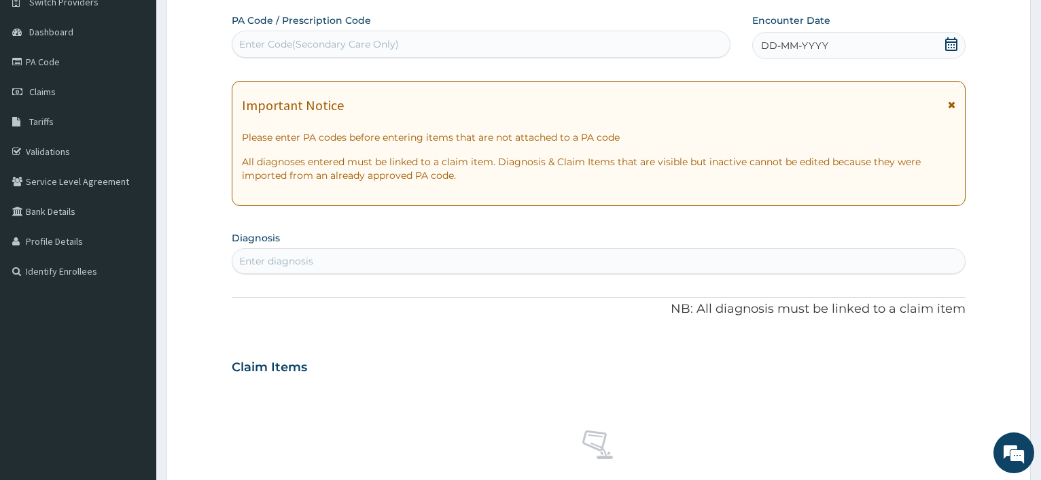
click at [322, 46] on div "Enter Code(Secondary Care Only)" at bounding box center [319, 44] width 160 height 14
type input "PA/9CFE63"
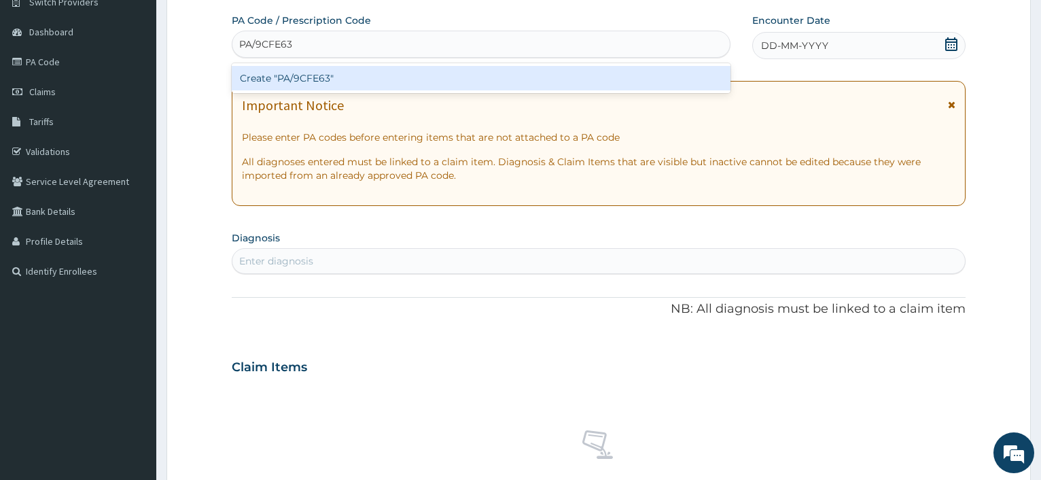
click at [304, 73] on div "Create "PA/9CFE63"" at bounding box center [481, 78] width 498 height 24
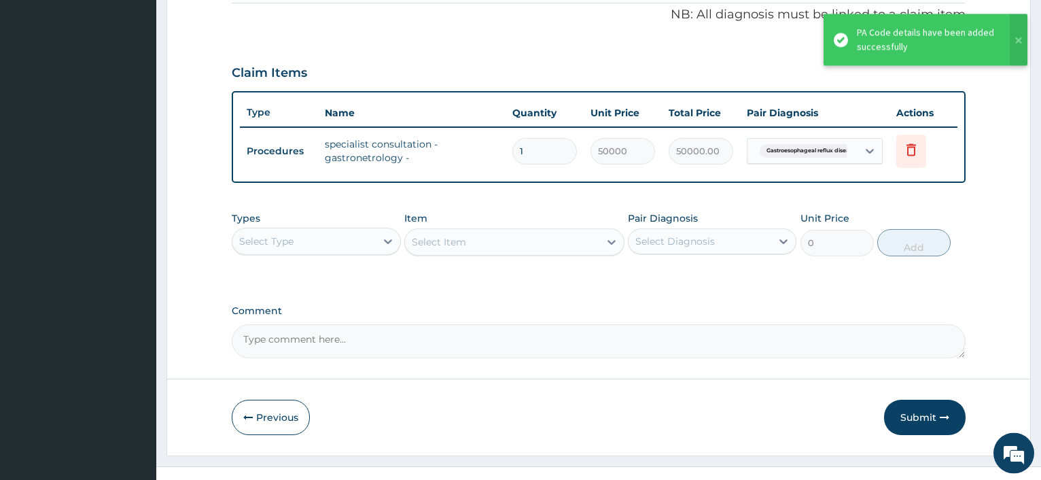
scroll to position [436, 0]
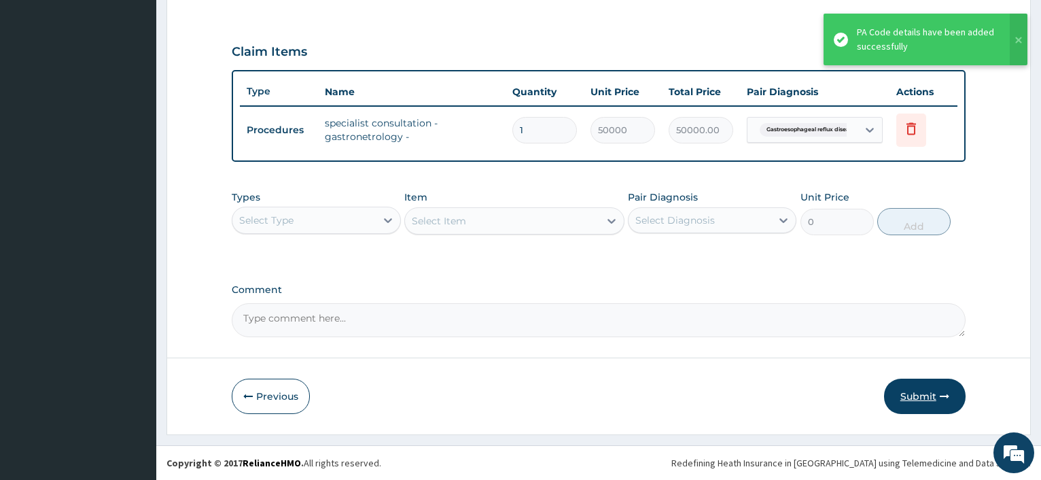
click at [931, 385] on button "Submit" at bounding box center [925, 395] width 82 height 35
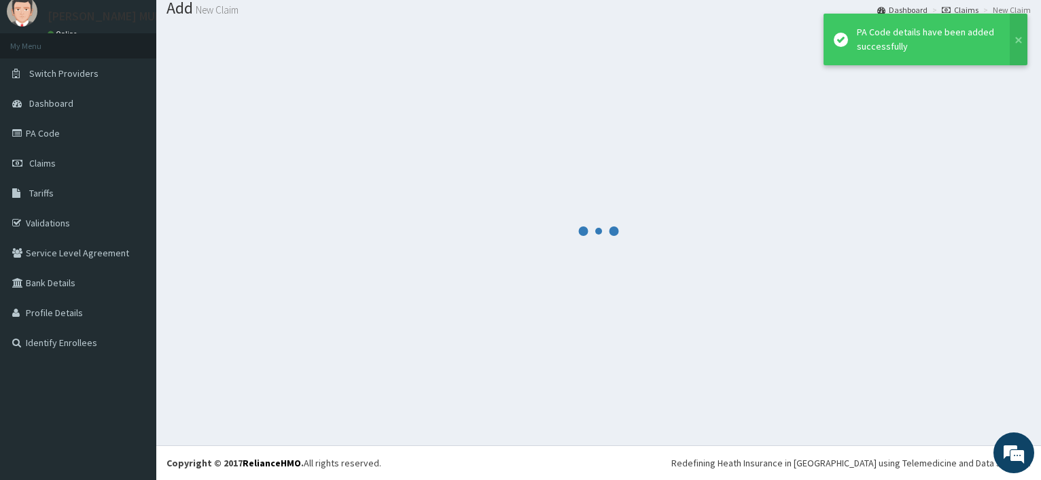
scroll to position [46, 0]
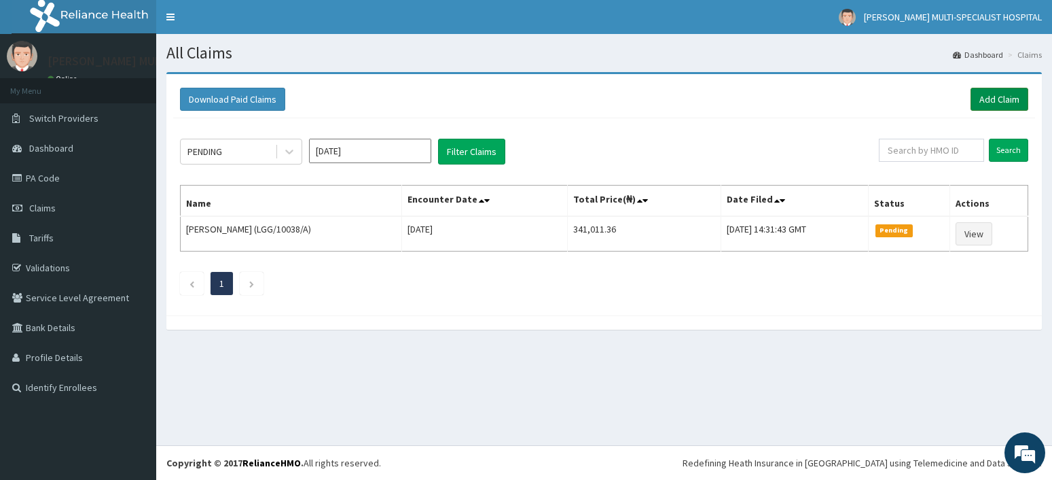
click at [995, 100] on link "Add Claim" at bounding box center [1000, 99] width 58 height 23
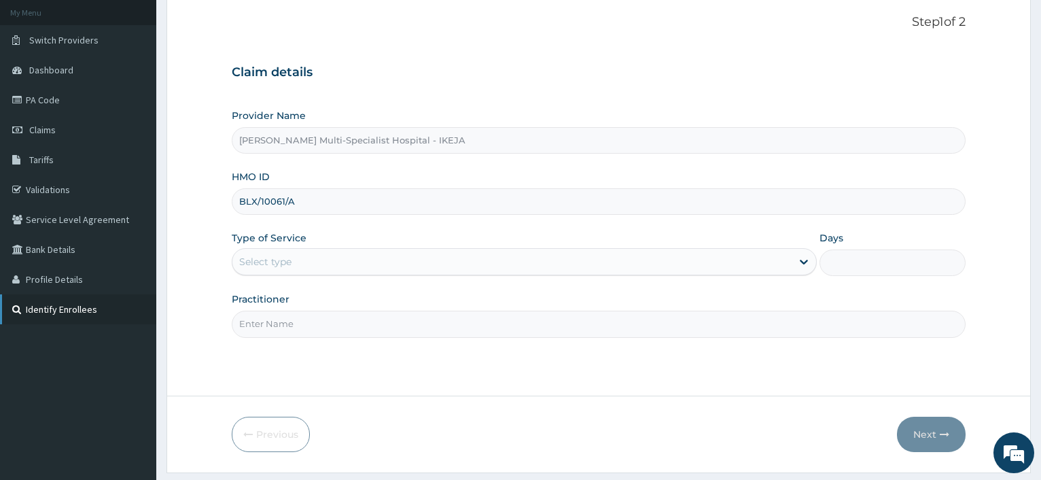
scroll to position [116, 0]
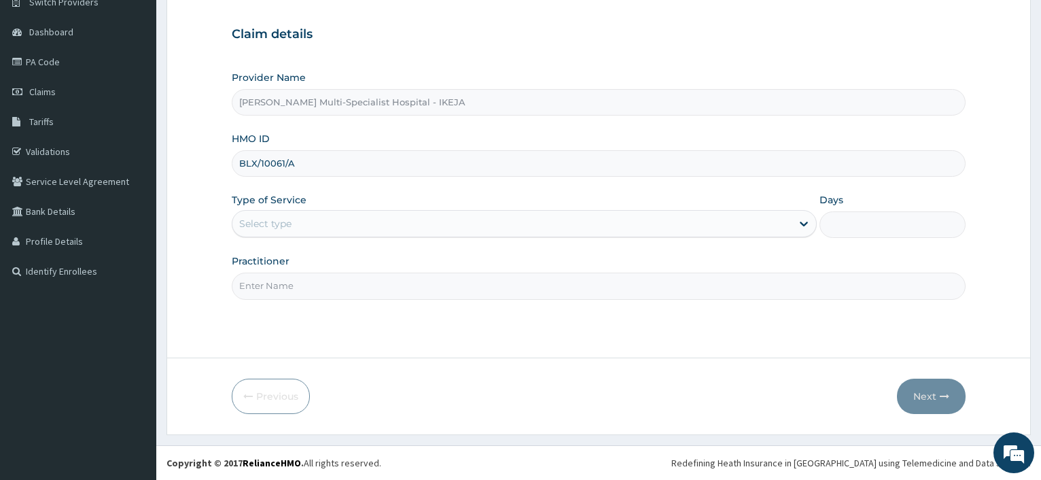
type input "BLX/10061/A"
click at [302, 219] on div "Select type" at bounding box center [511, 224] width 558 height 22
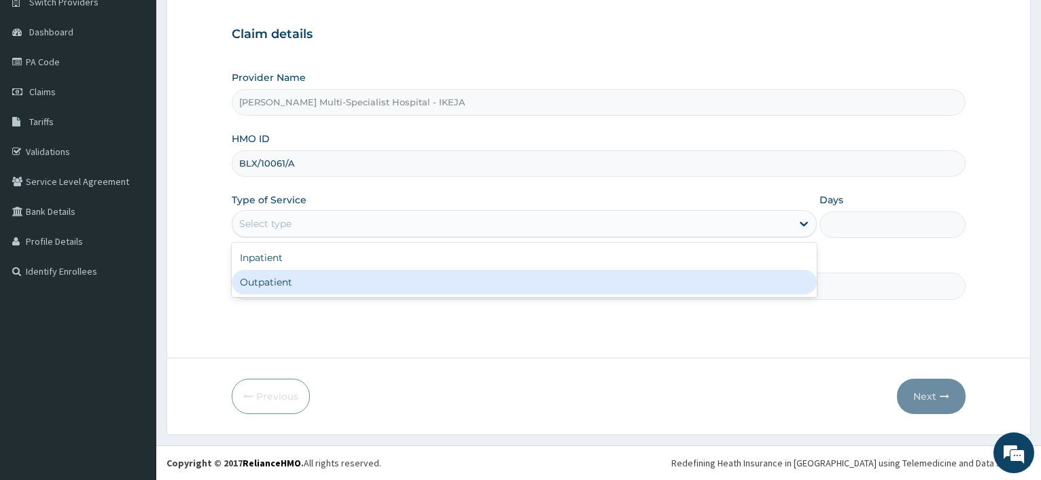
click at [285, 285] on div "Outpatient" at bounding box center [524, 282] width 584 height 24
type input "1"
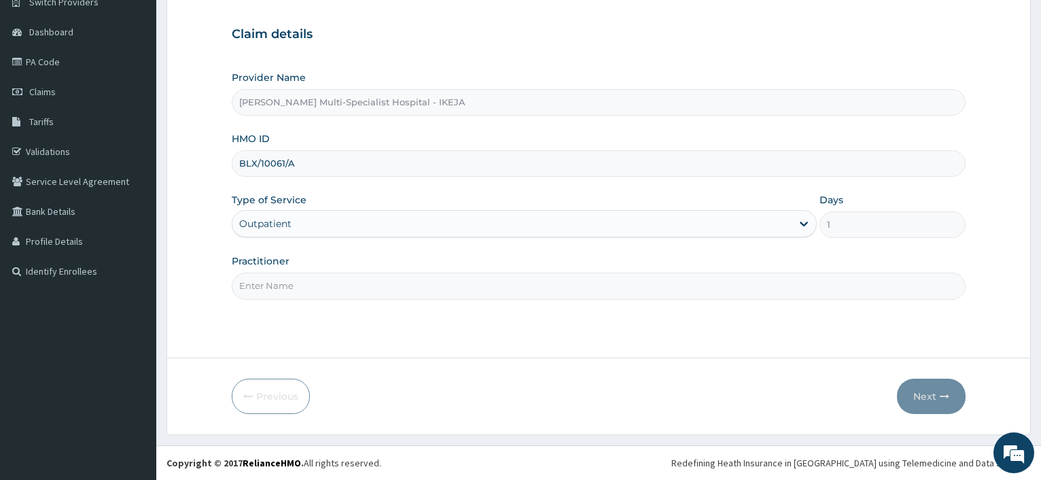
click at [285, 285] on input "Practitioner" at bounding box center [599, 285] width 734 height 26
type input "DR OKE"
click at [902, 391] on button "Next" at bounding box center [931, 395] width 69 height 35
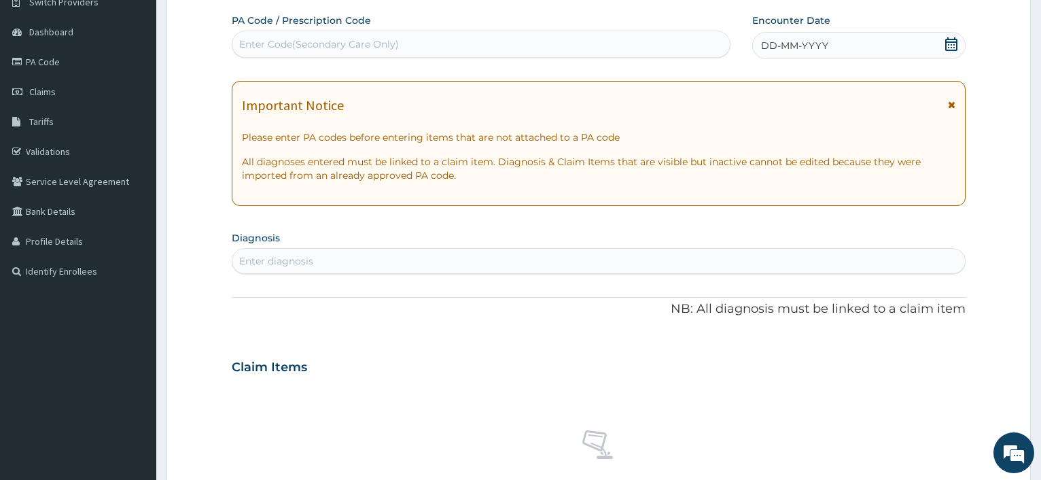
click at [301, 39] on div "Enter Code(Secondary Care Only)" at bounding box center [319, 44] width 160 height 14
type input "PA/B58B1D"
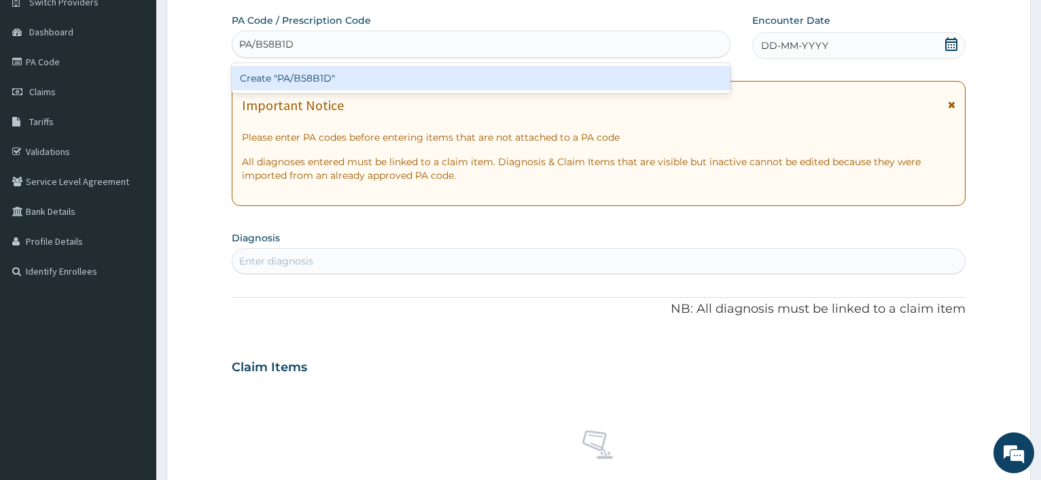
click at [293, 77] on div "Create "PA/B58B1D"" at bounding box center [481, 78] width 498 height 24
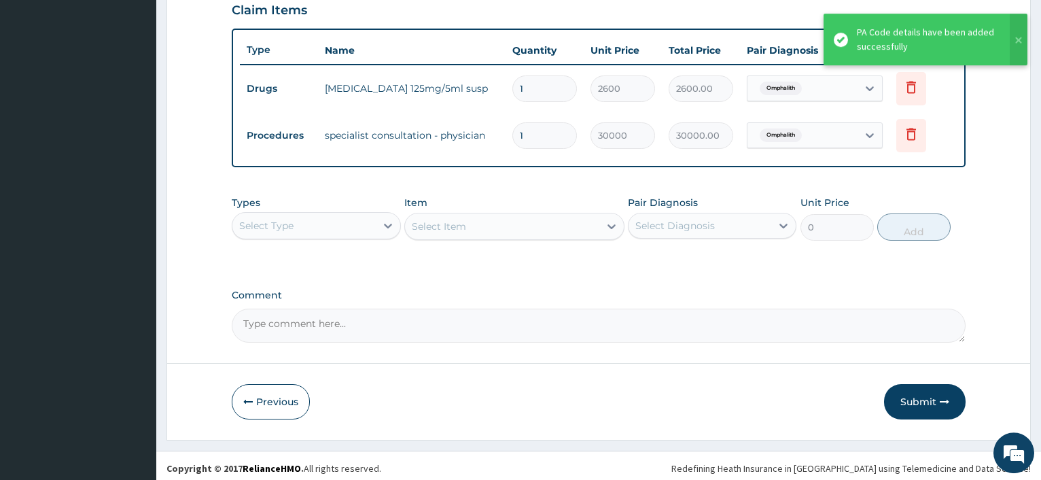
scroll to position [482, 0]
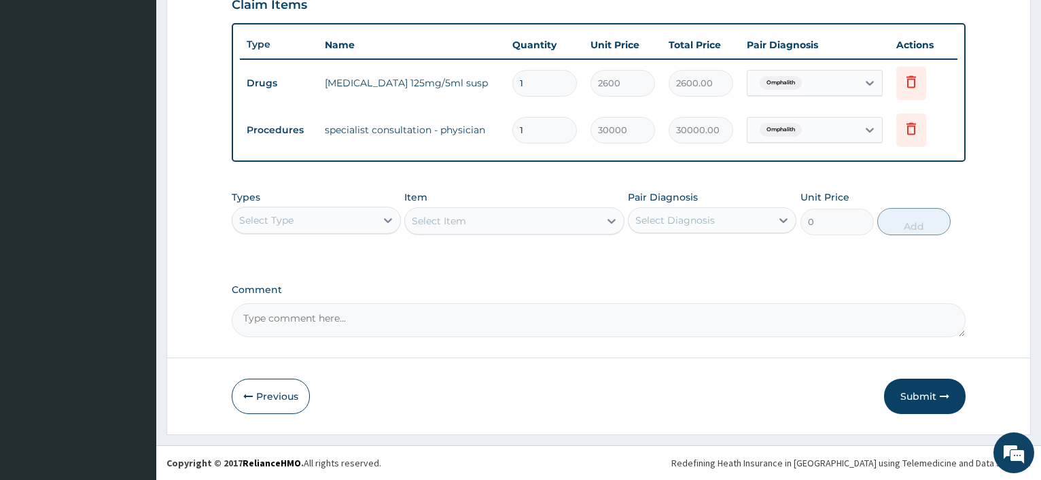
drag, startPoint x: 931, startPoint y: 397, endPoint x: 908, endPoint y: 349, distance: 52.9
click at [928, 395] on button "Submit" at bounding box center [925, 395] width 82 height 35
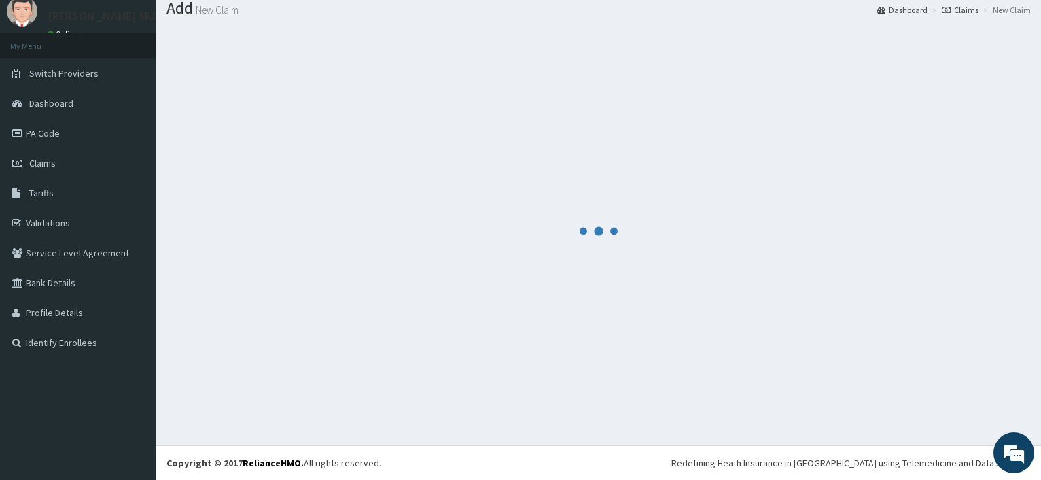
scroll to position [46, 0]
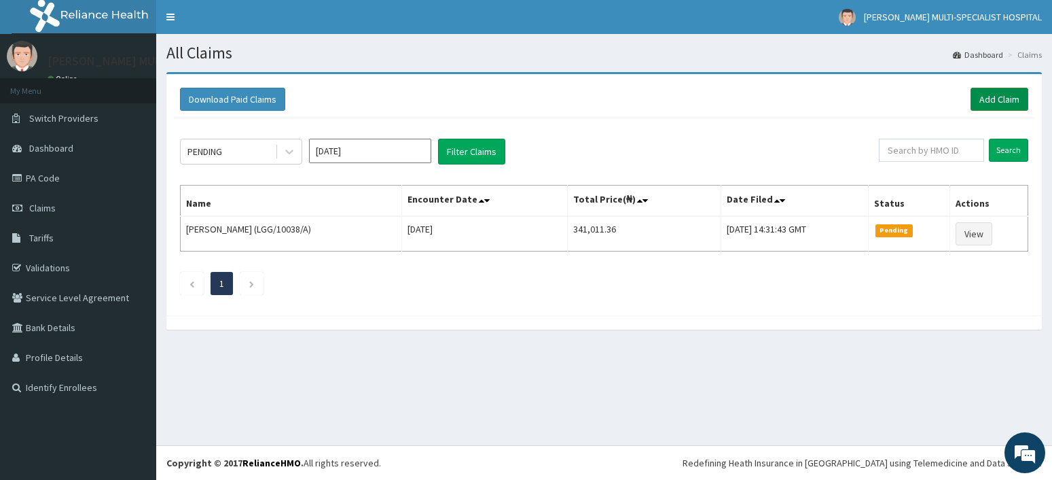
click at [994, 97] on link "Add Claim" at bounding box center [1000, 99] width 58 height 23
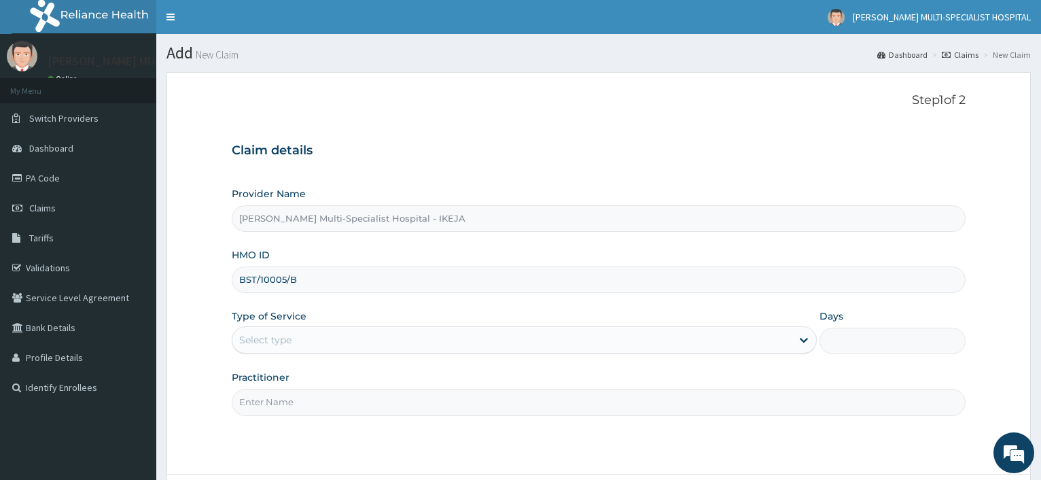
scroll to position [116, 0]
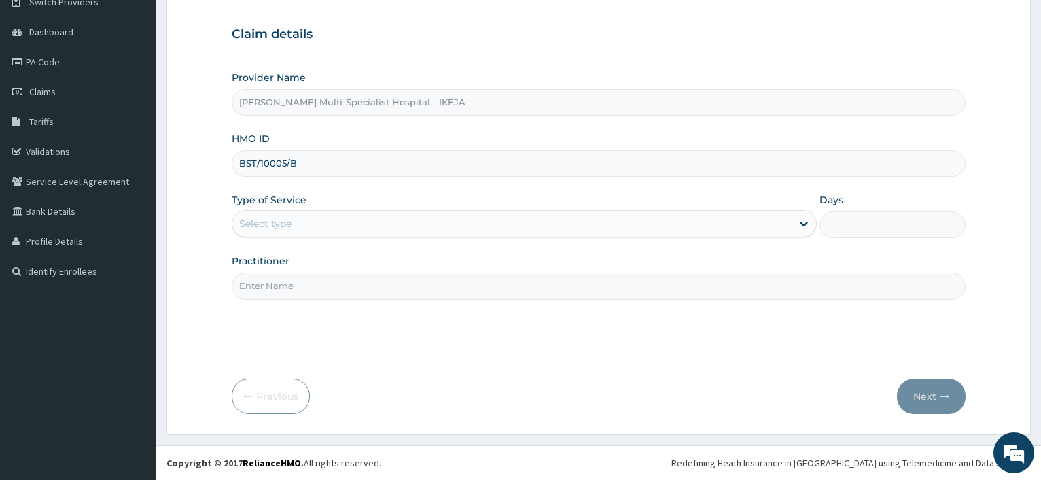
type input "BST/10005/B"
click at [330, 221] on div "Select type" at bounding box center [511, 224] width 558 height 22
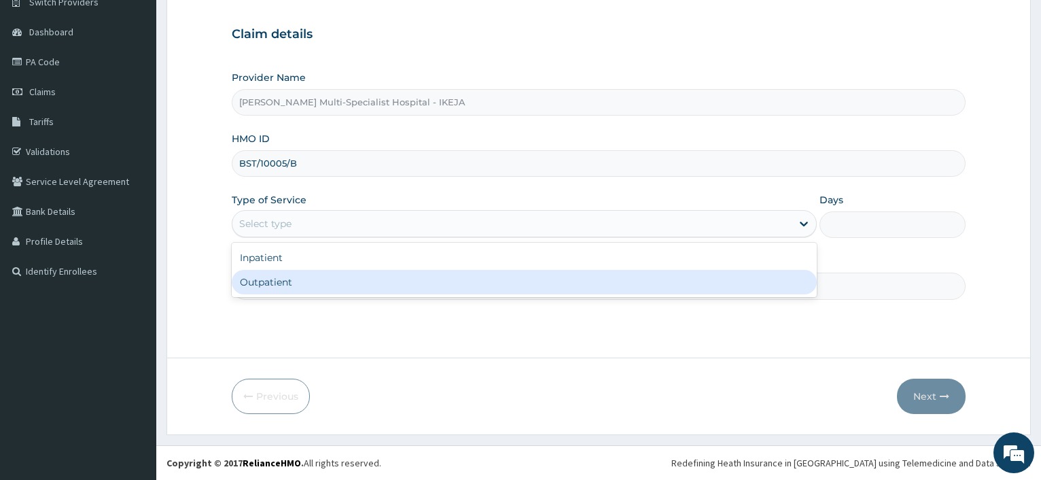
click at [316, 296] on div "Inpatient Outpatient" at bounding box center [524, 270] width 584 height 54
click at [315, 296] on div "Inpatient Outpatient" at bounding box center [524, 270] width 584 height 54
click at [327, 281] on div "Outpatient" at bounding box center [524, 282] width 584 height 24
type input "1"
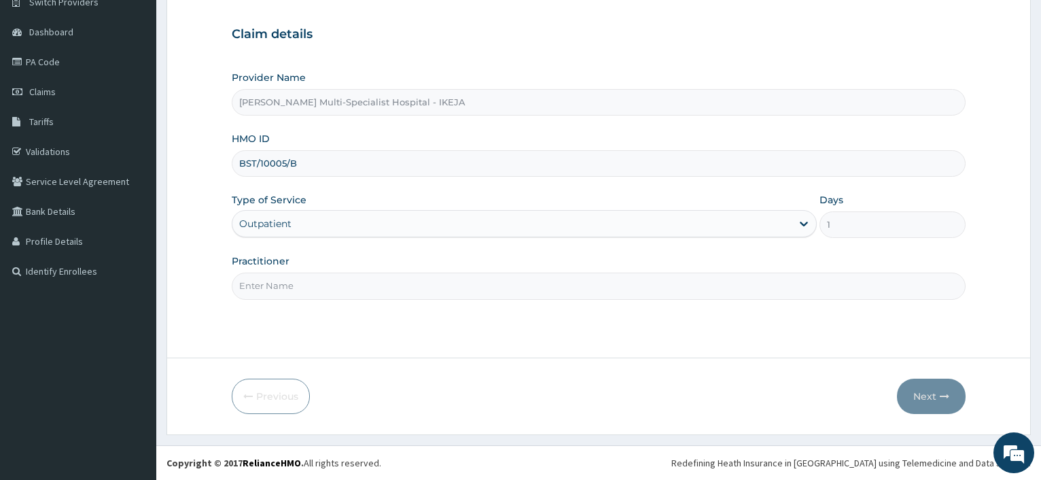
click at [327, 281] on input "Practitioner" at bounding box center [599, 285] width 734 height 26
type input "[PERSON_NAME]"
click at [936, 408] on button "Next" at bounding box center [931, 395] width 69 height 35
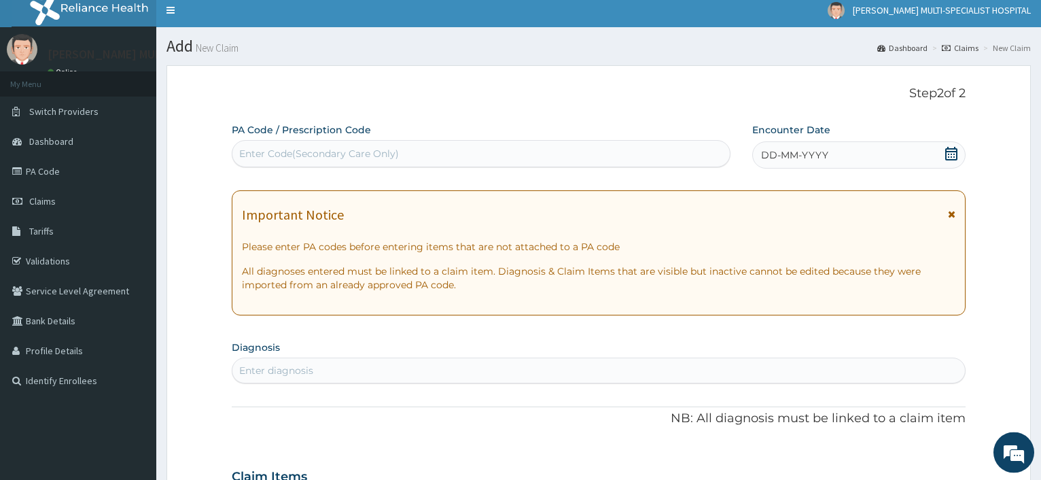
scroll to position [0, 0]
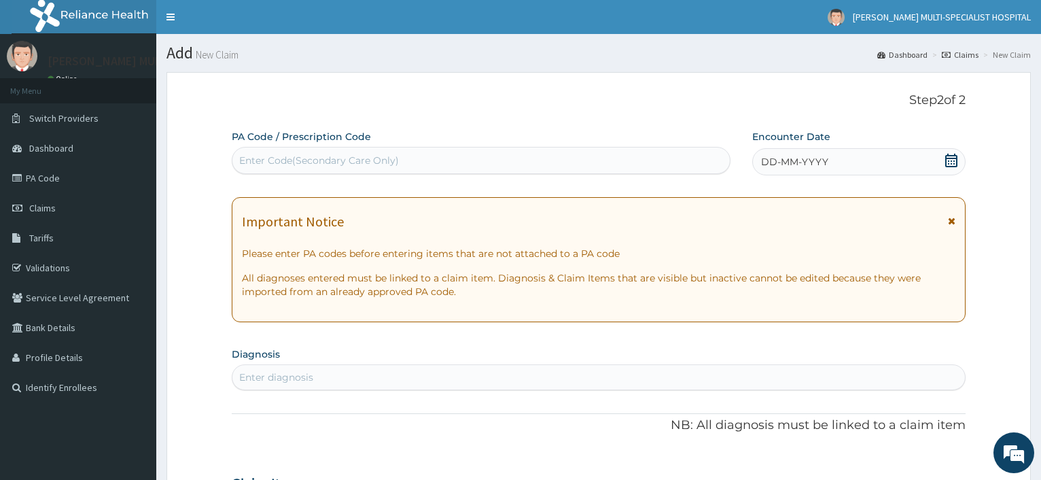
click at [310, 162] on div "Enter Code(Secondary Care Only)" at bounding box center [319, 161] width 160 height 14
type input "PA/F7C9B2"
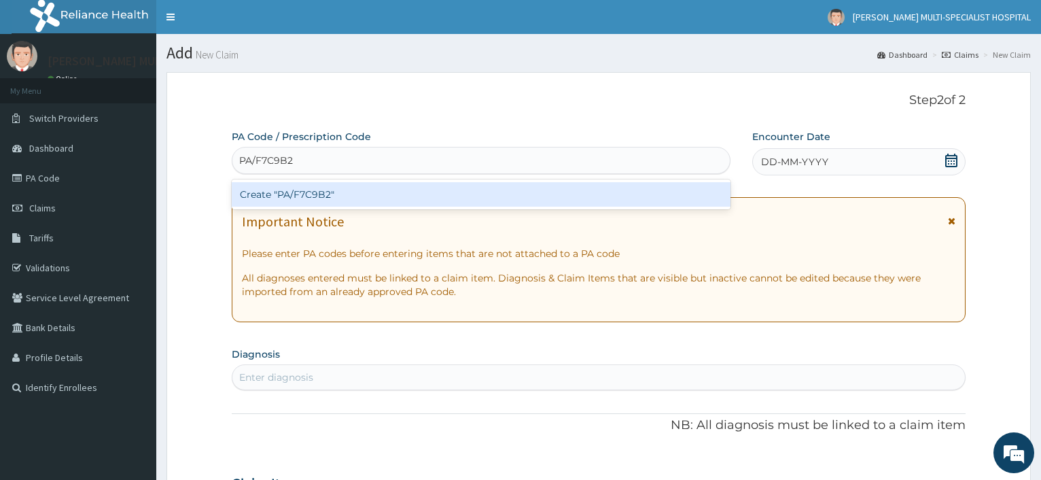
click at [336, 196] on div "Create "PA/F7C9B2"" at bounding box center [481, 194] width 498 height 24
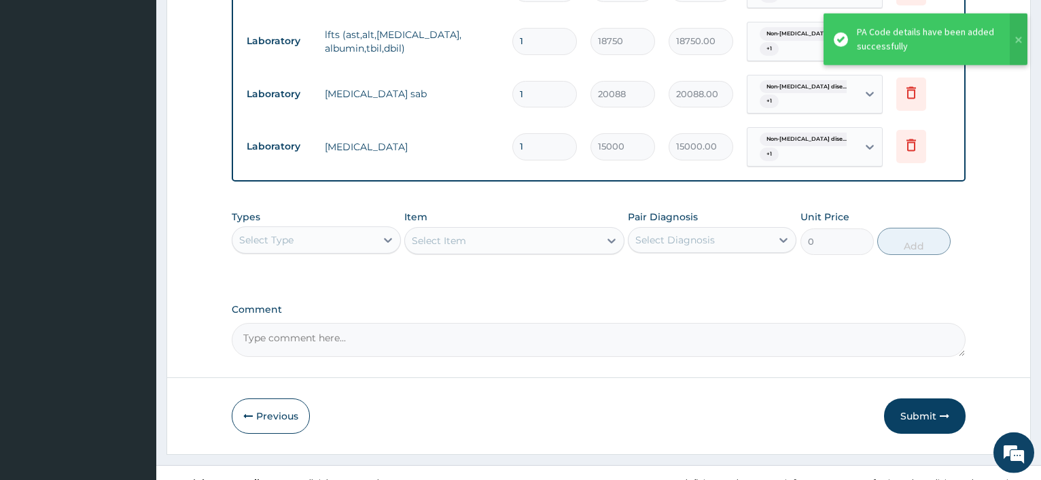
scroll to position [705, 0]
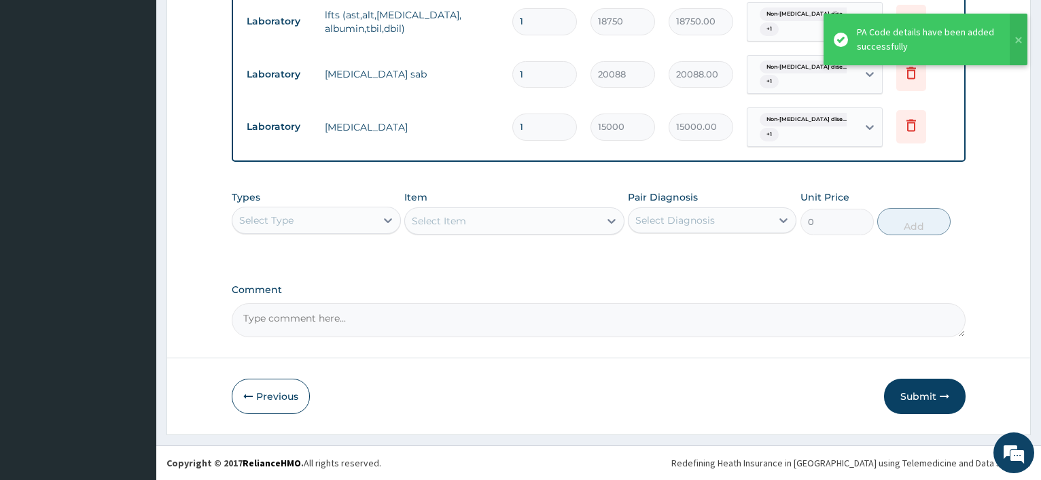
drag, startPoint x: 918, startPoint y: 395, endPoint x: 845, endPoint y: 255, distance: 157.7
click at [923, 395] on button "Submit" at bounding box center [925, 395] width 82 height 35
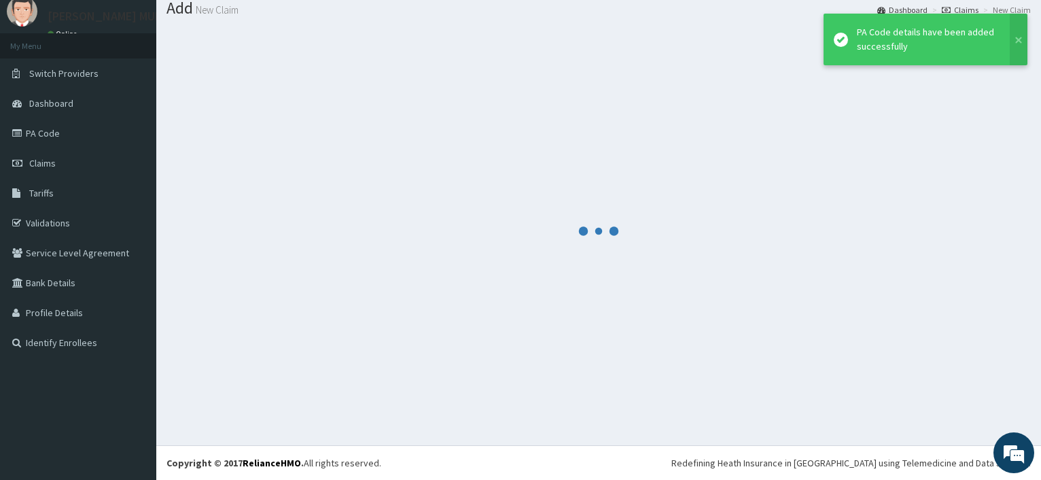
scroll to position [46, 0]
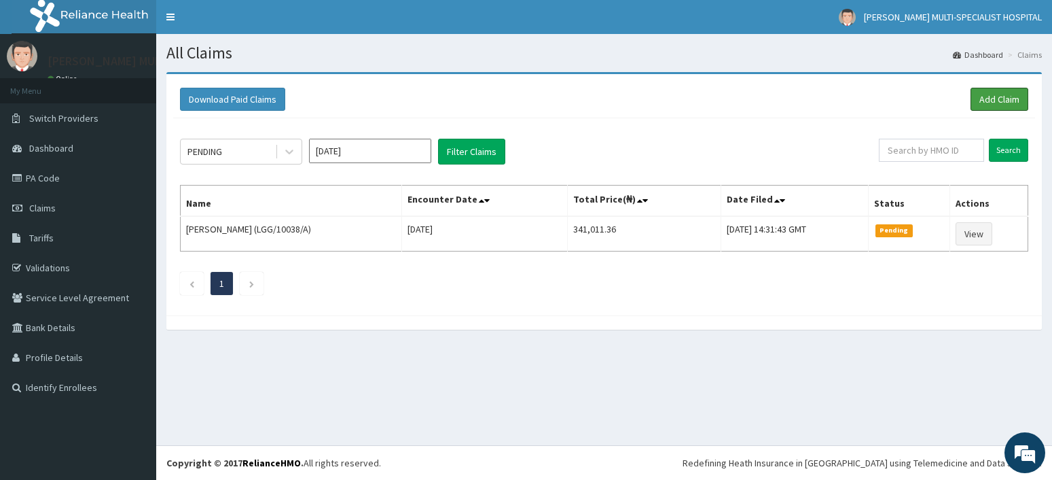
click at [988, 97] on link "Add Claim" at bounding box center [1000, 99] width 58 height 23
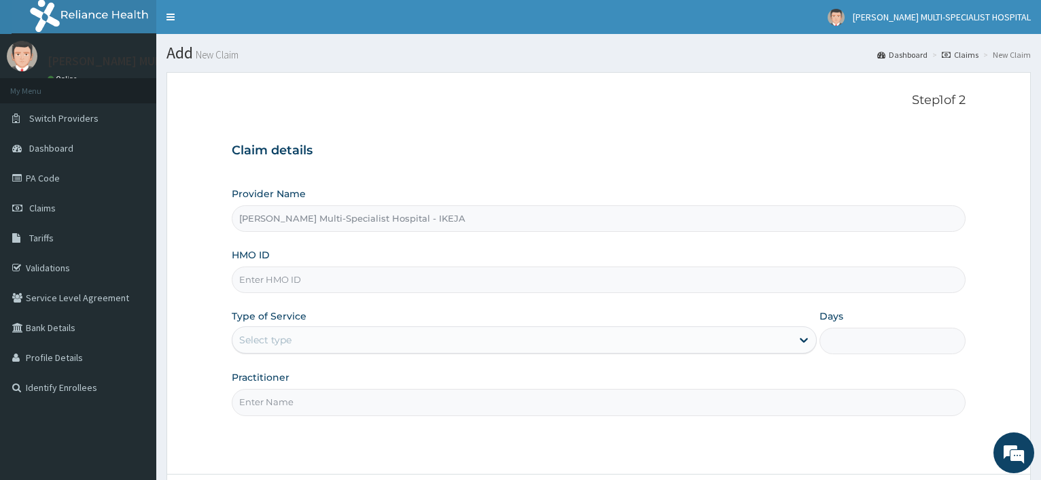
drag, startPoint x: 302, startPoint y: 273, endPoint x: 312, endPoint y: 279, distance: 11.0
click at [302, 274] on input "HMO ID" at bounding box center [599, 279] width 734 height 26
click at [276, 280] on input "HMO ID" at bounding box center [599, 279] width 734 height 26
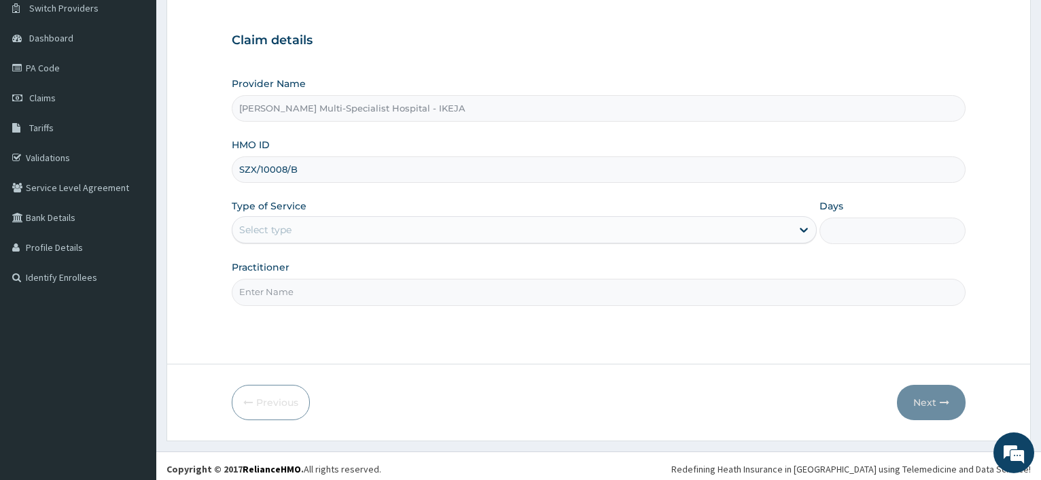
scroll to position [116, 0]
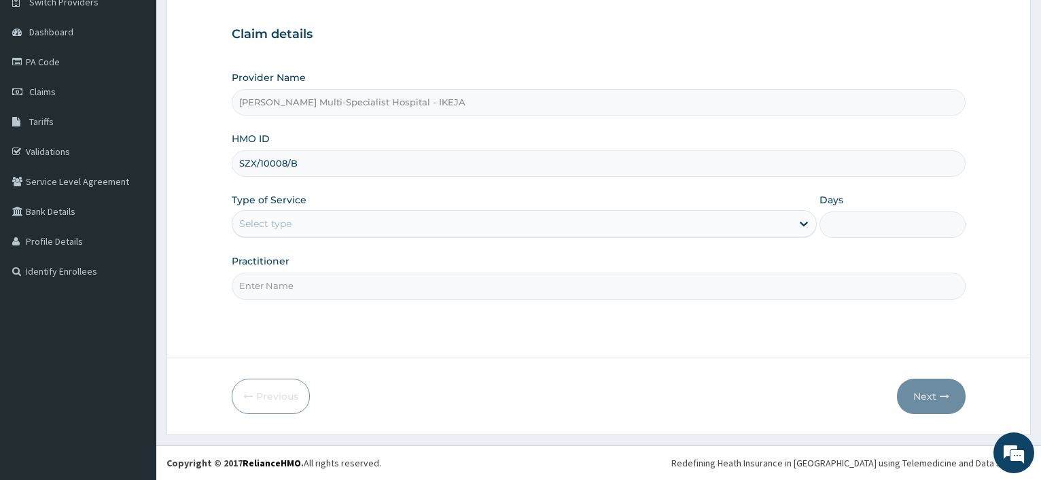
type input "SZX/10008/B"
click at [304, 226] on div "Select type" at bounding box center [511, 224] width 558 height 22
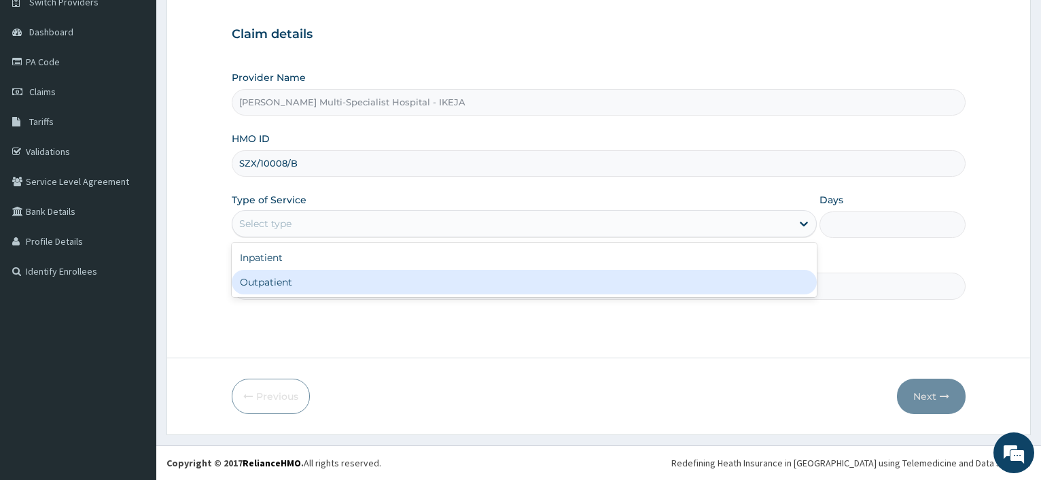
click at [298, 270] on div "Outpatient" at bounding box center [524, 282] width 584 height 24
type input "1"
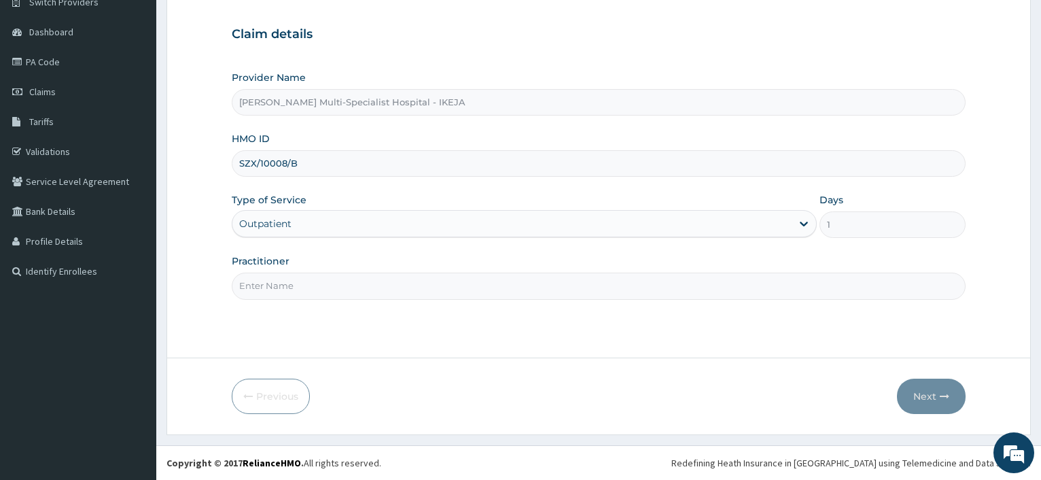
click at [293, 291] on input "Practitioner" at bounding box center [599, 285] width 734 height 26
type input "[PERSON_NAME]"
click at [918, 394] on button "Next" at bounding box center [931, 395] width 69 height 35
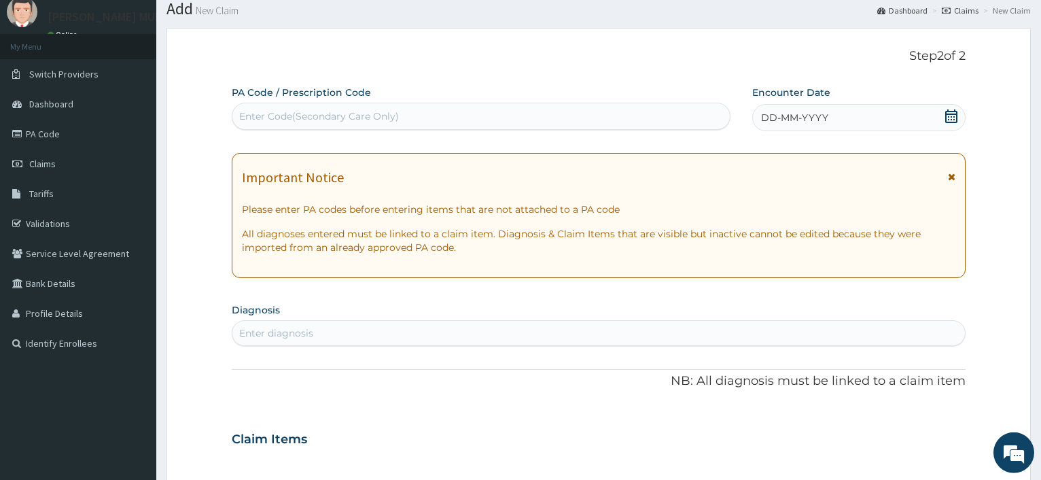
scroll to position [0, 0]
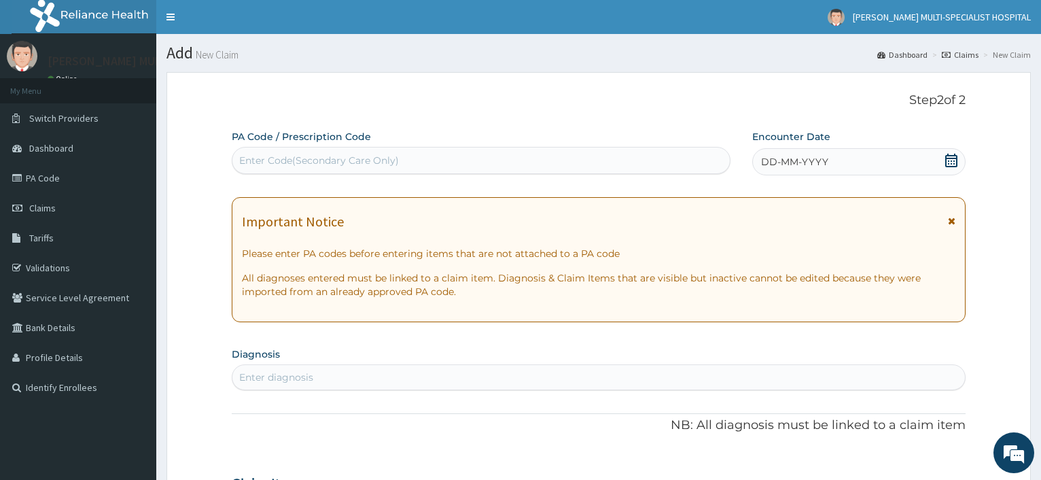
click at [317, 151] on div "Enter Code(Secondary Care Only)" at bounding box center [480, 160] width 497 height 22
type input "PA/10DDF6"
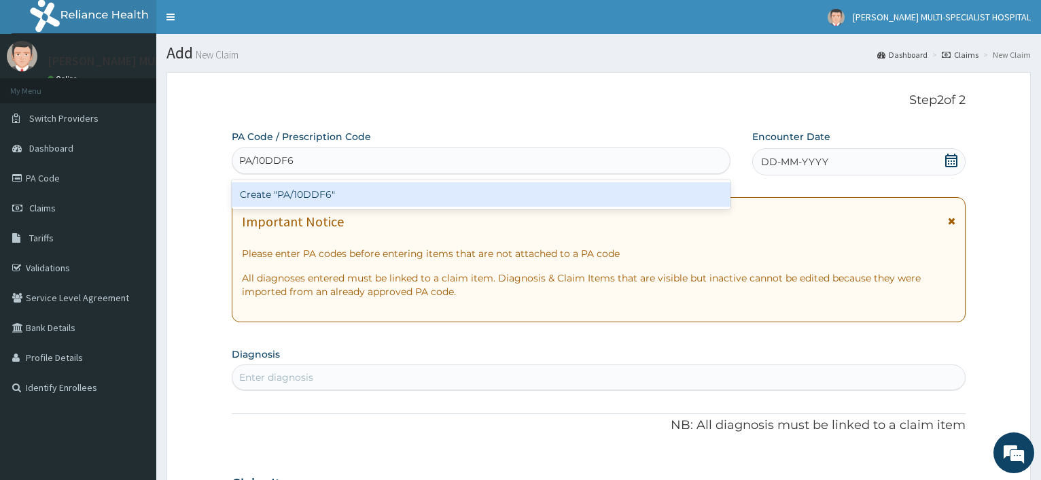
click at [324, 199] on div "Create "PA/10DDF6"" at bounding box center [481, 194] width 498 height 24
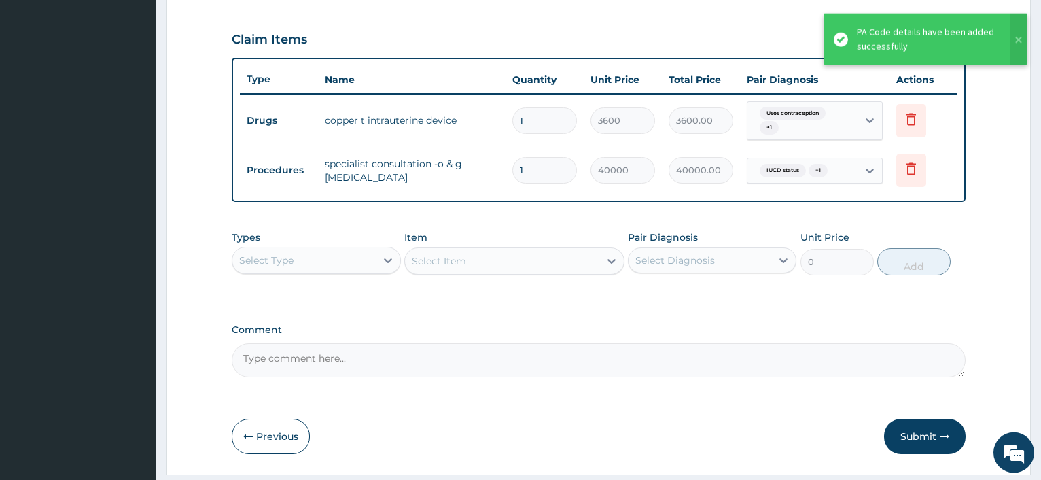
scroll to position [488, 0]
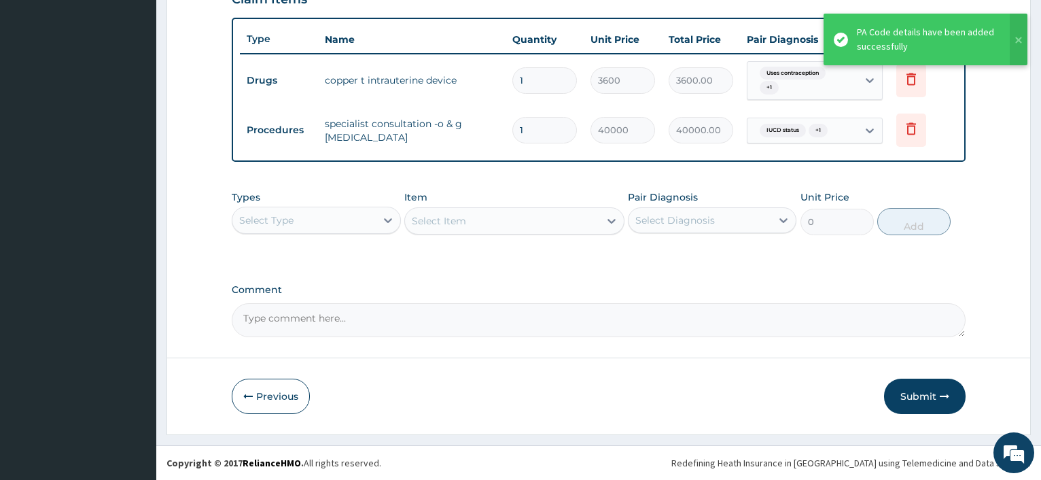
click at [366, 224] on div "Select Type" at bounding box center [303, 220] width 143 height 22
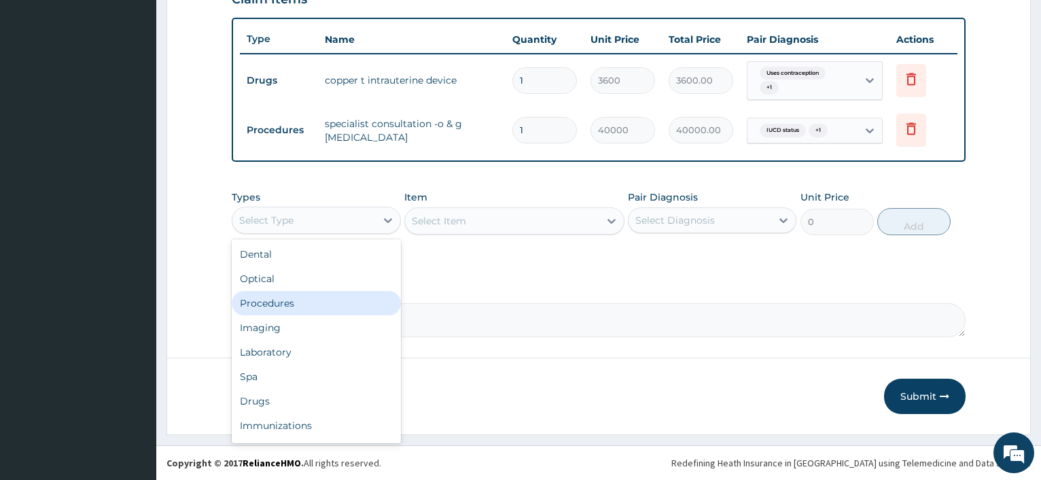
click at [315, 296] on div "Procedures" at bounding box center [316, 303] width 168 height 24
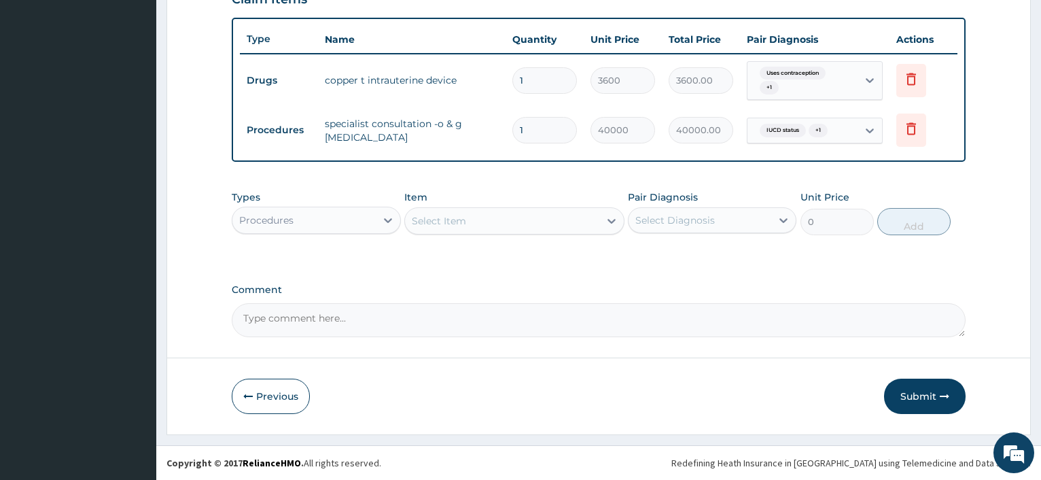
click at [444, 214] on div "Select Item" at bounding box center [502, 221] width 194 height 22
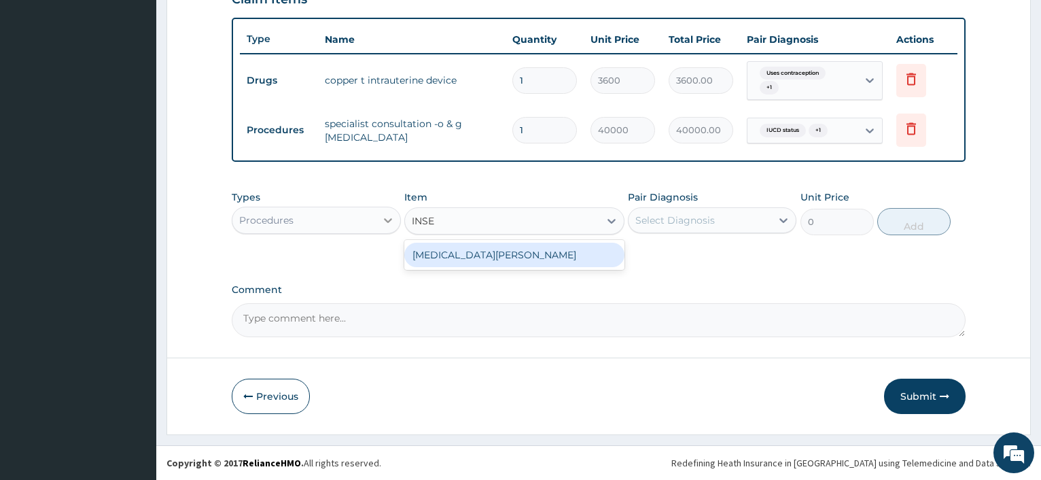
type input "INSE"
click at [386, 219] on icon at bounding box center [388, 220] width 8 height 5
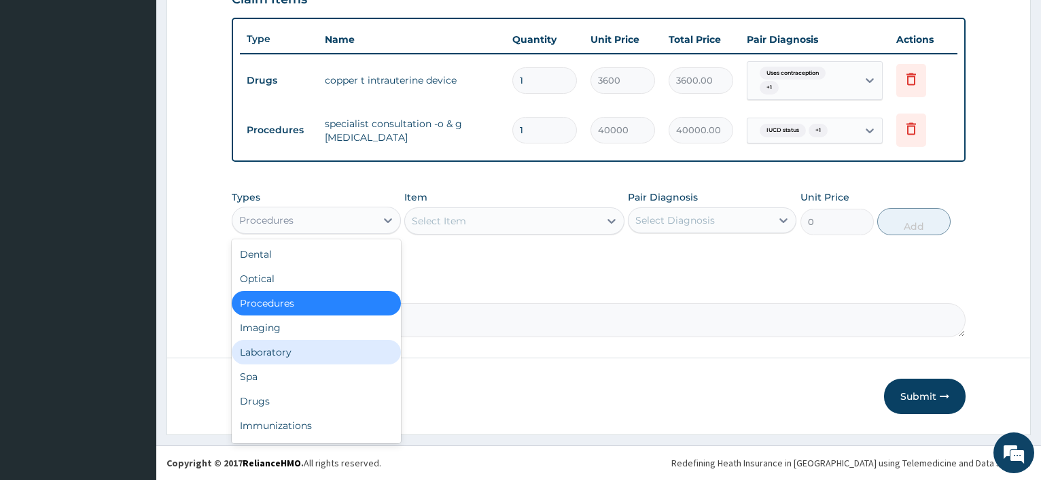
scroll to position [46, 0]
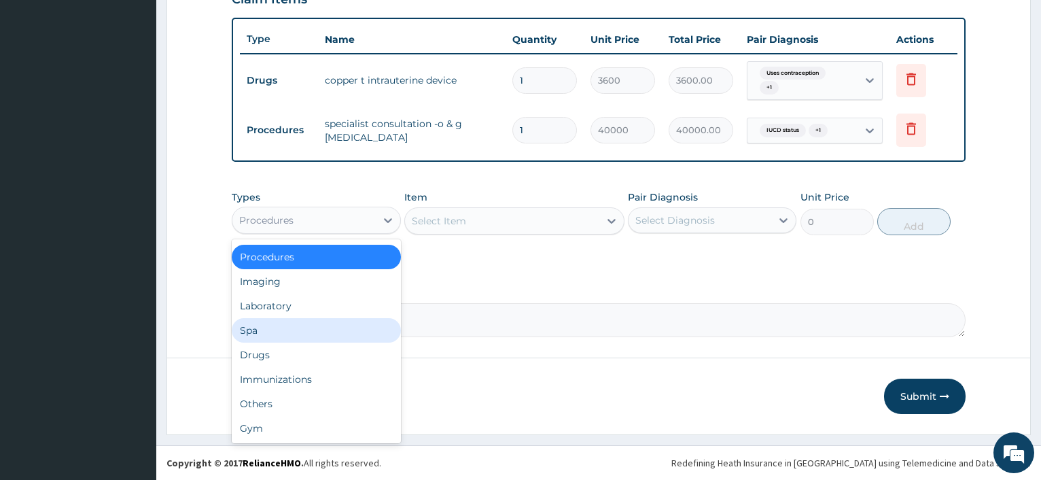
drag, startPoint x: 974, startPoint y: 262, endPoint x: 976, endPoint y: 294, distance: 32.0
click at [974, 261] on form "Step 2 of 2 PA Code / Prescription Code PA/10DDF6 Encounter Date [DATE] Importa…" at bounding box center [598, 9] width 864 height 851
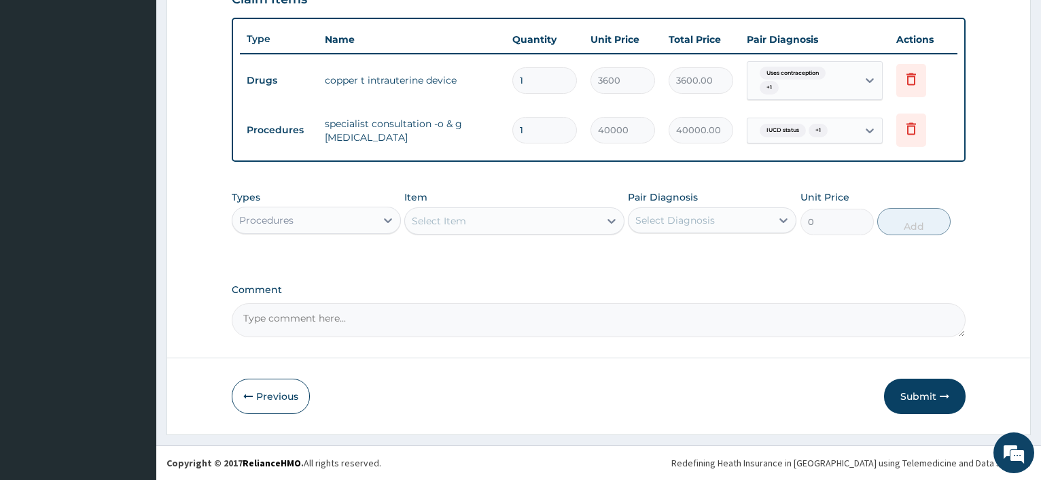
click at [919, 387] on button "Submit" at bounding box center [925, 395] width 82 height 35
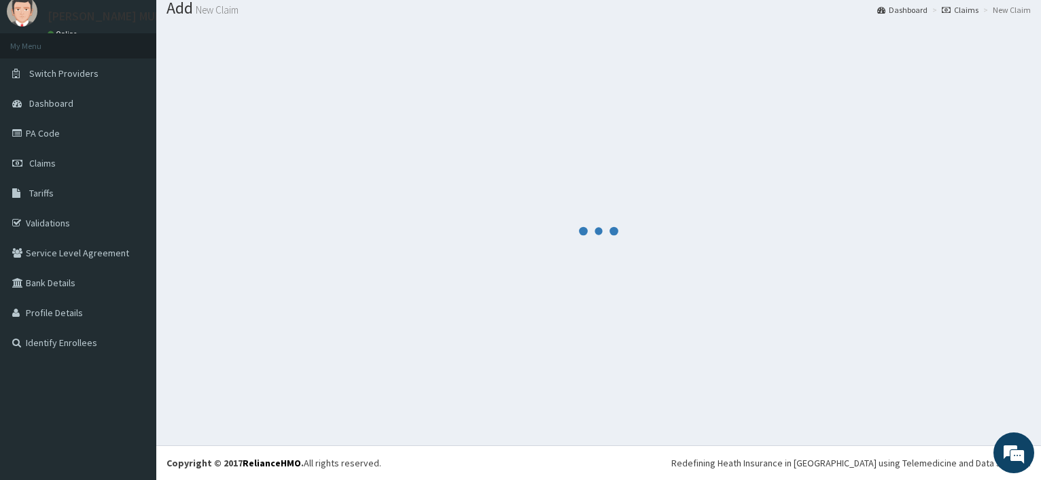
scroll to position [46, 0]
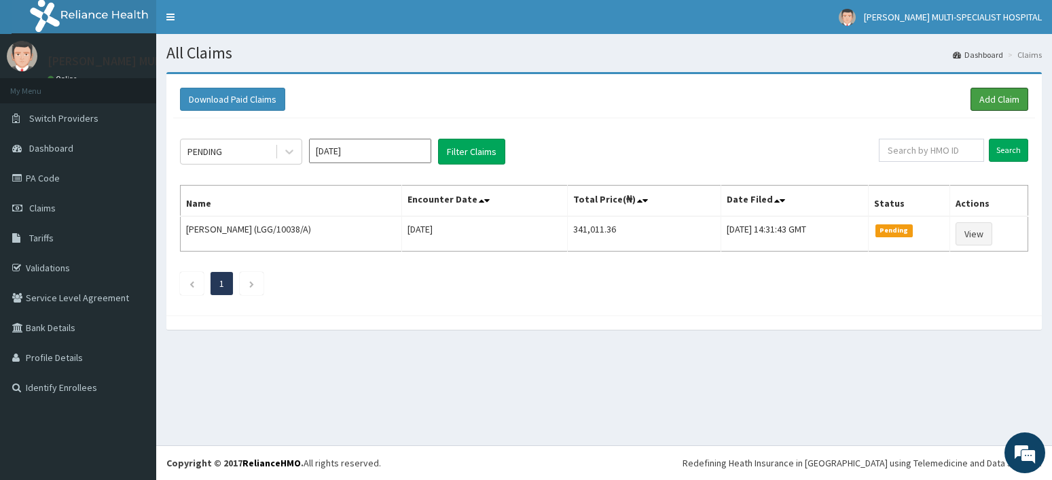
drag, startPoint x: 1006, startPoint y: 90, endPoint x: 1012, endPoint y: 85, distance: 7.7
click at [1006, 89] on link "Add Claim" at bounding box center [1000, 99] width 58 height 23
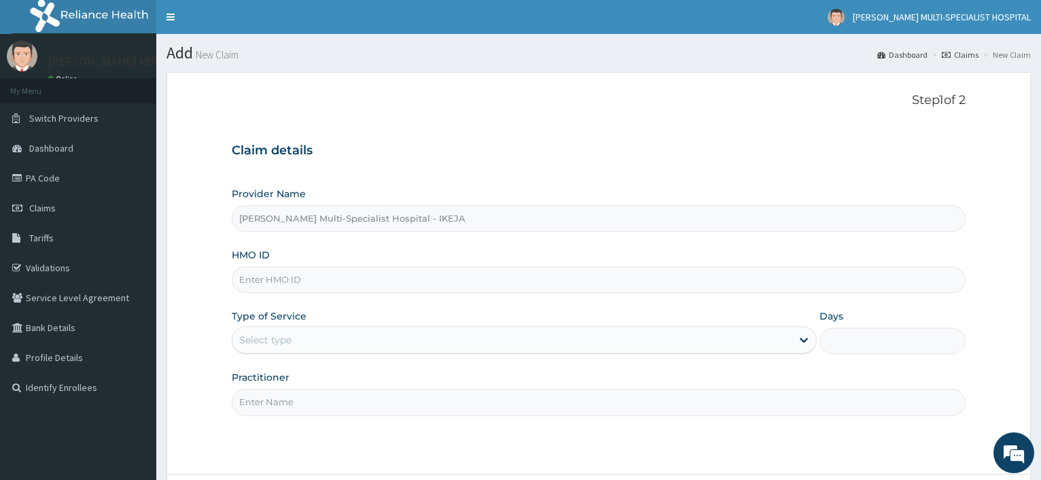
click at [558, 283] on input "HMO ID" at bounding box center [599, 279] width 734 height 26
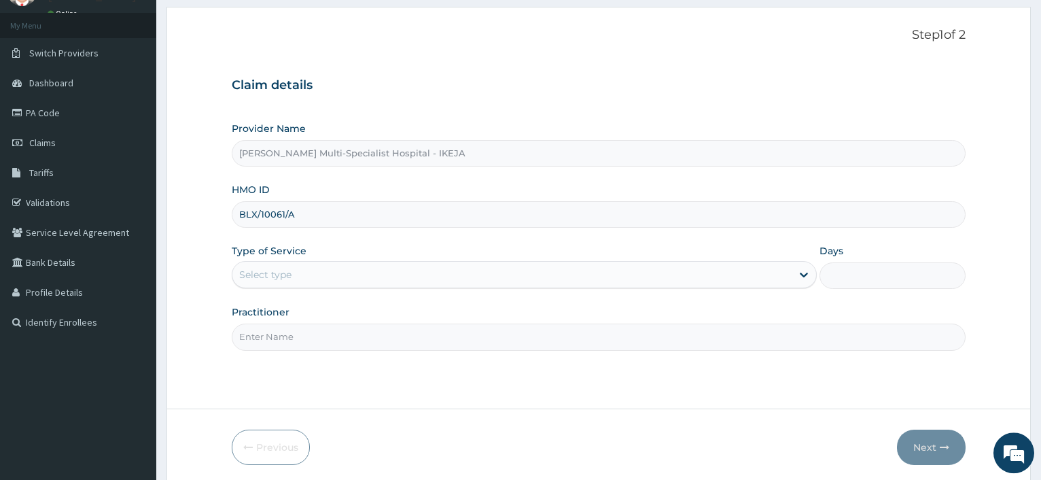
scroll to position [116, 0]
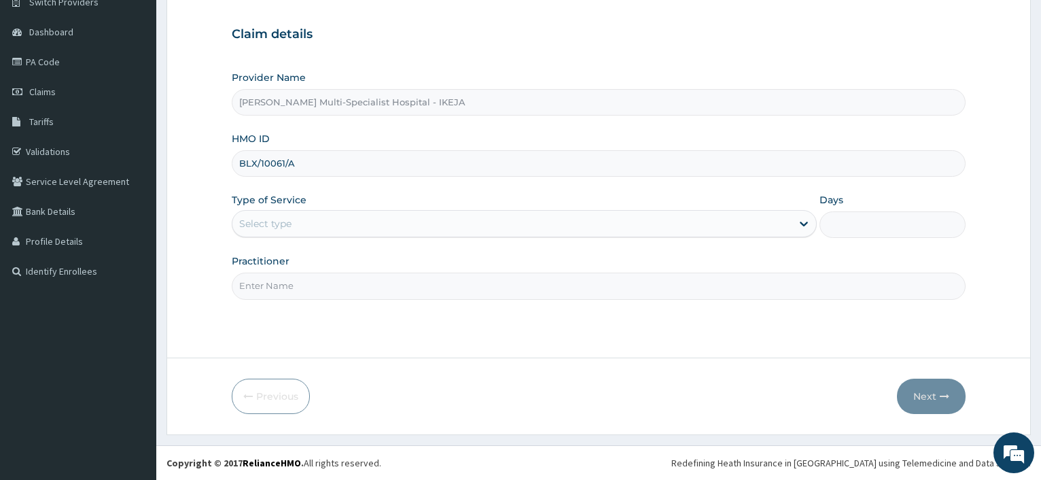
type input "BLX/10061/A"
click at [296, 224] on div "Select type" at bounding box center [511, 224] width 558 height 22
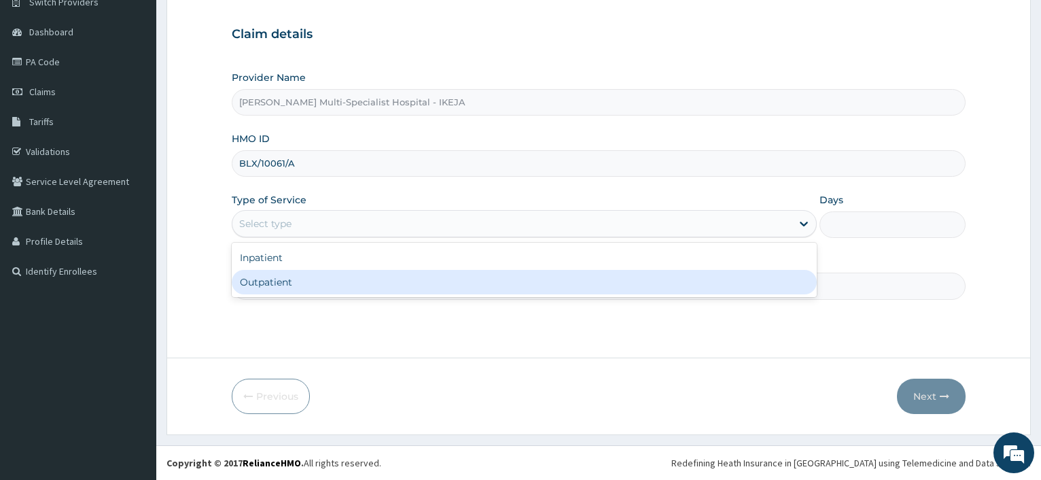
click at [294, 287] on div "Outpatient" at bounding box center [524, 282] width 584 height 24
type input "1"
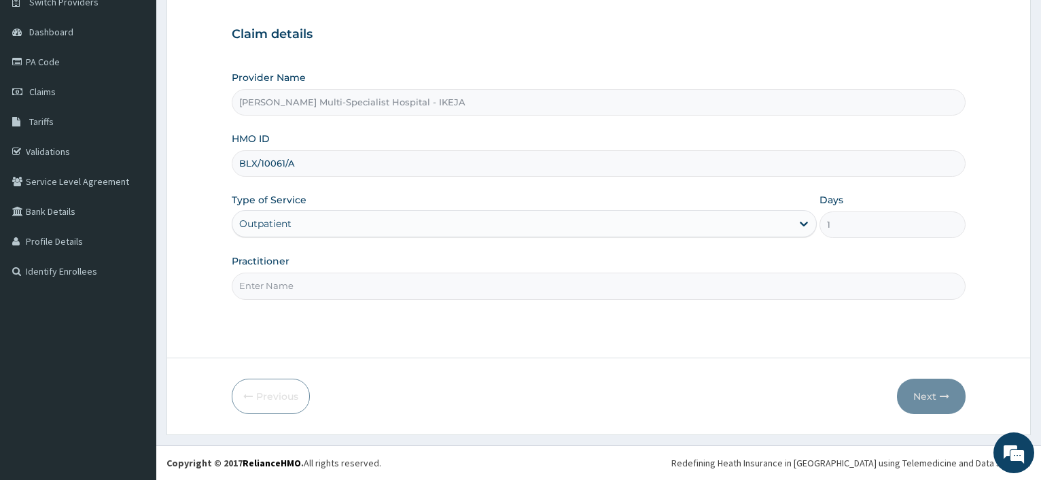
click at [294, 287] on input "Practitioner" at bounding box center [599, 285] width 734 height 26
click at [291, 292] on input "Practitioner" at bounding box center [599, 285] width 734 height 26
type input "[PERSON_NAME]"
click at [920, 397] on button "Next" at bounding box center [931, 395] width 69 height 35
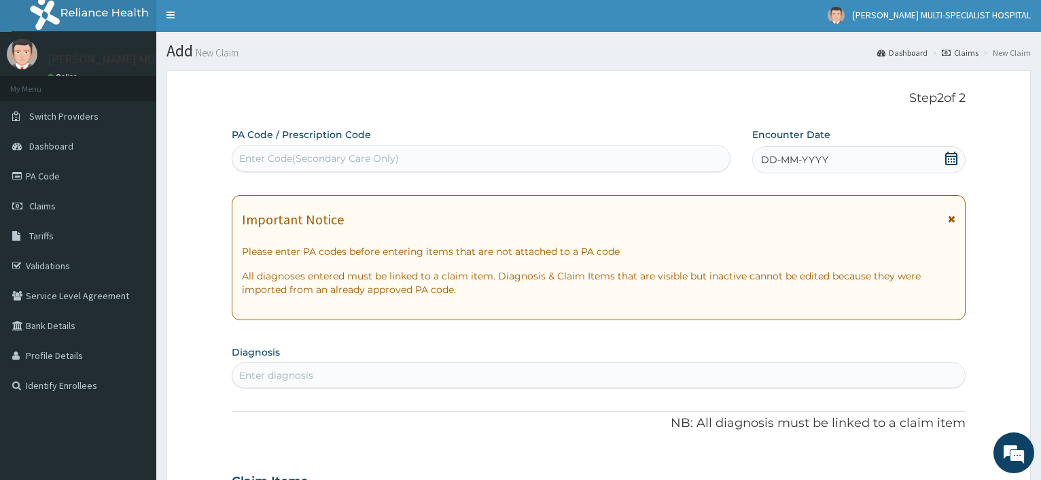
scroll to position [0, 0]
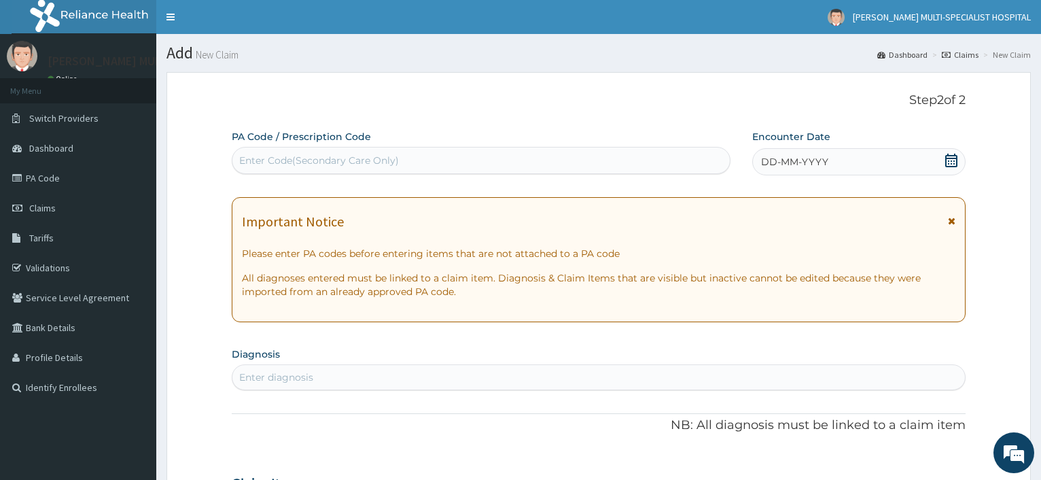
click at [276, 168] on div "Enter Code(Secondary Care Only)" at bounding box center [480, 160] width 497 height 22
type input "PA/BA0E81"
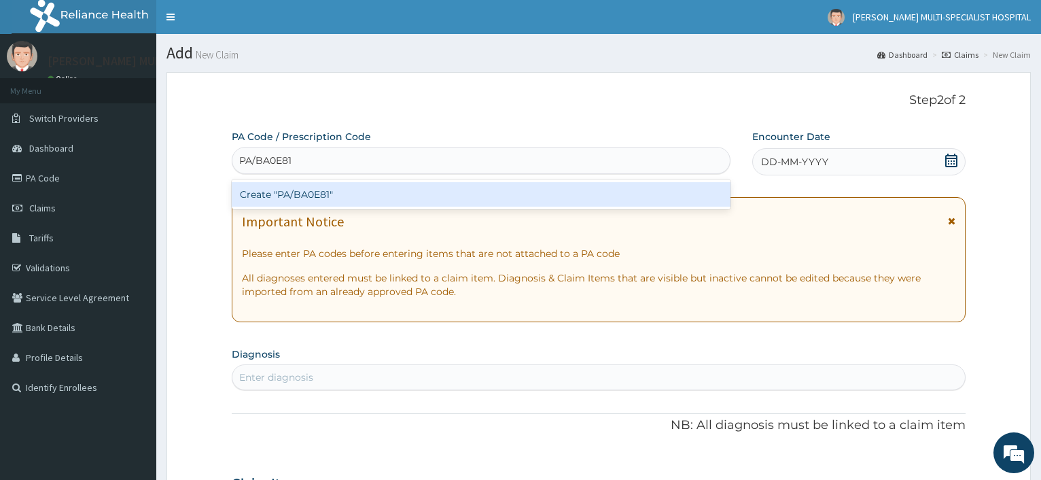
click at [309, 195] on div "Create "PA/BA0E81"" at bounding box center [481, 194] width 498 height 24
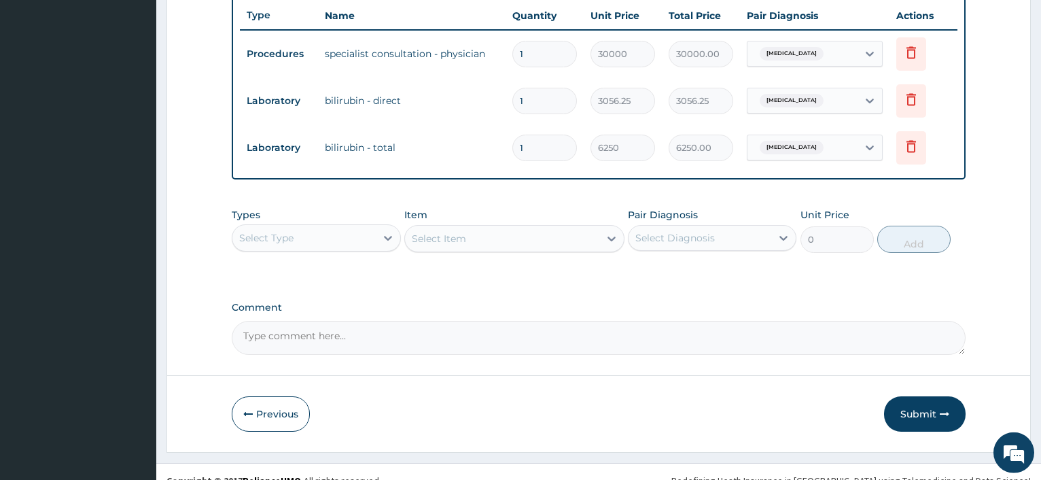
scroll to position [529, 0]
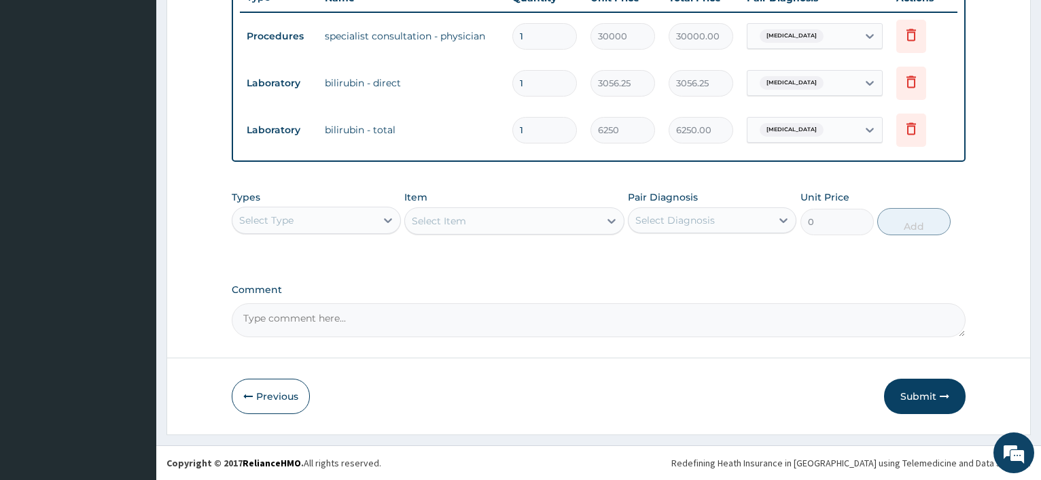
drag, startPoint x: 933, startPoint y: 397, endPoint x: 800, endPoint y: 340, distance: 145.1
click at [929, 397] on button "Submit" at bounding box center [925, 395] width 82 height 35
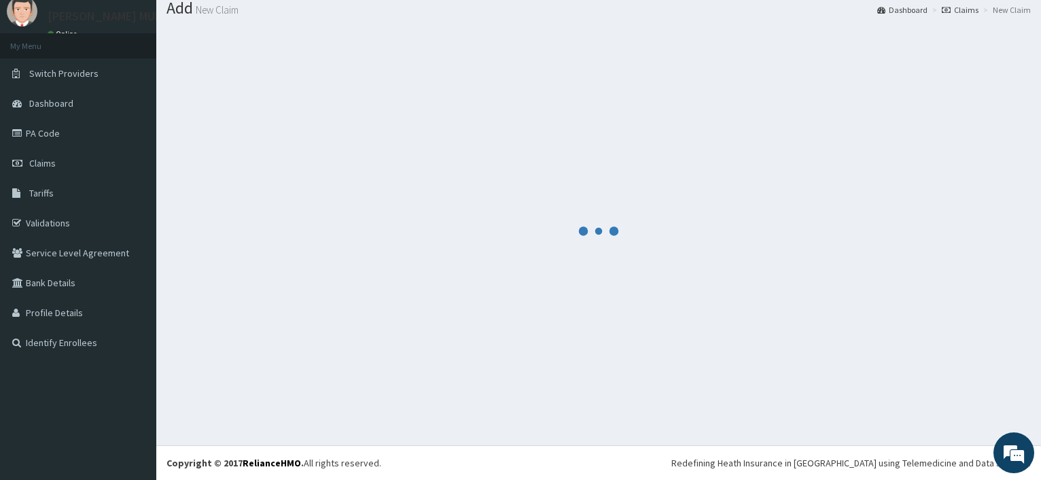
scroll to position [46, 0]
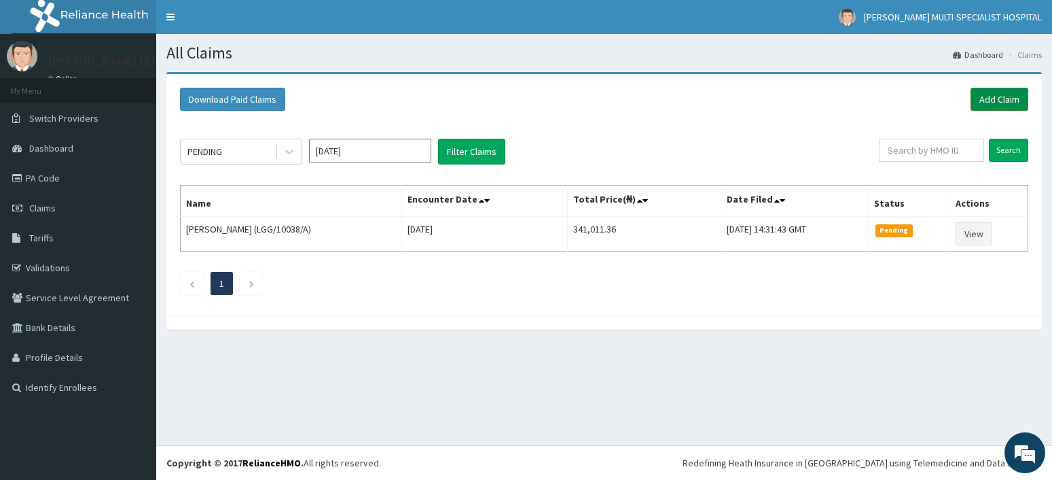
click at [993, 107] on link "Add Claim" at bounding box center [1000, 99] width 58 height 23
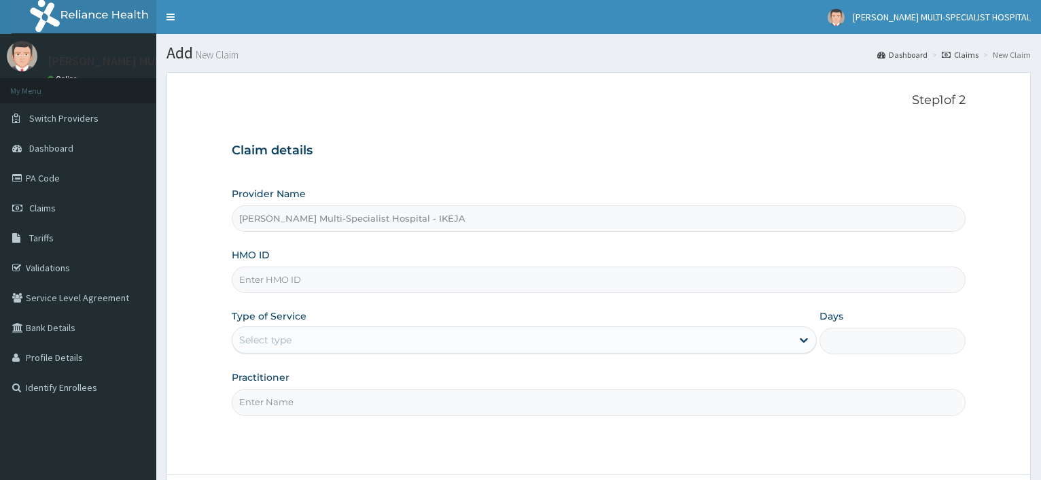
type input "[PERSON_NAME] Multi-Specialist Hospital - IKEJA"
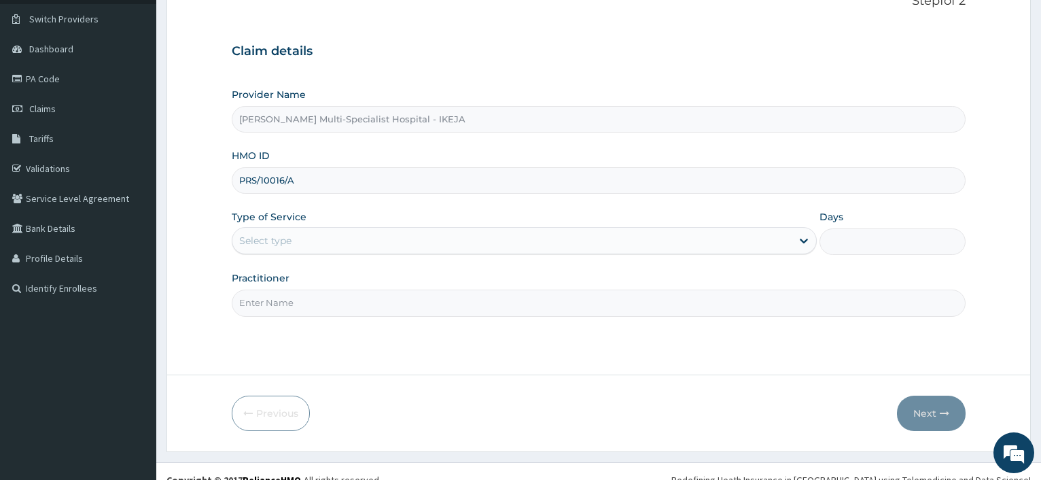
scroll to position [116, 0]
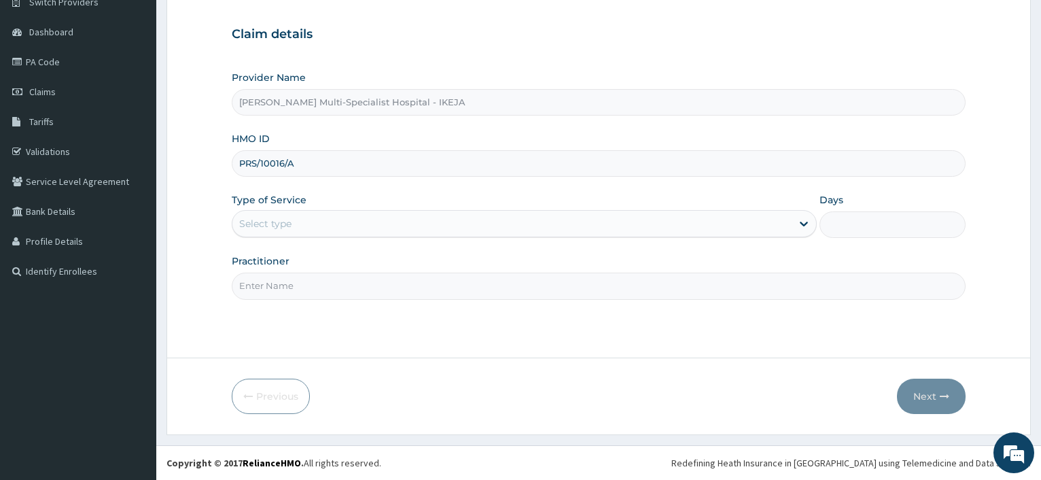
type input "PRS/10016/A"
click at [299, 234] on div "Select type" at bounding box center [511, 224] width 558 height 22
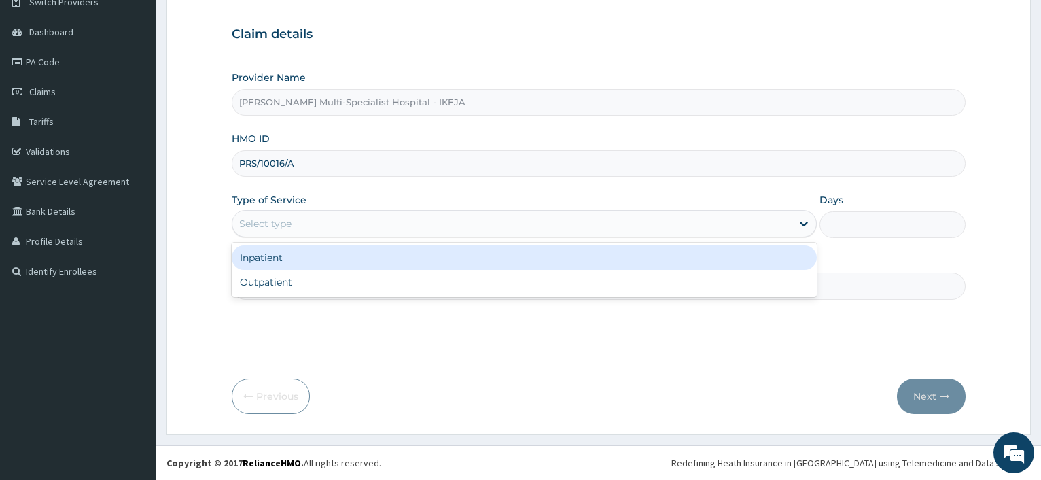
click at [295, 280] on div "Outpatient" at bounding box center [524, 282] width 584 height 24
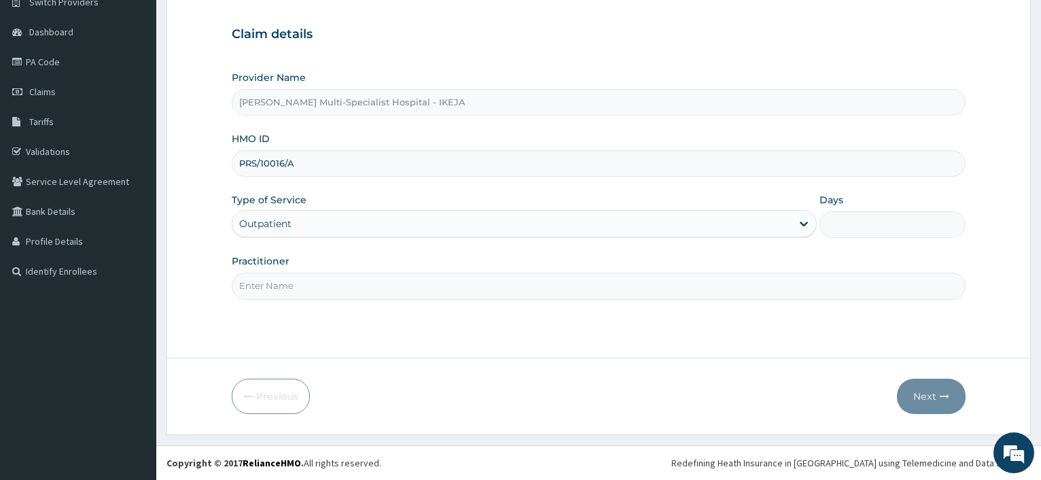
type input "1"
click at [295, 280] on input "Practitioner" at bounding box center [599, 285] width 734 height 26
type input "DR F.O"
click at [921, 394] on button "Next" at bounding box center [931, 395] width 69 height 35
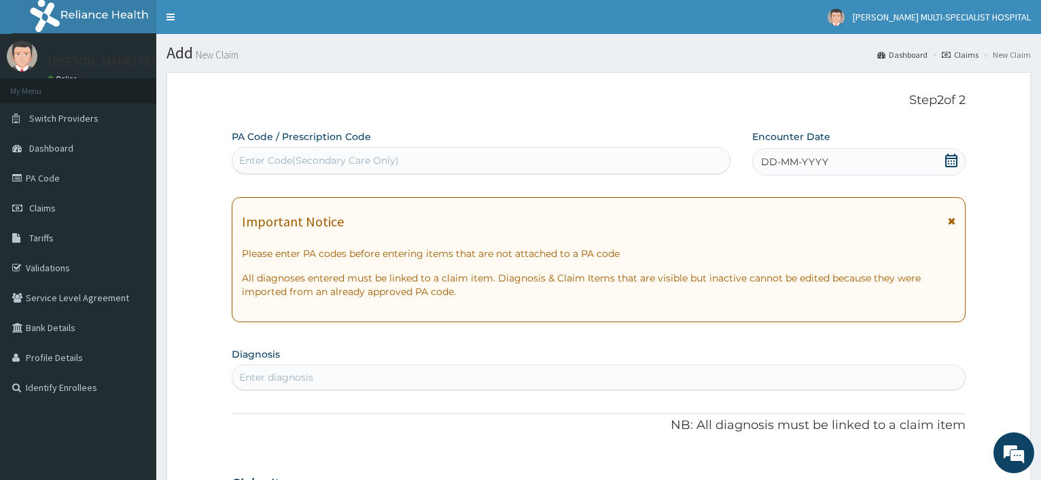
click at [324, 156] on div "Enter Code(Secondary Care Only)" at bounding box center [319, 161] width 160 height 14
type input "PA/963951"
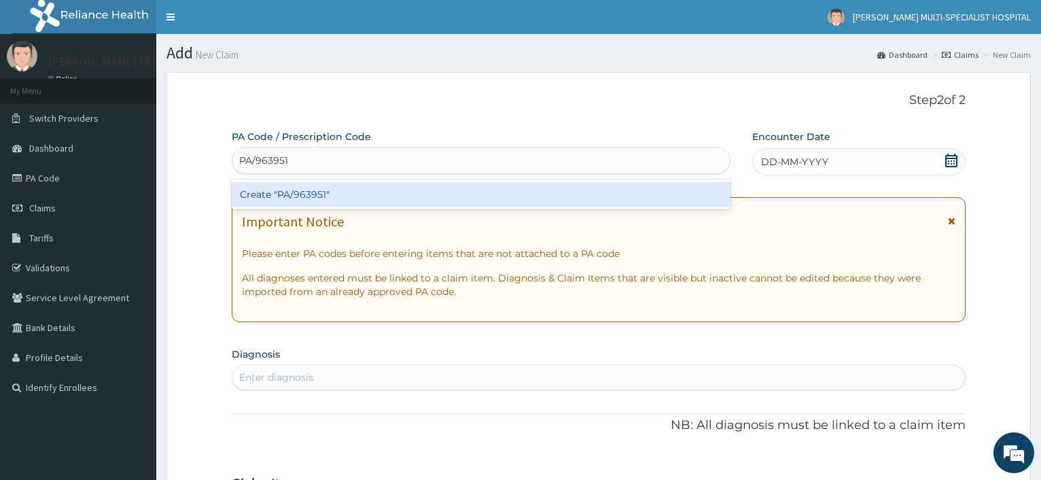
click at [336, 202] on div "Create "PA/963951"" at bounding box center [481, 194] width 498 height 24
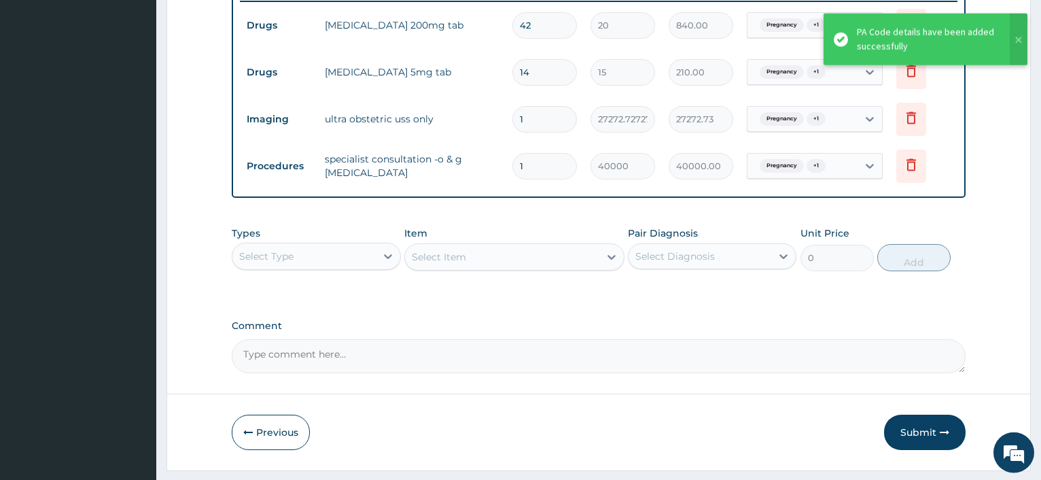
scroll to position [576, 0]
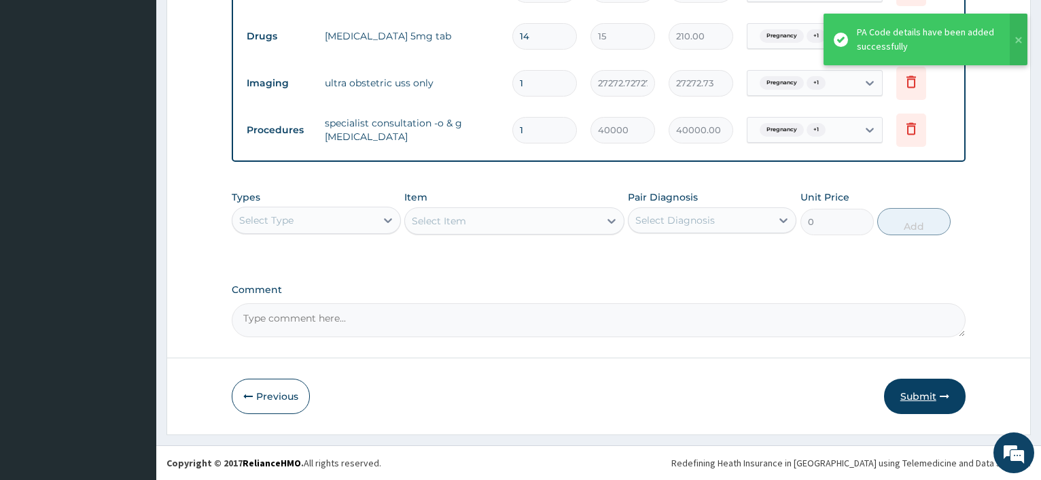
click at [934, 395] on button "Submit" at bounding box center [925, 395] width 82 height 35
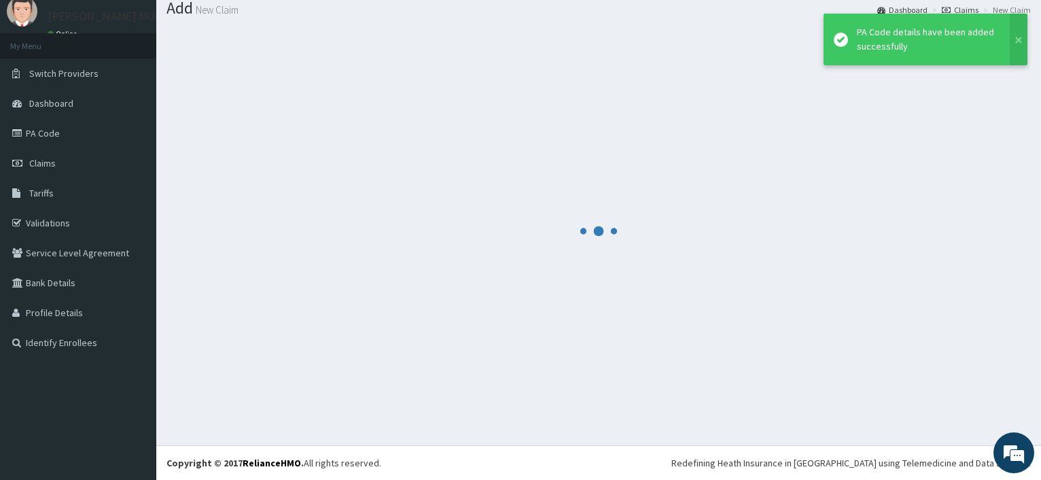
scroll to position [46, 0]
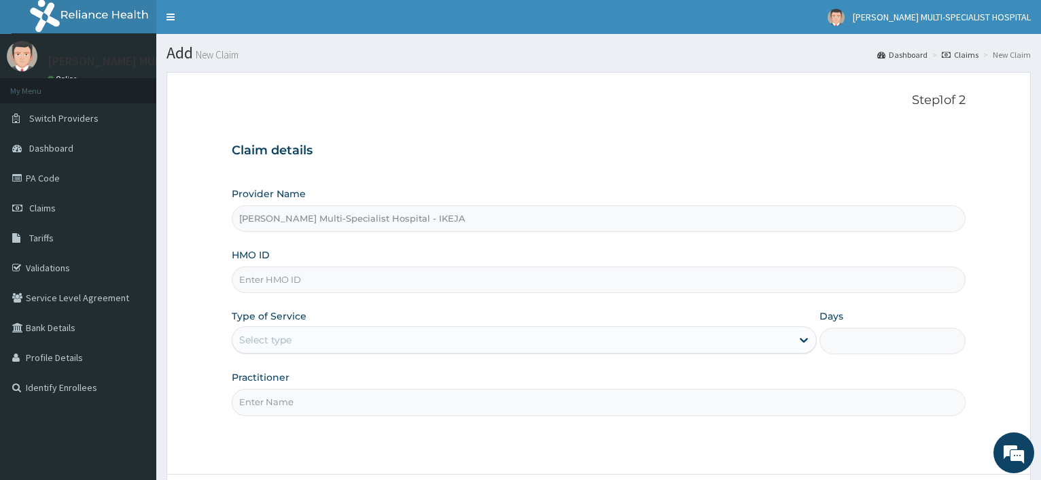
click at [284, 285] on input "HMO ID" at bounding box center [599, 279] width 734 height 26
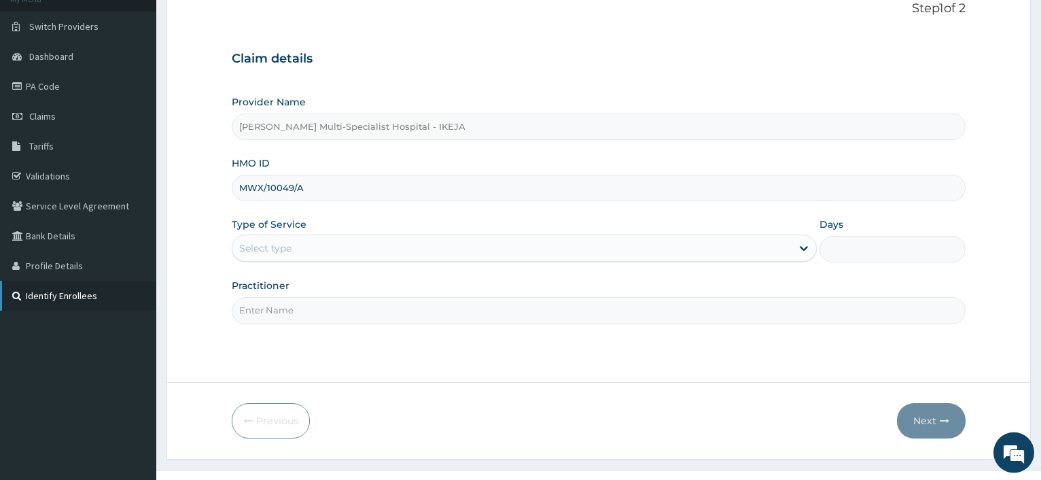
scroll to position [116, 0]
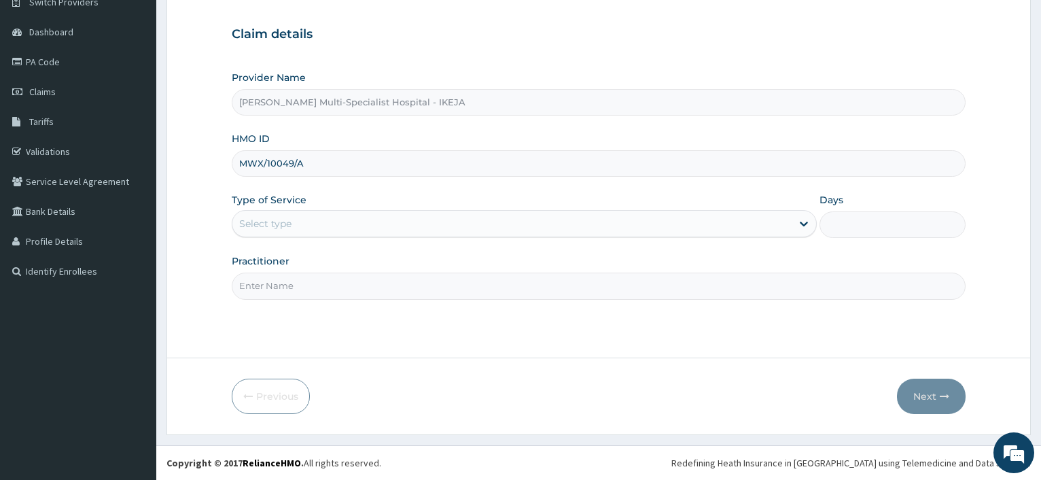
type input "MWX/10049/A"
click at [328, 211] on div "Select type" at bounding box center [524, 223] width 584 height 27
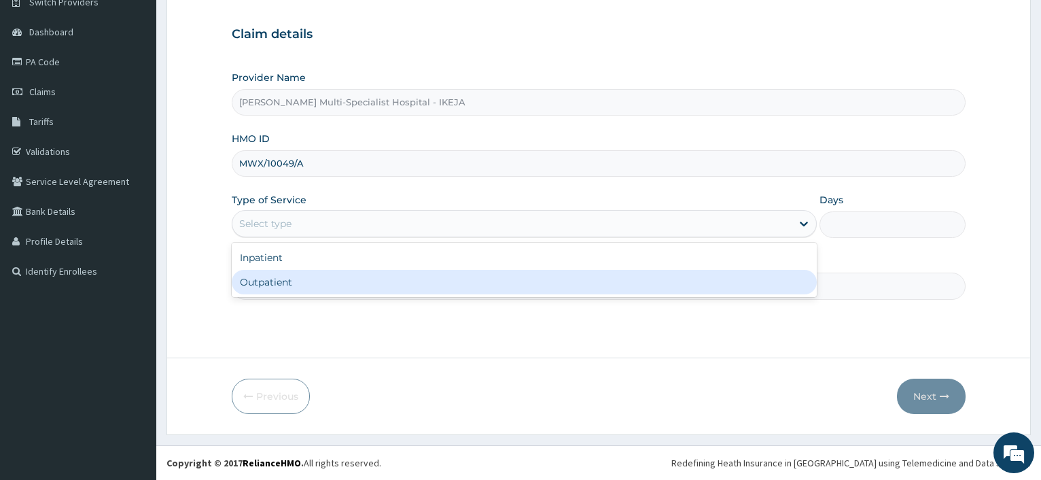
click at [309, 287] on div "Outpatient" at bounding box center [524, 282] width 584 height 24
type input "1"
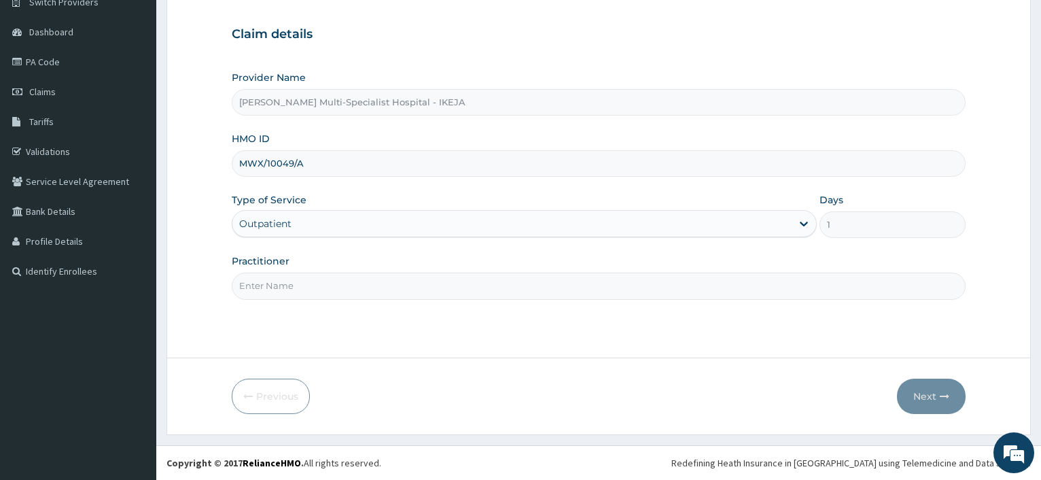
click at [305, 281] on input "Practitioner" at bounding box center [599, 285] width 734 height 26
type input "[PERSON_NAME]"
click at [917, 385] on button "Next" at bounding box center [931, 395] width 69 height 35
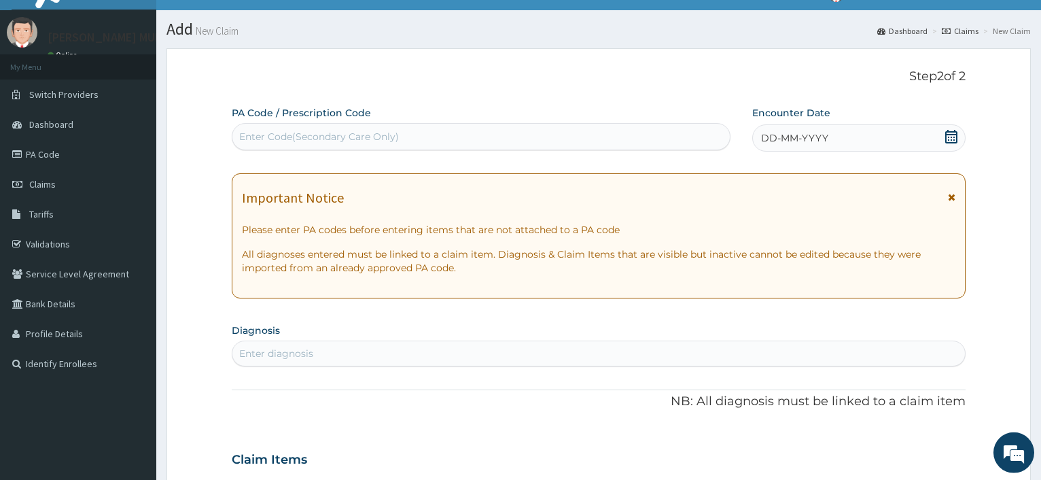
scroll to position [0, 0]
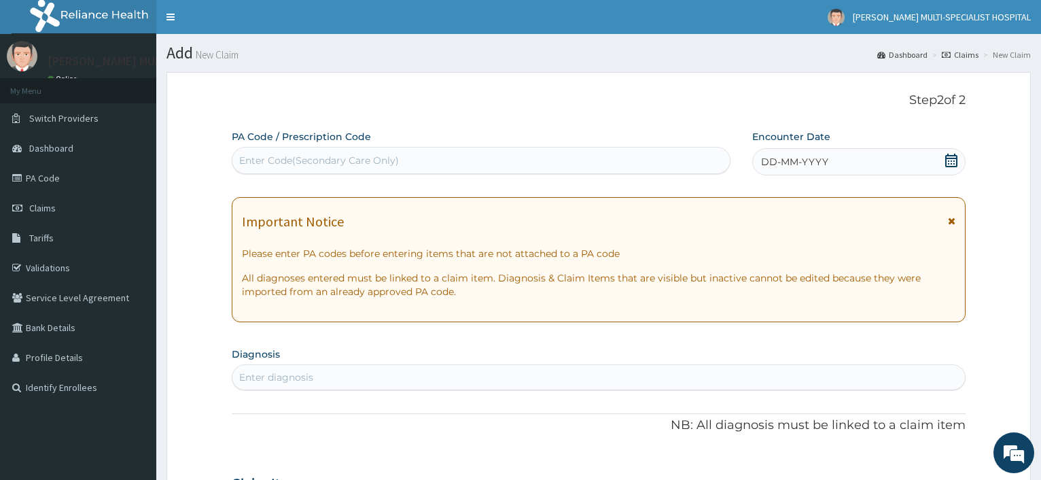
click at [404, 158] on div "Enter Code(Secondary Care Only)" at bounding box center [480, 160] width 497 height 22
type input "PA/07170D"
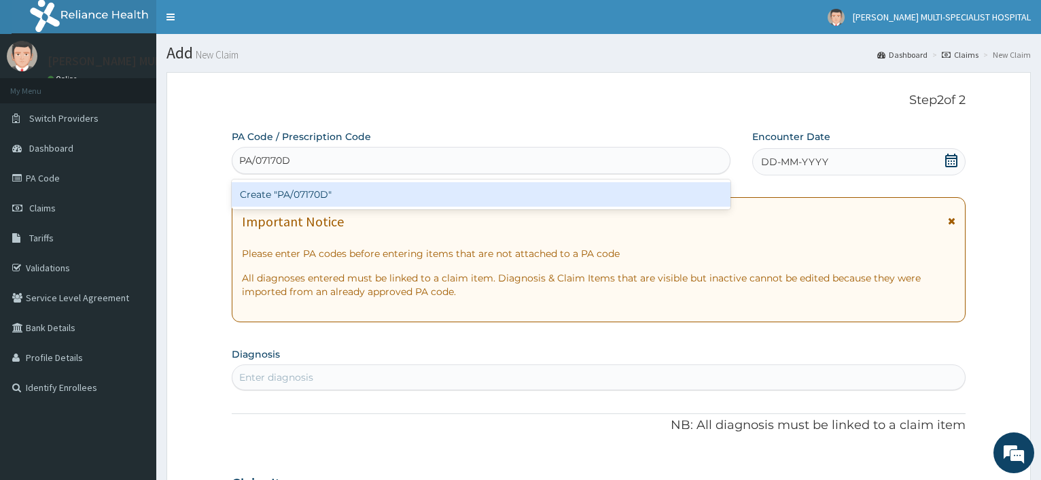
click at [389, 193] on div "Create "PA/07170D"" at bounding box center [481, 194] width 498 height 24
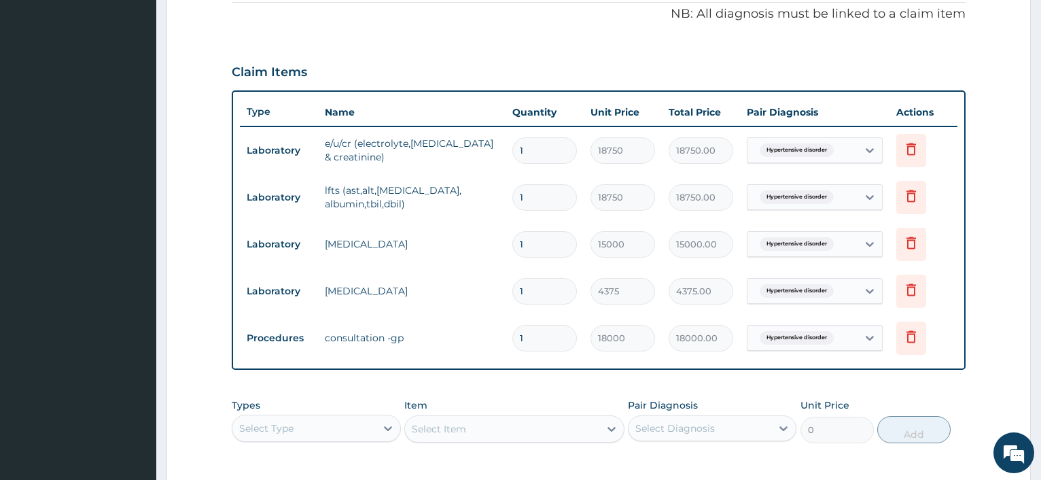
scroll to position [623, 0]
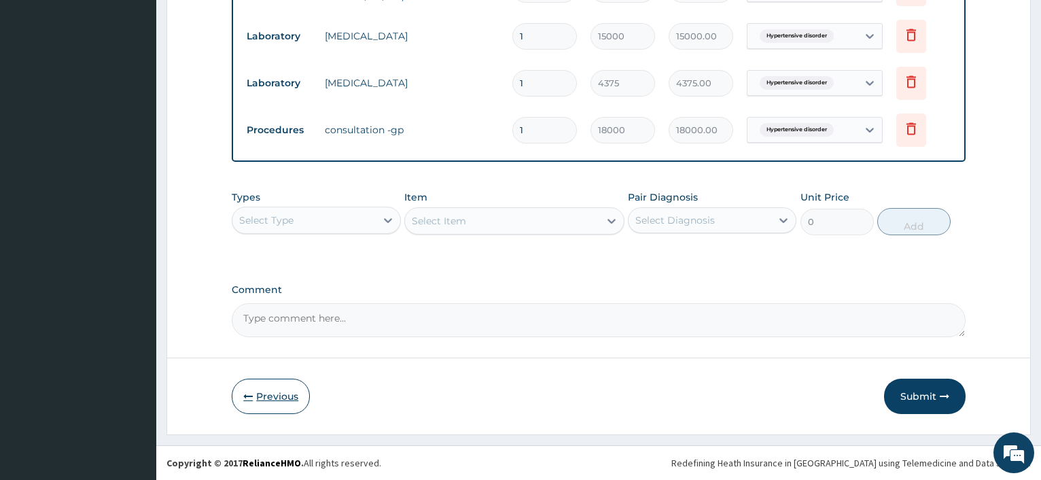
click at [298, 395] on button "Previous" at bounding box center [271, 395] width 78 height 35
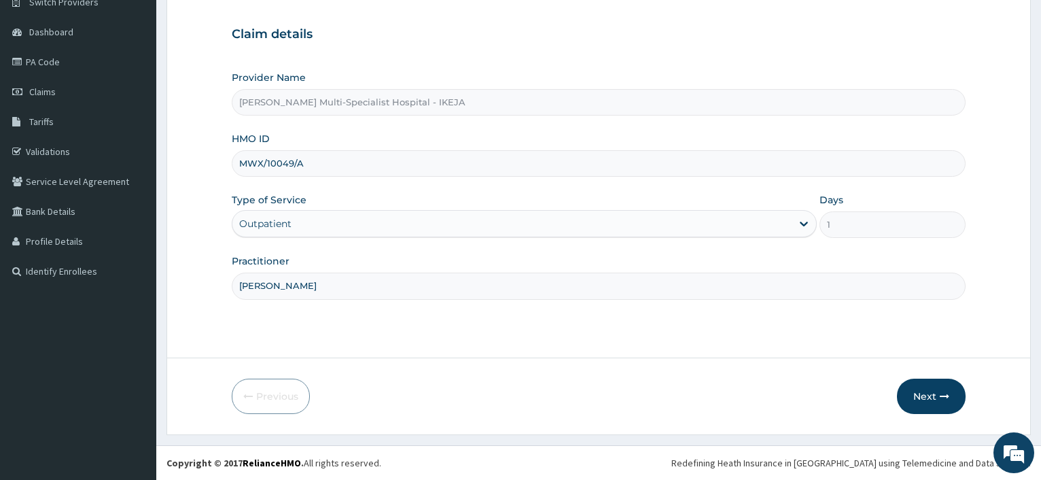
scroll to position [116, 0]
drag, startPoint x: 305, startPoint y: 160, endPoint x: 270, endPoint y: 171, distance: 36.3
click at [236, 168] on input "MWX/10049/A" at bounding box center [599, 163] width 734 height 26
click at [922, 385] on button "Next" at bounding box center [931, 395] width 69 height 35
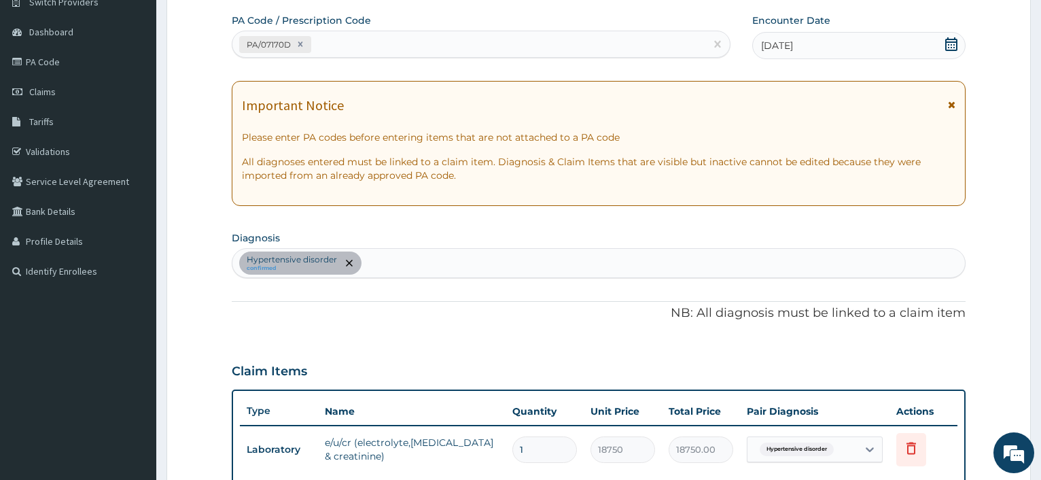
click at [319, 47] on div "PA/07170D" at bounding box center [468, 44] width 472 height 22
click at [325, 43] on div "PA/07170D" at bounding box center [468, 44] width 472 height 22
paste input "PA/07170D"
type input "PA/07170D"
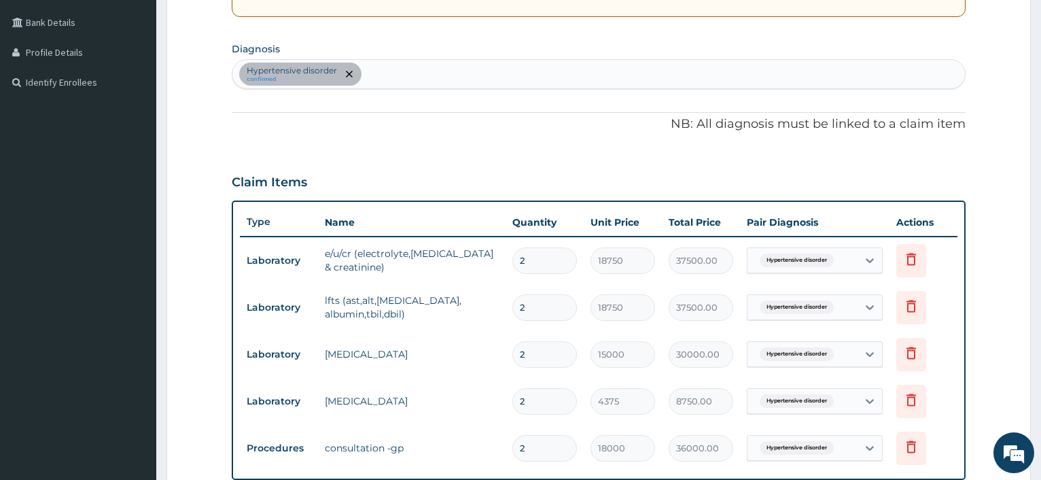
scroll to position [97, 0]
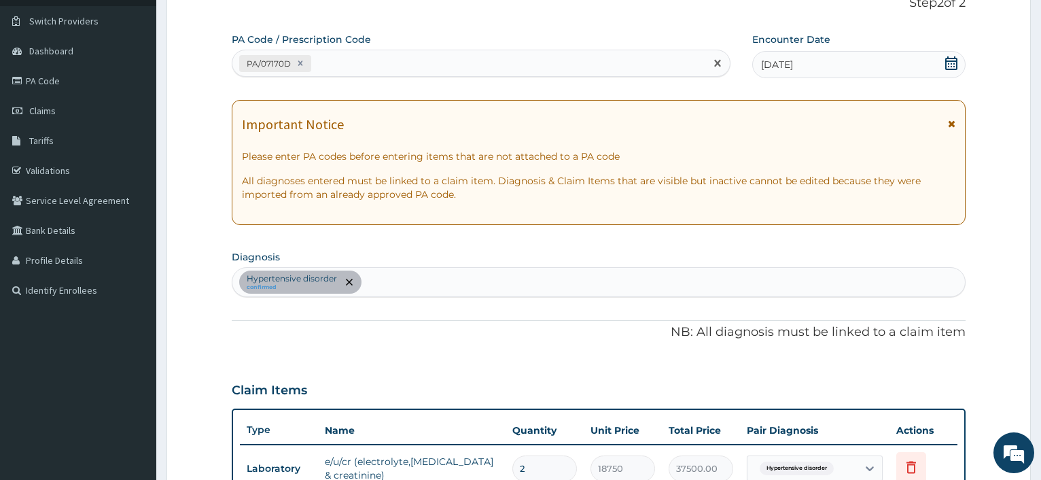
click at [372, 71] on div "PA/07170D" at bounding box center [468, 63] width 472 height 22
paste input "PA/6921FD"
type input "PA/6921FD"
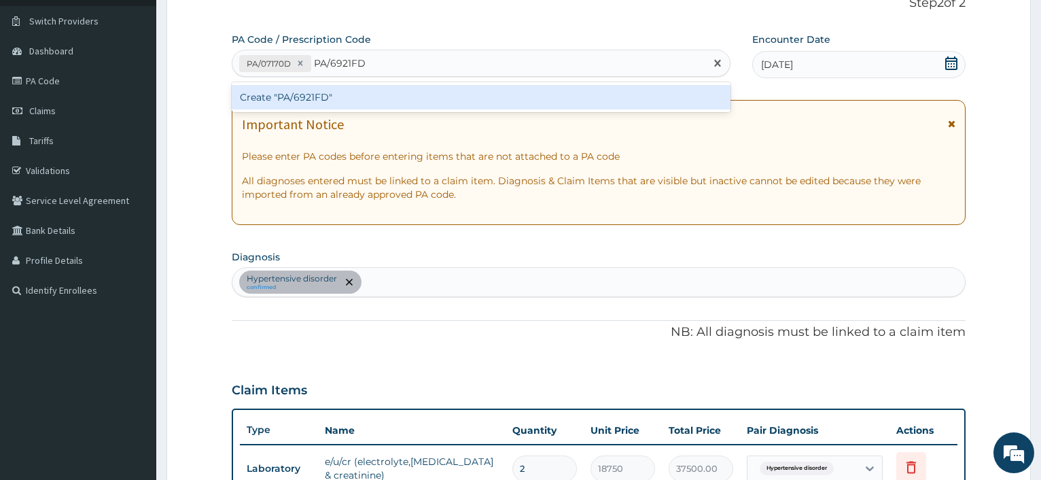
click at [290, 92] on div "Create "PA/6921FD"" at bounding box center [481, 97] width 498 height 24
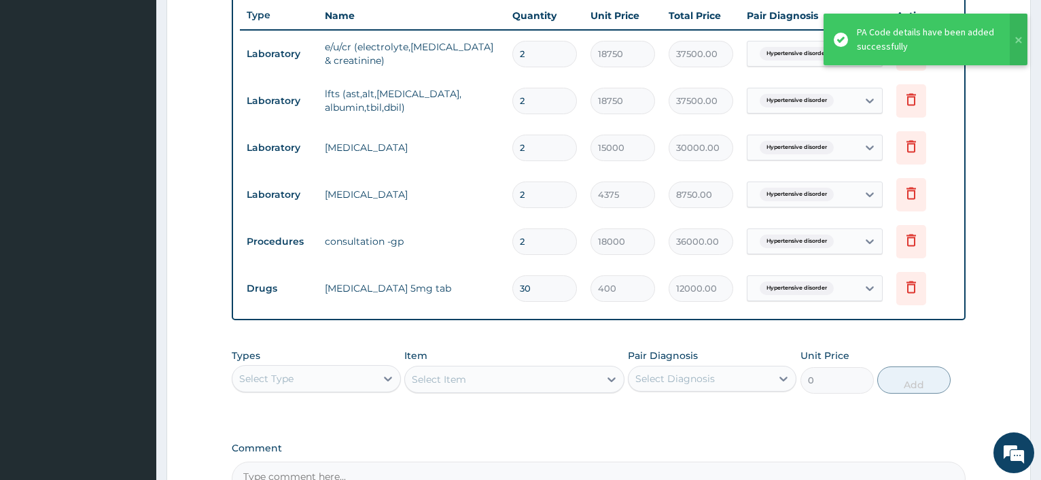
scroll to position [491, 0]
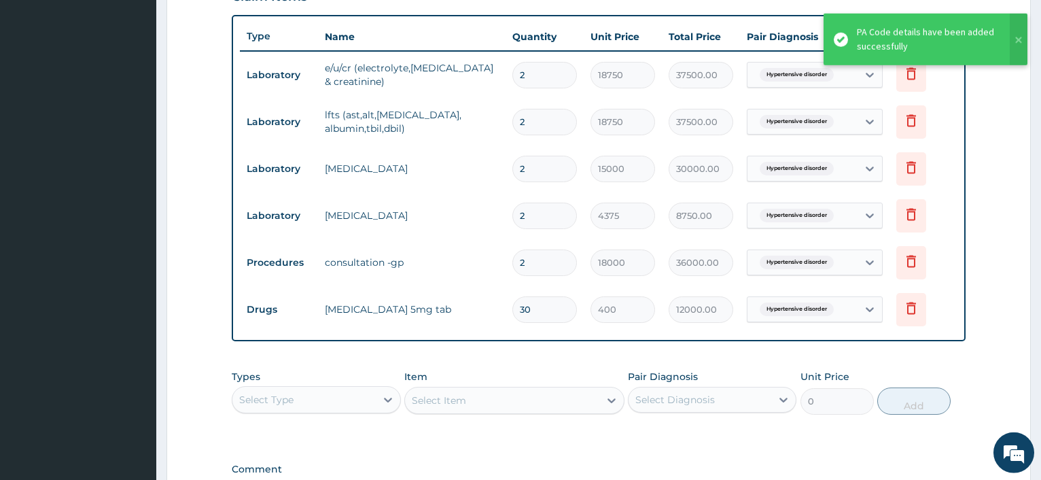
drag, startPoint x: 551, startPoint y: 260, endPoint x: 522, endPoint y: 201, distance: 65.6
click at [512, 261] on input "2" at bounding box center [544, 262] width 65 height 26
type input "1"
type input "18000.00"
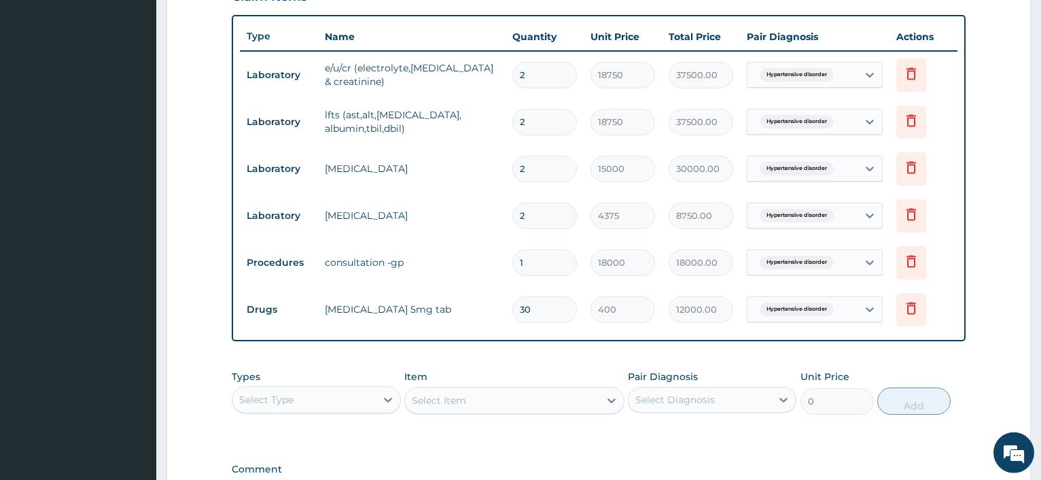
type input "1"
drag, startPoint x: 530, startPoint y: 209, endPoint x: 501, endPoint y: 190, distance: 34.9
click at [512, 209] on input "2" at bounding box center [544, 215] width 65 height 26
type input "1"
type input "4375.00"
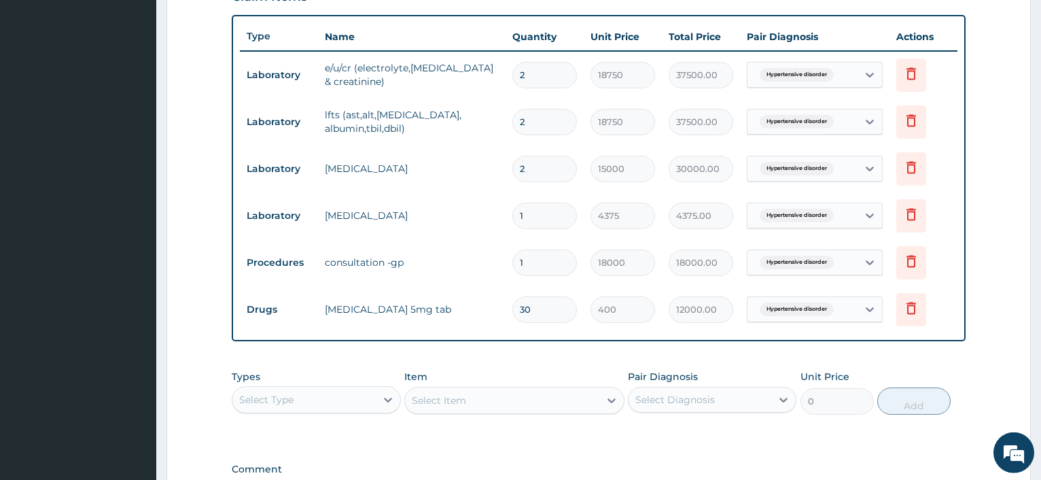
type input "1"
drag, startPoint x: 533, startPoint y: 168, endPoint x: 493, endPoint y: 165, distance: 40.2
click at [512, 165] on input "2" at bounding box center [544, 169] width 65 height 26
type input "1"
type input "15000.00"
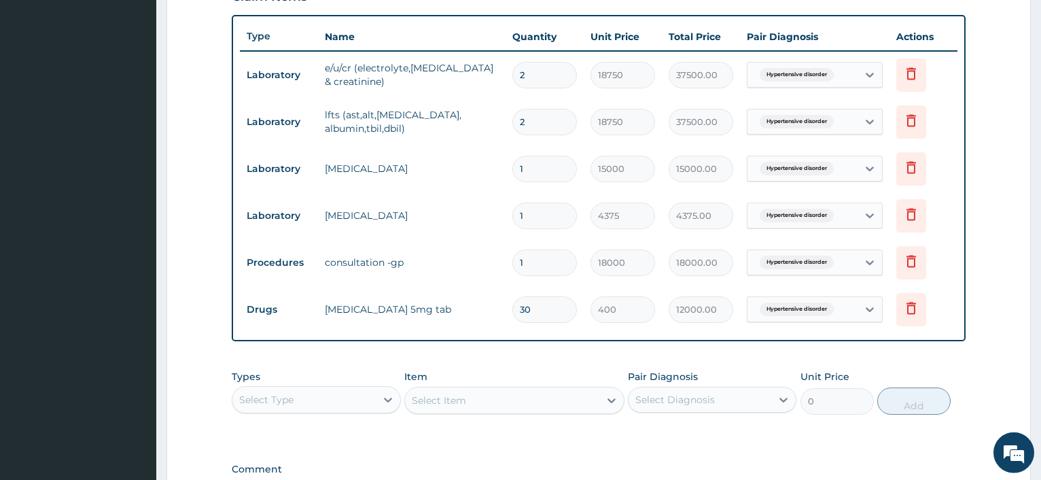
type input "1"
drag, startPoint x: 544, startPoint y: 121, endPoint x: 456, endPoint y: 118, distance: 88.4
click at [512, 118] on input "2" at bounding box center [544, 122] width 65 height 26
type input "1"
type input "18750.00"
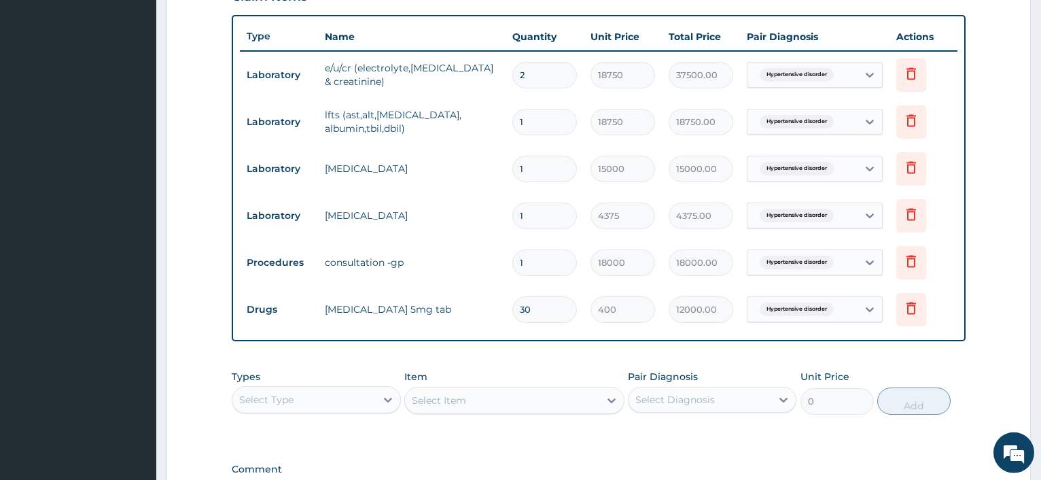
type input "1"
drag, startPoint x: 531, startPoint y: 73, endPoint x: 374, endPoint y: 74, distance: 156.9
click at [512, 69] on input "2" at bounding box center [544, 75] width 65 height 26
type input "1"
type input "18750.00"
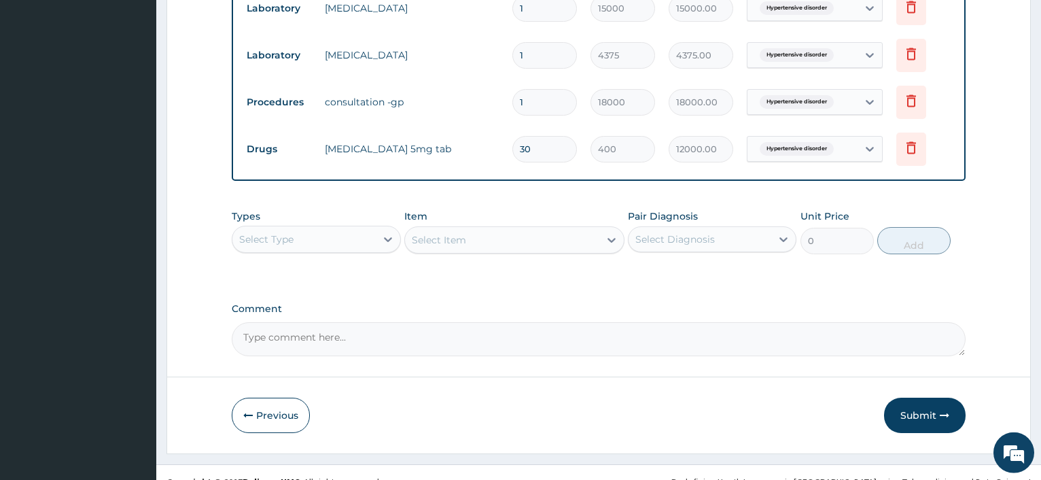
scroll to position [670, 0]
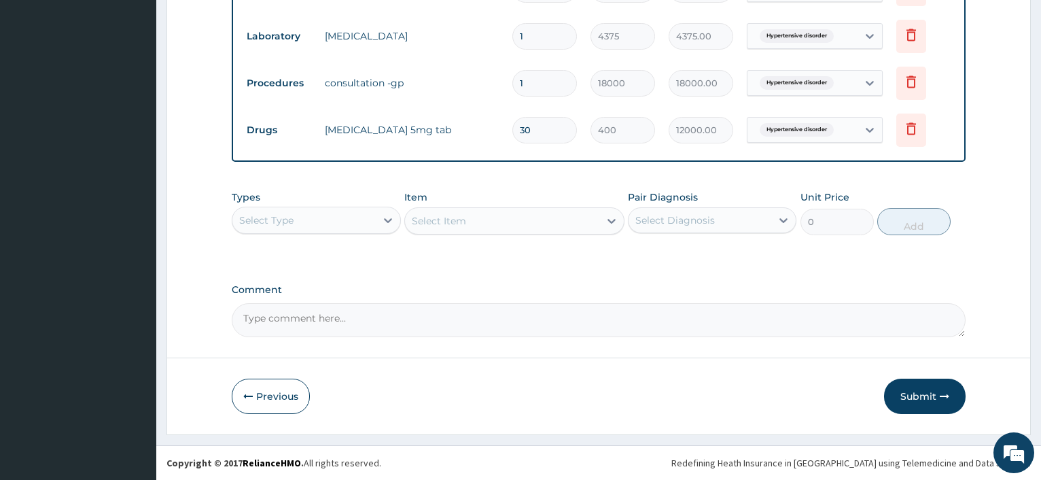
type input "1"
click at [341, 218] on div "Select Type" at bounding box center [303, 220] width 143 height 22
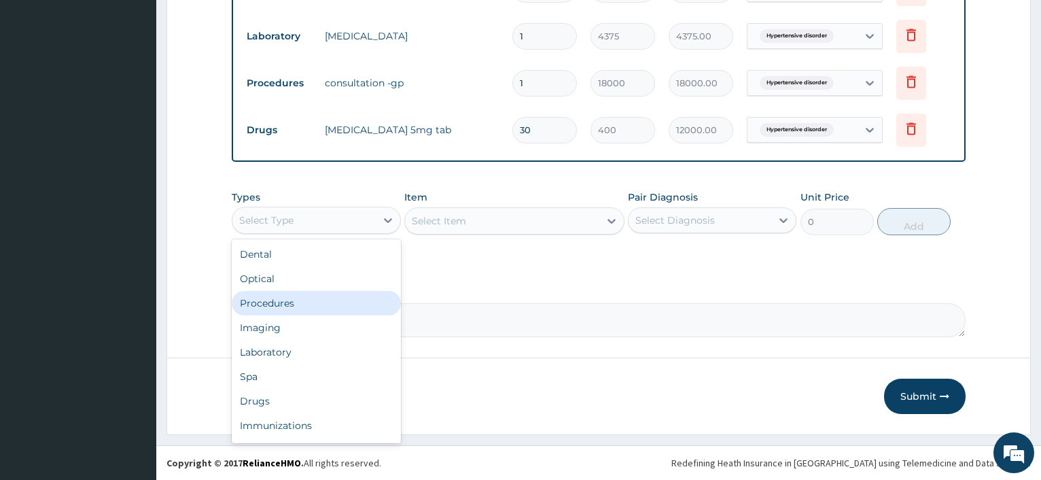
drag, startPoint x: 321, startPoint y: 300, endPoint x: 451, endPoint y: 242, distance: 142.3
click at [321, 301] on div "Procedures" at bounding box center [316, 303] width 168 height 24
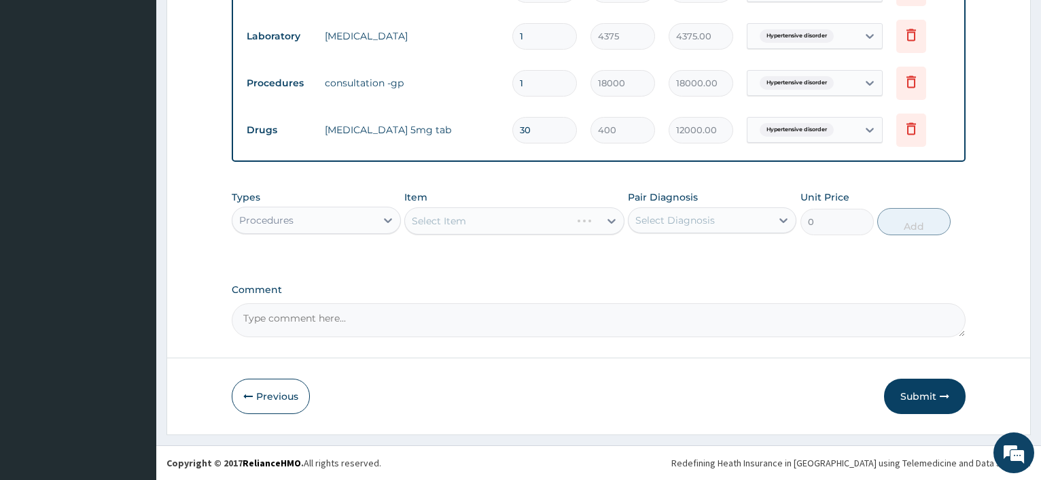
click at [446, 219] on div "Select Item" at bounding box center [514, 220] width 220 height 27
click at [455, 221] on div "Select Item" at bounding box center [514, 220] width 220 height 27
click at [441, 220] on div "Select Item" at bounding box center [439, 221] width 54 height 14
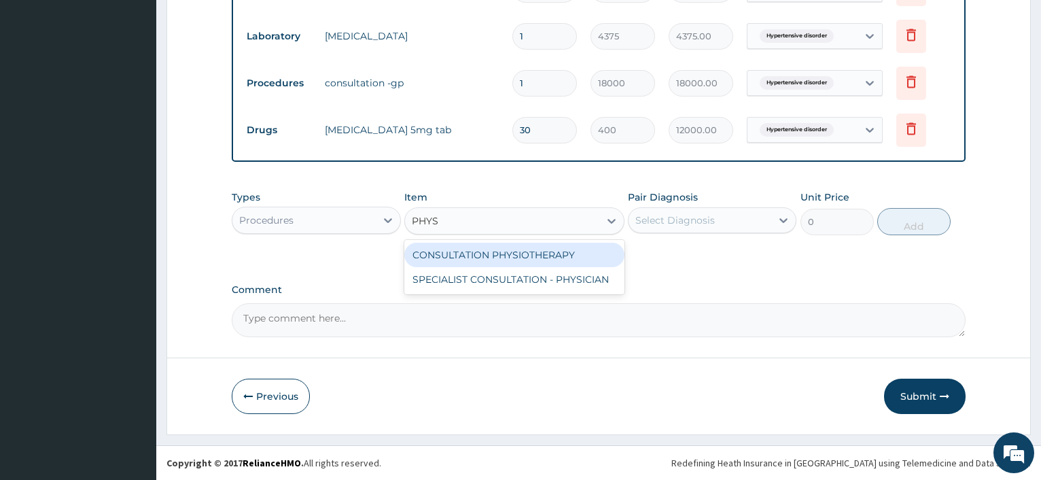
type input "PHYSI"
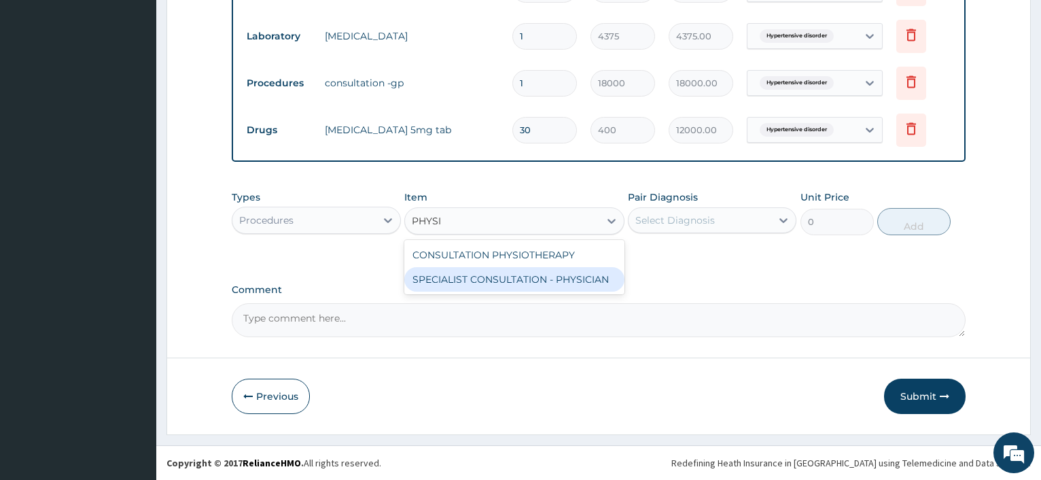
click at [459, 285] on div "SPECIALIST CONSULTATION - PHYSICIAN" at bounding box center [514, 279] width 220 height 24
type input "30000"
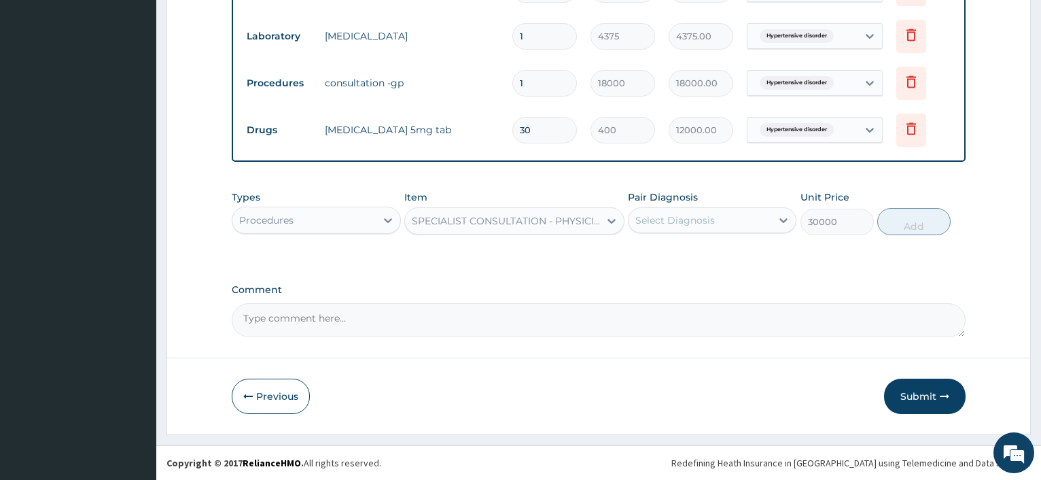
click at [753, 224] on div "Select Diagnosis" at bounding box center [699, 220] width 143 height 22
click at [714, 257] on label "Hypertensive disorder" at bounding box center [705, 254] width 110 height 14
checkbox input "true"
click at [917, 232] on button "Add" at bounding box center [913, 221] width 73 height 27
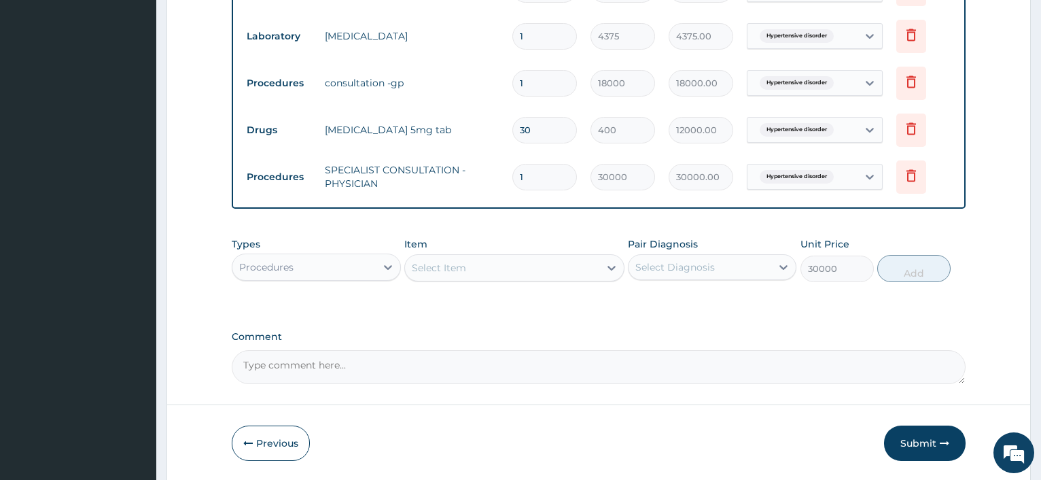
type input "0"
click at [366, 272] on div "Procedures" at bounding box center [303, 267] width 143 height 22
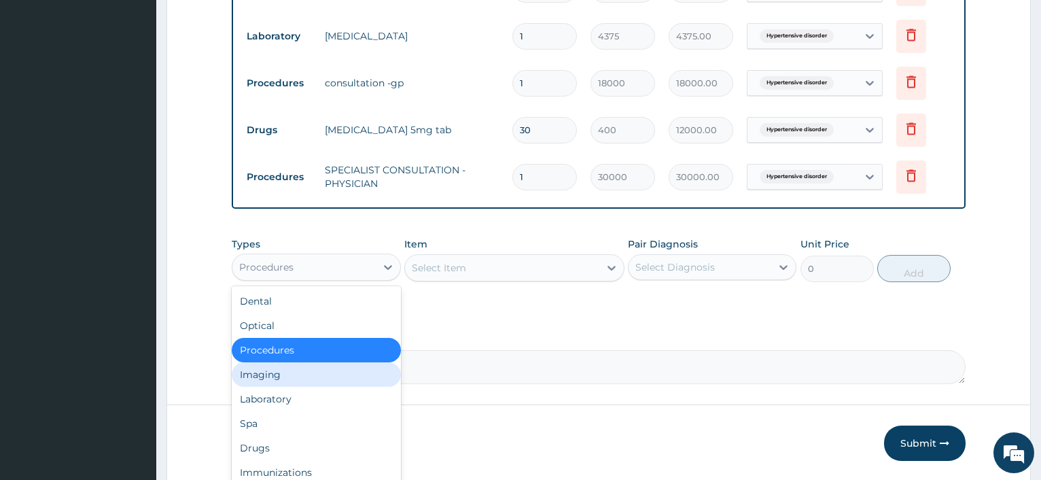
drag, startPoint x: 292, startPoint y: 376, endPoint x: 354, endPoint y: 339, distance: 71.9
click at [293, 376] on div "Imaging" at bounding box center [316, 374] width 168 height 24
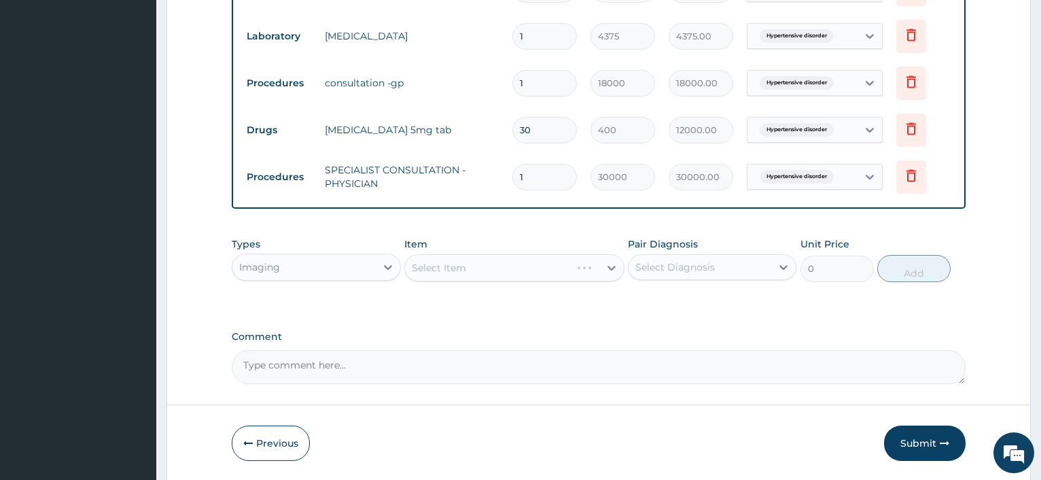
click at [463, 262] on div "Select Item" at bounding box center [514, 267] width 220 height 27
click at [476, 272] on div "Select Item" at bounding box center [502, 268] width 194 height 22
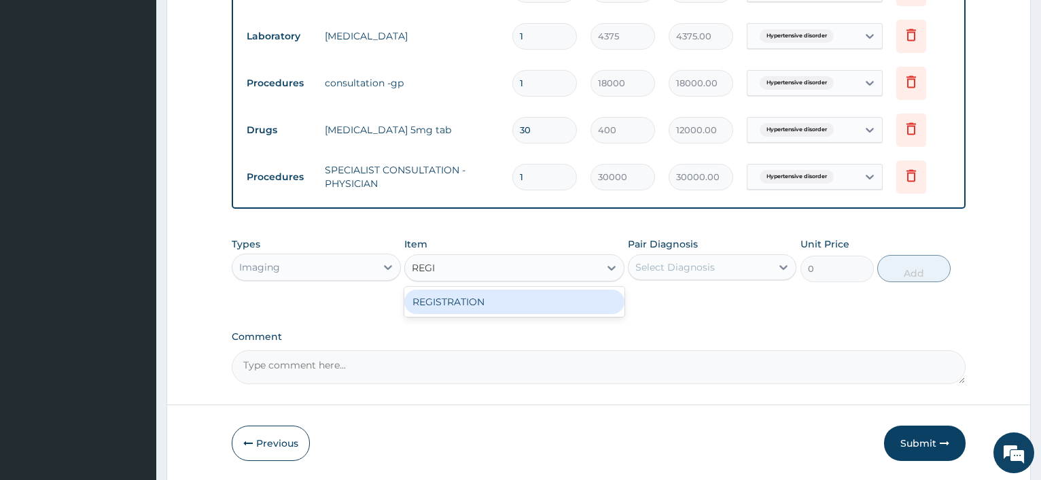
type input "REGIS"
click at [479, 300] on div "REGISTRATION" at bounding box center [514, 301] width 220 height 24
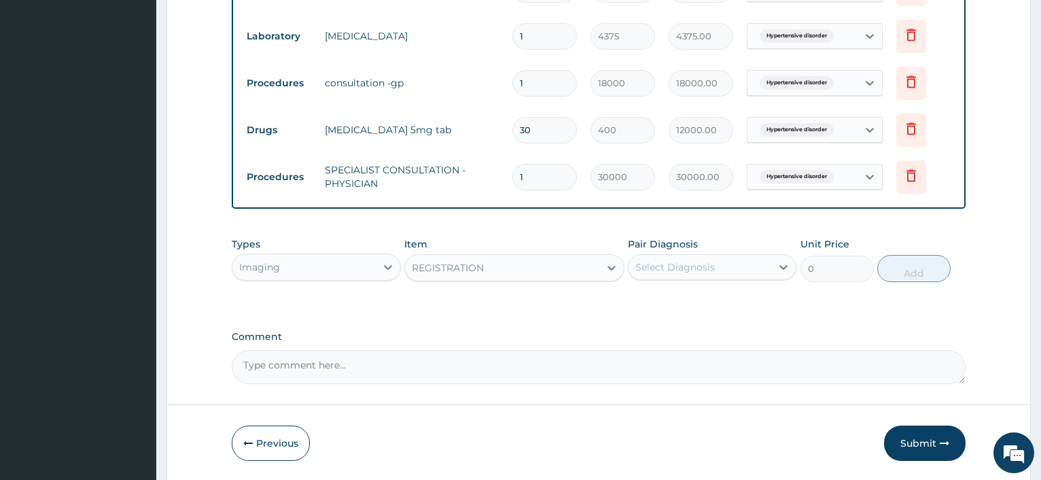
type input "10000"
click at [654, 277] on div "Select Diagnosis" at bounding box center [699, 267] width 143 height 22
click at [668, 308] on div "Hypertensive disorder" at bounding box center [712, 302] width 168 height 28
checkbox input "true"
click at [924, 279] on button "Add" at bounding box center [913, 268] width 73 height 27
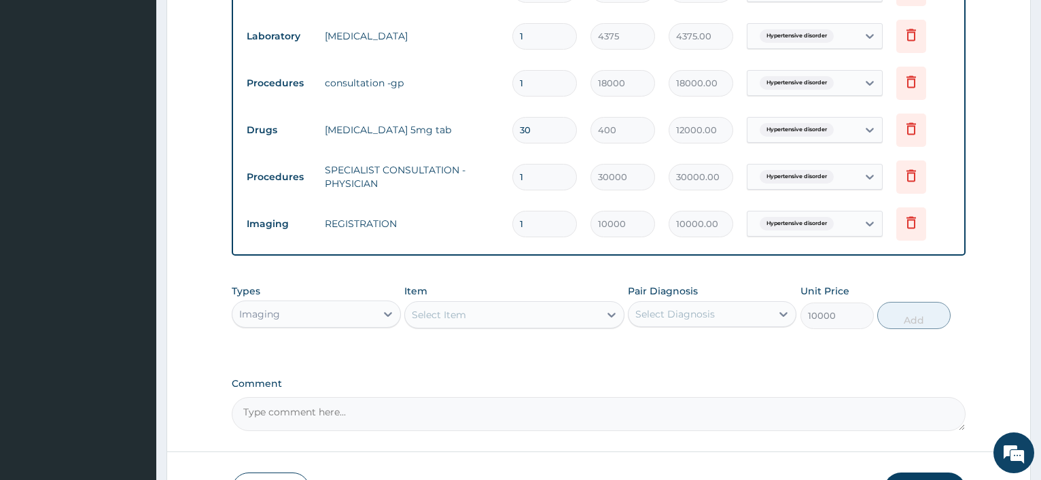
type input "0"
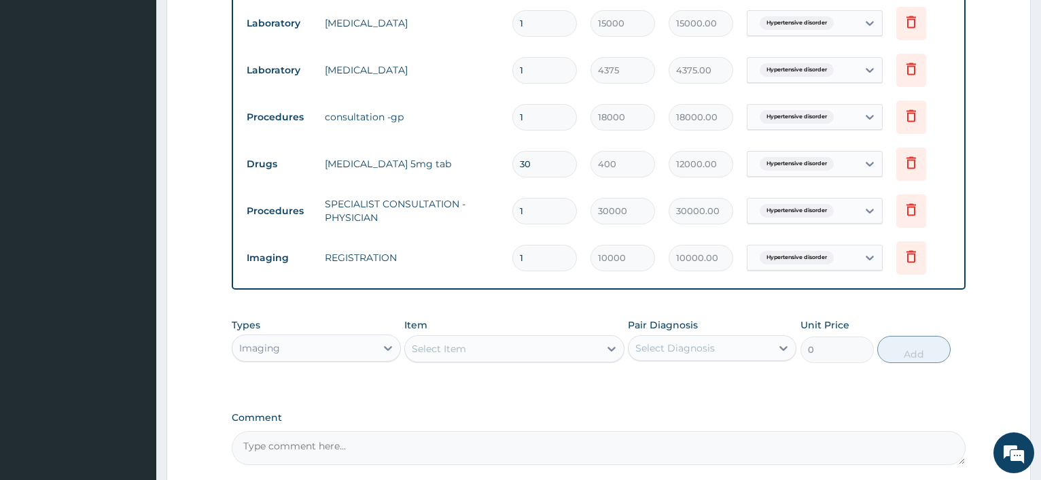
scroll to position [531, 0]
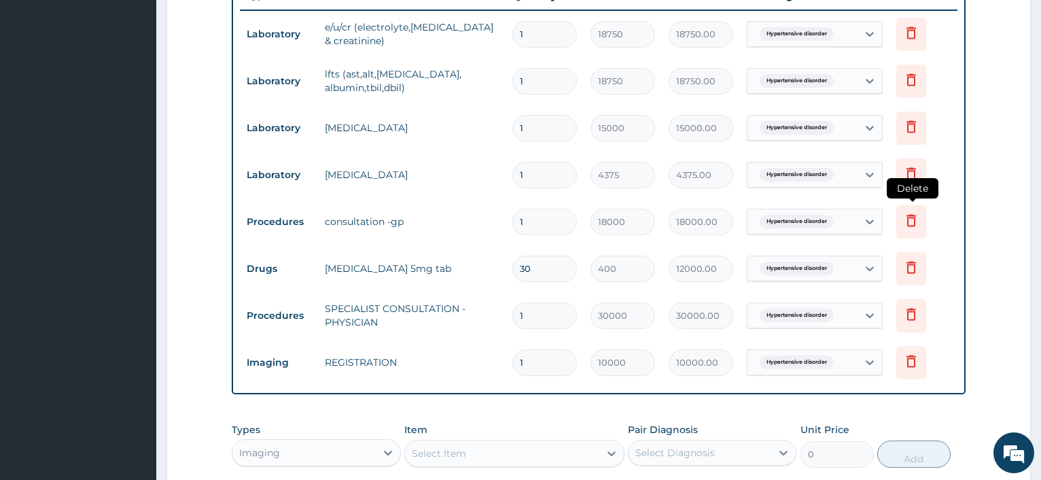
click at [914, 219] on icon at bounding box center [911, 220] width 10 height 12
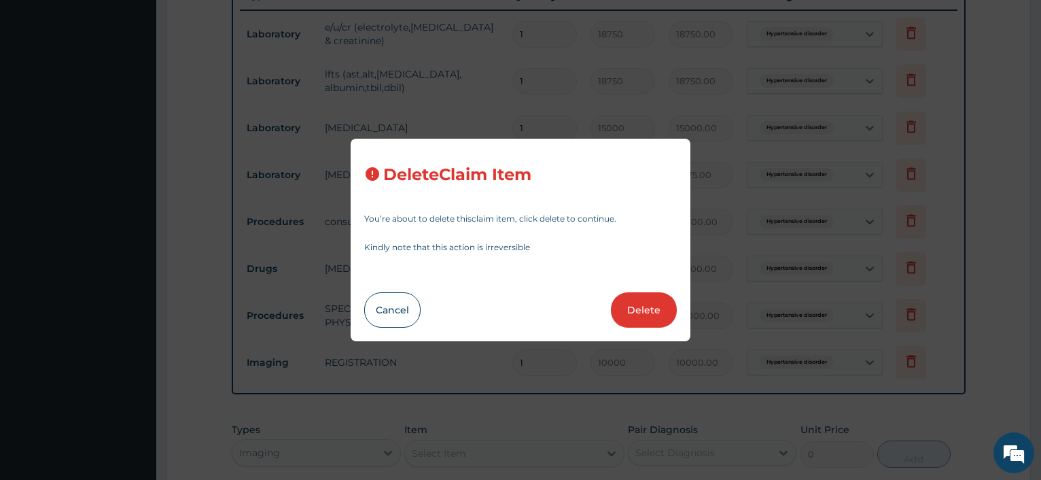
drag, startPoint x: 628, startPoint y: 303, endPoint x: 615, endPoint y: 302, distance: 13.7
click at [630, 304] on button "Delete" at bounding box center [644, 309] width 66 height 35
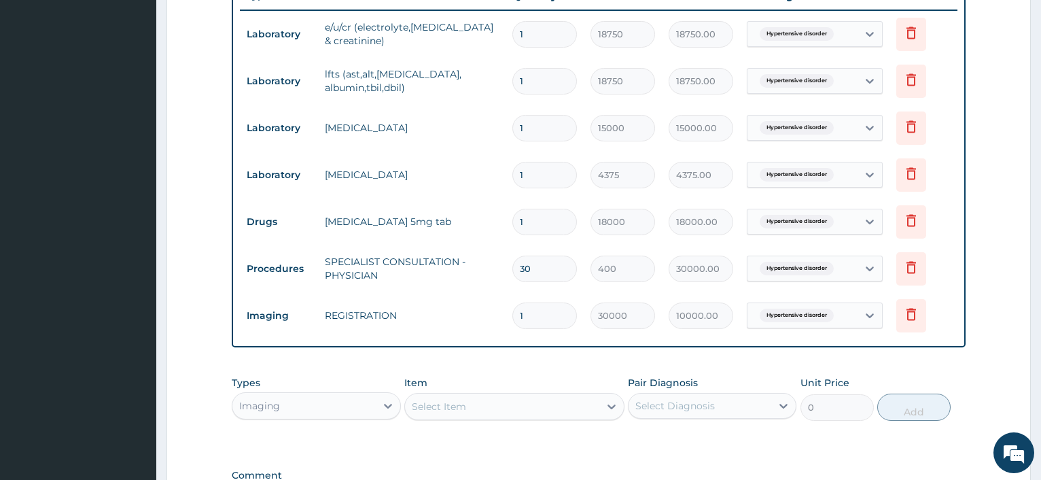
type input "30"
type input "400"
type input "12000.00"
type input "1"
type input "30000"
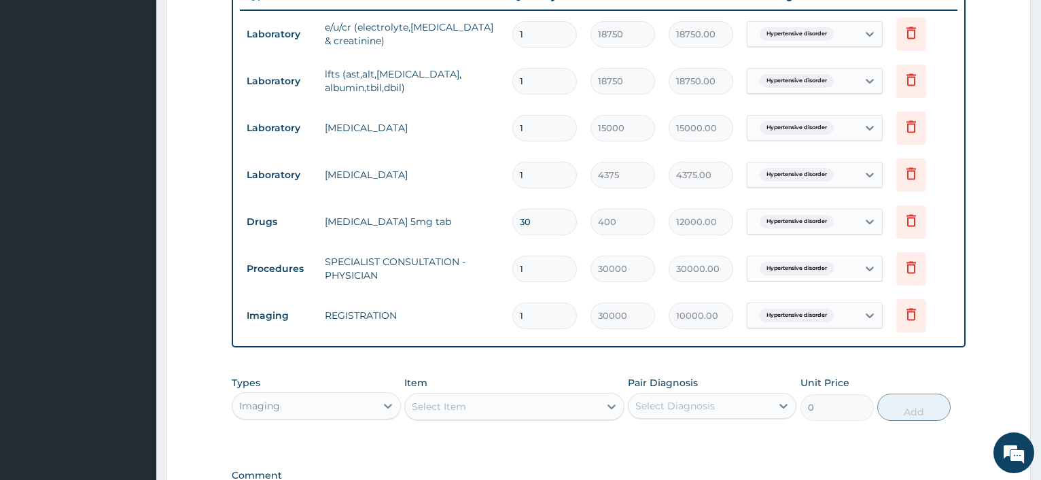
type input "30000.00"
type input "10000"
type input "10000.00"
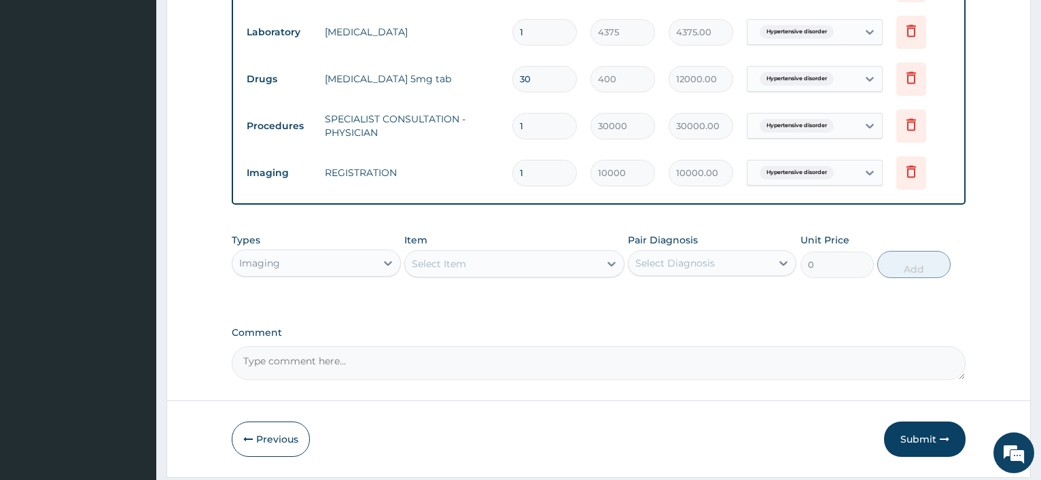
scroll to position [717, 0]
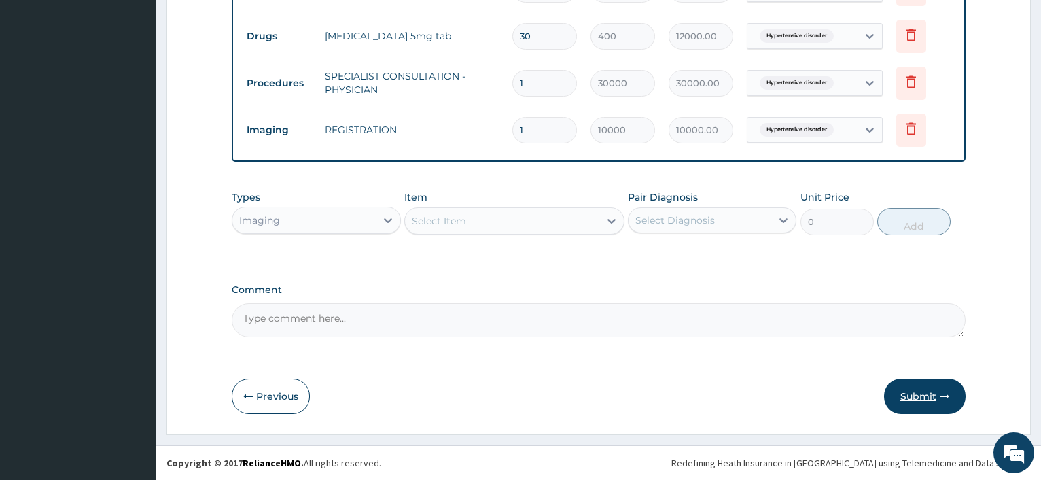
click at [927, 392] on button "Submit" at bounding box center [925, 395] width 82 height 35
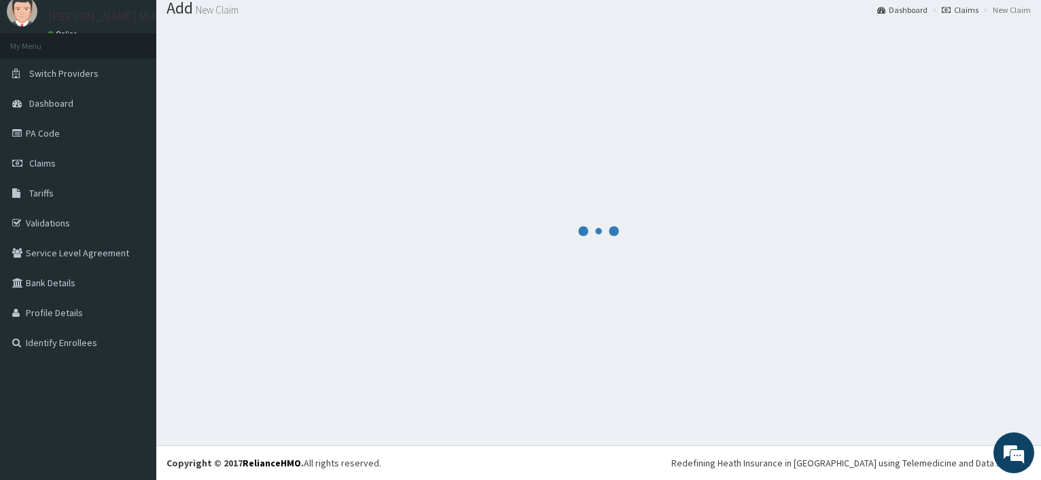
scroll to position [46, 0]
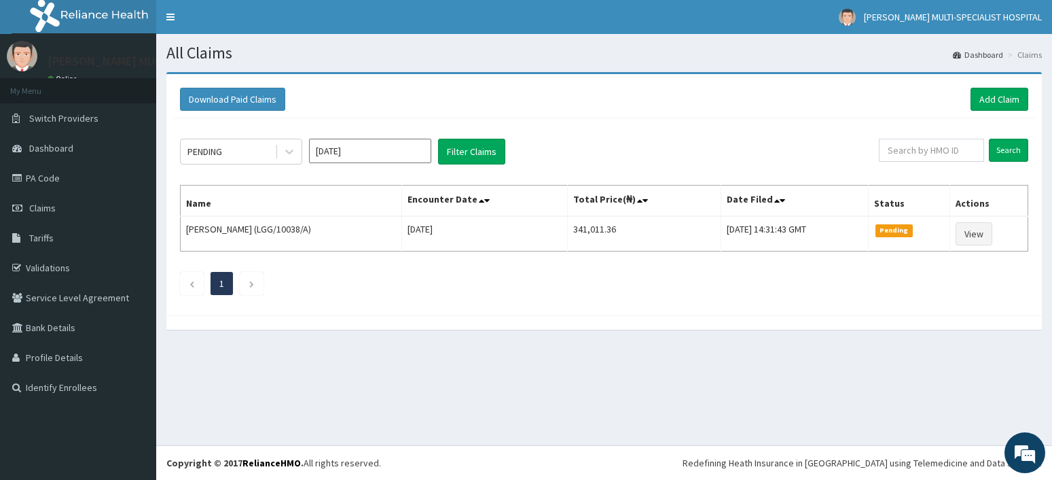
click at [363, 147] on input "Sep 2025" at bounding box center [370, 151] width 122 height 24
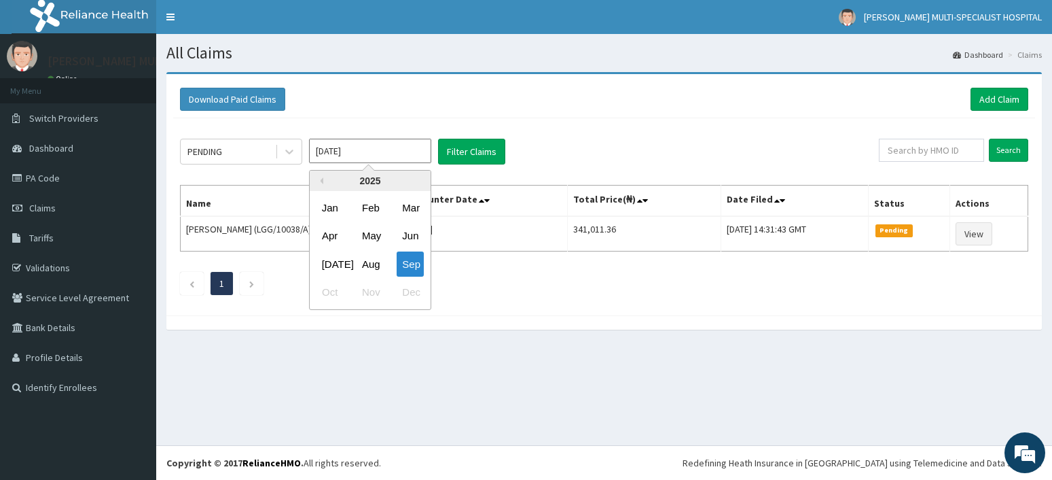
click at [371, 266] on div "Aug" at bounding box center [370, 263] width 27 height 25
type input "Aug 2025"
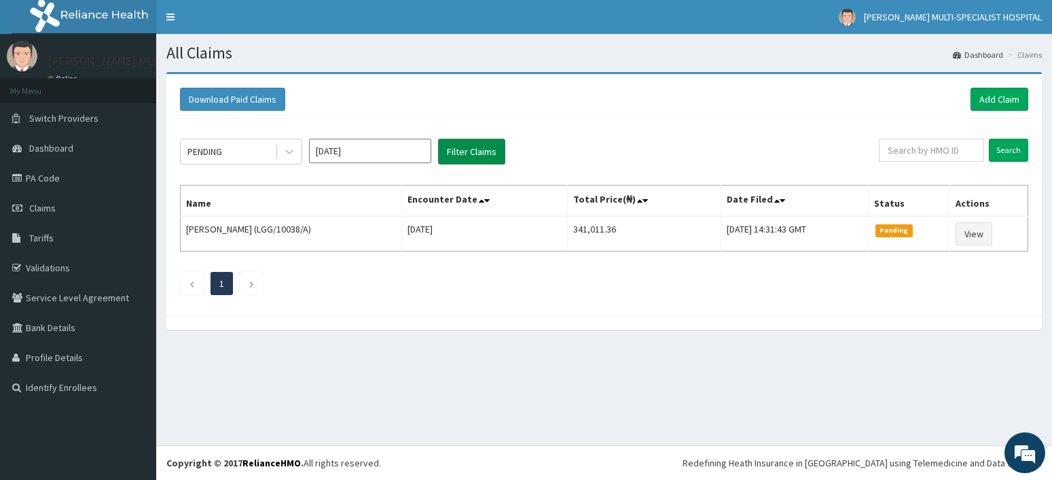
click at [469, 153] on button "Filter Claims" at bounding box center [471, 152] width 67 height 26
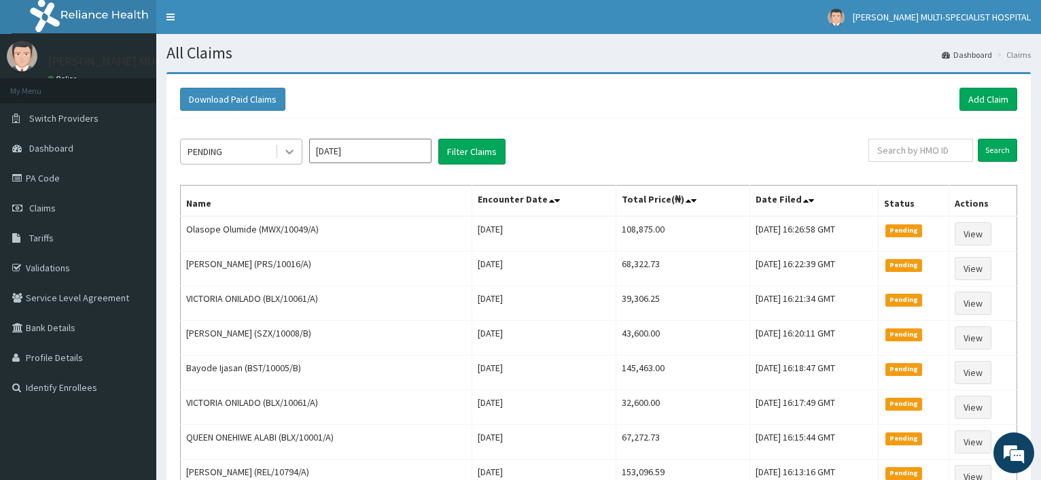
click at [287, 150] on icon at bounding box center [290, 152] width 14 height 14
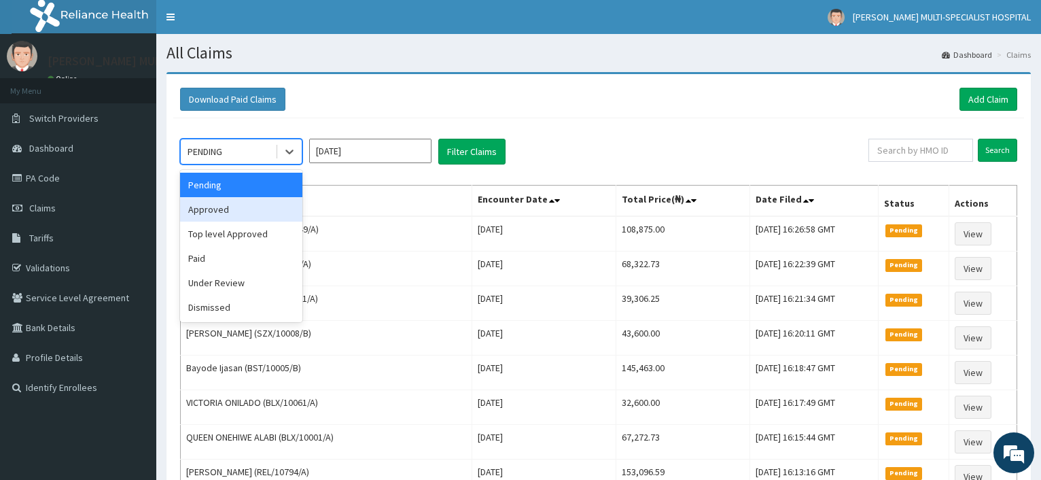
click at [247, 209] on div "Approved" at bounding box center [241, 209] width 122 height 24
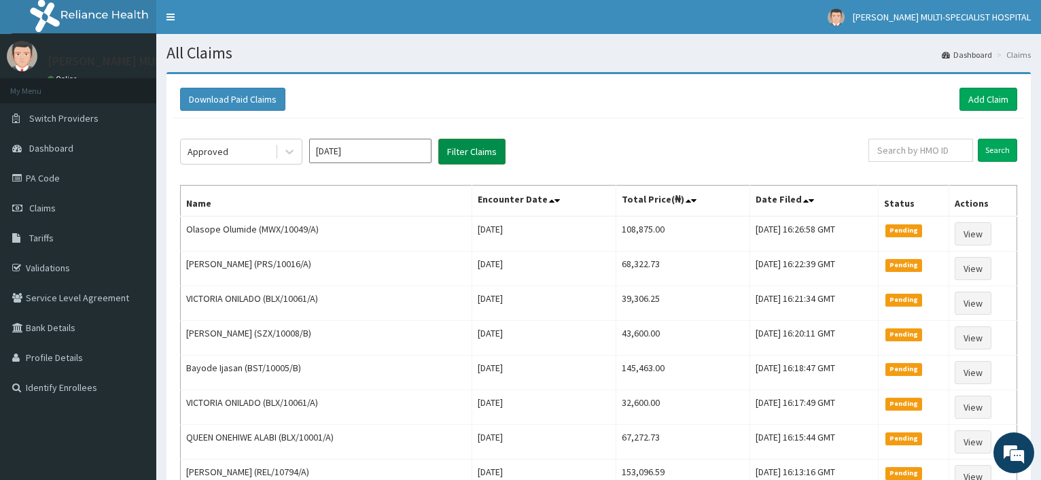
click at [478, 150] on button "Filter Claims" at bounding box center [471, 152] width 67 height 26
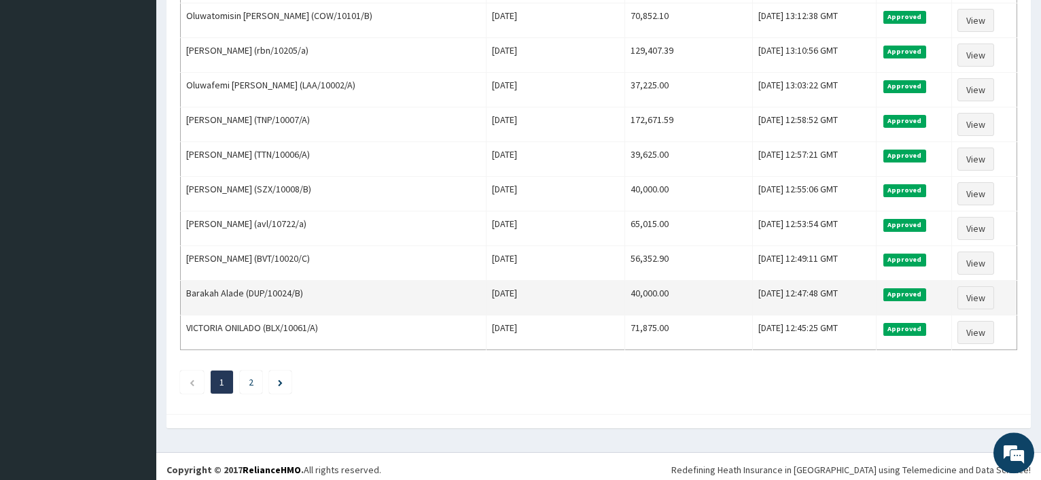
scroll to position [1606, 0]
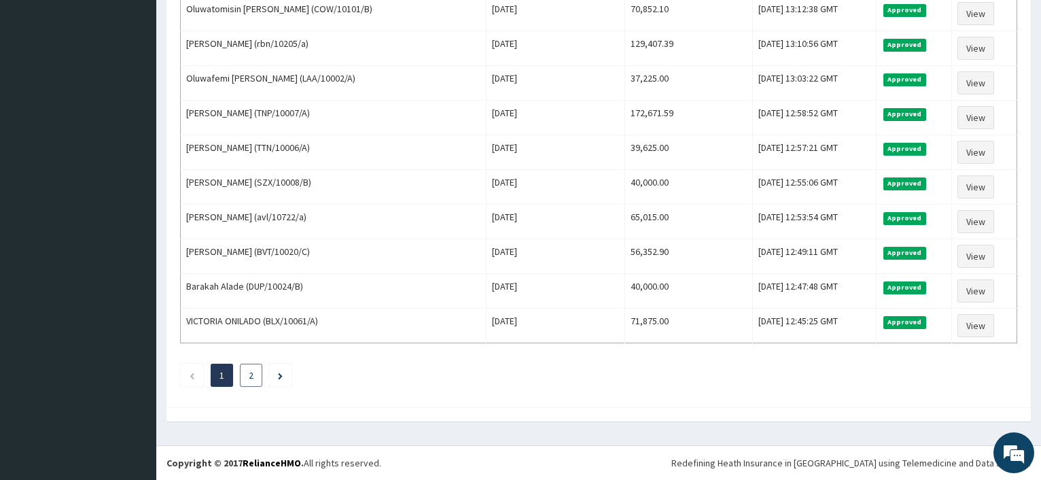
click at [252, 374] on link "2" at bounding box center [251, 375] width 5 height 12
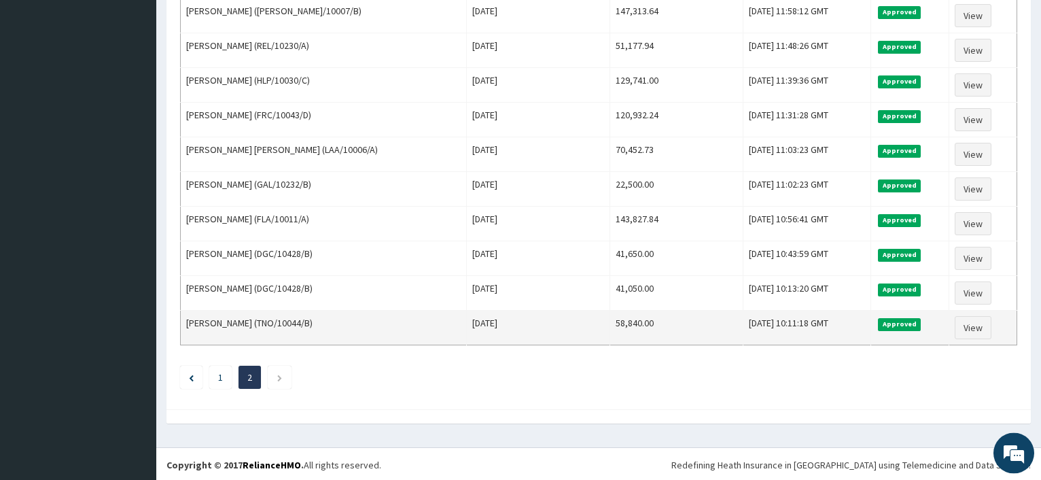
scroll to position [532, 0]
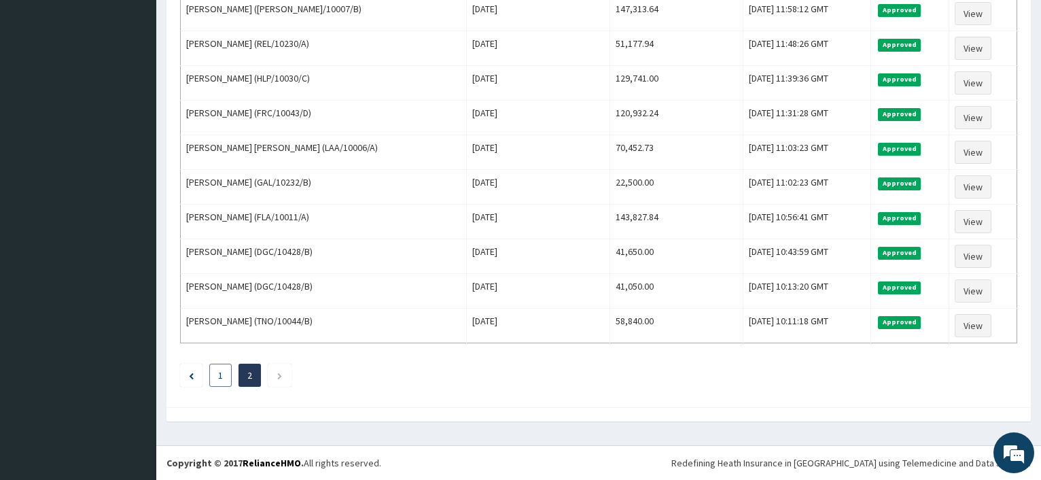
click at [216, 375] on li "1" at bounding box center [220, 374] width 22 height 23
click at [221, 373] on link "1" at bounding box center [220, 375] width 5 height 12
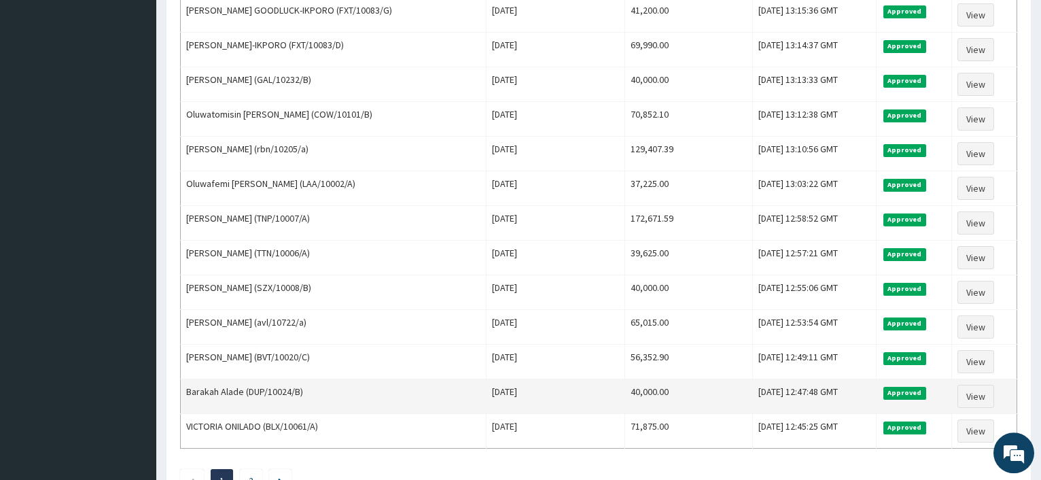
scroll to position [1398, 0]
